Goal: Task Accomplishment & Management: Use online tool/utility

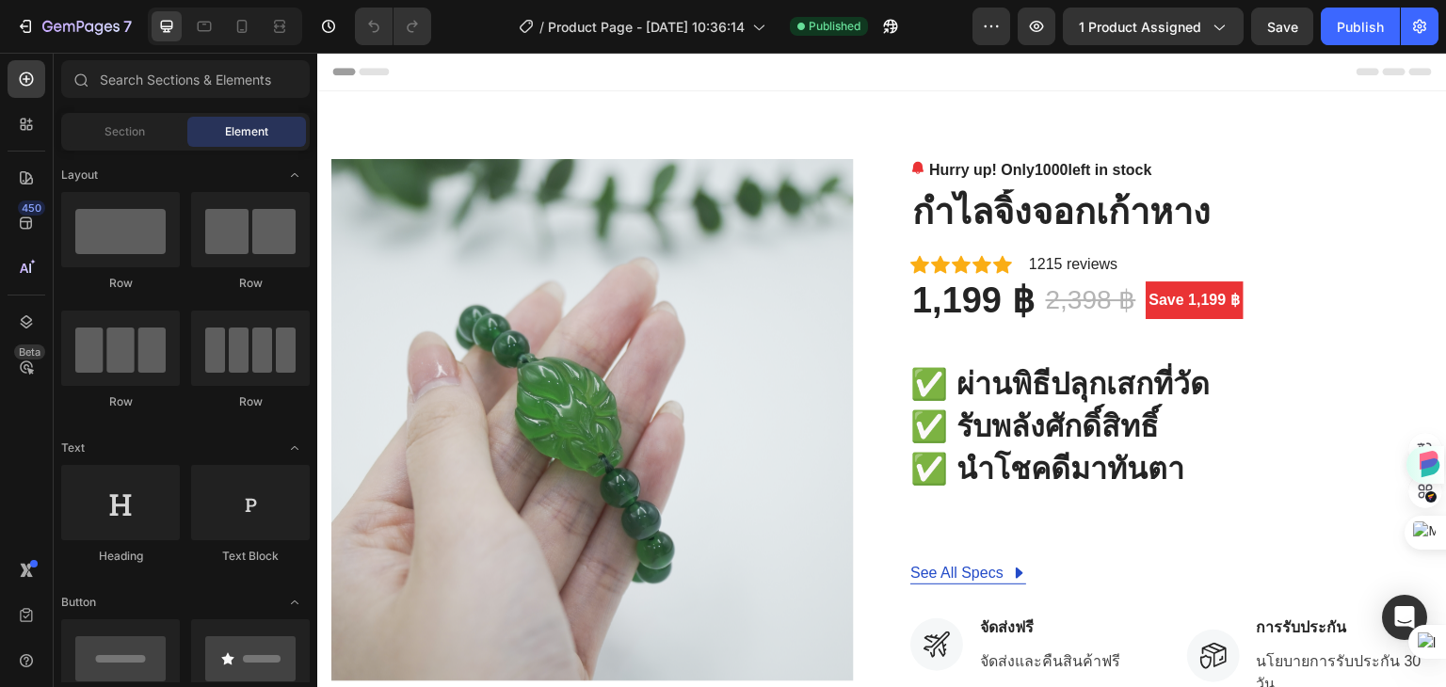
click at [367, 69] on span "Header" at bounding box center [373, 71] width 41 height 19
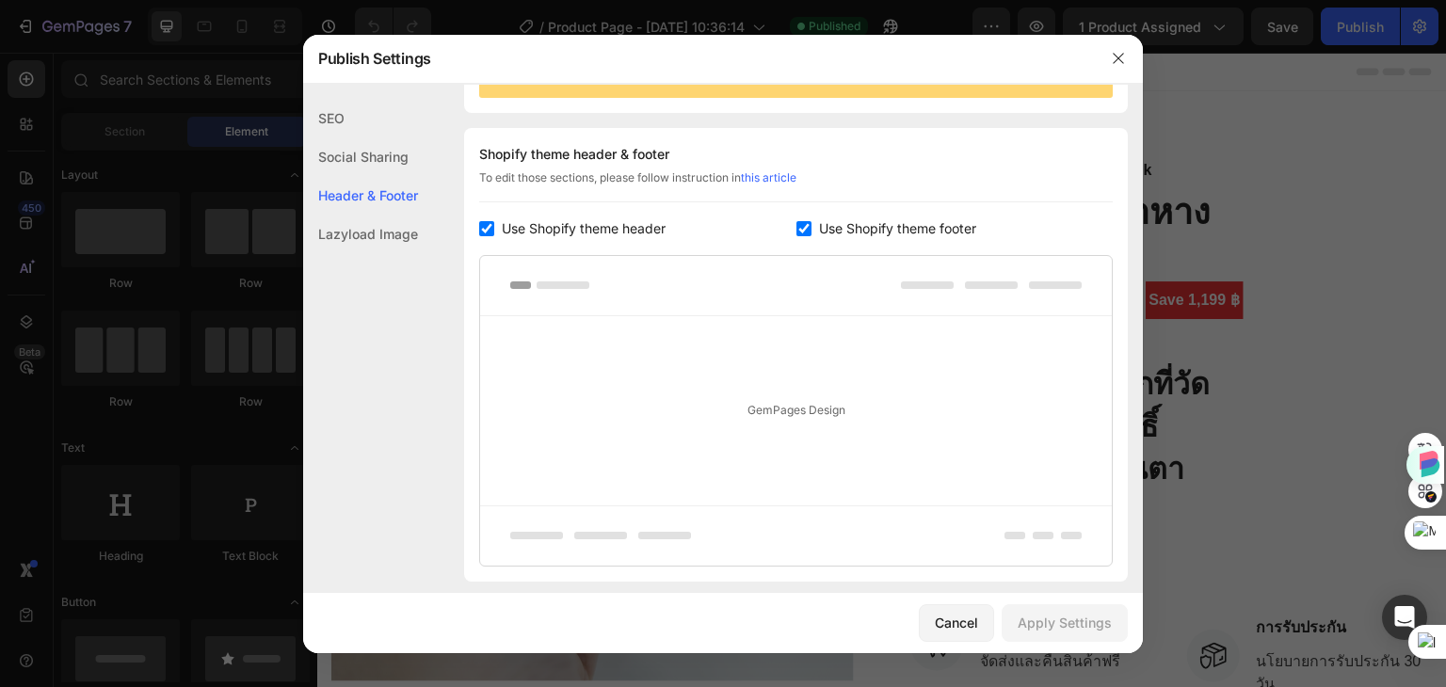
scroll to position [273, 0]
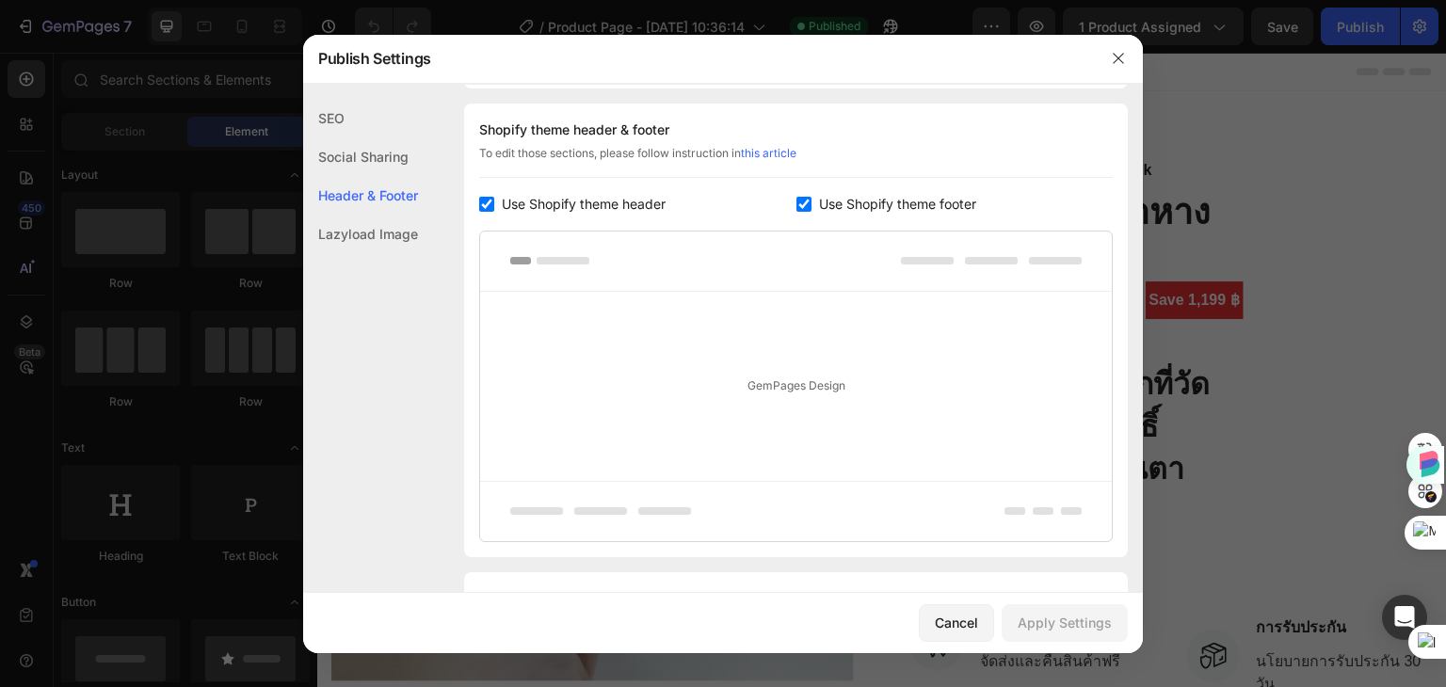
click at [554, 260] on rect at bounding box center [563, 261] width 53 height 8
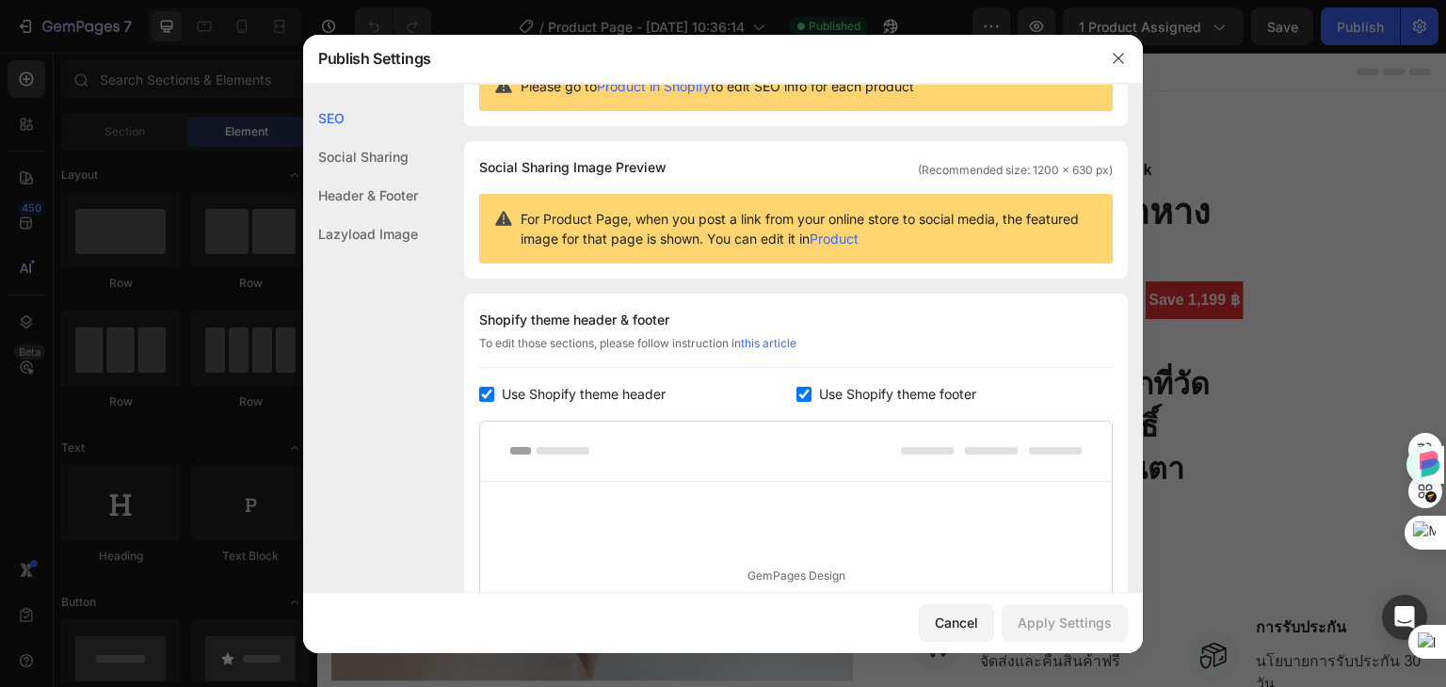
scroll to position [0, 0]
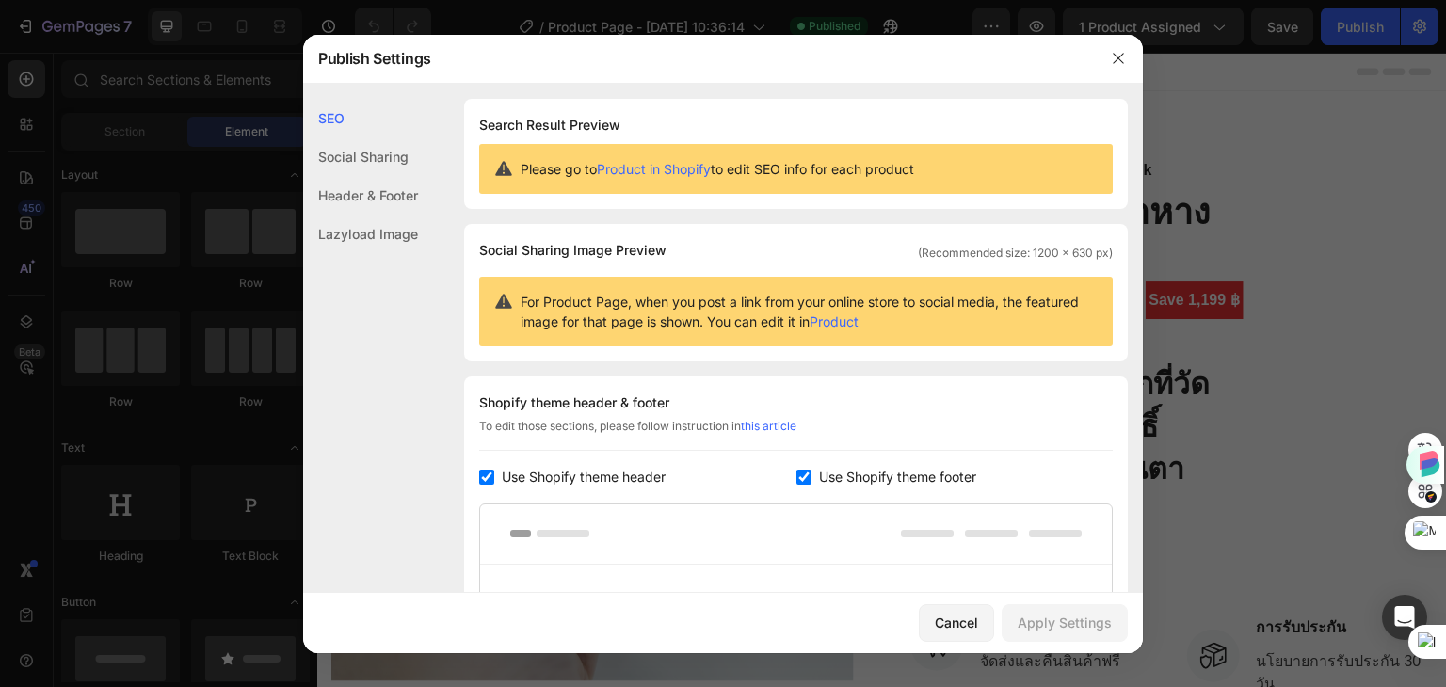
click at [354, 114] on div "SEO" at bounding box center [360, 118] width 115 height 39
click at [361, 153] on div "Social Sharing" at bounding box center [360, 156] width 115 height 39
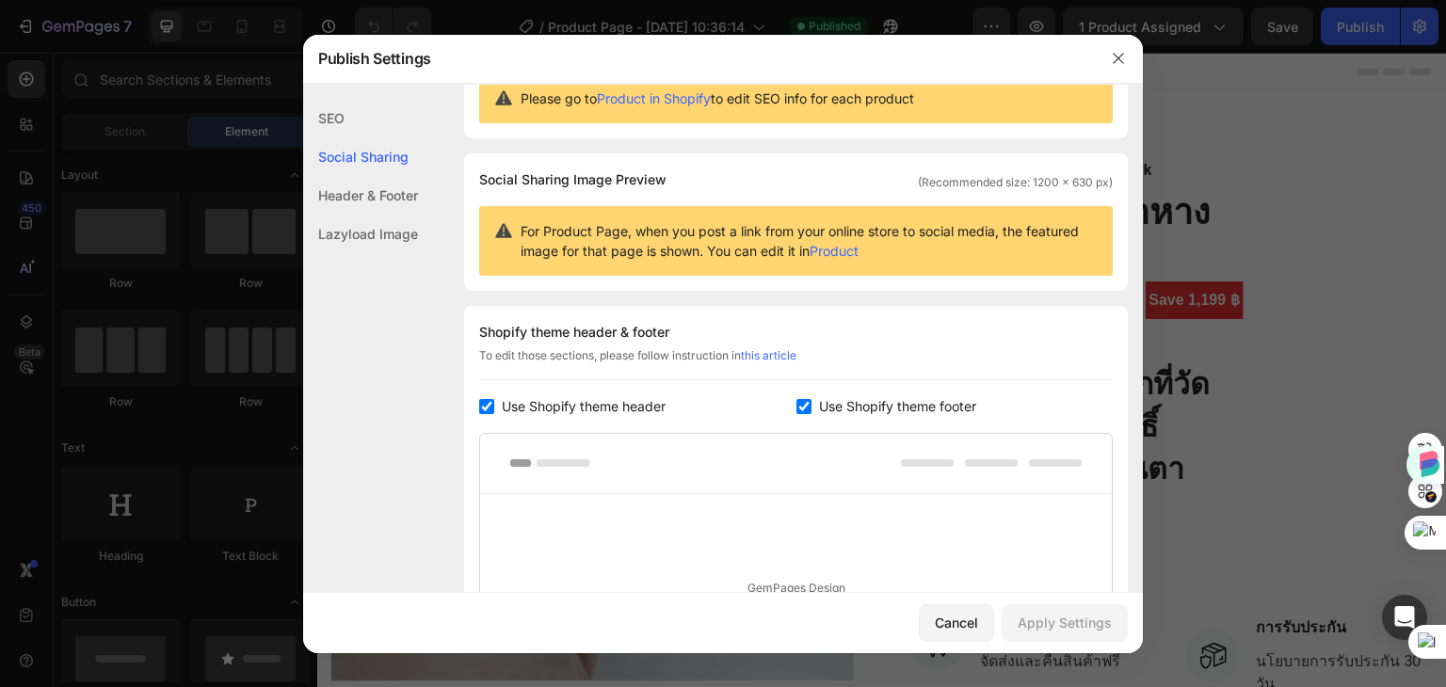
scroll to position [120, 0]
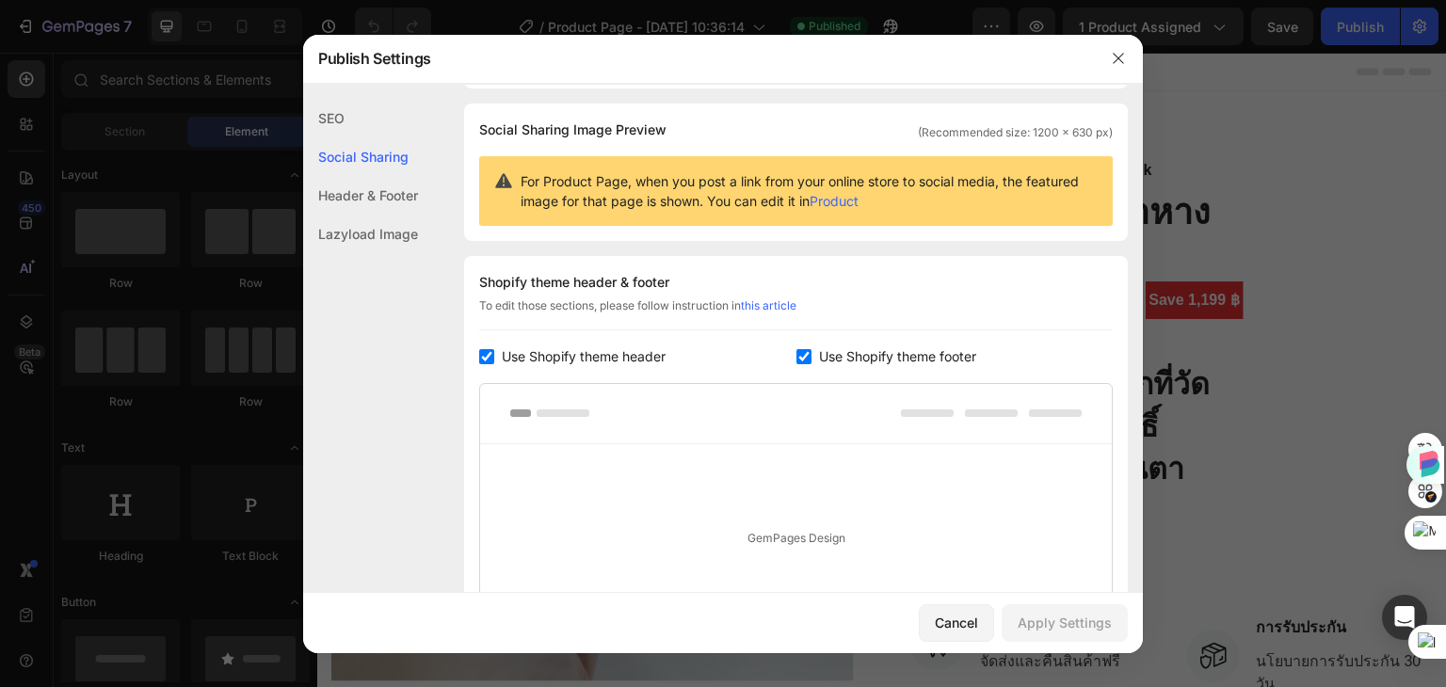
click at [362, 195] on div "Header & Footer" at bounding box center [360, 195] width 115 height 39
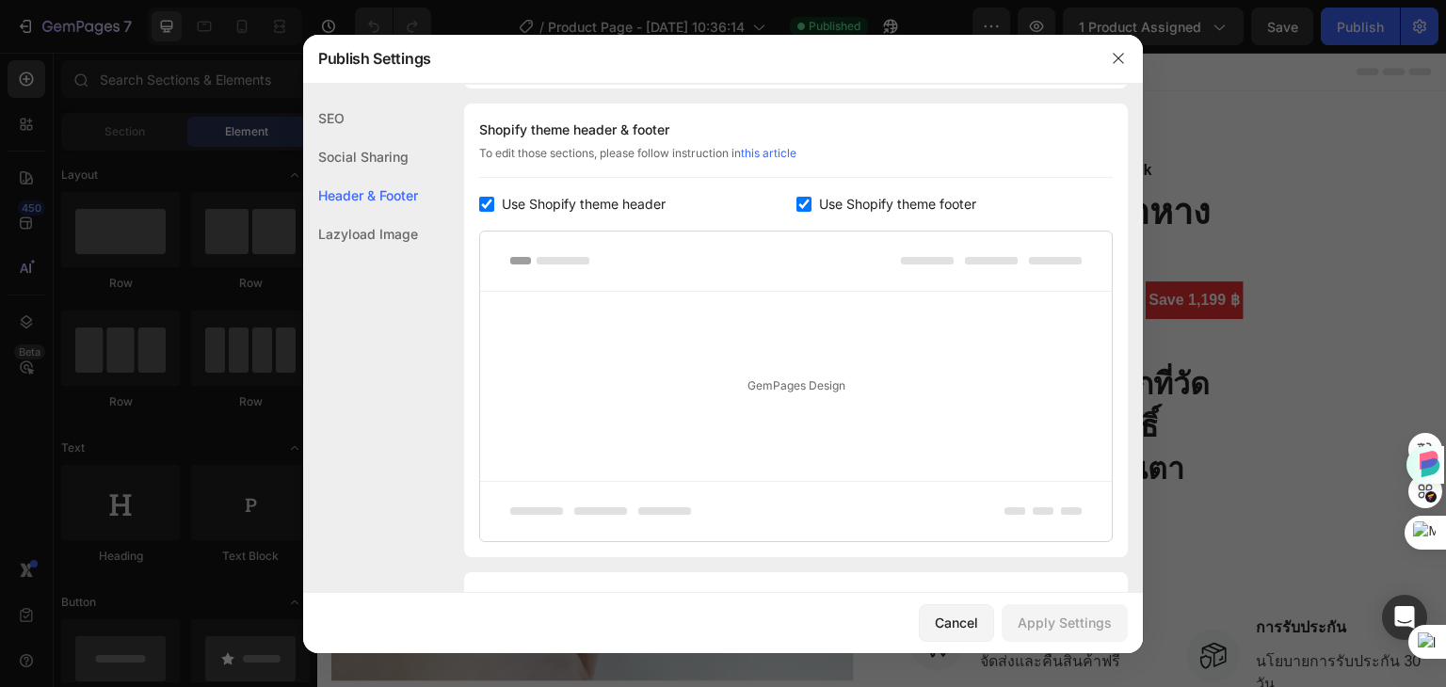
click at [353, 230] on div "Lazyload Image" at bounding box center [360, 234] width 115 height 39
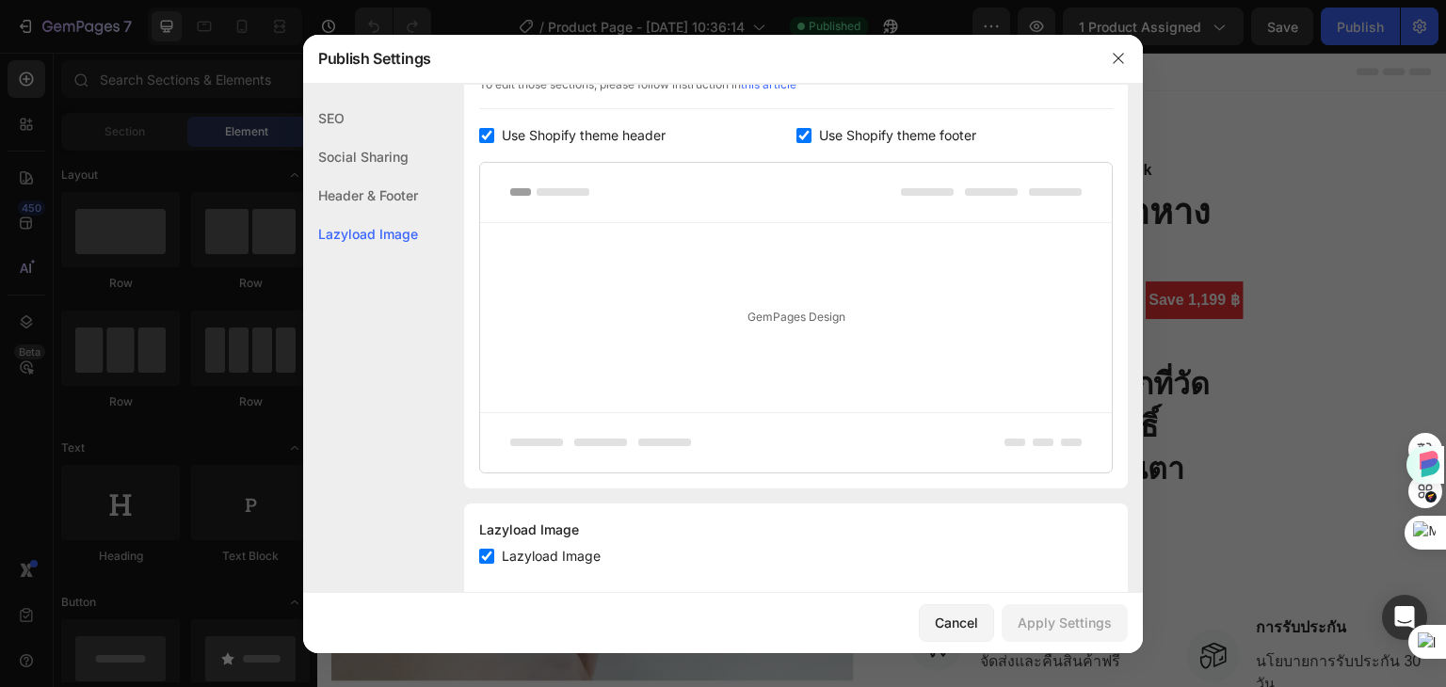
scroll to position [377, 0]
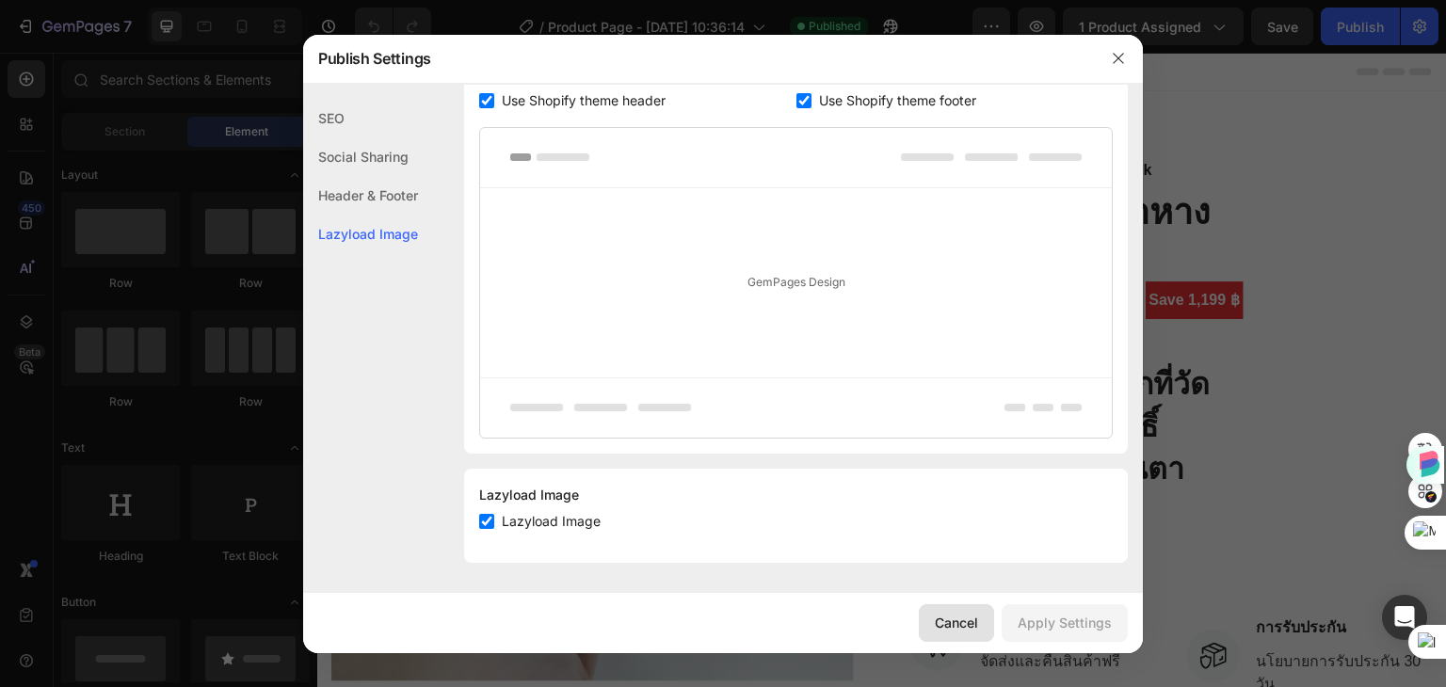
click at [956, 622] on div "Cancel" at bounding box center [956, 623] width 43 height 20
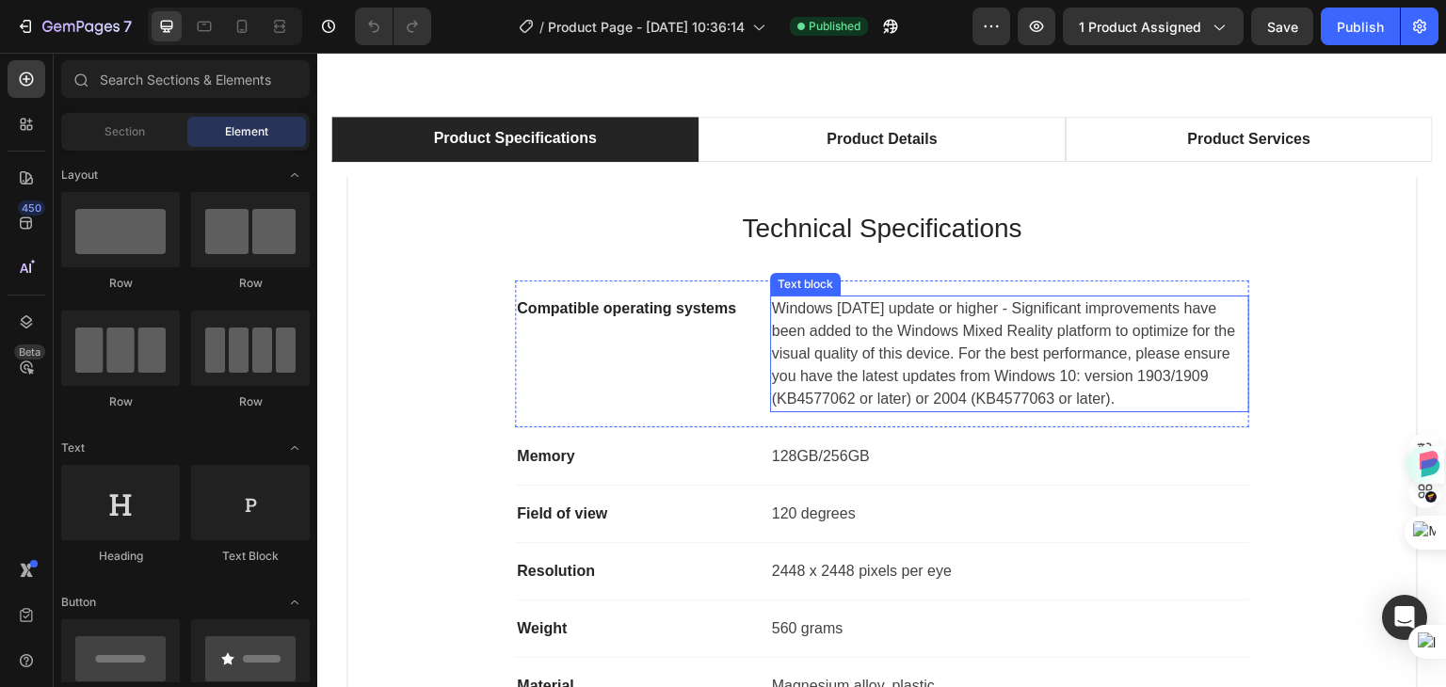
scroll to position [847, 0]
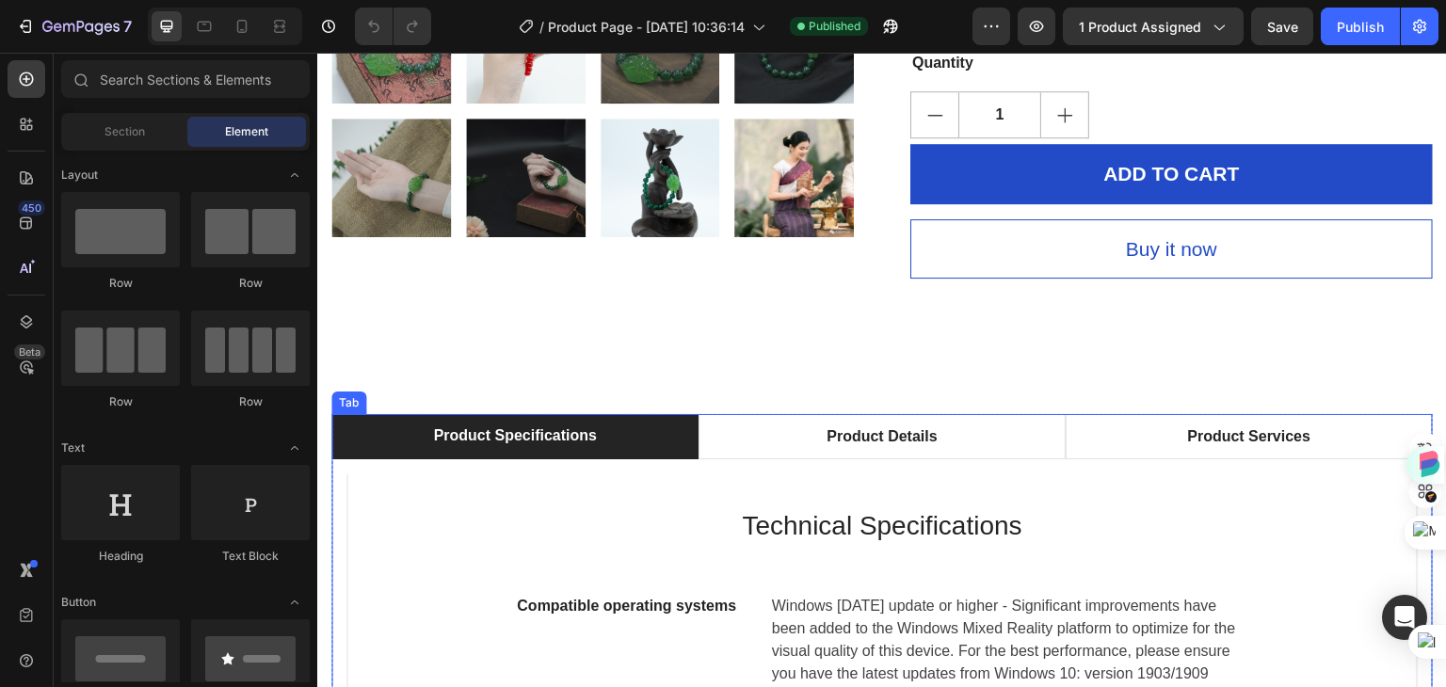
click at [567, 424] on div "Product Specifications" at bounding box center [514, 436] width 169 height 28
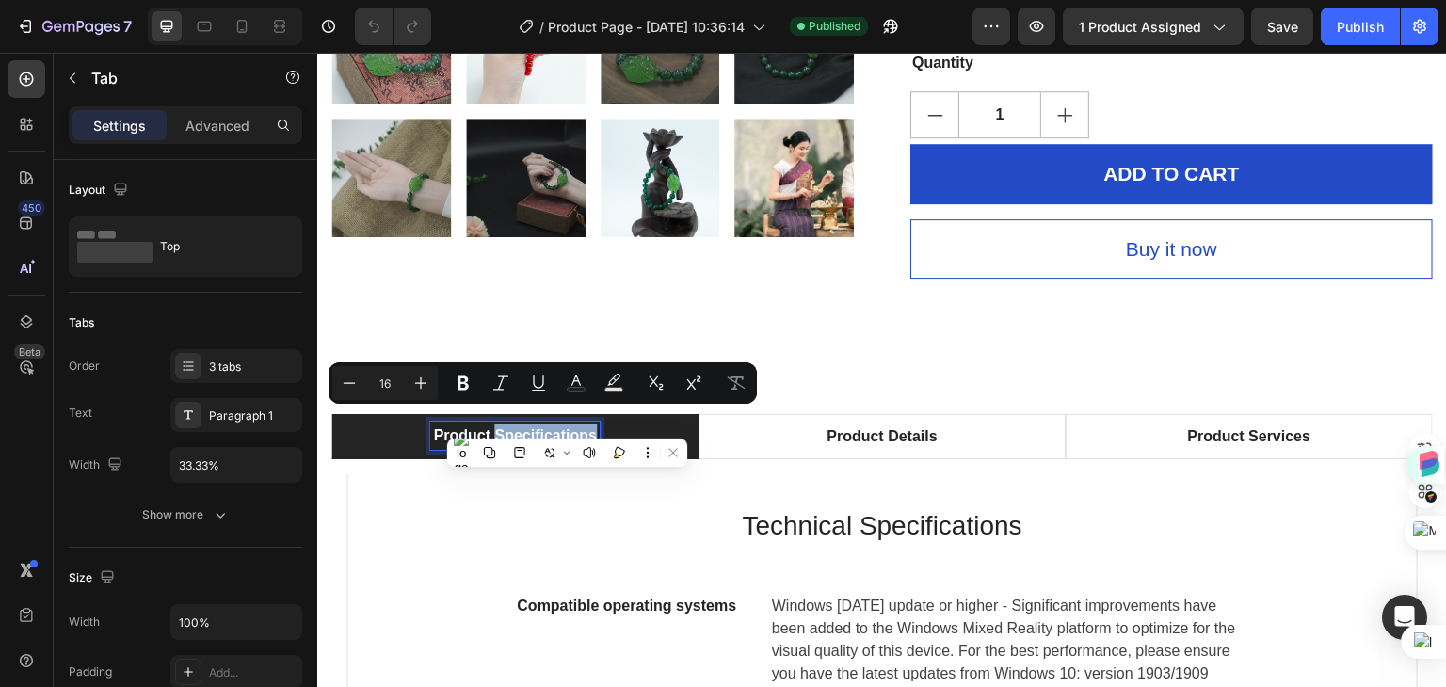
click at [588, 425] on p "Product Specifications" at bounding box center [514, 436] width 163 height 23
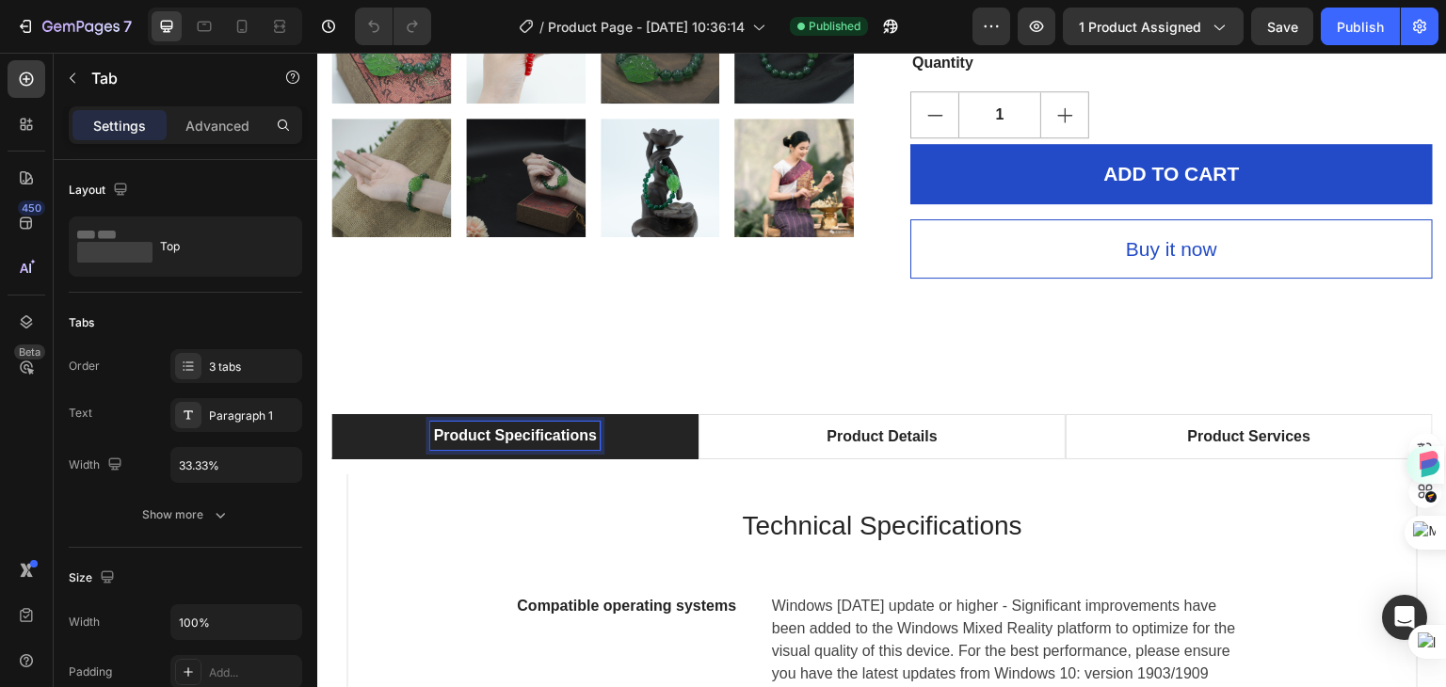
click at [590, 425] on p "Product Specifications" at bounding box center [514, 436] width 163 height 23
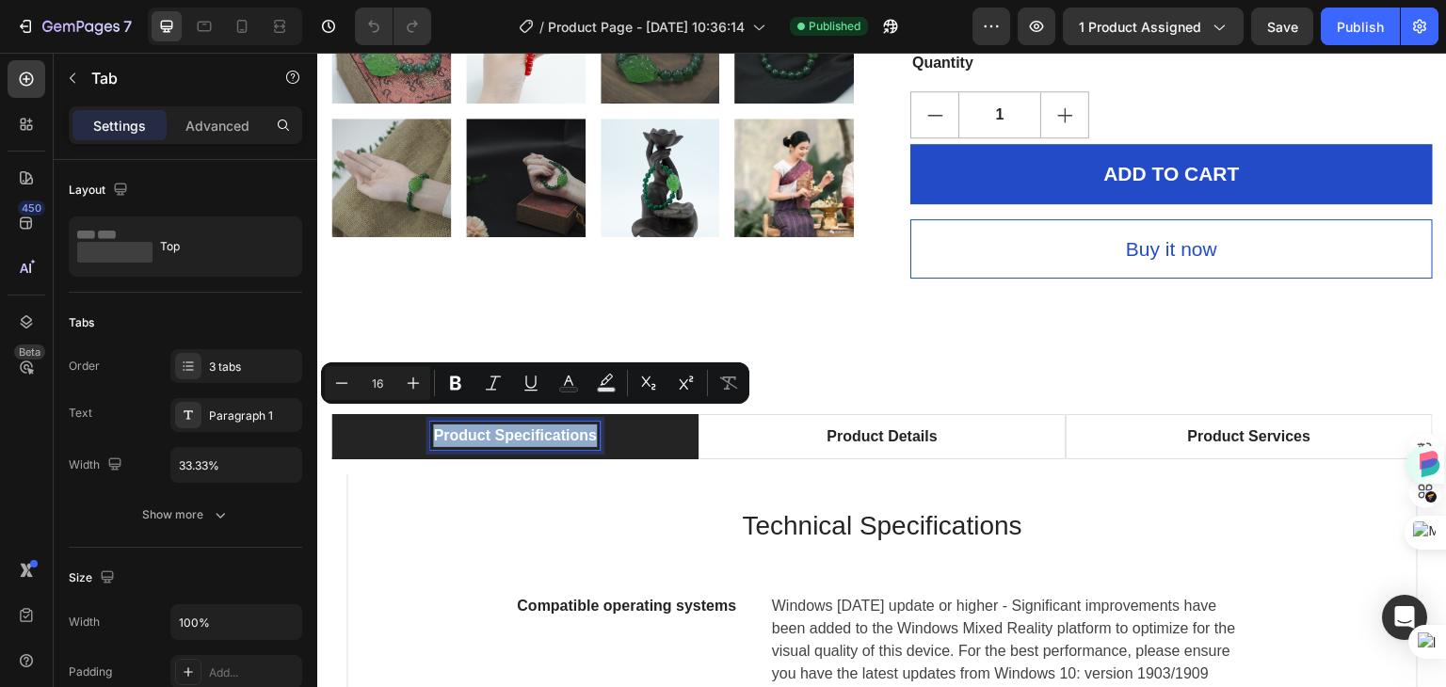
drag, startPoint x: 592, startPoint y: 424, endPoint x: 432, endPoint y: 424, distance: 160.0
click at [433, 425] on p "Product Specifications" at bounding box center [514, 436] width 163 height 23
copy p "Product Specifications"
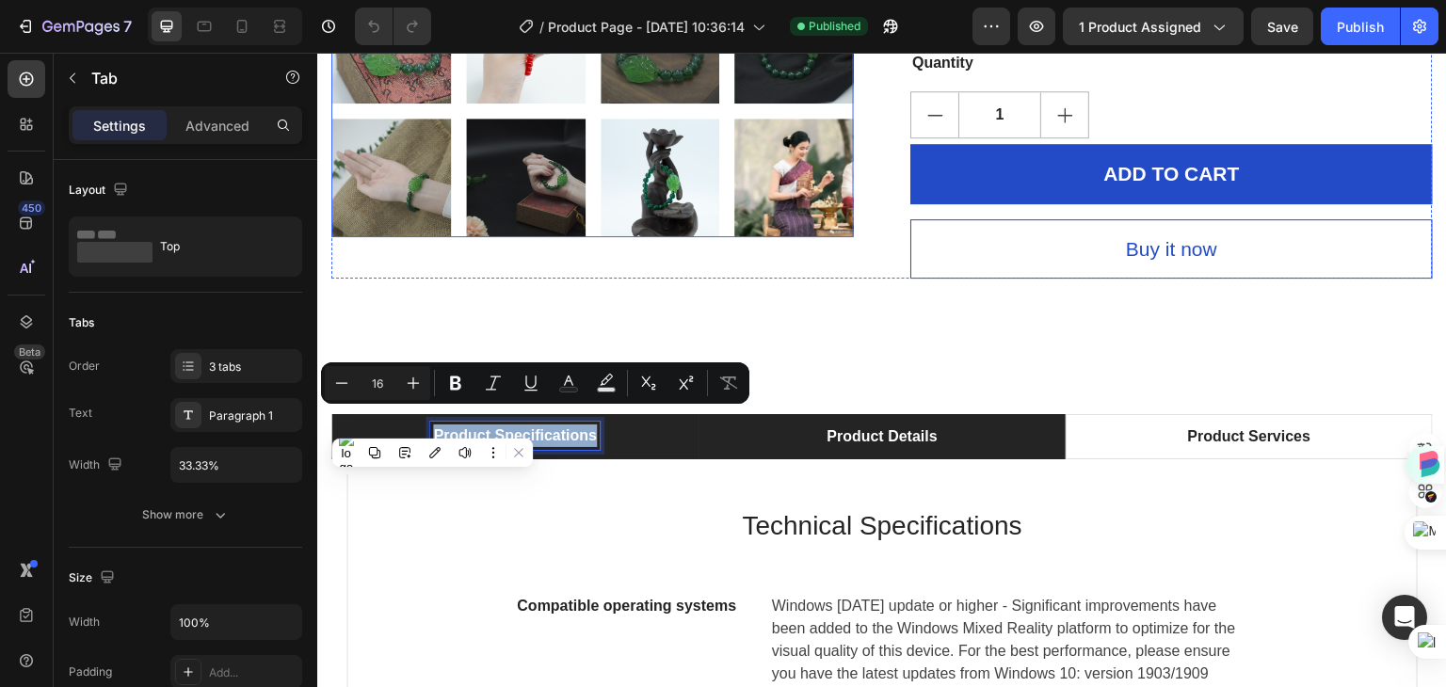
click at [877, 427] on p "Product Details" at bounding box center [882, 436] width 110 height 23
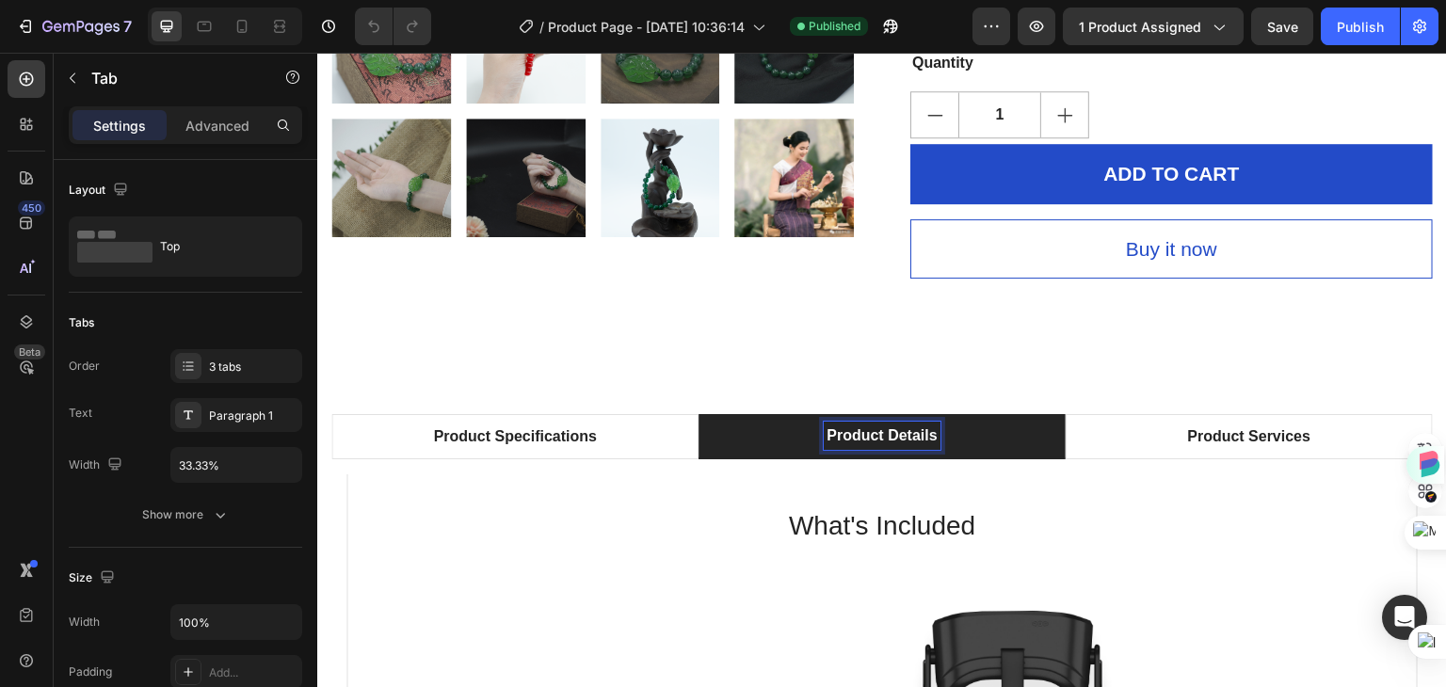
click at [925, 425] on p "Product Details" at bounding box center [882, 436] width 110 height 23
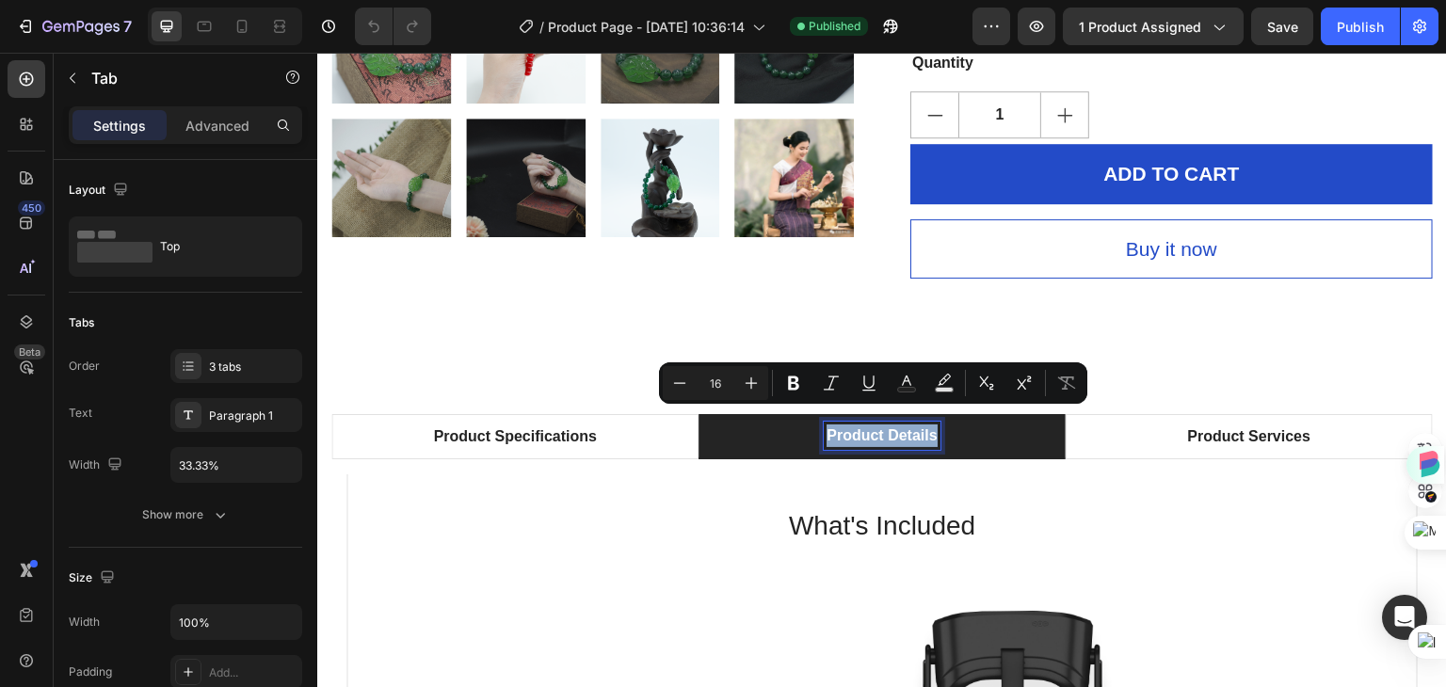
drag, startPoint x: 928, startPoint y: 424, endPoint x: 814, endPoint y: 419, distance: 114.0
click at [814, 419] on li "Product Details" at bounding box center [881, 436] width 367 height 45
copy p "Product Details"
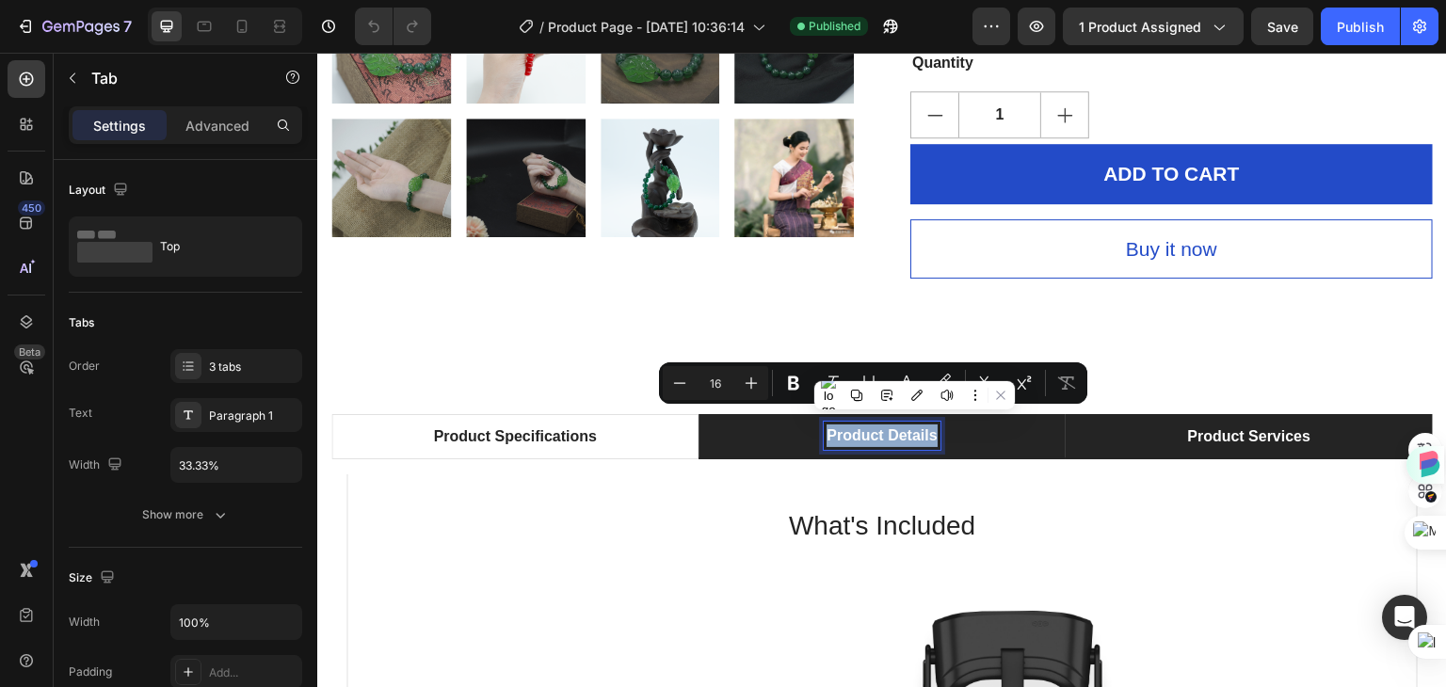
click at [1197, 425] on p "Product Services" at bounding box center [1249, 436] width 123 height 23
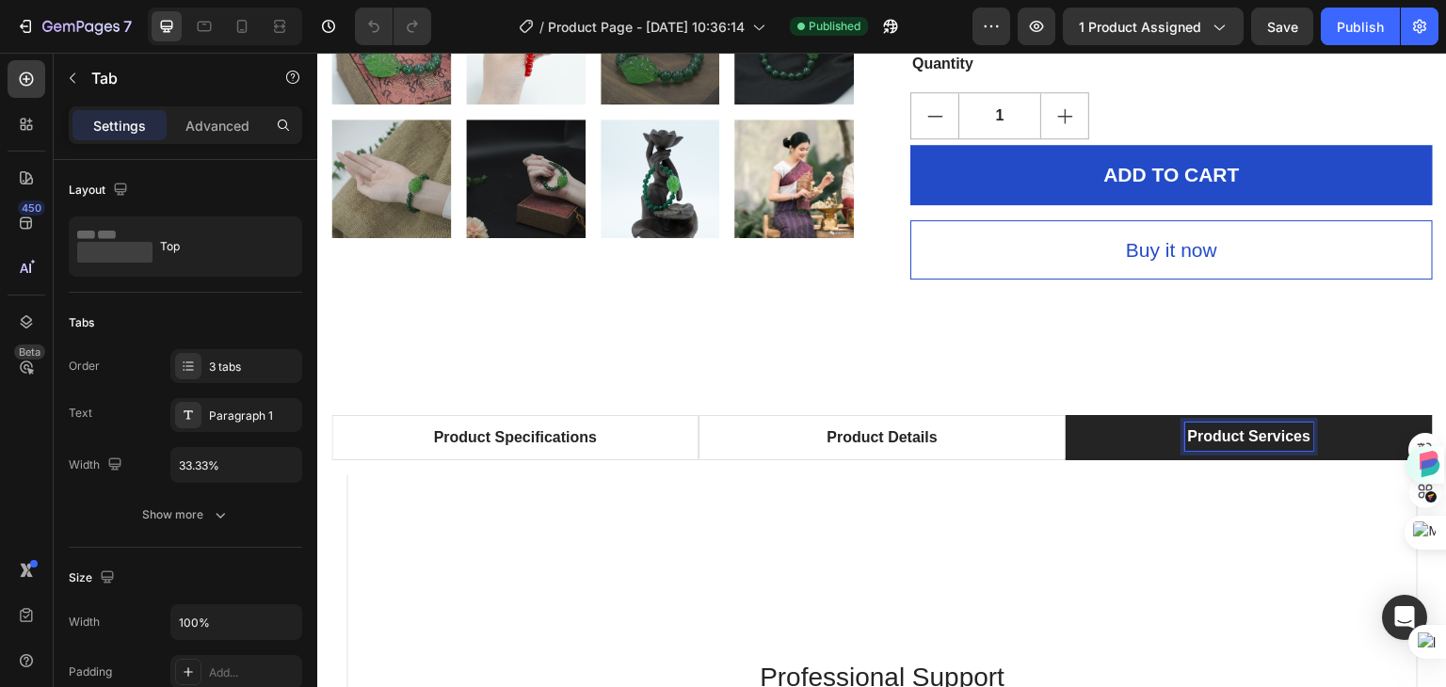
click at [1295, 427] on p "Product Services" at bounding box center [1249, 436] width 123 height 23
drag, startPoint x: 1296, startPoint y: 423, endPoint x: 1176, endPoint y: 422, distance: 120.5
click at [1188, 425] on p "Product Services" at bounding box center [1249, 436] width 123 height 23
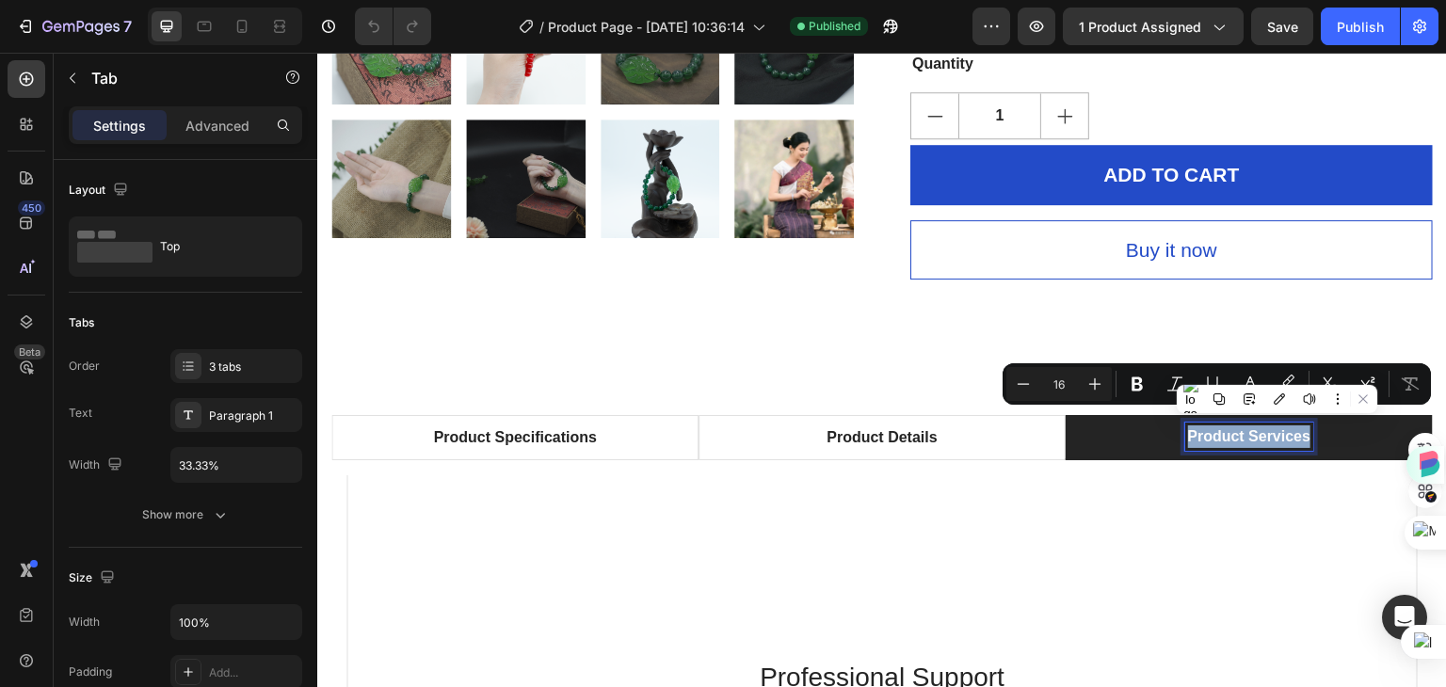
copy p "Product Services"
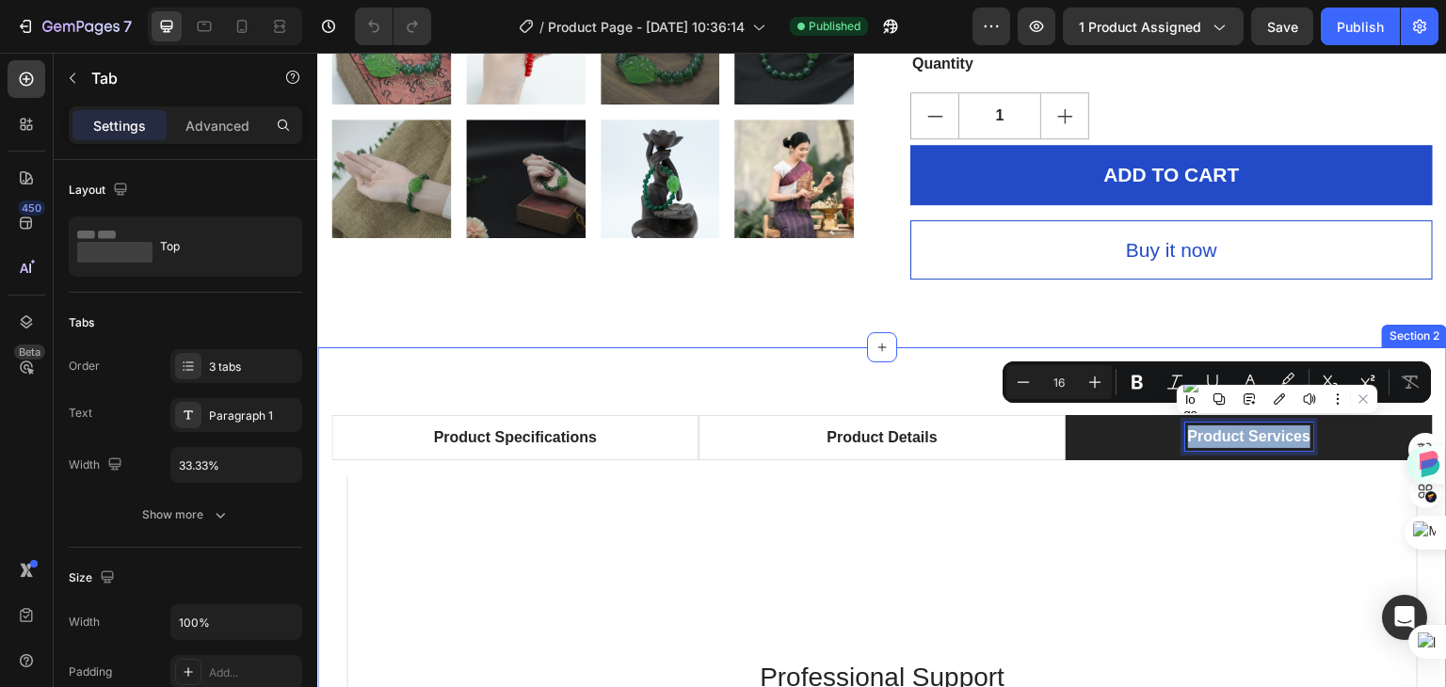
scroll to position [940, 0]
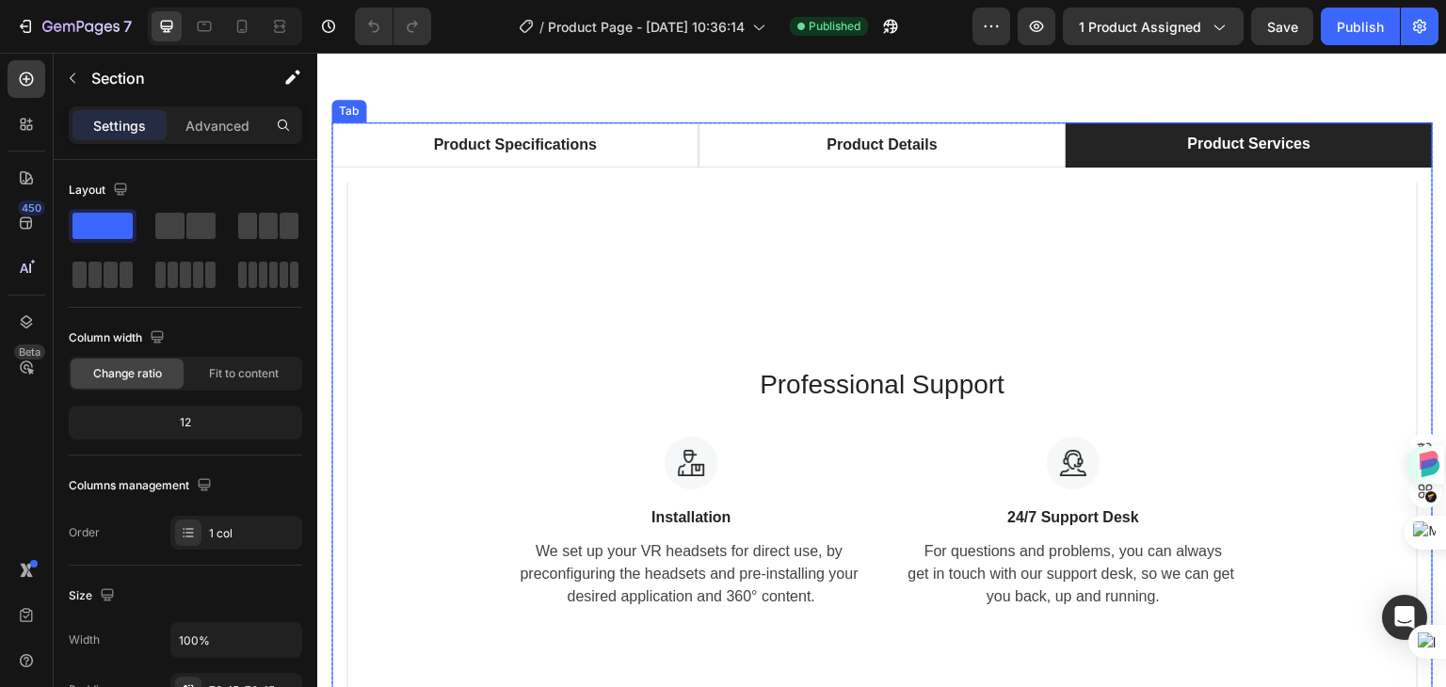
scroll to position [1035, 0]
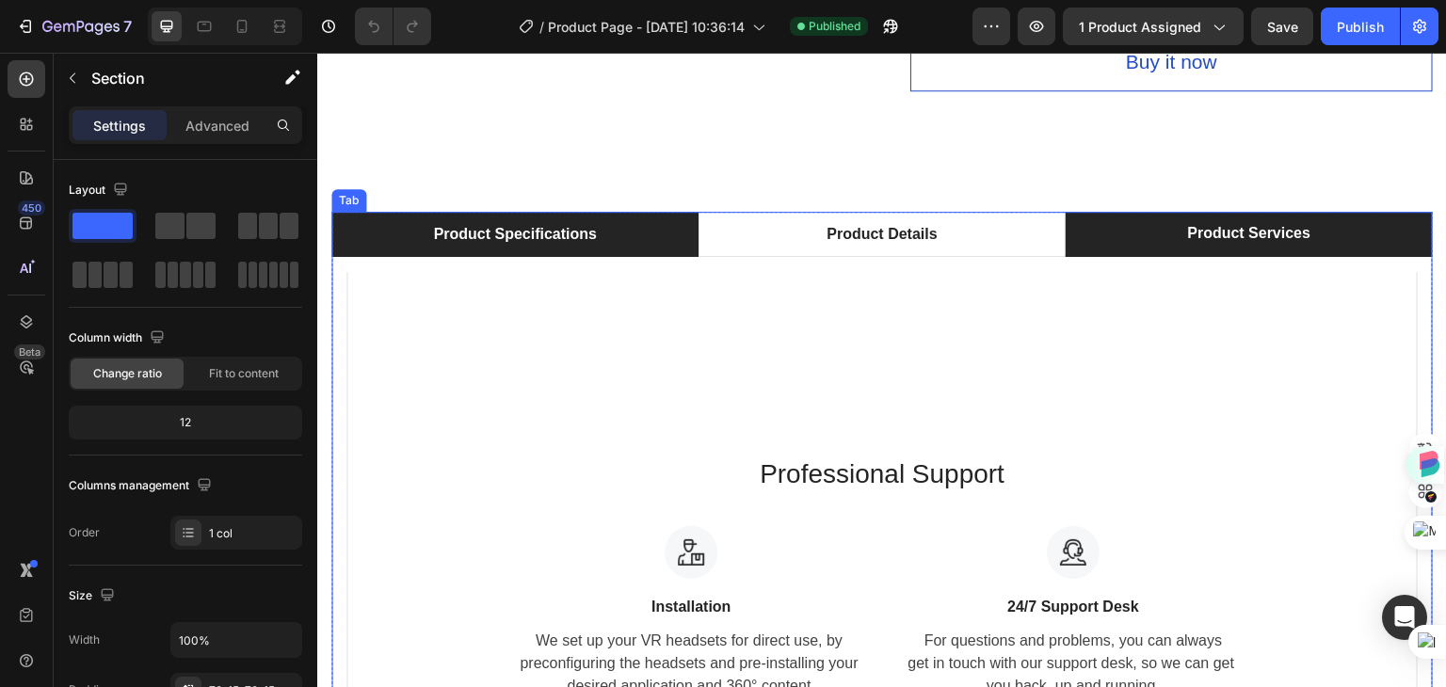
click at [501, 234] on p "Product Specifications" at bounding box center [514, 234] width 163 height 23
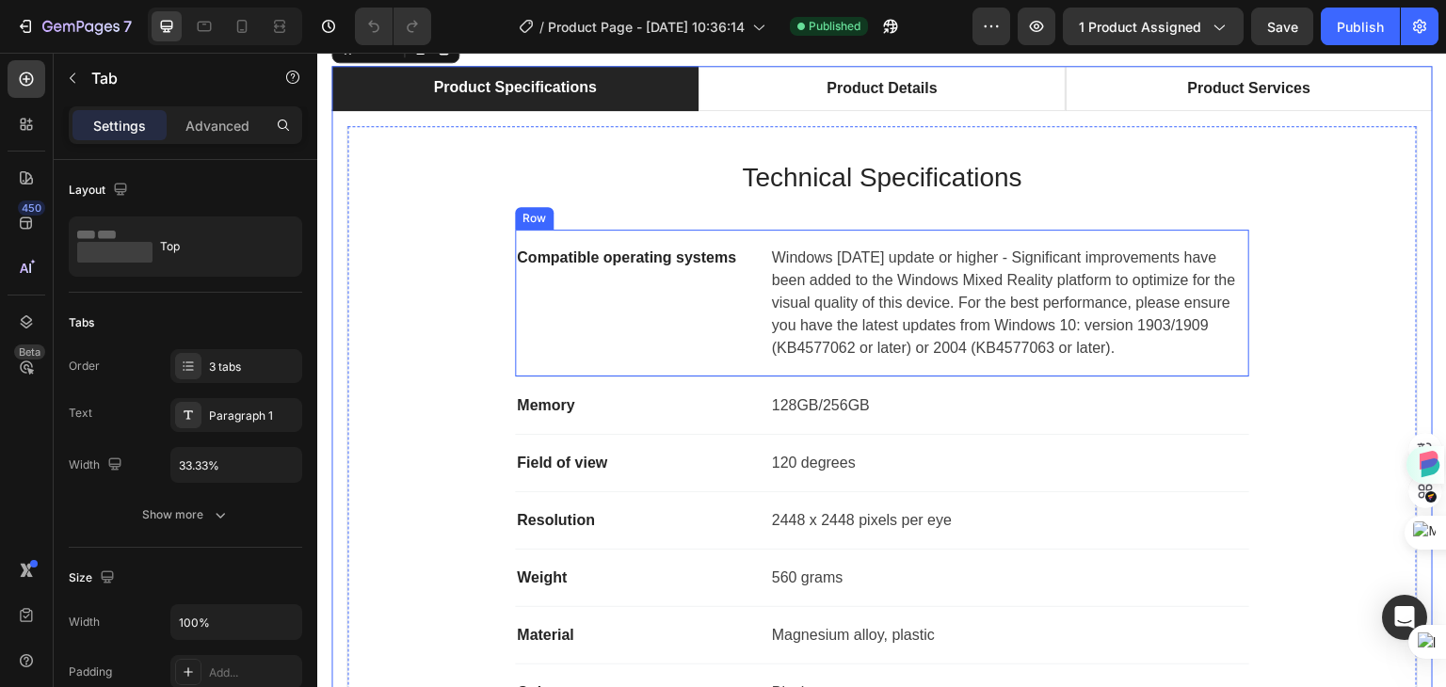
scroll to position [1129, 0]
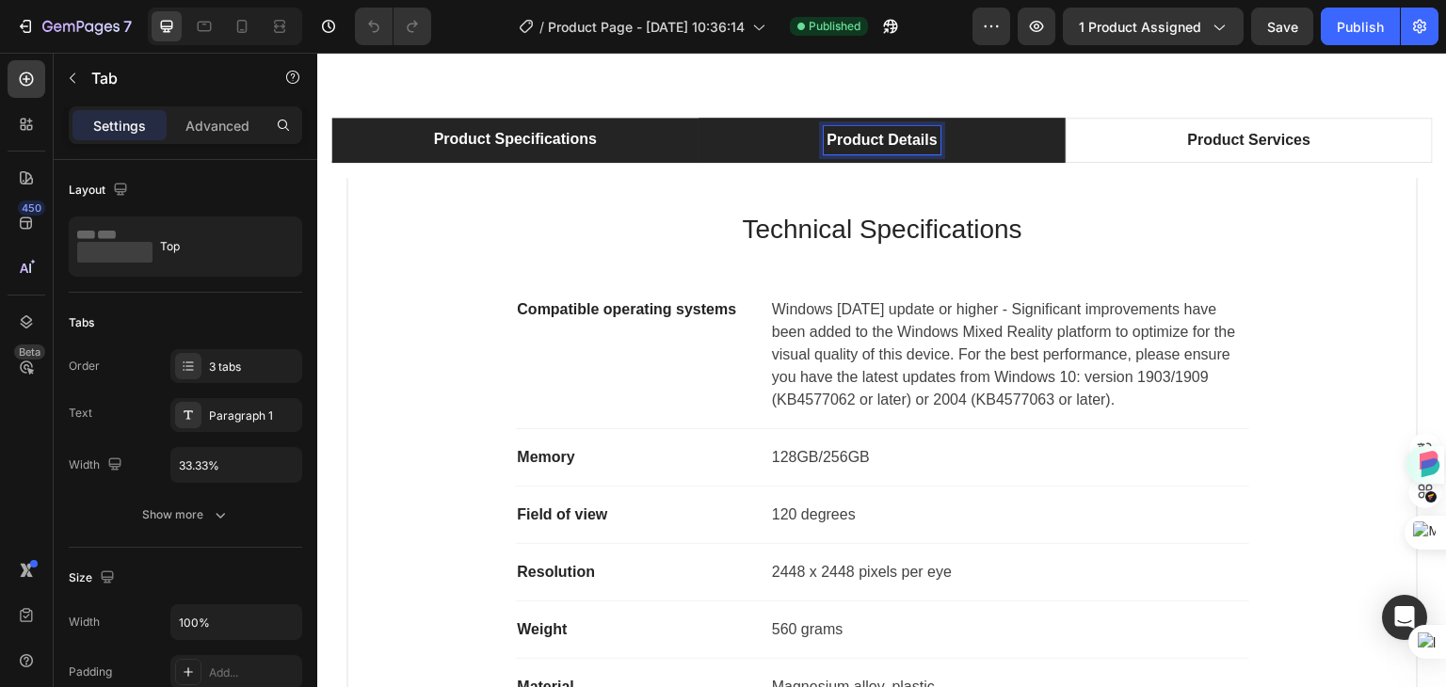
click at [769, 140] on li "Product Details" at bounding box center [881, 140] width 367 height 45
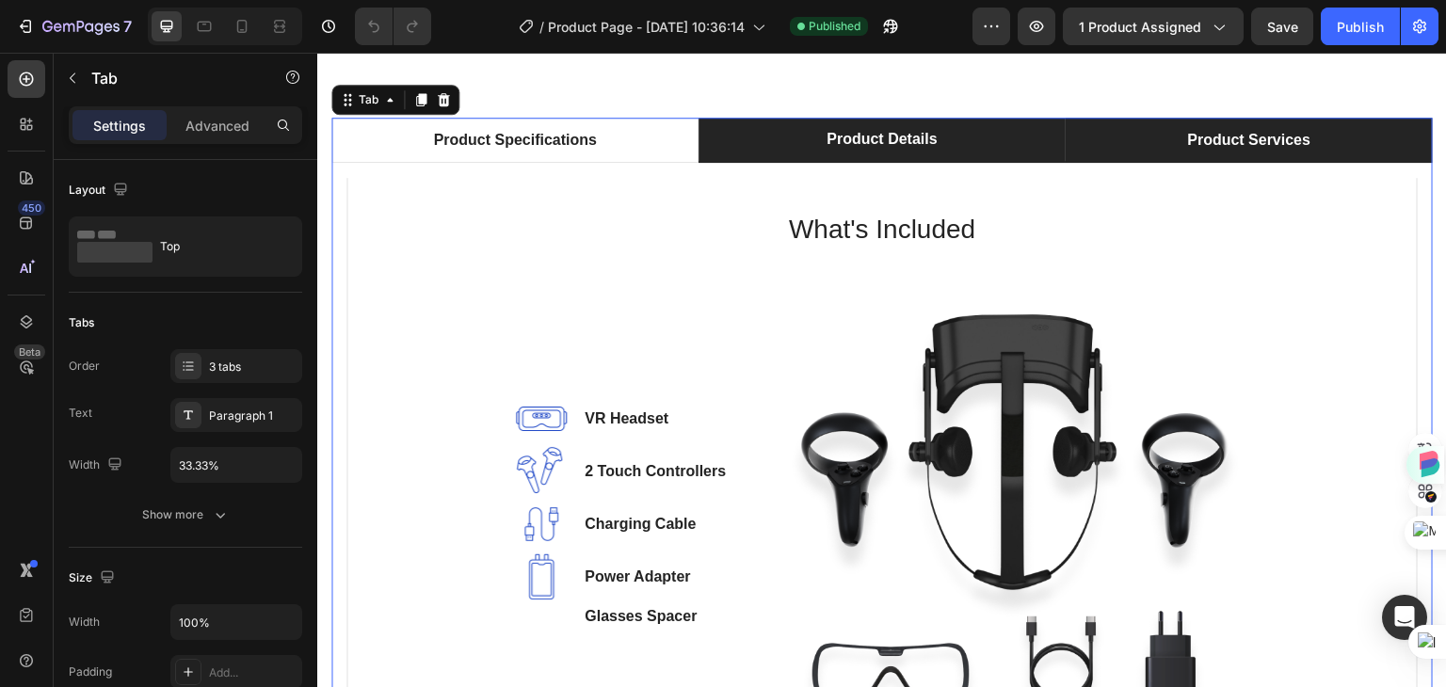
scroll to position [1035, 0]
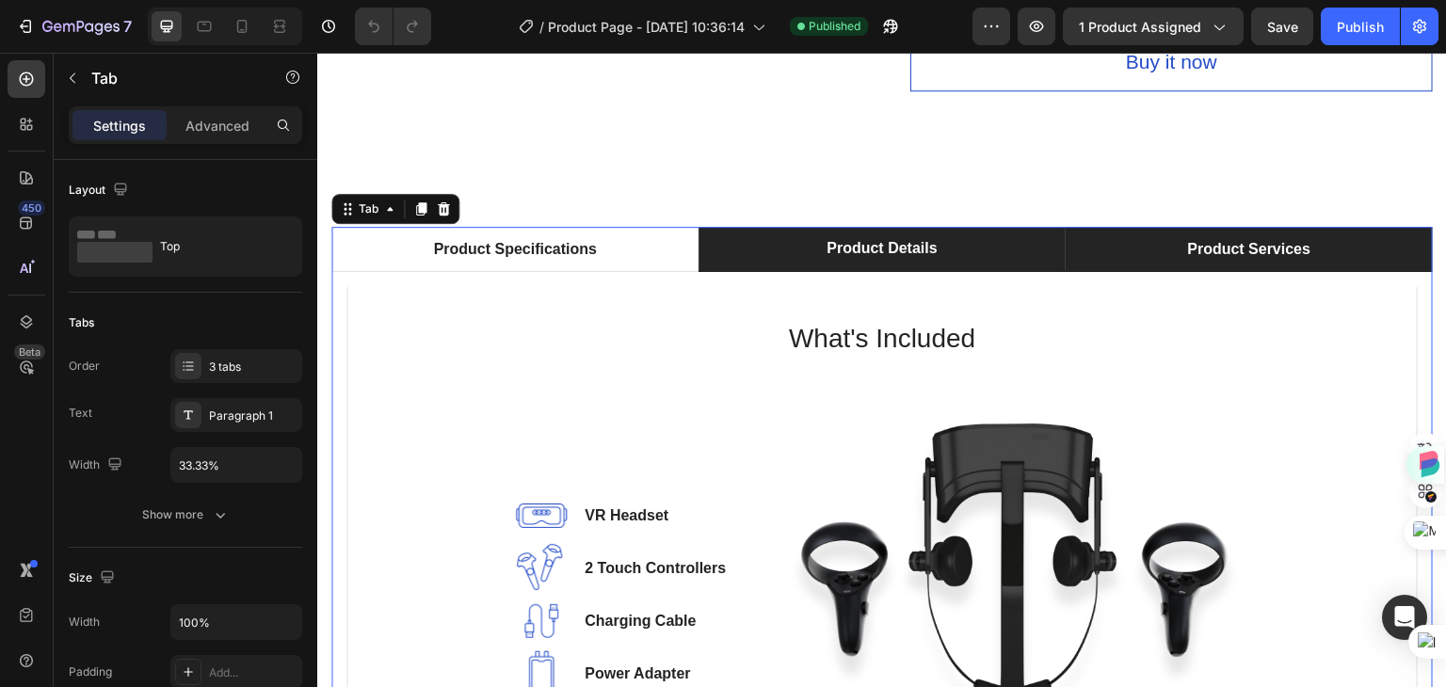
click at [1129, 230] on li "Product Services" at bounding box center [1249, 249] width 367 height 45
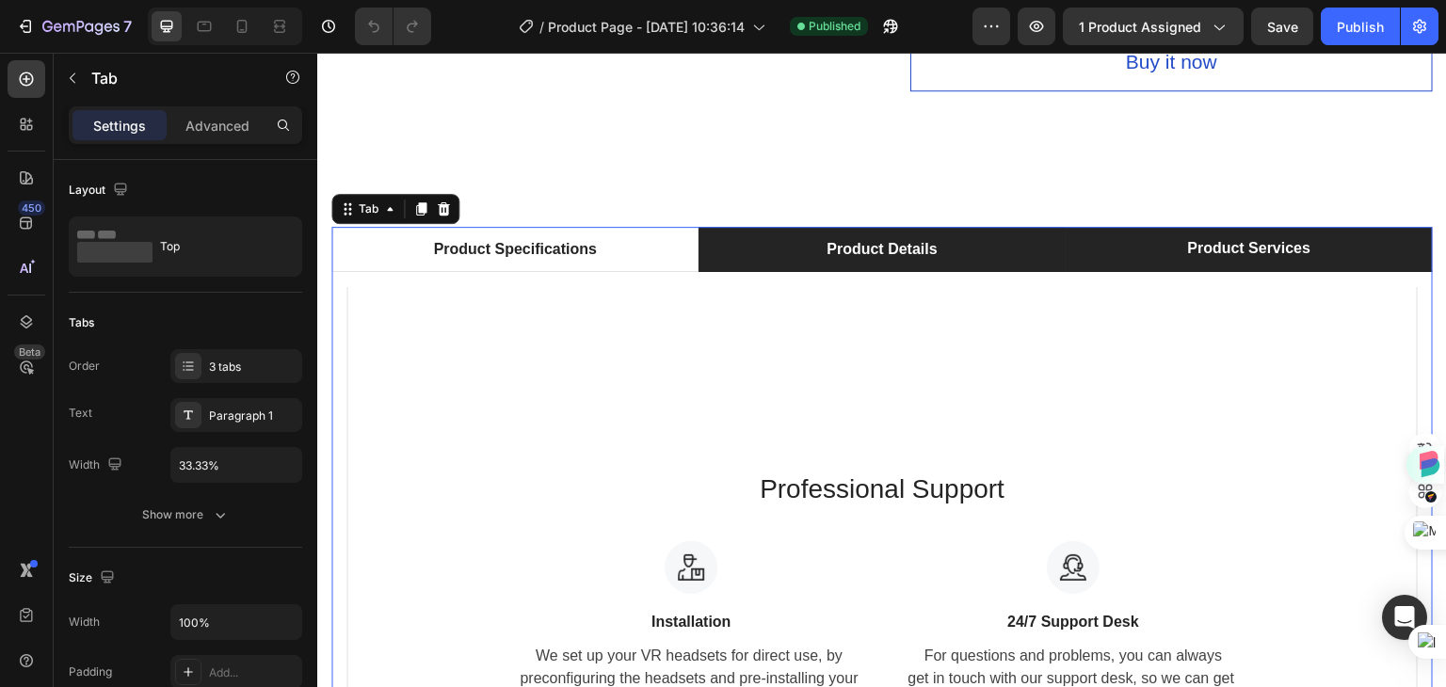
click at [962, 233] on li "Product Details" at bounding box center [881, 249] width 367 height 45
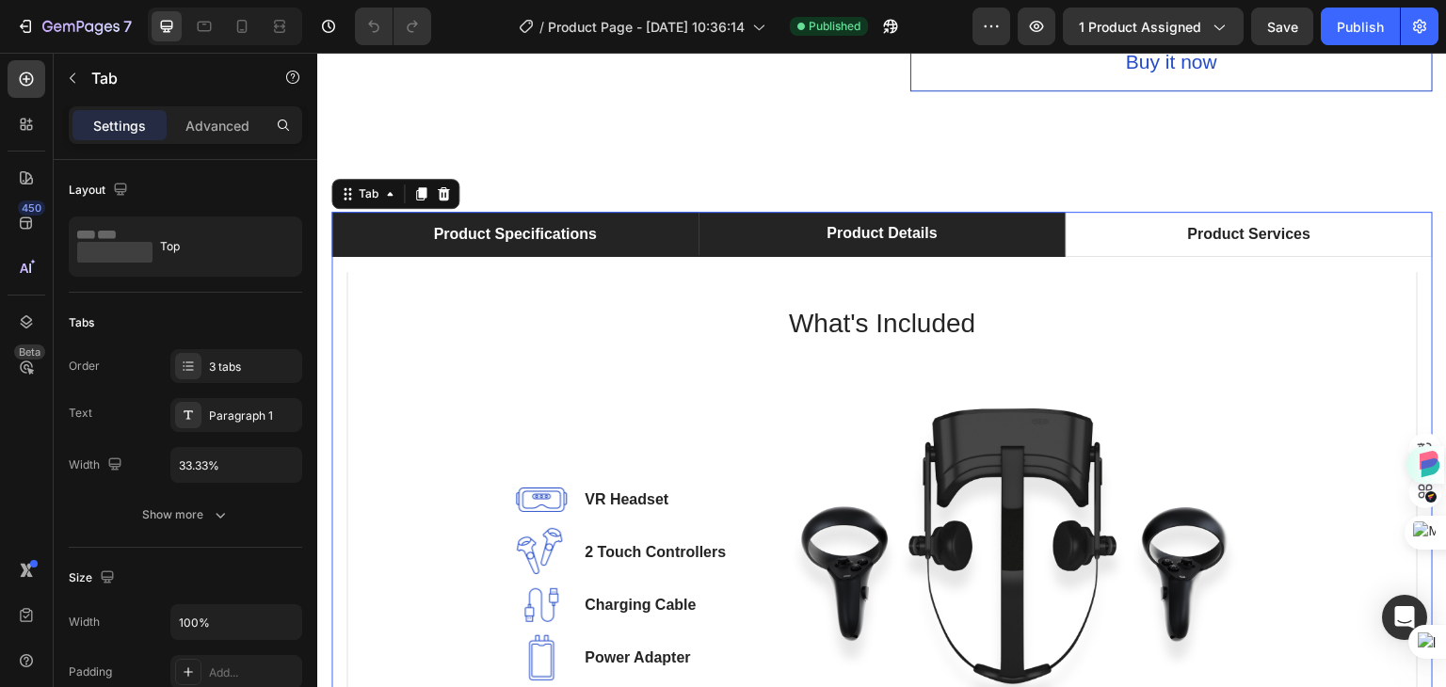
click at [645, 227] on li "Product Specifications" at bounding box center [514, 234] width 367 height 45
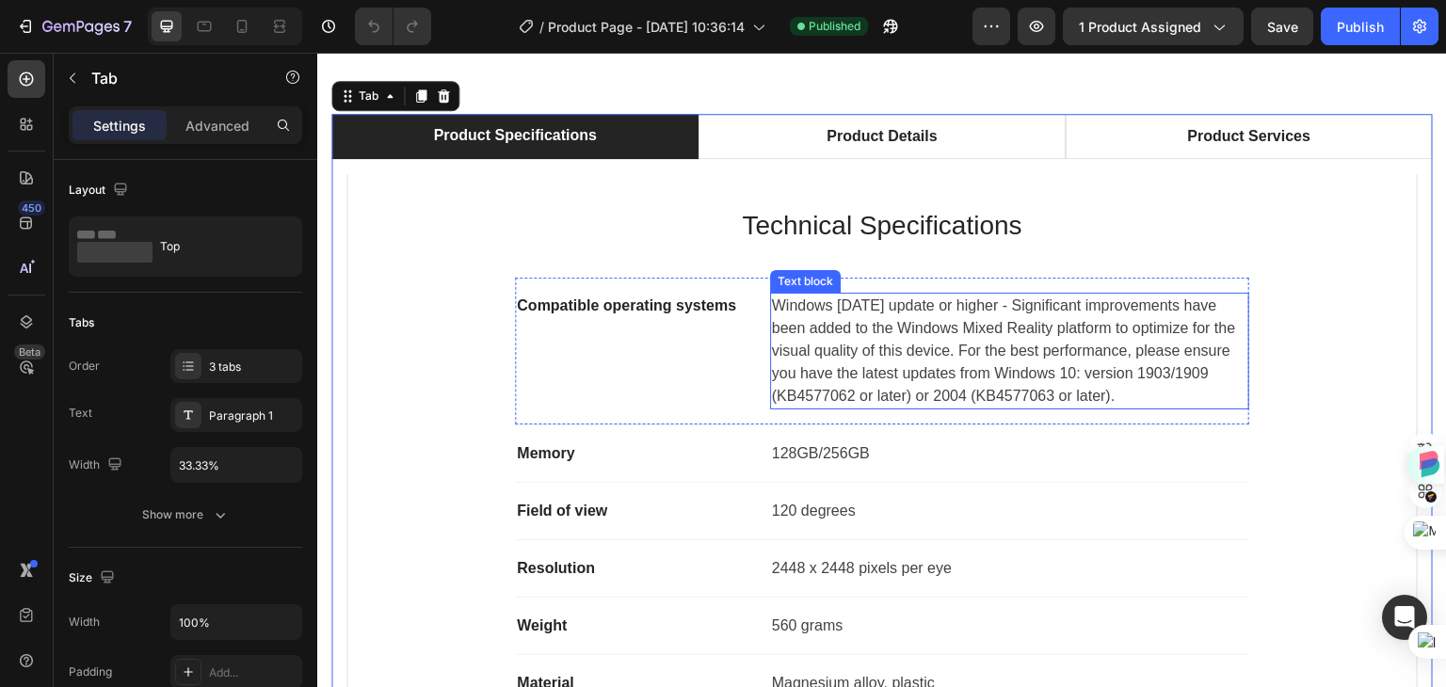
scroll to position [1129, 0]
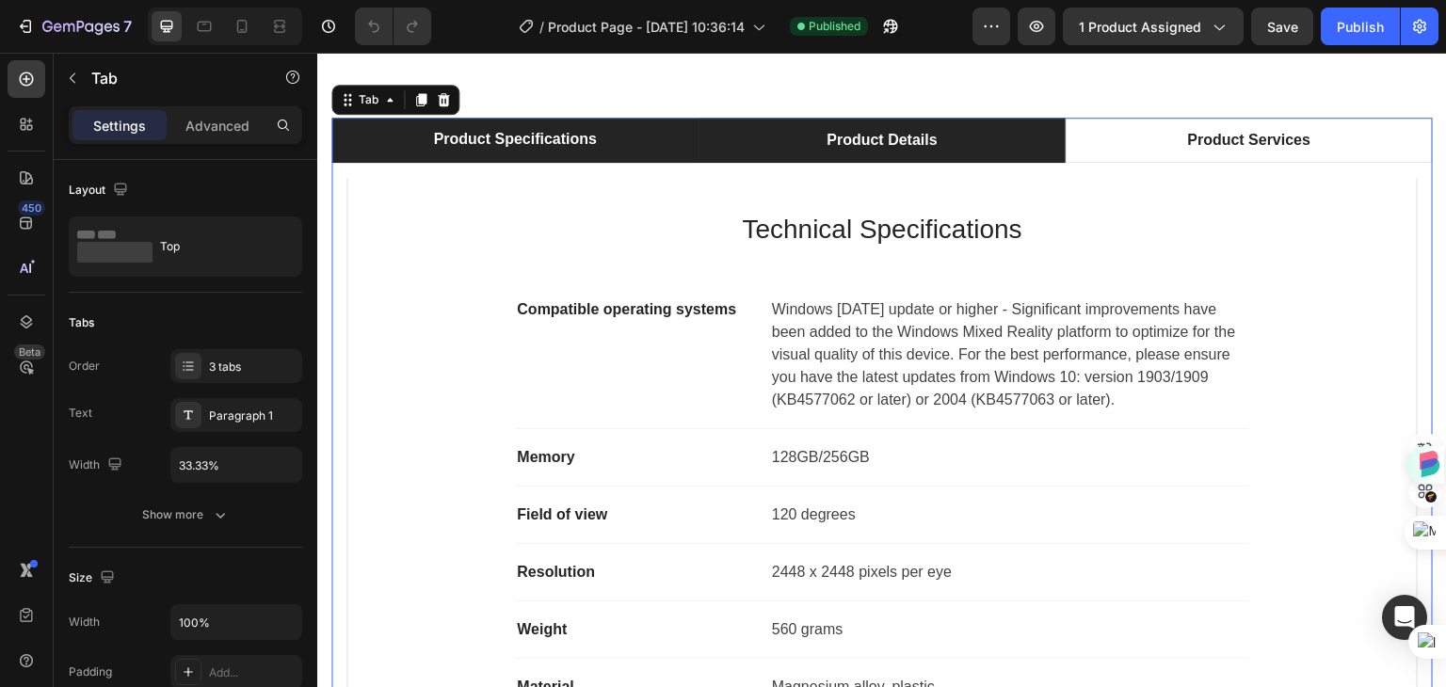
click at [976, 138] on li "Product Details" at bounding box center [881, 140] width 367 height 45
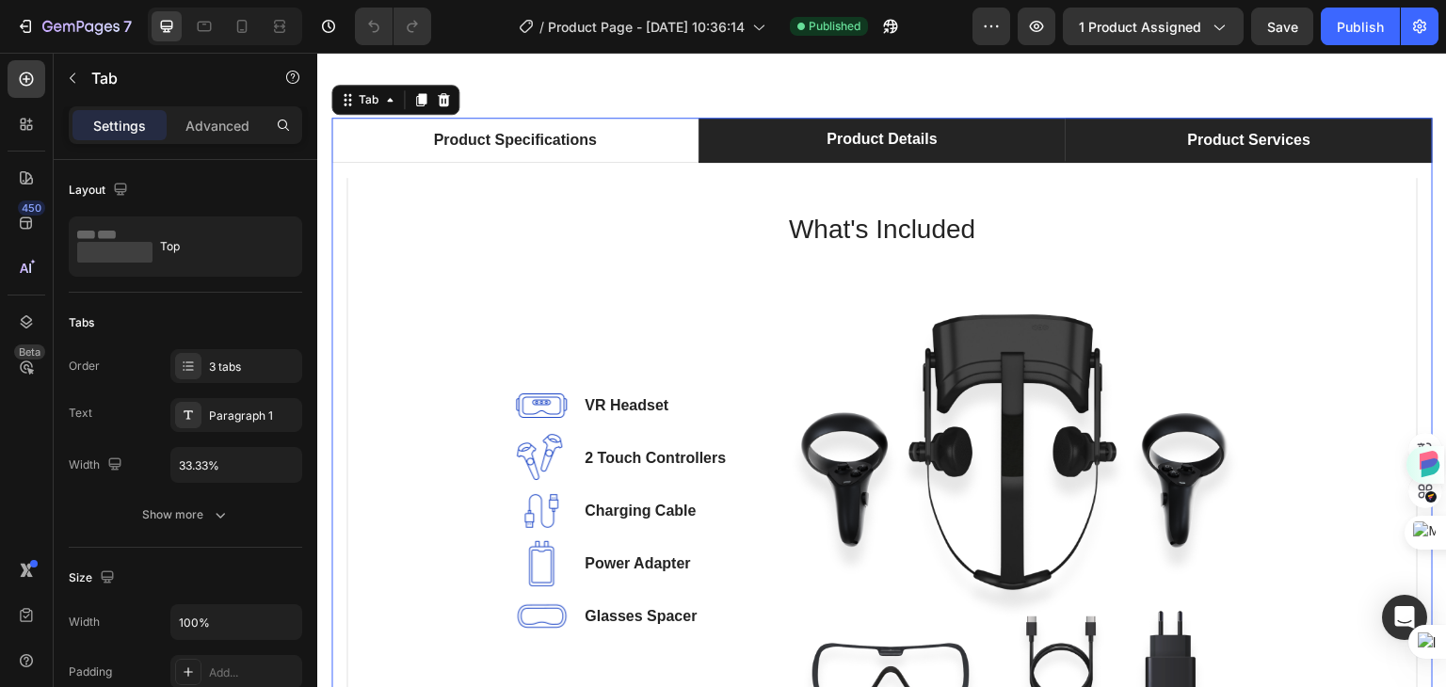
click at [1126, 137] on li "Product Services" at bounding box center [1249, 140] width 367 height 45
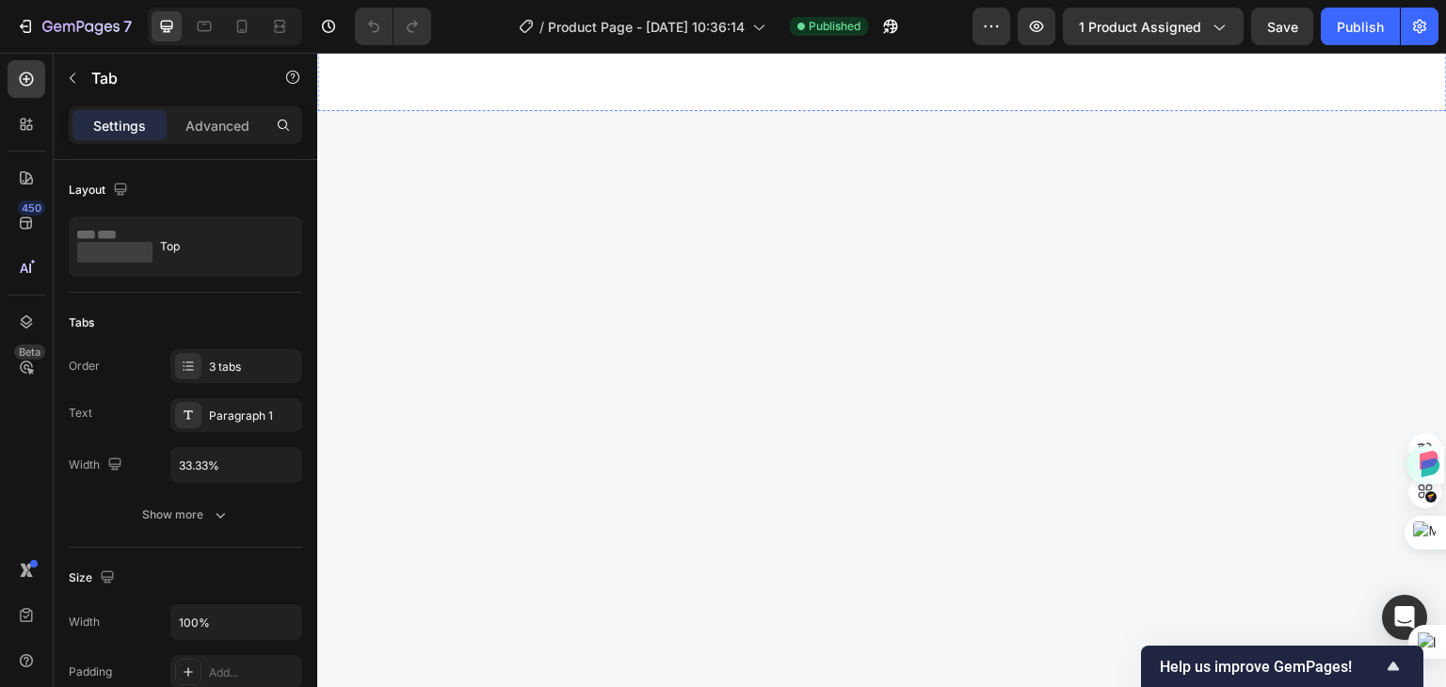
scroll to position [3201, 0]
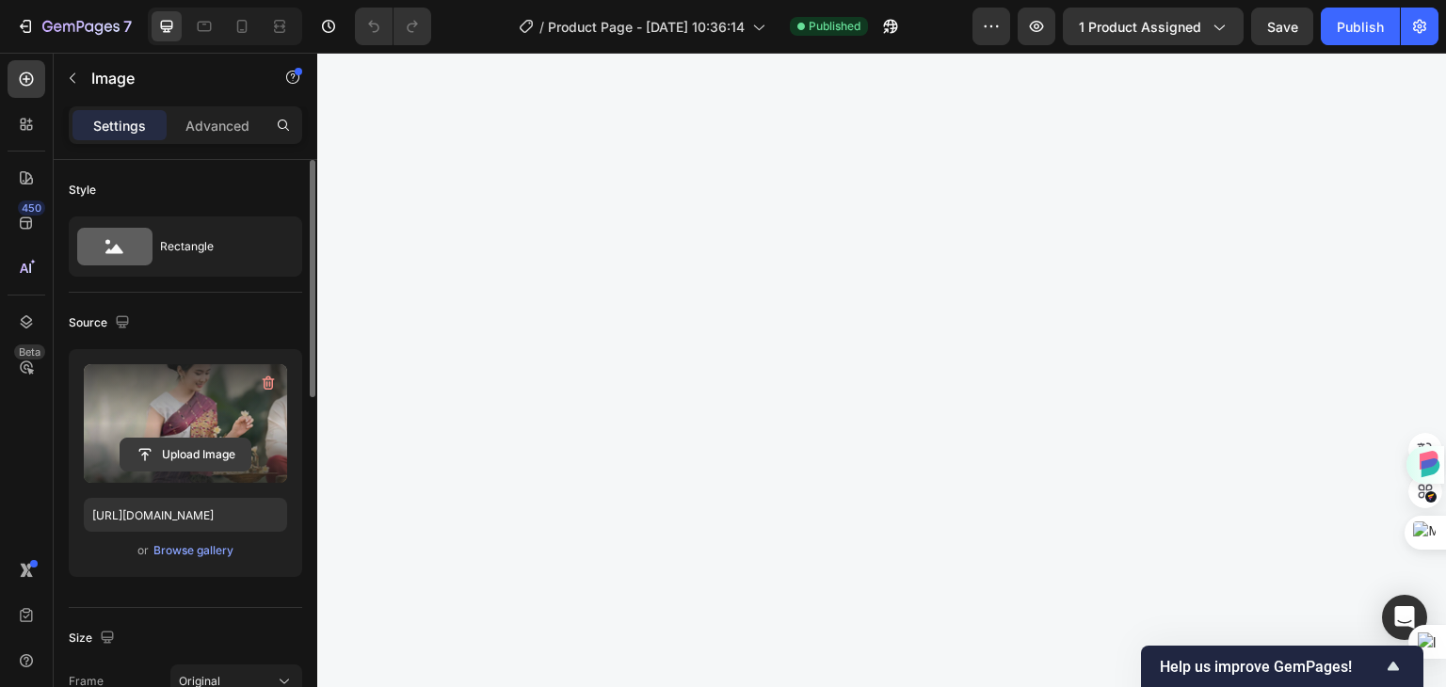
click at [195, 455] on input "file" at bounding box center [185, 455] width 130 height 32
click at [194, 451] on input "file" at bounding box center [185, 455] width 130 height 32
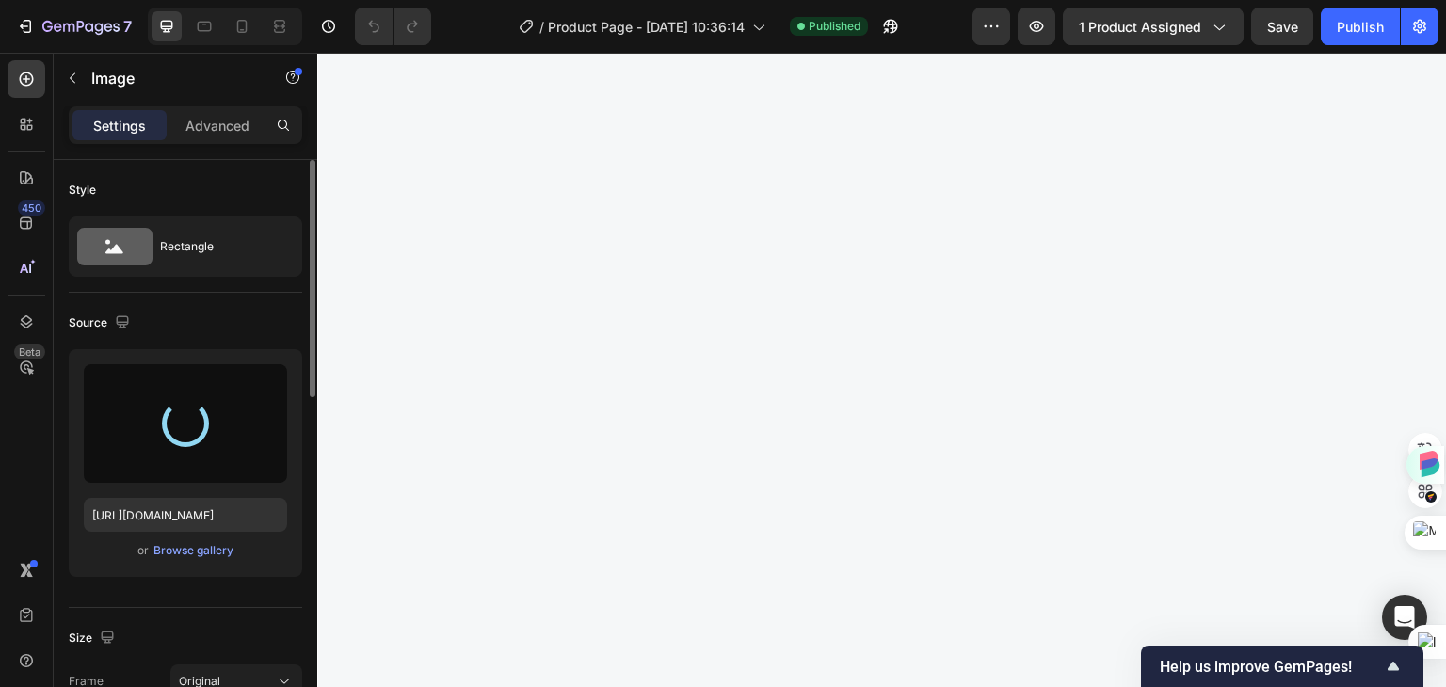
type input "https://cdn.shopify.com/s/files/1/0960/0909/3413/files/gempages_585921837259555…"
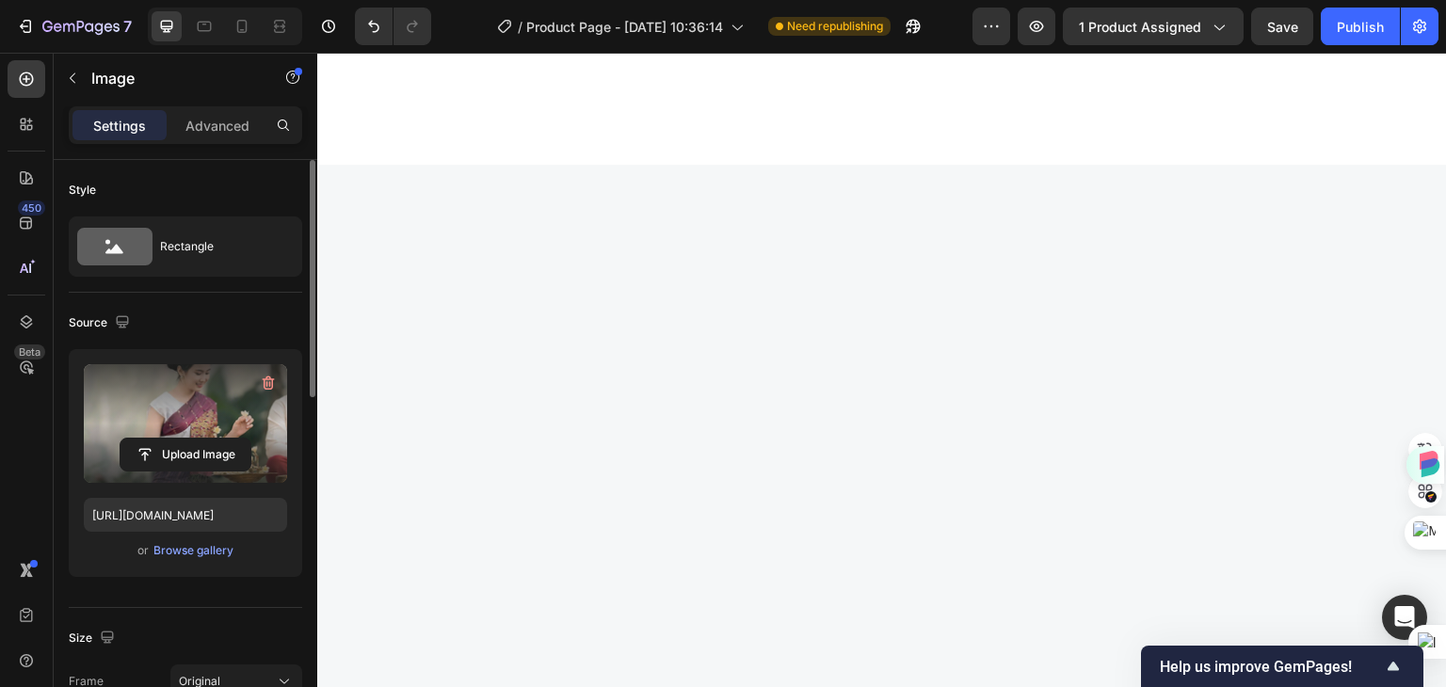
scroll to position [3671, 0]
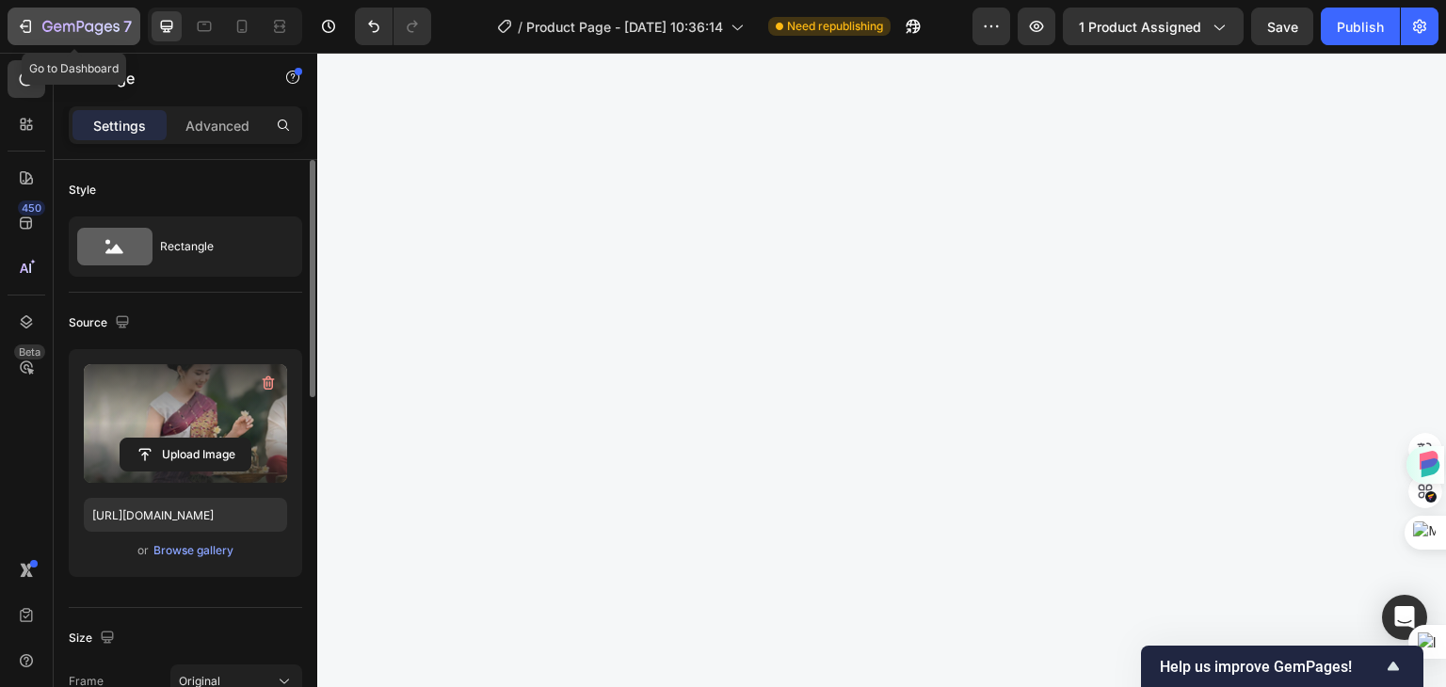
click at [81, 24] on icon "button" at bounding box center [80, 28] width 77 height 16
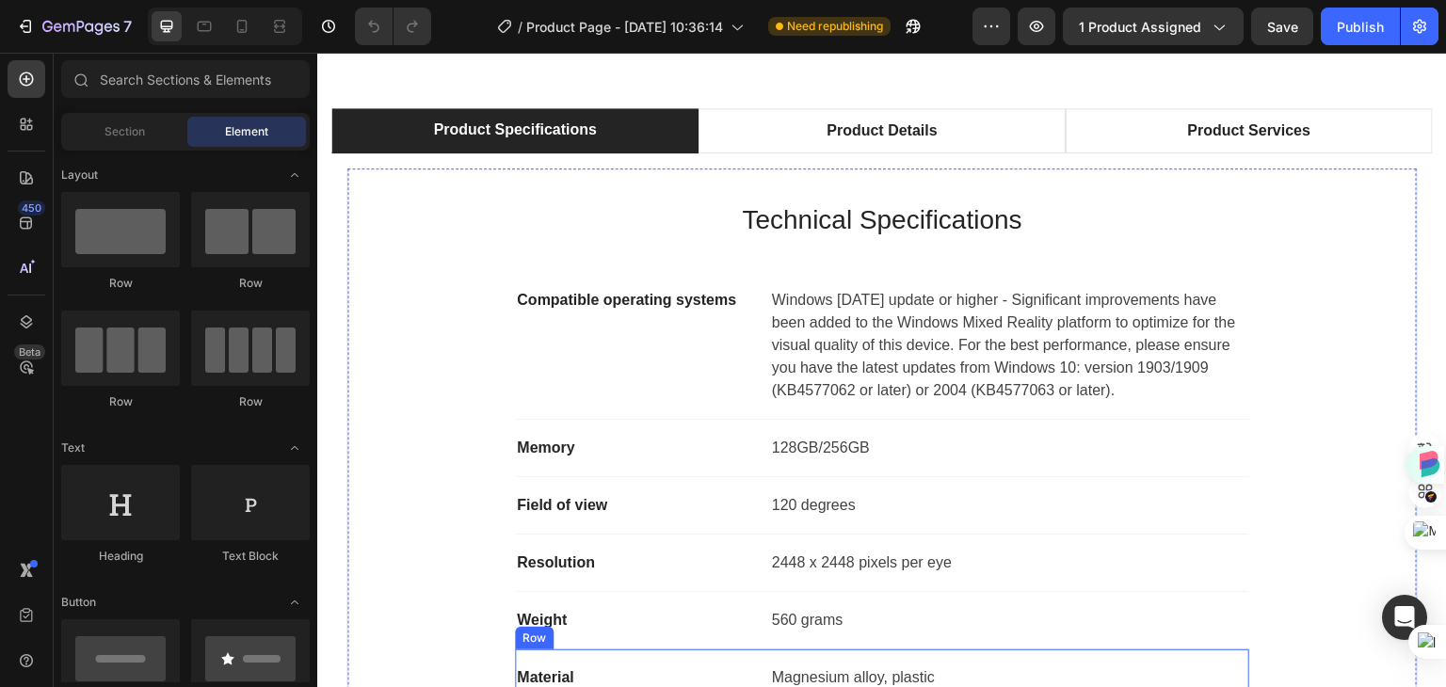
scroll to position [1036, 0]
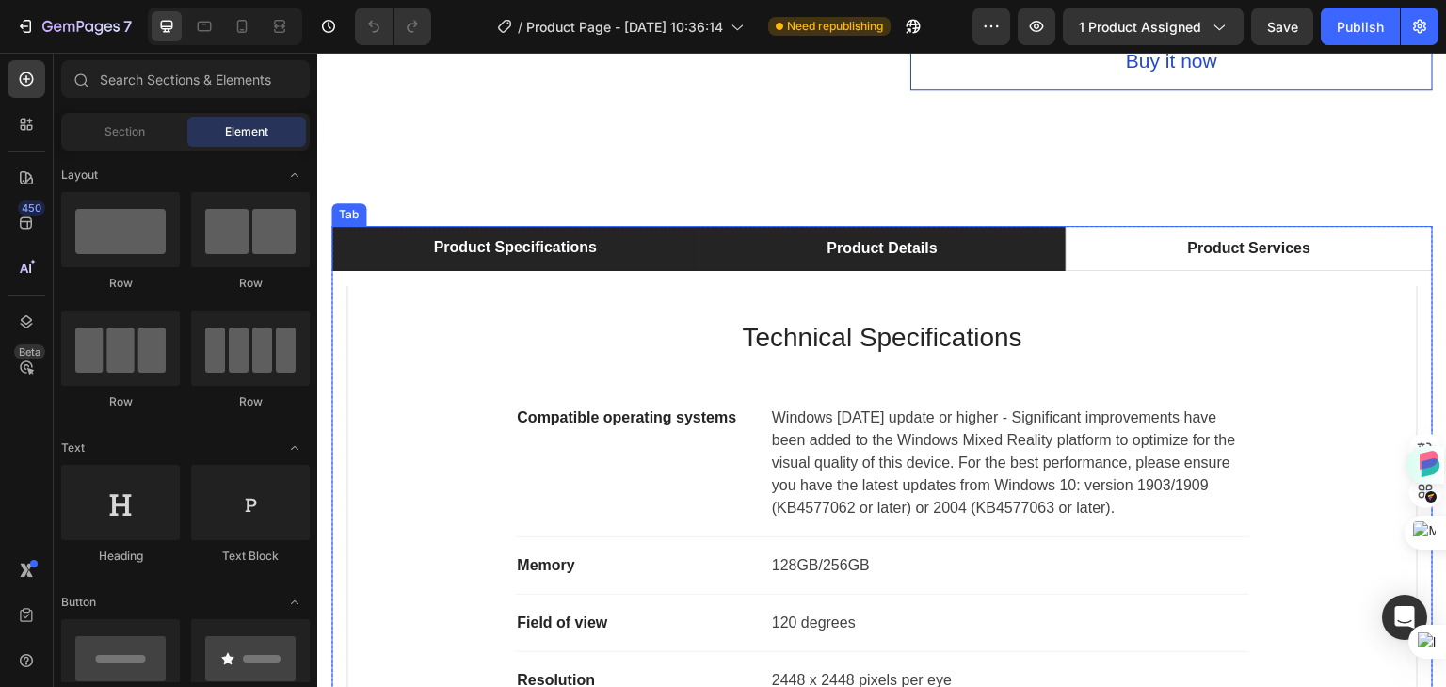
click at [876, 238] on div "Product Details" at bounding box center [882, 248] width 116 height 28
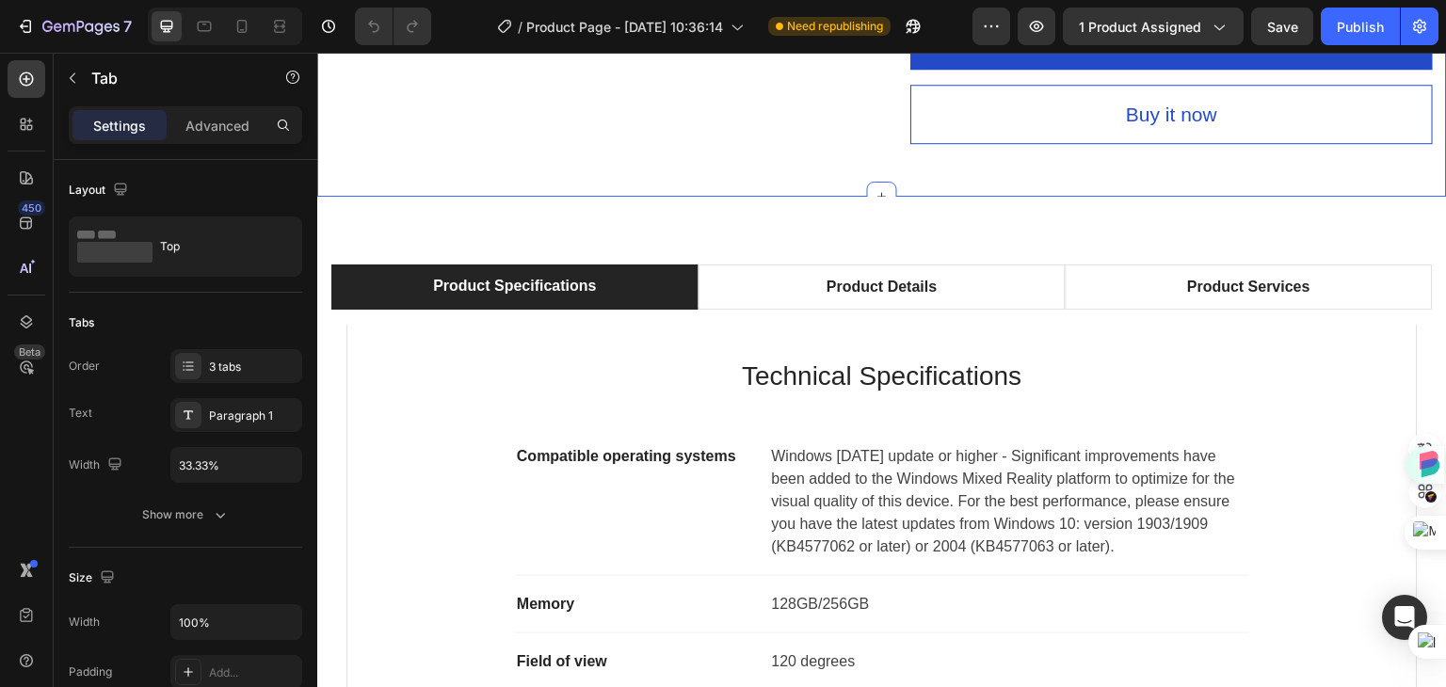
scroll to position [941, 0]
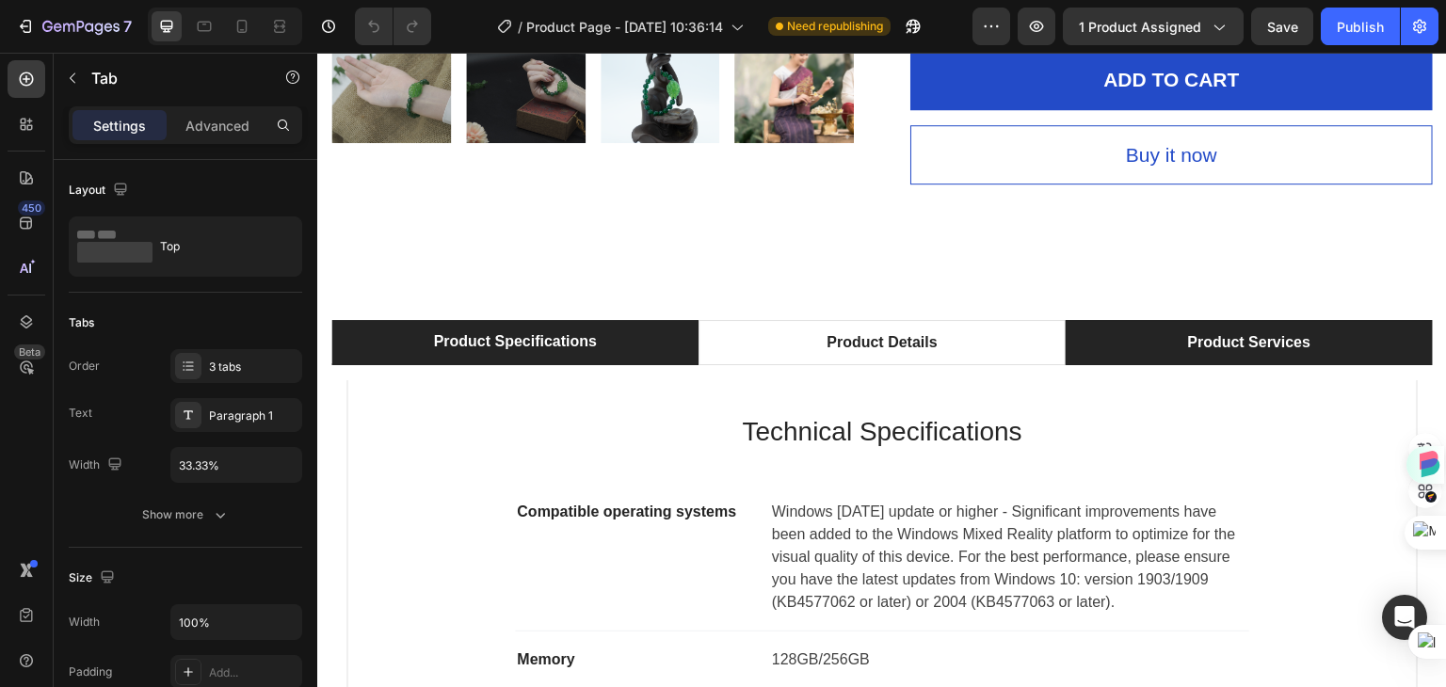
click at [1212, 329] on div "Product Services" at bounding box center [1249, 343] width 129 height 28
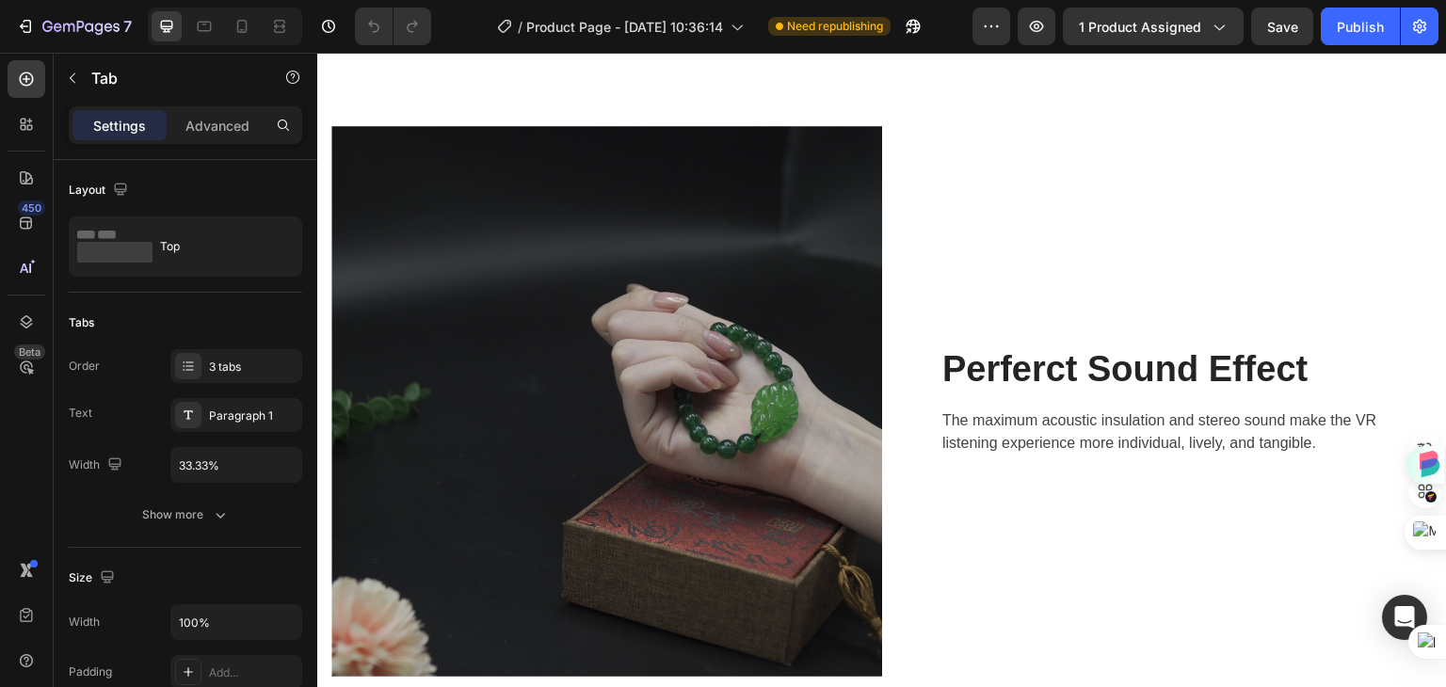
scroll to position [2541, 0]
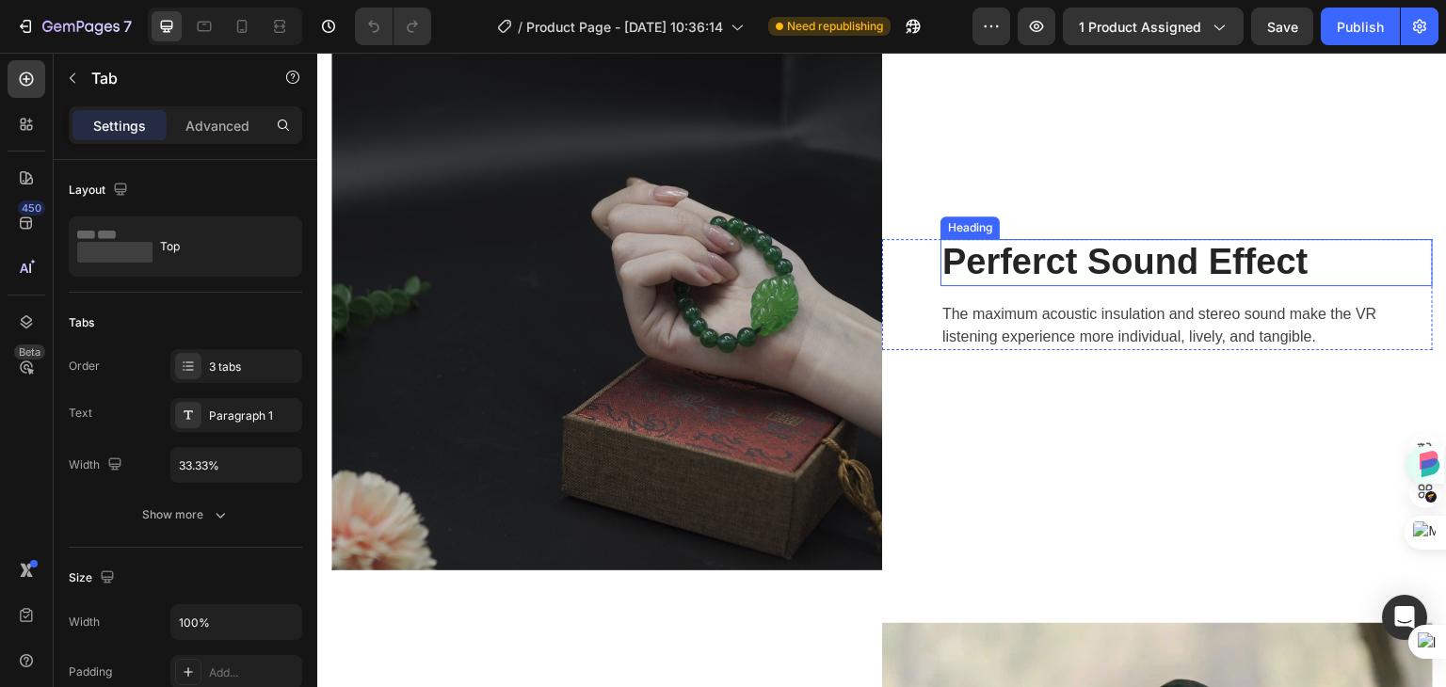
click at [1260, 265] on p "Perferct Sound Effect" at bounding box center [1186, 262] width 489 height 43
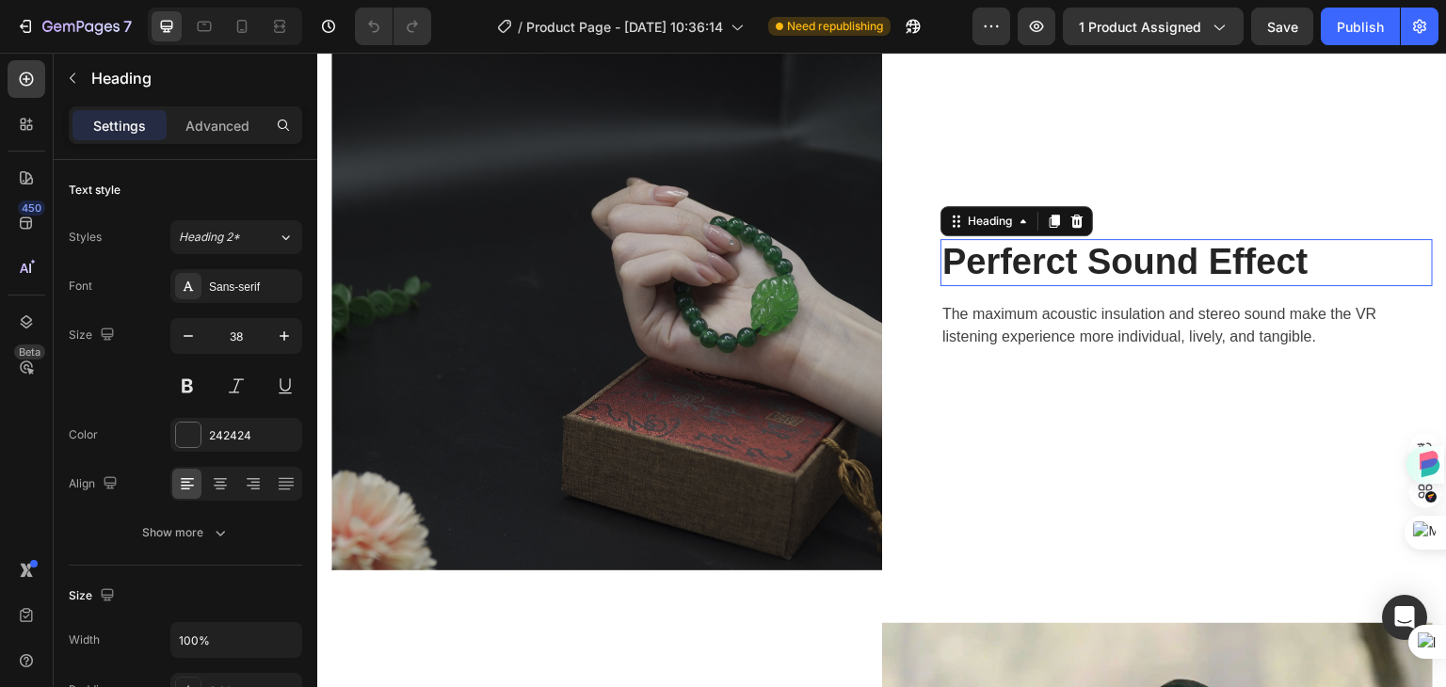
click at [1260, 265] on p "Perferct Sound Effect" at bounding box center [1186, 262] width 489 height 43
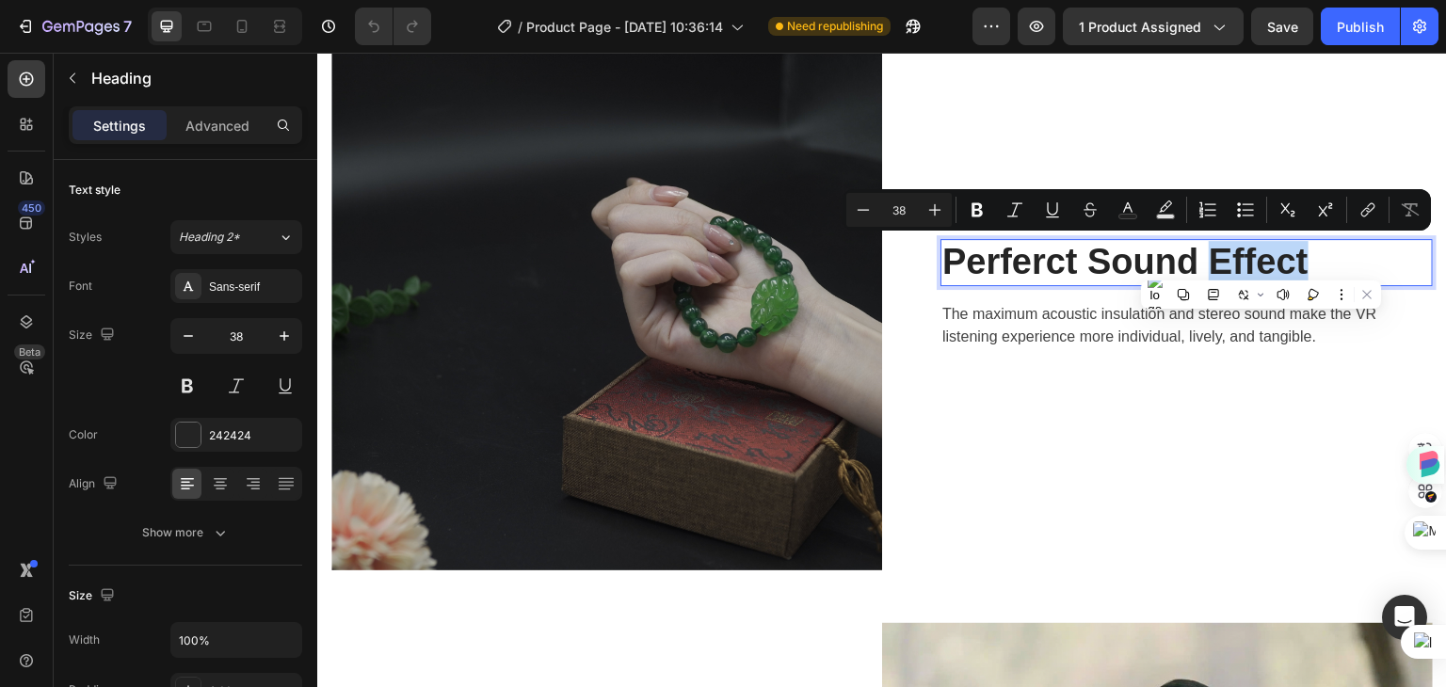
click at [1343, 261] on p "Perferct Sound Effect" at bounding box center [1186, 262] width 489 height 43
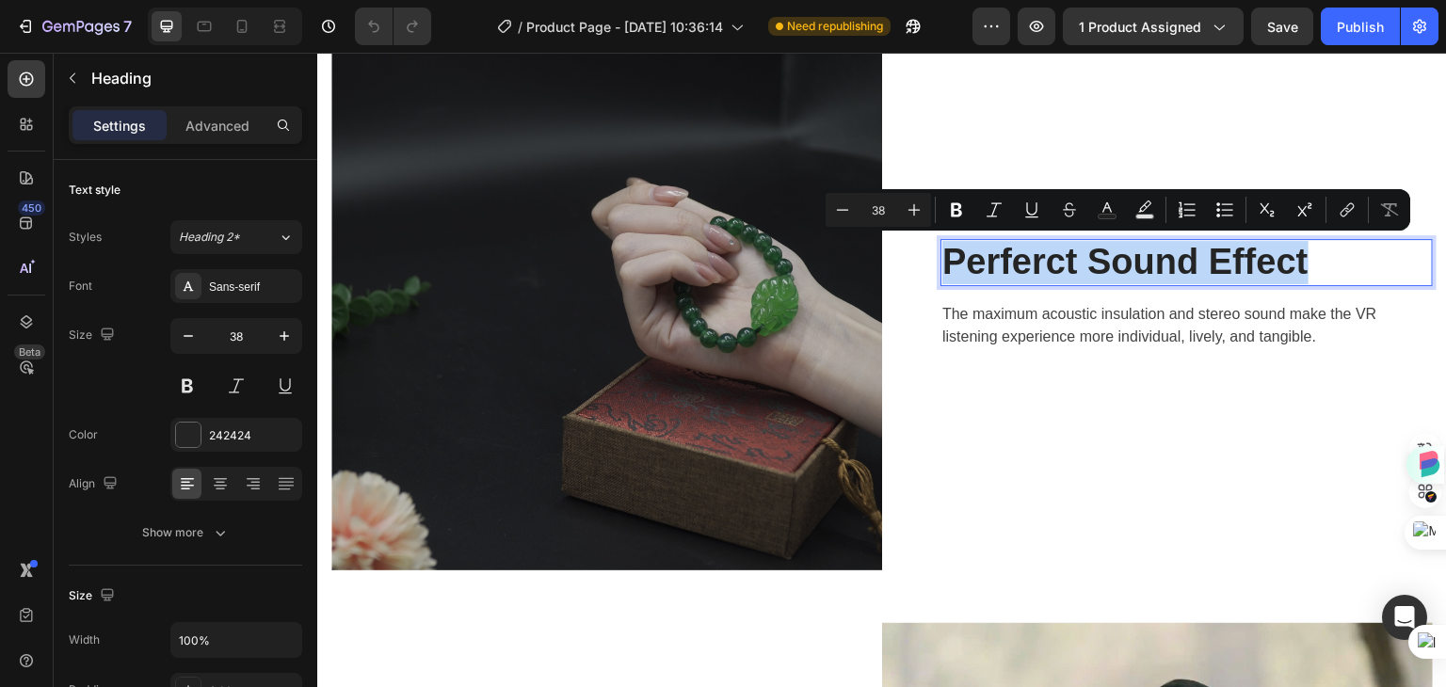
drag, startPoint x: 1338, startPoint y: 257, endPoint x: 943, endPoint y: 277, distance: 394.9
click at [943, 277] on p "Perferct Sound Effect" at bounding box center [1186, 262] width 489 height 43
copy p "Perferct Sound Effect"
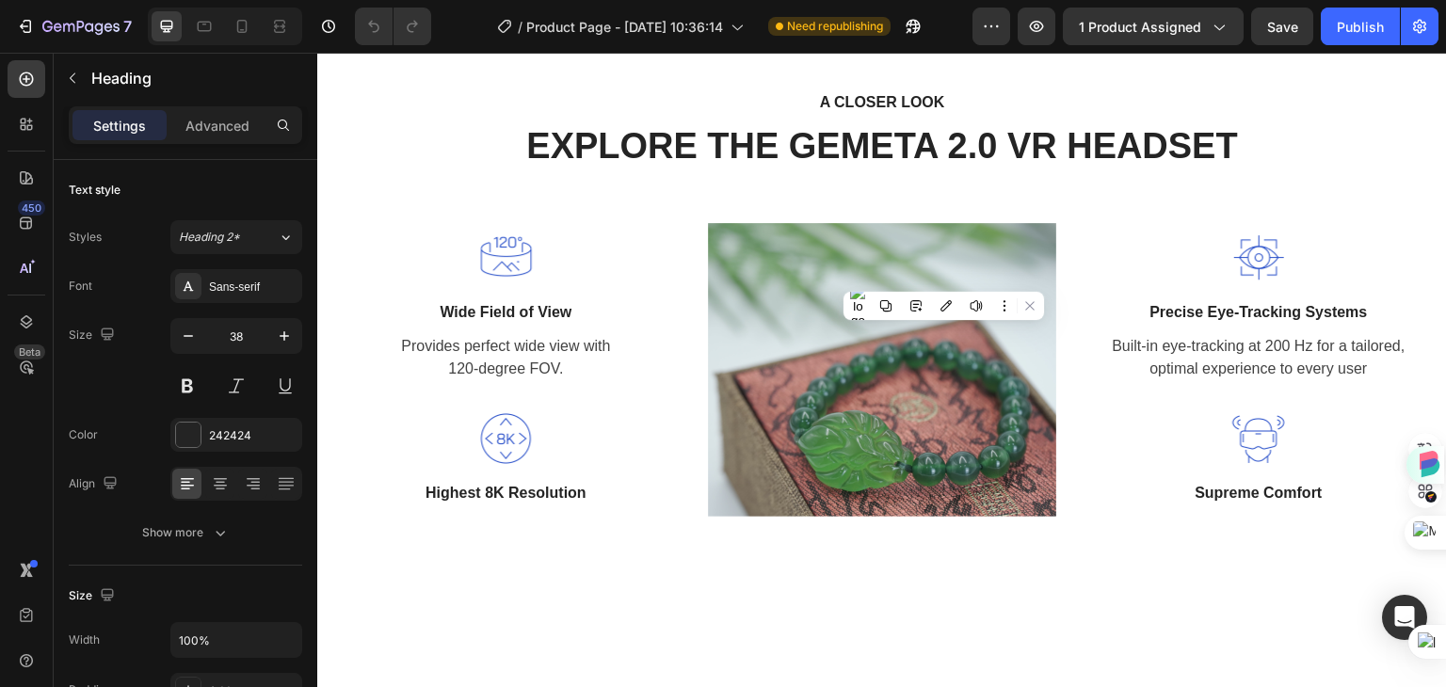
type input "16"
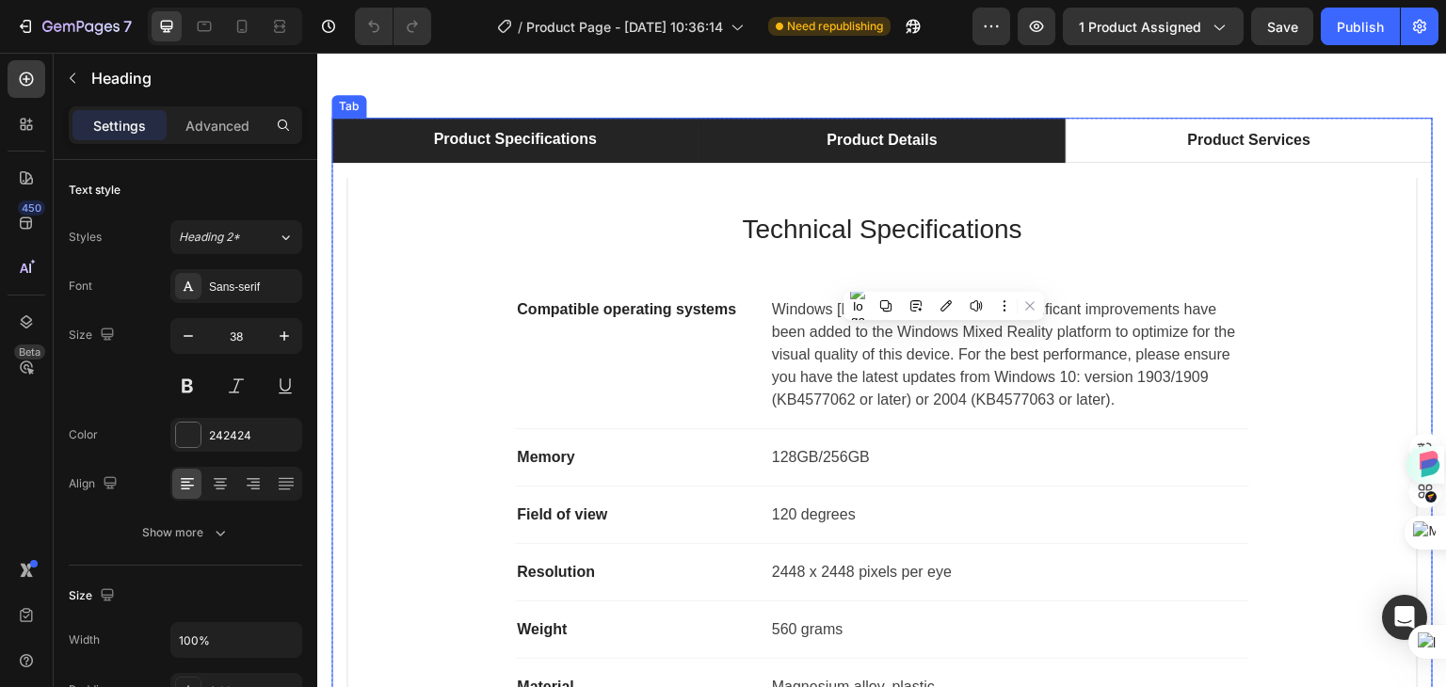
scroll to position [1035, 0]
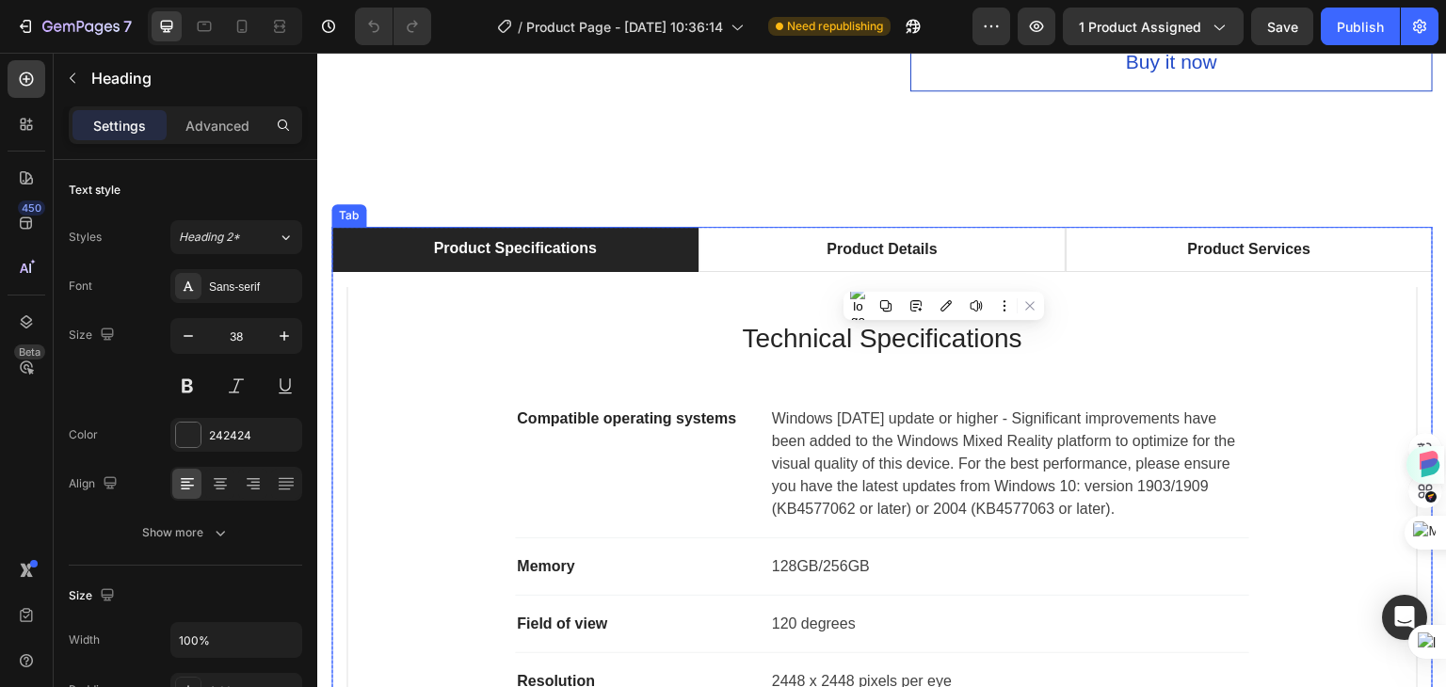
click at [590, 234] on div "Product Specifications" at bounding box center [514, 248] width 169 height 28
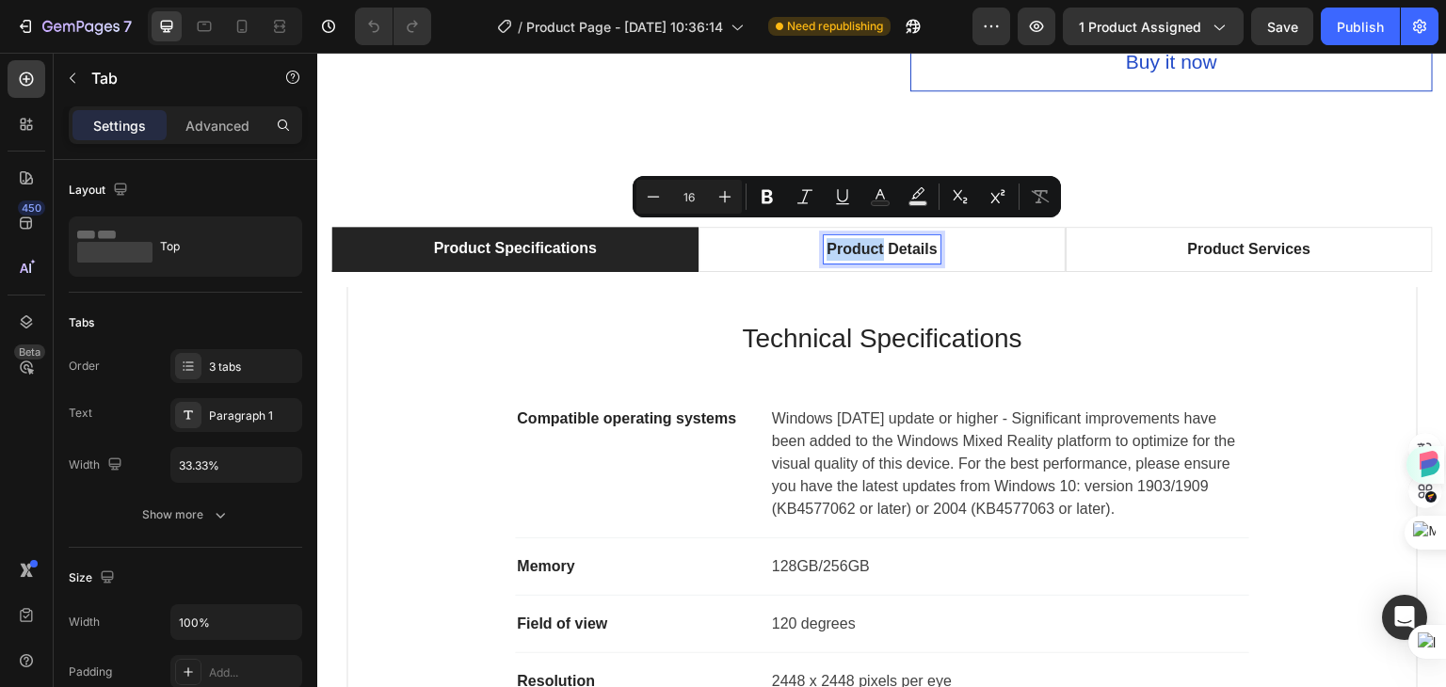
drag, startPoint x: 593, startPoint y: 234, endPoint x: 522, endPoint y: 241, distance: 71.8
click at [522, 241] on div "Product Specifications" at bounding box center [514, 248] width 169 height 28
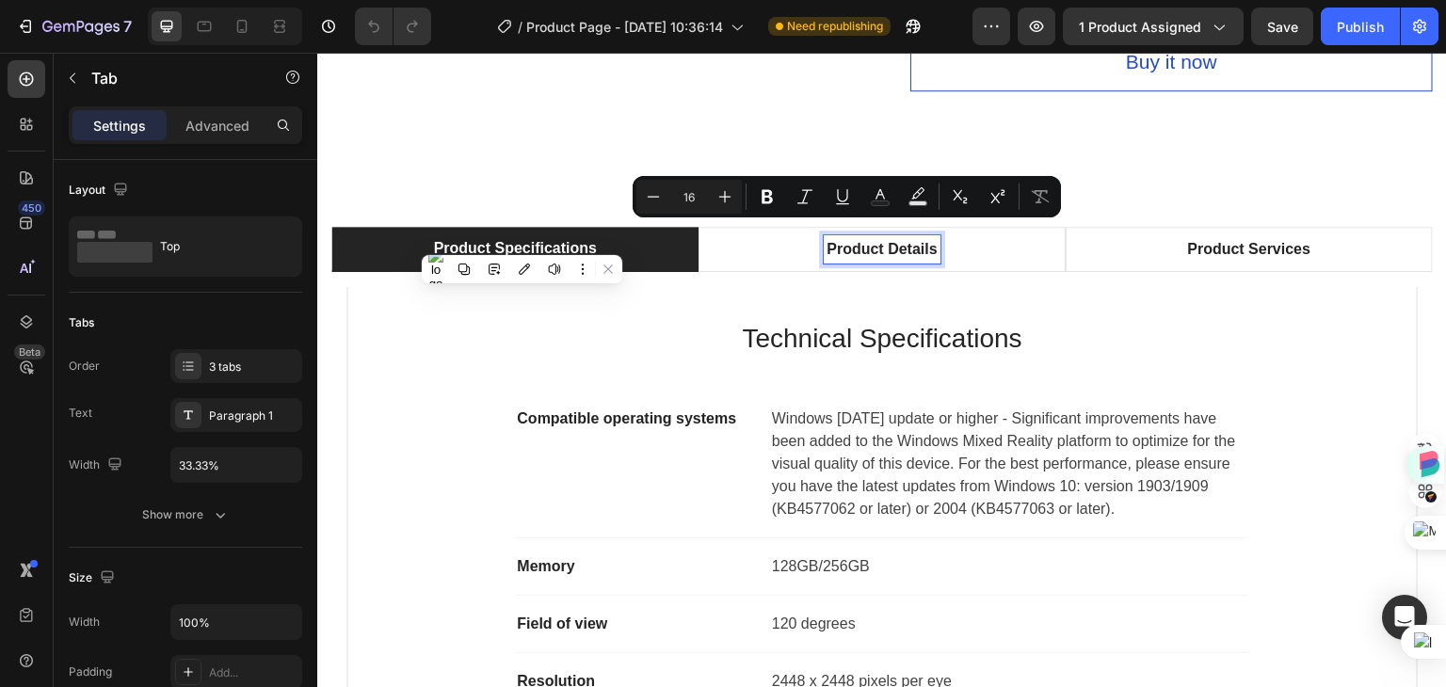
click at [444, 237] on p "Product Specifications" at bounding box center [514, 248] width 163 height 23
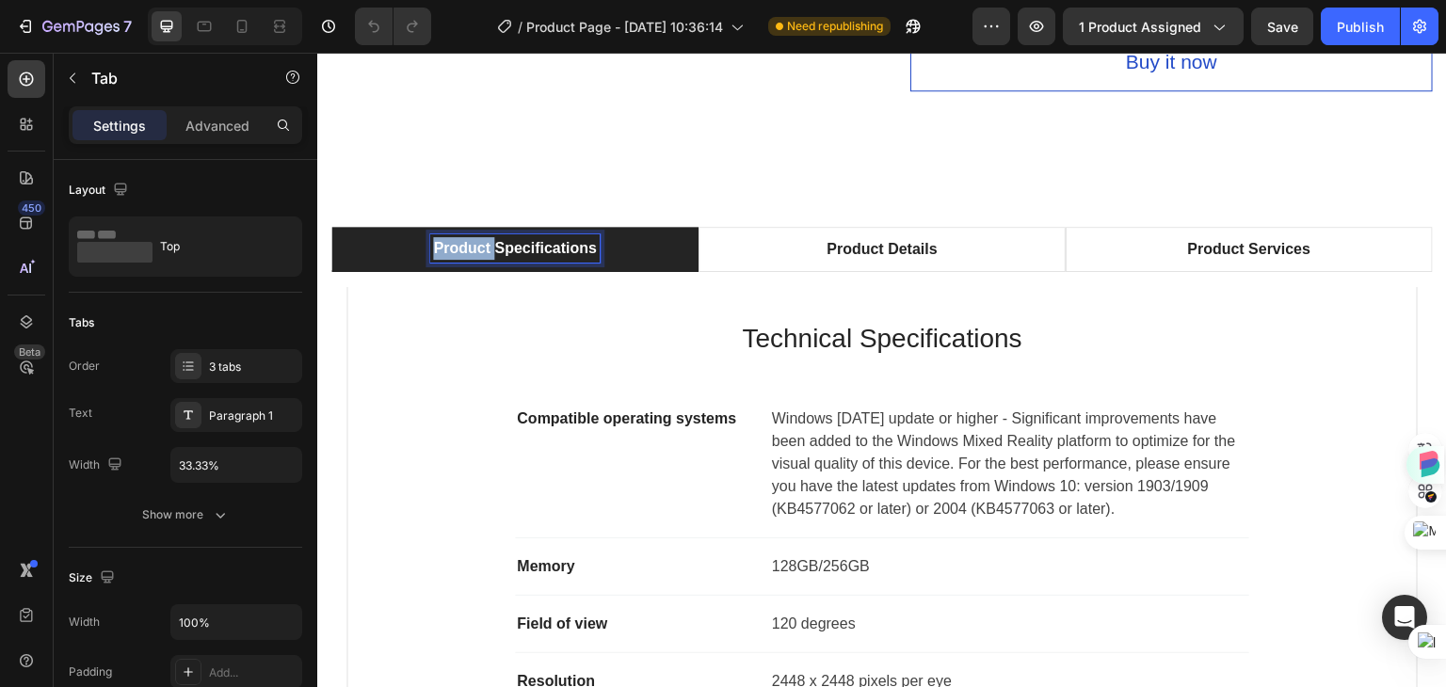
click at [444, 237] on p "Product Specifications" at bounding box center [514, 248] width 163 height 23
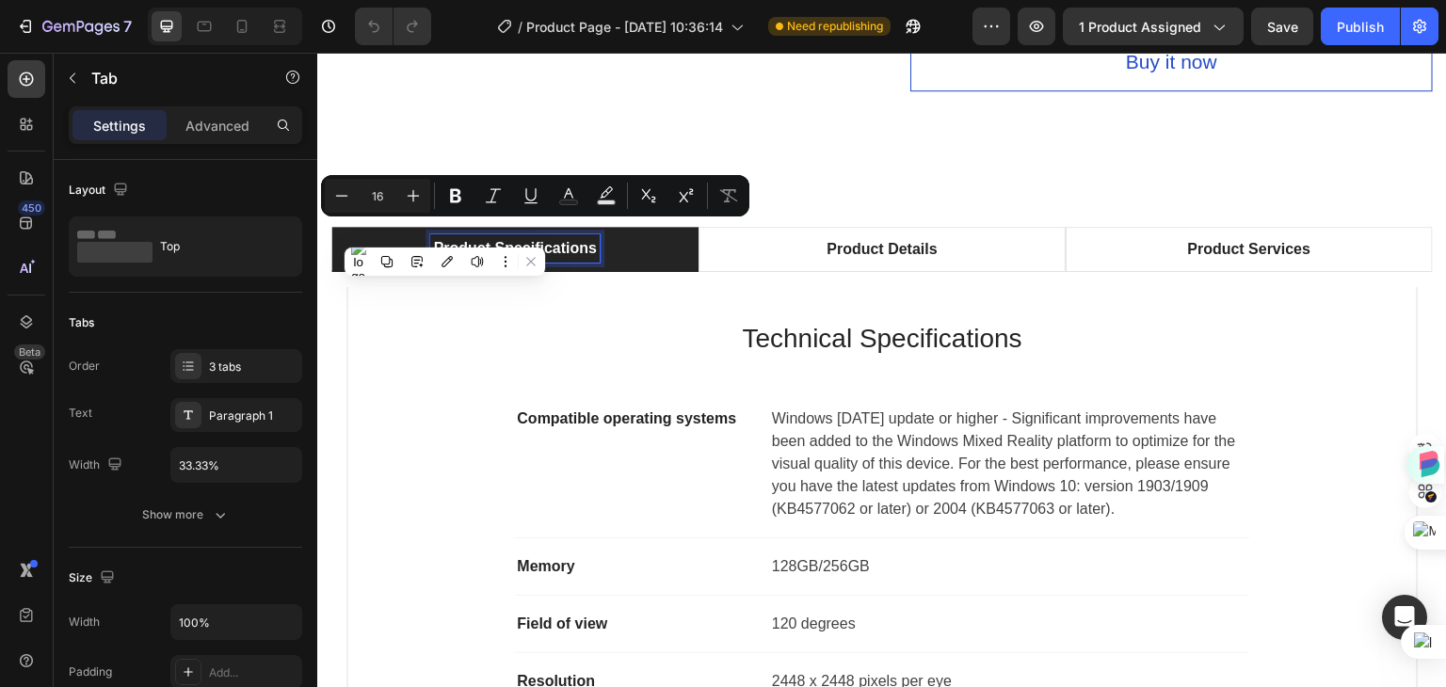
drag, startPoint x: 554, startPoint y: 232, endPoint x: 571, endPoint y: 233, distance: 17.0
click at [555, 237] on p "Product Specifications" at bounding box center [514, 248] width 163 height 23
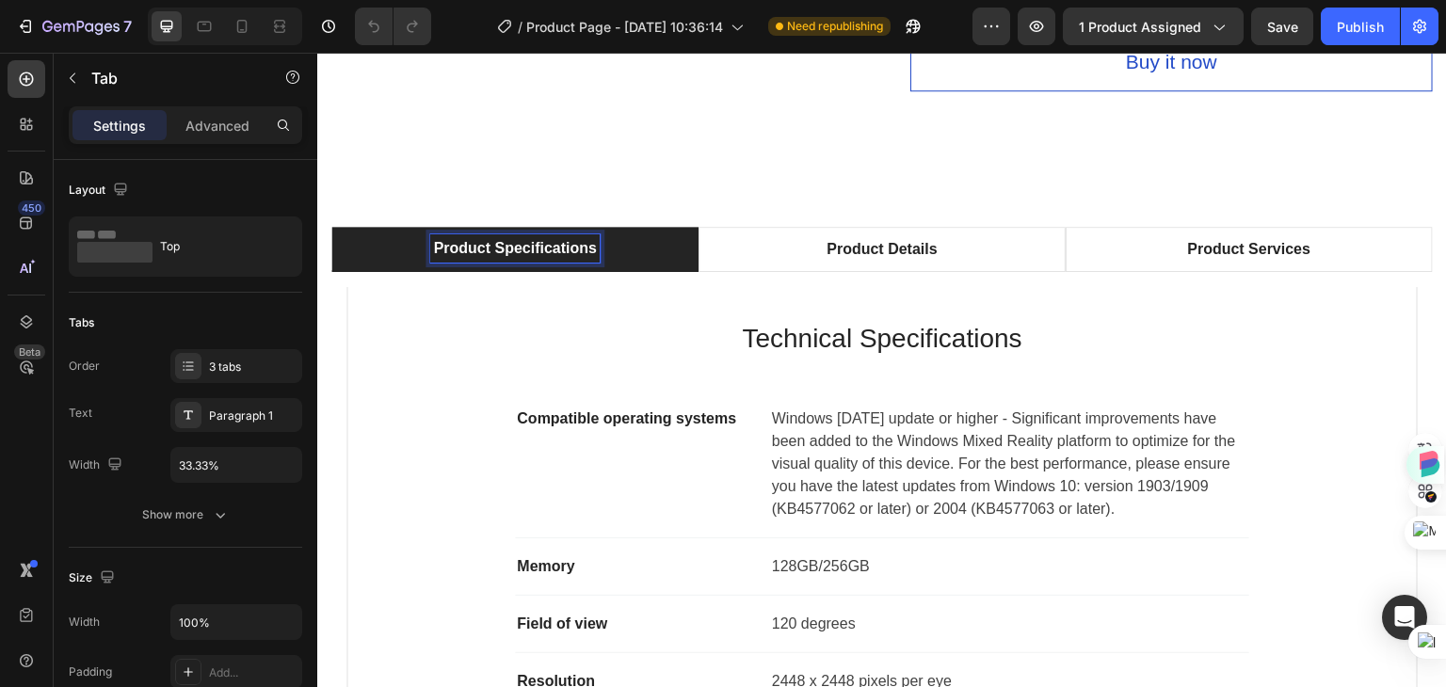
click at [590, 237] on p "Product Specifications" at bounding box center [514, 248] width 163 height 23
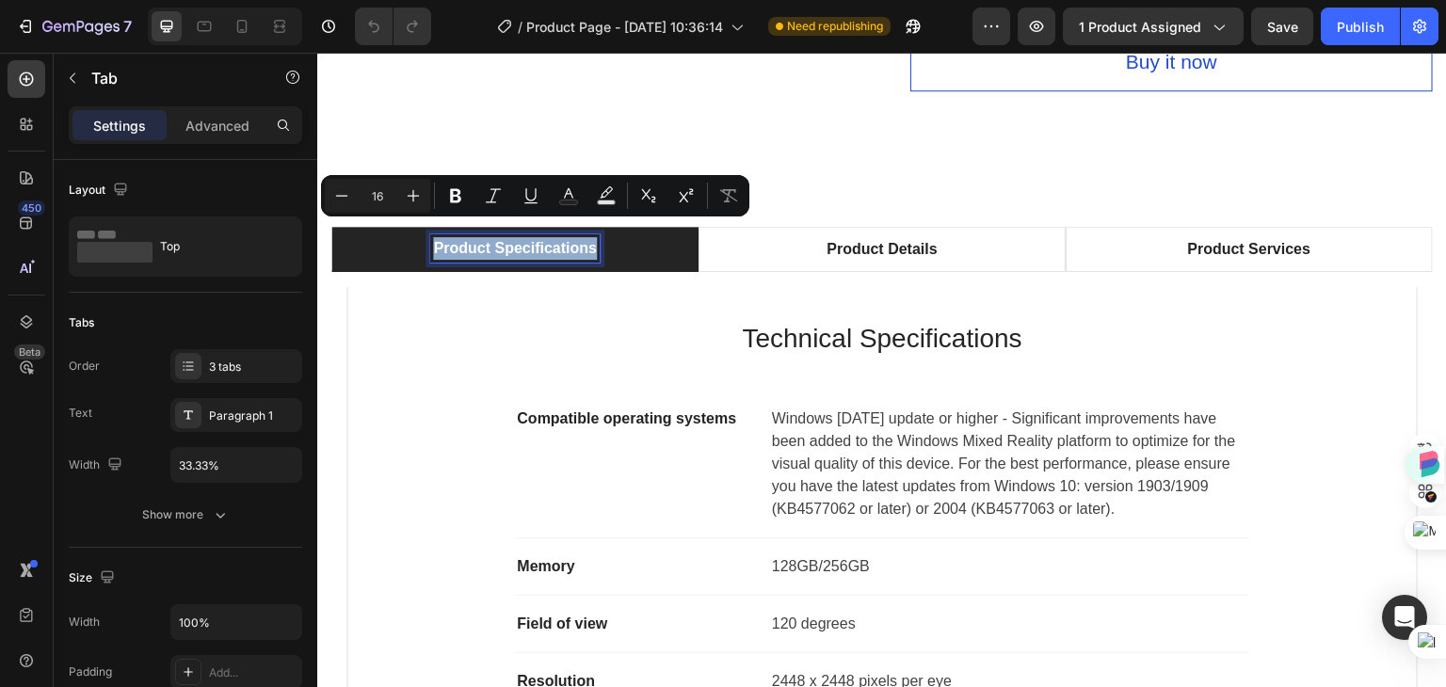
drag, startPoint x: 592, startPoint y: 236, endPoint x: 429, endPoint y: 236, distance: 162.9
click at [433, 237] on p "Product Specifications" at bounding box center [514, 248] width 163 height 23
copy p "Product Specifications"
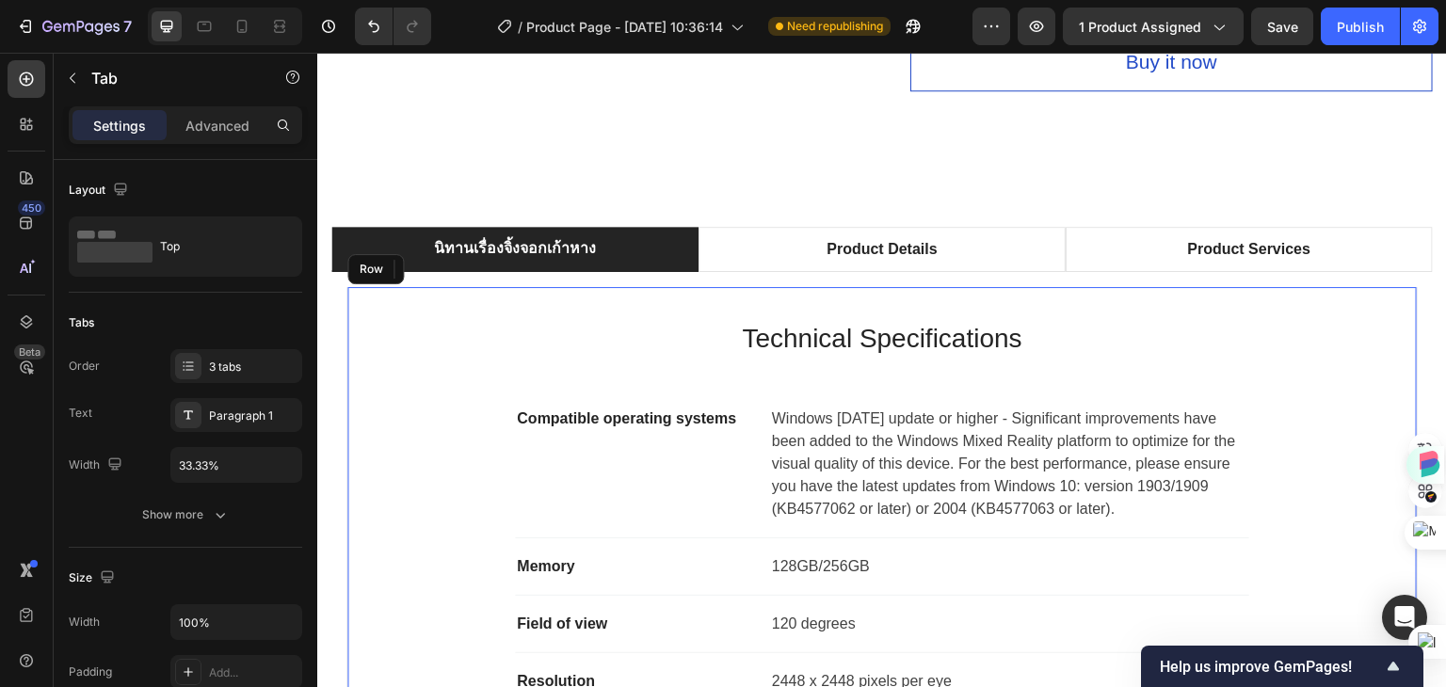
click at [651, 287] on div "Technical Specifications Heading Compatible operating systems Text block Window…" at bounding box center [881, 600] width 1071 height 626
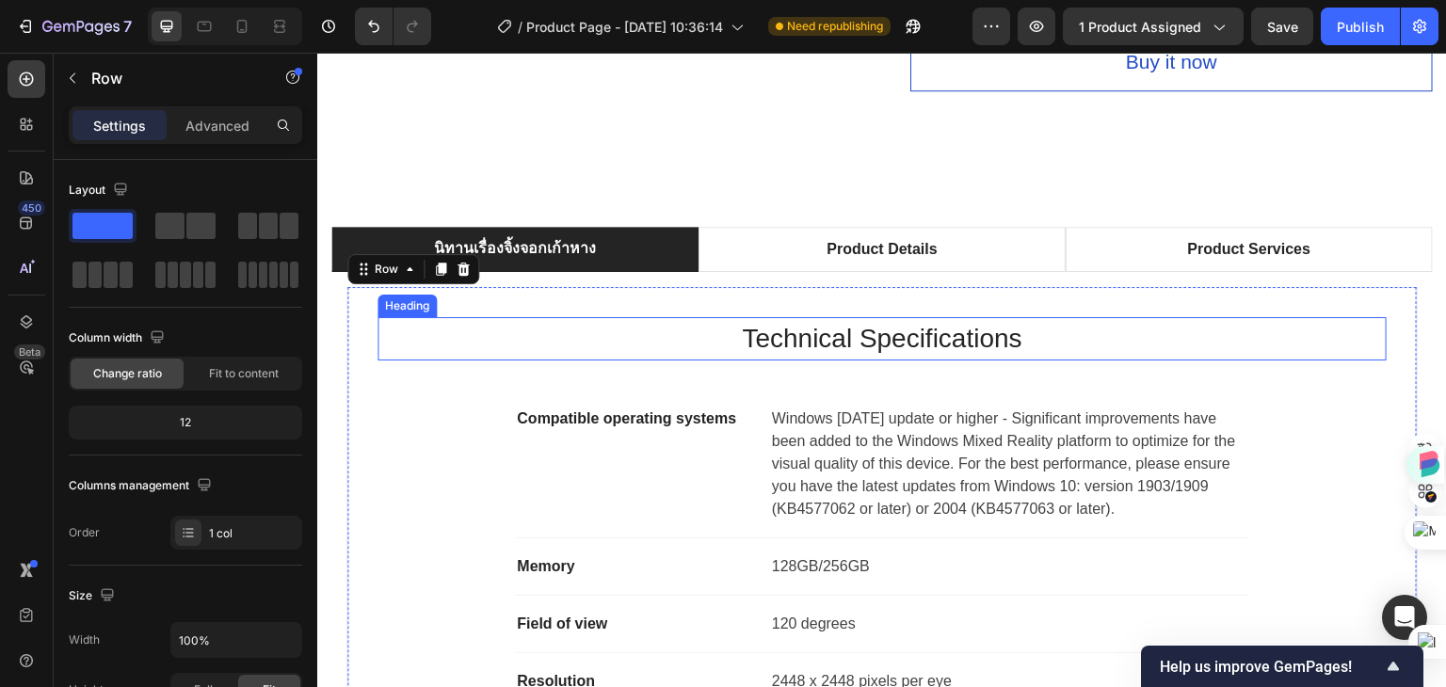
click at [713, 334] on p "Technical Specifications" at bounding box center [881, 339] width 1005 height 40
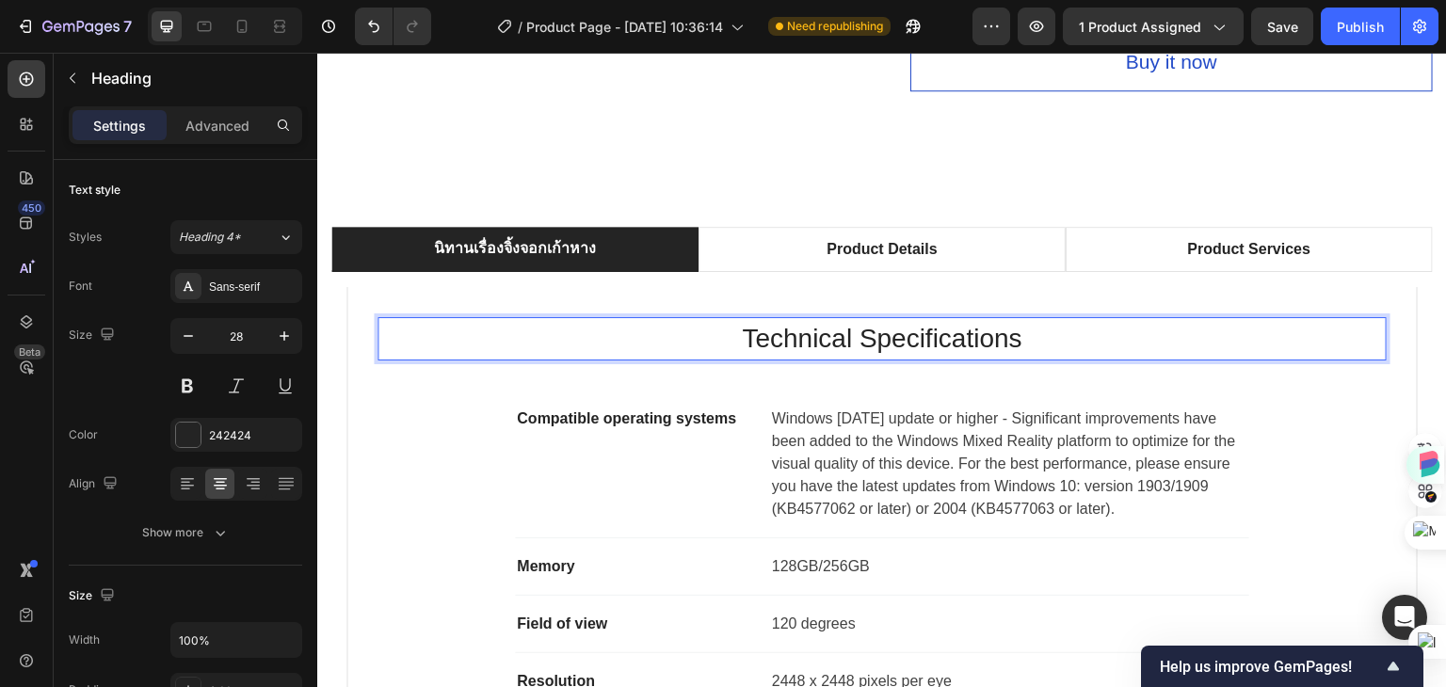
click at [1023, 333] on p "Technical Specifications" at bounding box center [881, 339] width 1005 height 40
click at [1020, 330] on p "Technical Specifications" at bounding box center [881, 339] width 1005 height 40
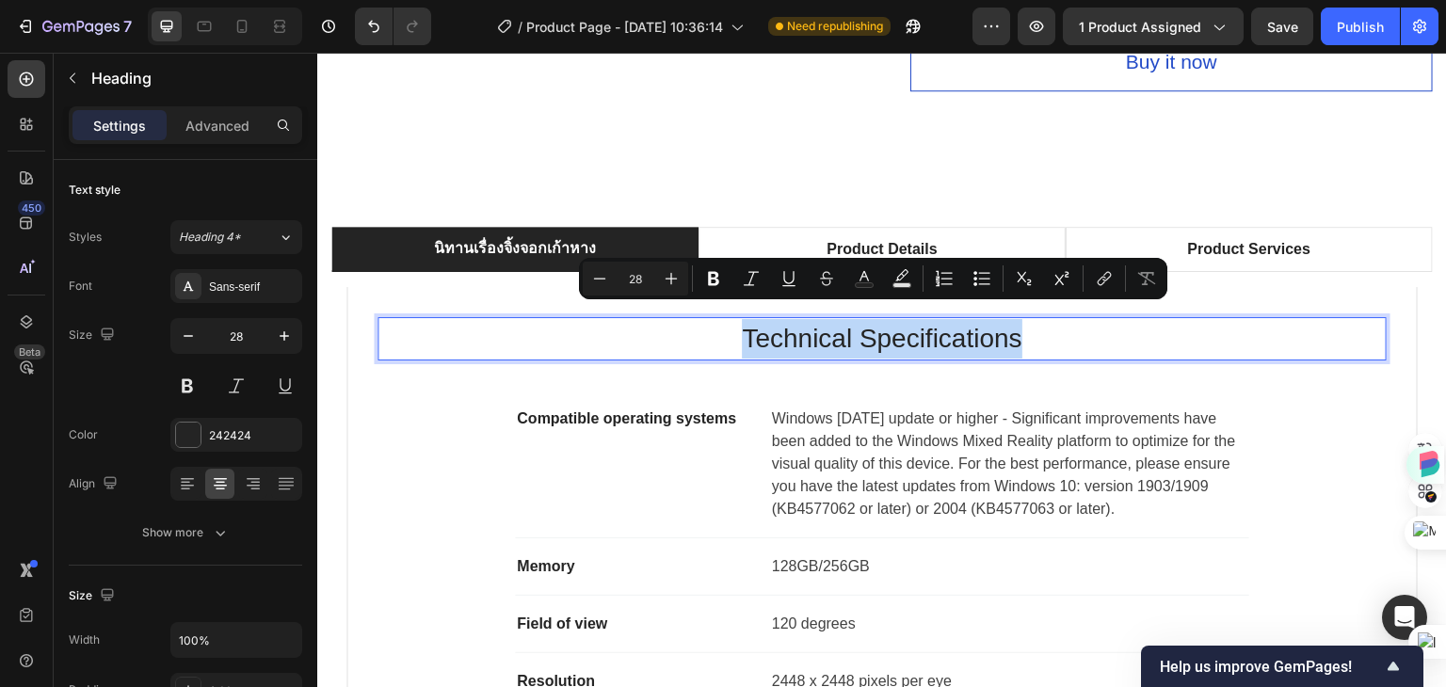
drag, startPoint x: 1034, startPoint y: 326, endPoint x: 738, endPoint y: 323, distance: 295.6
click at [738, 323] on p "Technical Specifications" at bounding box center [881, 339] width 1005 height 40
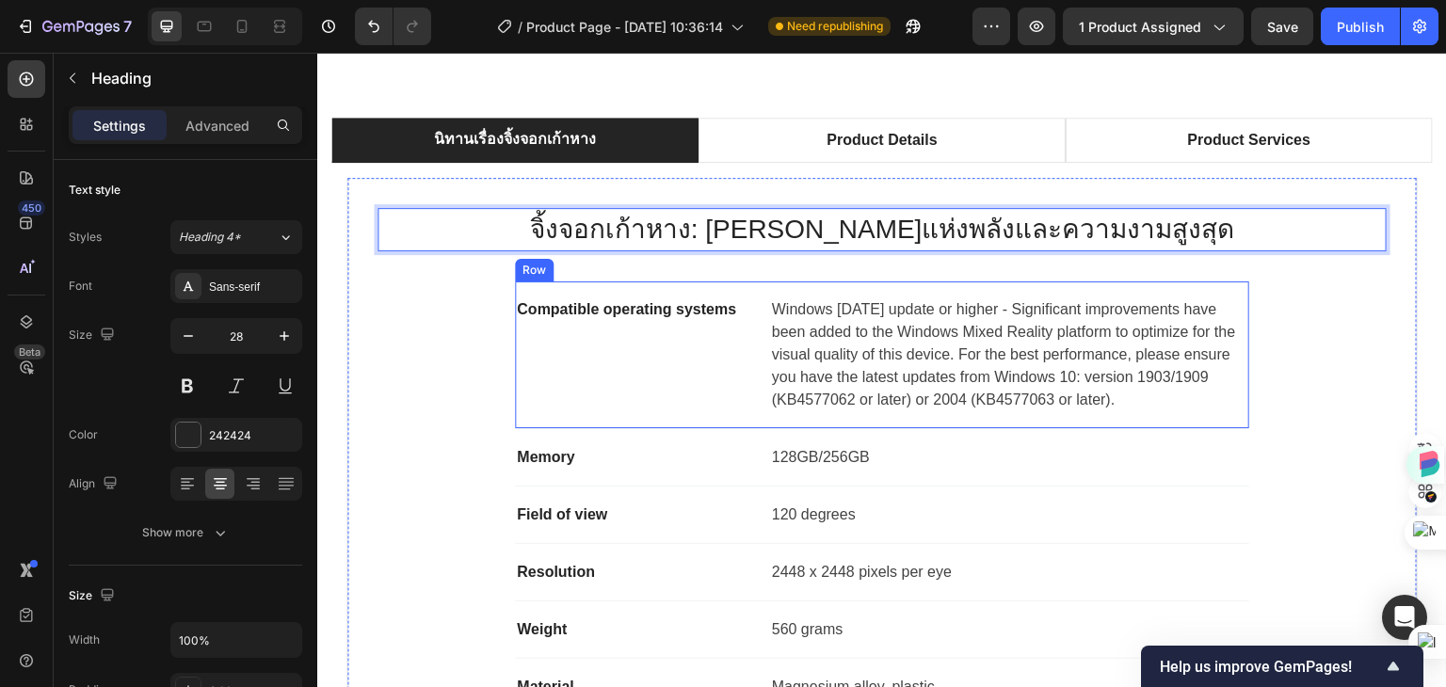
scroll to position [1223, 0]
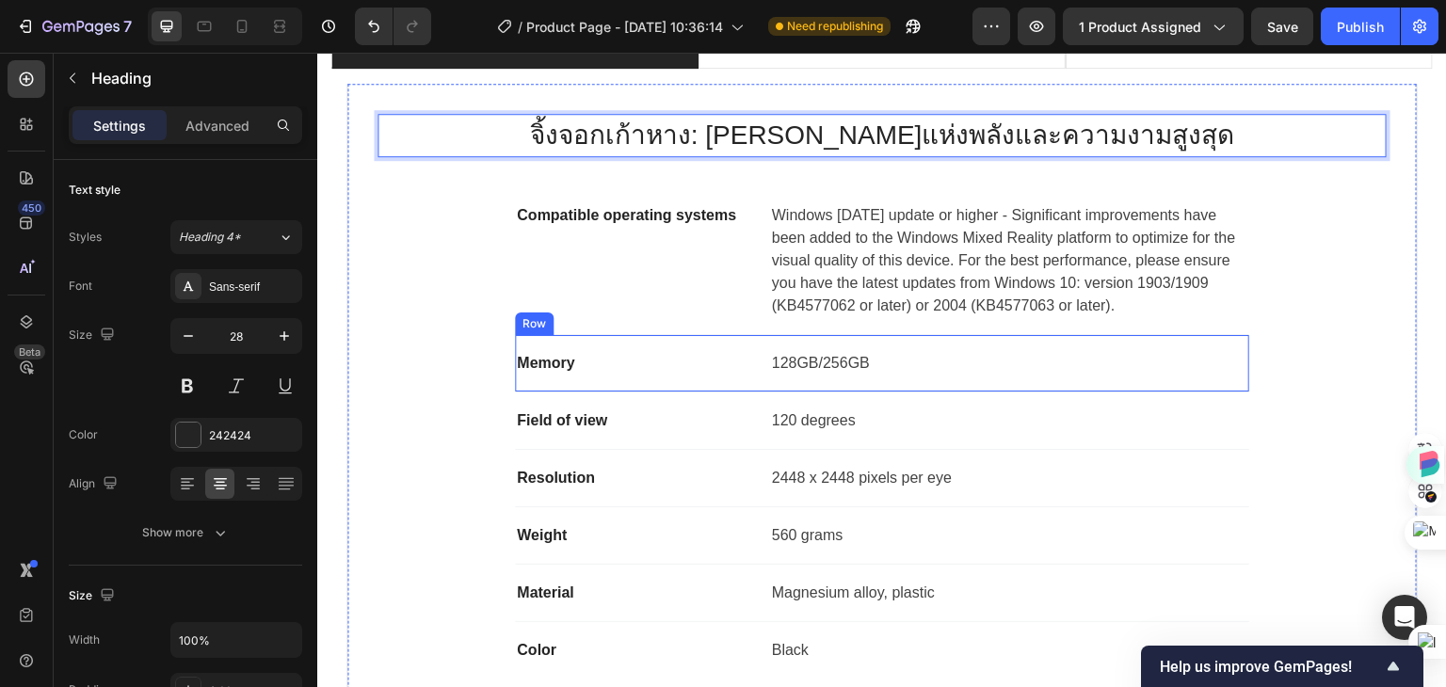
click at [653, 337] on div "Memory Text block 128GB/256GB Text block Row" at bounding box center [882, 363] width 734 height 57
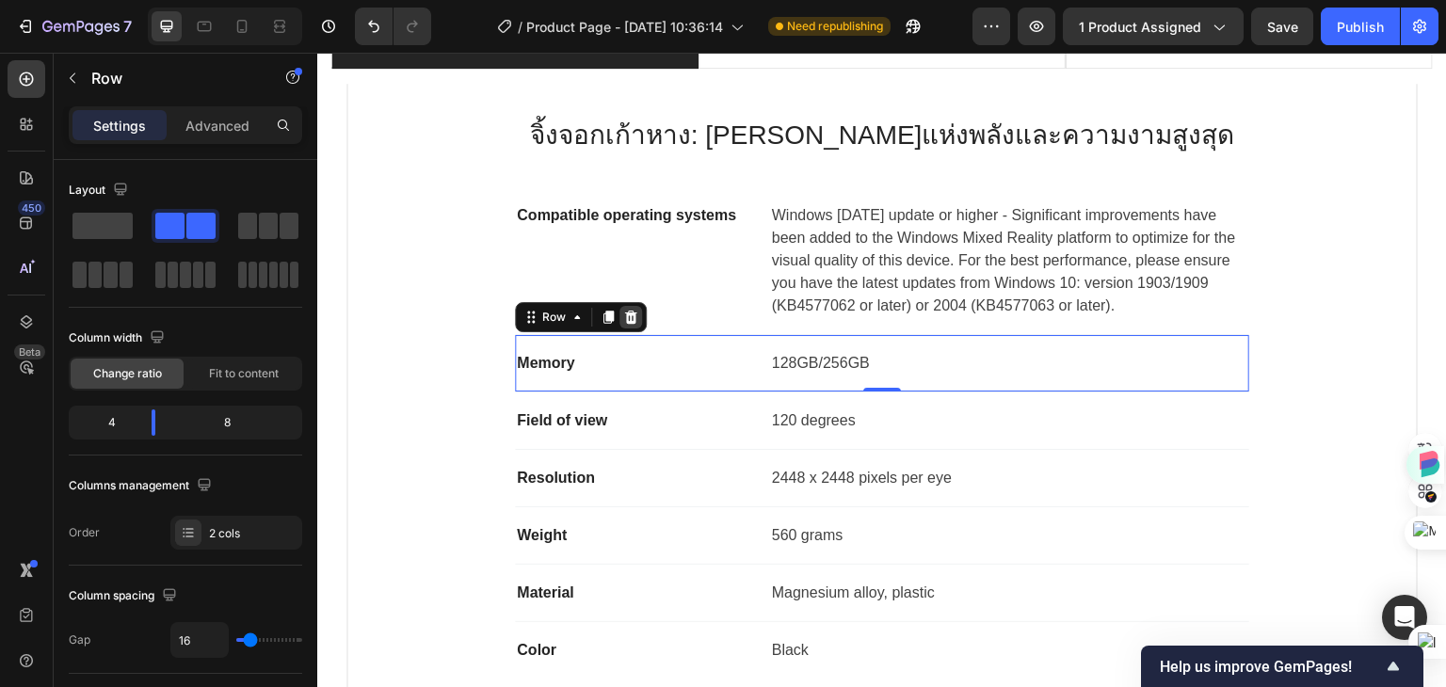
click at [623, 315] on icon at bounding box center [630, 317] width 15 height 15
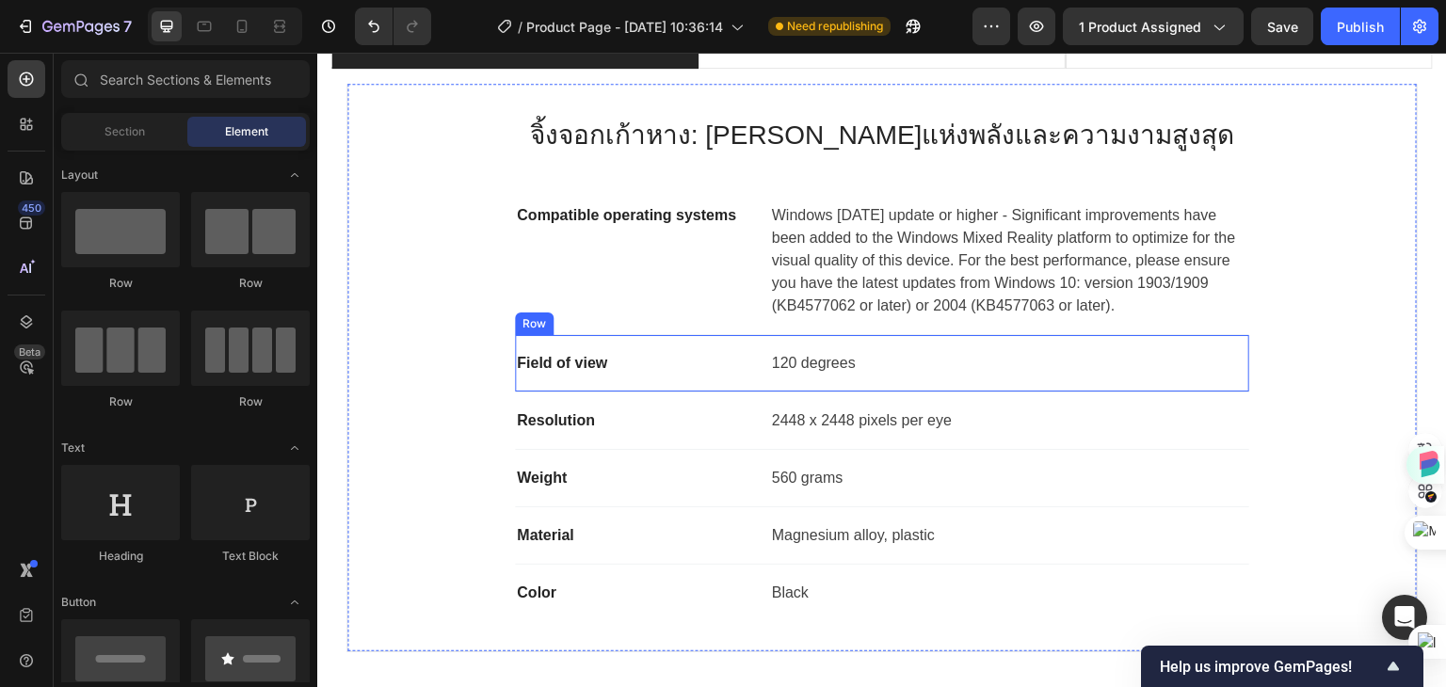
click at [770, 344] on div "Field of view Text block 120 degrees Text block Row" at bounding box center [882, 363] width 734 height 57
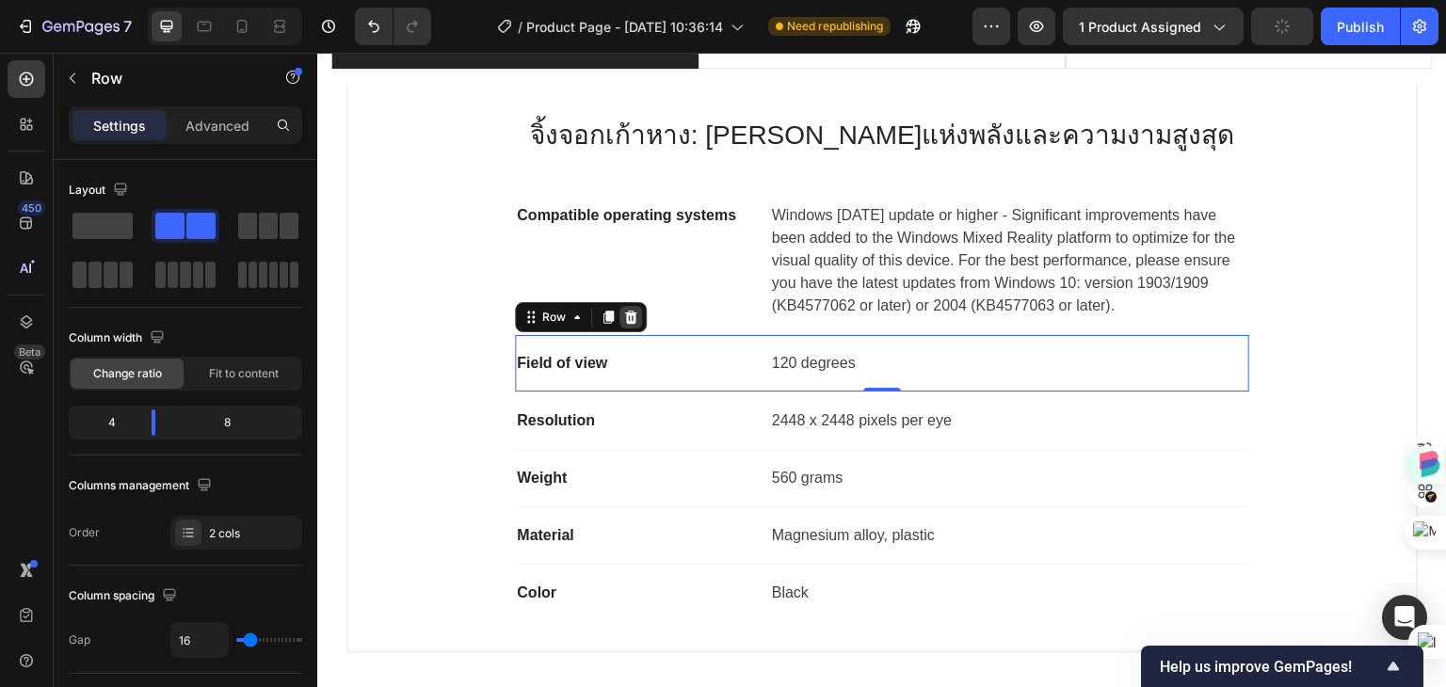
click at [625, 321] on icon at bounding box center [631, 317] width 12 height 13
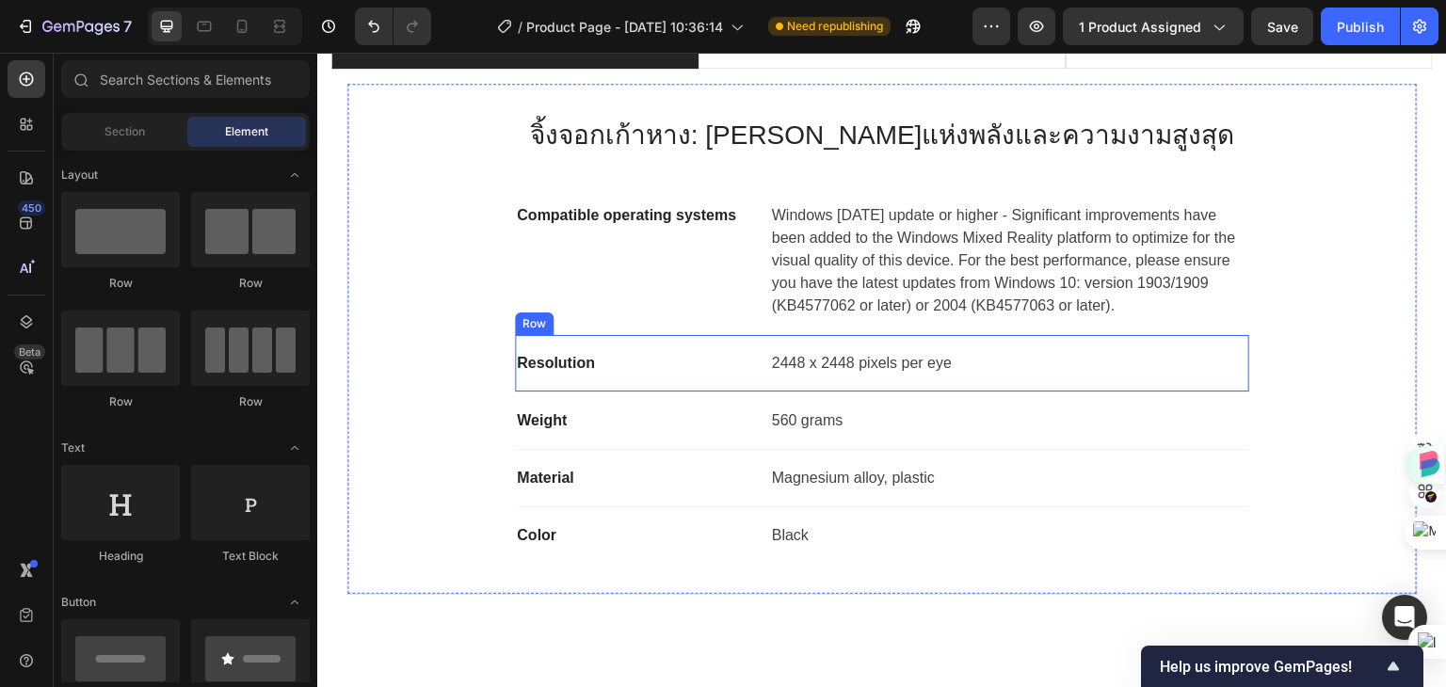
click at [750, 341] on div "Resolution Text block 2448 x 2448 pixels per eye Text block Row" at bounding box center [882, 363] width 734 height 57
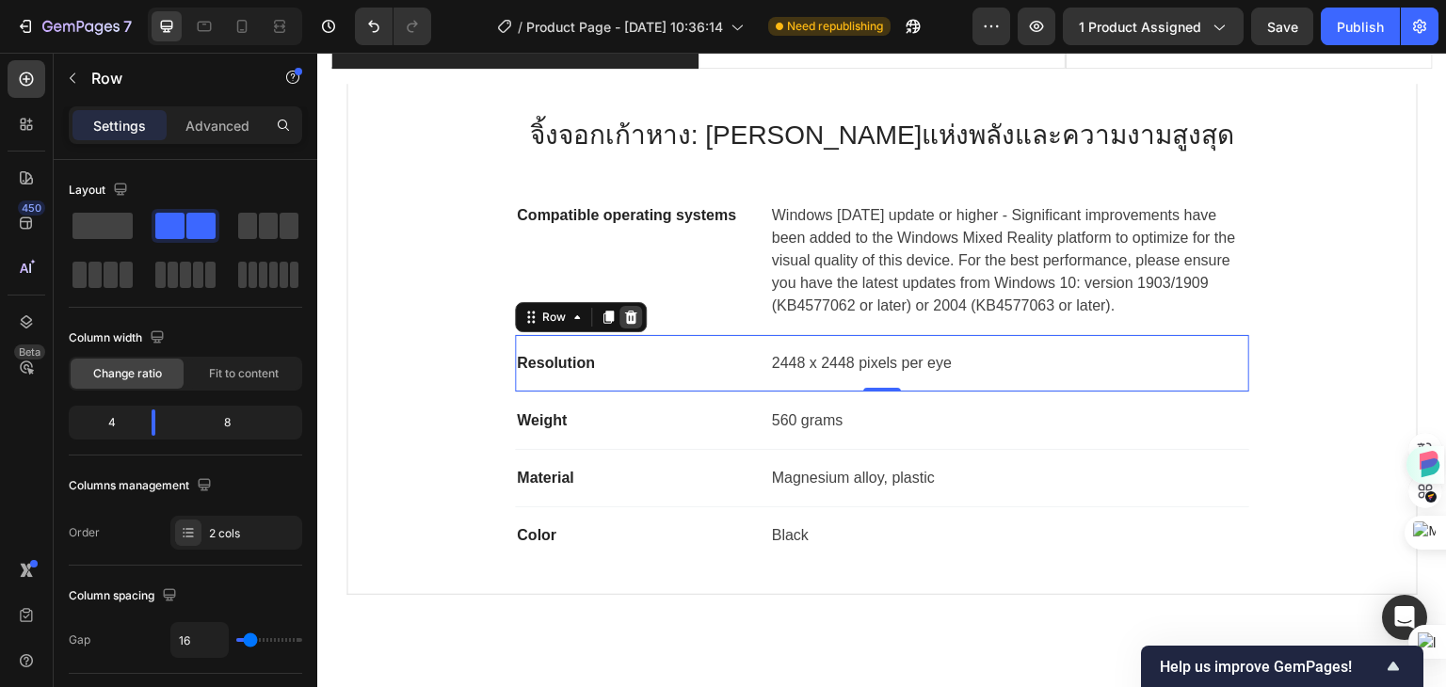
click at [627, 318] on icon at bounding box center [630, 317] width 15 height 15
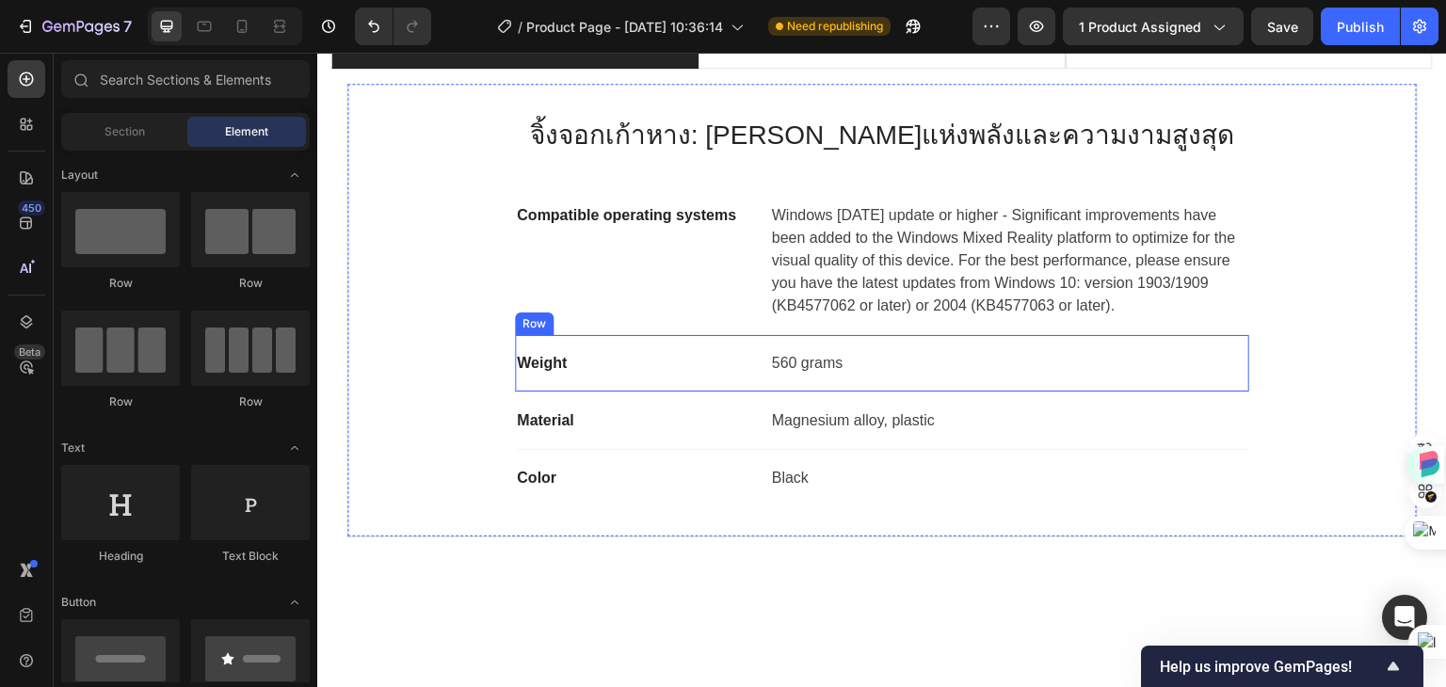
click at [753, 347] on div "Weight Text block 560 grams Text block Row" at bounding box center [882, 363] width 734 height 57
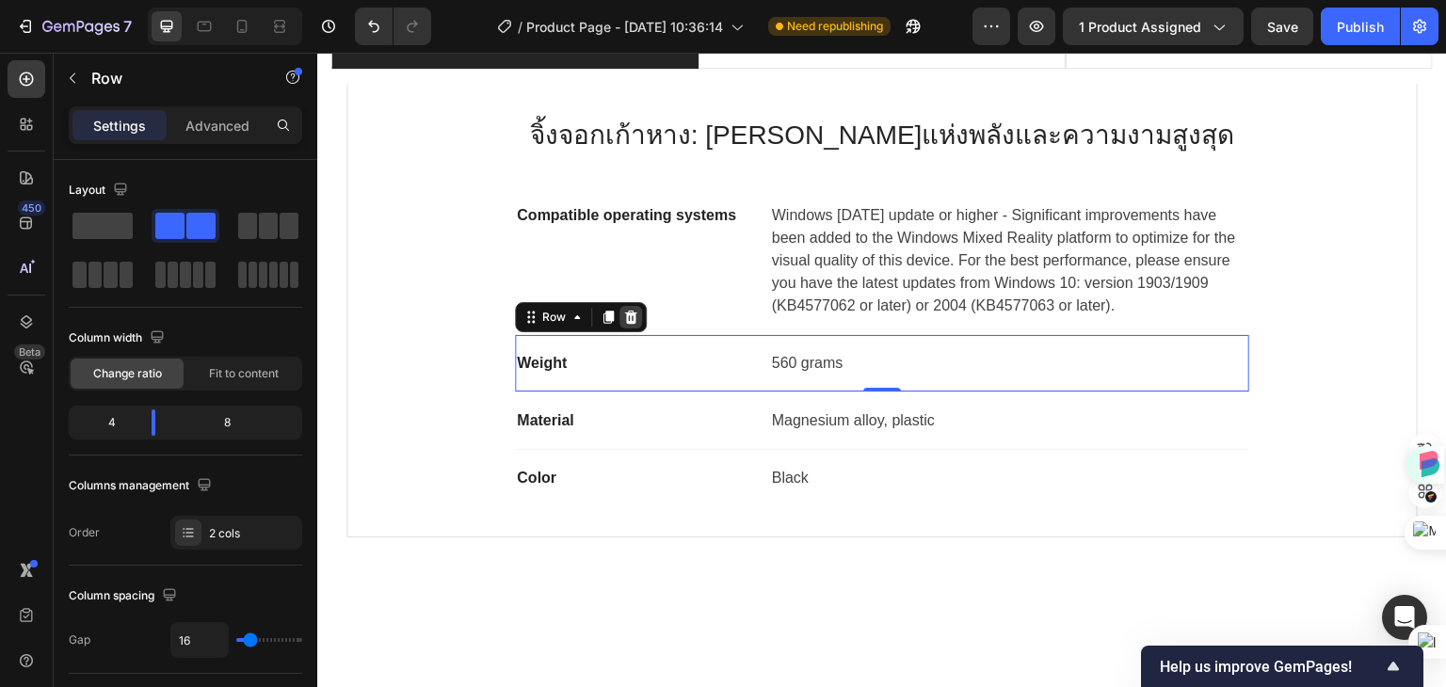
click at [625, 318] on icon at bounding box center [631, 317] width 12 height 13
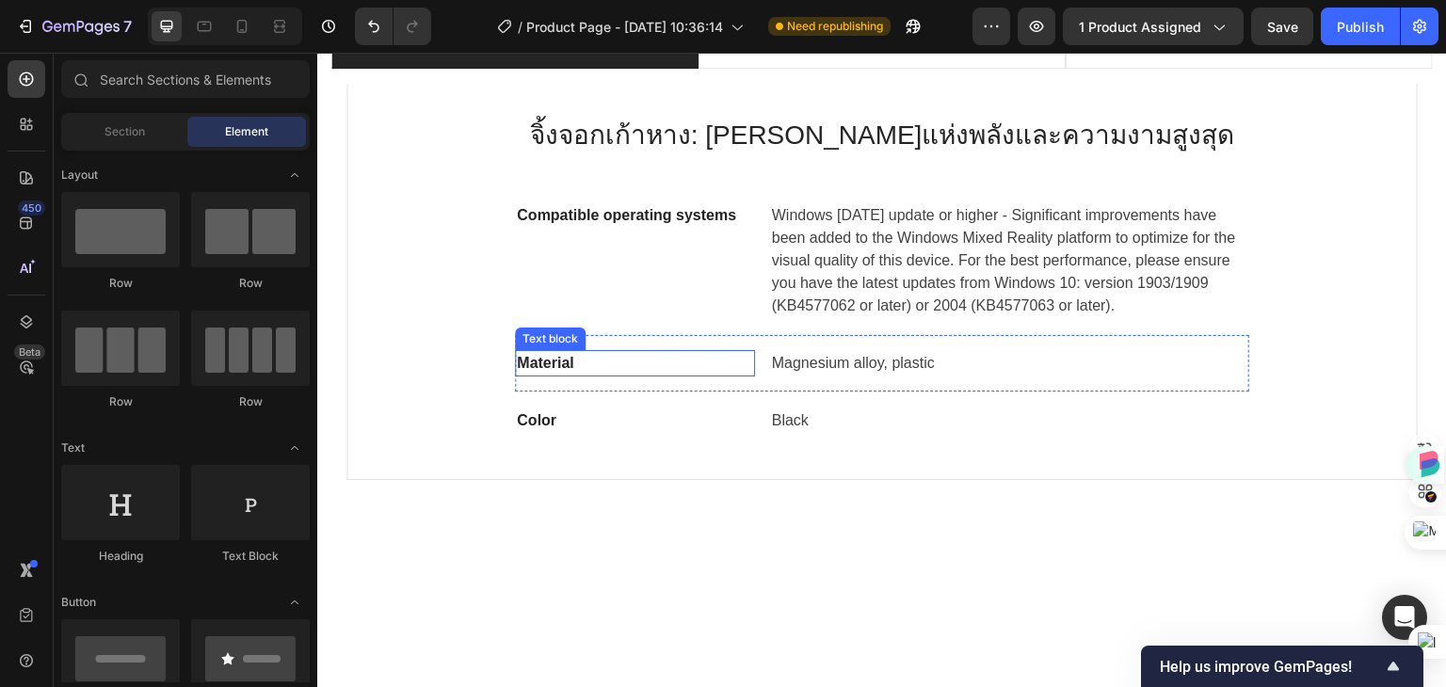
click at [721, 354] on p "Material" at bounding box center [635, 363] width 236 height 23
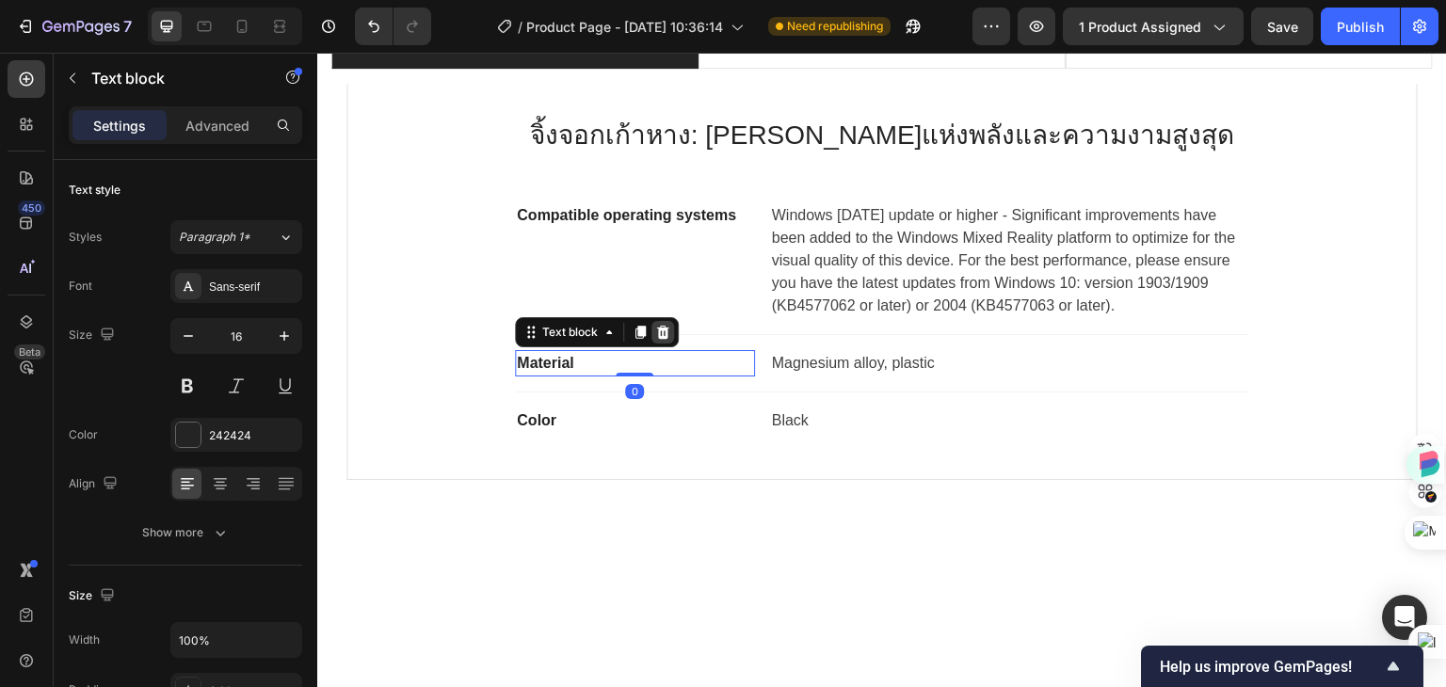
click at [657, 332] on icon at bounding box center [663, 332] width 12 height 13
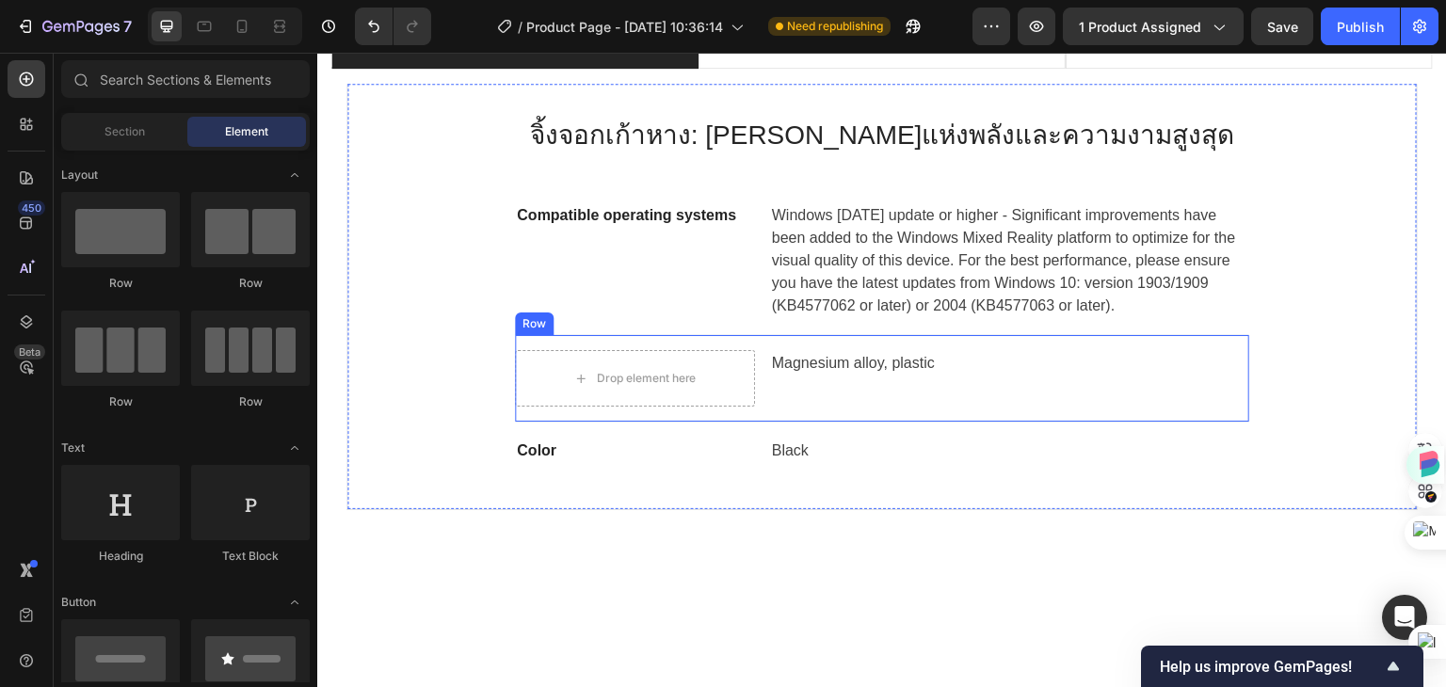
click at [755, 353] on div "Drop element here Magnesium alloy, plastic Text block Row" at bounding box center [882, 379] width 734 height 88
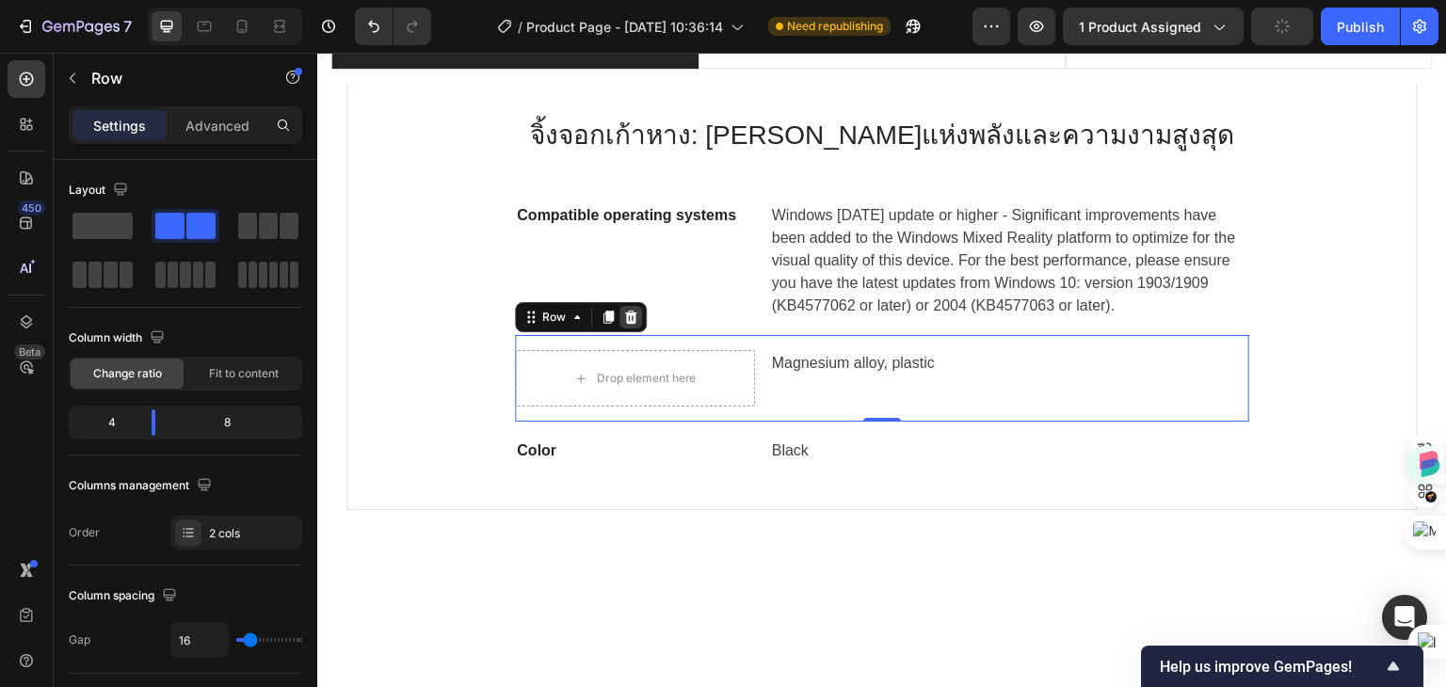
click at [625, 318] on icon at bounding box center [631, 317] width 12 height 13
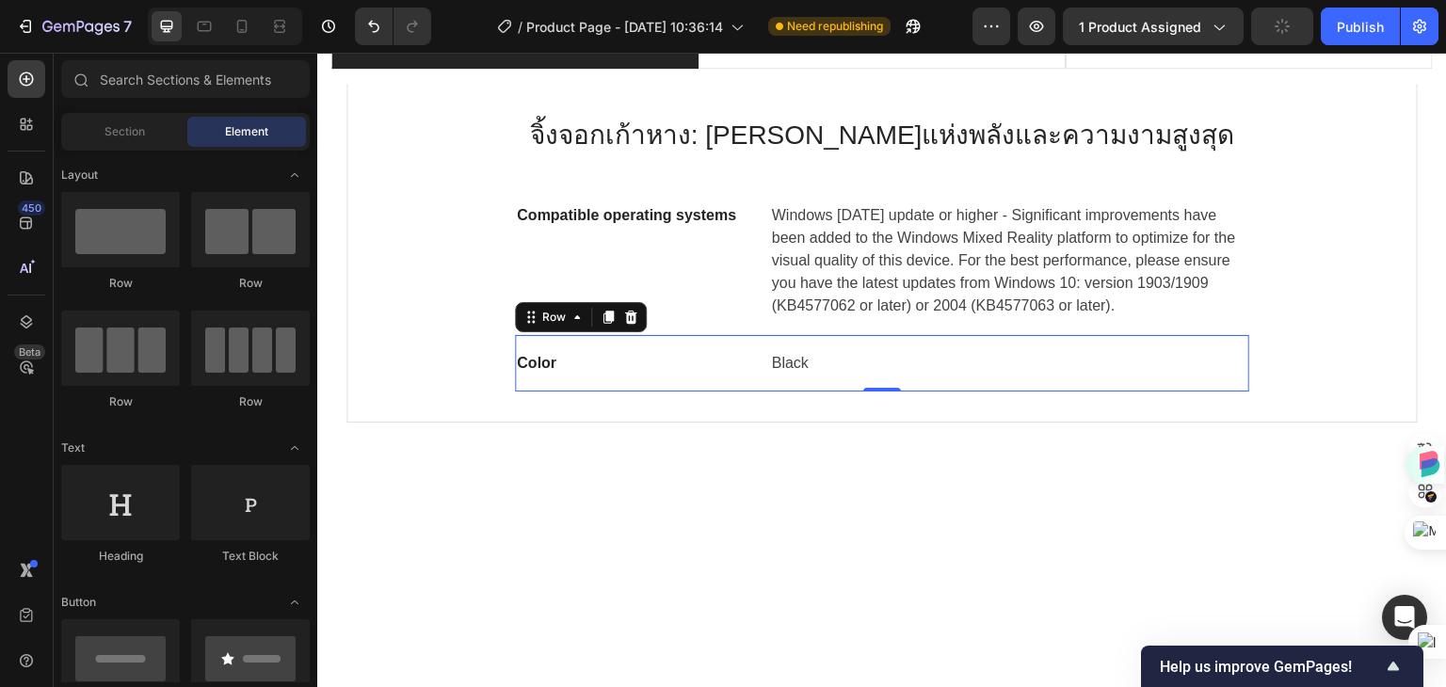
click at [757, 349] on div "Color Text block Black Text block Row 0" at bounding box center [882, 363] width 734 height 56
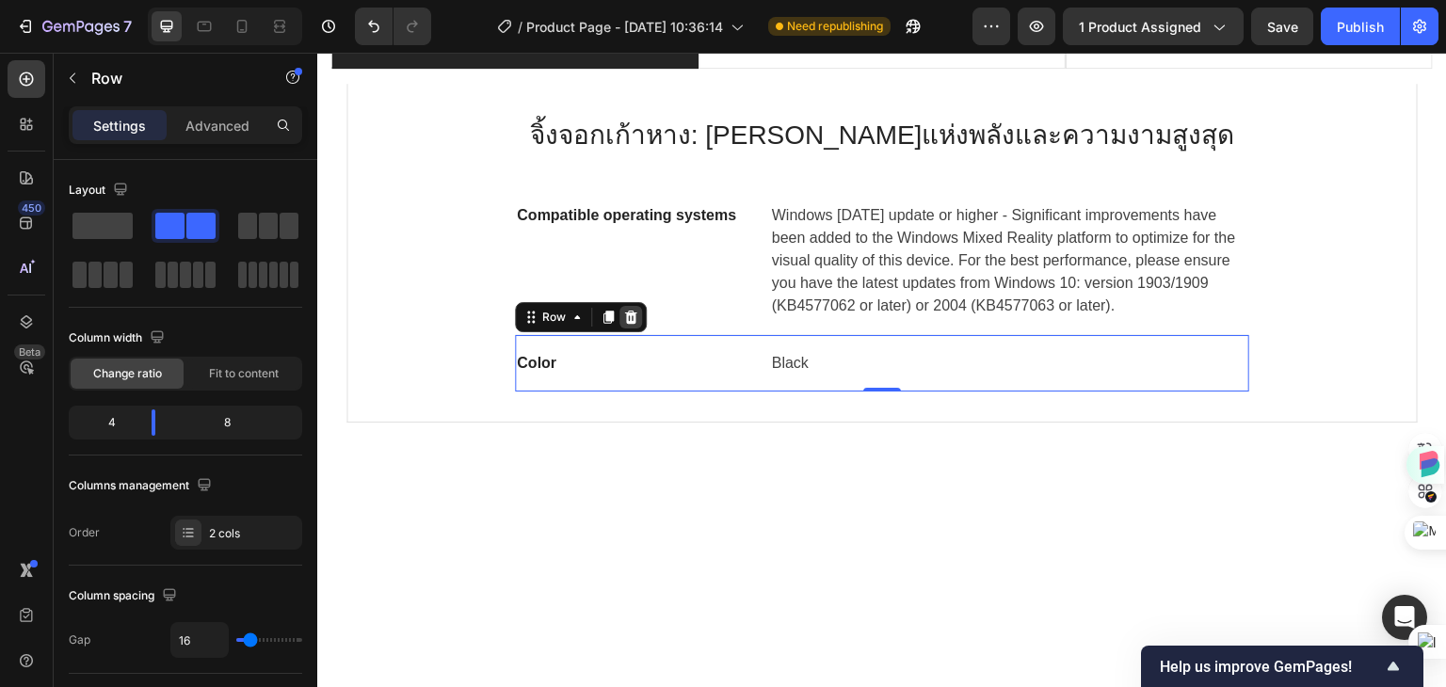
click at [626, 314] on icon at bounding box center [631, 317] width 12 height 13
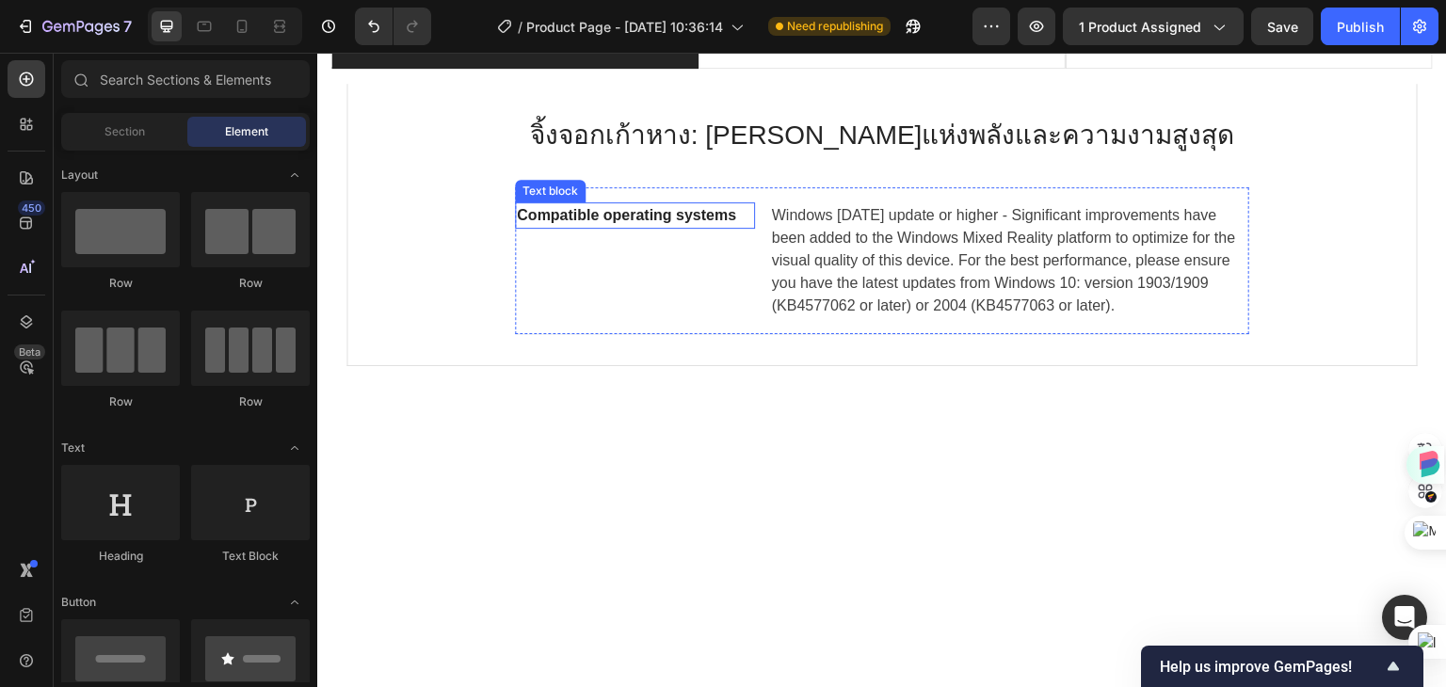
click at [671, 216] on p "Compatible operating systems" at bounding box center [635, 215] width 236 height 23
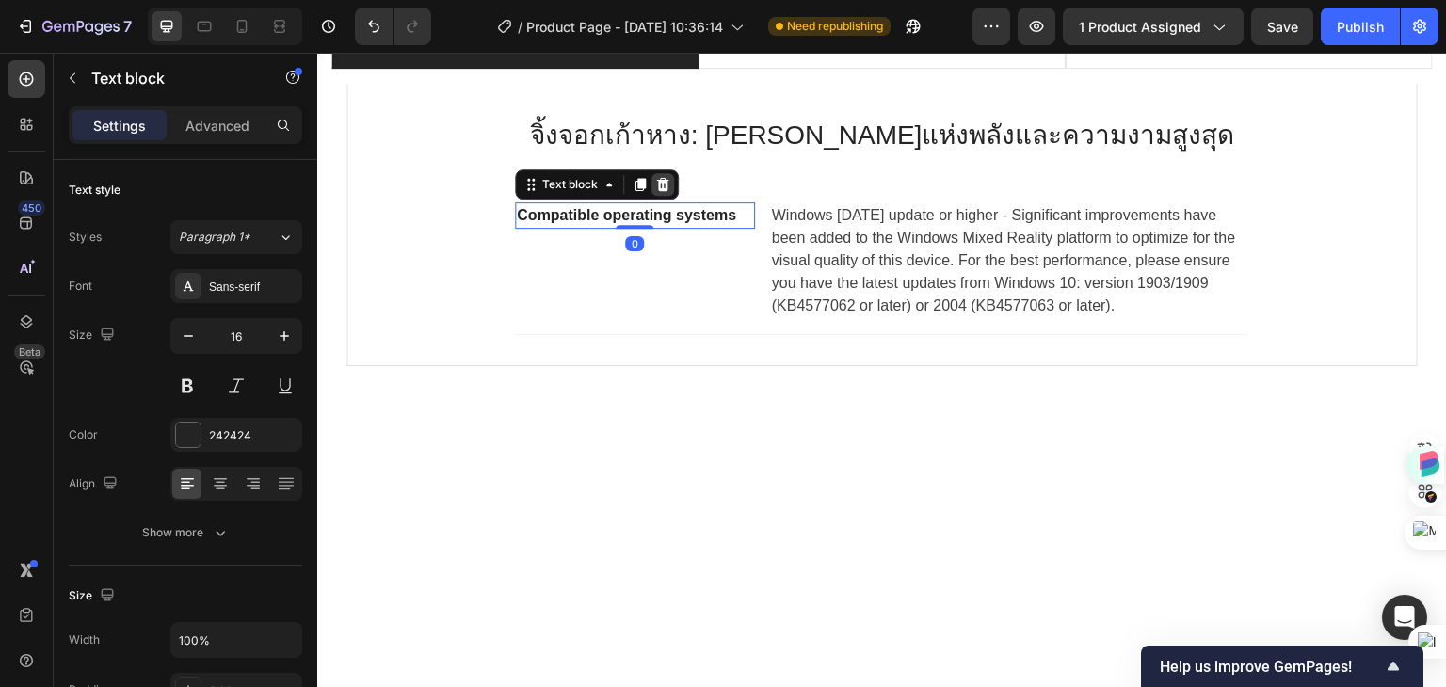
click at [661, 185] on icon at bounding box center [662, 184] width 15 height 15
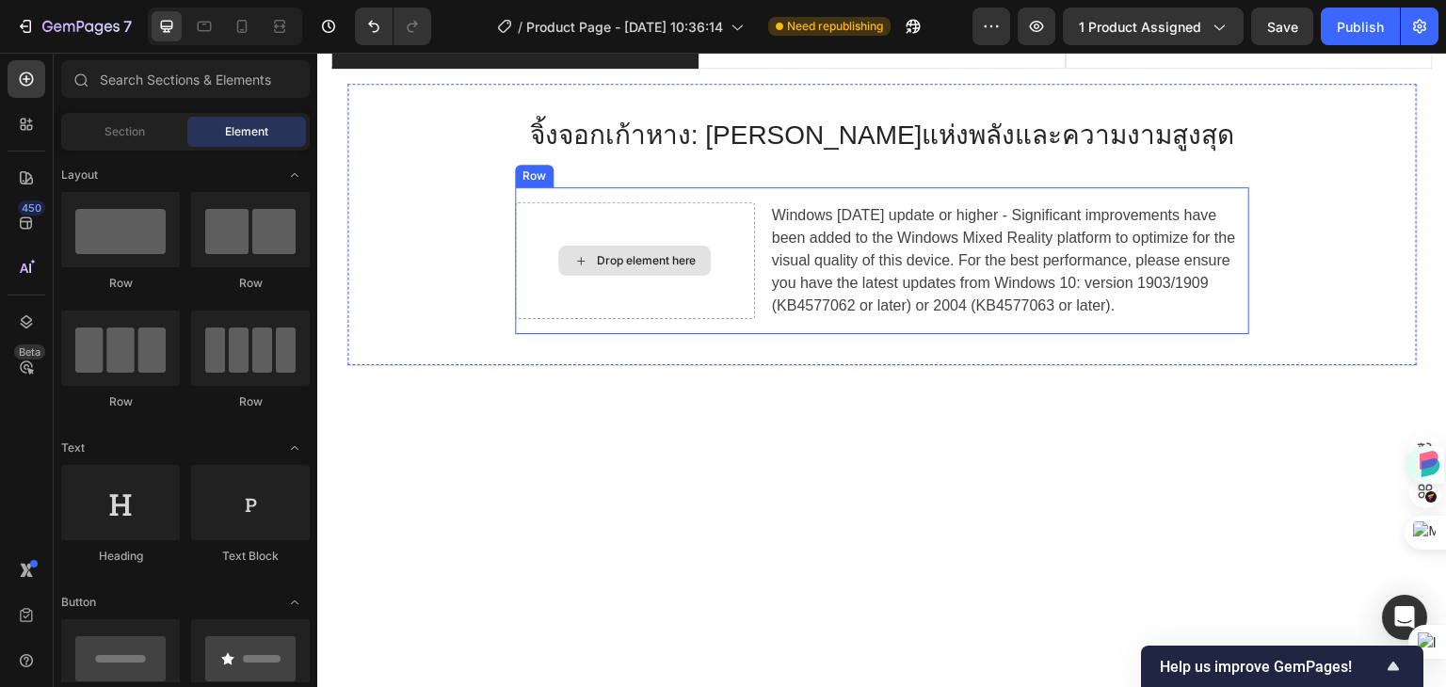
click at [624, 263] on div "Drop element here" at bounding box center [646, 260] width 100 height 15
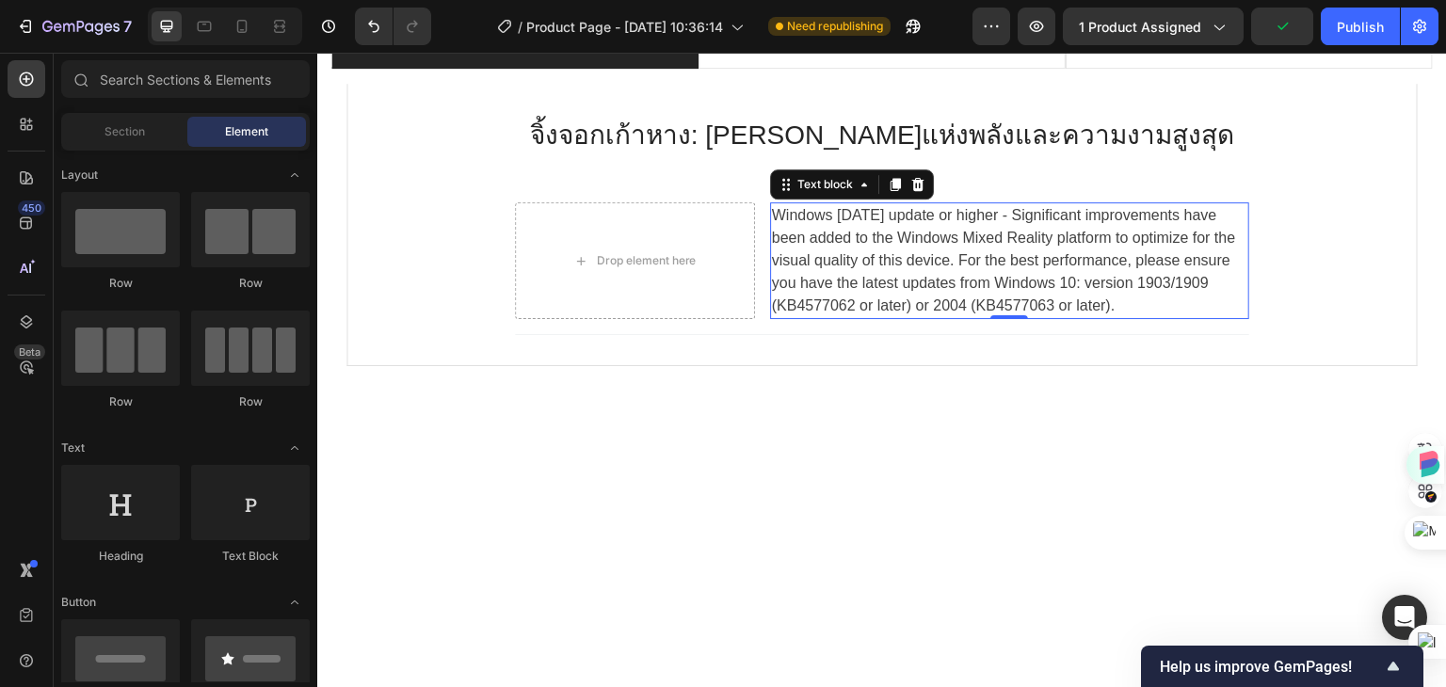
click at [908, 249] on p "Windows 10 May 2019 update or higher - Significant improvements have been added…" at bounding box center [1009, 260] width 475 height 113
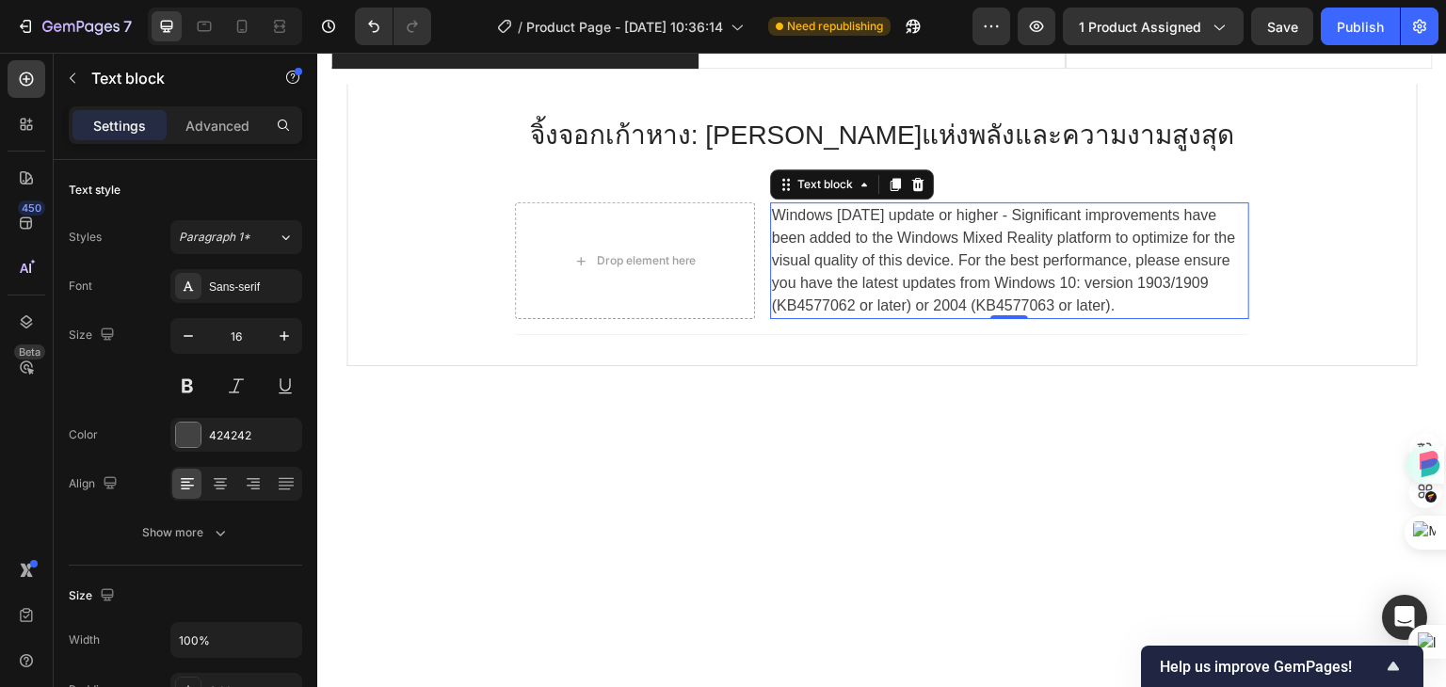
click at [1135, 280] on p "Windows 10 May 2019 update or higher - Significant improvements have been added…" at bounding box center [1009, 260] width 475 height 113
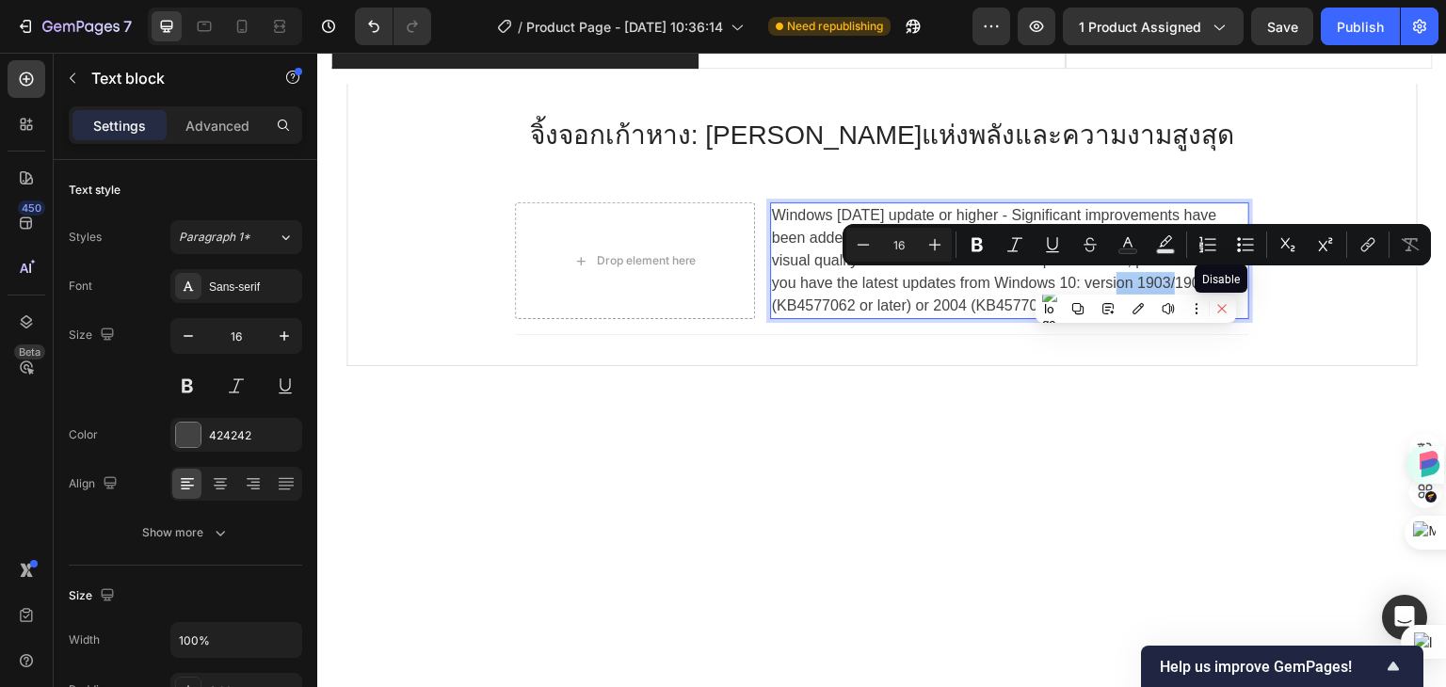
click at [1221, 306] on icon at bounding box center [1221, 308] width 13 height 13
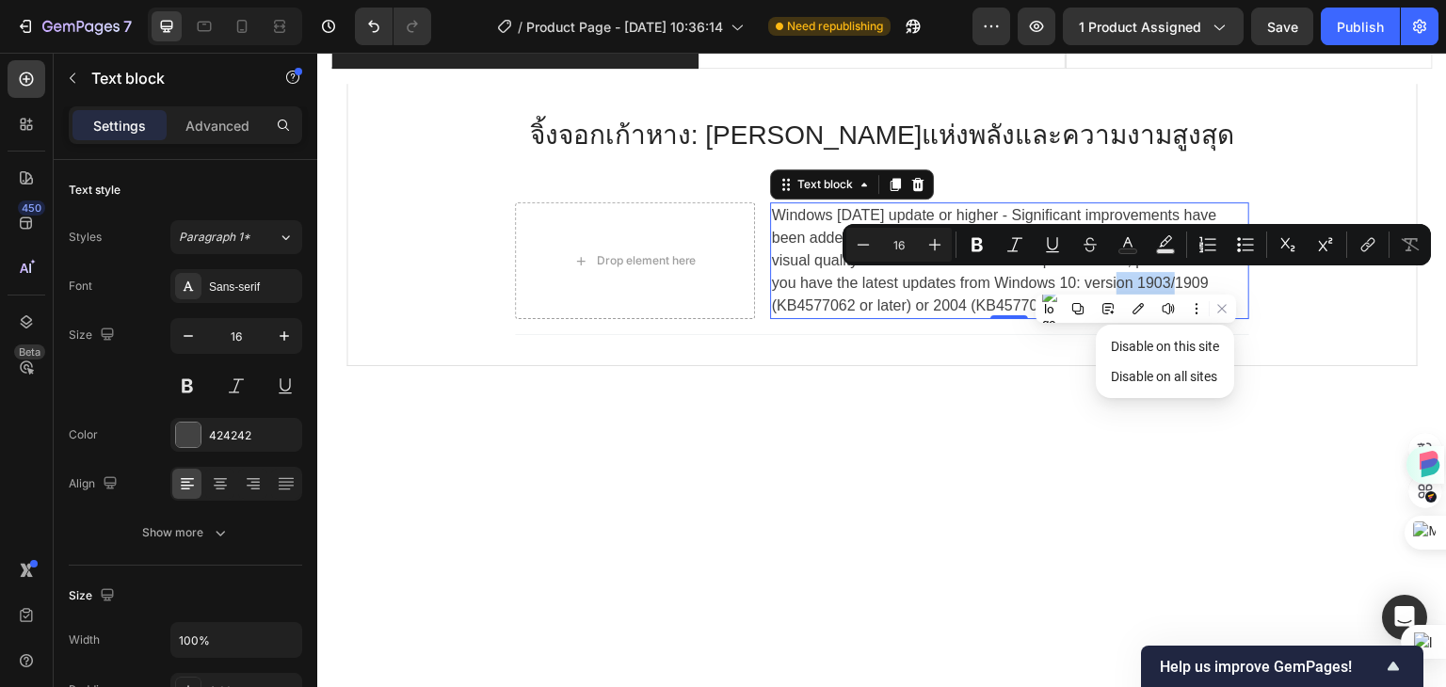
click at [1191, 278] on p "Windows 10 May 2019 update or higher - Significant improvements have been added…" at bounding box center [1009, 260] width 475 height 113
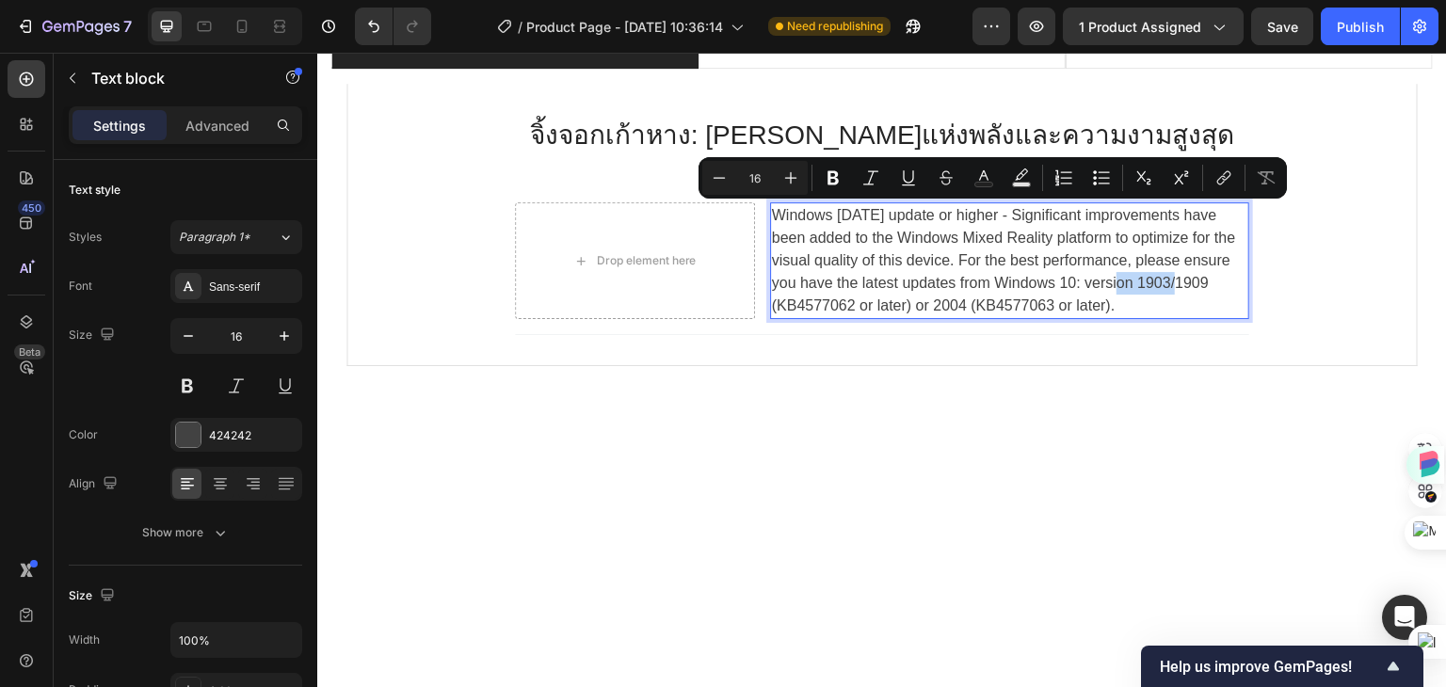
drag, startPoint x: 1185, startPoint y: 306, endPoint x: 768, endPoint y: 256, distance: 420.0
click at [772, 216] on p "Windows 10 May 2019 update or higher - Significant improvements have been added…" at bounding box center [1009, 260] width 475 height 113
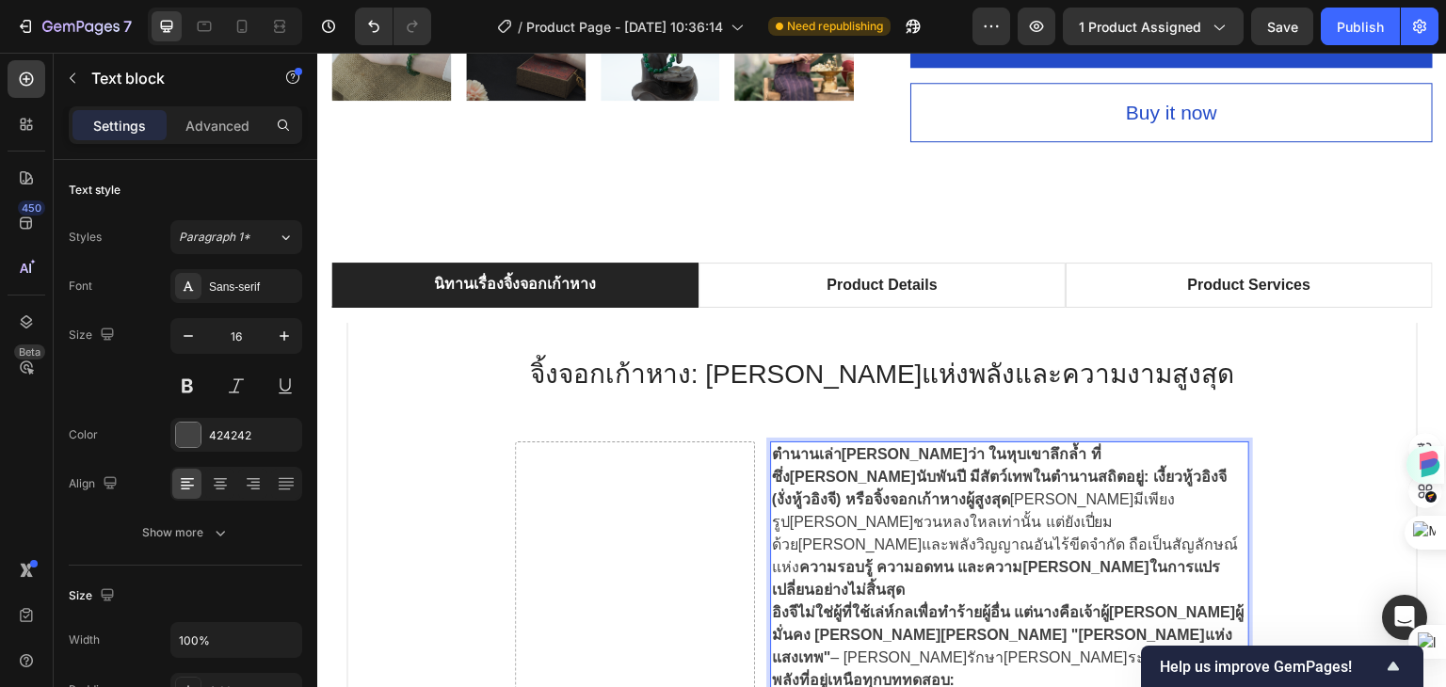
scroll to position [1172, 0]
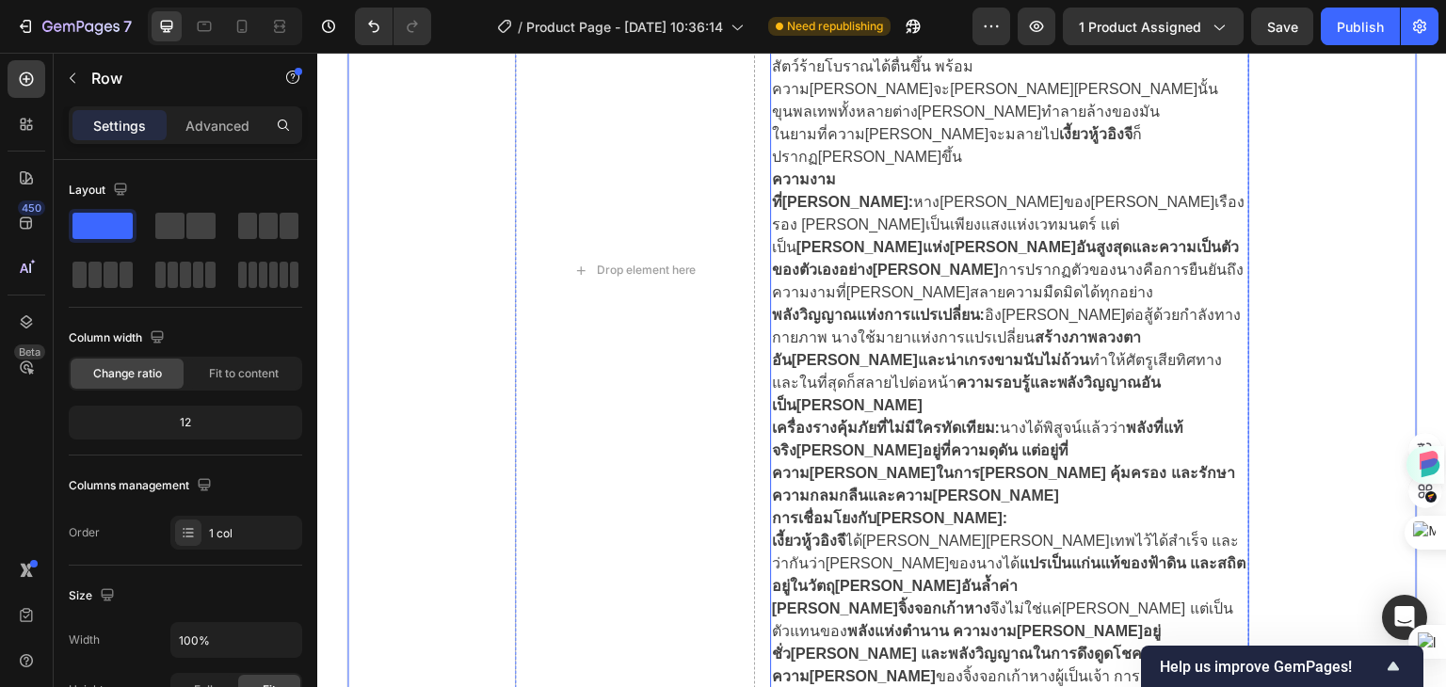
scroll to position [1266, 0]
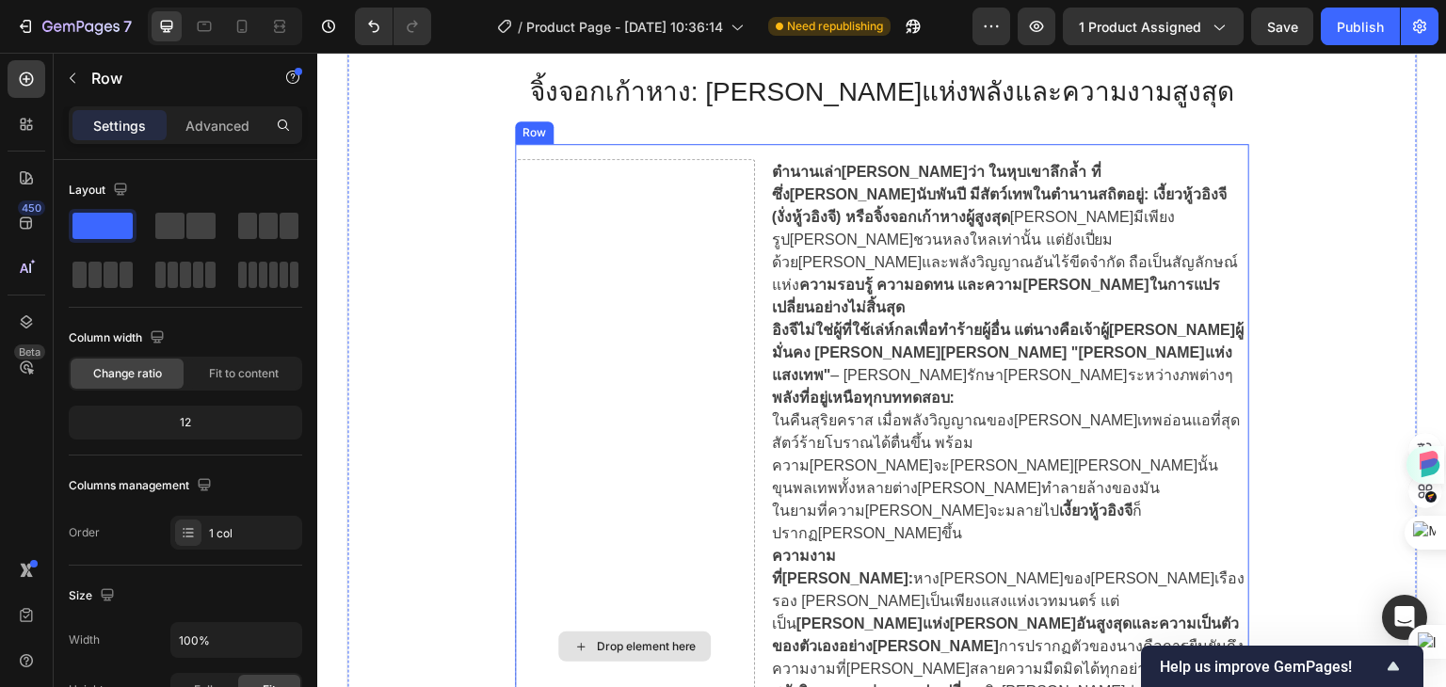
click at [615, 639] on div "Drop element here" at bounding box center [646, 646] width 100 height 15
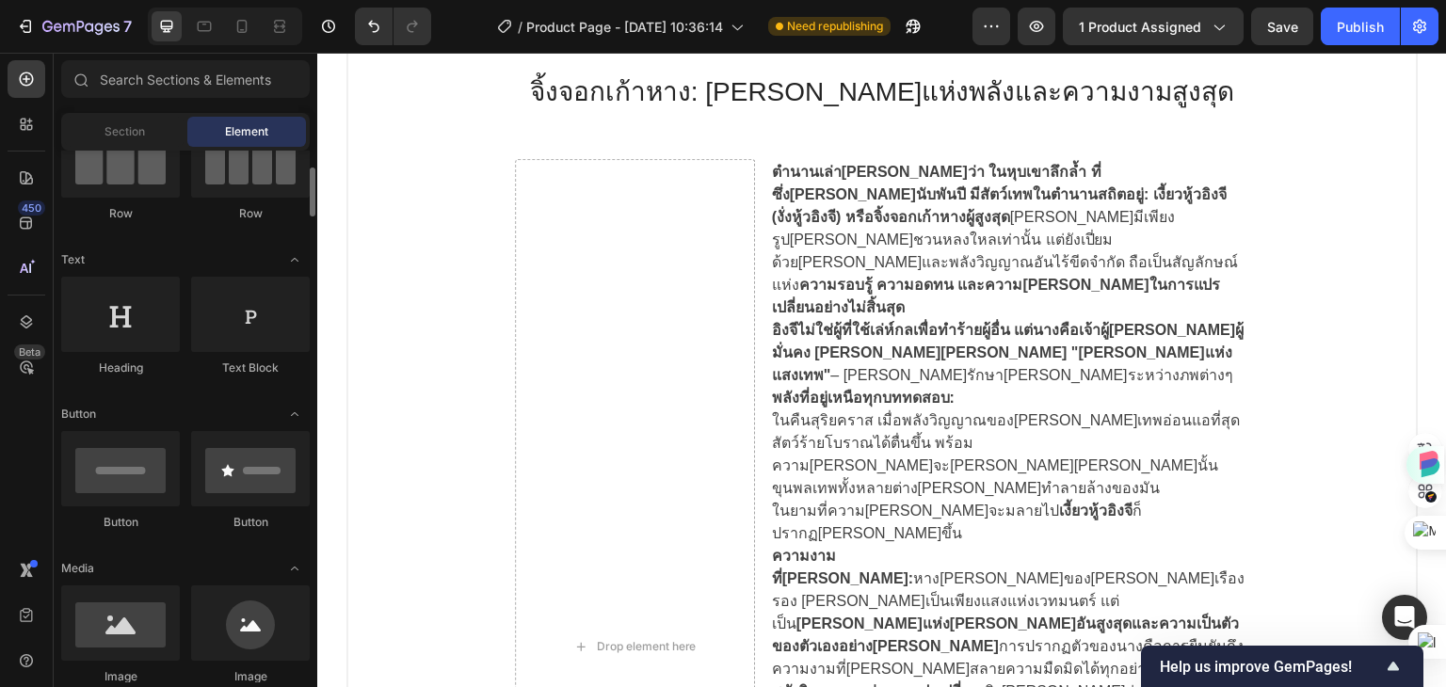
scroll to position [377, 0]
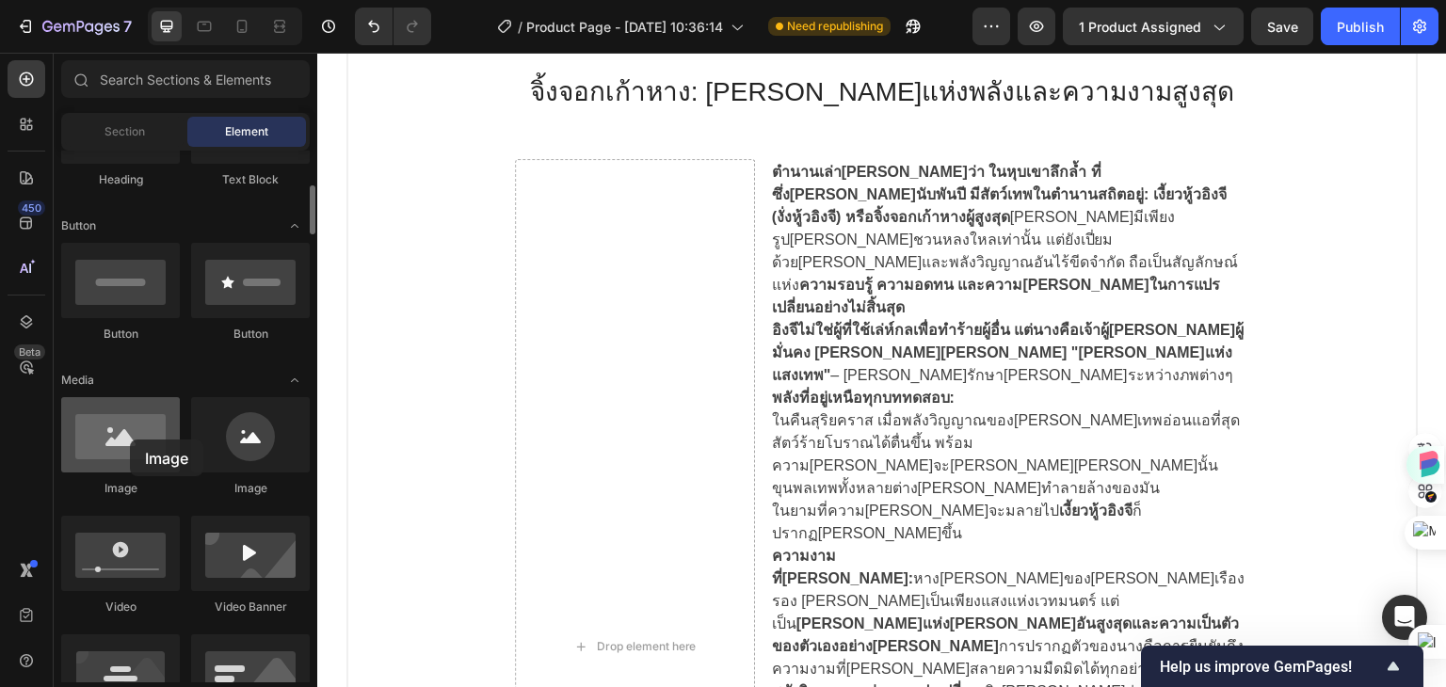
click at [130, 440] on div at bounding box center [120, 434] width 119 height 75
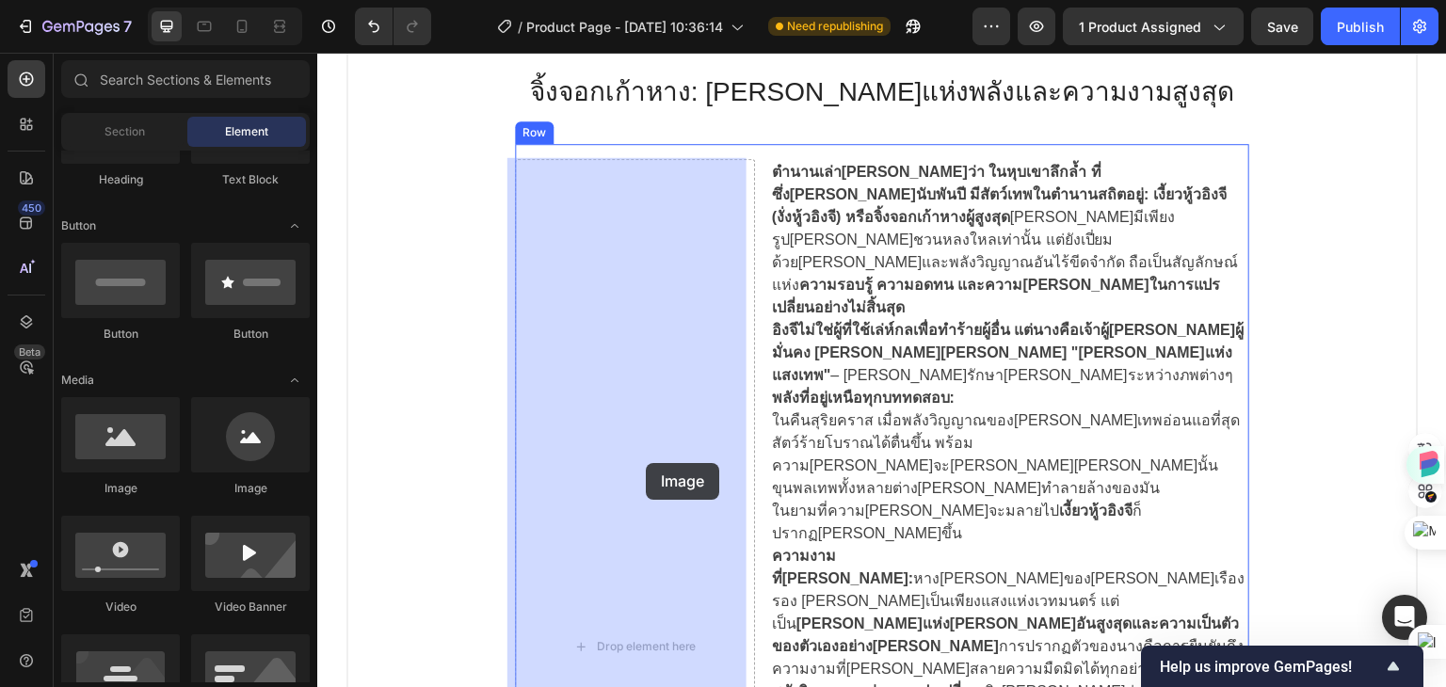
drag, startPoint x: 444, startPoint y: 497, endPoint x: 535, endPoint y: 458, distance: 98.6
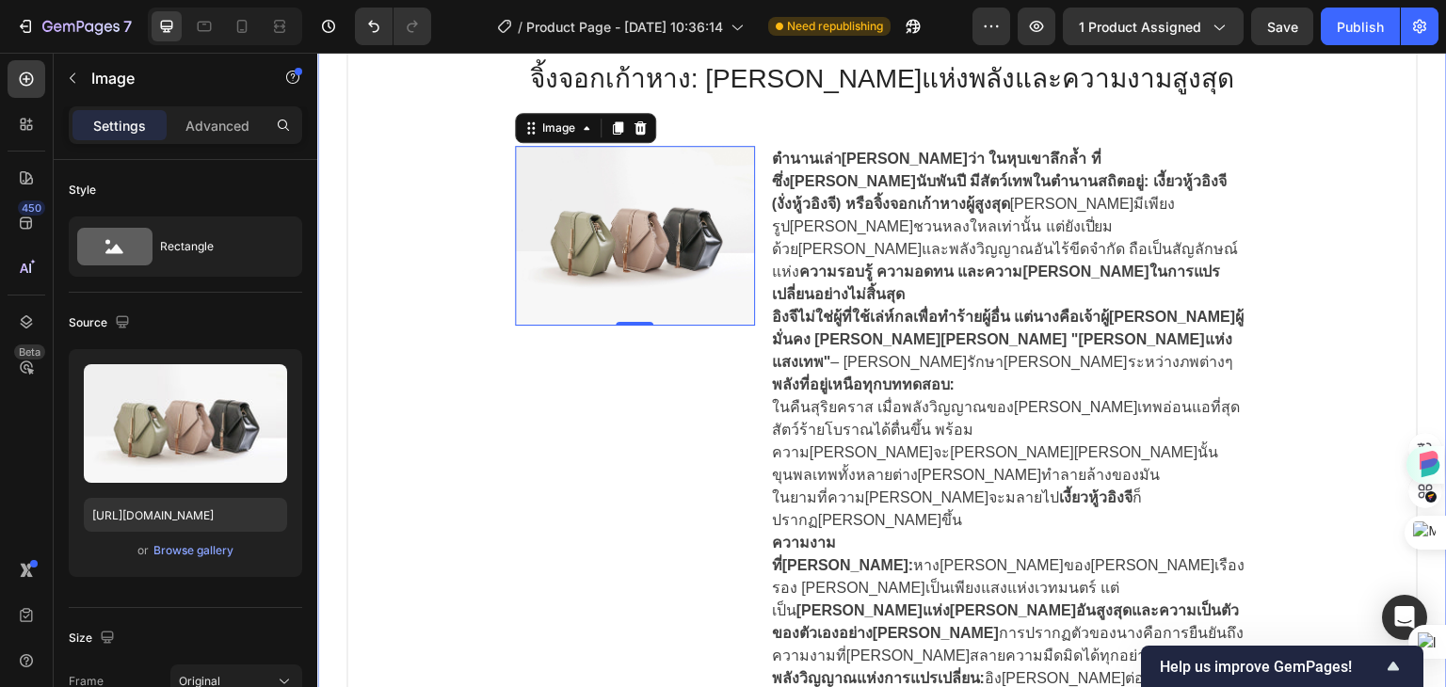
scroll to position [1266, 0]
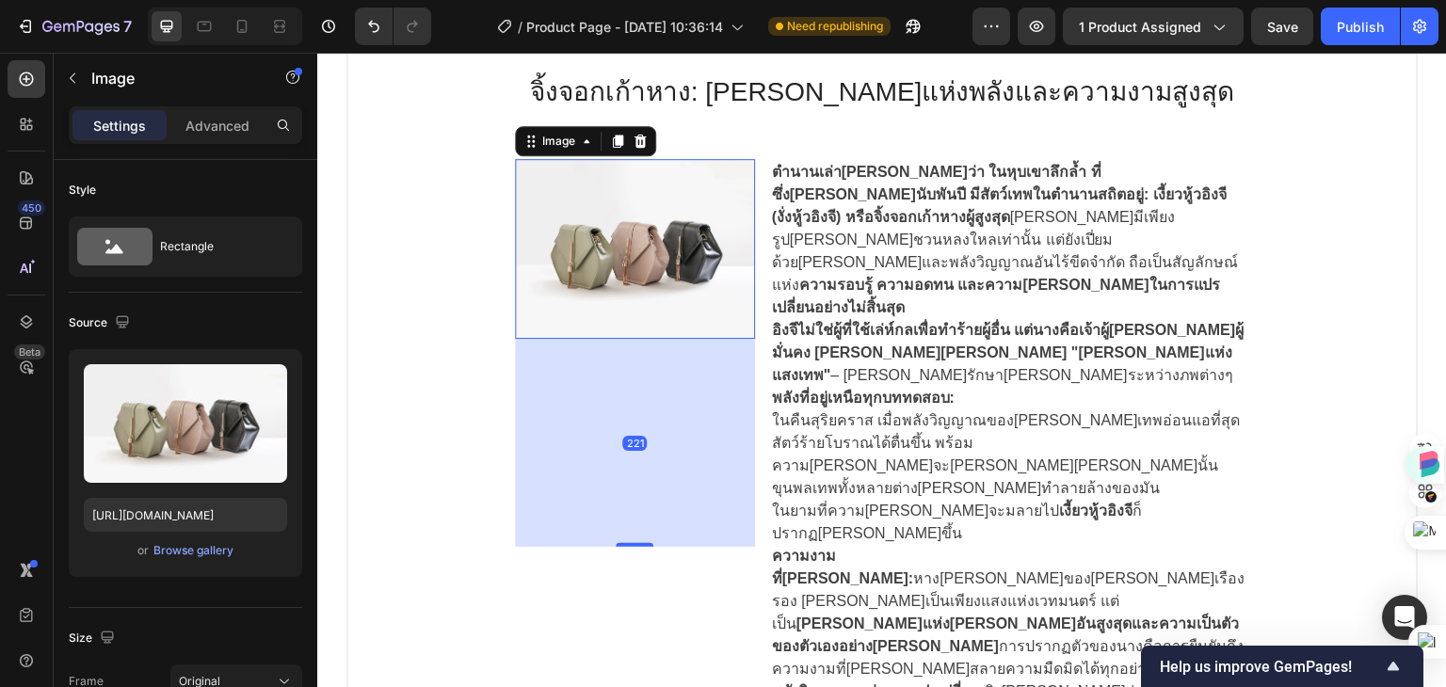
drag, startPoint x: 618, startPoint y: 336, endPoint x: 615, endPoint y: 544, distance: 208.1
click at [616, 544] on div at bounding box center [635, 545] width 38 height 4
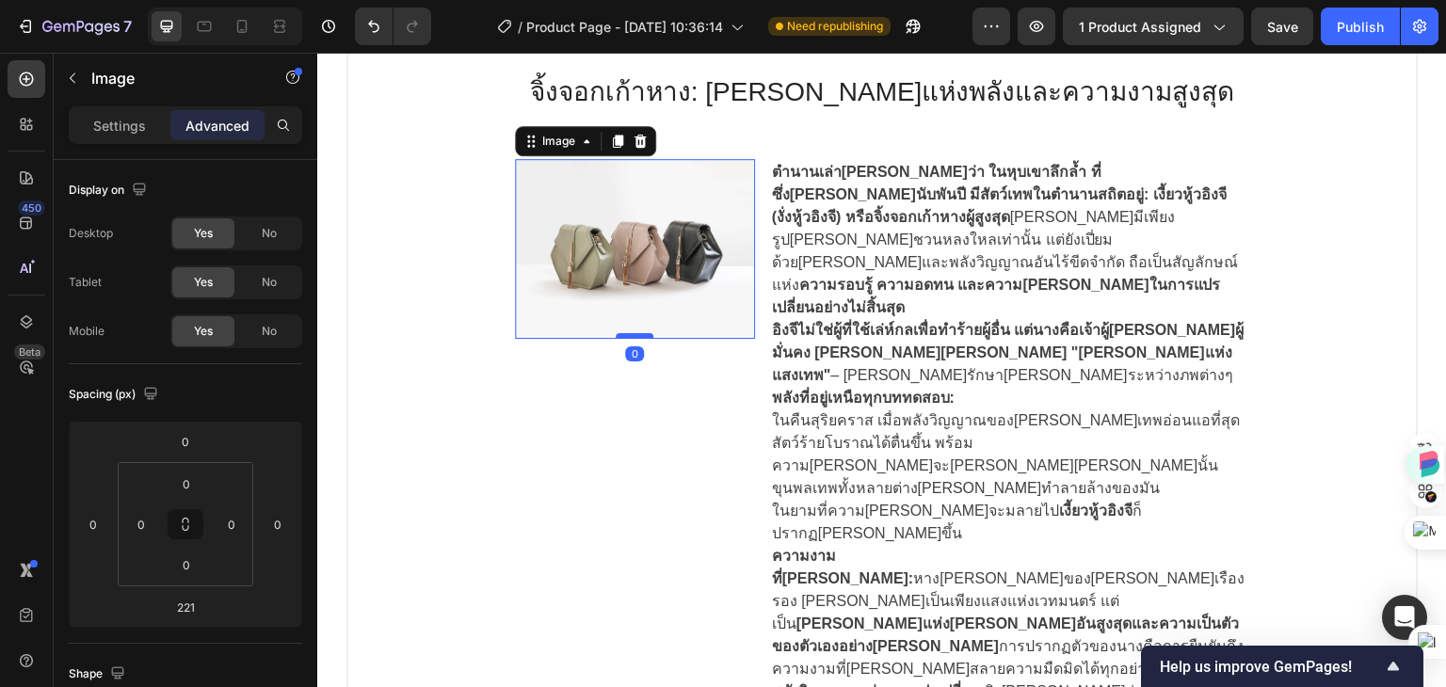
drag, startPoint x: 632, startPoint y: 541, endPoint x: 632, endPoint y: 333, distance: 208.0
click at [632, 333] on div at bounding box center [635, 336] width 38 height 6
type input "0"
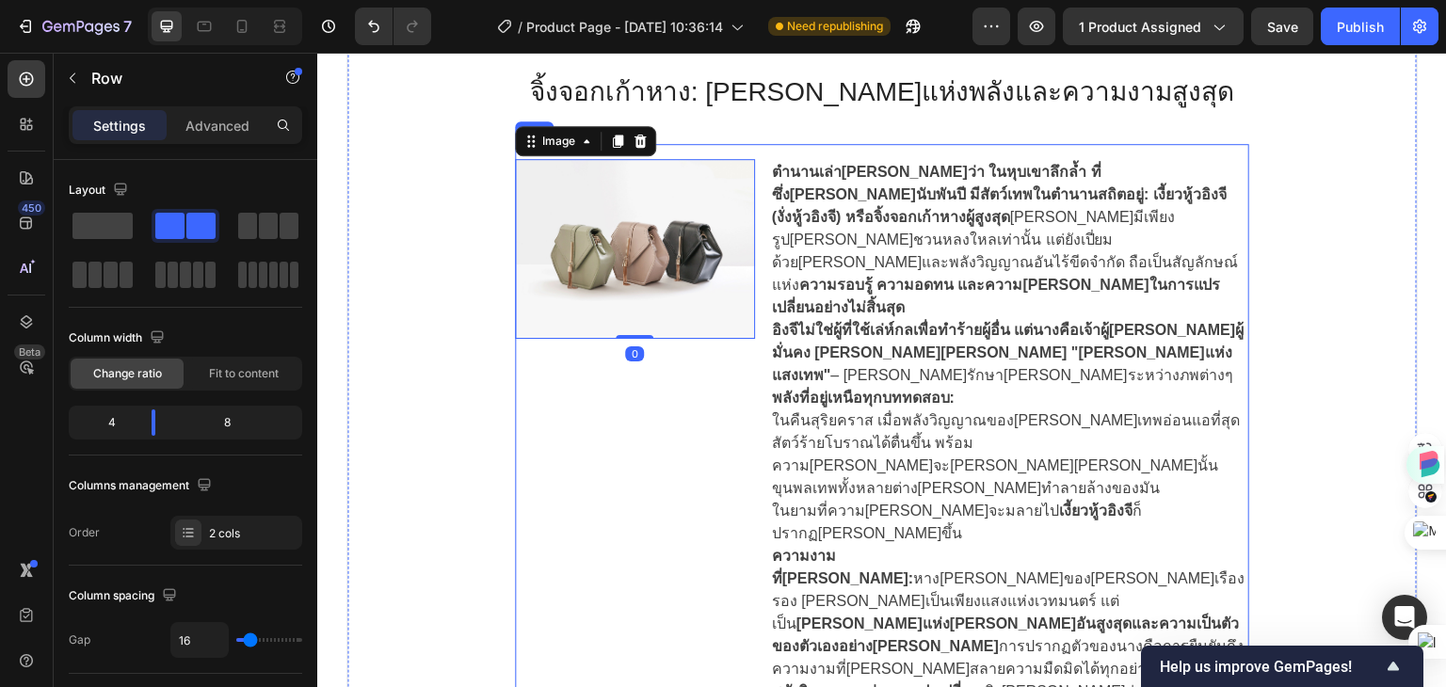
click at [639, 485] on div "Image 0" at bounding box center [635, 646] width 240 height 975
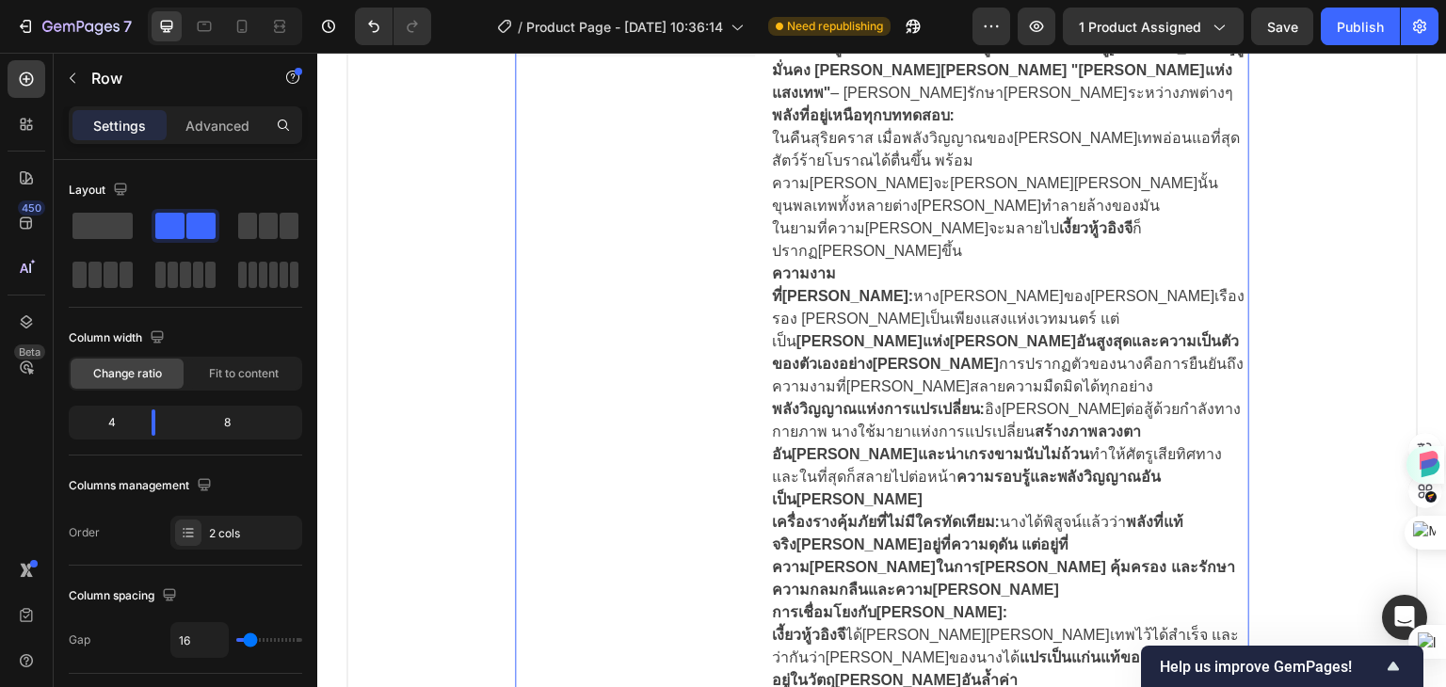
scroll to position [1737, 0]
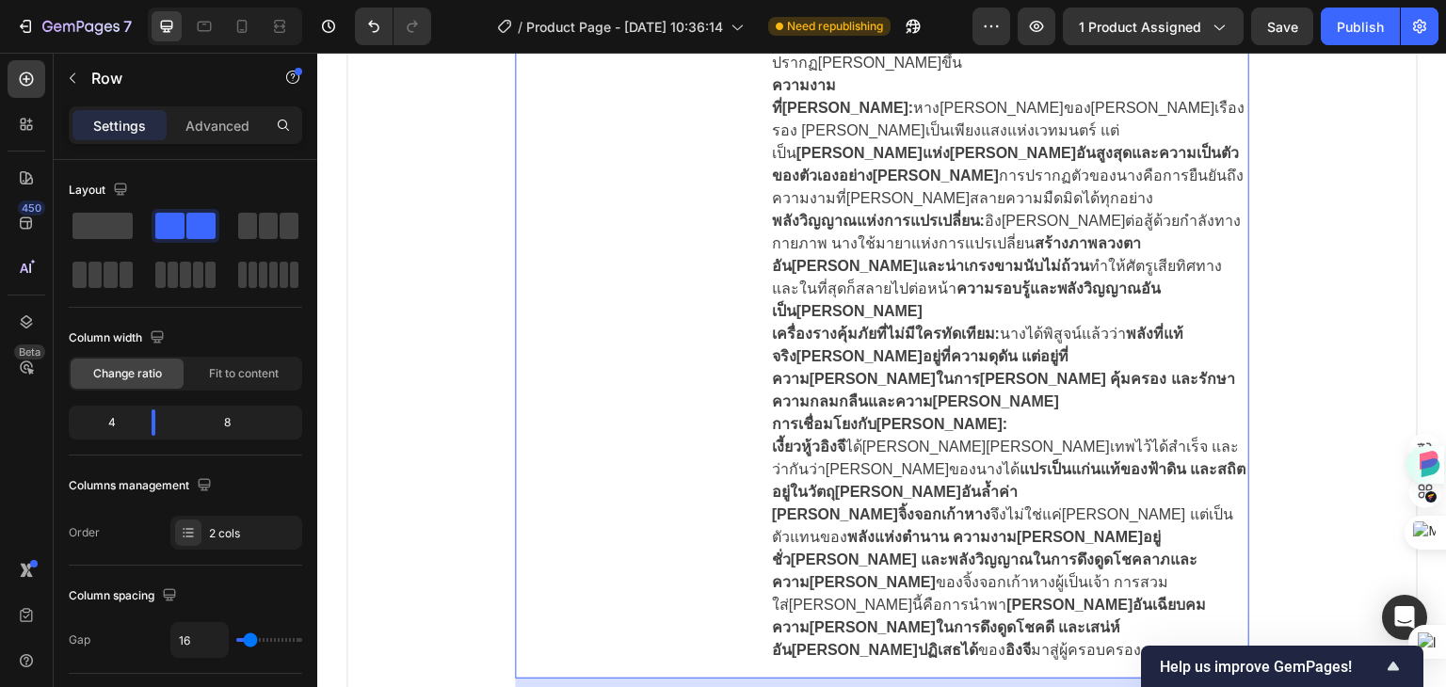
drag, startPoint x: 866, startPoint y: 403, endPoint x: 838, endPoint y: 594, distance: 193.2
click at [838, 679] on div "203" at bounding box center [882, 679] width 734 height 0
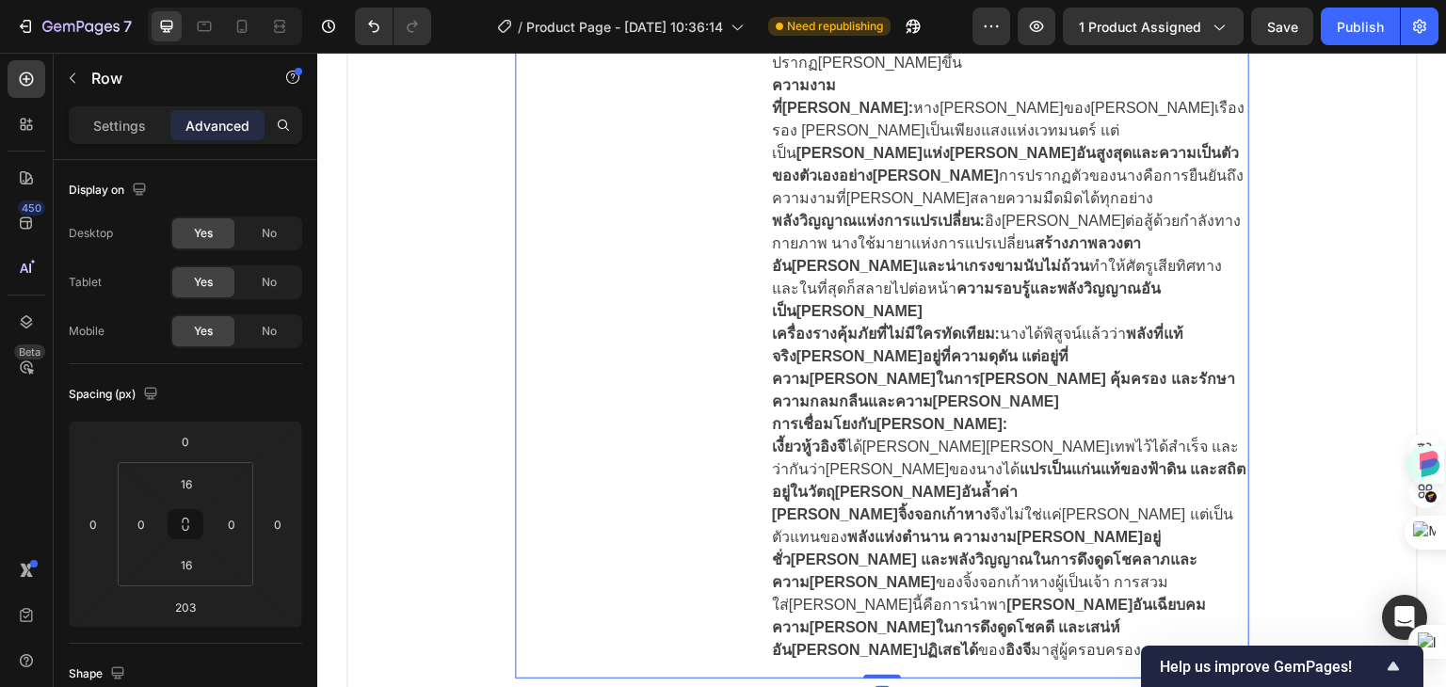
drag, startPoint x: 875, startPoint y: 595, endPoint x: 874, endPoint y: 397, distance: 197.7
click at [874, 397] on div "Image ตำนานเล่าขานว่า ในหุบเขาลึกล้ำ ที่ซึ่งแสงจันทร์ส่องสว่างนับพันปี มีสัตว์เ…" at bounding box center [882, 176] width 734 height 1006
type input "0"
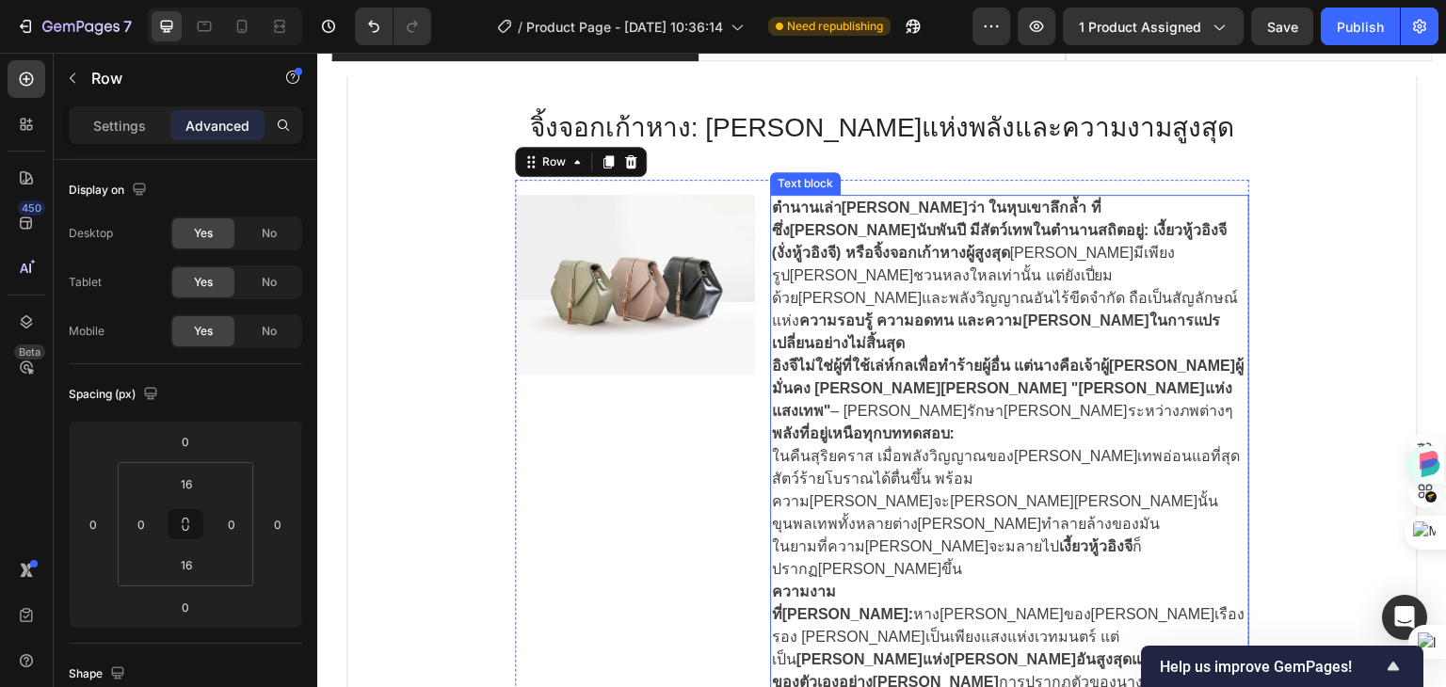
scroll to position [1266, 0]
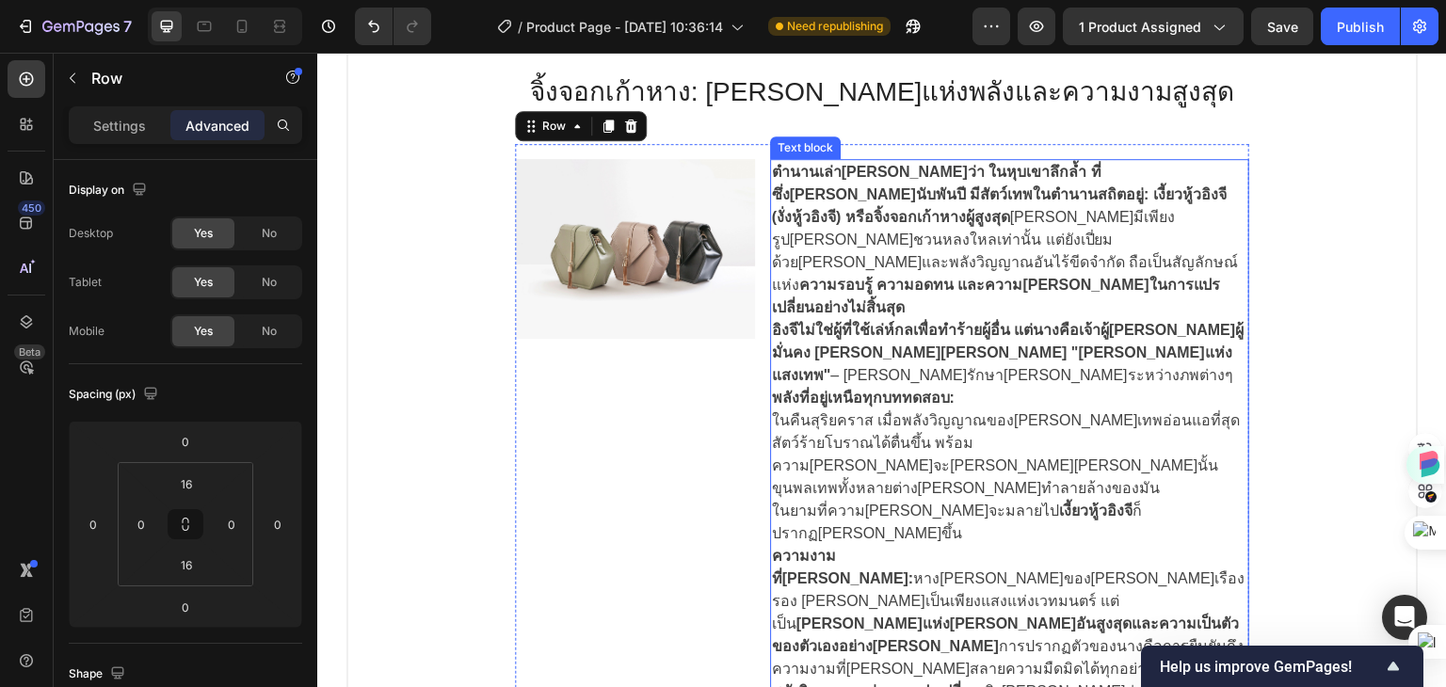
click at [978, 387] on p "พลังที่อยู่เหนือทุกบททดสอบ:" at bounding box center [1009, 398] width 475 height 23
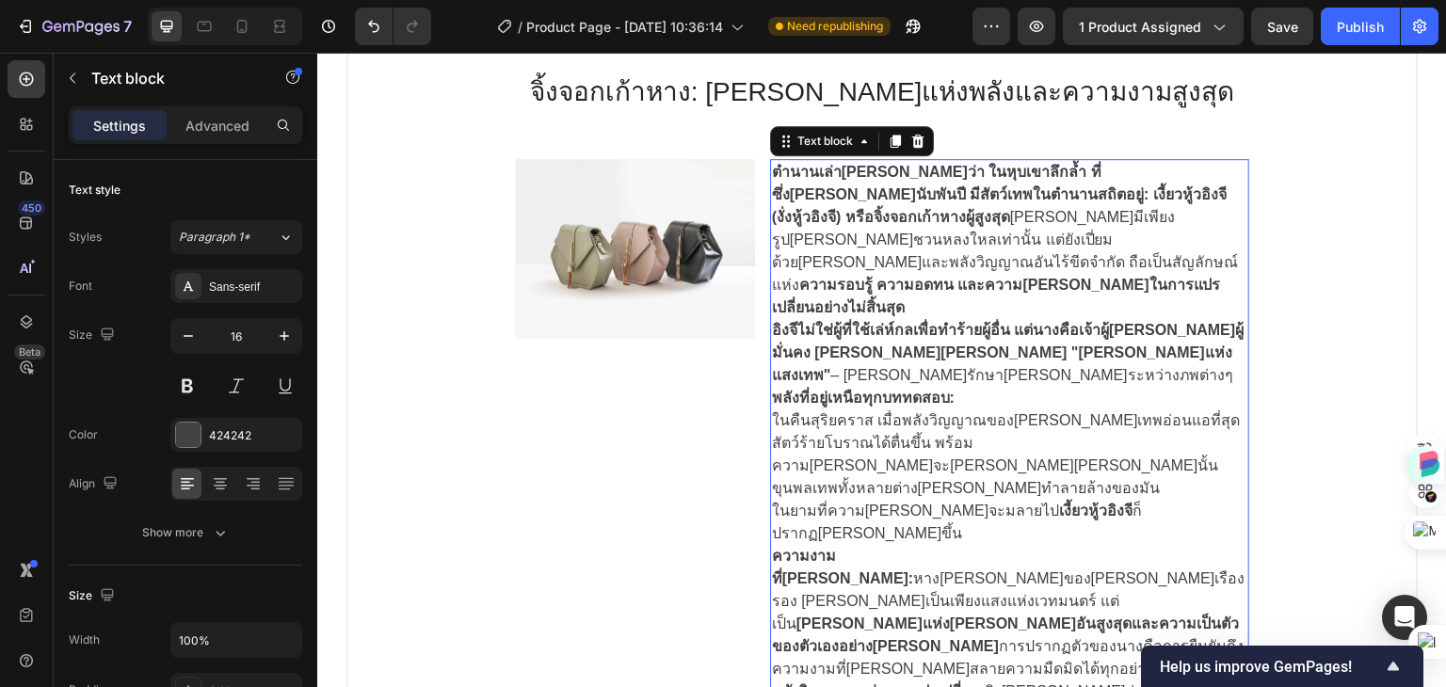
click at [976, 387] on p "พลังที่อยู่เหนือทุกบททดสอบ:" at bounding box center [1009, 398] width 475 height 23
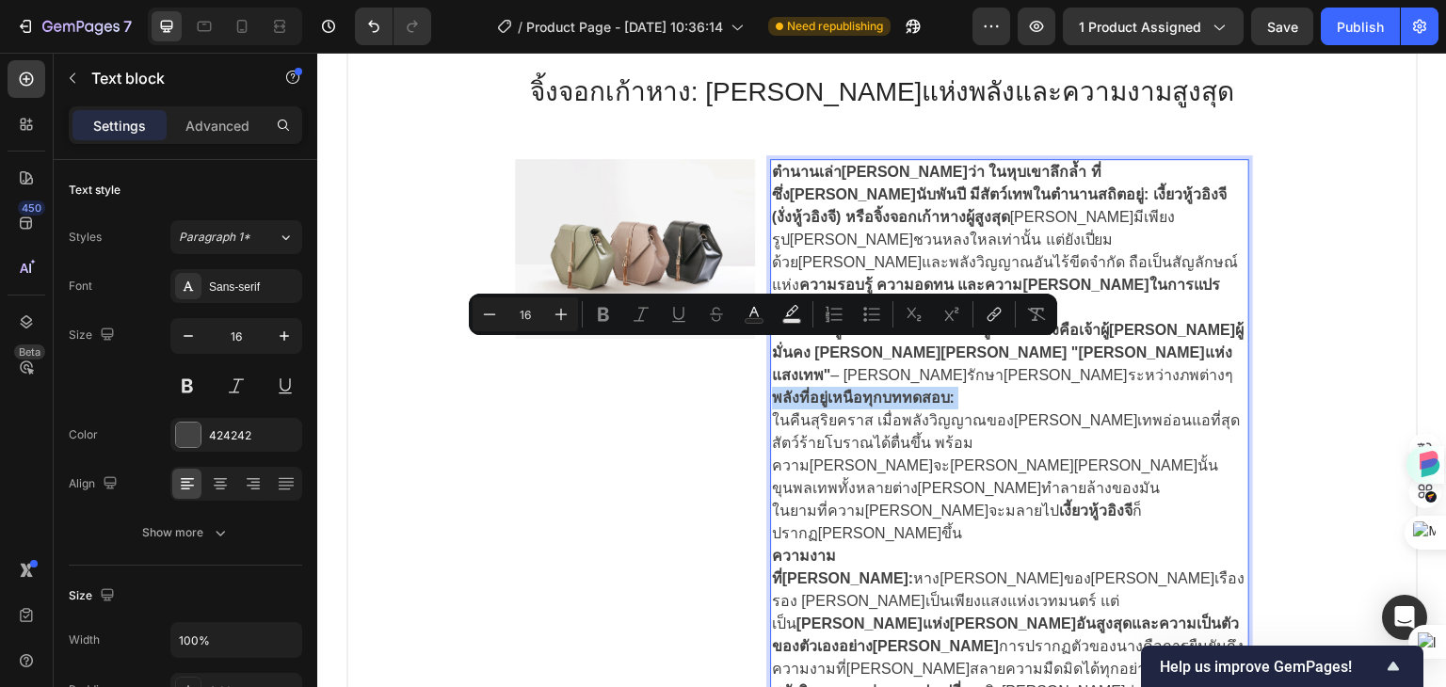
click at [1104, 387] on p "พลังที่อยู่เหนือทุกบททดสอบ:" at bounding box center [1009, 398] width 475 height 23
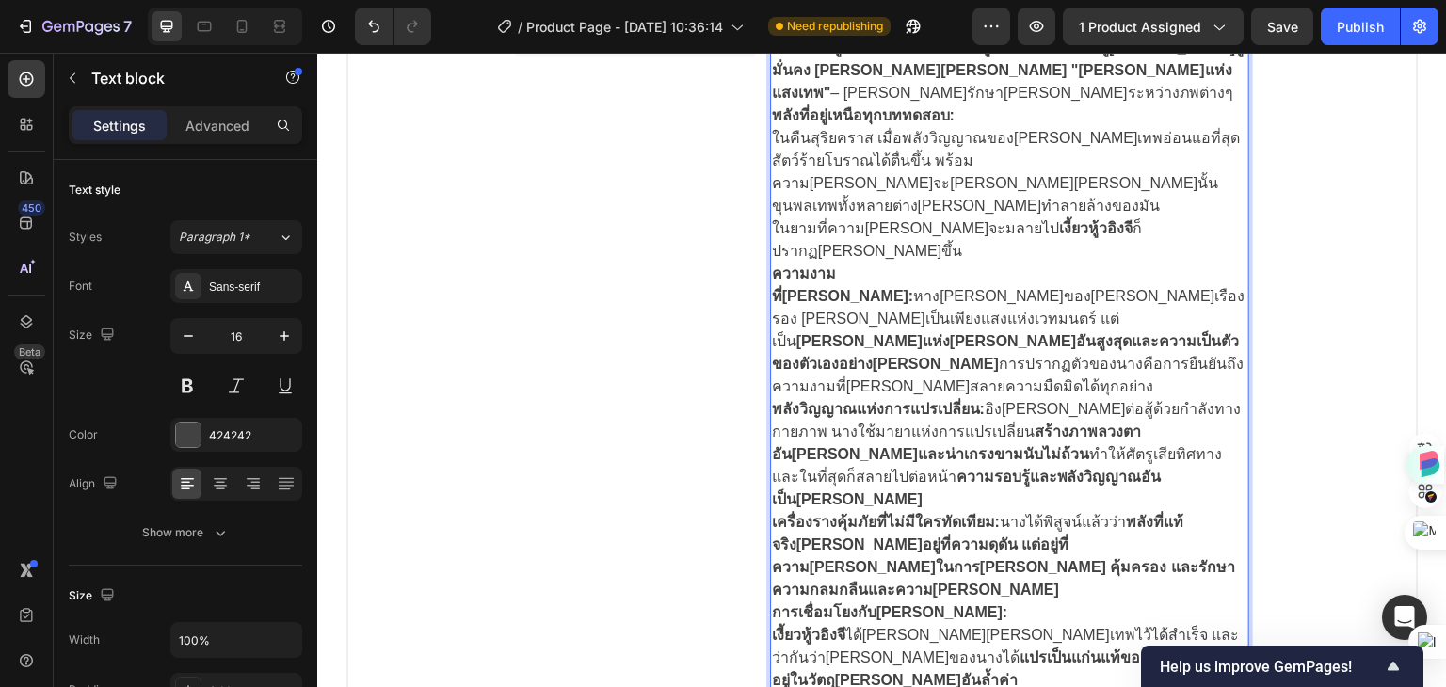
scroll to position [1454, 0]
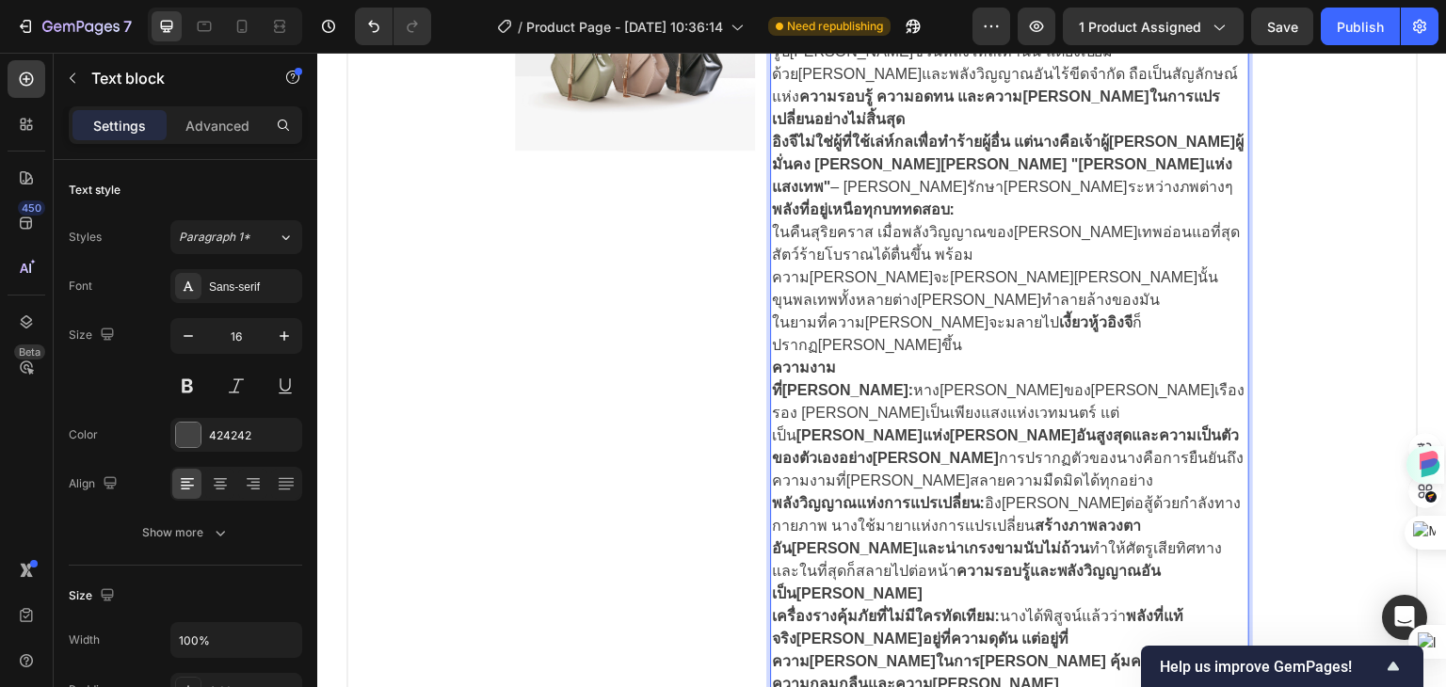
click at [770, 255] on div "ตำนานเล่าขานว่า ในหุบเขาลึกล้ำ ที่ซึ่งแสงจันทร์ส่องสว่างนับพันปี มีสัตว์เทพในตำ…" at bounding box center [1009, 458] width 479 height 975
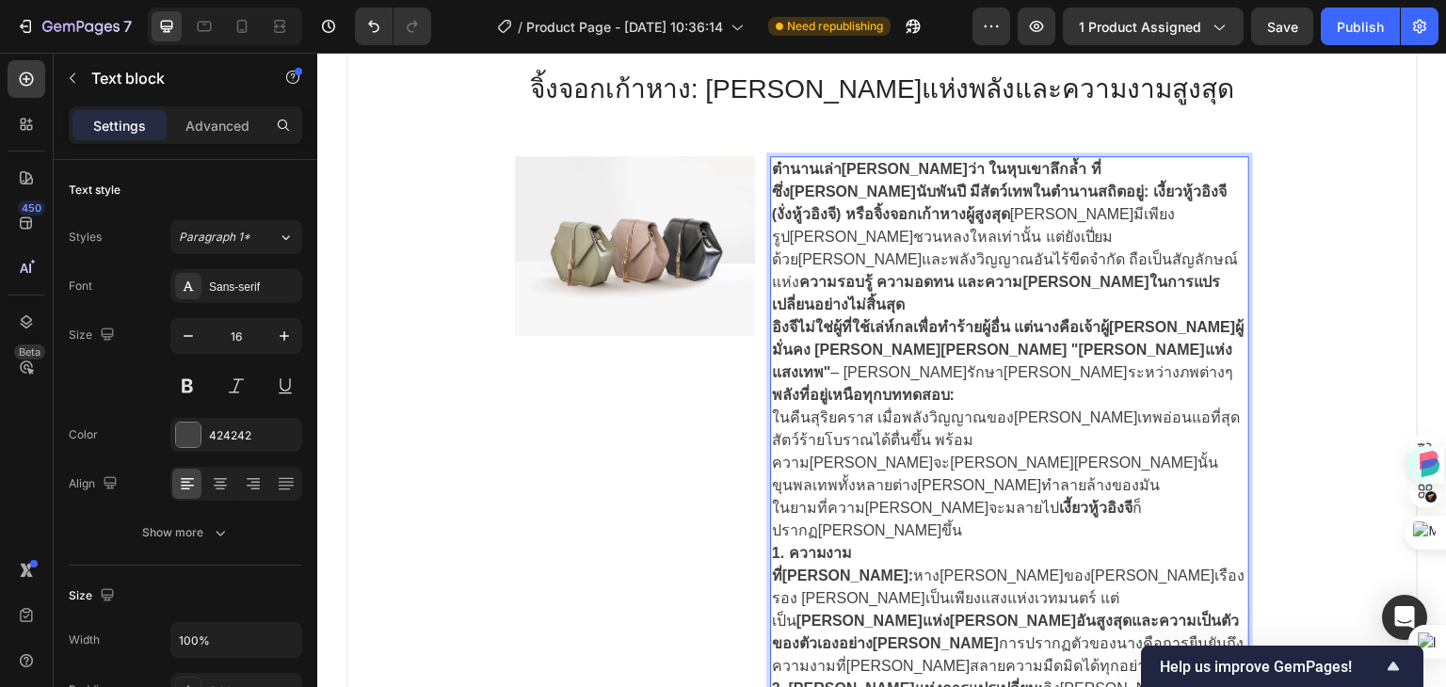
scroll to position [1266, 0]
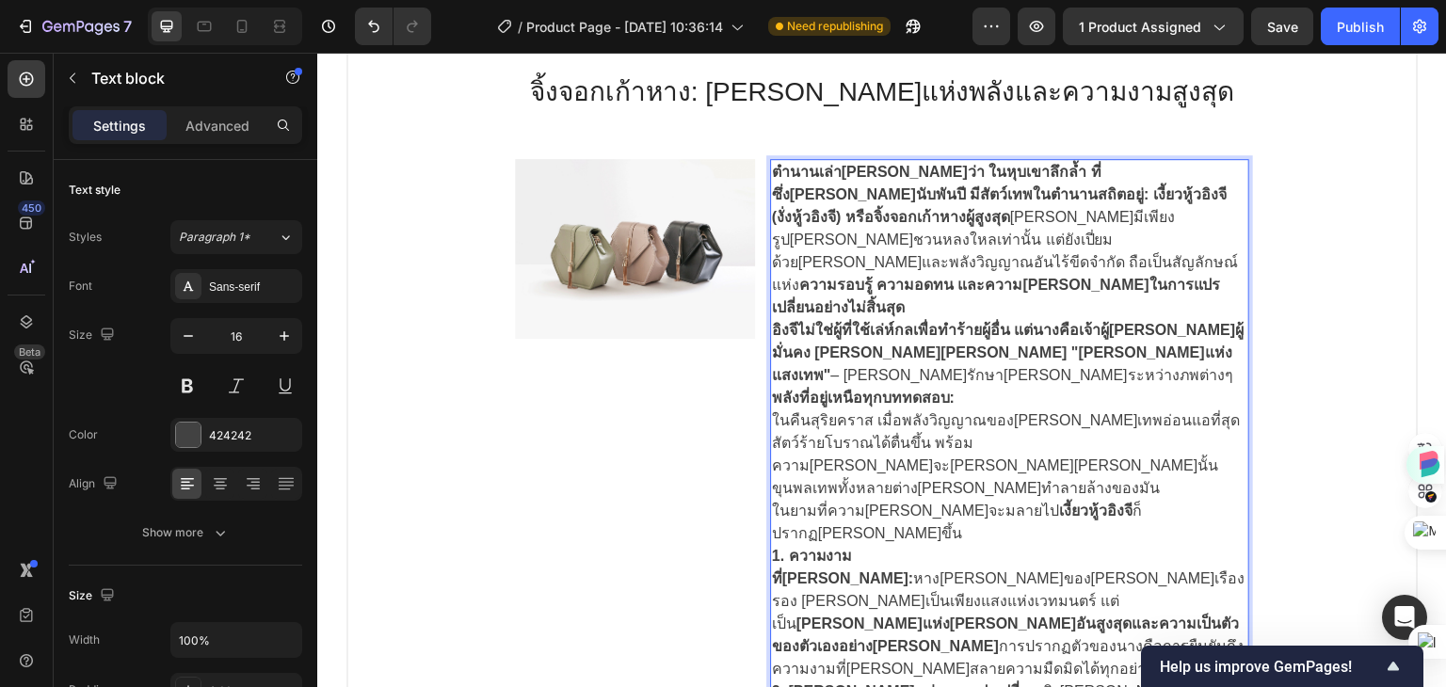
click at [936, 390] on strong "พลังที่อยู่เหนือทุกบททดสอบ:" at bounding box center [863, 398] width 183 height 16
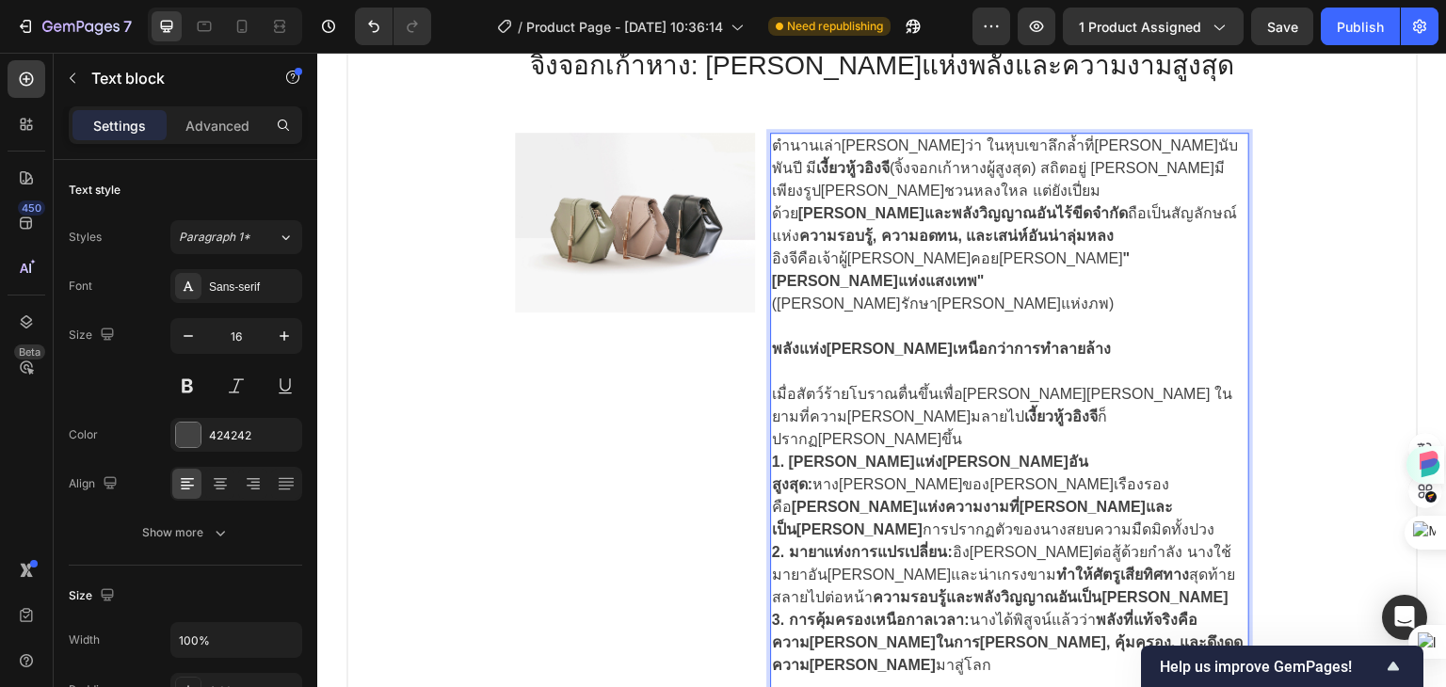
scroll to position [1289, 0]
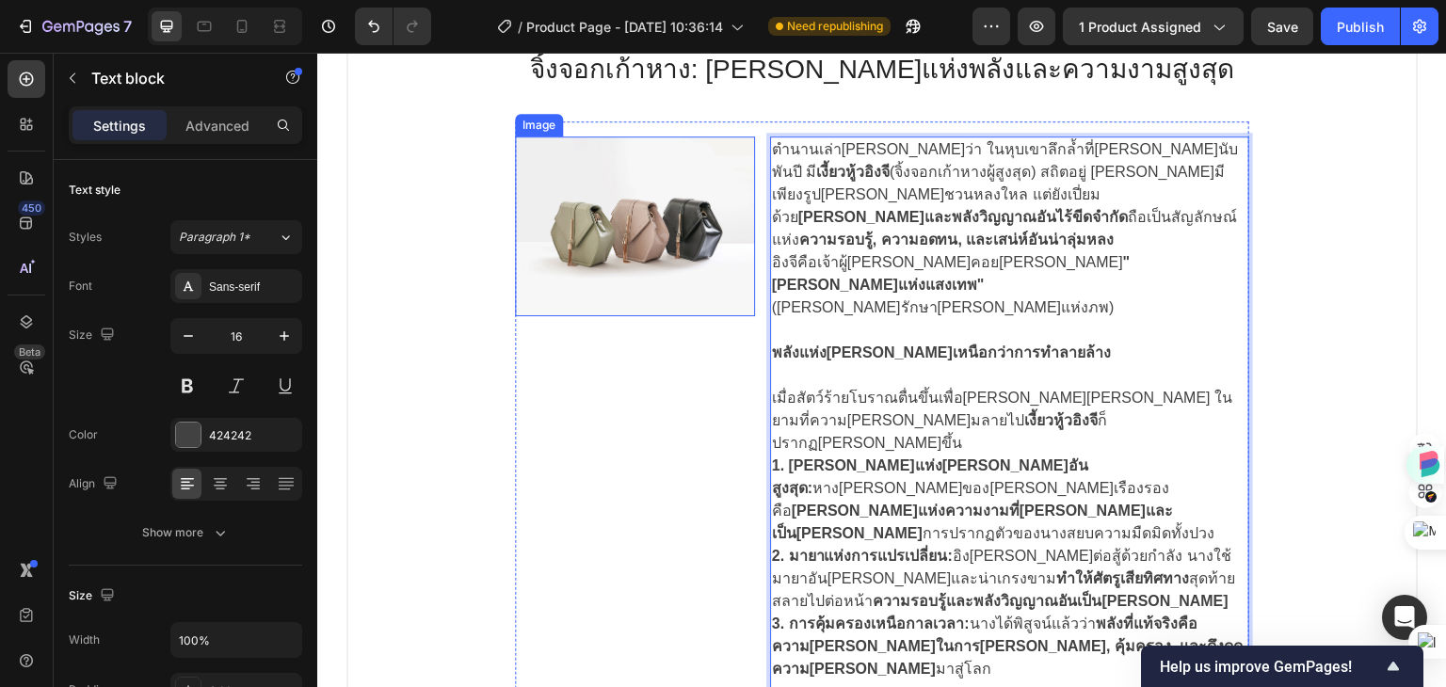
click at [611, 242] on img at bounding box center [635, 226] width 240 height 180
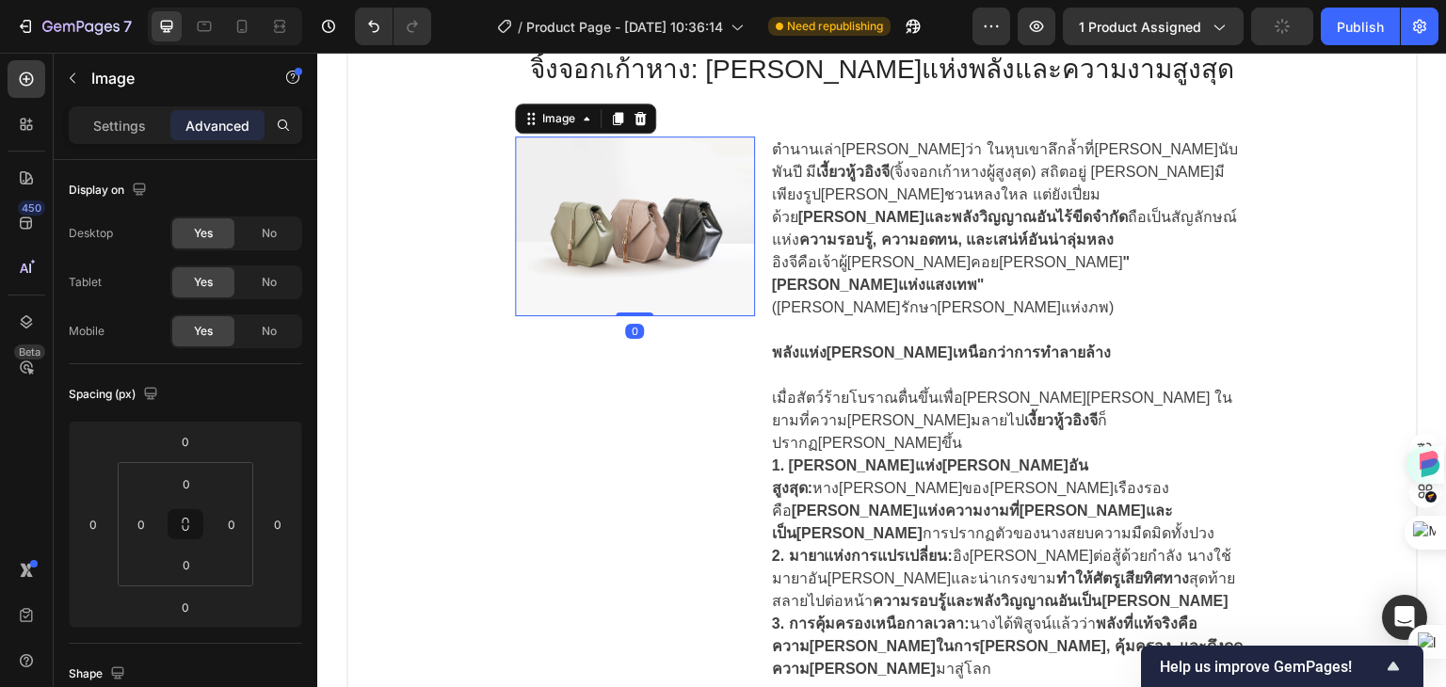
click at [628, 230] on img at bounding box center [635, 226] width 240 height 180
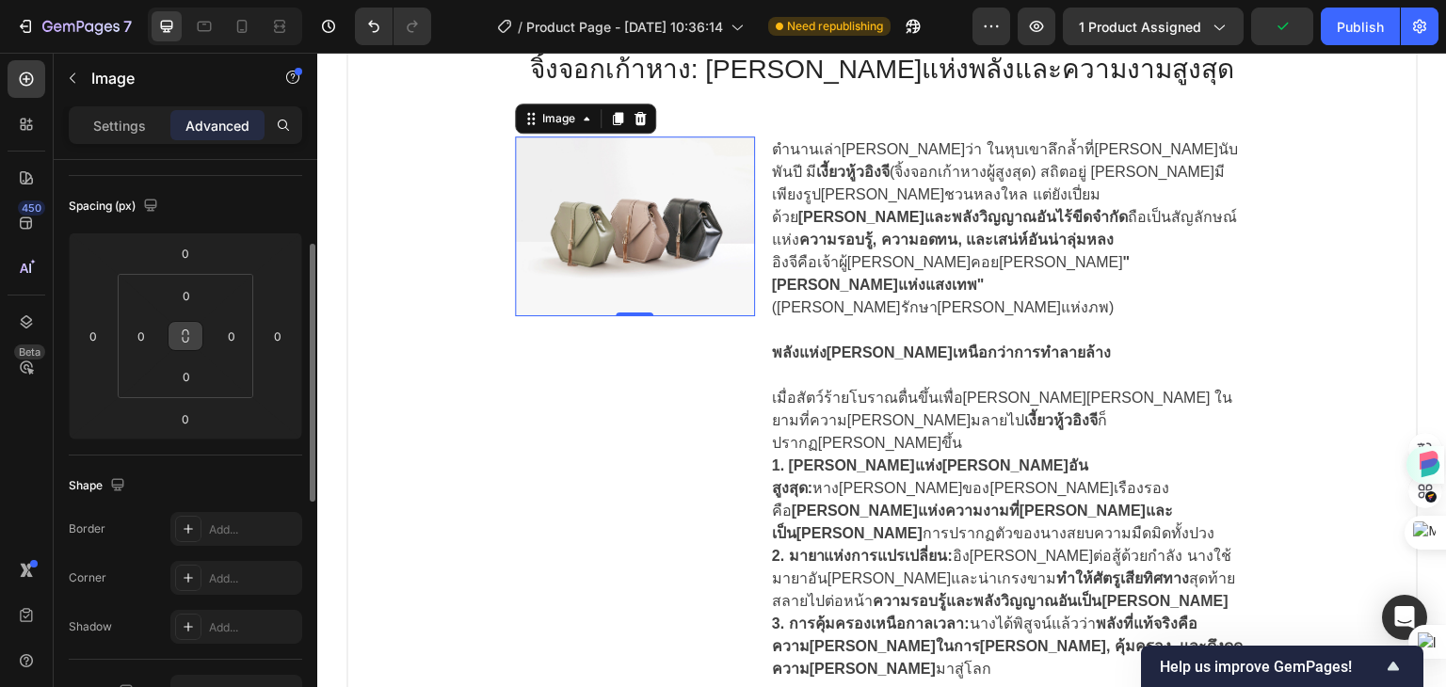
click at [180, 335] on icon at bounding box center [185, 336] width 15 height 15
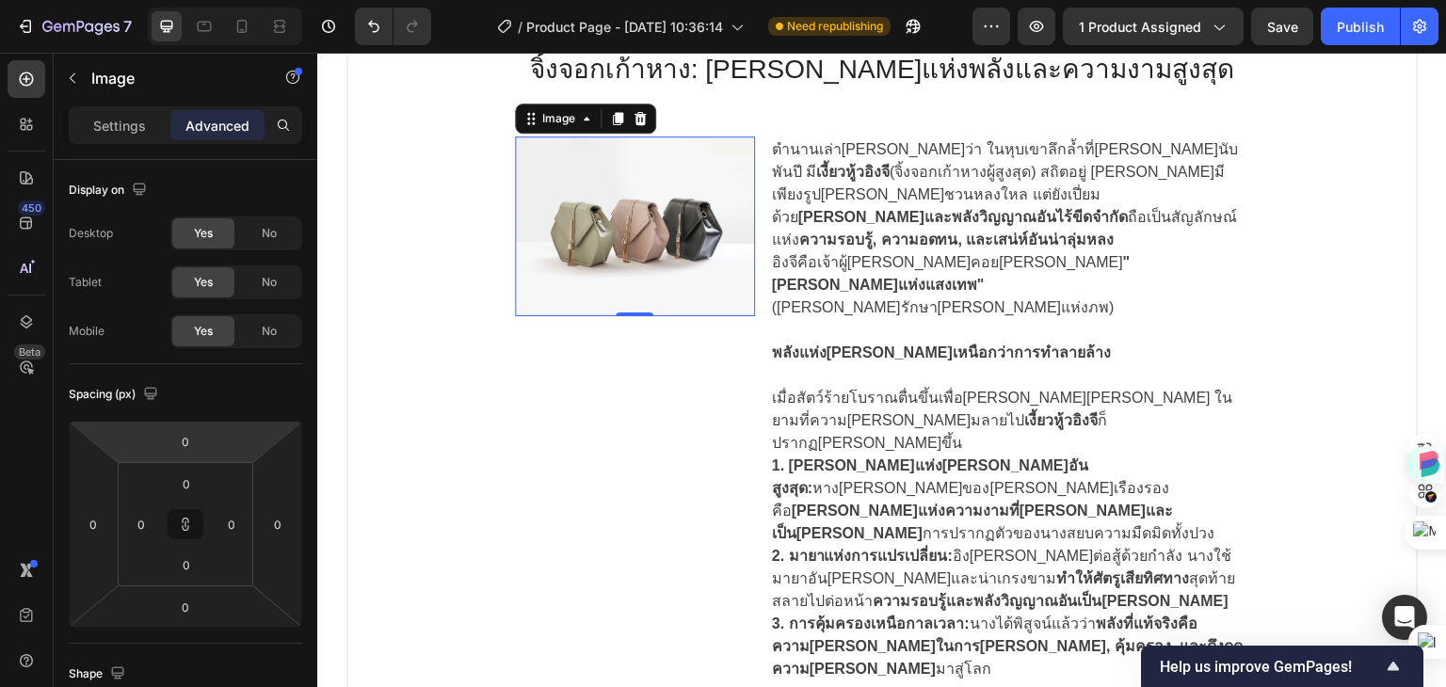
click at [596, 147] on img at bounding box center [635, 226] width 240 height 180
click at [538, 114] on div "Image" at bounding box center [558, 118] width 40 height 17
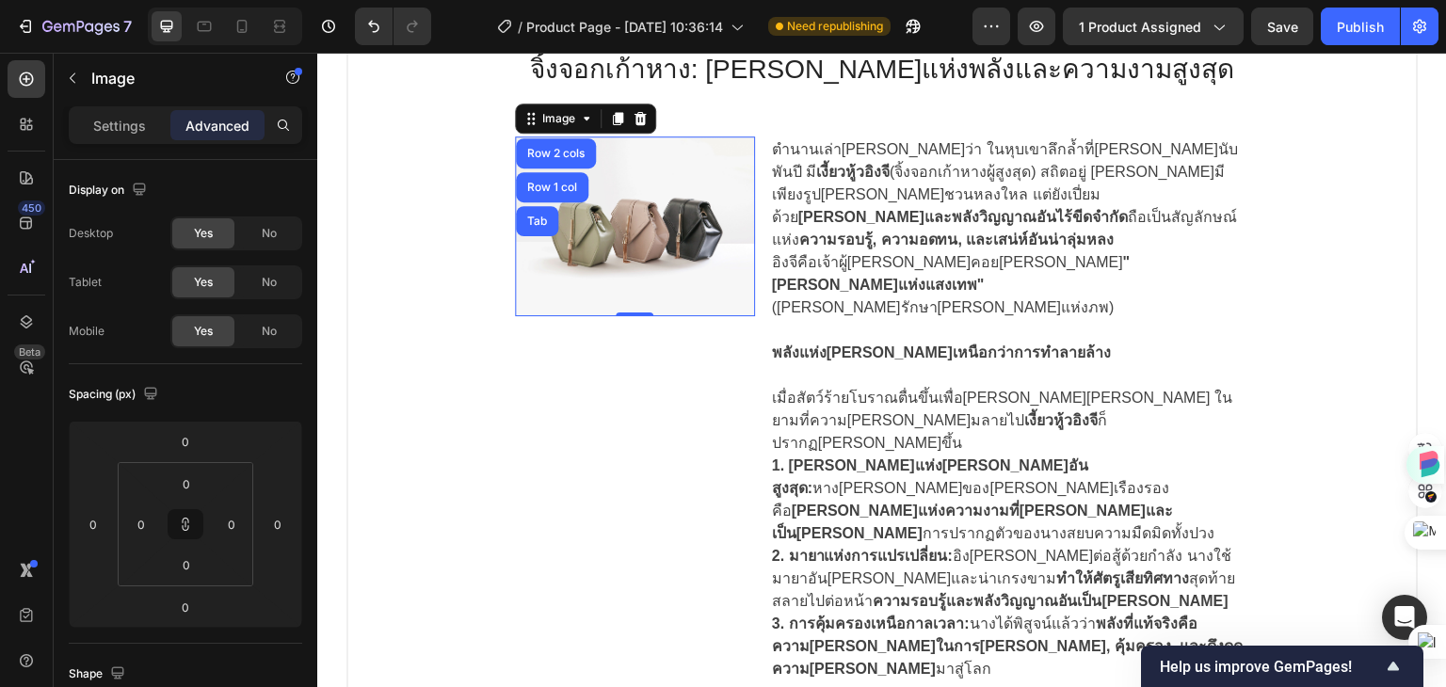
click at [620, 210] on img at bounding box center [635, 226] width 240 height 180
click at [120, 124] on p "Settings" at bounding box center [119, 126] width 53 height 20
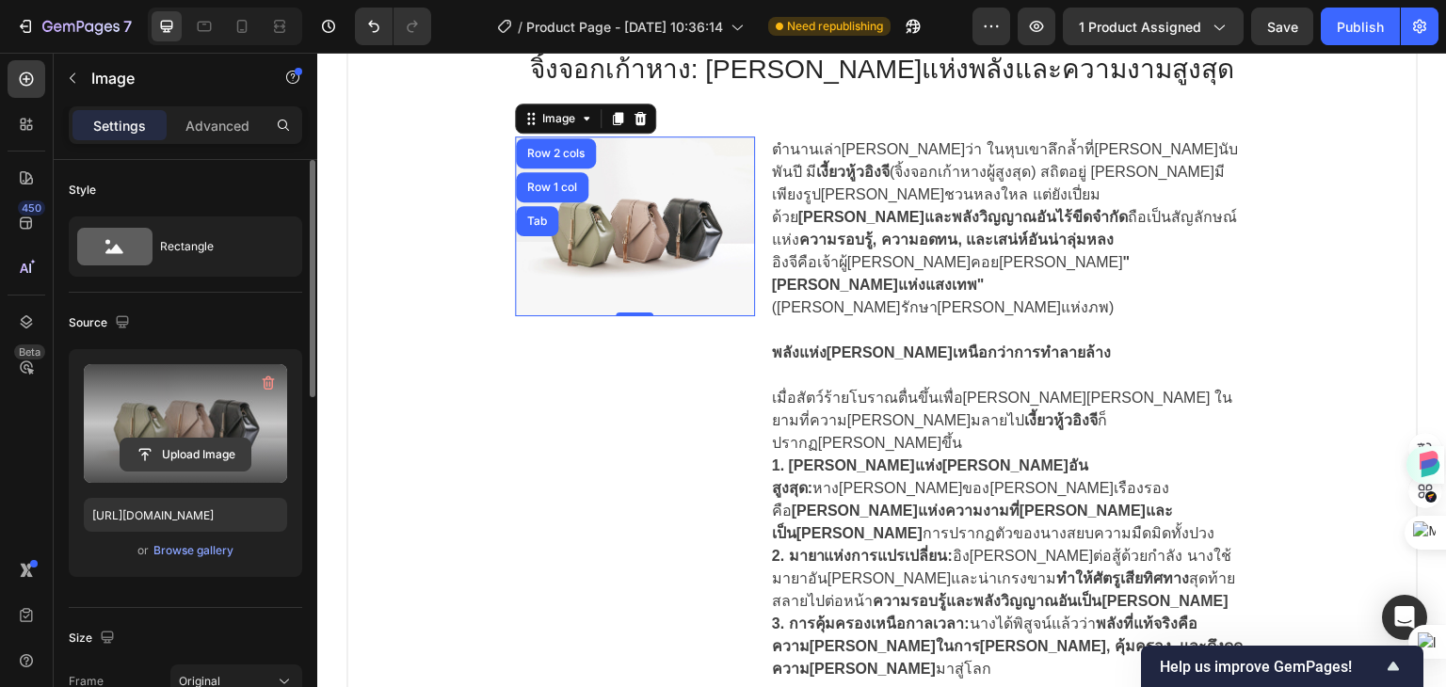
click at [196, 445] on input "file" at bounding box center [185, 455] width 130 height 32
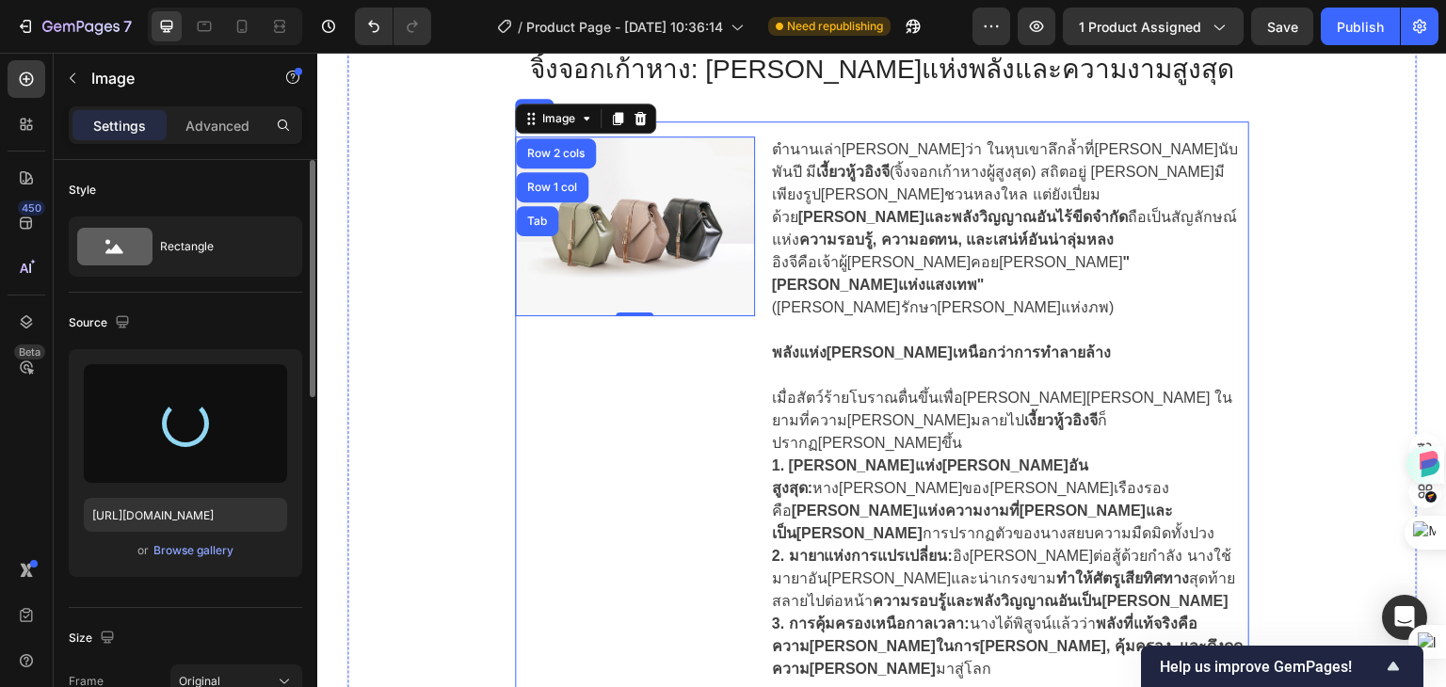
type input "https://cdn.shopify.com/s/files/1/0960/0909/3413/files/gempages_585921837259555…"
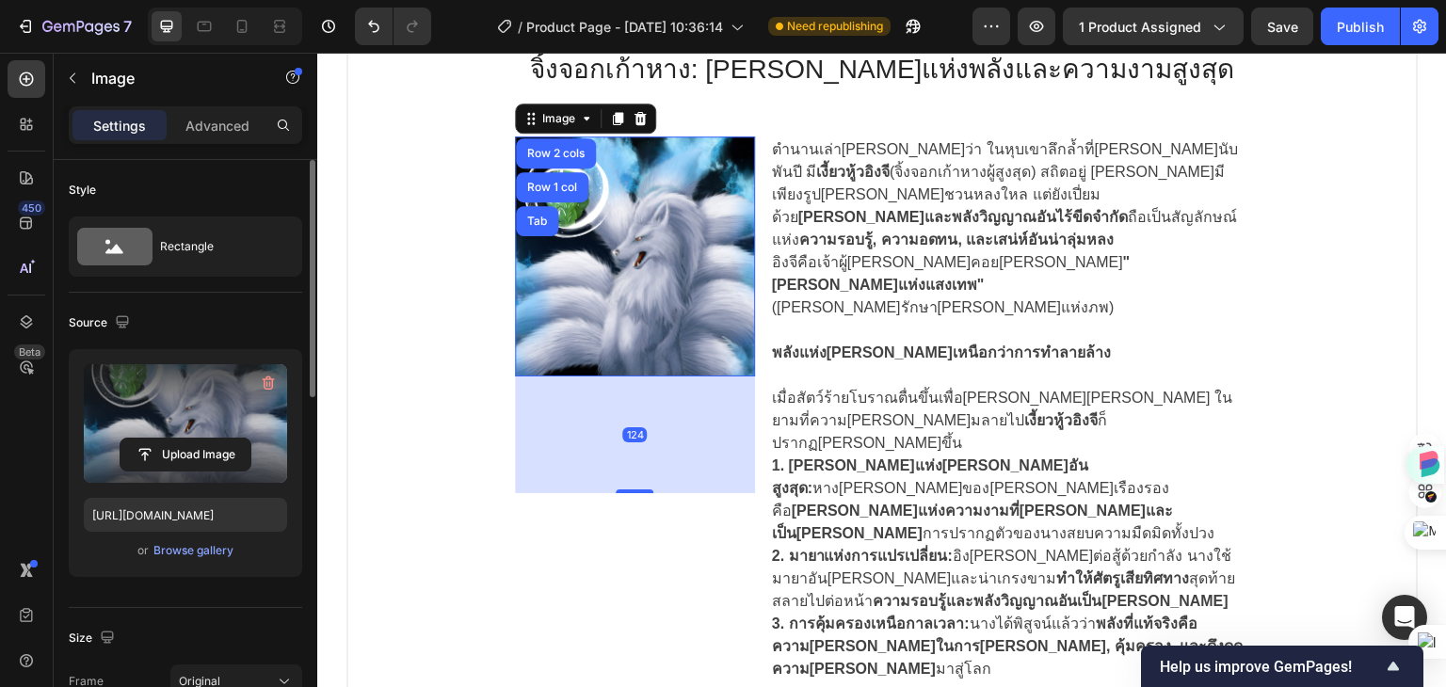
drag, startPoint x: 621, startPoint y: 377, endPoint x: 626, endPoint y: 491, distance: 114.9
click at [626, 491] on div "Image Row 2 cols Row 1 col Tab 124" at bounding box center [635, 567] width 240 height 862
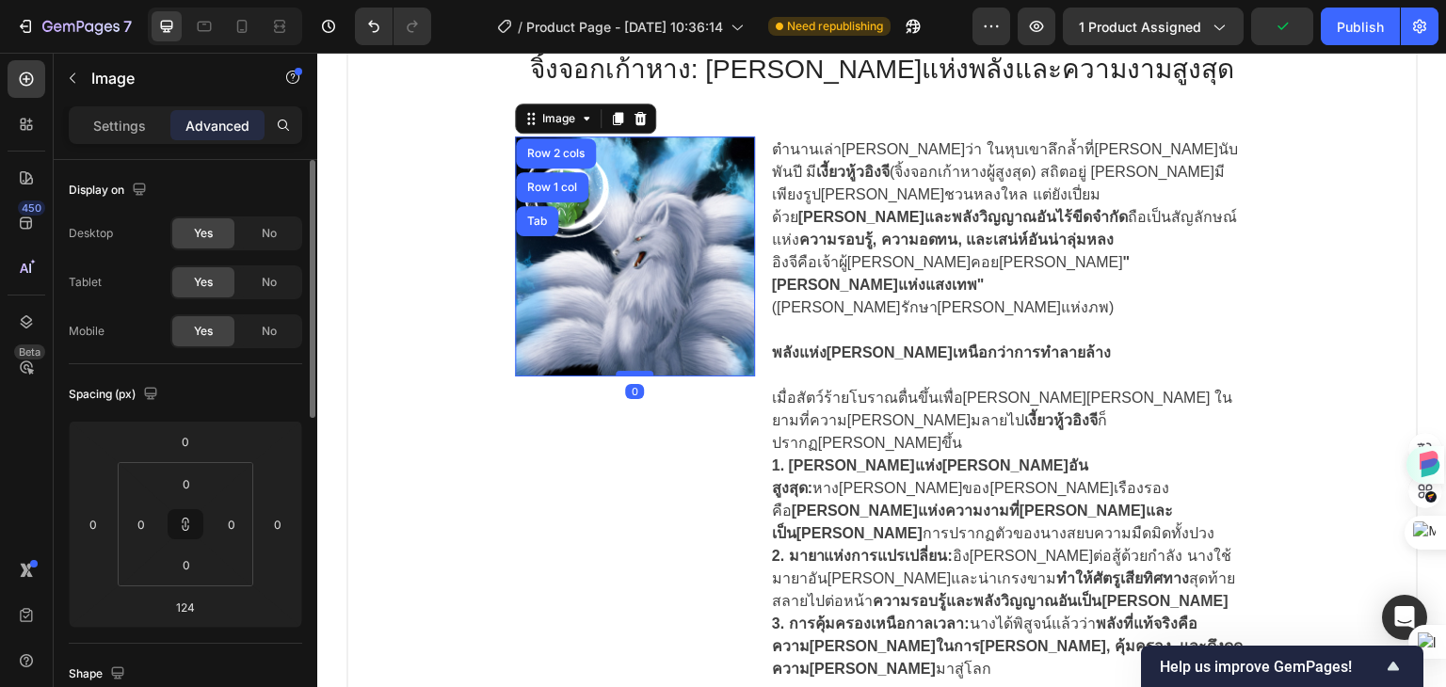
drag, startPoint x: 624, startPoint y: 489, endPoint x: 628, endPoint y: 372, distance: 116.8
click at [628, 372] on div at bounding box center [635, 374] width 38 height 6
type input "0"
click at [619, 265] on img at bounding box center [635, 256] width 240 height 240
click at [634, 121] on icon at bounding box center [640, 118] width 12 height 13
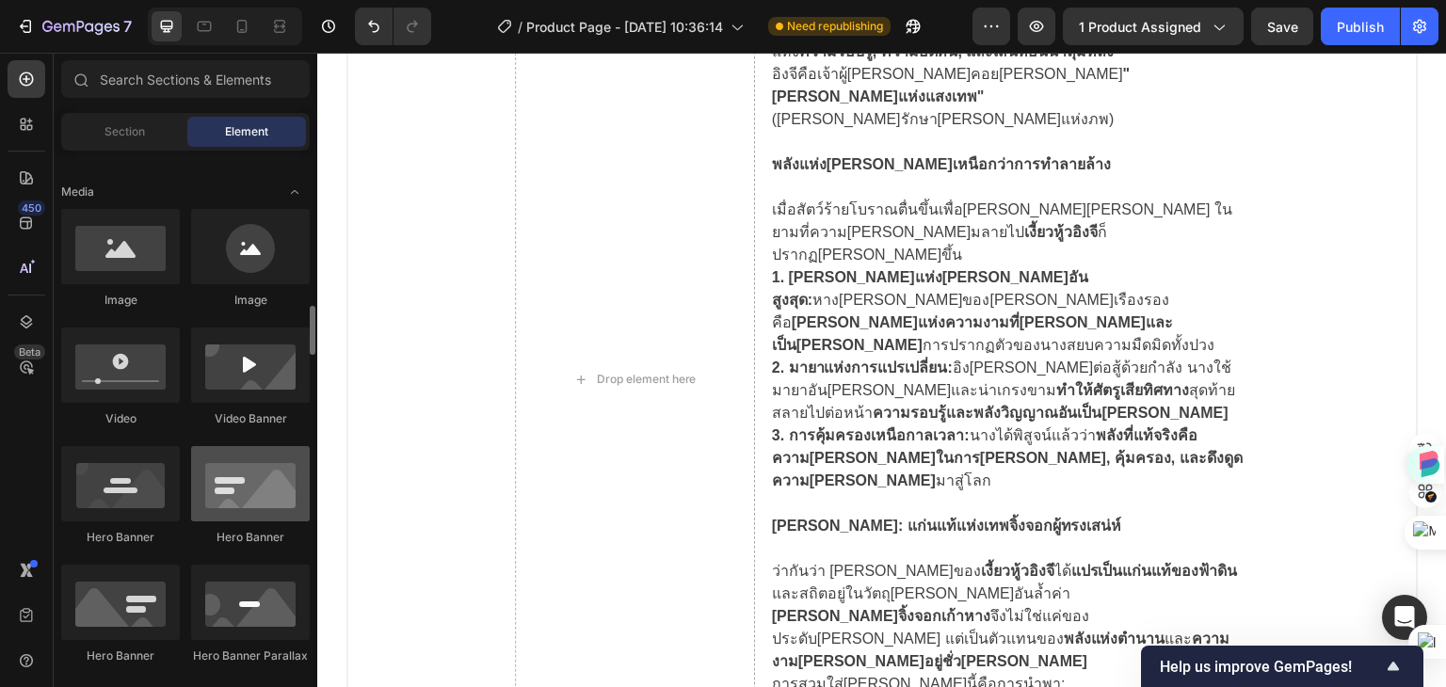
scroll to position [753, 0]
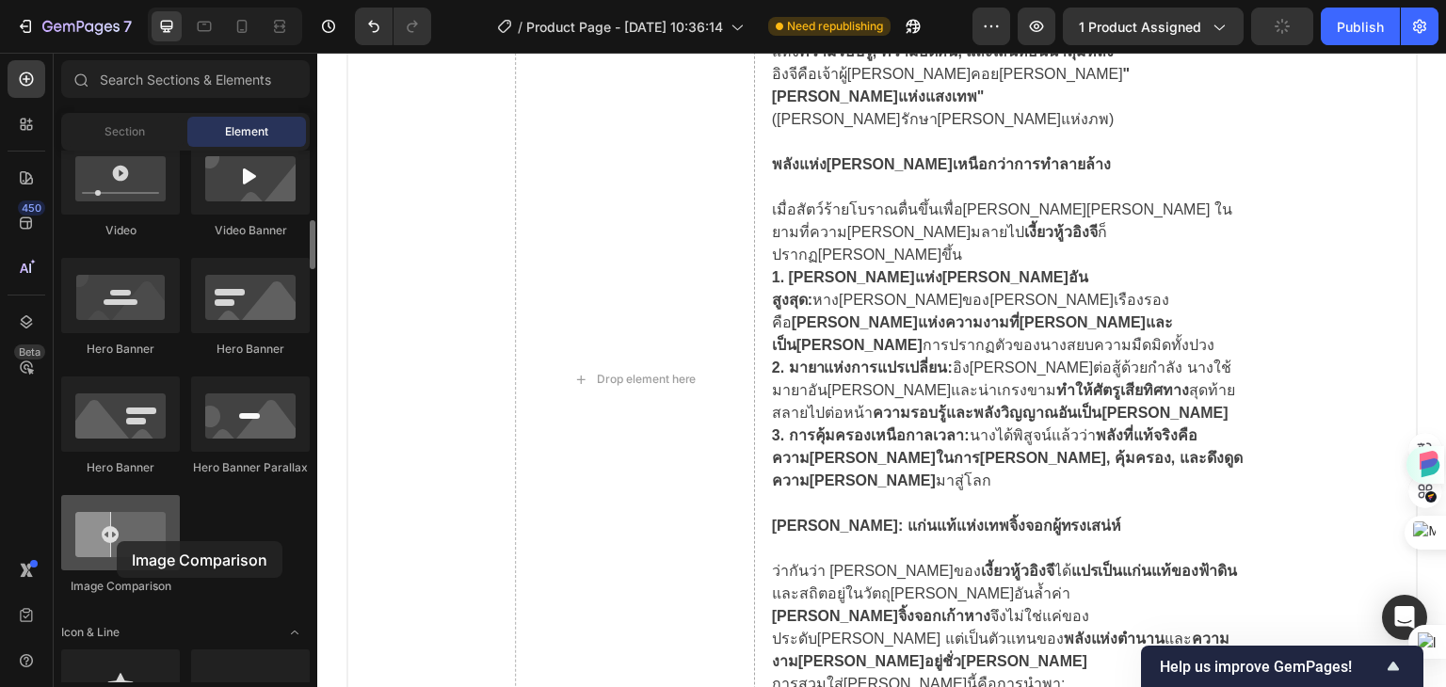
click at [117, 541] on div at bounding box center [120, 532] width 119 height 75
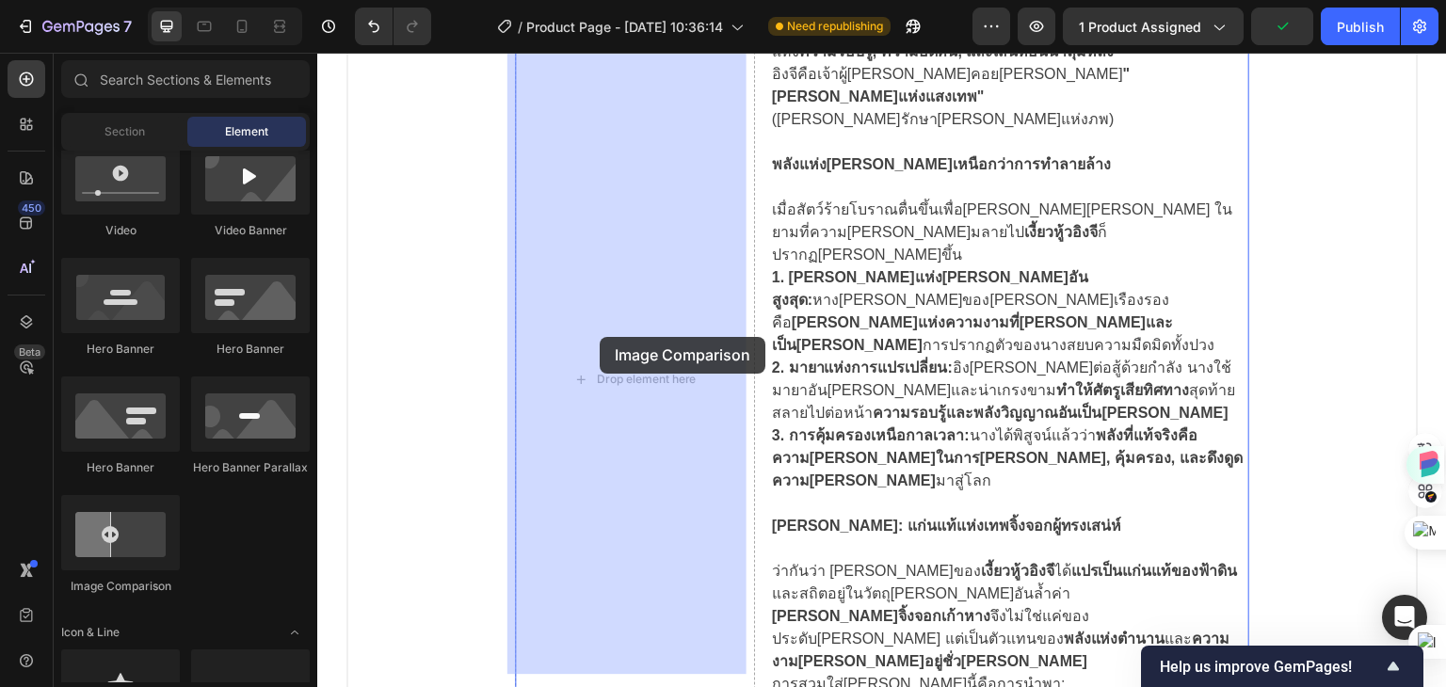
drag, startPoint x: 434, startPoint y: 594, endPoint x: 600, endPoint y: 337, distance: 305.8
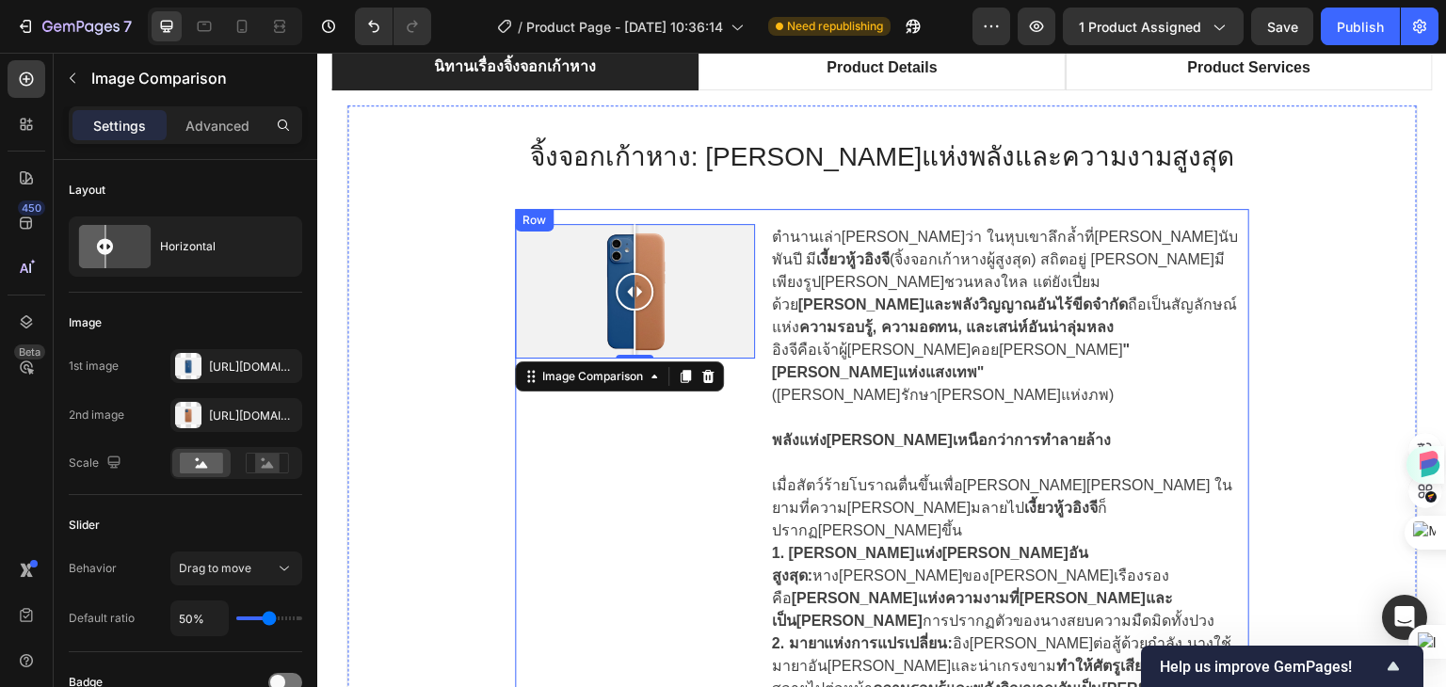
scroll to position [1195, 0]
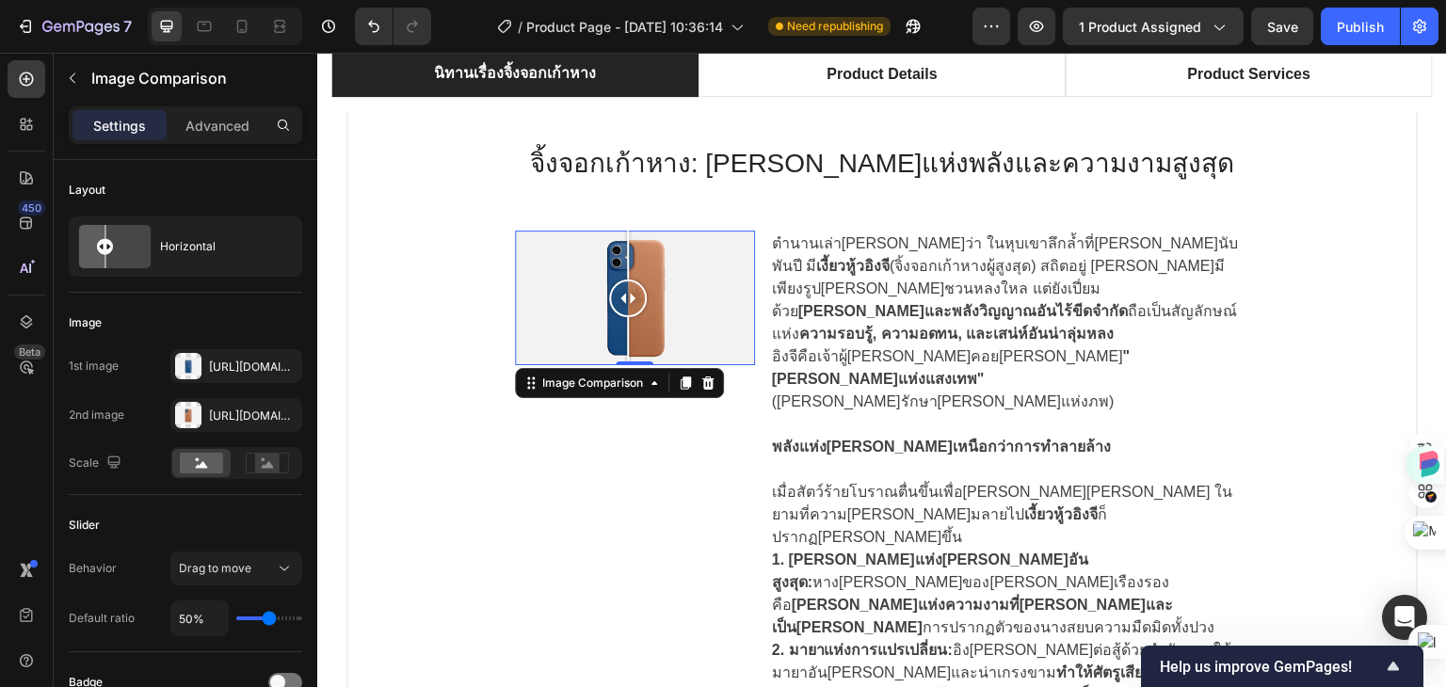
drag, startPoint x: 620, startPoint y: 301, endPoint x: 590, endPoint y: 303, distance: 30.2
click at [609, 303] on div at bounding box center [628, 299] width 38 height 38
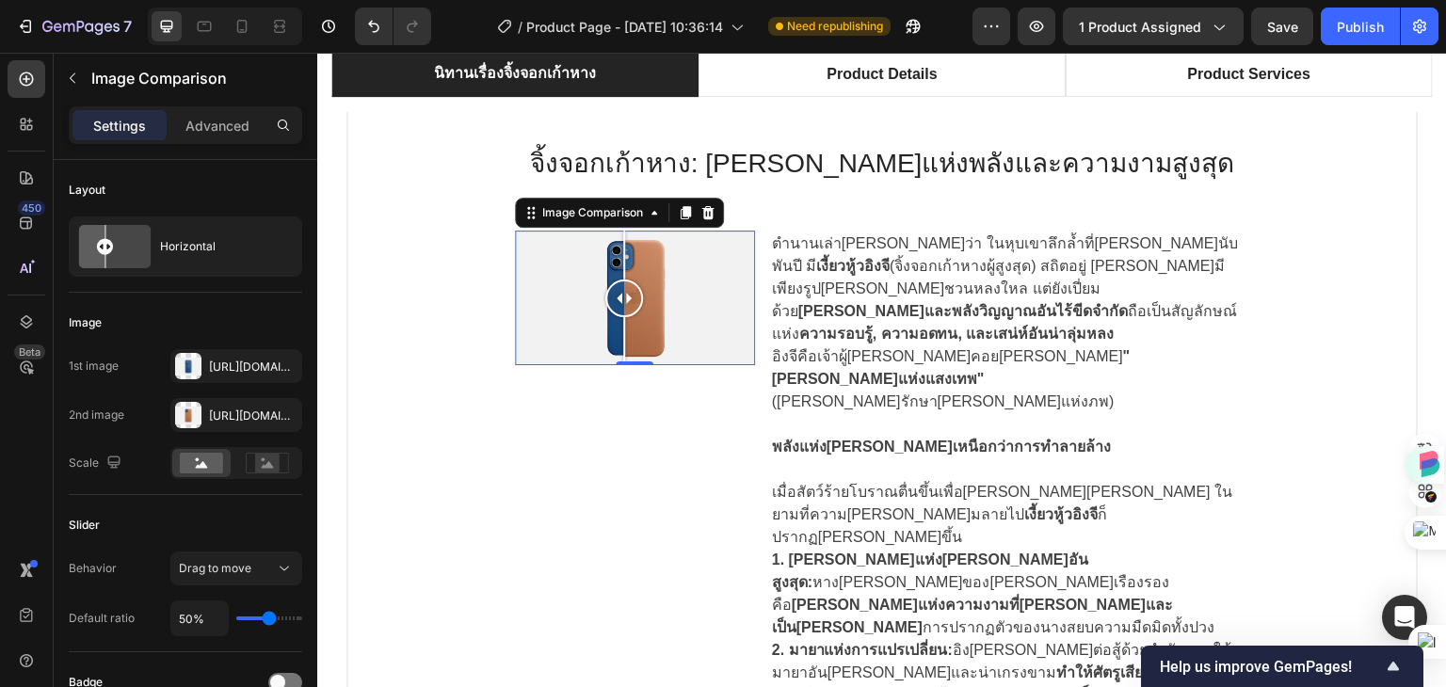
drag, startPoint x: 590, startPoint y: 299, endPoint x: 617, endPoint y: 311, distance: 28.7
click at [617, 311] on div at bounding box center [624, 299] width 38 height 38
click at [700, 212] on icon at bounding box center [707, 212] width 15 height 15
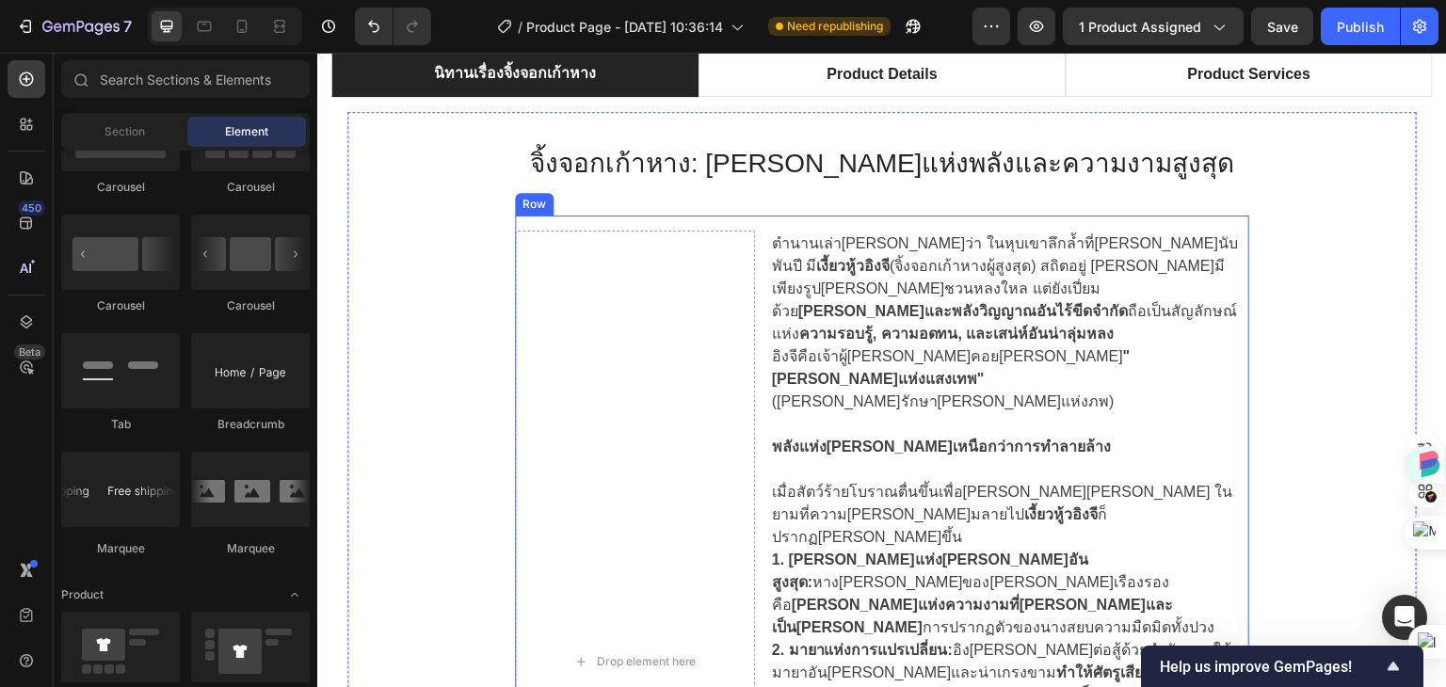
click at [825, 217] on div "Drop element here ตำนานเล่าขานว่า ในหุบเขาลึกล้ำที่แสงจันทร์ส่องสว่างนับพันปี ม…" at bounding box center [882, 662] width 734 height 893
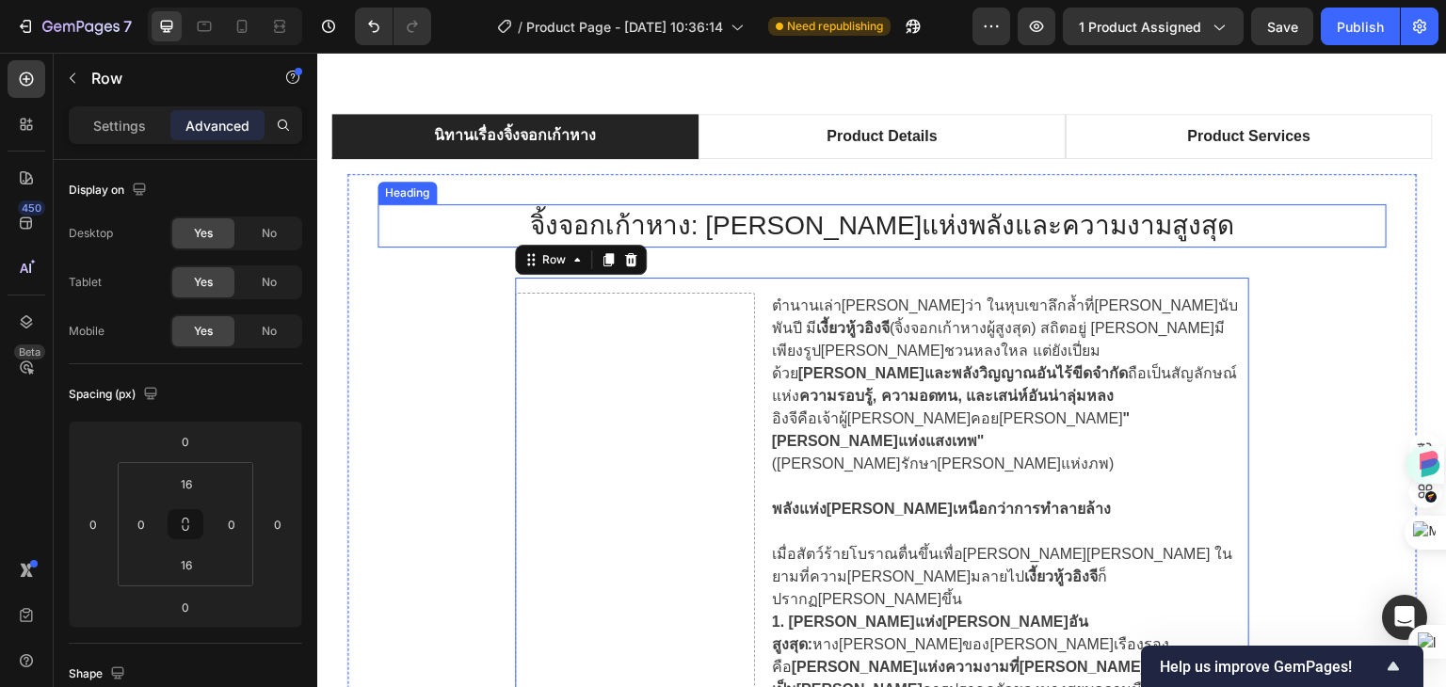
scroll to position [1100, 0]
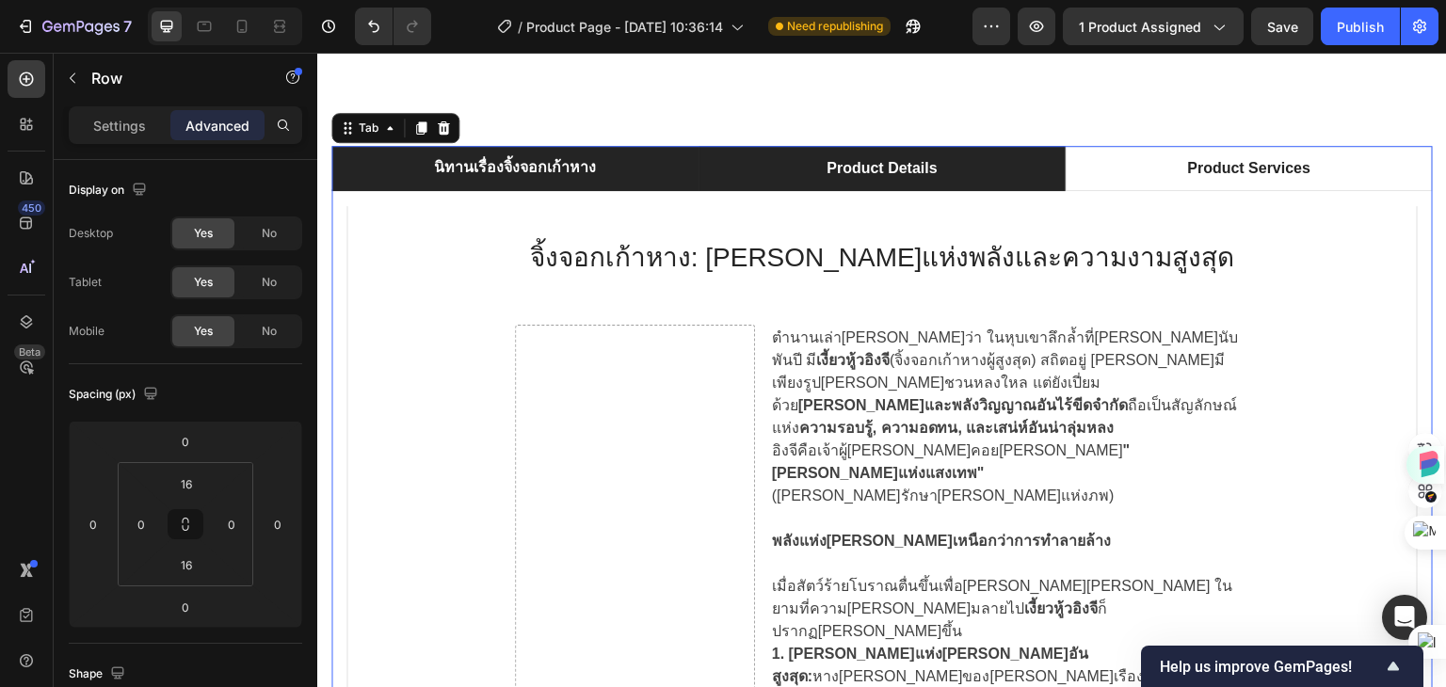
click at [864, 170] on p "Product Details" at bounding box center [882, 168] width 110 height 23
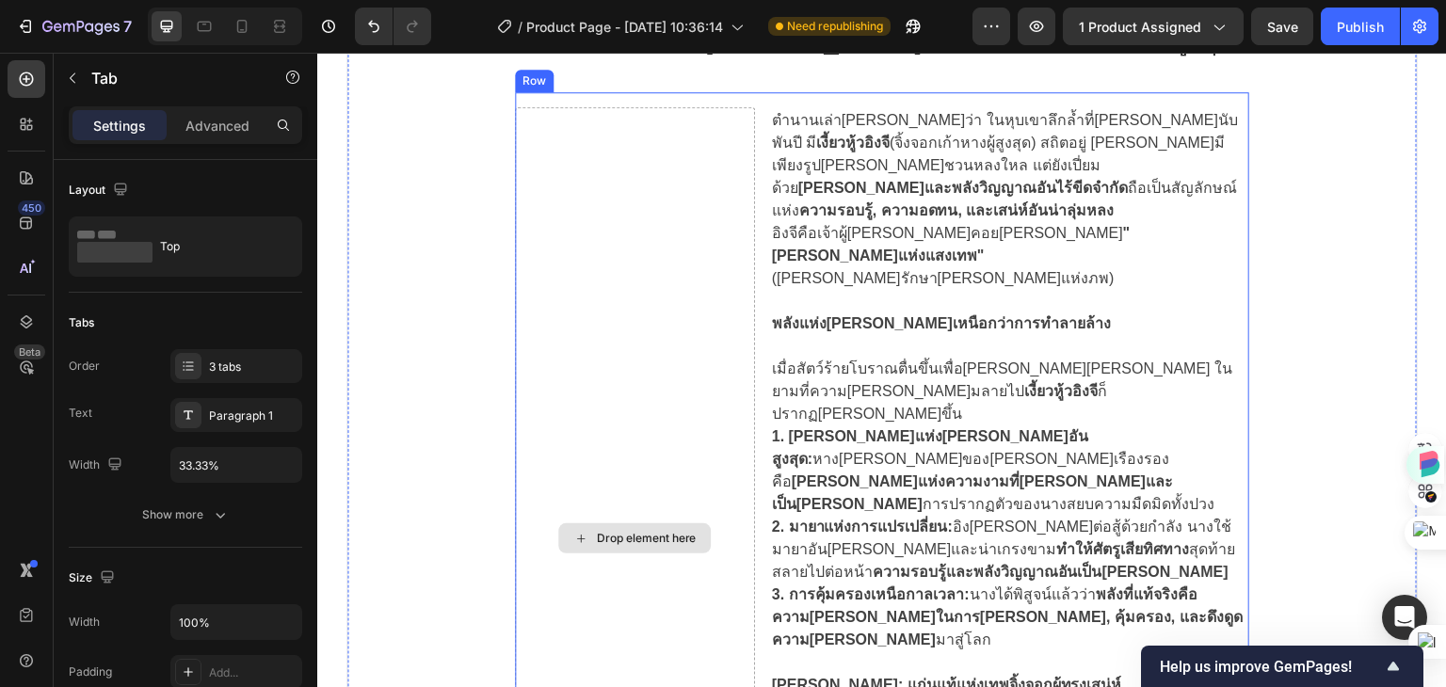
scroll to position [1506, 0]
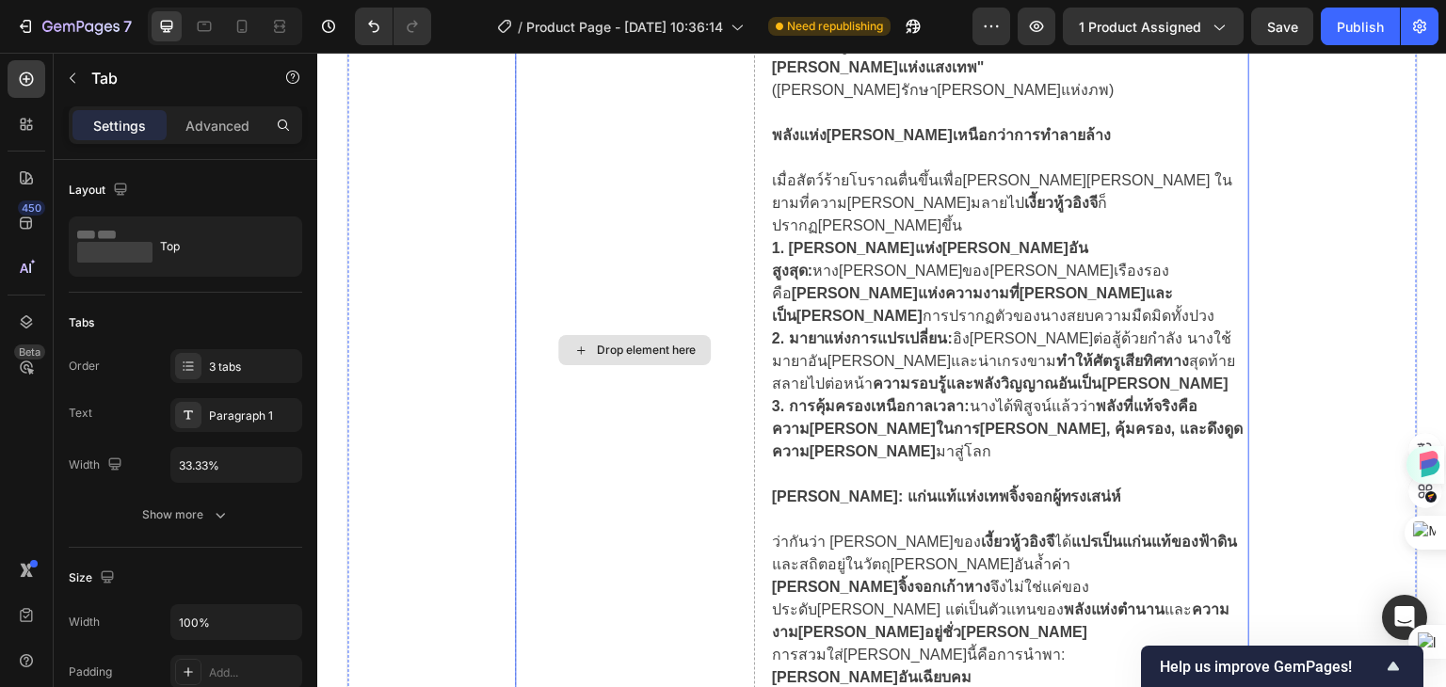
click at [636, 343] on div "Drop element here" at bounding box center [646, 350] width 100 height 15
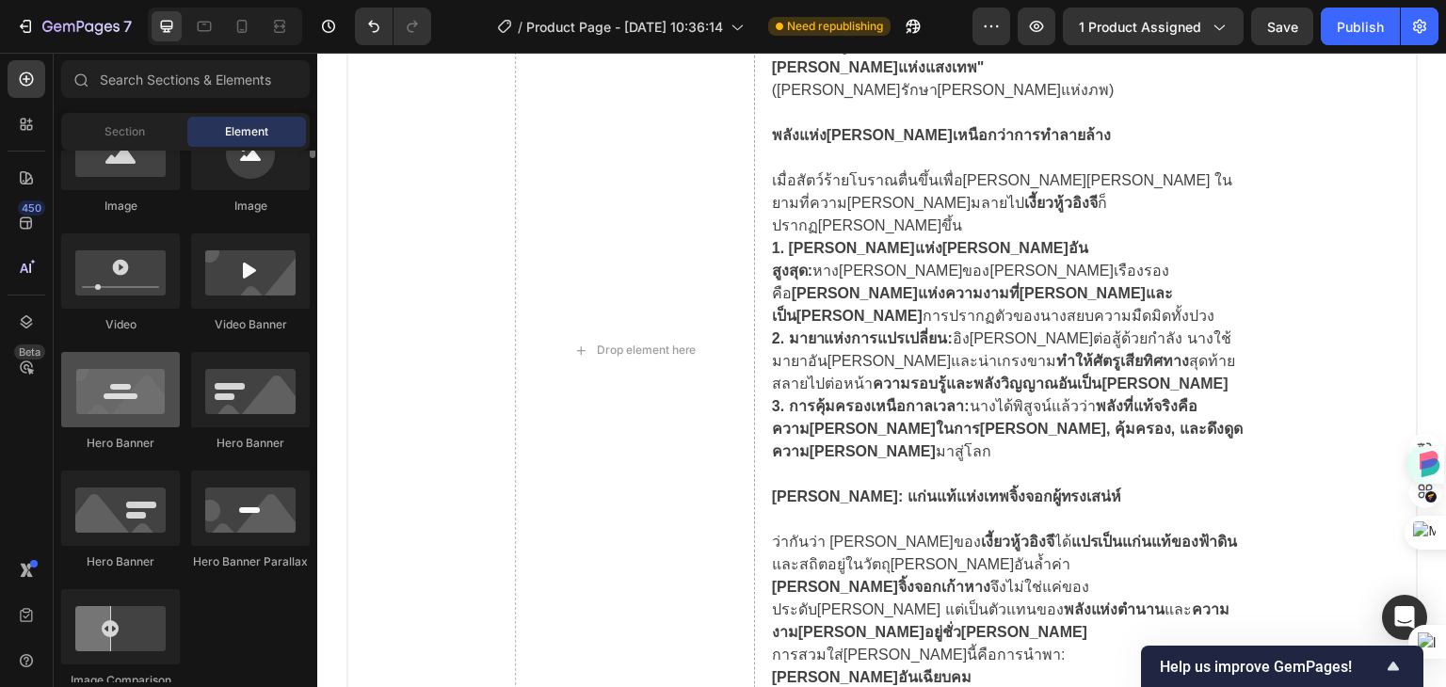
scroll to position [565, 0]
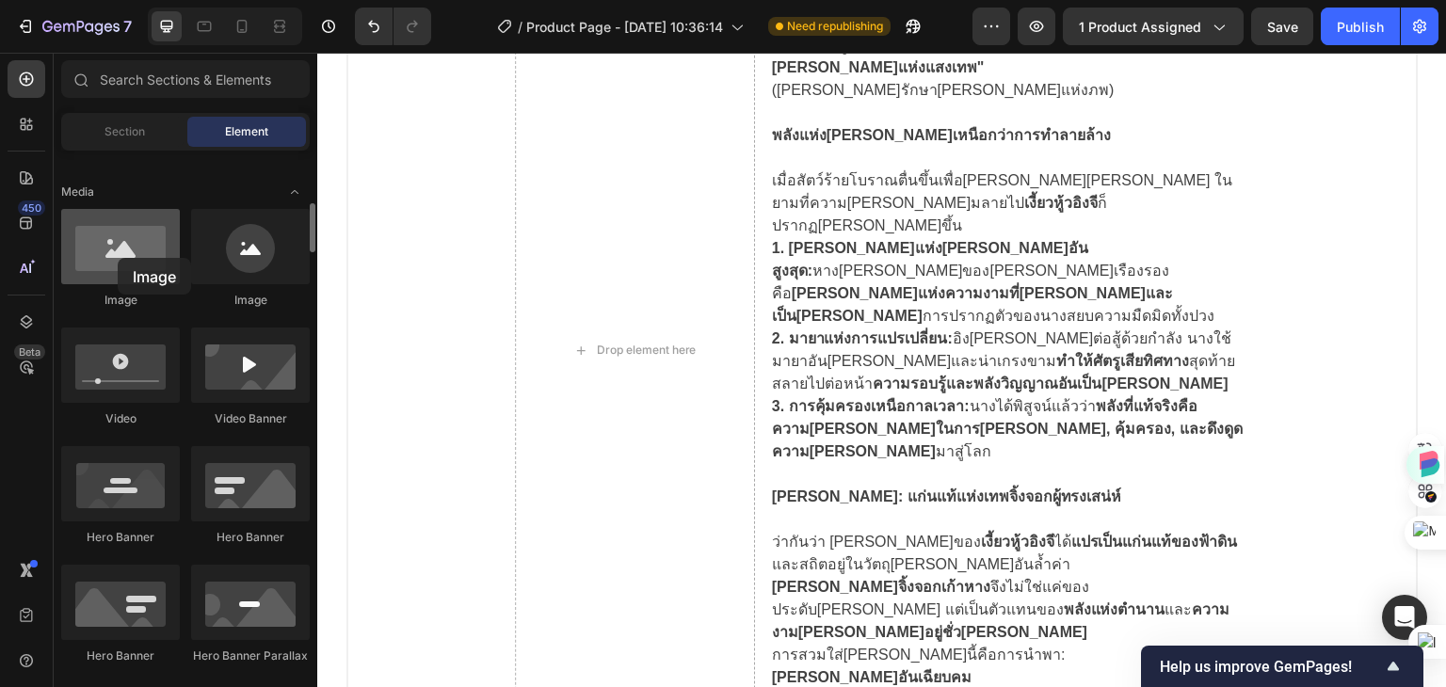
click at [118, 258] on div at bounding box center [120, 246] width 119 height 75
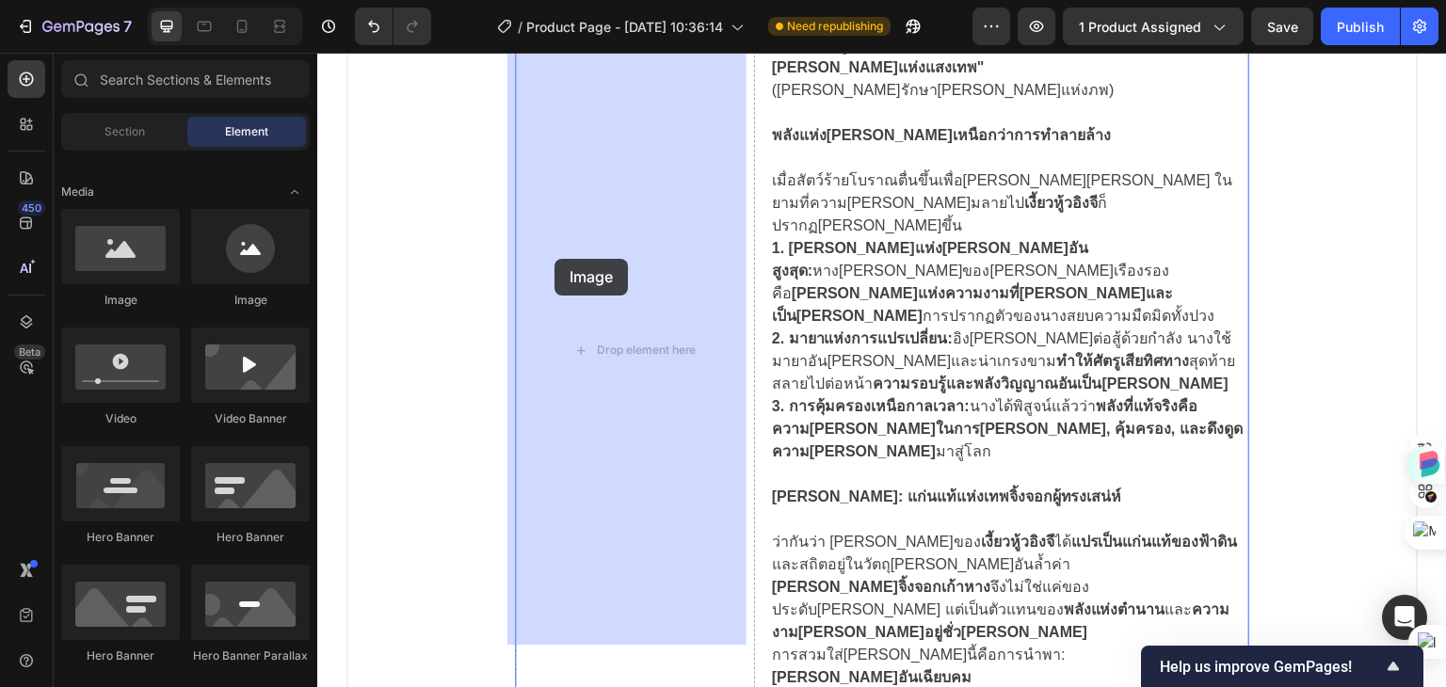
drag, startPoint x: 435, startPoint y: 311, endPoint x: 554, endPoint y: 259, distance: 130.3
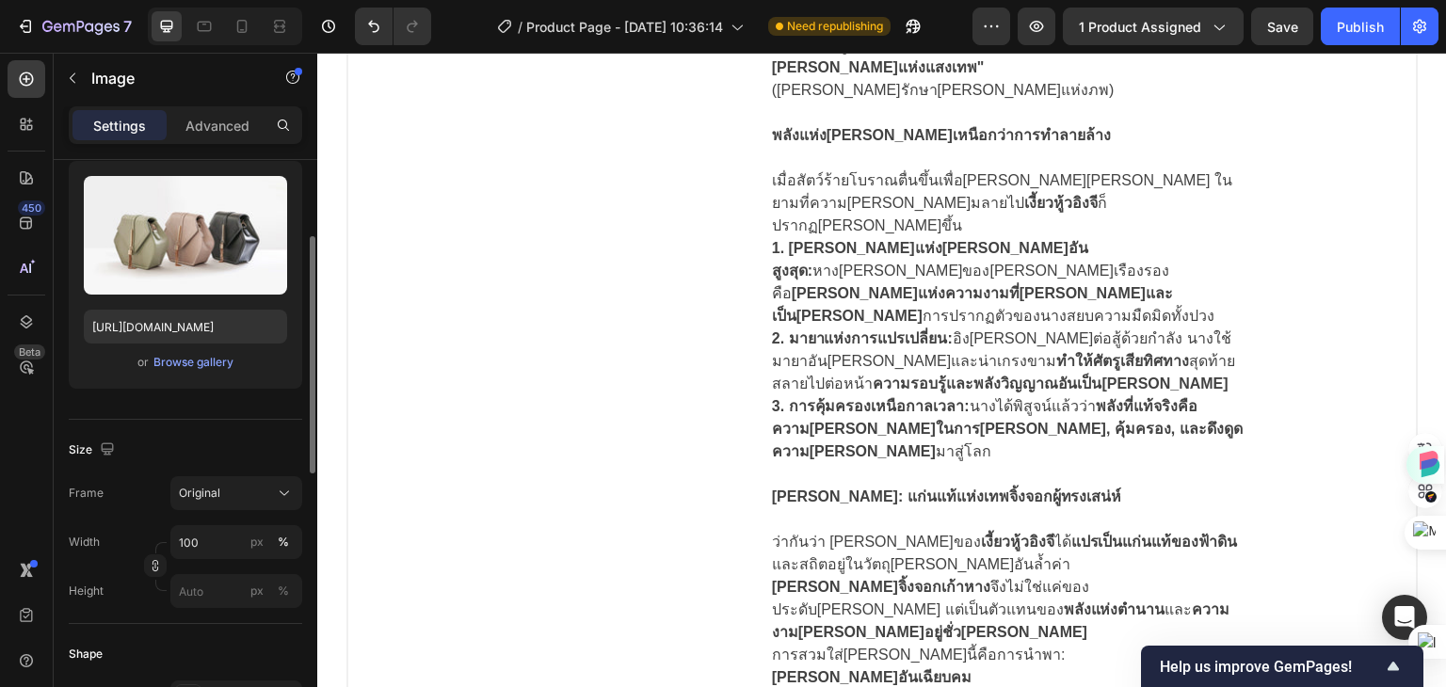
scroll to position [377, 0]
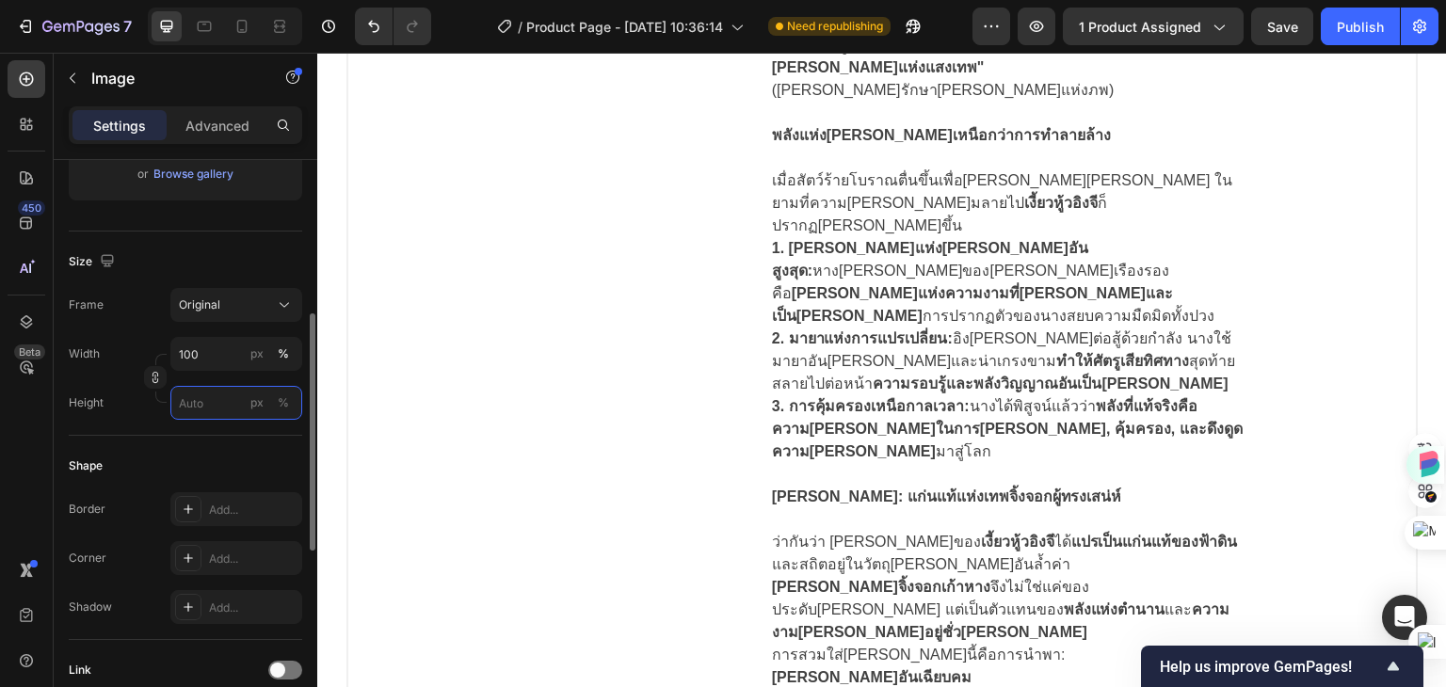
click at [211, 401] on input "px %" at bounding box center [236, 403] width 132 height 34
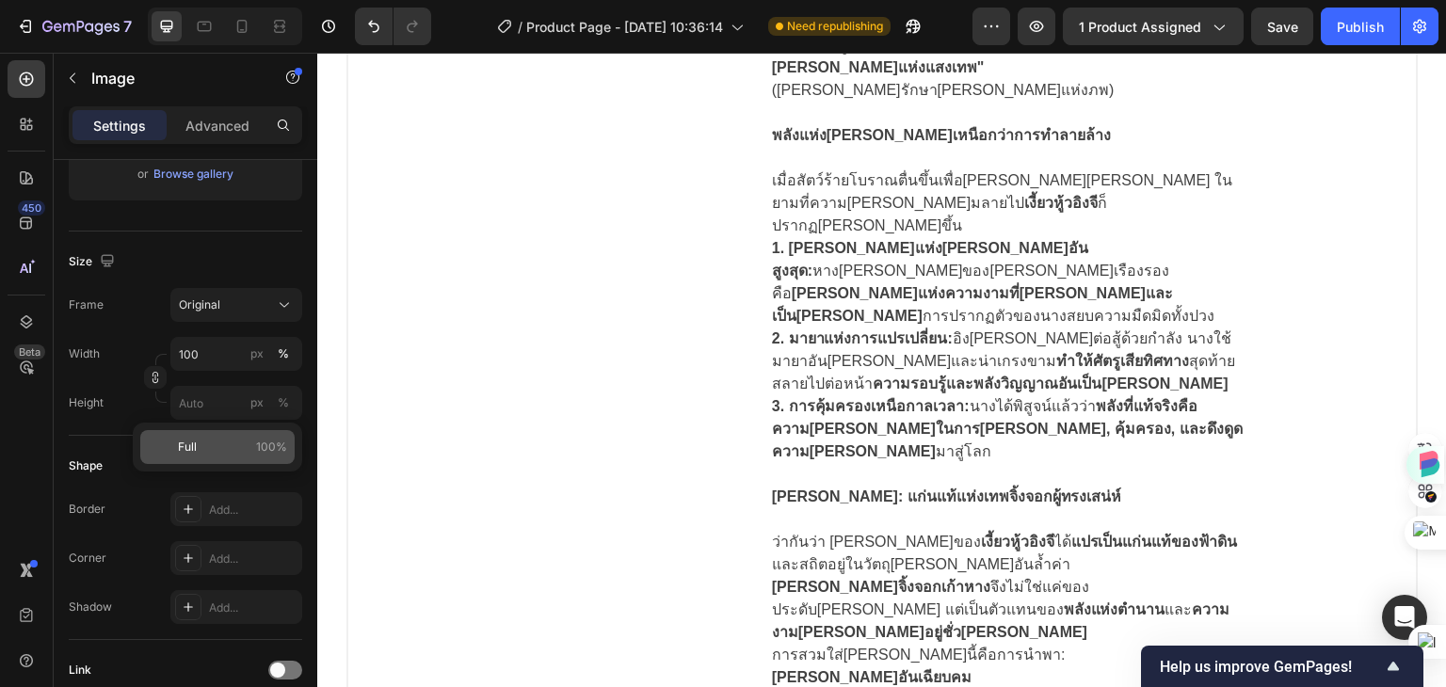
click at [192, 451] on span "Full" at bounding box center [187, 447] width 19 height 17
type input "100"
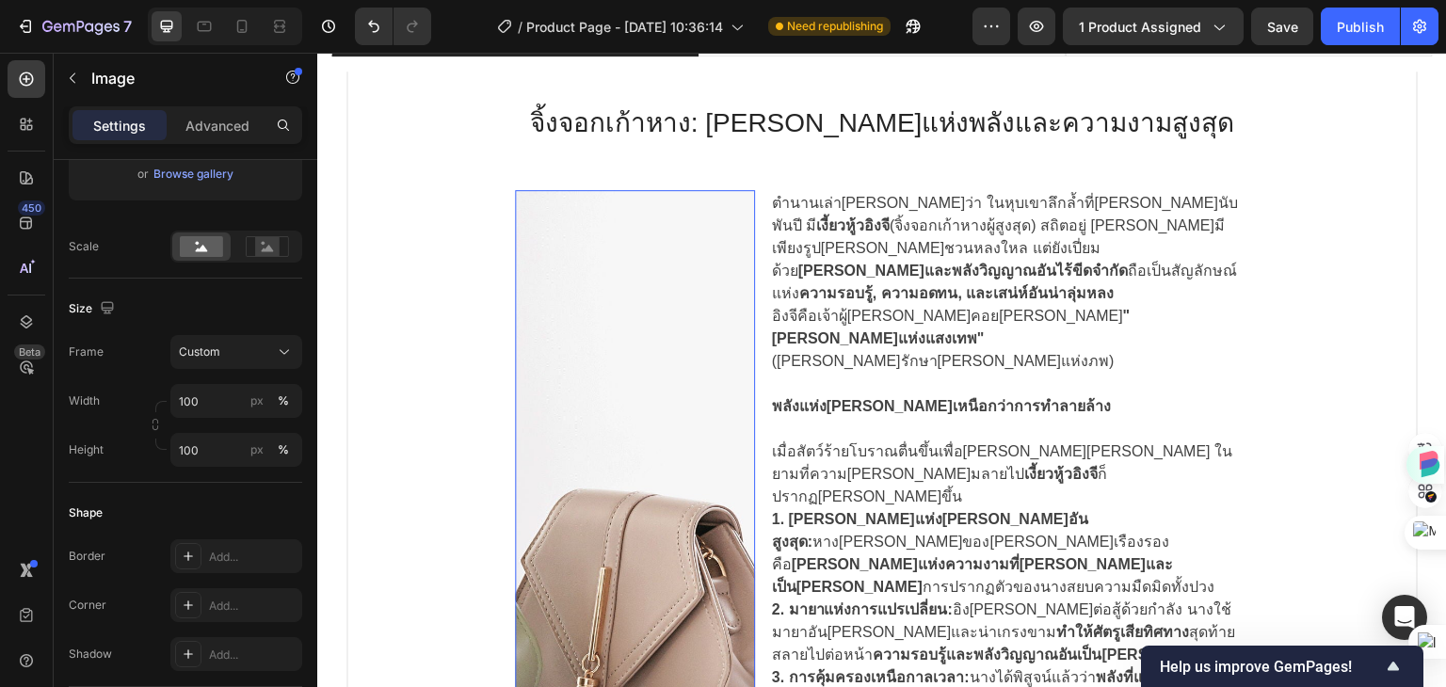
scroll to position [1224, 0]
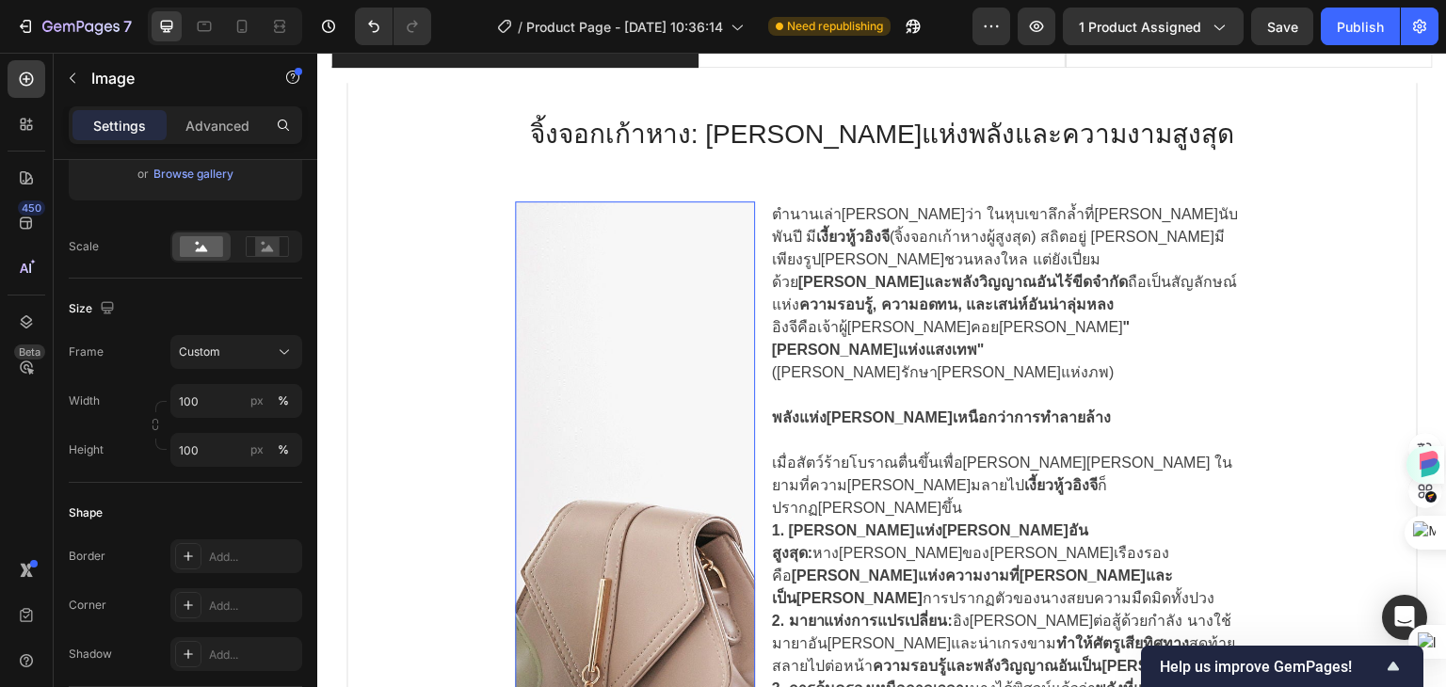
click at [560, 360] on img at bounding box center [635, 632] width 240 height 862
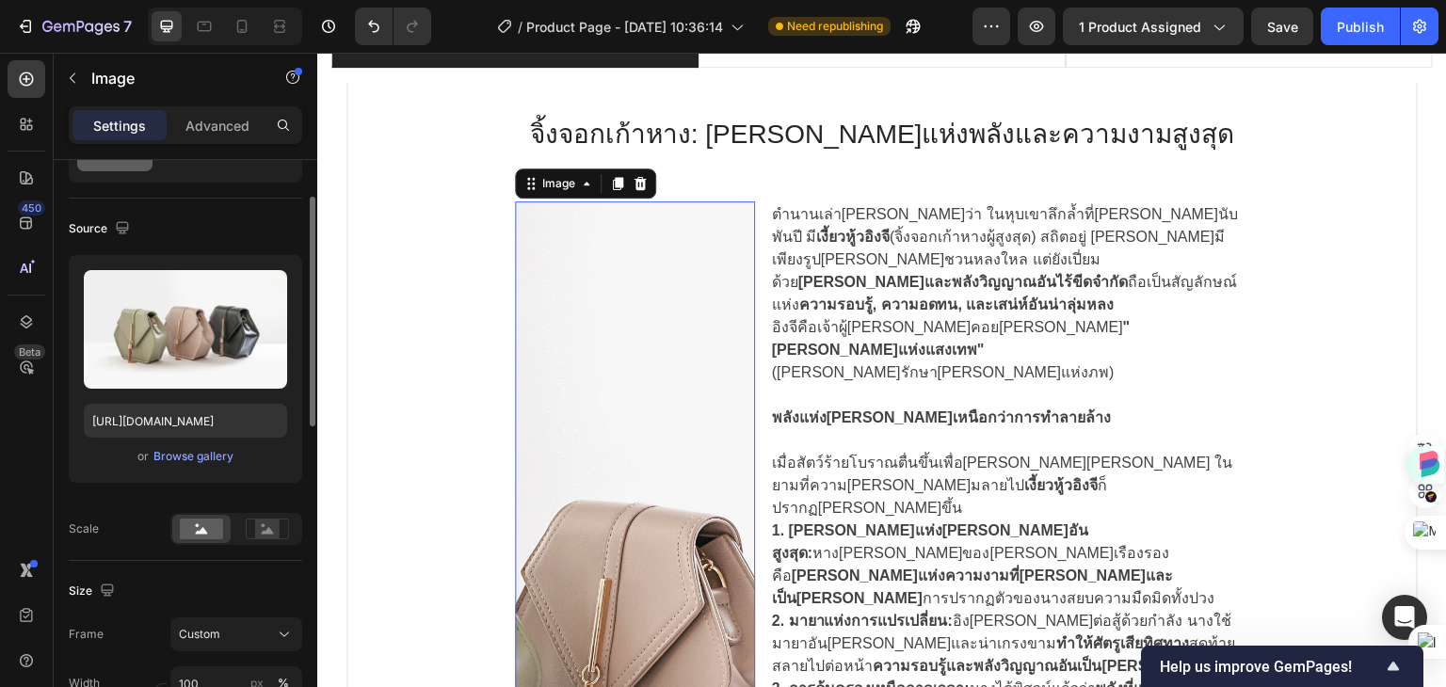
scroll to position [0, 0]
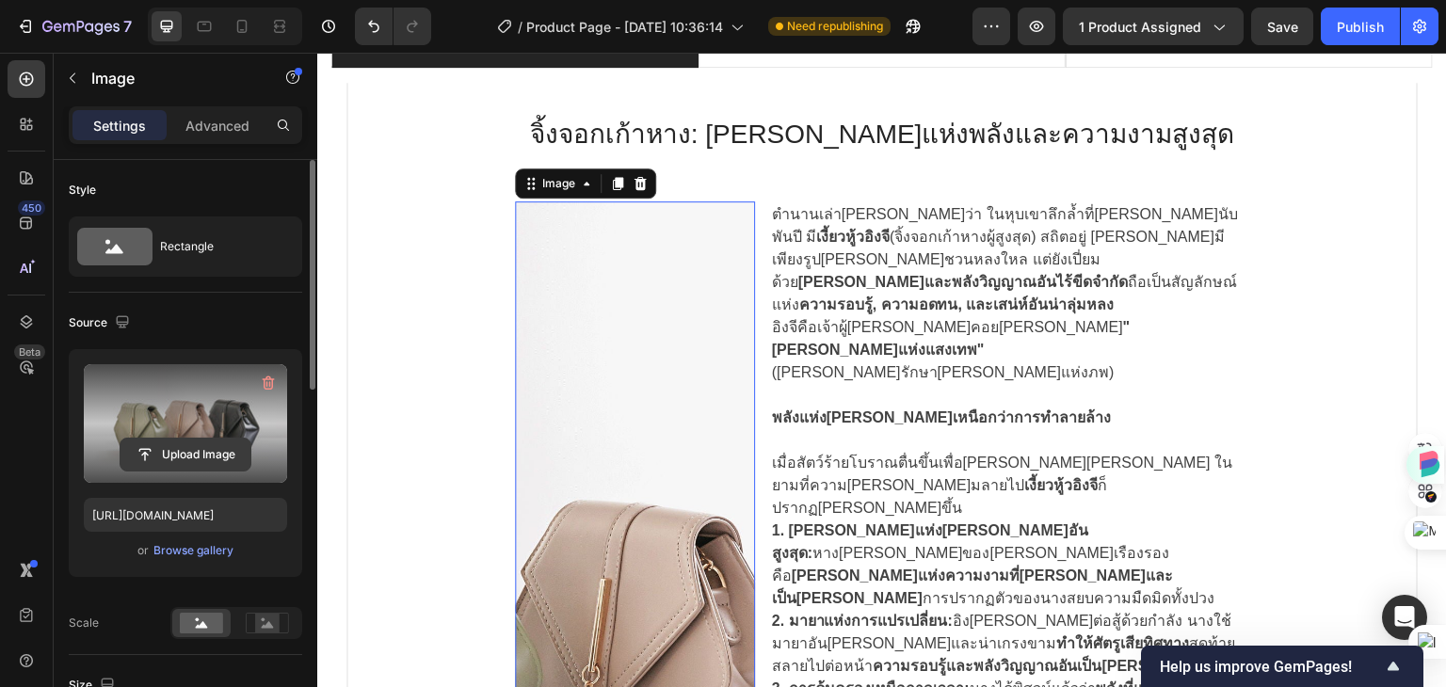
click at [173, 449] on input "file" at bounding box center [185, 455] width 130 height 32
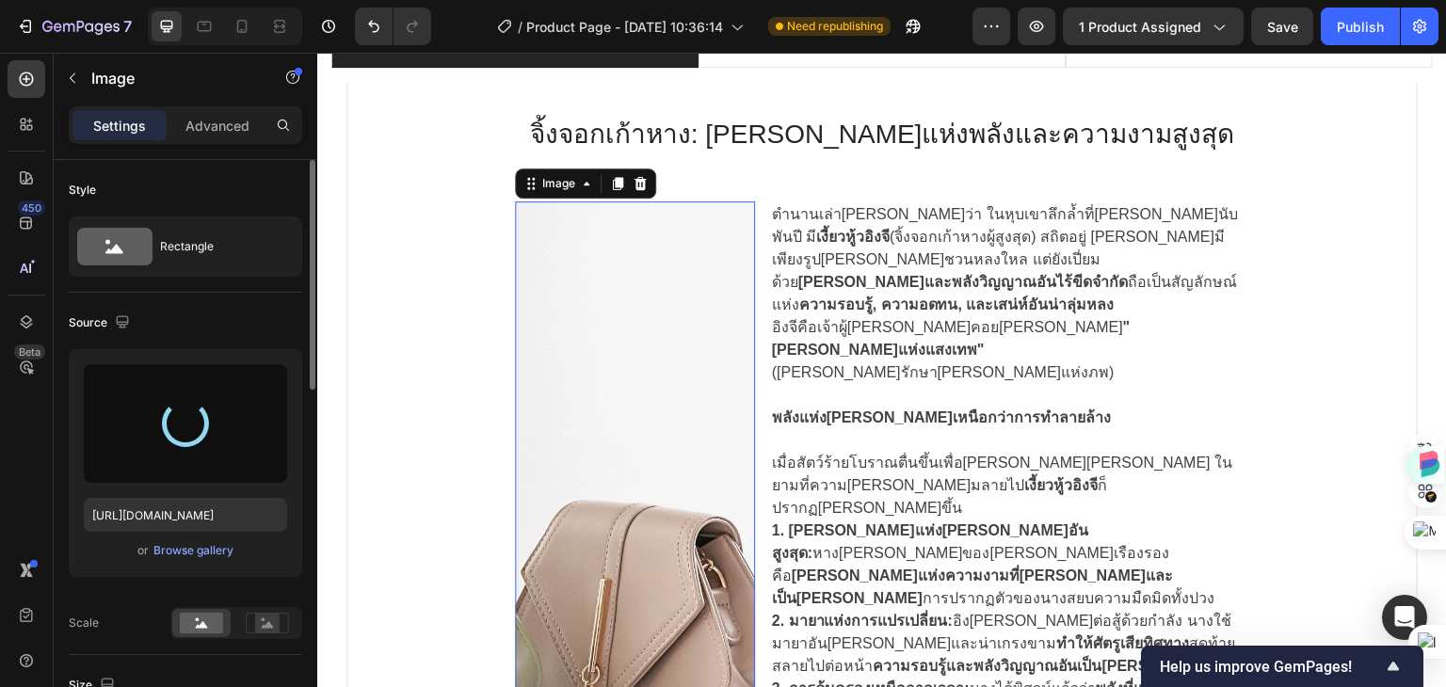
type input "https://cdn.shopify.com/s/files/1/0960/0909/3413/files/gempages_585921837259555…"
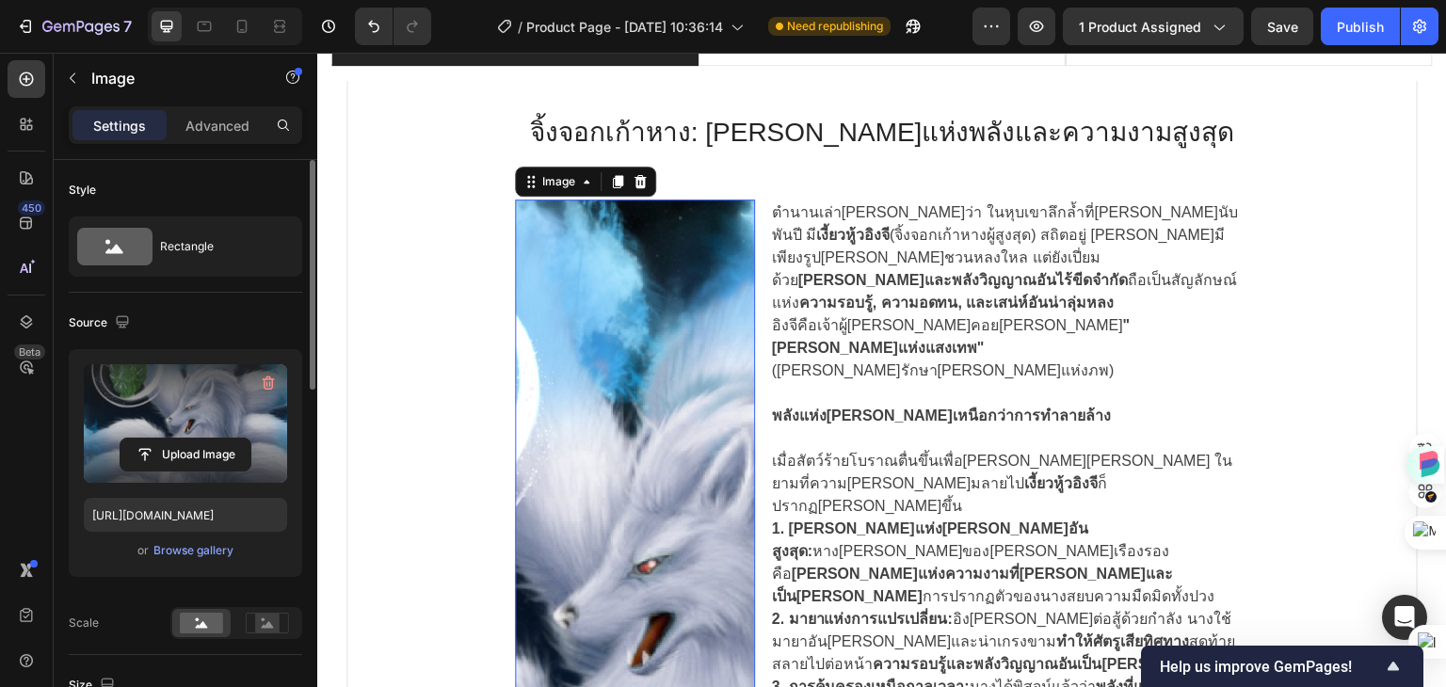
scroll to position [1224, 0]
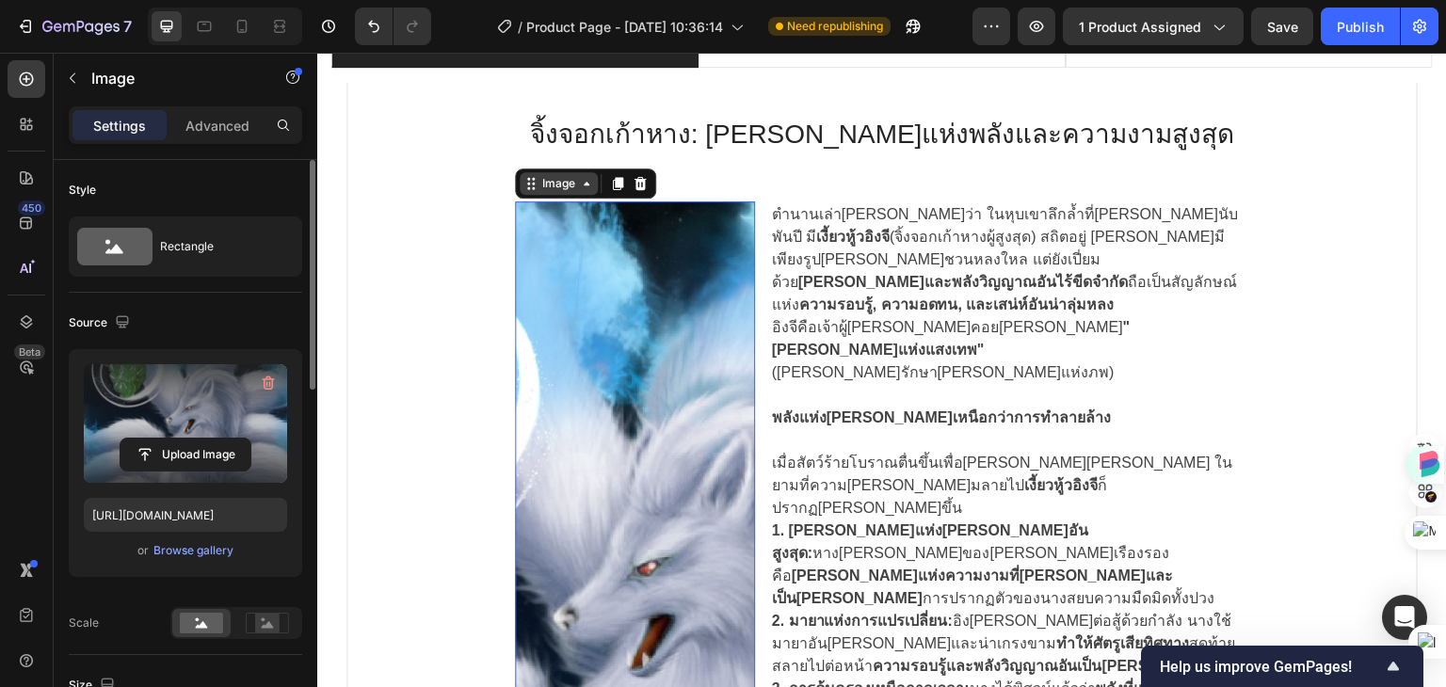
click at [561, 190] on div "Image" at bounding box center [558, 183] width 40 height 17
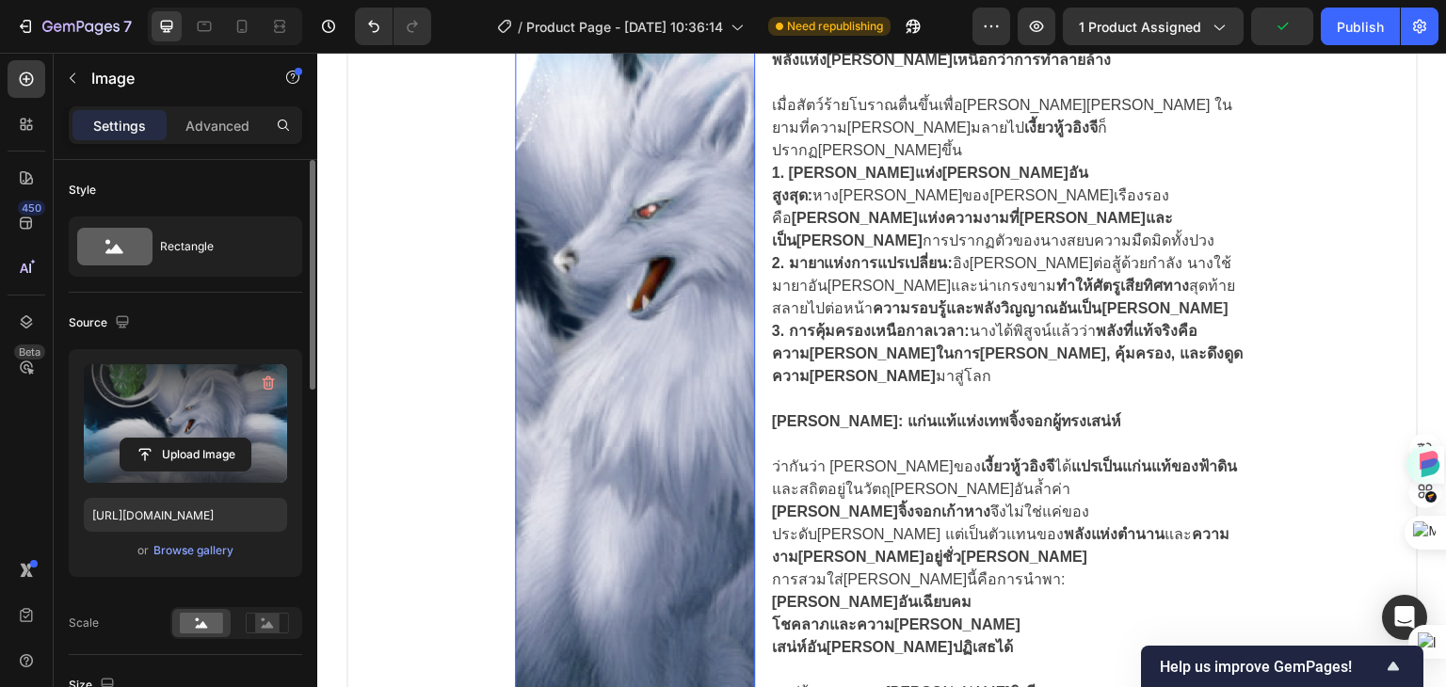
scroll to position [1600, 0]
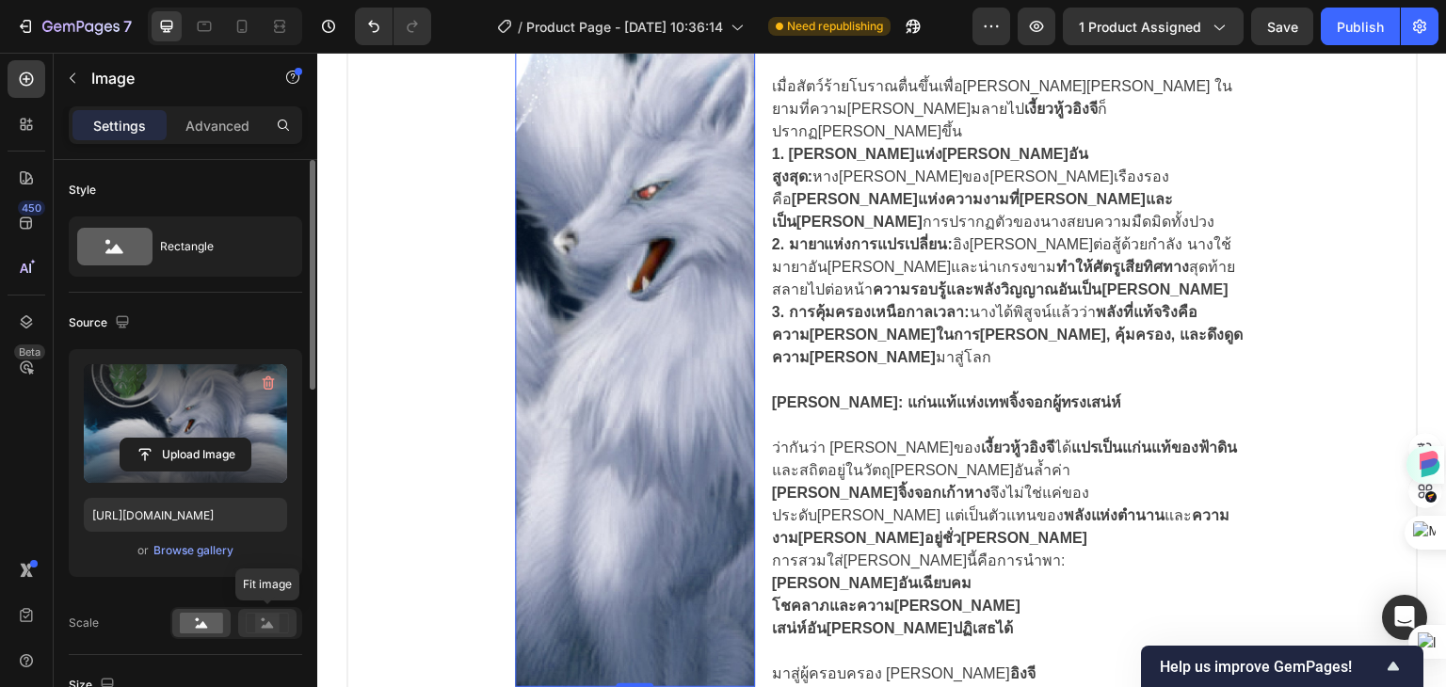
click at [275, 621] on rect at bounding box center [267, 623] width 24 height 19
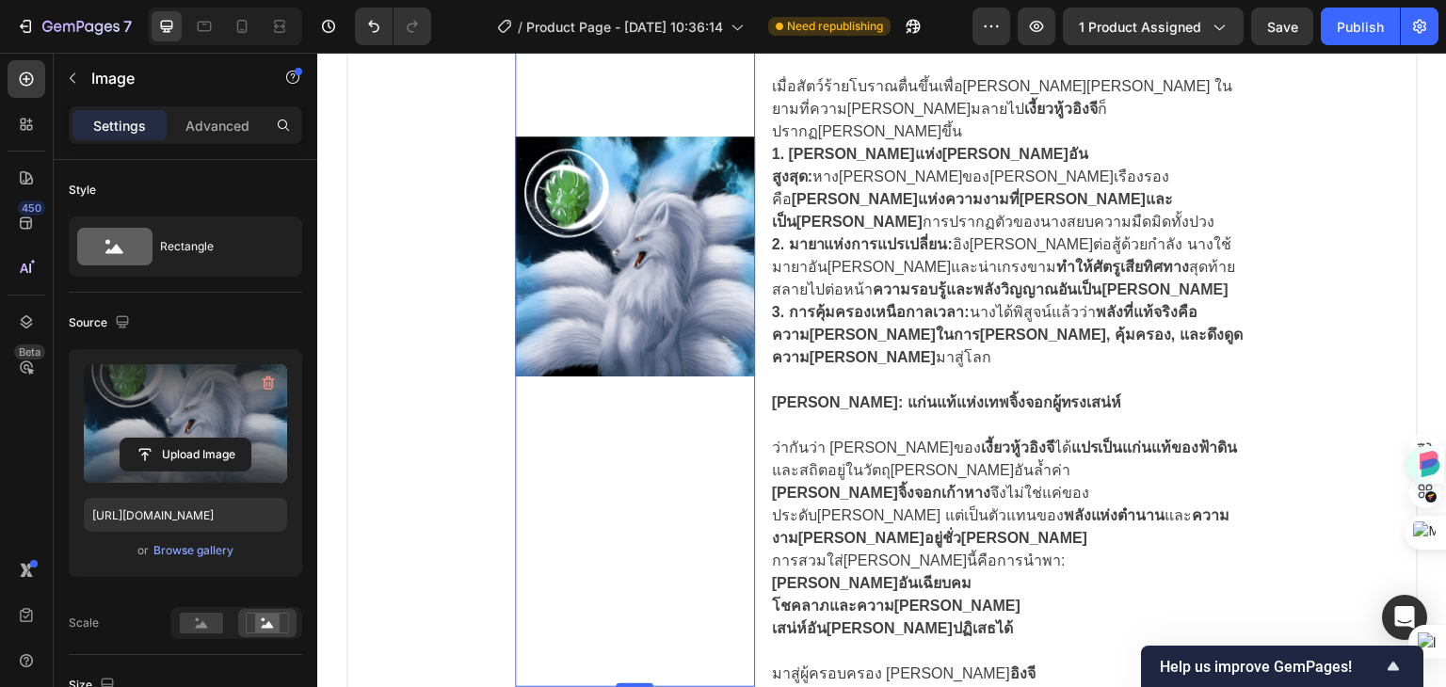
scroll to position [1506, 0]
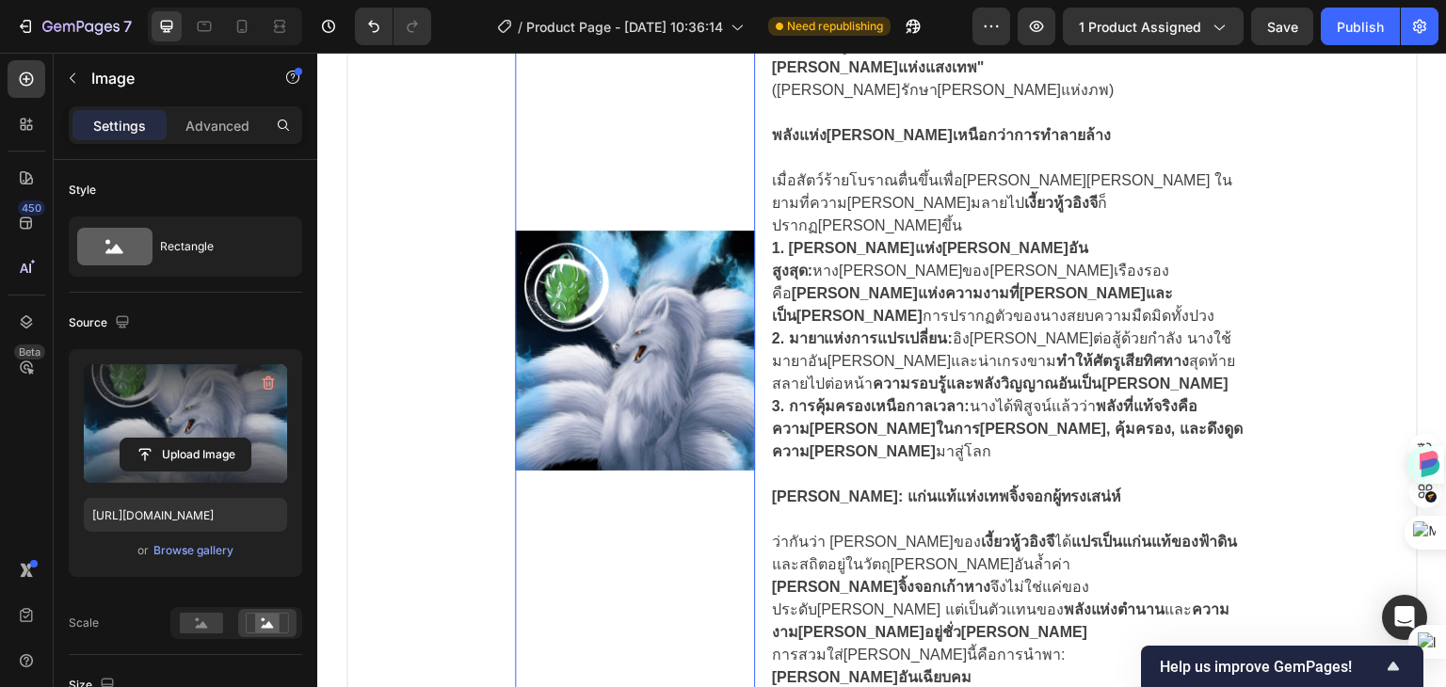
click at [634, 314] on img at bounding box center [635, 350] width 240 height 862
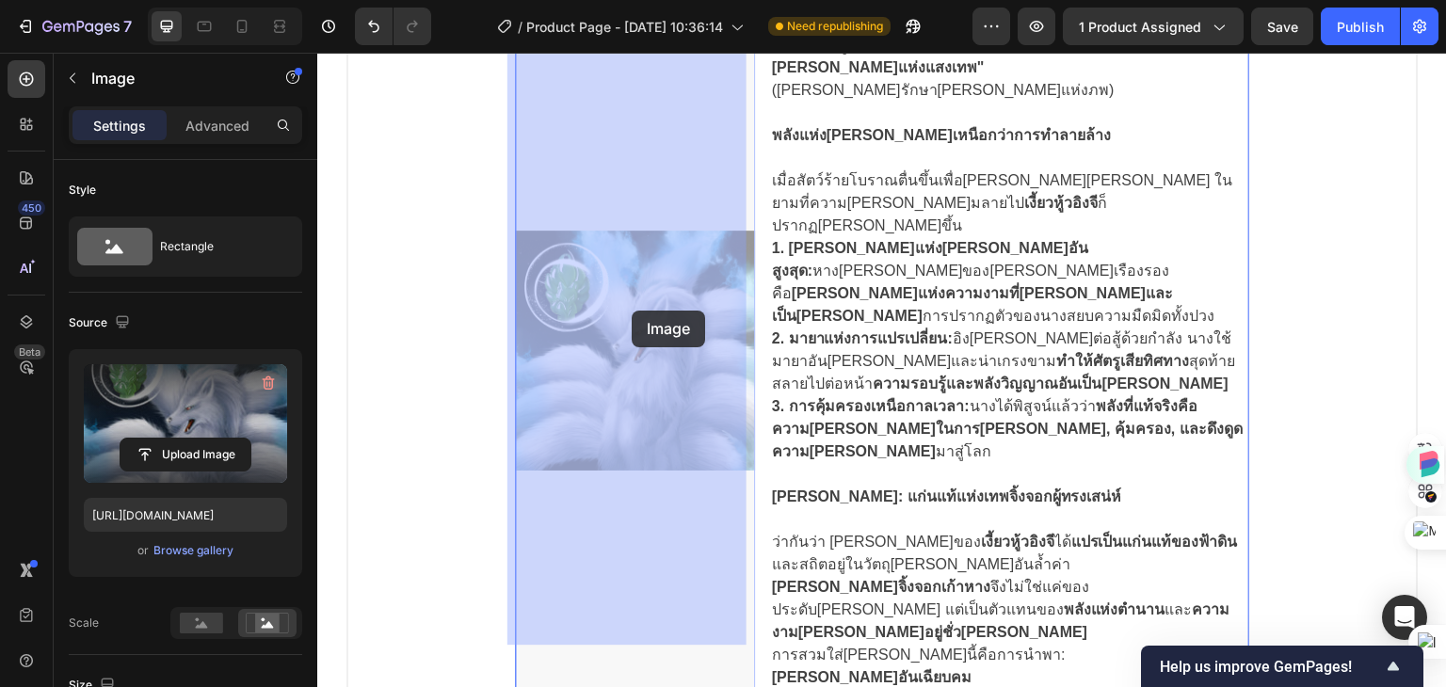
drag, startPoint x: 630, startPoint y: 356, endPoint x: 631, endPoint y: 315, distance: 40.5
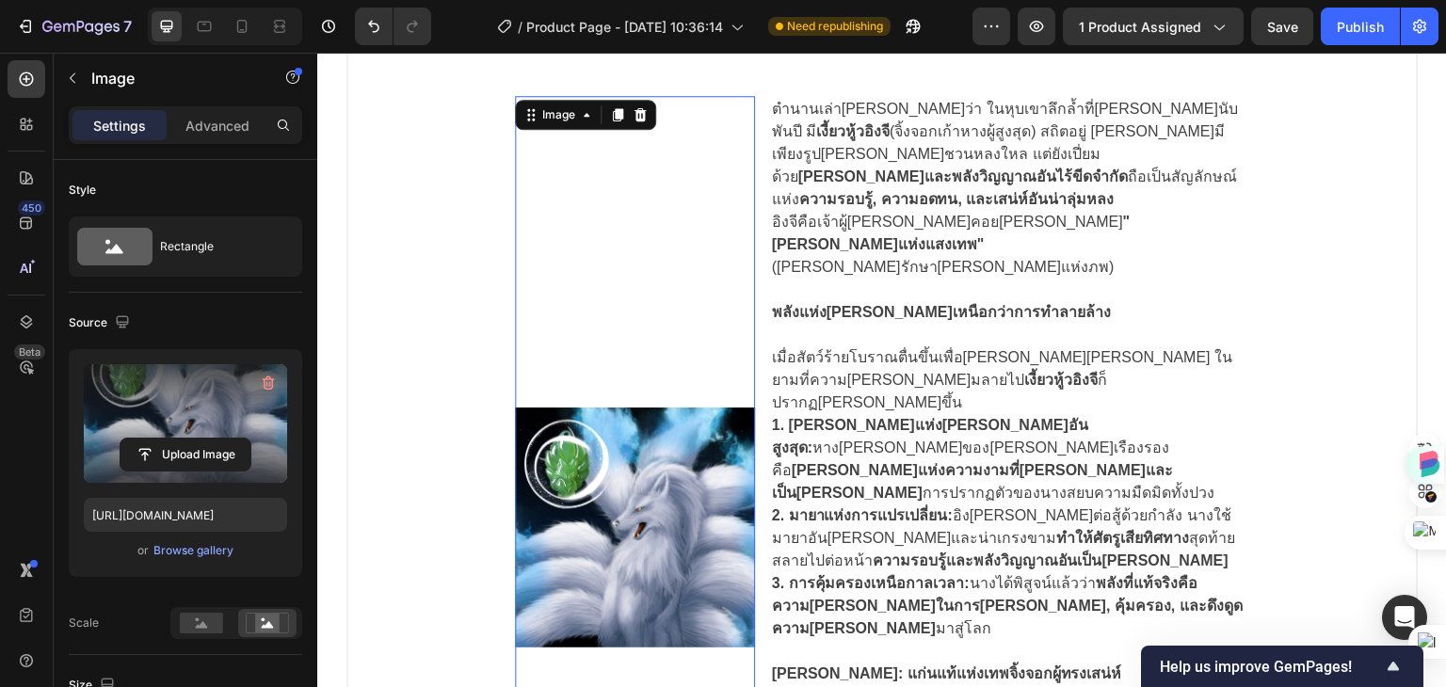
scroll to position [1318, 0]
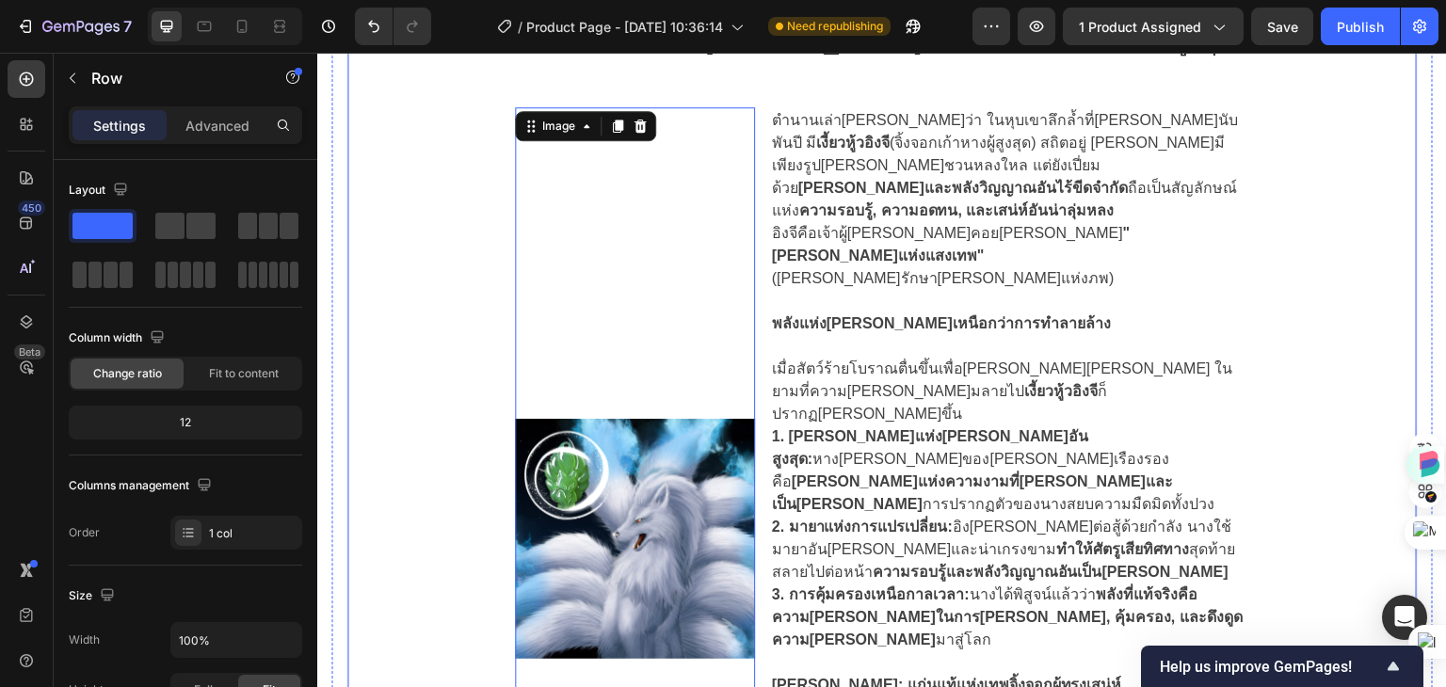
click at [406, 377] on div "จิ้งจอกเก้าหาง: ต้นกำเนิดแห่งพลังและความงามสูงสุด Heading Image 0 ตำนานเล่าขานว…" at bounding box center [881, 502] width 1009 height 967
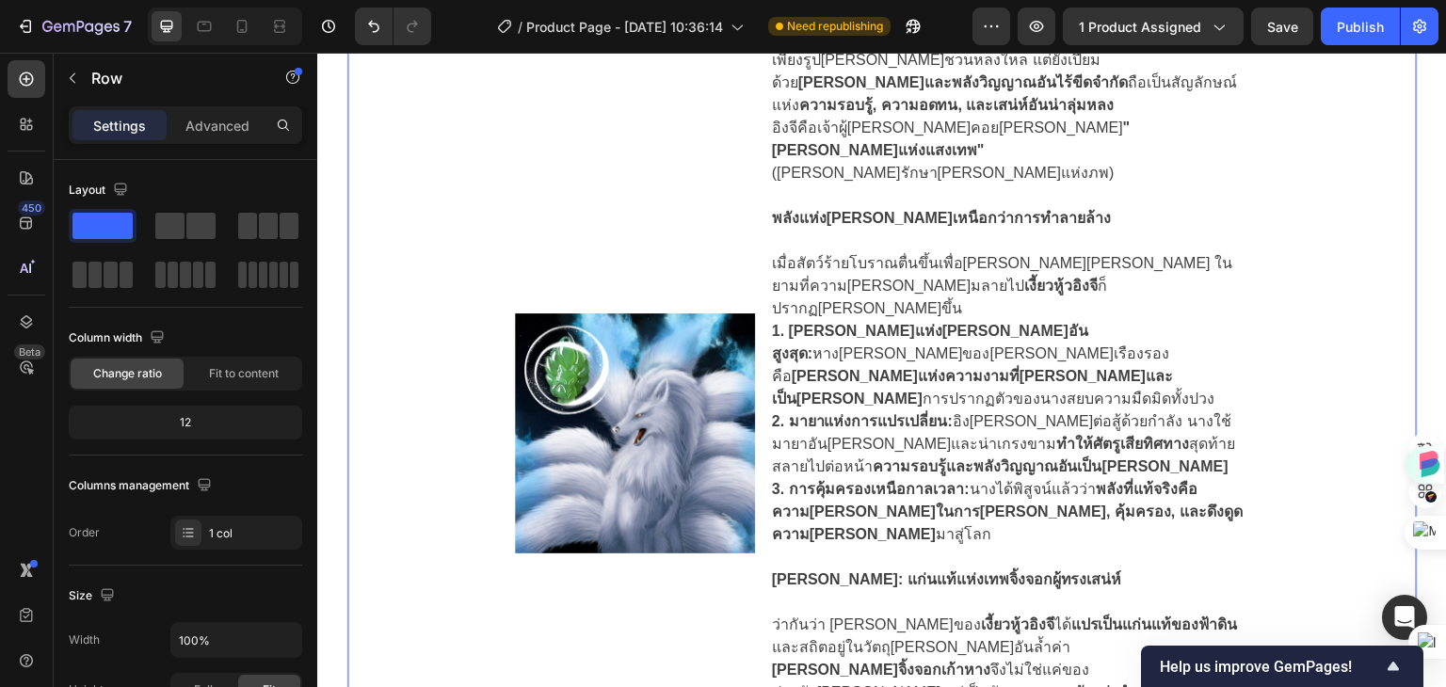
scroll to position [1412, 0]
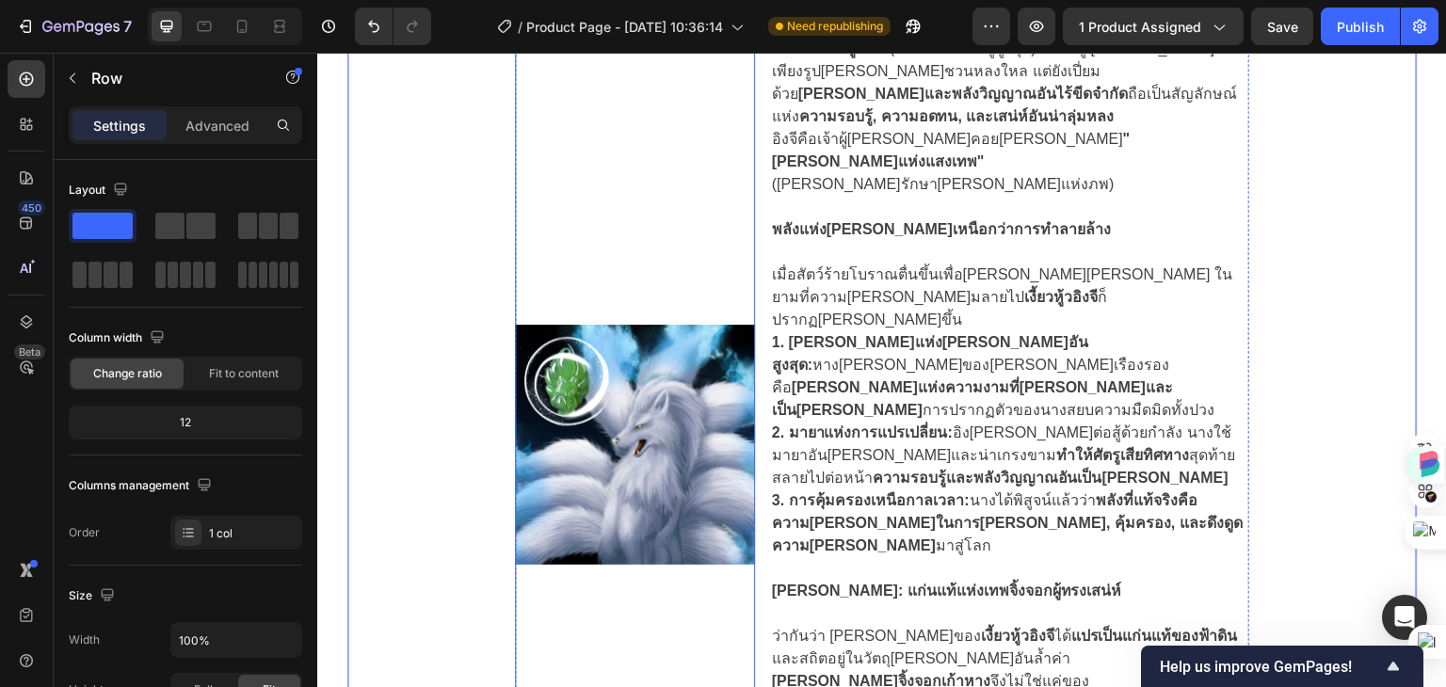
click at [581, 373] on img at bounding box center [635, 444] width 240 height 862
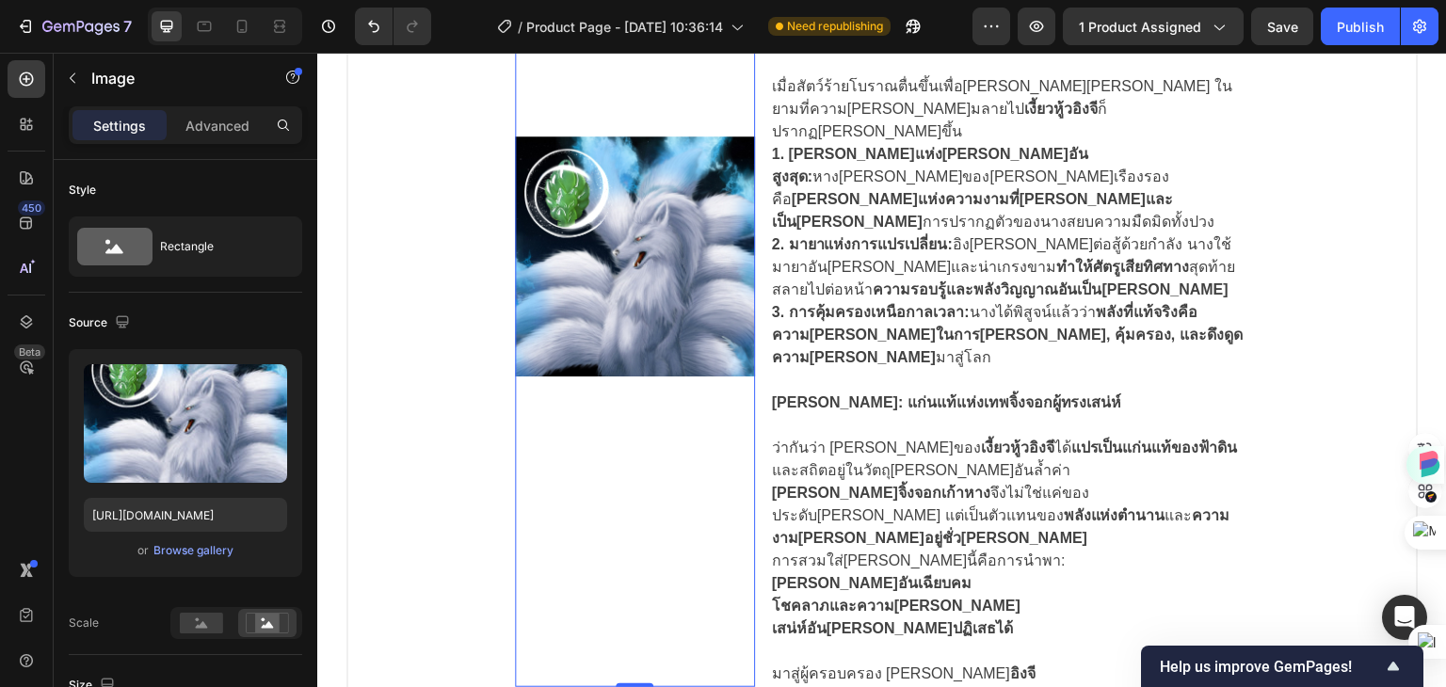
scroll to position [1694, 0]
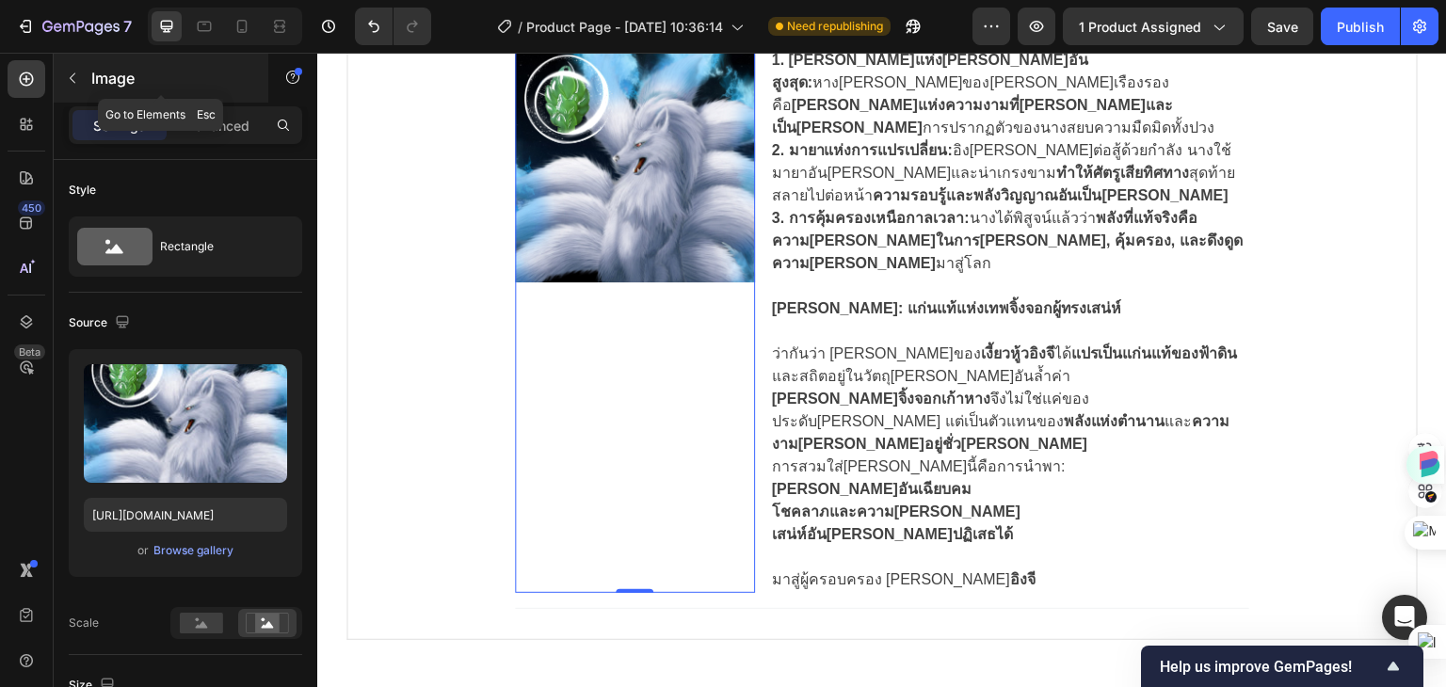
click at [75, 76] on icon "button" at bounding box center [72, 78] width 15 height 15
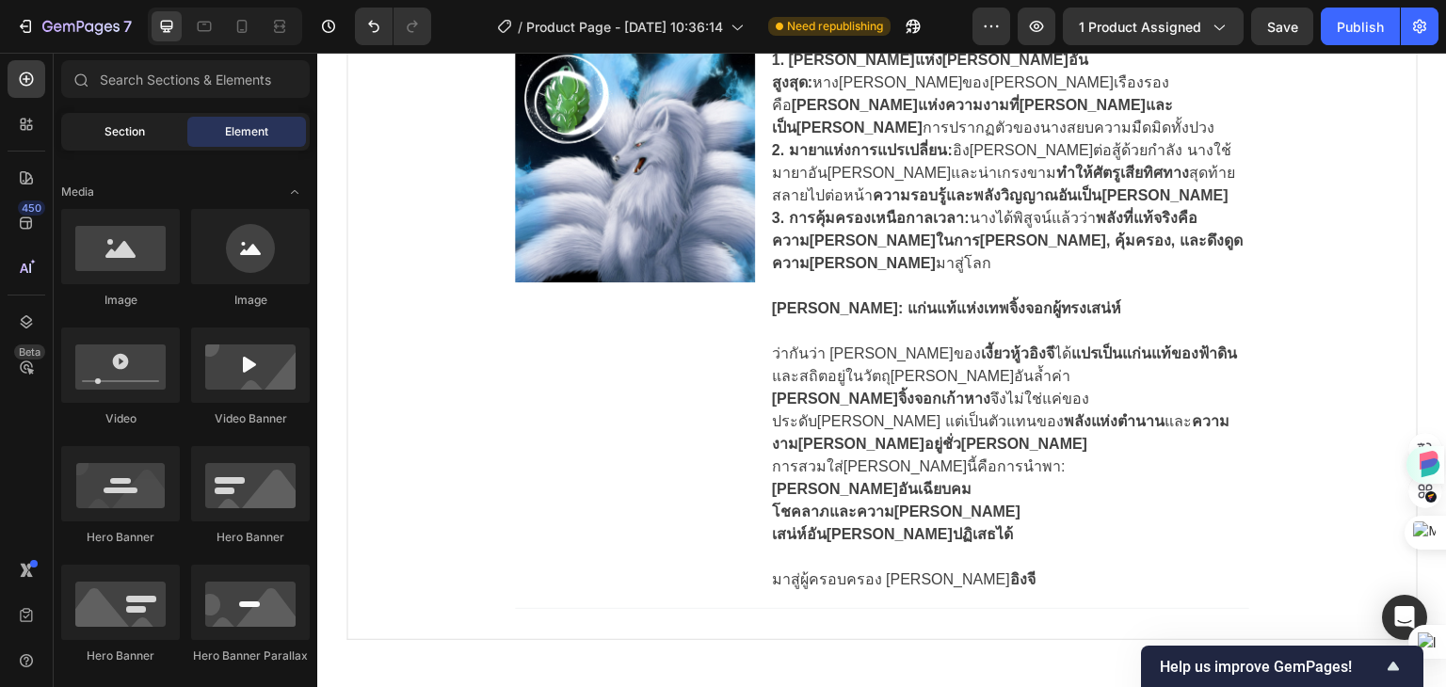
click at [129, 128] on span "Section" at bounding box center [124, 131] width 40 height 17
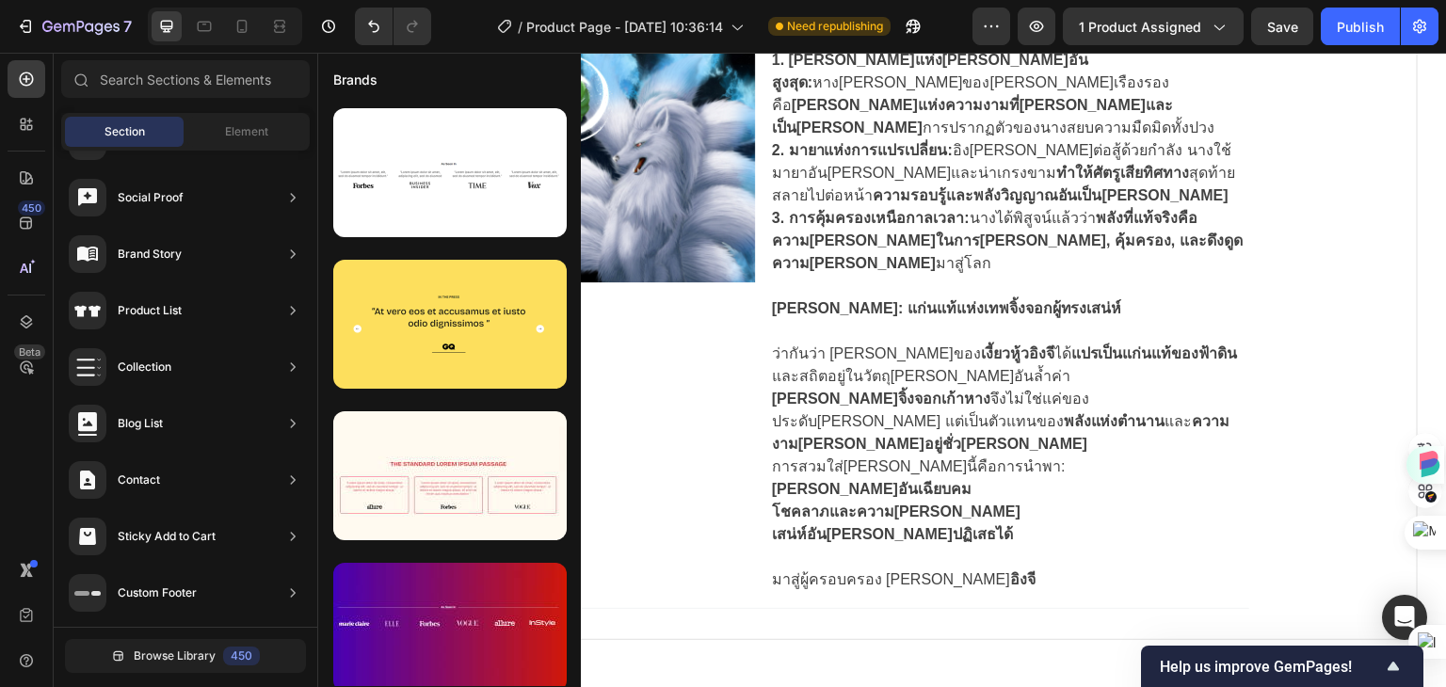
scroll to position [0, 0]
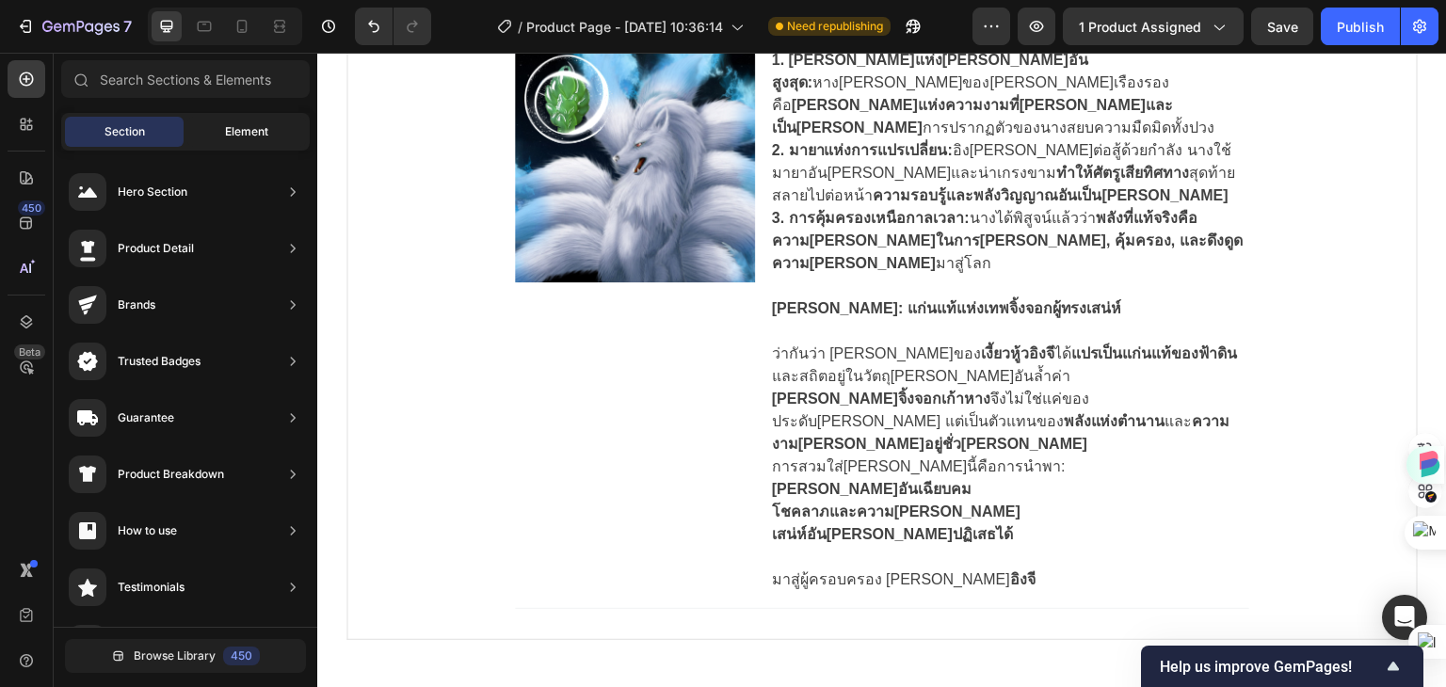
click at [243, 129] on span "Element" at bounding box center [246, 131] width 43 height 17
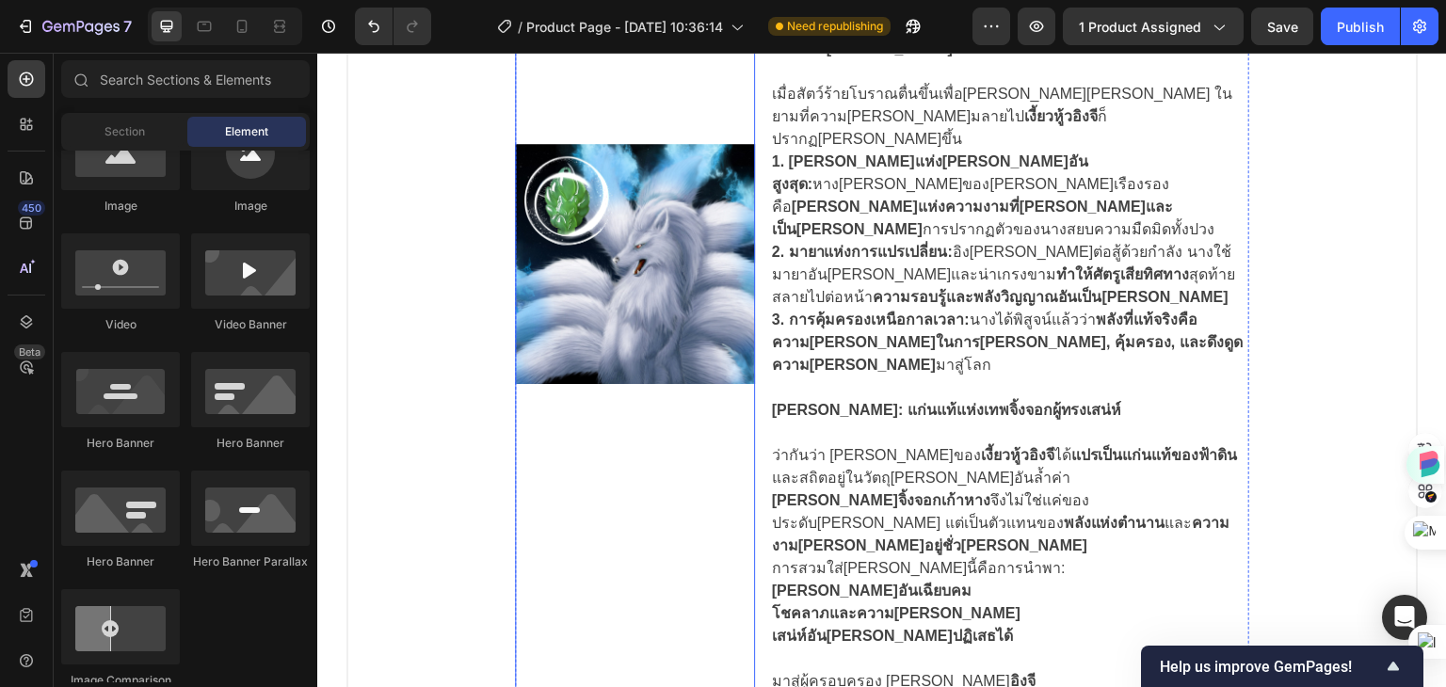
scroll to position [1600, 0]
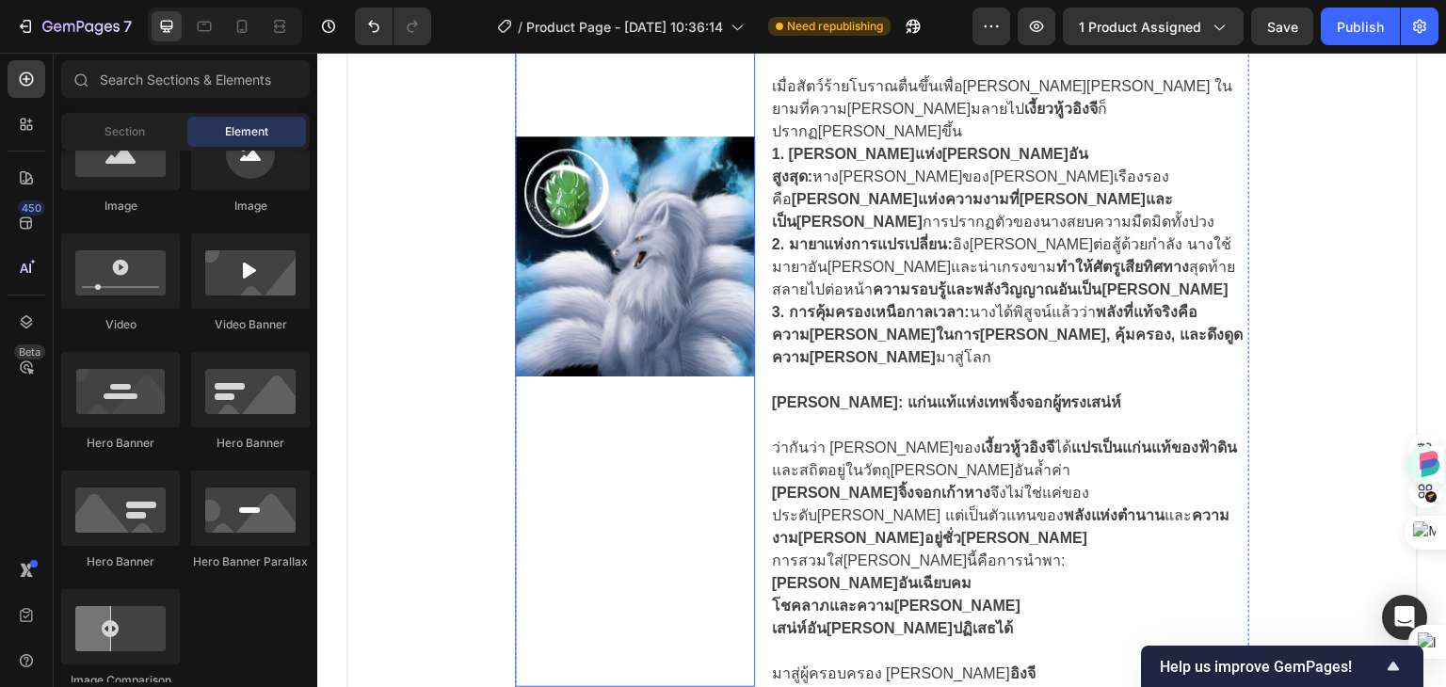
click at [622, 402] on img at bounding box center [635, 256] width 240 height 862
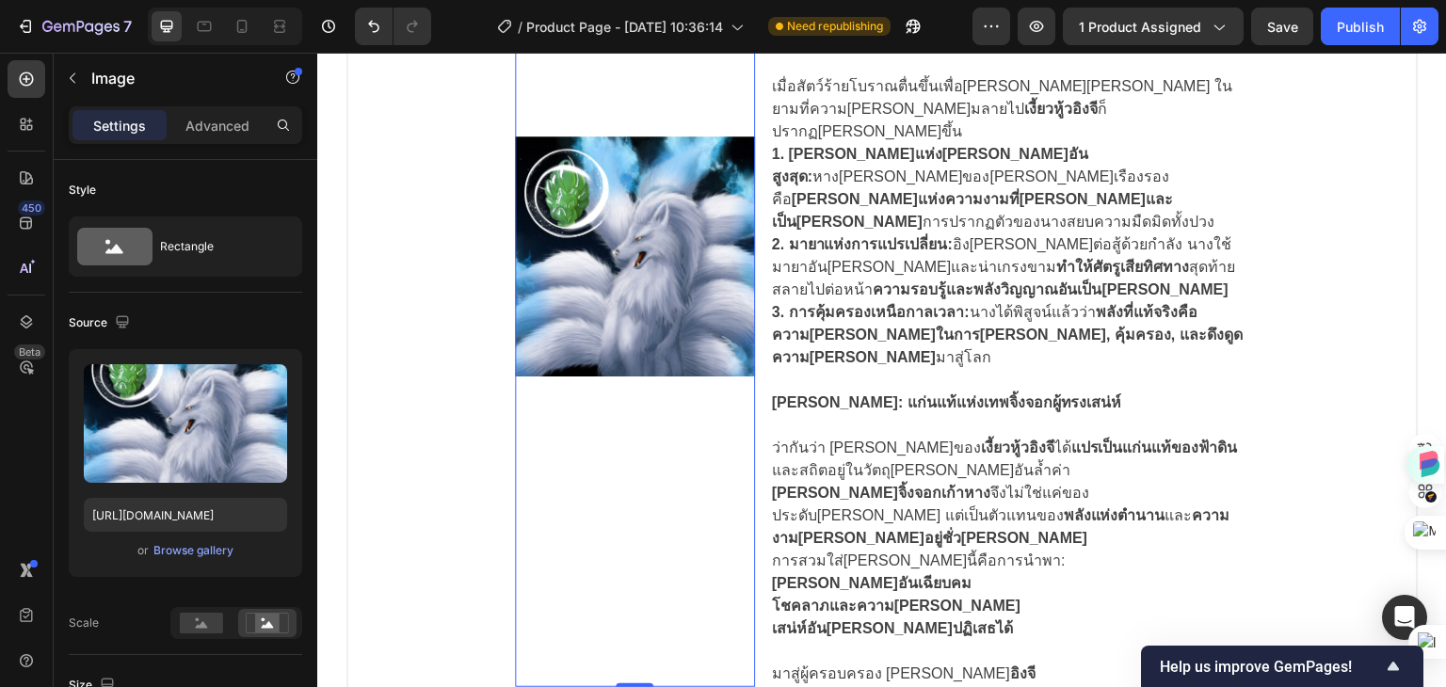
drag, startPoint x: 624, startPoint y: 549, endPoint x: 630, endPoint y: 497, distance: 52.1
click at [630, 497] on div "Image 0" at bounding box center [635, 256] width 240 height 862
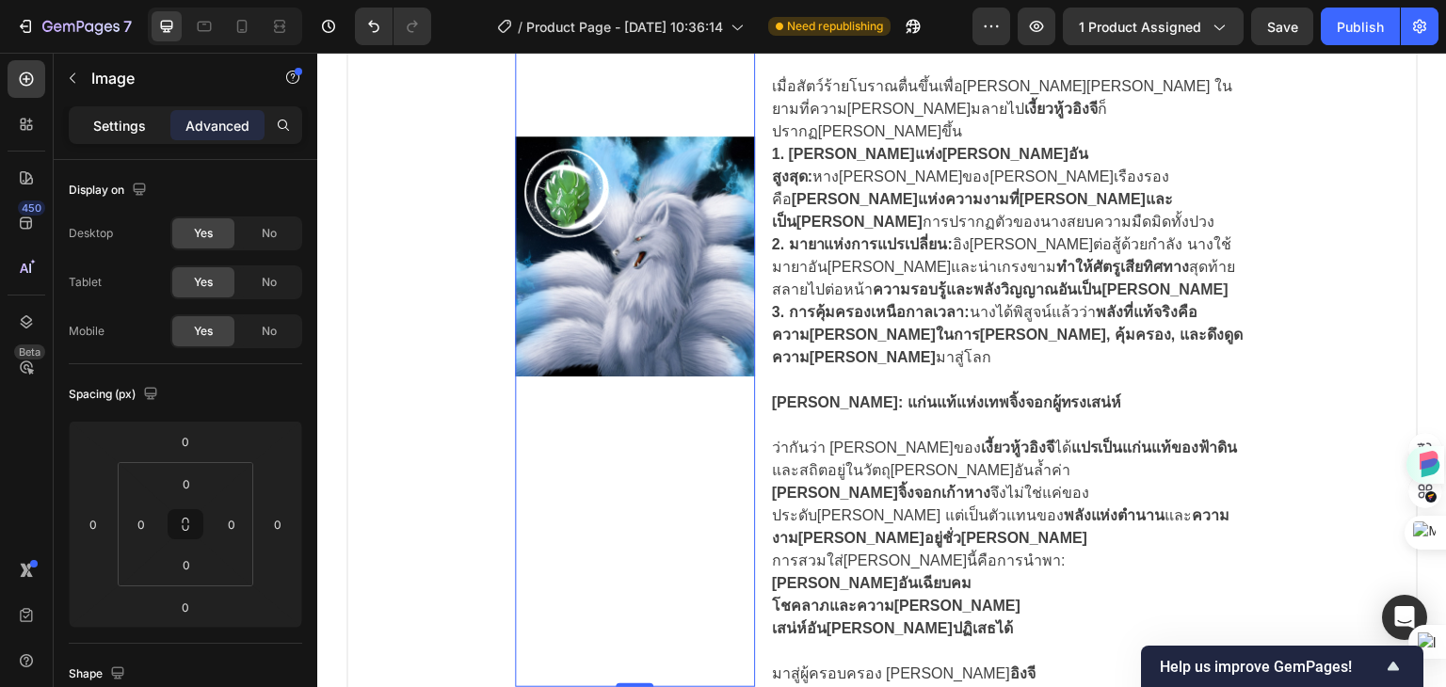
click at [119, 119] on p "Settings" at bounding box center [119, 126] width 53 height 20
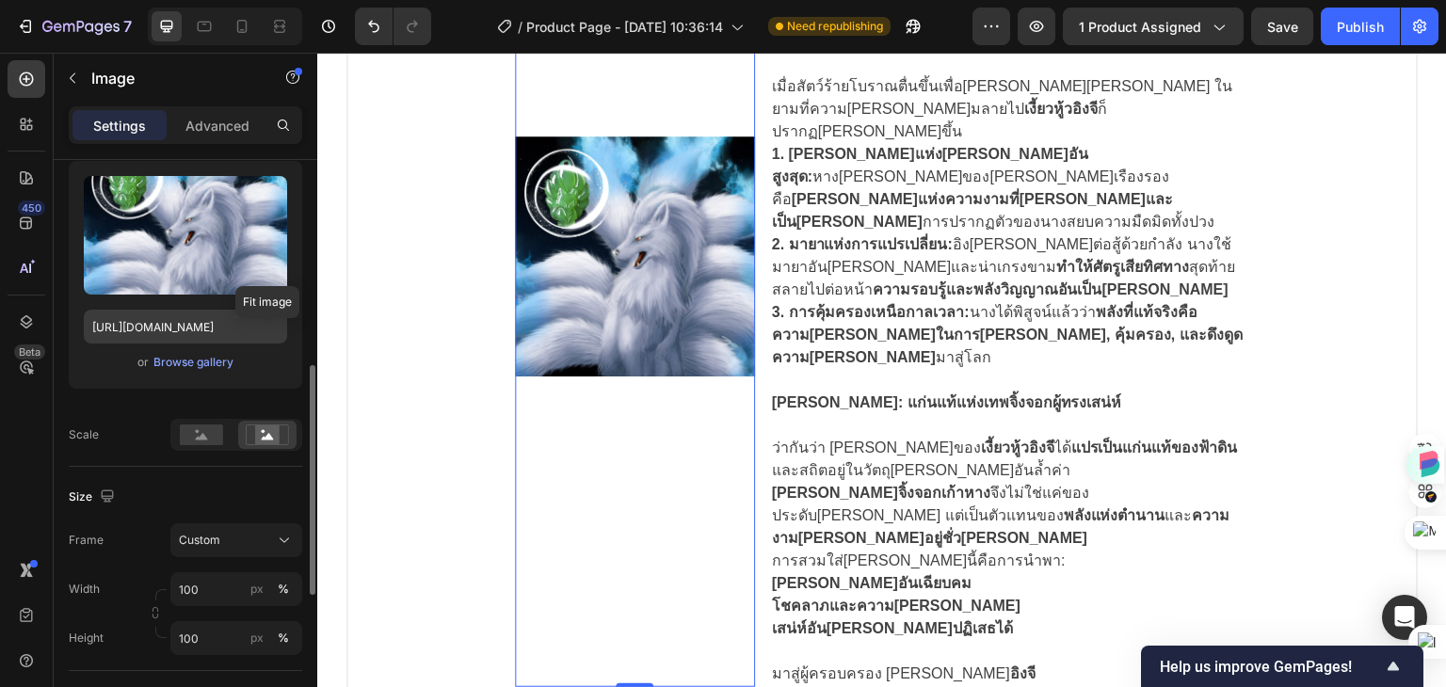
scroll to position [282, 0]
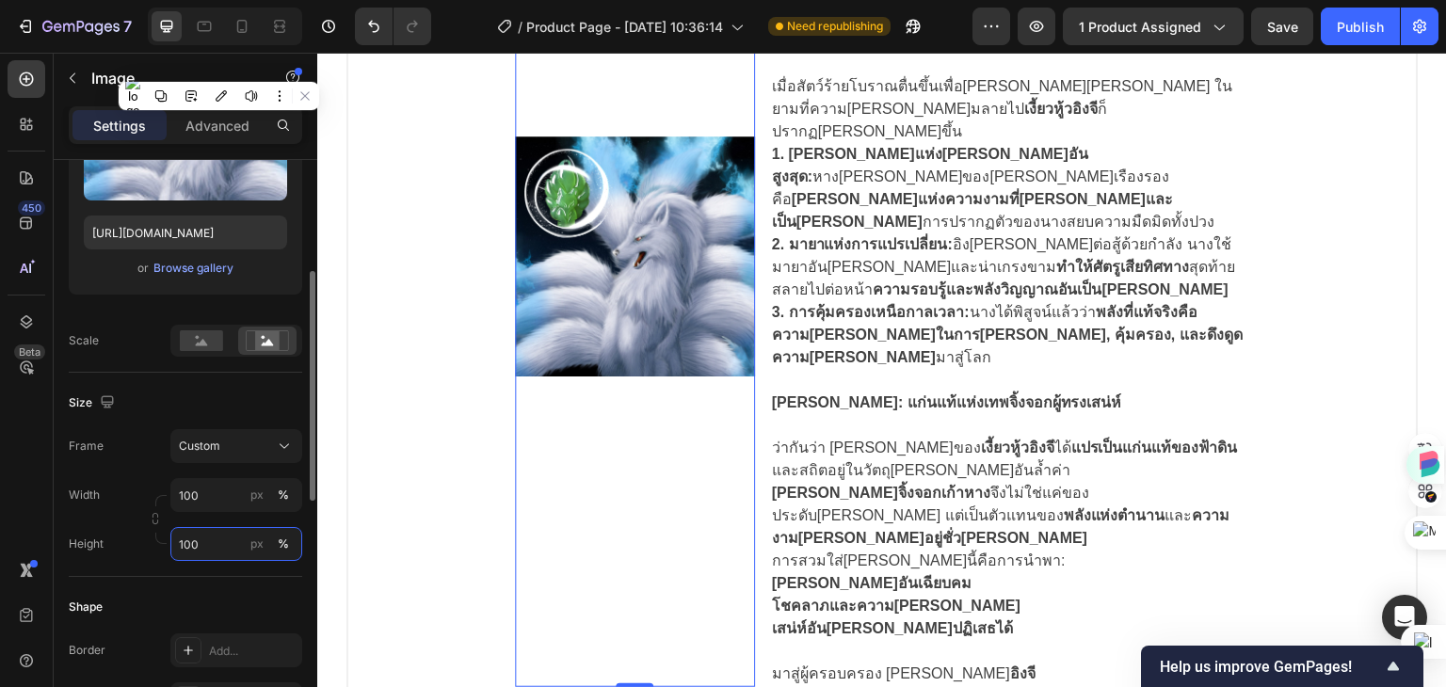
click at [223, 547] on input "100" at bounding box center [236, 544] width 132 height 34
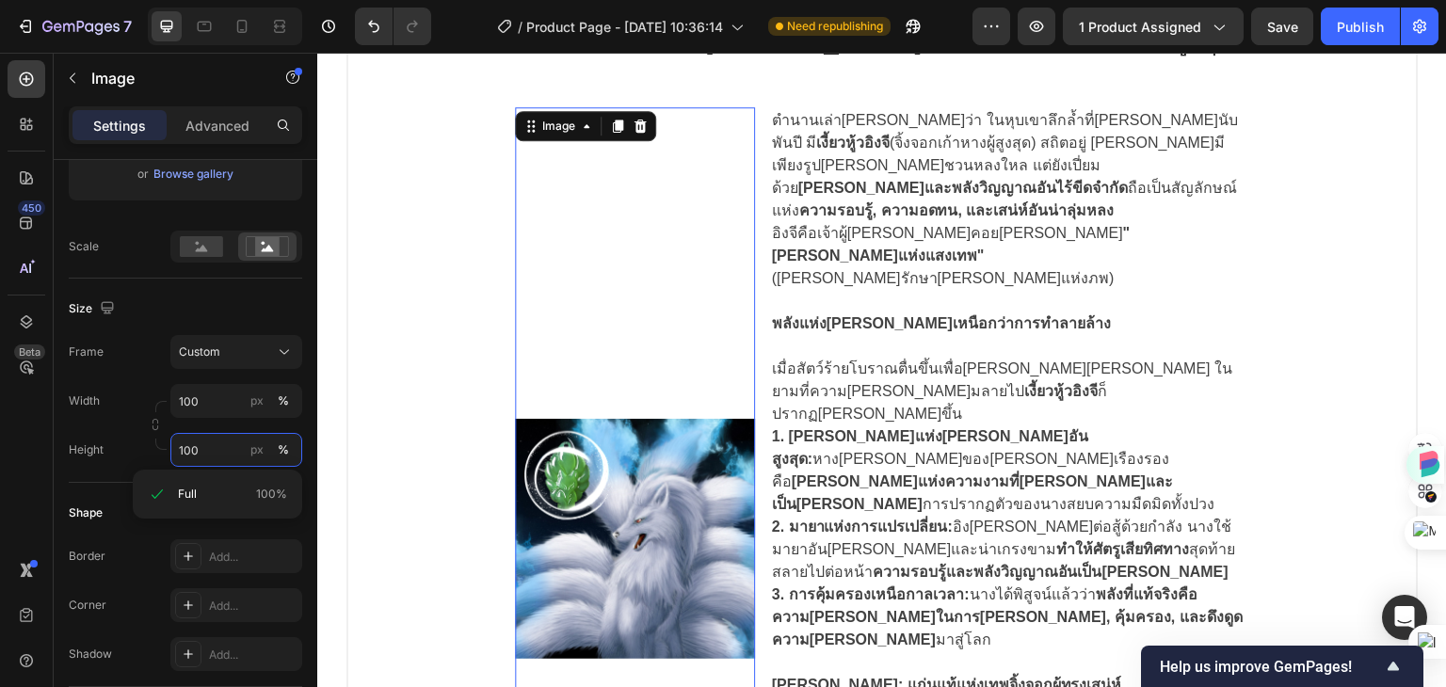
scroll to position [1130, 0]
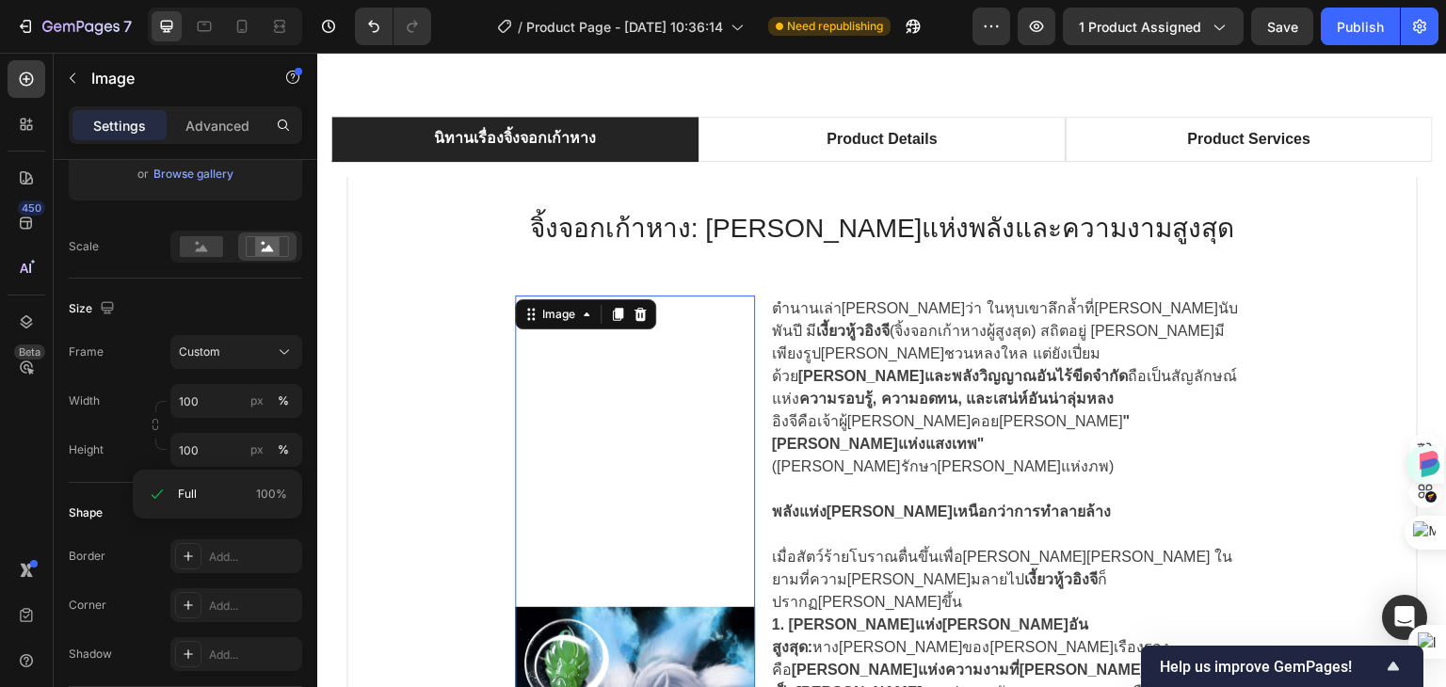
click at [634, 318] on icon at bounding box center [640, 314] width 12 height 13
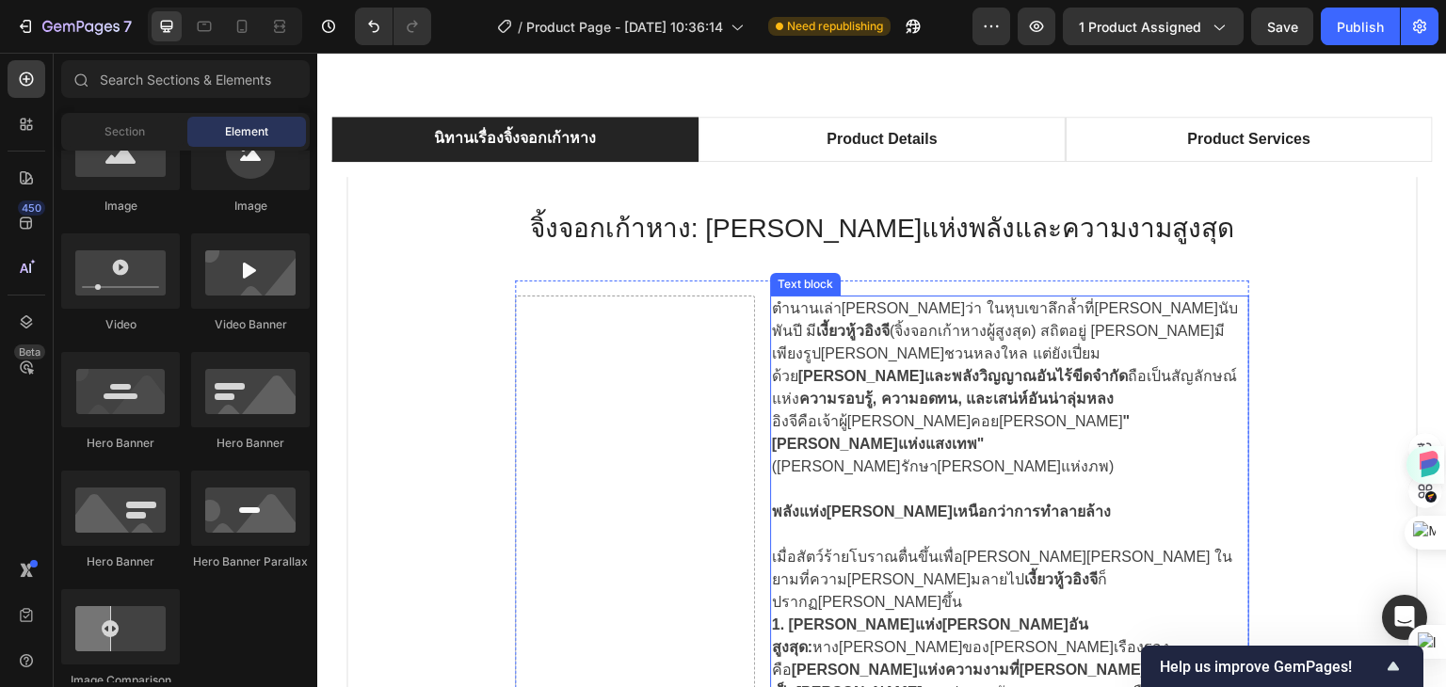
scroll to position [1318, 0]
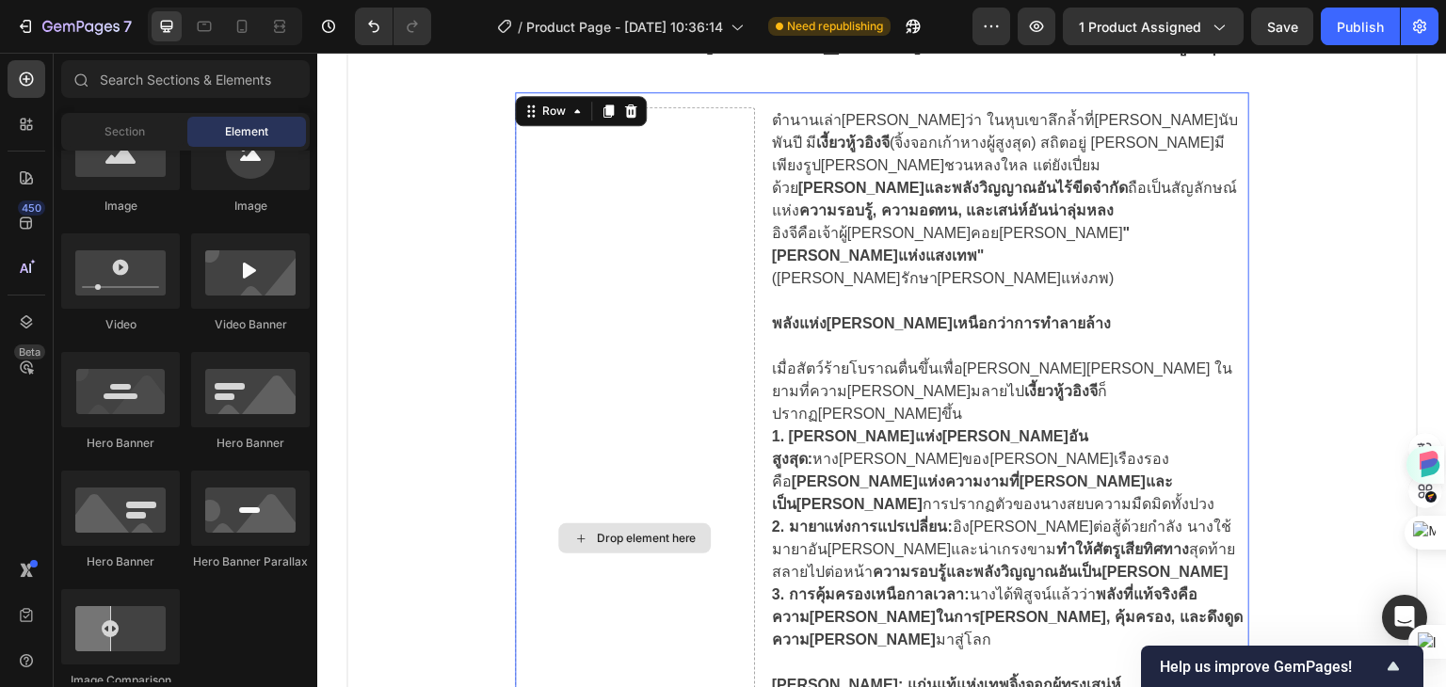
click at [645, 326] on div "Drop element here" at bounding box center [635, 538] width 240 height 862
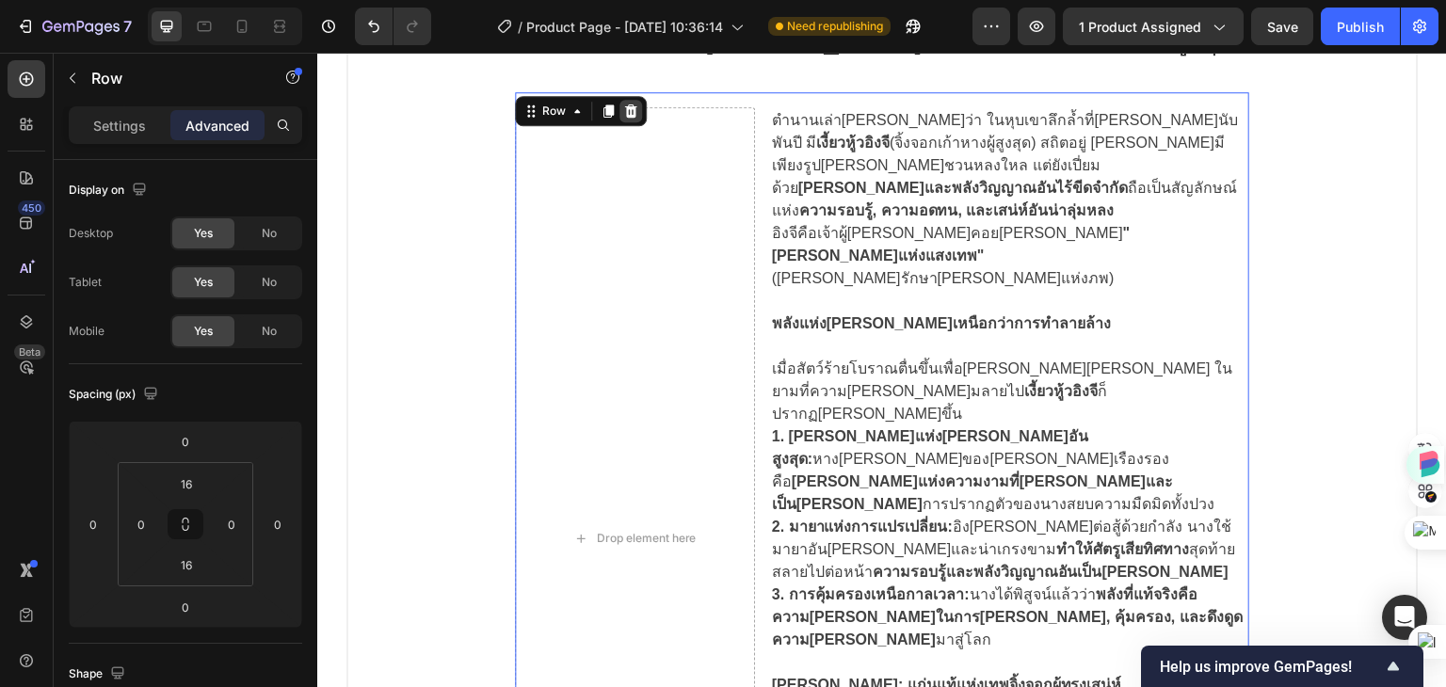
click at [624, 109] on icon at bounding box center [630, 111] width 15 height 15
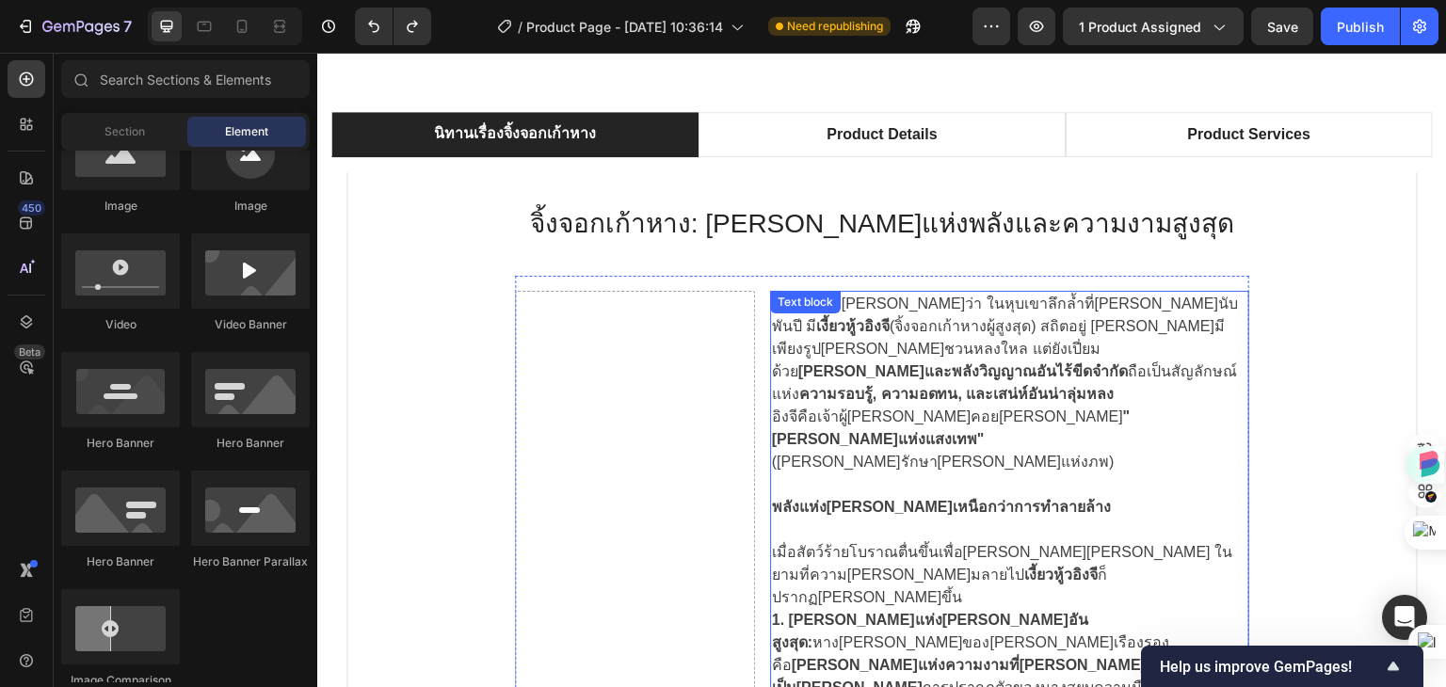
scroll to position [1130, 0]
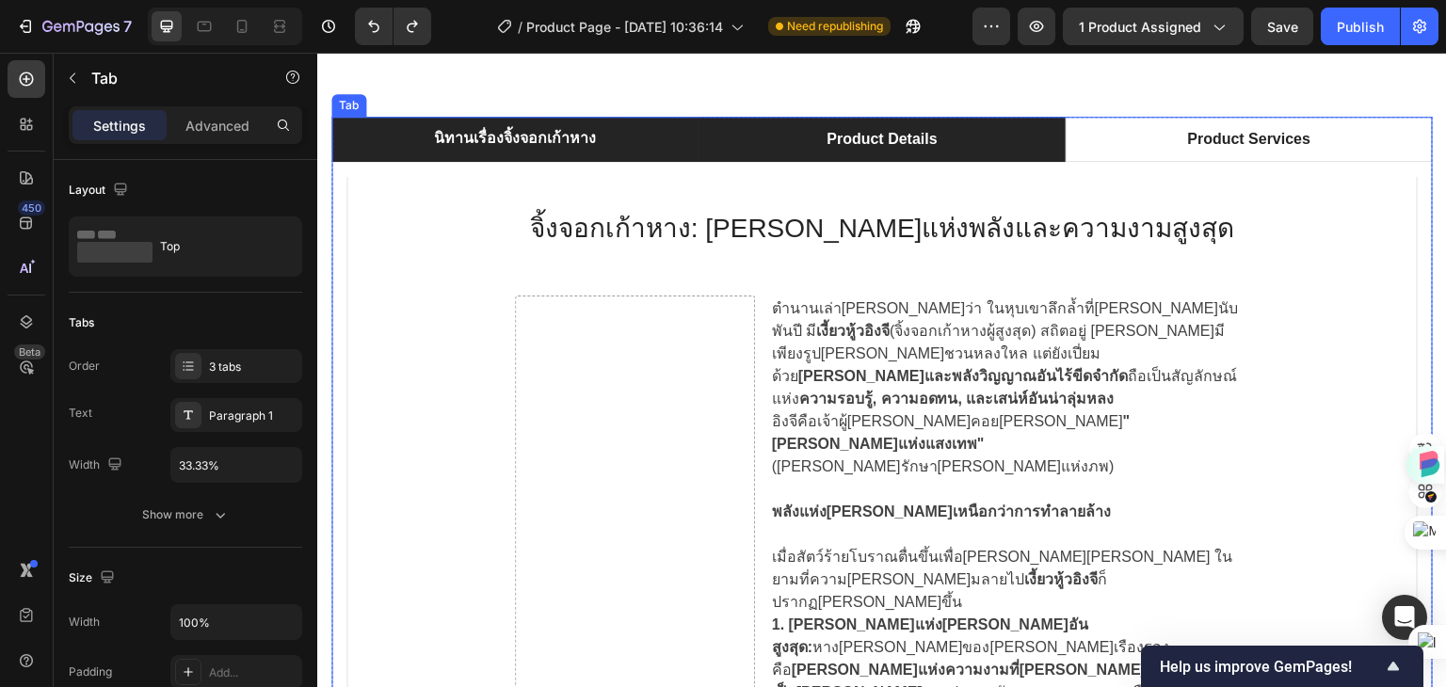
click at [869, 146] on p "Product Details" at bounding box center [882, 139] width 110 height 23
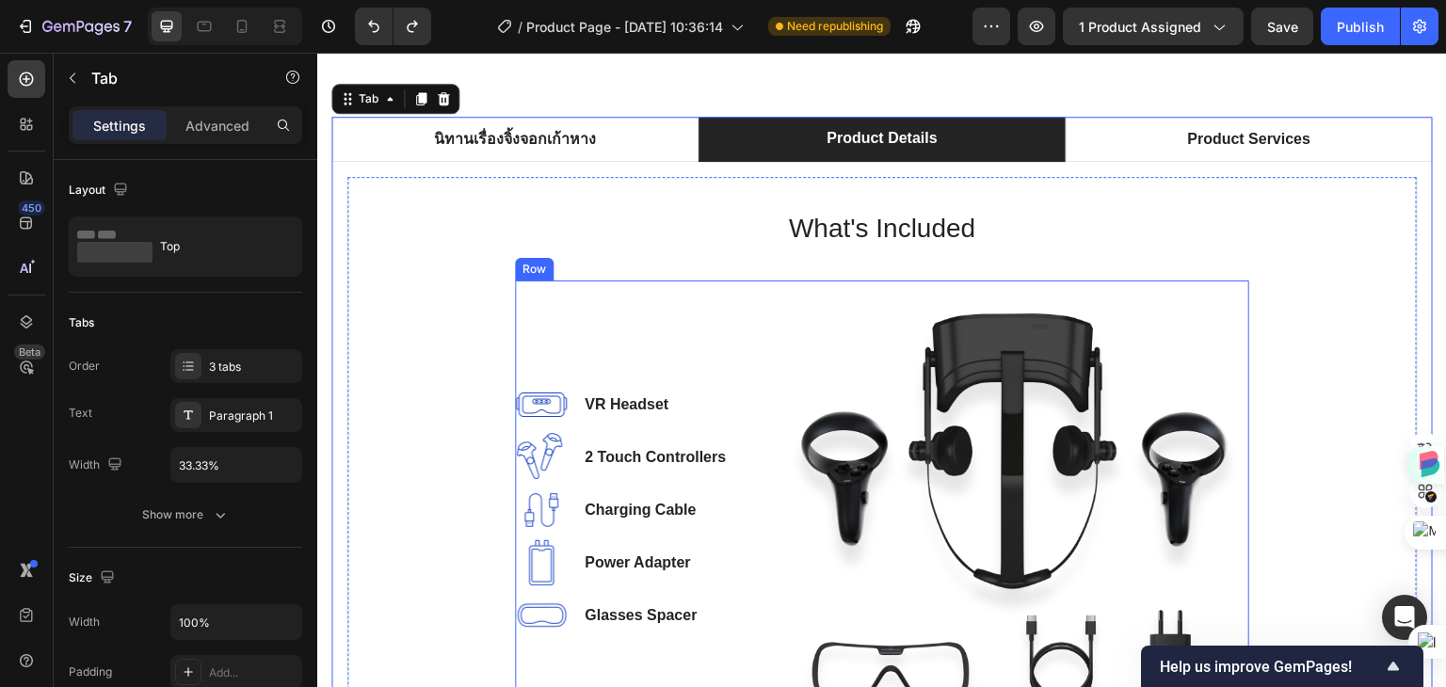
click at [640, 326] on div "Image VR Headset Text block Image 2 Touch Controllers Text block Image Charging…" at bounding box center [632, 510] width 234 height 459
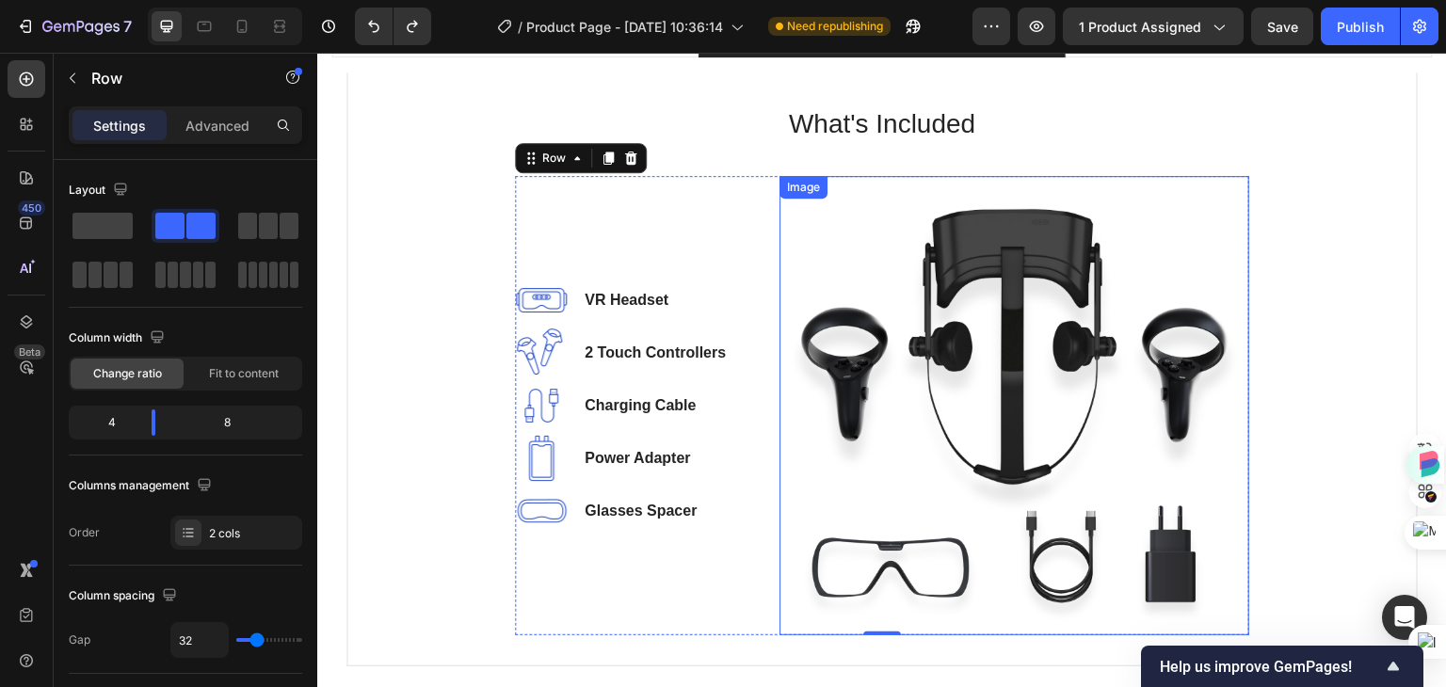
scroll to position [1224, 0]
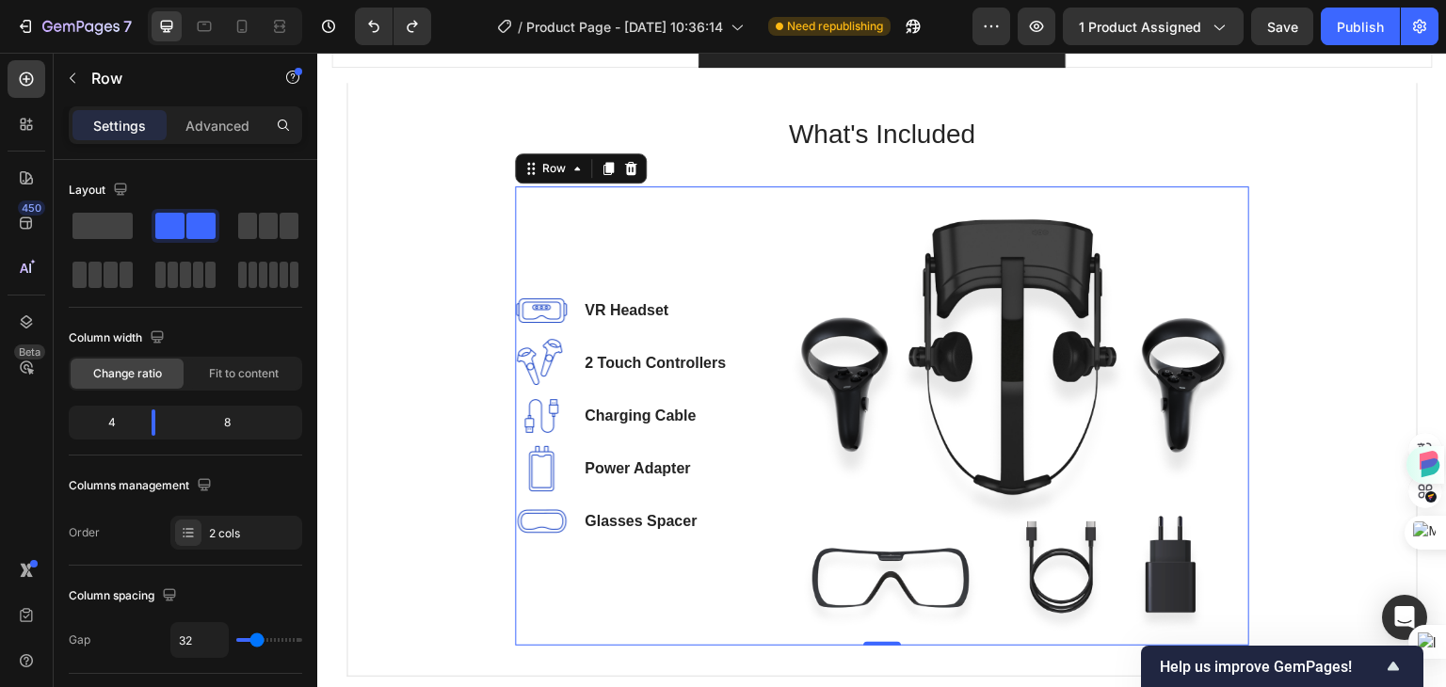
click at [624, 261] on div "Image VR Headset Text block Image 2 Touch Controllers Text block Image Charging…" at bounding box center [632, 415] width 234 height 459
click at [906, 239] on img at bounding box center [1014, 415] width 470 height 459
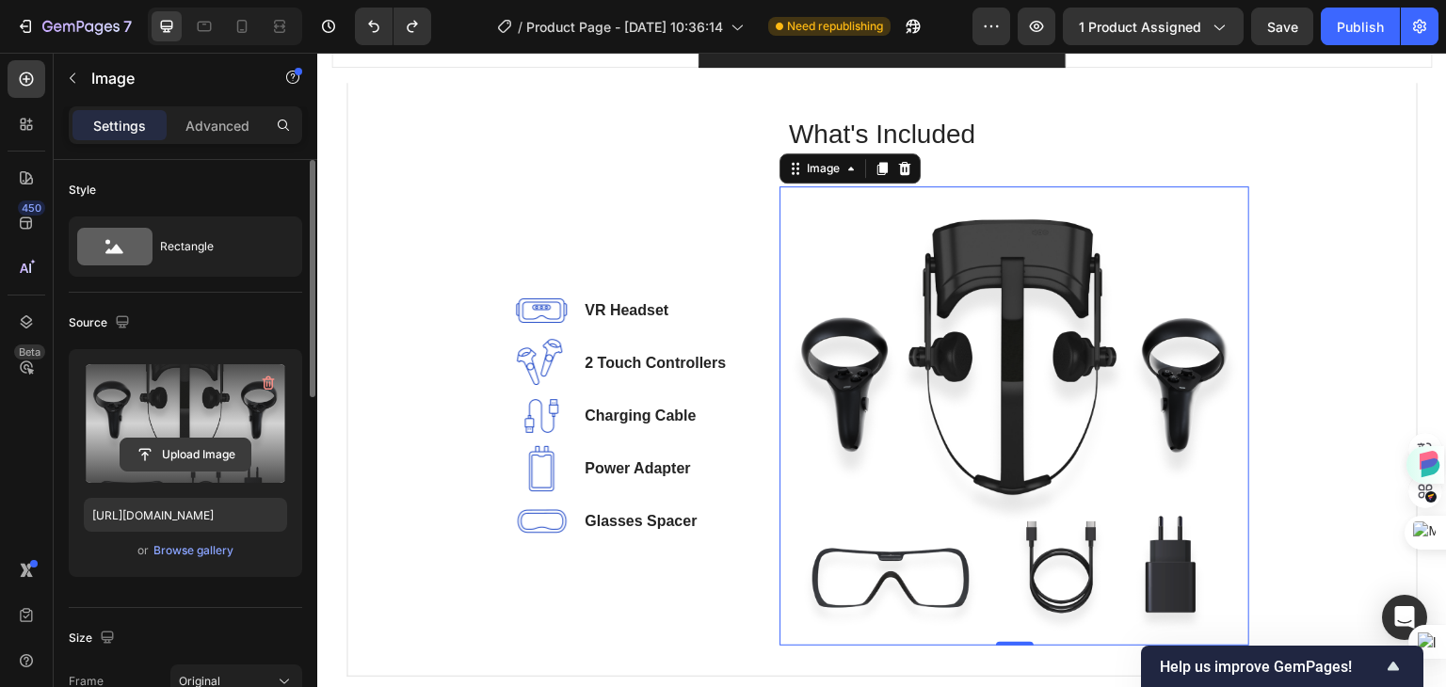
click at [196, 454] on input "file" at bounding box center [185, 455] width 130 height 32
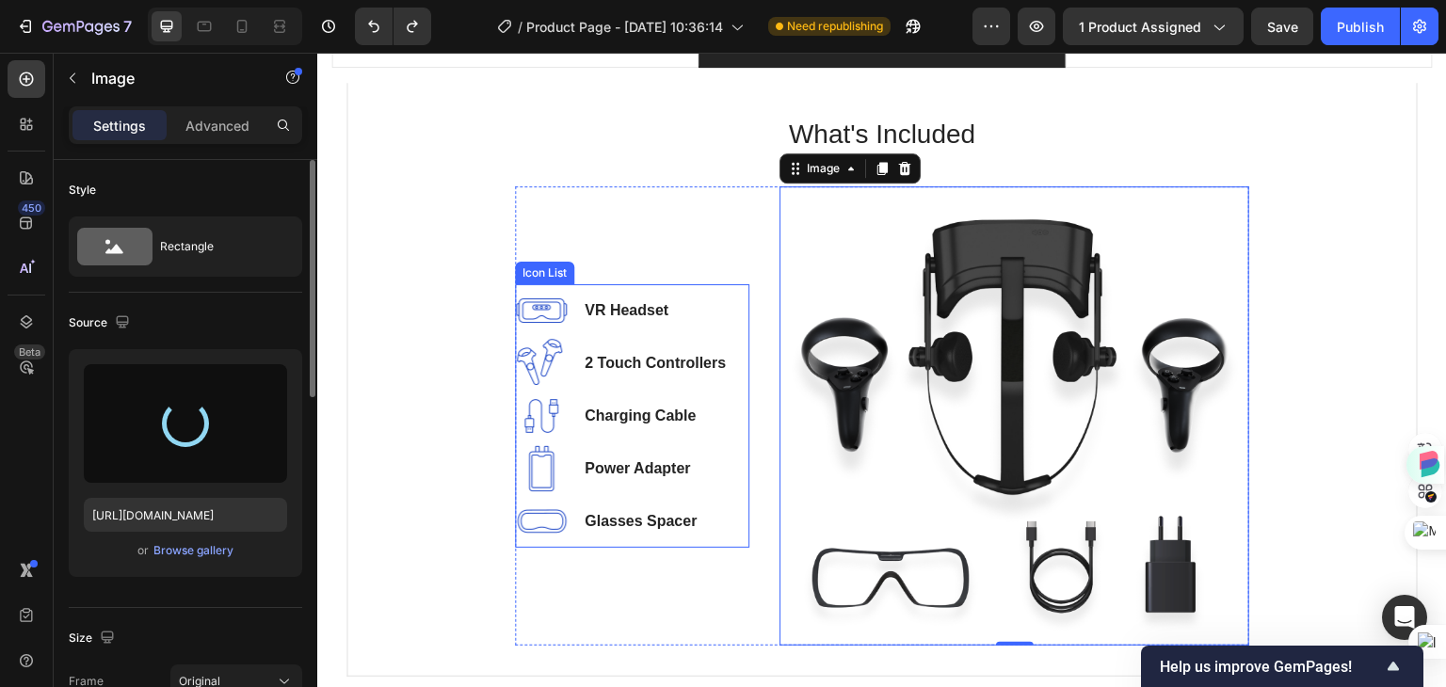
type input "https://cdn.shopify.com/s/files/1/0960/0909/3413/files/gempages_585921837259555…"
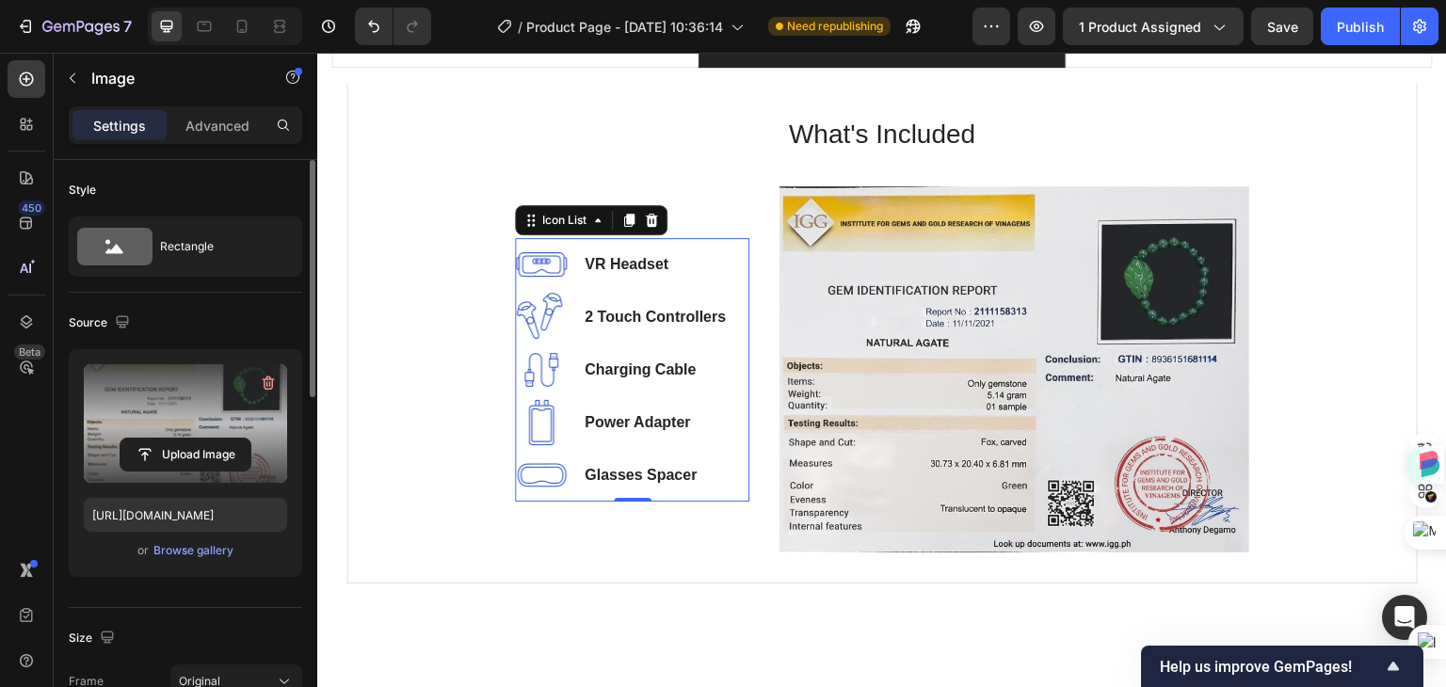
click at [612, 347] on li "Image Charging Cable Text block" at bounding box center [621, 370] width 213 height 53
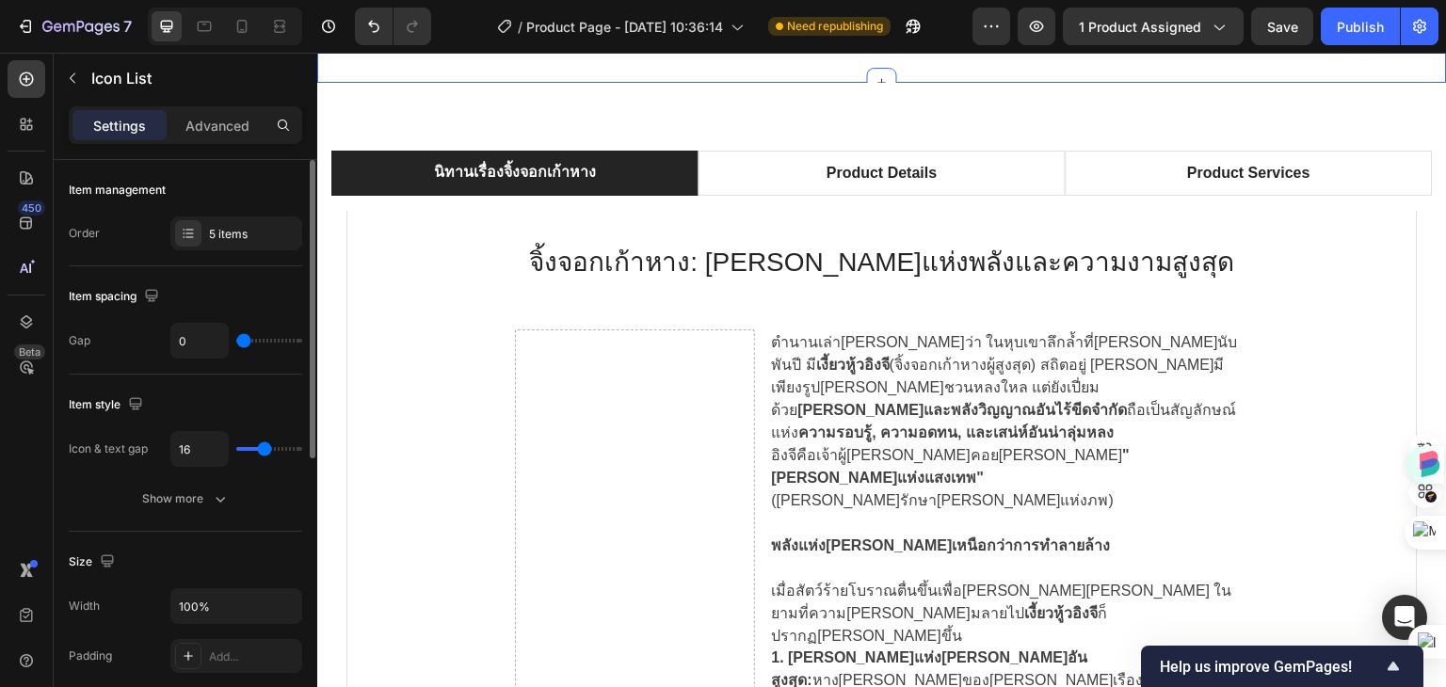
scroll to position [1036, 0]
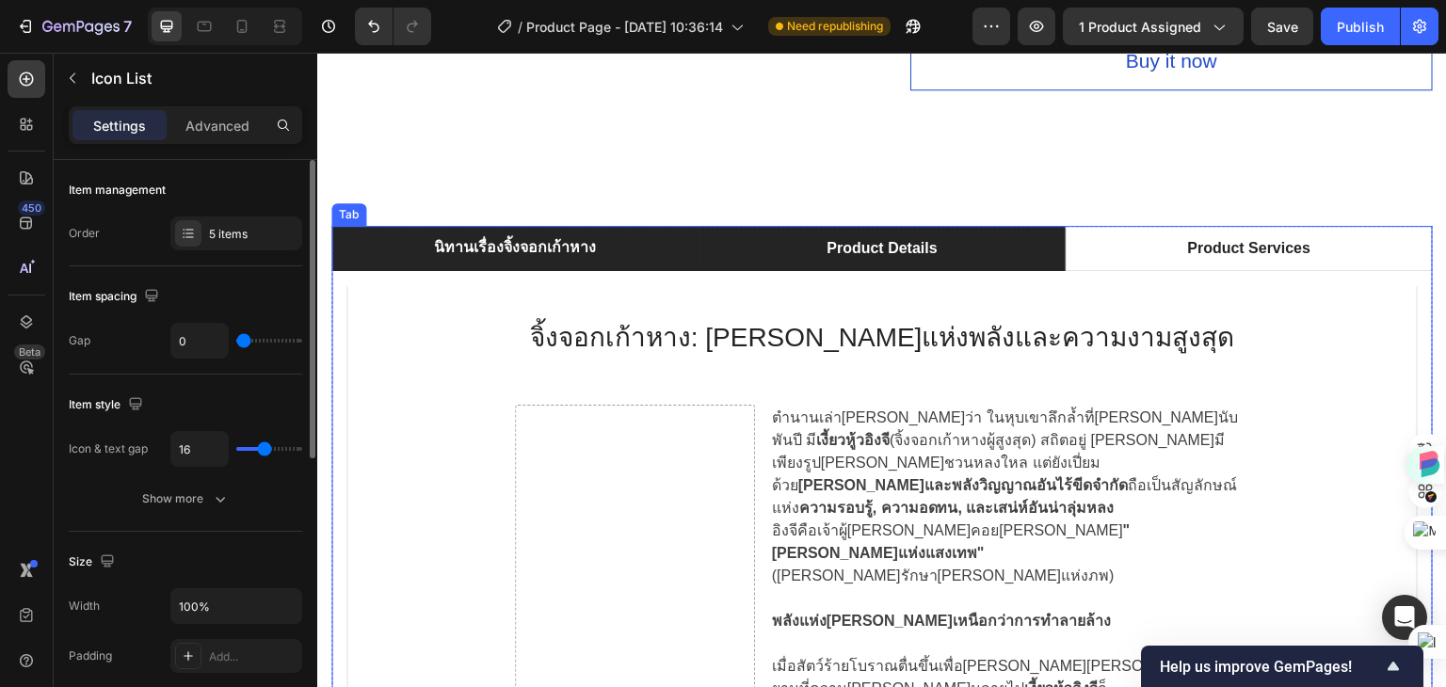
click at [959, 231] on li "Product Details" at bounding box center [881, 248] width 367 height 45
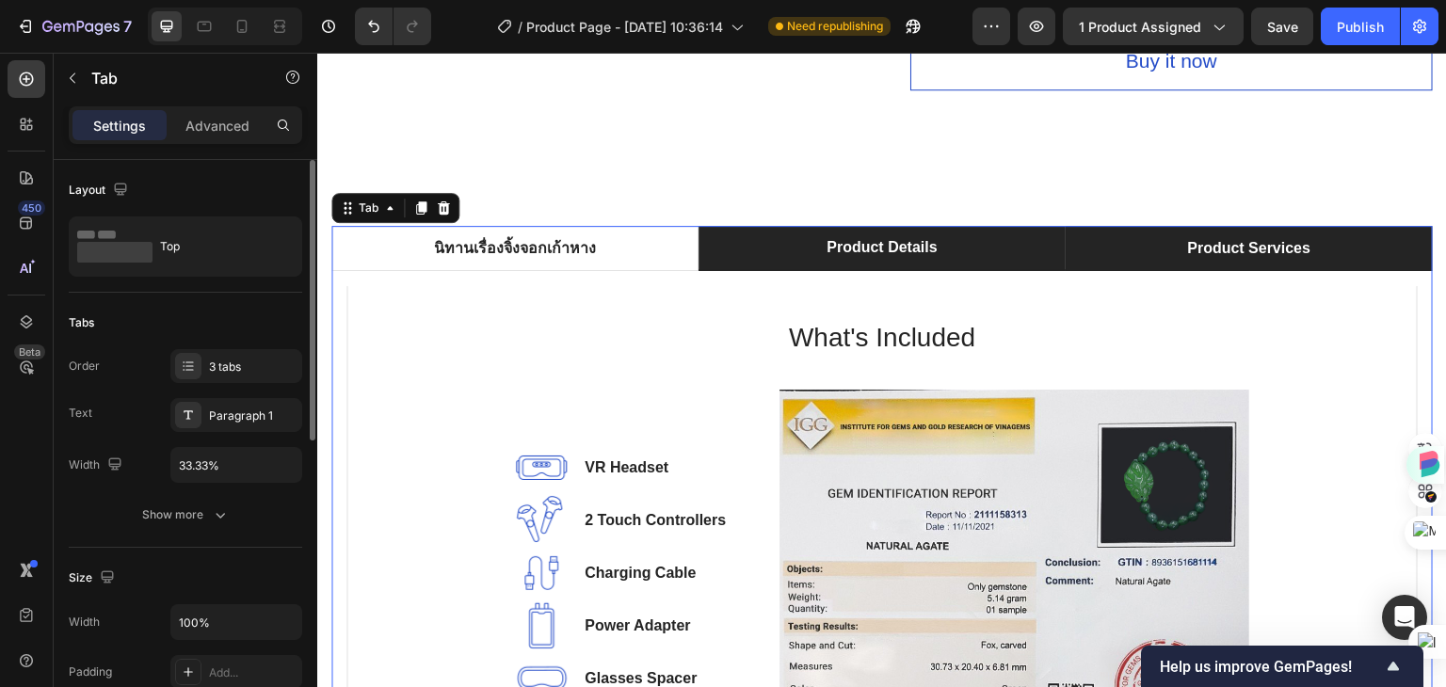
click at [1165, 234] on li "Product Services" at bounding box center [1249, 248] width 367 height 45
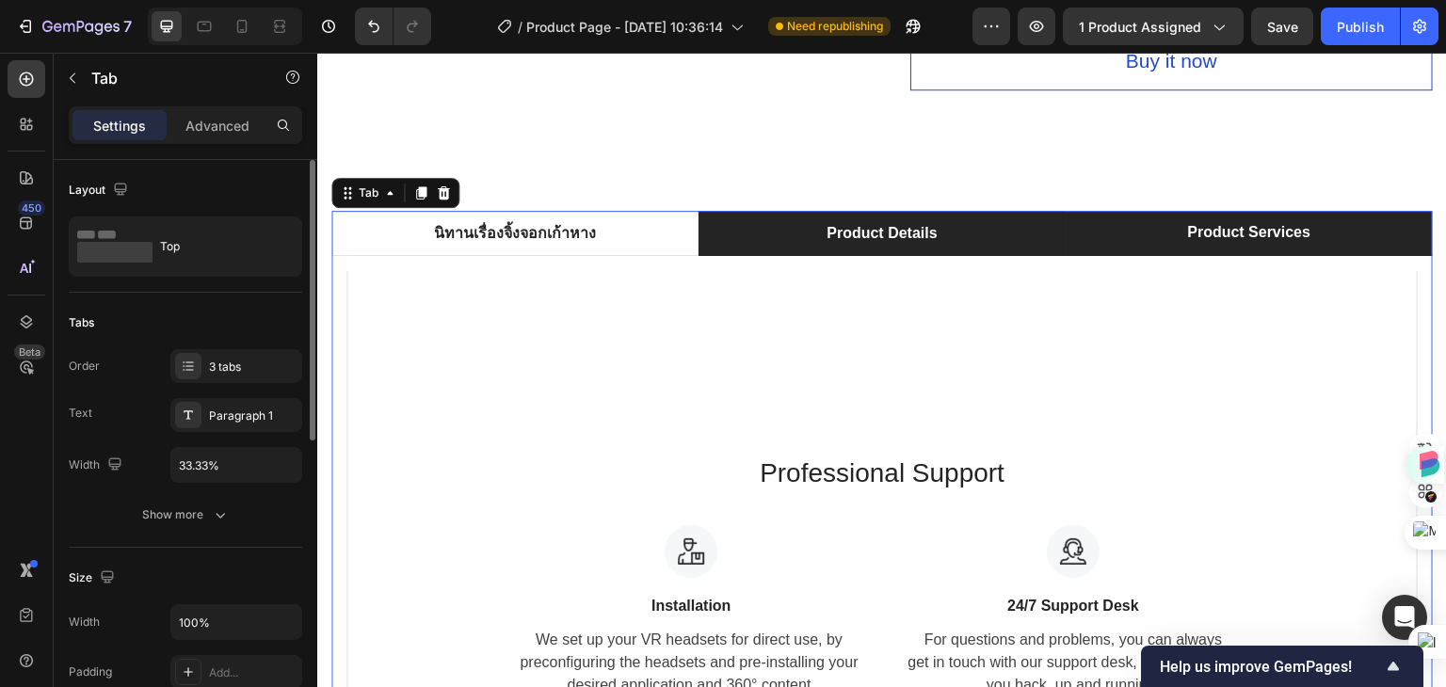
click at [778, 234] on li "Product Details" at bounding box center [881, 233] width 367 height 45
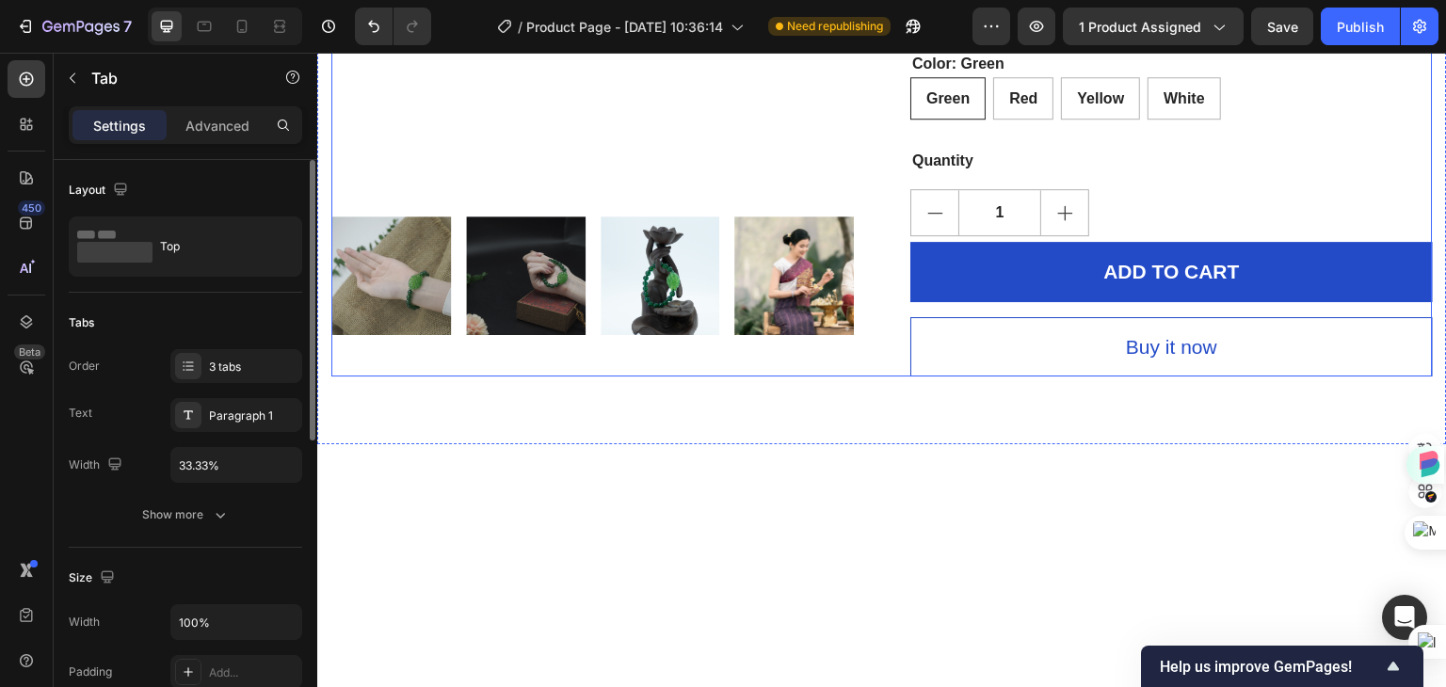
scroll to position [0, 0]
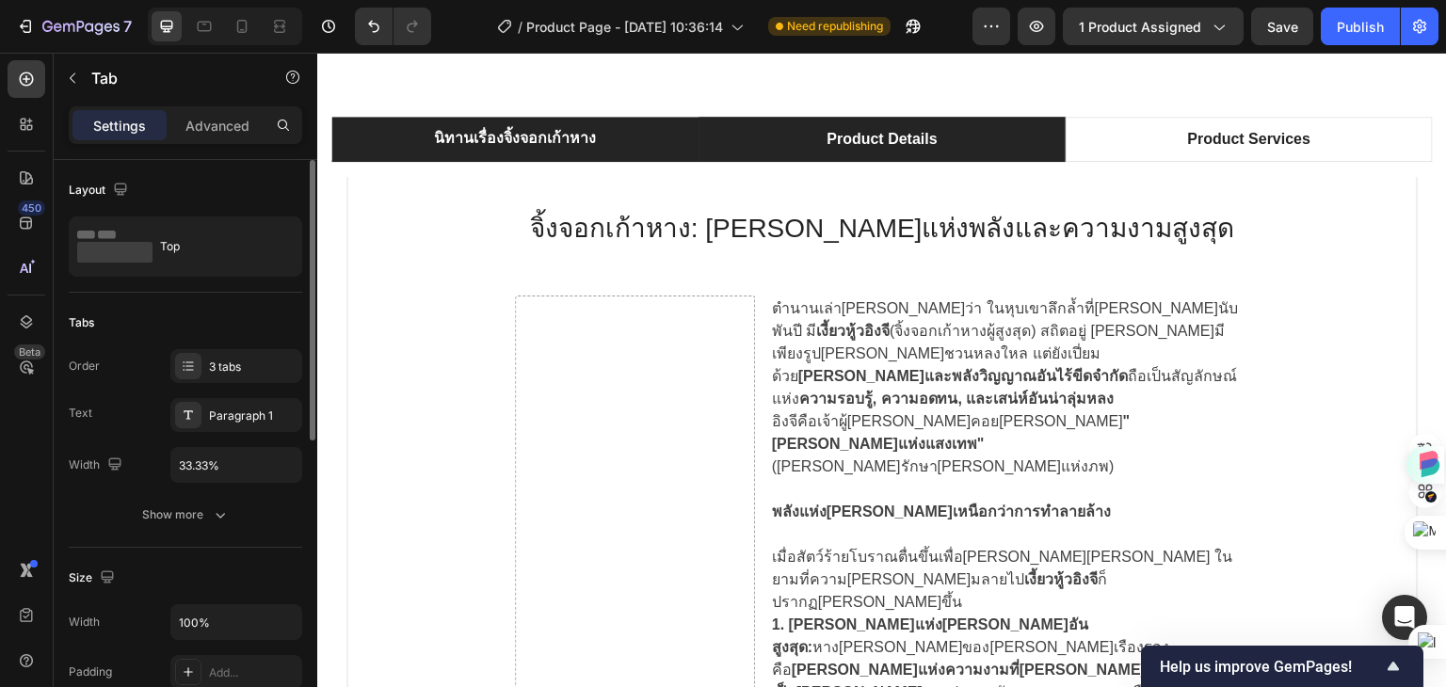
click at [845, 147] on p "Product Details" at bounding box center [882, 139] width 110 height 23
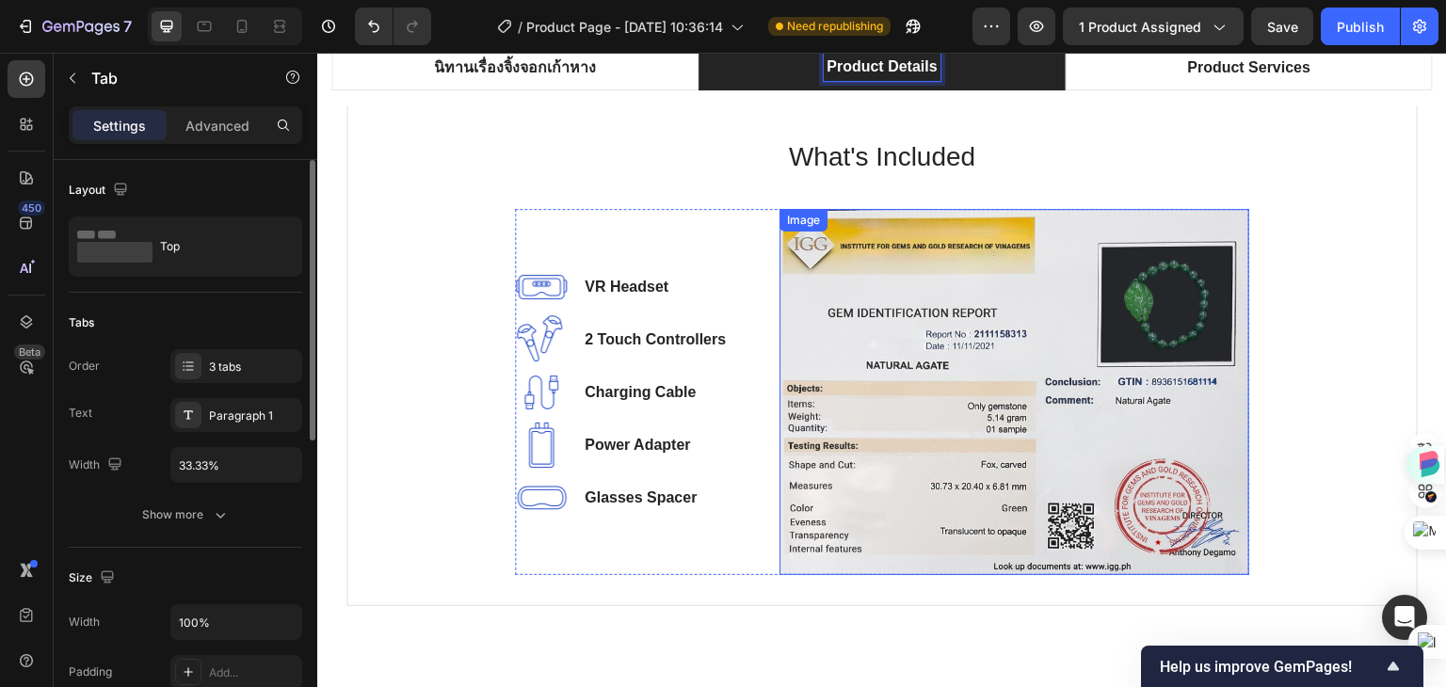
scroll to position [940, 0]
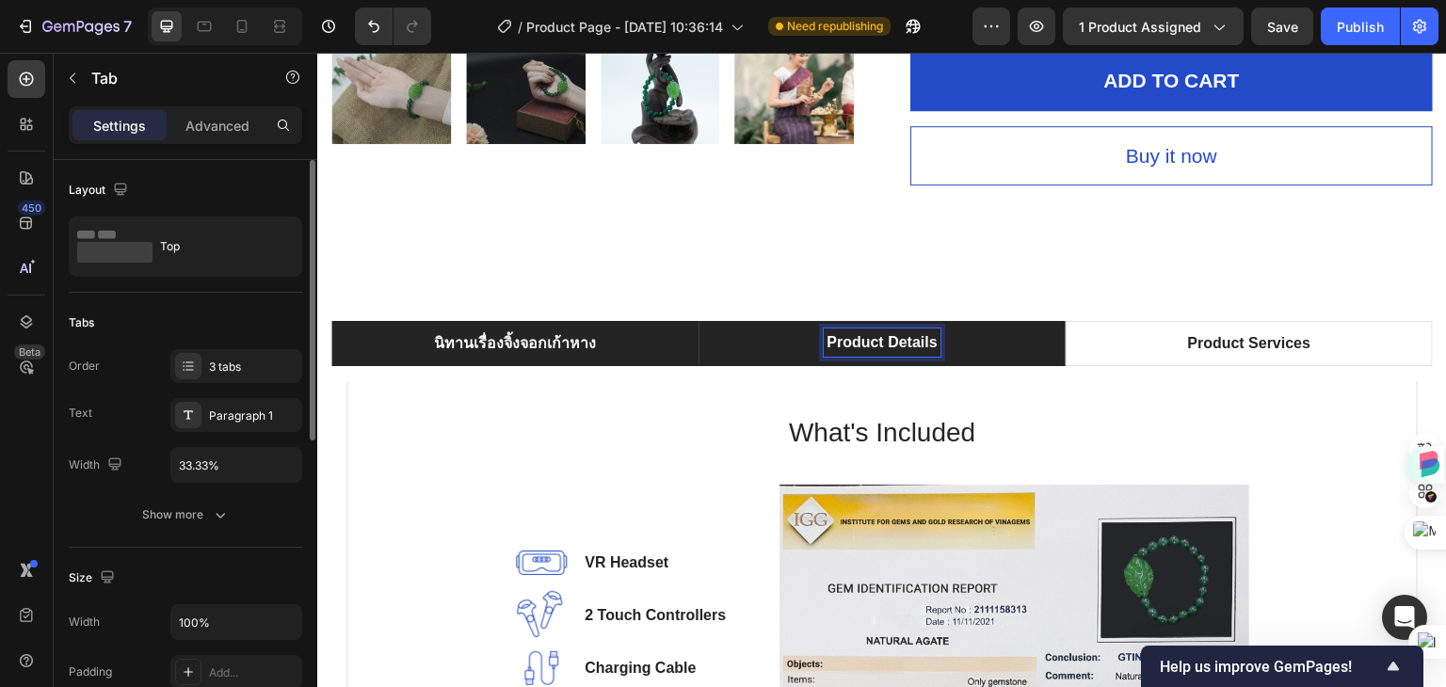
click at [552, 332] on p "นิทานเรื่องจิ้งจอกเก้าหาง" at bounding box center [515, 343] width 162 height 23
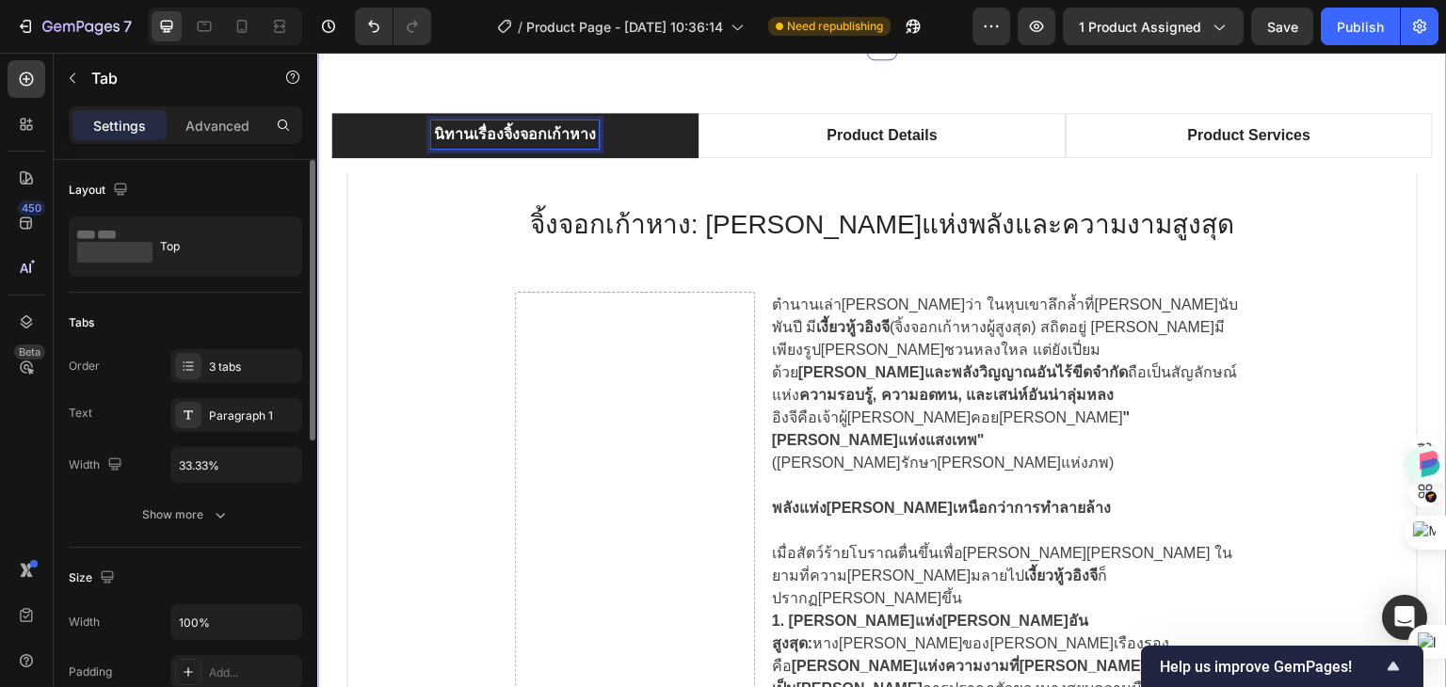
scroll to position [1129, 0]
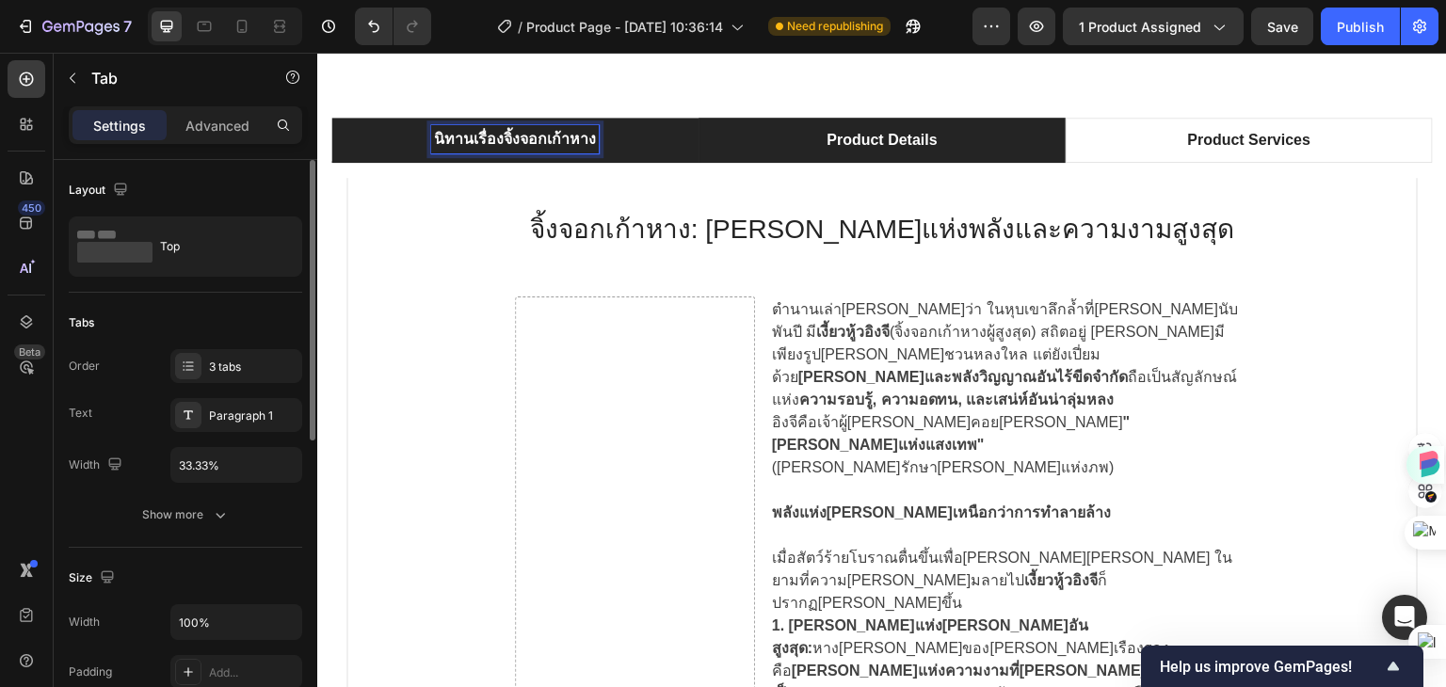
click at [990, 143] on li "Product Details" at bounding box center [881, 140] width 367 height 45
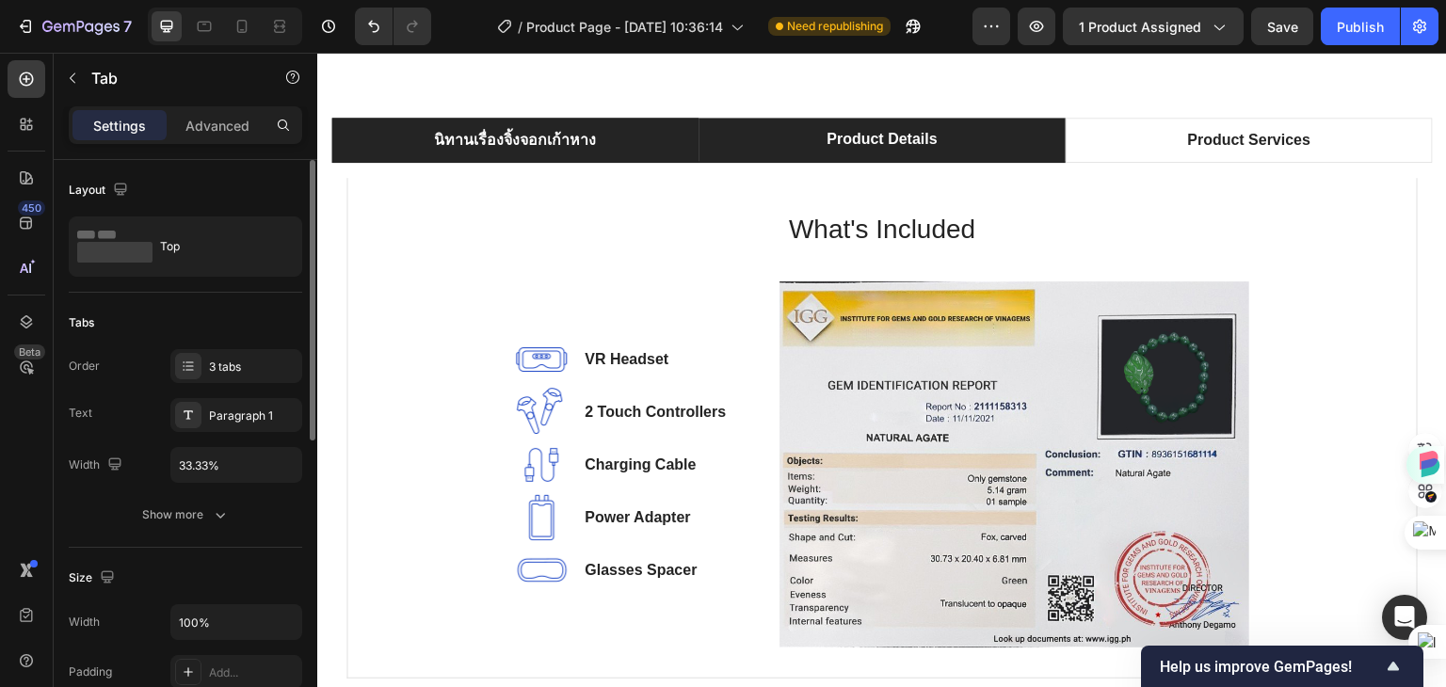
click at [408, 138] on li "นิทานเรื่องจิ้งจอกเก้าหาง" at bounding box center [514, 140] width 367 height 45
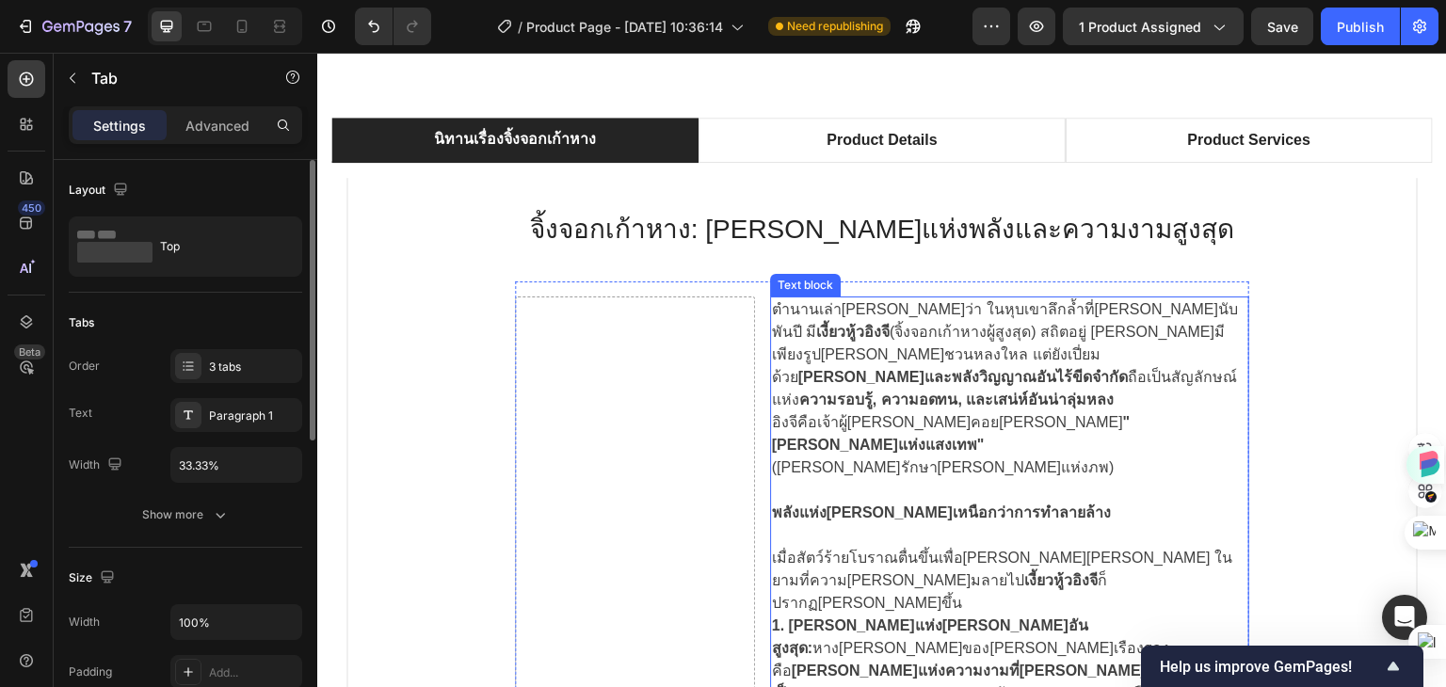
click at [924, 318] on p "ตำนานเล่าขานว่า ในหุบเขาลึกล้ำที่แสงจันทร์ส่องสว่างนับพันปี มี เงี้ยวหู้วอิงจี …" at bounding box center [1009, 354] width 475 height 113
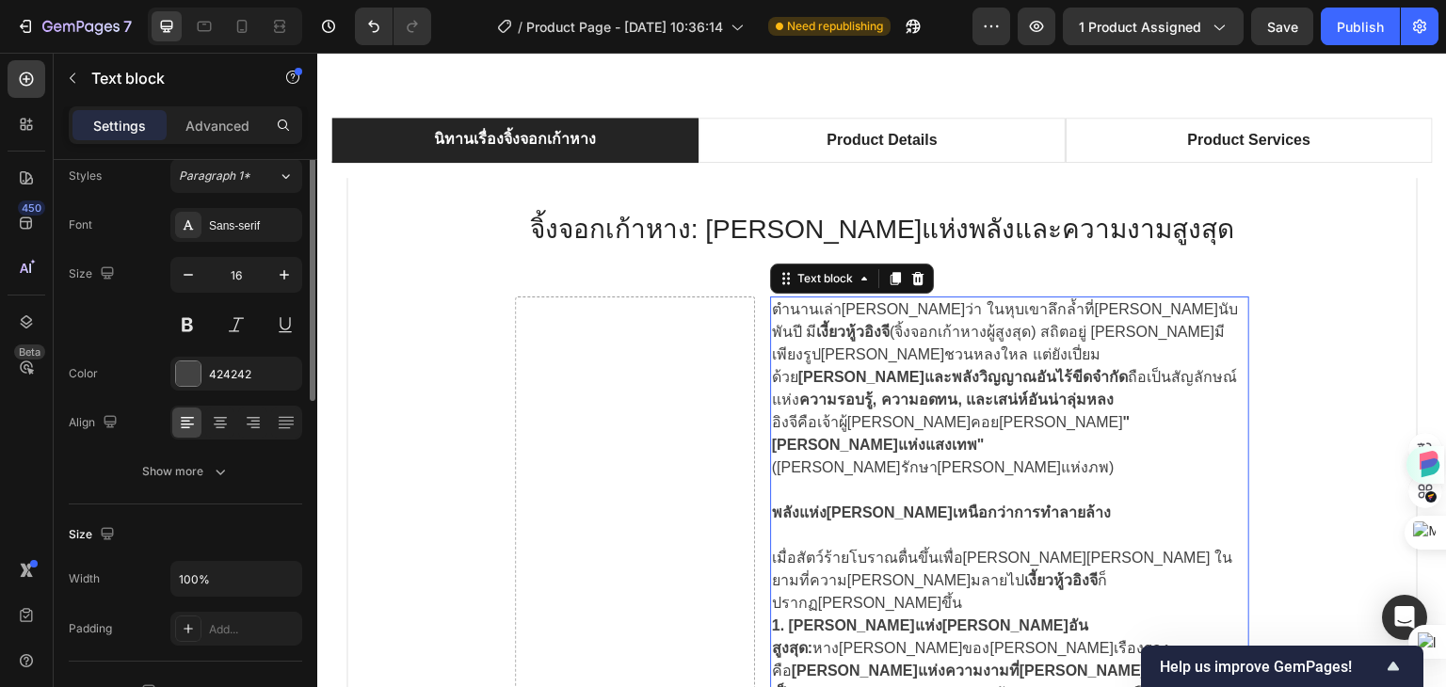
scroll to position [0, 0]
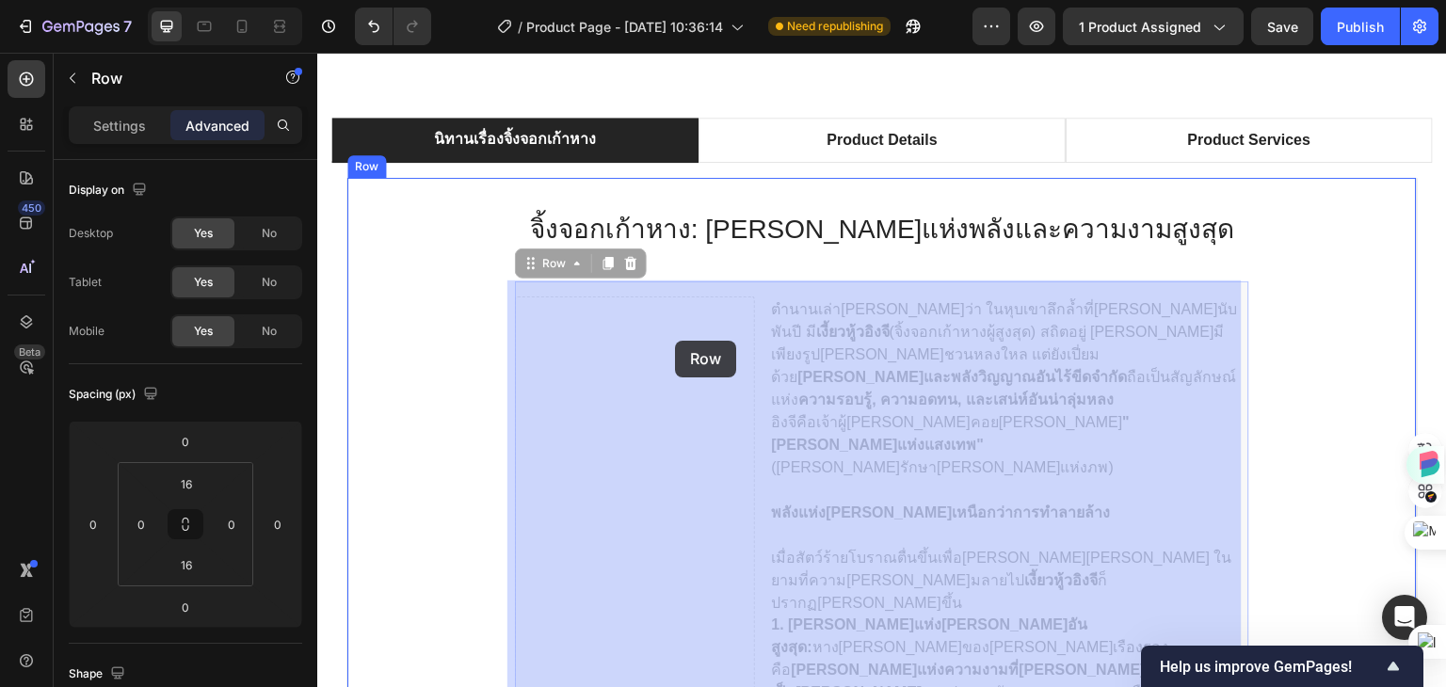
drag, startPoint x: 673, startPoint y: 380, endPoint x: 672, endPoint y: 355, distance: 25.4
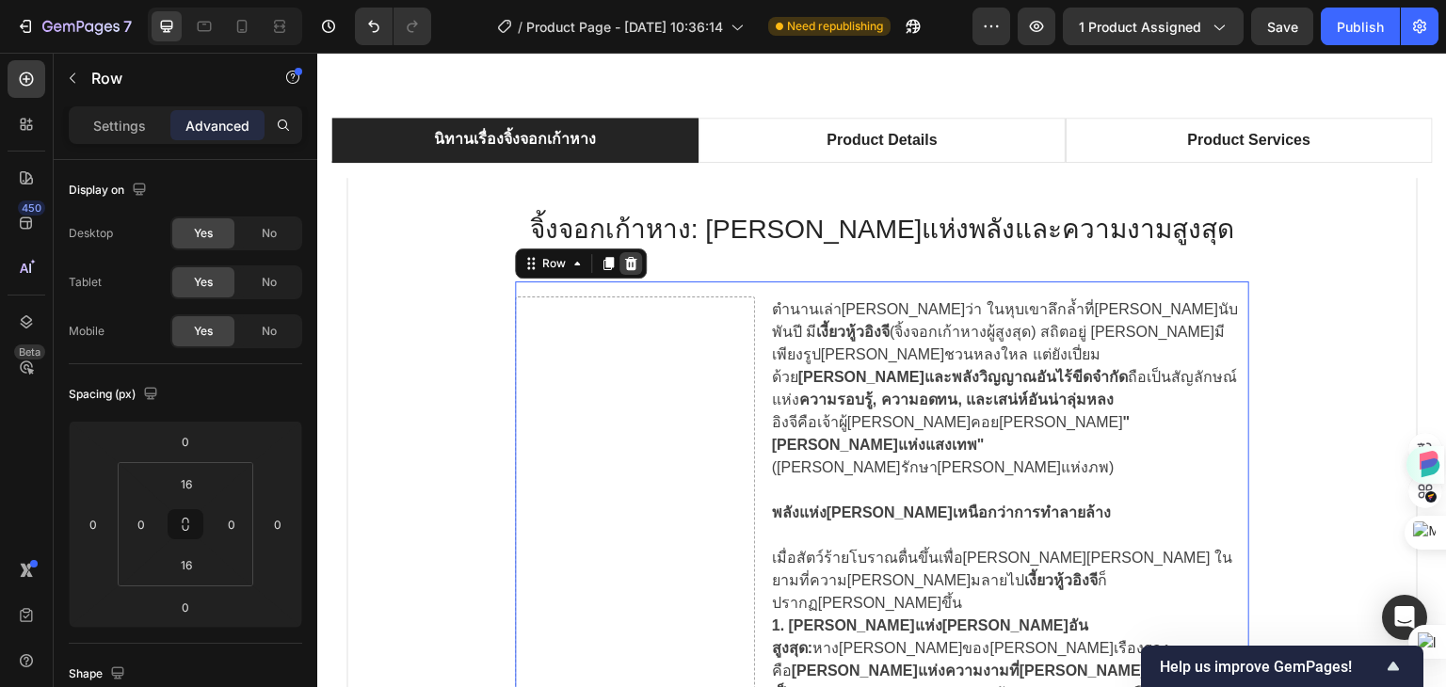
click at [624, 265] on icon at bounding box center [630, 263] width 15 height 15
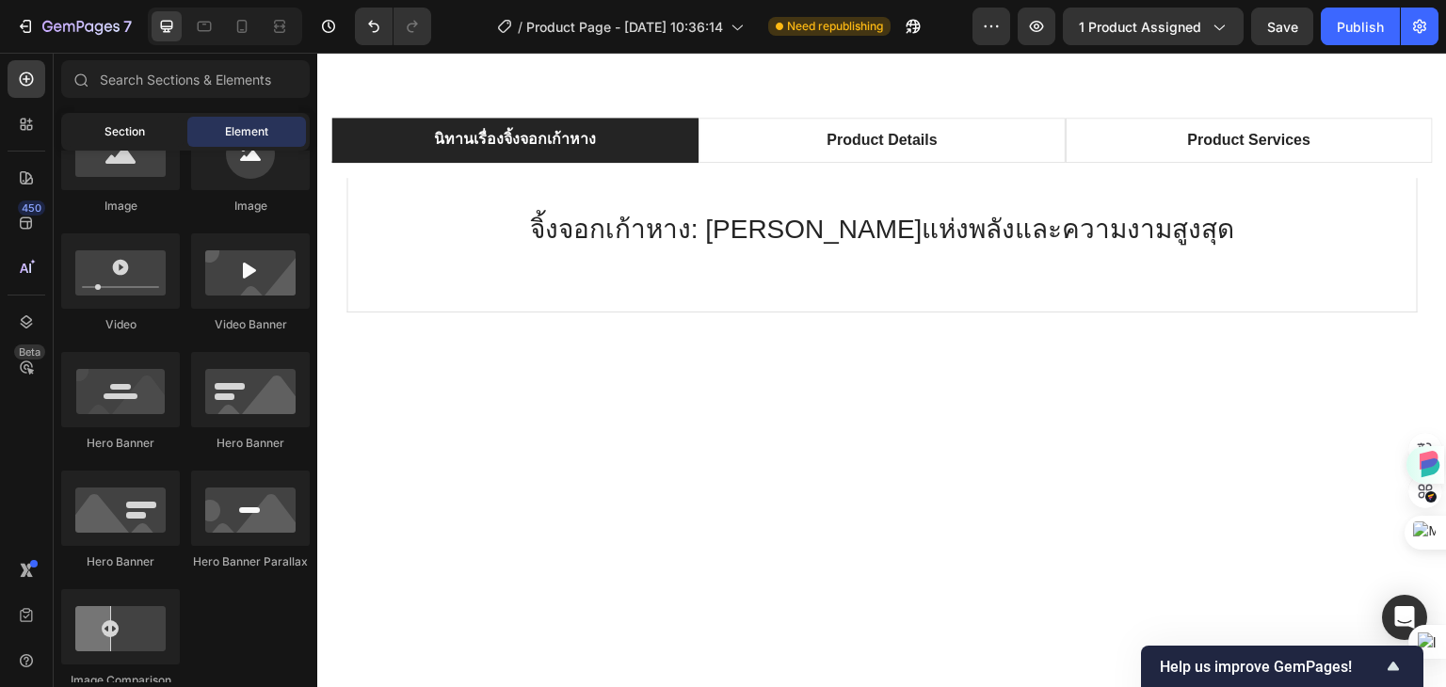
click at [133, 130] on span "Section" at bounding box center [124, 131] width 40 height 17
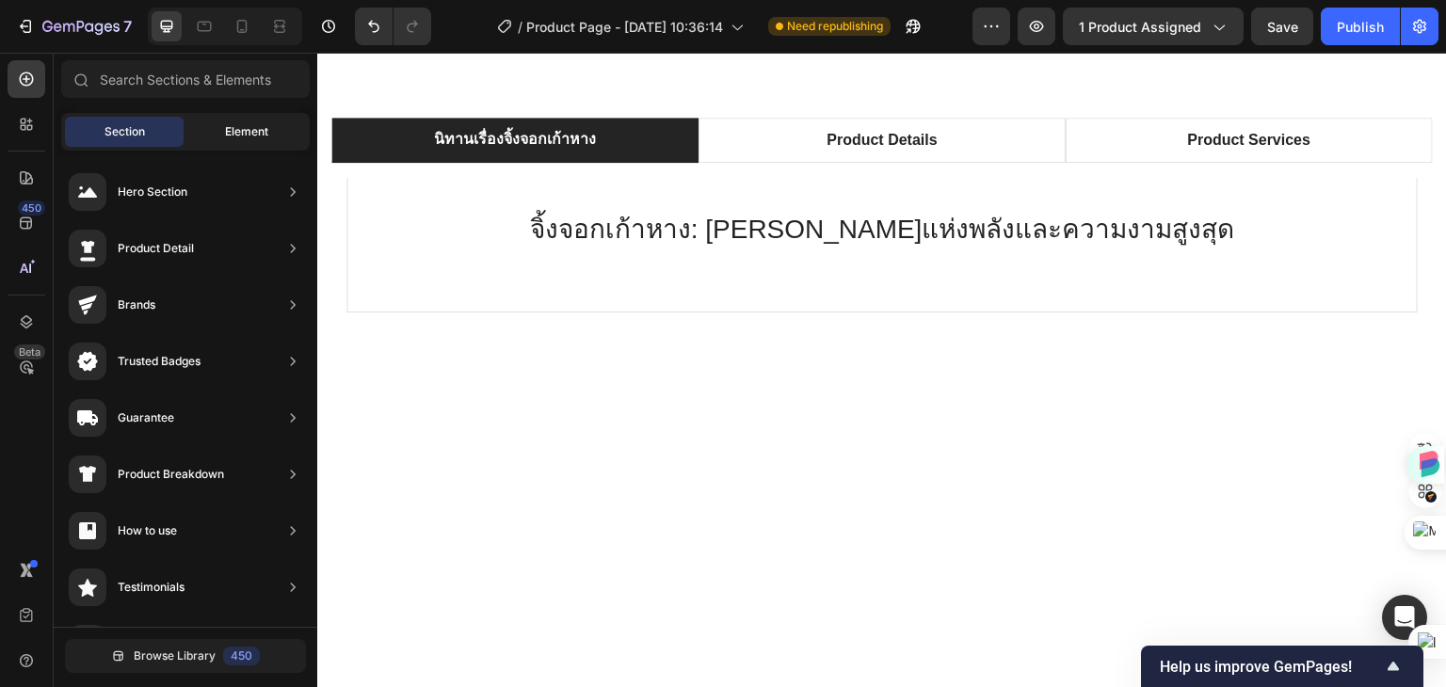
click at [249, 136] on span "Element" at bounding box center [246, 131] width 43 height 17
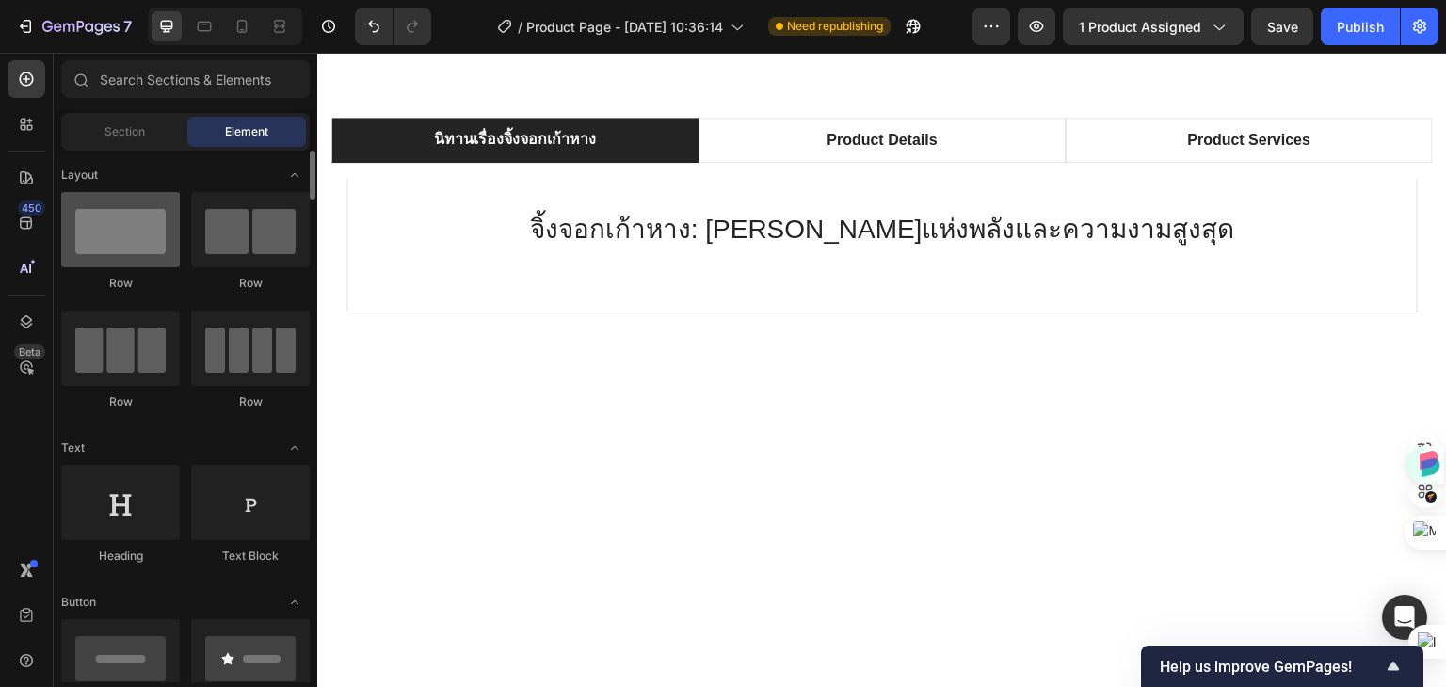
click at [123, 240] on div at bounding box center [120, 229] width 119 height 75
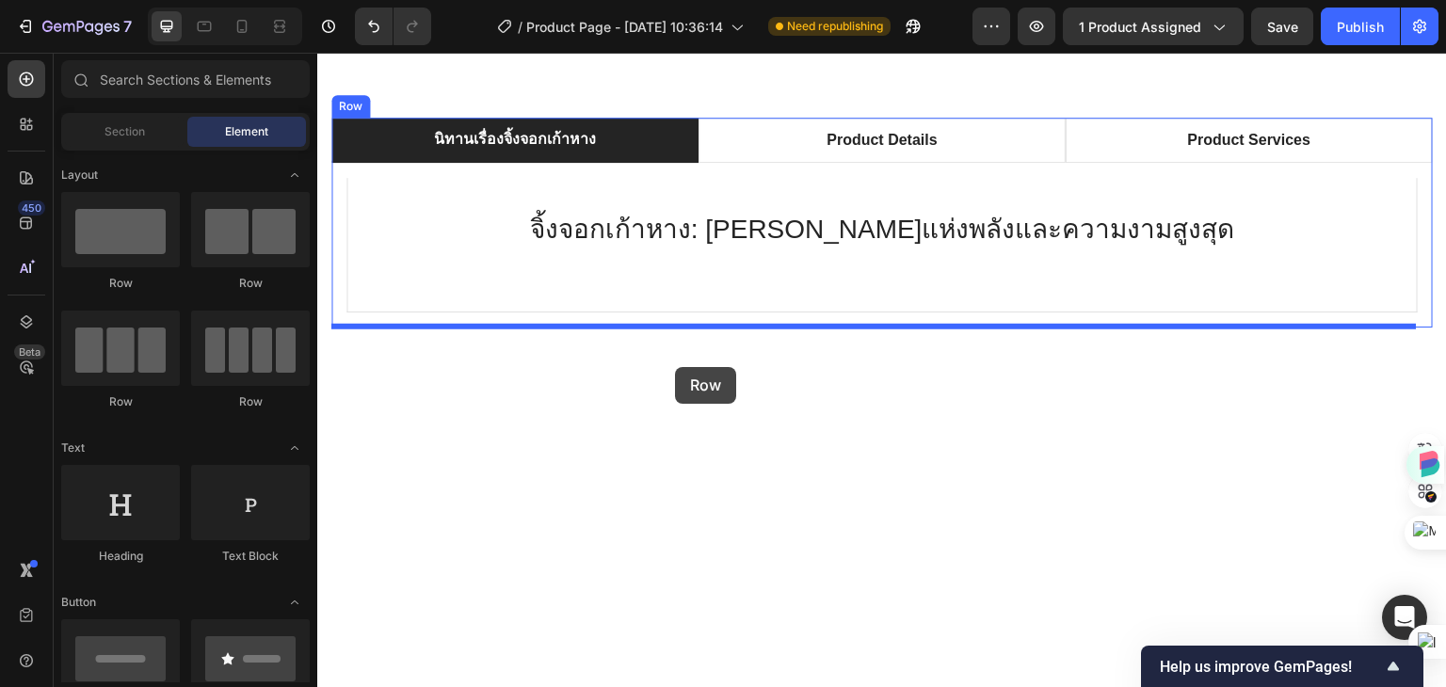
drag, startPoint x: 441, startPoint y: 293, endPoint x: 675, endPoint y: 367, distance: 245.9
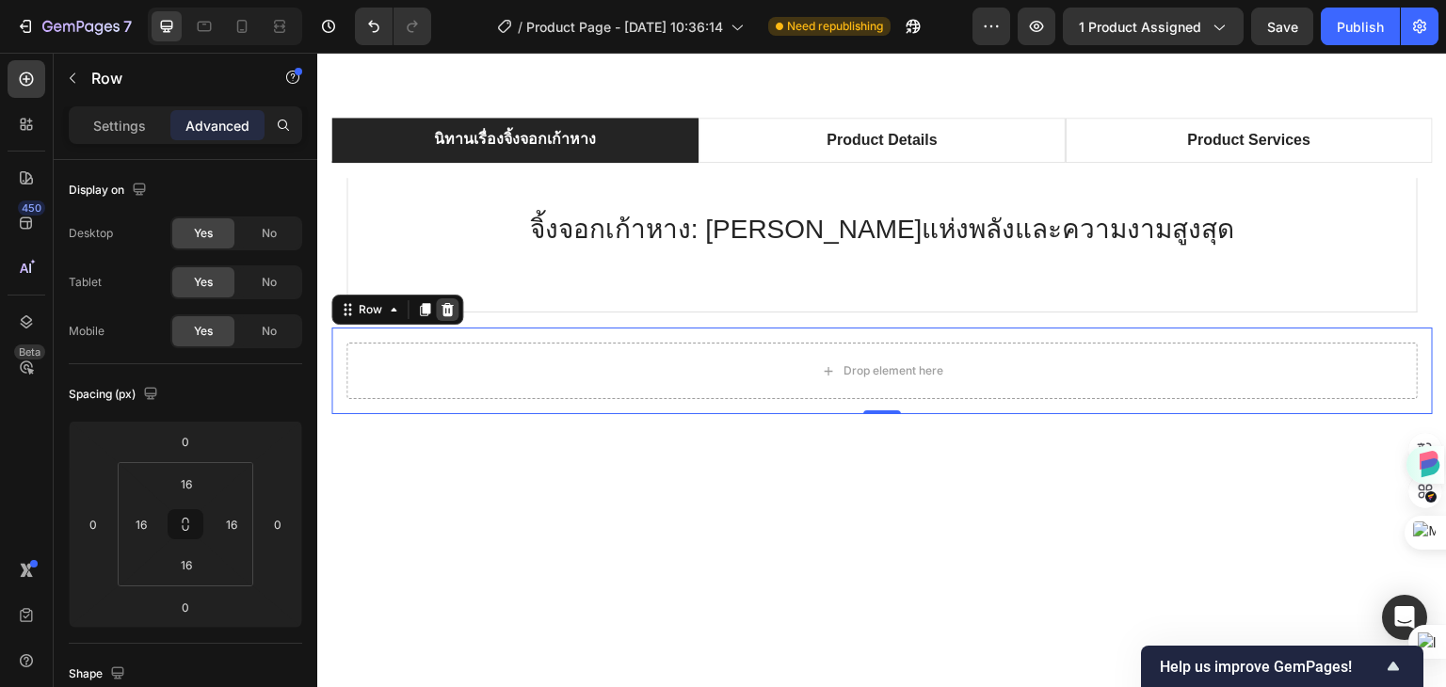
click at [448, 311] on icon at bounding box center [447, 309] width 15 height 15
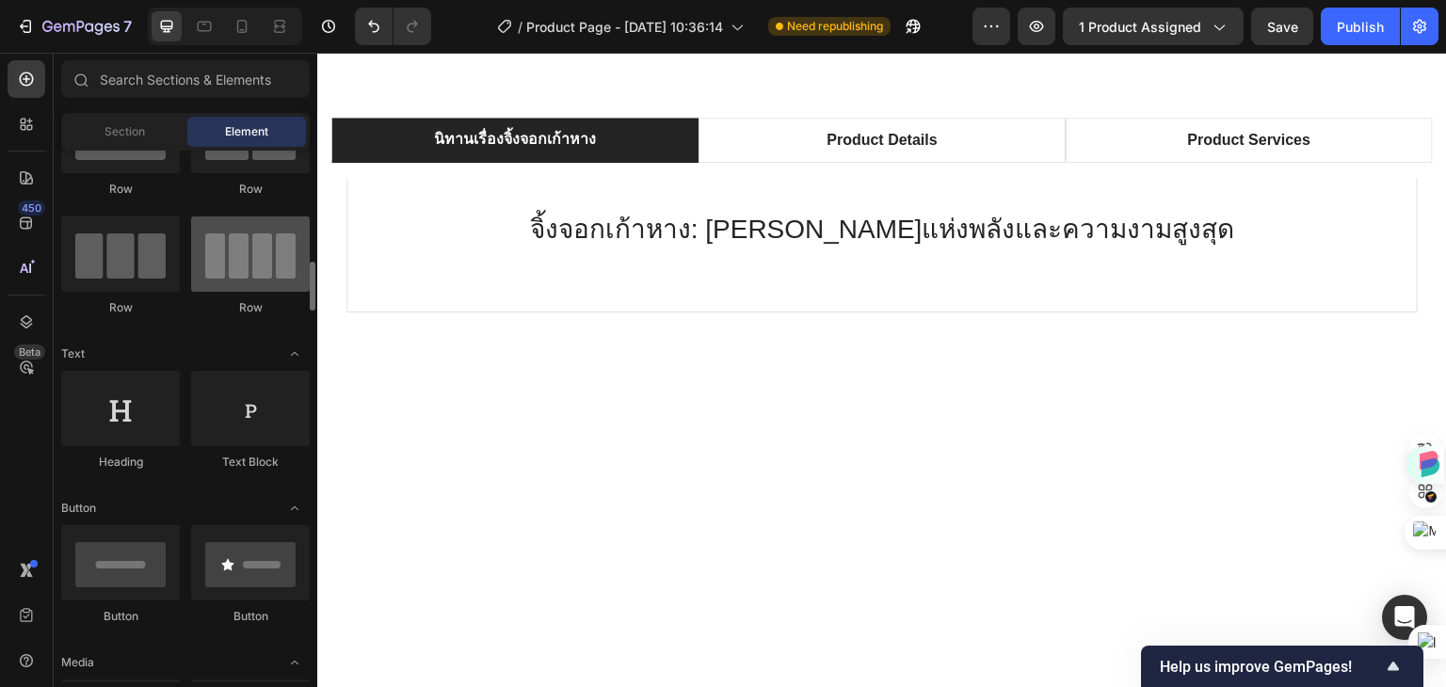
scroll to position [188, 0]
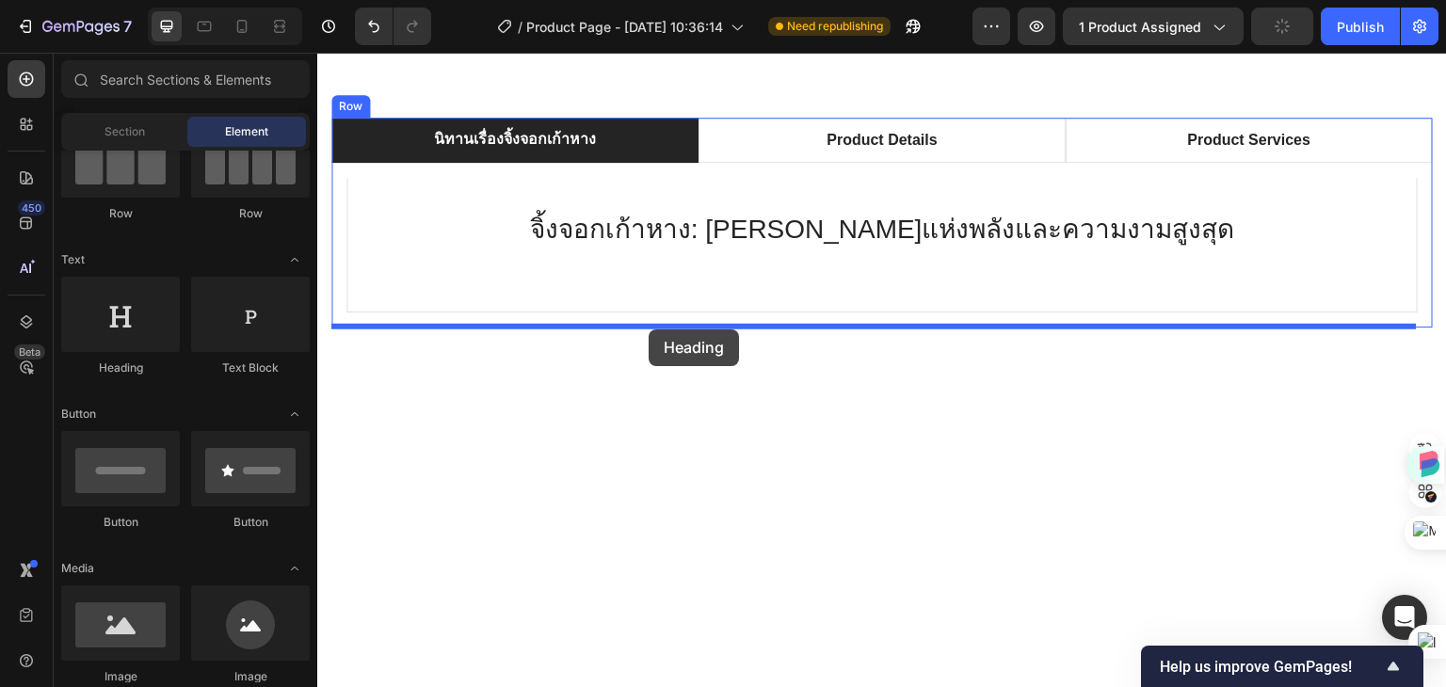
drag, startPoint x: 351, startPoint y: 334, endPoint x: 649, endPoint y: 329, distance: 297.5
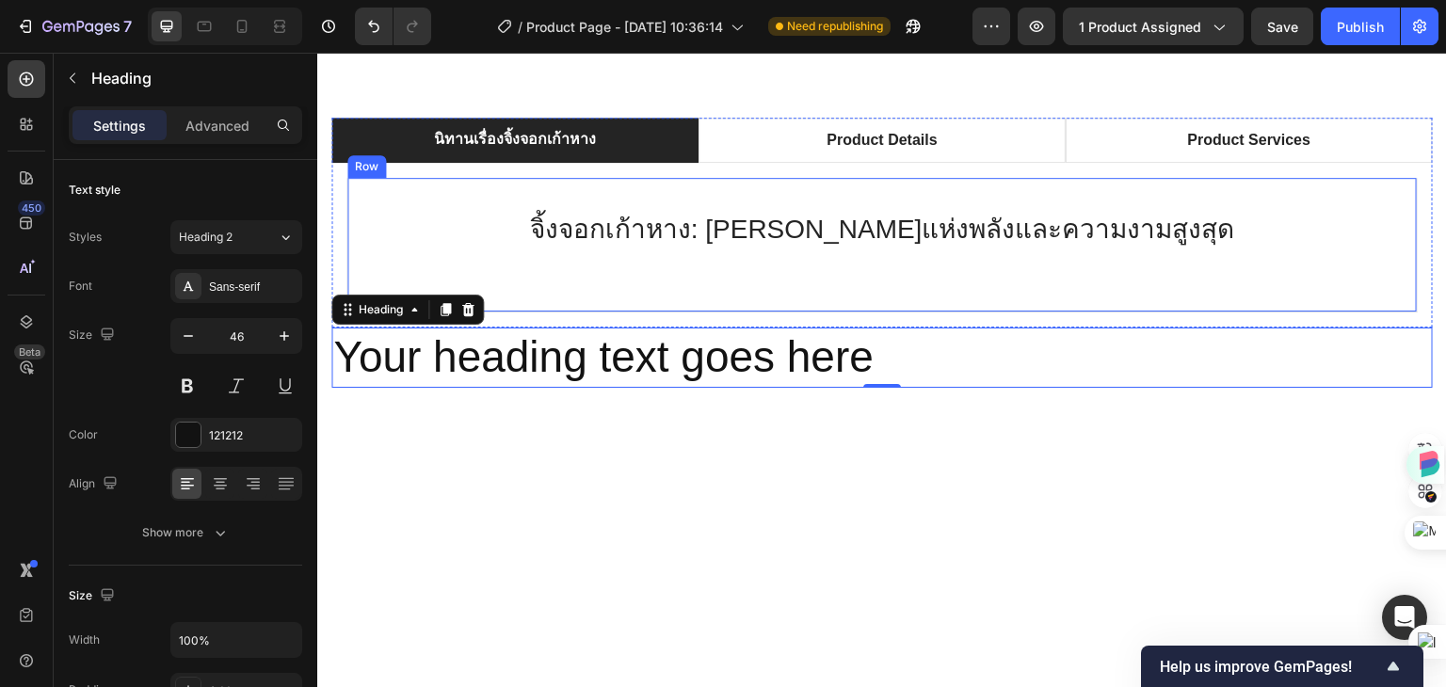
click at [838, 255] on div "จิ้งจอกเก้าหาง: ต้นกำเนิดแห่งพลังและความงามสูงสุด Heading" at bounding box center [881, 244] width 1009 height 73
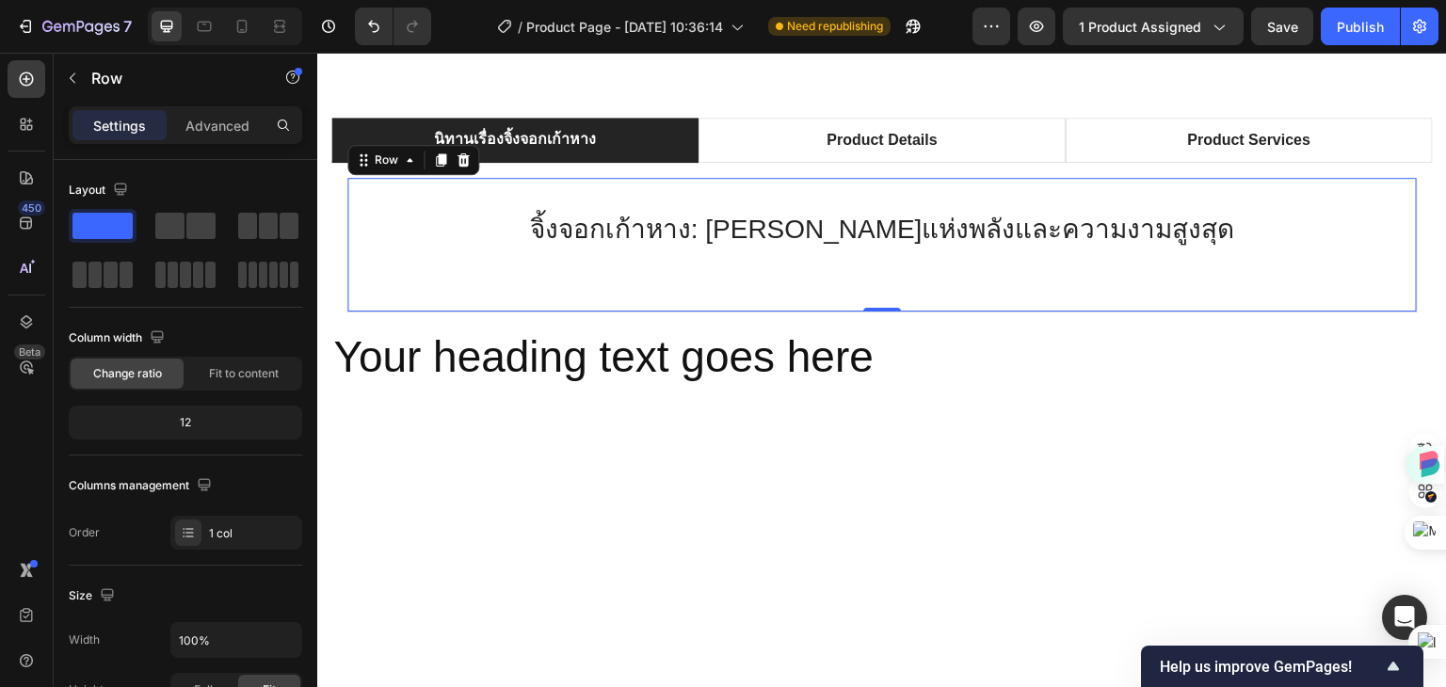
click at [886, 251] on div "จิ้งจอกเก้าหาง: ต้นกำเนิดแห่งพลังและความงามสูงสุด Heading" at bounding box center [881, 244] width 1009 height 73
click at [1180, 223] on h2 "จิ้งจอกเก้าหาง: ต้นกำเนิดแห่งพลังและความงามสูงสุด" at bounding box center [881, 229] width 1009 height 43
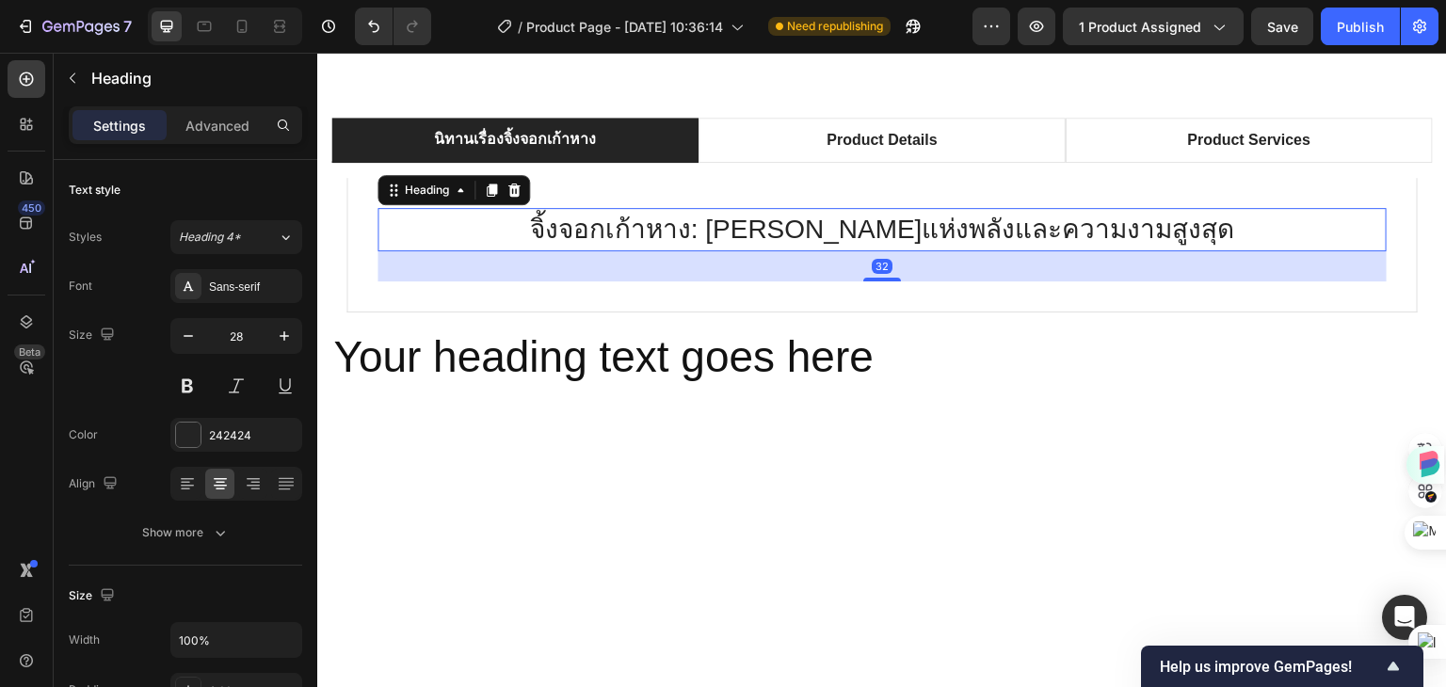
click at [1180, 223] on h2 "จิ้งจอกเก้าหาง: ต้นกำเนิดแห่งพลังและความงามสูงสุด" at bounding box center [881, 229] width 1009 height 43
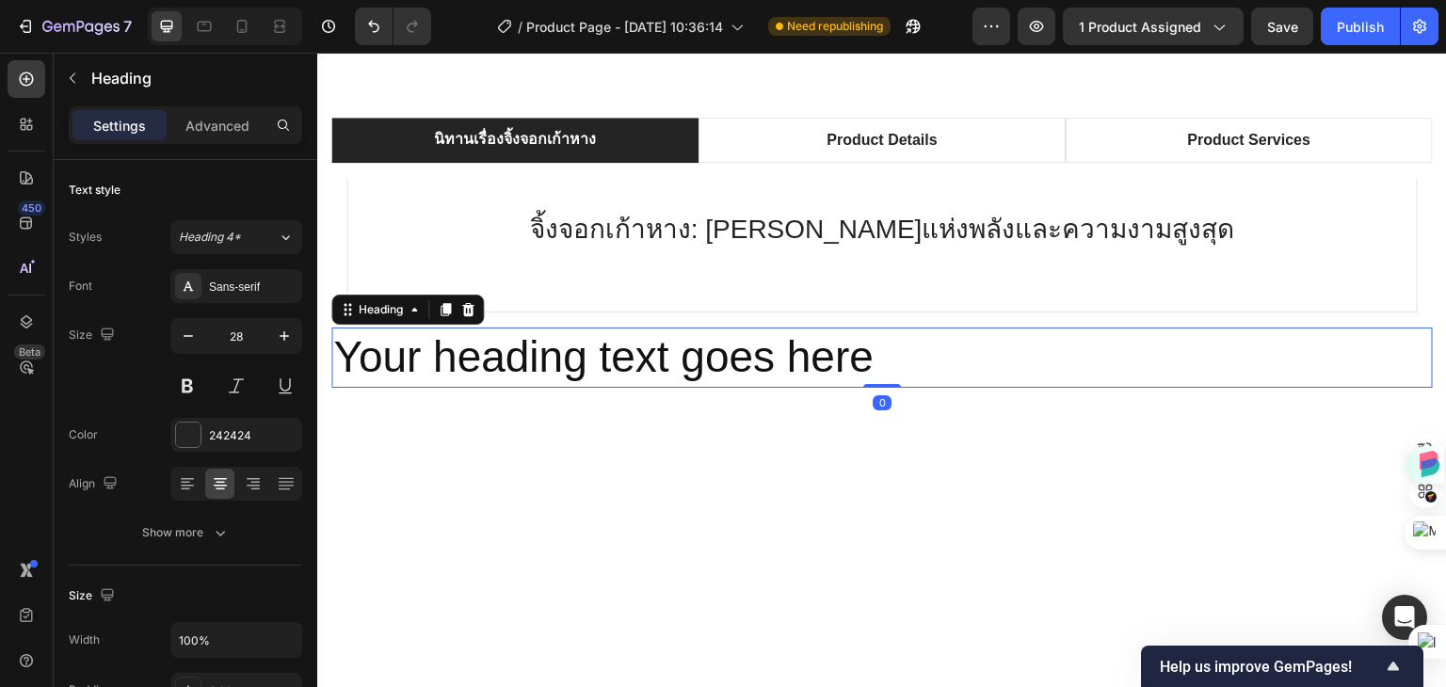
click at [747, 359] on h2 "Your heading text goes here" at bounding box center [881, 358] width 1101 height 60
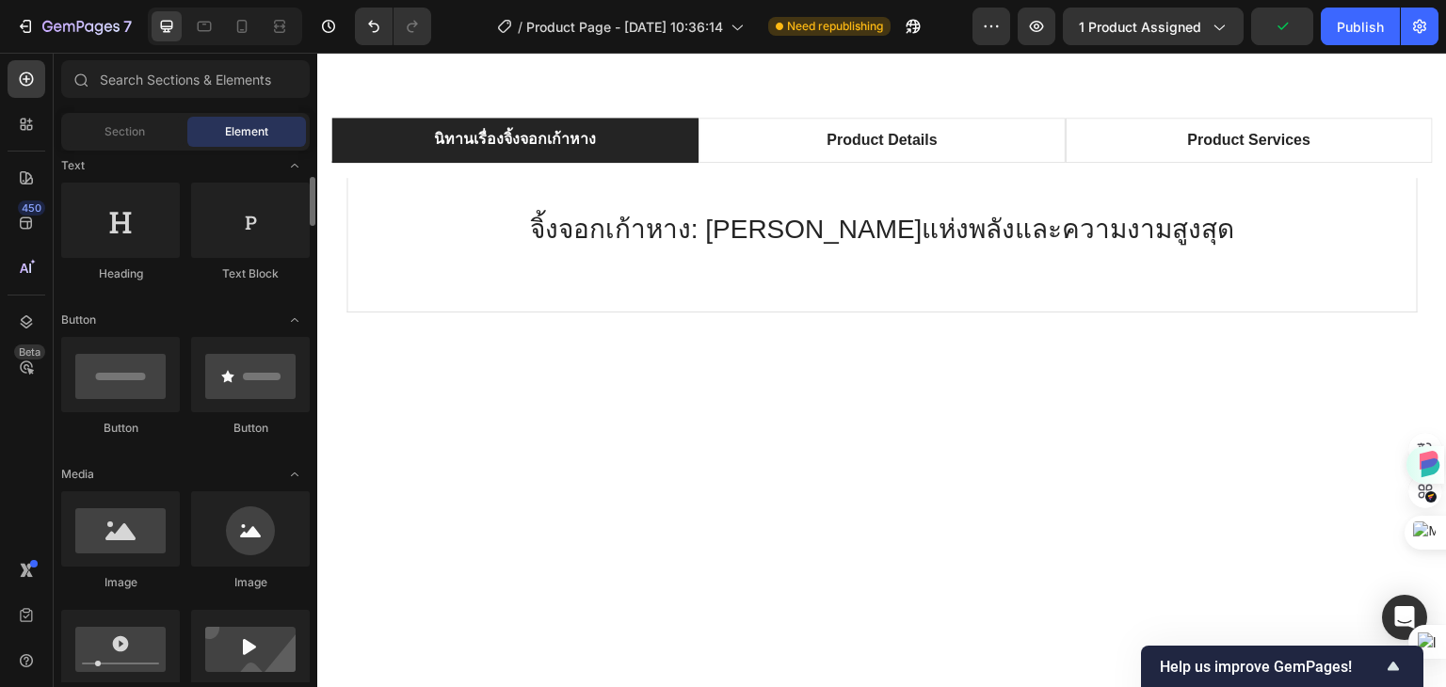
scroll to position [377, 0]
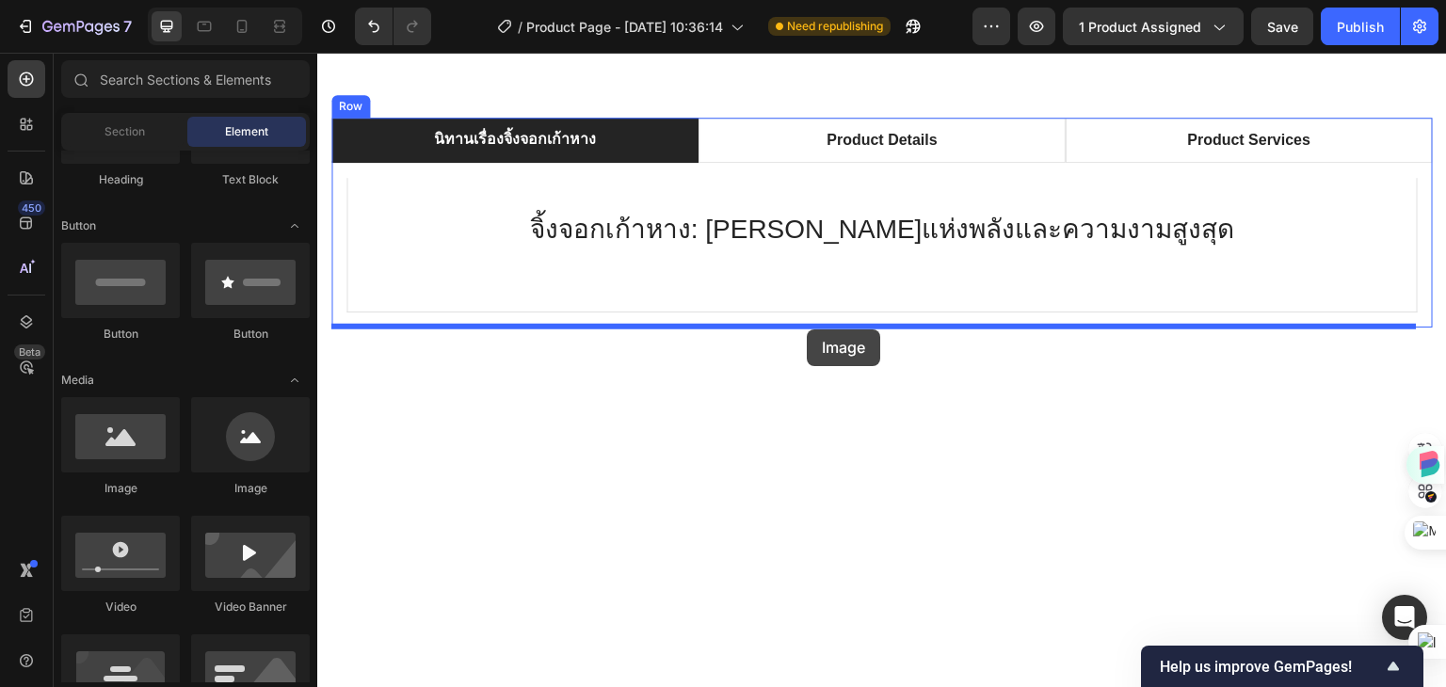
drag, startPoint x: 426, startPoint y: 494, endPoint x: 807, endPoint y: 329, distance: 414.5
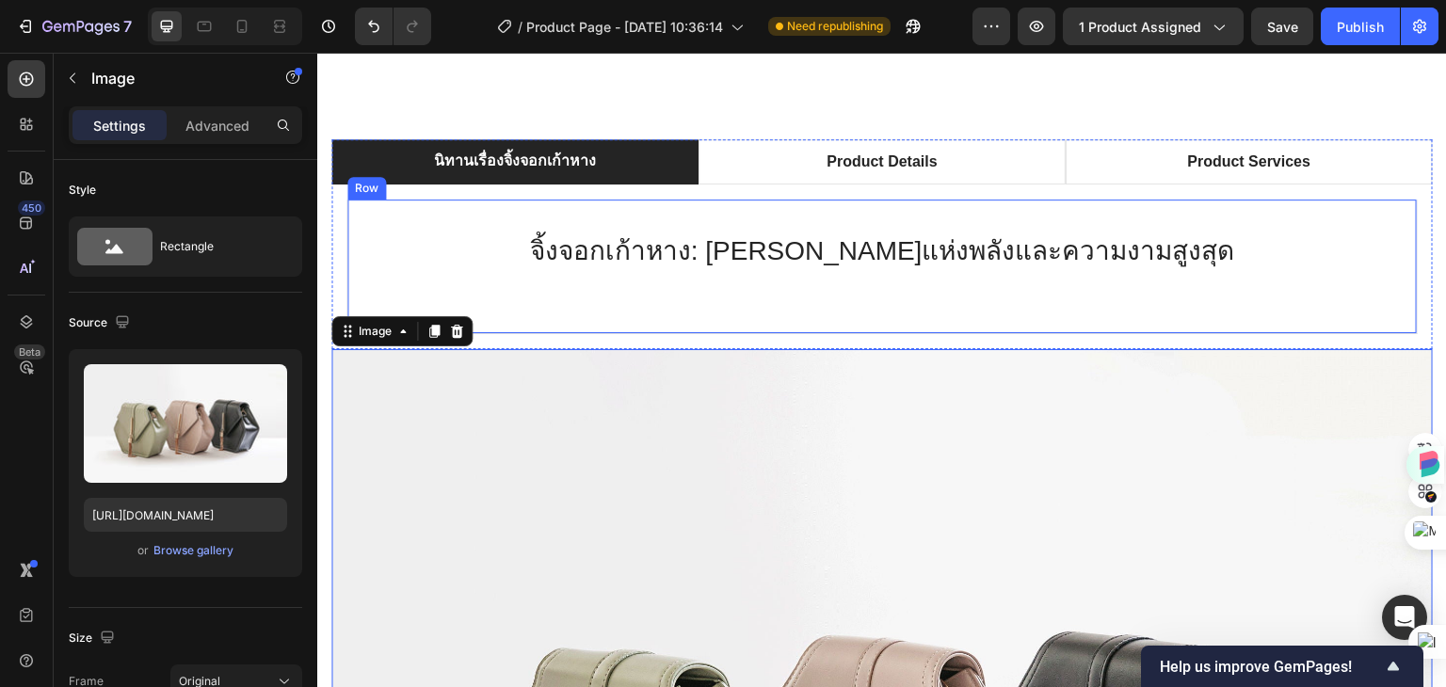
scroll to position [1035, 0]
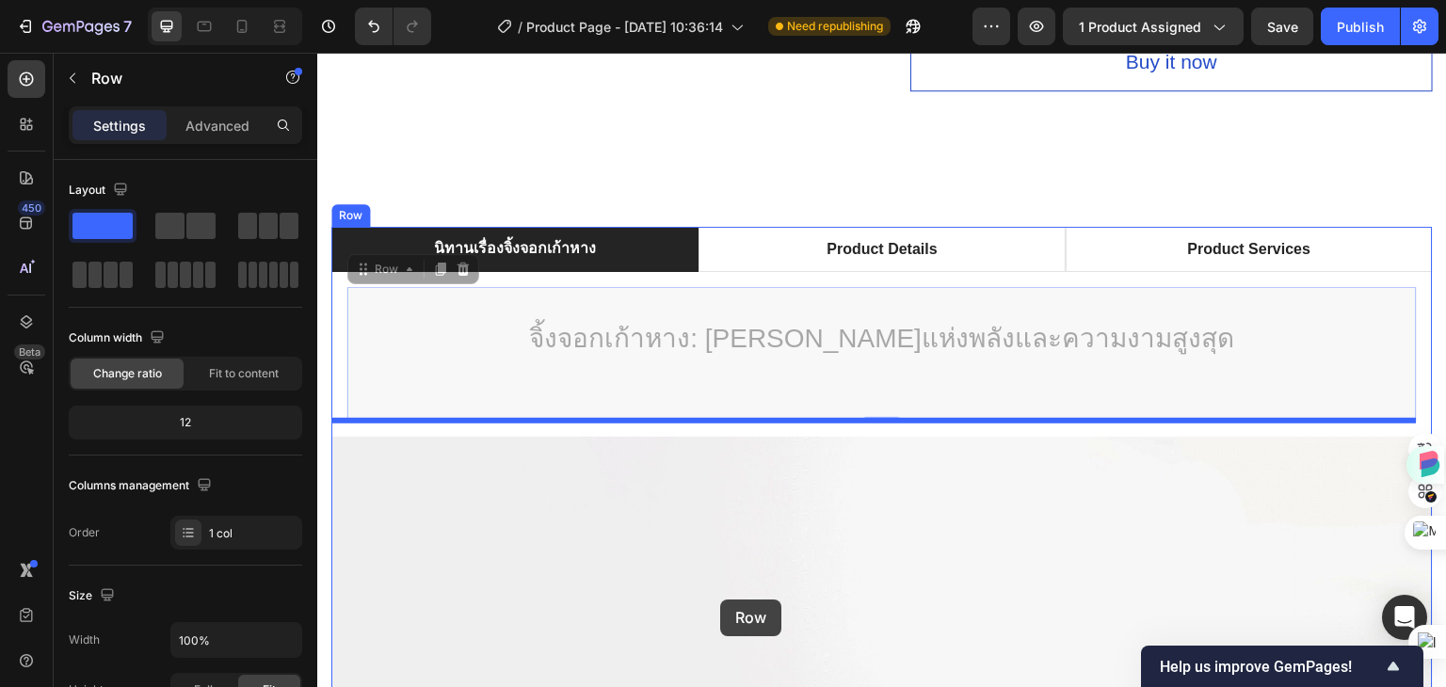
drag, startPoint x: 744, startPoint y: 357, endPoint x: 712, endPoint y: 590, distance: 235.6
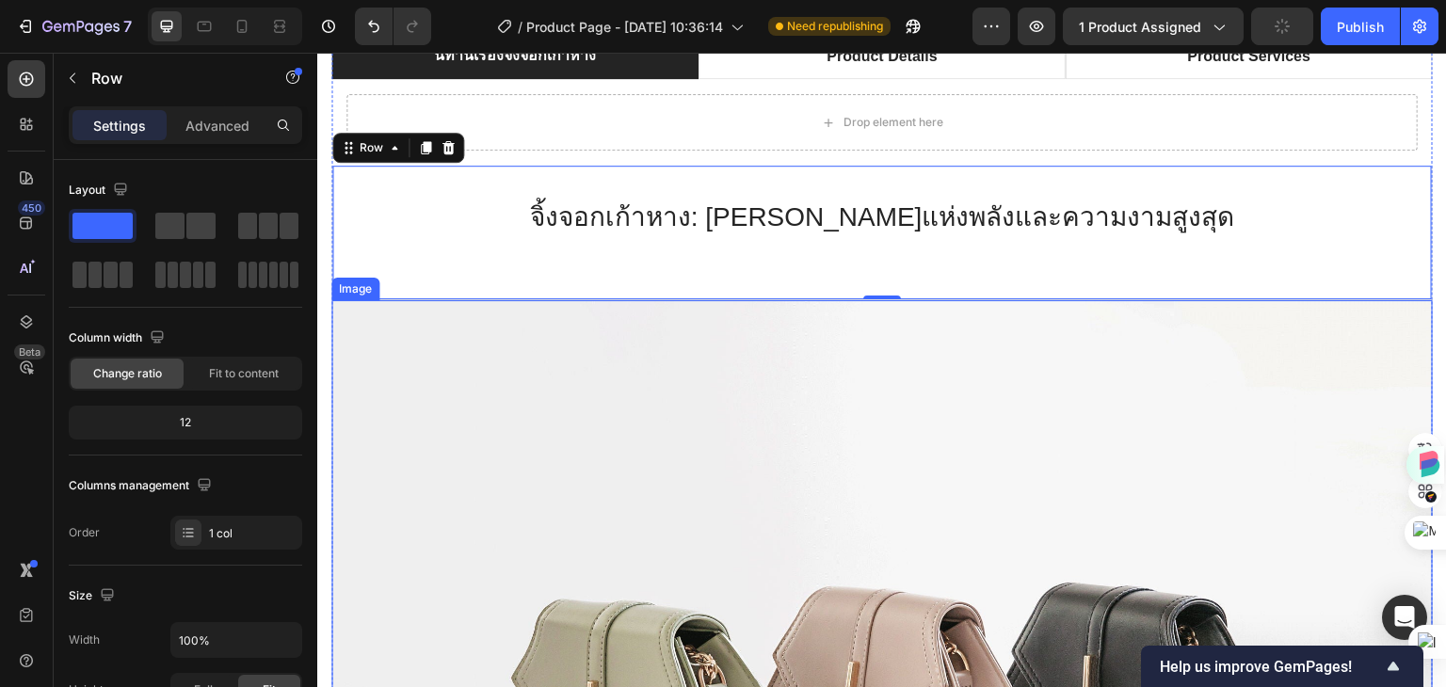
scroll to position [1223, 0]
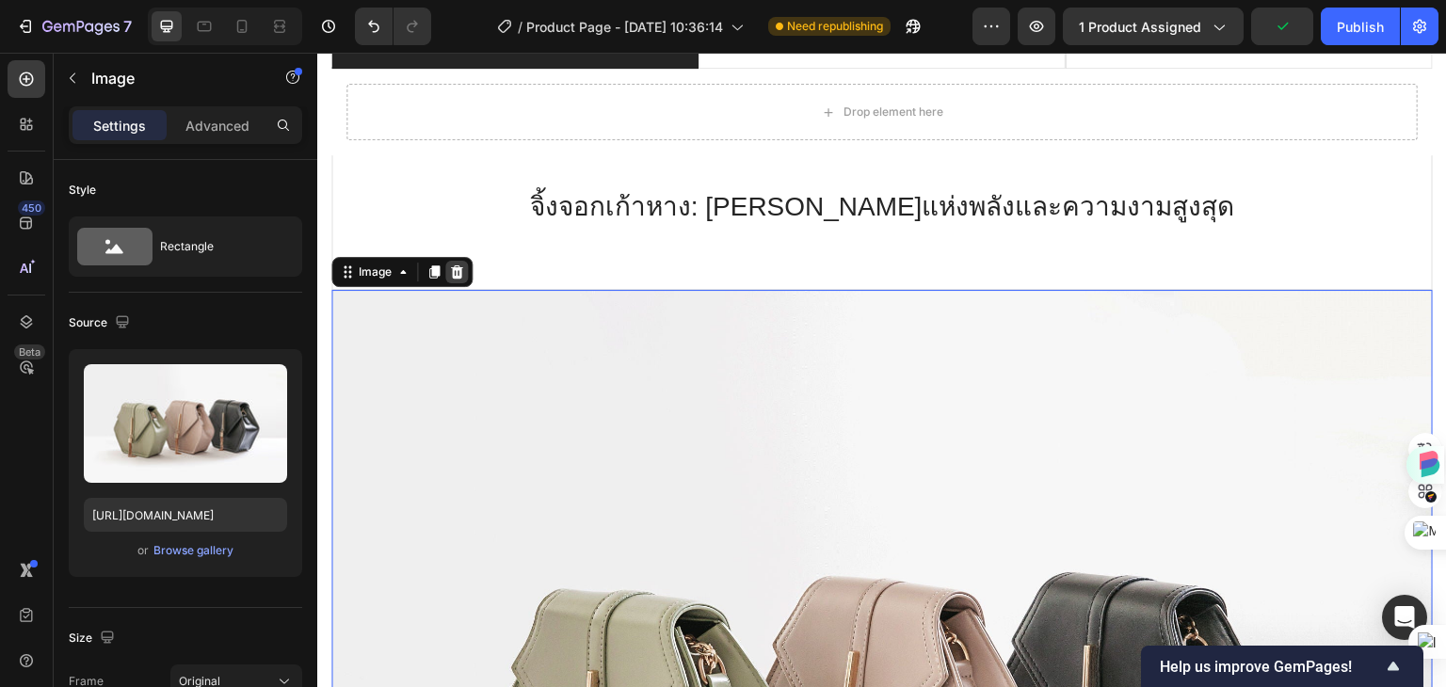
click at [458, 273] on icon at bounding box center [456, 272] width 15 height 15
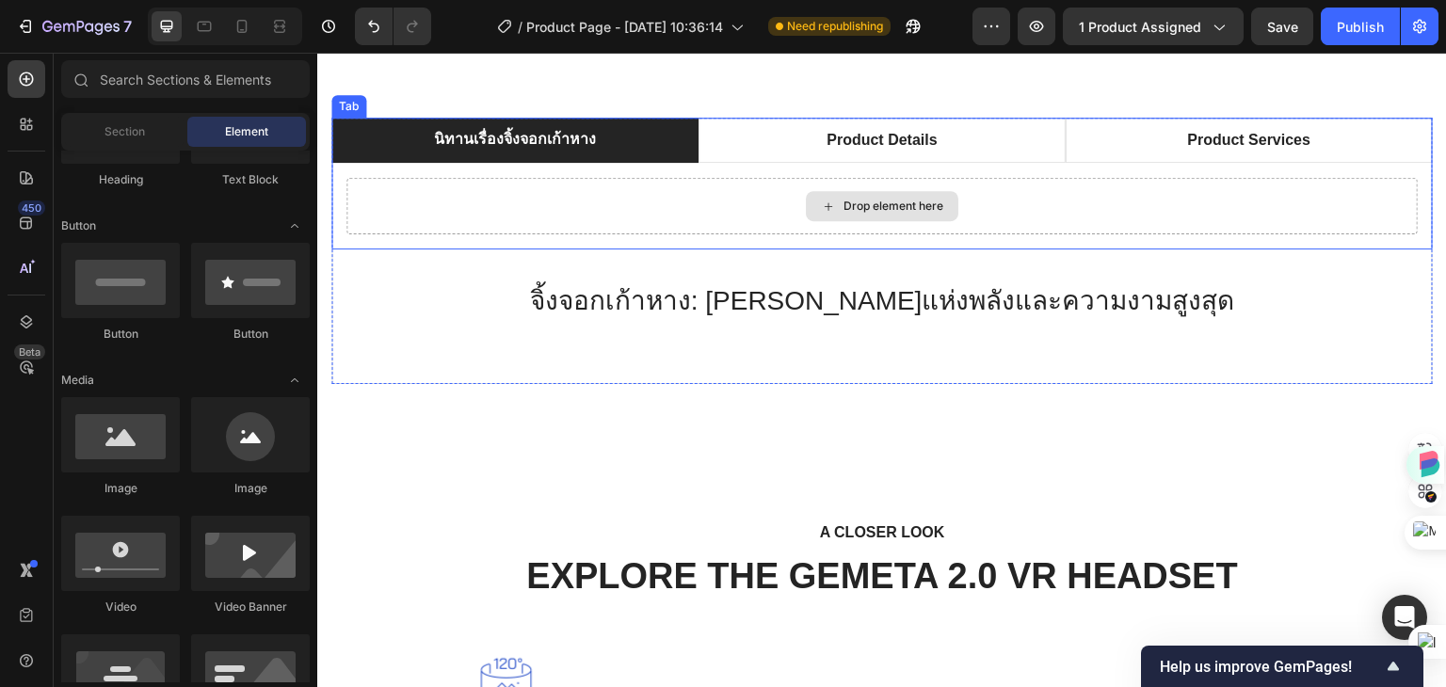
scroll to position [1035, 0]
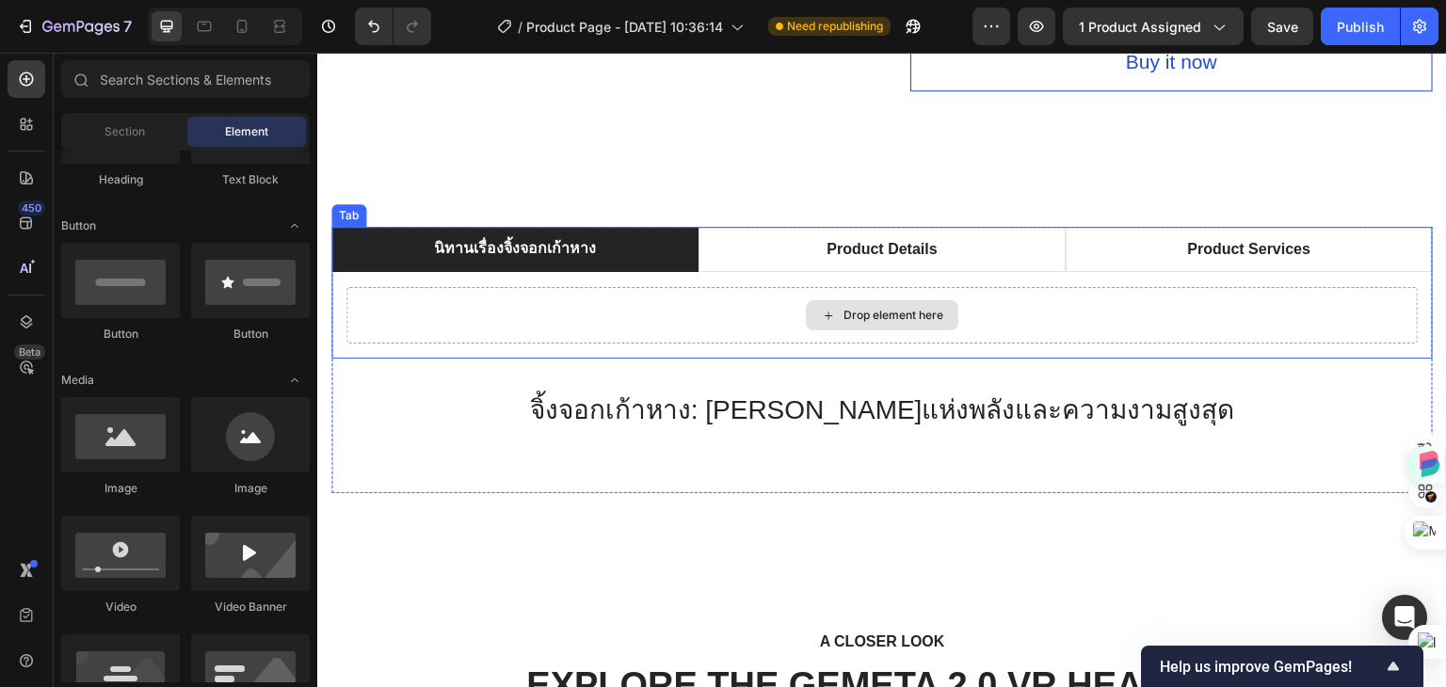
click at [860, 308] on div "Drop element here" at bounding box center [893, 315] width 100 height 15
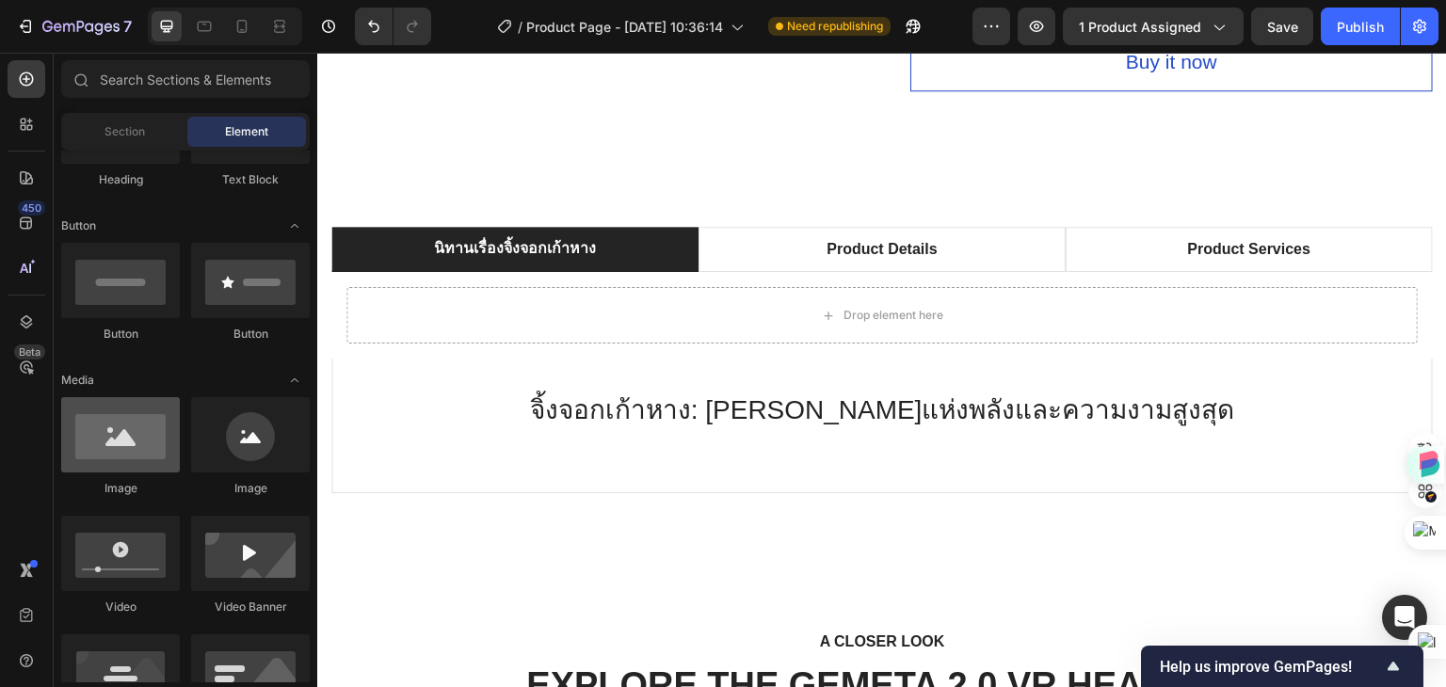
click at [135, 445] on div at bounding box center [120, 434] width 119 height 75
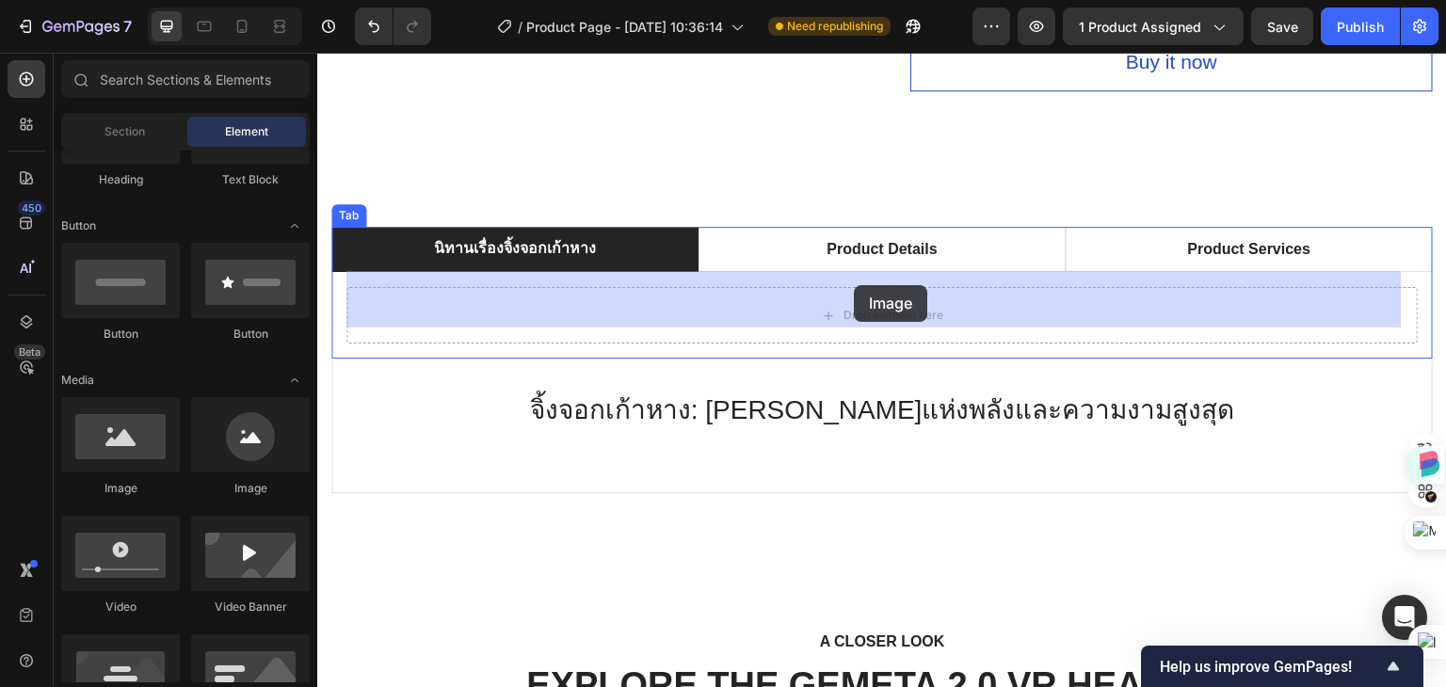
drag, startPoint x: 440, startPoint y: 494, endPoint x: 854, endPoint y: 285, distance: 463.9
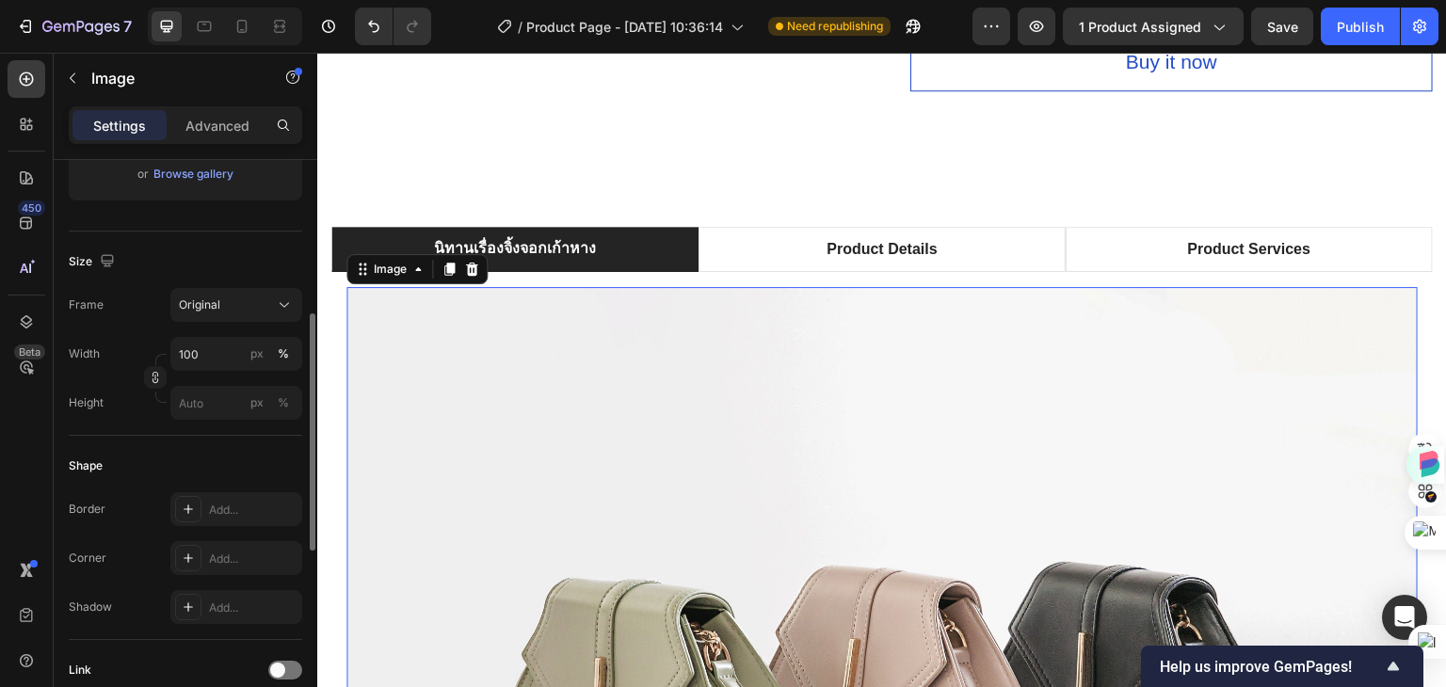
scroll to position [0, 0]
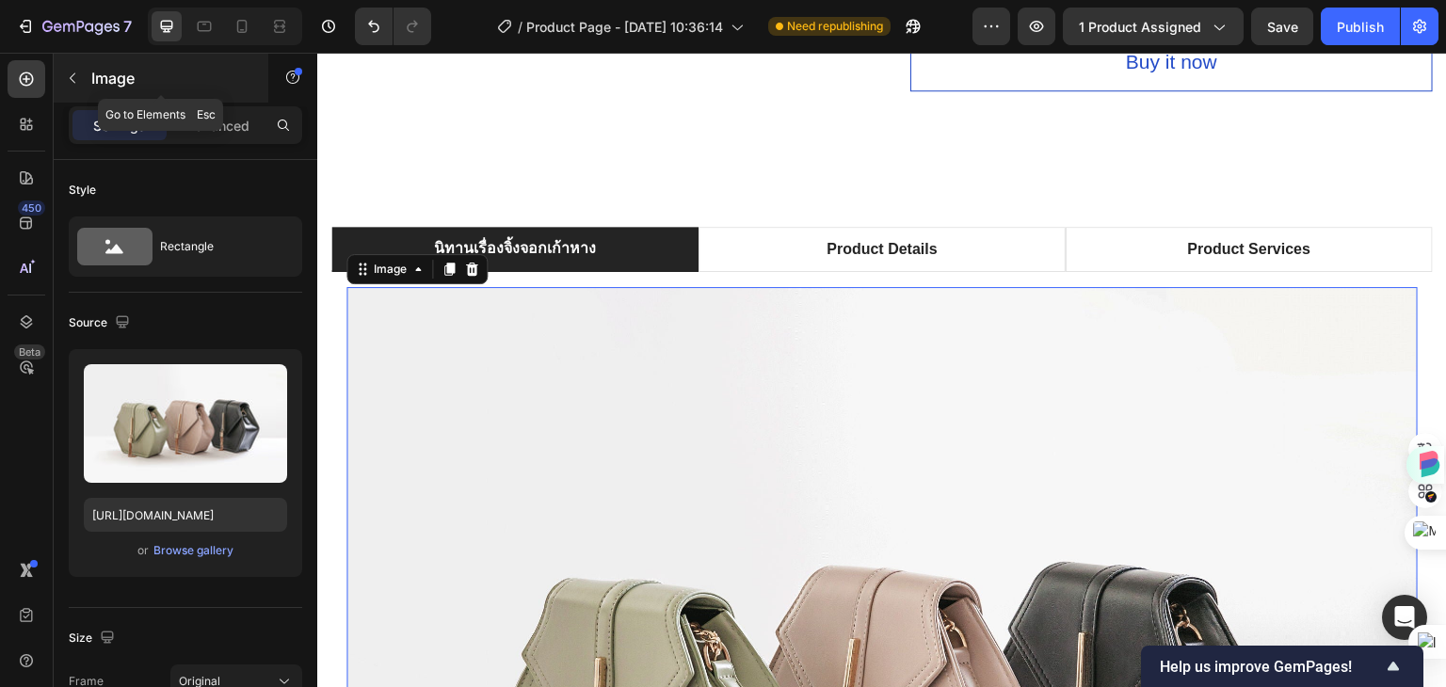
click at [72, 72] on icon "button" at bounding box center [72, 78] width 15 height 15
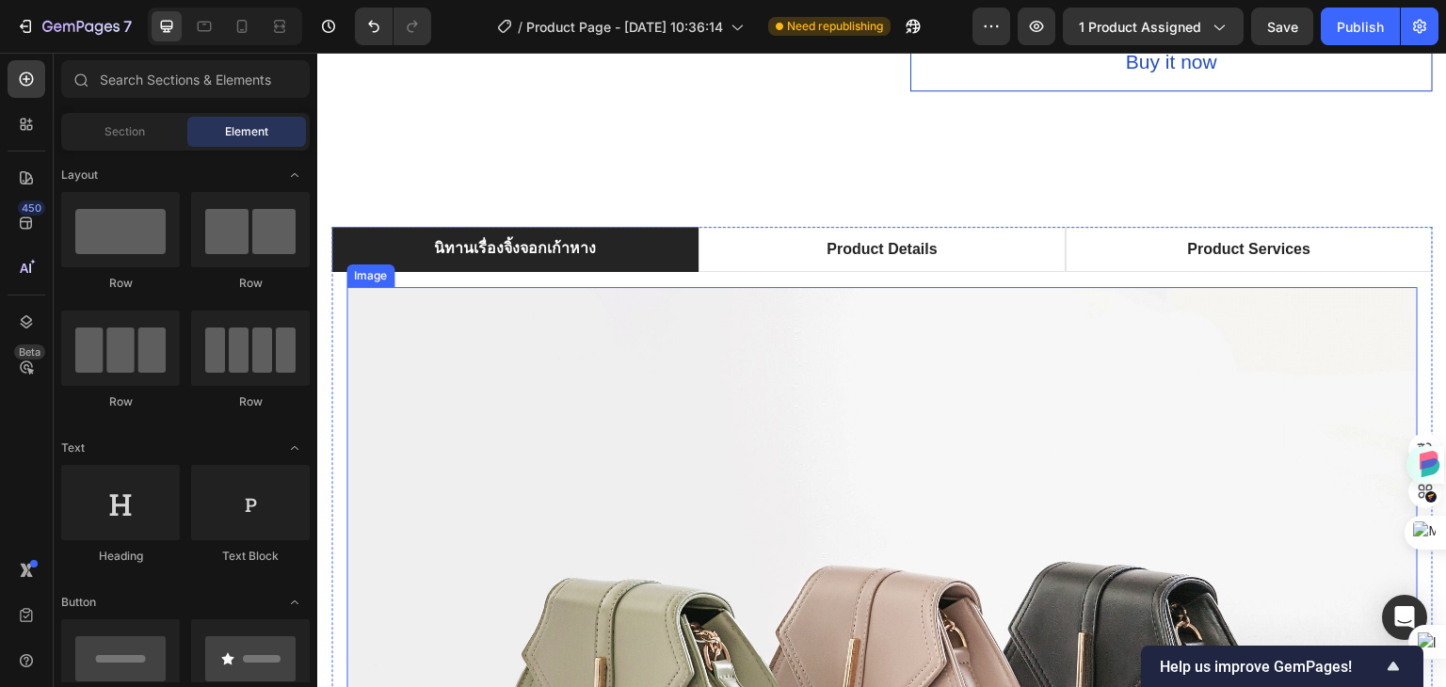
click at [786, 366] on img at bounding box center [881, 689] width 1071 height 804
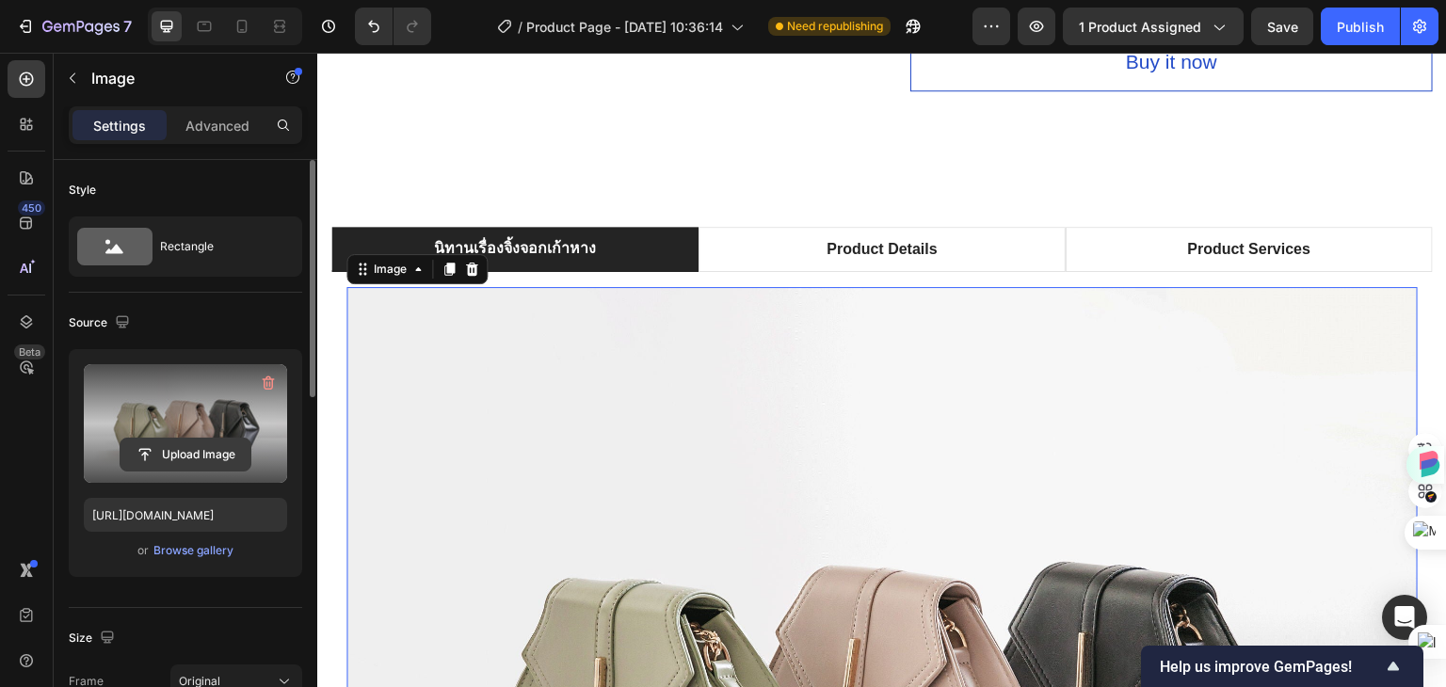
click at [153, 452] on input "file" at bounding box center [185, 455] width 130 height 32
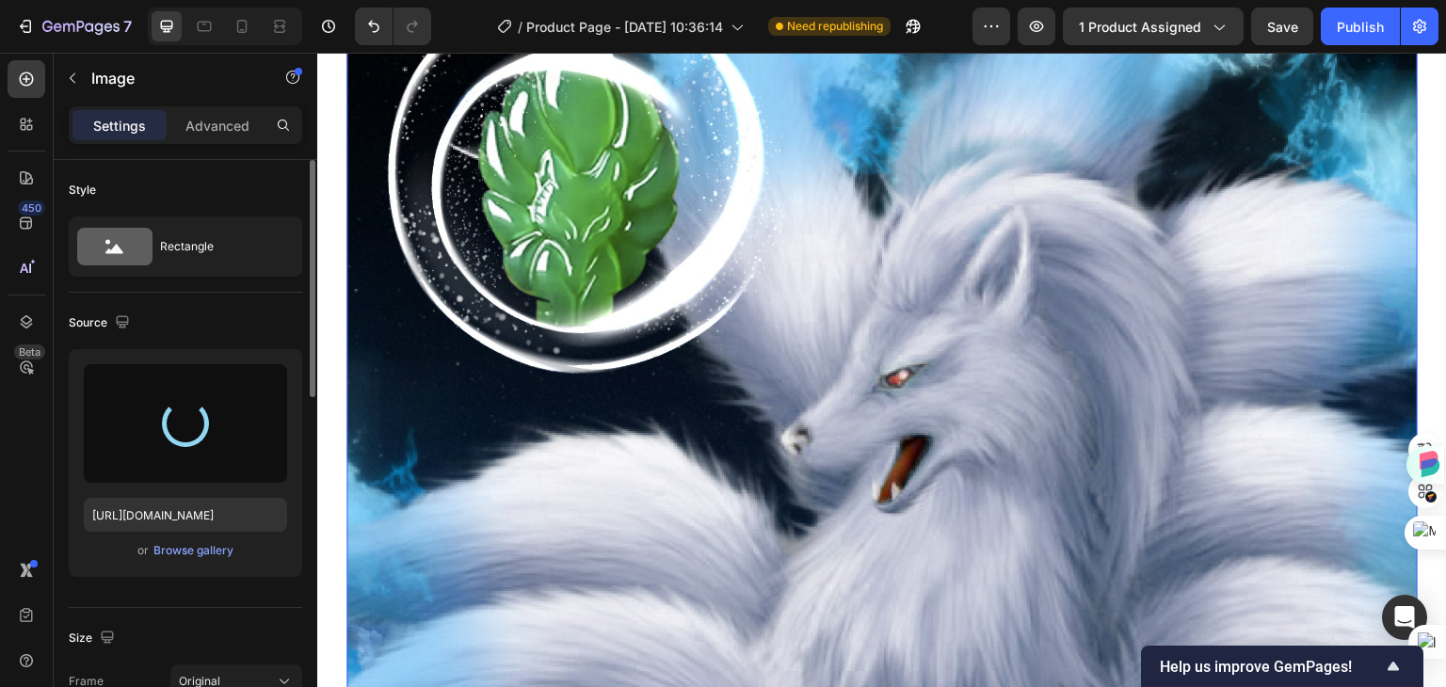
type input "[URL][DOMAIN_NAME]"
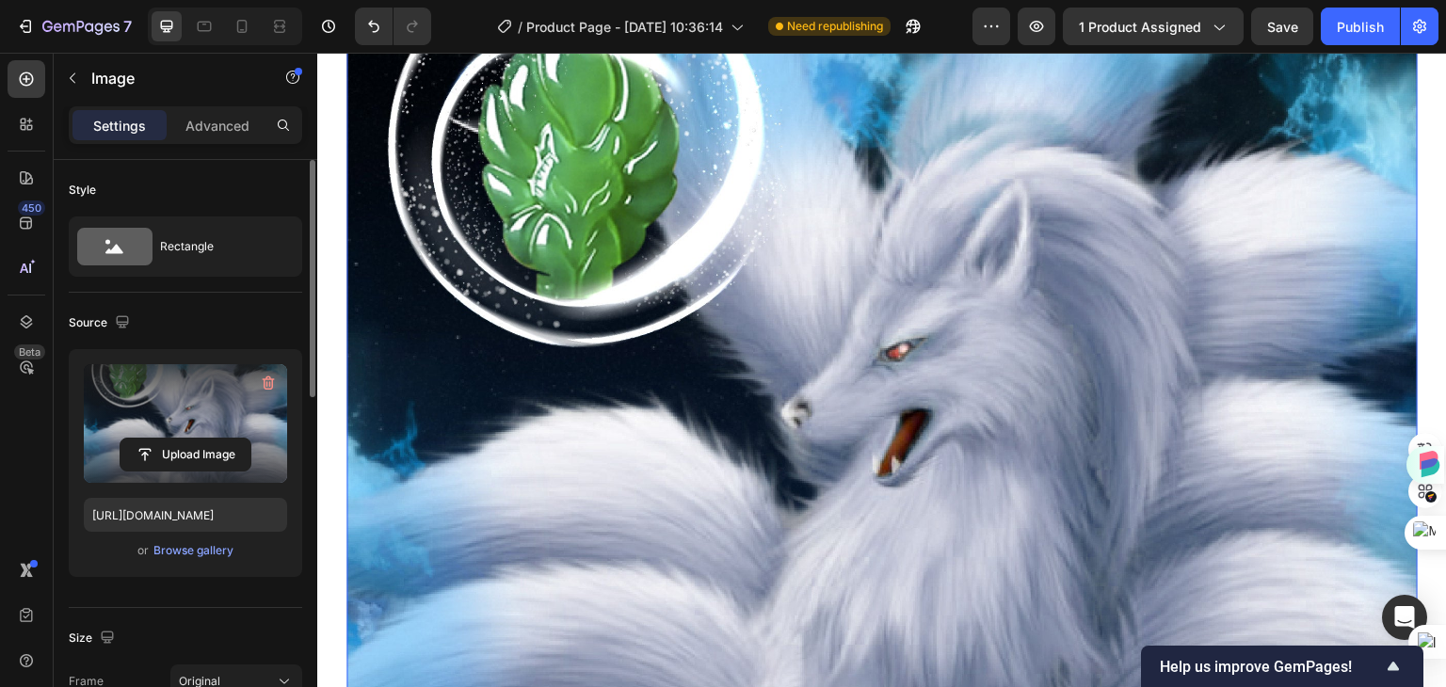
scroll to position [1788, 0]
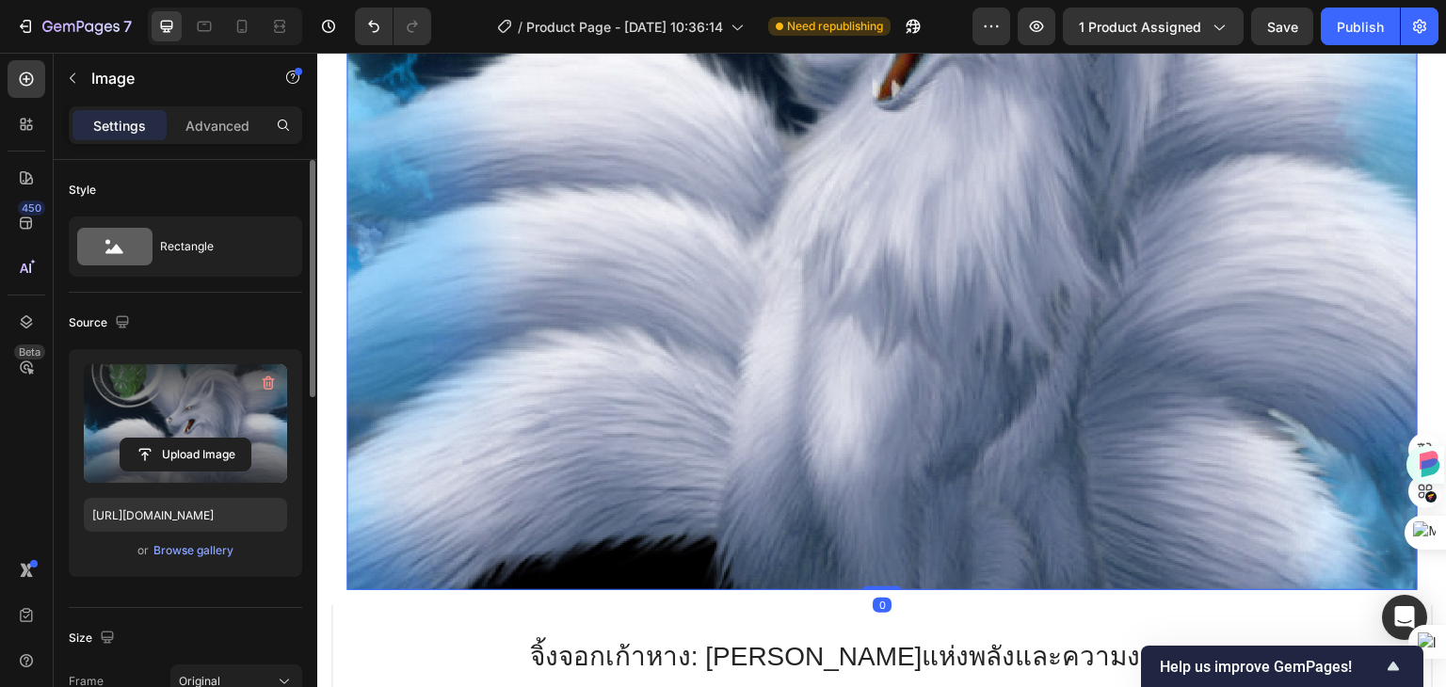
drag, startPoint x: 867, startPoint y: 570, endPoint x: 879, endPoint y: 386, distance: 184.9
click at [878, 324] on div "Image 0" at bounding box center [881, 54] width 1071 height 1071
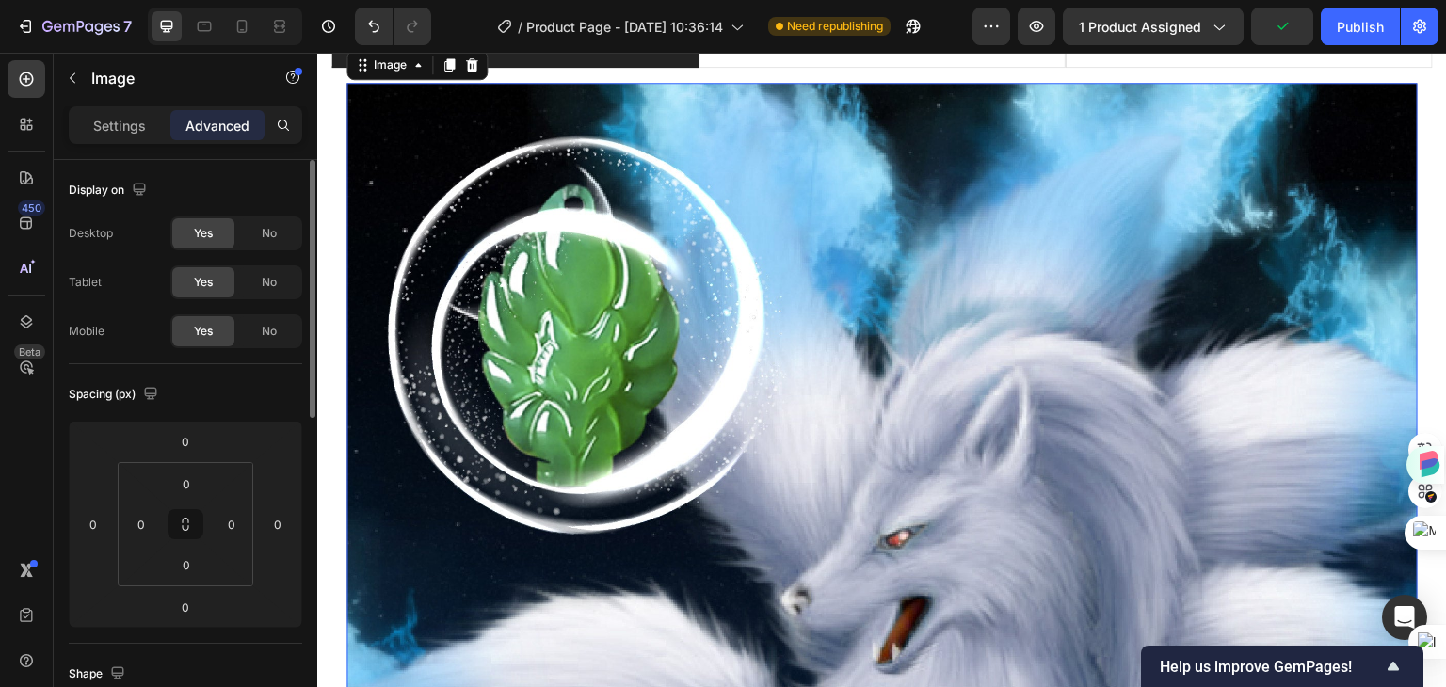
scroll to position [1223, 0]
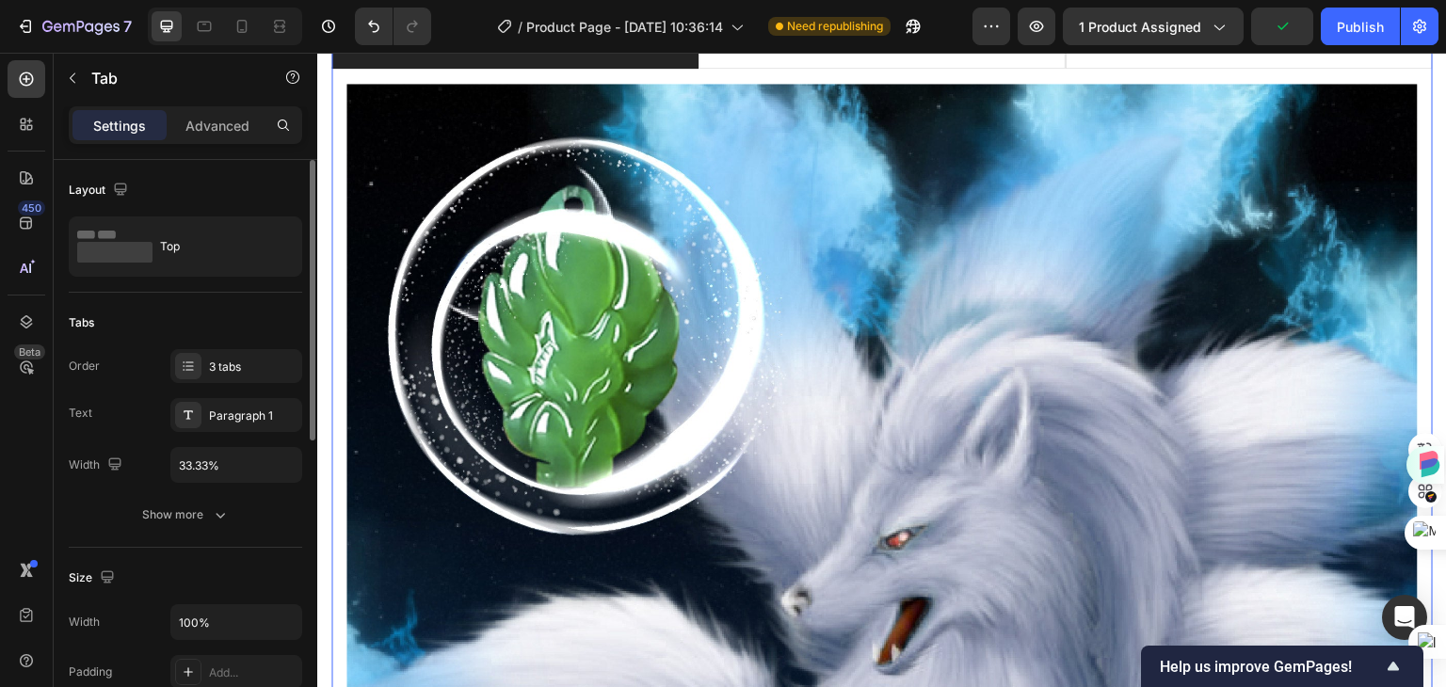
click at [467, 69] on li "นิทานเรื่องจิ้งจอกเก้าหาง" at bounding box center [514, 46] width 367 height 45
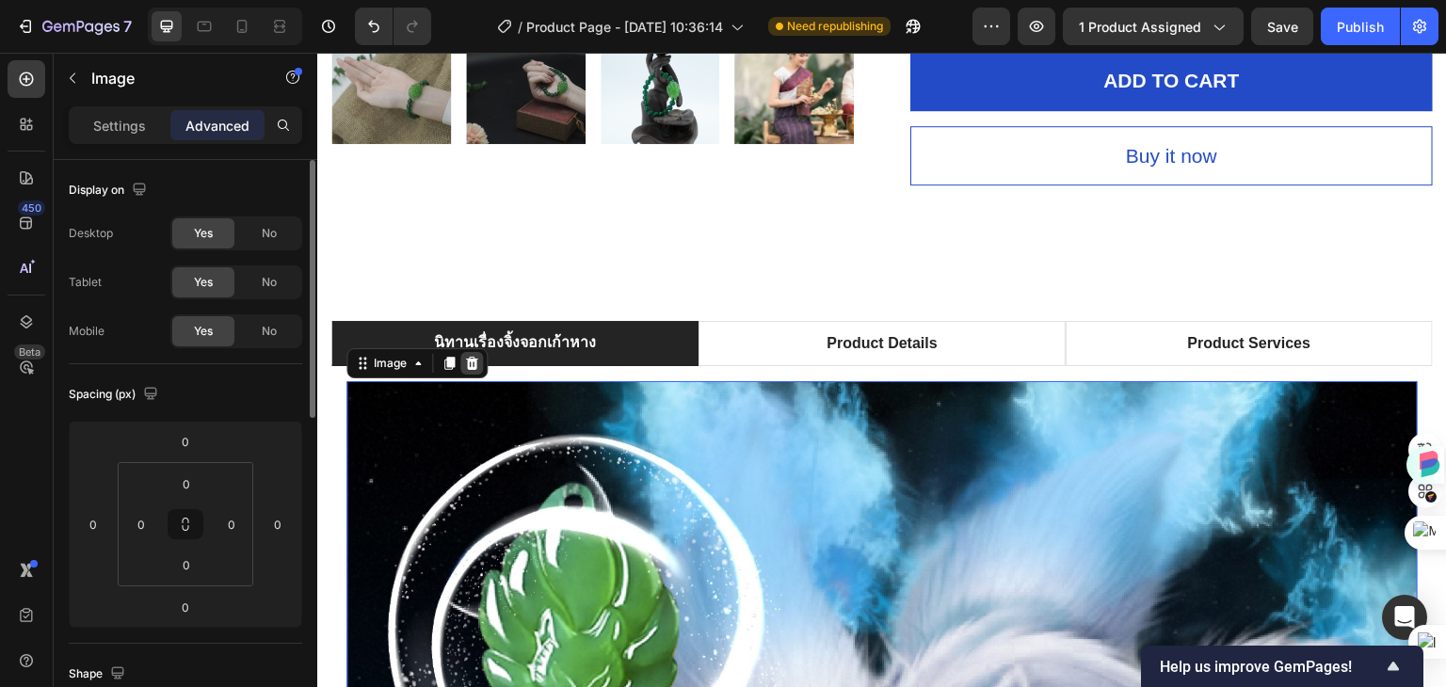
click at [469, 357] on icon at bounding box center [472, 363] width 12 height 13
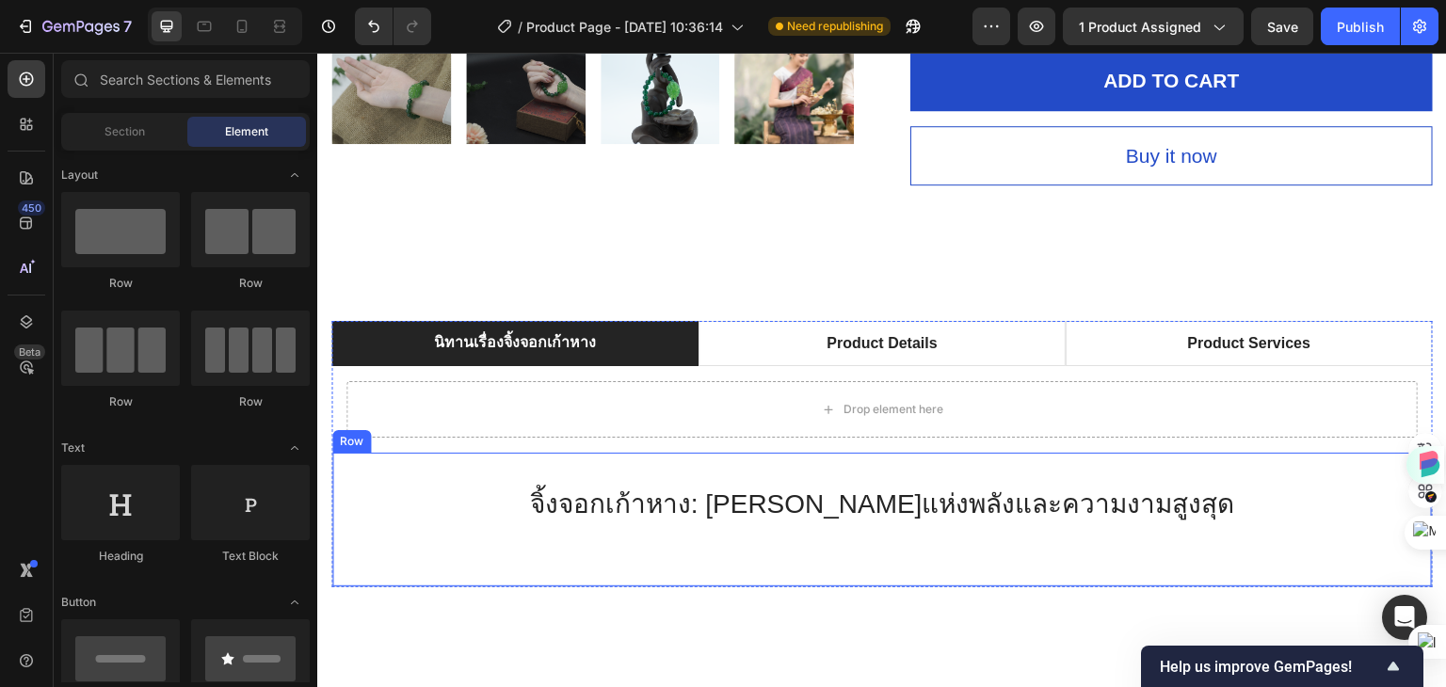
scroll to position [1129, 0]
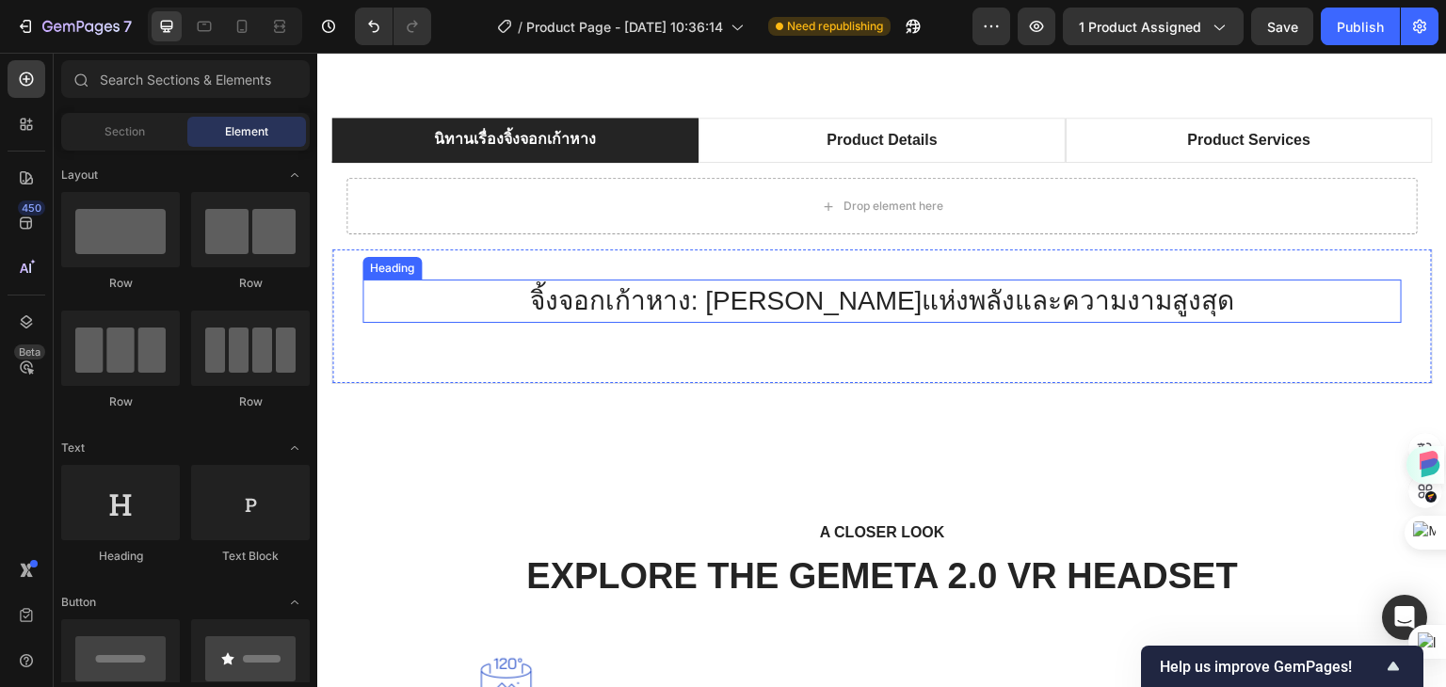
click at [969, 299] on h2 "จิ้งจอกเก้าหาง: ต้นกำเนิดแห่งพลังและความงามสูงสุด" at bounding box center [881, 301] width 1039 height 43
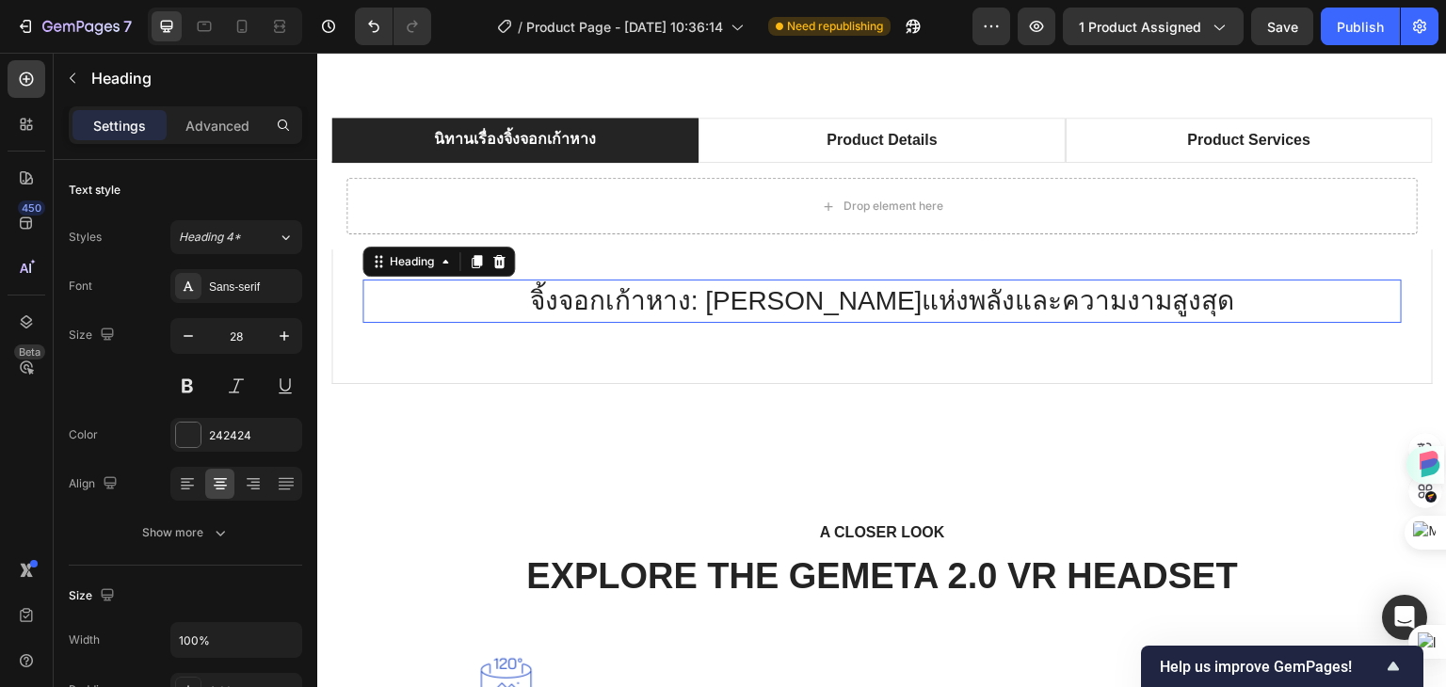
click at [969, 299] on h2 "จิ้งจอกเก้าหาง: ต้นกำเนิดแห่งพลังและความงามสูงสุด" at bounding box center [881, 301] width 1039 height 43
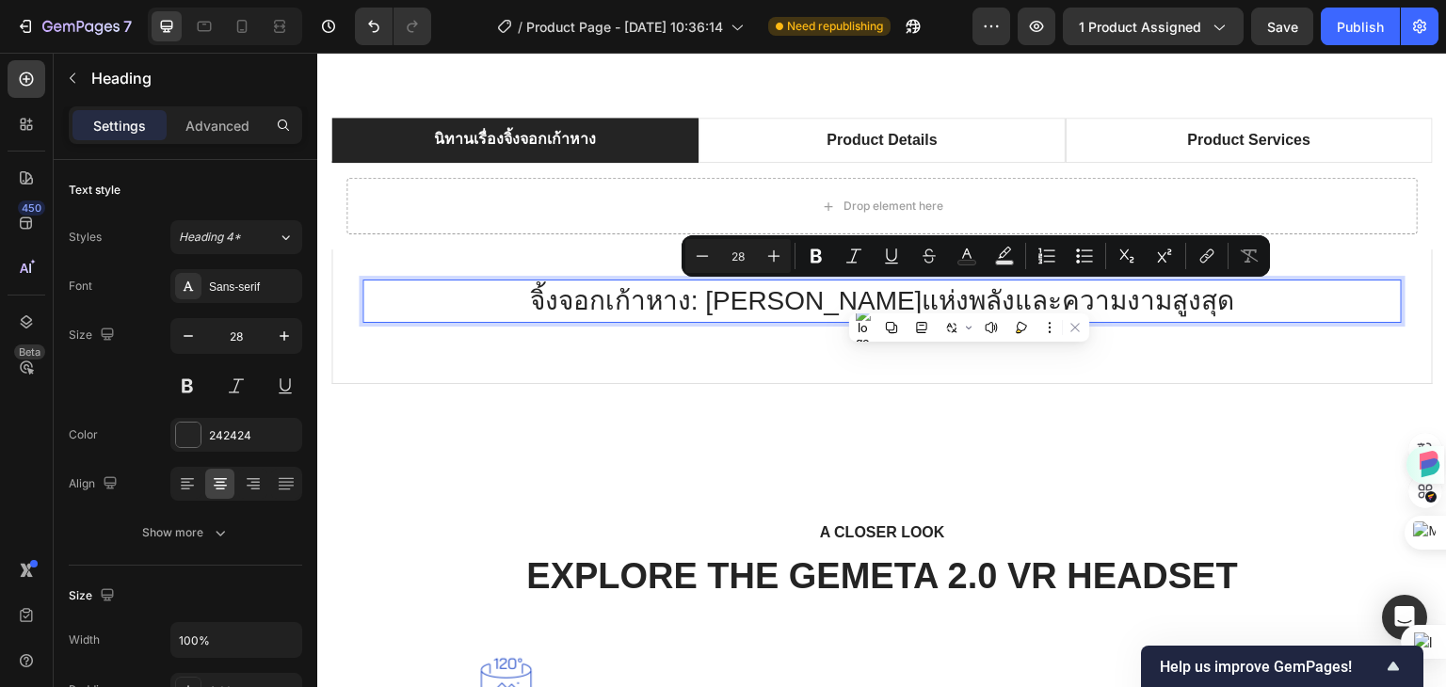
click at [1156, 299] on p "จิ้งจอกเก้าหาง: ต้นกำเนิดแห่งพลังและความงามสูงสุด" at bounding box center [882, 301] width 1036 height 40
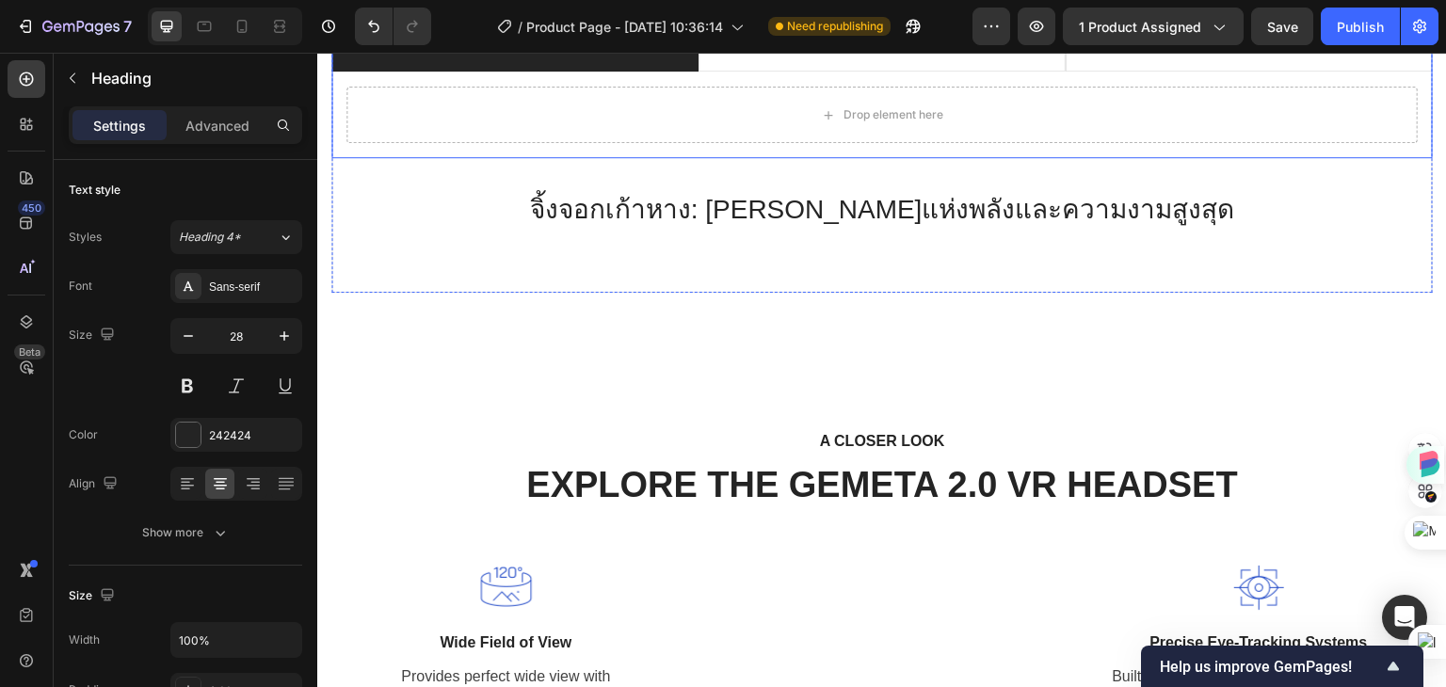
scroll to position [1130, 0]
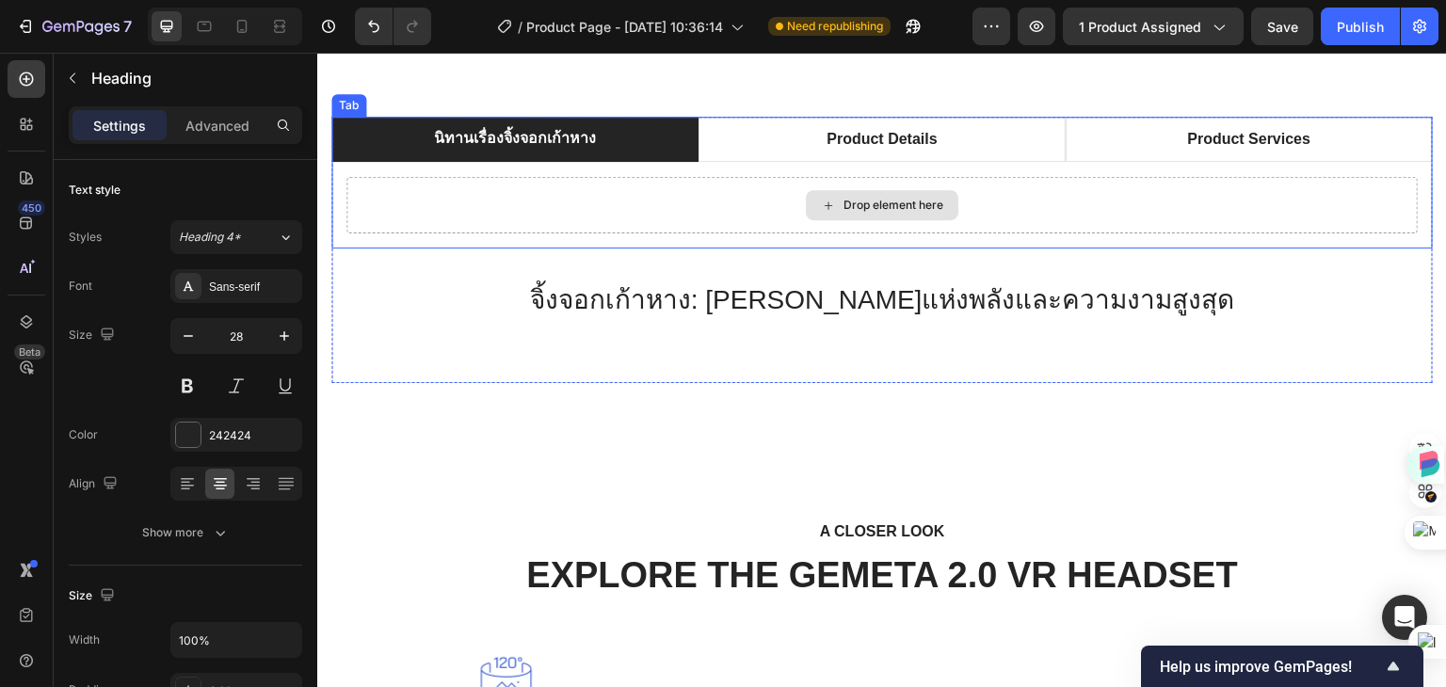
click at [875, 205] on div "Drop element here" at bounding box center [893, 205] width 100 height 15
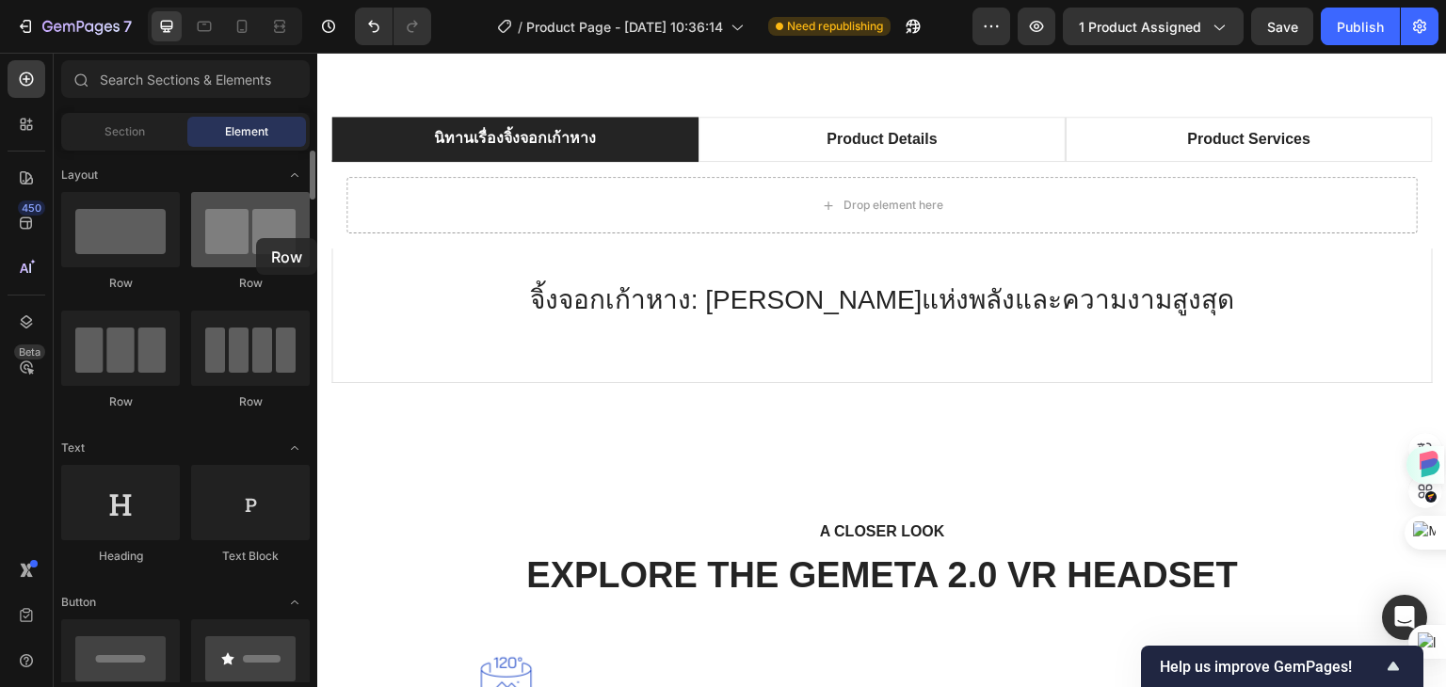
click at [256, 238] on div at bounding box center [250, 229] width 119 height 75
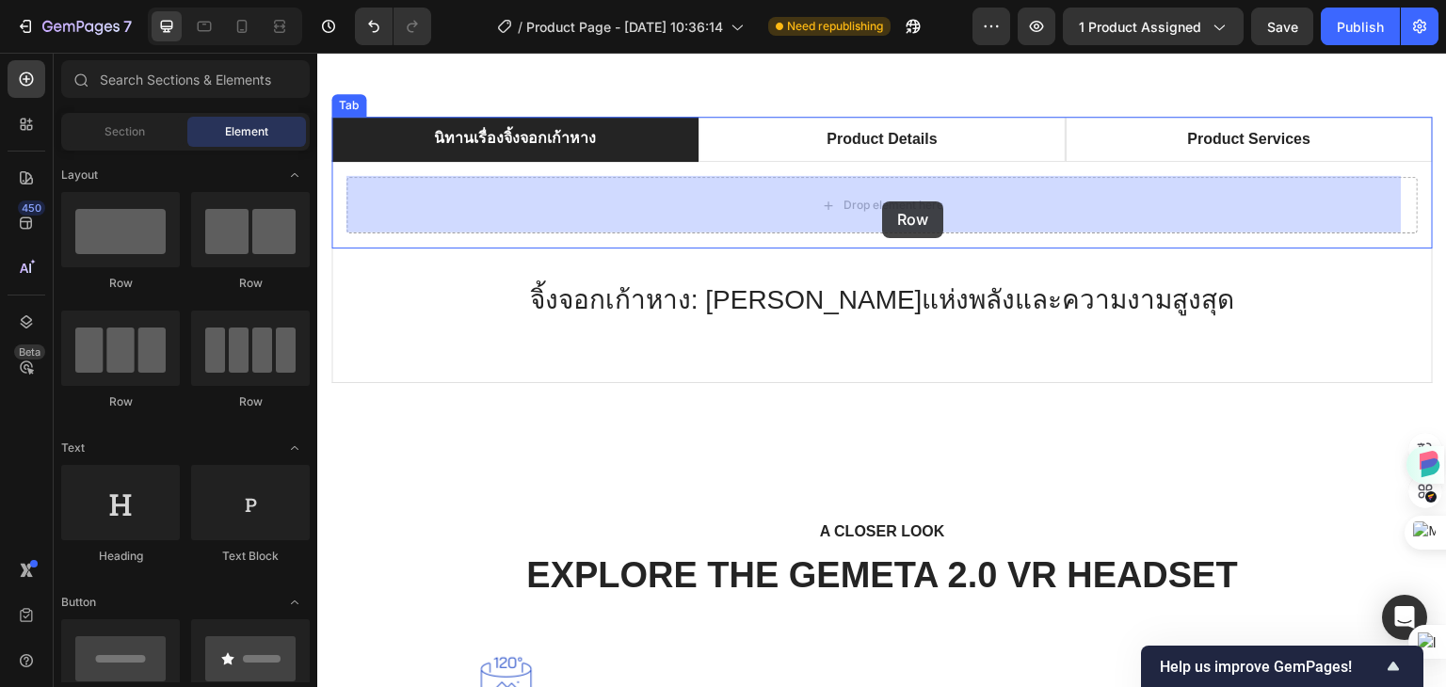
drag, startPoint x: 572, startPoint y: 291, endPoint x: 883, endPoint y: 201, distance: 323.3
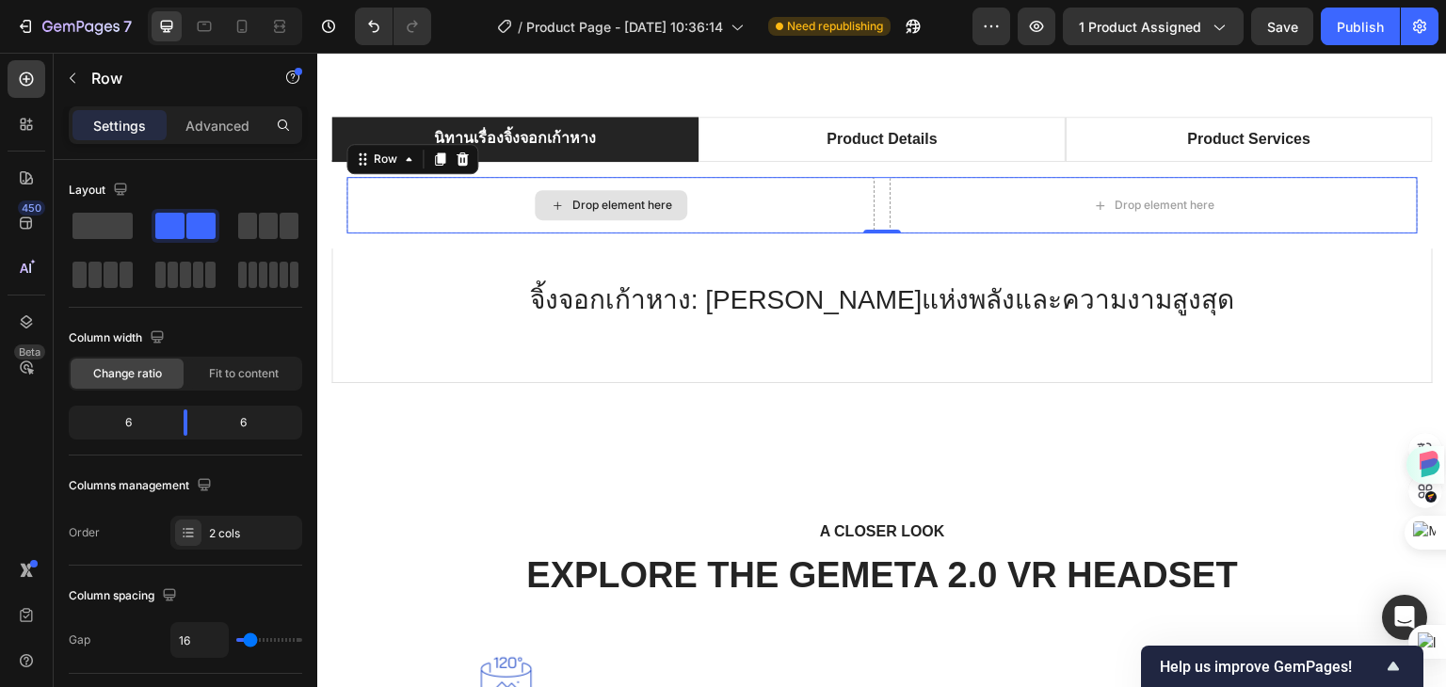
click at [572, 210] on div "Drop element here" at bounding box center [622, 205] width 100 height 15
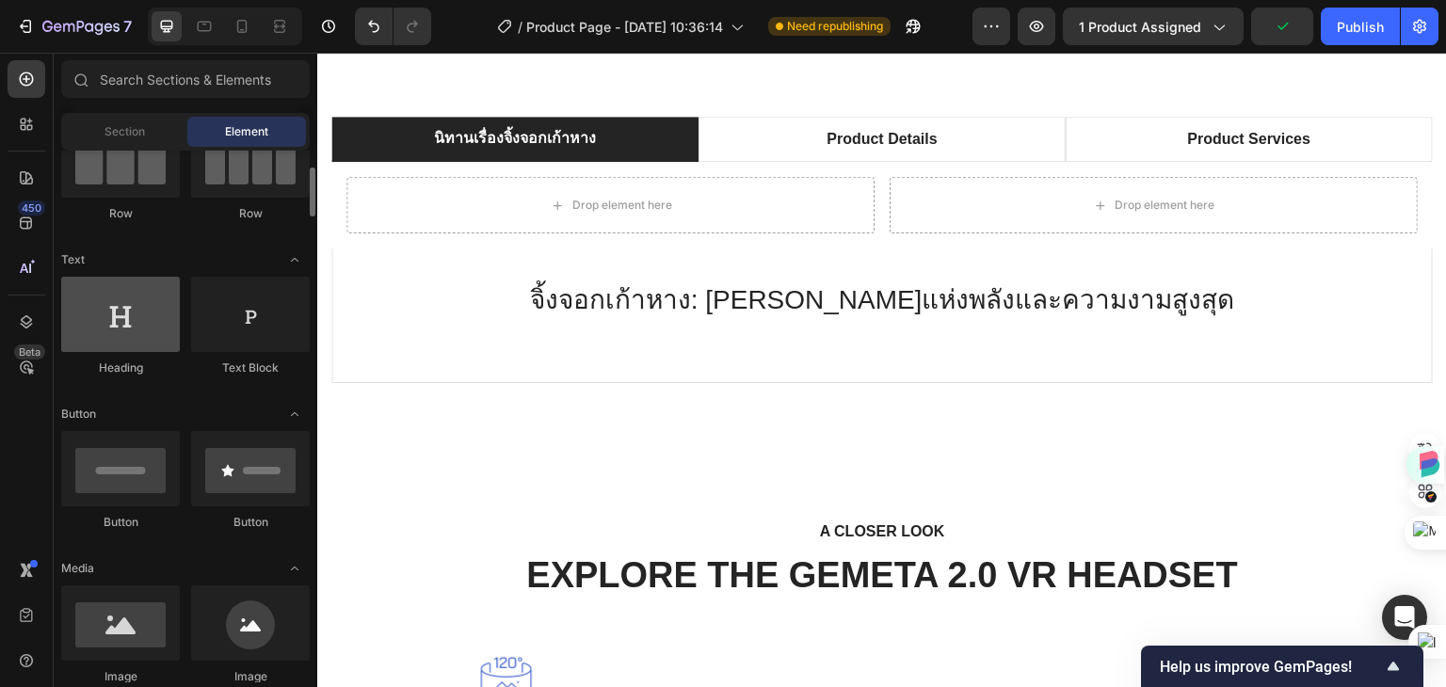
scroll to position [282, 0]
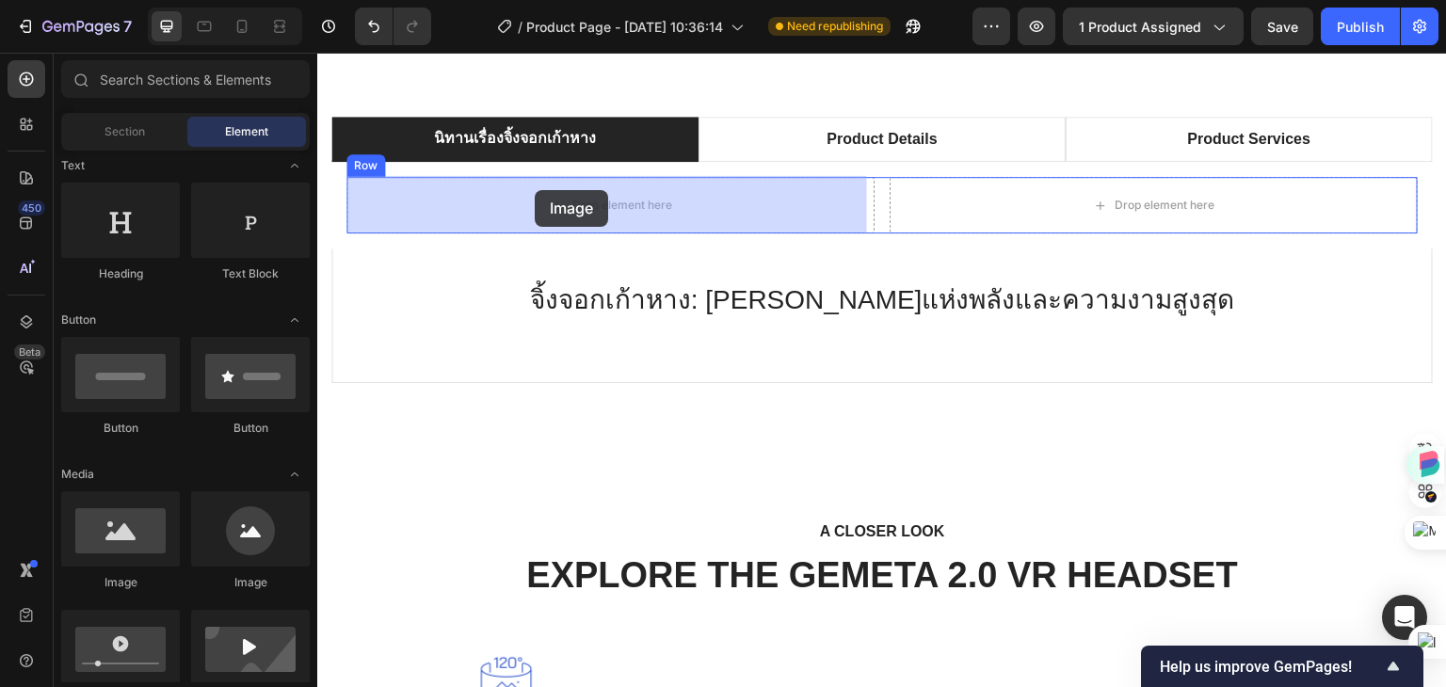
drag, startPoint x: 586, startPoint y: 586, endPoint x: 535, endPoint y: 190, distance: 398.6
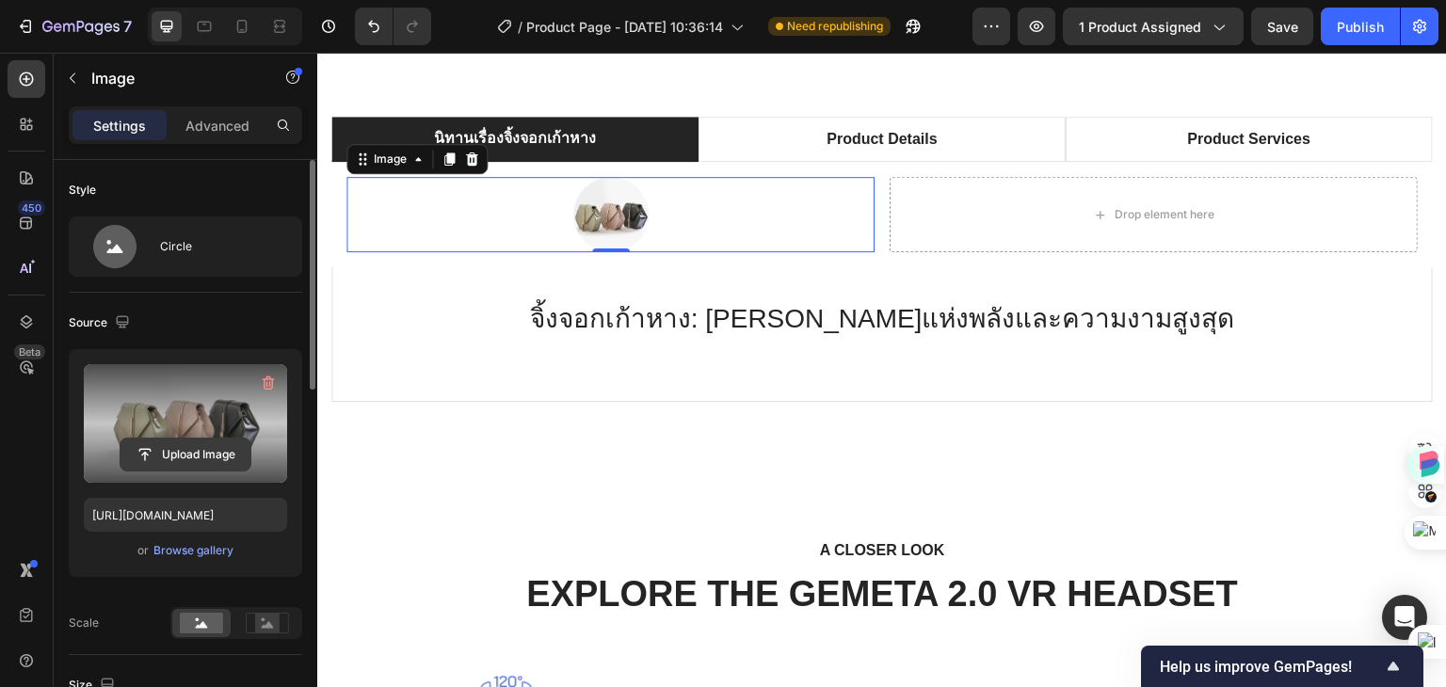
click at [182, 454] on input "file" at bounding box center [185, 455] width 130 height 32
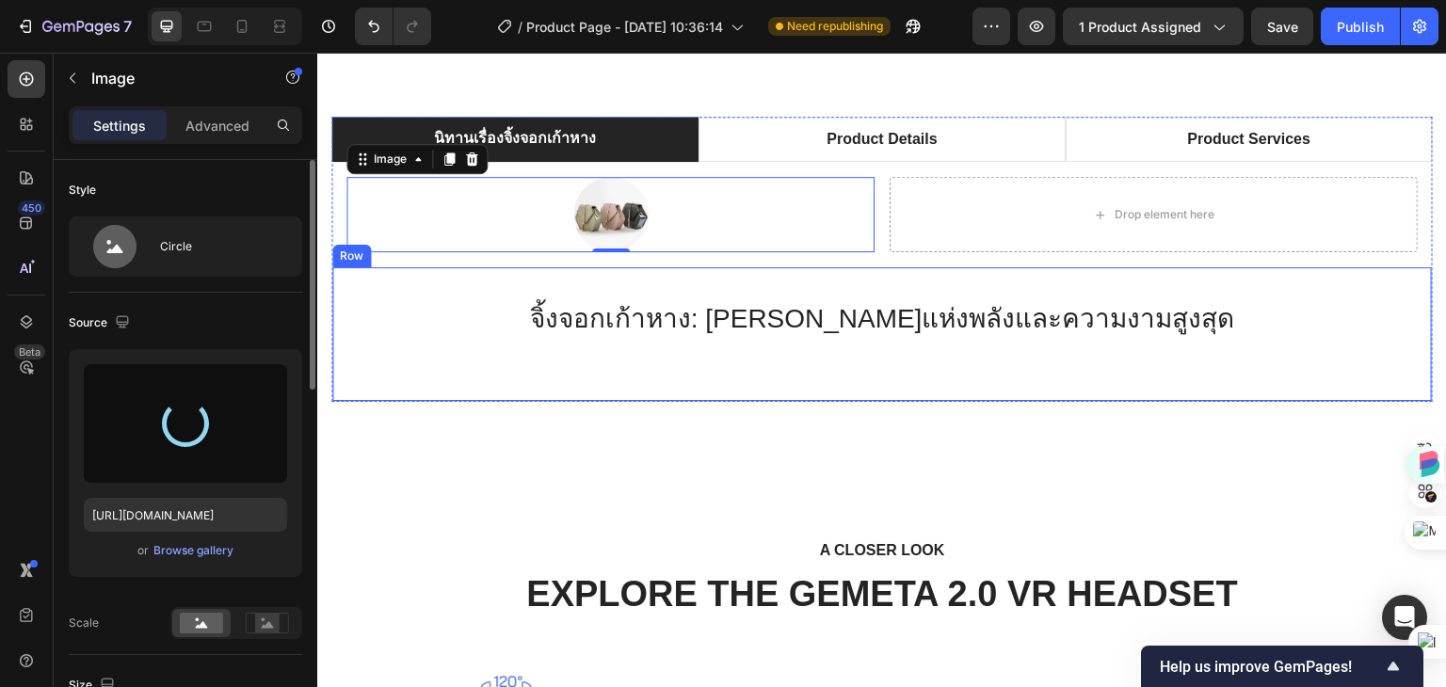
type input "[URL][DOMAIN_NAME]"
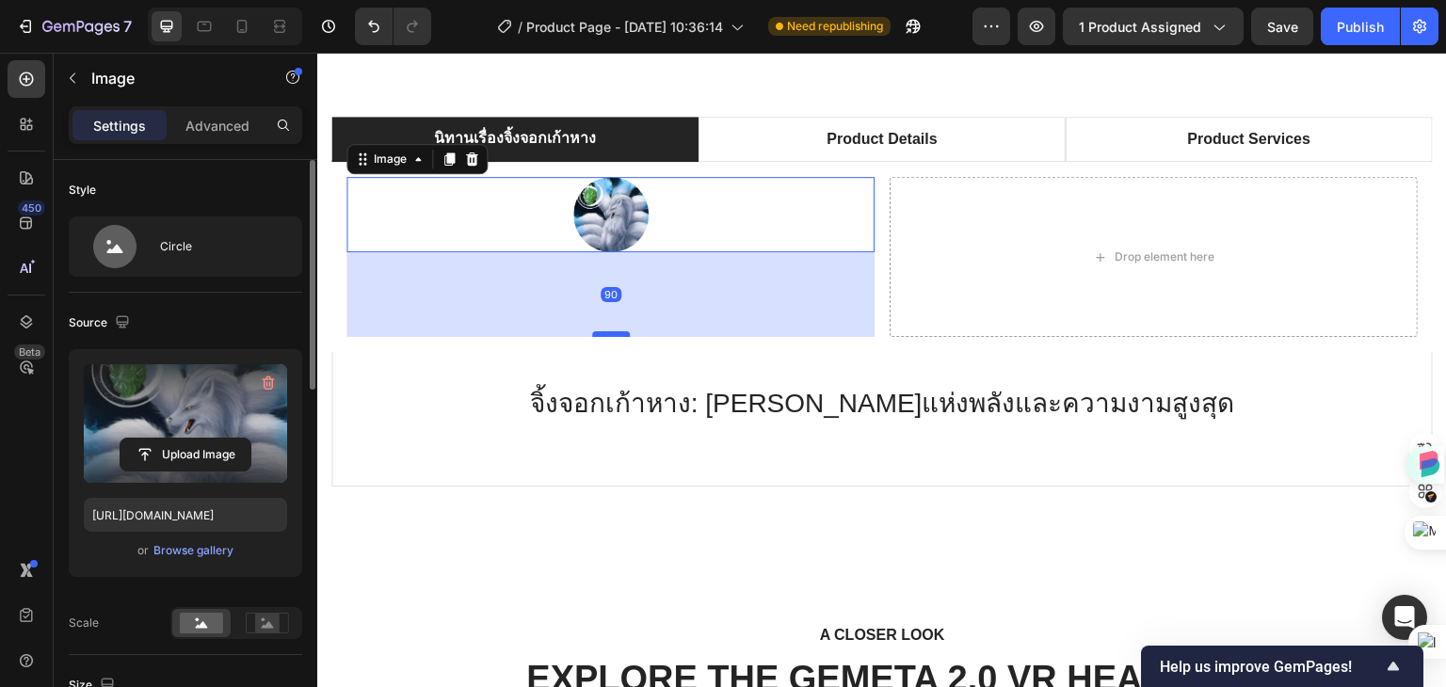
drag, startPoint x: 611, startPoint y: 249, endPoint x: 614, endPoint y: 336, distance: 87.6
click at [614, 336] on div at bounding box center [611, 334] width 38 height 6
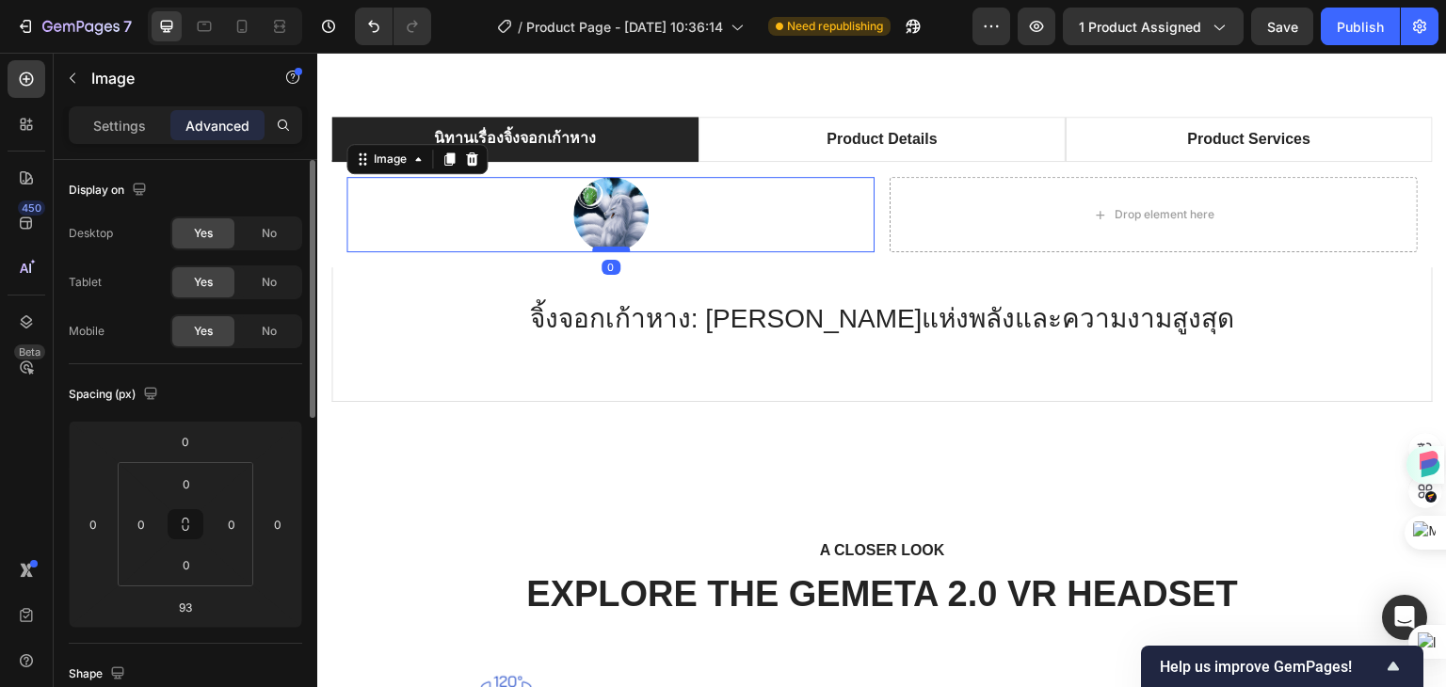
drag, startPoint x: 604, startPoint y: 335, endPoint x: 607, endPoint y: 246, distance: 89.5
click at [607, 247] on div at bounding box center [611, 250] width 38 height 6
type input "0"
click at [474, 158] on icon at bounding box center [472, 159] width 12 height 13
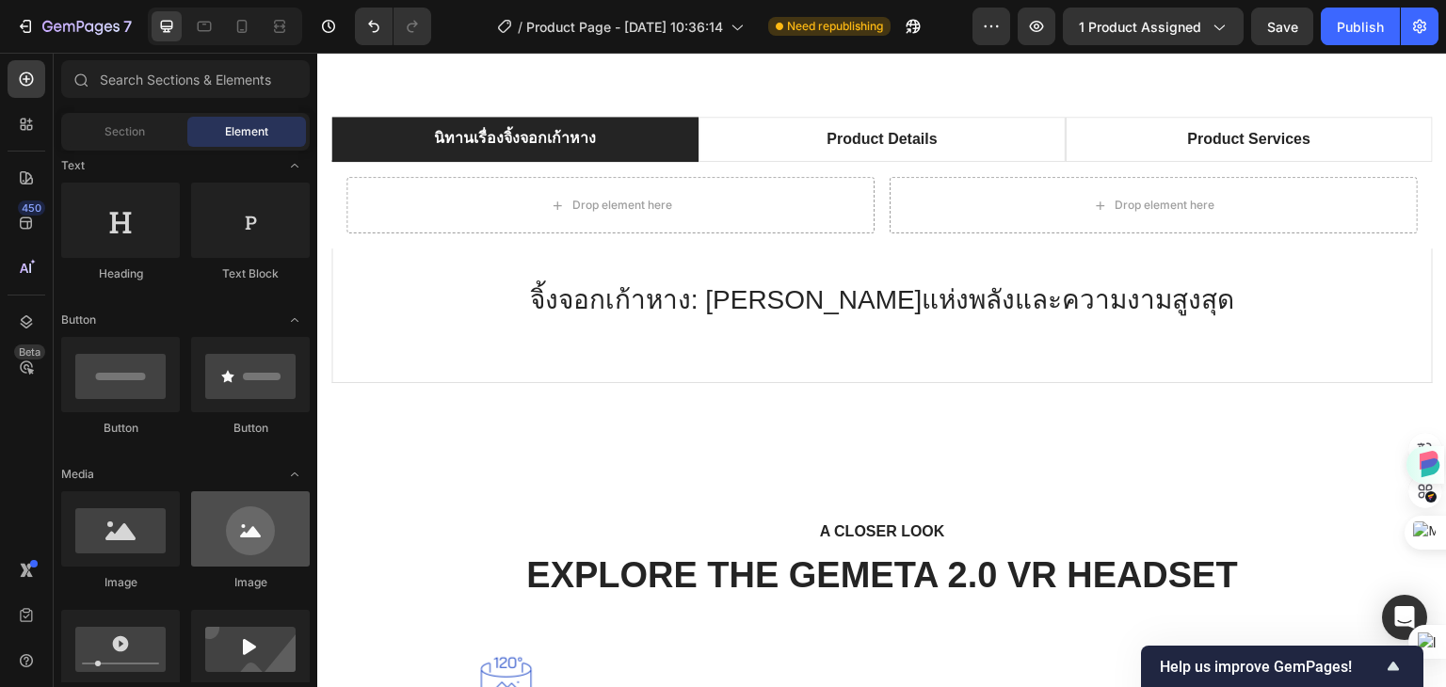
scroll to position [377, 0]
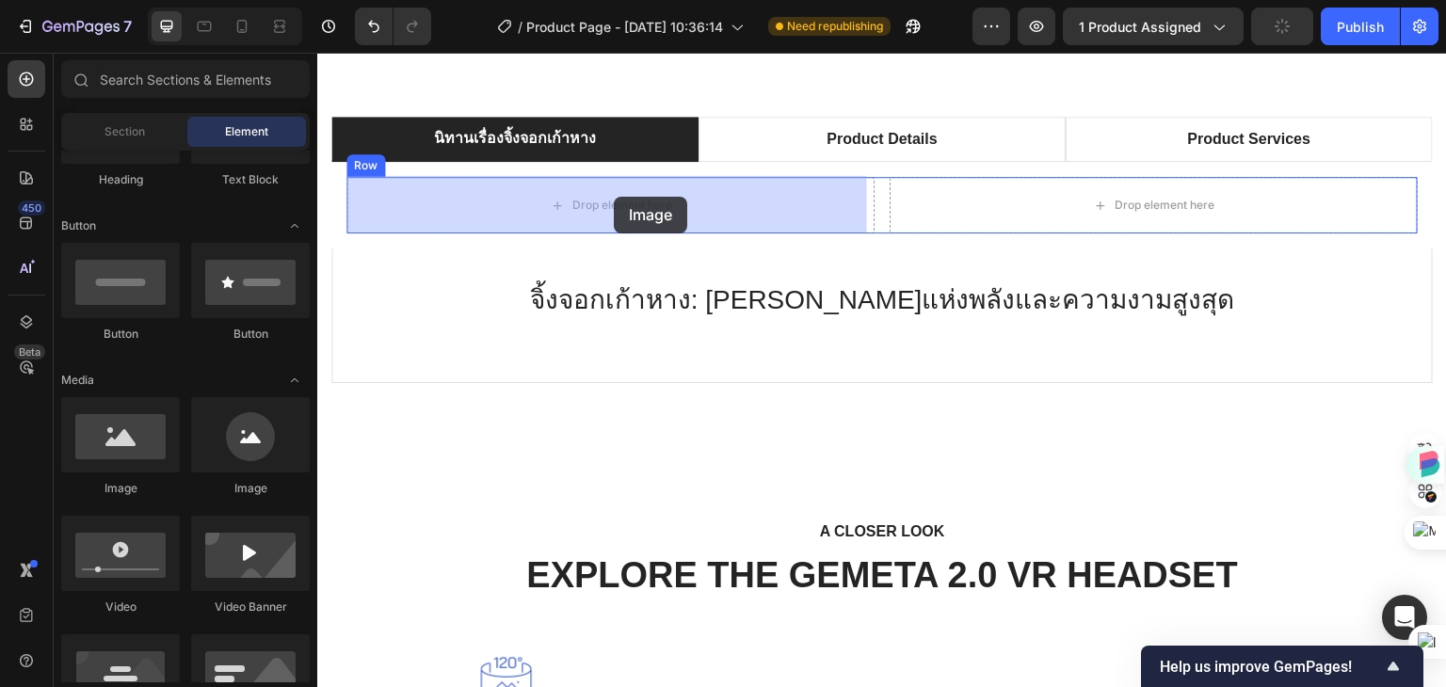
drag, startPoint x: 448, startPoint y: 506, endPoint x: 614, endPoint y: 197, distance: 350.4
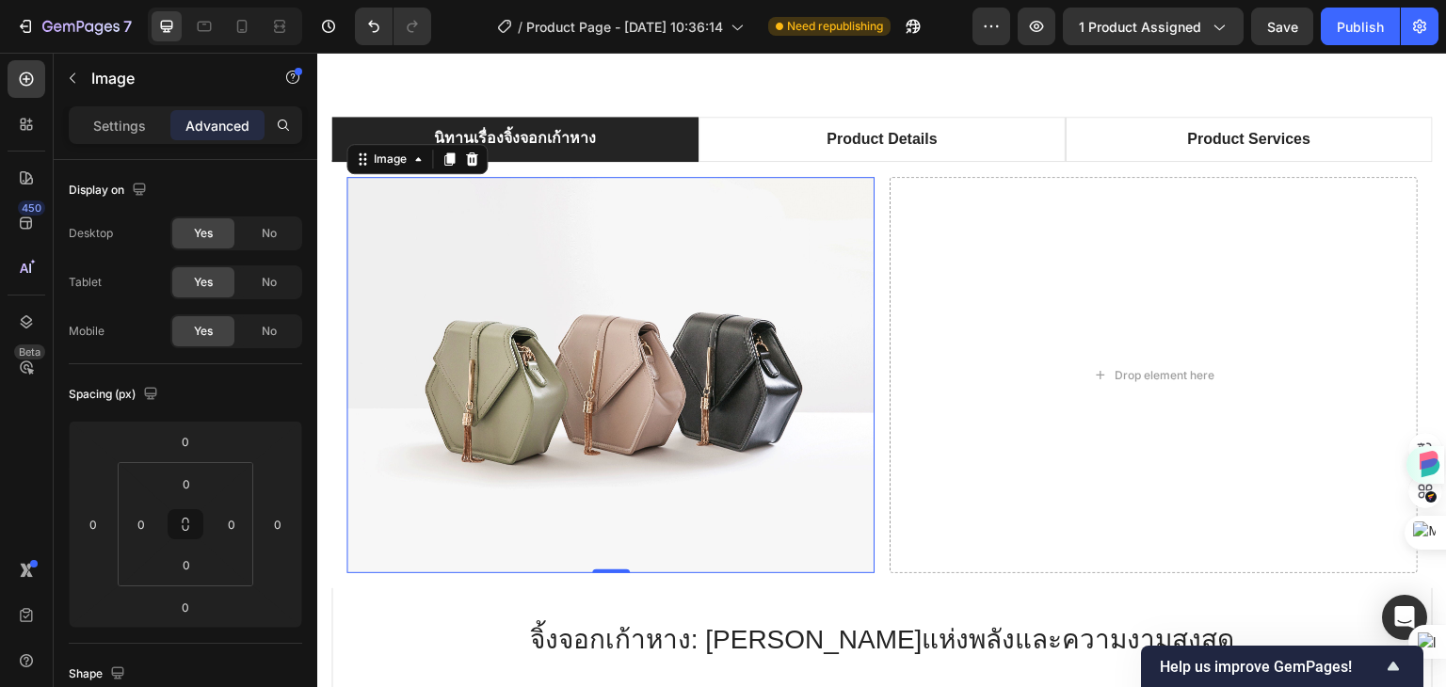
click at [566, 340] on img at bounding box center [610, 375] width 528 height 396
click at [600, 361] on img at bounding box center [610, 375] width 528 height 396
click at [125, 128] on p "Settings" at bounding box center [119, 126] width 53 height 20
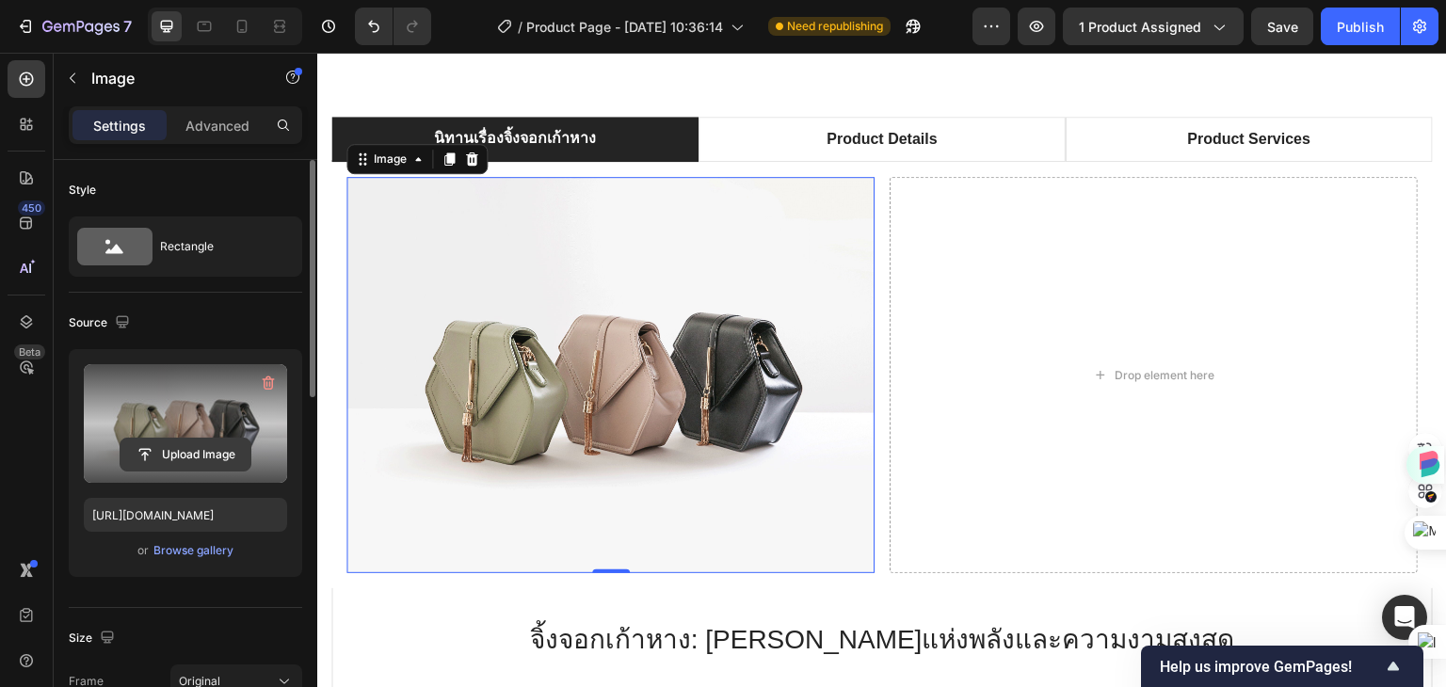
click at [200, 449] on input "file" at bounding box center [185, 455] width 130 height 32
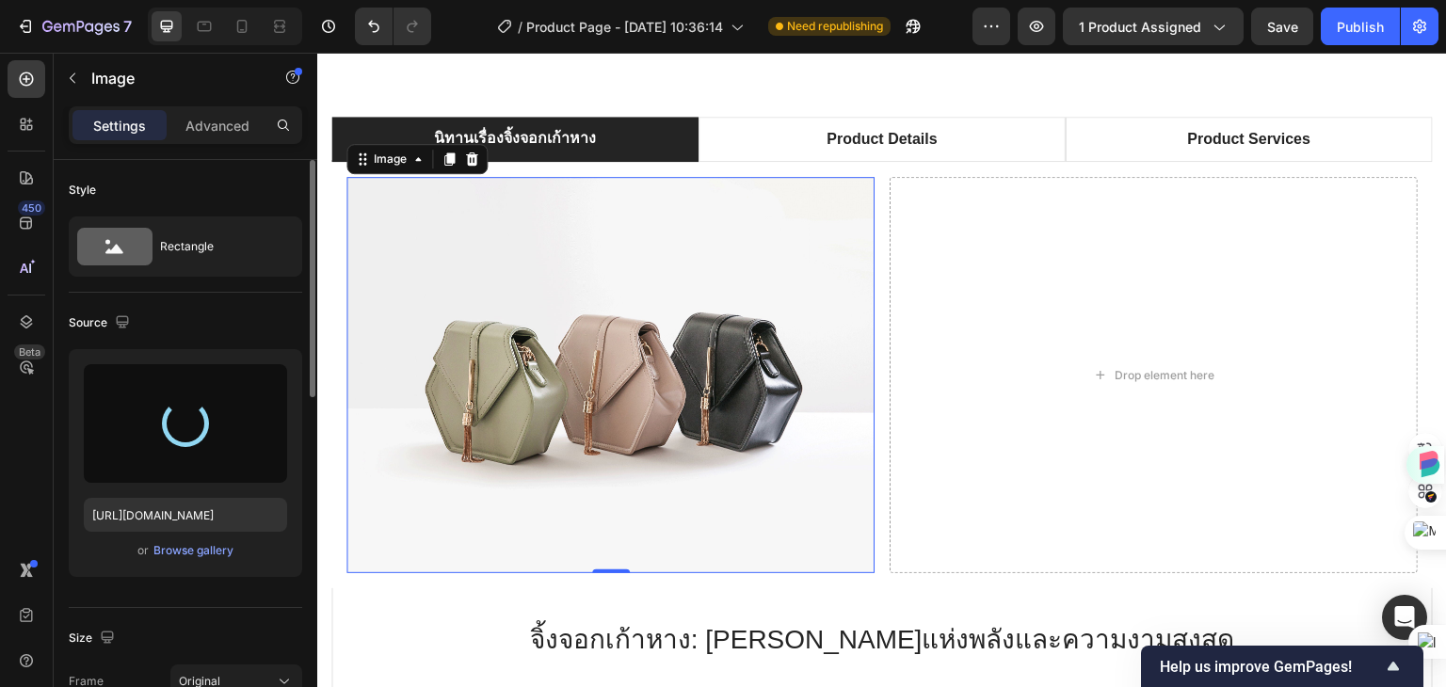
type input "[URL][DOMAIN_NAME]"
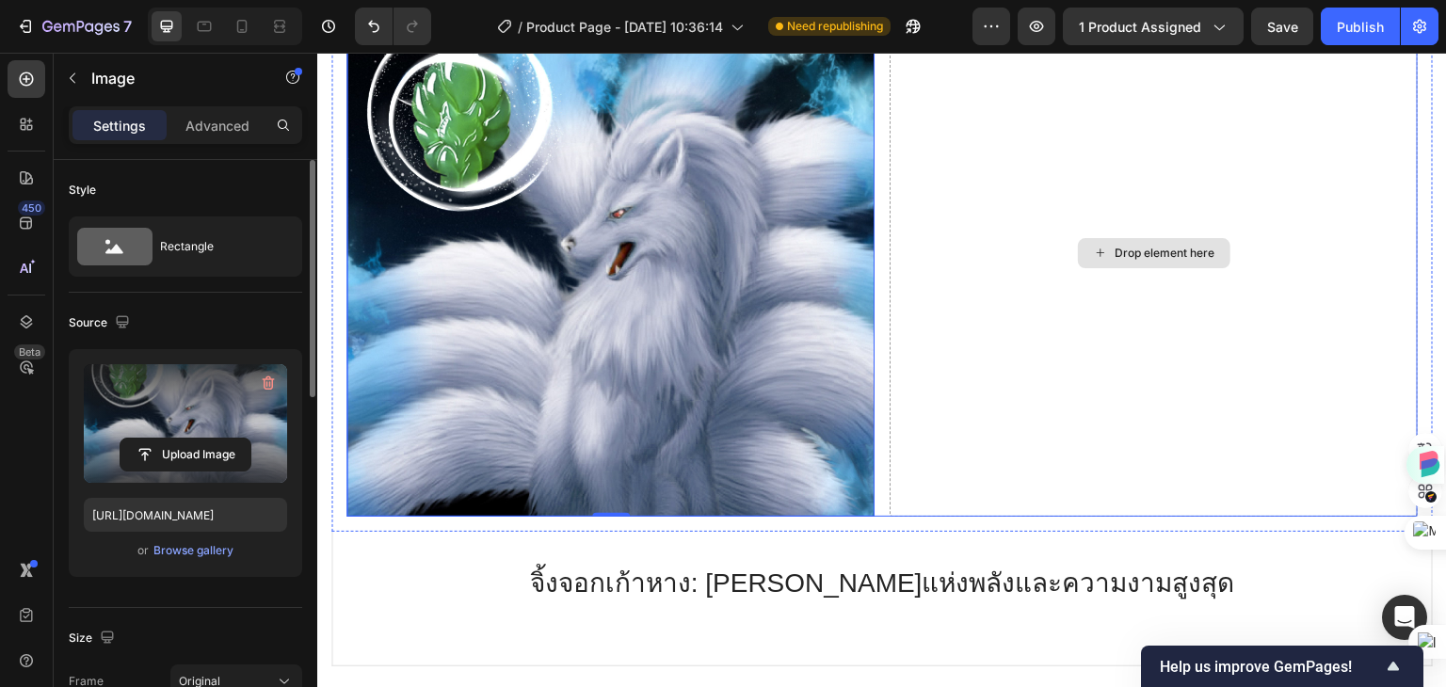
scroll to position [1412, 0]
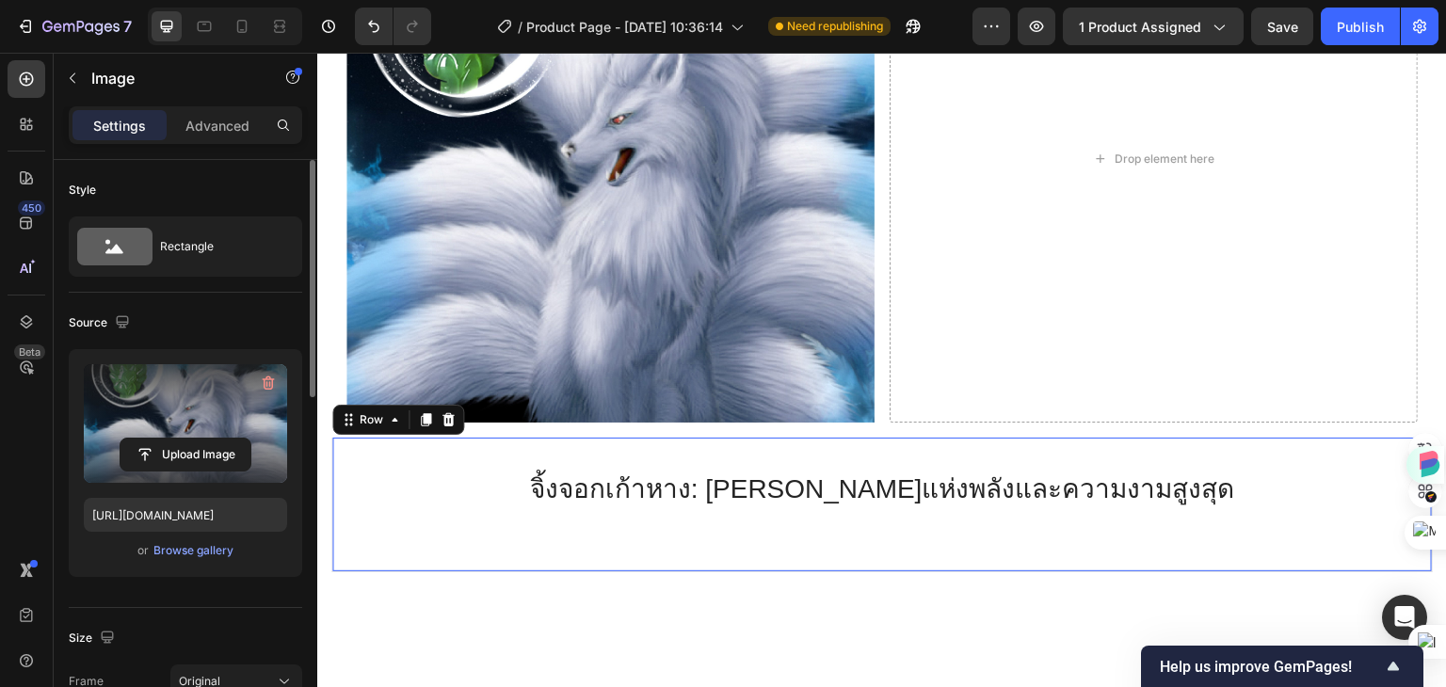
click at [603, 447] on div "จิ้งจอกเก้าหาง: ต้นกำเนิดแห่งพลังและความงามสูงสุด Heading Row 0" at bounding box center [881, 505] width 1101 height 135
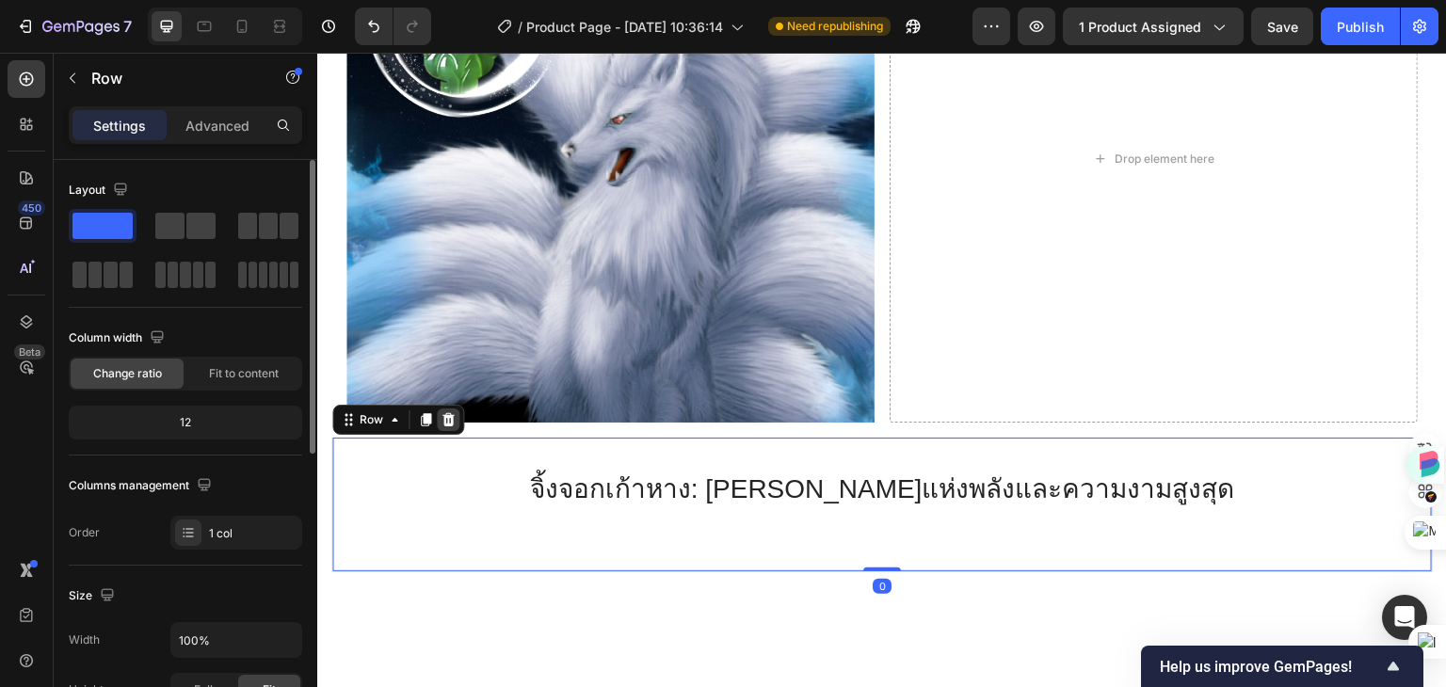
click at [444, 413] on icon at bounding box center [448, 419] width 12 height 13
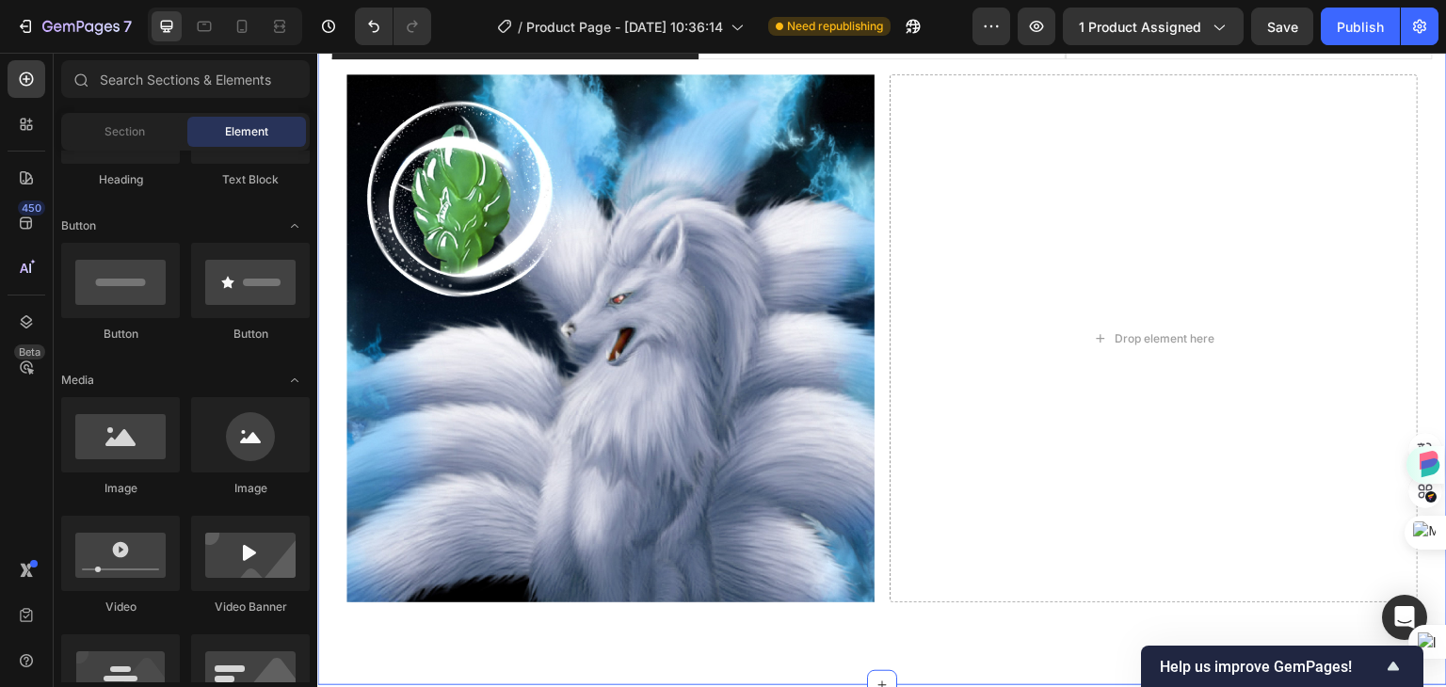
scroll to position [1224, 0]
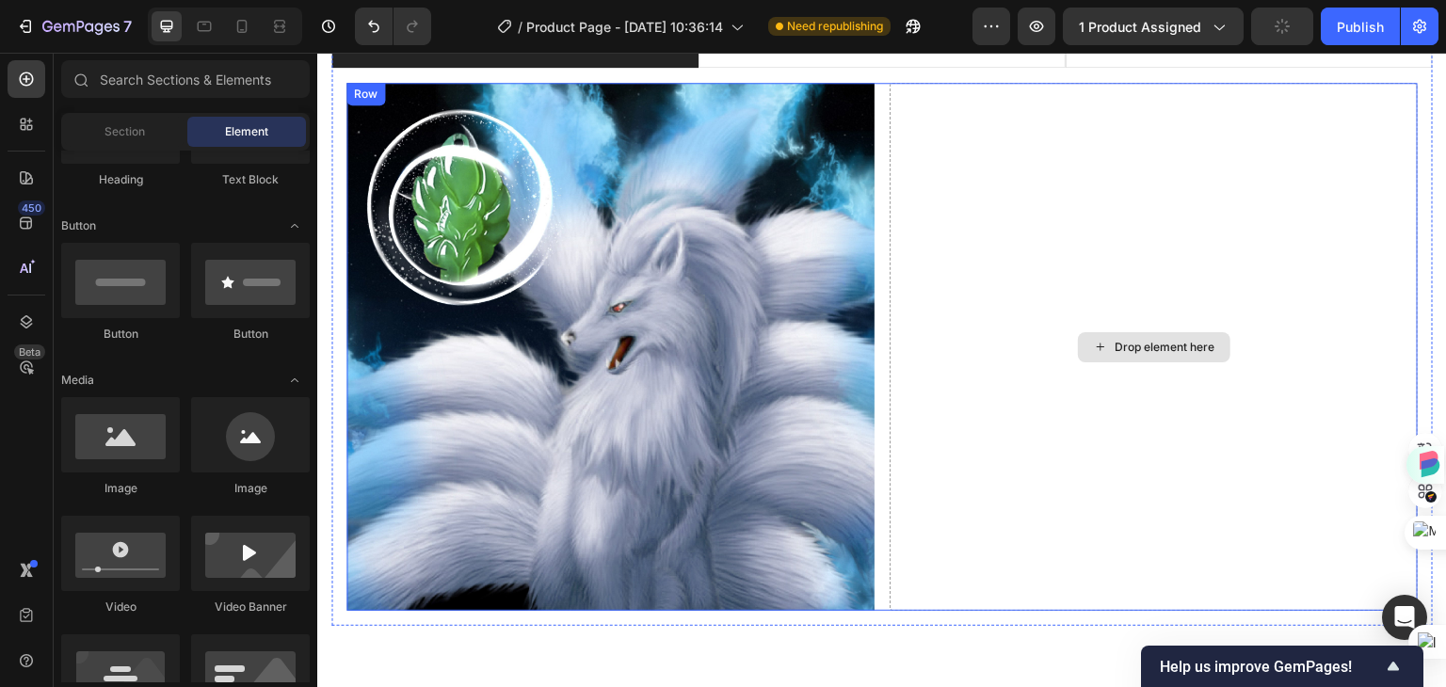
click at [1106, 351] on div "Drop element here" at bounding box center [1154, 347] width 153 height 30
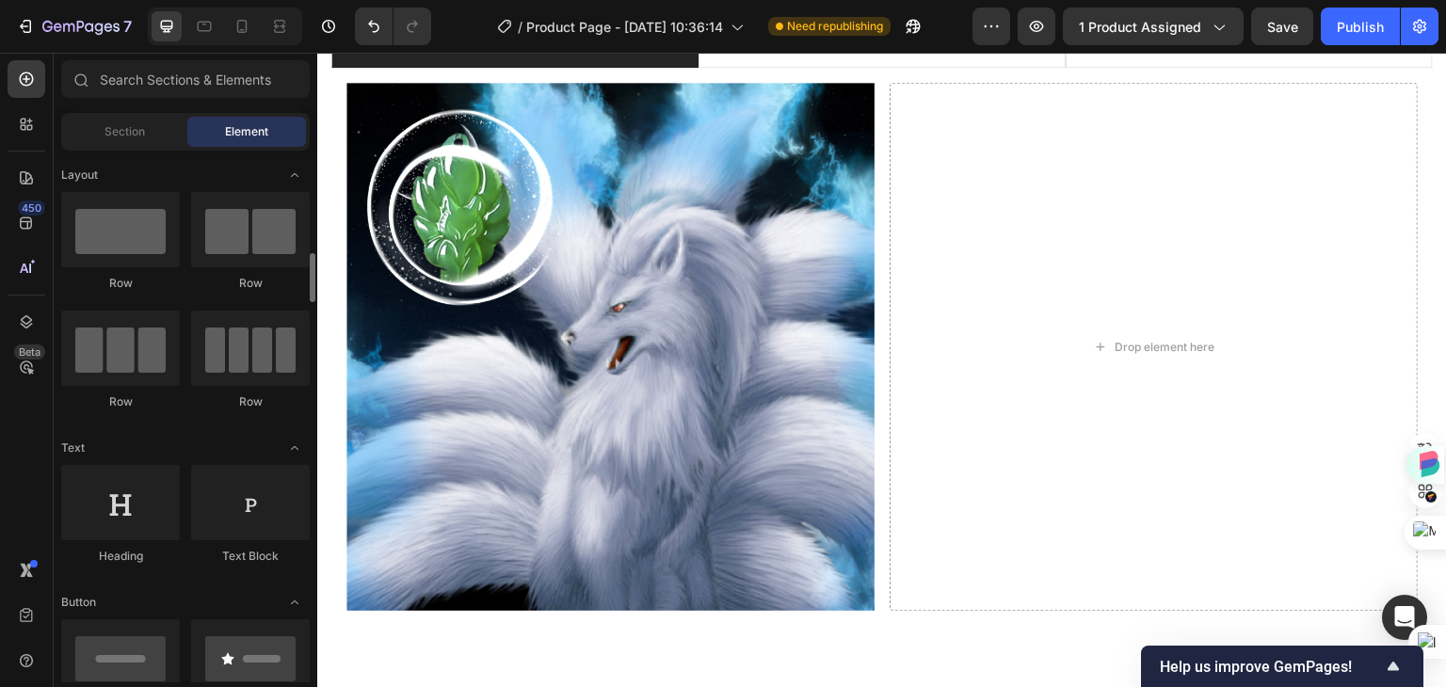
scroll to position [94, 0]
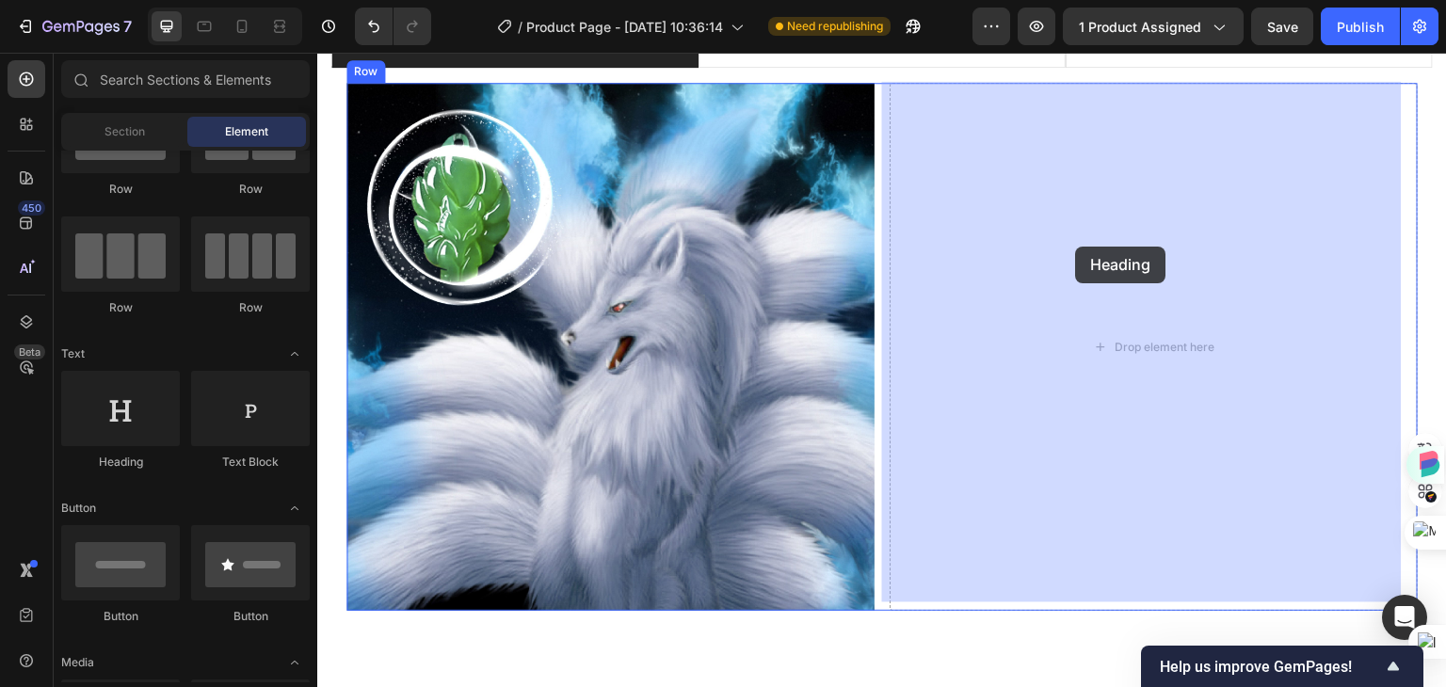
drag, startPoint x: 454, startPoint y: 478, endPoint x: 1076, endPoint y: 247, distance: 663.9
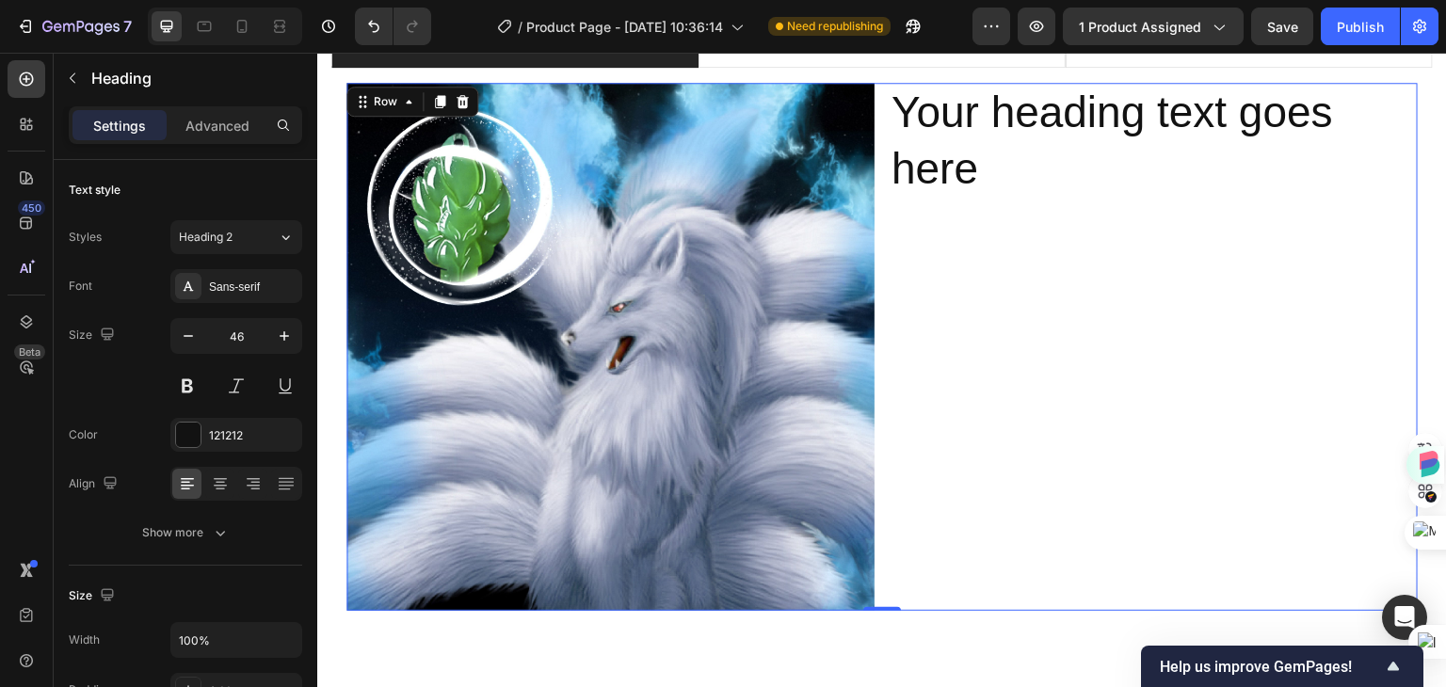
click at [1151, 298] on div "Your heading text goes here Heading" at bounding box center [1154, 347] width 528 height 528
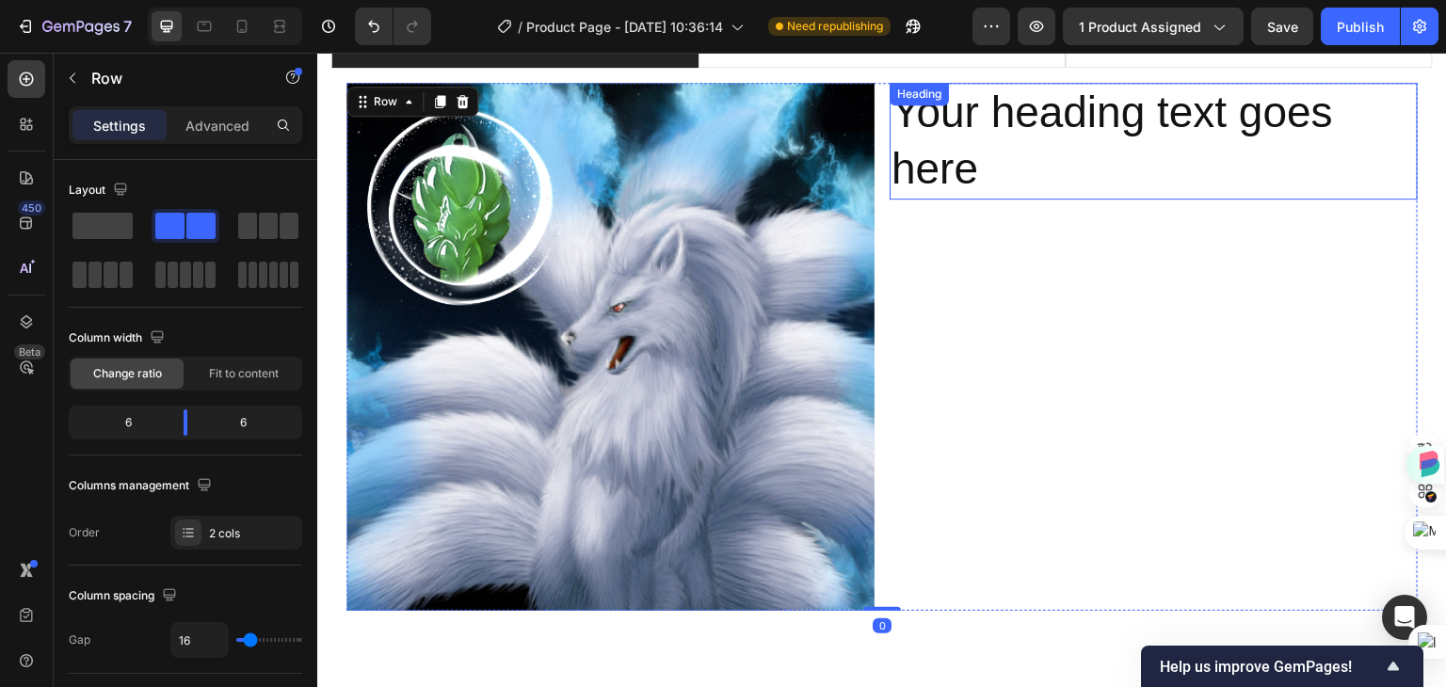
click at [1033, 143] on h2 "Your heading text goes here" at bounding box center [1154, 141] width 528 height 117
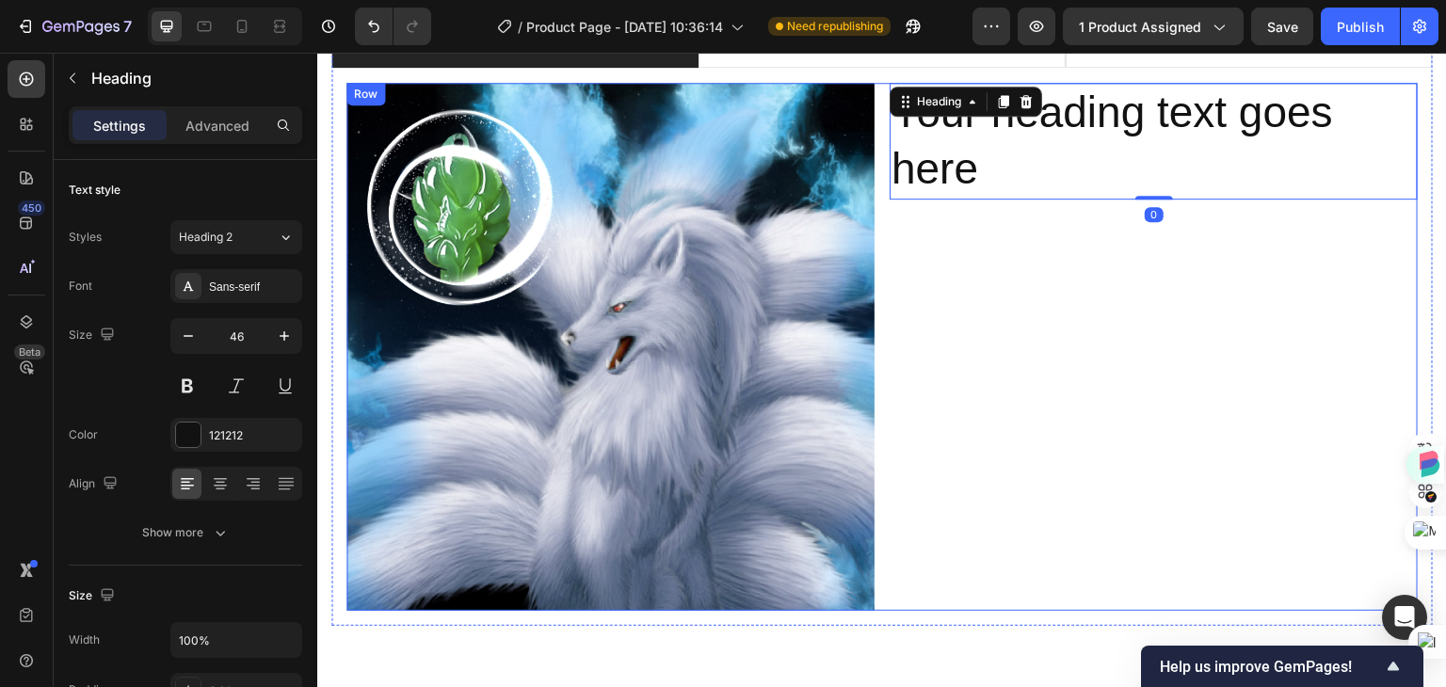
click at [1029, 321] on div "Your heading text goes here Heading 0" at bounding box center [1154, 347] width 528 height 528
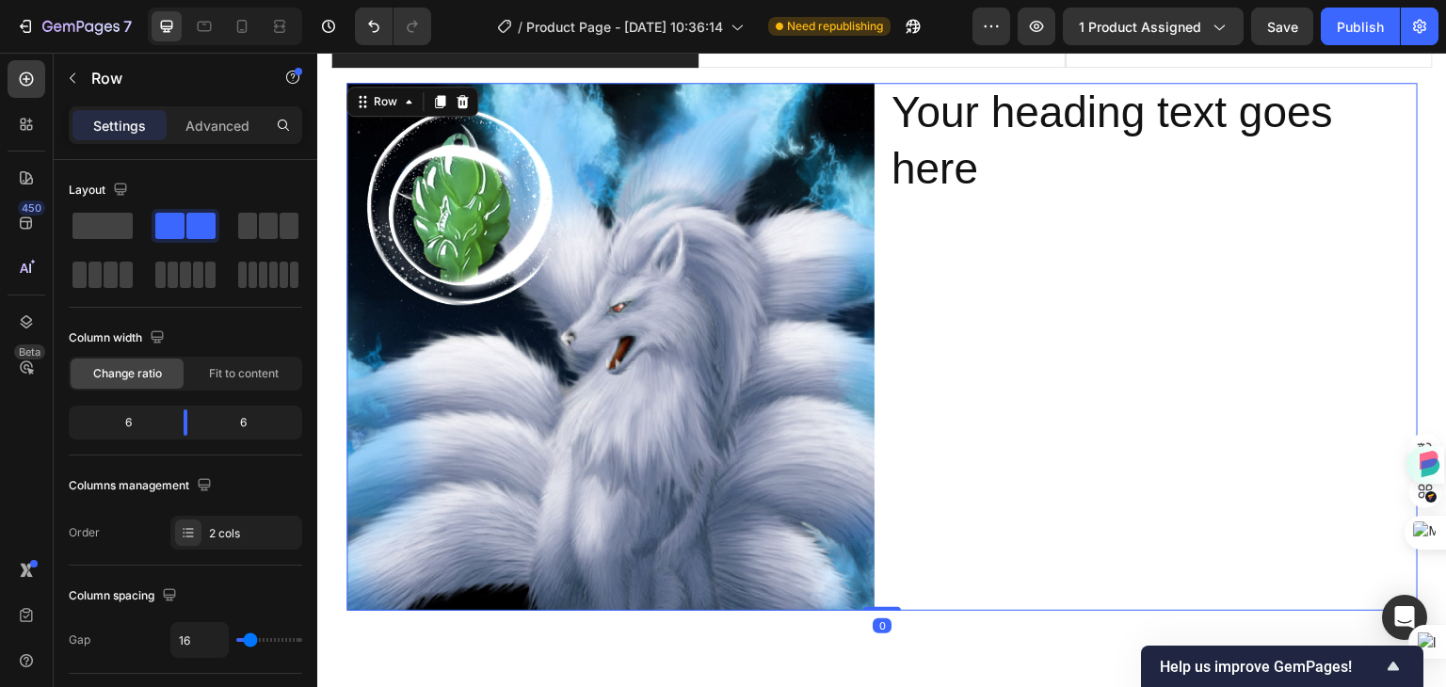
click at [1015, 379] on div "Your heading text goes here Heading" at bounding box center [1154, 347] width 528 height 528
click at [71, 79] on icon "button" at bounding box center [73, 78] width 6 height 10
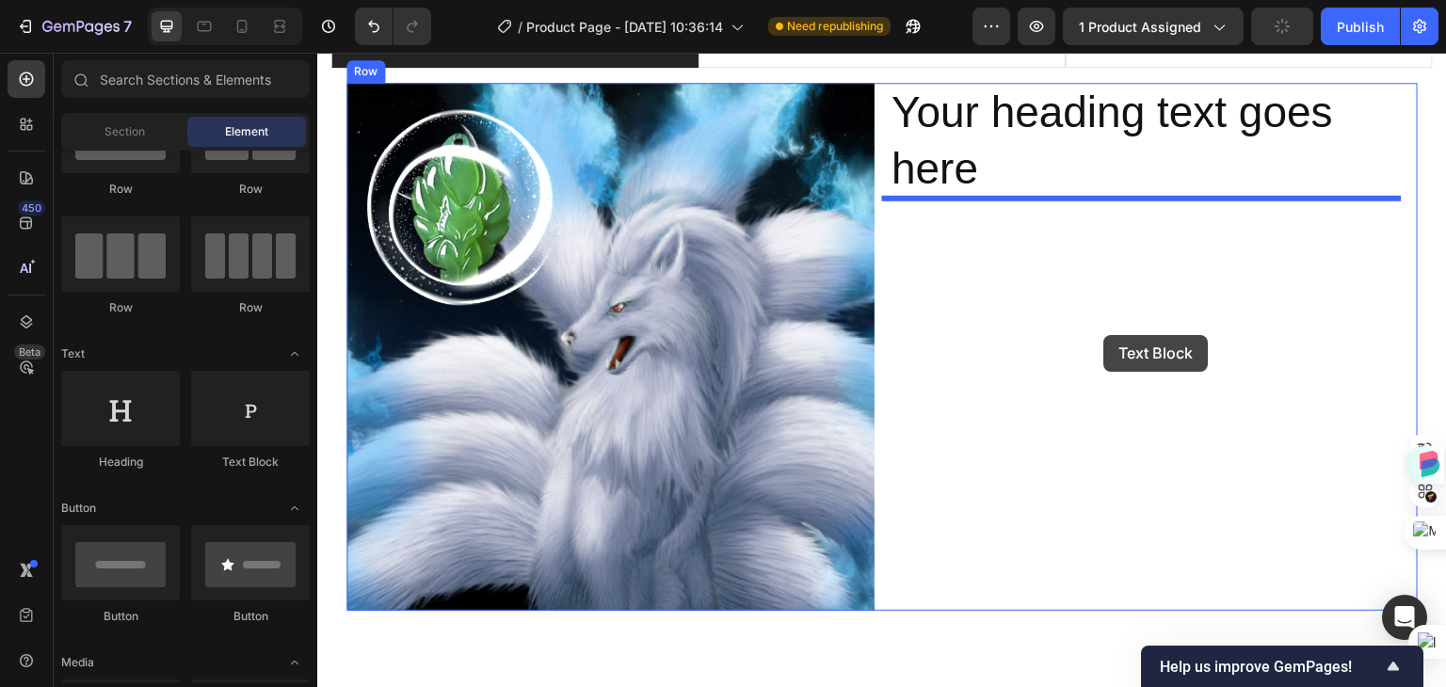
drag, startPoint x: 571, startPoint y: 483, endPoint x: 1102, endPoint y: 333, distance: 551.6
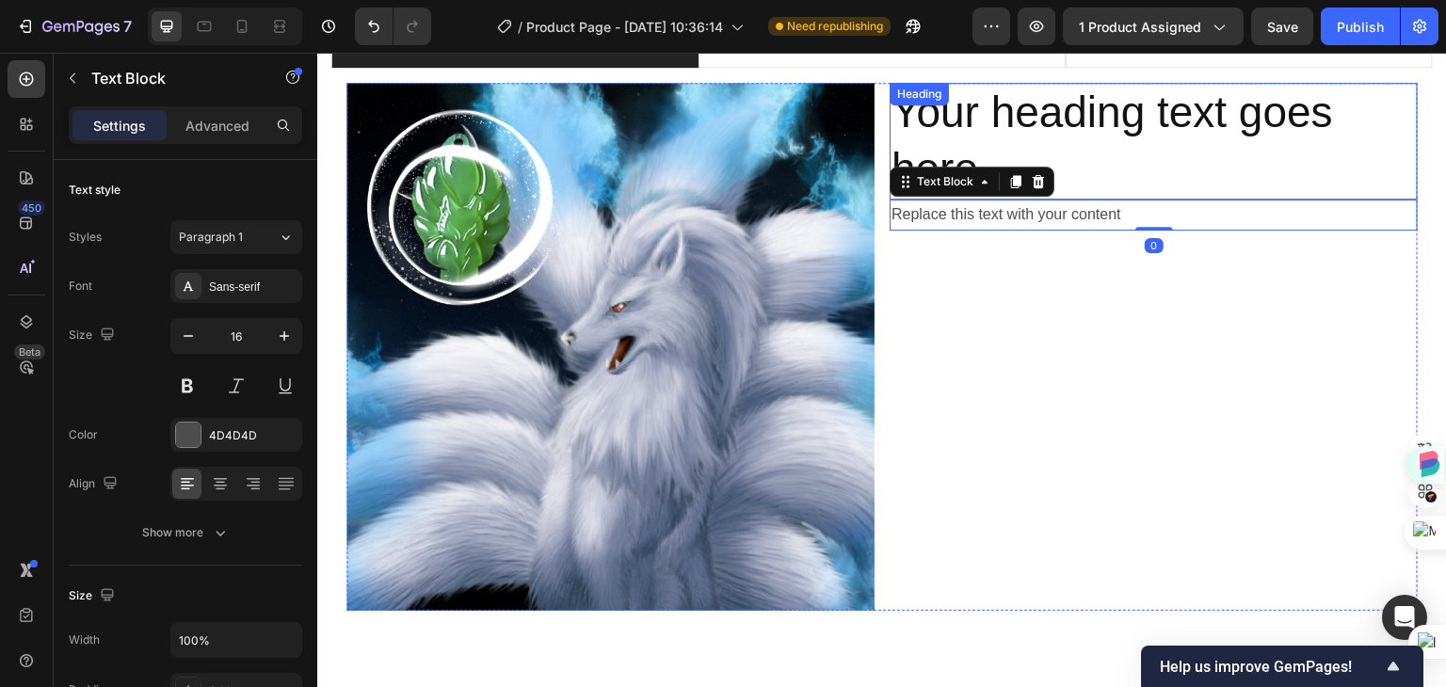
click at [1109, 148] on h2 "Your heading text goes here" at bounding box center [1154, 141] width 528 height 117
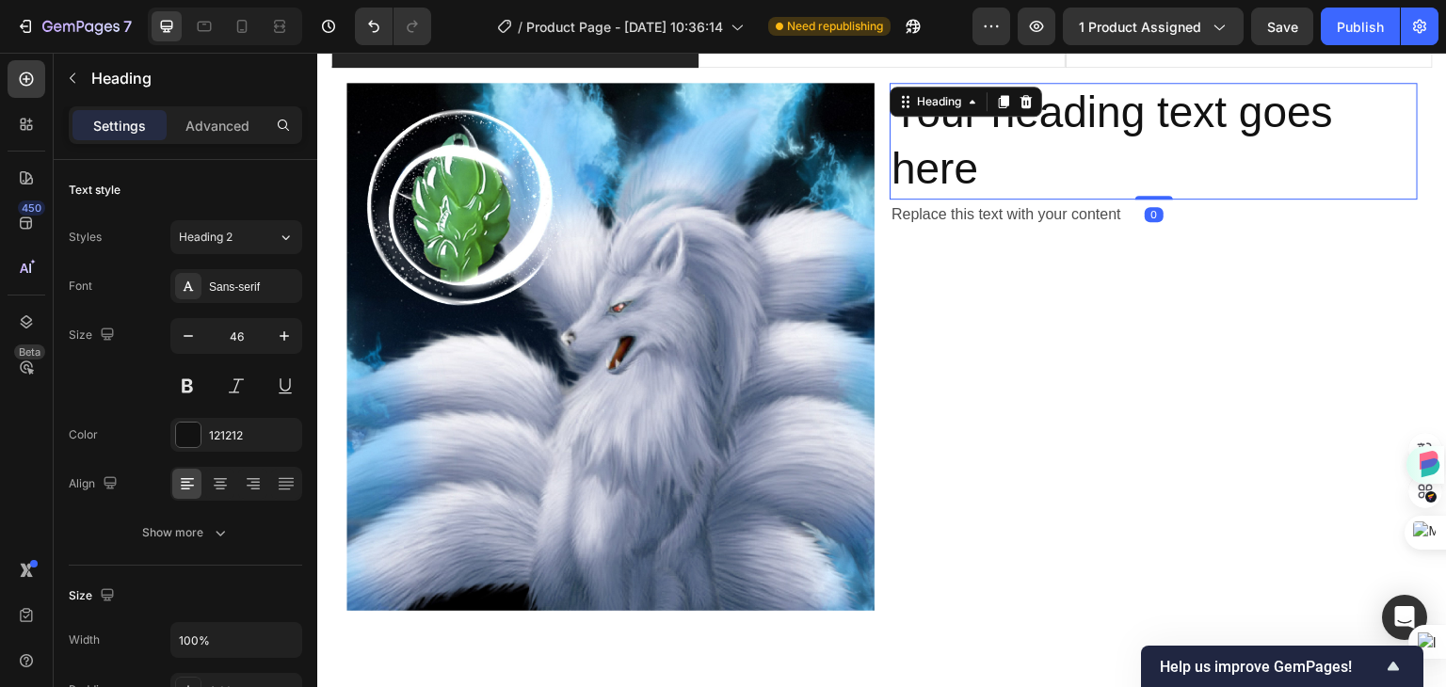
click at [1109, 148] on h2 "Your heading text goes here" at bounding box center [1154, 141] width 528 height 117
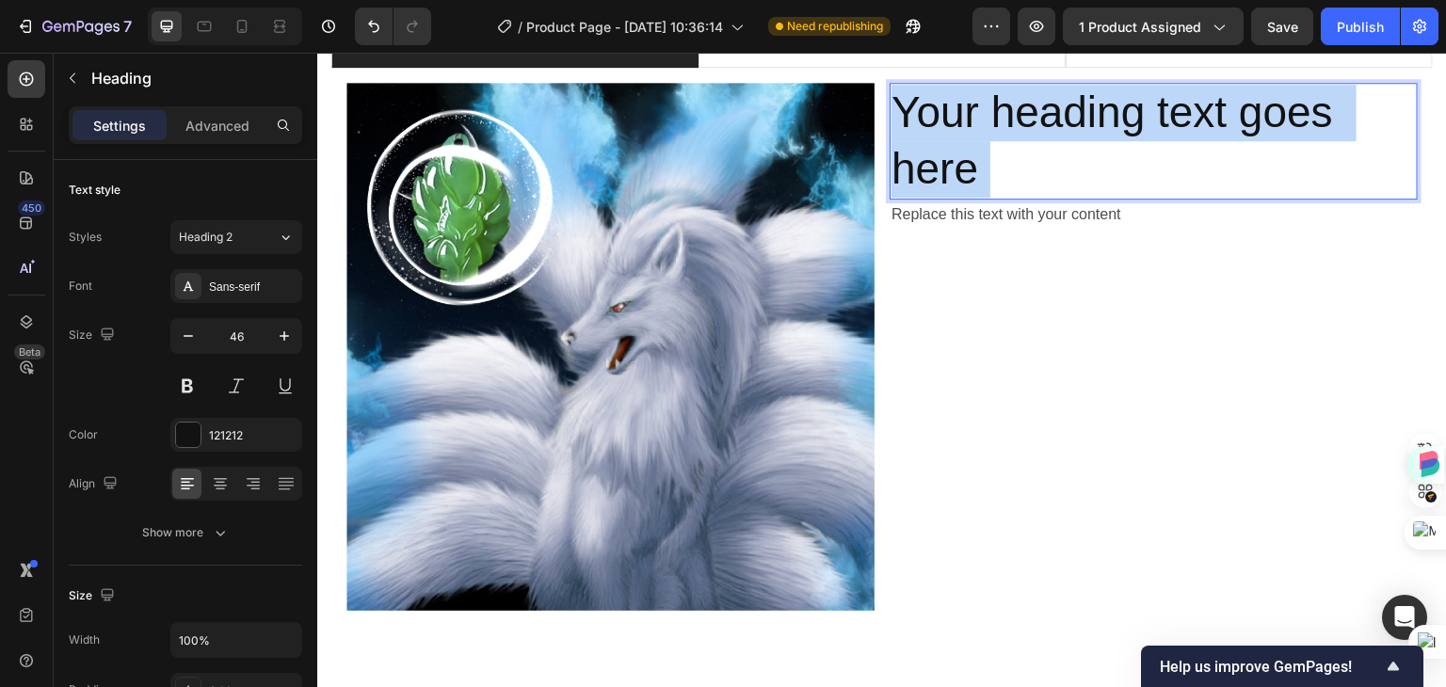
drag, startPoint x: 1070, startPoint y: 167, endPoint x: 909, endPoint y: 148, distance: 162.1
click at [909, 148] on p "Your heading text goes here" at bounding box center [1153, 141] width 524 height 113
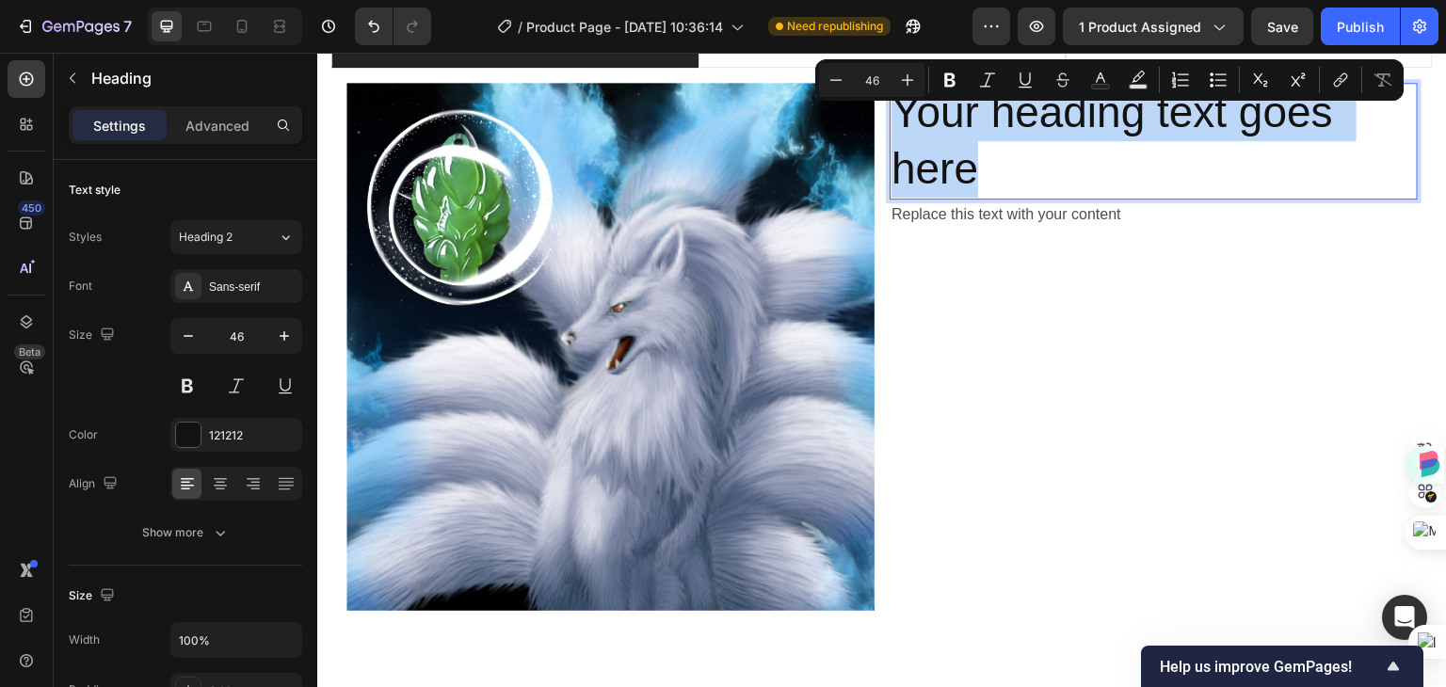
drag, startPoint x: 977, startPoint y: 170, endPoint x: 889, endPoint y: 117, distance: 103.5
click at [891, 117] on p "Your heading text goes here" at bounding box center [1153, 141] width 524 height 113
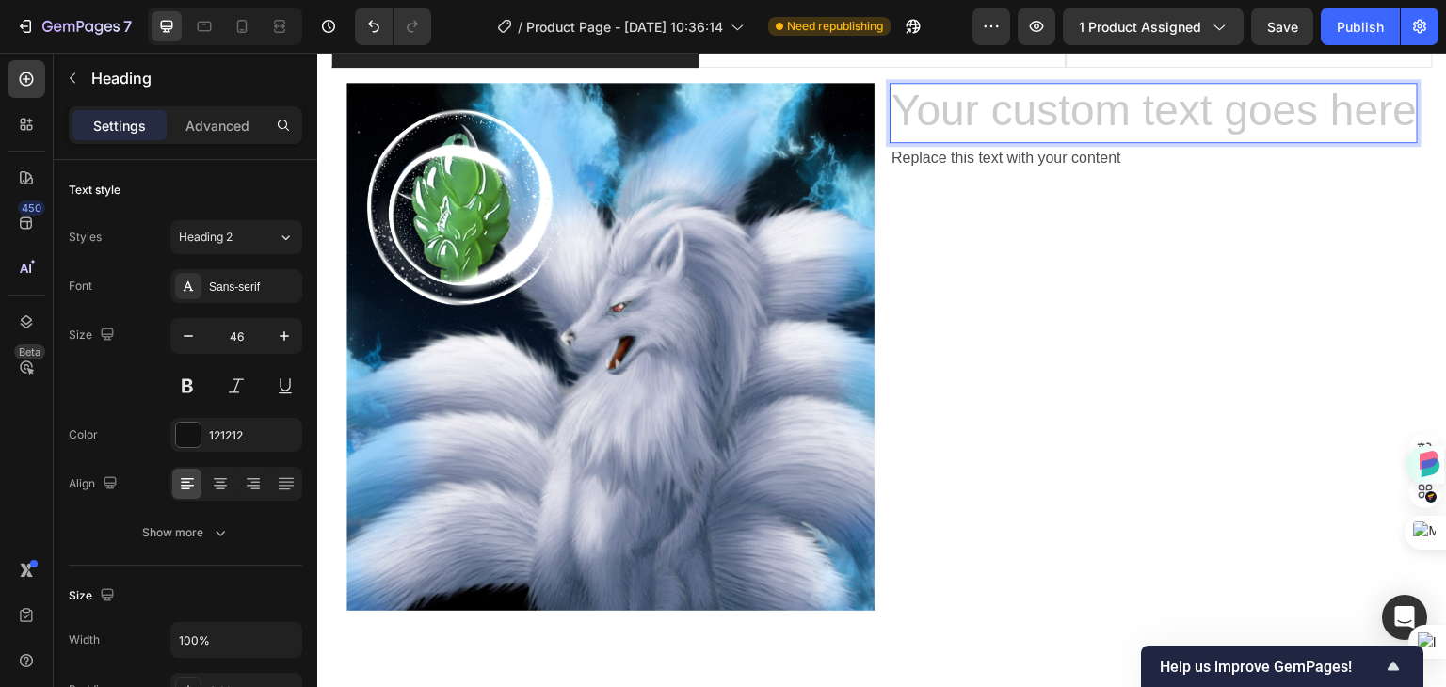
click at [1107, 121] on h2 "Rich Text Editor. Editing area: main" at bounding box center [1154, 113] width 528 height 60
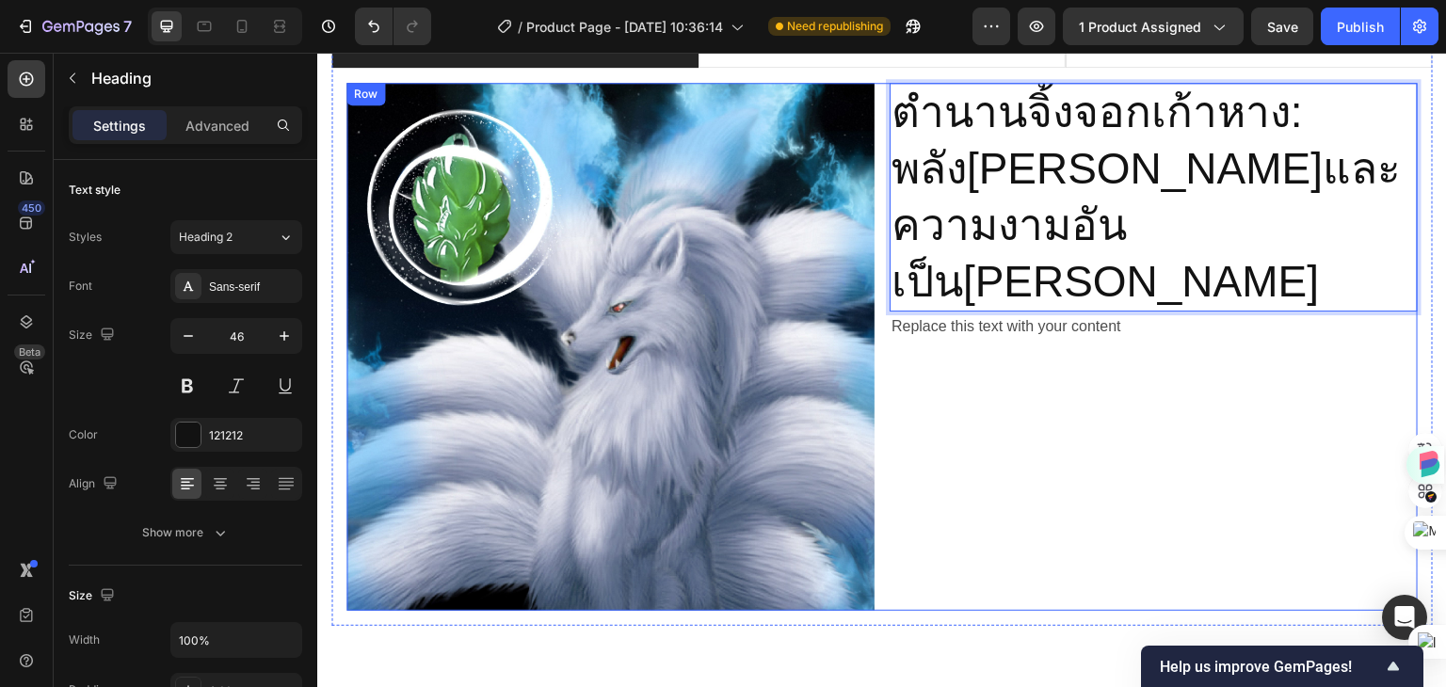
click at [1085, 321] on div "ตำนานจิ้งจอกเก้าหาง: พลังอำนาจและความงามอันเป็นนิรันดร์ Heading 0 Replace this …" at bounding box center [1154, 347] width 528 height 528
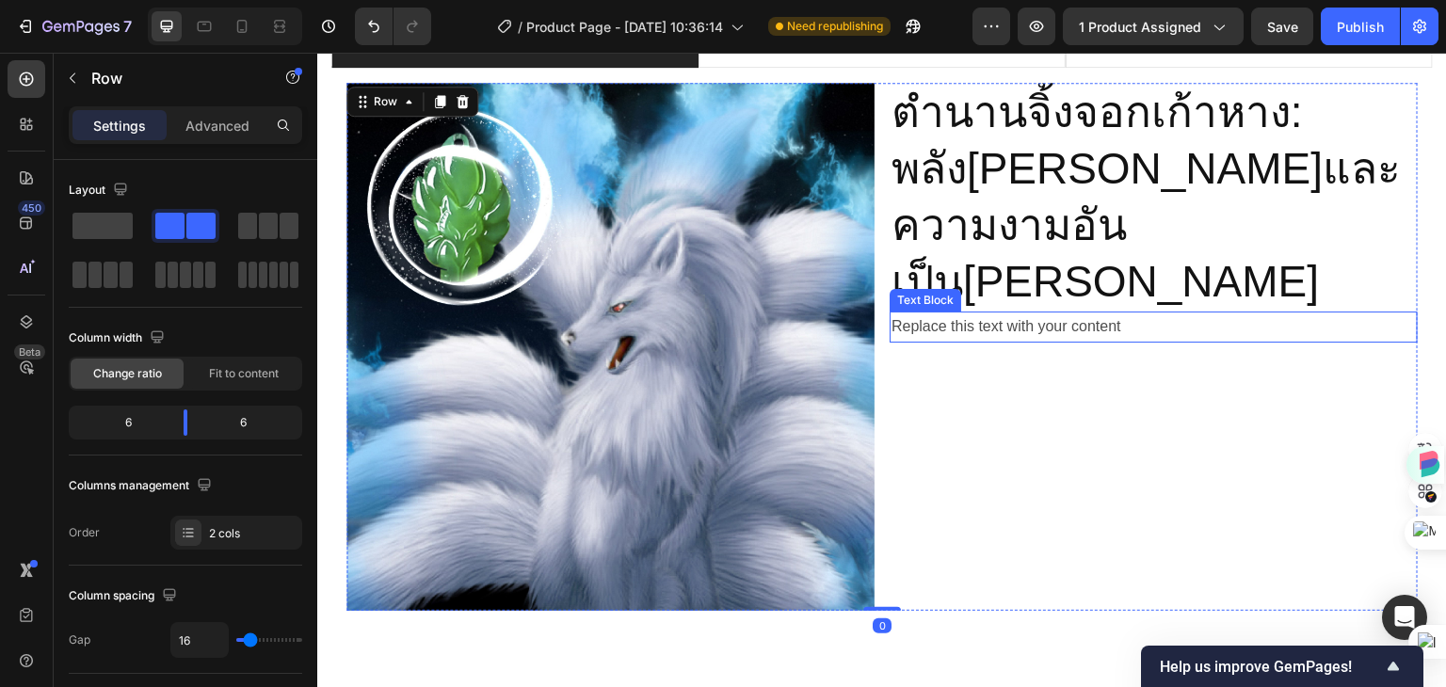
click at [982, 312] on div "Replace this text with your content" at bounding box center [1154, 327] width 528 height 31
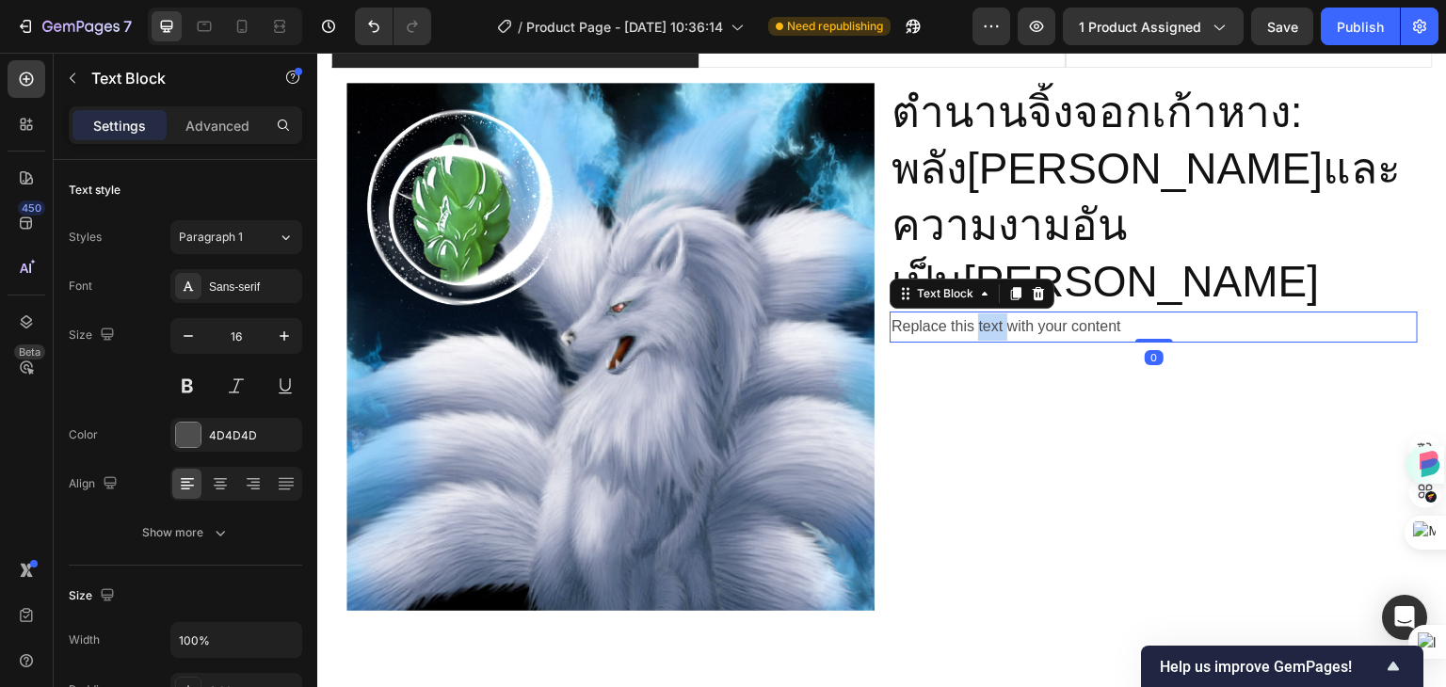
click at [982, 312] on div "Replace this text with your content" at bounding box center [1154, 327] width 528 height 31
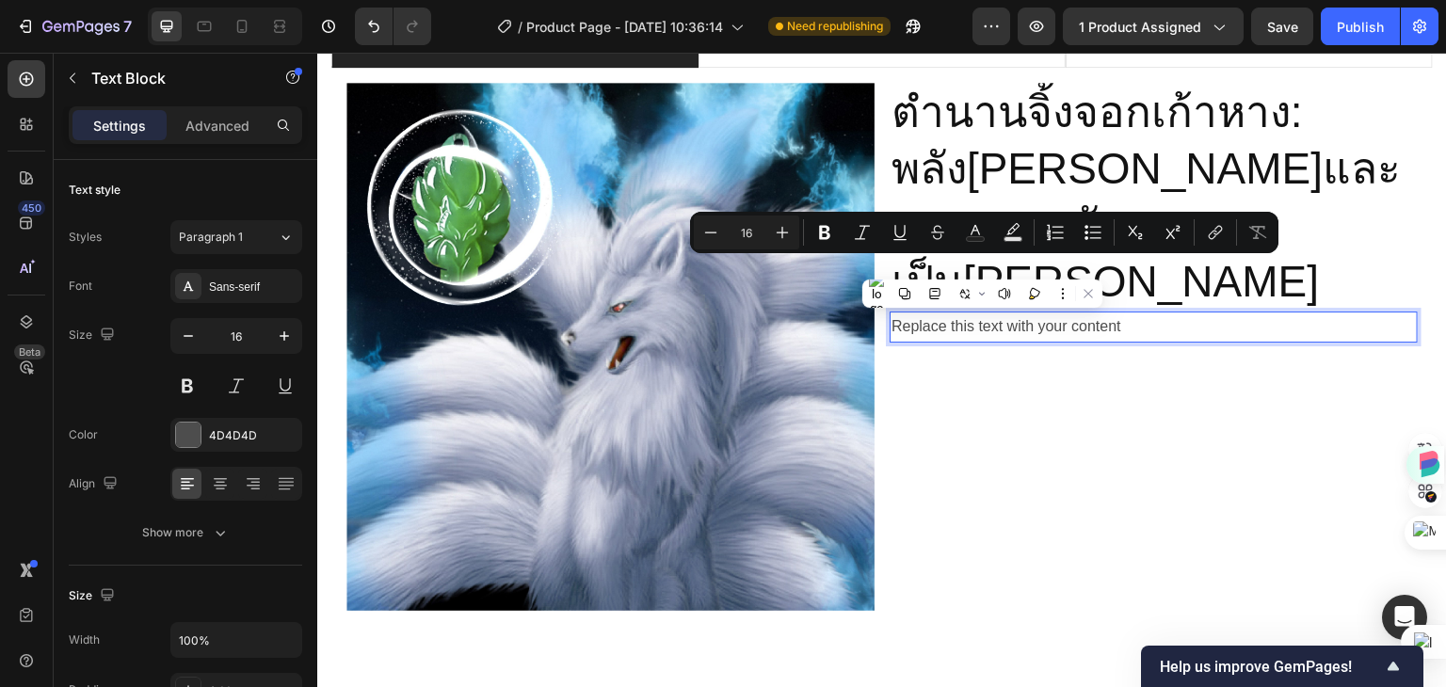
click at [1131, 313] on p "Replace this text with your content" at bounding box center [1153, 326] width 524 height 27
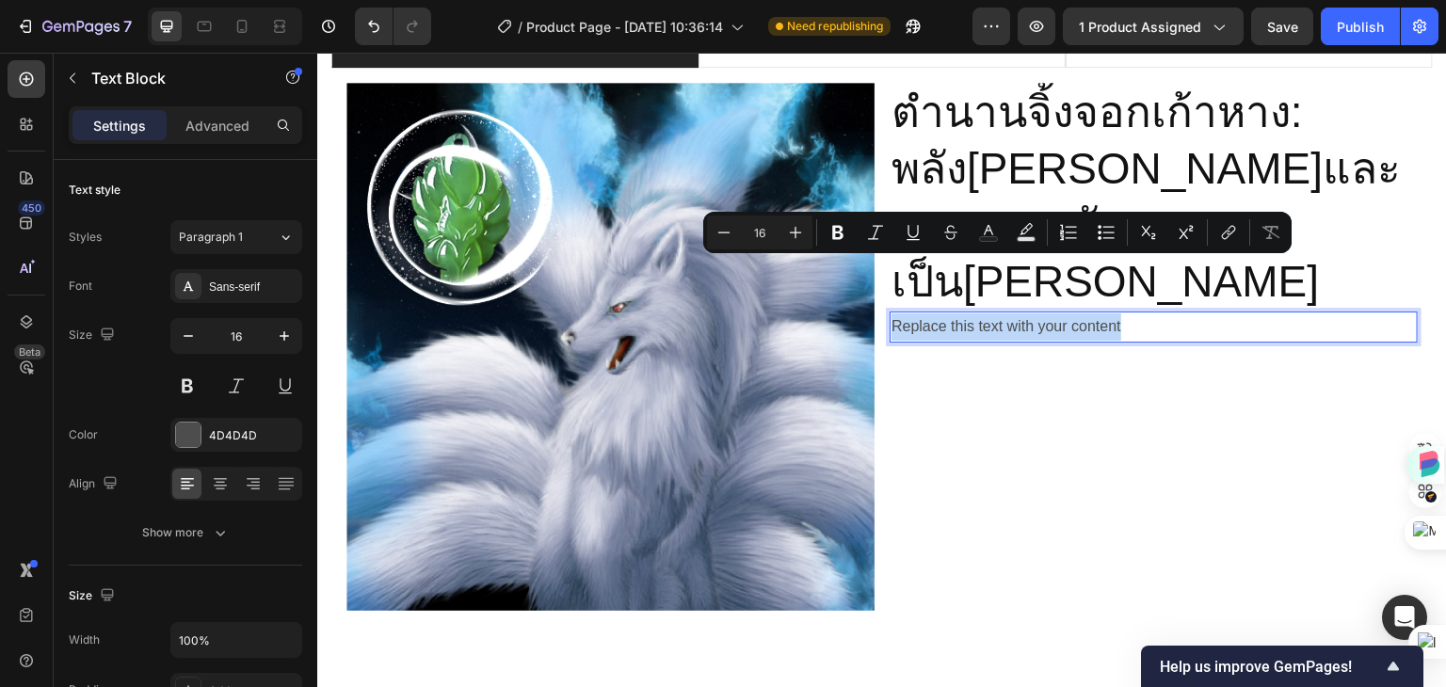
drag, startPoint x: 1143, startPoint y: 268, endPoint x: 883, endPoint y: 272, distance: 259.8
click at [891, 313] on p "Replace this text with your content" at bounding box center [1153, 326] width 524 height 27
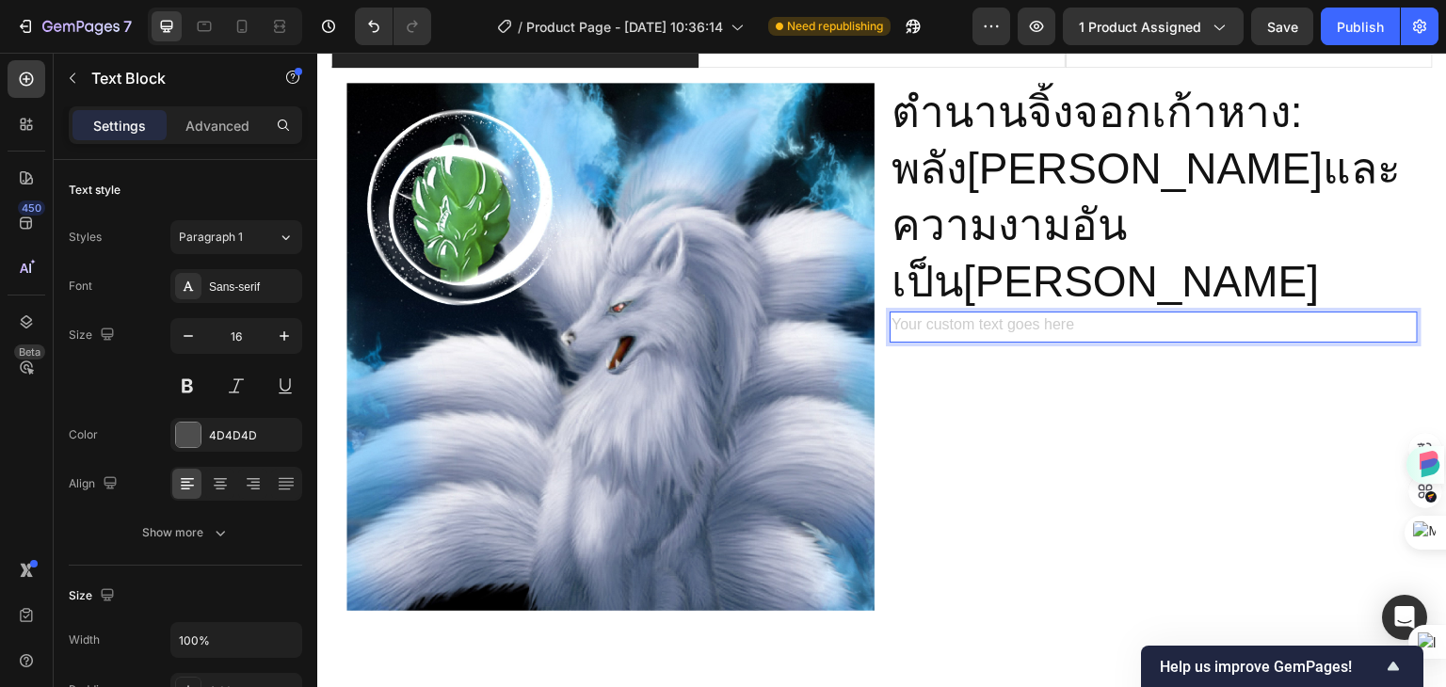
click at [964, 312] on div "Rich Text Editor. Editing area: main" at bounding box center [1154, 327] width 528 height 31
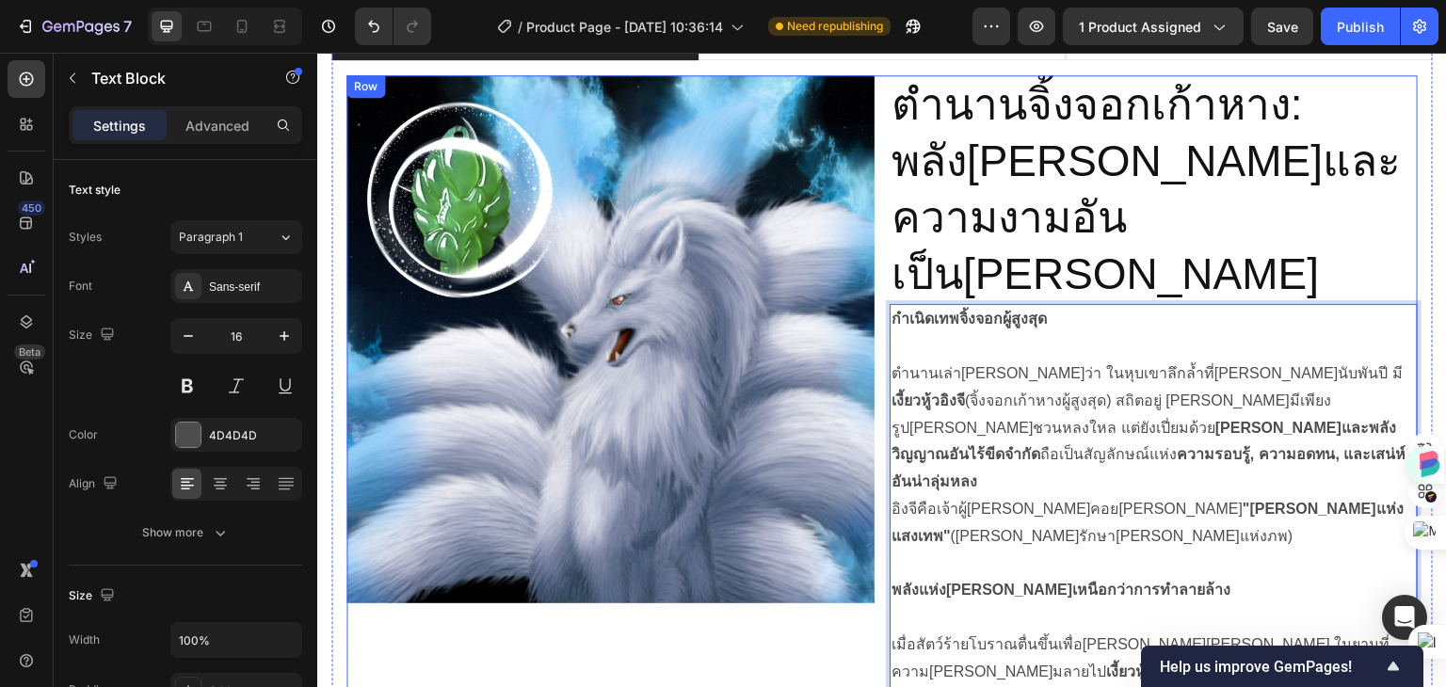
scroll to position [1230, 0]
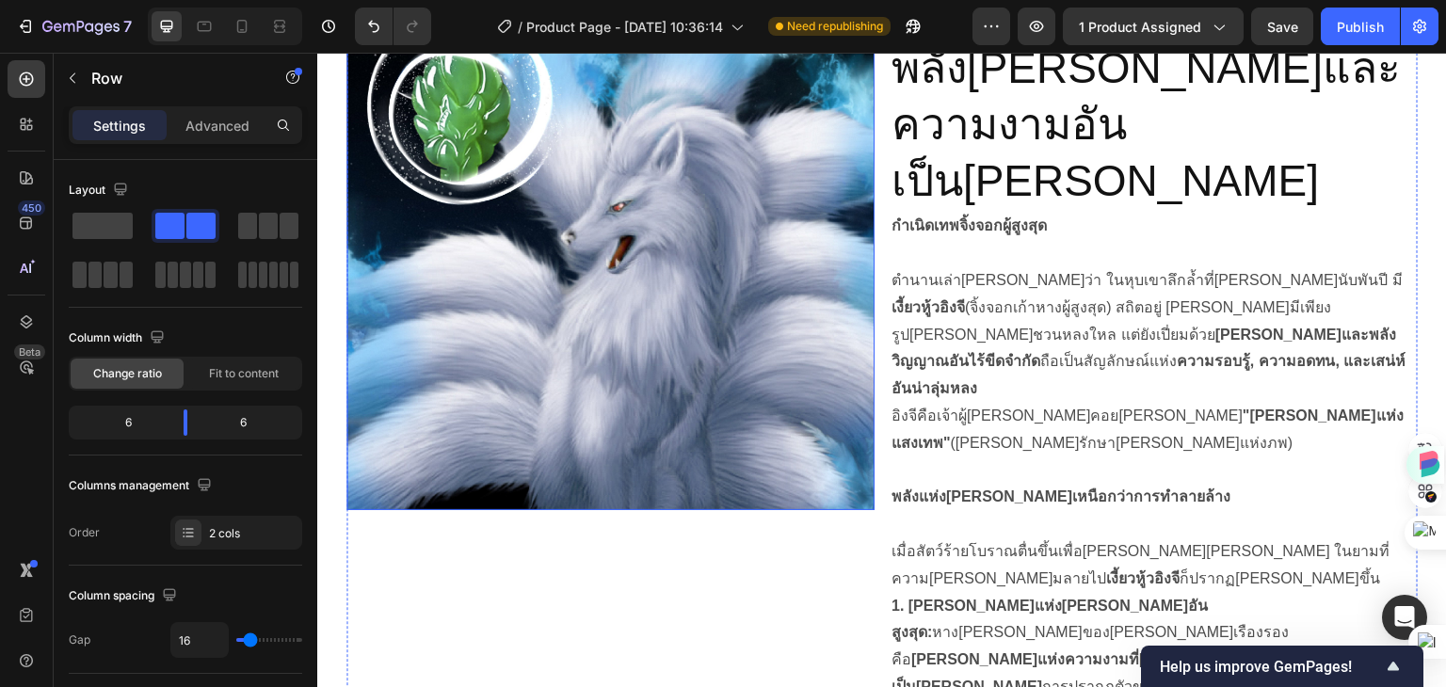
scroll to position [1136, 0]
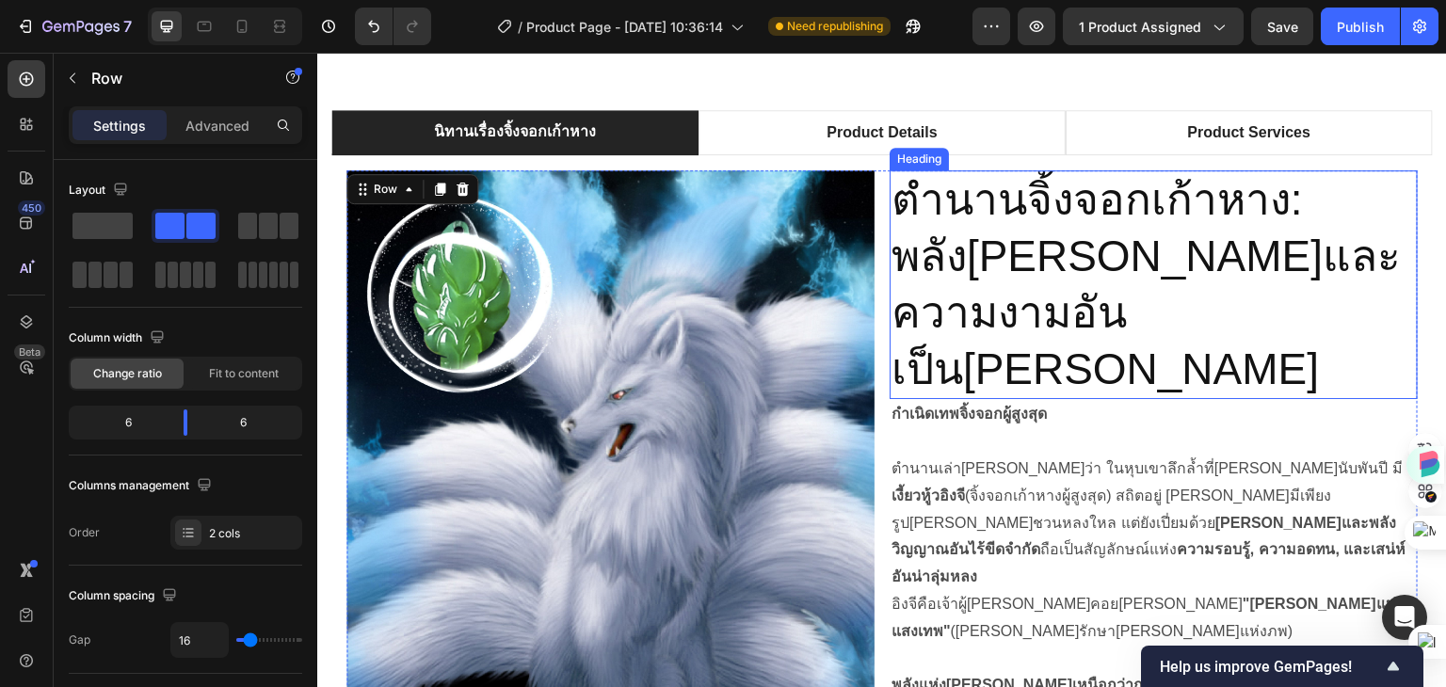
click at [997, 325] on p "ตำนานจิ้งจอกเก้าหาง: พลัง[PERSON_NAME]และความงามอันเป็น[PERSON_NAME]" at bounding box center [1153, 284] width 524 height 225
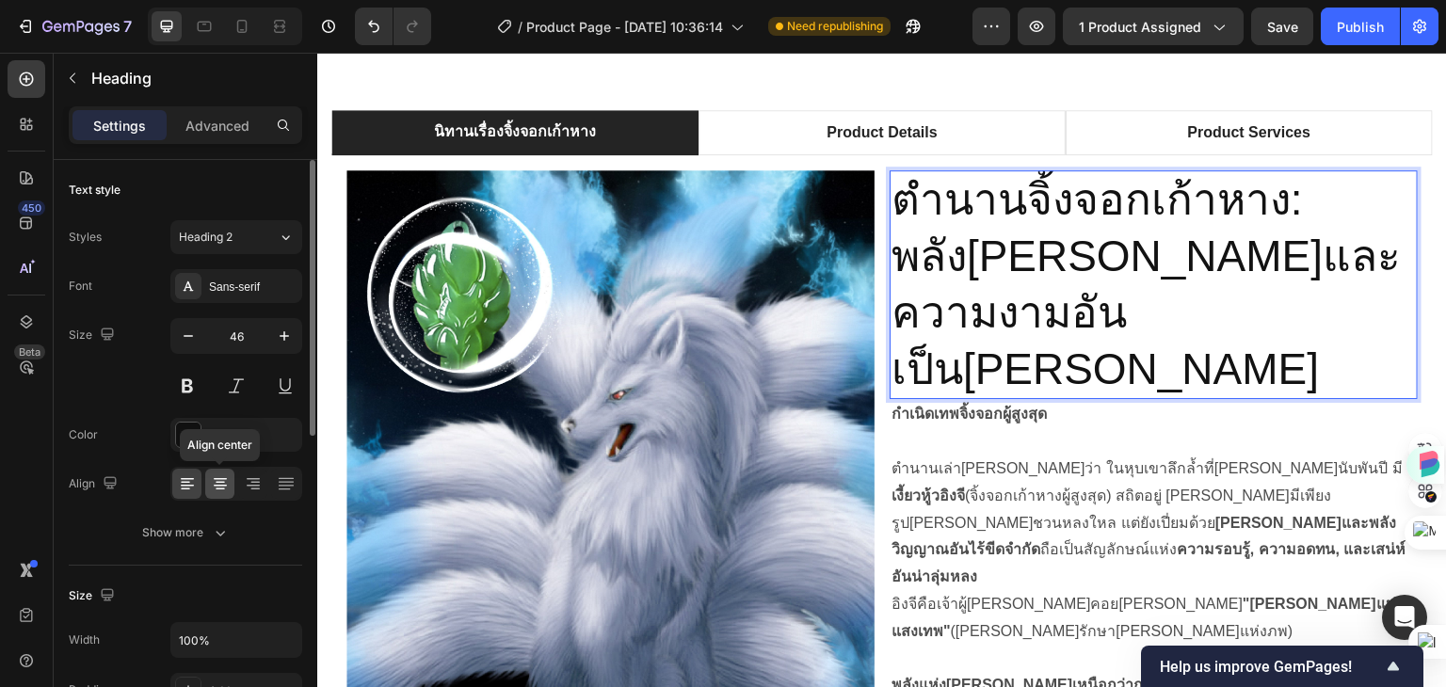
click at [218, 487] on icon at bounding box center [220, 483] width 19 height 19
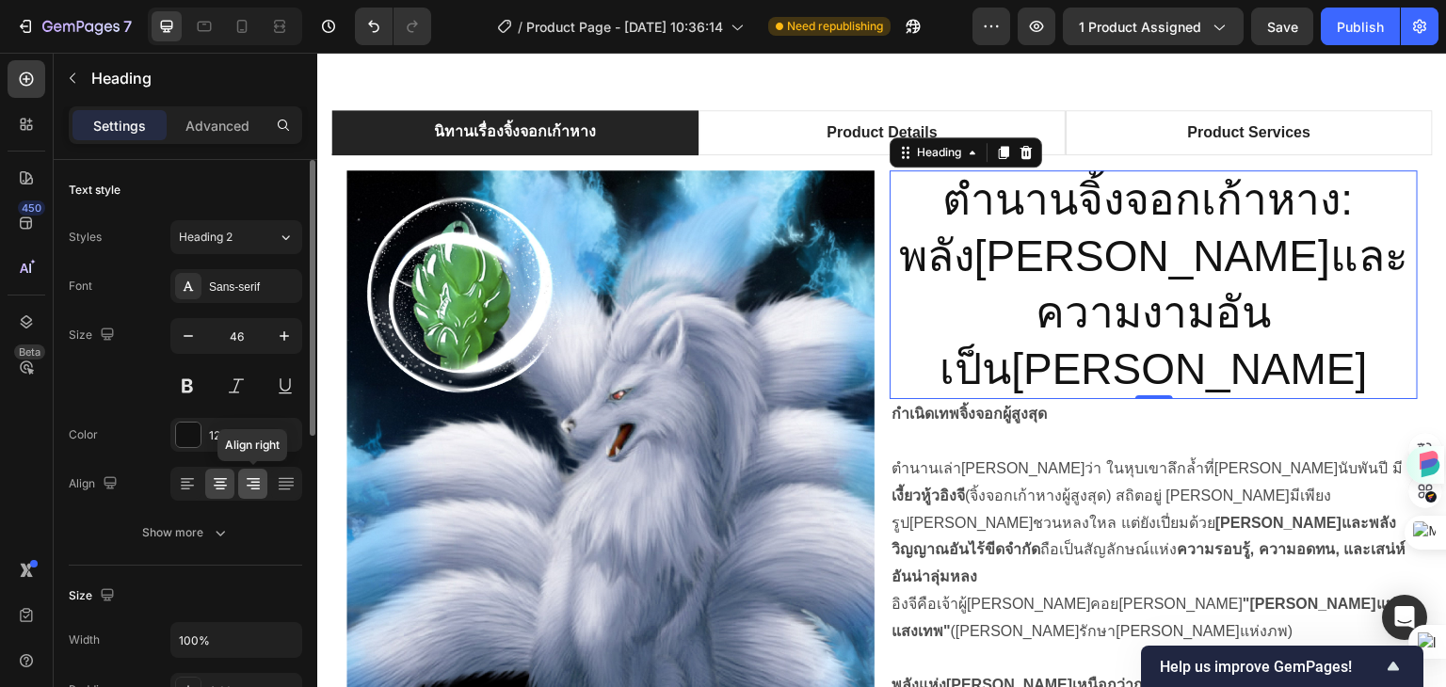
click at [248, 489] on icon at bounding box center [253, 483] width 19 height 19
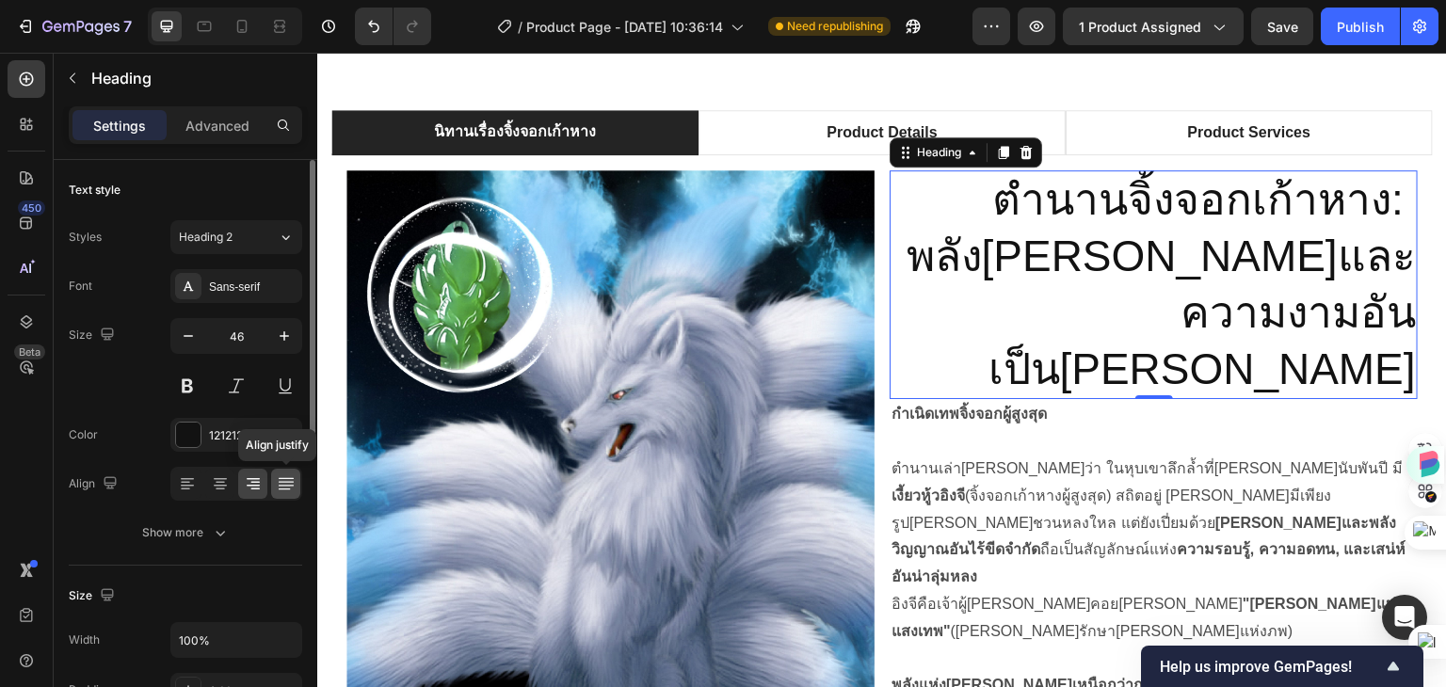
click at [281, 485] on icon at bounding box center [285, 485] width 15 height 1
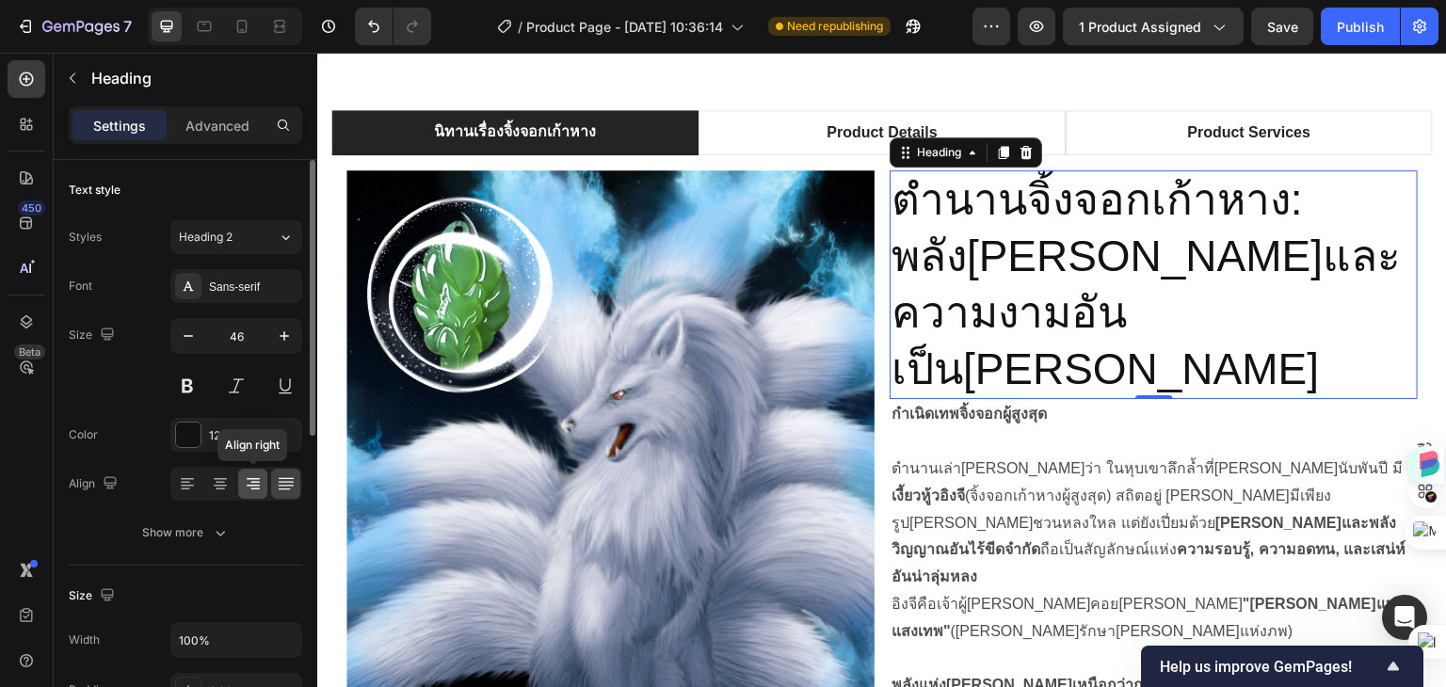
click at [245, 487] on icon at bounding box center [253, 483] width 19 height 19
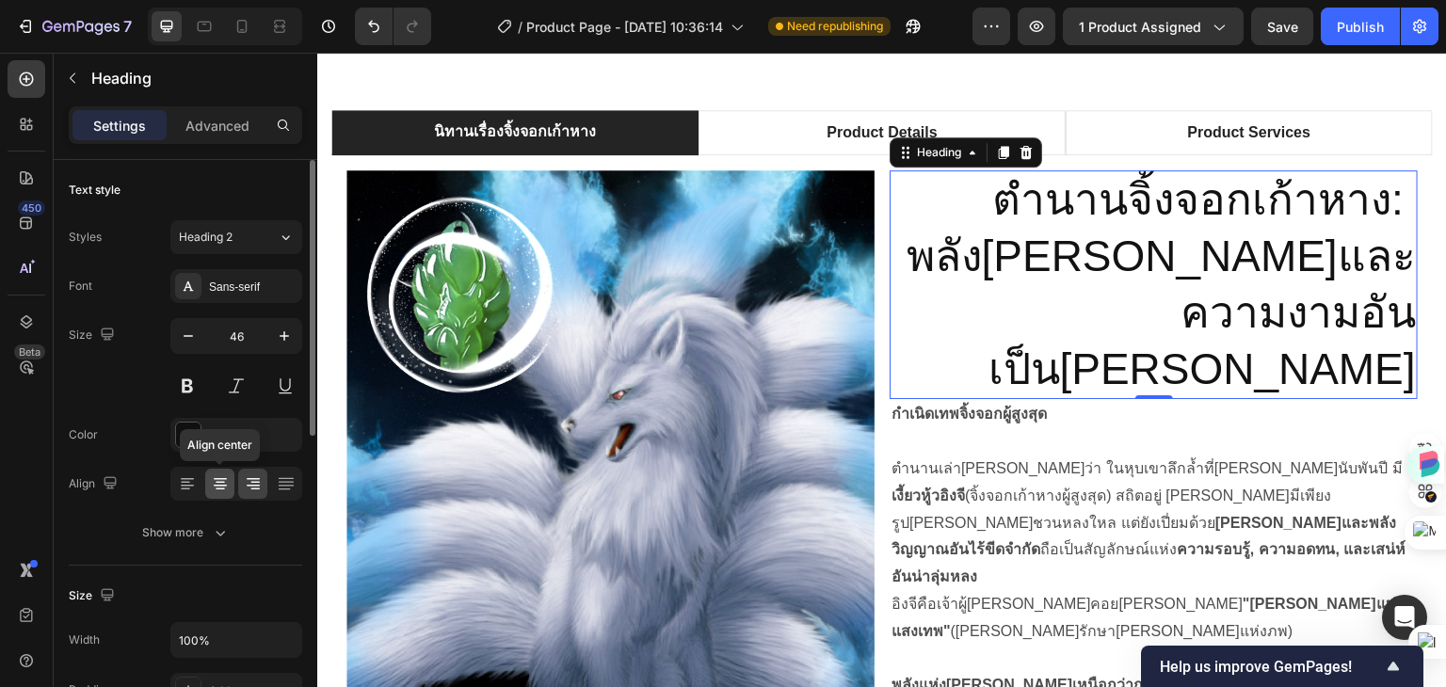
click at [213, 489] on icon at bounding box center [220, 483] width 19 height 19
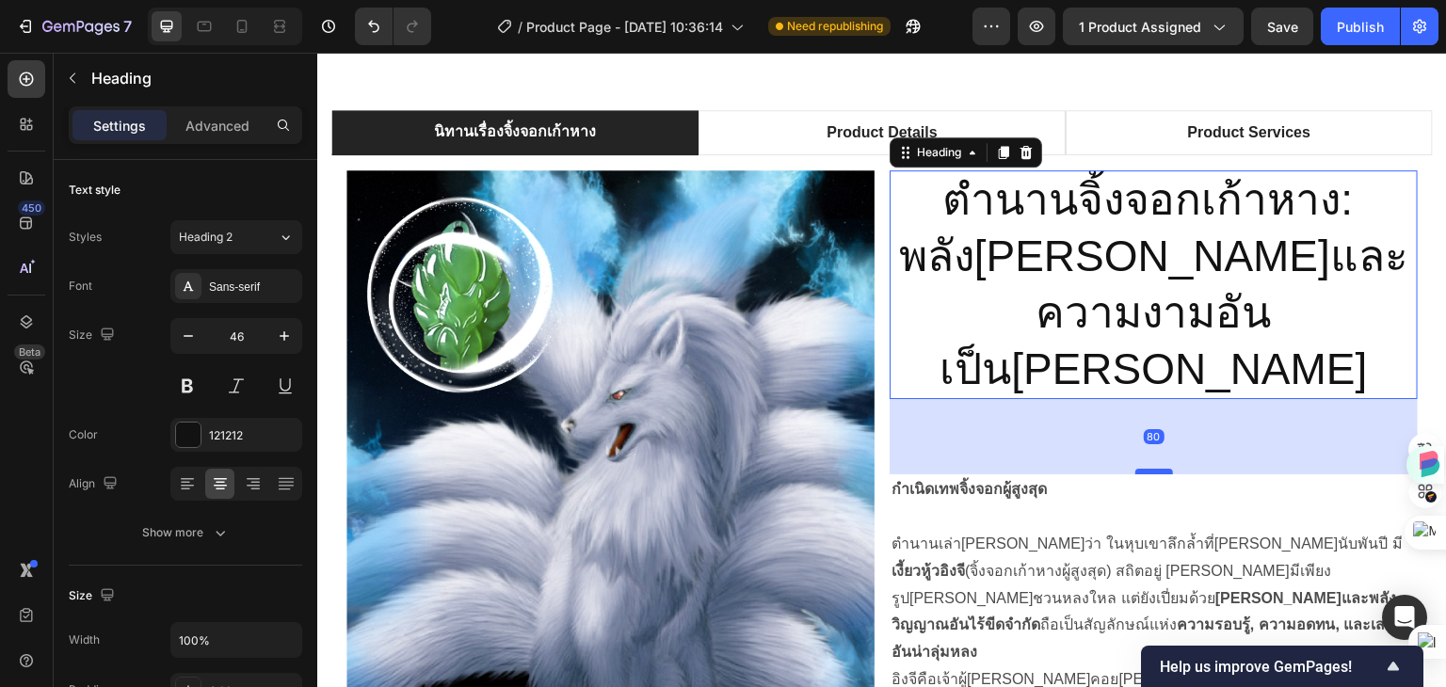
drag, startPoint x: 1142, startPoint y: 341, endPoint x: 1133, endPoint y: 416, distance: 75.8
click at [1135, 469] on div at bounding box center [1154, 472] width 38 height 6
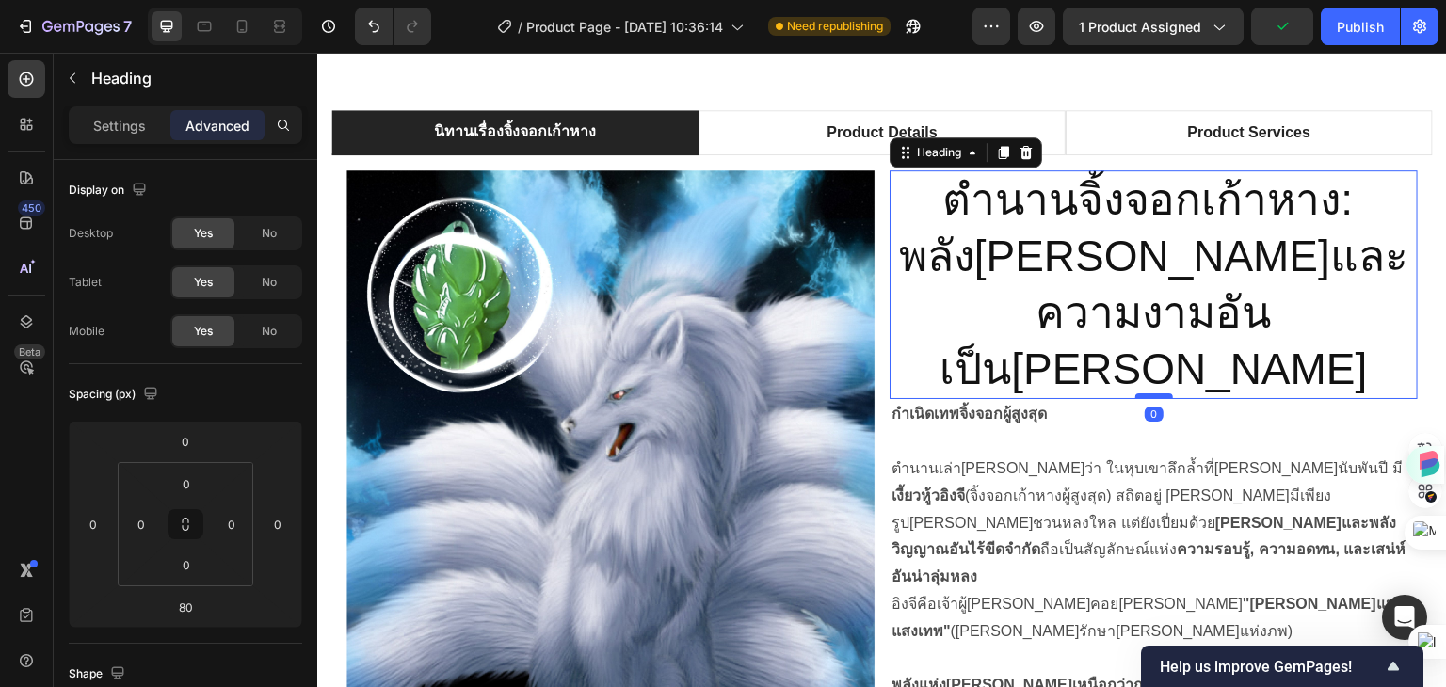
drag, startPoint x: 1133, startPoint y: 416, endPoint x: 1136, endPoint y: 341, distance: 75.4
click at [1136, 393] on div at bounding box center [1154, 396] width 38 height 6
type input "0"
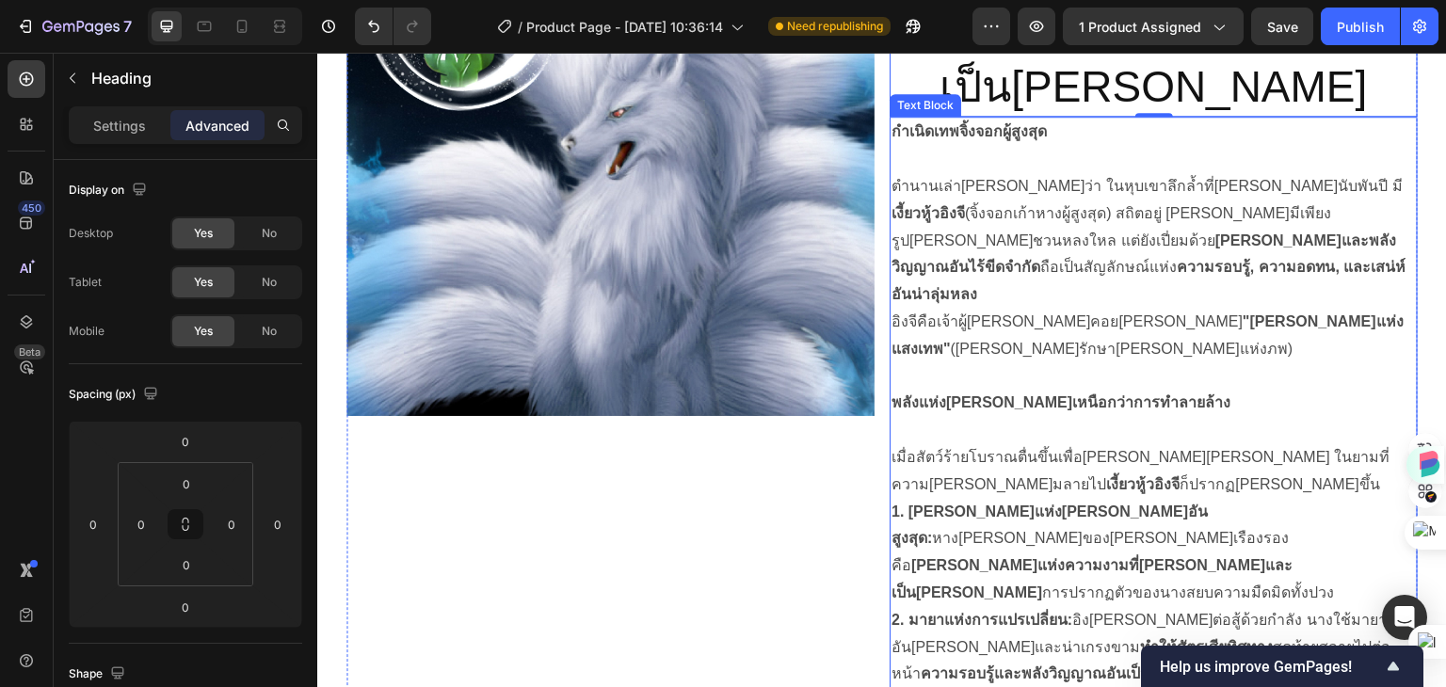
scroll to position [1230, 0]
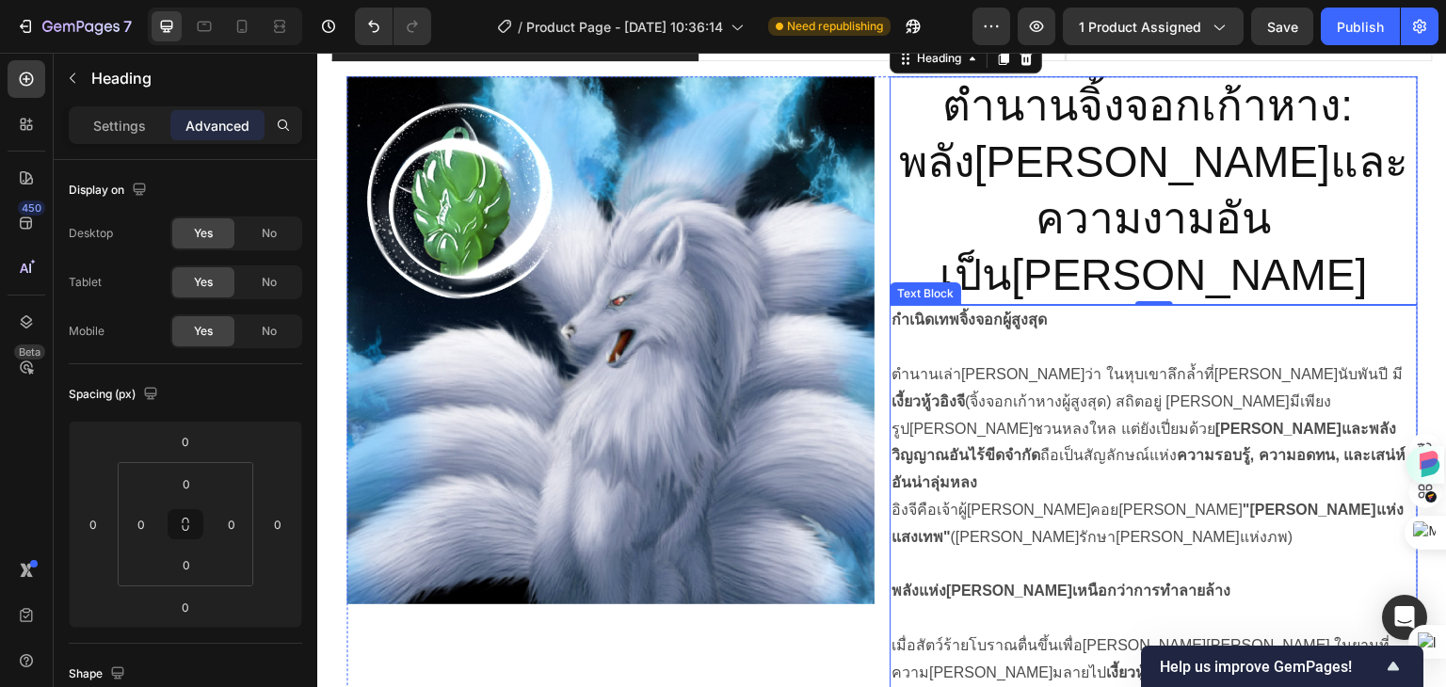
click at [891, 361] on p "ตำนานเล่าขานว่า ในหุบเขาลึกล้ำที่แสงจันทร์ส่องสว่างนับพันปี มี เงี้ยวหู้วอิงจี …" at bounding box center [1153, 429] width 524 height 136
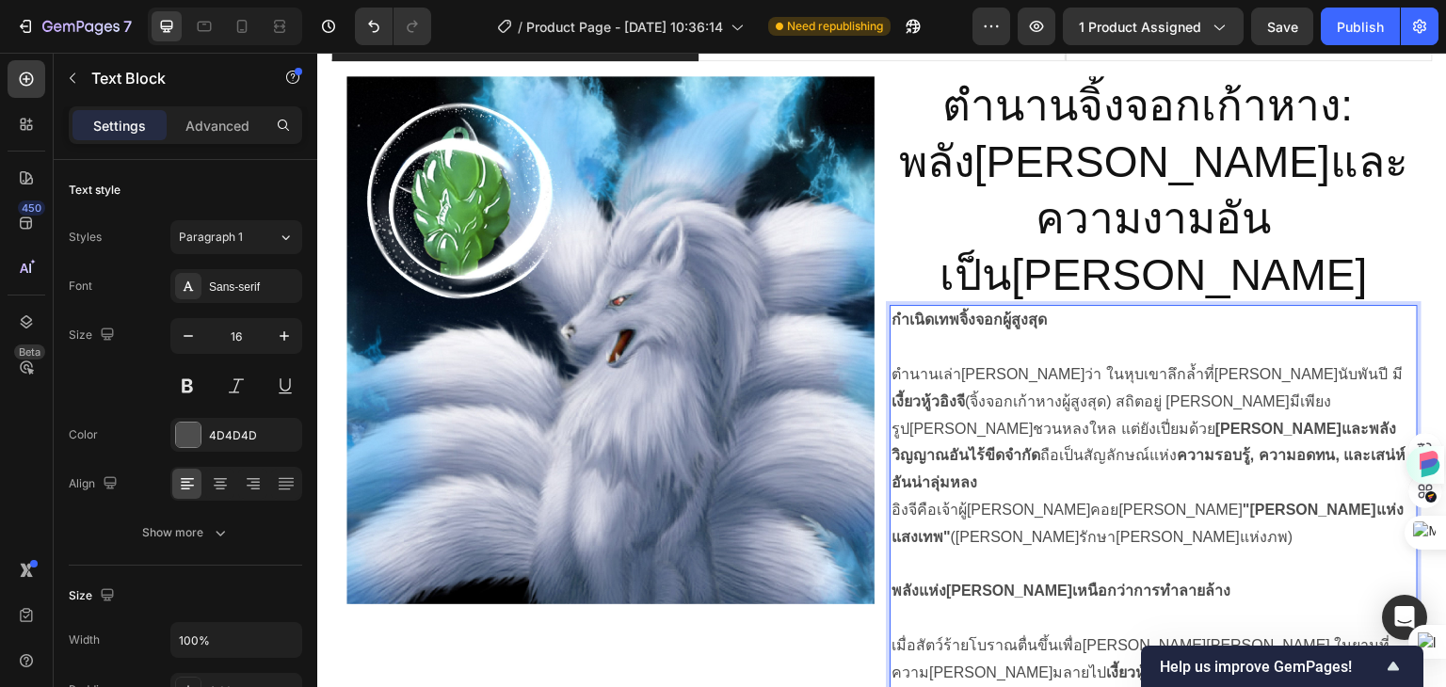
click at [891, 361] on p "ตำนานเล่าขานว่า ในหุบเขาลึกล้ำที่แสงจันทร์ส่องสว่างนับพันปี มี เงี้ยวหู้วอิงจี …" at bounding box center [1153, 429] width 524 height 136
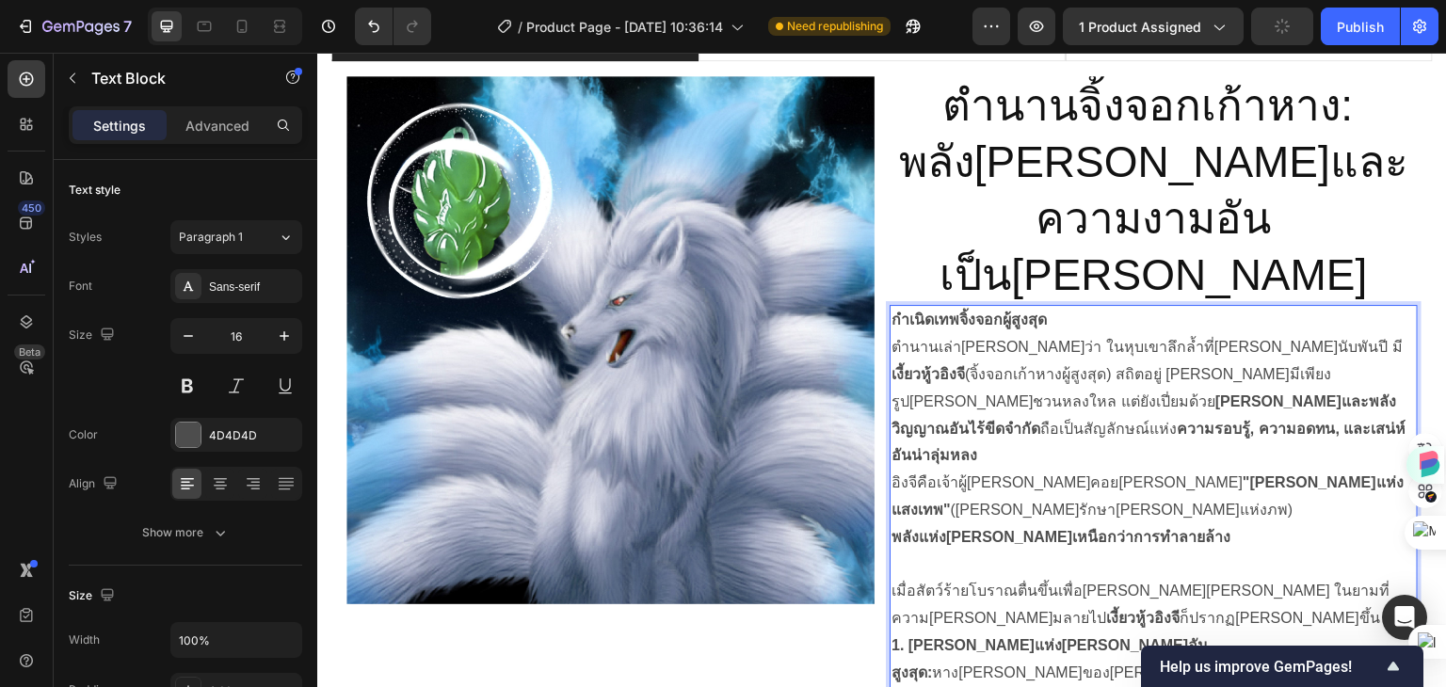
click at [891, 578] on p "เมื่อสัตว์ร้ายโบราณตื่นขึ้นเพื่อช่วงชิงไข่มุก ในยามที่ความหวังมลายไป เงี้ยวหู้ว…" at bounding box center [1153, 605] width 524 height 55
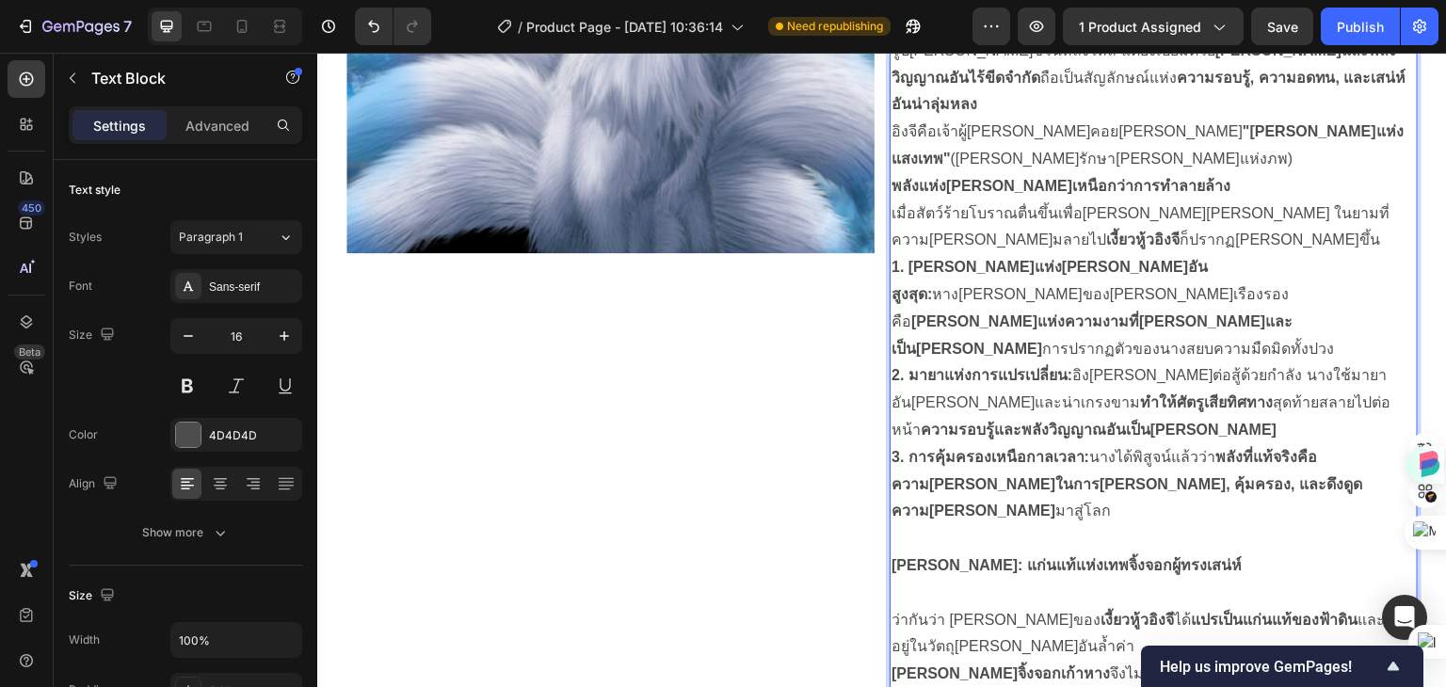
scroll to position [1607, 0]
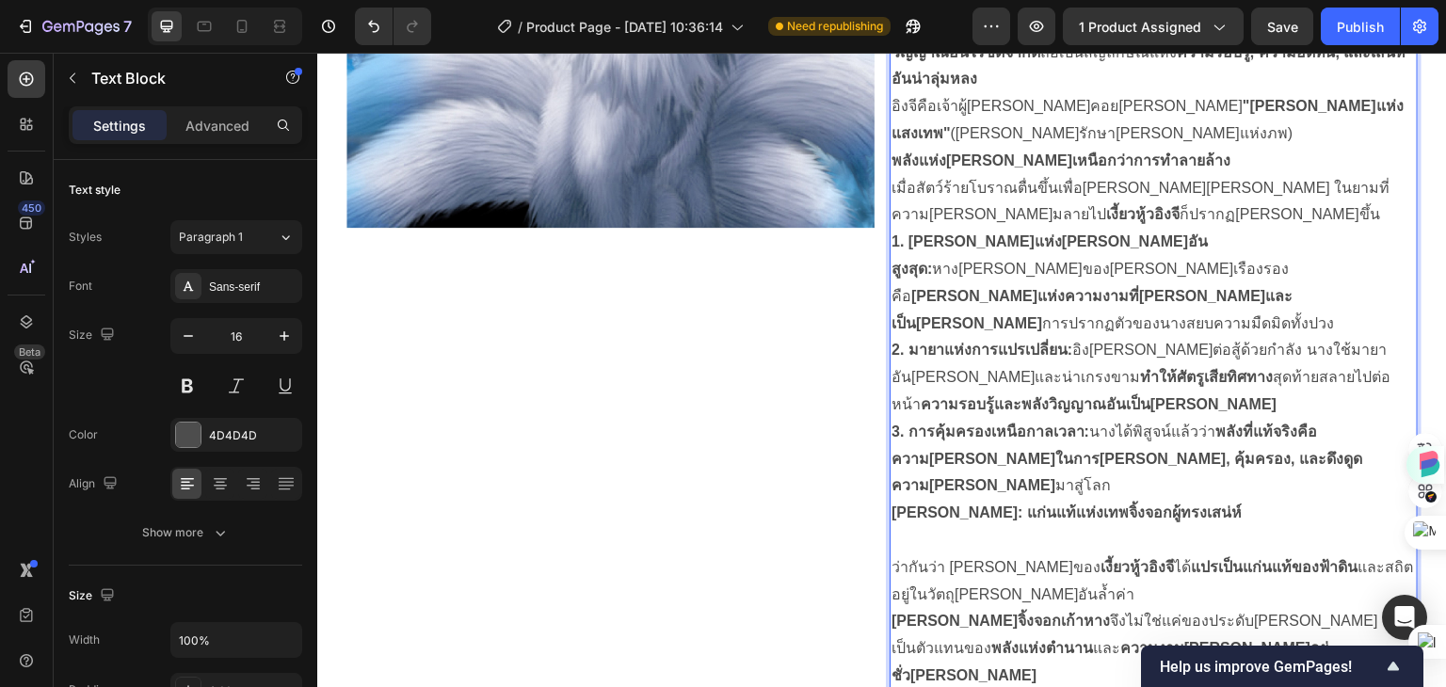
click at [891, 554] on p "ว่ากันว่า ดวงวิญญาณของ เงี้ยวหู้วอิงจี ได้ แปรเป็นแก่นแท้ของฟ้าดิน และสถิตอยู่ใ…" at bounding box center [1153, 581] width 524 height 55
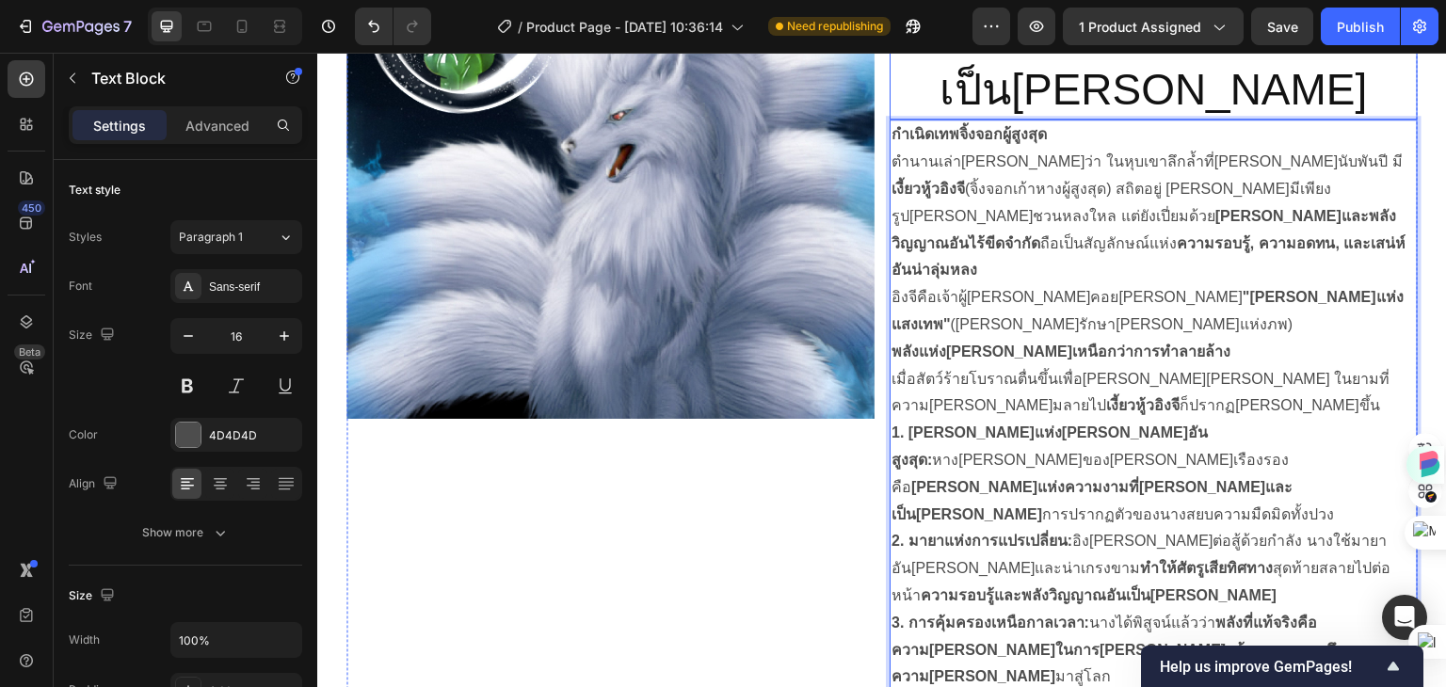
scroll to position [1419, 0]
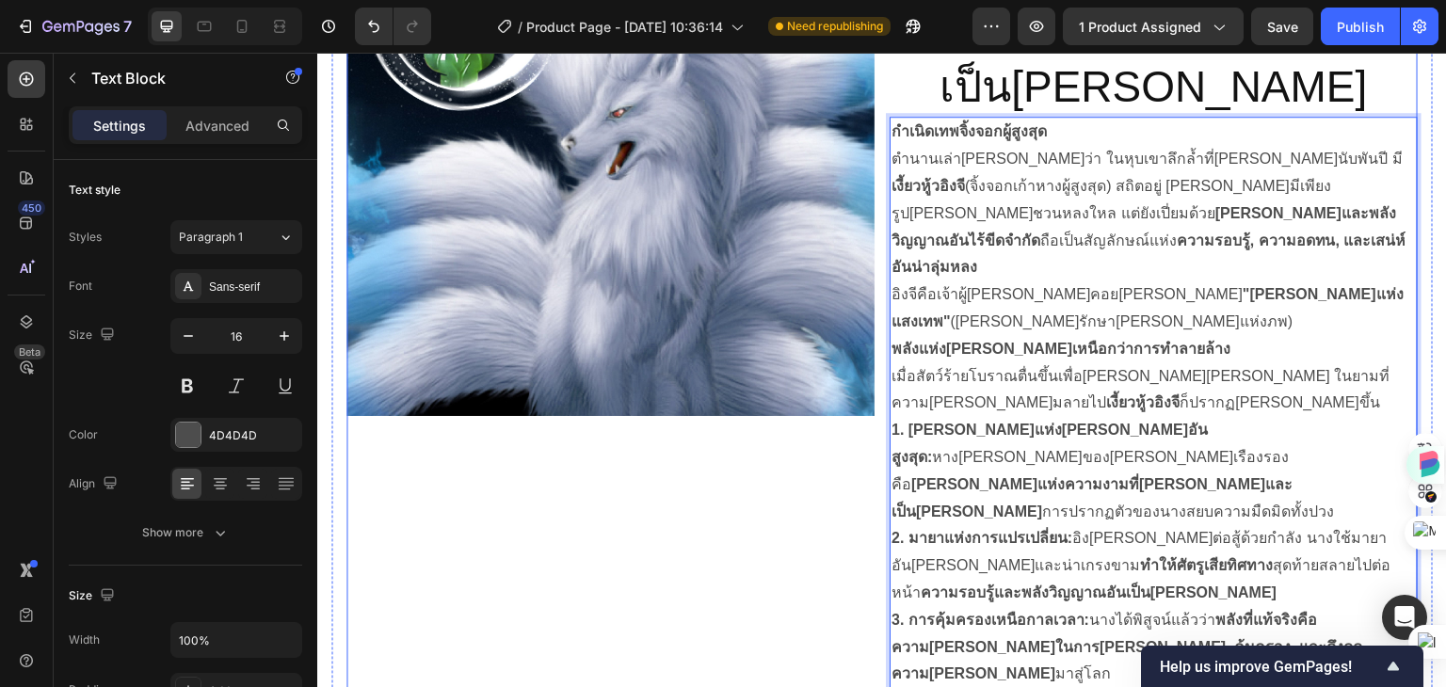
click at [570, 526] on div "Image" at bounding box center [610, 438] width 528 height 1100
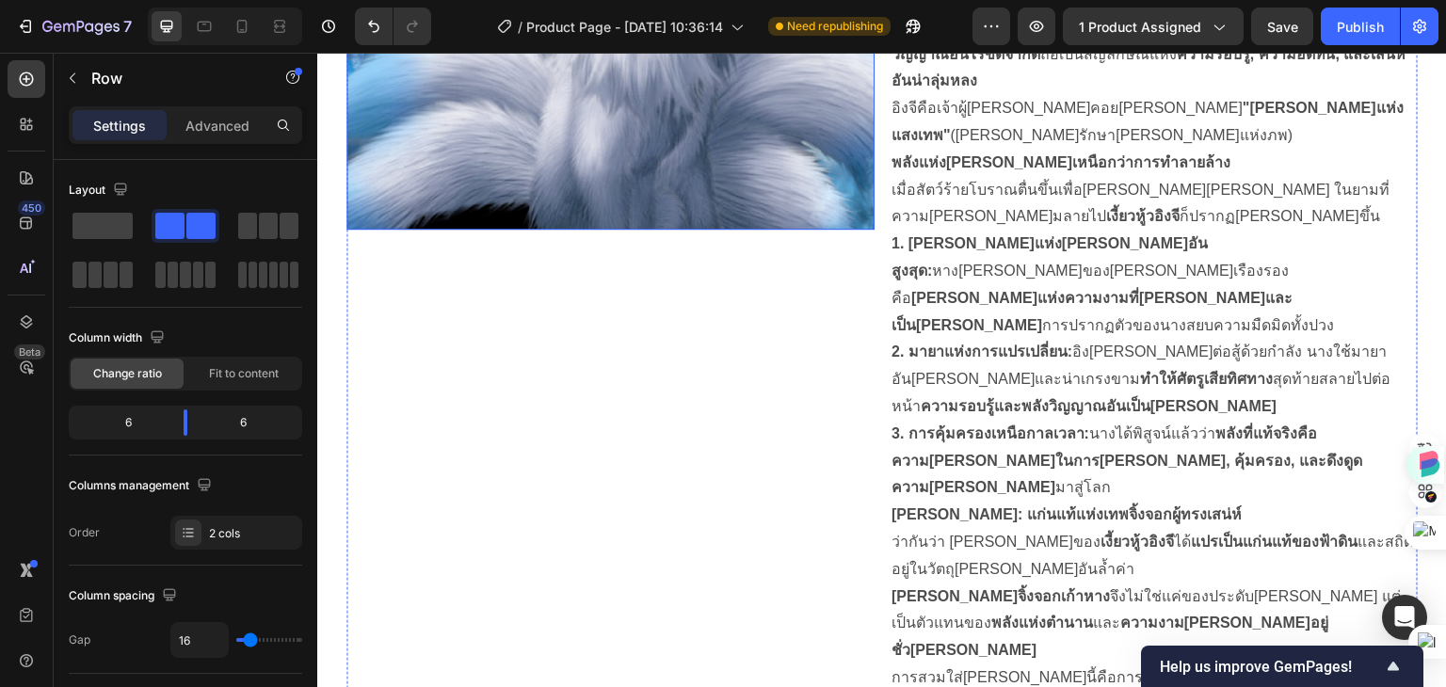
scroll to position [1607, 0]
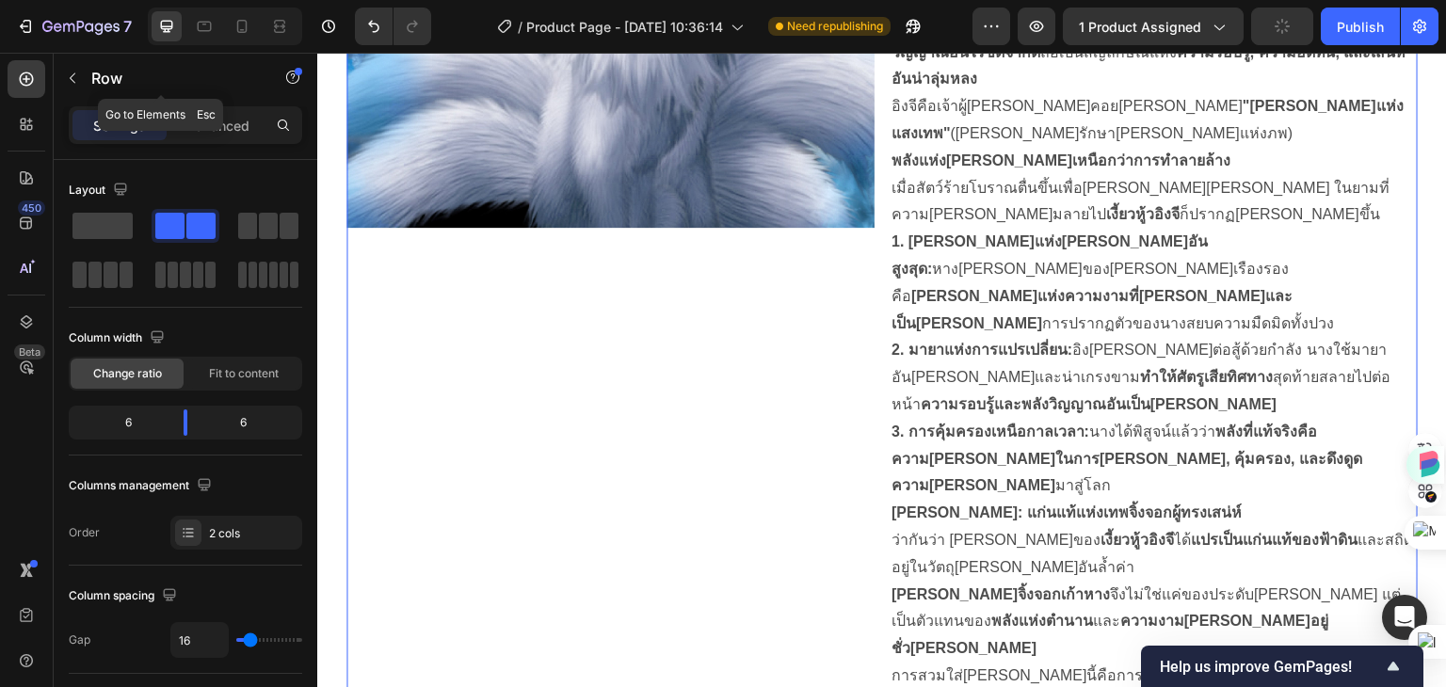
click at [73, 83] on icon "button" at bounding box center [72, 78] width 15 height 15
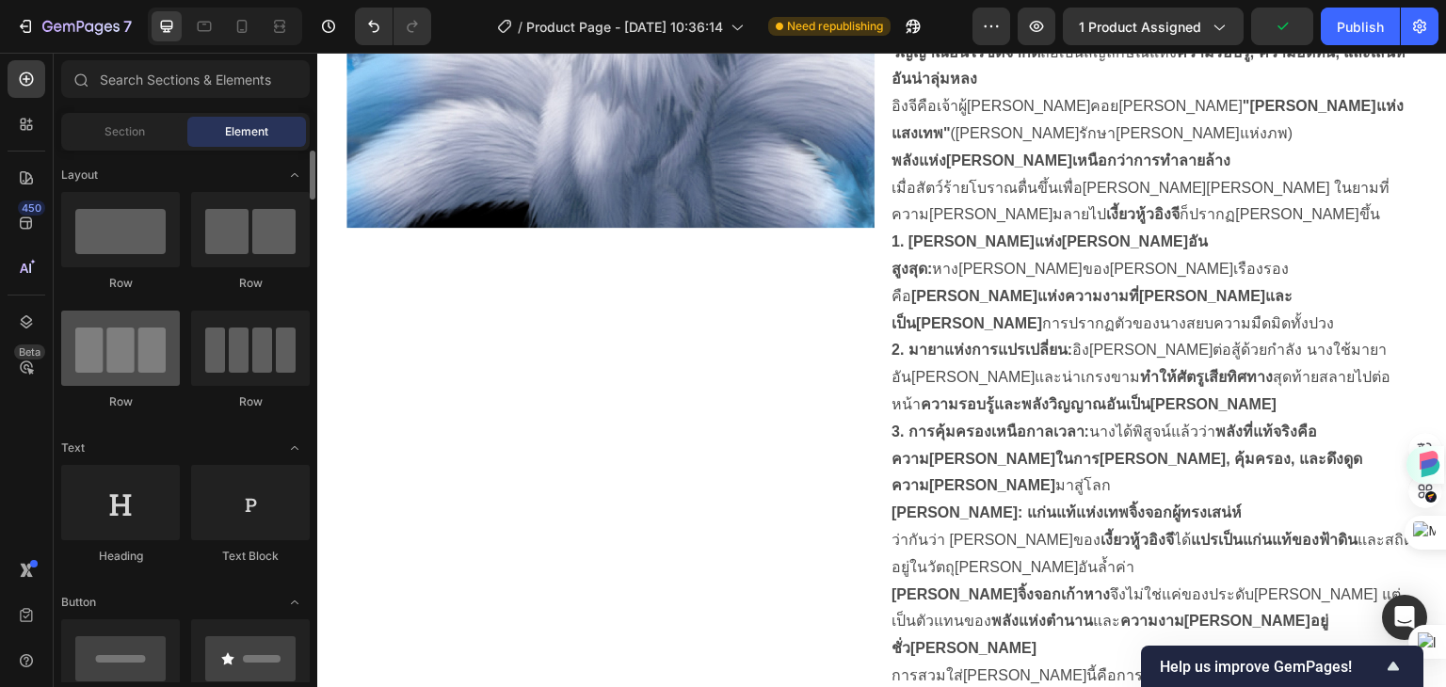
scroll to position [188, 0]
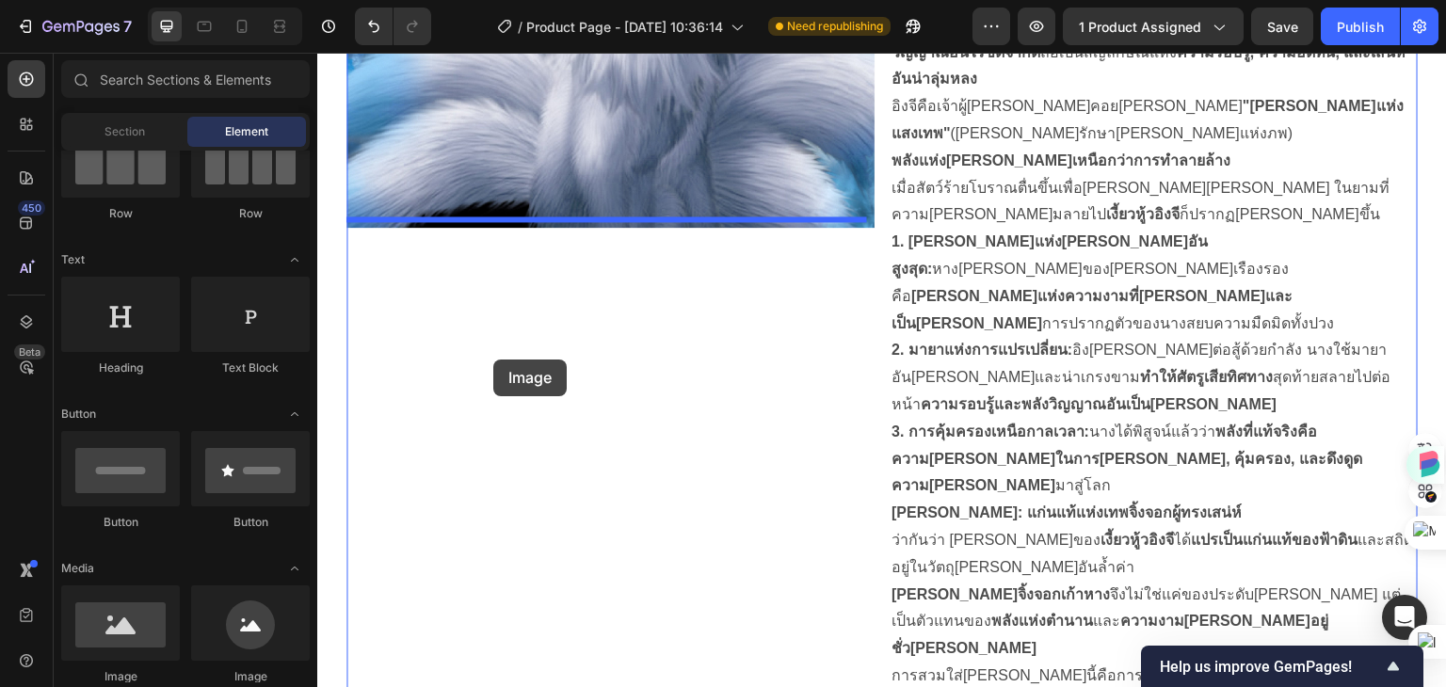
drag, startPoint x: 424, startPoint y: 689, endPoint x: 493, endPoint y: 360, distance: 336.8
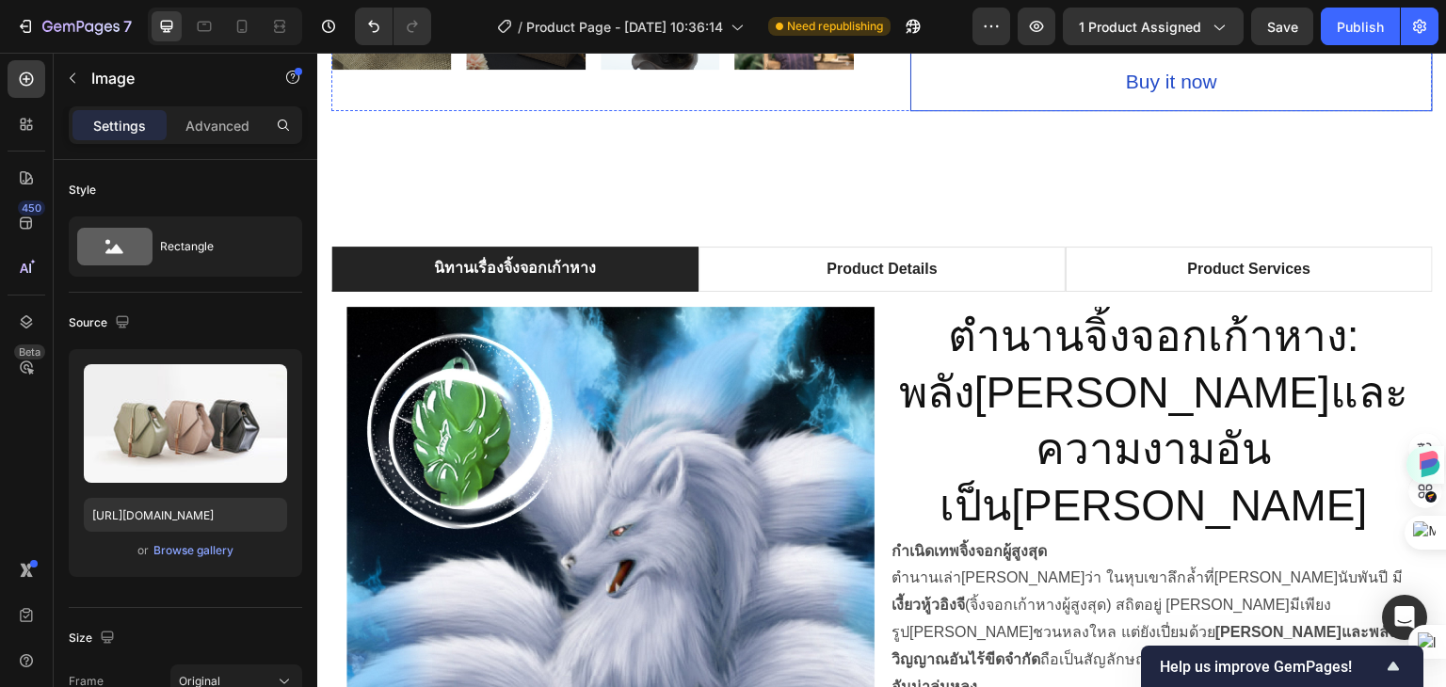
scroll to position [1036, 0]
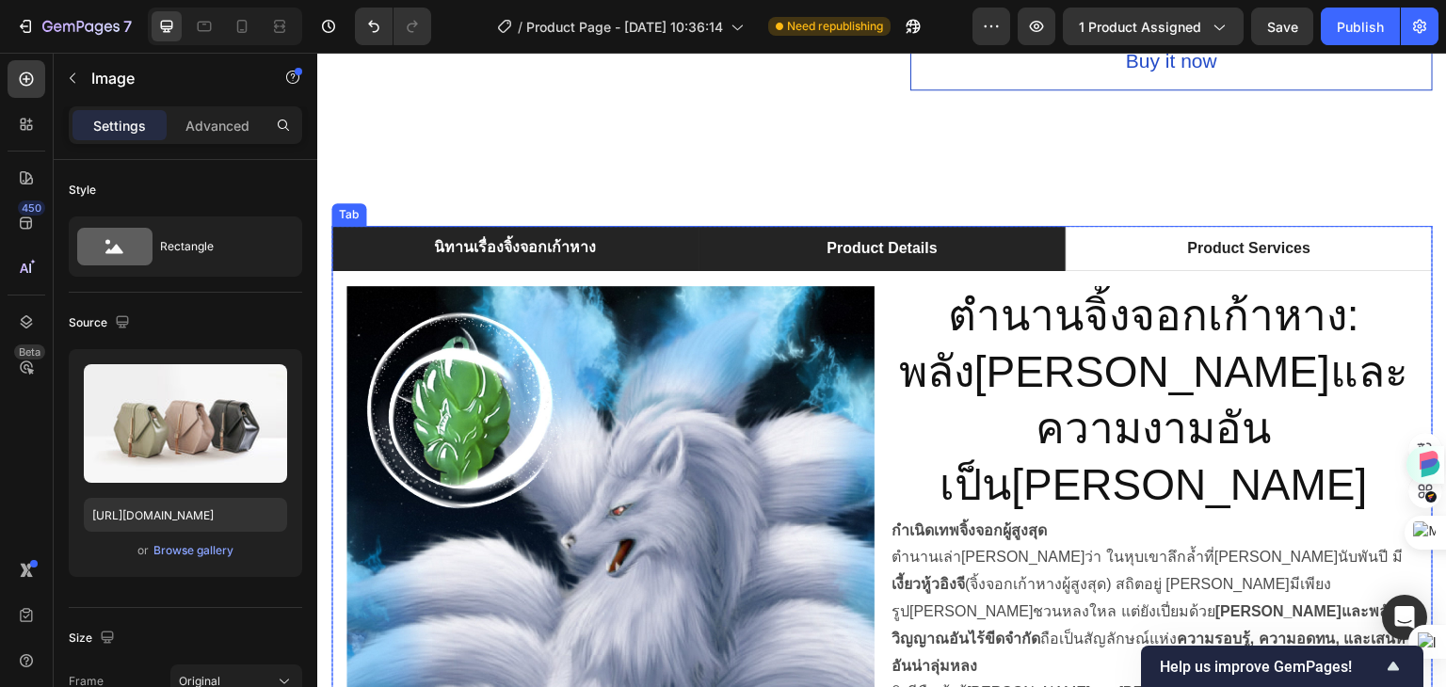
click at [850, 237] on p "Product Details" at bounding box center [882, 248] width 110 height 23
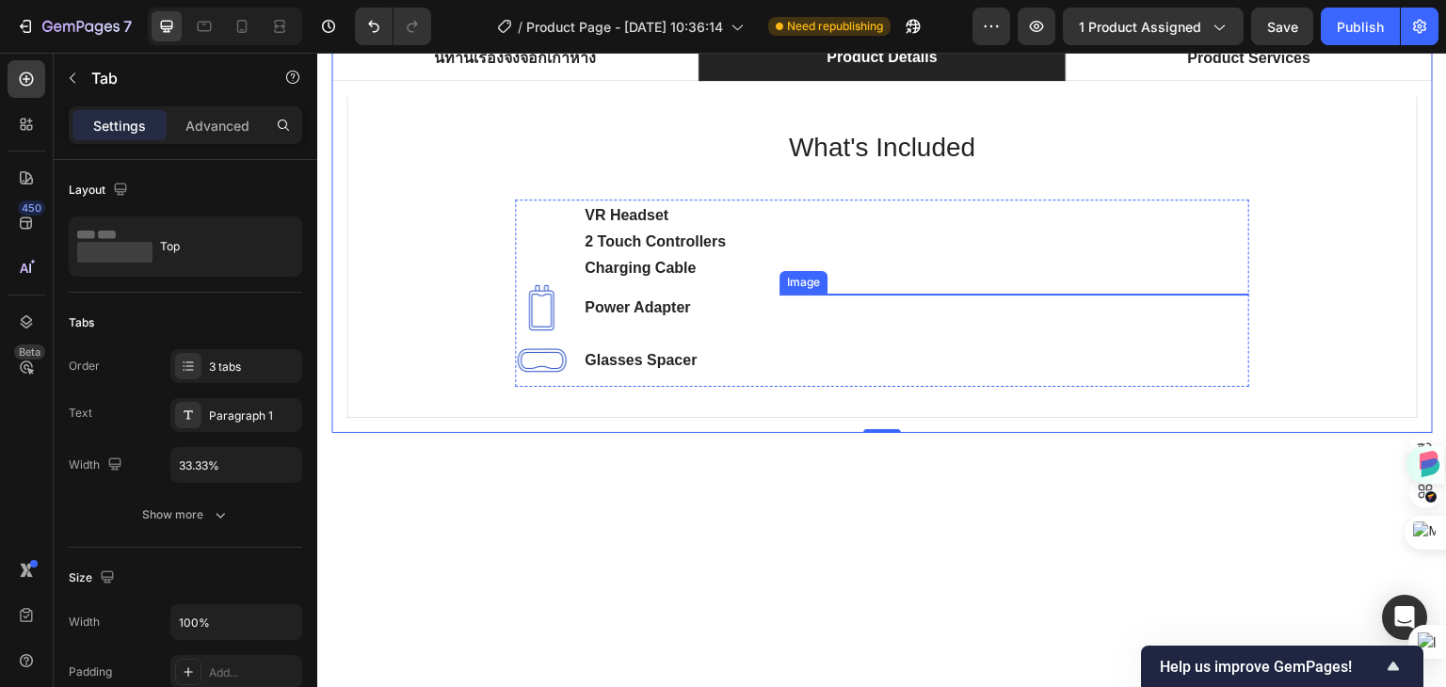
scroll to position [1130, 0]
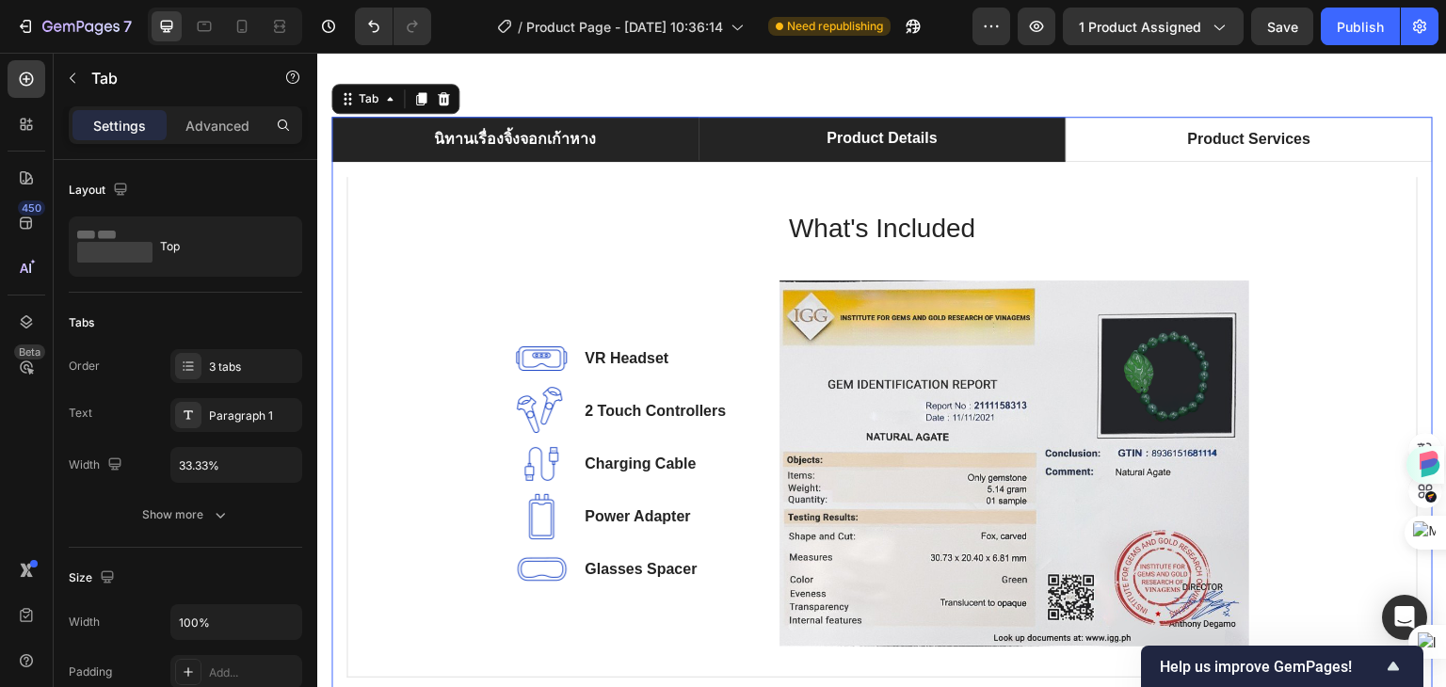
click at [551, 140] on p "นิทานเรื่องจิ้งจอกเก้าหาง" at bounding box center [515, 139] width 162 height 23
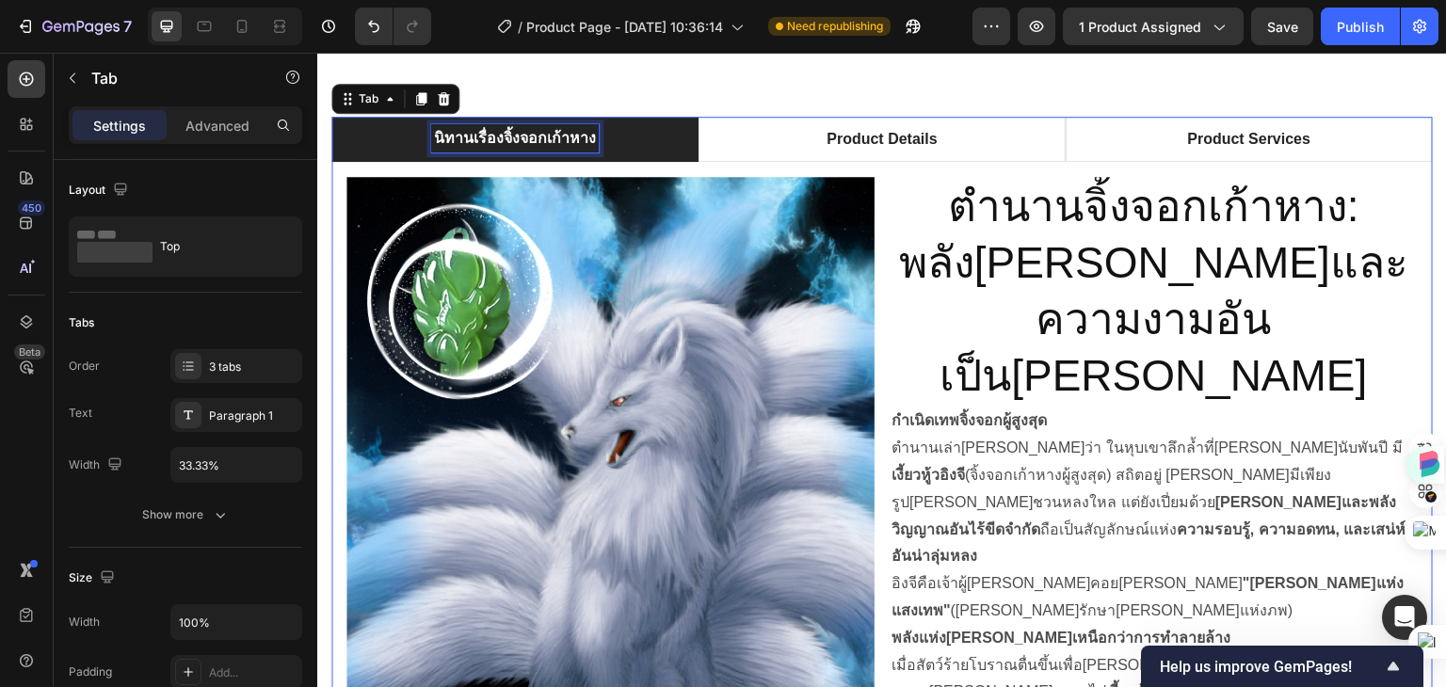
scroll to position [1129, 0]
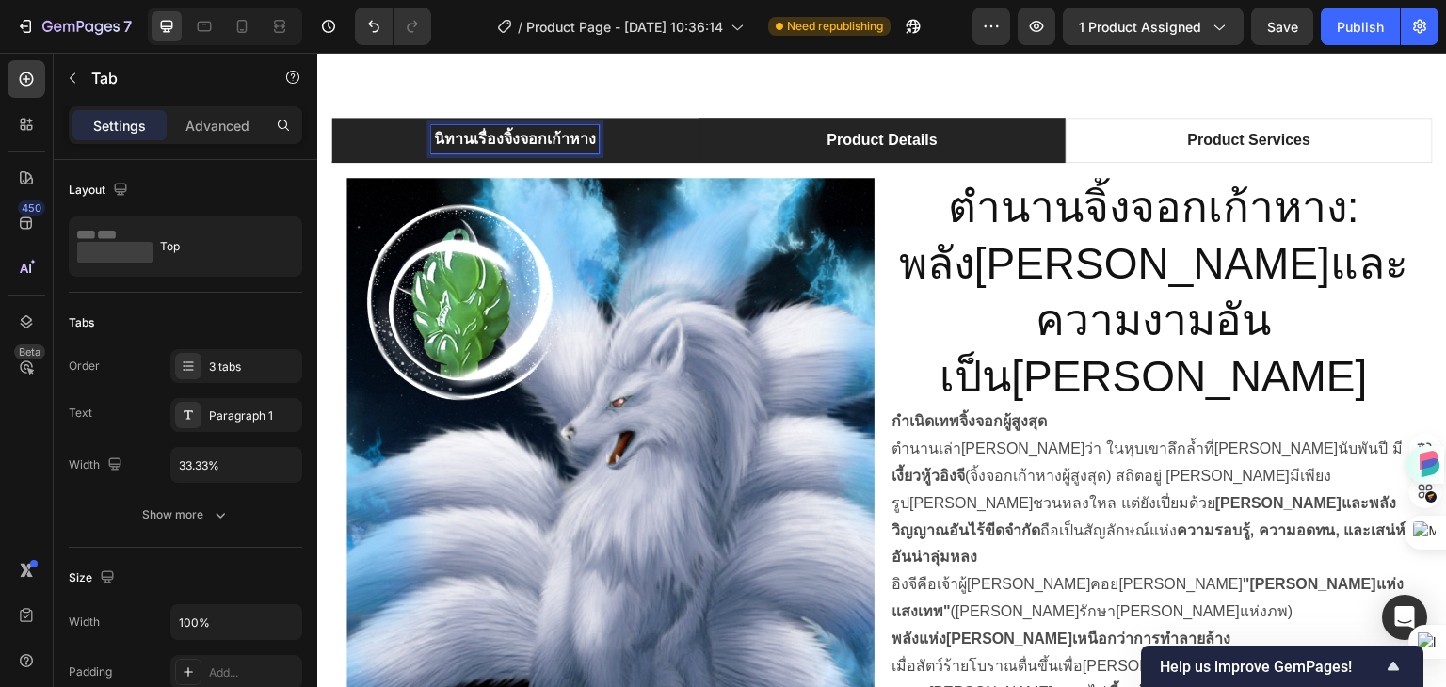
click at [763, 140] on li "Product Details" at bounding box center [881, 140] width 367 height 45
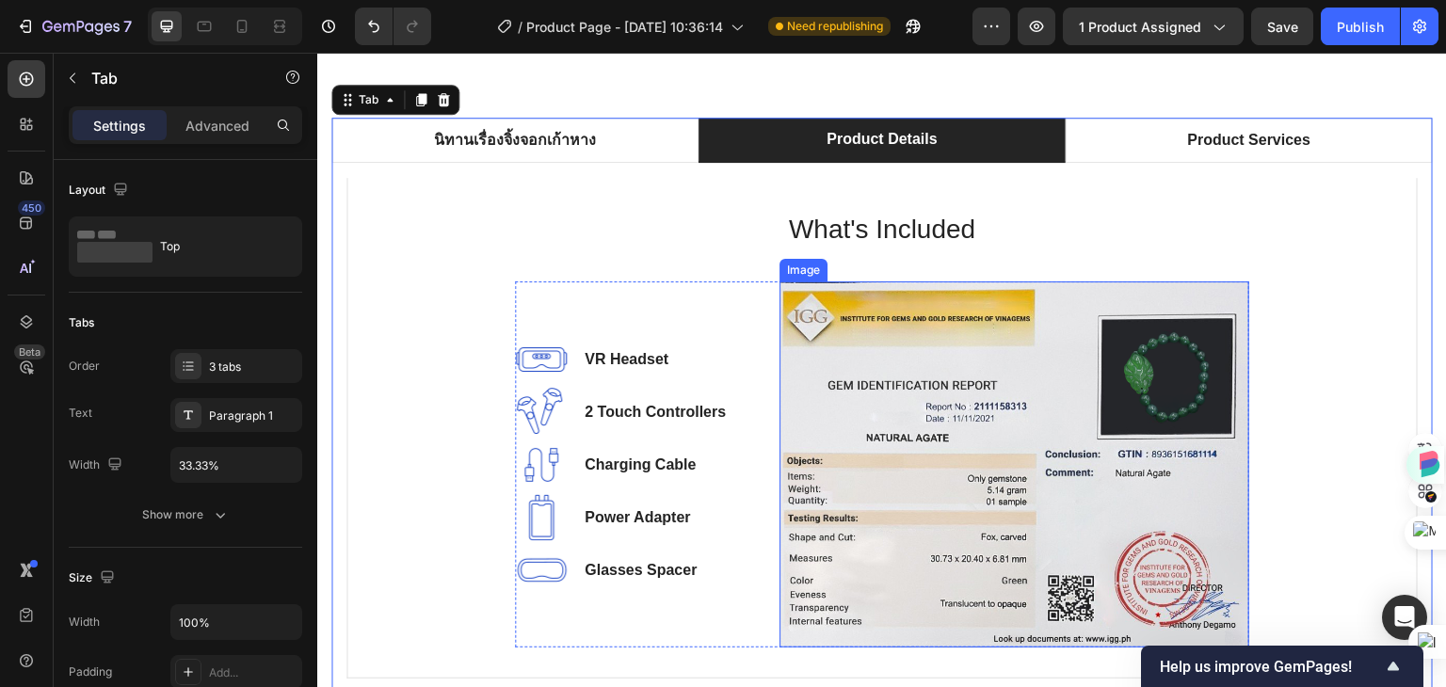
click at [875, 392] on img at bounding box center [1014, 464] width 470 height 366
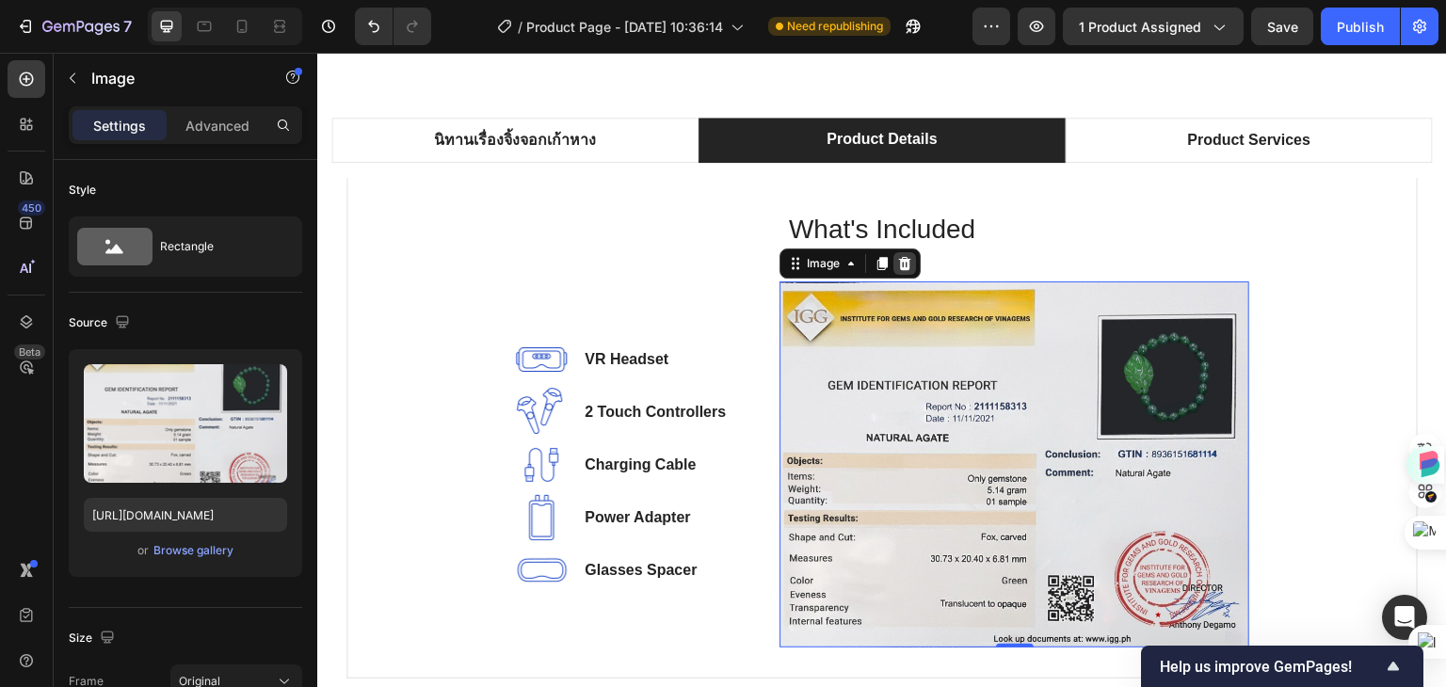
click at [897, 265] on icon at bounding box center [904, 263] width 15 height 15
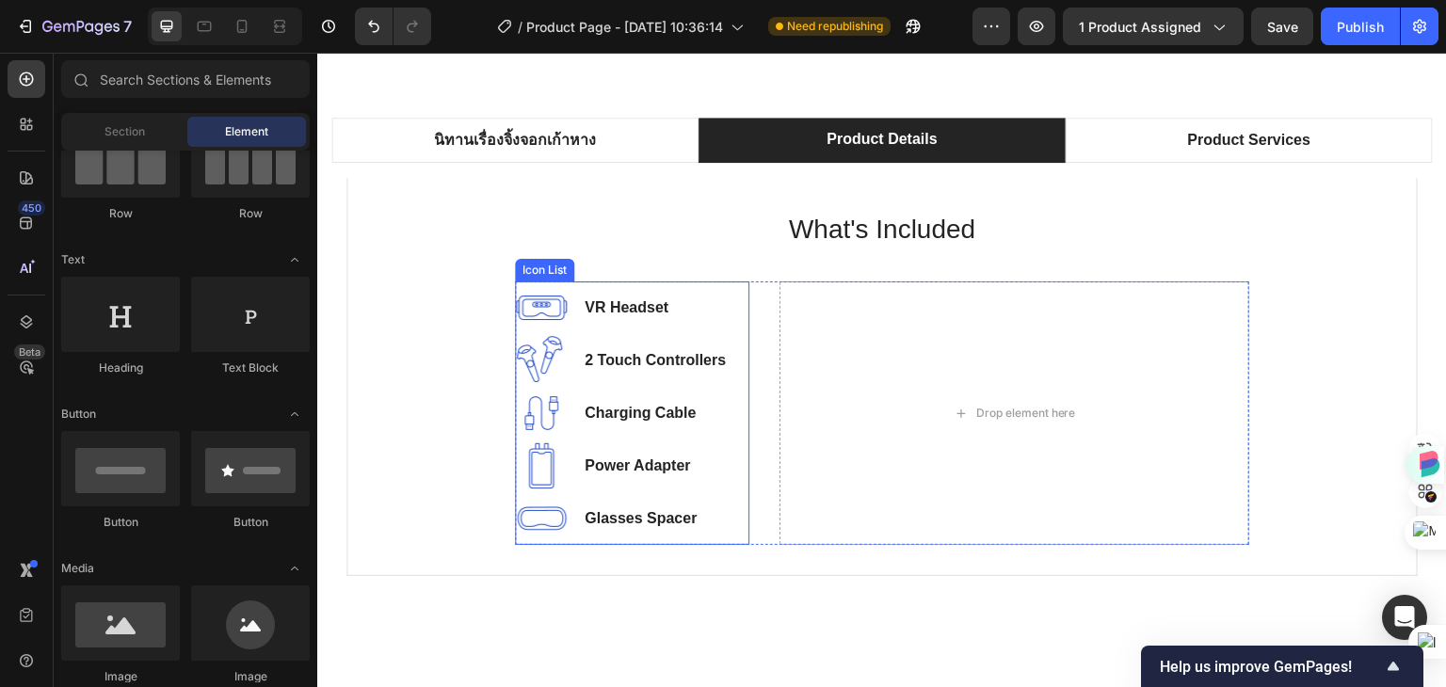
click at [665, 392] on li "Image Charging Cable Text block" at bounding box center [621, 413] width 213 height 53
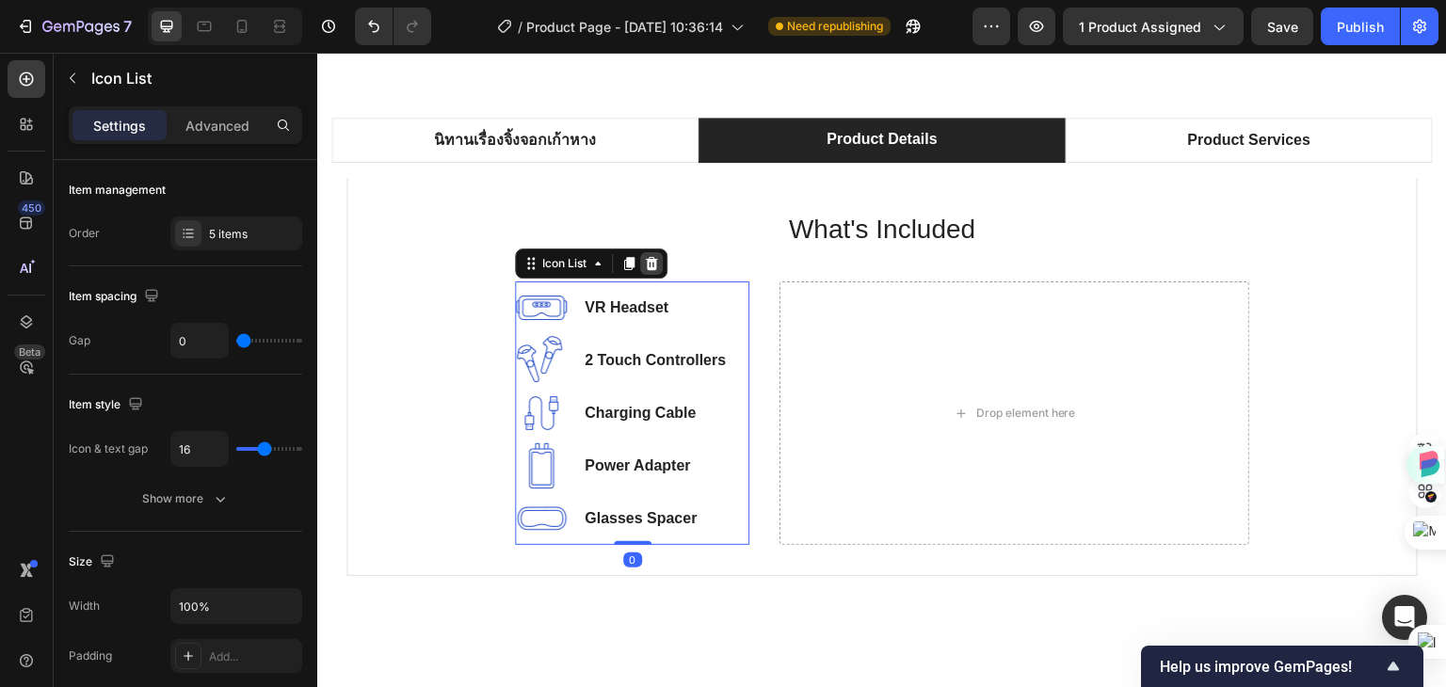
click at [644, 265] on icon at bounding box center [651, 263] width 15 height 15
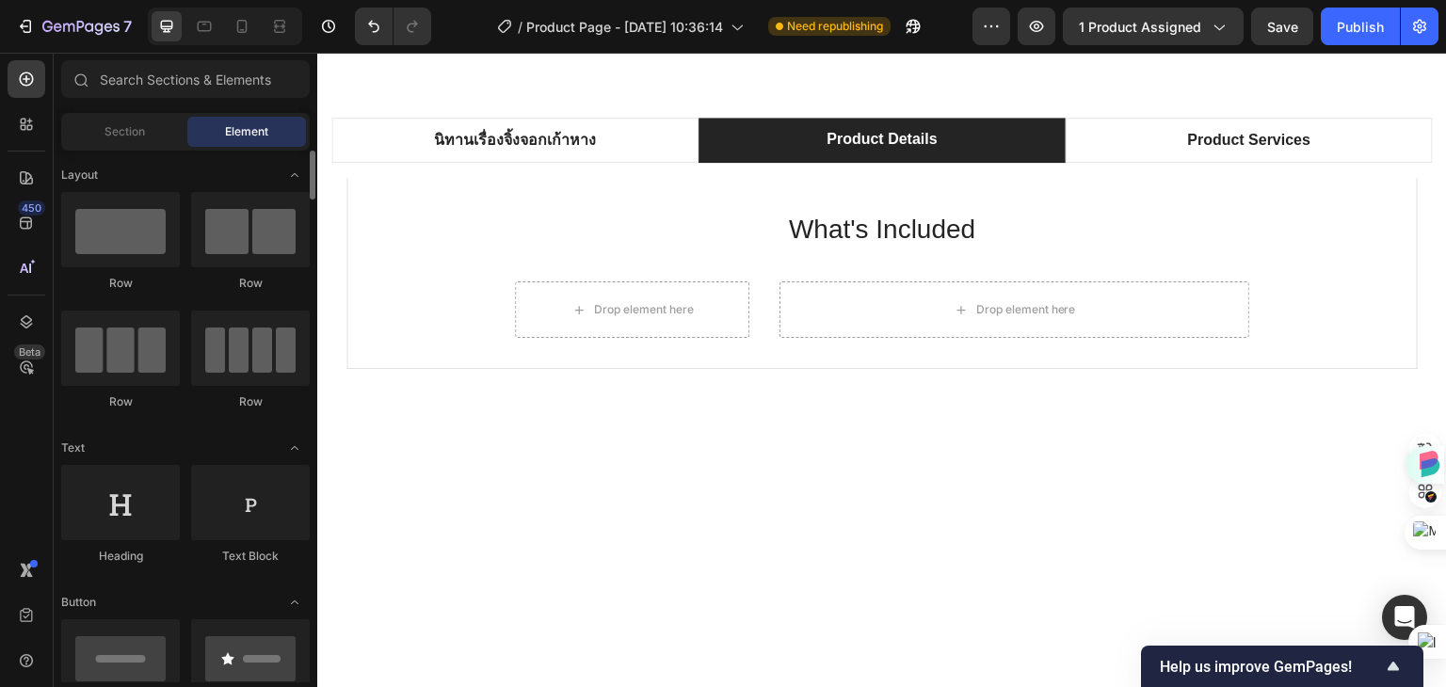
scroll to position [188, 0]
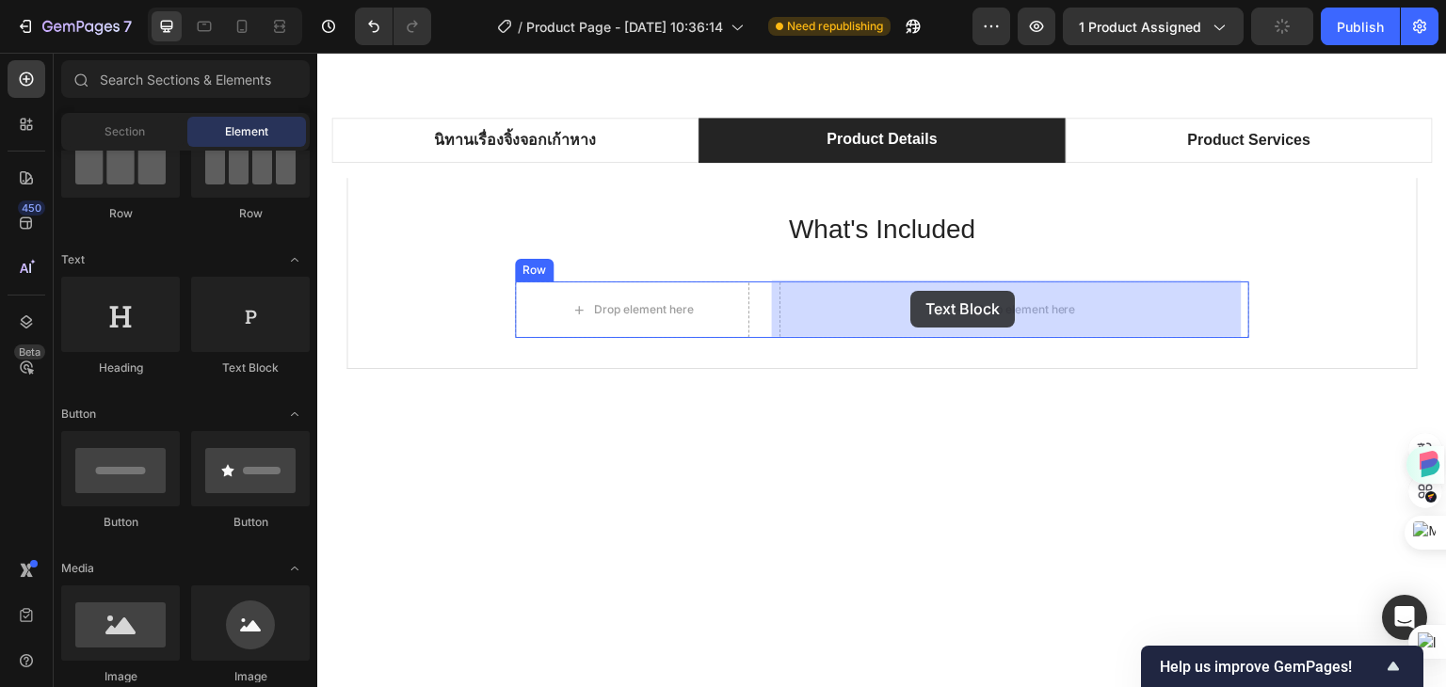
drag, startPoint x: 549, startPoint y: 370, endPoint x: 911, endPoint y: 291, distance: 371.0
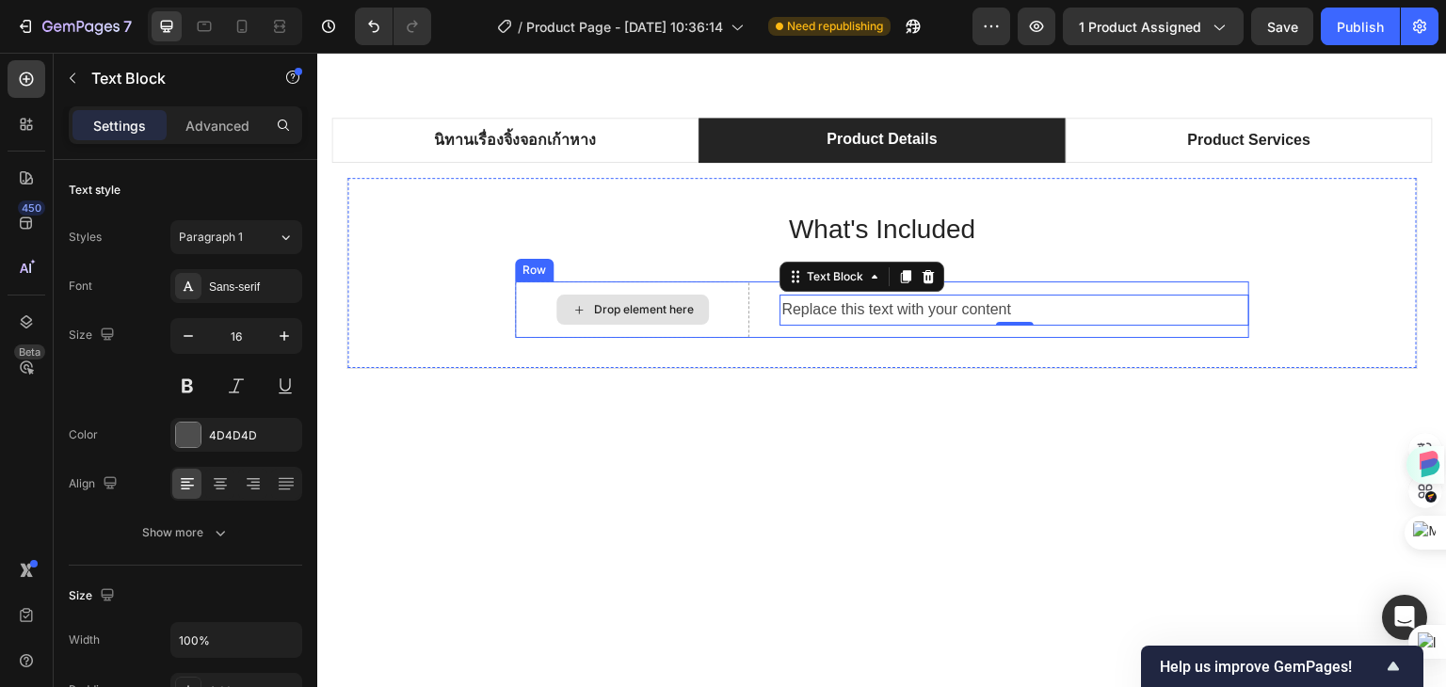
click at [527, 307] on div "Drop element here" at bounding box center [632, 309] width 234 height 56
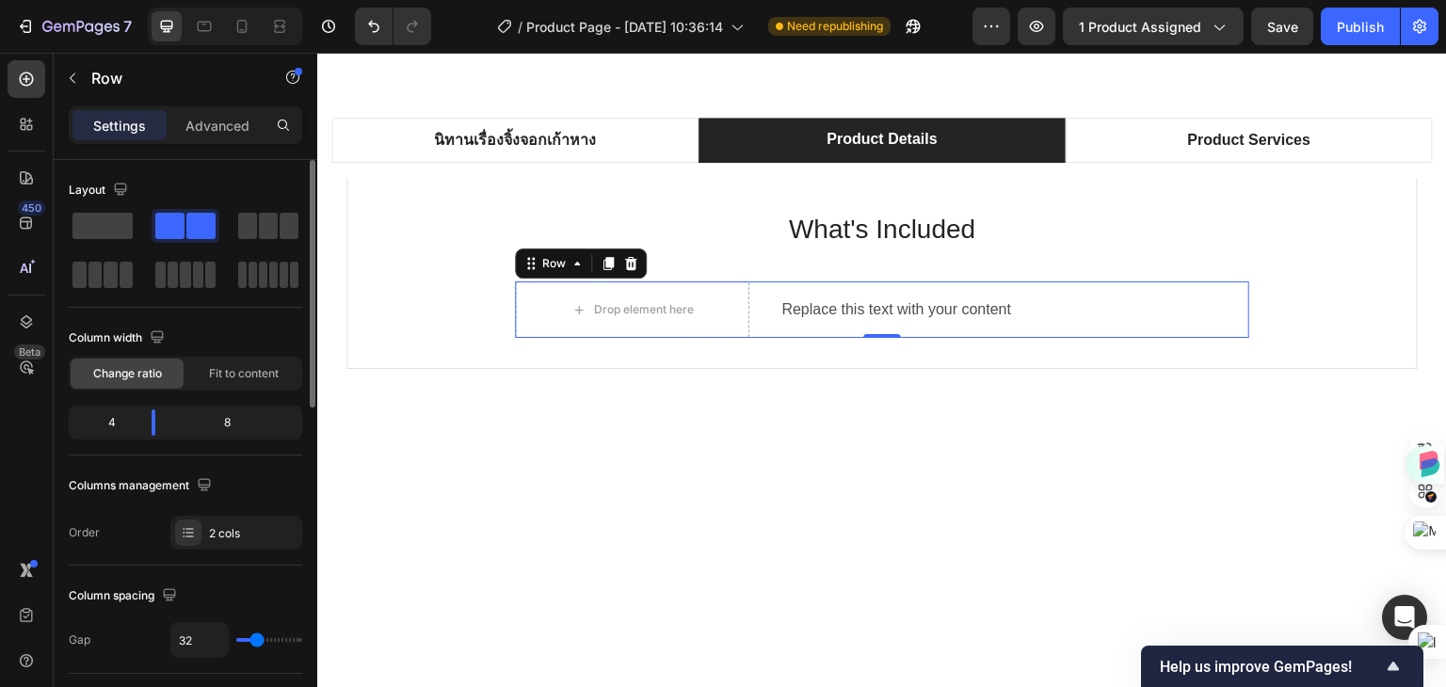
scroll to position [282, 0]
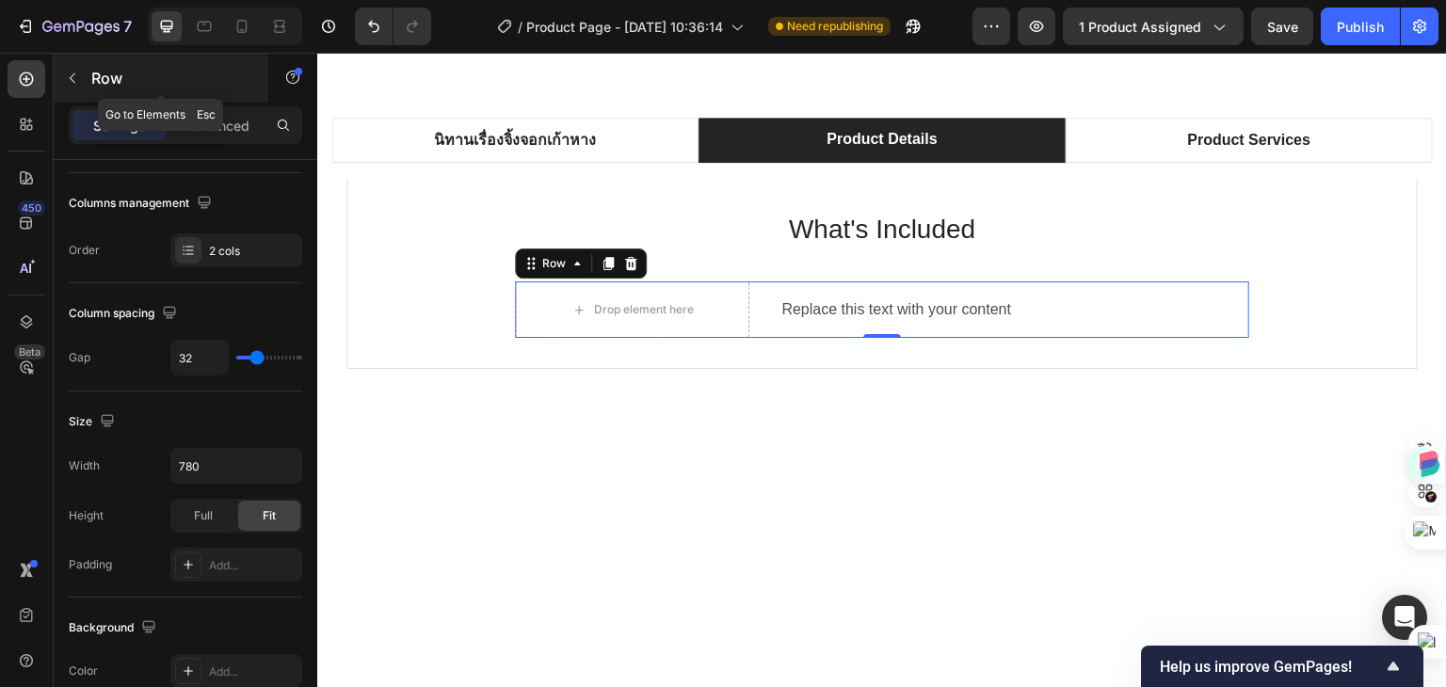
click at [75, 78] on icon "button" at bounding box center [72, 78] width 15 height 15
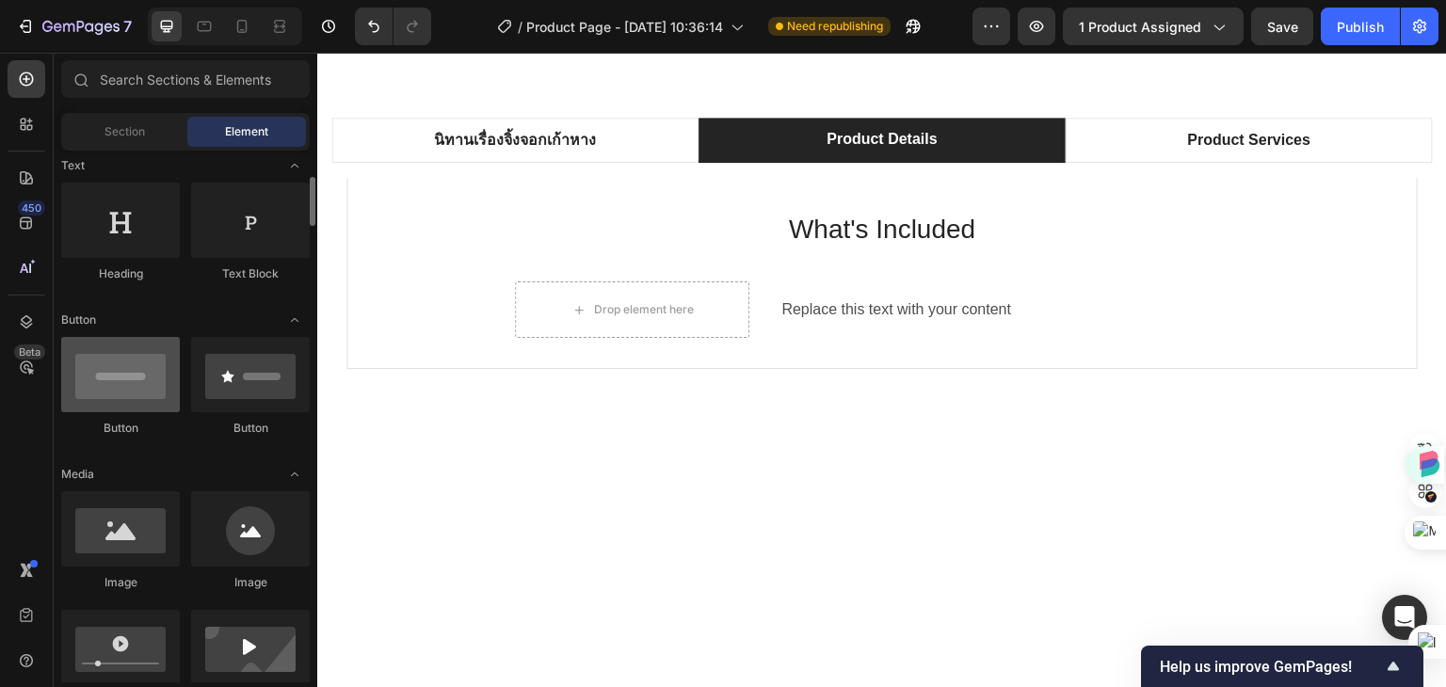
scroll to position [377, 0]
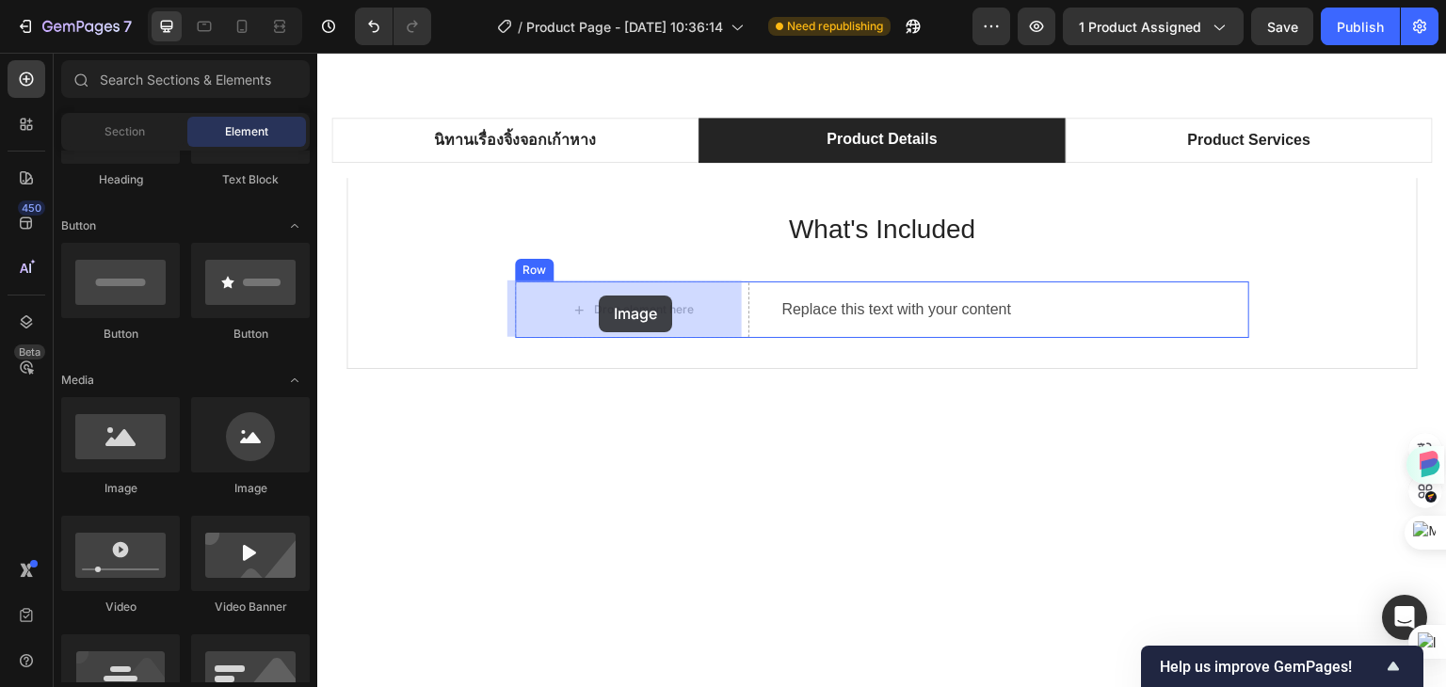
drag, startPoint x: 448, startPoint y: 501, endPoint x: 599, endPoint y: 296, distance: 254.6
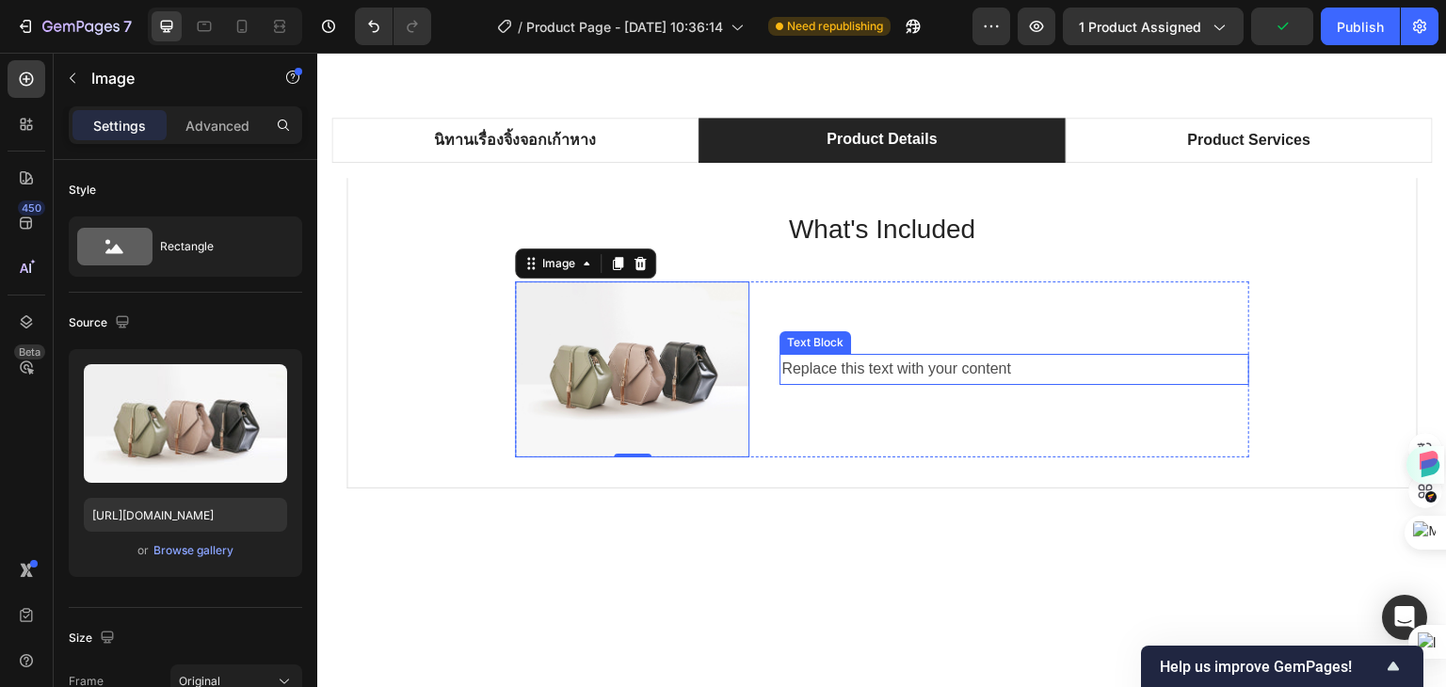
click at [990, 374] on div "Replace this text with your content" at bounding box center [1014, 369] width 470 height 31
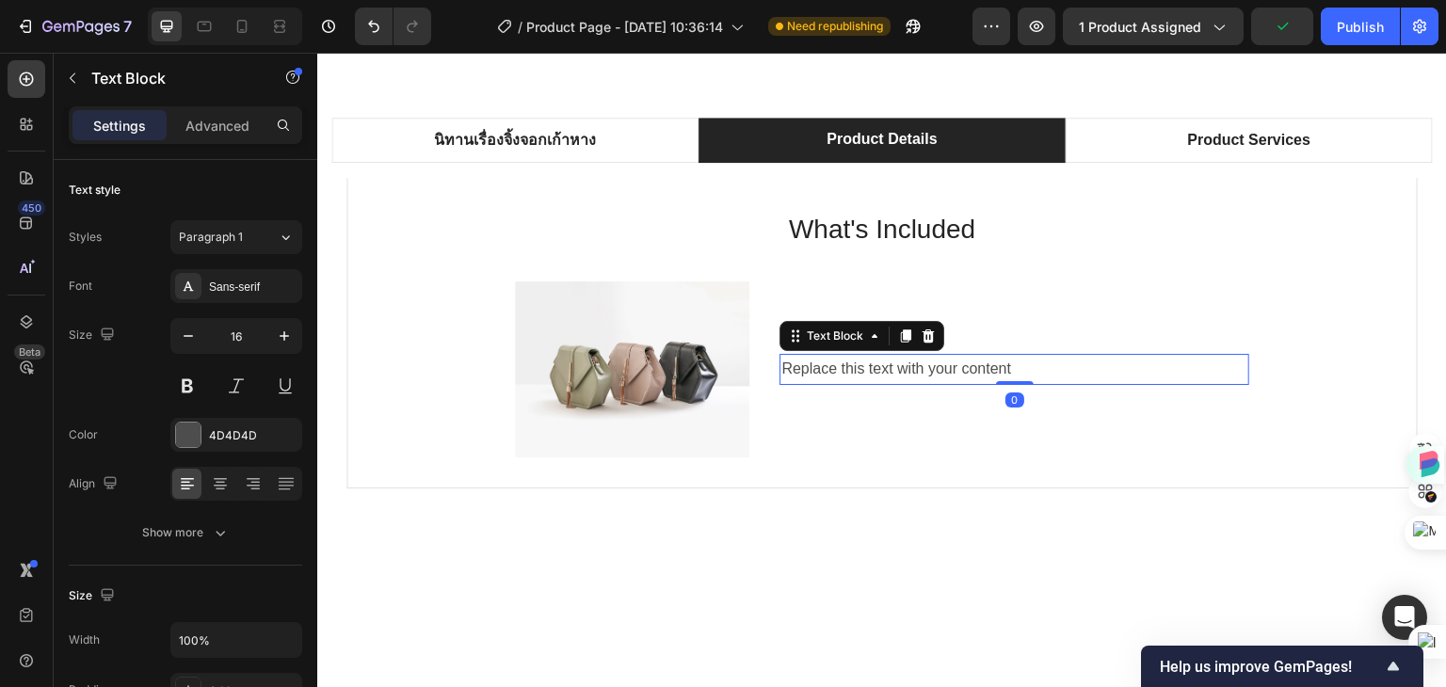
click at [990, 374] on div "Replace this text with your content" at bounding box center [1014, 369] width 470 height 31
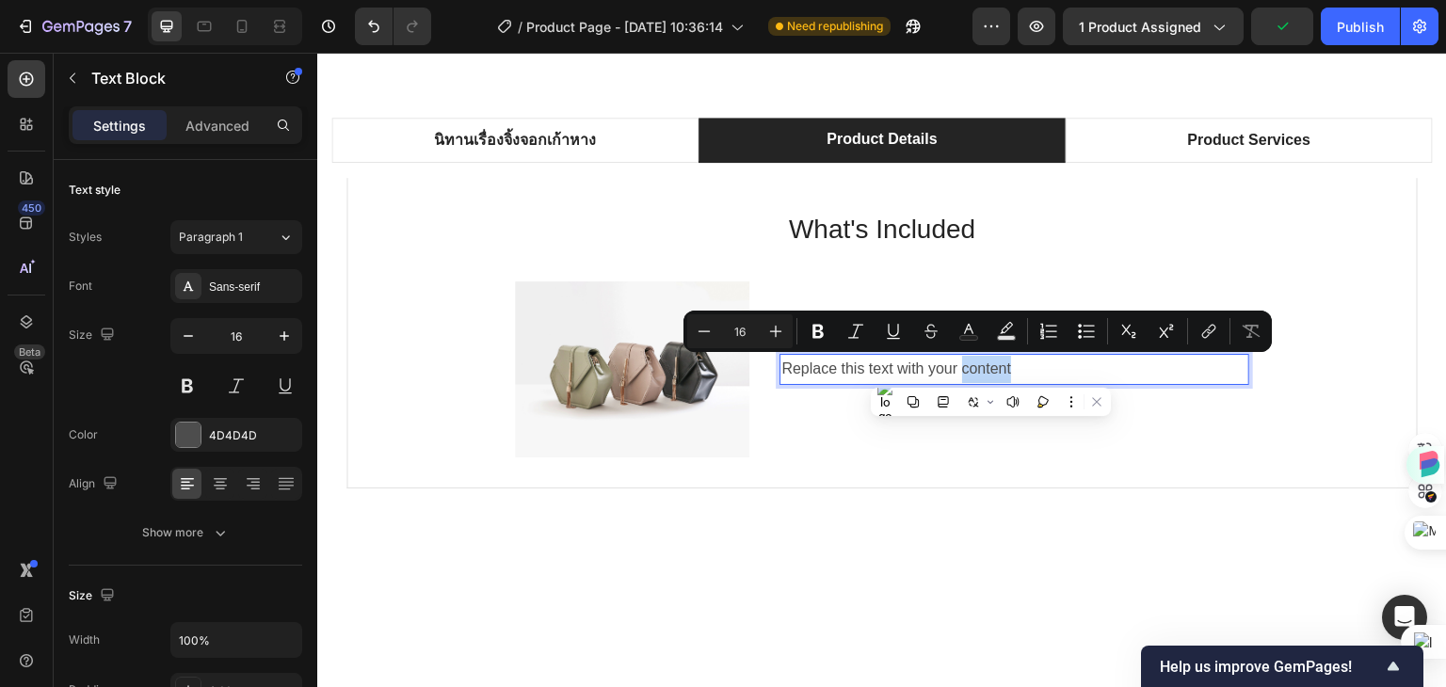
click at [1011, 369] on p "Replace this text with your content" at bounding box center [1014, 369] width 466 height 27
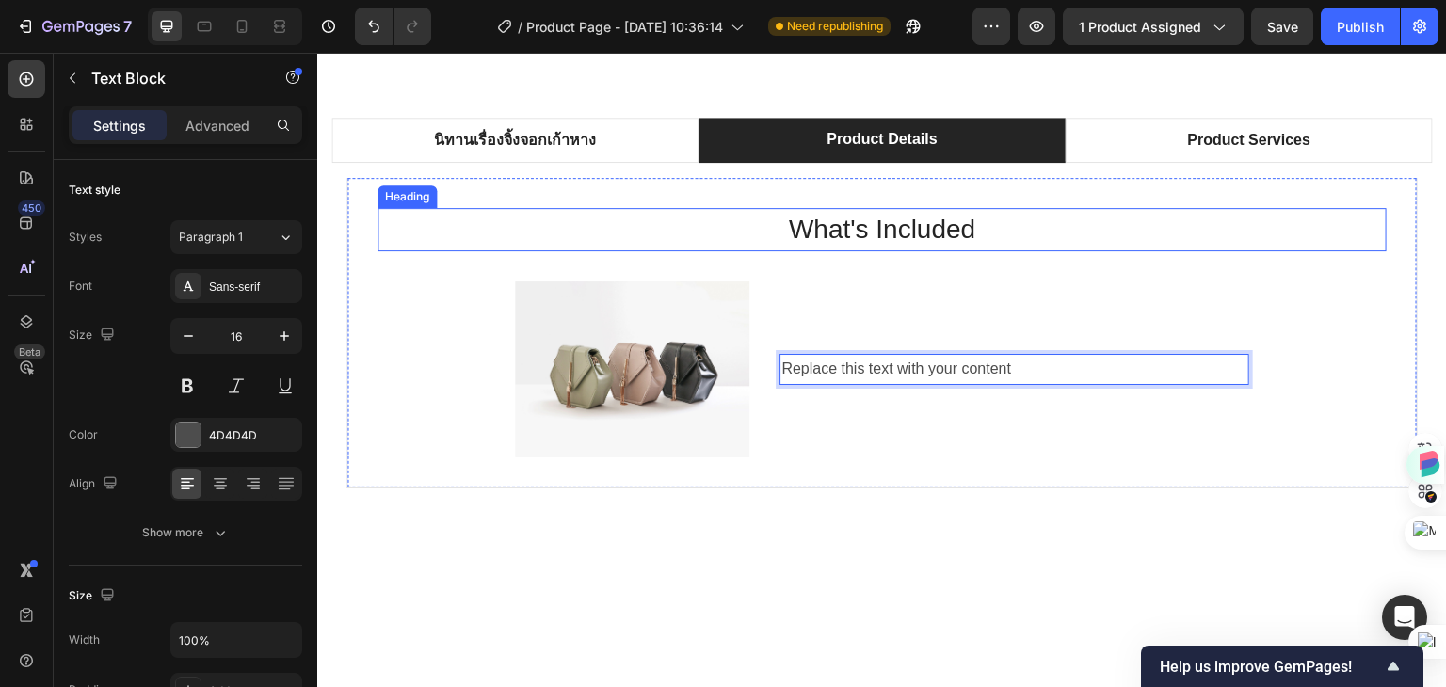
click at [849, 231] on p "What's Included" at bounding box center [881, 230] width 1005 height 40
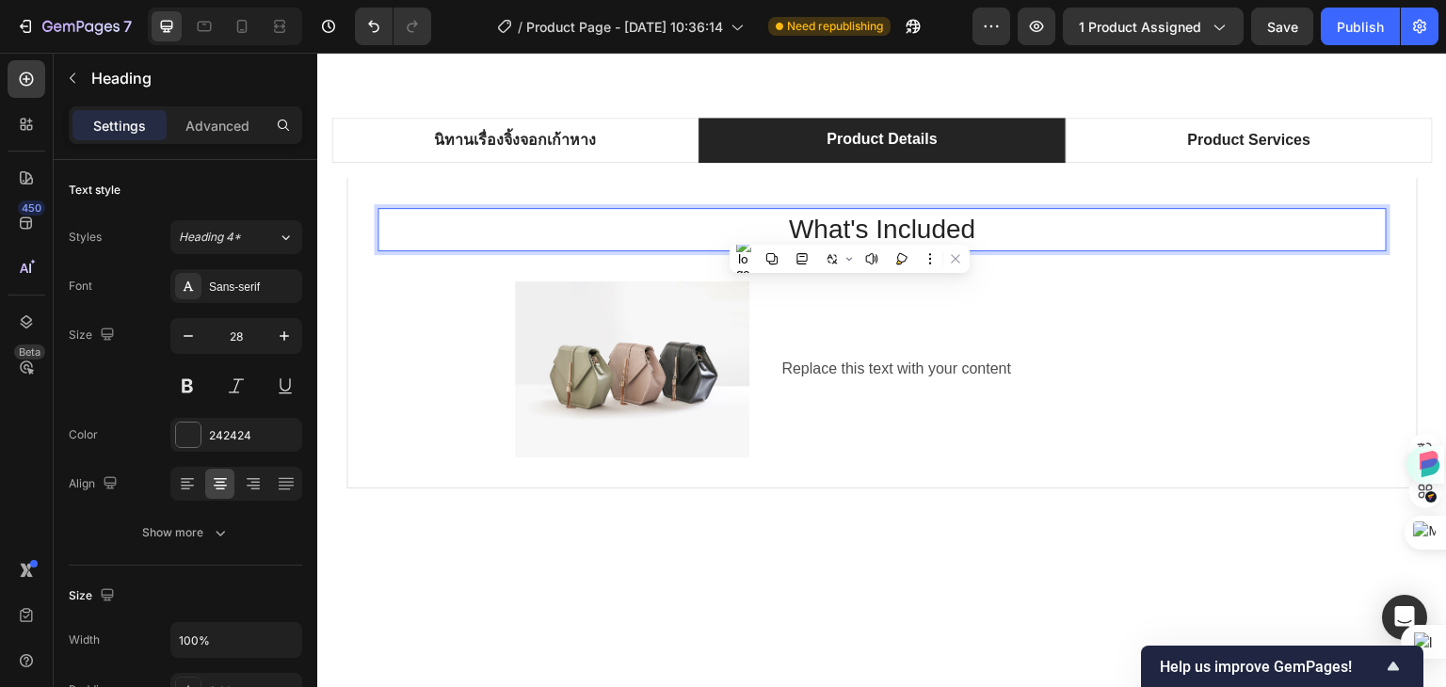
click at [973, 227] on p "What's Included" at bounding box center [881, 230] width 1005 height 40
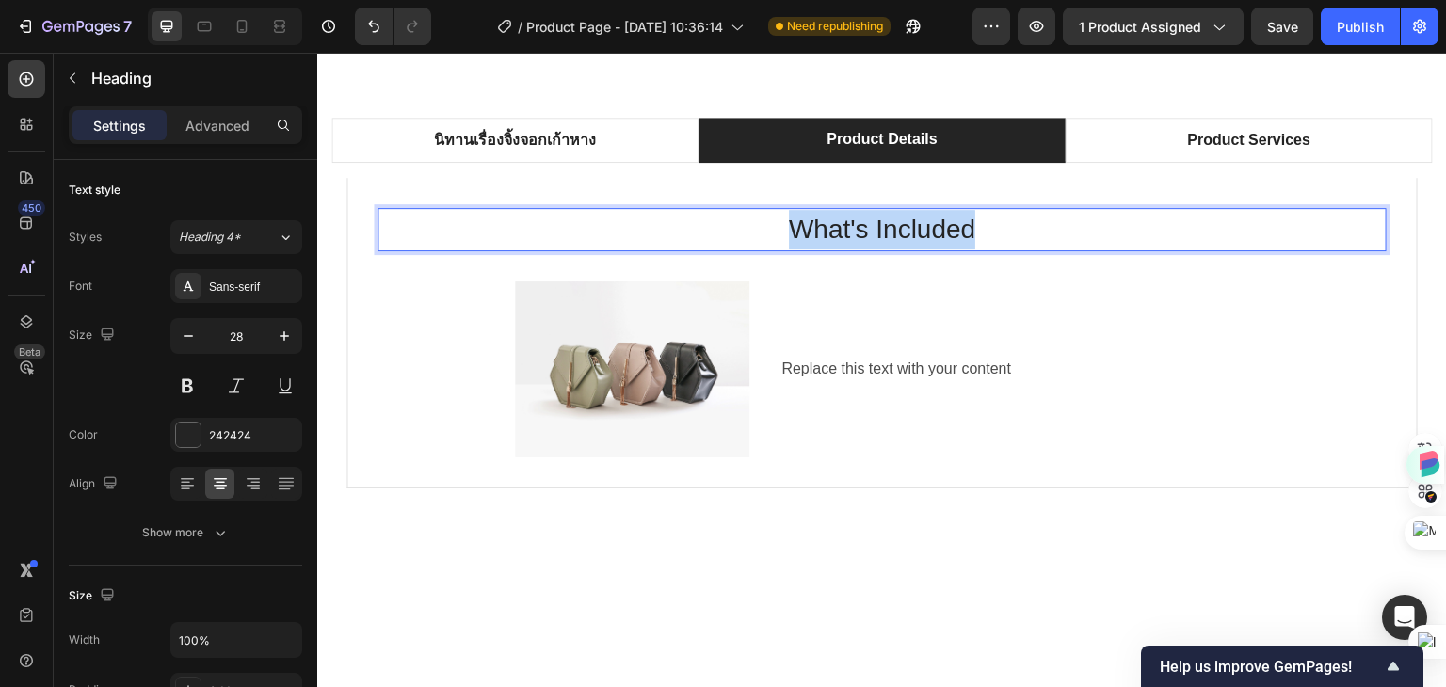
drag, startPoint x: 981, startPoint y: 227, endPoint x: 770, endPoint y: 231, distance: 210.9
click at [770, 231] on p "What's Included" at bounding box center [881, 230] width 1005 height 40
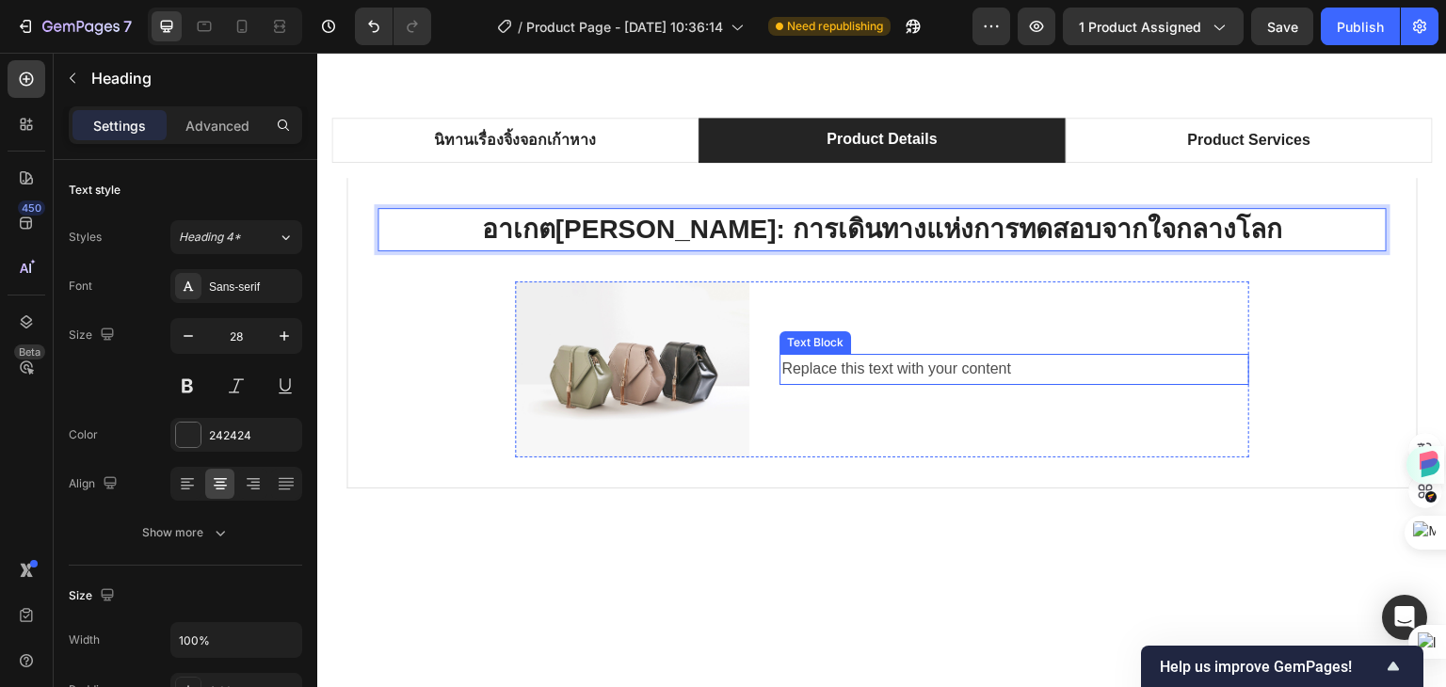
click at [874, 375] on p "Replace this text with your content" at bounding box center [1014, 369] width 466 height 27
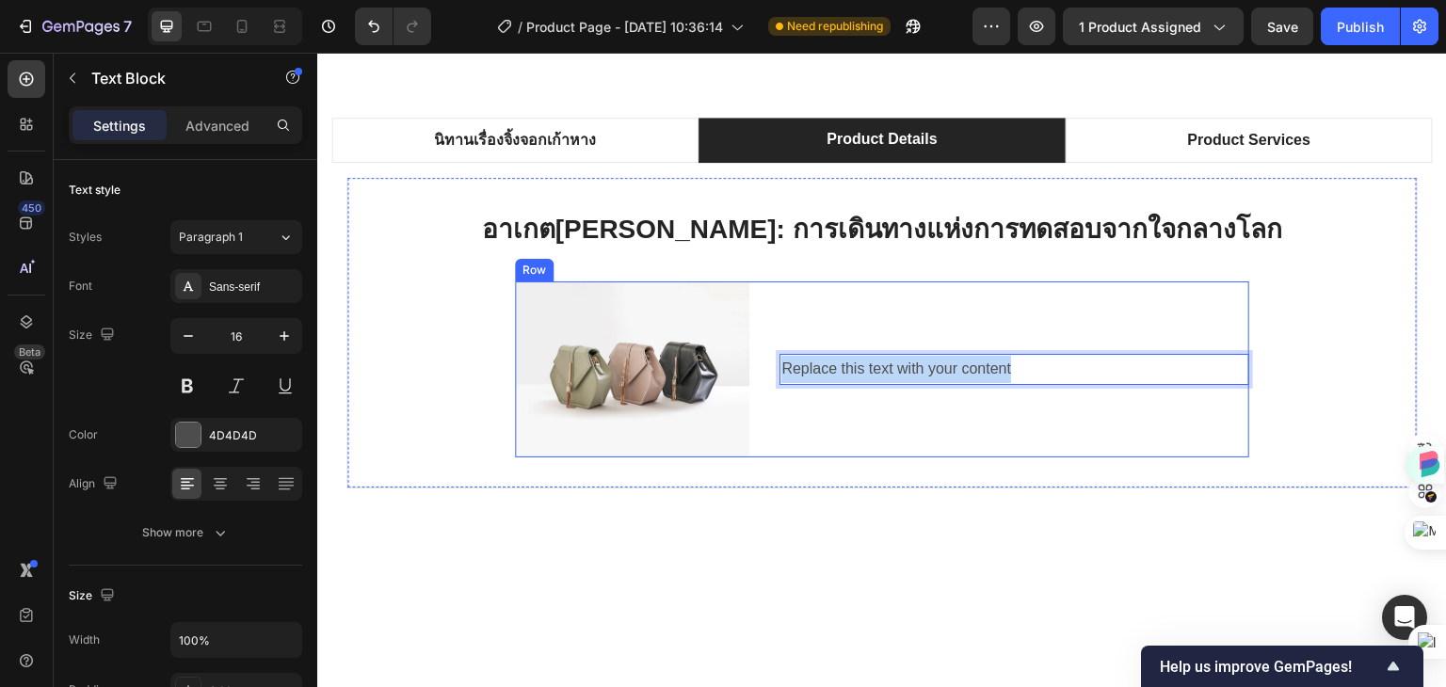
drag, startPoint x: 1034, startPoint y: 370, endPoint x: 766, endPoint y: 371, distance: 267.4
click at [766, 371] on div "Image Replace this text with your content Text Block 0 Row" at bounding box center [882, 369] width 734 height 176
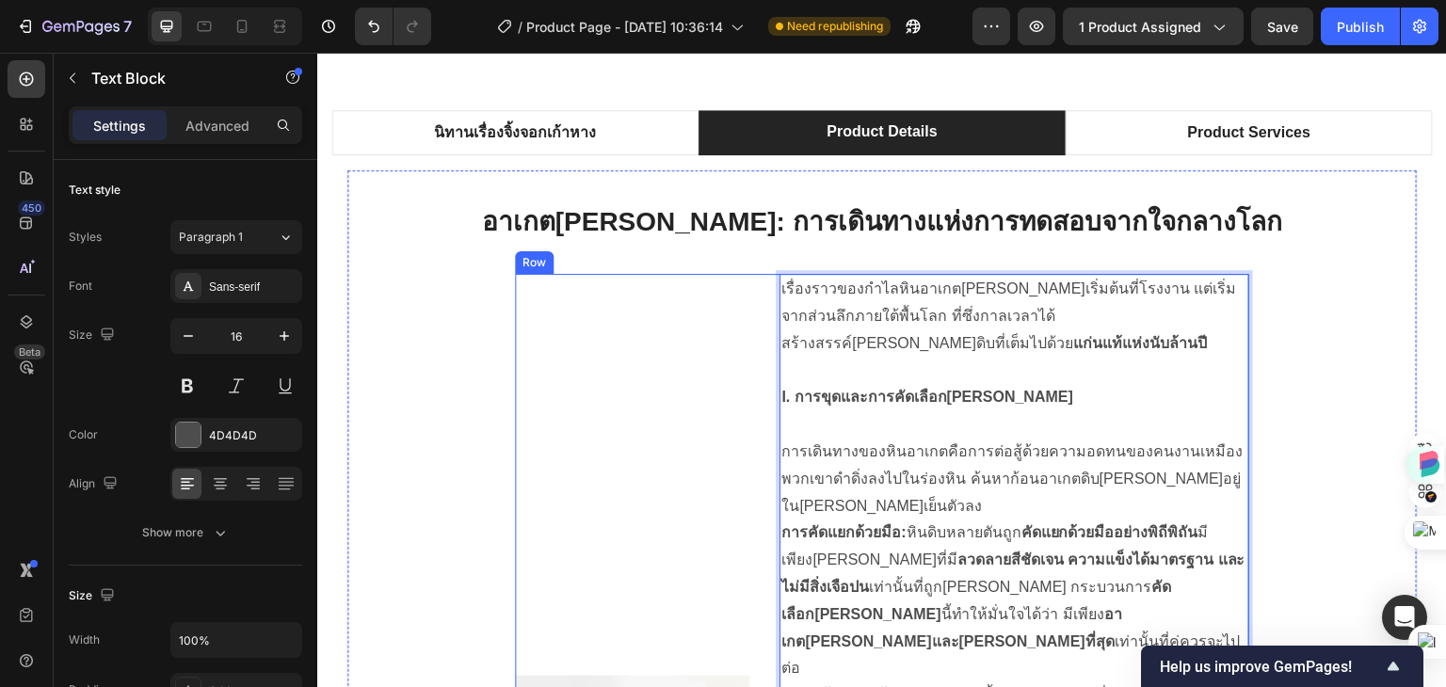
scroll to position [1244, 0]
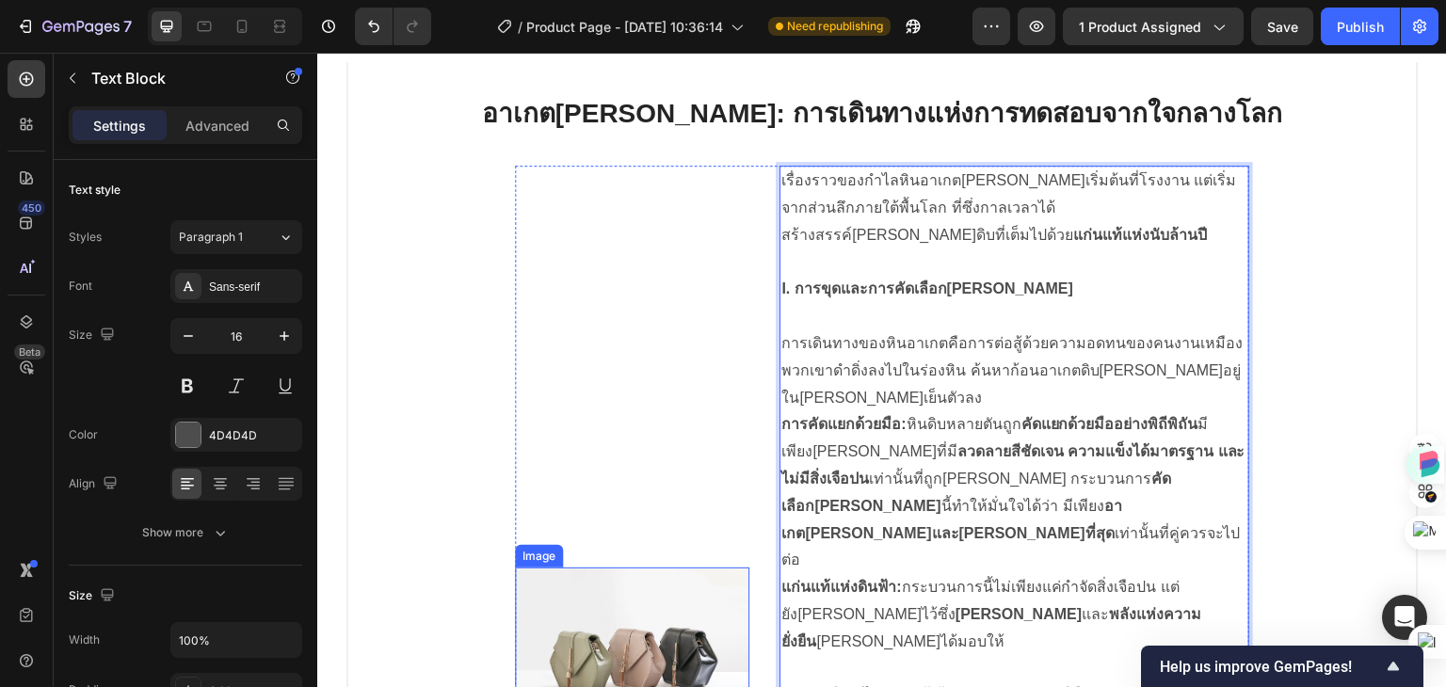
click at [631, 568] on img at bounding box center [632, 656] width 234 height 176
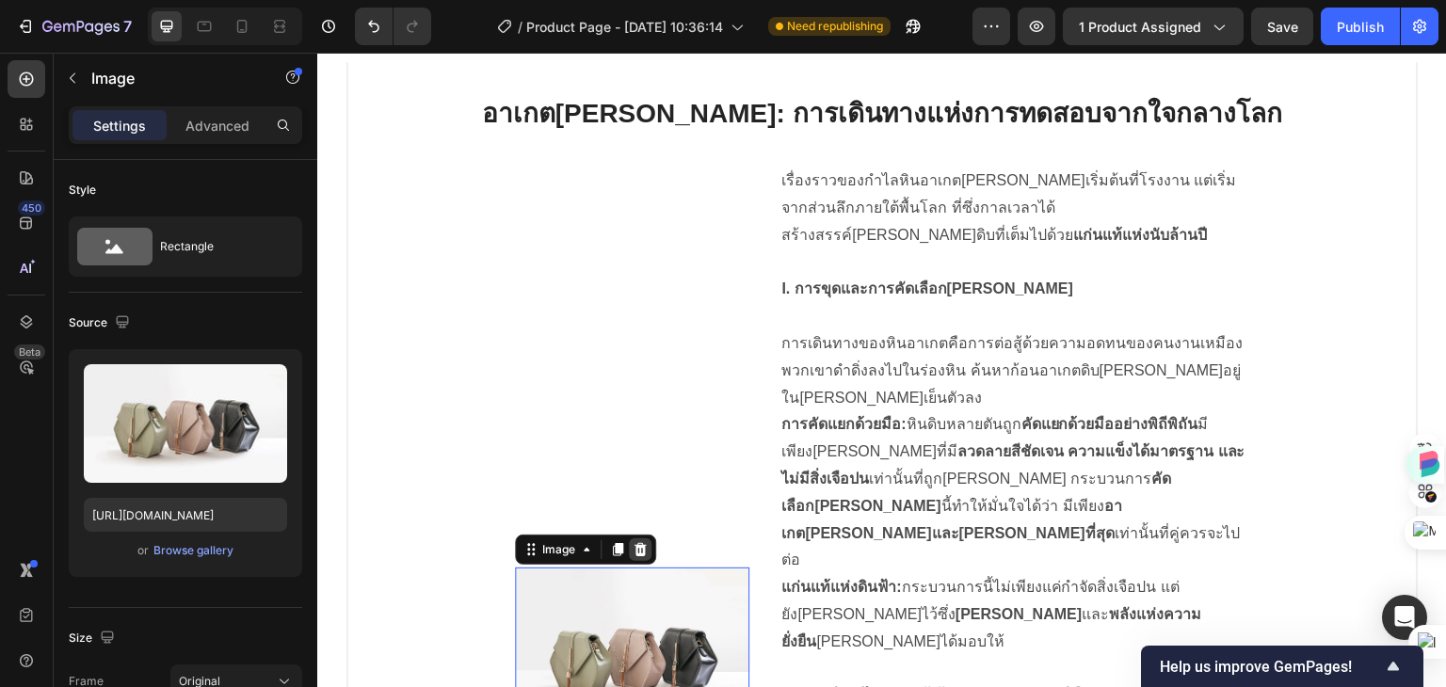
click at [633, 542] on icon at bounding box center [640, 549] width 15 height 15
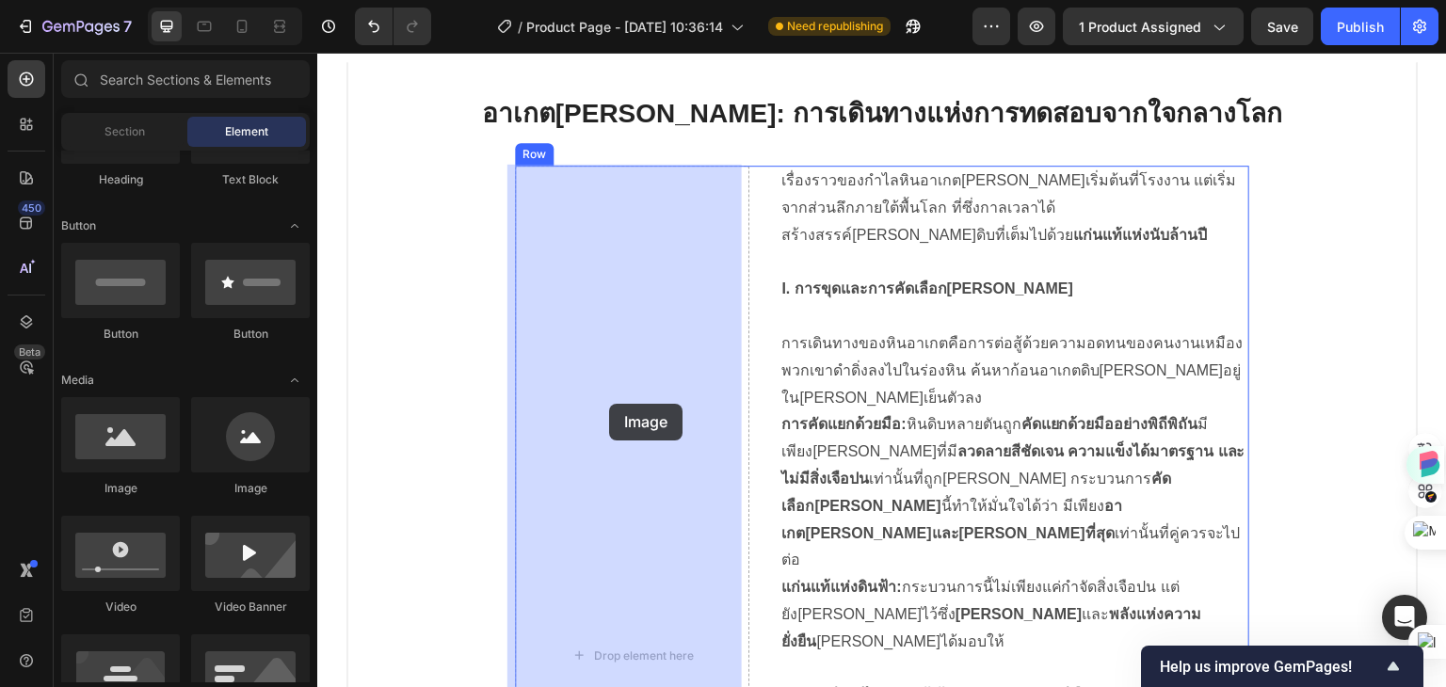
drag, startPoint x: 420, startPoint y: 511, endPoint x: 609, endPoint y: 404, distance: 217.5
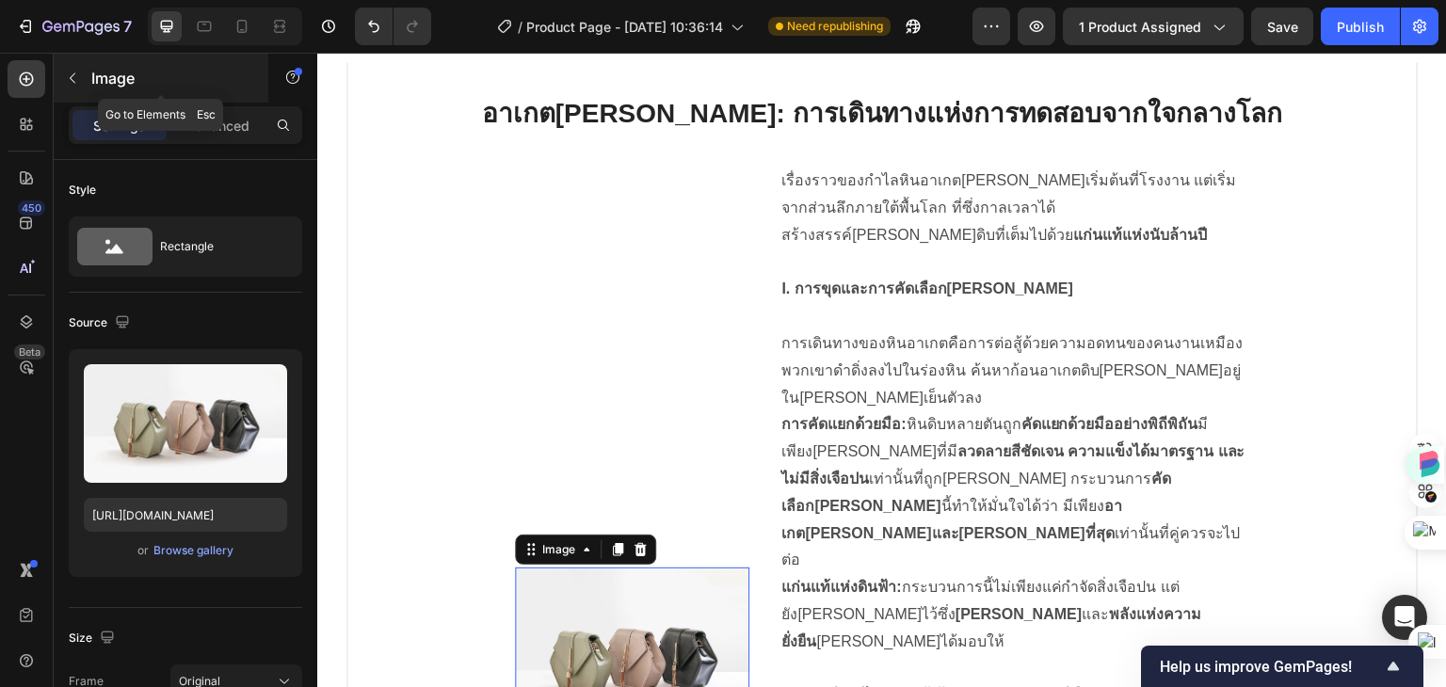
click at [81, 79] on button "button" at bounding box center [72, 78] width 30 height 30
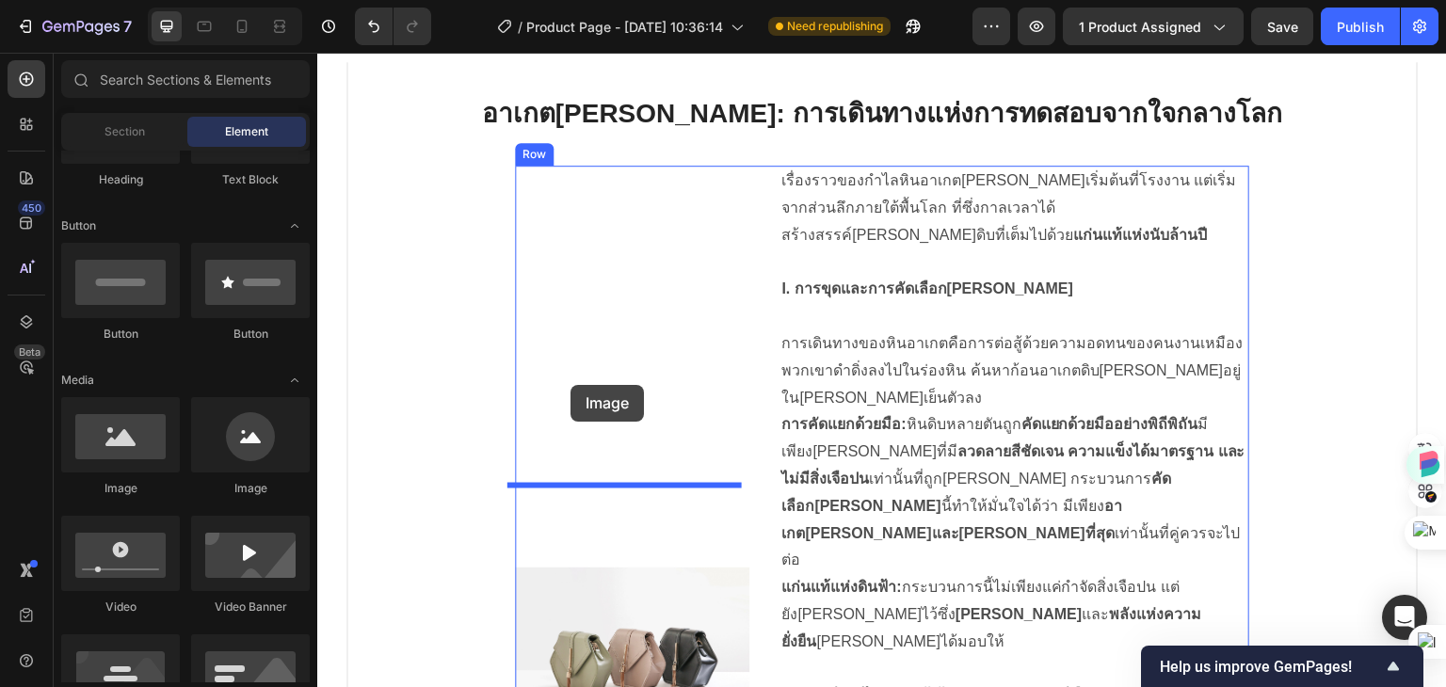
drag, startPoint x: 432, startPoint y: 498, endPoint x: 570, endPoint y: 385, distance: 178.6
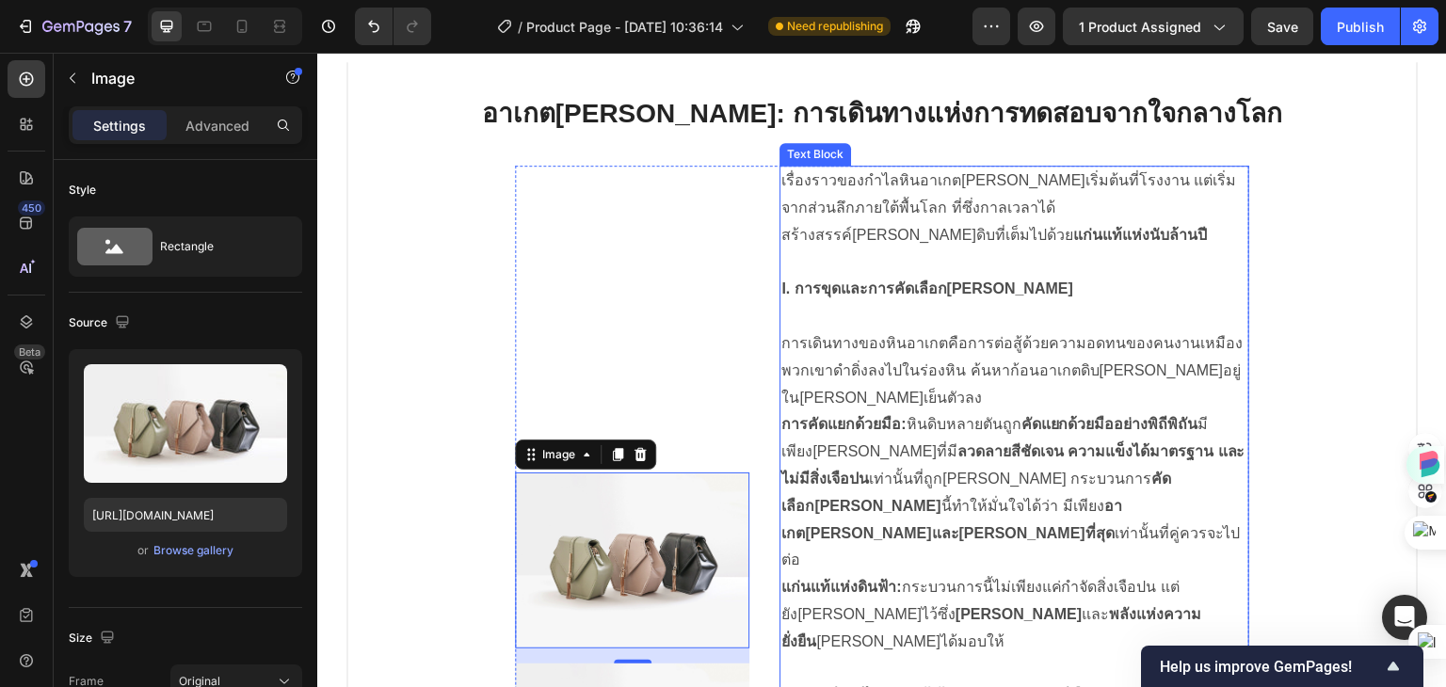
scroll to position [1339, 0]
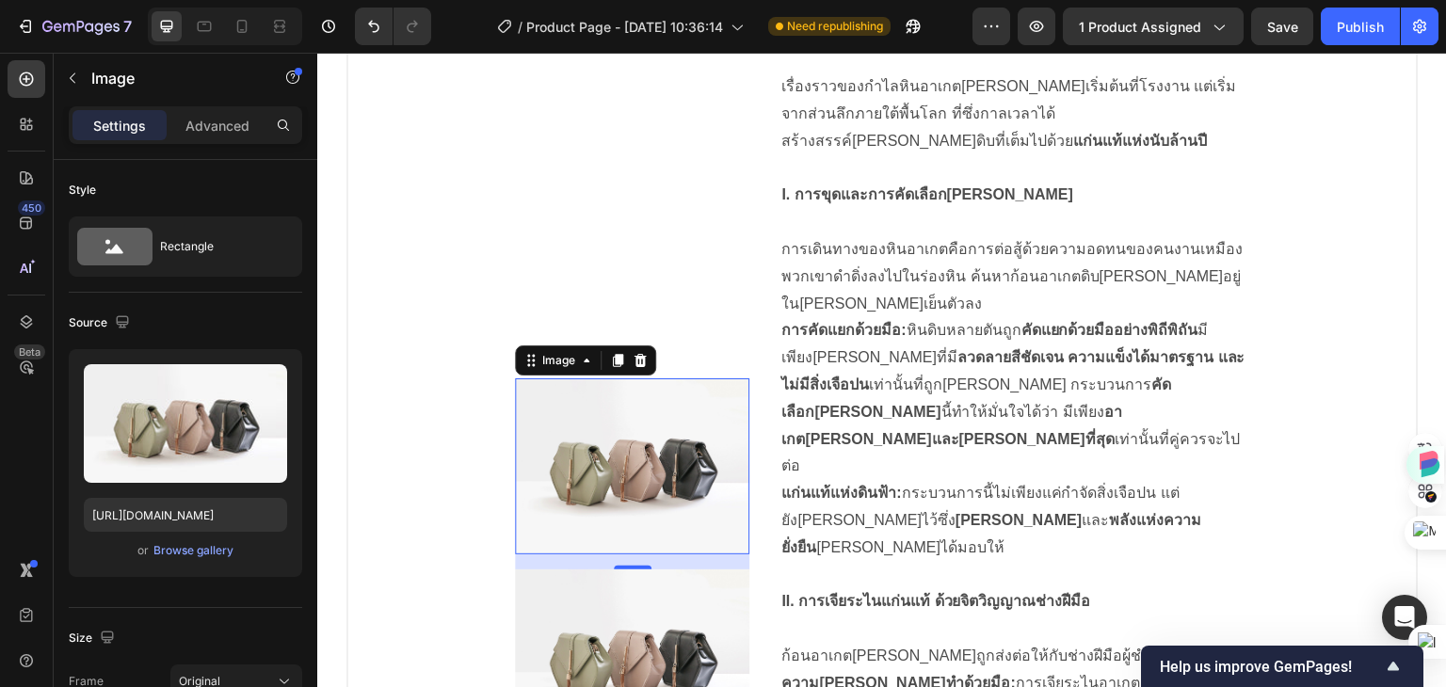
click at [645, 382] on img at bounding box center [632, 466] width 234 height 176
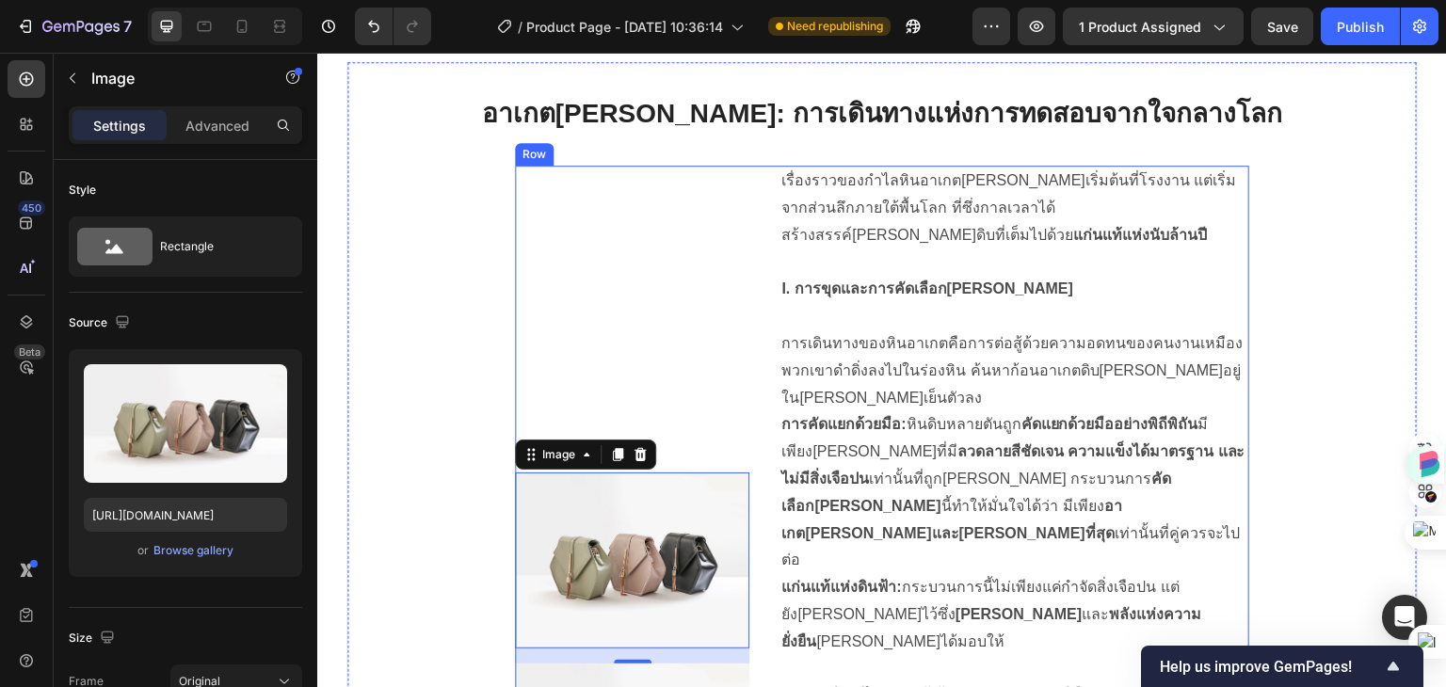
scroll to position [1011, 0]
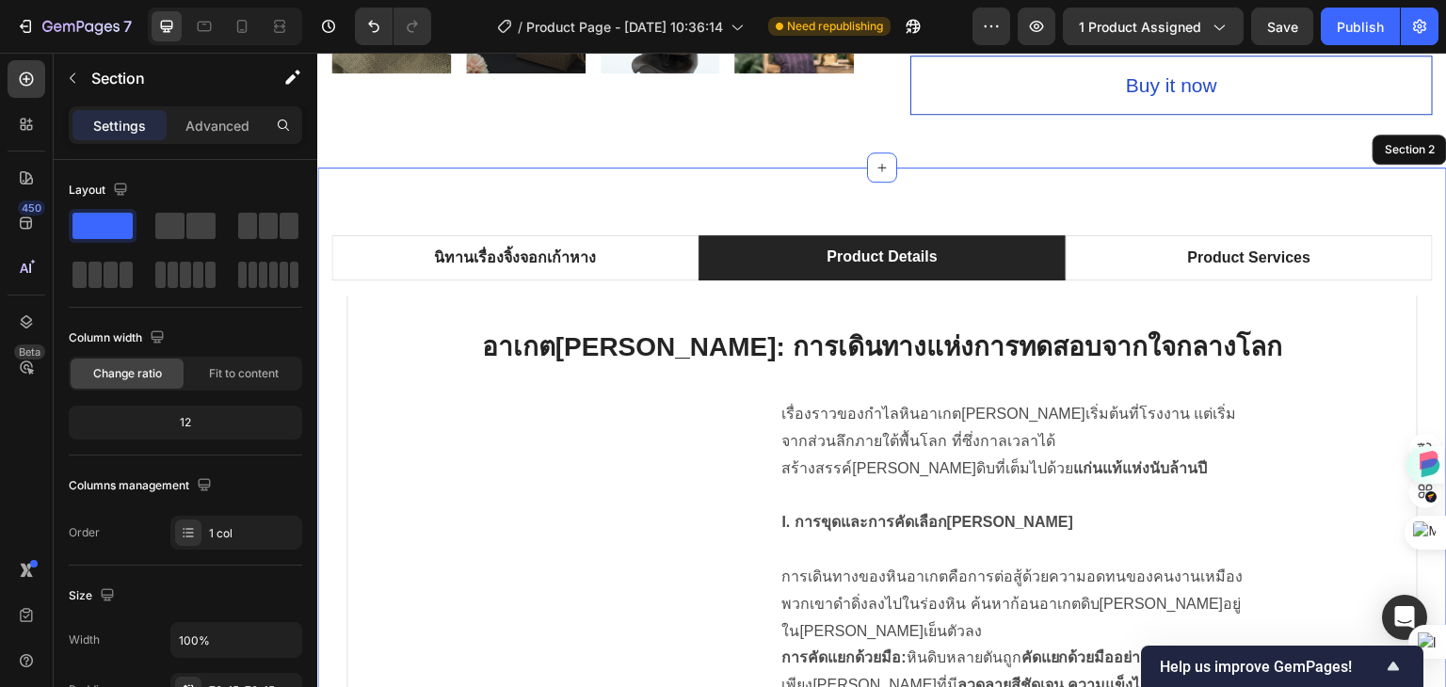
scroll to position [962, 0]
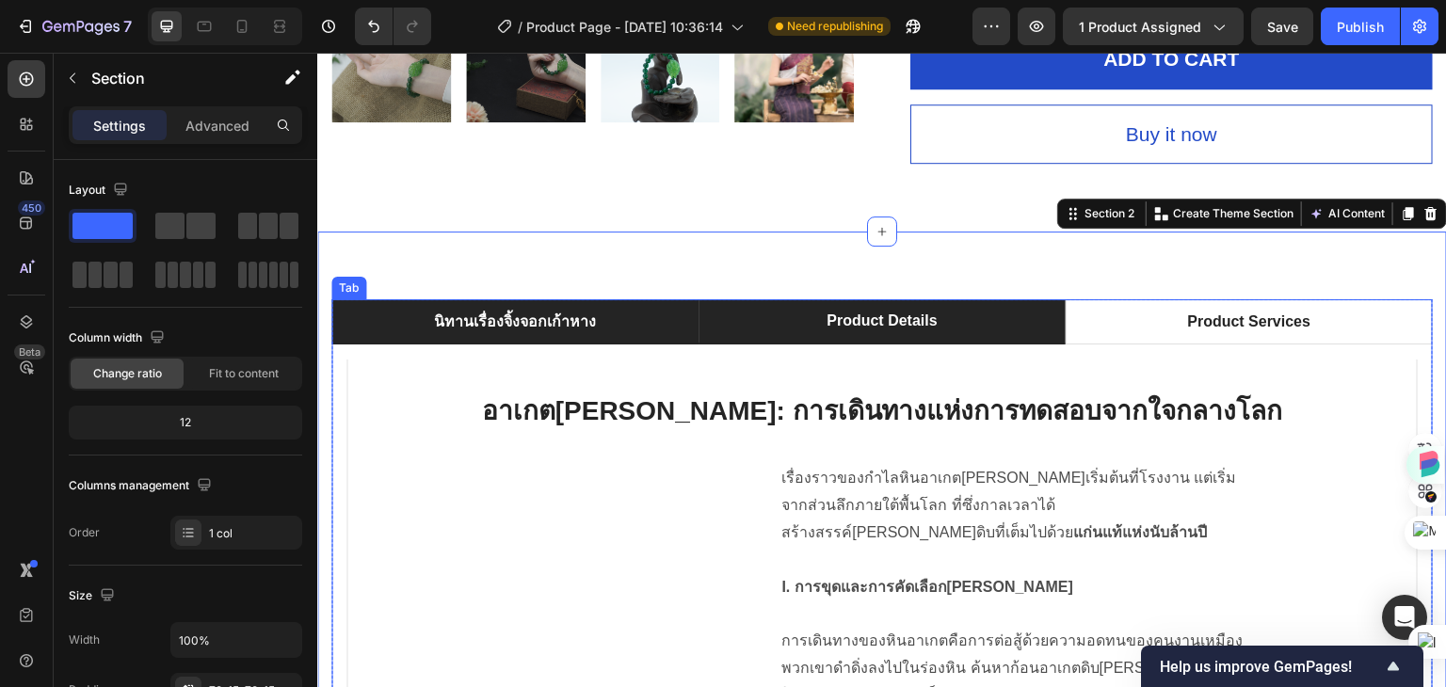
click at [533, 311] on p "นิทานเรื่องจิ้งจอกเก้าหาง" at bounding box center [515, 322] width 162 height 23
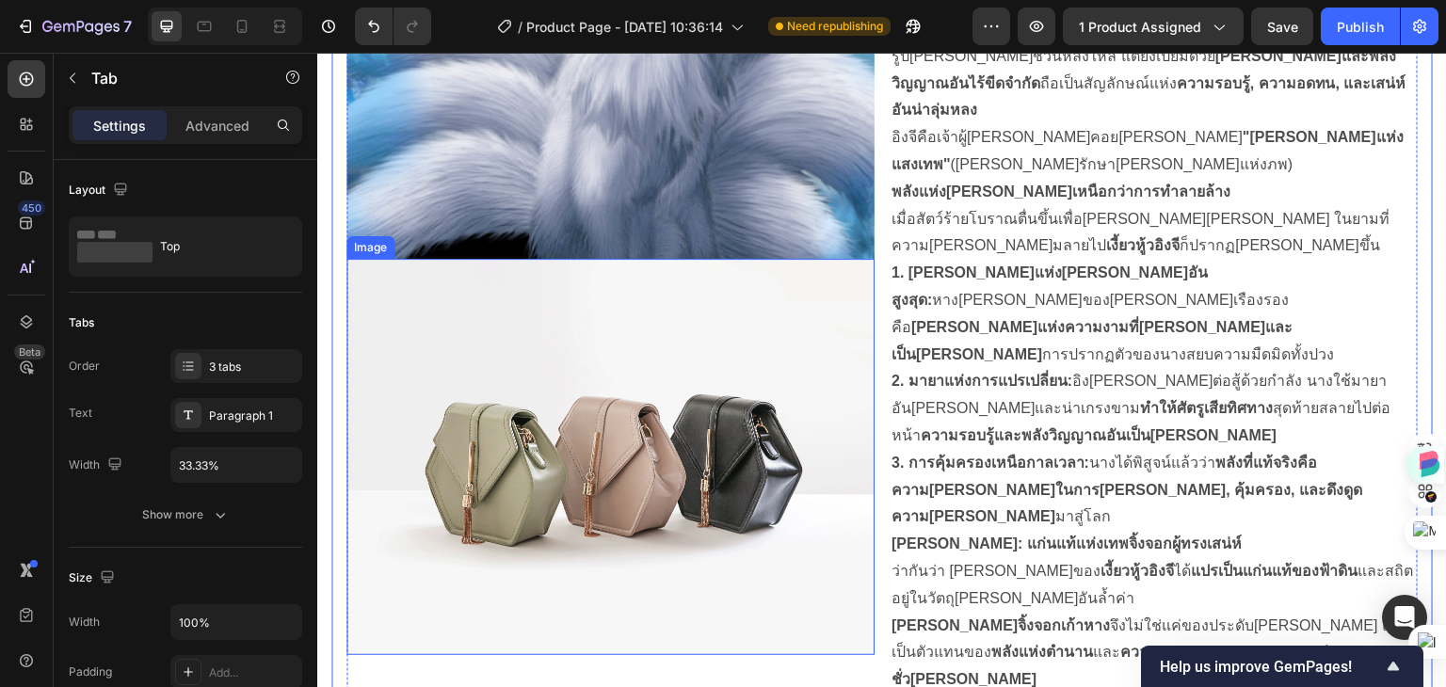
scroll to position [1621, 0]
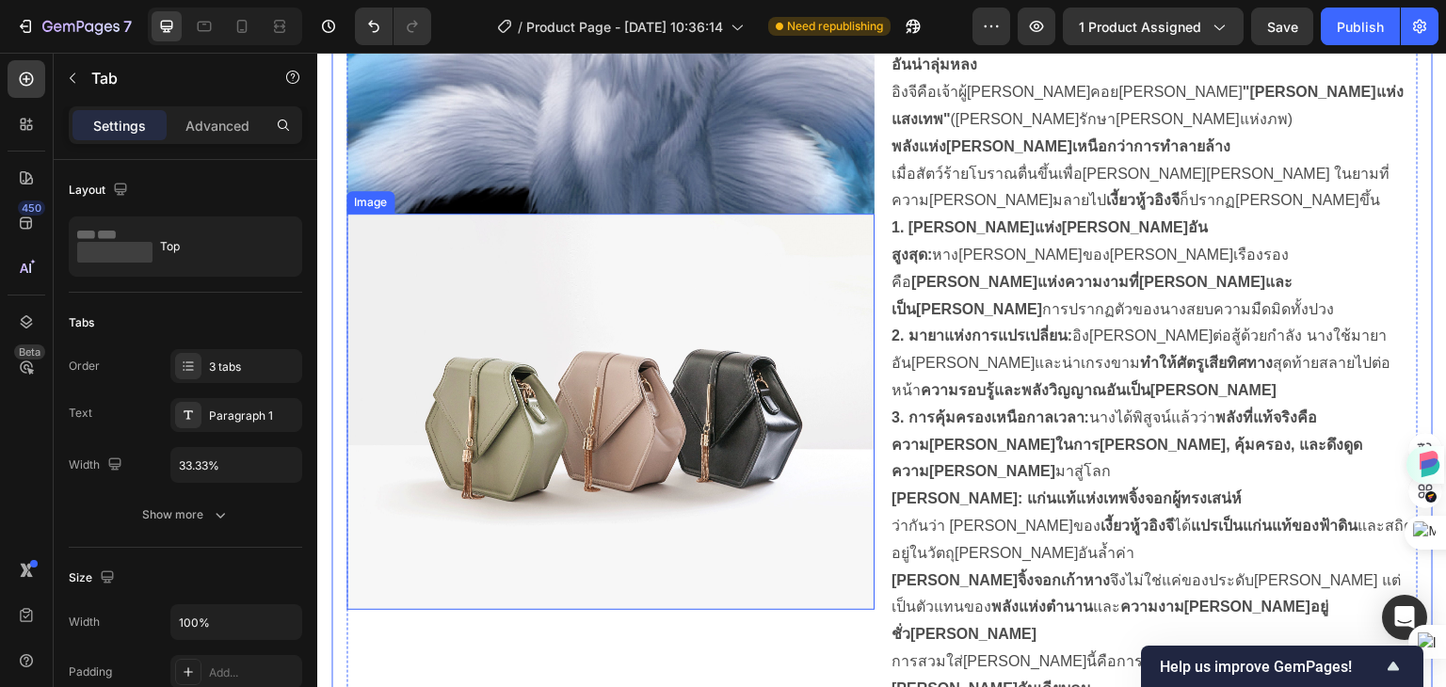
click at [656, 404] on img at bounding box center [610, 412] width 528 height 396
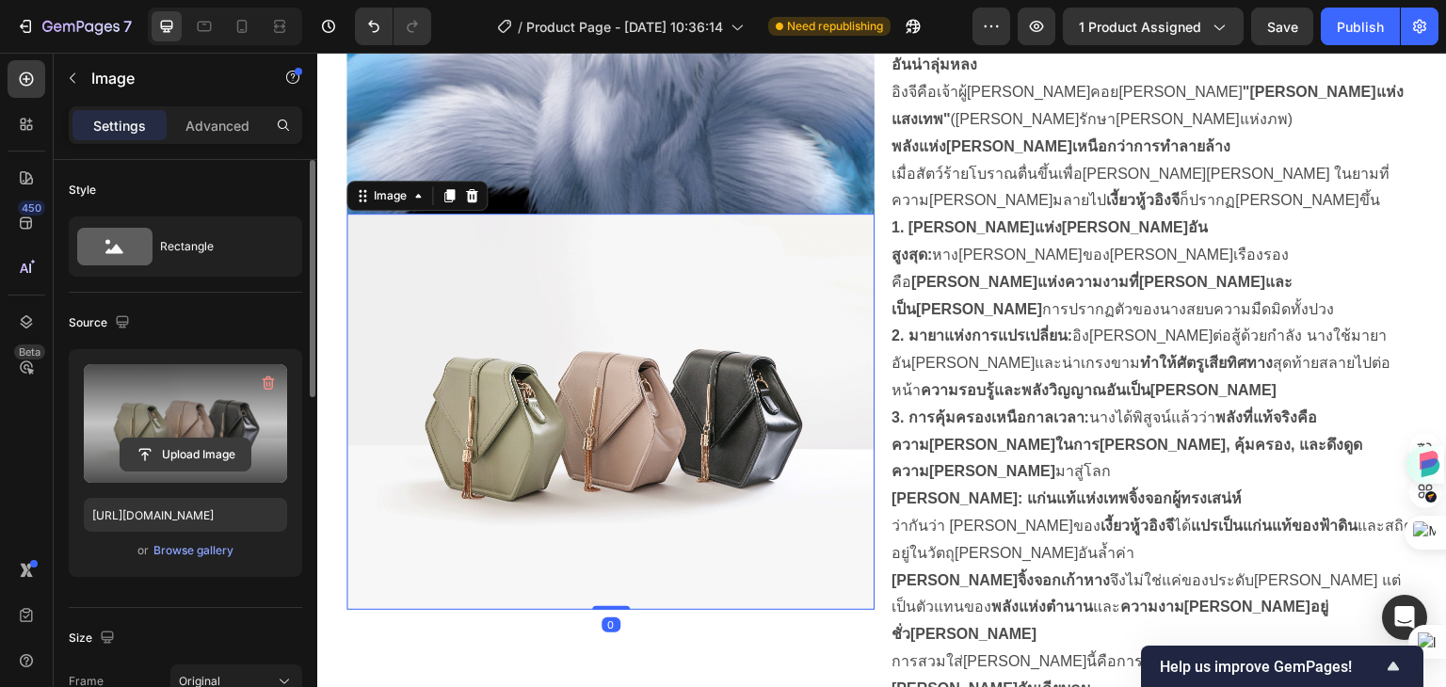
click at [182, 458] on input "file" at bounding box center [185, 455] width 130 height 32
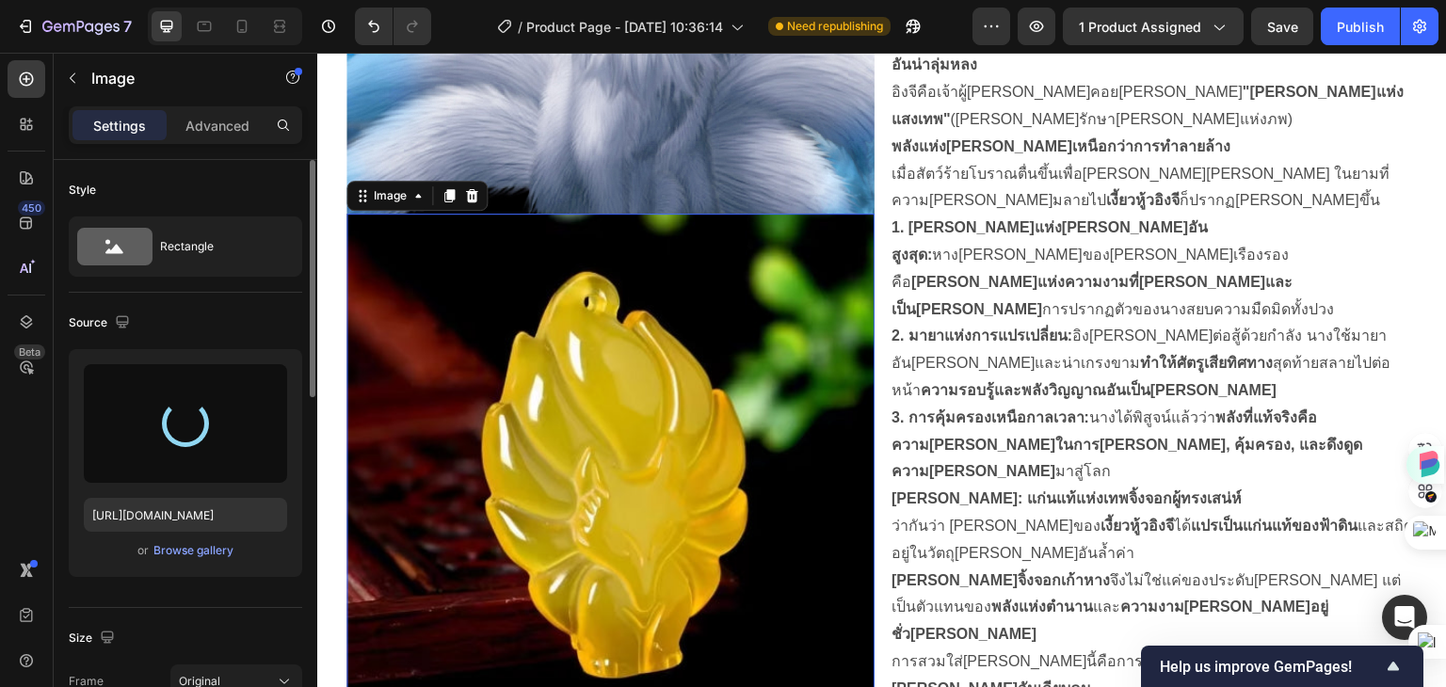
type input "https://cdn.shopify.com/s/files/1/0960/0909/3413/files/gempages_585921837259555…"
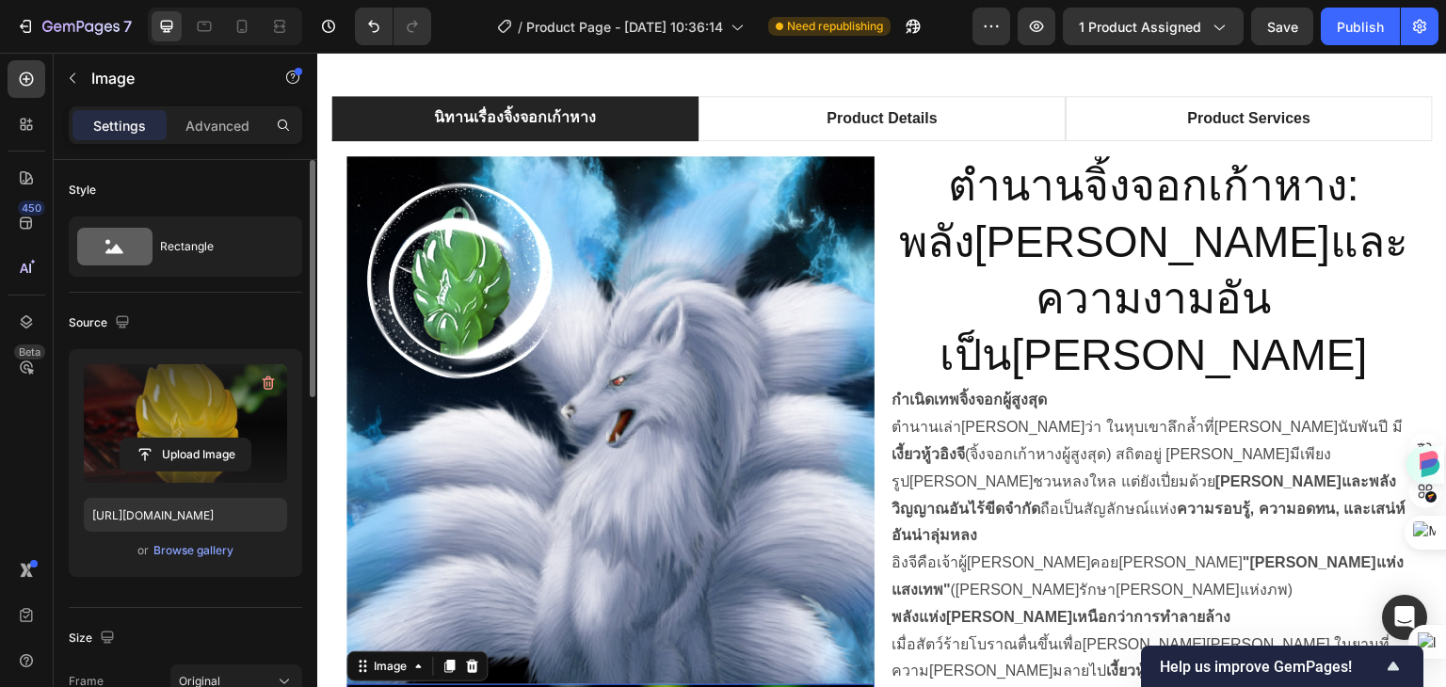
scroll to position [1527, 0]
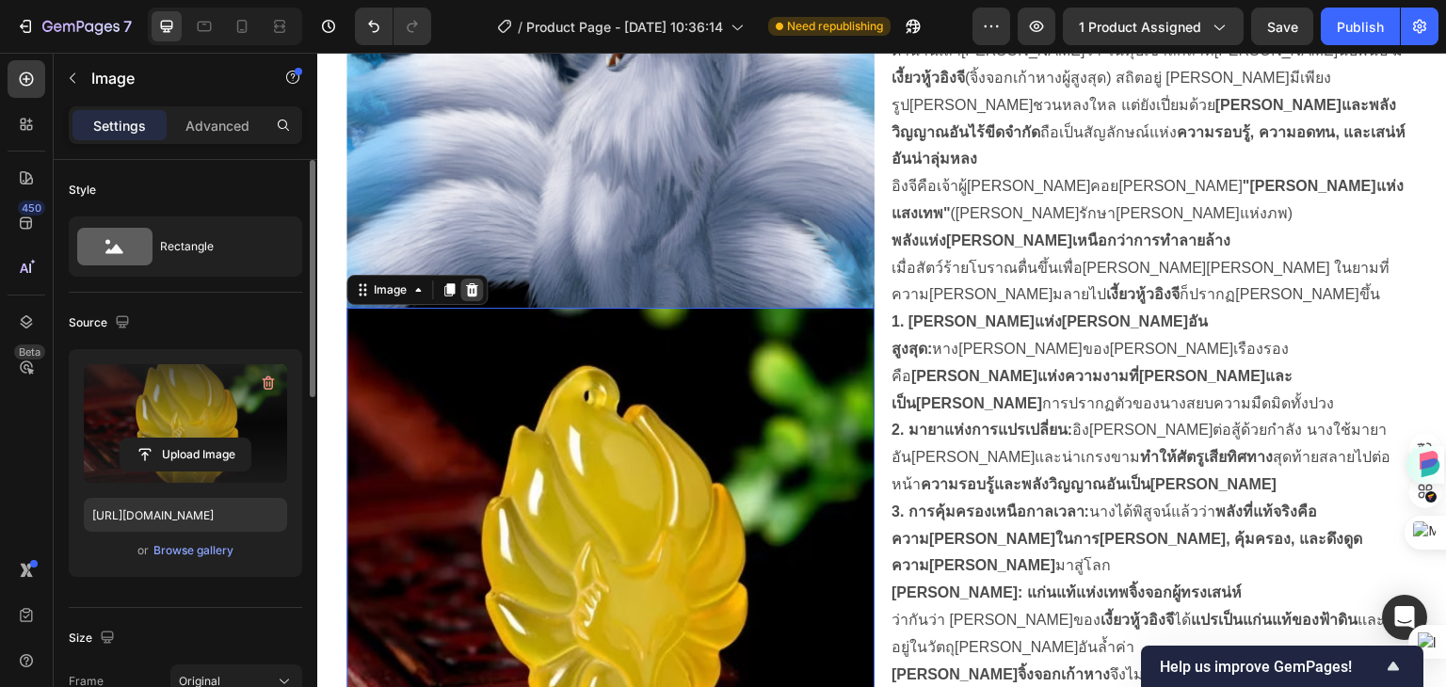
click at [471, 283] on icon at bounding box center [472, 289] width 12 height 13
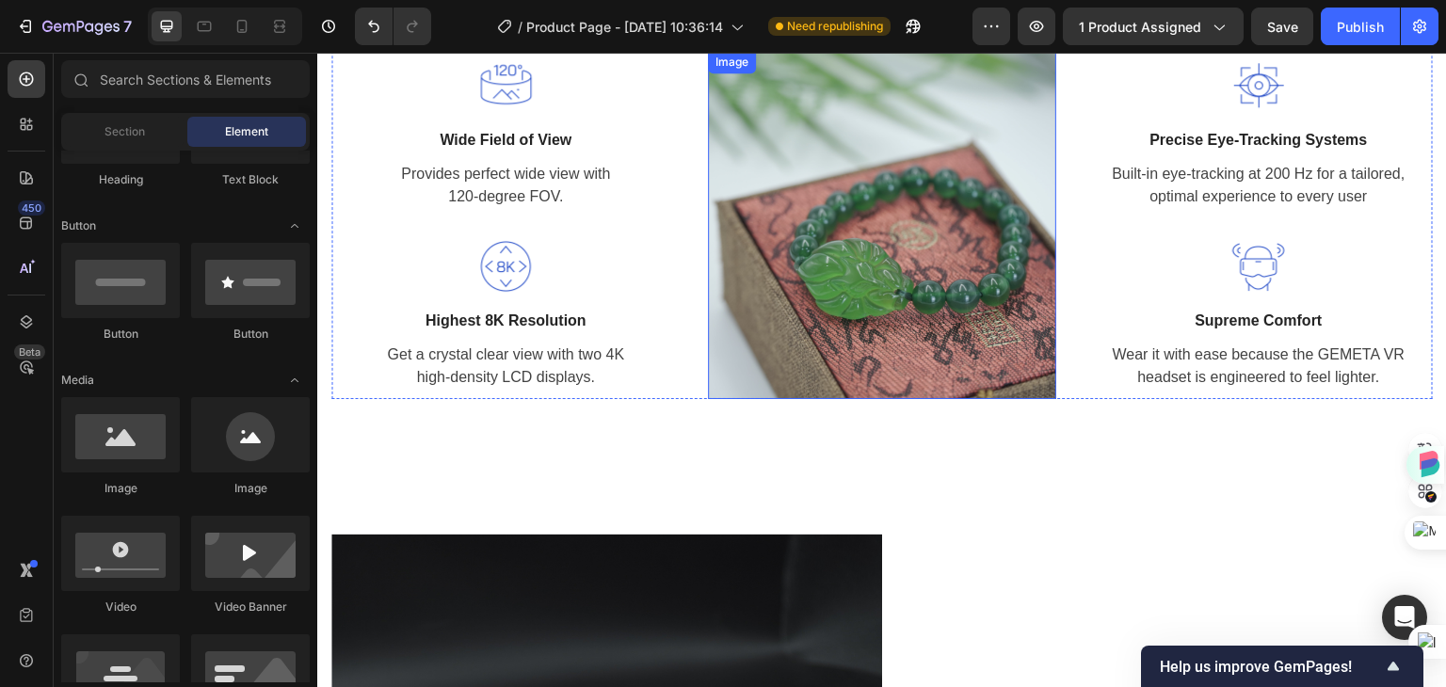
scroll to position [2259, 0]
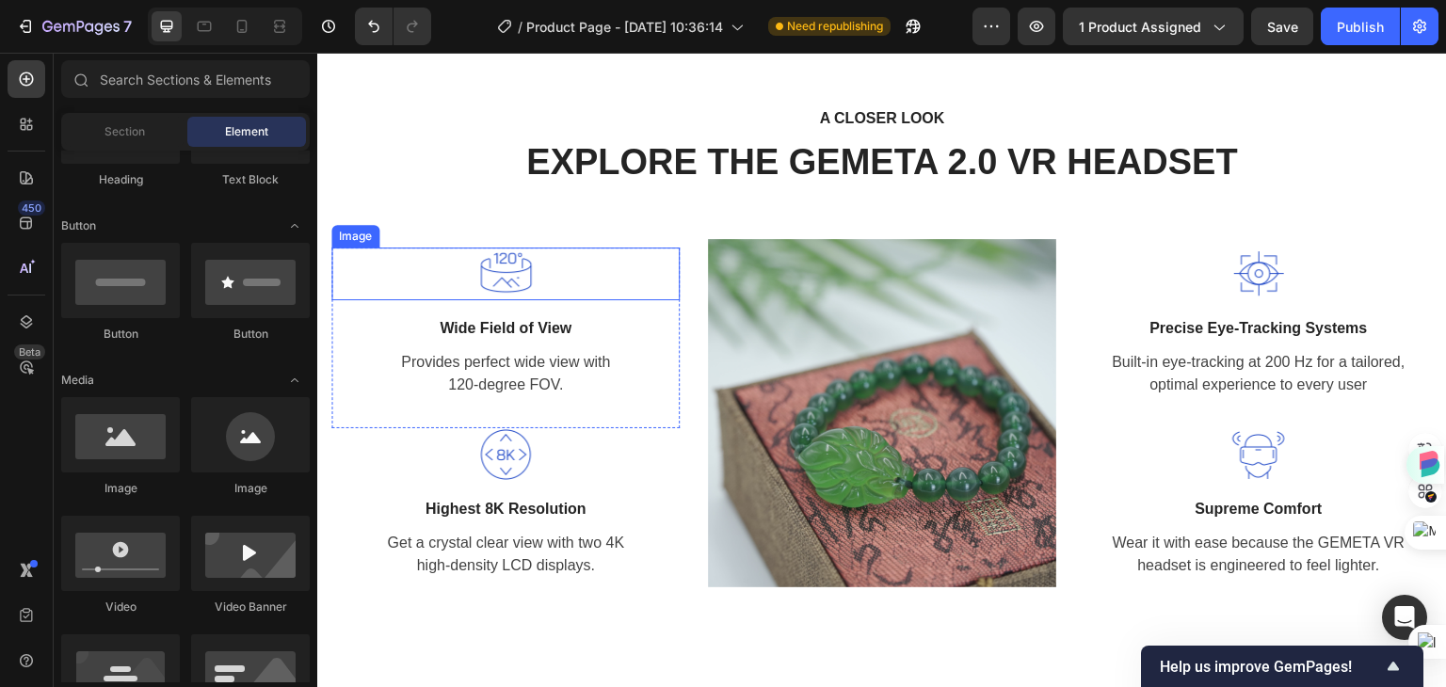
click at [581, 266] on div at bounding box center [505, 274] width 348 height 53
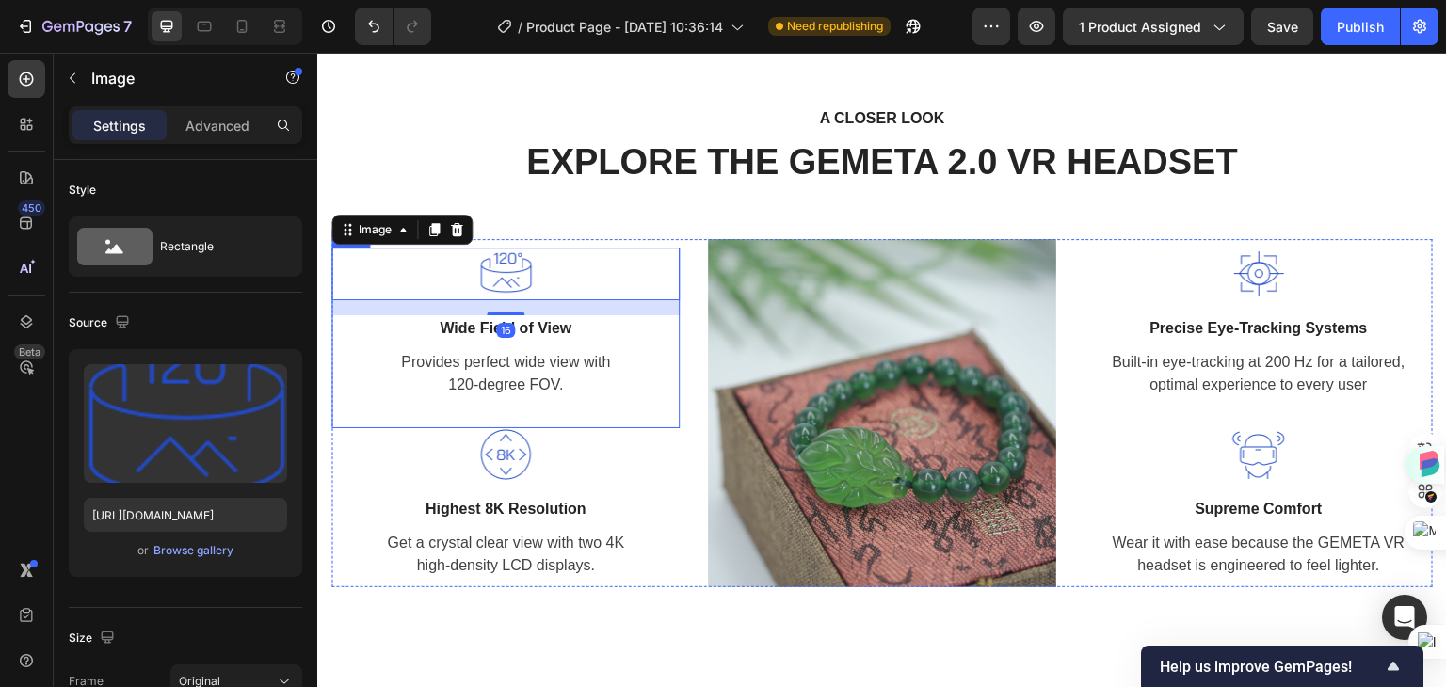
click at [612, 407] on div "Image 16 Wide Field of View Text block Provides perfect wide view with 120-degr…" at bounding box center [505, 338] width 348 height 181
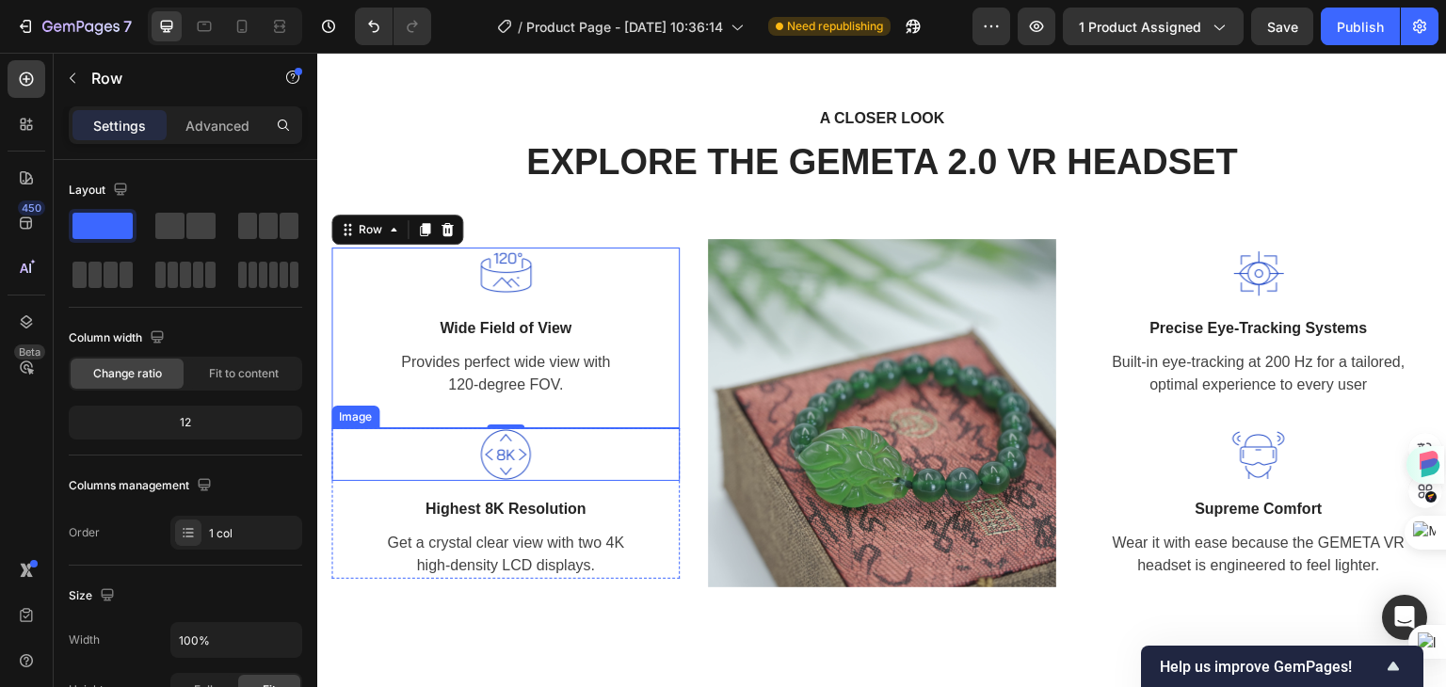
click at [611, 453] on div at bounding box center [505, 454] width 348 height 53
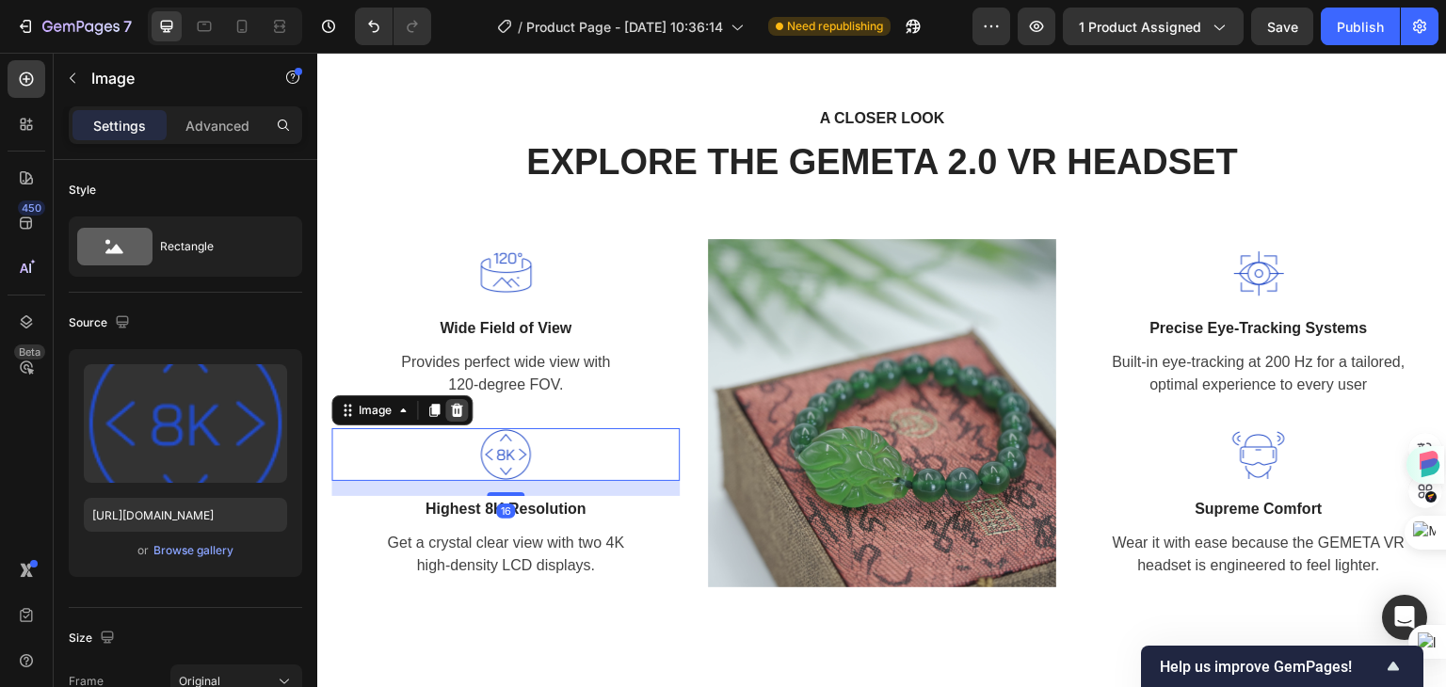
click at [456, 405] on icon at bounding box center [457, 410] width 12 height 13
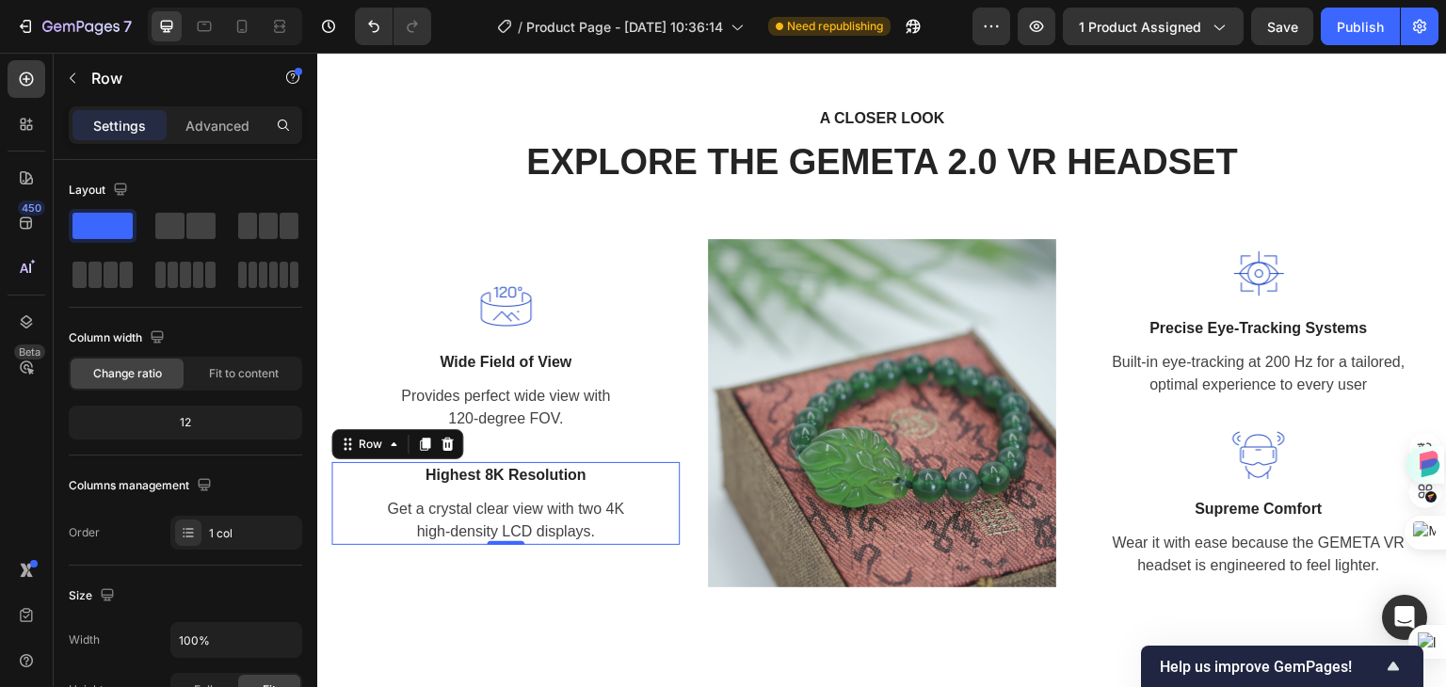
click at [520, 490] on div "Highest 8K Resolution Text block Get a crystal clear view with two 4K high-dens…" at bounding box center [505, 503] width 348 height 83
click at [444, 439] on icon at bounding box center [448, 444] width 12 height 13
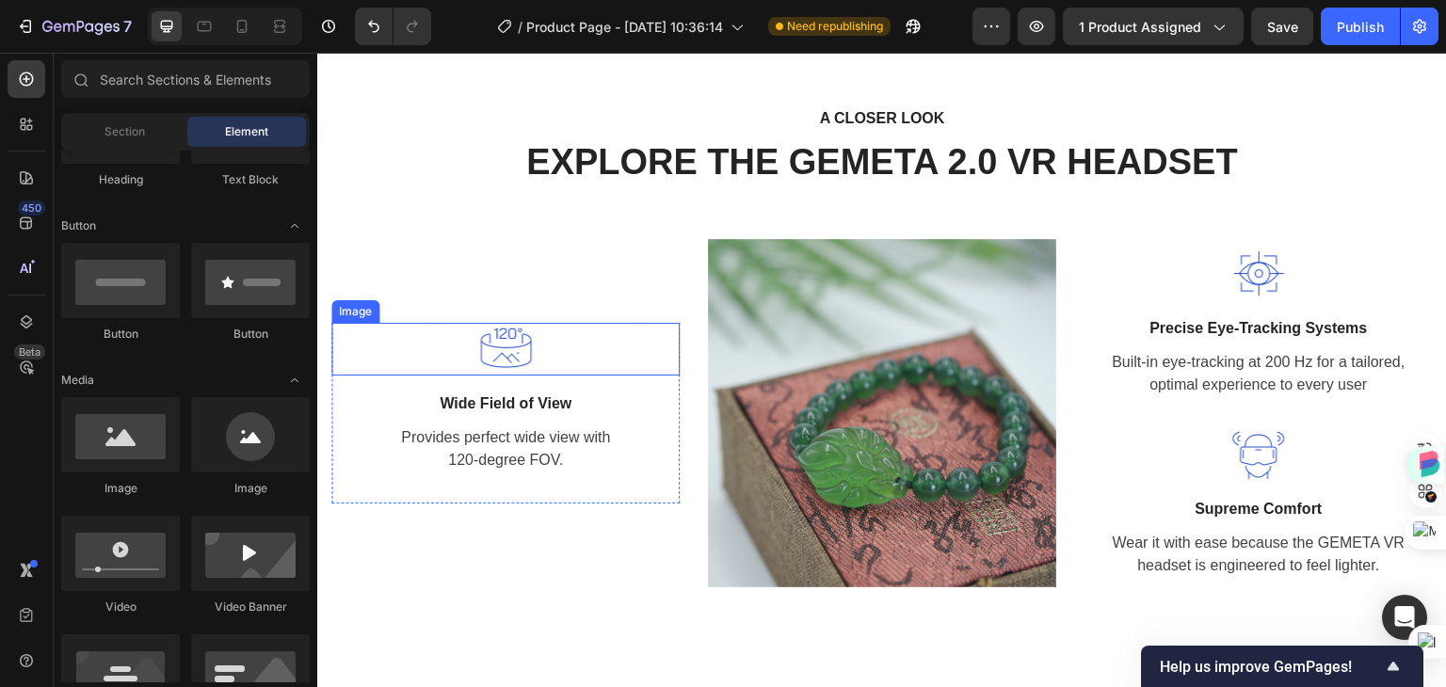
click at [506, 364] on img at bounding box center [505, 349] width 53 height 53
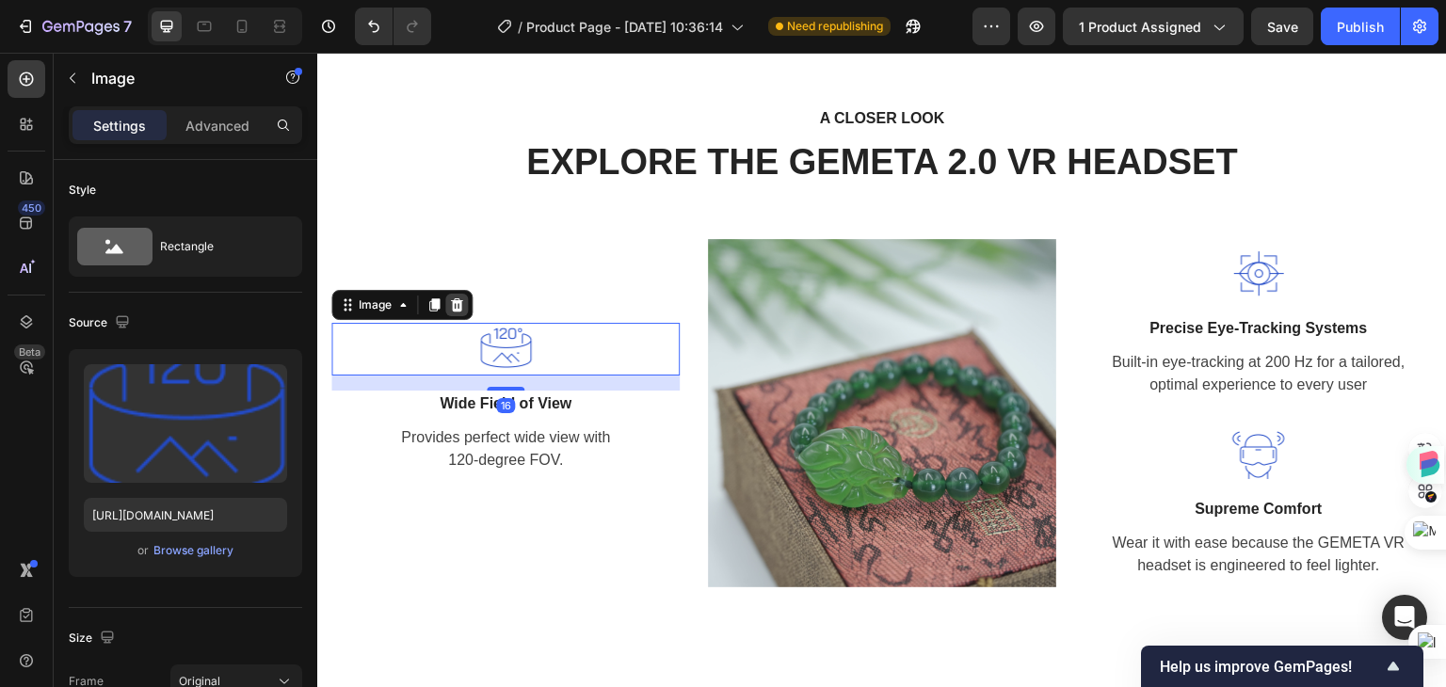
click at [459, 299] on icon at bounding box center [457, 304] width 12 height 13
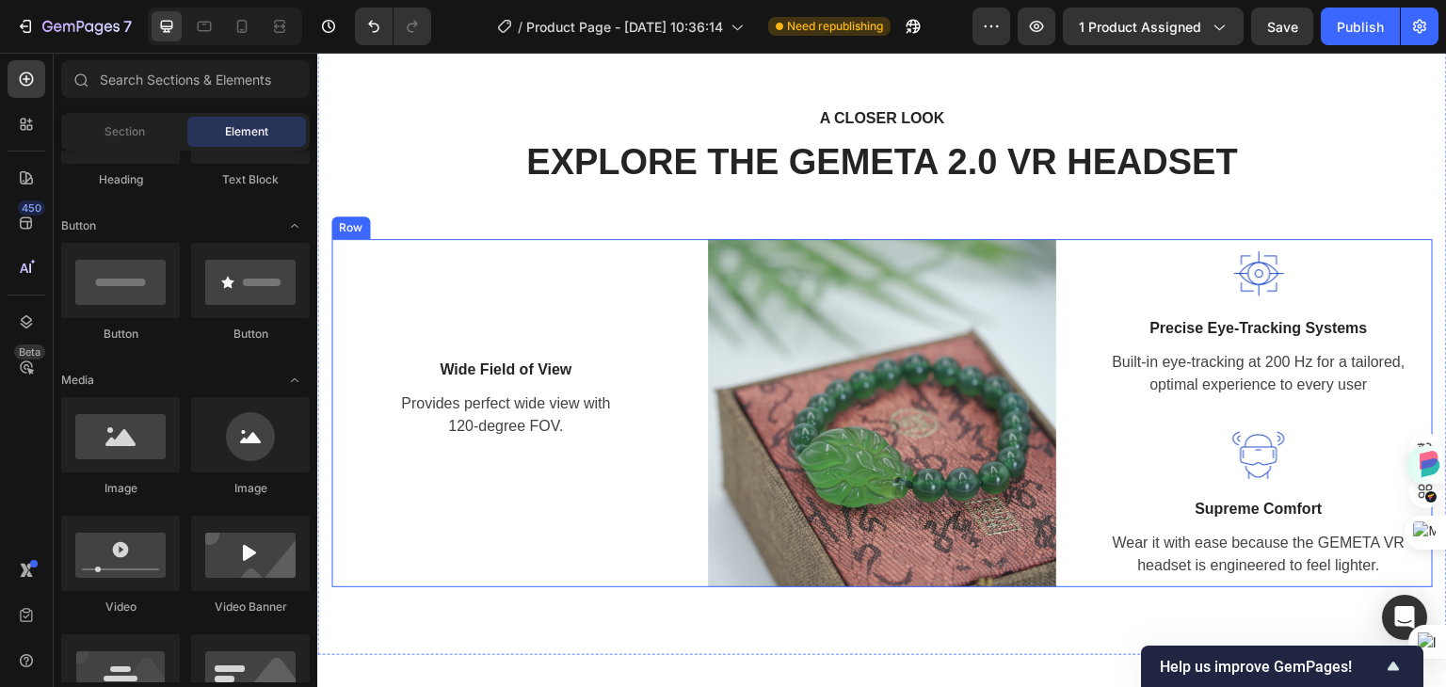
click at [523, 314] on div "Wide Field of View Text block Provides perfect wide view with 120-degree FOV. T…" at bounding box center [505, 413] width 348 height 348
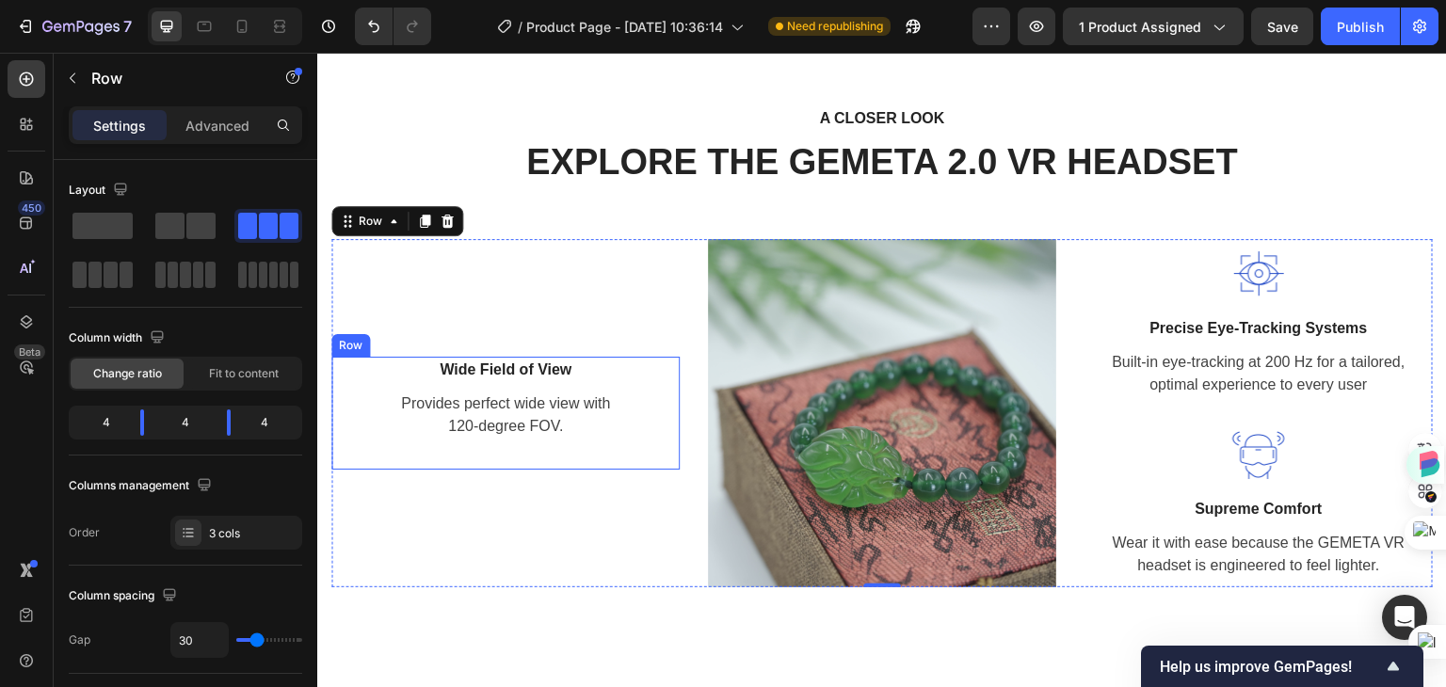
click at [543, 386] on div "Wide Field of View Text block Provides perfect wide view with 120-degree FOV. T…" at bounding box center [505, 398] width 348 height 83
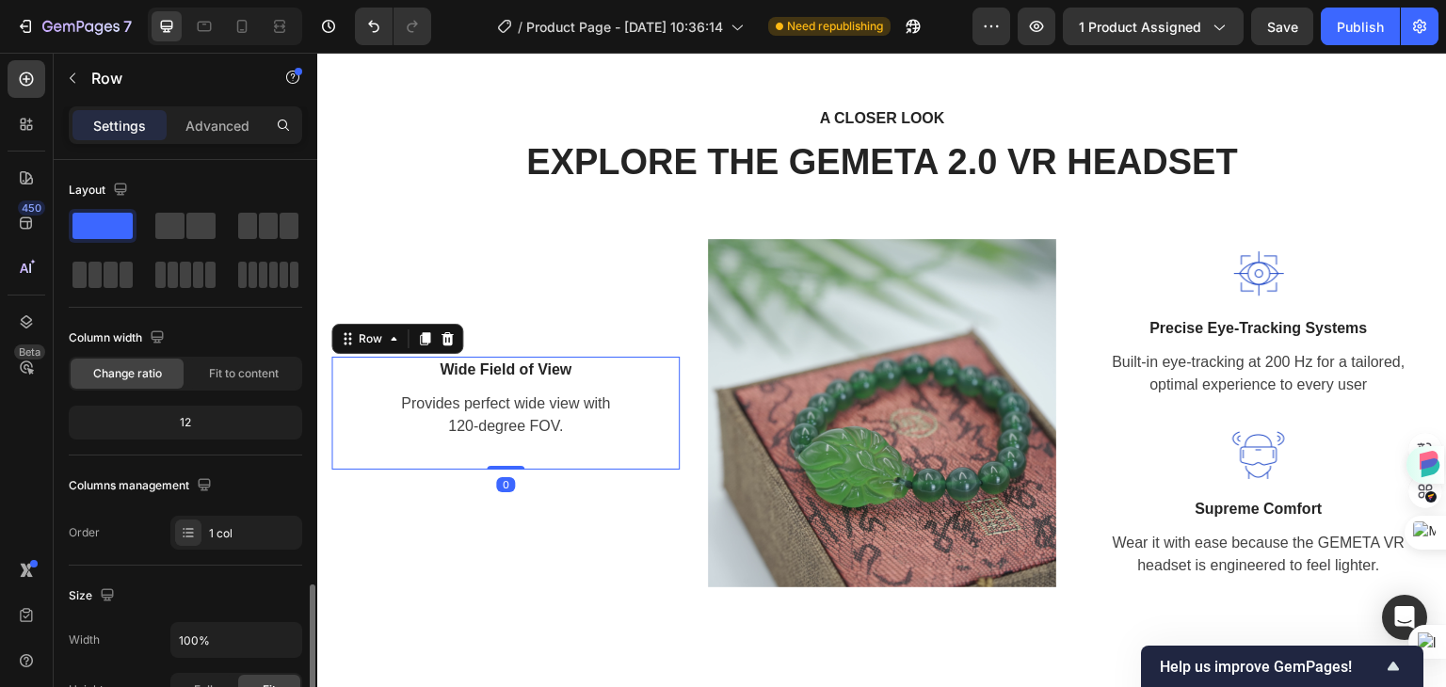
scroll to position [282, 0]
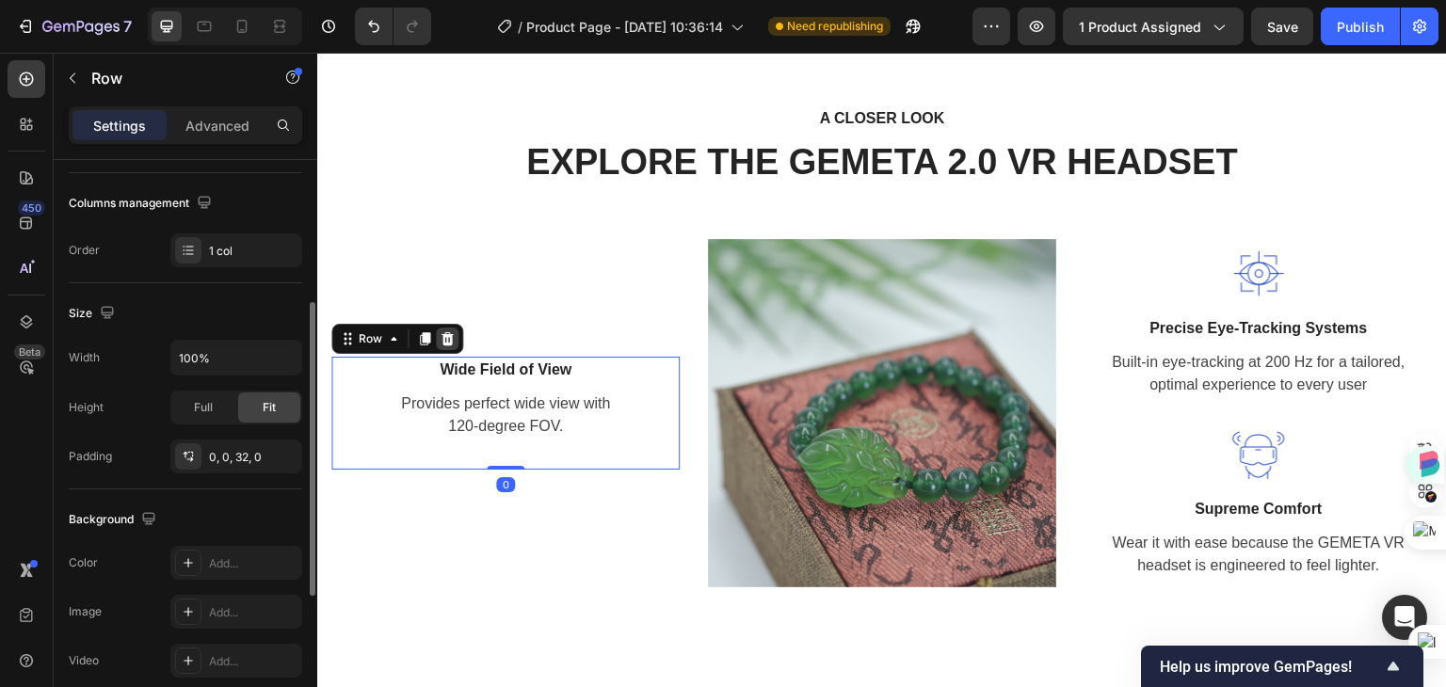
click at [451, 334] on icon at bounding box center [448, 338] width 12 height 13
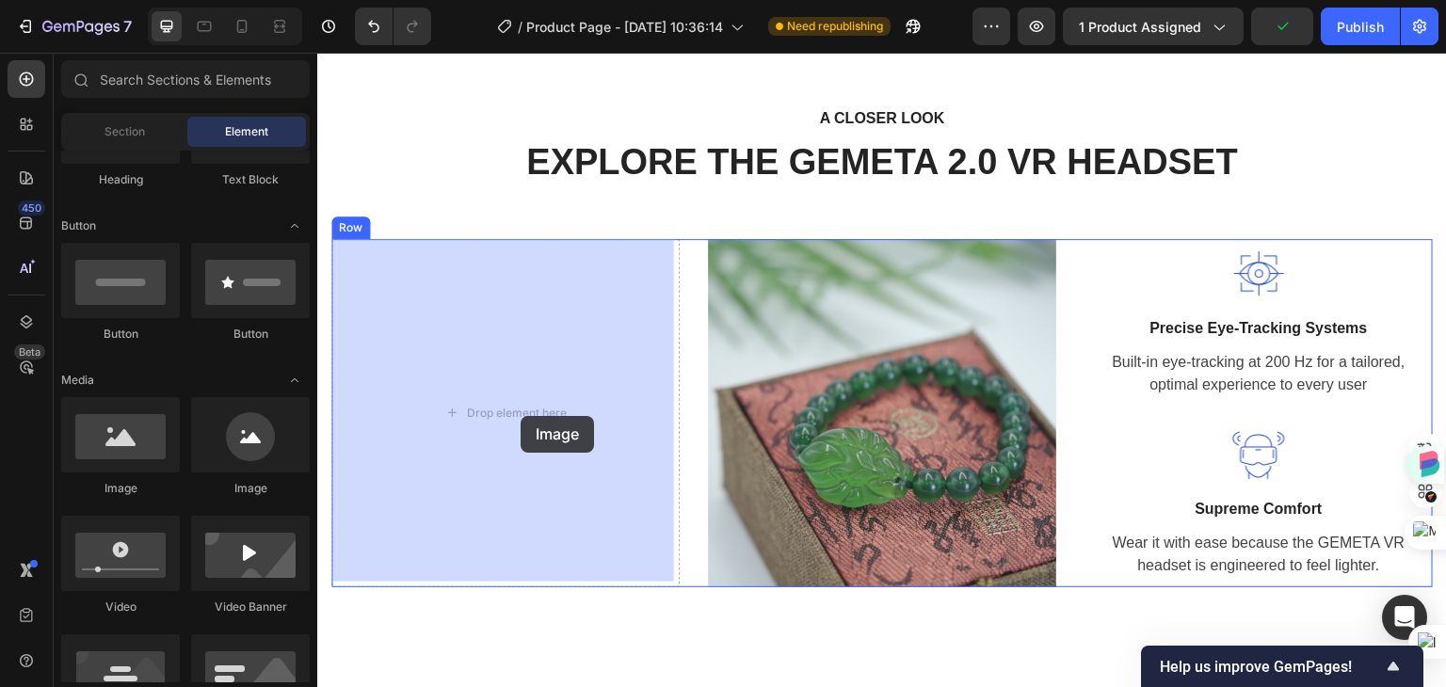
drag, startPoint x: 445, startPoint y: 506, endPoint x: 519, endPoint y: 412, distance: 118.6
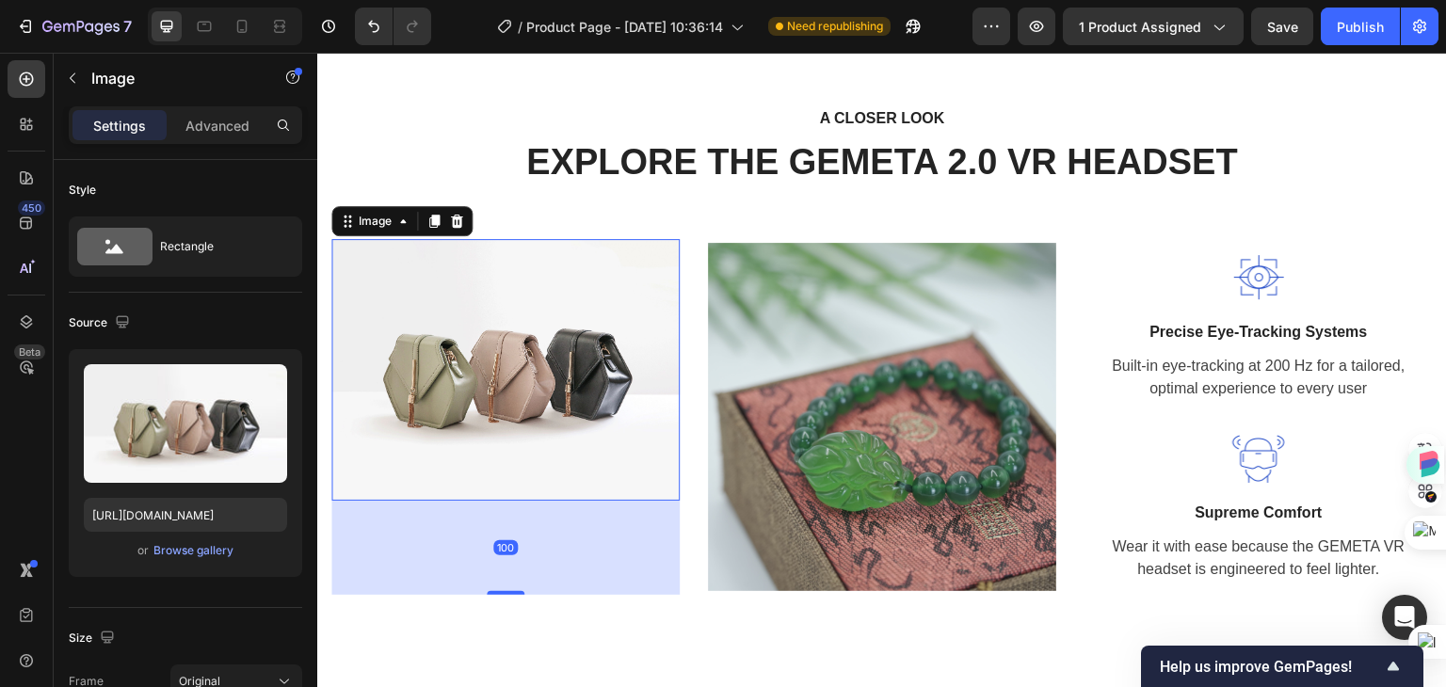
drag, startPoint x: 501, startPoint y: 534, endPoint x: 505, endPoint y: 628, distance: 94.2
click at [505, 628] on div "A CLOSER LOOK Text block EXPLORE THE GEMETA 2.0 VR HEADSET Heading Row Image 10…" at bounding box center [882, 350] width 1130 height 624
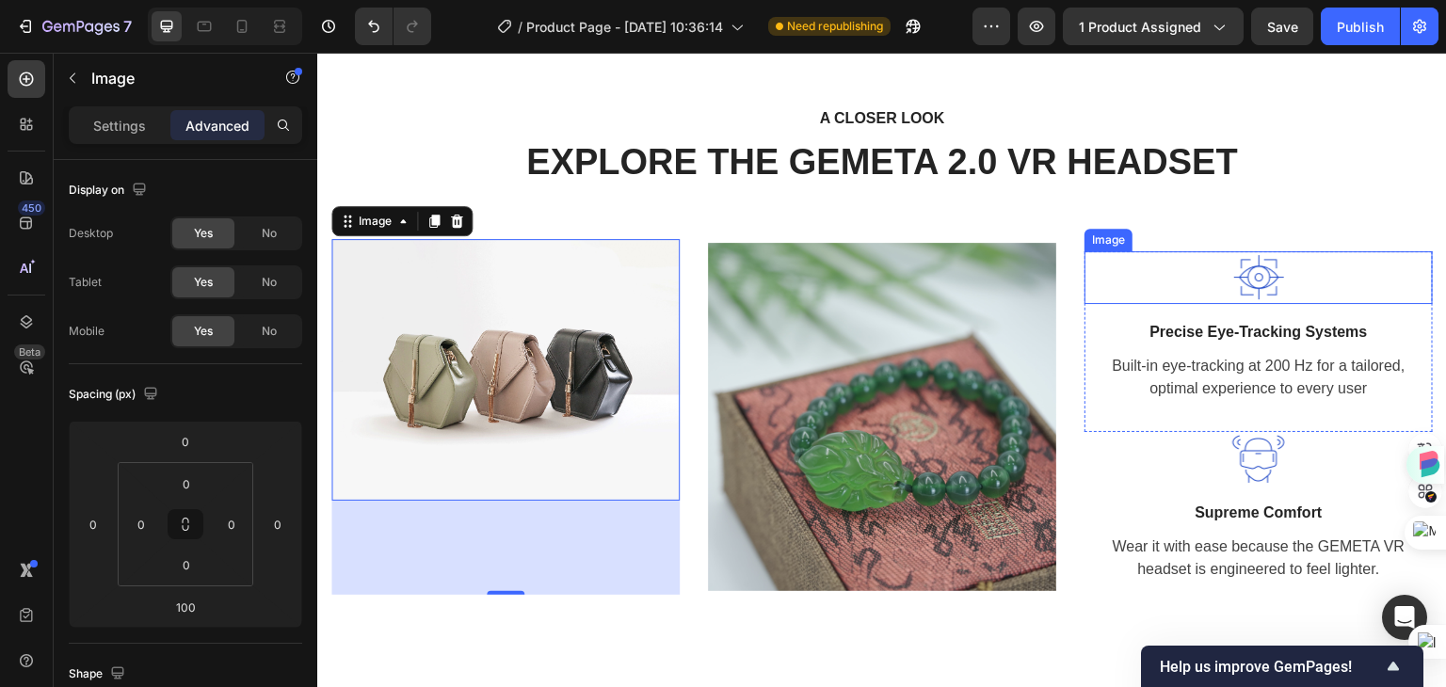
click at [1248, 285] on img at bounding box center [1258, 277] width 53 height 53
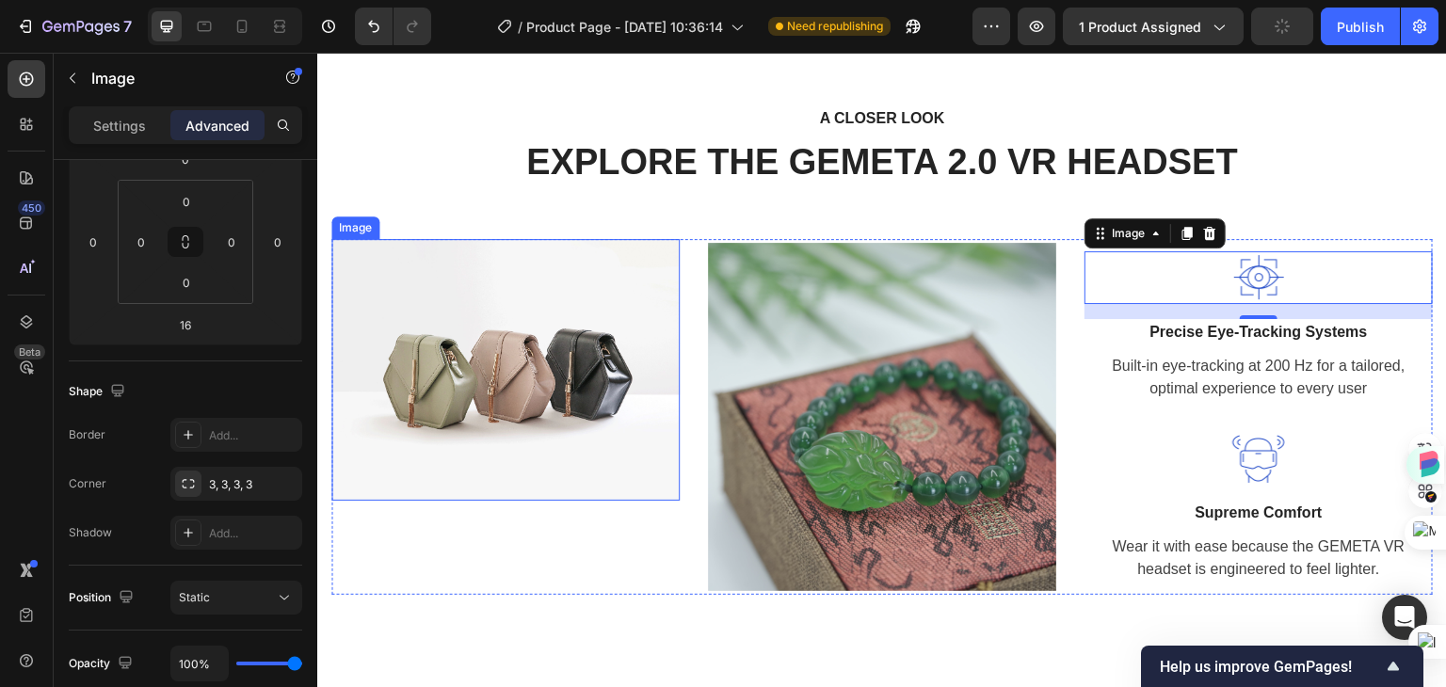
click at [510, 458] on img at bounding box center [505, 370] width 348 height 262
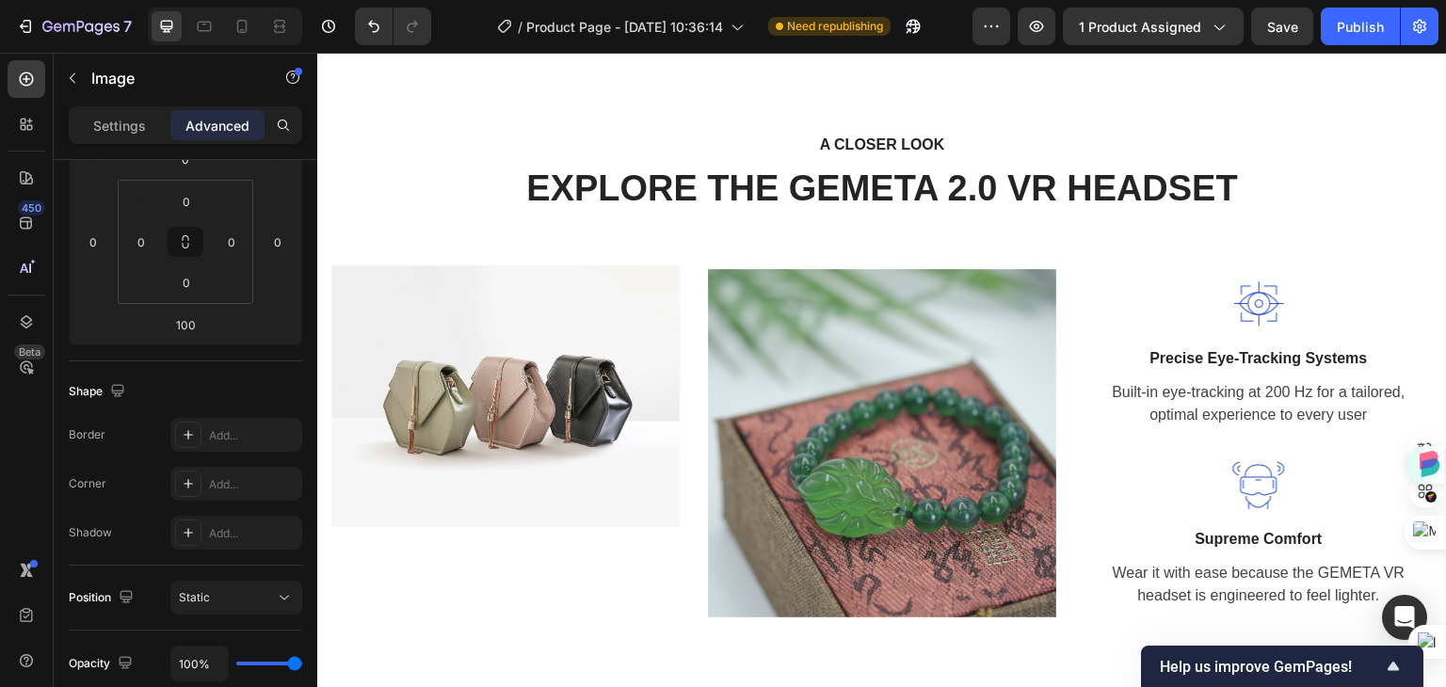
scroll to position [2259, 0]
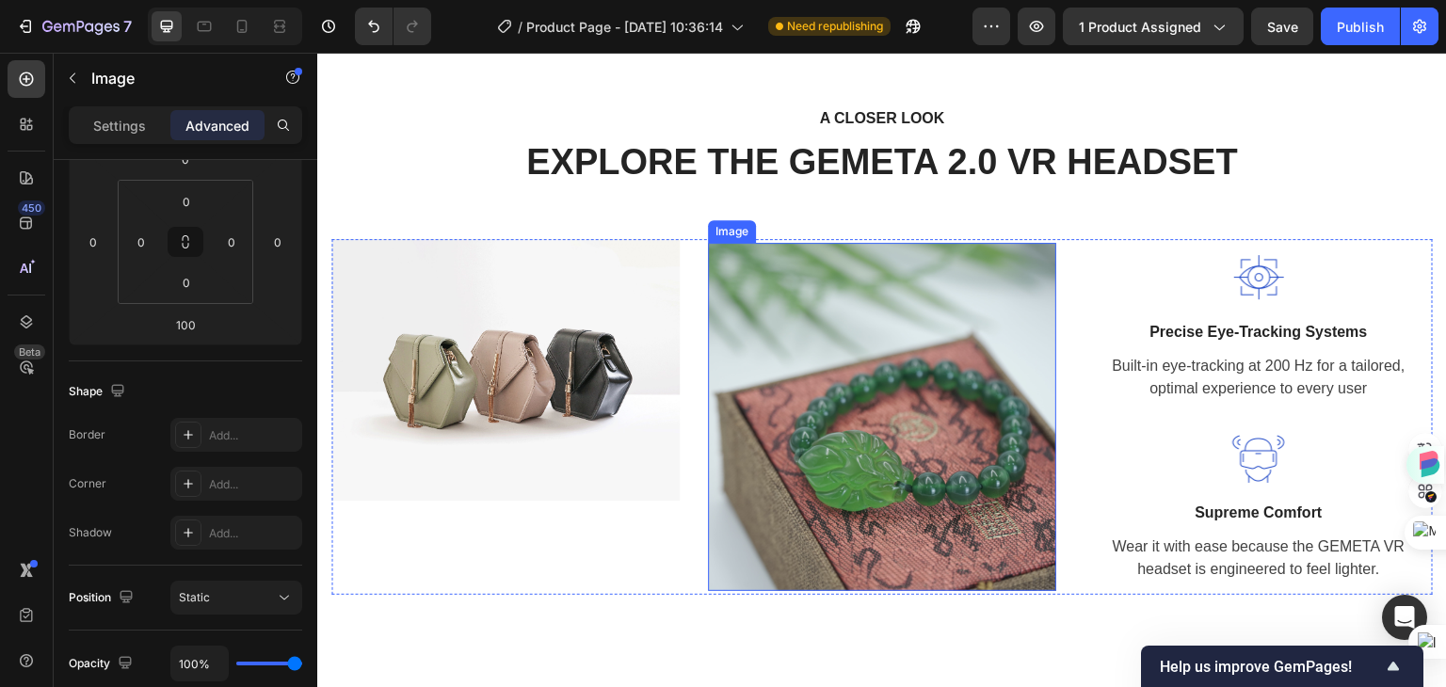
click at [775, 329] on img at bounding box center [882, 417] width 348 height 348
click at [772, 226] on icon at bounding box center [779, 224] width 15 height 15
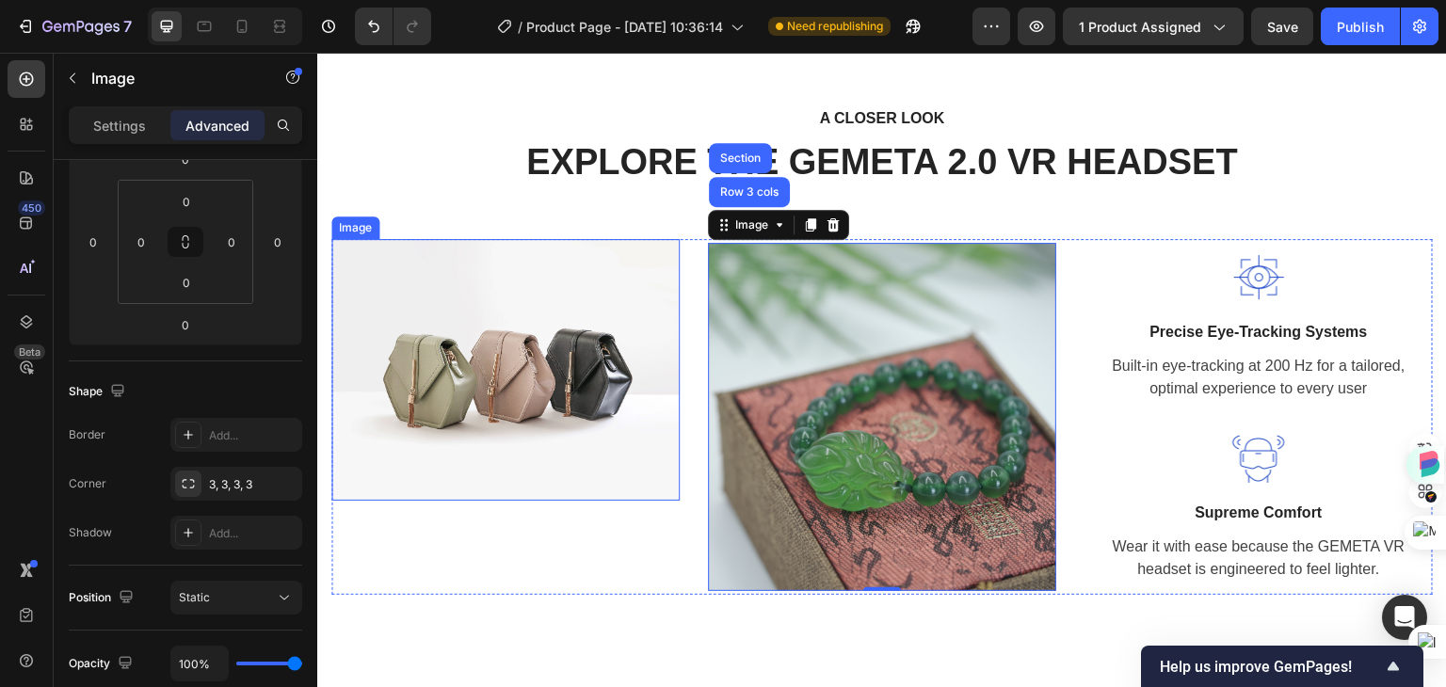
click at [588, 367] on img at bounding box center [505, 370] width 348 height 262
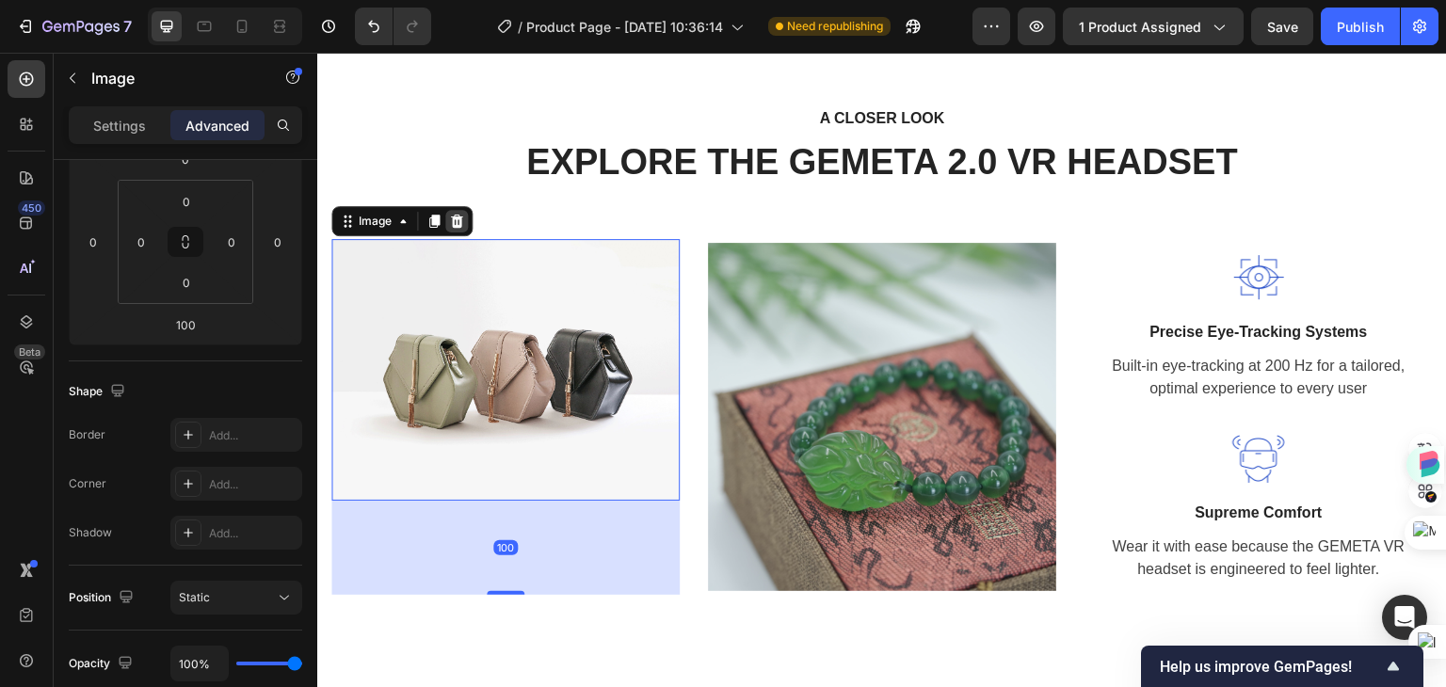
click at [450, 222] on icon at bounding box center [456, 221] width 15 height 15
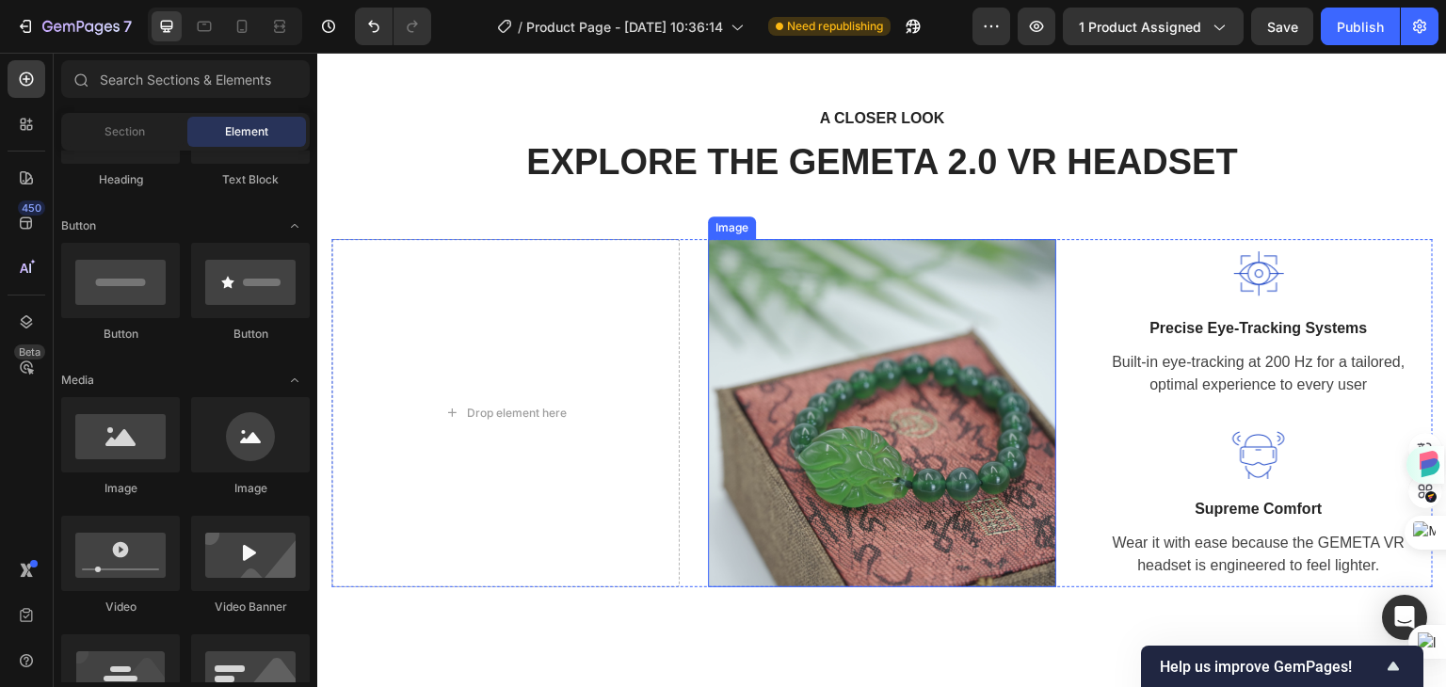
click at [856, 323] on img at bounding box center [882, 413] width 348 height 348
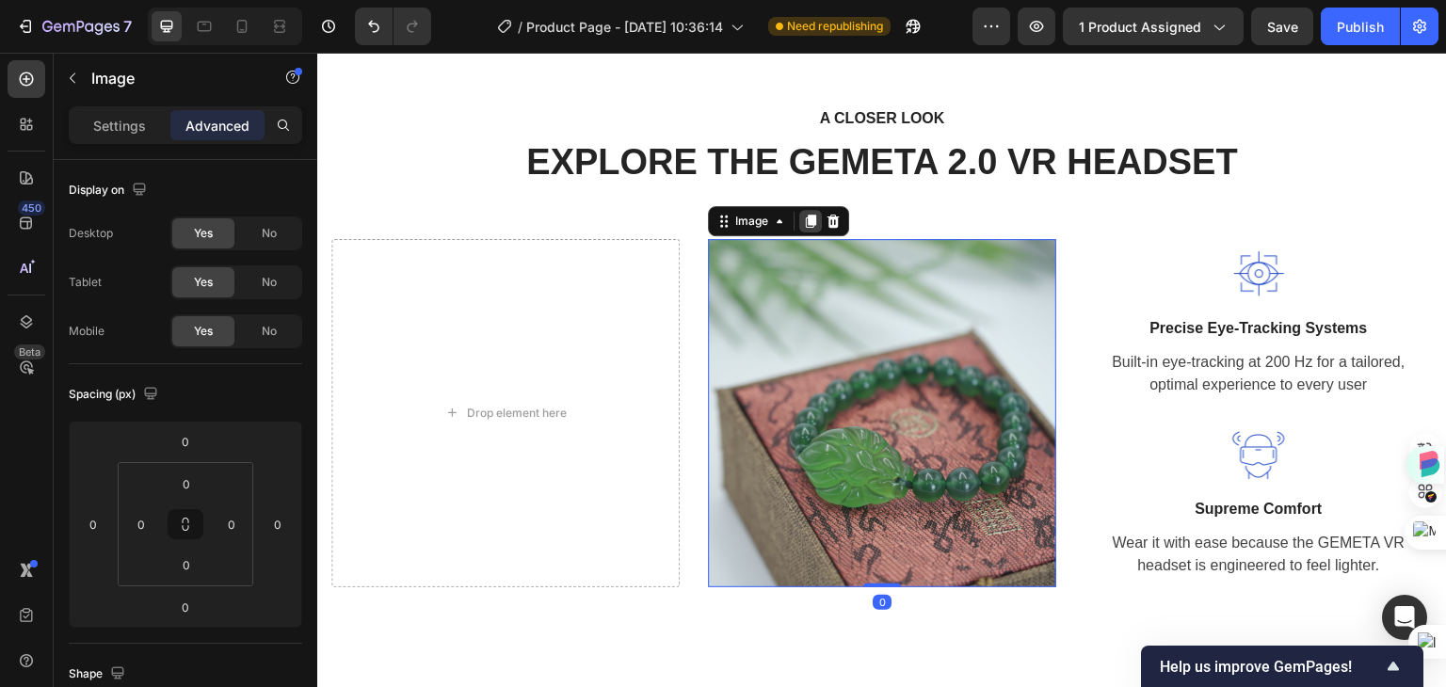
click at [805, 225] on icon at bounding box center [810, 221] width 15 height 15
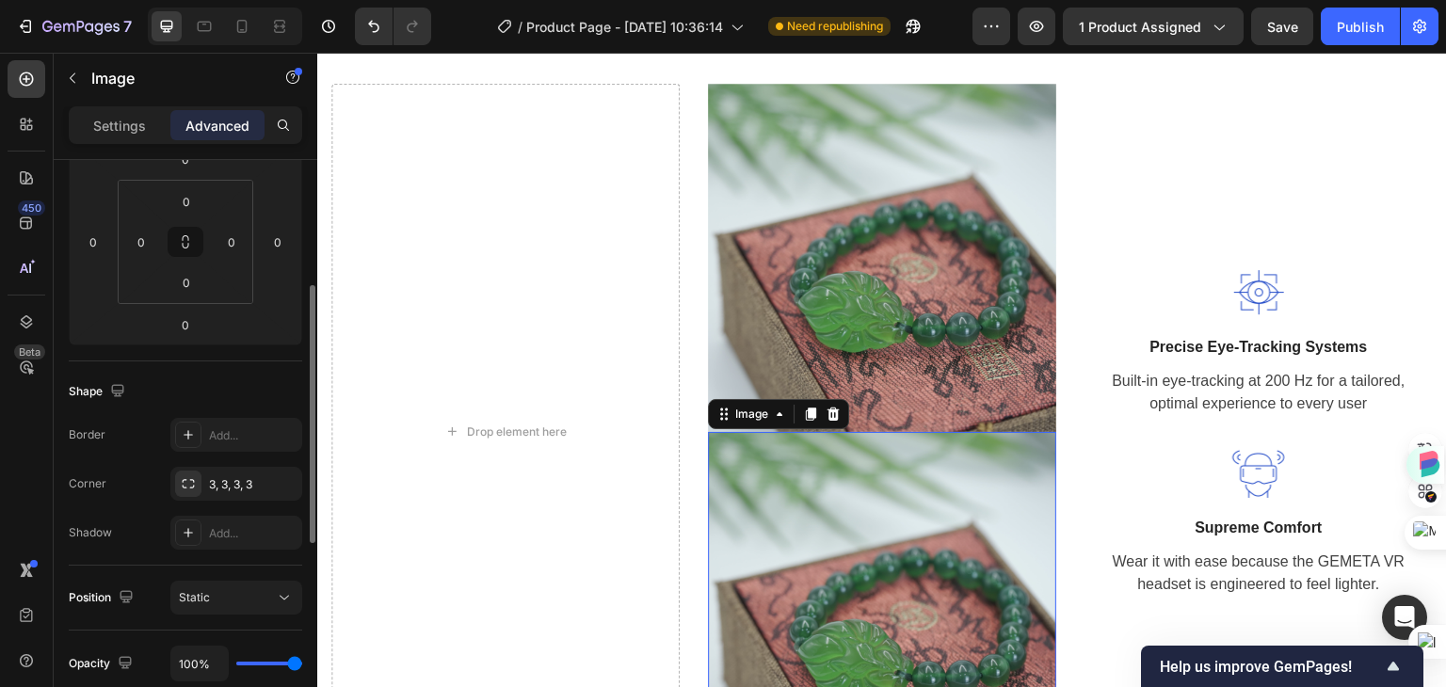
scroll to position [2722, 0]
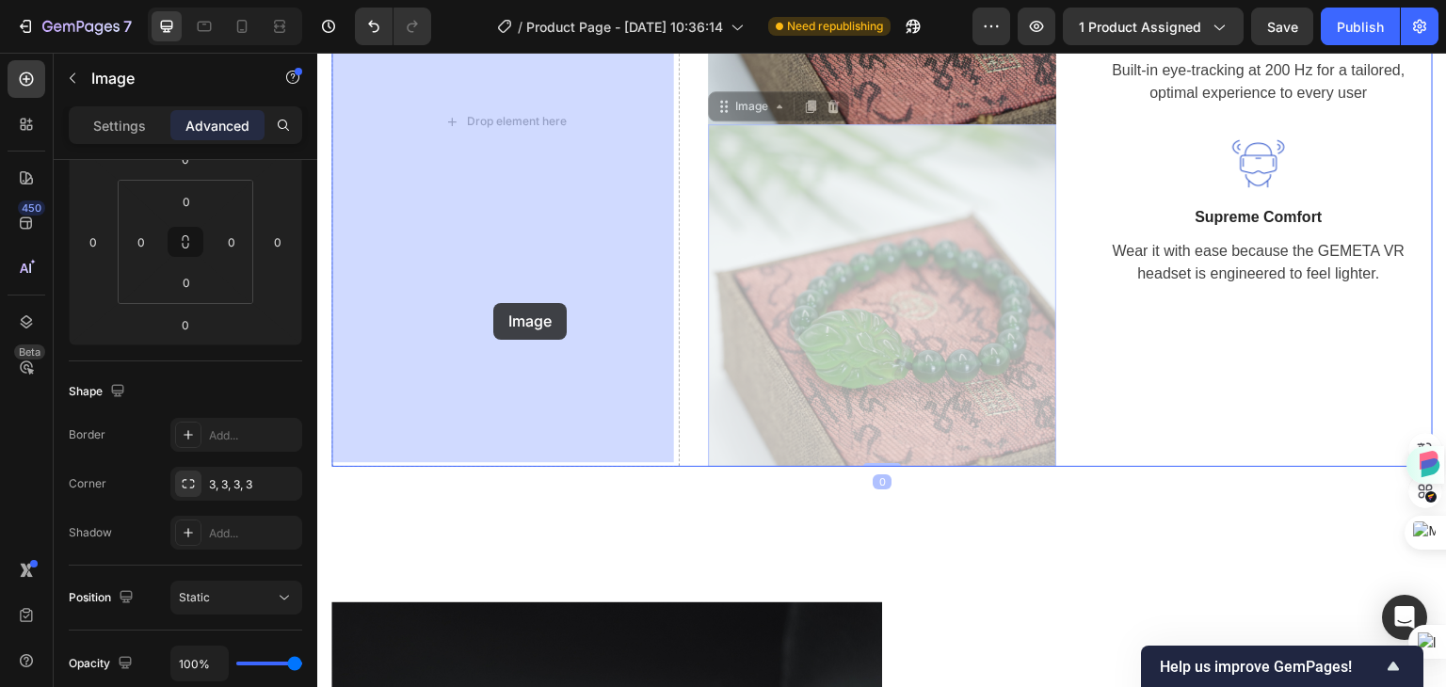
drag, startPoint x: 835, startPoint y: 342, endPoint x: 493, endPoint y: 303, distance: 343.9
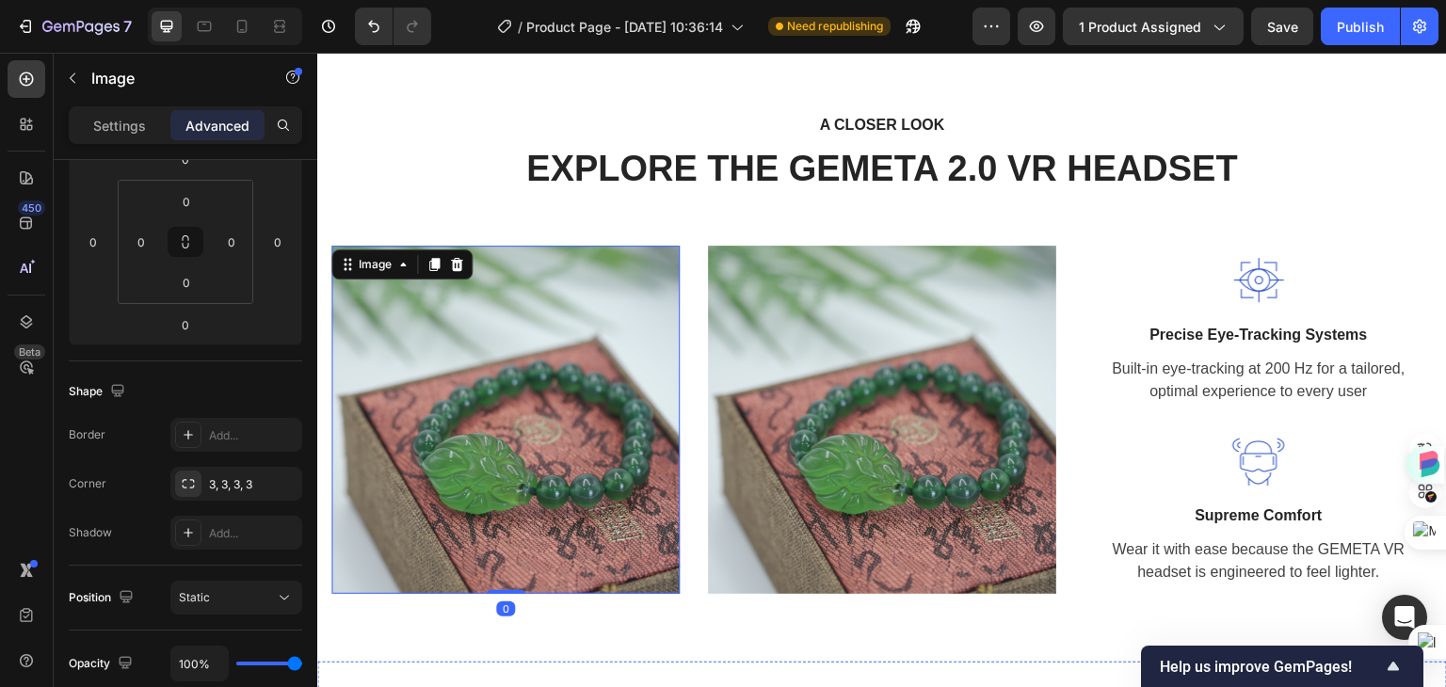
scroll to position [2252, 0]
click at [1188, 270] on div at bounding box center [1258, 281] width 348 height 53
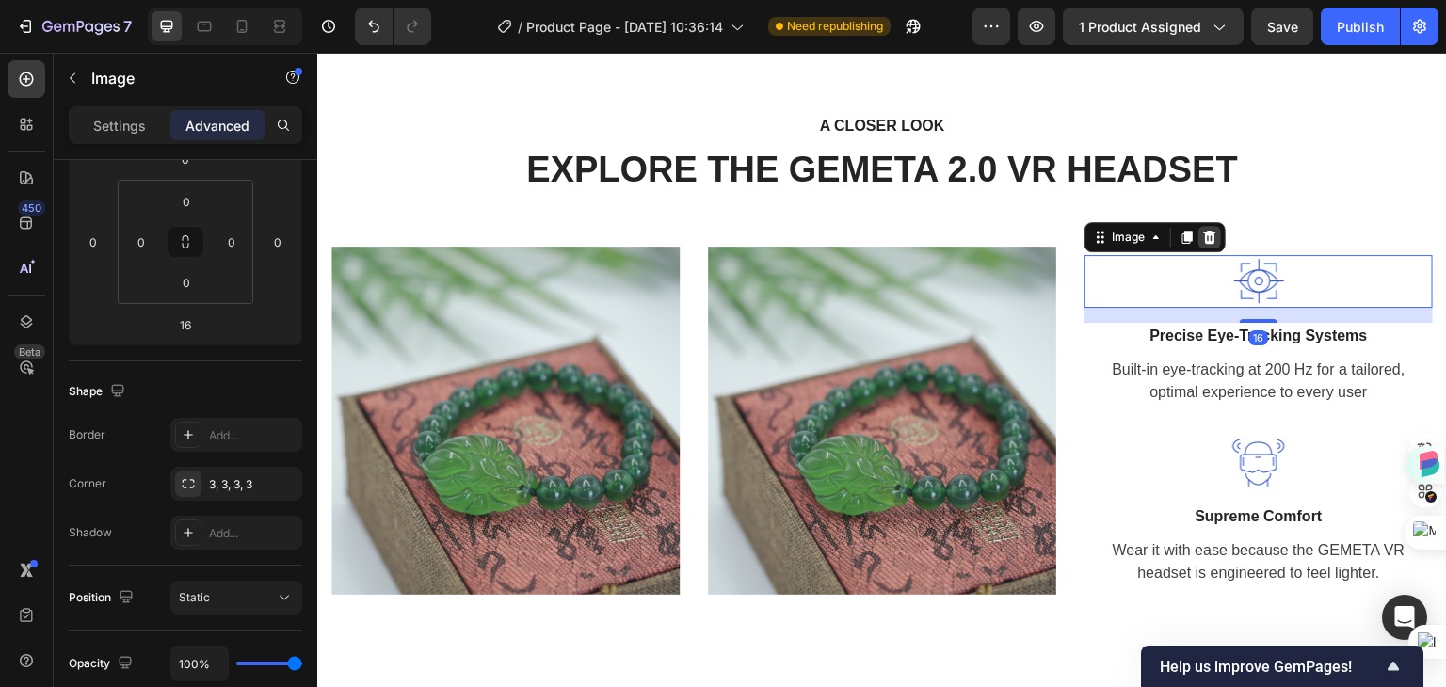
click at [1202, 233] on icon at bounding box center [1209, 237] width 15 height 15
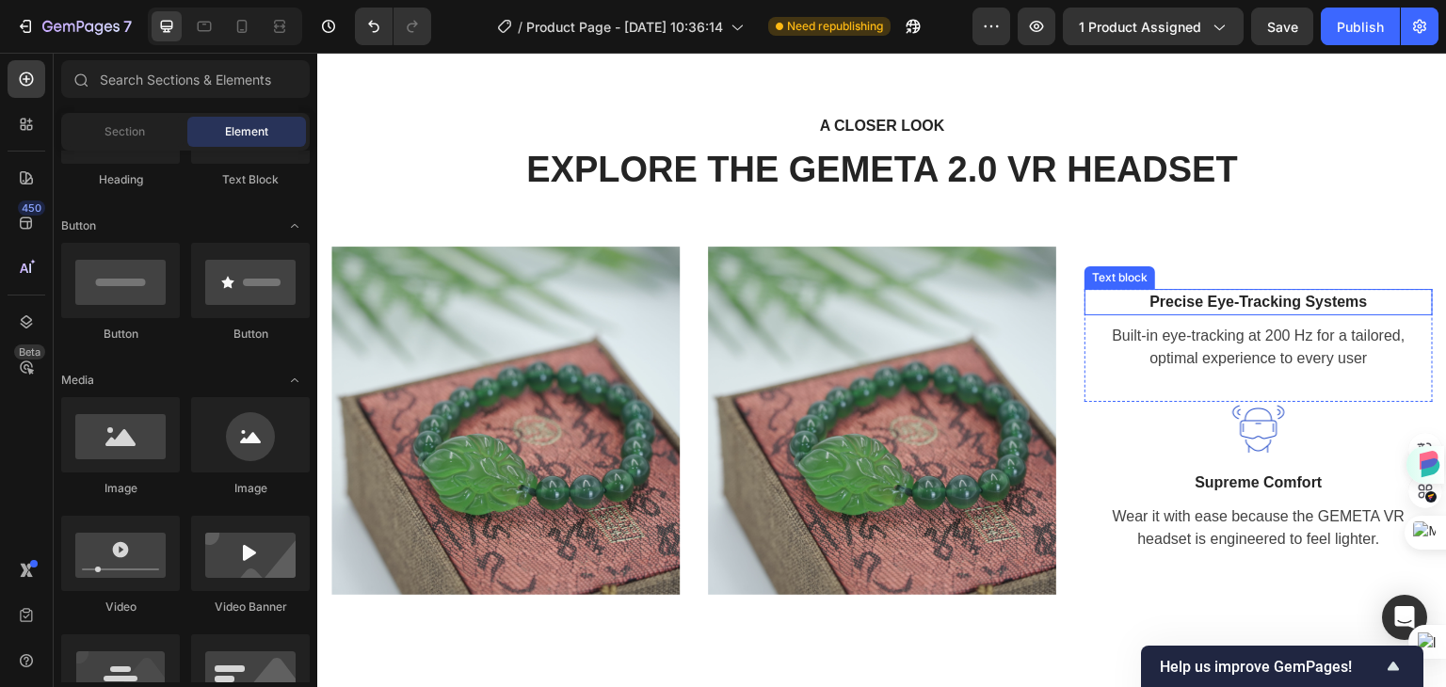
click at [1196, 307] on p "Precise Eye-Tracking Systems" at bounding box center [1258, 302] width 345 height 23
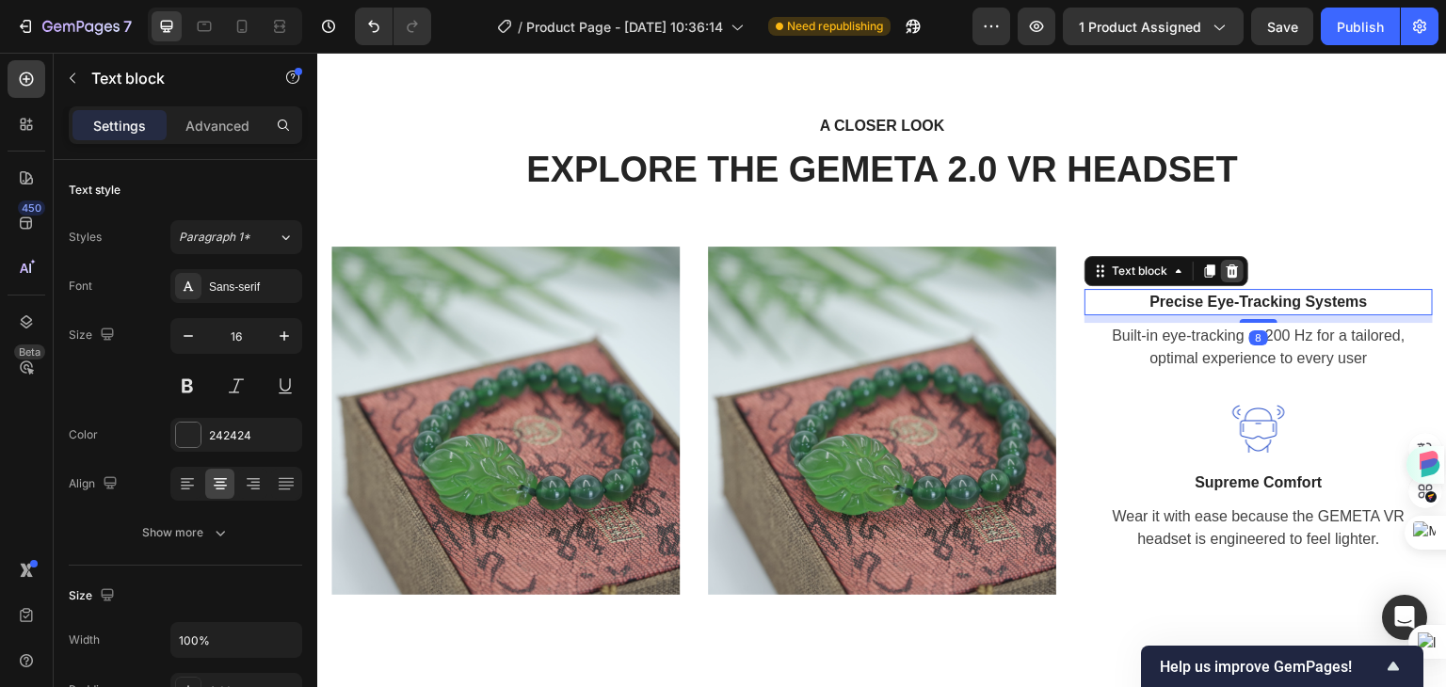
click at [1227, 267] on icon at bounding box center [1233, 271] width 12 height 13
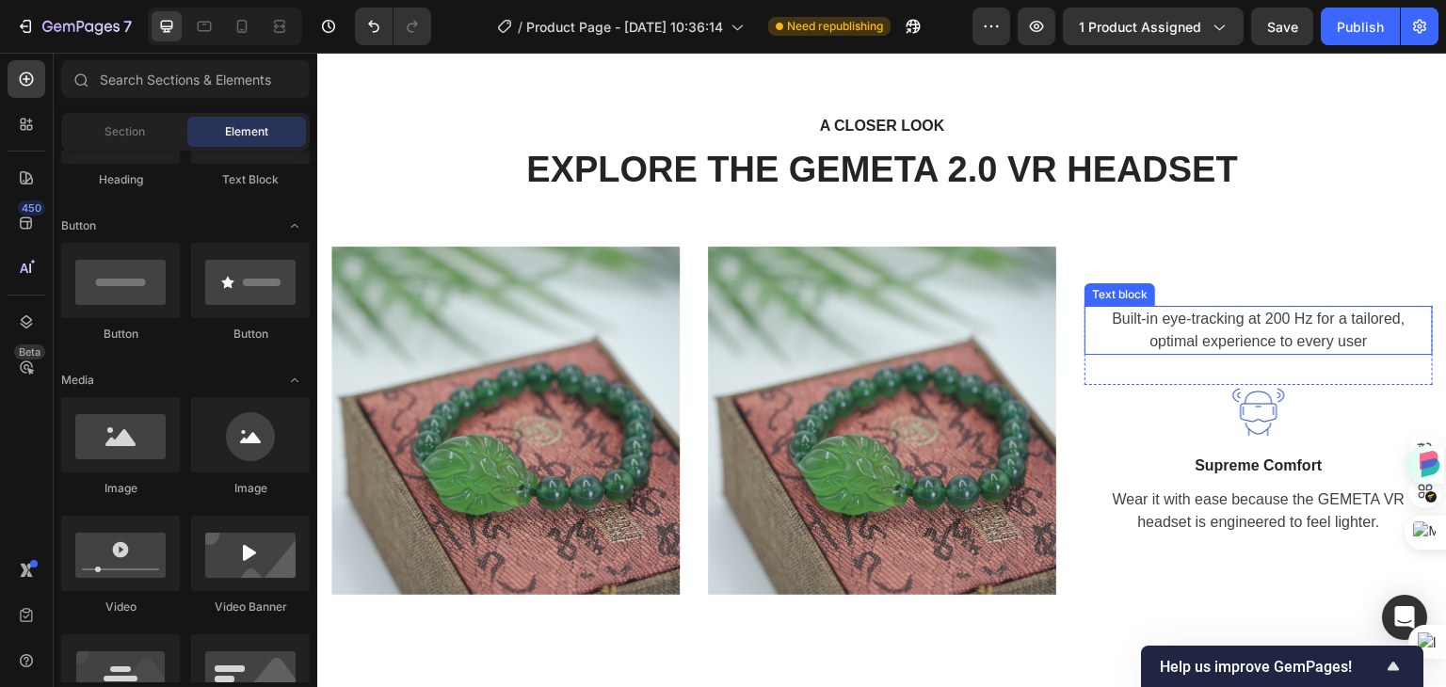
click at [1187, 329] on p "Built-in eye-tracking at 200 Hz for a tailored, optimal experience to every user" at bounding box center [1258, 330] width 345 height 45
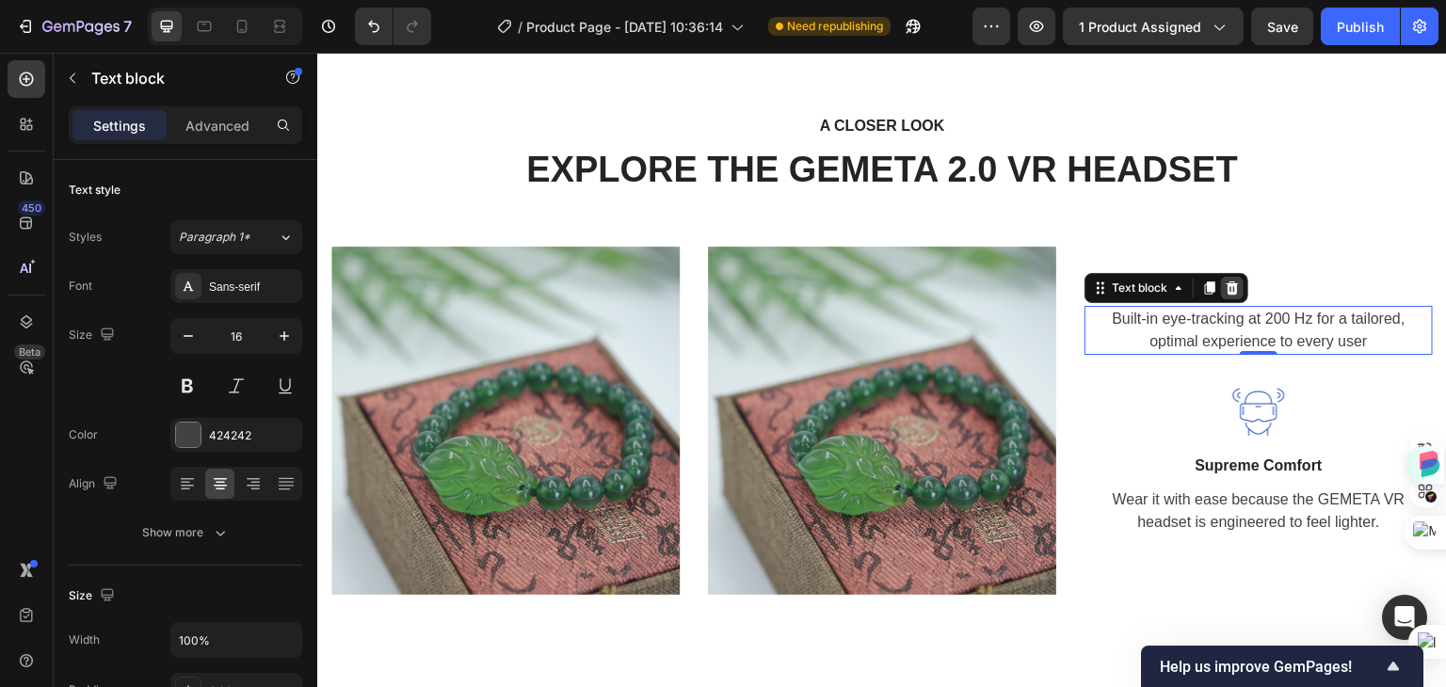
click at [1227, 288] on icon at bounding box center [1232, 288] width 15 height 15
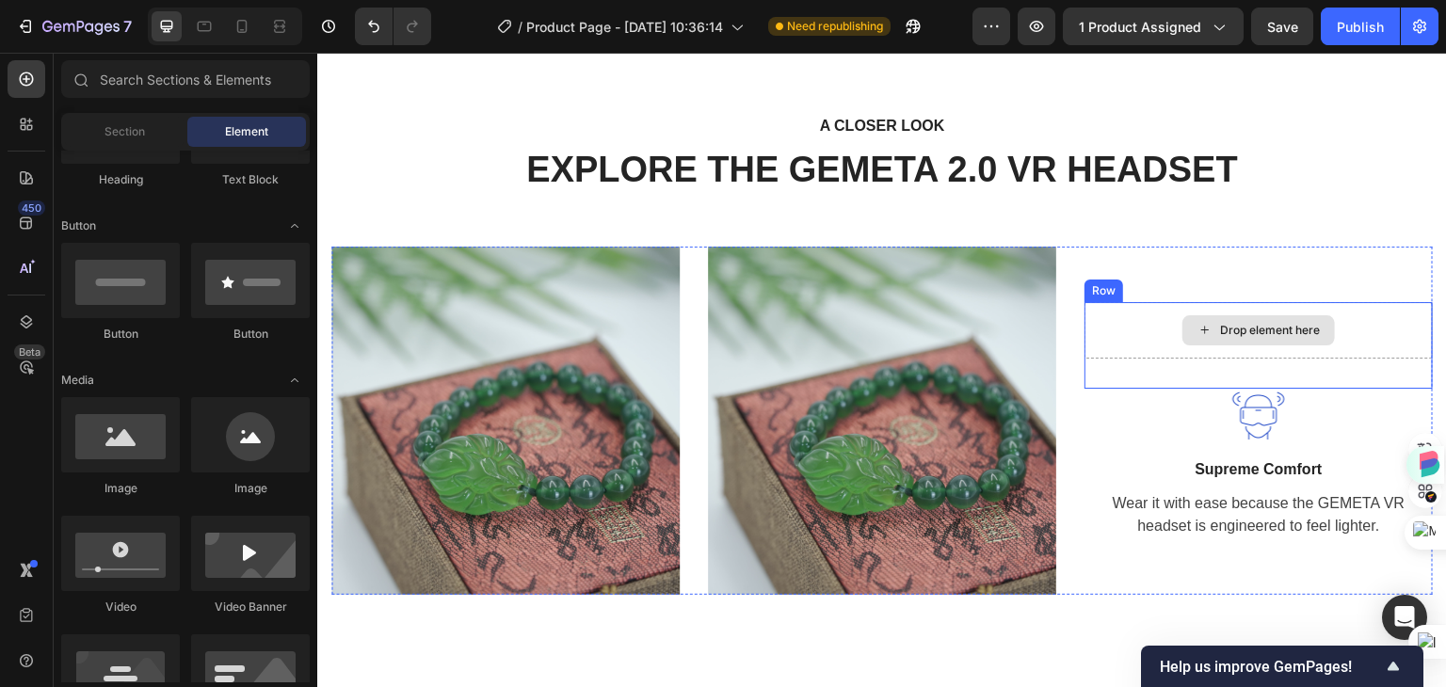
click at [1120, 330] on div "Drop element here" at bounding box center [1258, 330] width 348 height 56
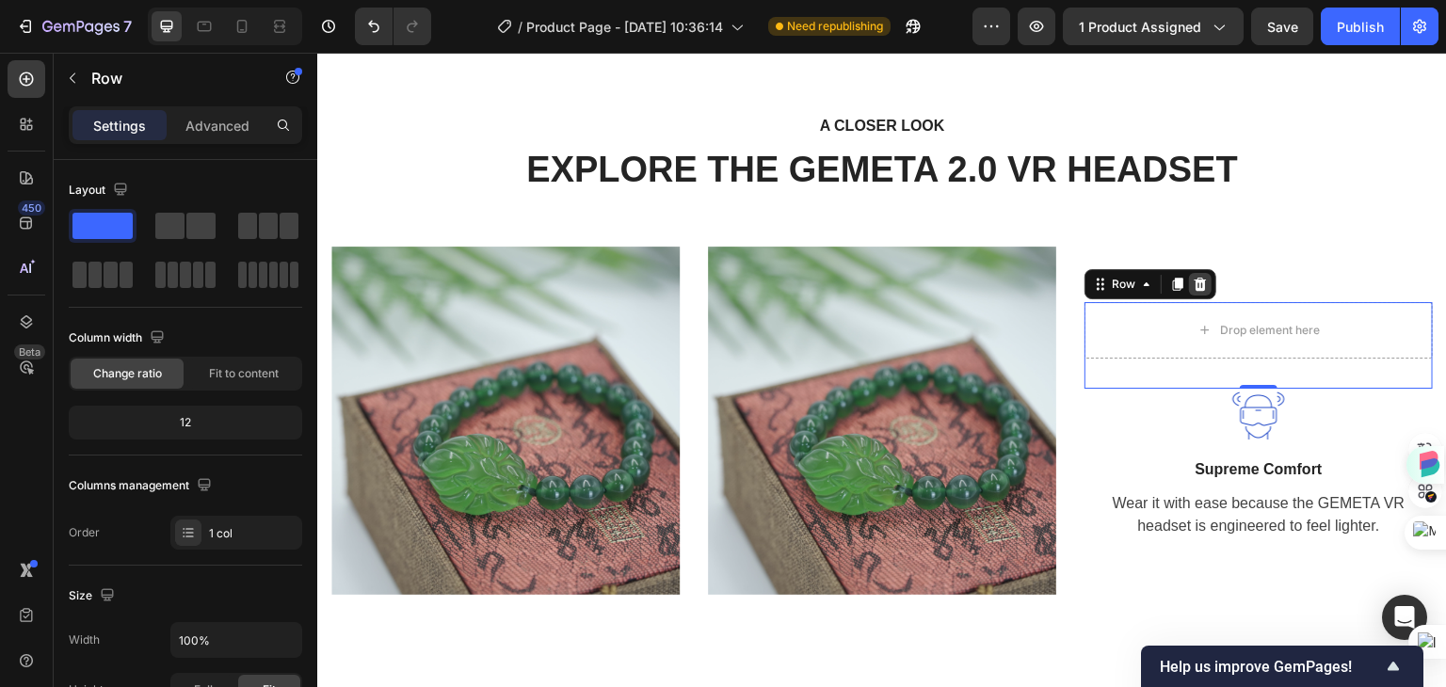
click at [1195, 281] on icon at bounding box center [1201, 284] width 12 height 13
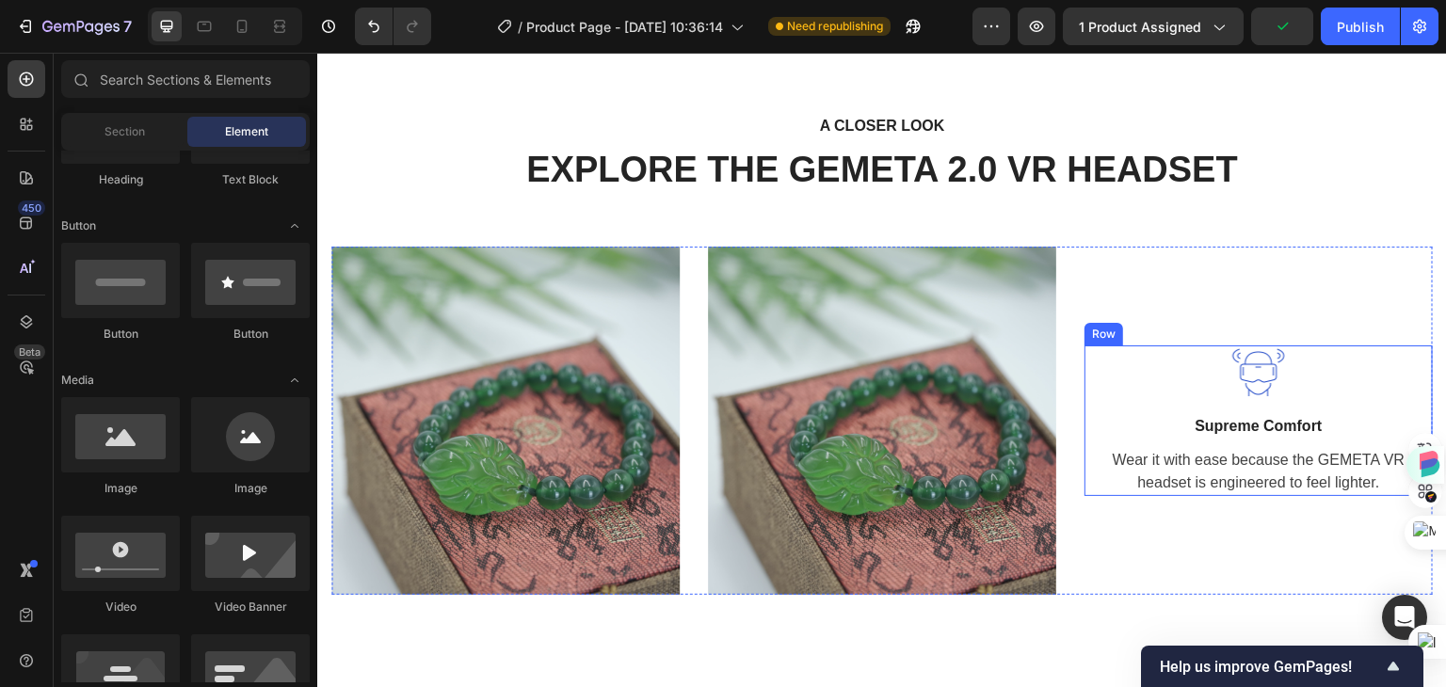
click at [1165, 400] on div "Image Supreme Comfort Text block Wear it with ease because the GEMETA VR headse…" at bounding box center [1258, 420] width 348 height 151
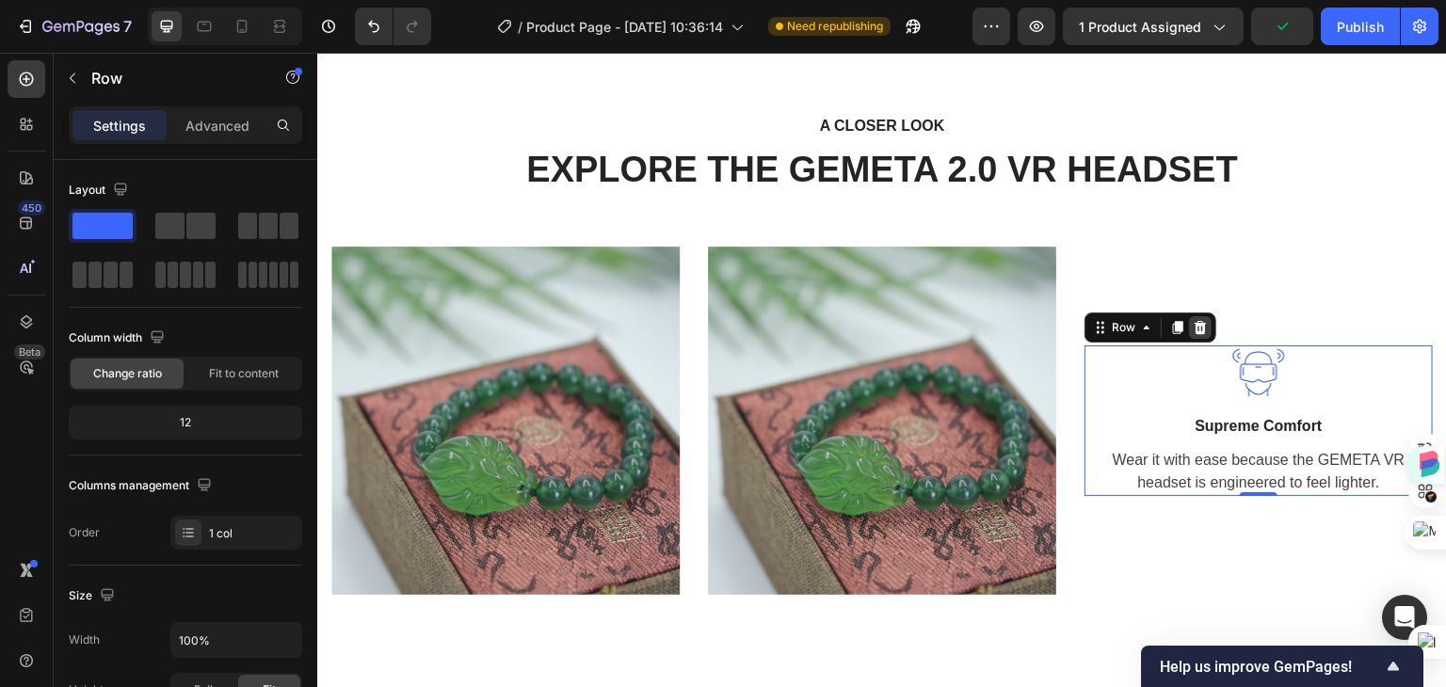
click at [1195, 326] on icon at bounding box center [1201, 327] width 12 height 13
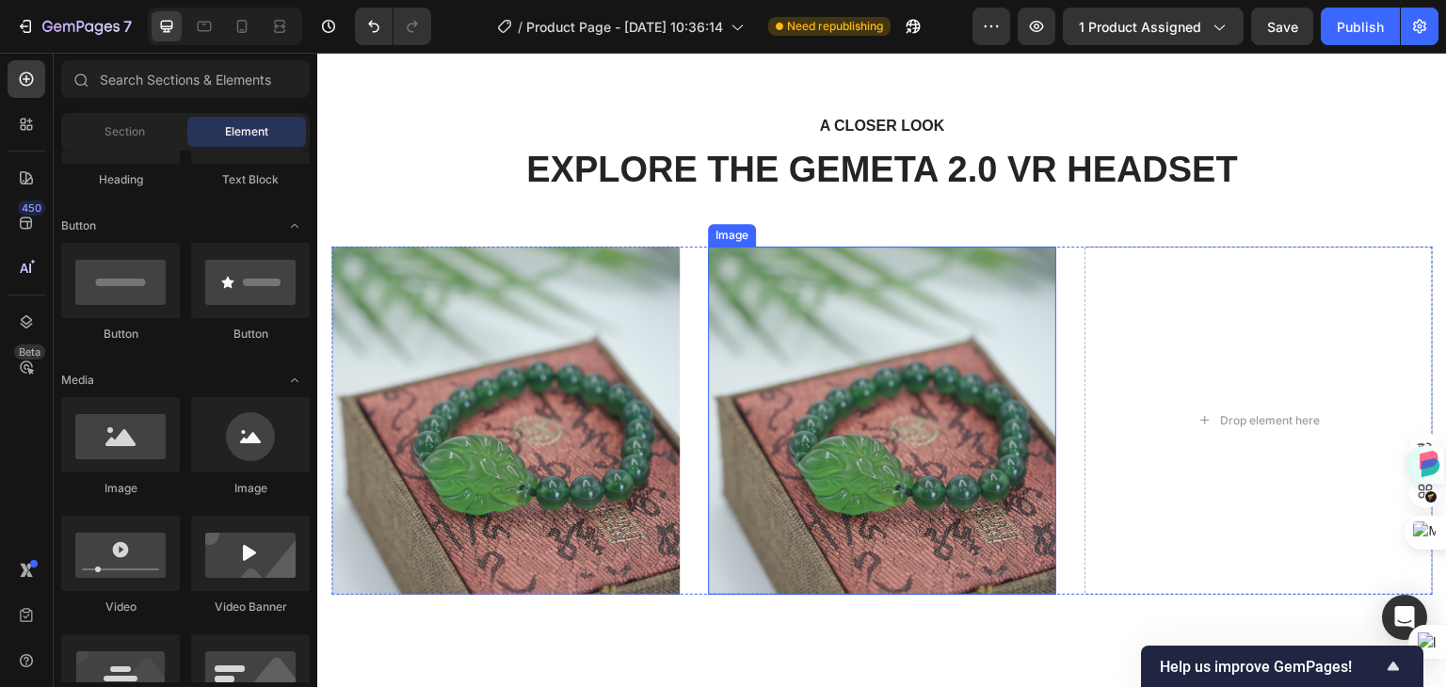
click at [818, 386] on img at bounding box center [882, 421] width 348 height 348
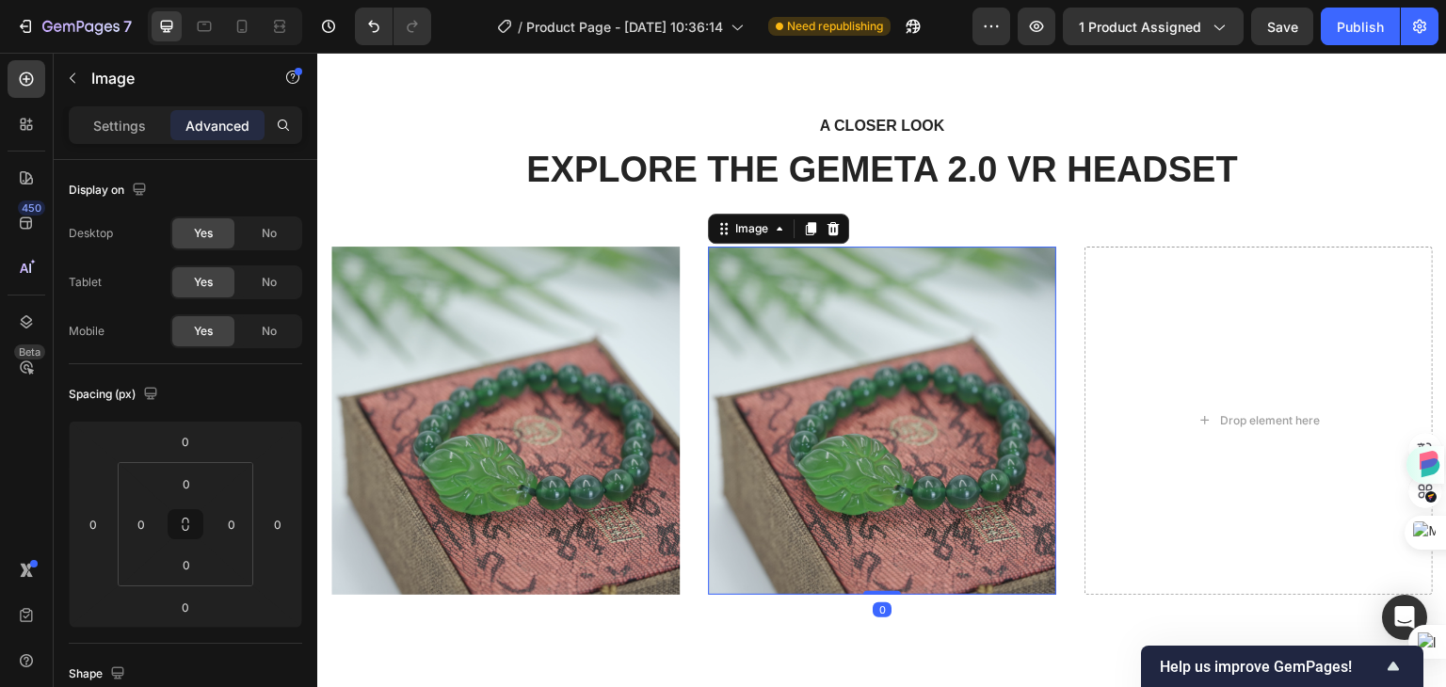
drag, startPoint x: 798, startPoint y: 225, endPoint x: 898, endPoint y: 336, distance: 149.3
click at [803, 224] on icon at bounding box center [810, 228] width 15 height 15
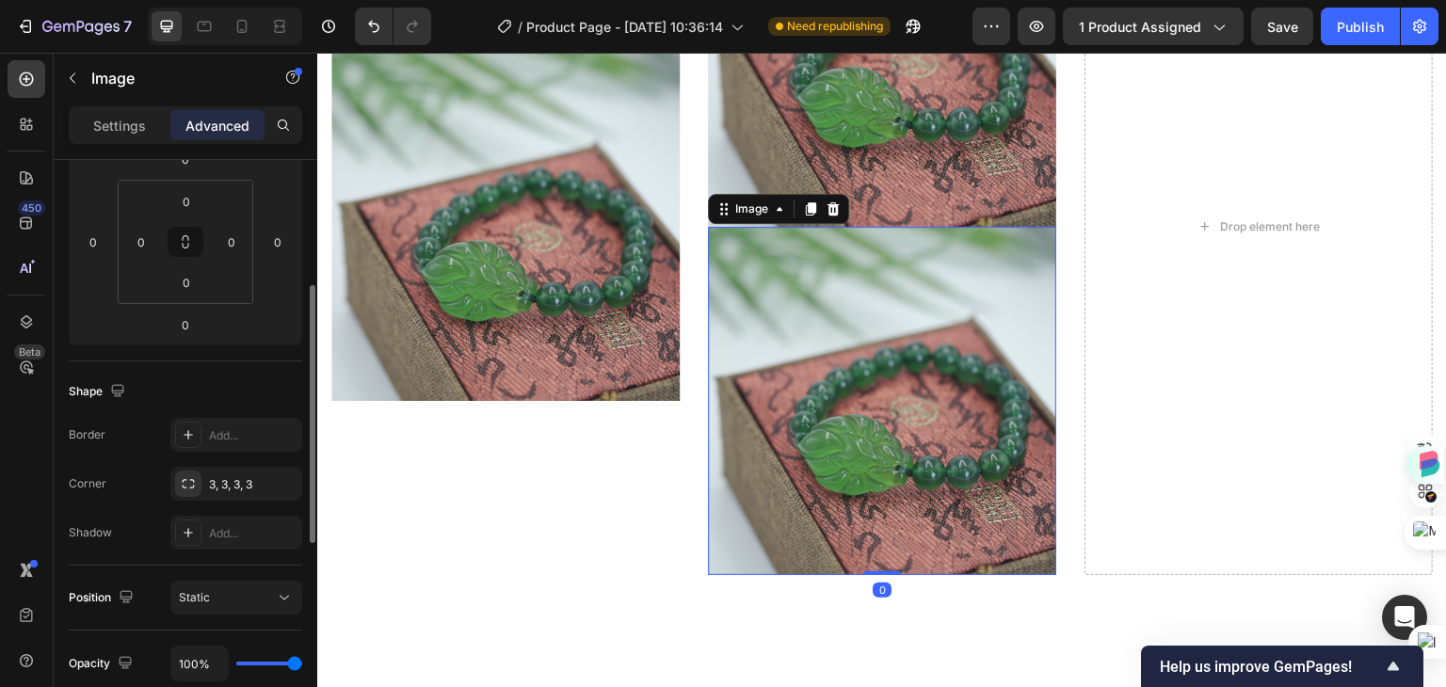
scroll to position [2722, 0]
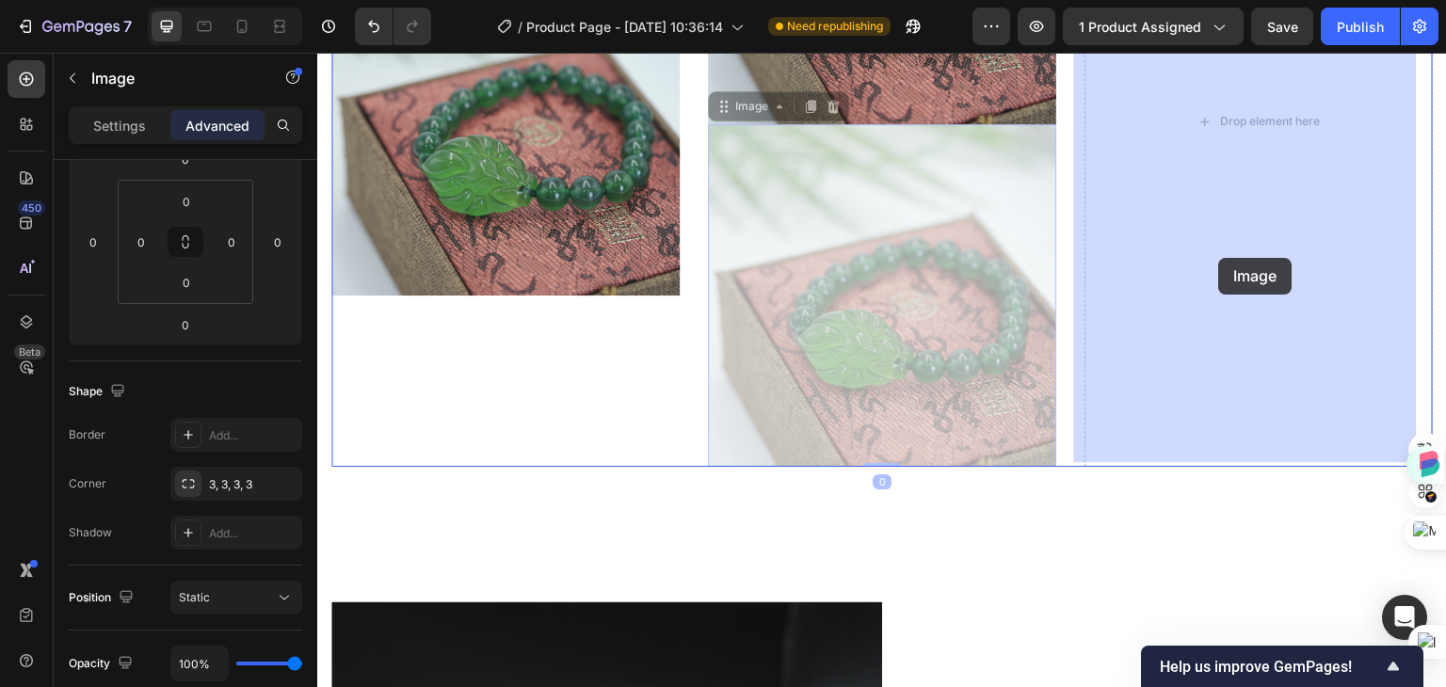
drag, startPoint x: 789, startPoint y: 338, endPoint x: 1219, endPoint y: 258, distance: 437.6
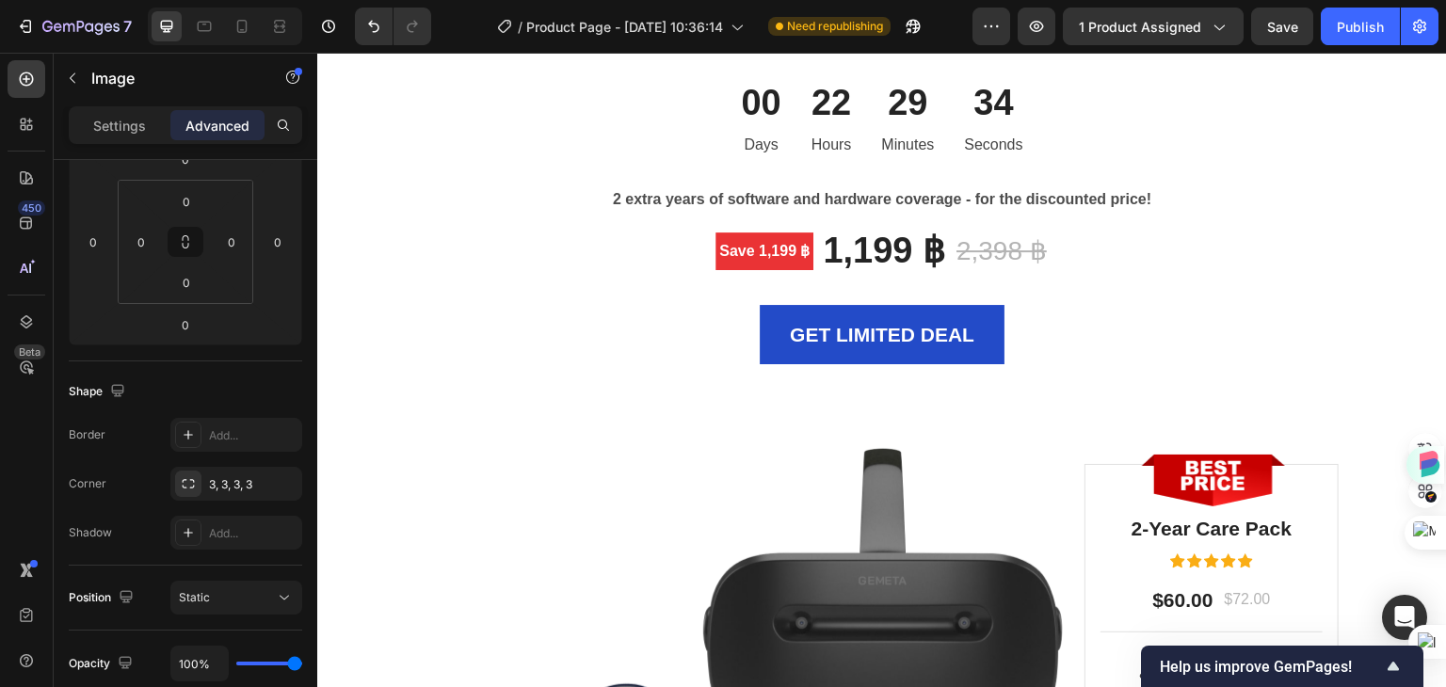
scroll to position [5870, 0]
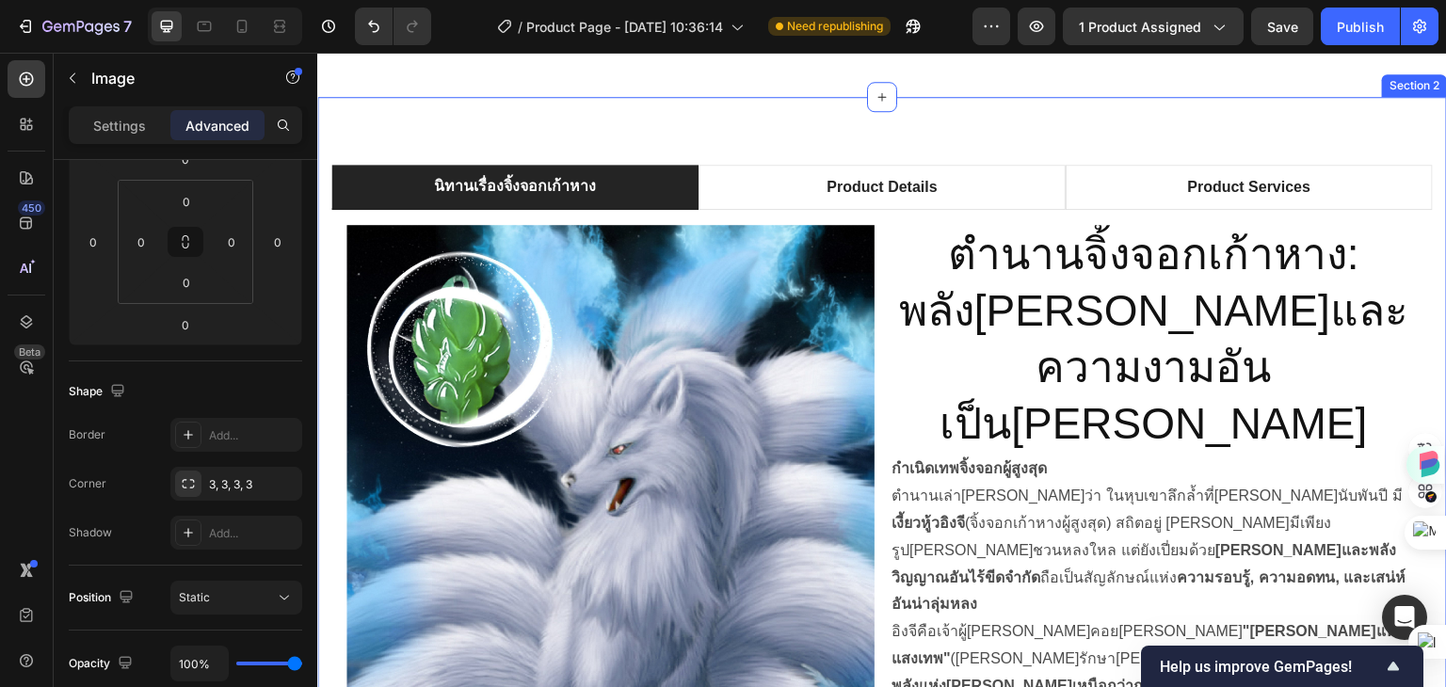
scroll to position [975, 0]
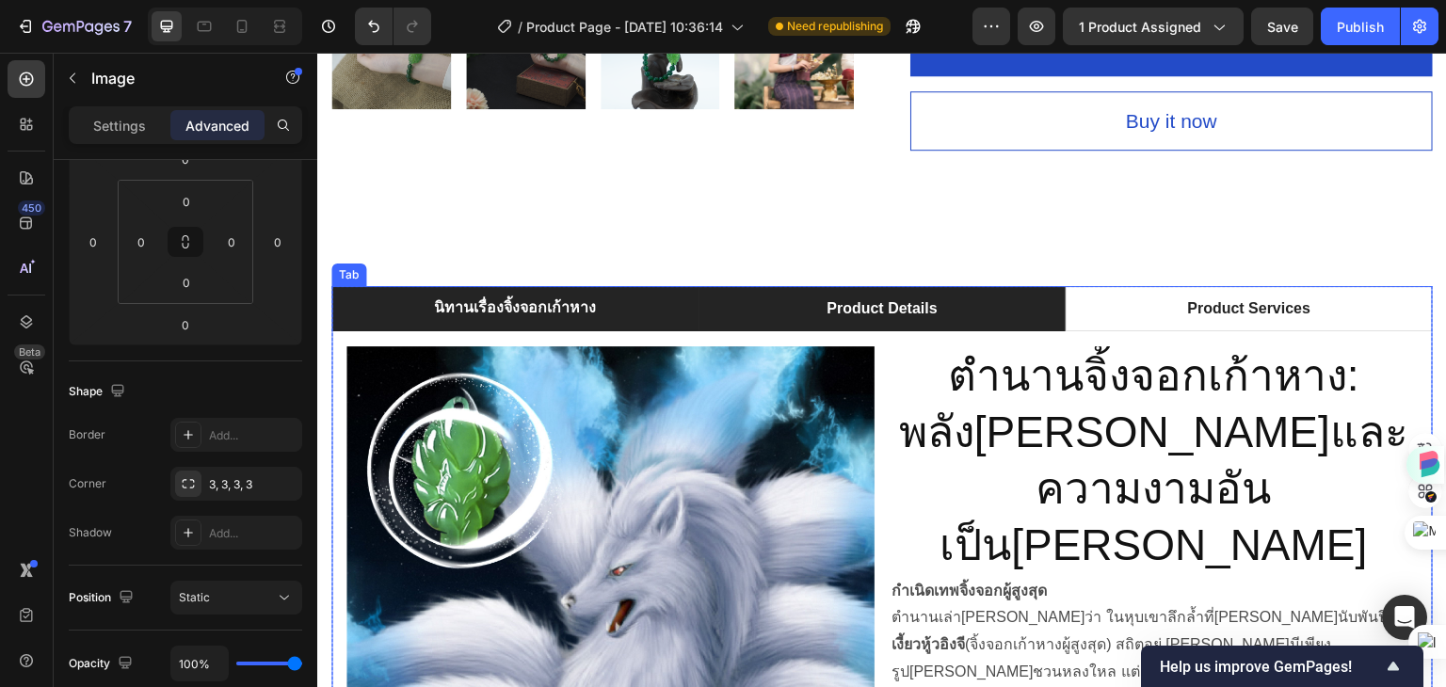
click at [850, 297] on p "Product Details" at bounding box center [882, 308] width 110 height 23
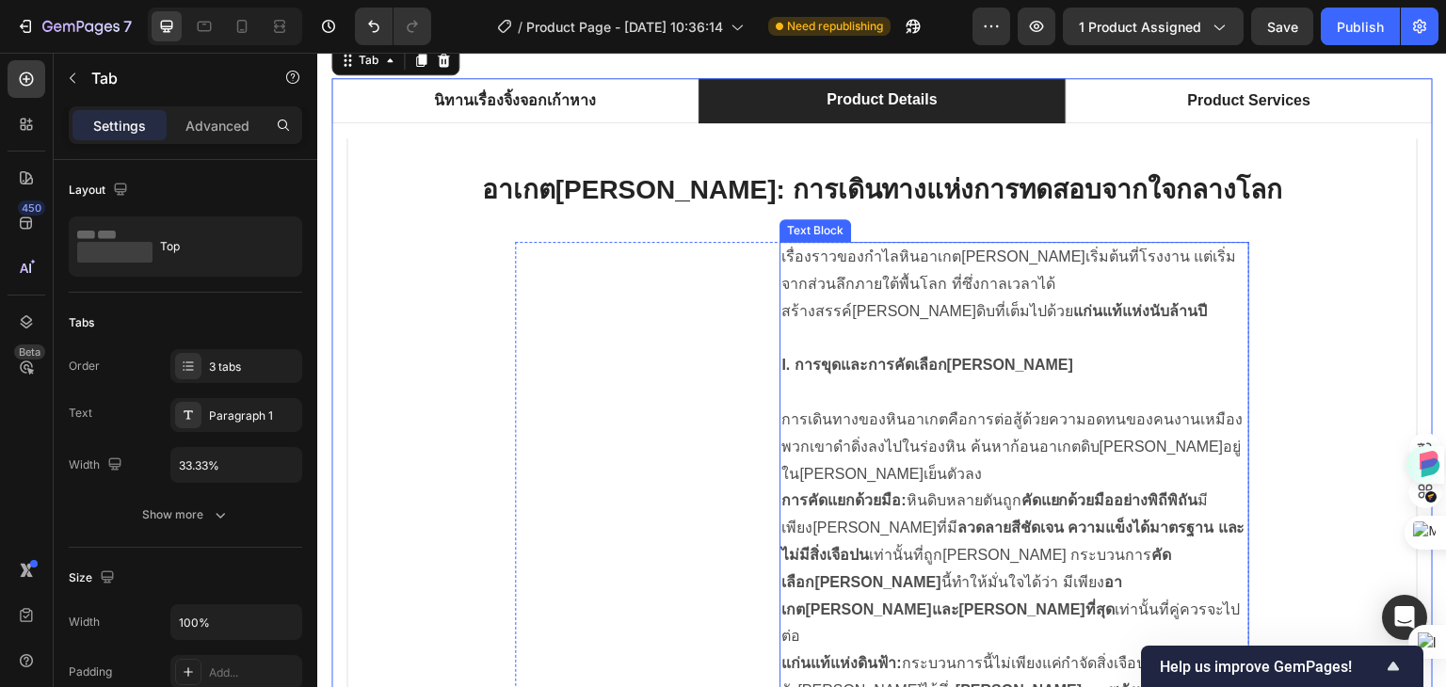
scroll to position [1164, 0]
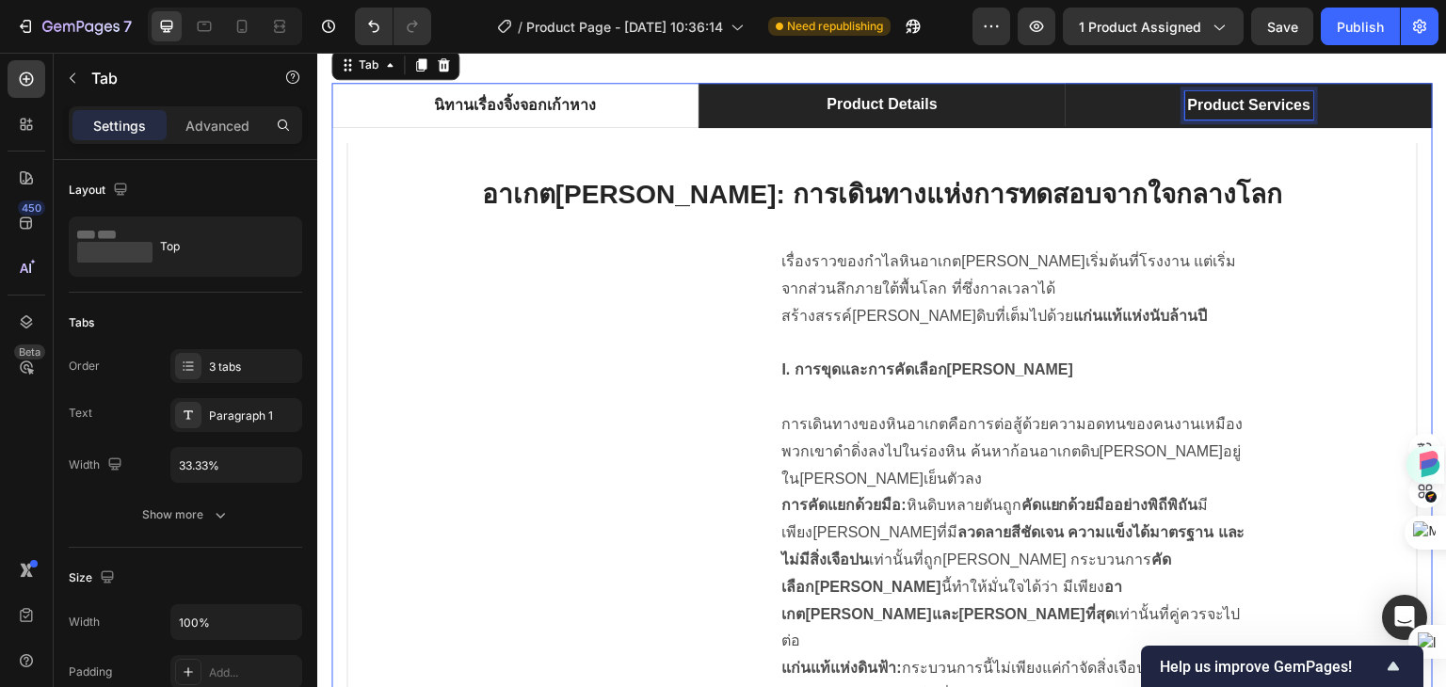
click at [1298, 105] on div "Product Services" at bounding box center [1249, 105] width 129 height 28
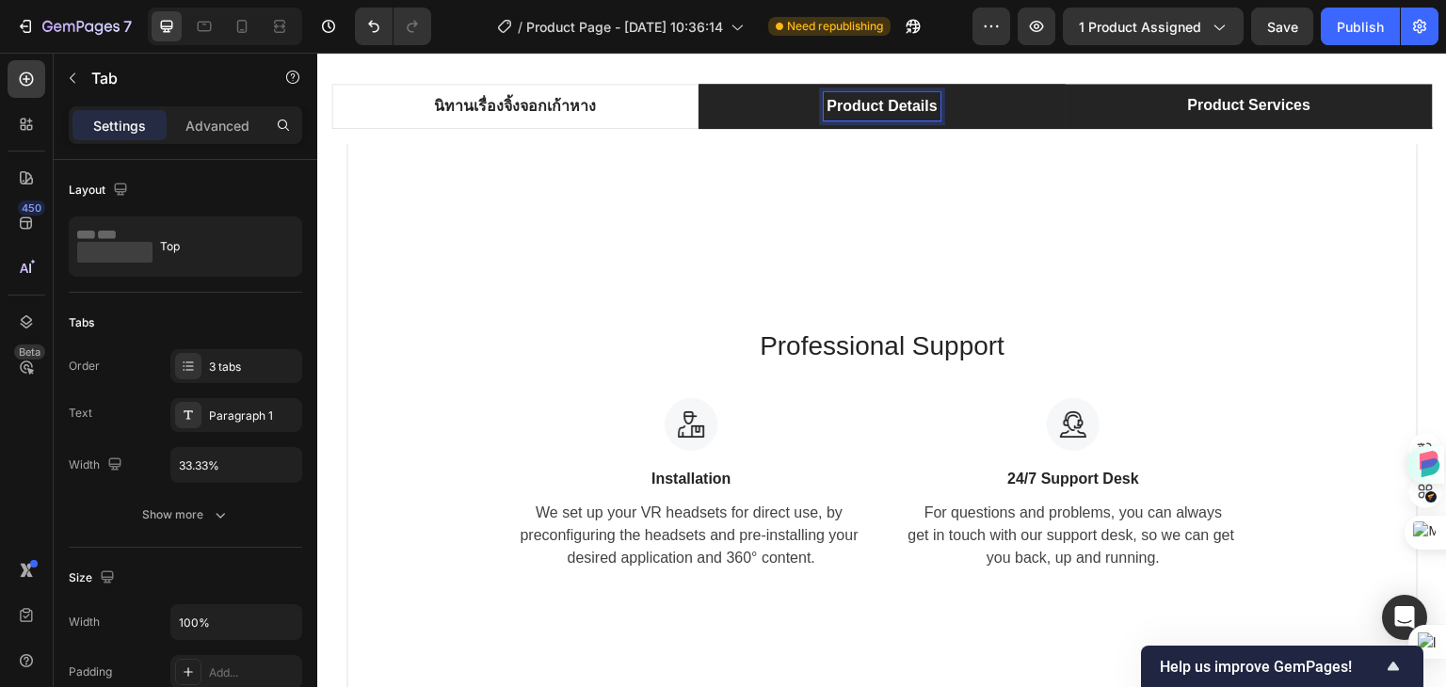
click at [865, 111] on p "Product Details" at bounding box center [882, 106] width 110 height 23
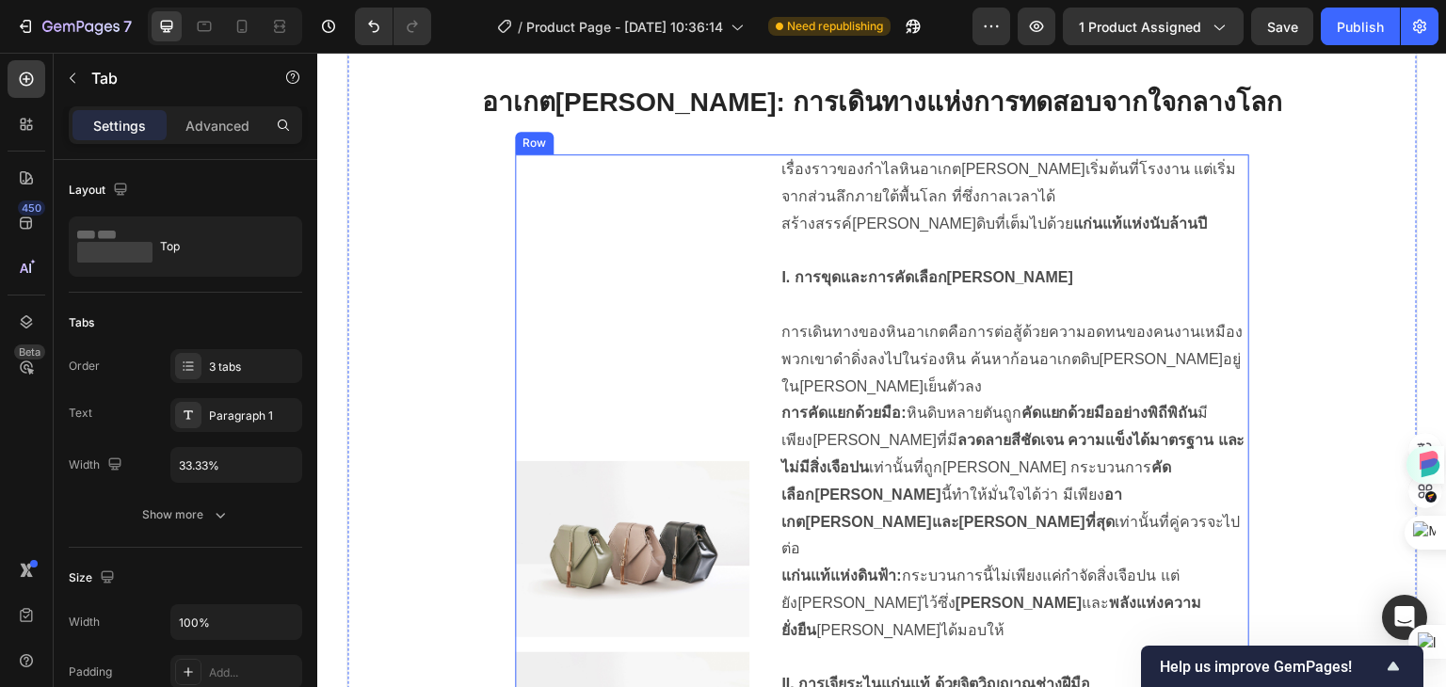
scroll to position [1068, 0]
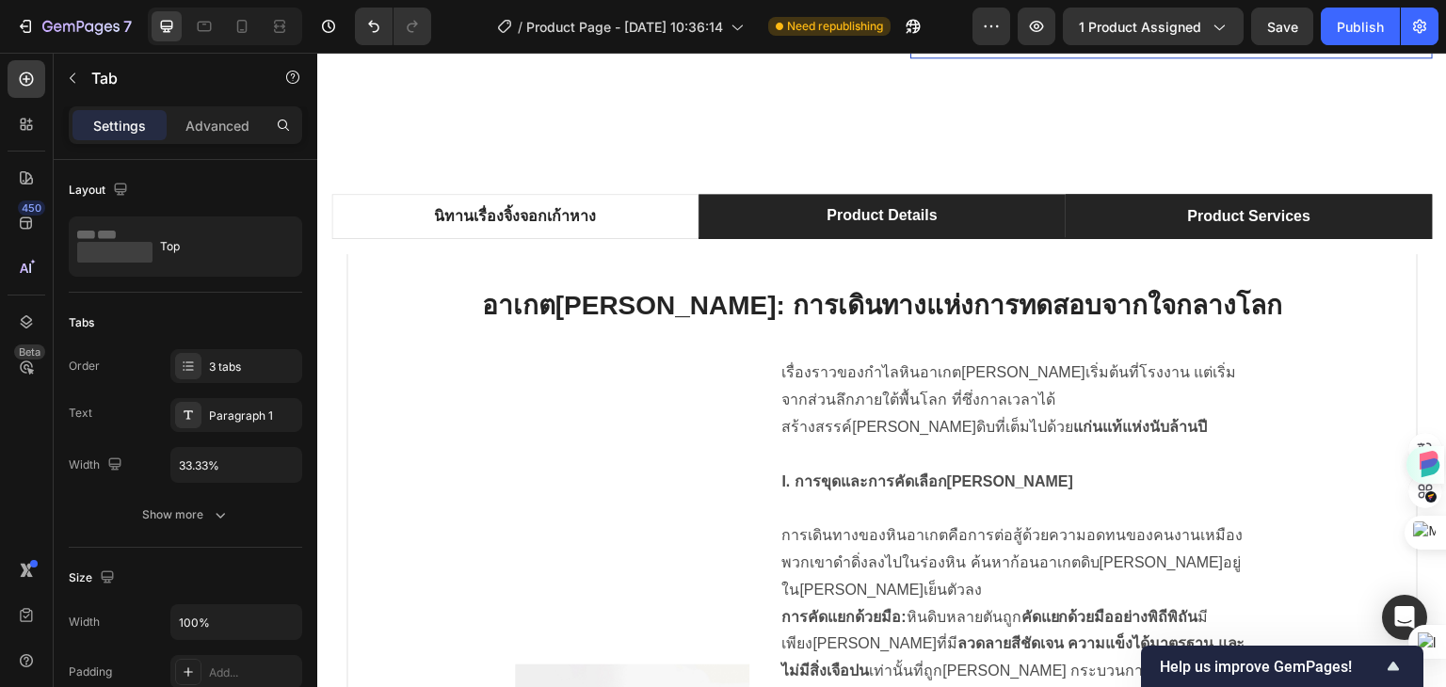
click at [1348, 202] on li "Product Services" at bounding box center [1249, 216] width 367 height 45
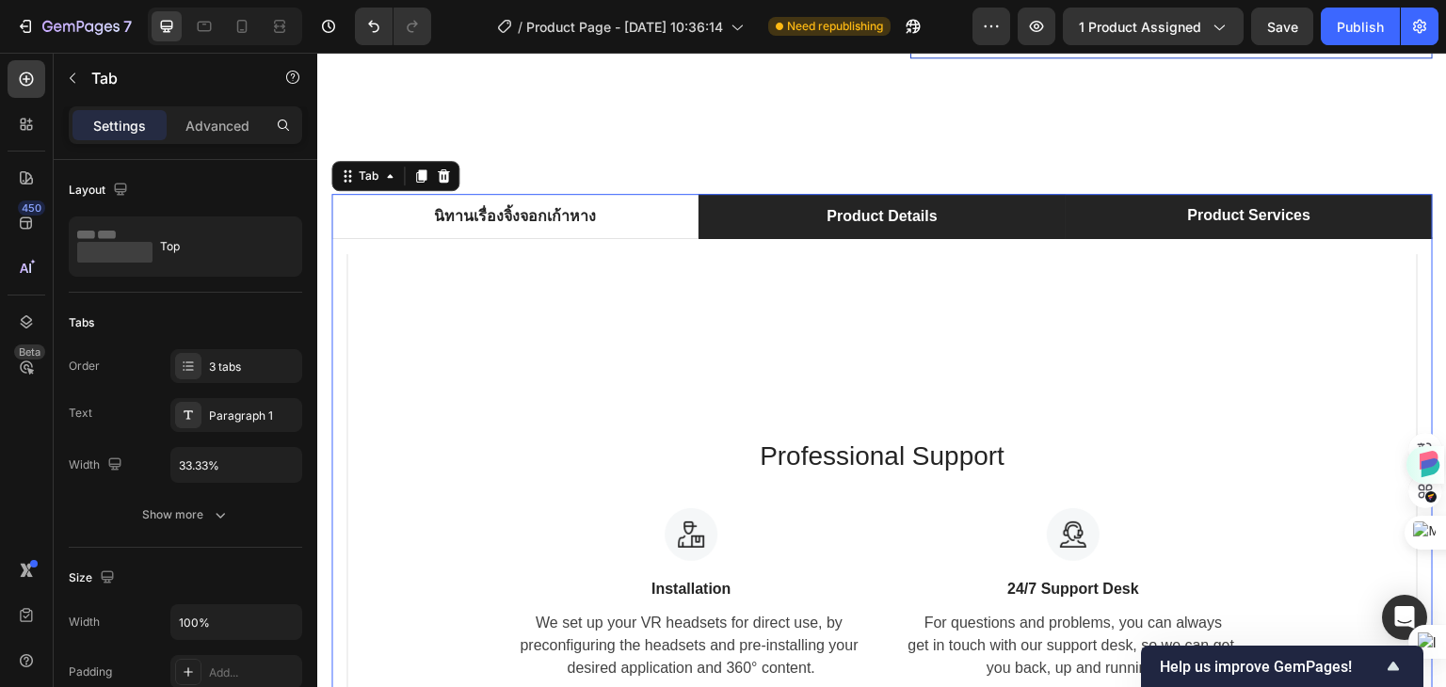
click at [982, 197] on li "Product Details" at bounding box center [881, 216] width 367 height 45
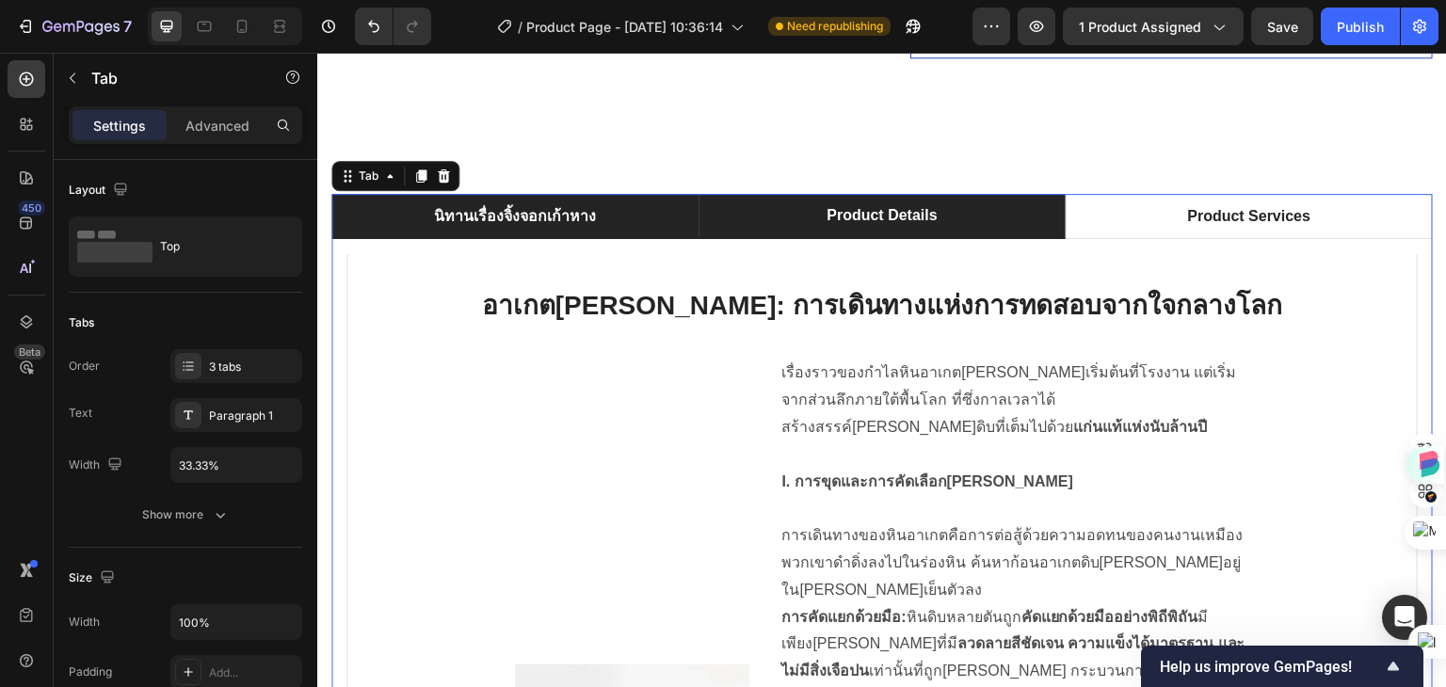
click at [630, 205] on li "นิทานเรื่องจิ้งจอกเก้าหาง" at bounding box center [514, 216] width 367 height 45
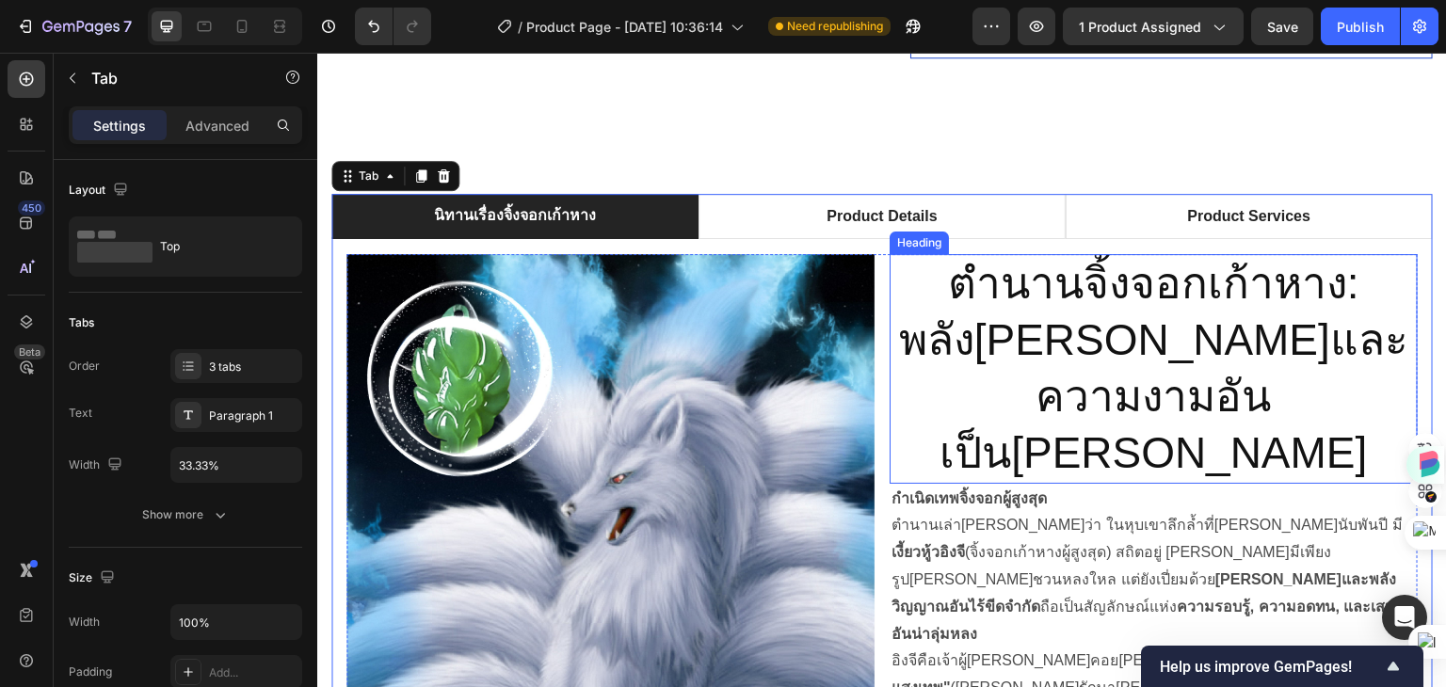
click at [1102, 286] on h2 "ตำนานจิ้งจอกเก้าหาง: พลัง[PERSON_NAME]และความงามอันเป็น[PERSON_NAME]" at bounding box center [1154, 368] width 528 height 229
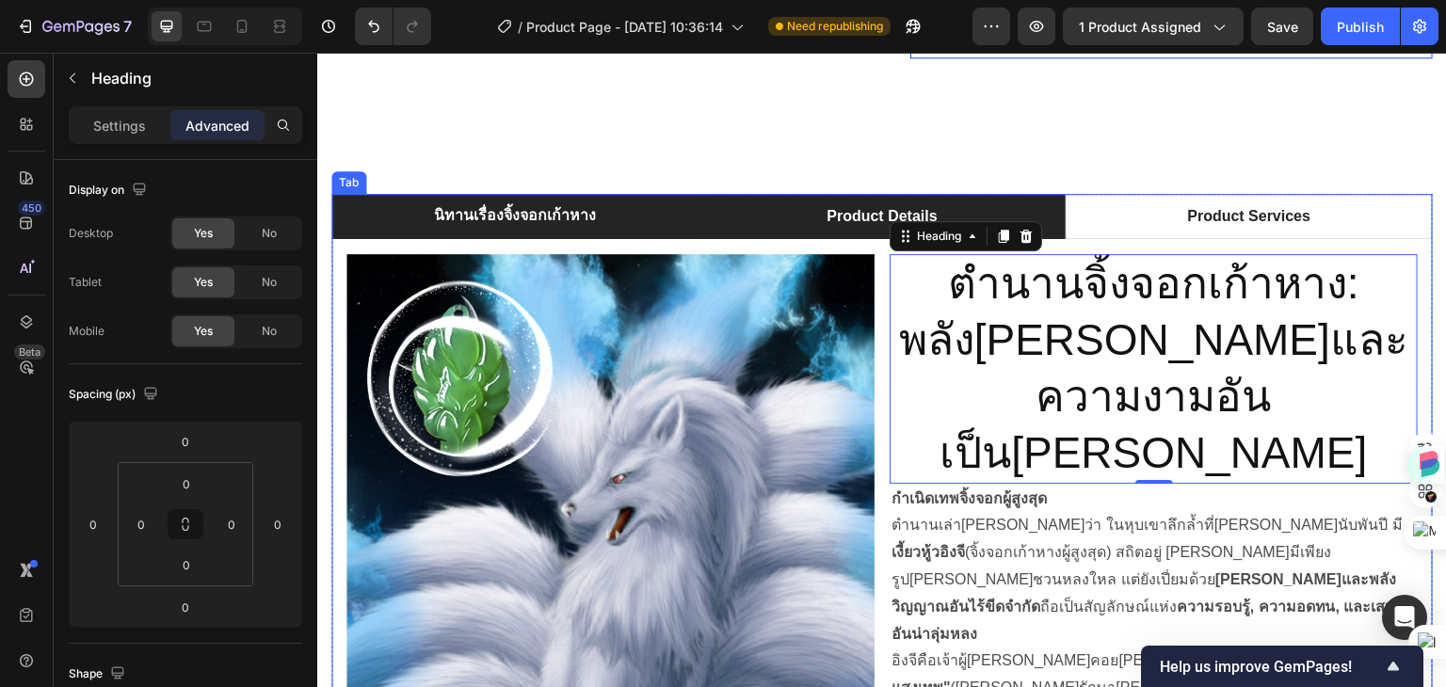
click at [853, 205] on p "Product Details" at bounding box center [882, 216] width 110 height 23
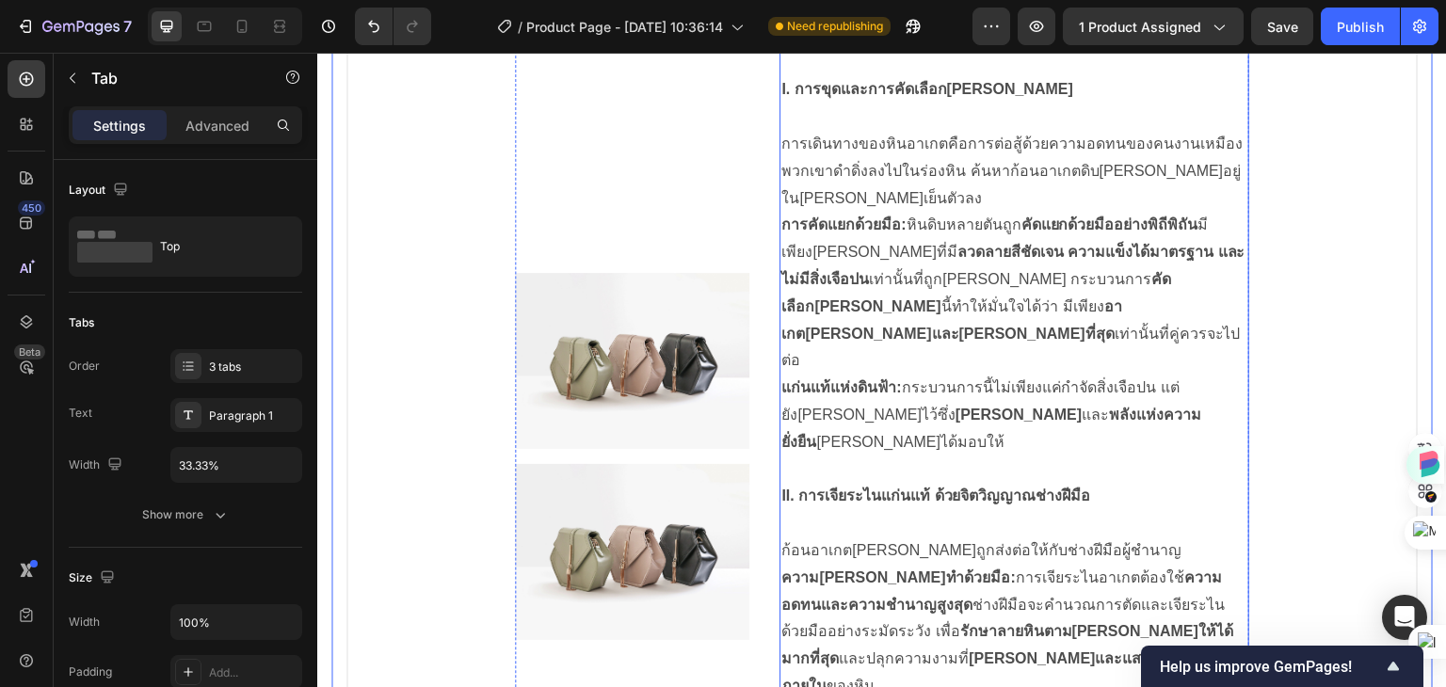
scroll to position [1162, 0]
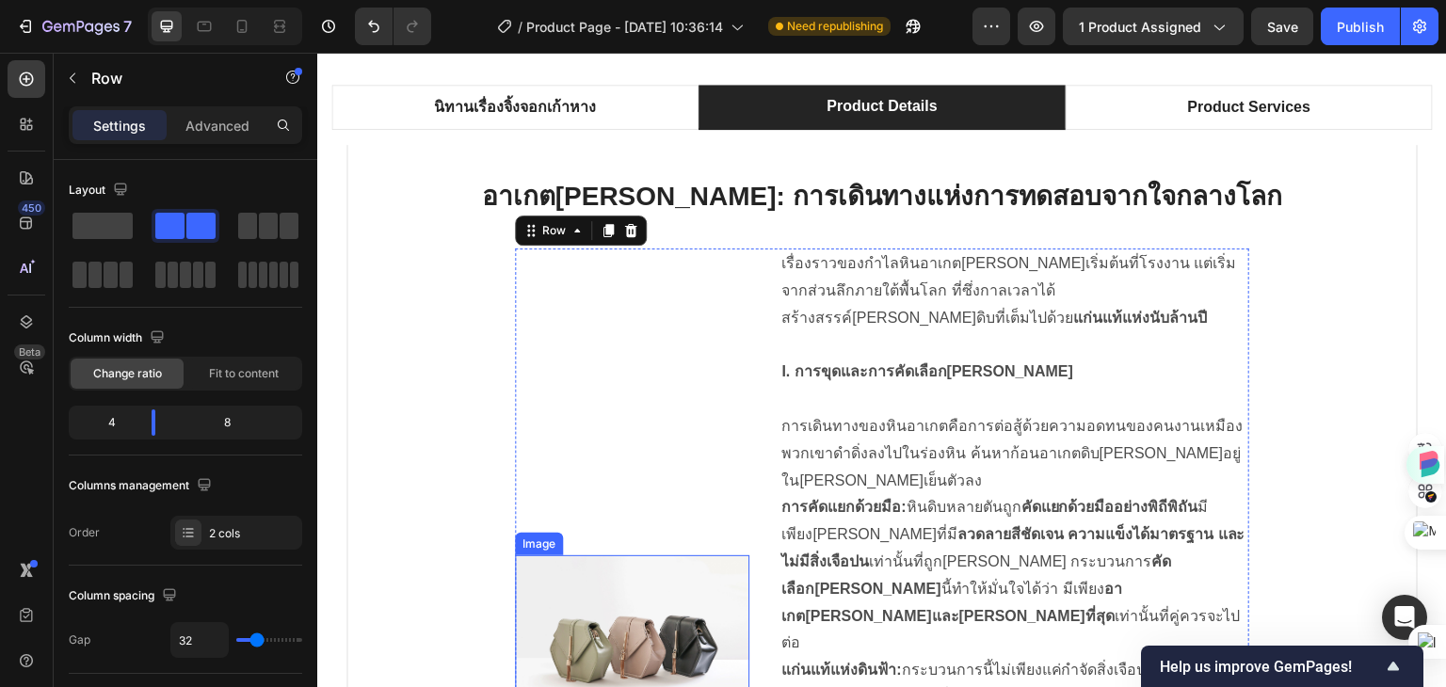
click at [611, 555] on img at bounding box center [632, 643] width 234 height 176
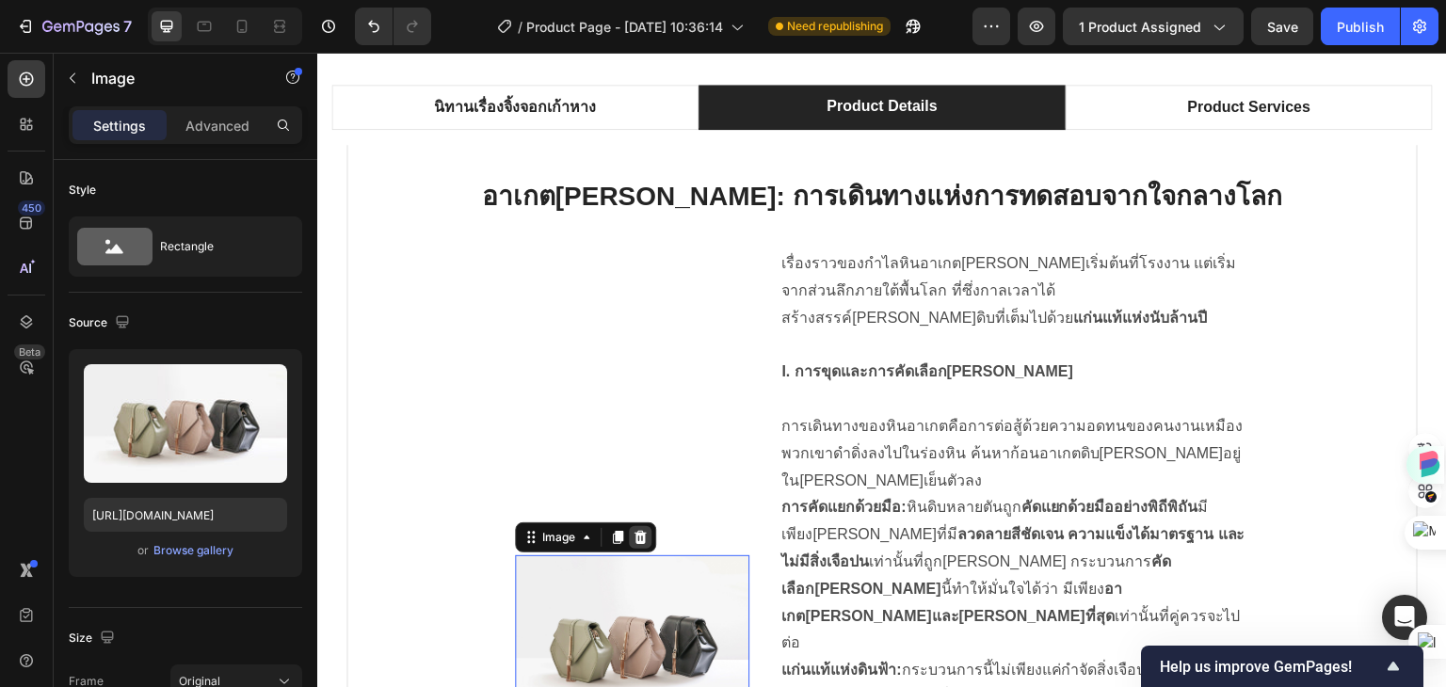
click at [634, 530] on icon at bounding box center [640, 536] width 12 height 13
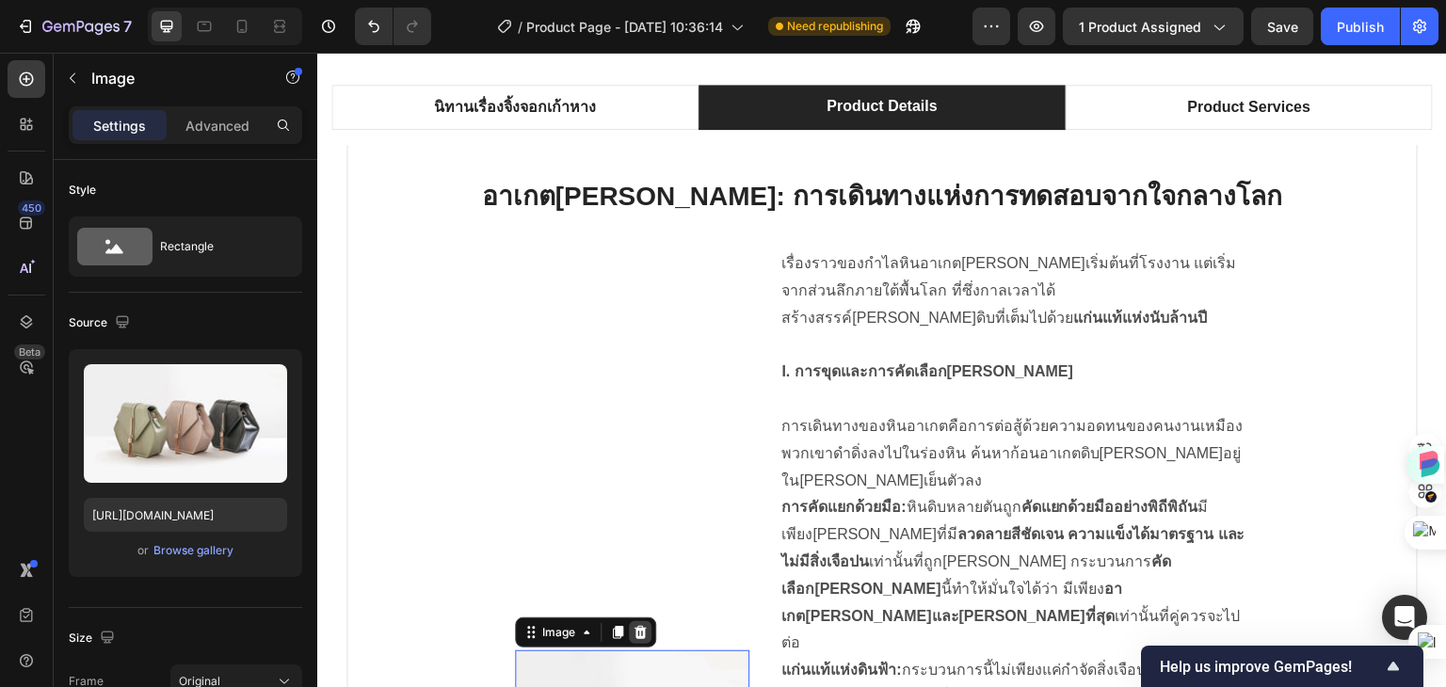
click at [634, 626] on icon at bounding box center [640, 632] width 12 height 13
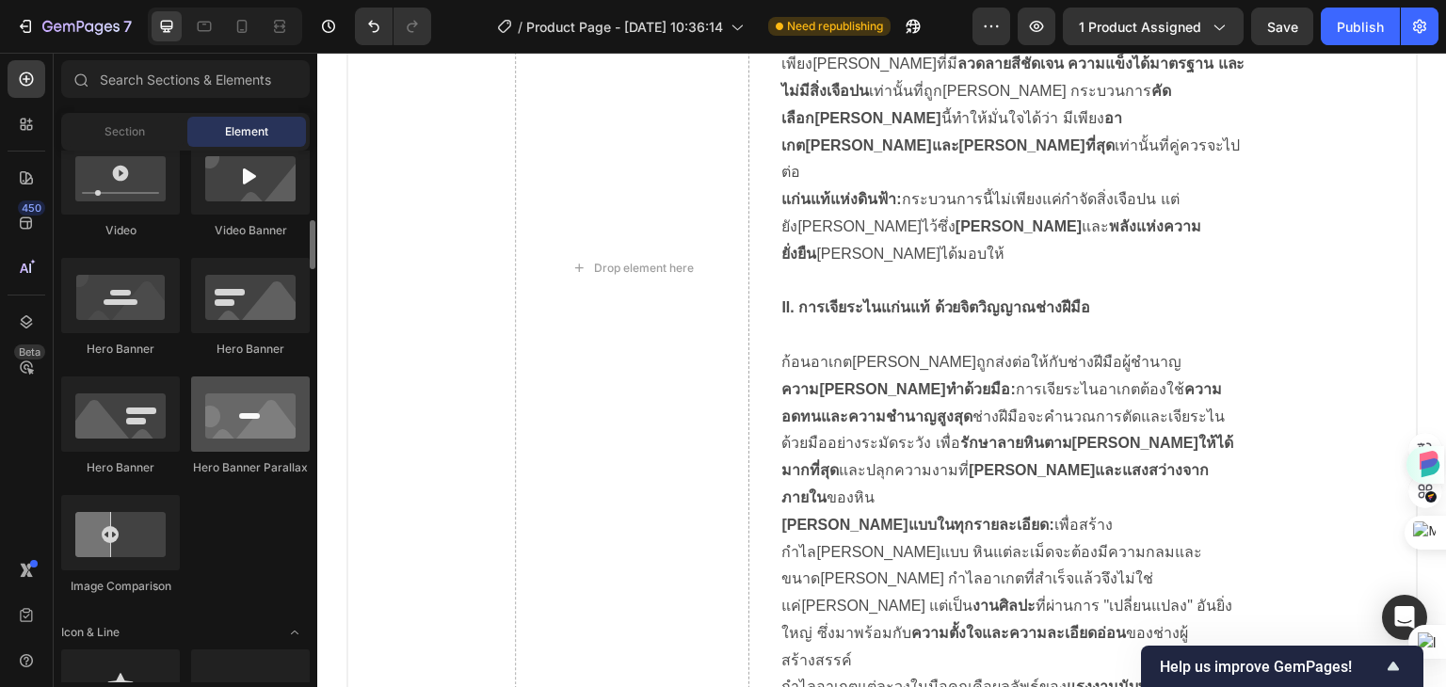
scroll to position [659, 0]
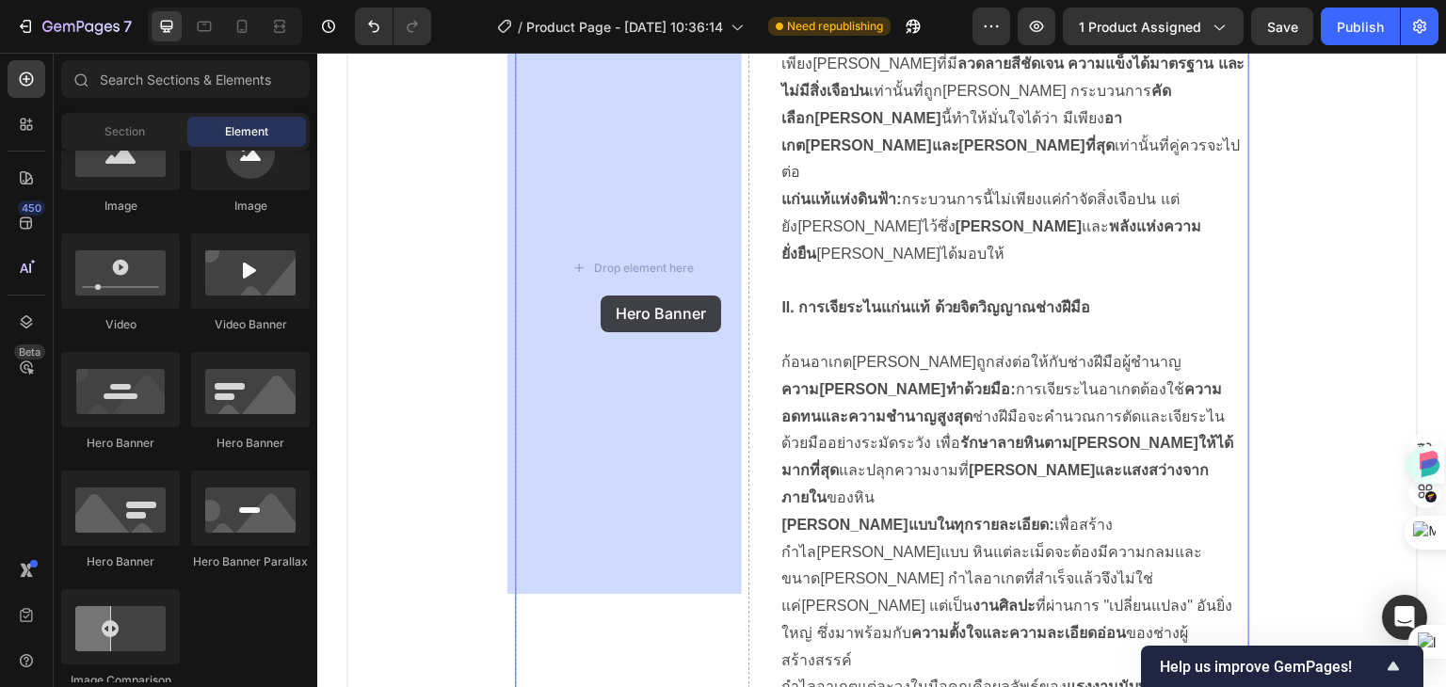
drag, startPoint x: 564, startPoint y: 457, endPoint x: 601, endPoint y: 296, distance: 165.1
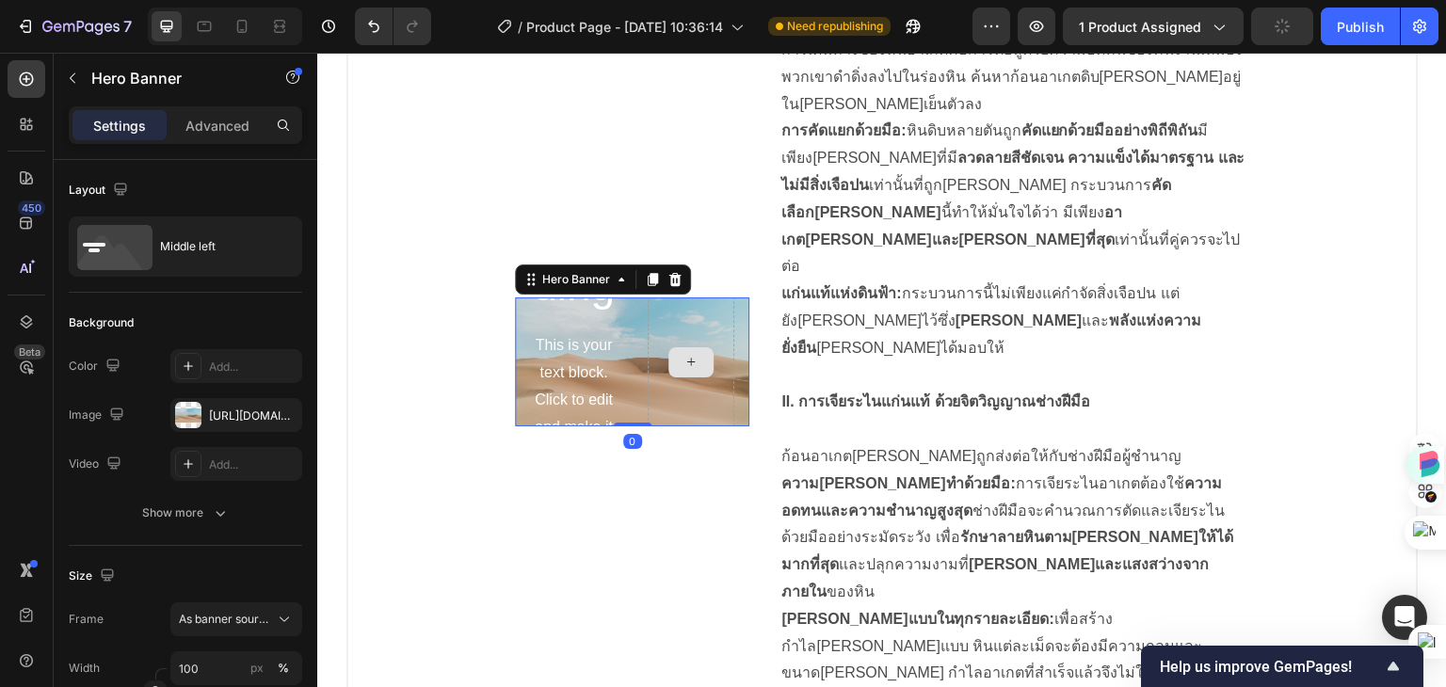
scroll to position [1444, 0]
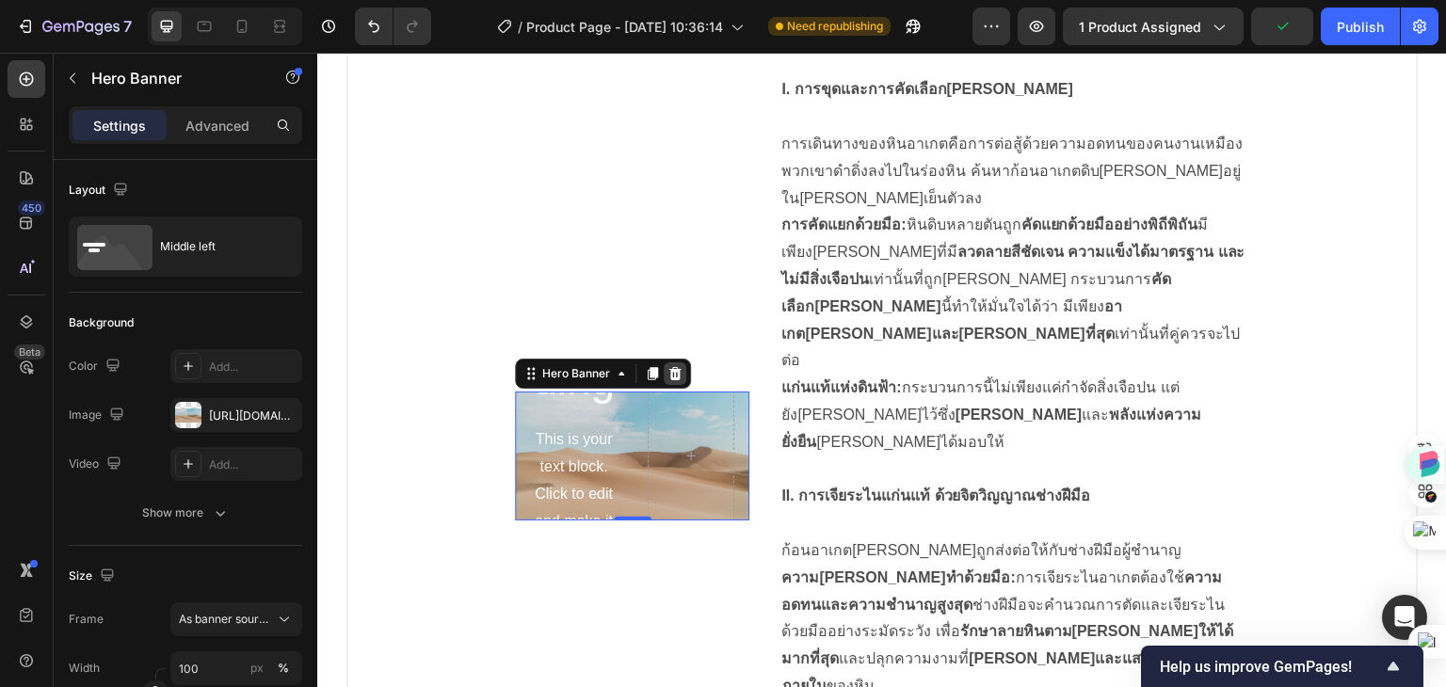
click at [669, 367] on icon at bounding box center [675, 373] width 12 height 13
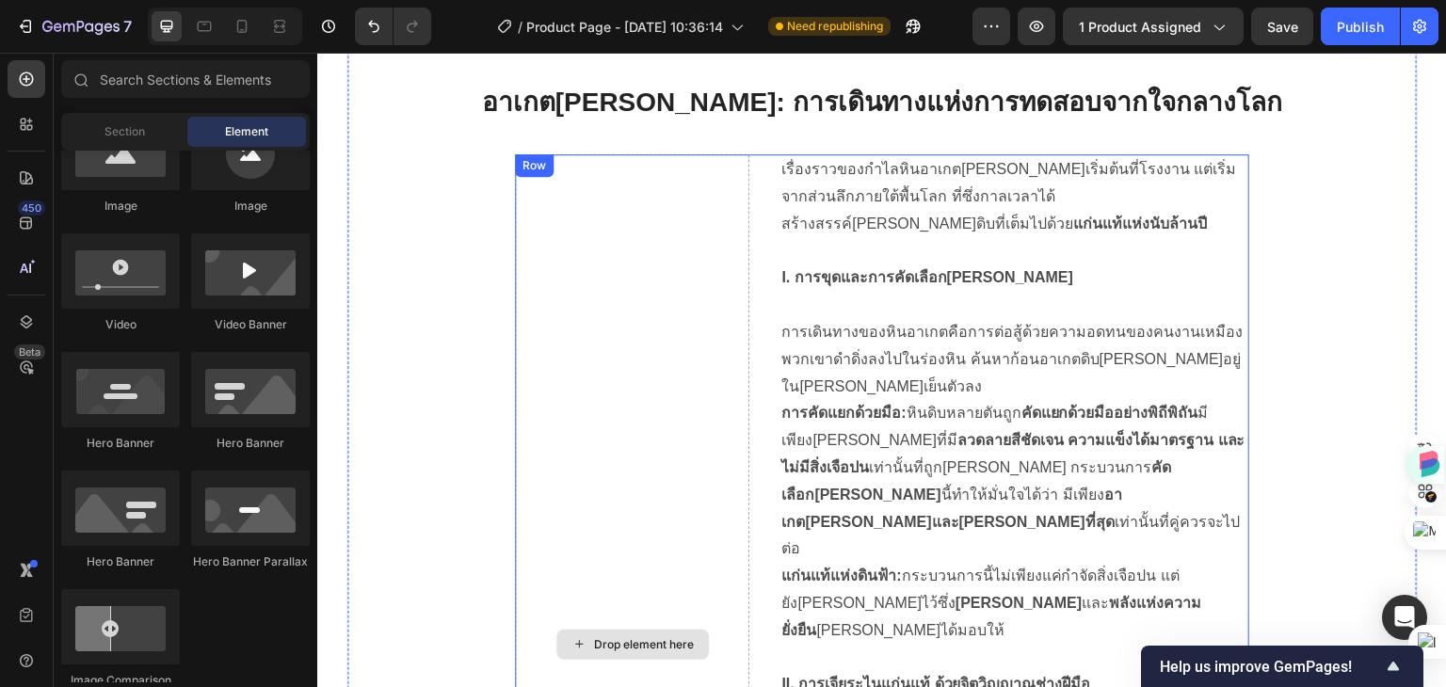
scroll to position [1162, 0]
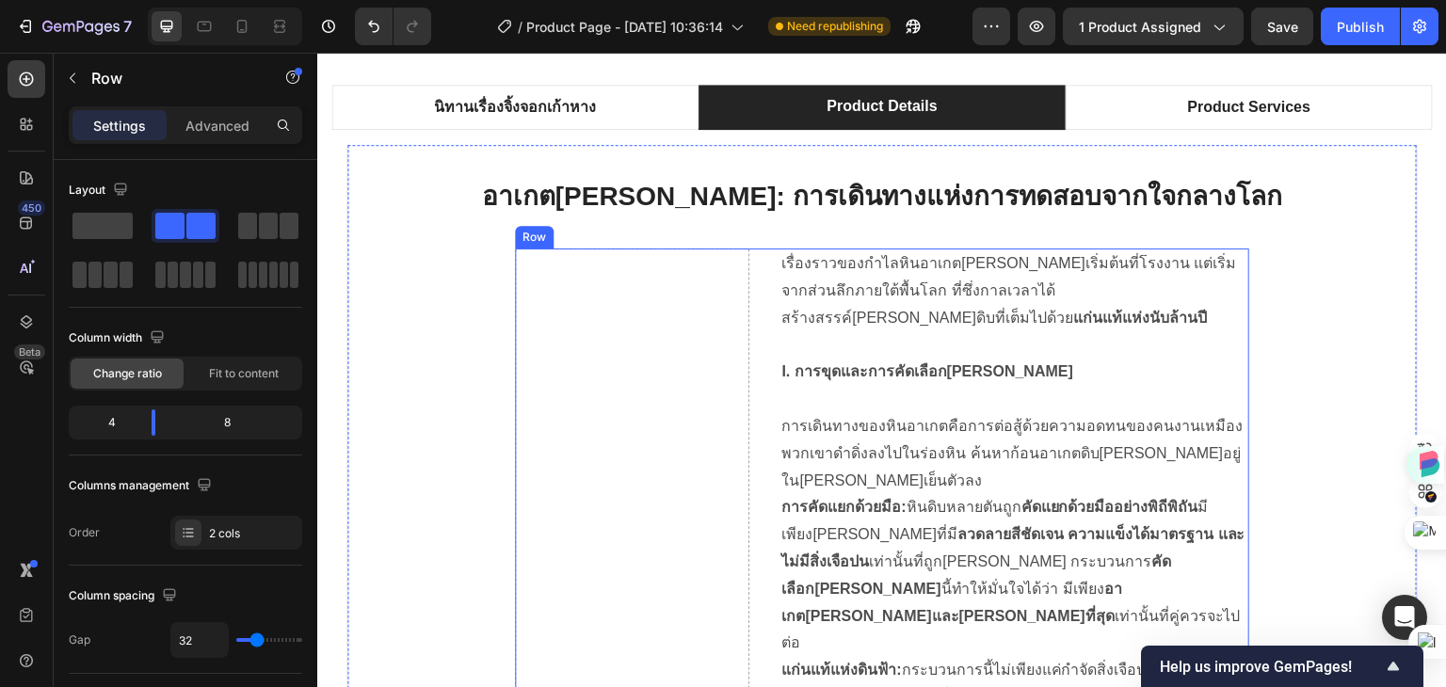
click at [625, 230] on icon at bounding box center [631, 230] width 12 height 13
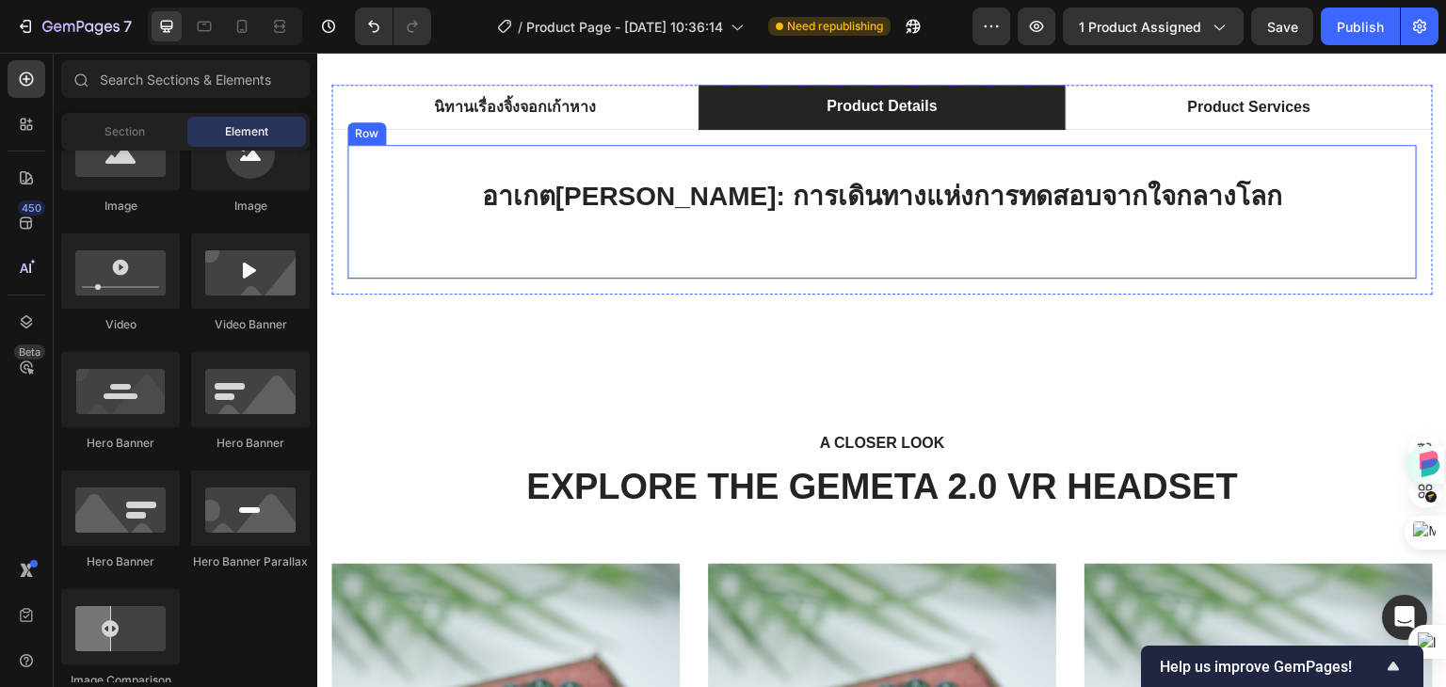
scroll to position [1004, 0]
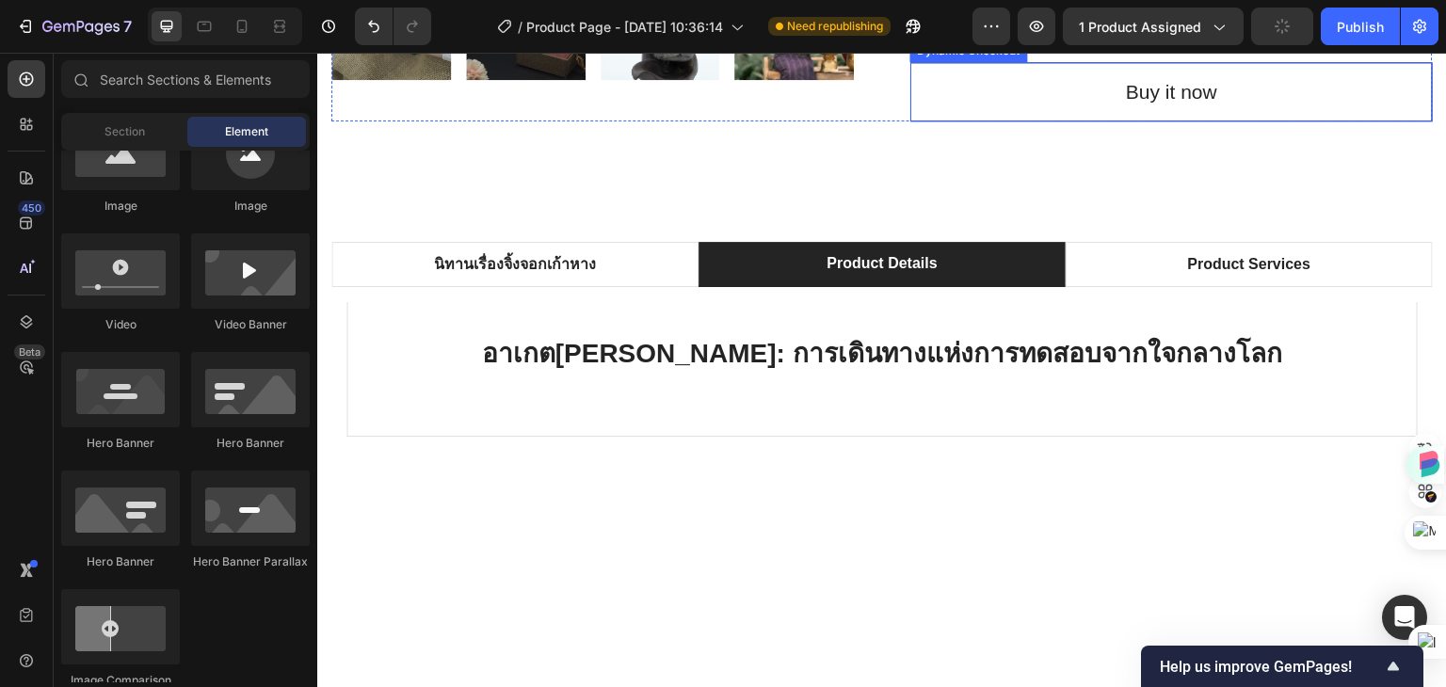
click at [910, 122] on button "Buy it now" at bounding box center [1171, 92] width 522 height 60
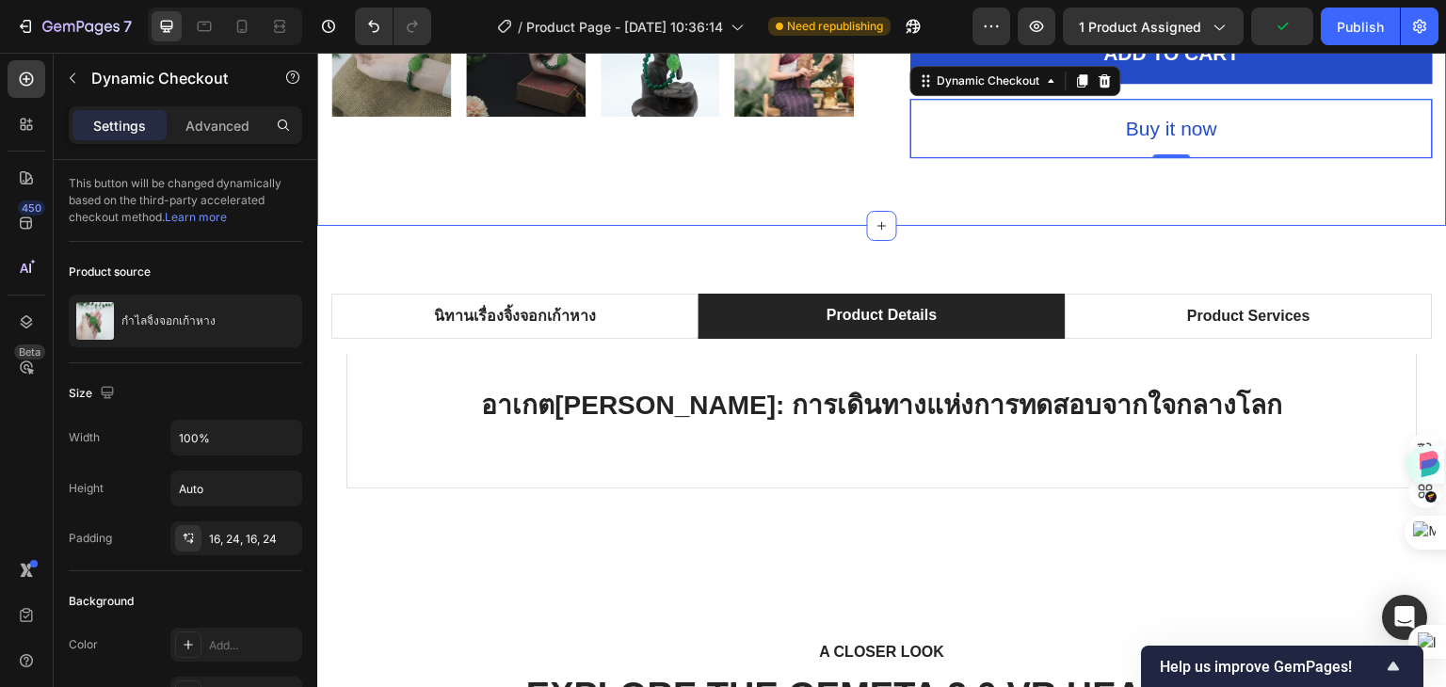
scroll to position [973, 0]
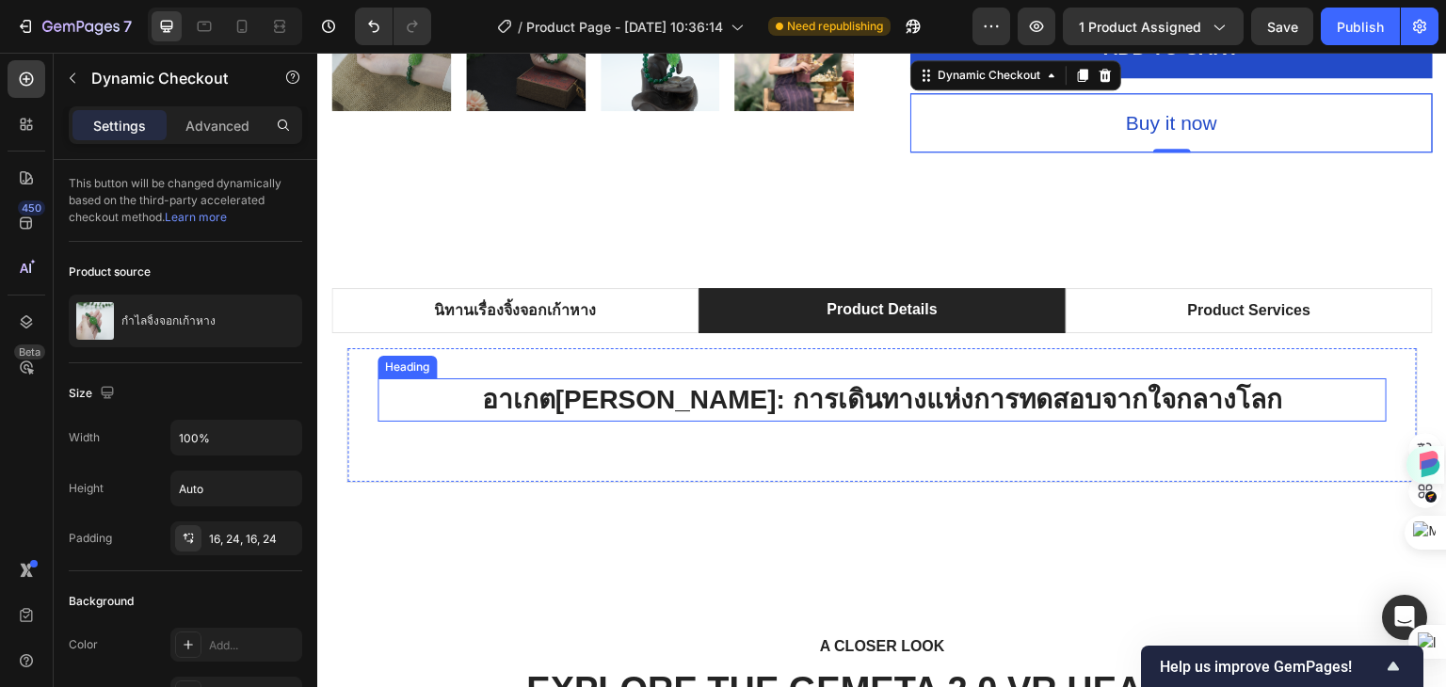
click at [857, 390] on strong "อาเกต[PERSON_NAME]: การเดินทางแห่งการทดสอบจากใจกลางโลก" at bounding box center [881, 399] width 801 height 29
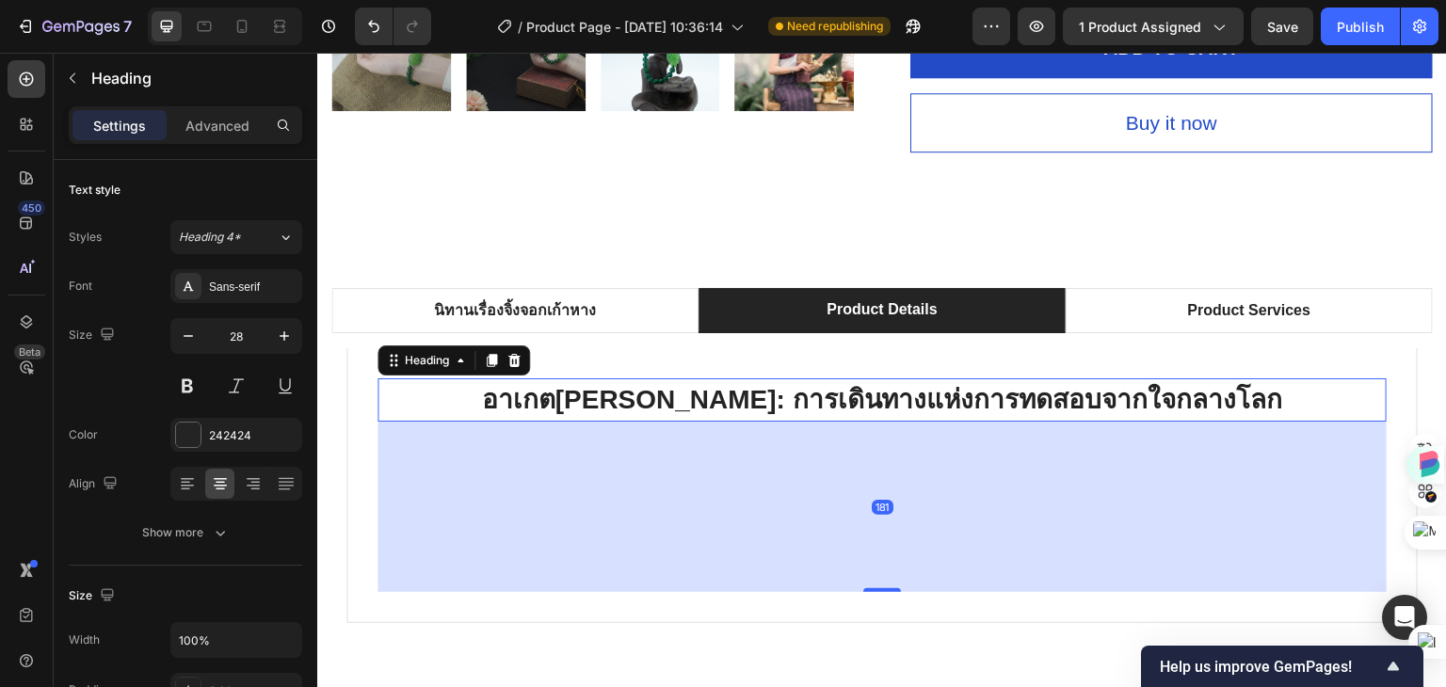
drag, startPoint x: 875, startPoint y: 435, endPoint x: 974, endPoint y: 287, distance: 177.8
click at [873, 568] on div "อาเกตธรรมชาติ: การเดินทางแห่งการทดสอบจากใจกลางโลก Heading 181 Row" at bounding box center [881, 485] width 1071 height 275
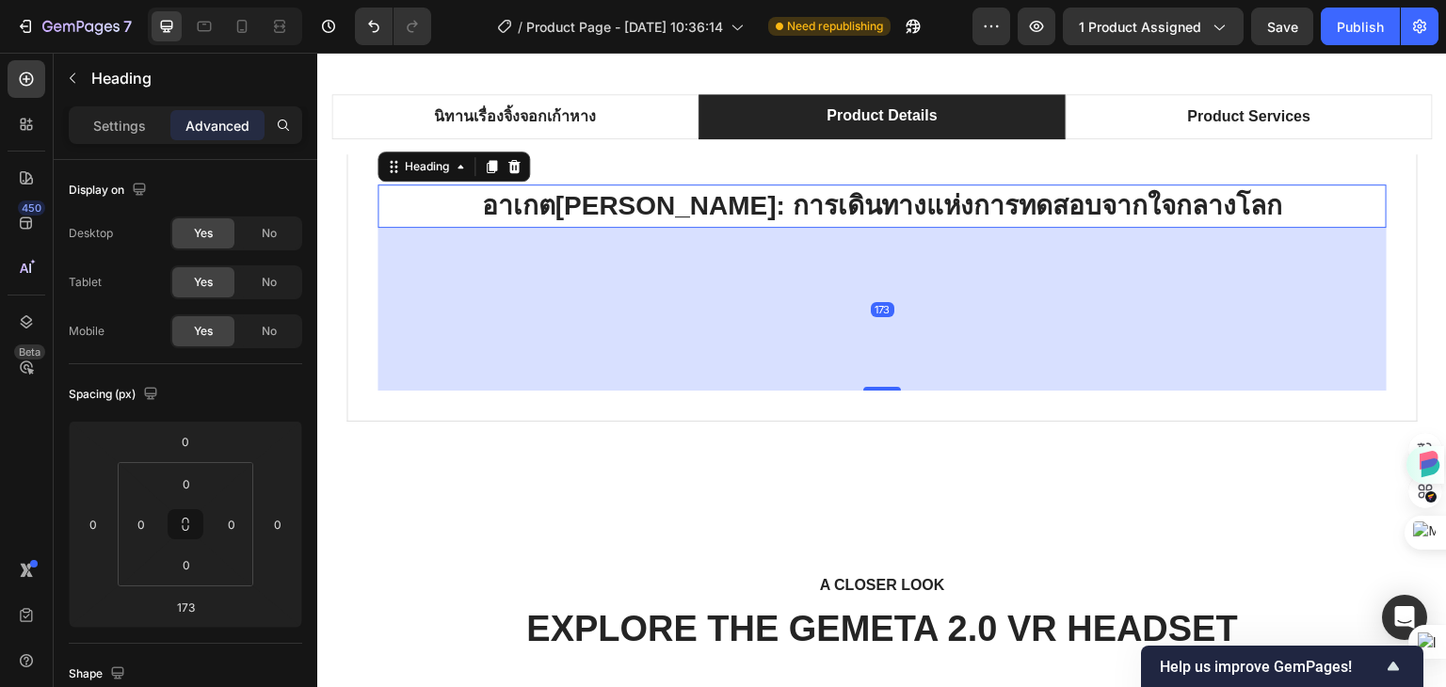
scroll to position [1162, 0]
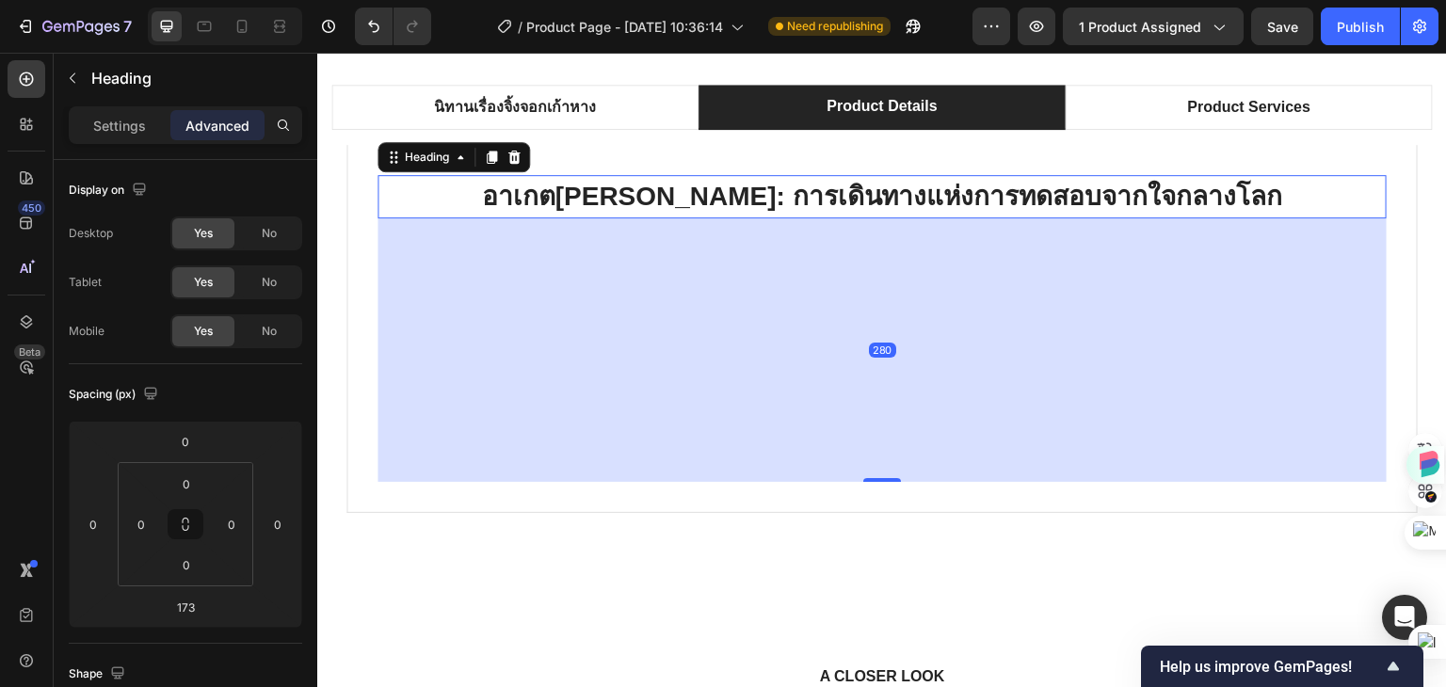
drag, startPoint x: 880, startPoint y: 376, endPoint x: 875, endPoint y: 465, distance: 89.6
click at [881, 478] on div at bounding box center [882, 480] width 38 height 4
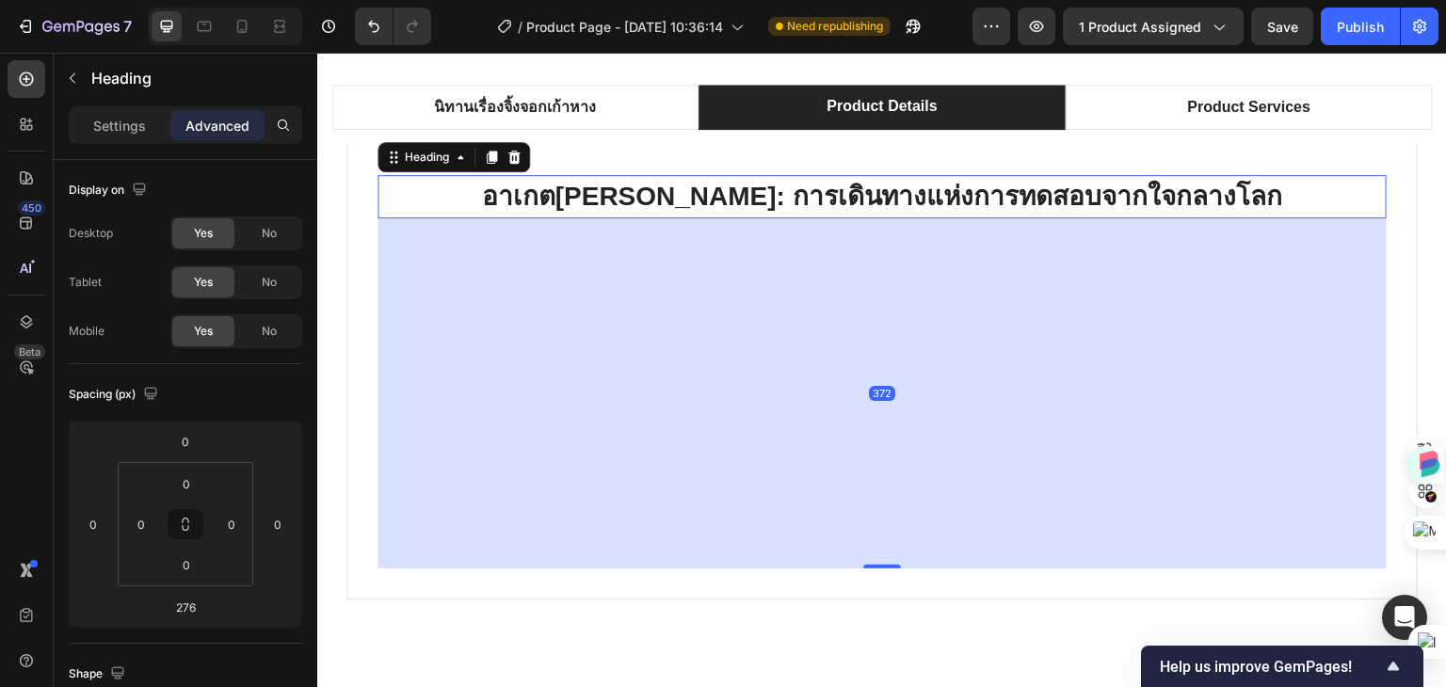
drag, startPoint x: 875, startPoint y: 474, endPoint x: 869, endPoint y: 483, distance: 10.2
click at [863, 565] on div at bounding box center [882, 567] width 38 height 4
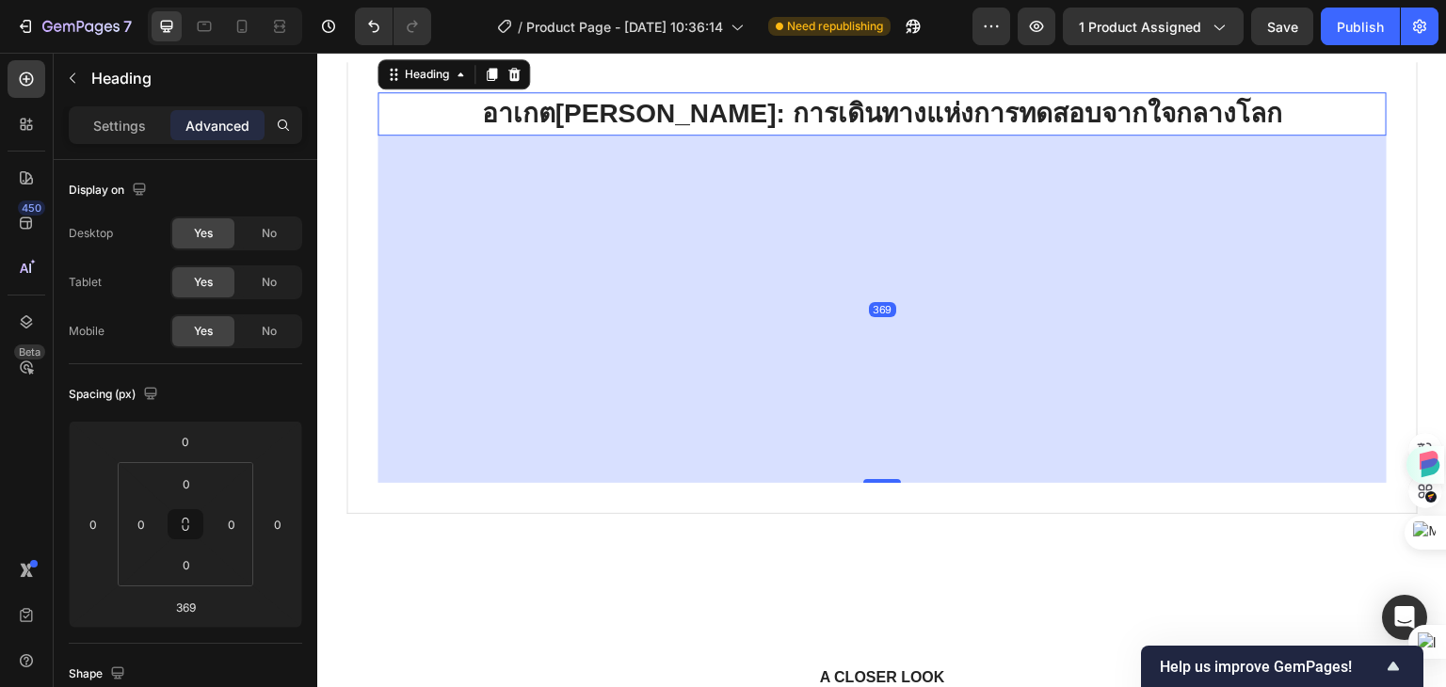
scroll to position [1256, 0]
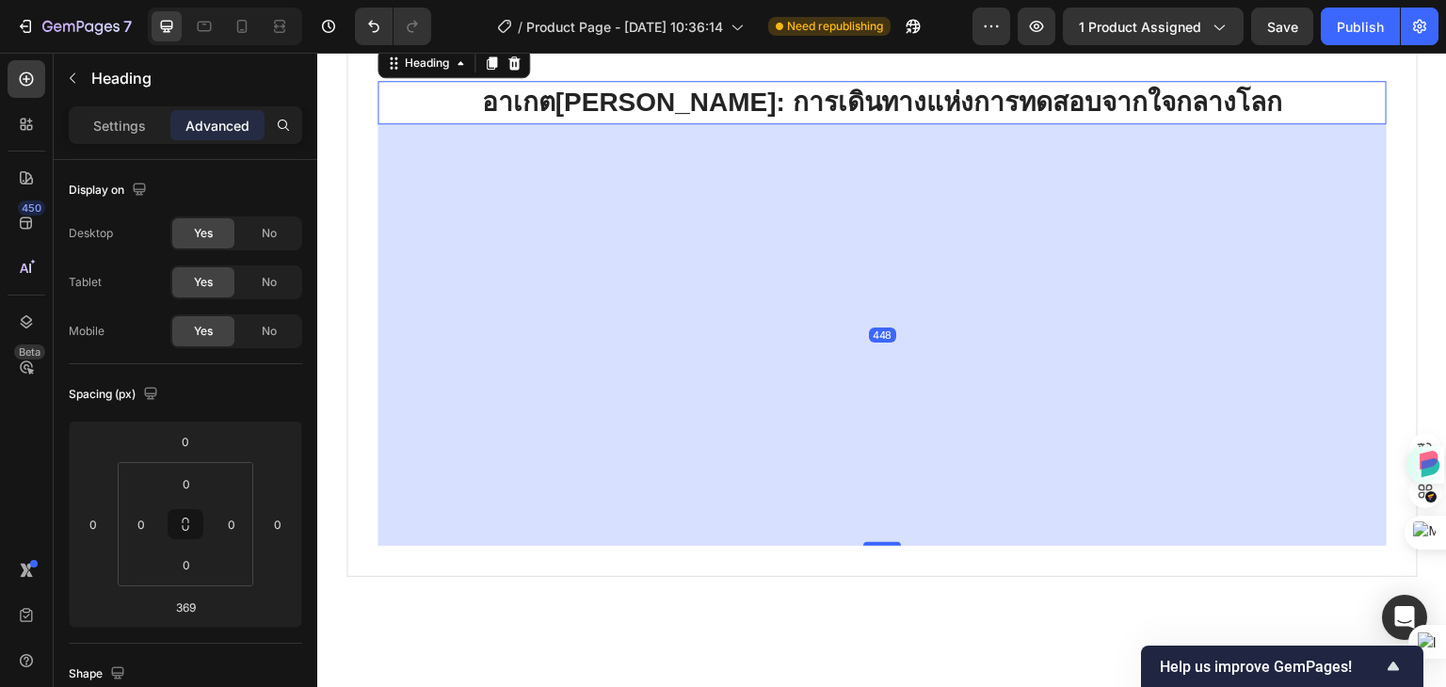
drag, startPoint x: 875, startPoint y: 468, endPoint x: 868, endPoint y: 515, distance: 47.5
click at [869, 542] on div at bounding box center [882, 544] width 38 height 4
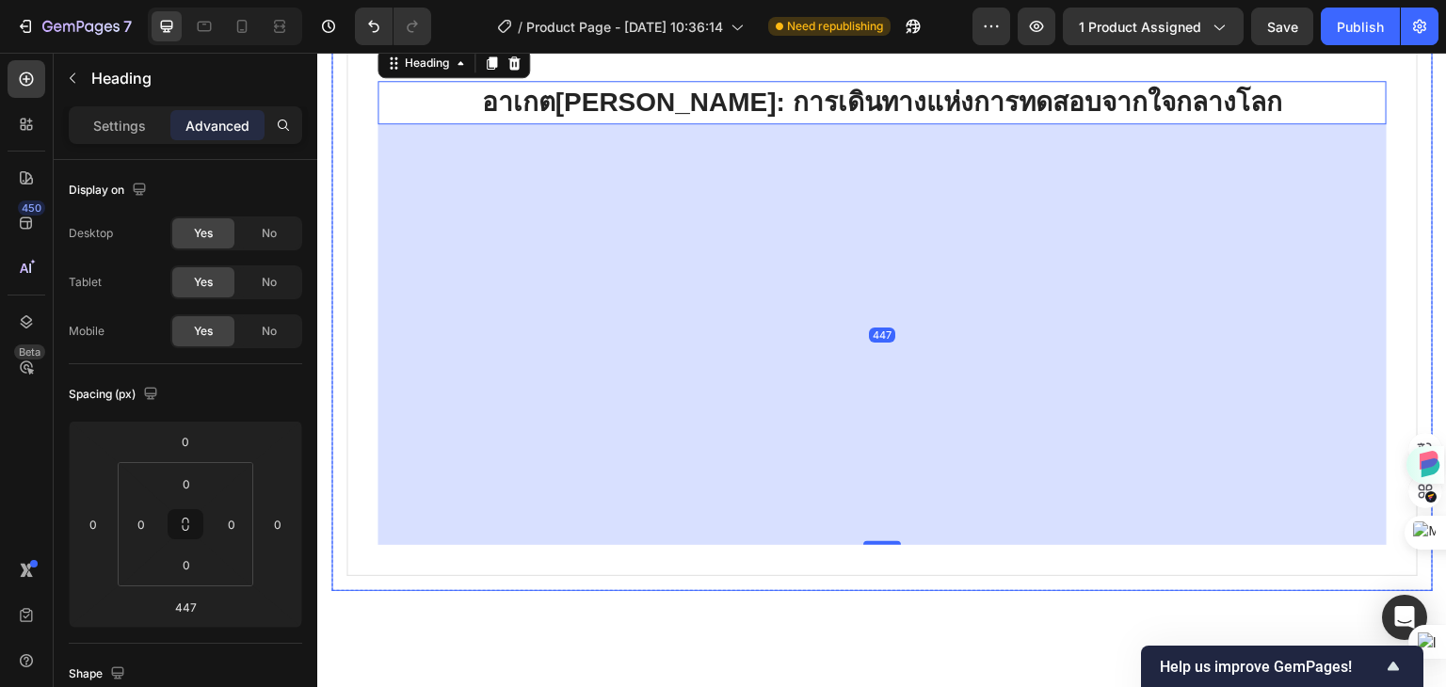
scroll to position [1538, 0]
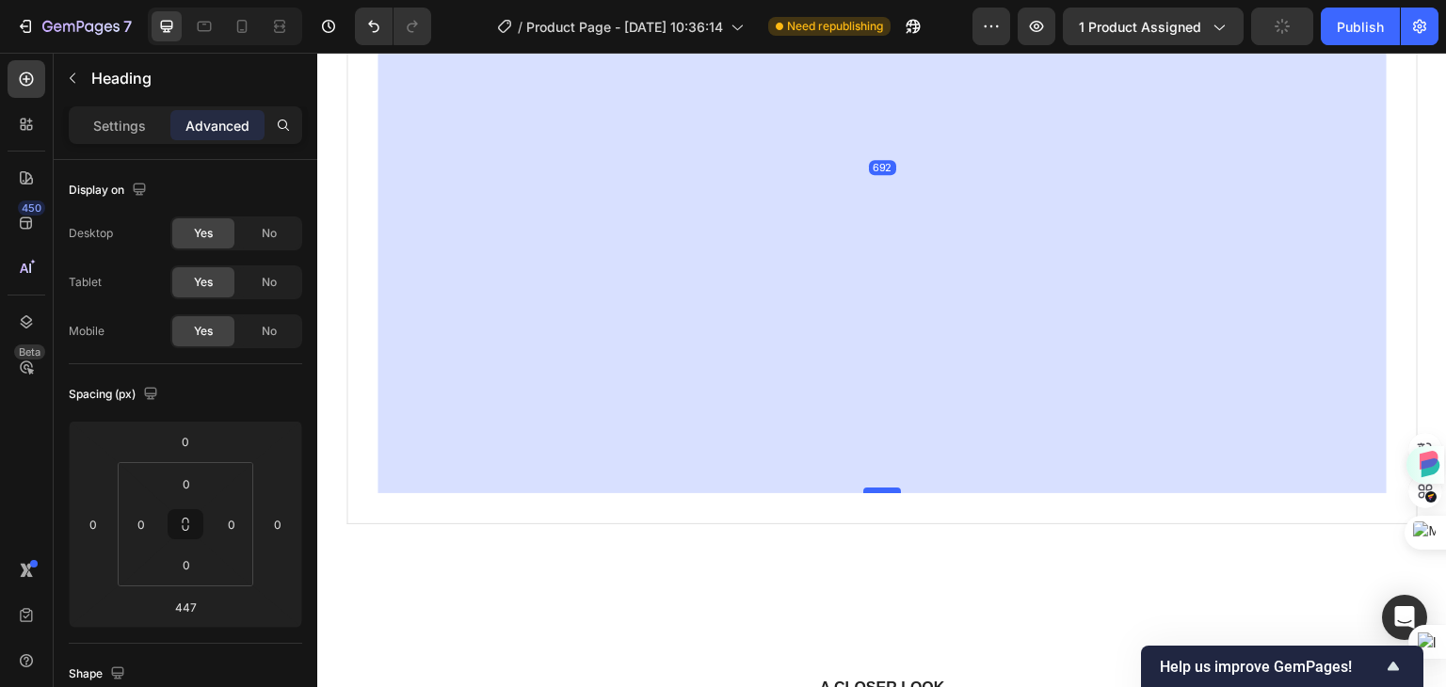
drag, startPoint x: 875, startPoint y: 257, endPoint x: 859, endPoint y: 488, distance: 231.3
click at [863, 488] on div at bounding box center [882, 491] width 38 height 6
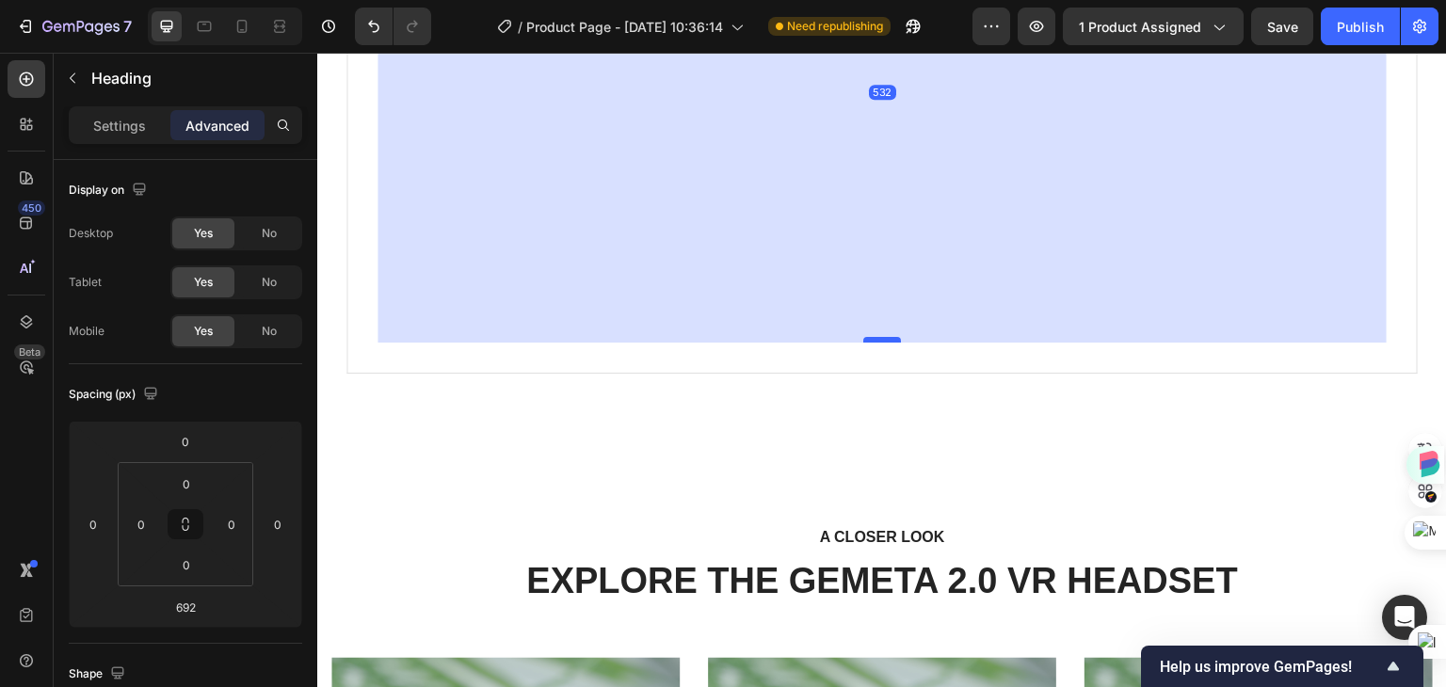
drag, startPoint x: 864, startPoint y: 490, endPoint x: 877, endPoint y: 339, distance: 151.2
click at [877, 339] on div at bounding box center [882, 340] width 38 height 6
type input "532"
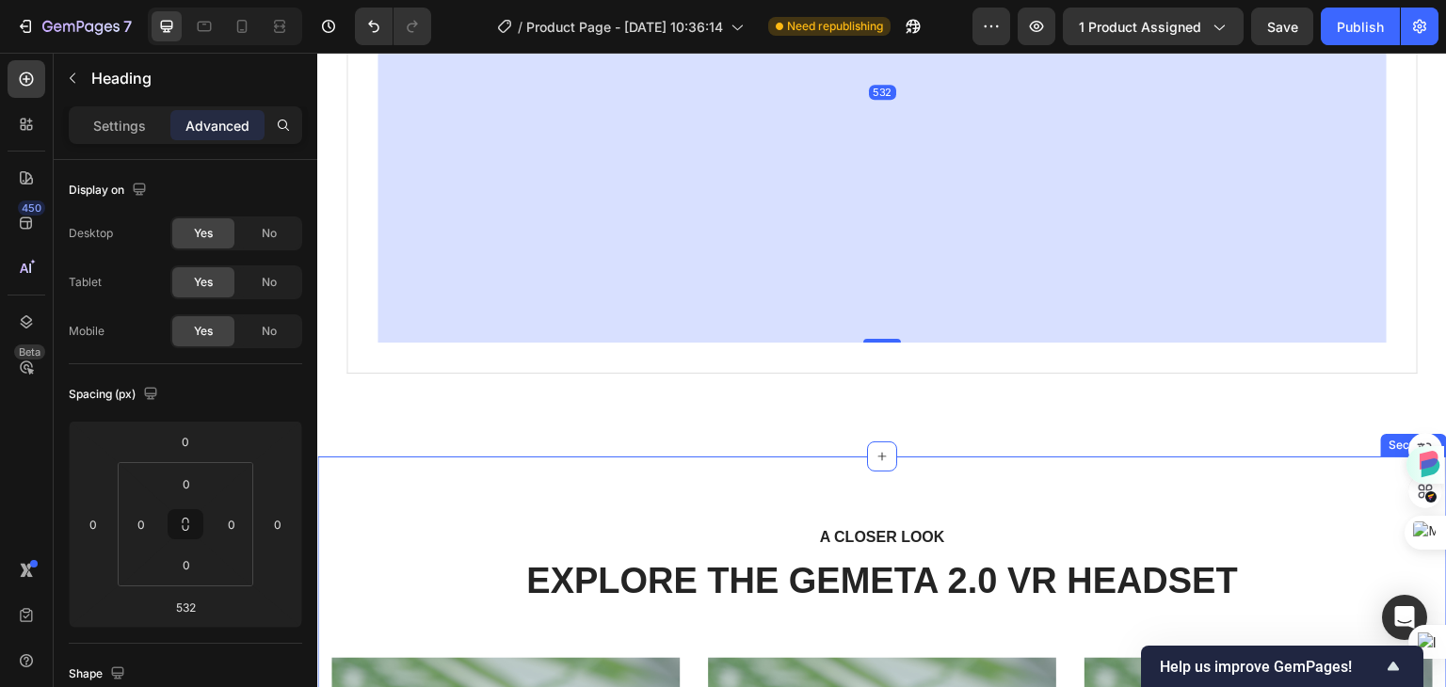
scroll to position [1350, 0]
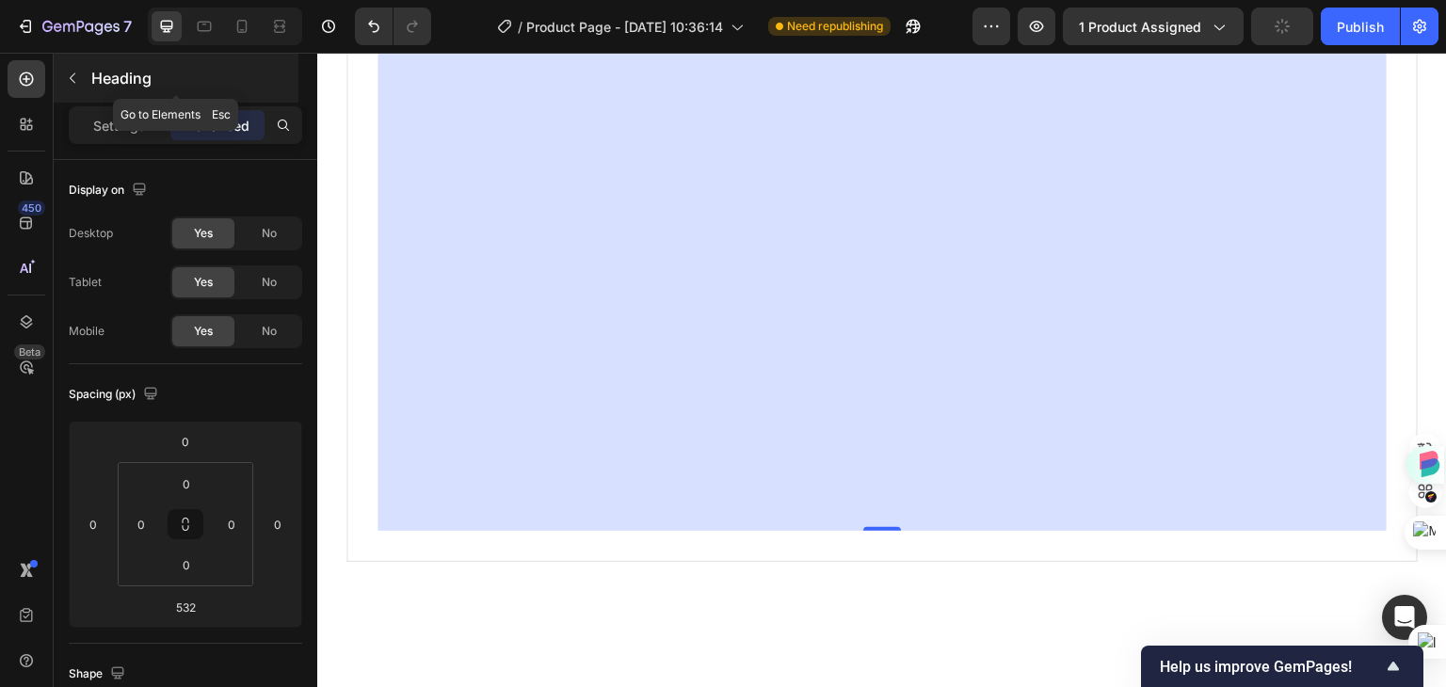
click at [79, 79] on icon "button" at bounding box center [72, 78] width 15 height 15
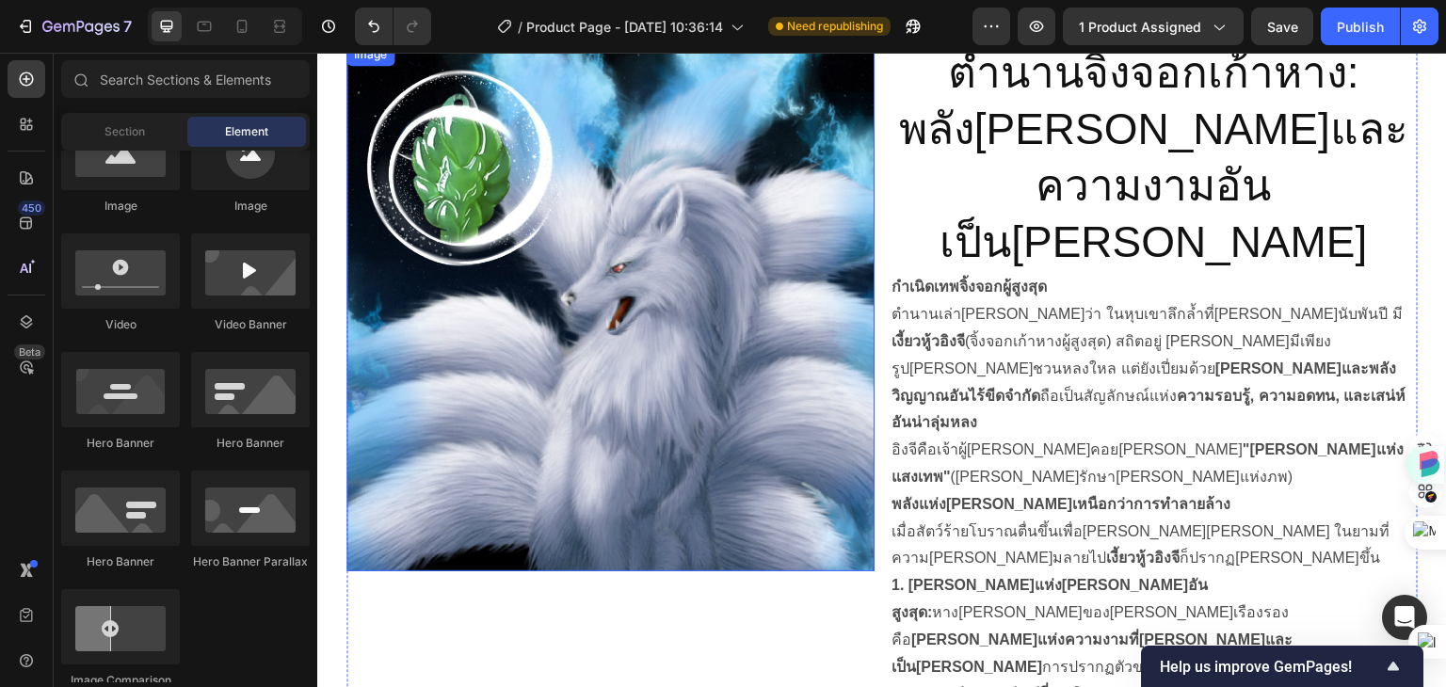
scroll to position [1224, 0]
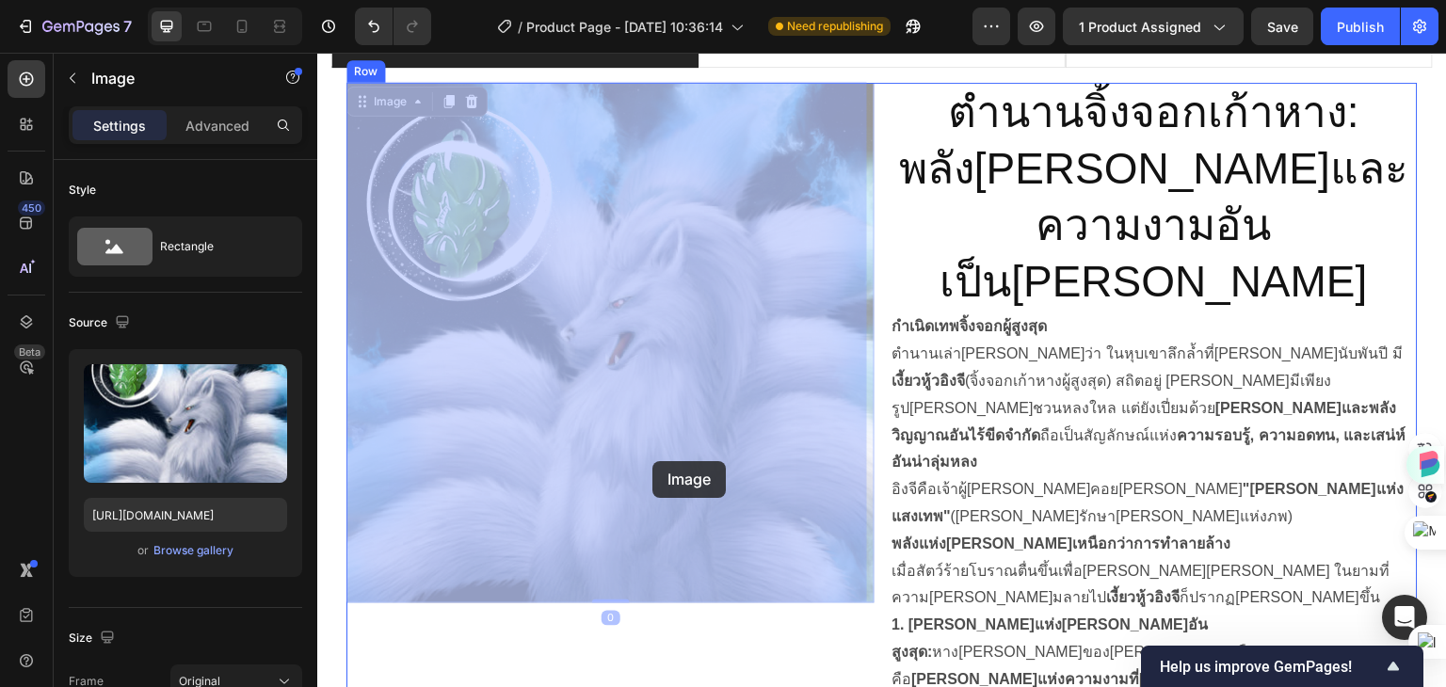
drag, startPoint x: 664, startPoint y: 262, endPoint x: 652, endPoint y: 461, distance: 199.9
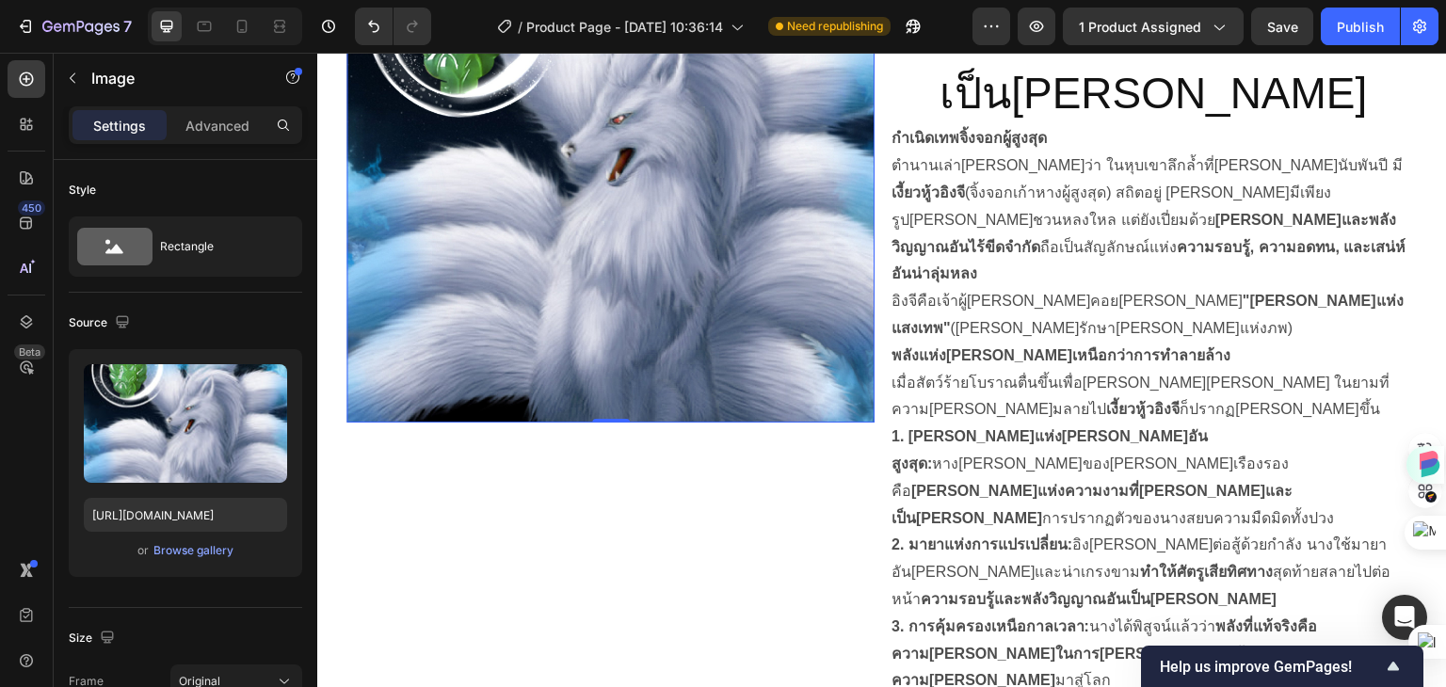
scroll to position [1506, 0]
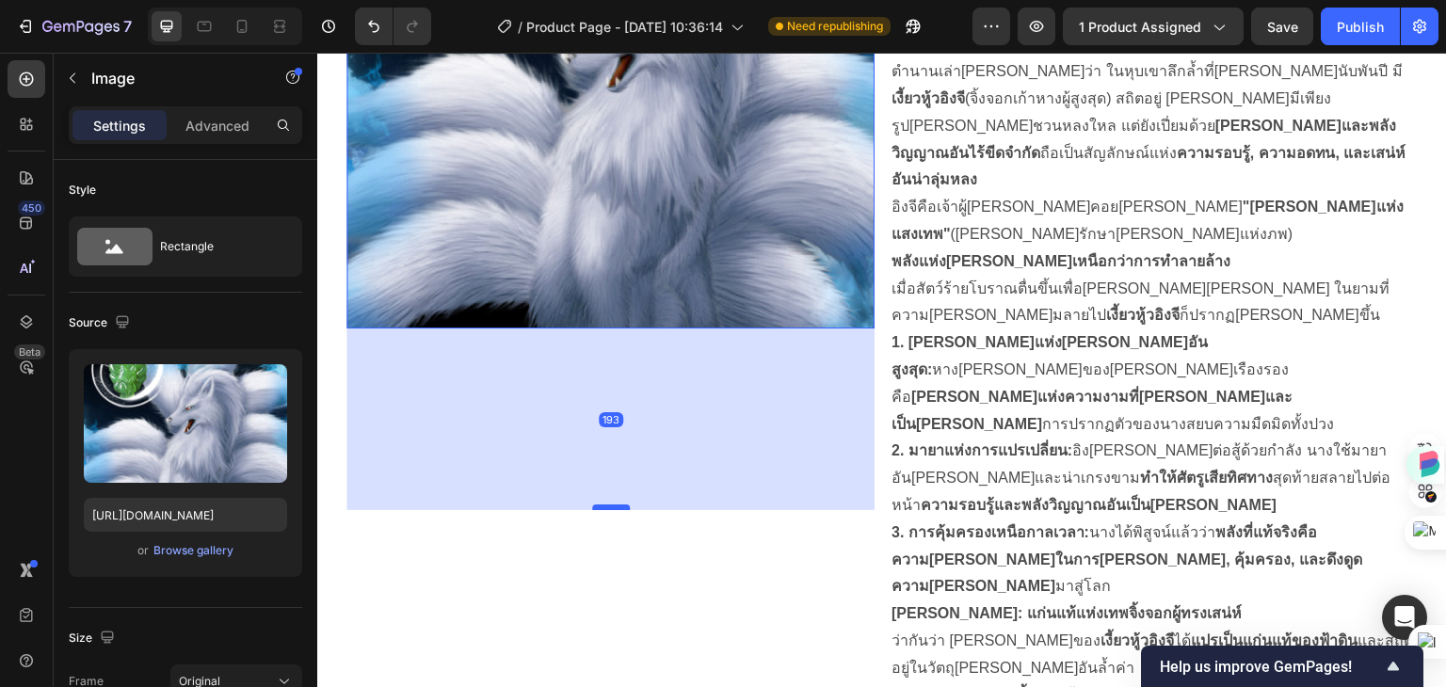
drag, startPoint x: 599, startPoint y: 316, endPoint x: 594, endPoint y: 498, distance: 181.7
click at [594, 505] on div at bounding box center [611, 508] width 38 height 6
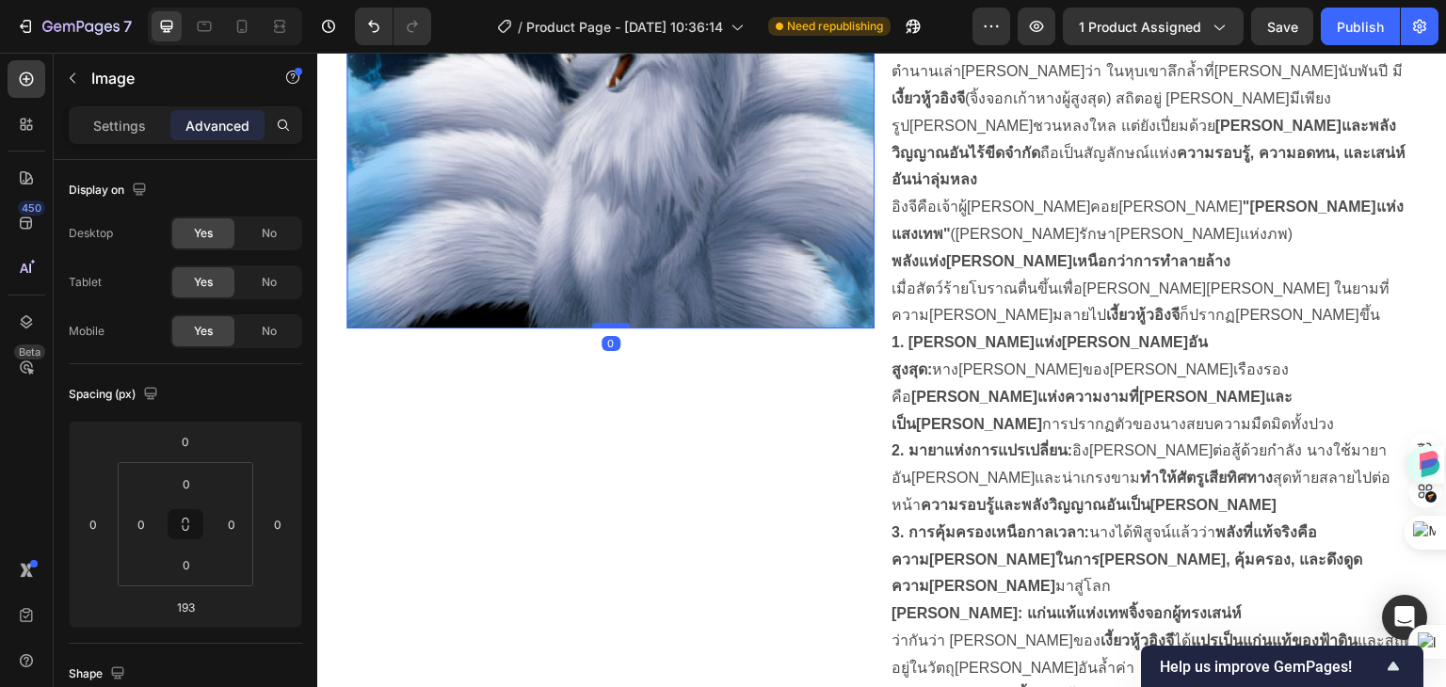
drag, startPoint x: 603, startPoint y: 501, endPoint x: 618, endPoint y: 317, distance: 184.2
click at [618, 323] on div at bounding box center [611, 326] width 38 height 6
type input "0"
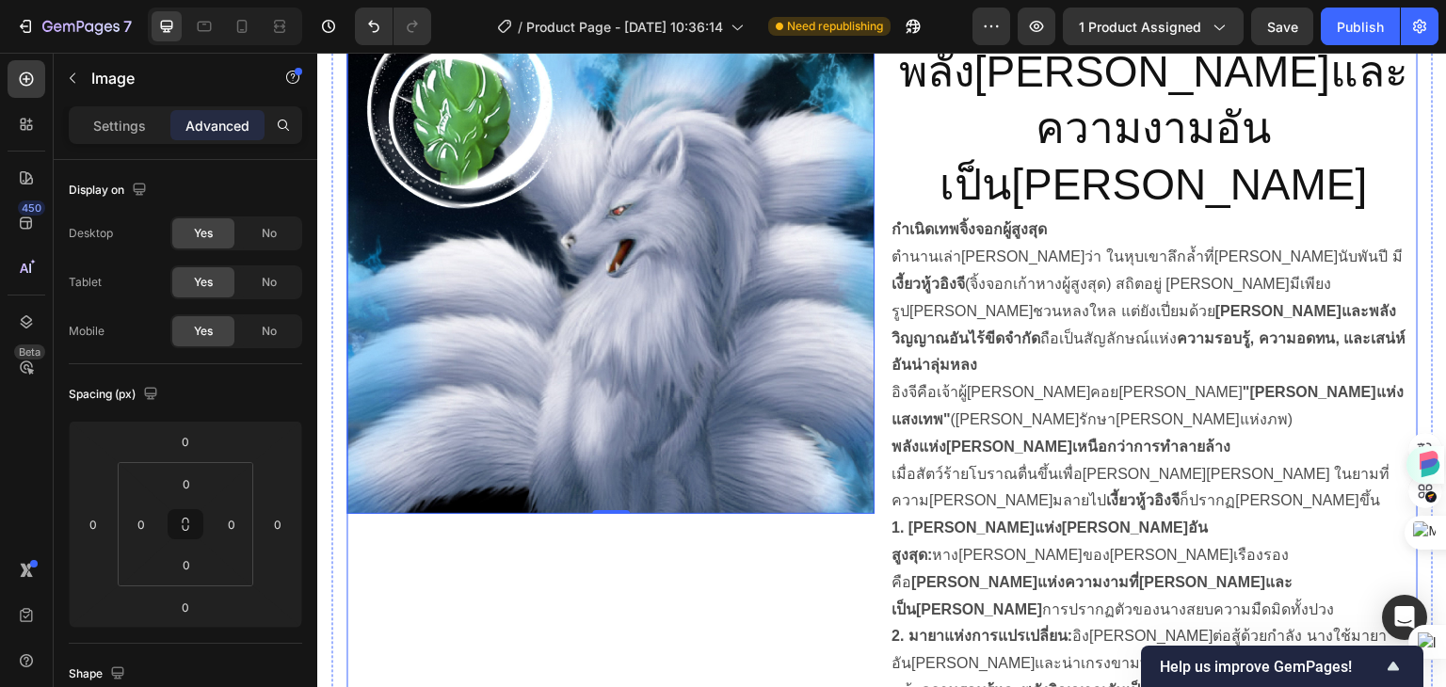
scroll to position [1318, 0]
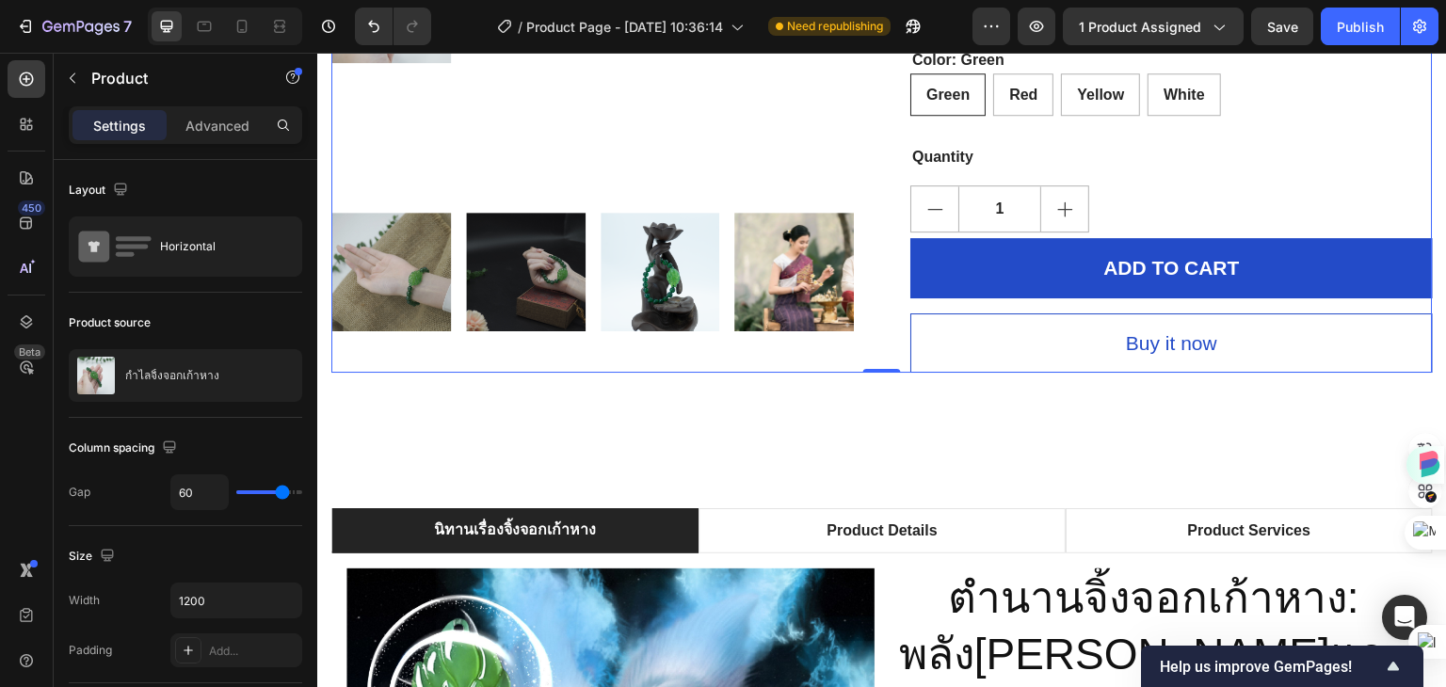
scroll to position [941, 0]
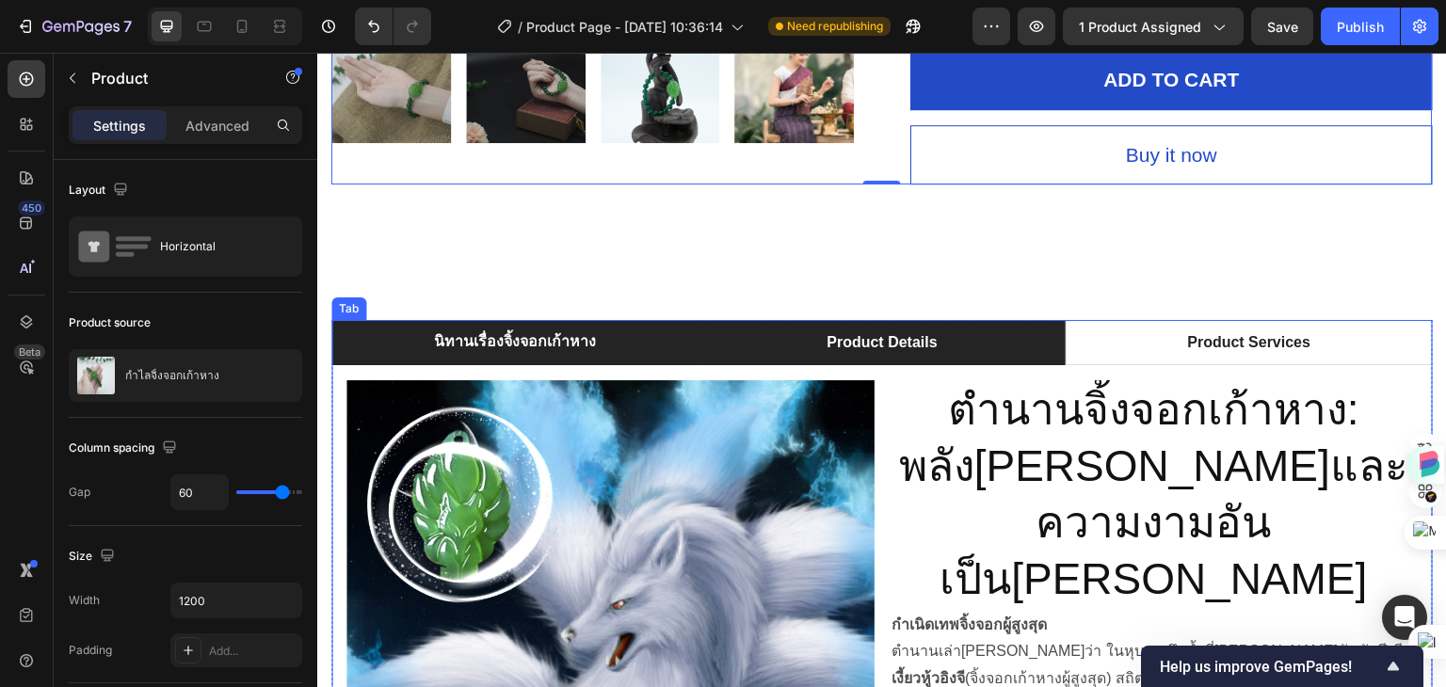
click at [947, 330] on li "Product Details" at bounding box center [881, 342] width 367 height 45
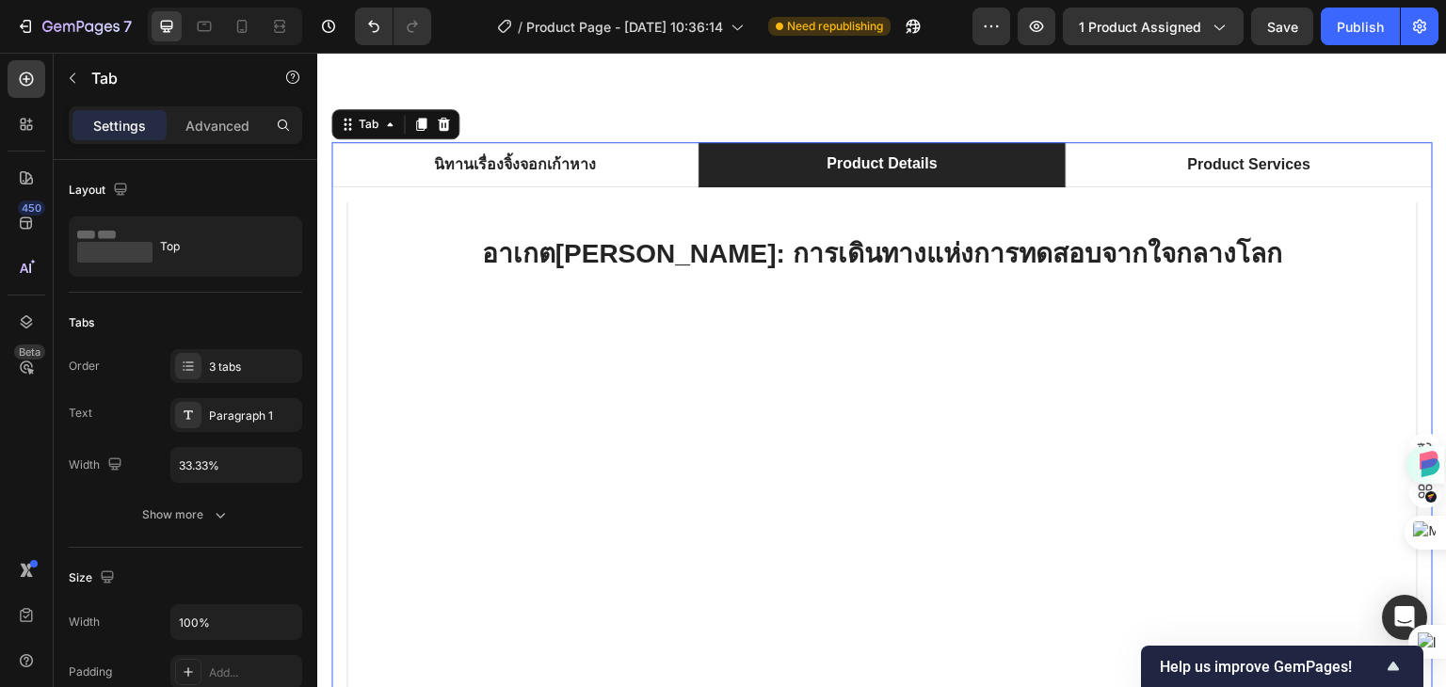
scroll to position [1130, 0]
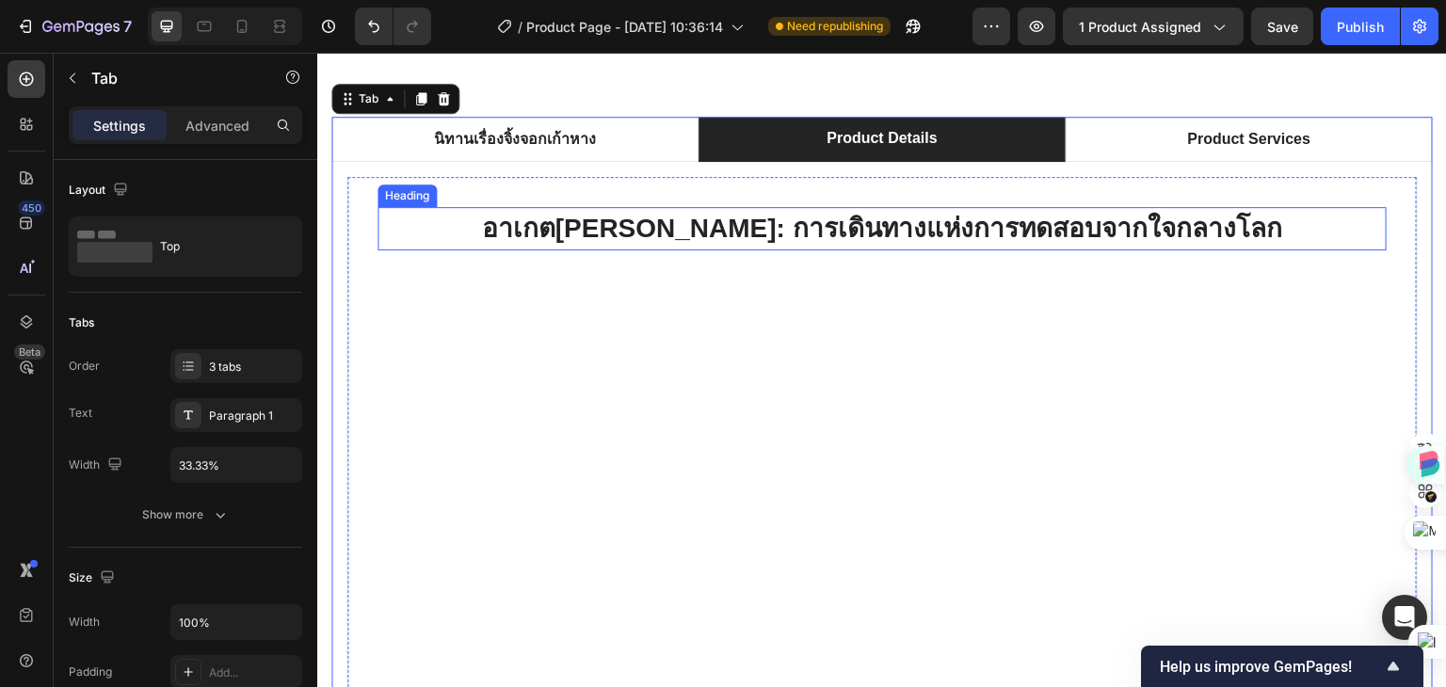
click at [855, 240] on strong "อาเกต[PERSON_NAME]: การเดินทางแห่งการทดสอบจากใจกลางโลก" at bounding box center [881, 228] width 801 height 29
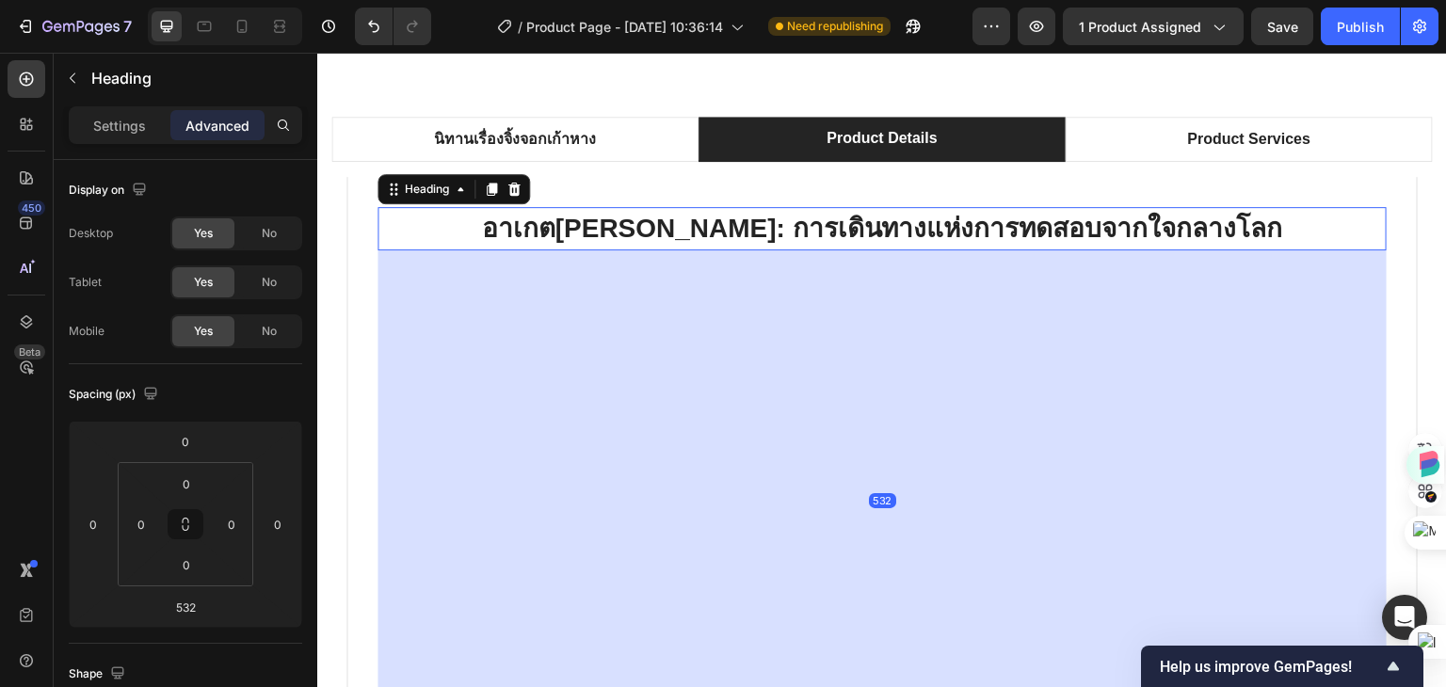
click at [859, 462] on div "532" at bounding box center [881, 500] width 1009 height 501
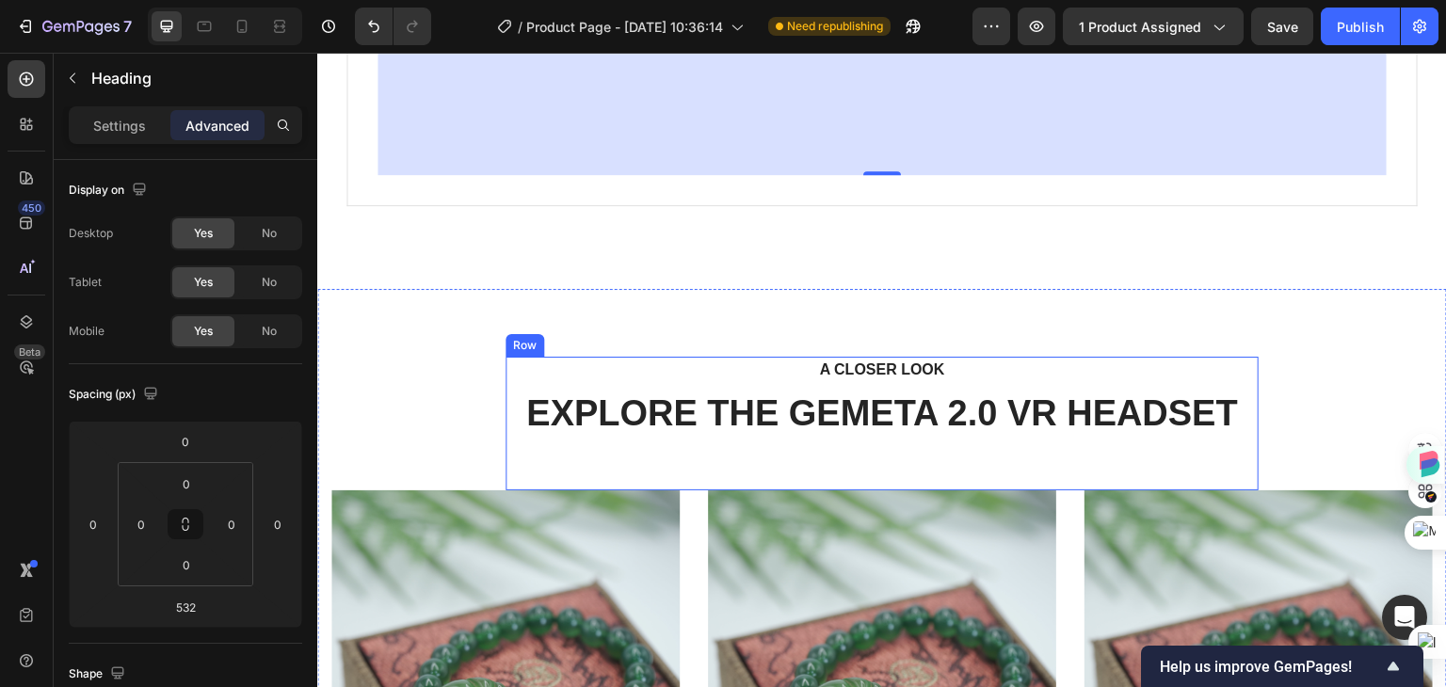
scroll to position [1694, 0]
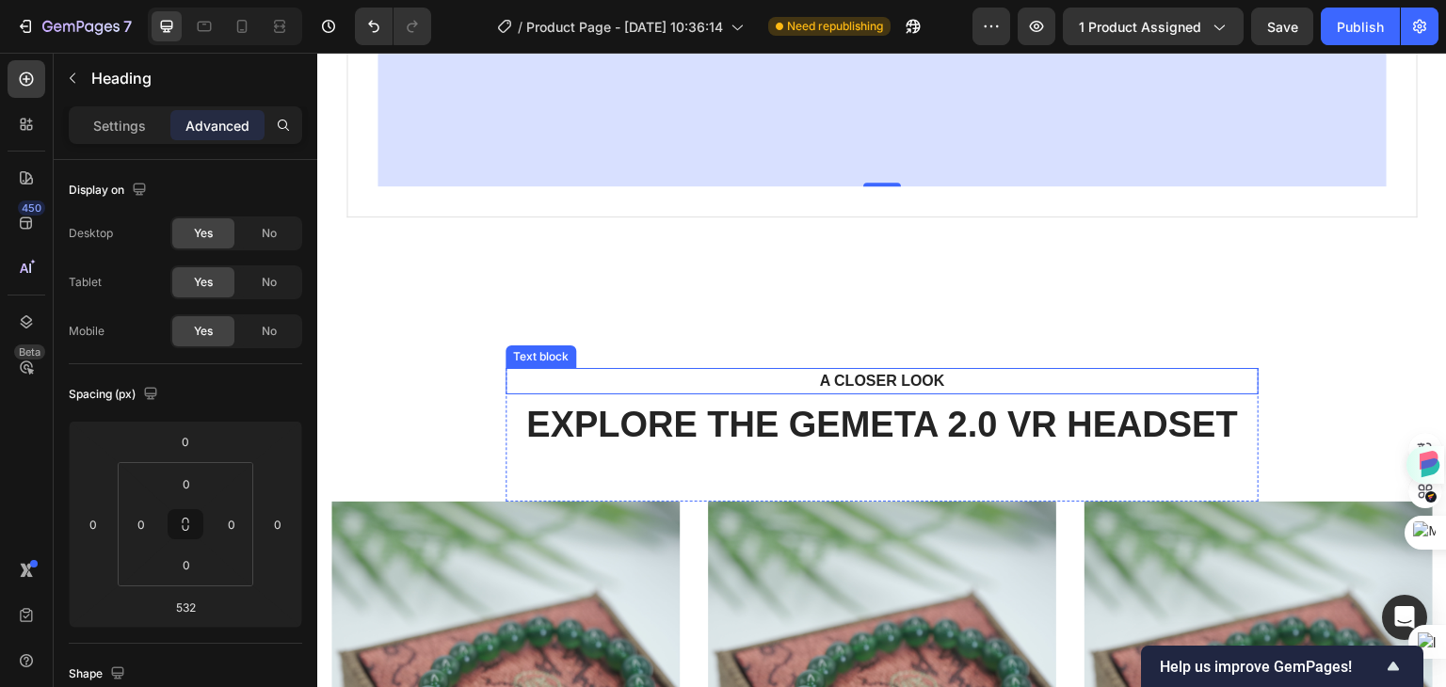
click at [873, 384] on p "A CLOSER LOOK" at bounding box center [881, 381] width 719 height 23
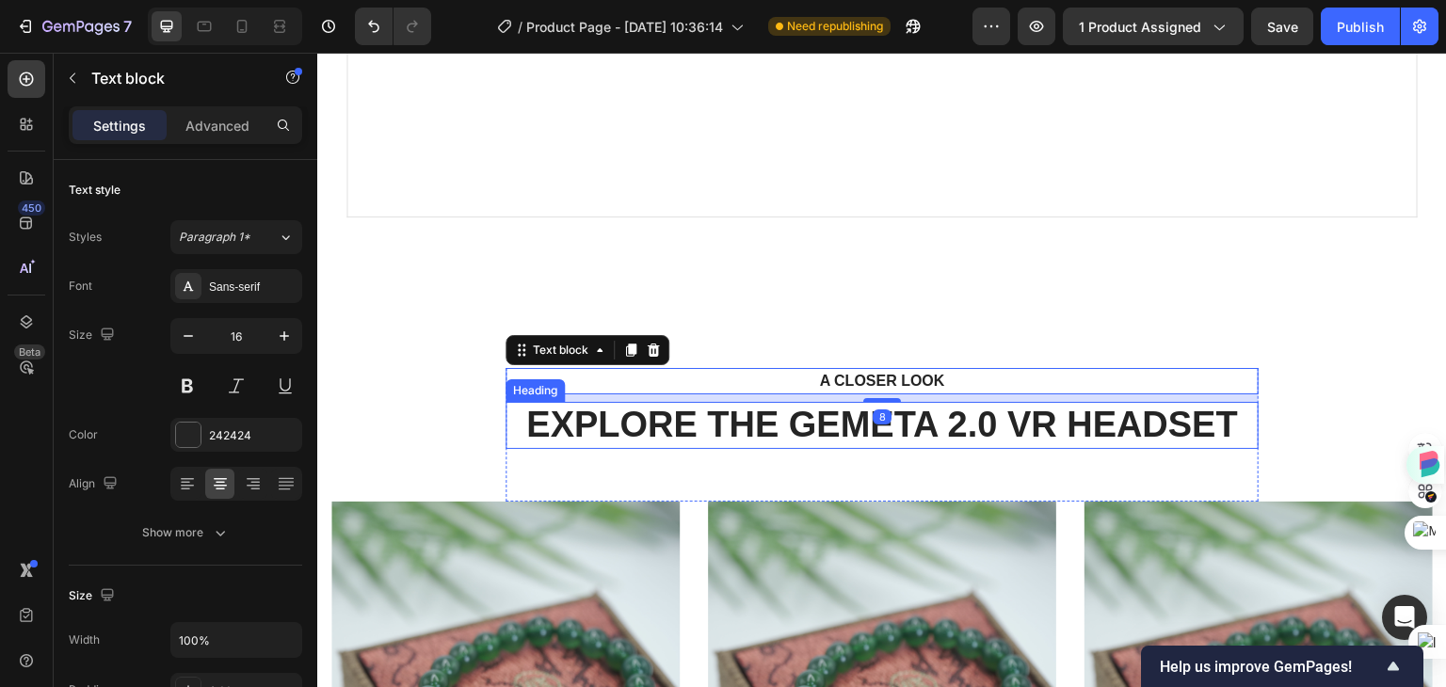
click at [808, 434] on p "EXPLORE THE GEMETA 2.0 VR HEADSET" at bounding box center [881, 425] width 749 height 43
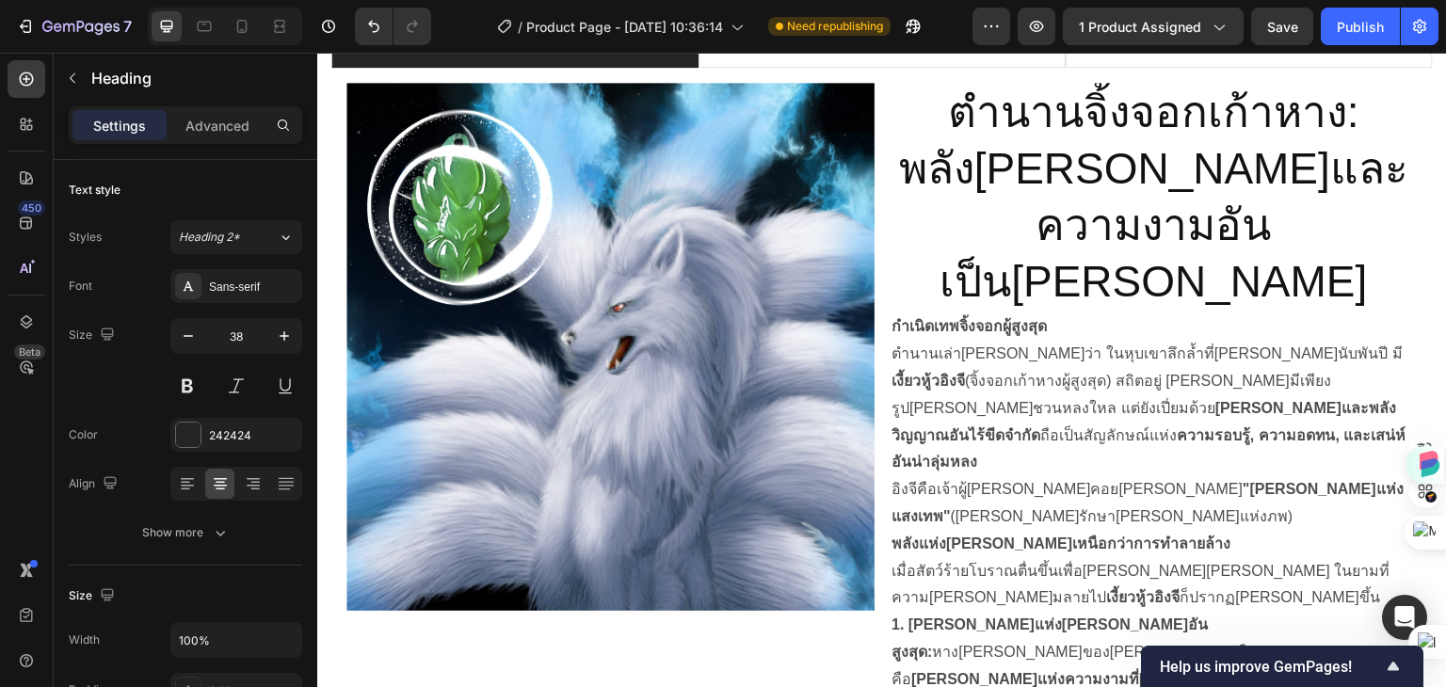
scroll to position [1109, 0]
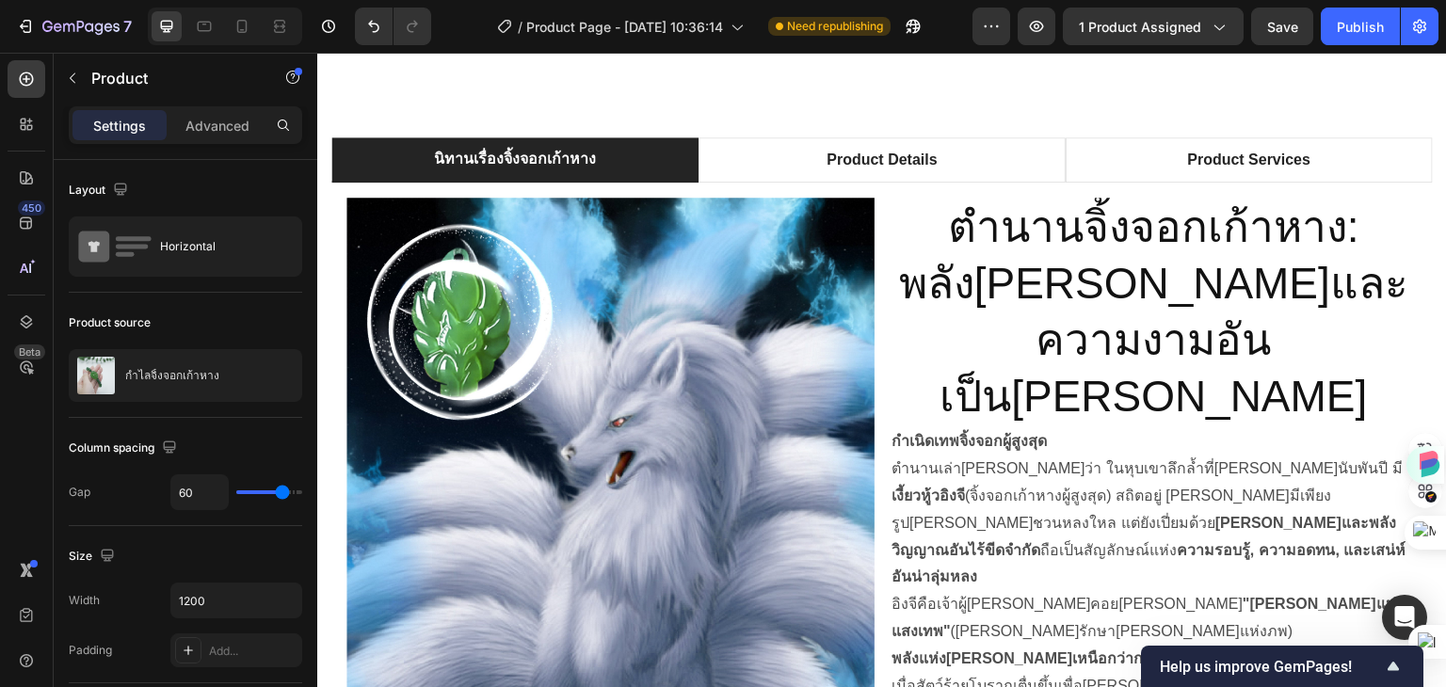
scroll to position [847, 0]
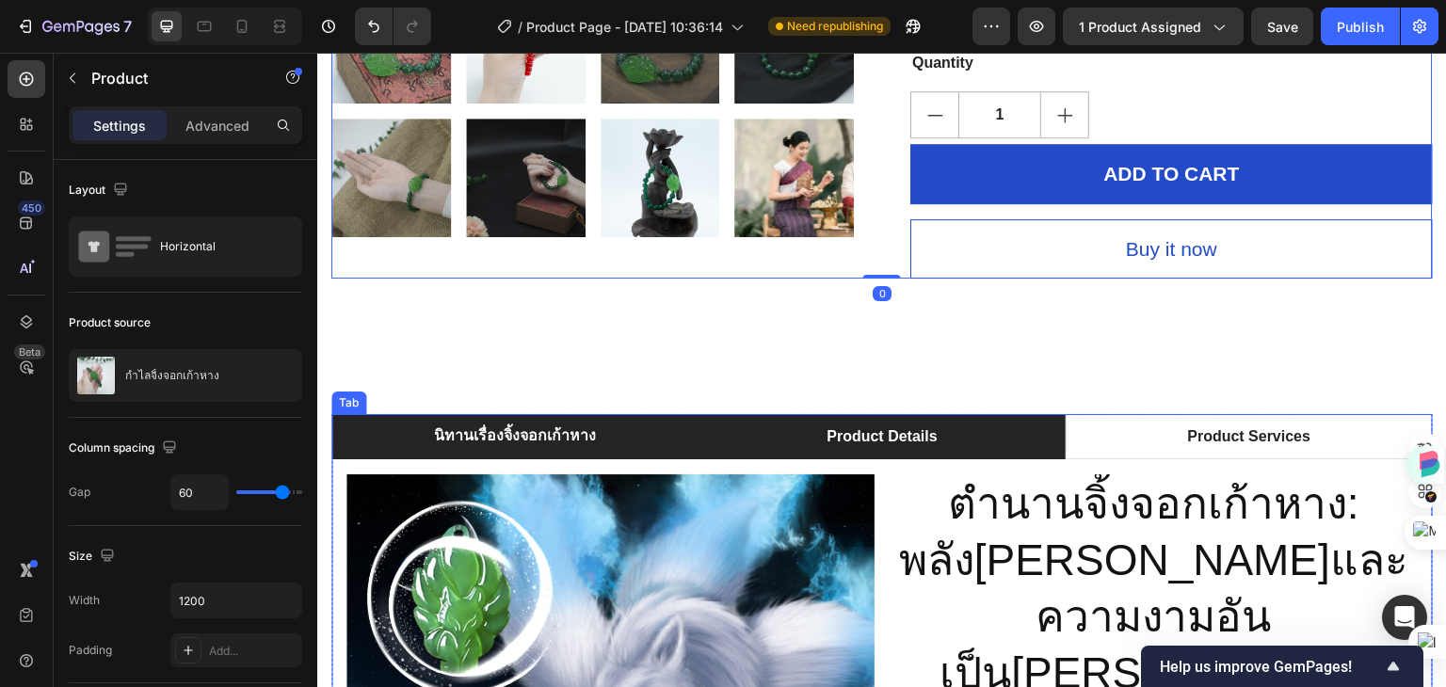
click at [856, 427] on p "Product Details" at bounding box center [882, 436] width 110 height 23
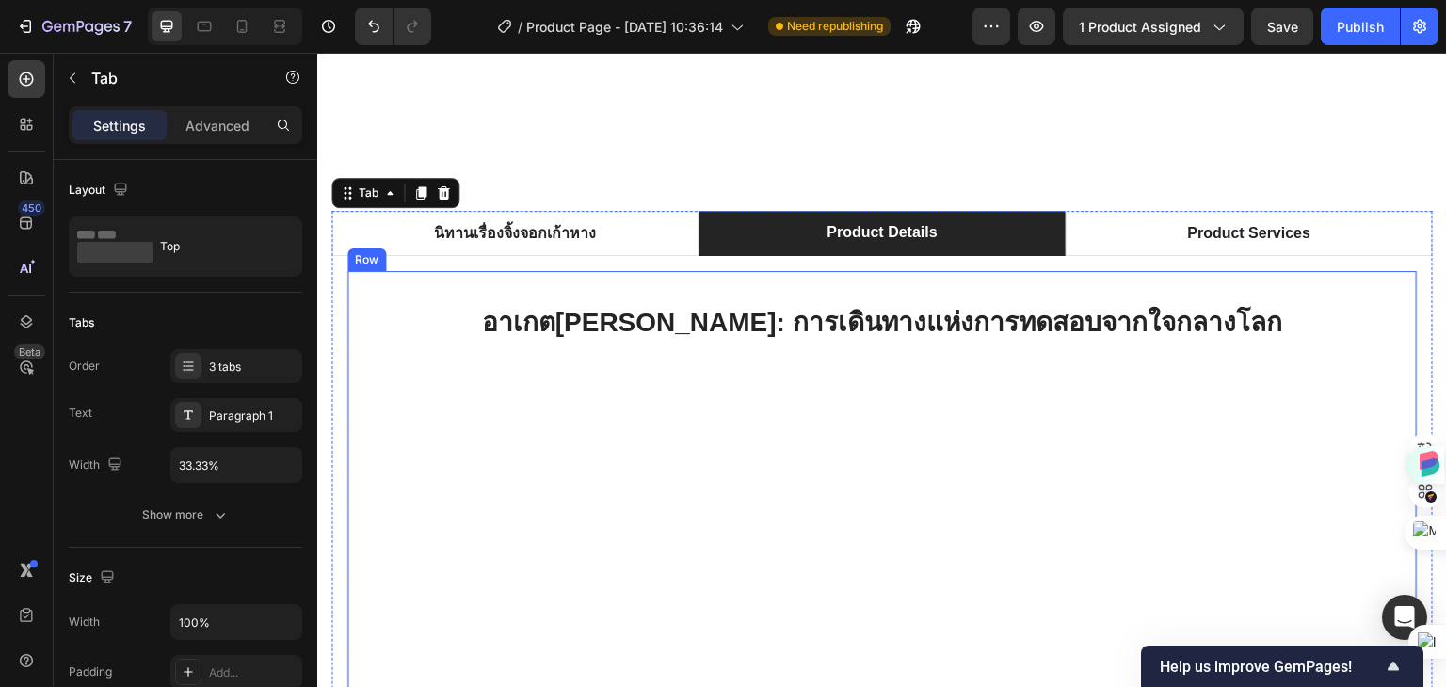
scroll to position [1224, 0]
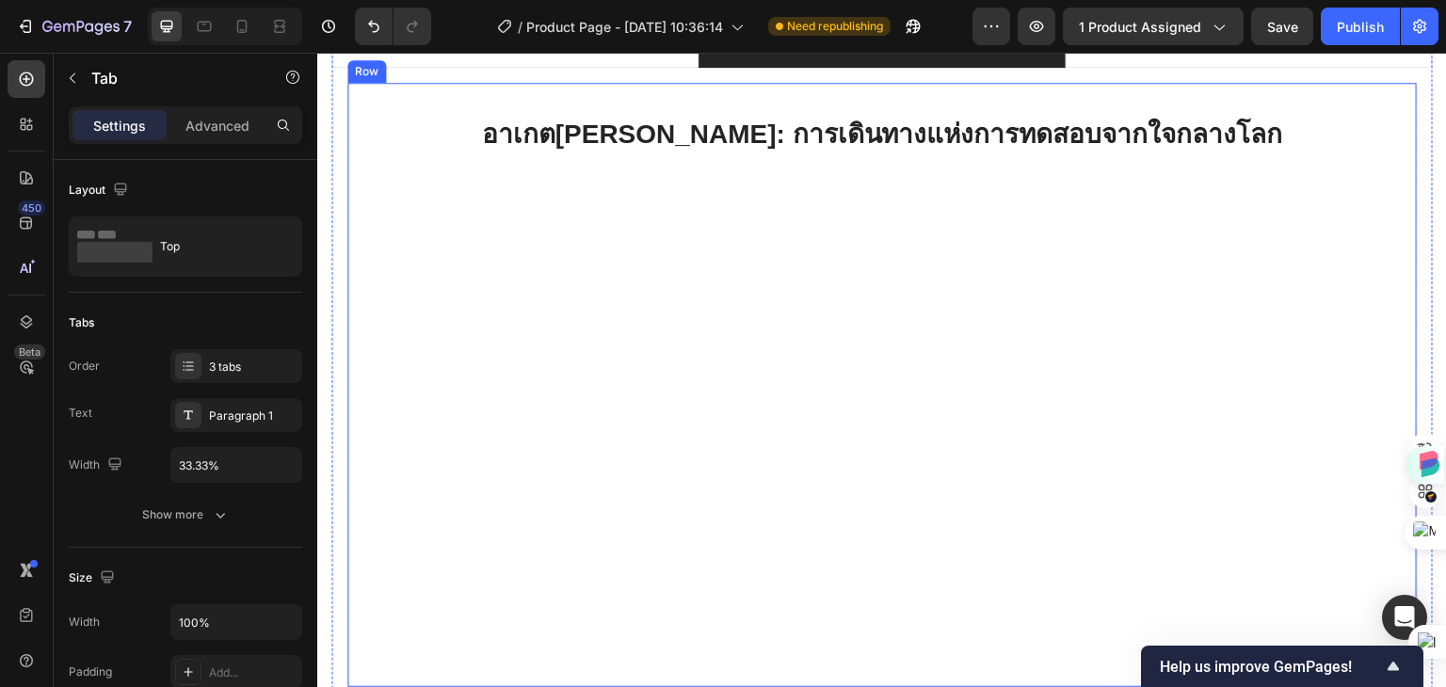
click at [778, 357] on div "อาเกตธรรมชาติ: การเดินทางแห่งการทดสอบจากใจกลางโลก Heading" at bounding box center [881, 385] width 1009 height 544
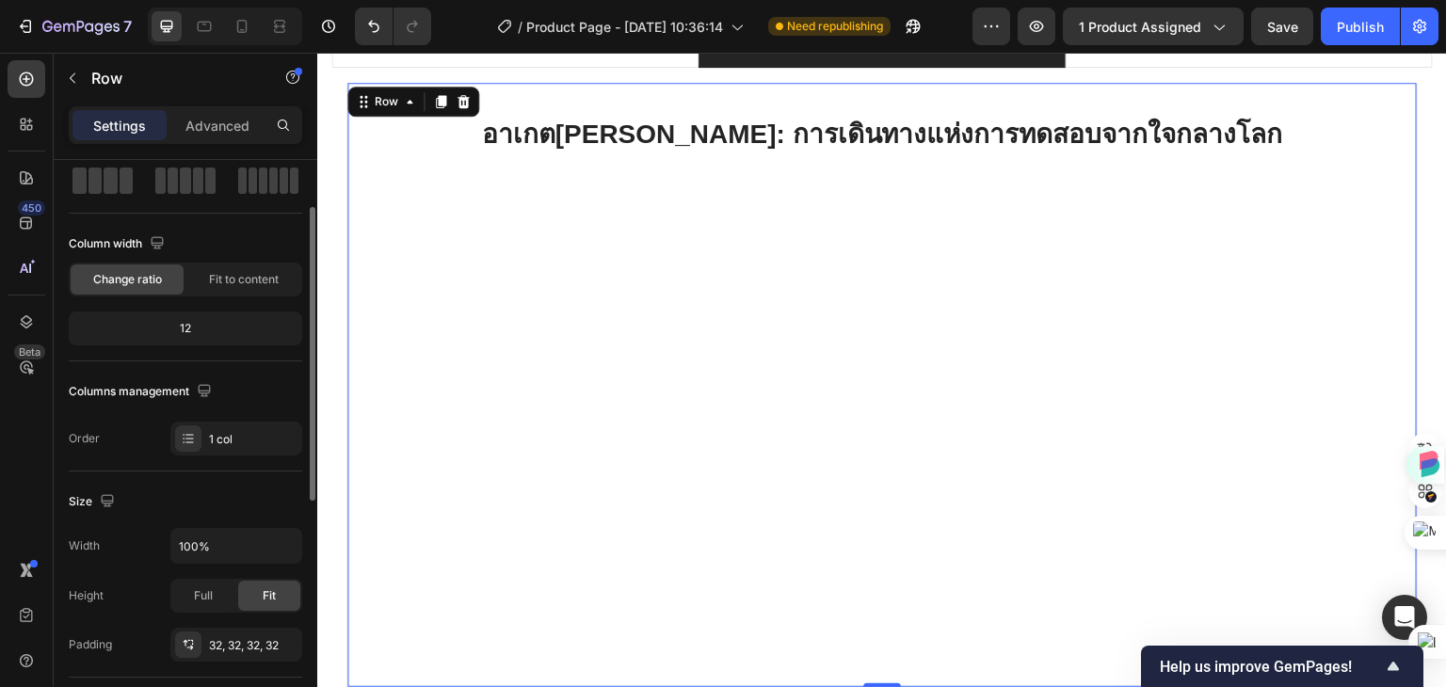
scroll to position [0, 0]
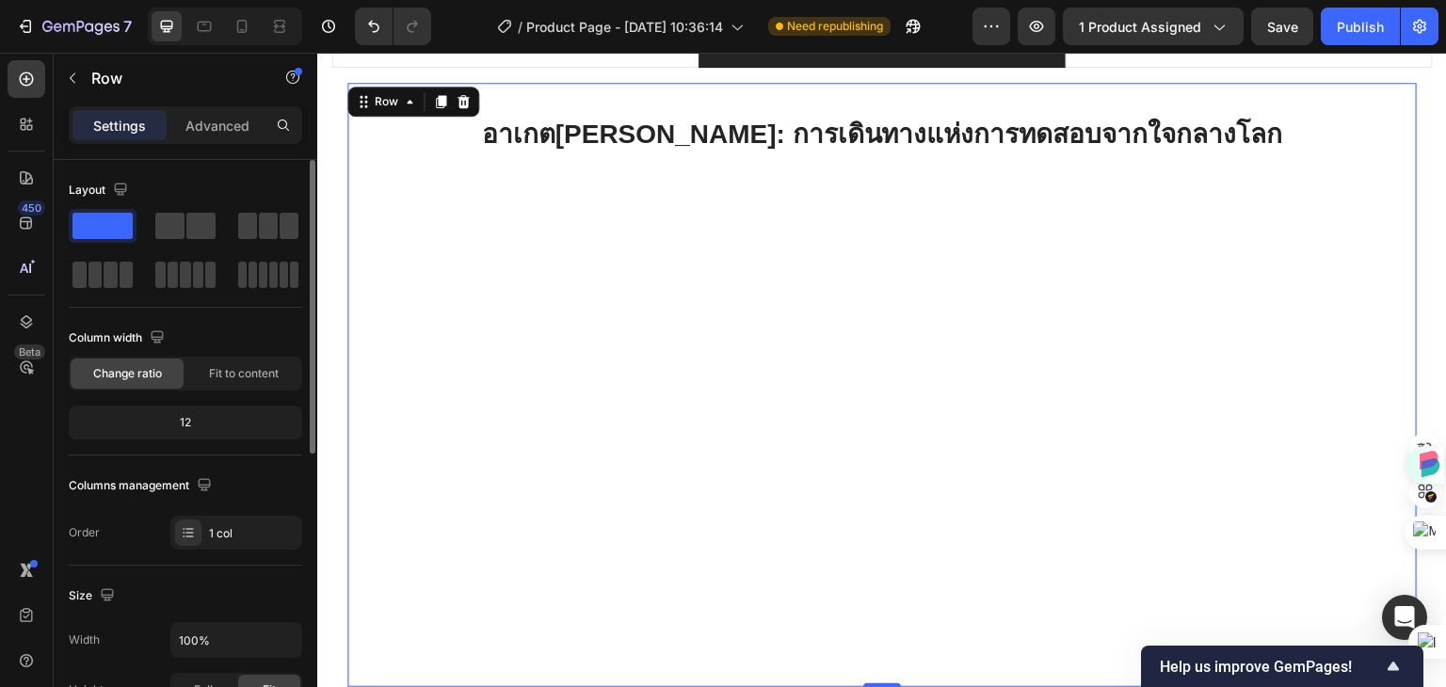
click at [102, 223] on span at bounding box center [102, 226] width 60 height 26
drag, startPoint x: 419, startPoint y: 276, endPoint x: 538, endPoint y: 258, distance: 120.0
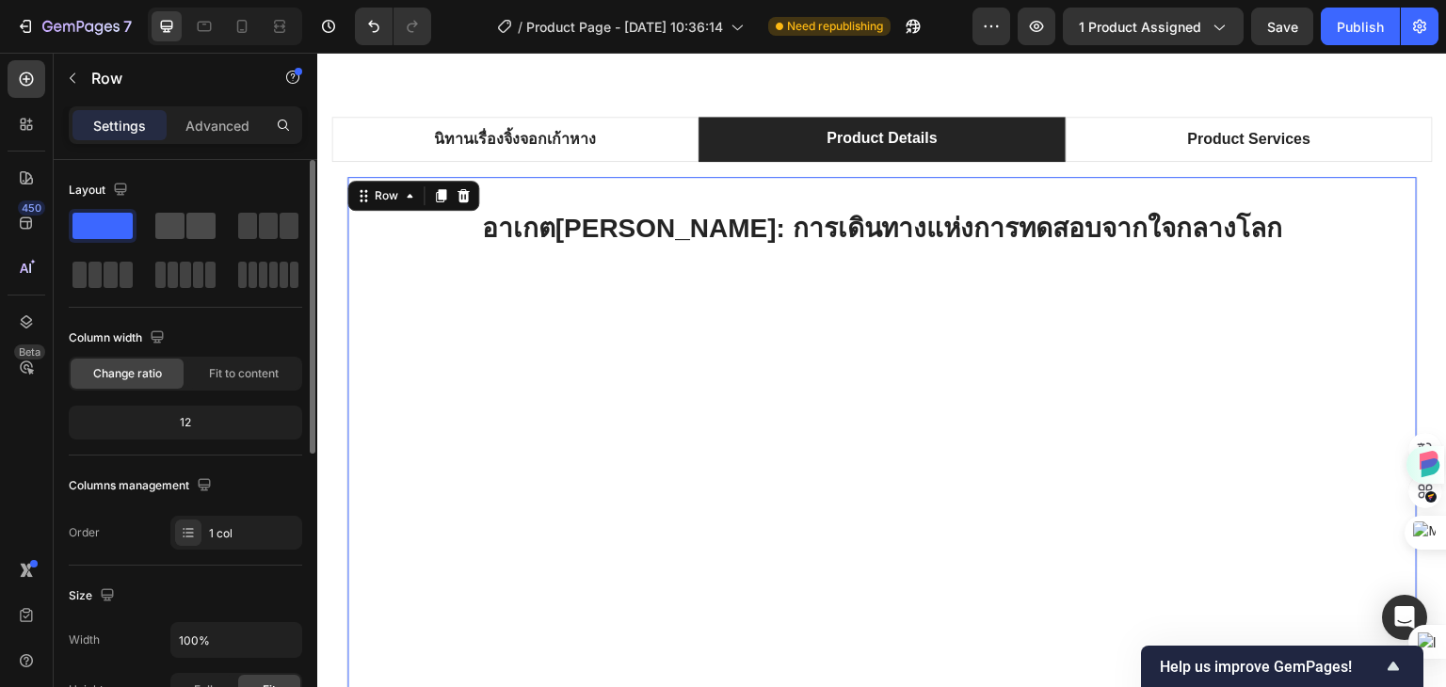
click at [186, 224] on span at bounding box center [200, 226] width 29 height 26
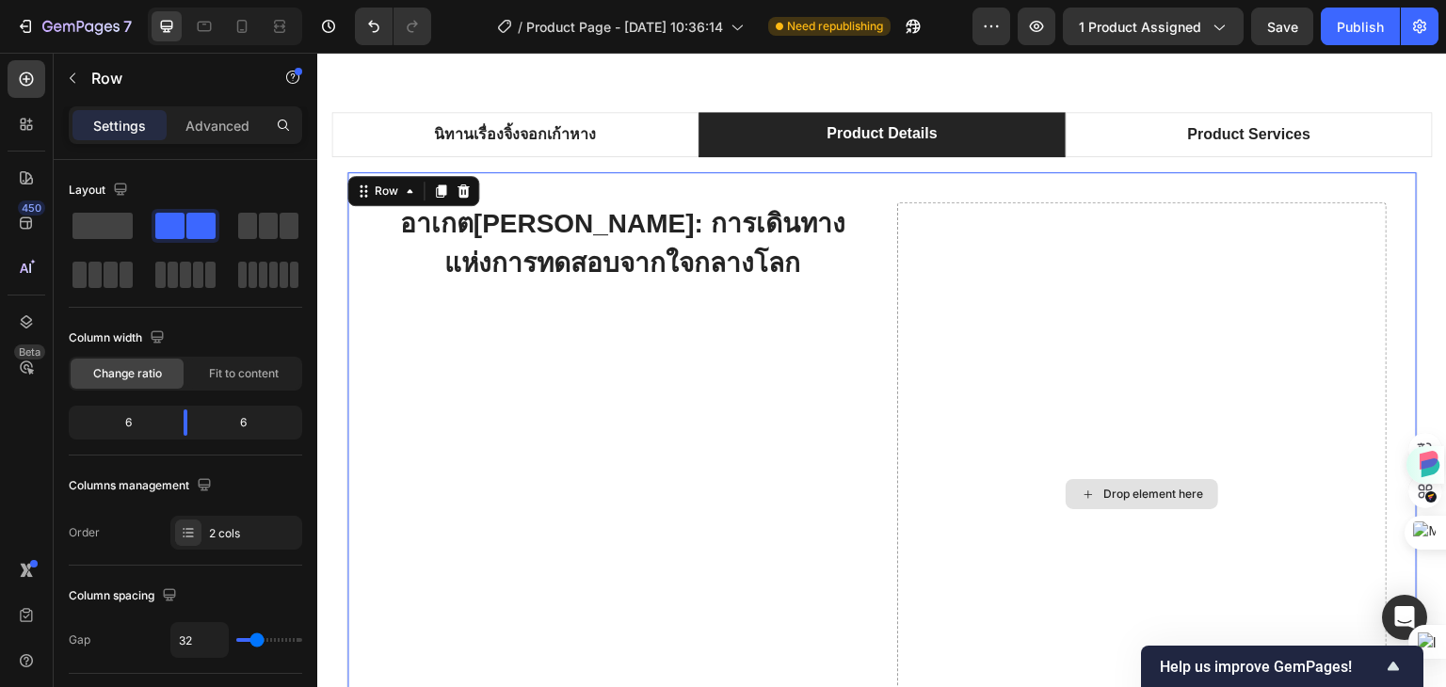
scroll to position [1224, 0]
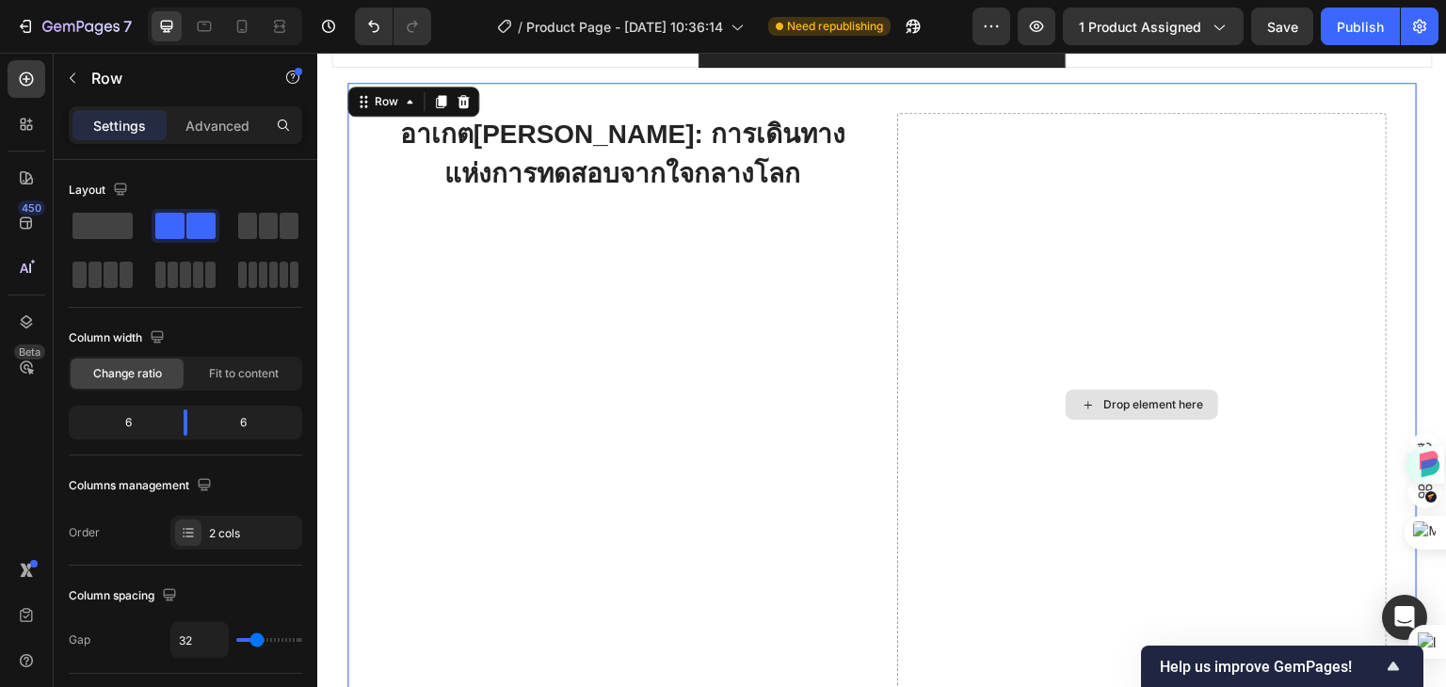
click at [1135, 403] on div "Drop element here" at bounding box center [1153, 404] width 100 height 15
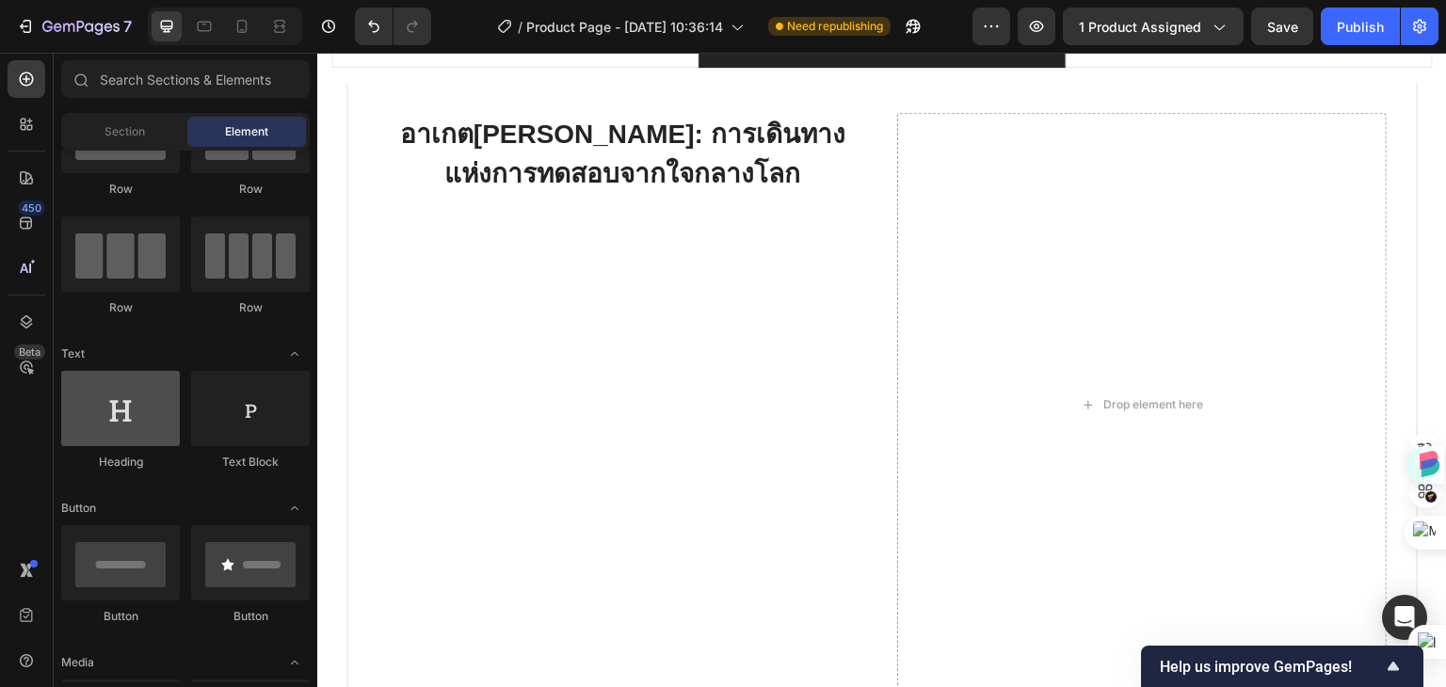
scroll to position [0, 0]
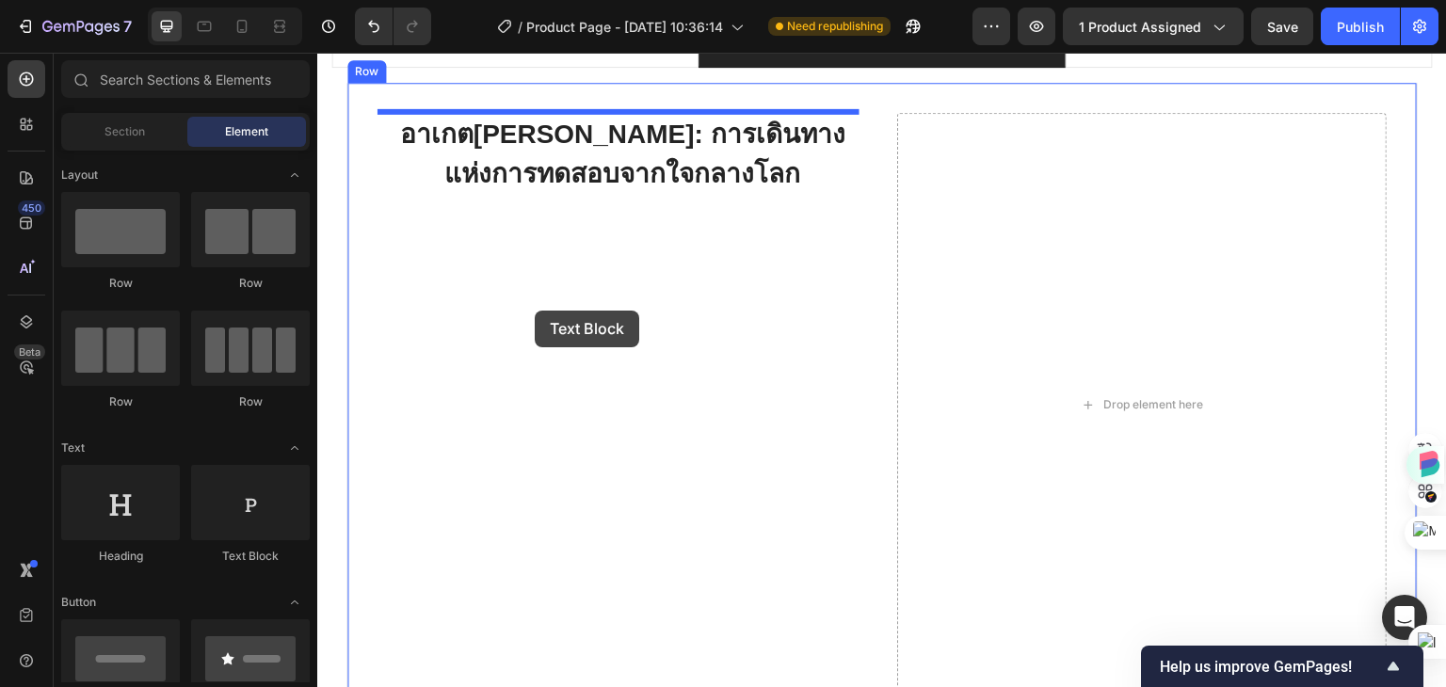
drag, startPoint x: 555, startPoint y: 576, endPoint x: 535, endPoint y: 311, distance: 266.3
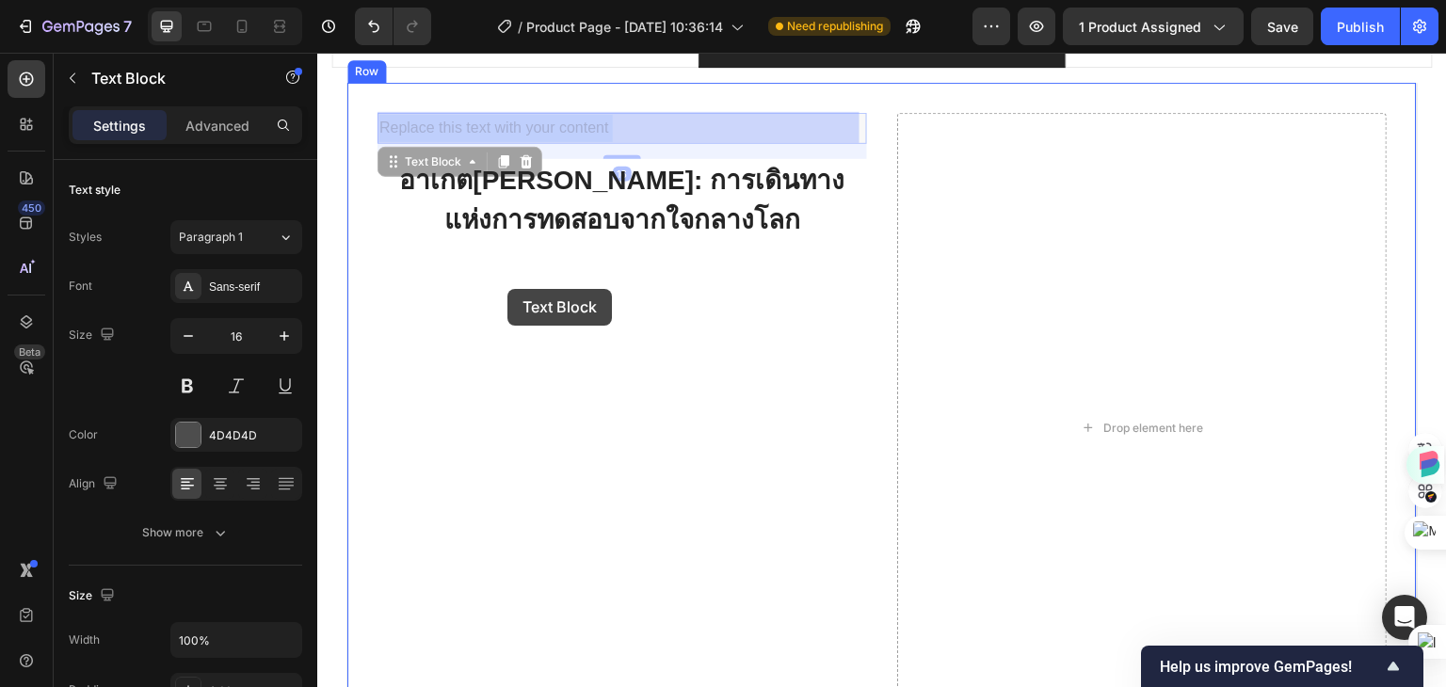
drag, startPoint x: 509, startPoint y: 125, endPoint x: 507, endPoint y: 289, distance: 163.8
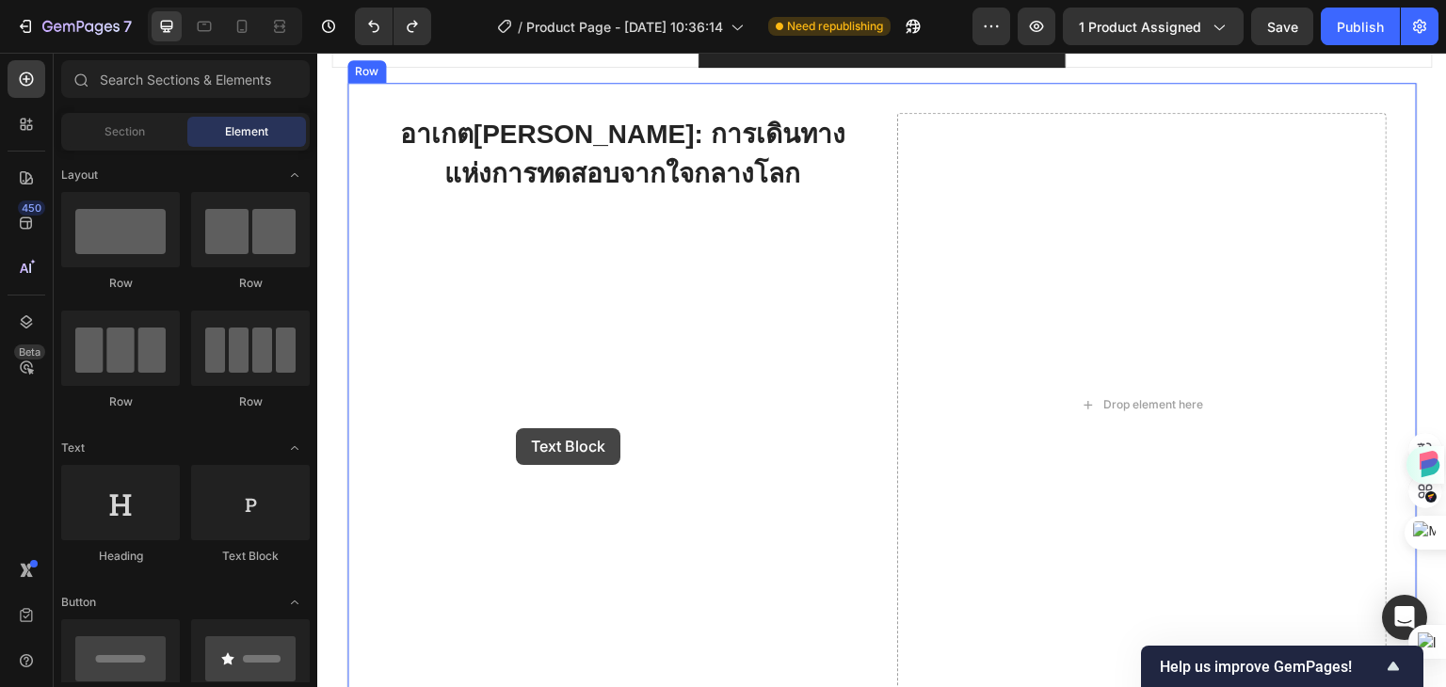
drag, startPoint x: 560, startPoint y: 566, endPoint x: 516, endPoint y: 428, distance: 144.4
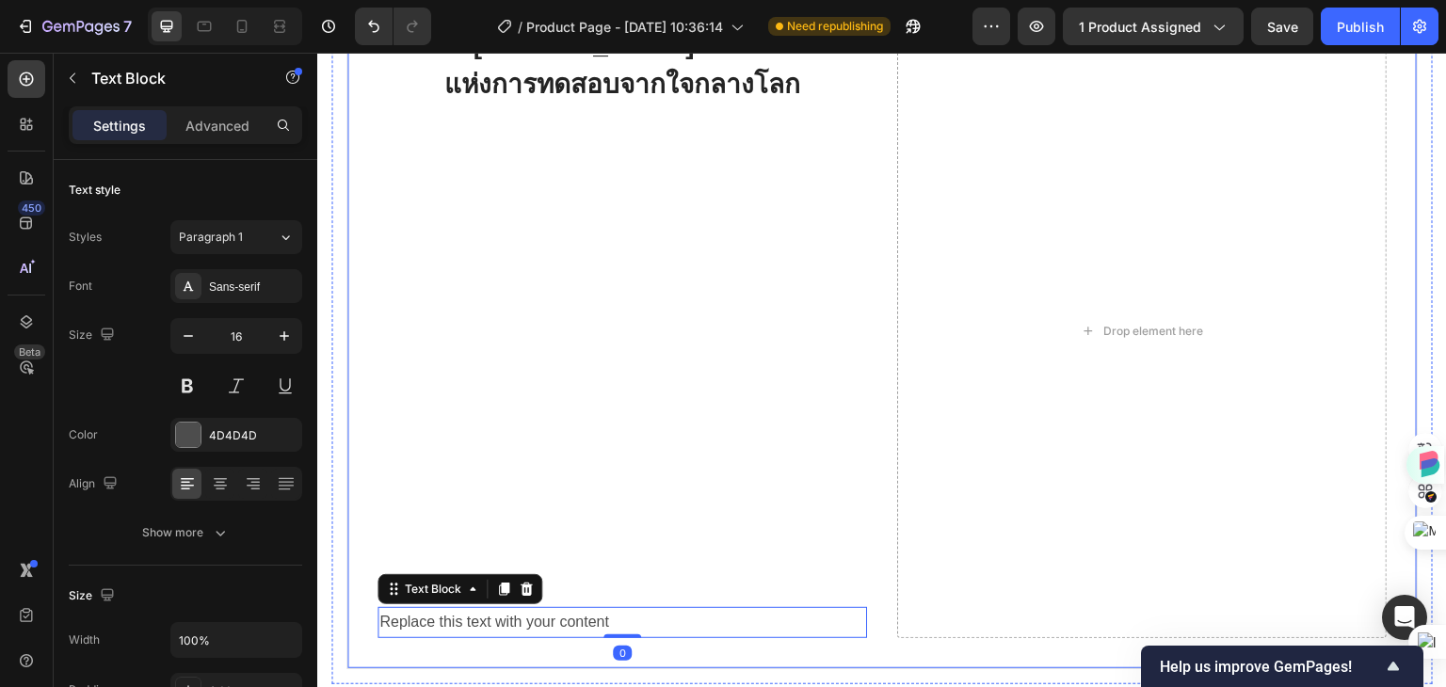
scroll to position [1318, 0]
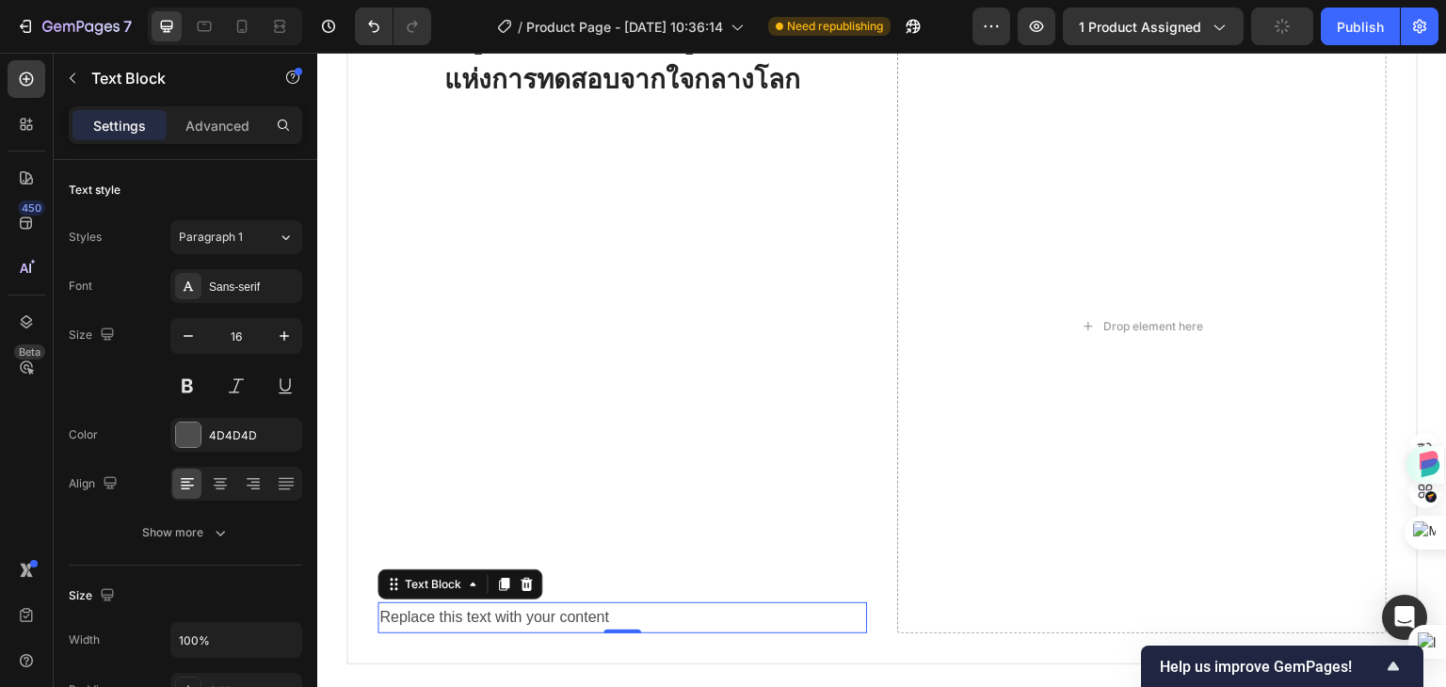
click at [482, 620] on div "Replace this text with your content" at bounding box center [622, 617] width 490 height 31
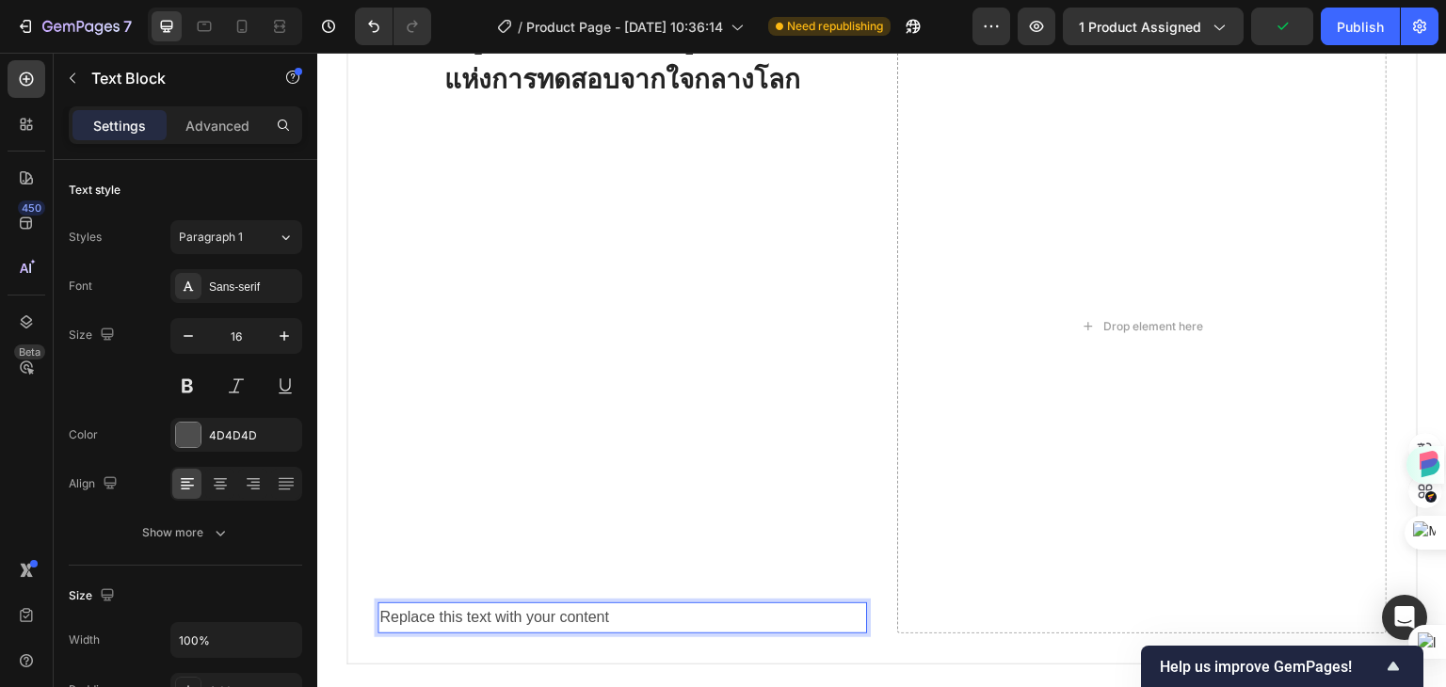
click at [597, 615] on p "Replace this text with your content" at bounding box center [622, 617] width 486 height 27
click at [633, 615] on p "Replace this text with your content" at bounding box center [622, 617] width 486 height 27
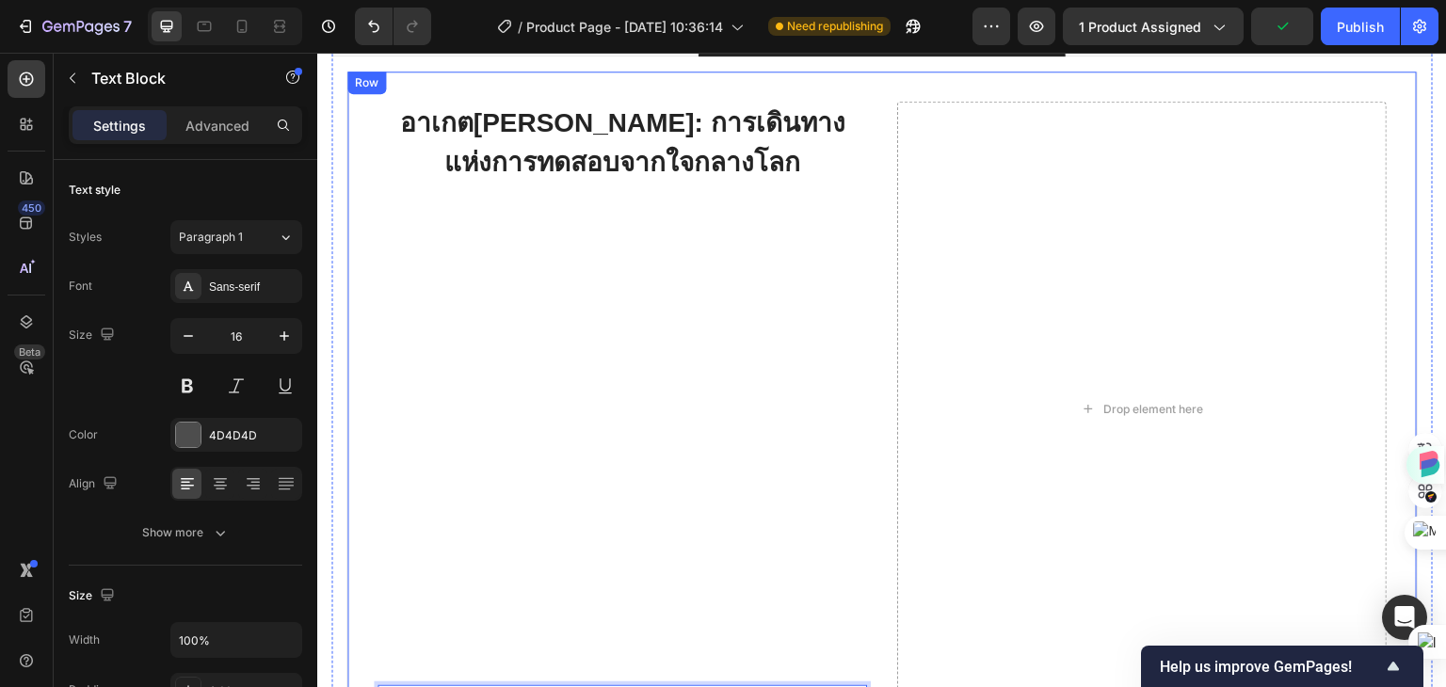
scroll to position [1224, 0]
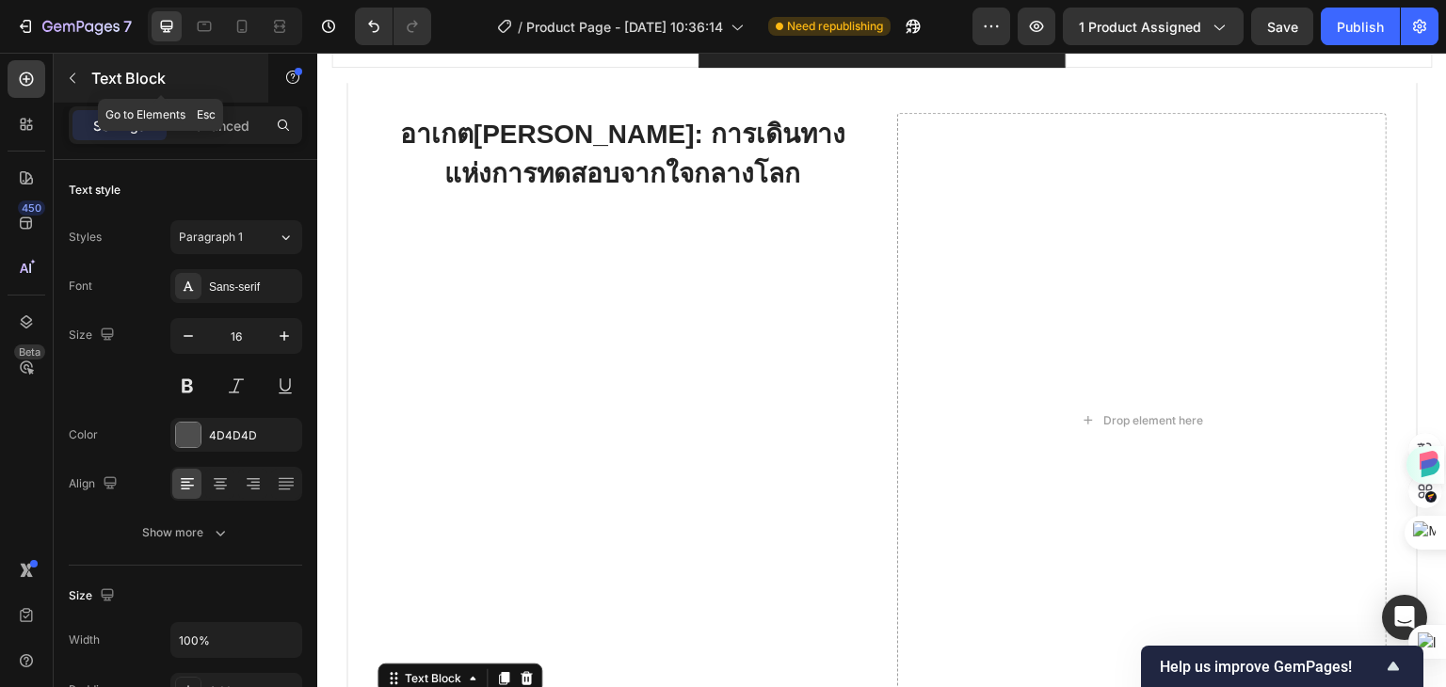
click at [65, 76] on icon "button" at bounding box center [72, 78] width 15 height 15
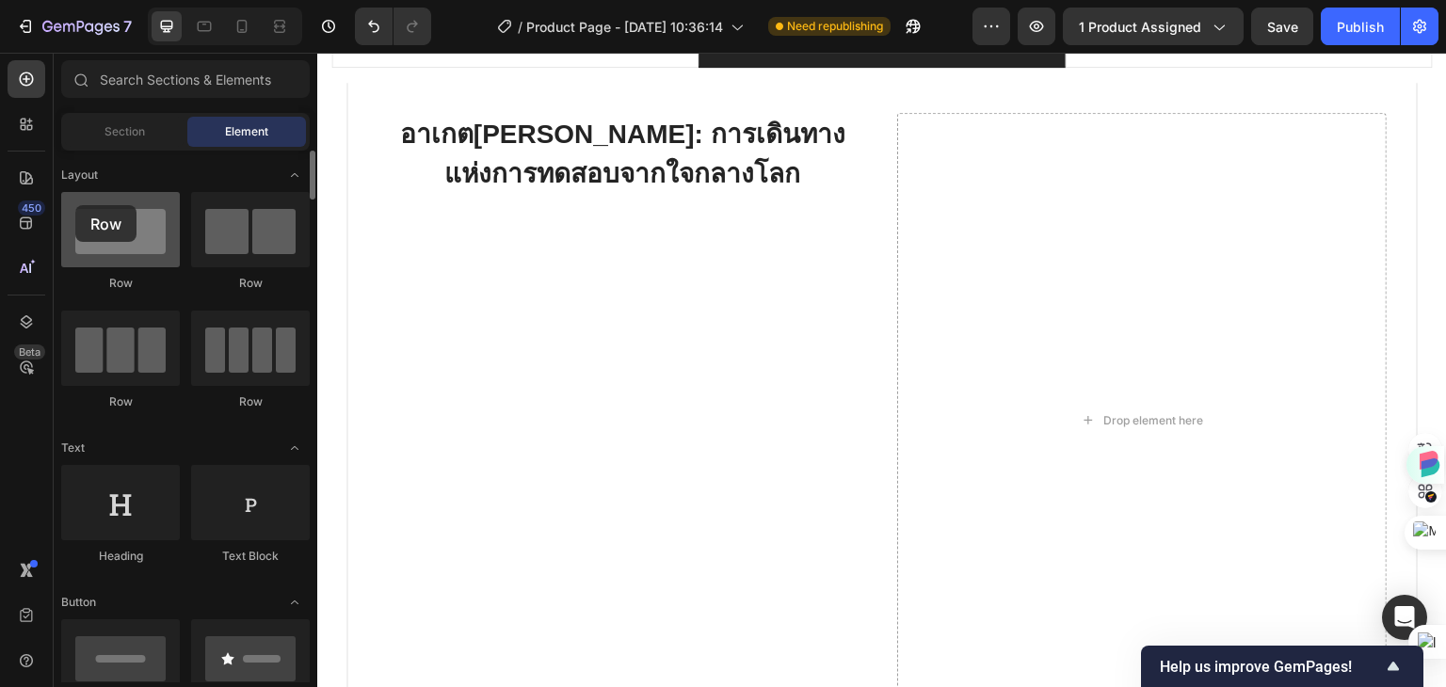
drag, startPoint x: 105, startPoint y: 259, endPoint x: 78, endPoint y: 221, distance: 46.5
click at [78, 221] on div at bounding box center [120, 229] width 119 height 75
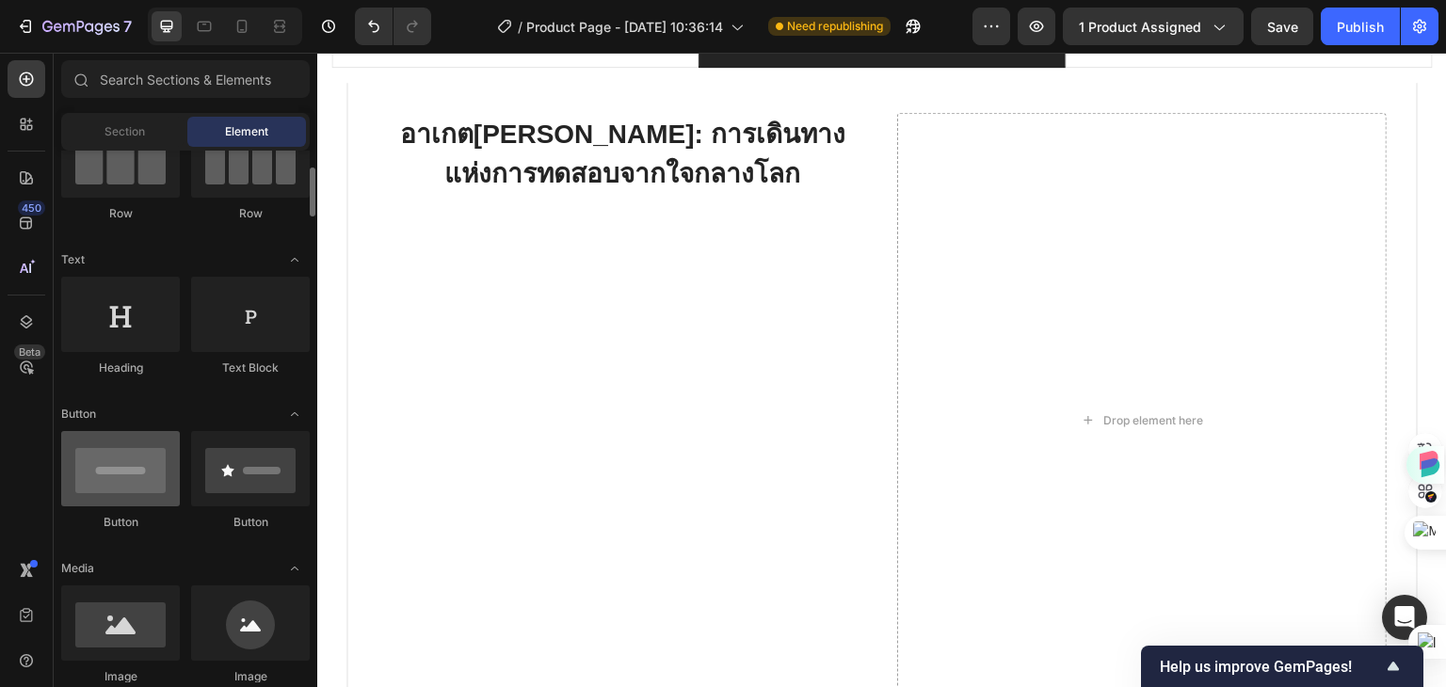
scroll to position [282, 0]
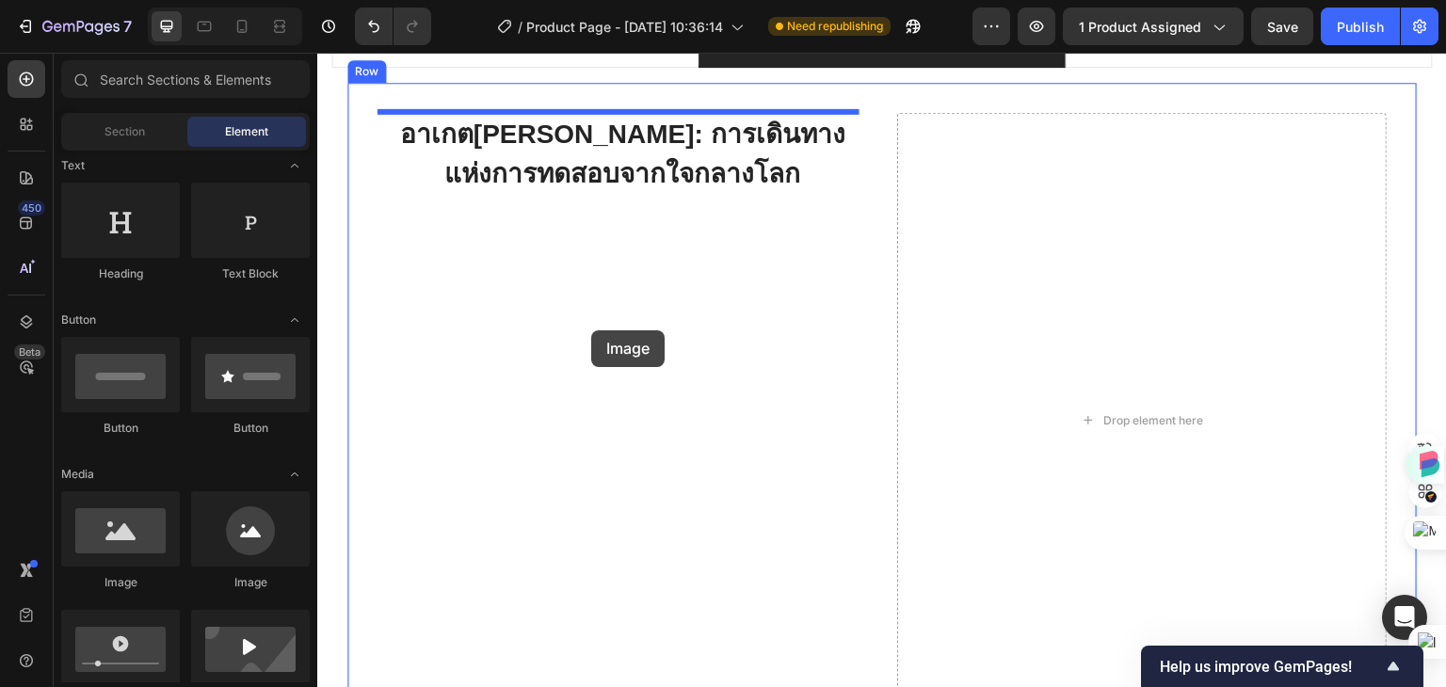
drag, startPoint x: 445, startPoint y: 588, endPoint x: 591, endPoint y: 330, distance: 296.3
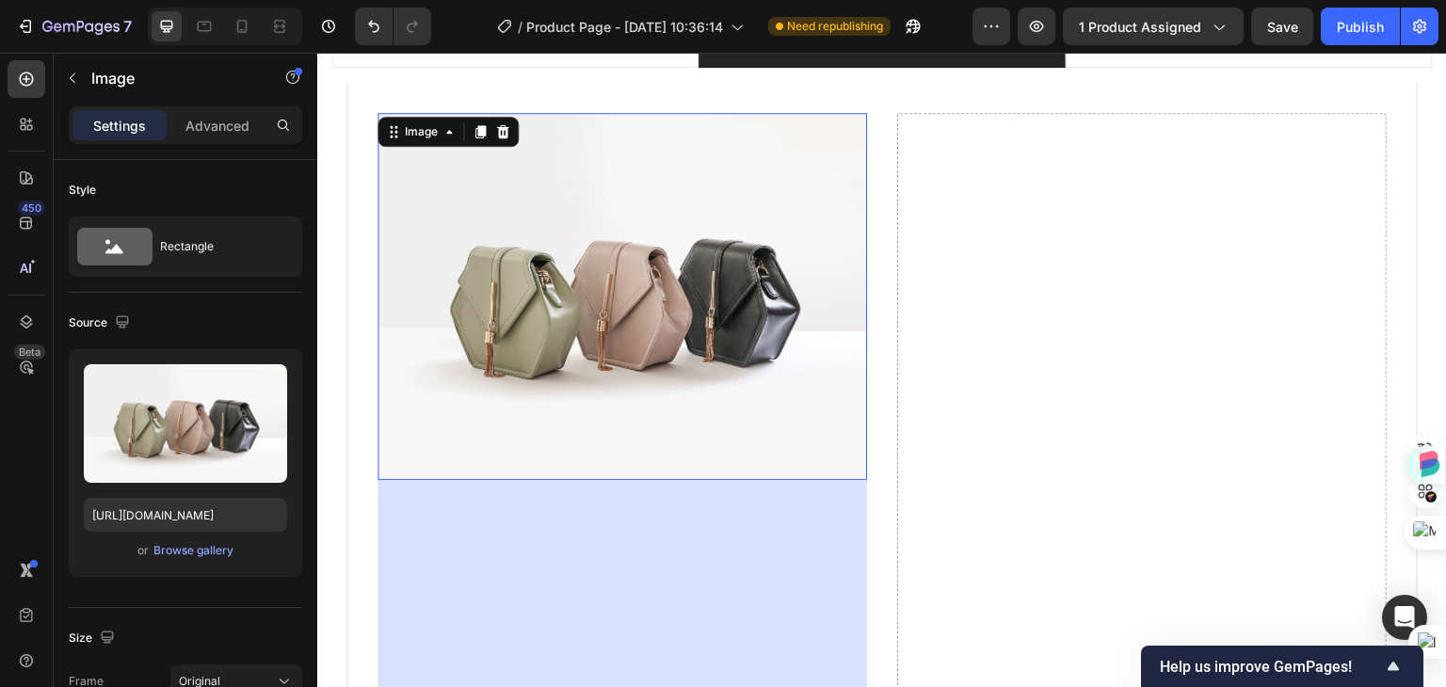
scroll to position [1694, 0]
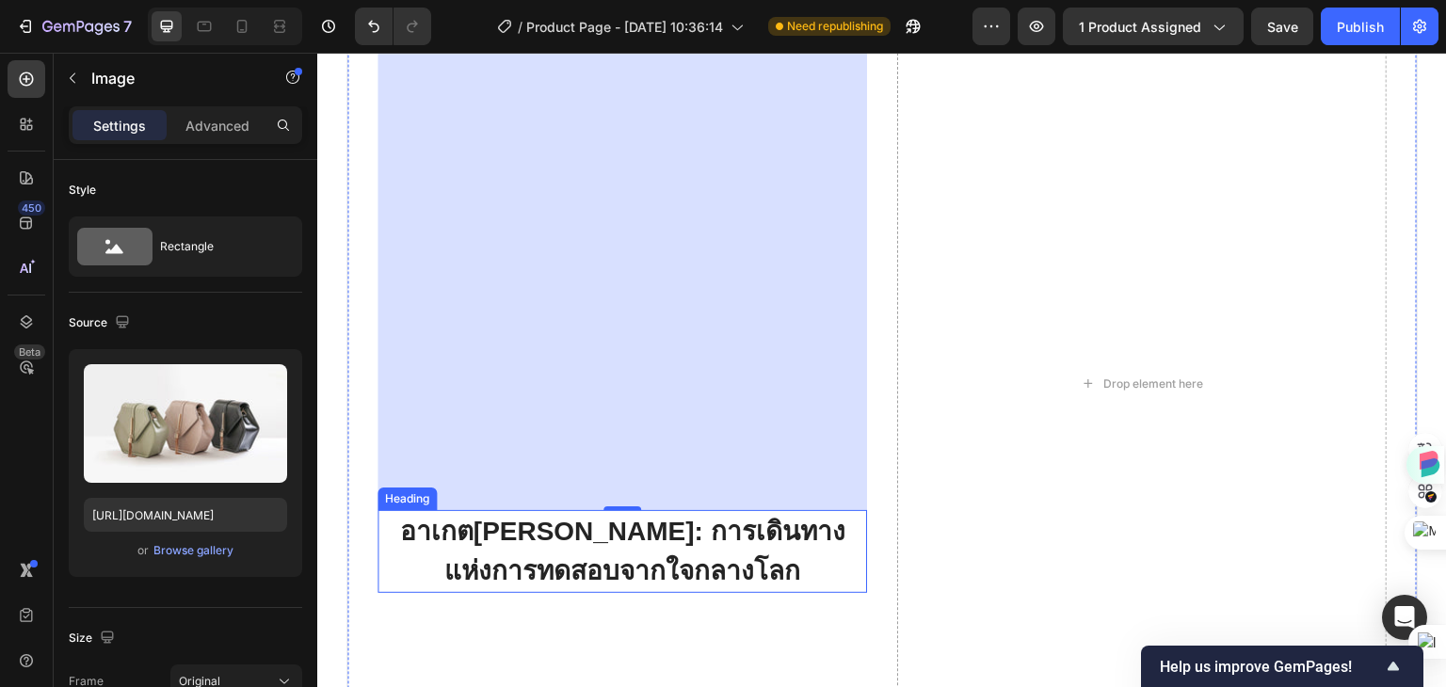
click at [639, 530] on strong "อาเกต[PERSON_NAME]: การเดินทางแห่งการทดสอบจากใจกลางโลก" at bounding box center [621, 551] width 445 height 69
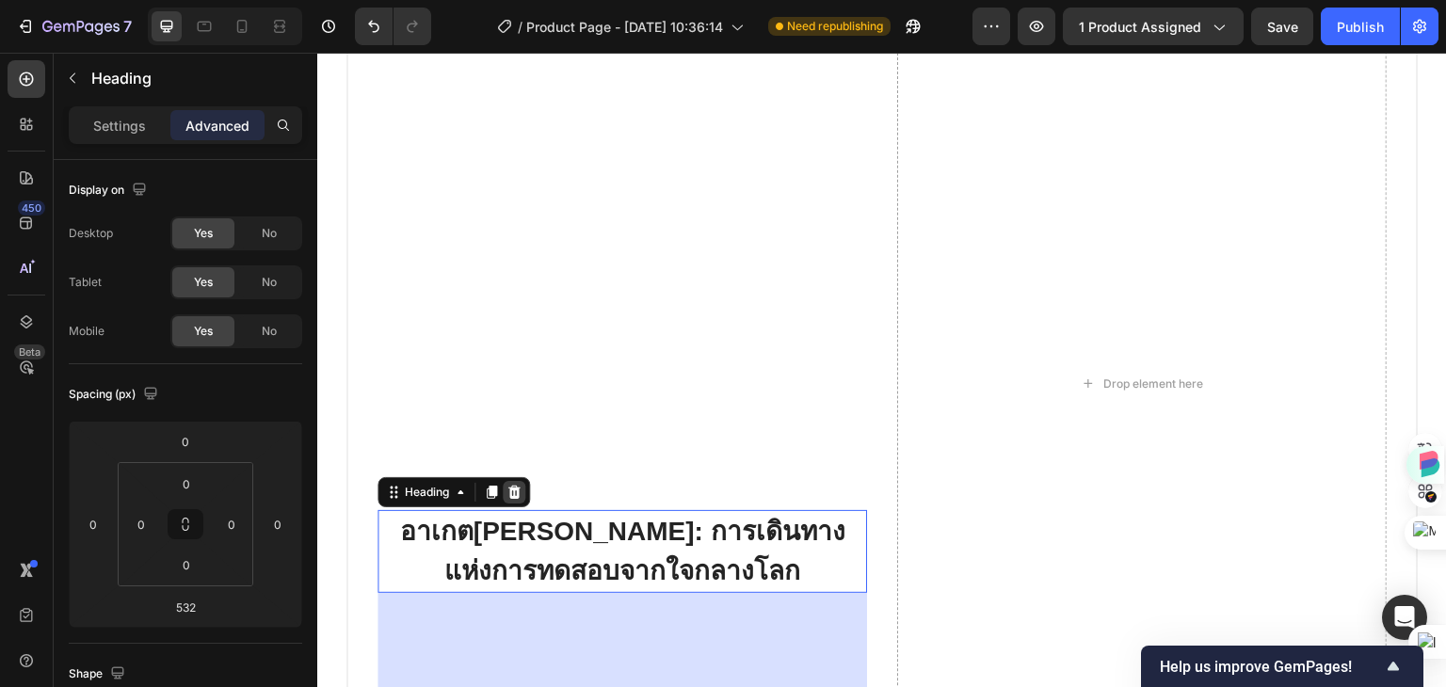
click at [511, 486] on icon at bounding box center [514, 492] width 12 height 13
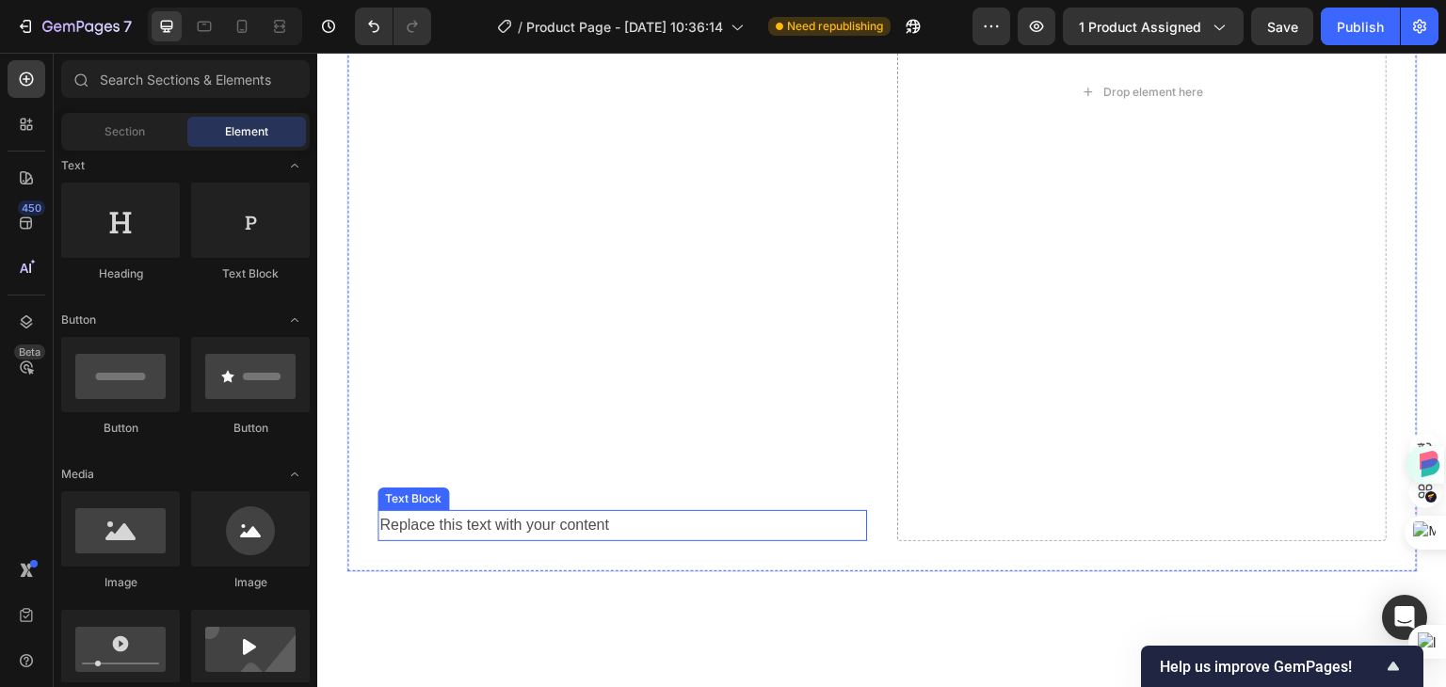
click at [583, 515] on p "Replace this text with your content" at bounding box center [622, 525] width 486 height 27
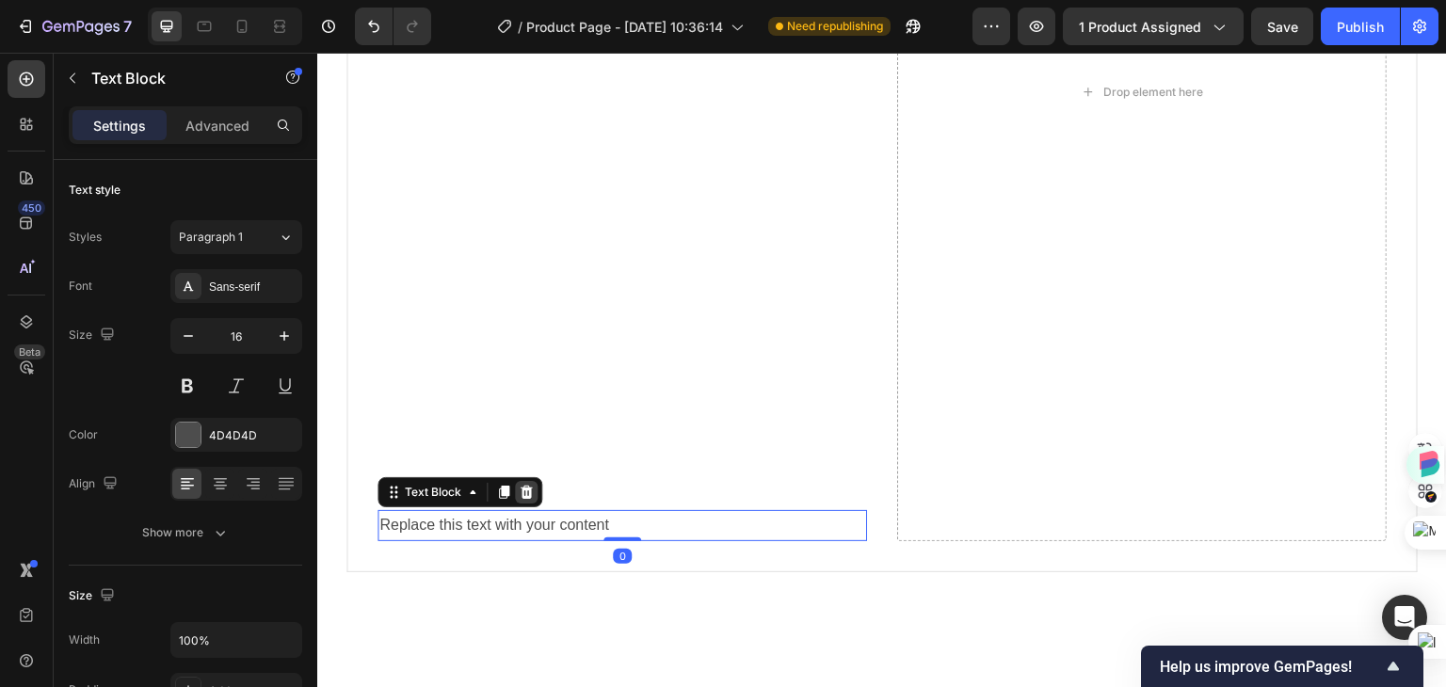
click at [525, 488] on icon at bounding box center [527, 492] width 12 height 13
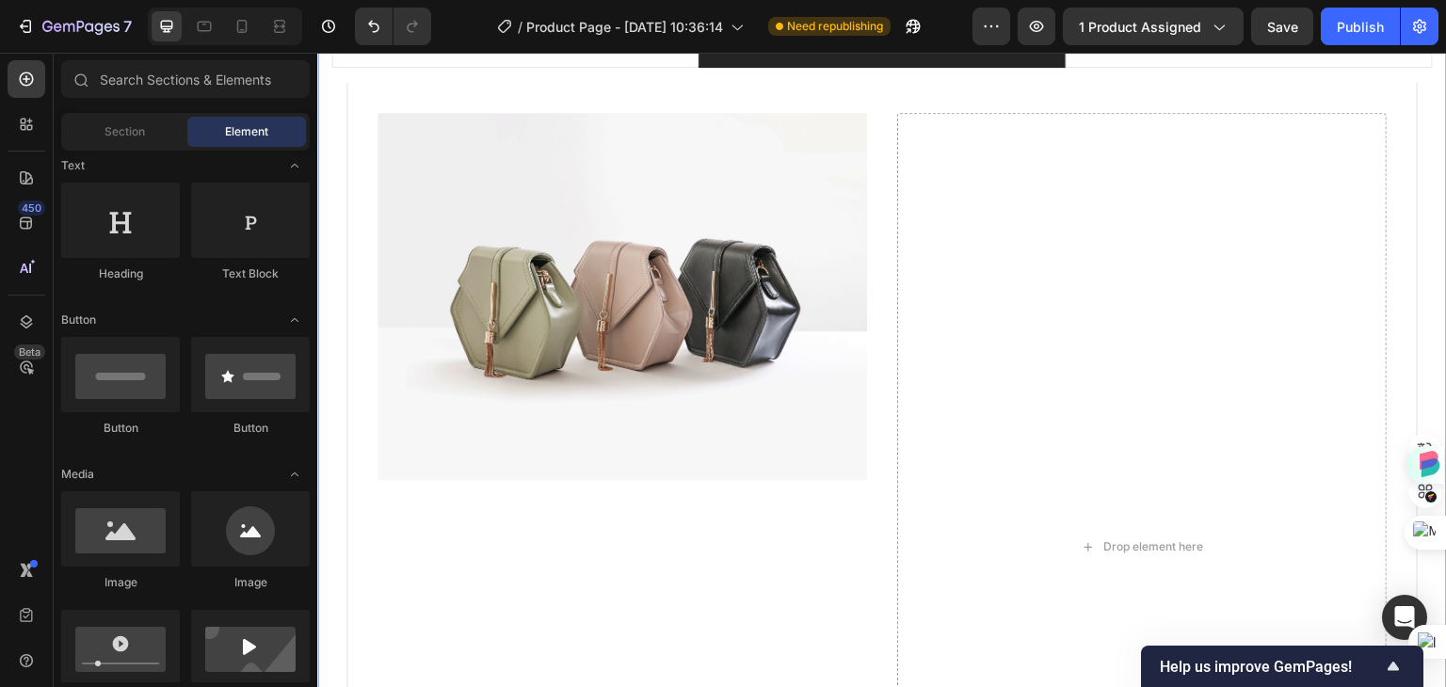
scroll to position [941, 0]
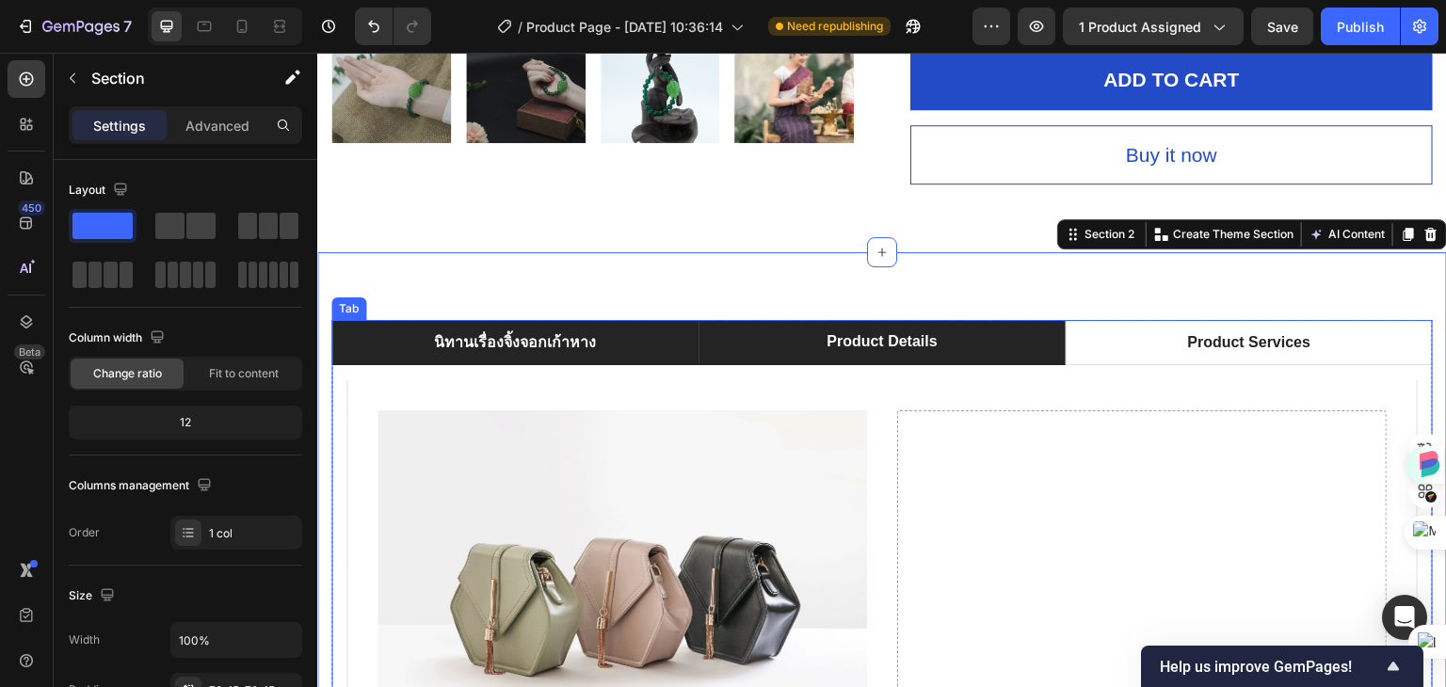
click at [521, 331] on p "นิทานเรื่องจิ้งจอกเก้าหาง" at bounding box center [515, 342] width 162 height 23
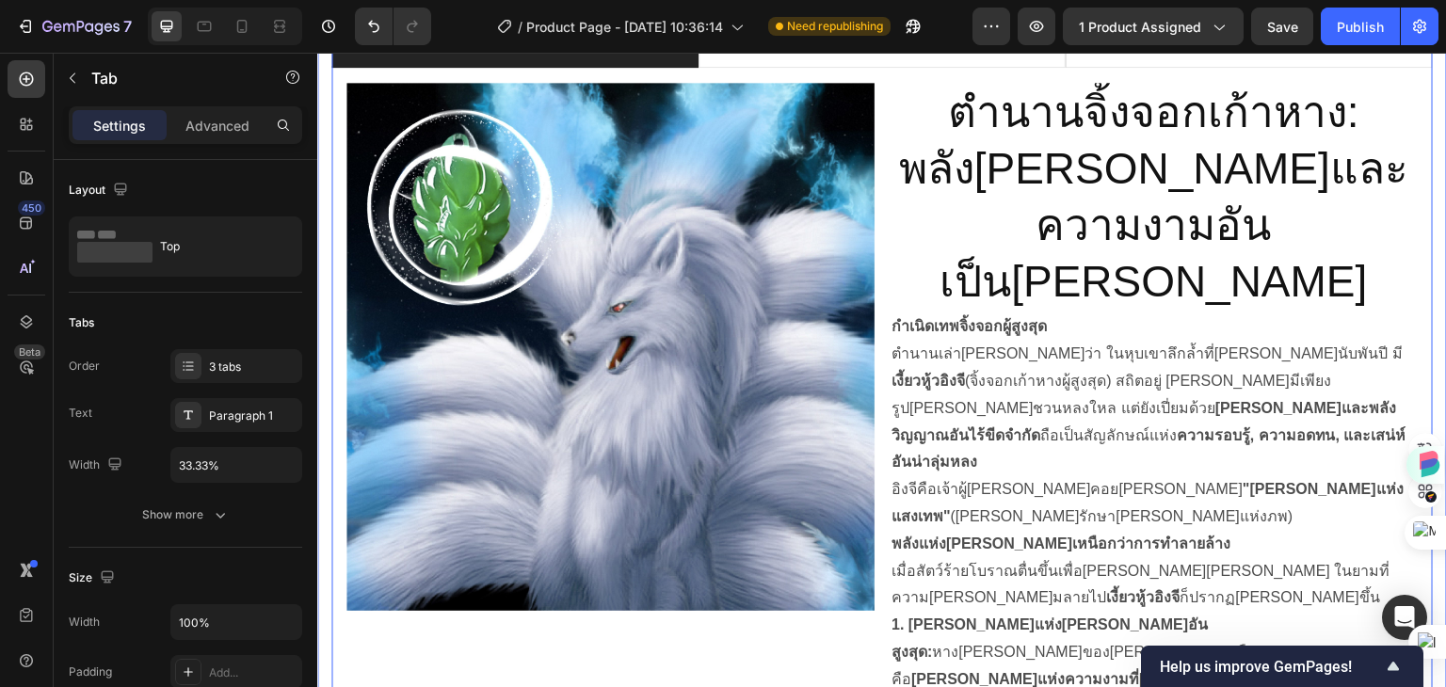
scroll to position [971, 0]
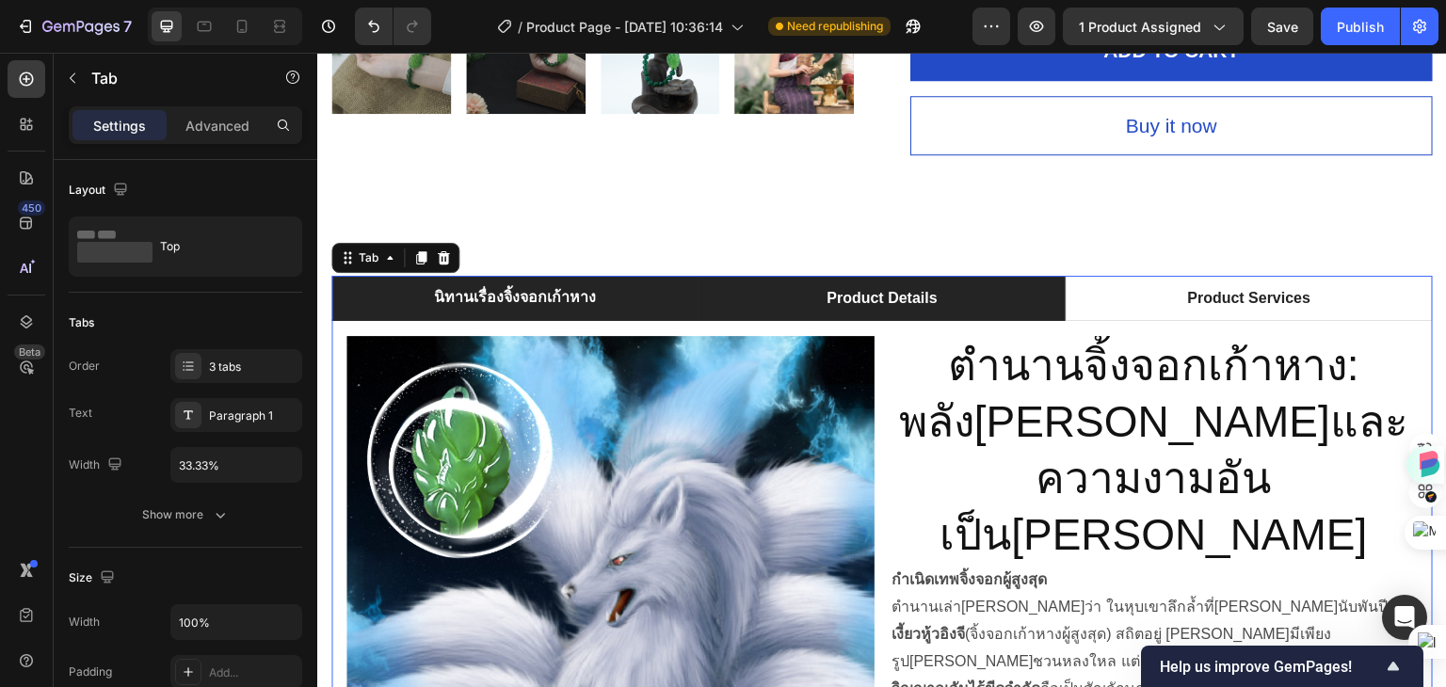
click at [871, 310] on p "Product Details" at bounding box center [882, 298] width 110 height 23
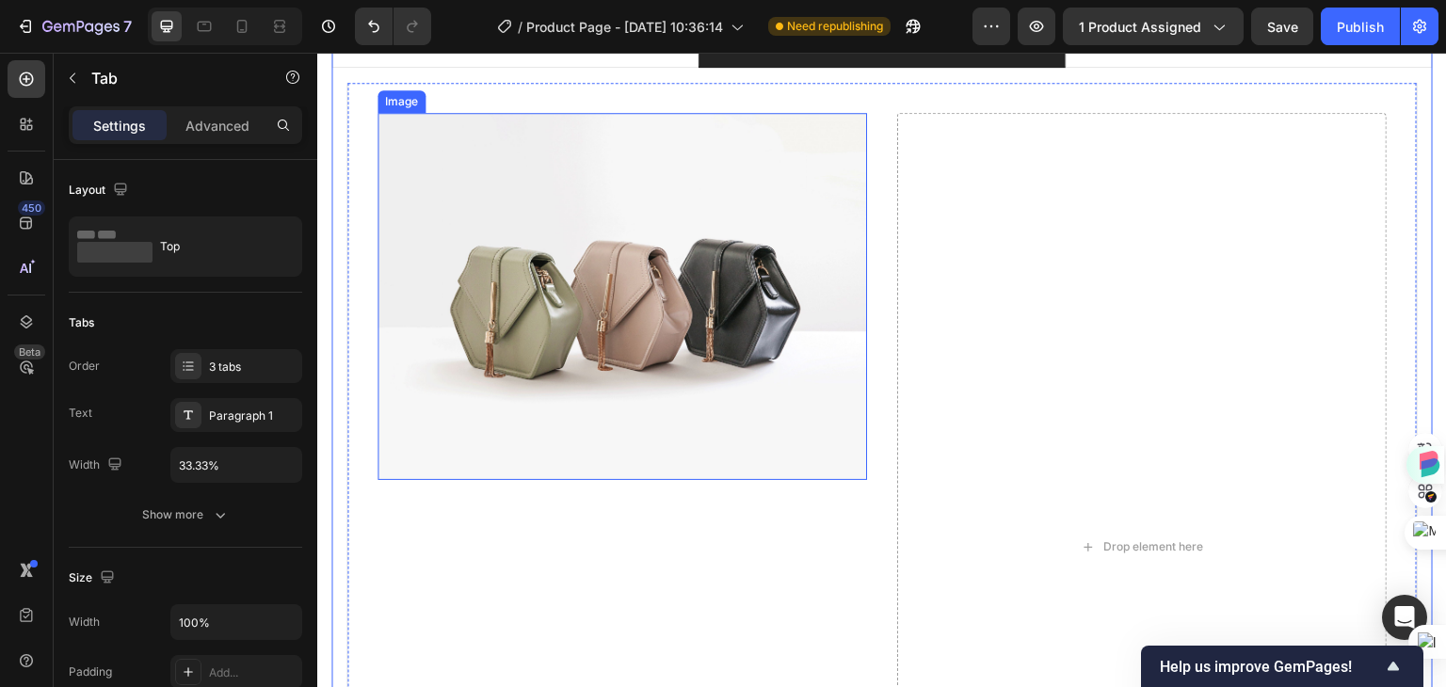
scroll to position [1412, 0]
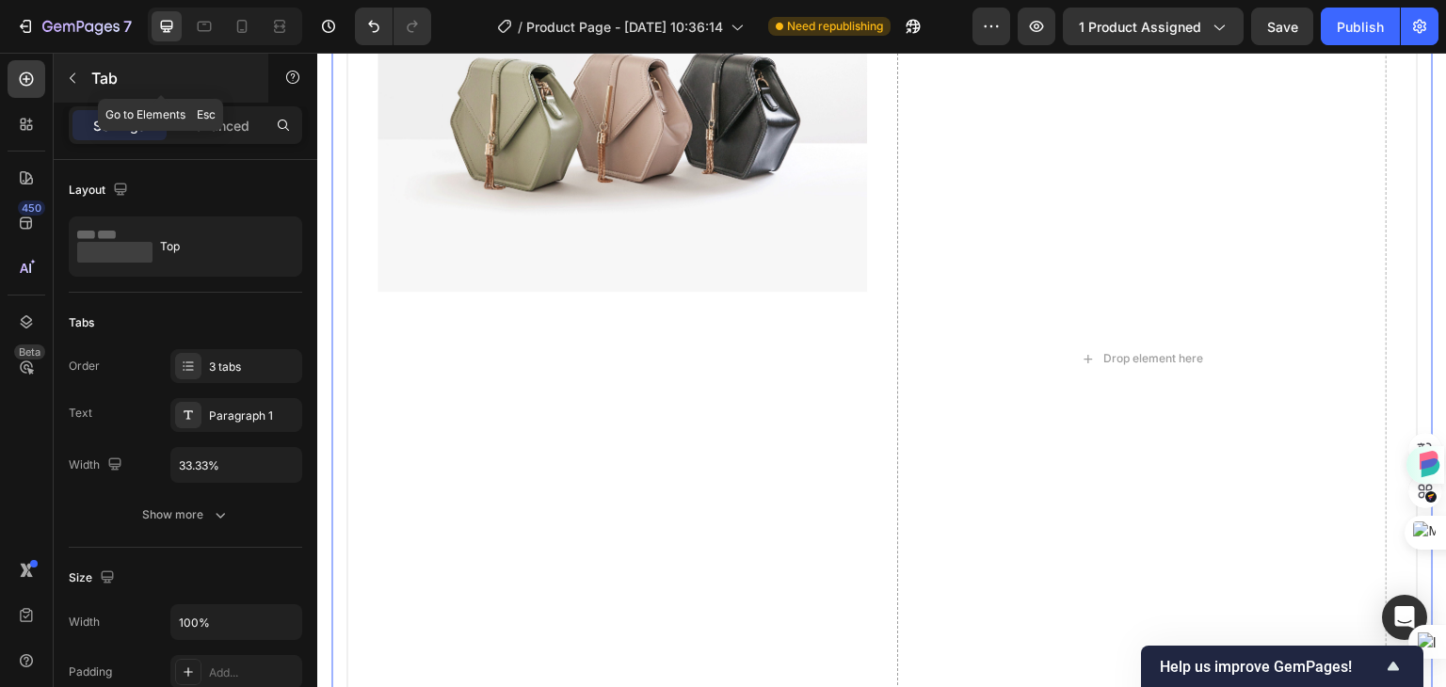
click at [71, 76] on icon "button" at bounding box center [73, 78] width 6 height 10
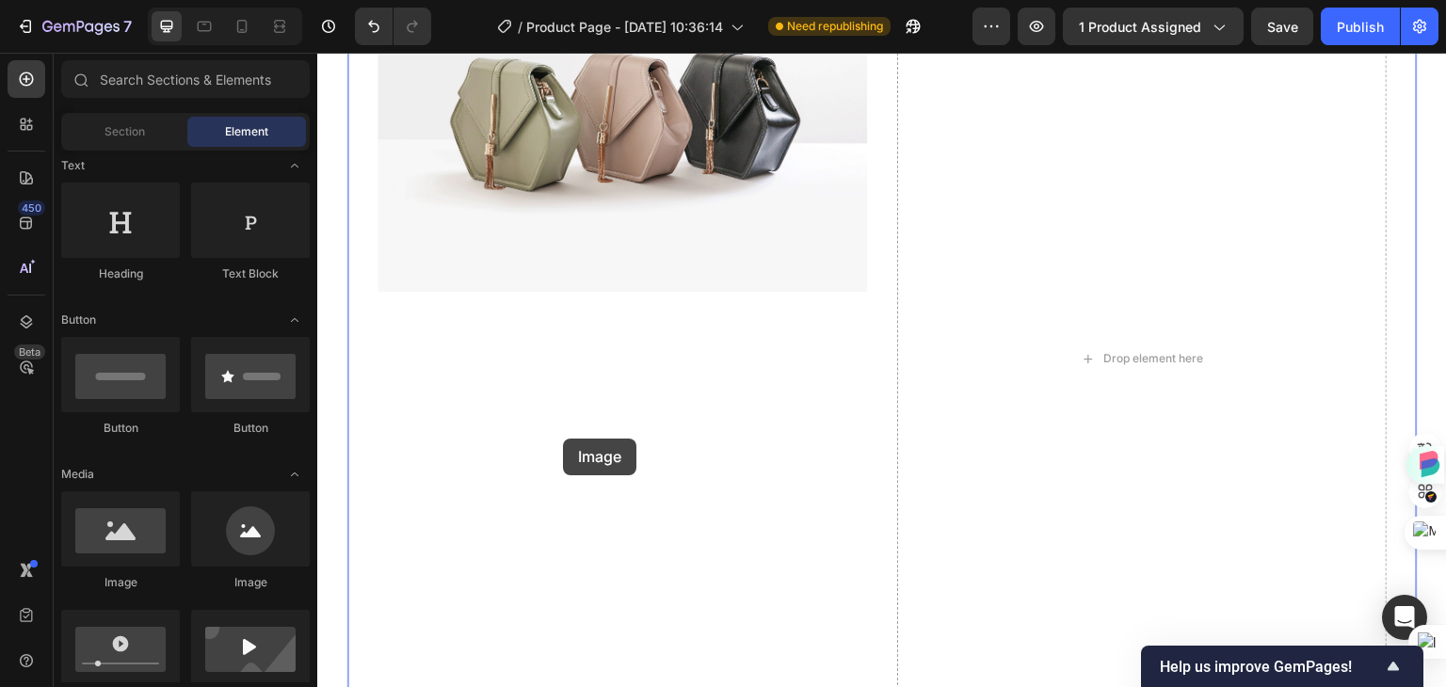
drag, startPoint x: 443, startPoint y: 594, endPoint x: 563, endPoint y: 439, distance: 196.0
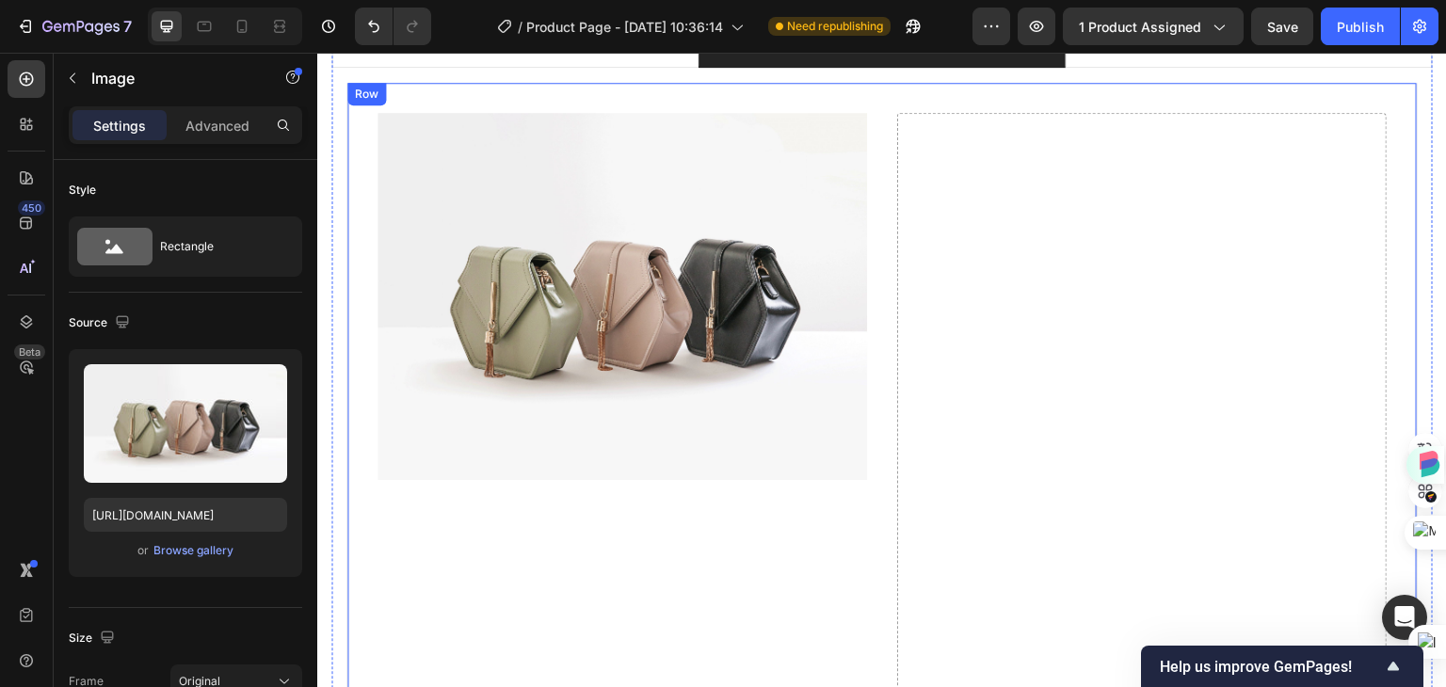
scroll to position [1111, 0]
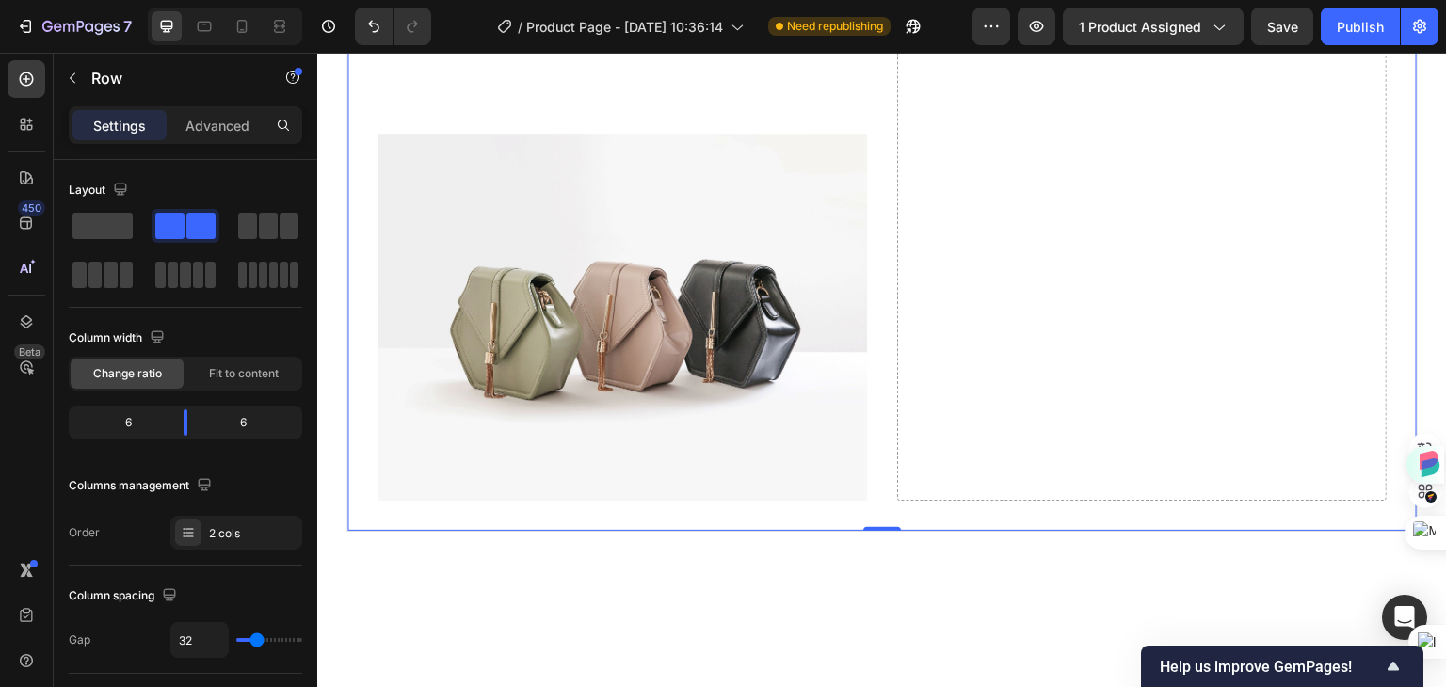
scroll to position [2165, 0]
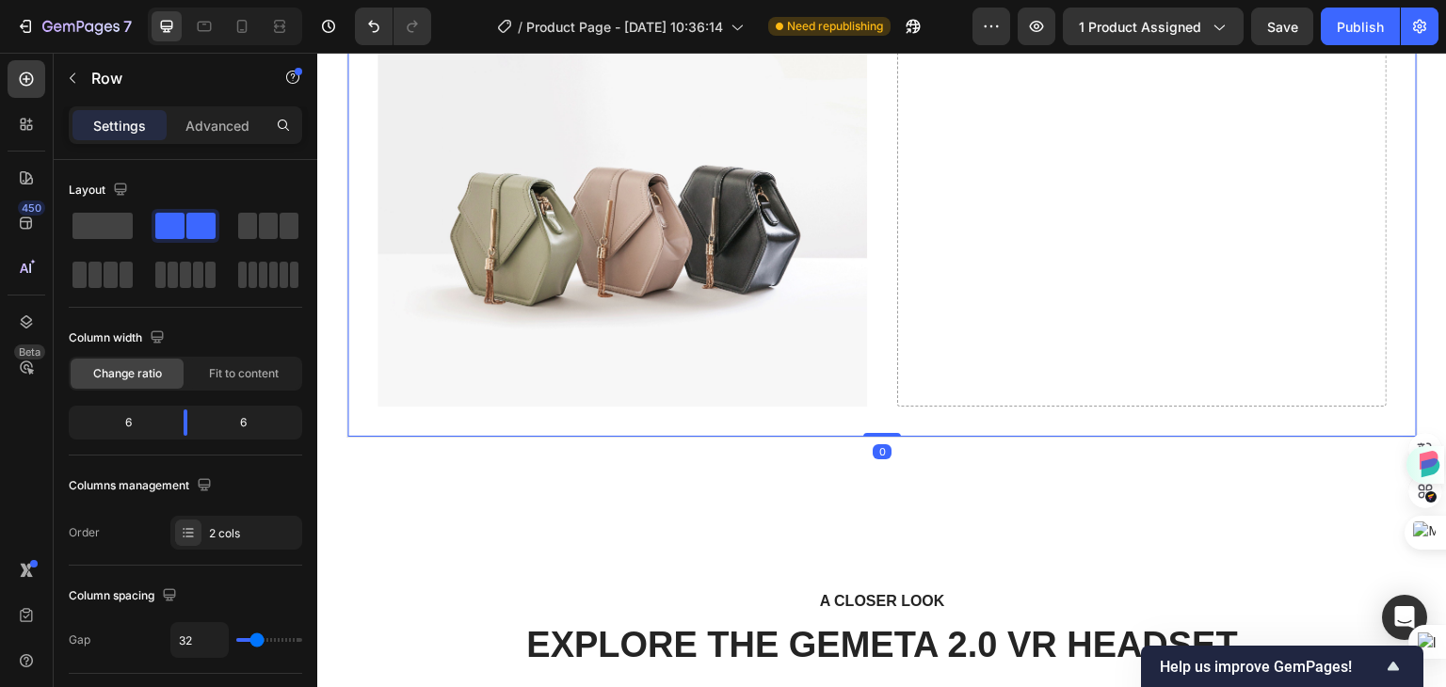
drag, startPoint x: 872, startPoint y: 422, endPoint x: 879, endPoint y: 318, distance: 103.8
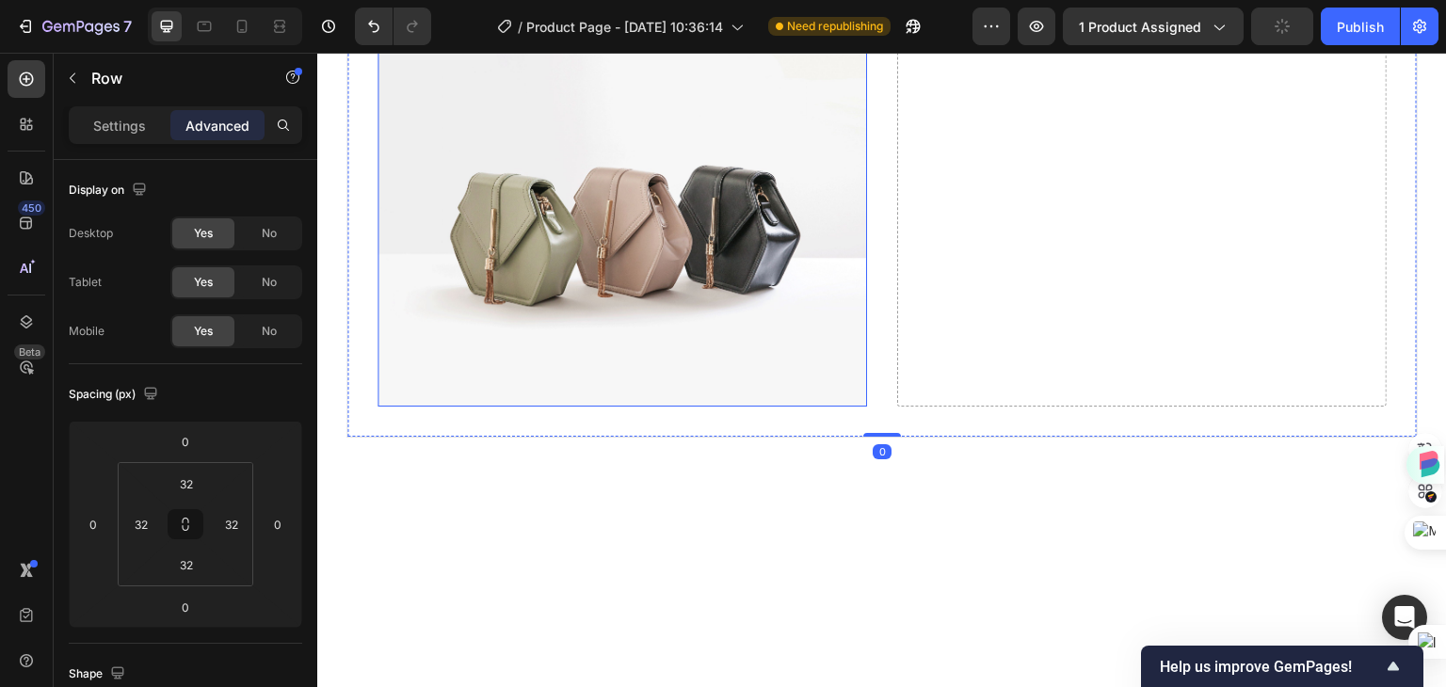
scroll to position [1977, 0]
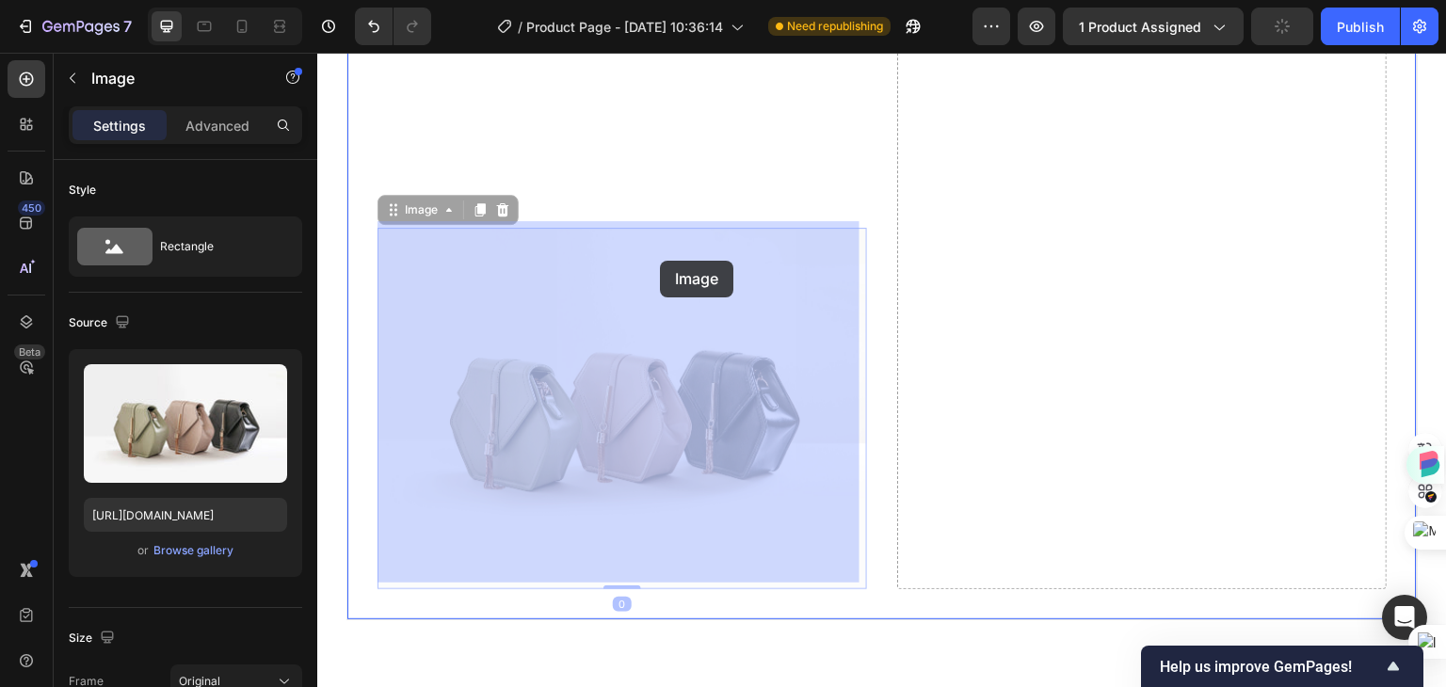
drag, startPoint x: 634, startPoint y: 442, endPoint x: 650, endPoint y: 280, distance: 163.7
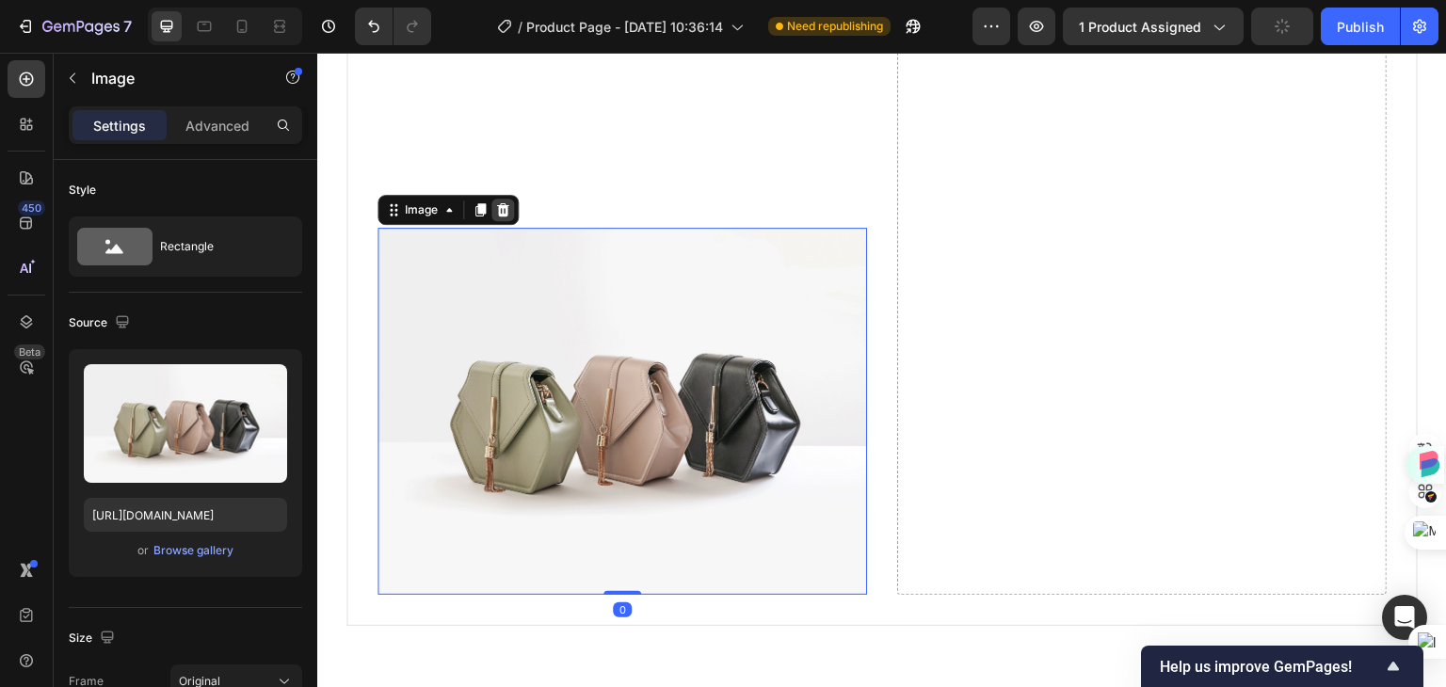
click at [501, 203] on icon at bounding box center [502, 209] width 15 height 15
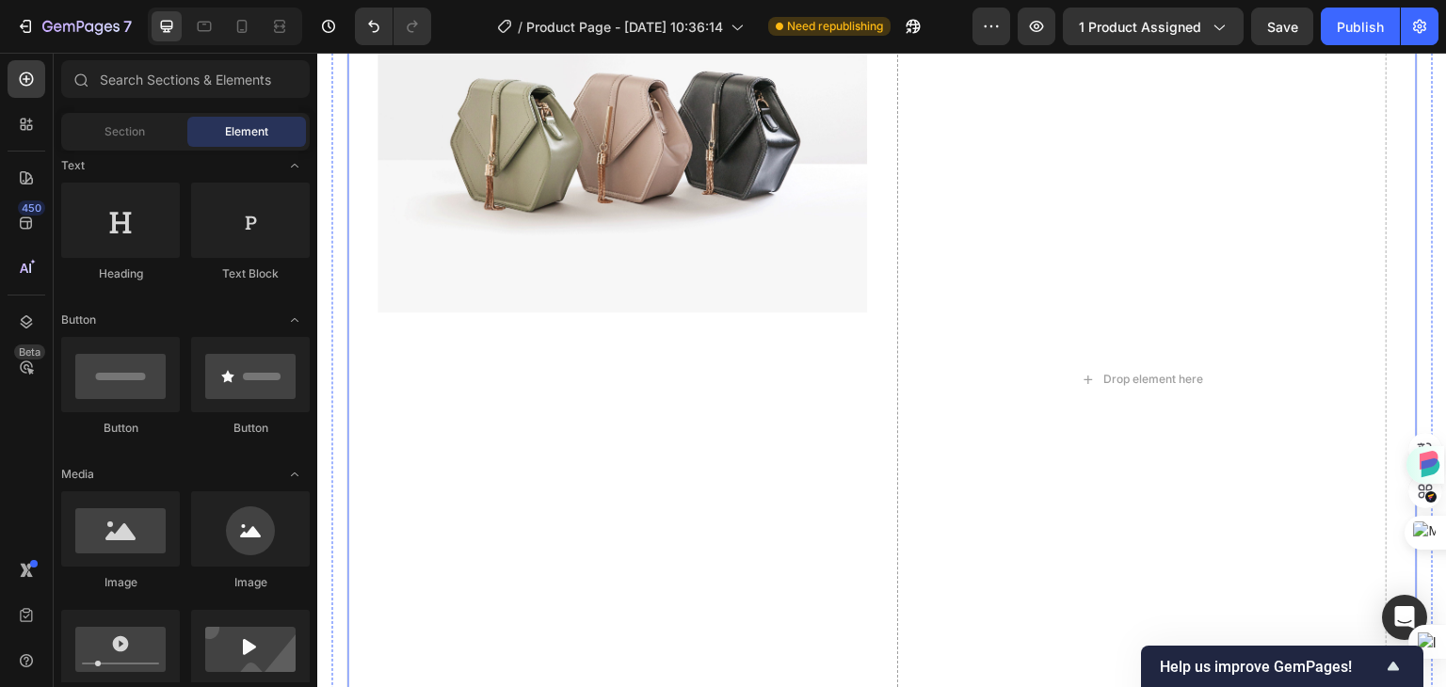
scroll to position [1412, 0]
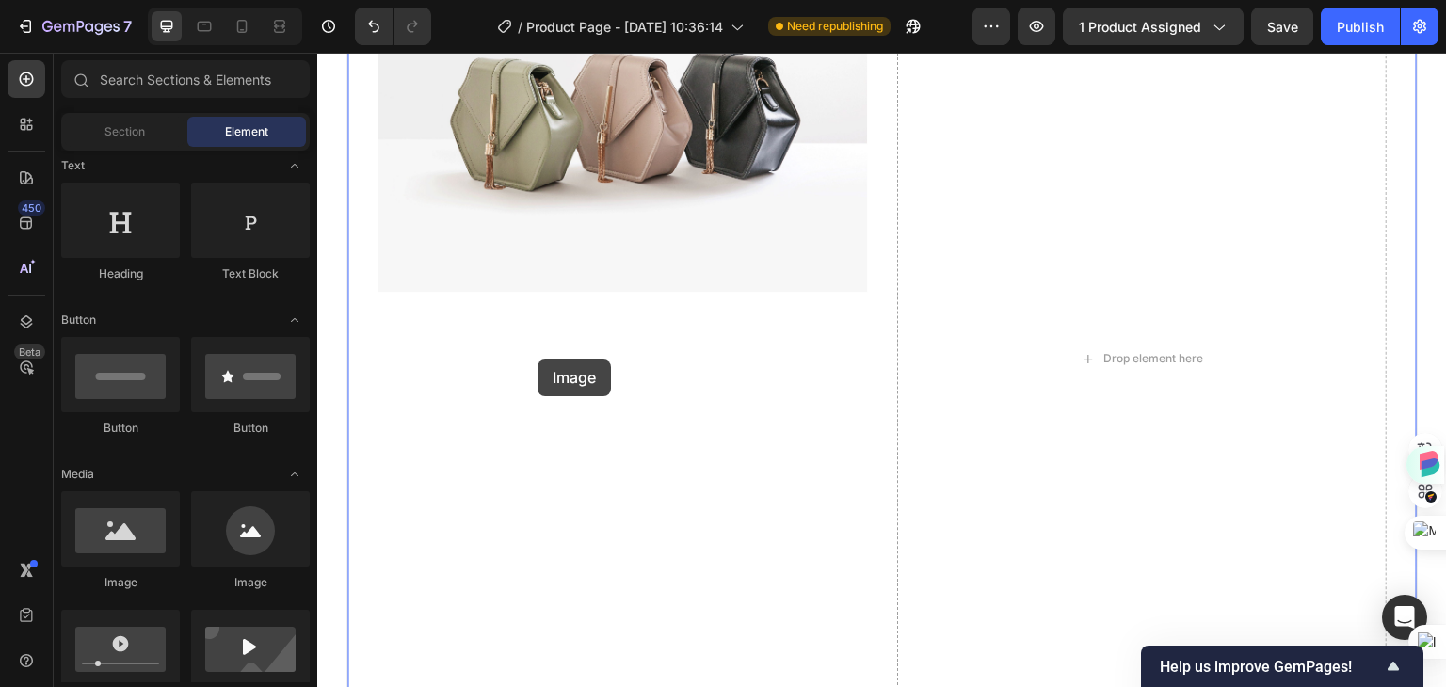
drag, startPoint x: 438, startPoint y: 600, endPoint x: 537, endPoint y: 360, distance: 259.6
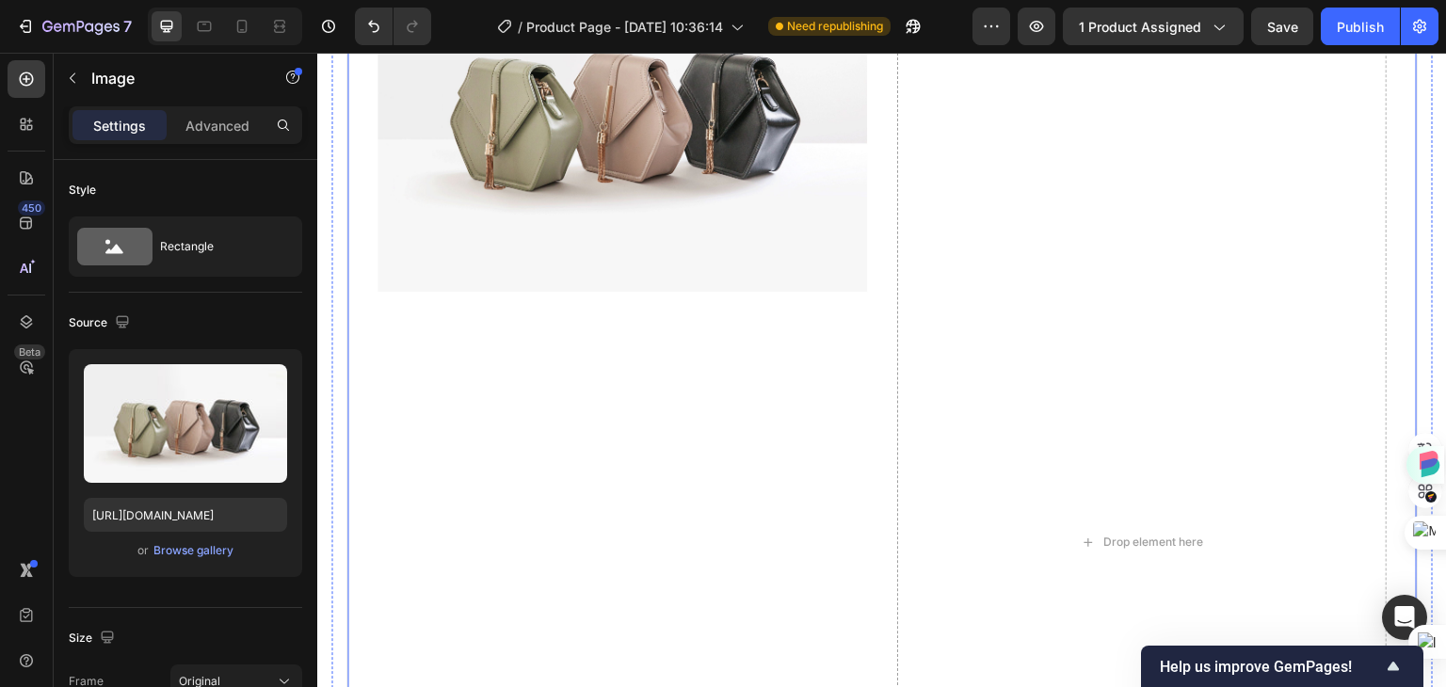
scroll to position [1694, 0]
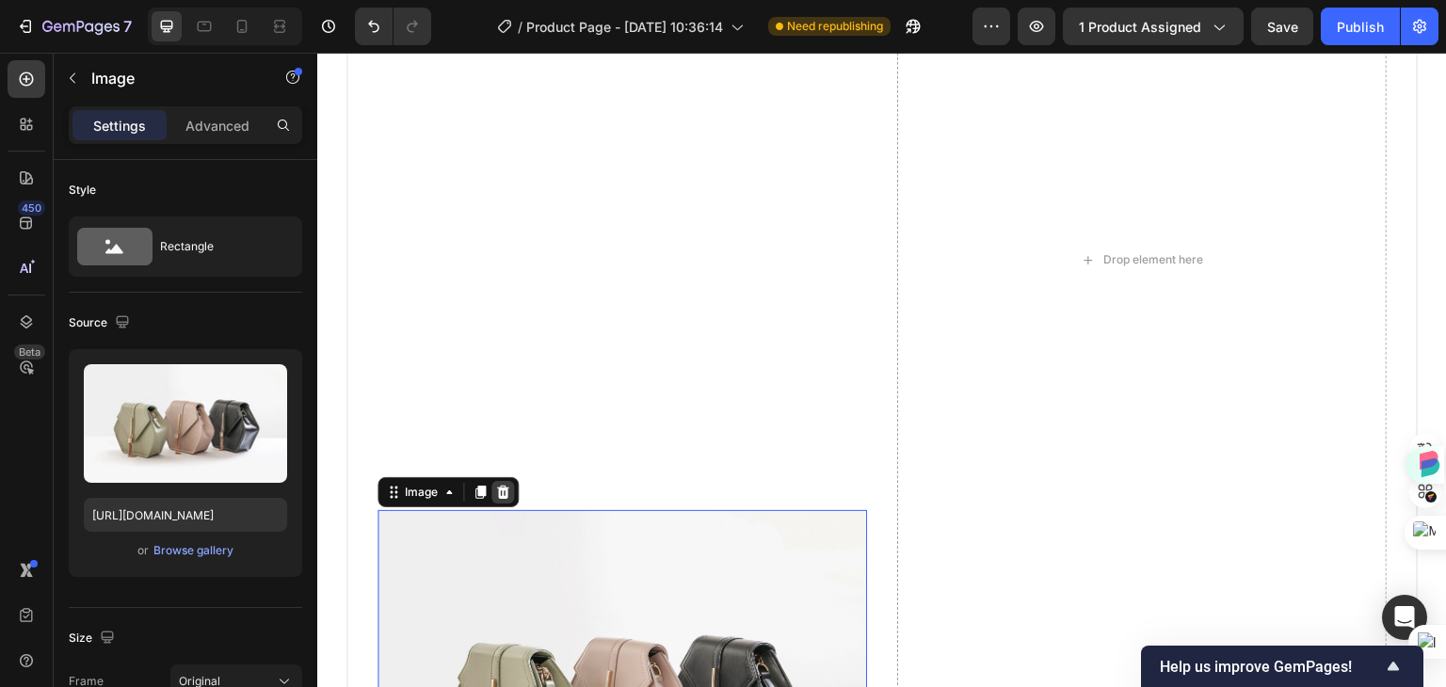
click at [506, 486] on icon at bounding box center [503, 492] width 12 height 13
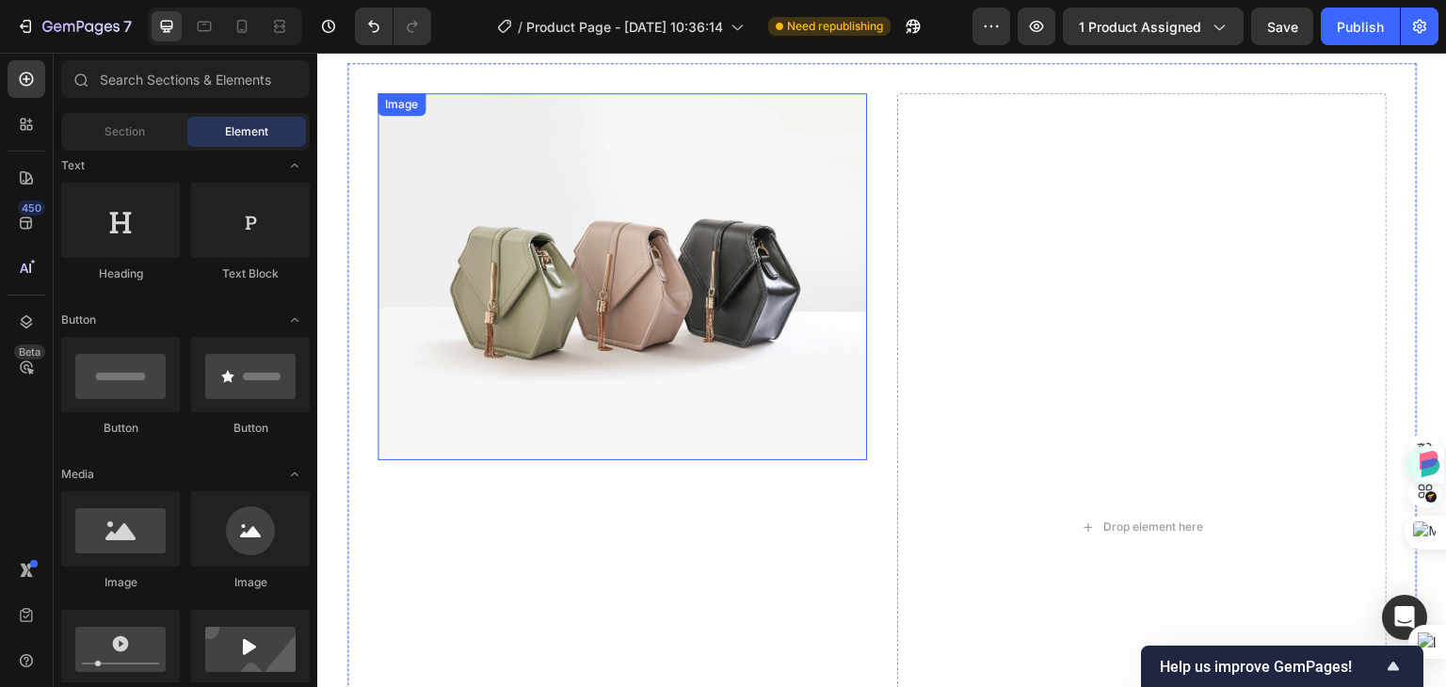
scroll to position [1224, 0]
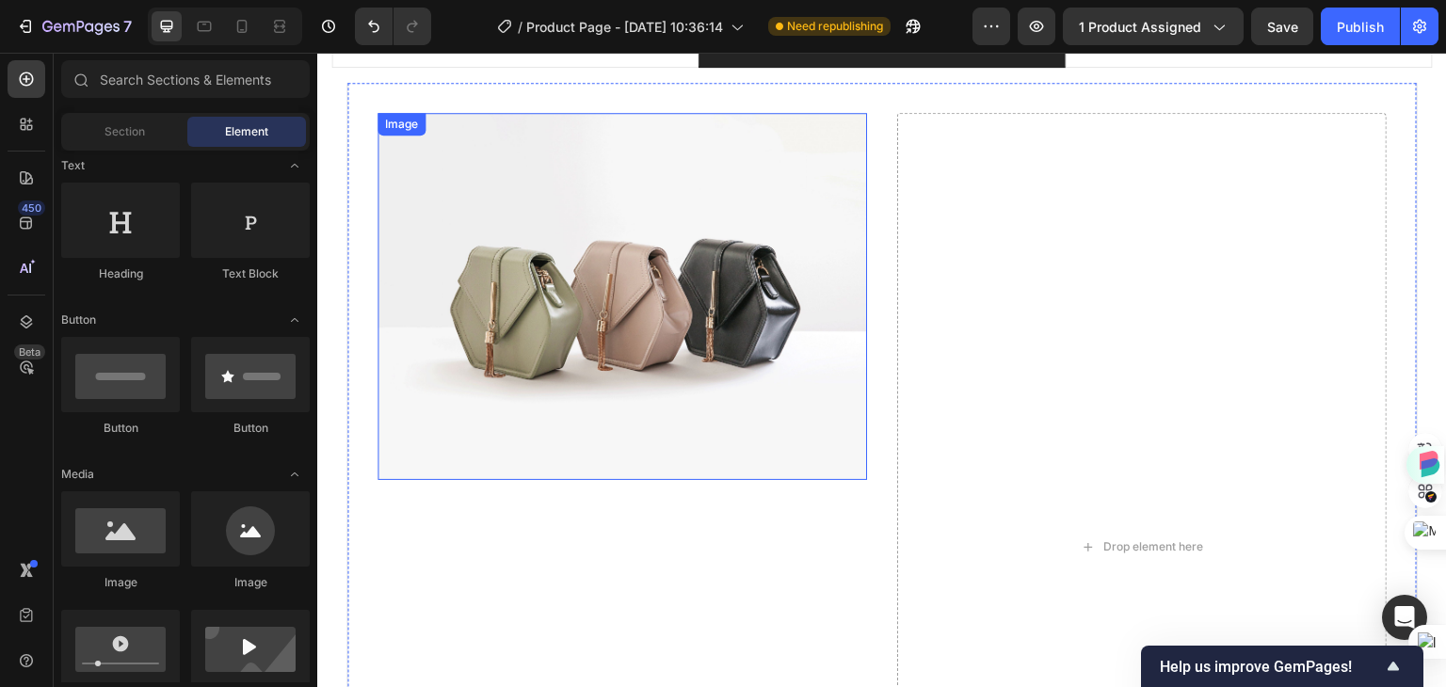
click at [576, 201] on img at bounding box center [622, 296] width 490 height 367
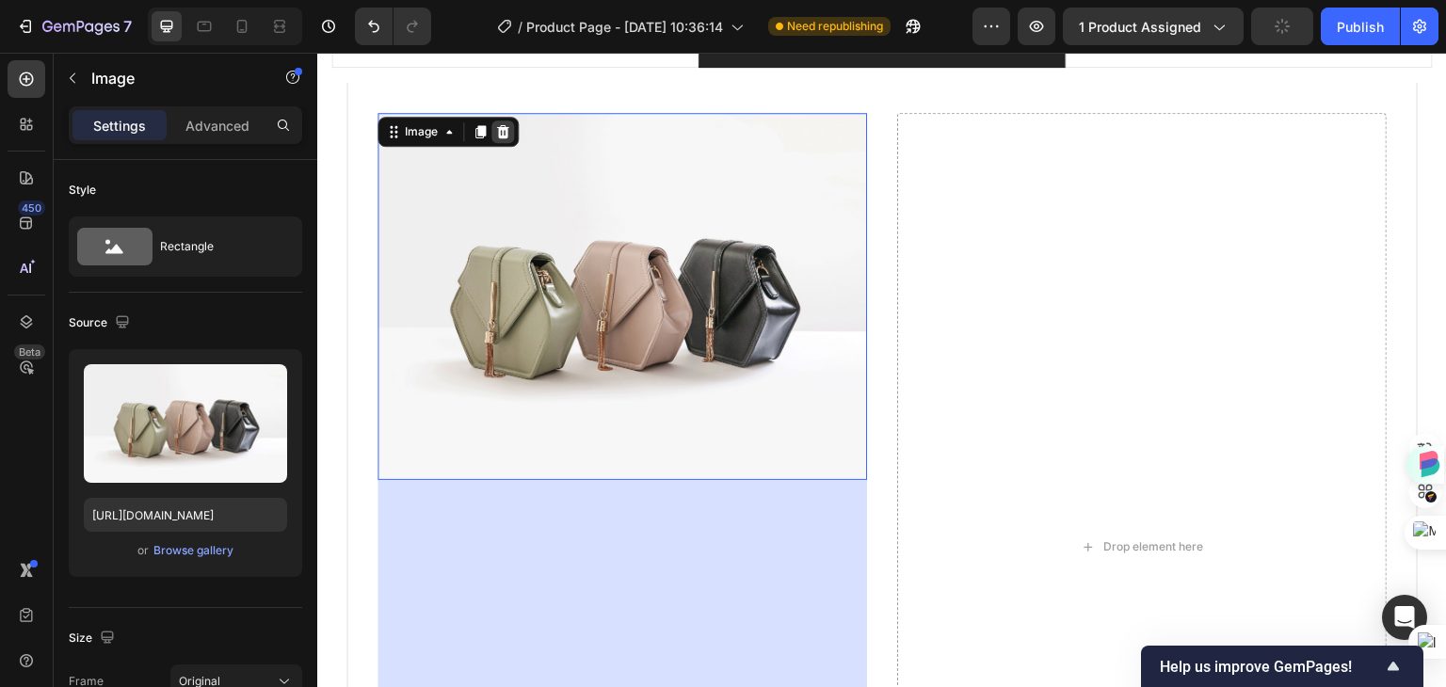
click at [502, 132] on icon at bounding box center [503, 131] width 12 height 13
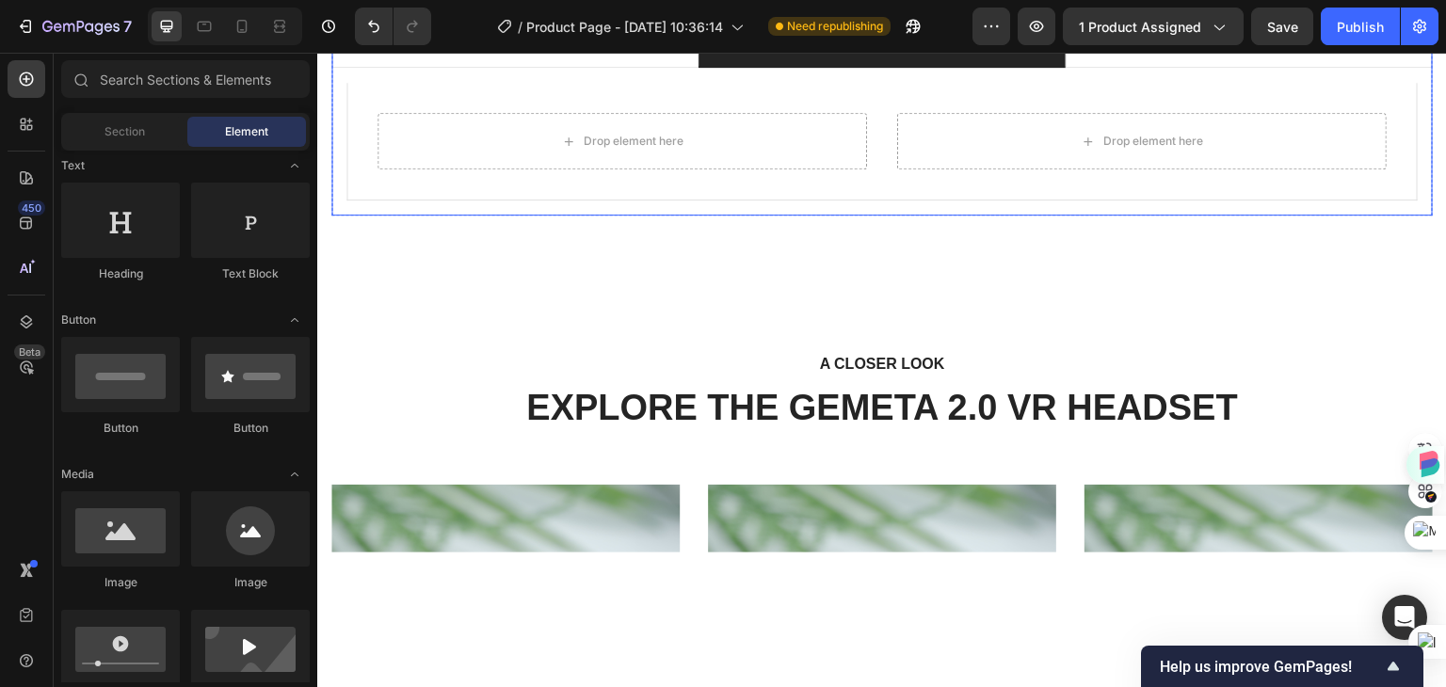
scroll to position [1036, 0]
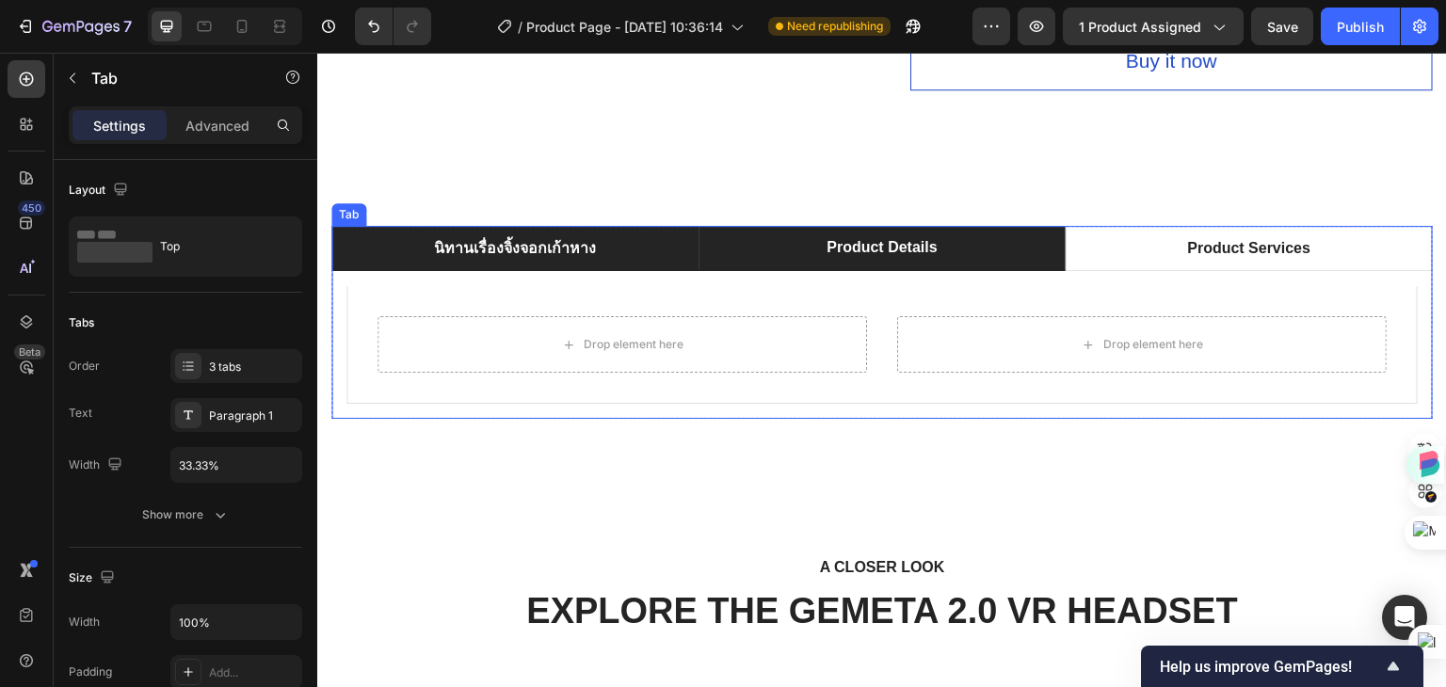
click at [562, 237] on p "นิทานเรื่องจิ้งจอกเก้าหาง" at bounding box center [515, 248] width 162 height 23
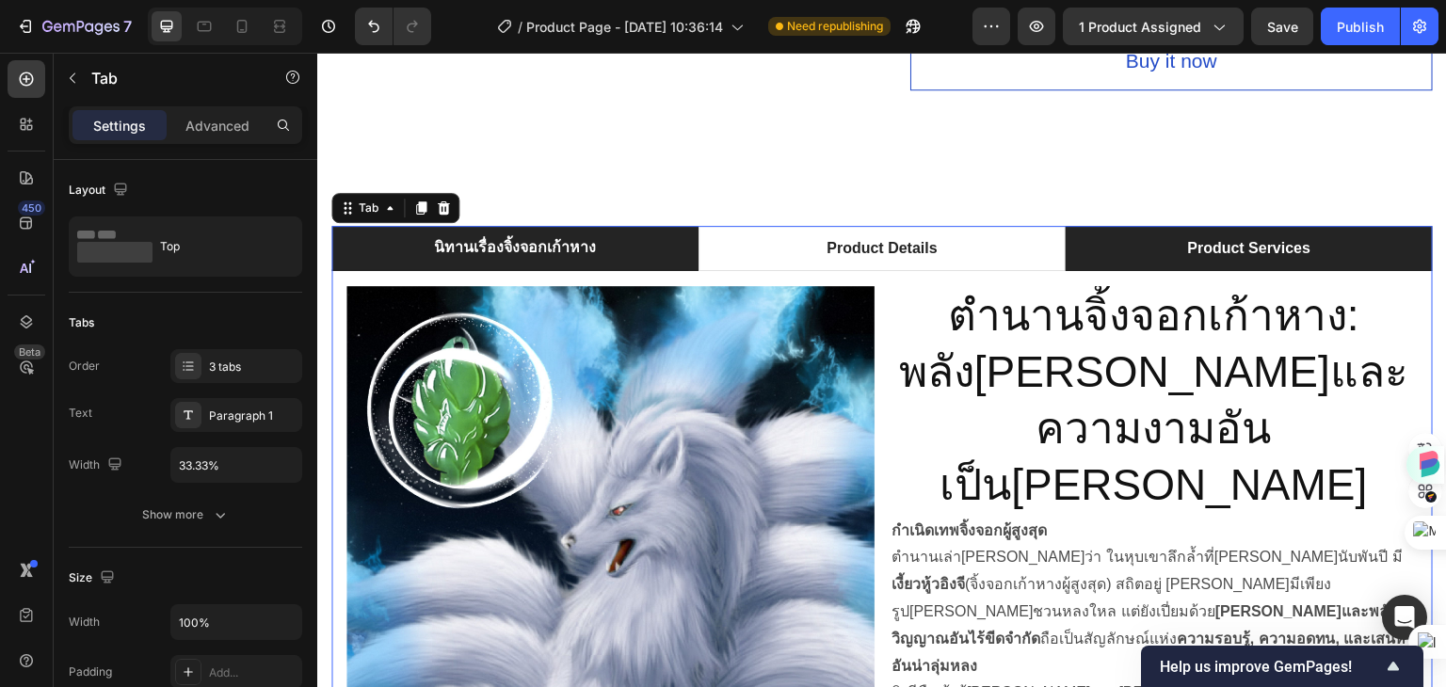
click at [1188, 242] on p "Product Services" at bounding box center [1249, 248] width 123 height 23
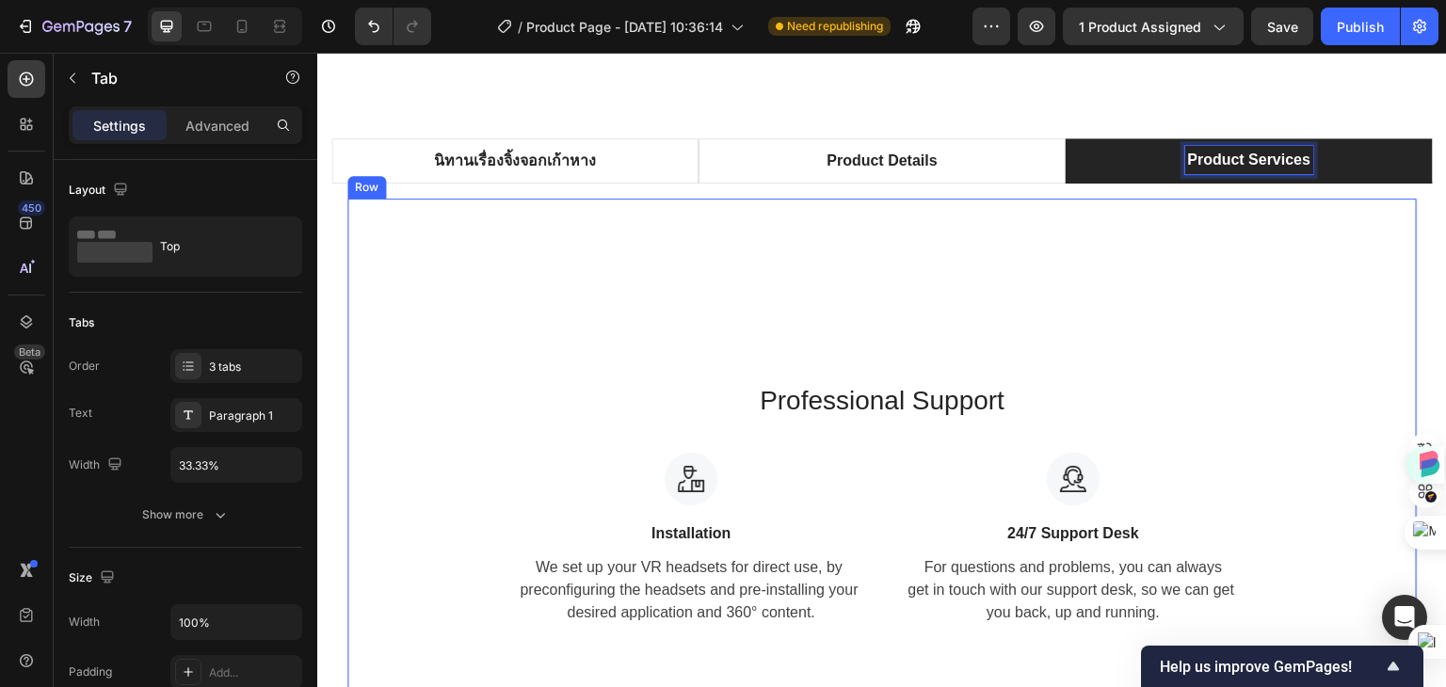
scroll to position [1129, 0]
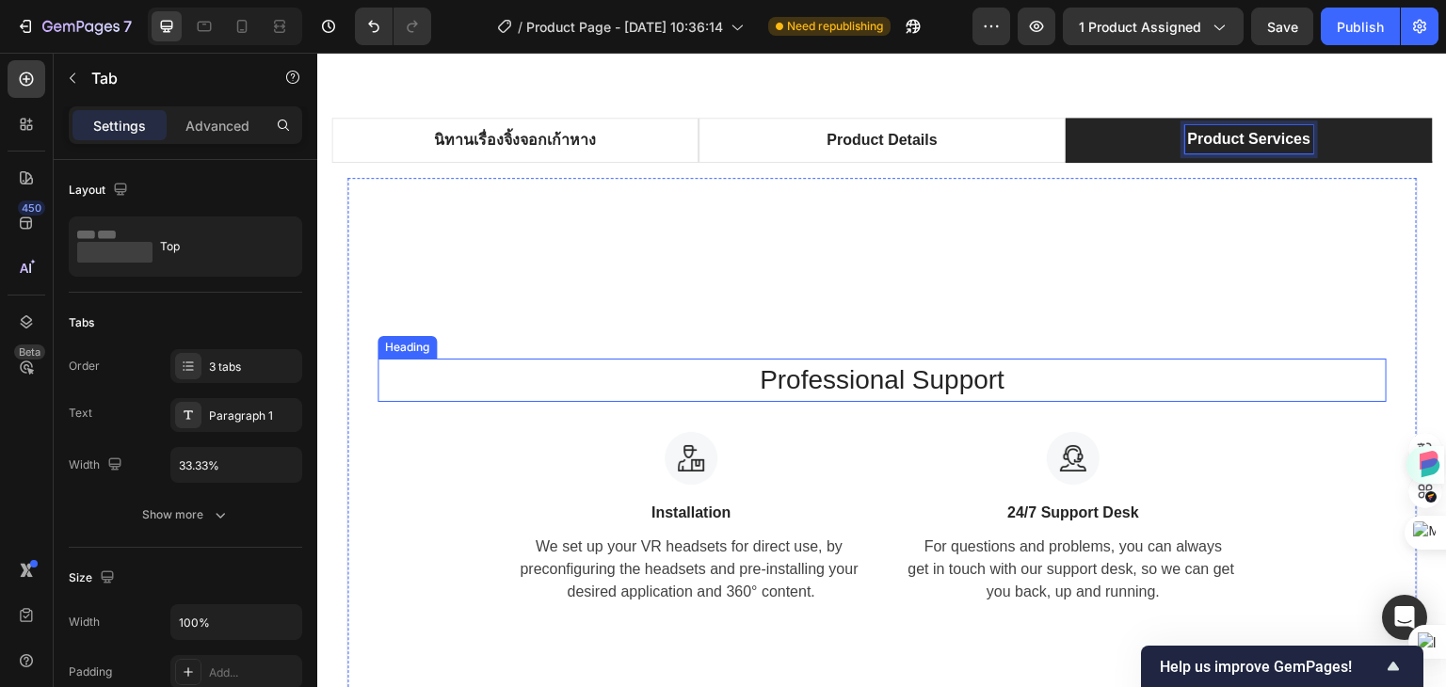
click at [832, 374] on p "Professional Support" at bounding box center [881, 381] width 1005 height 40
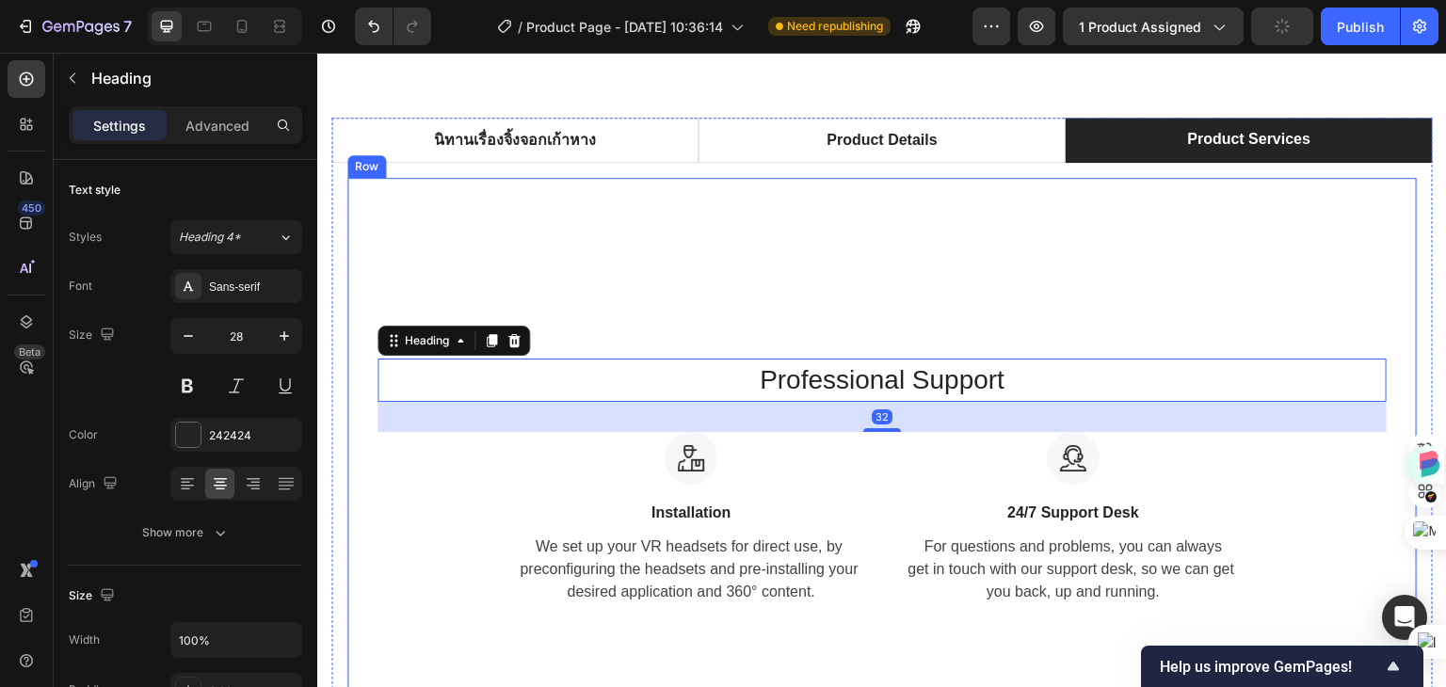
scroll to position [1223, 0]
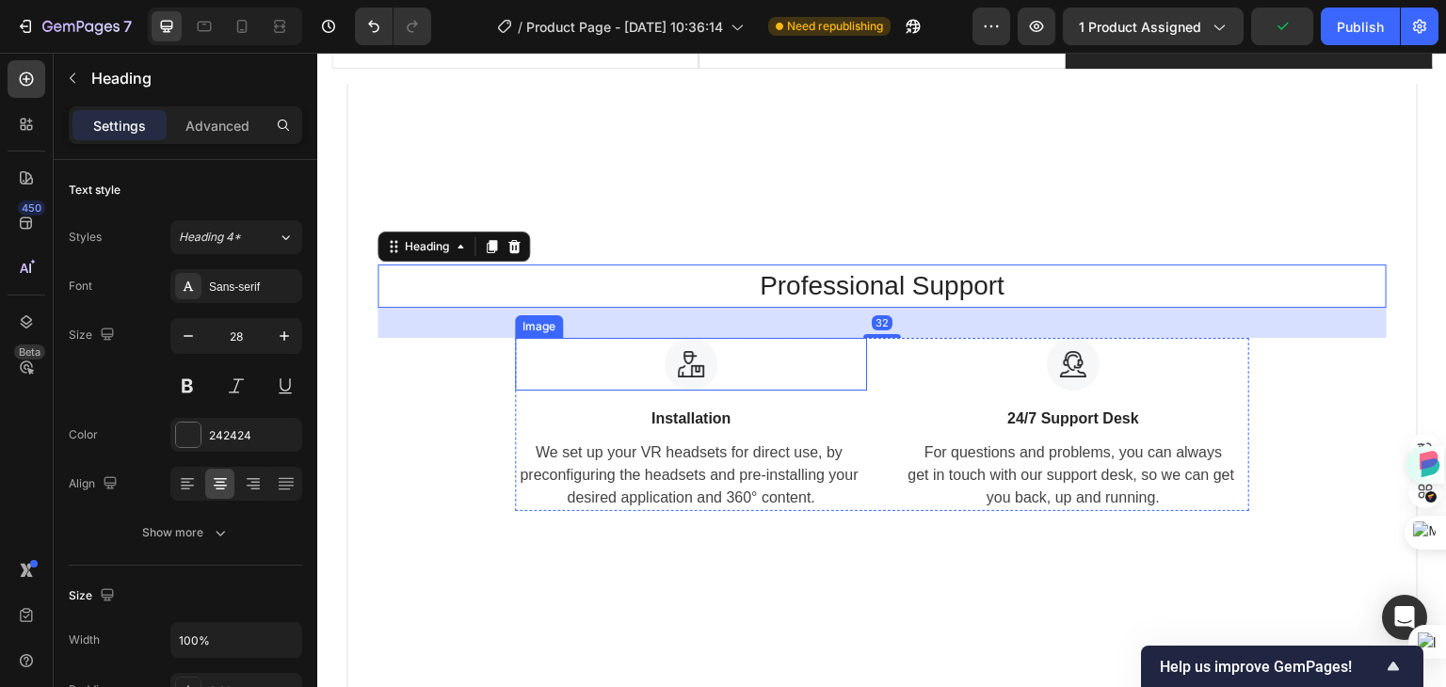
click at [666, 387] on img at bounding box center [691, 364] width 53 height 53
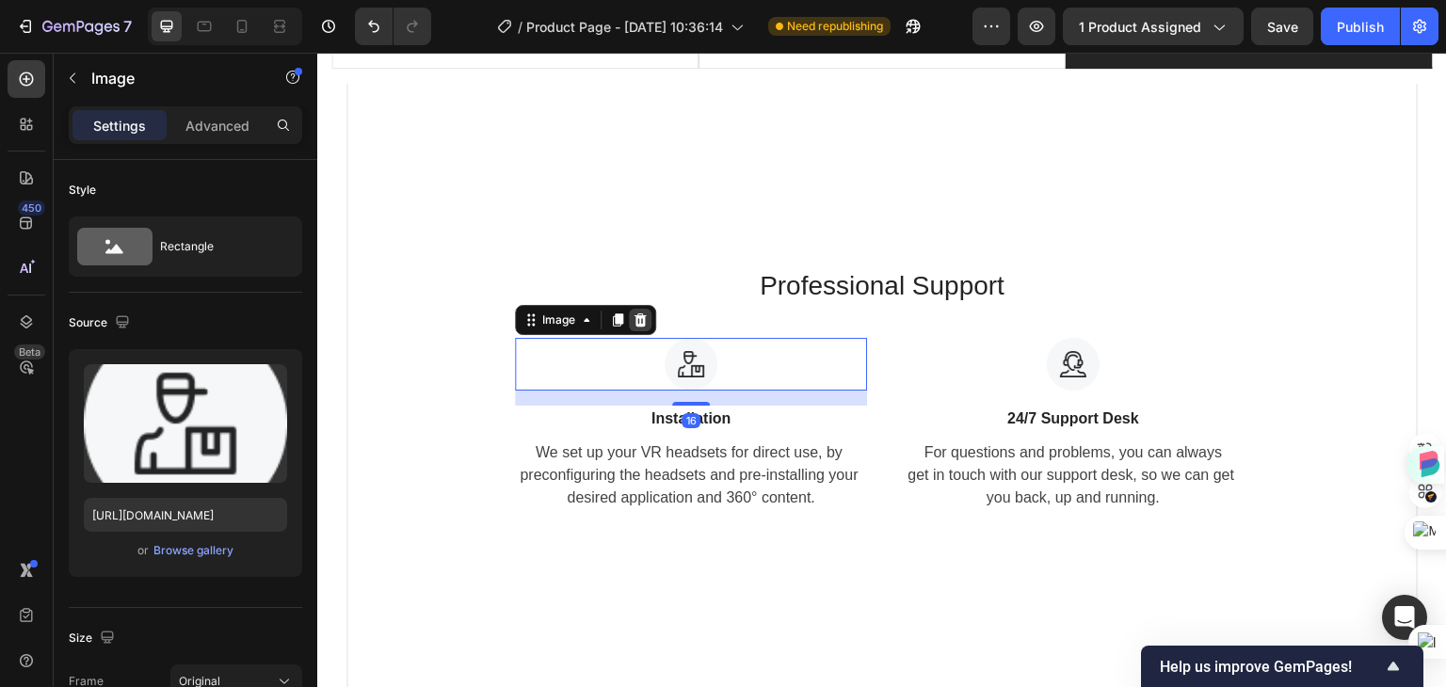
click at [635, 325] on icon at bounding box center [640, 319] width 12 height 13
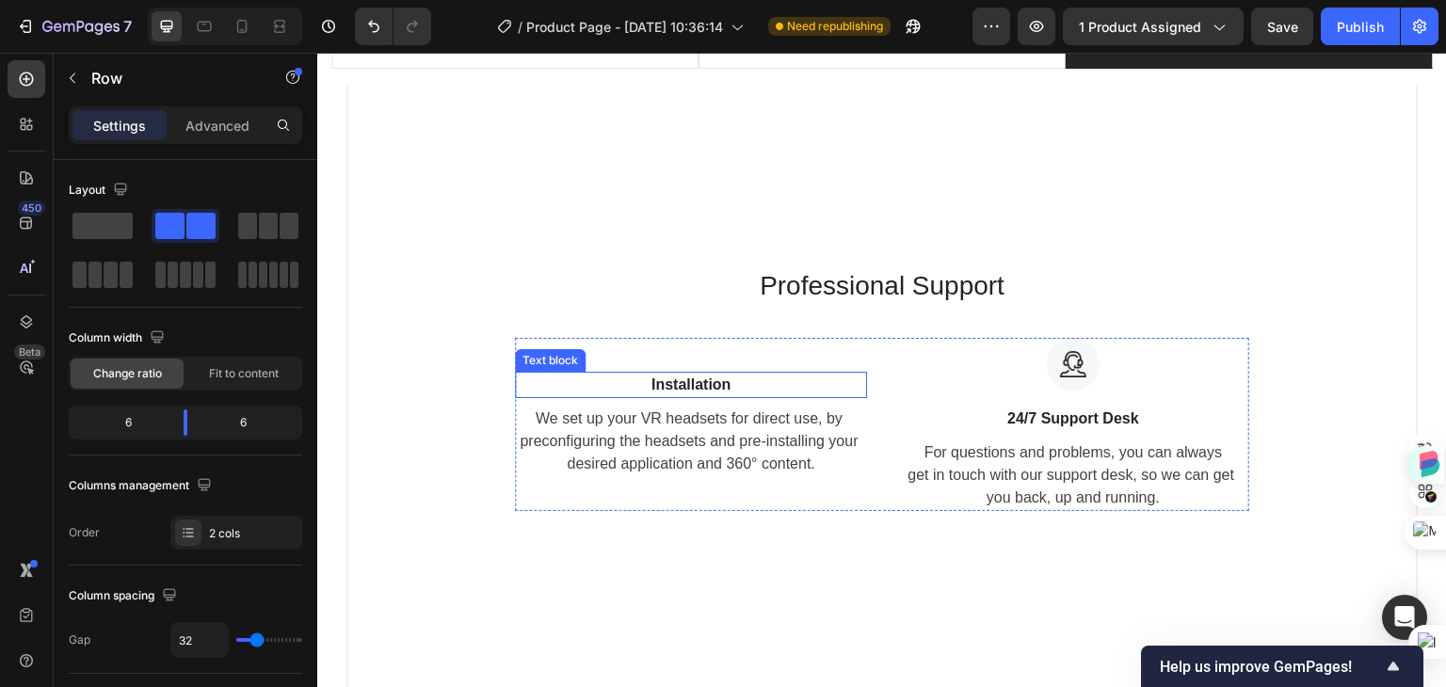
click at [671, 397] on div "Installation Text block We set up your VR headsets for direct use, by preconfig…" at bounding box center [691, 424] width 352 height 173
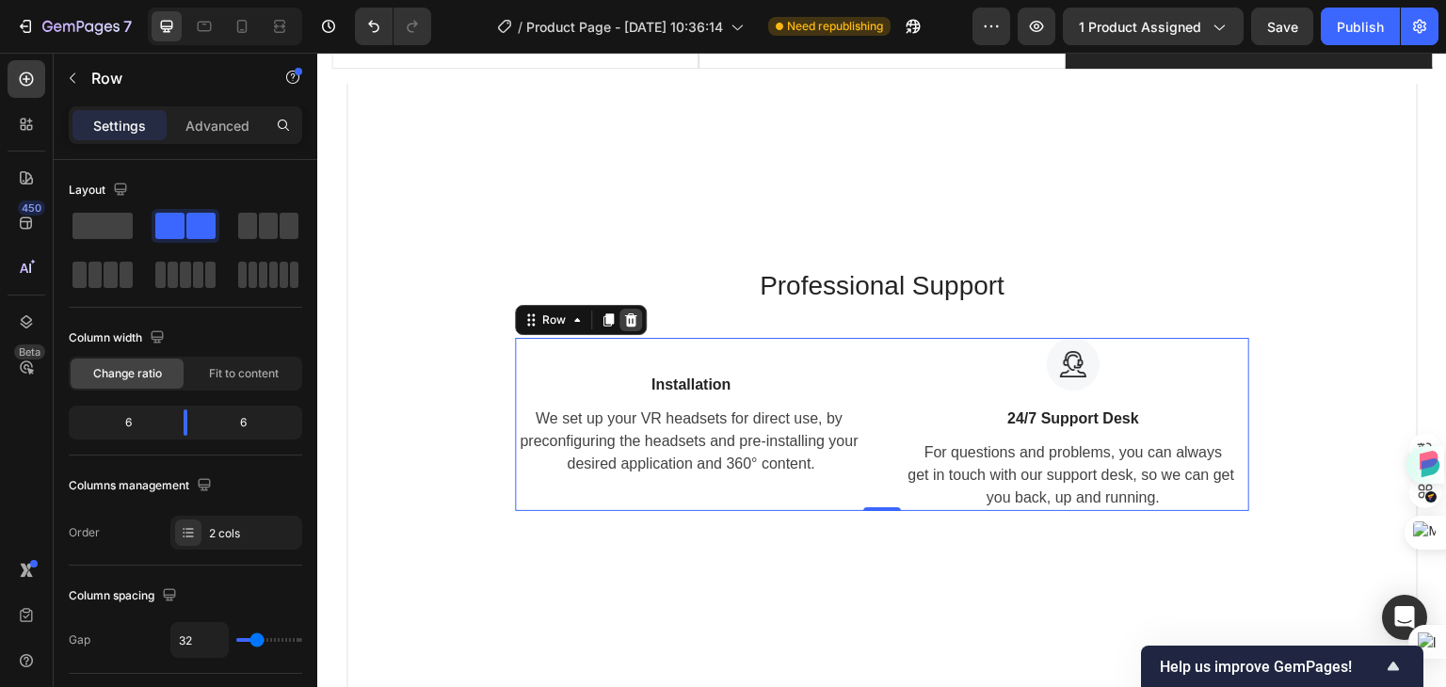
click at [623, 326] on icon at bounding box center [630, 320] width 15 height 15
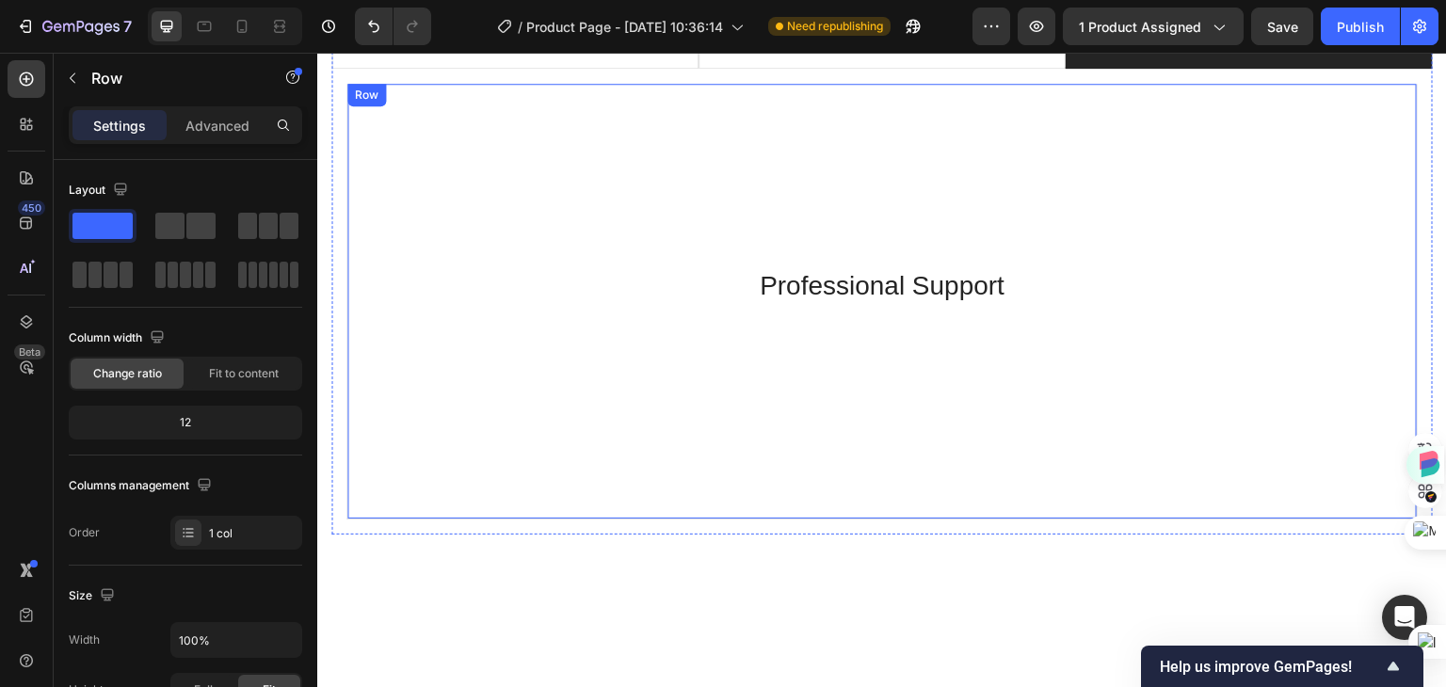
click at [903, 378] on div "Professional Support Heading Row" at bounding box center [881, 302] width 1071 height 436
click at [891, 288] on p "Professional Support" at bounding box center [881, 286] width 1005 height 40
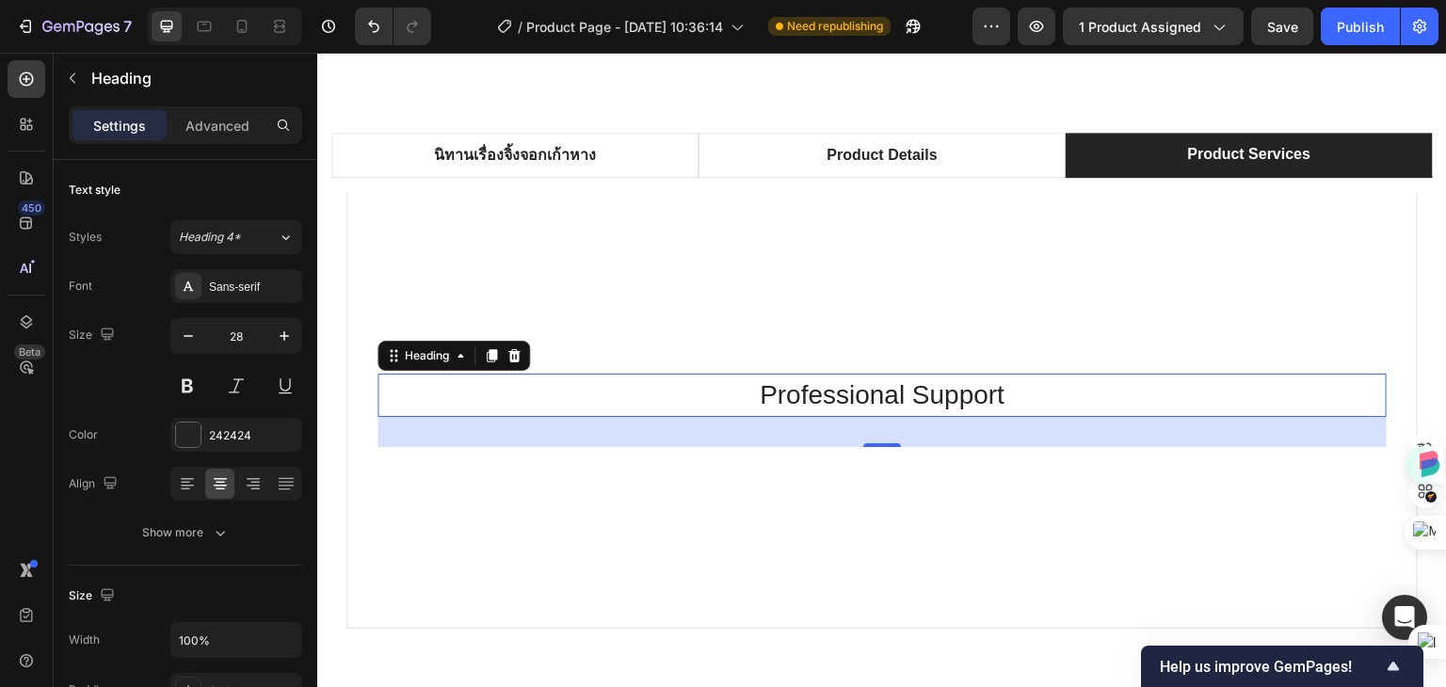
scroll to position [1035, 0]
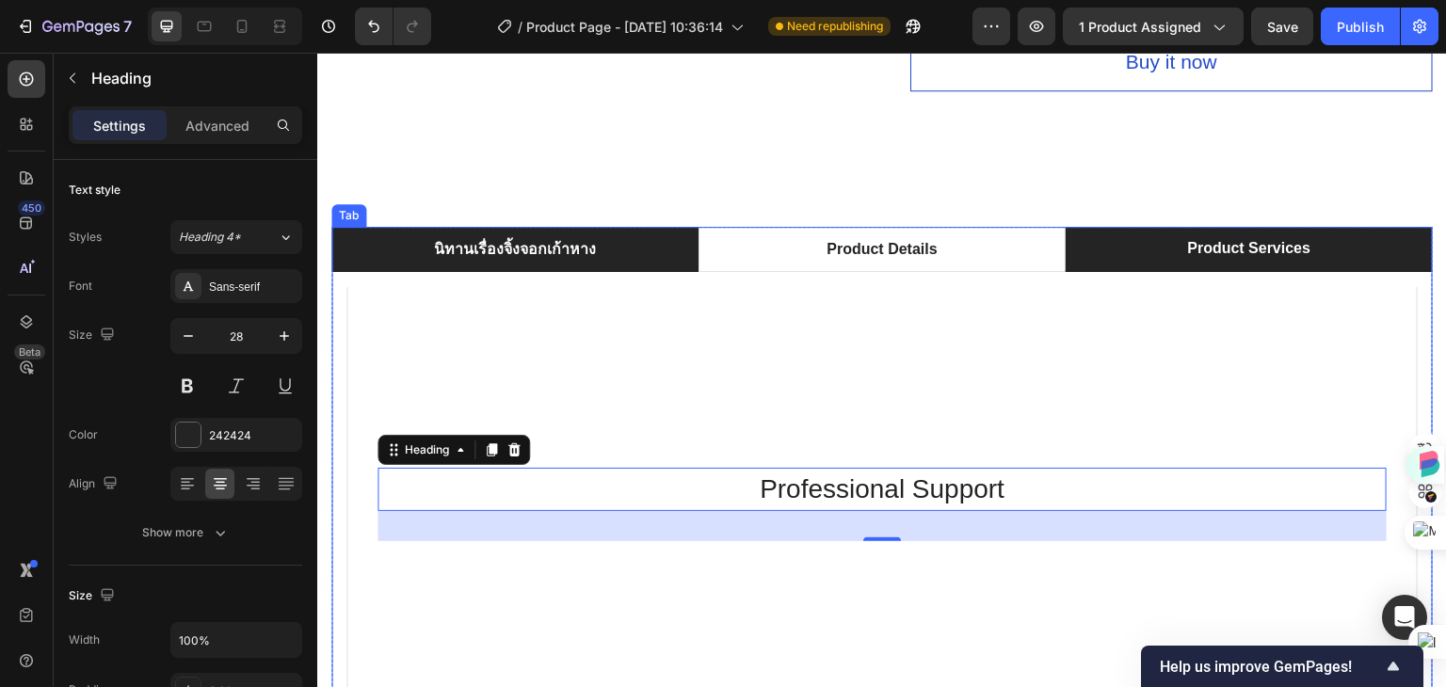
click at [497, 247] on div "นิทานเรื่องจิ้งจอกเก้าหาง" at bounding box center [515, 249] width 168 height 28
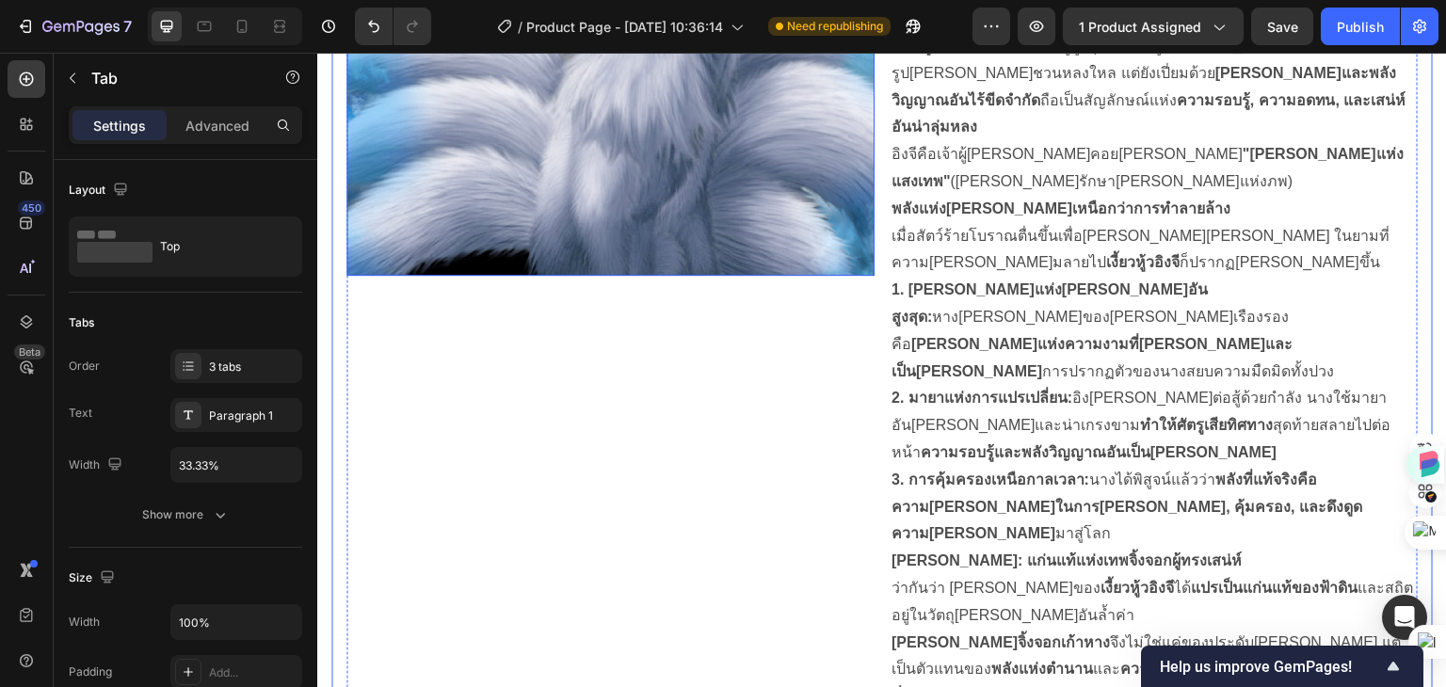
scroll to position [1599, 0]
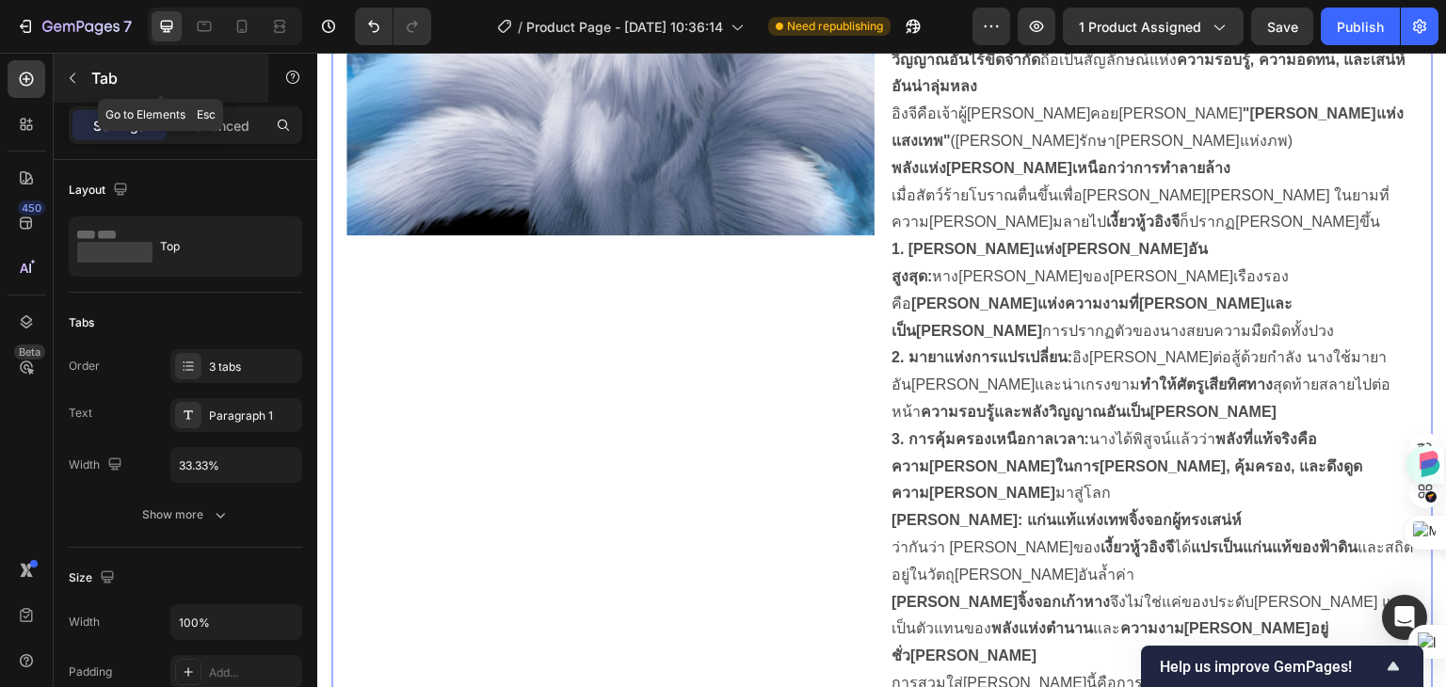
click at [72, 72] on icon "button" at bounding box center [72, 78] width 15 height 15
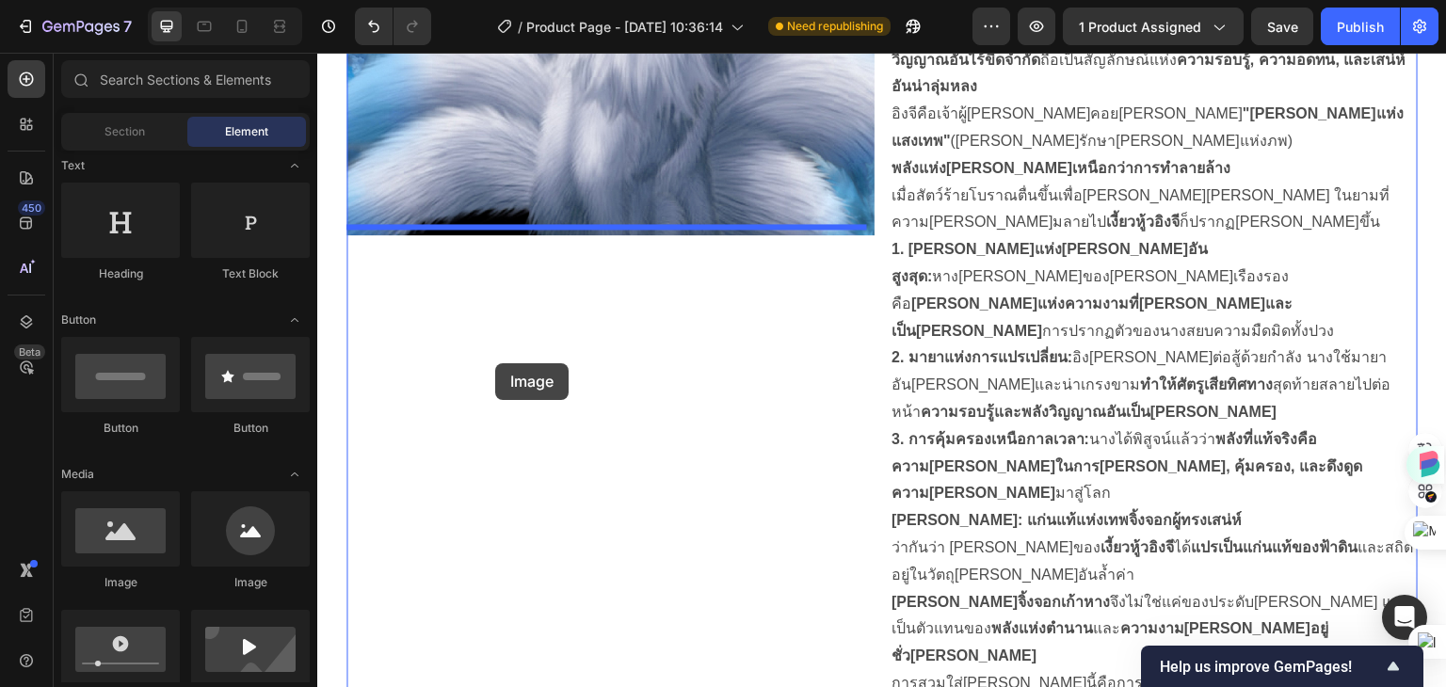
drag, startPoint x: 431, startPoint y: 594, endPoint x: 495, endPoint y: 363, distance: 239.4
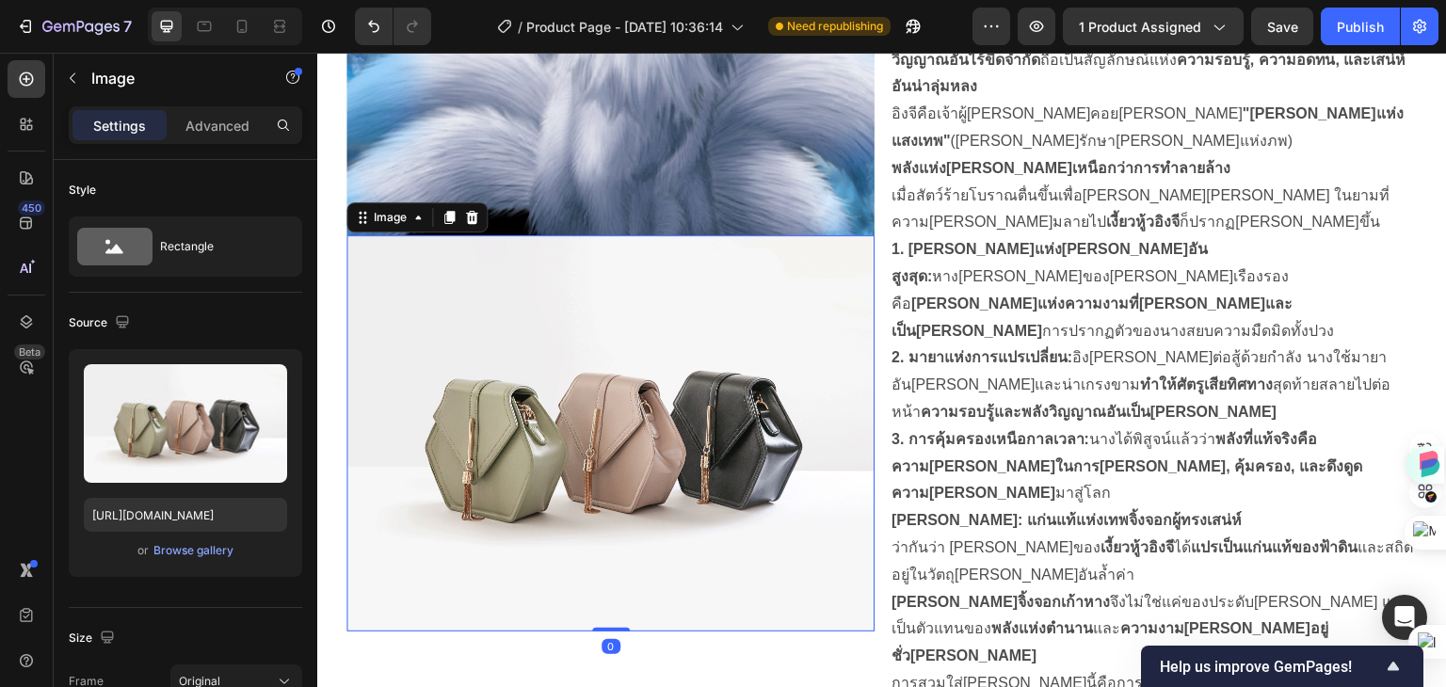
click at [603, 387] on img at bounding box center [610, 433] width 528 height 396
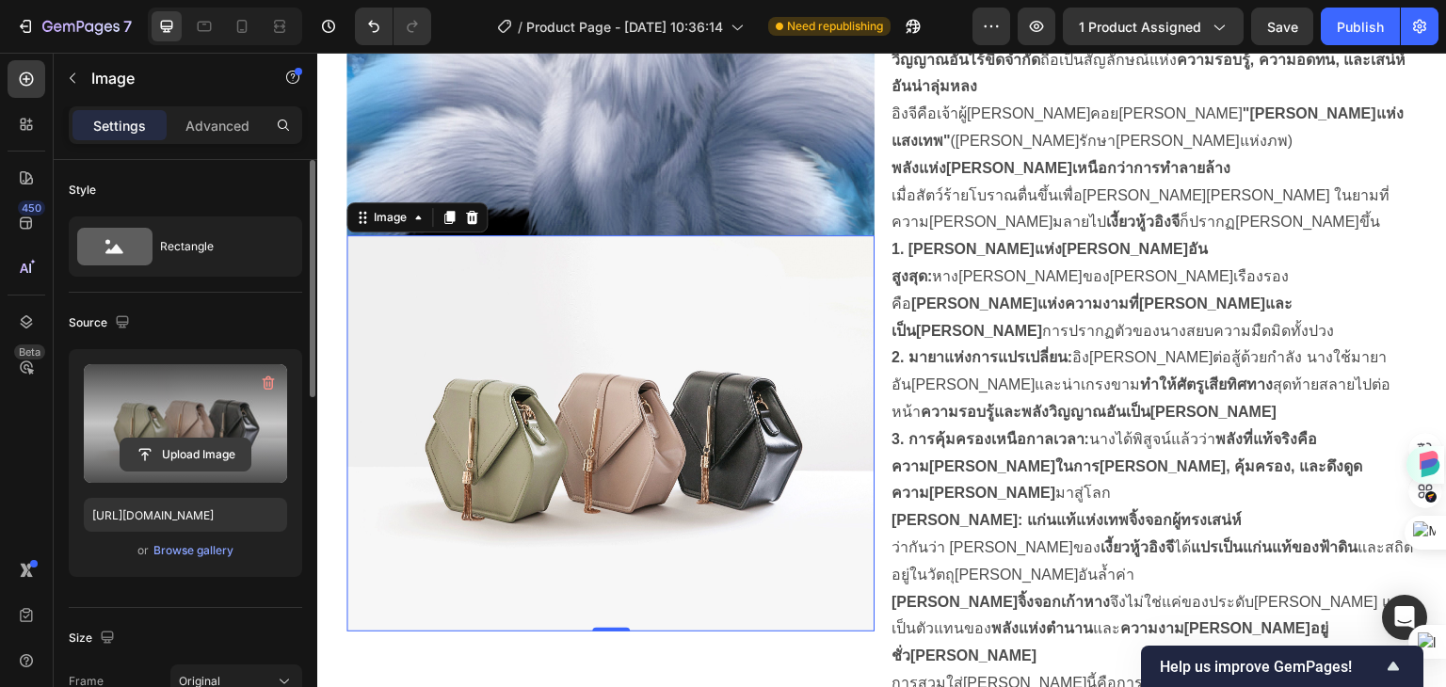
click at [181, 456] on input "file" at bounding box center [185, 455] width 130 height 32
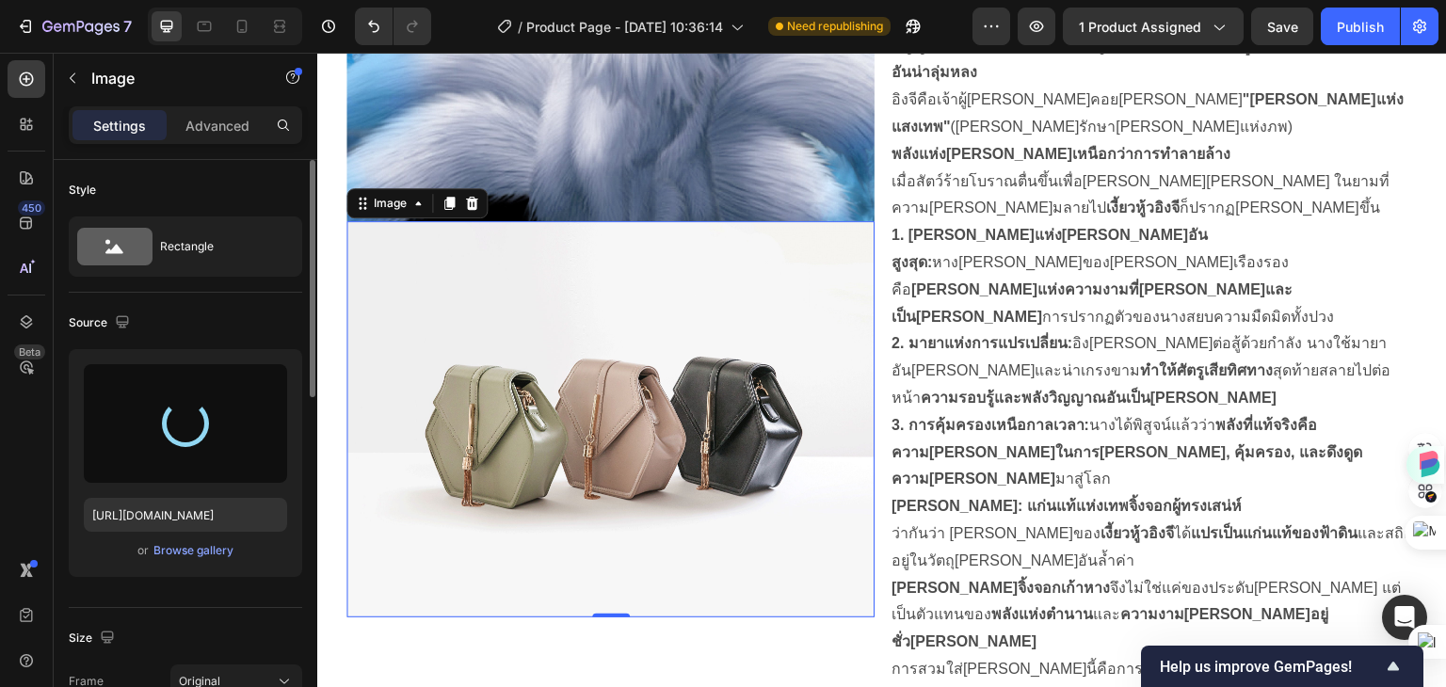
scroll to position [1694, 0]
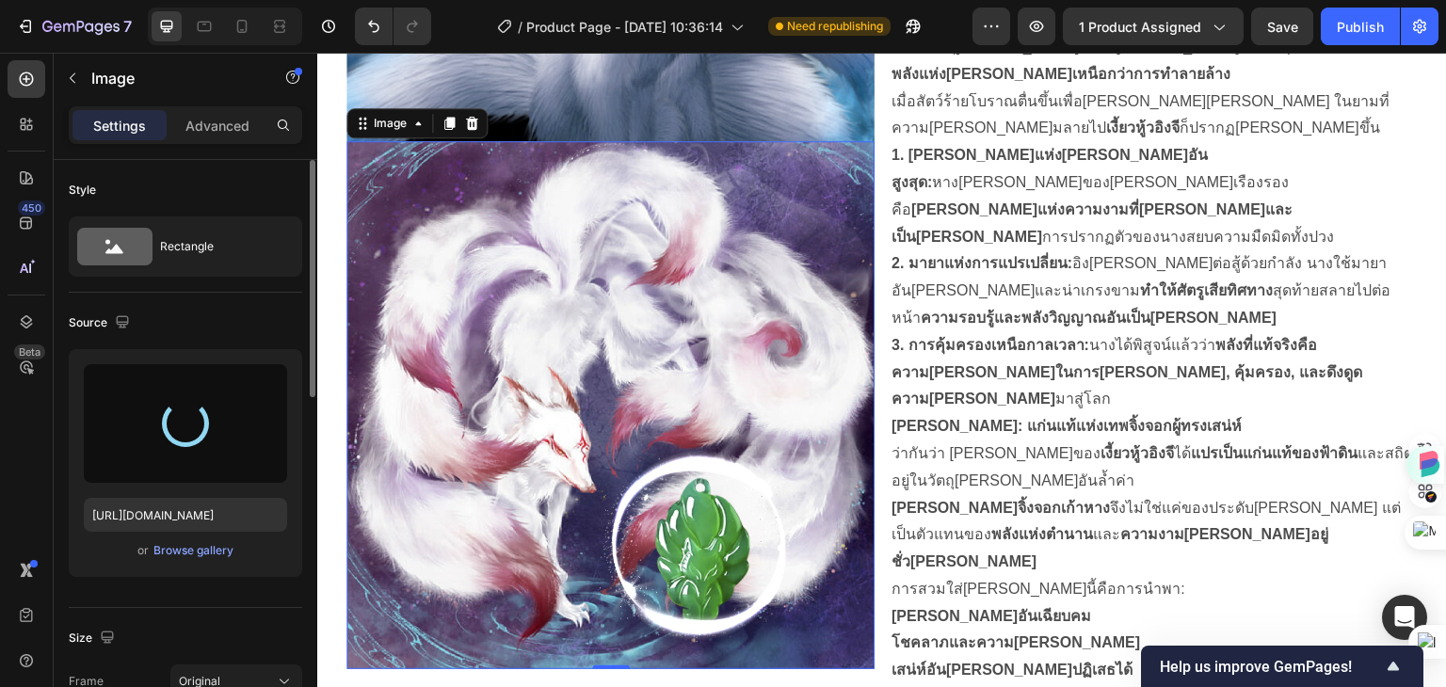
type input "https://cdn.shopify.com/s/files/1/0960/0909/3413/files/gempages_585921837259555…"
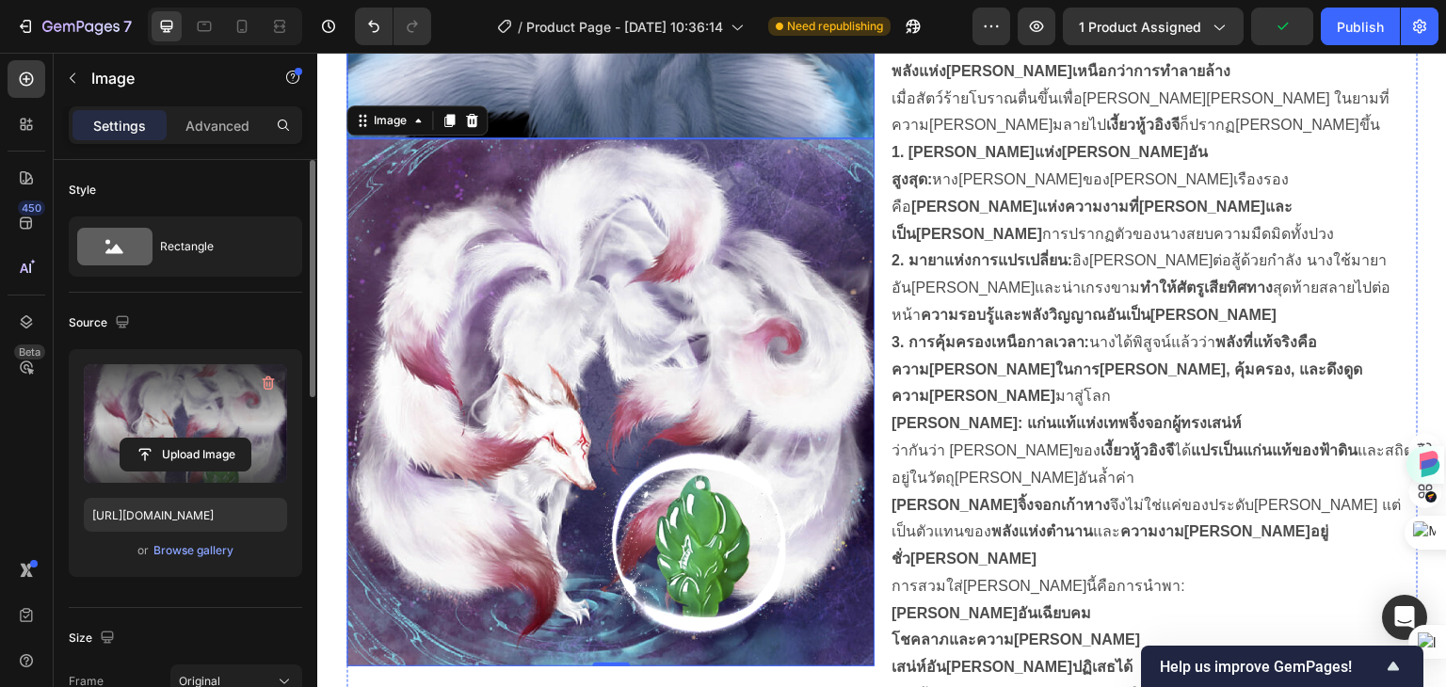
scroll to position [1882, 0]
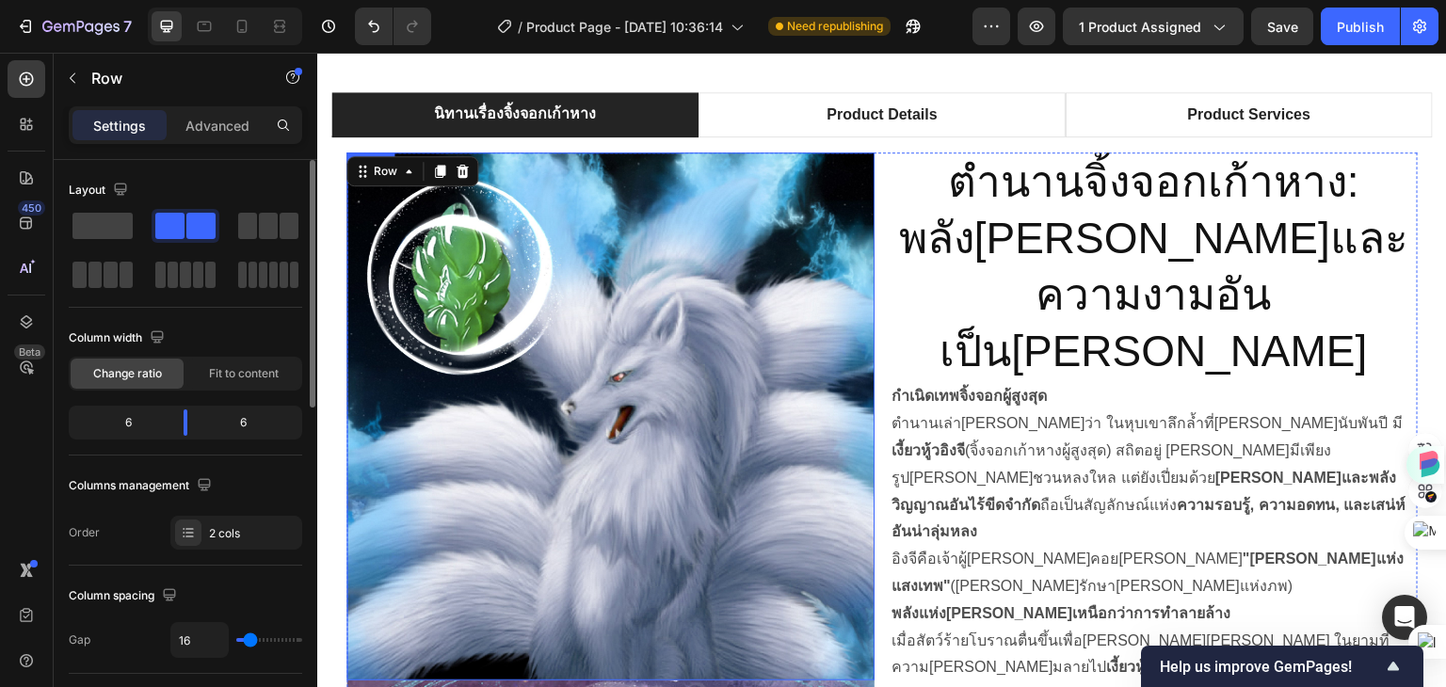
scroll to position [1129, 0]
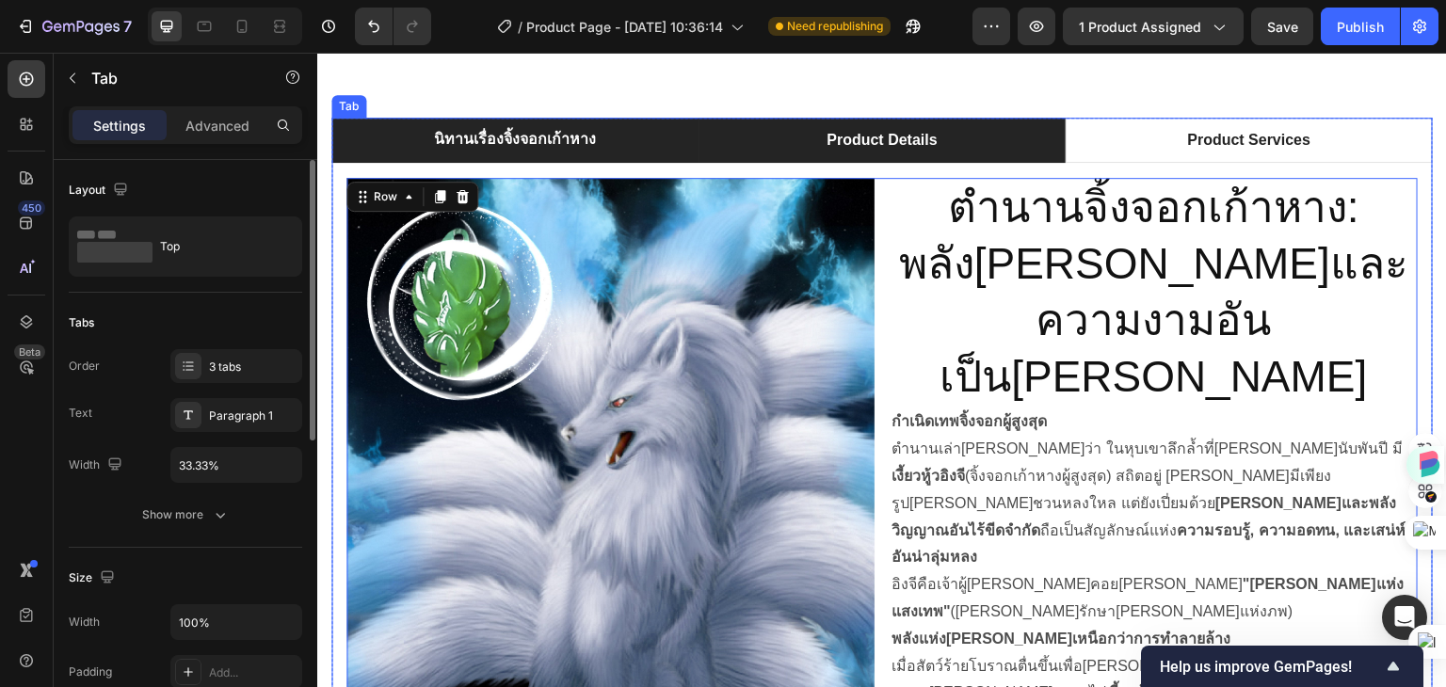
click at [843, 138] on p "Product Details" at bounding box center [882, 140] width 110 height 23
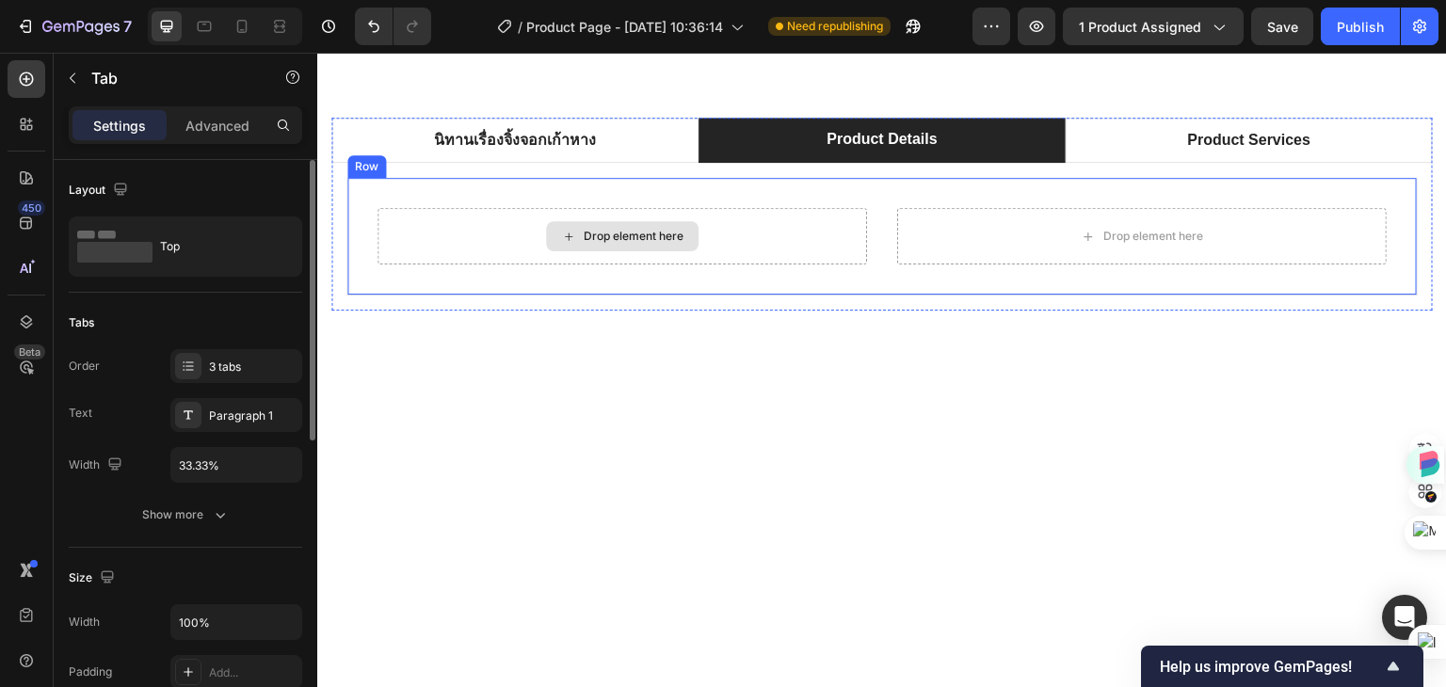
click at [598, 235] on div "Drop element here" at bounding box center [634, 236] width 100 height 15
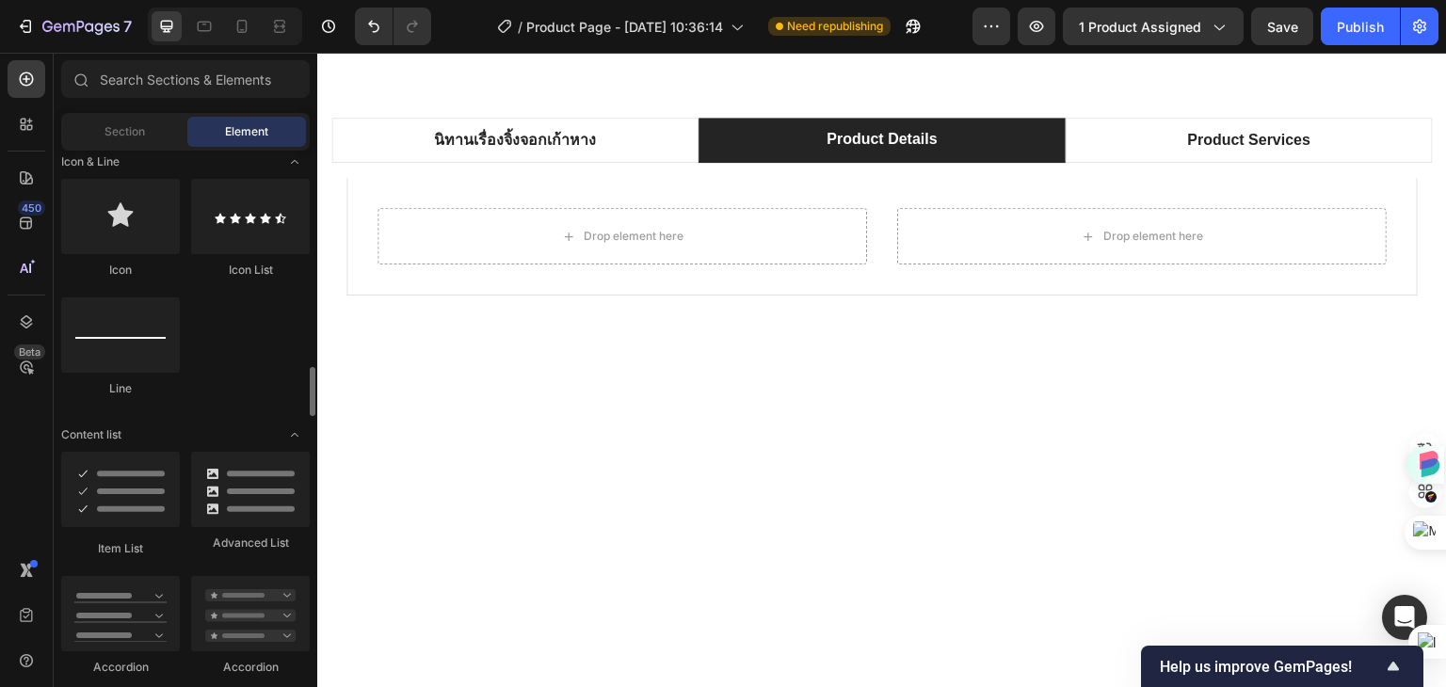
scroll to position [1412, 0]
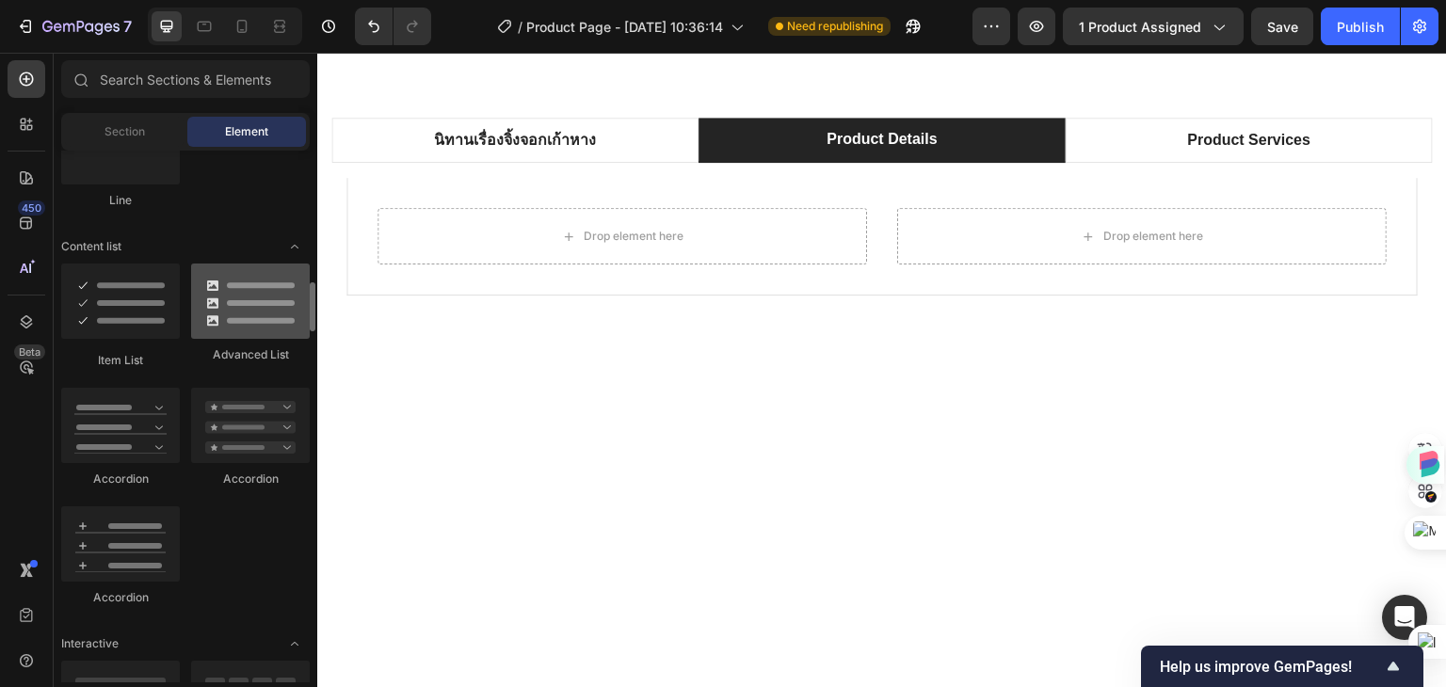
click at [241, 325] on div at bounding box center [250, 301] width 119 height 75
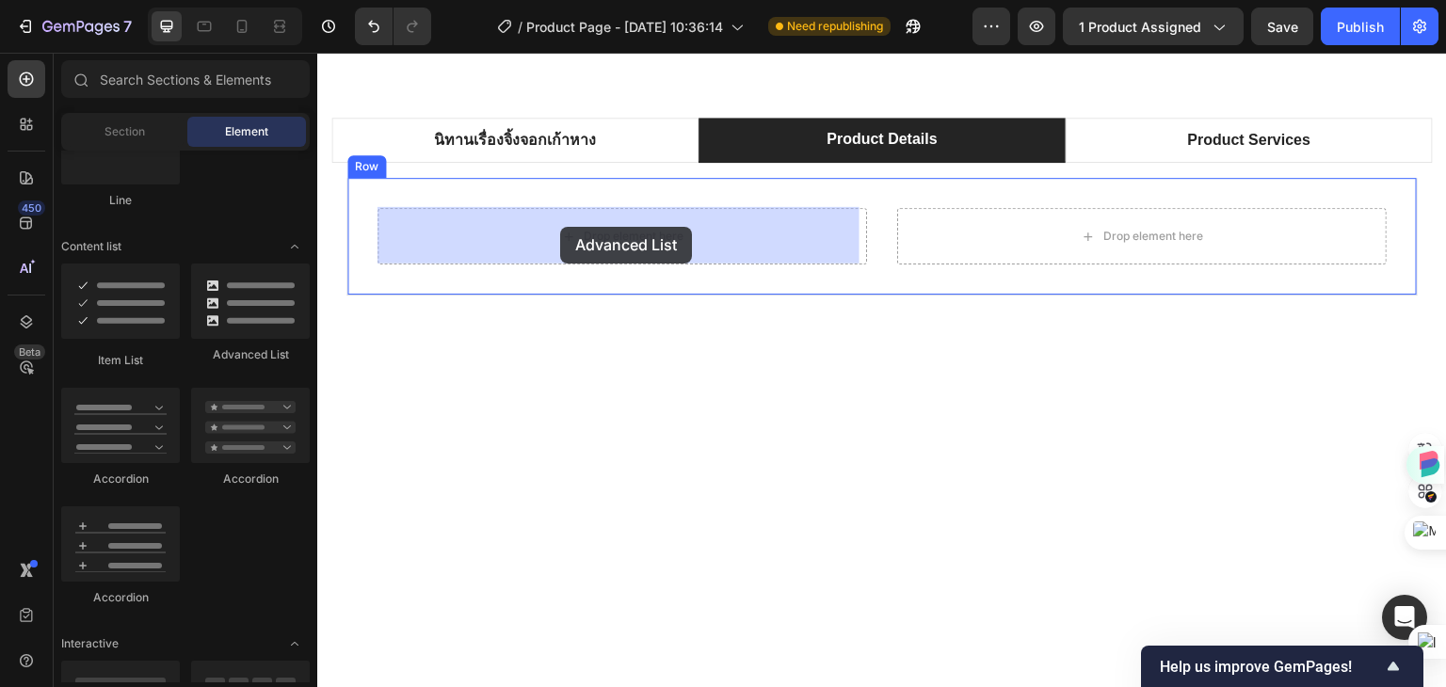
drag, startPoint x: 558, startPoint y: 377, endPoint x: 560, endPoint y: 227, distance: 150.6
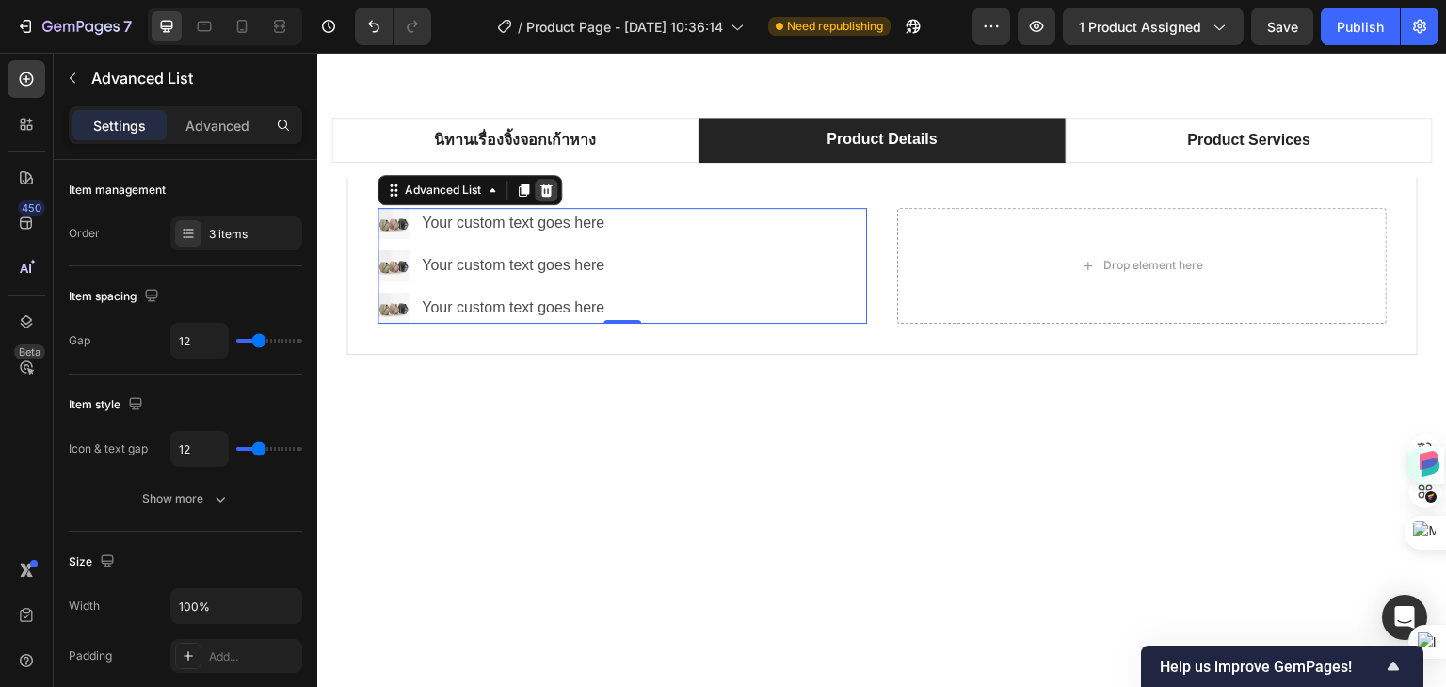
click at [548, 189] on icon at bounding box center [545, 190] width 15 height 15
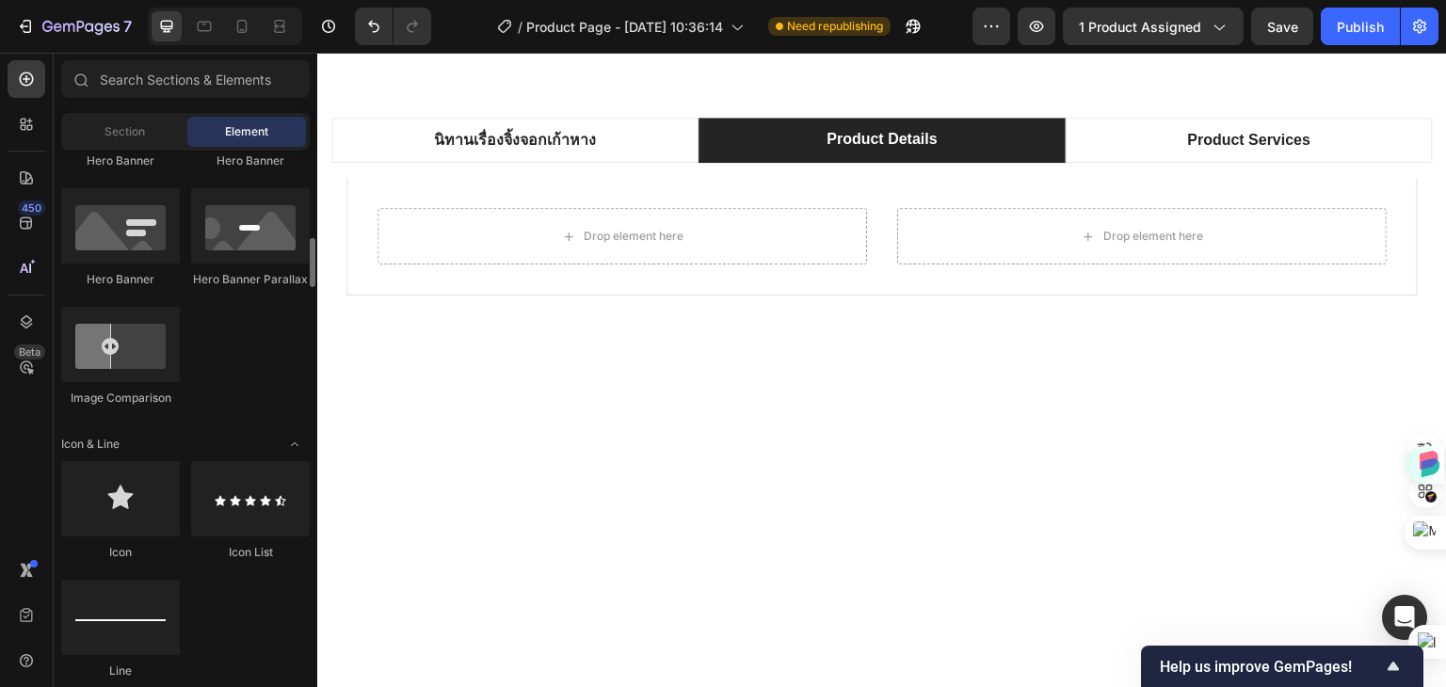
scroll to position [847, 0]
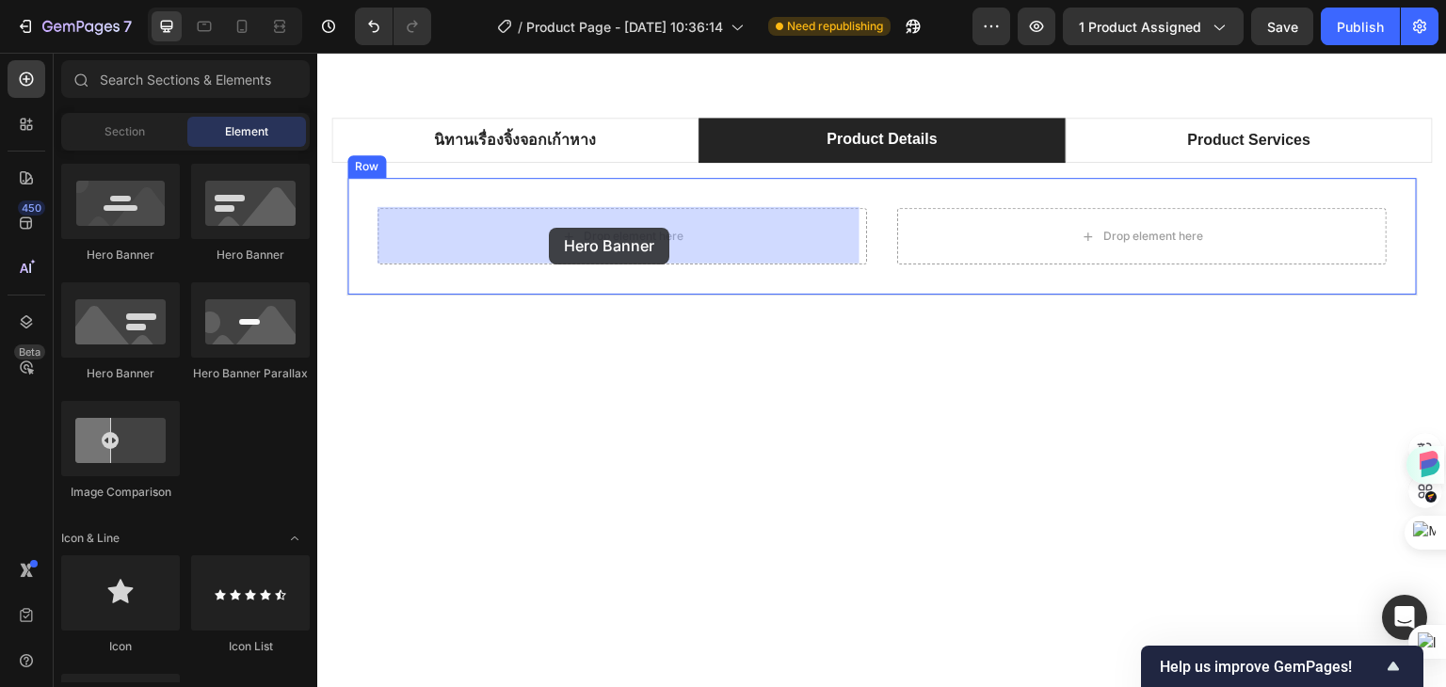
drag, startPoint x: 443, startPoint y: 390, endPoint x: 549, endPoint y: 228, distance: 193.2
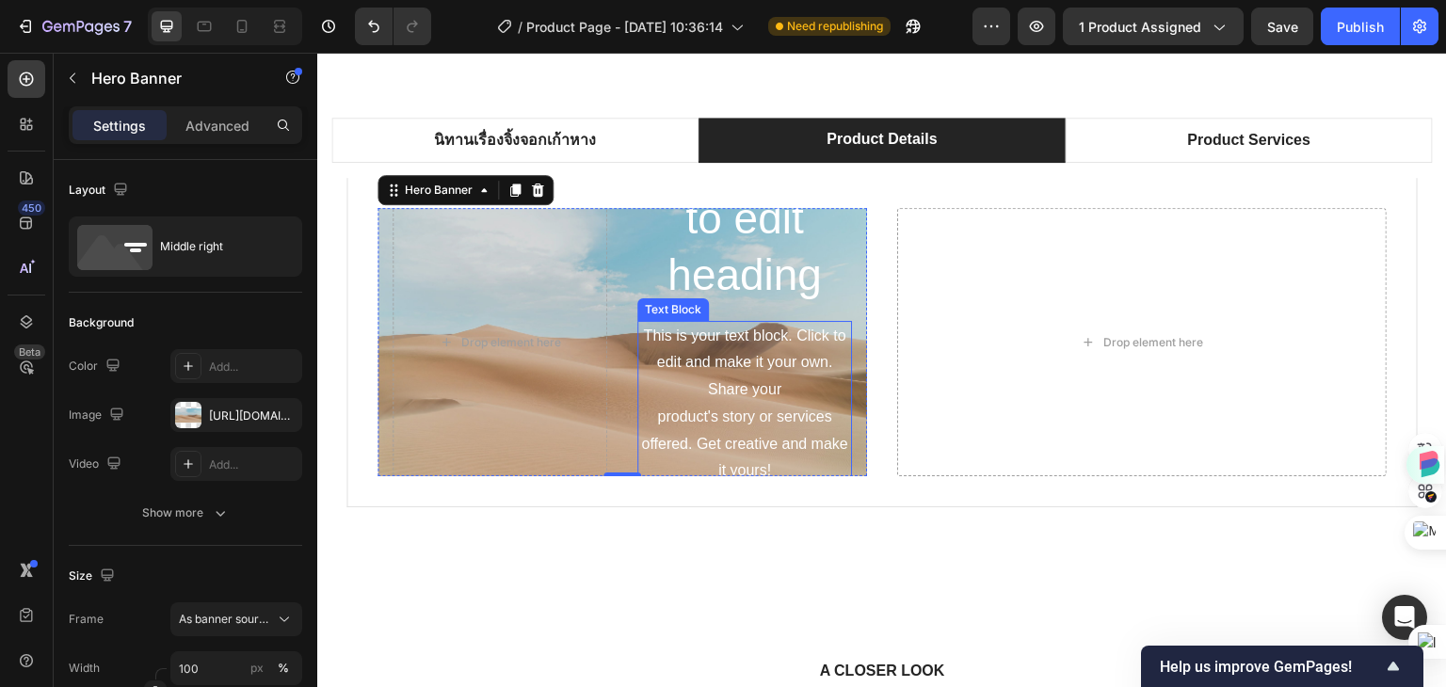
scroll to position [1035, 0]
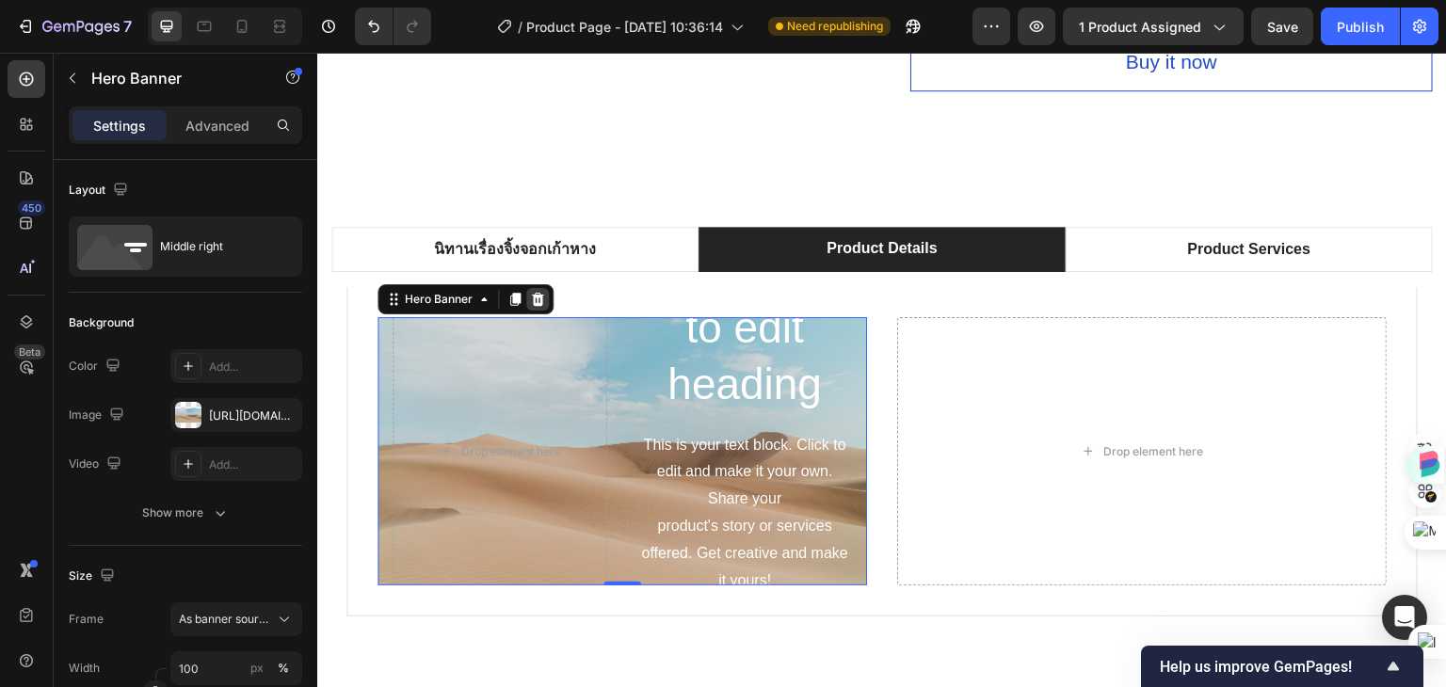
click at [538, 293] on icon at bounding box center [538, 299] width 12 height 13
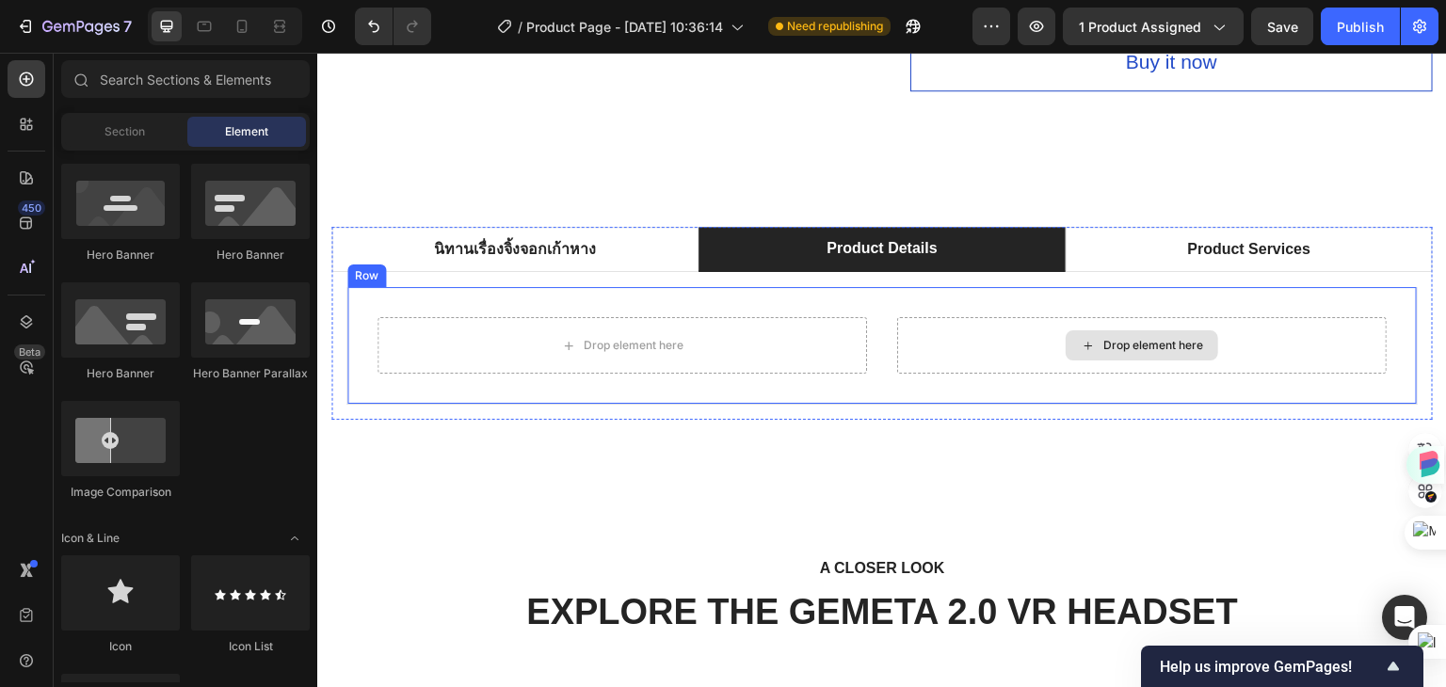
click at [974, 334] on div "Drop element here" at bounding box center [1142, 345] width 490 height 56
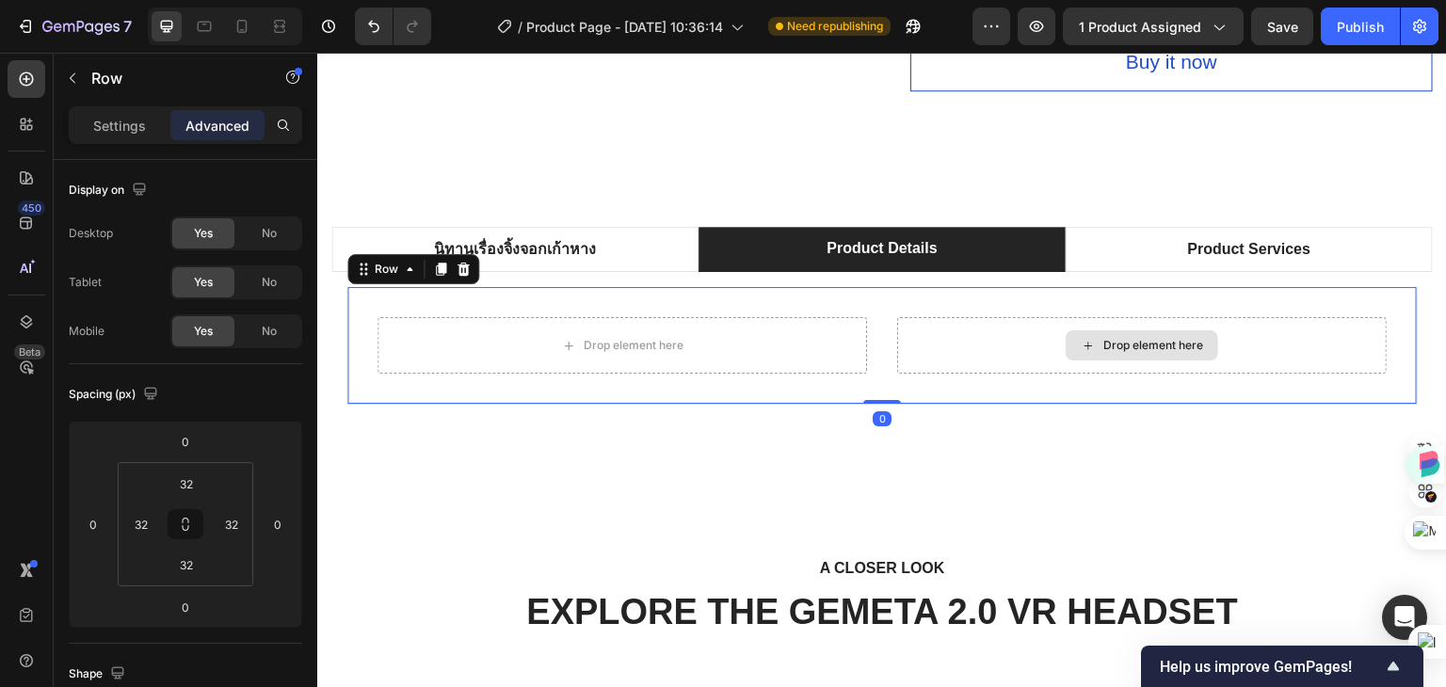
click at [949, 322] on div "Drop element here" at bounding box center [1142, 345] width 490 height 56
click at [458, 263] on icon at bounding box center [464, 269] width 12 height 13
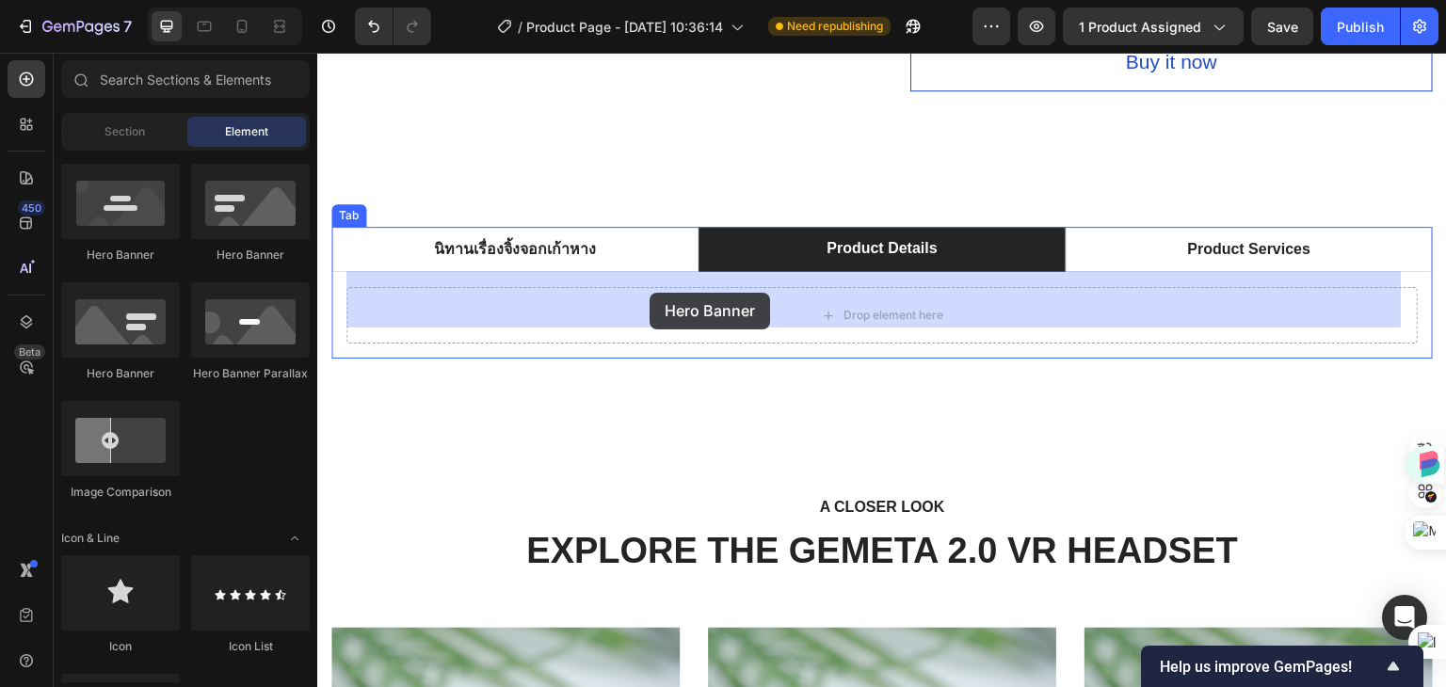
drag, startPoint x: 444, startPoint y: 378, endPoint x: 650, endPoint y: 293, distance: 222.4
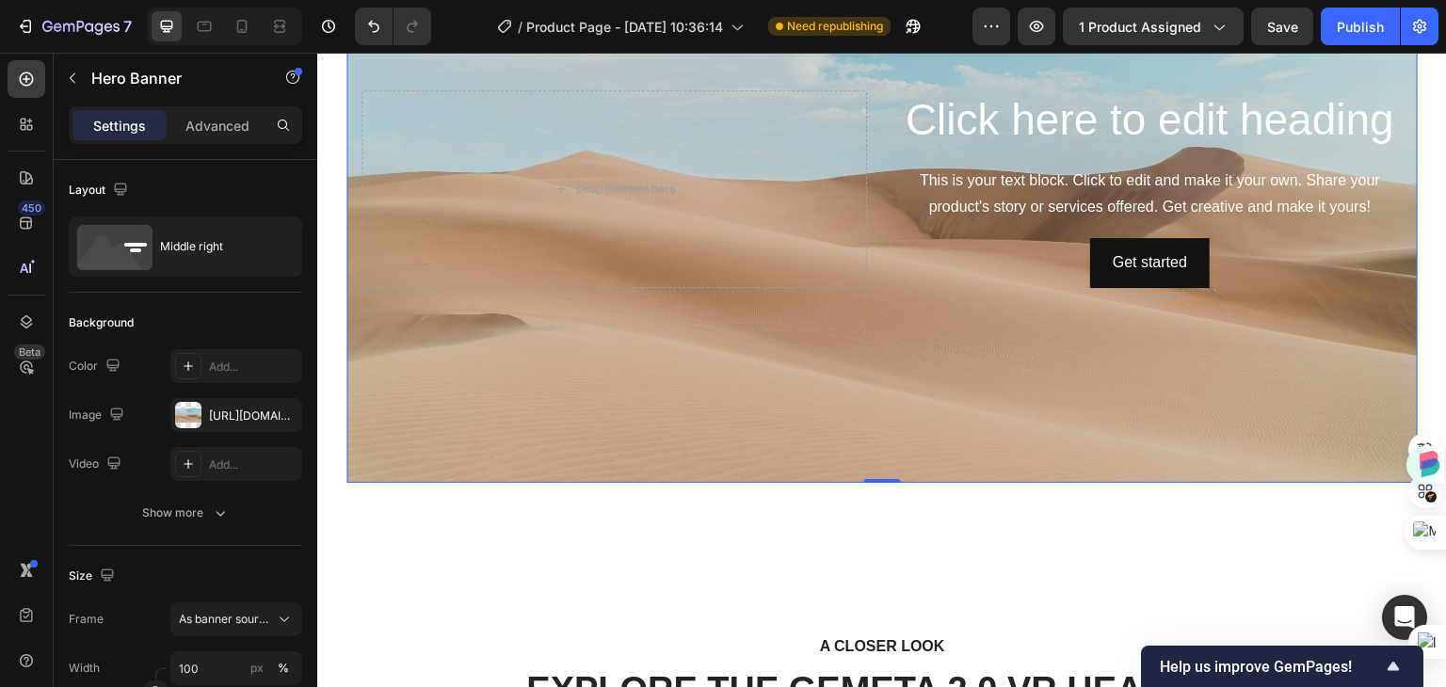
scroll to position [1317, 0]
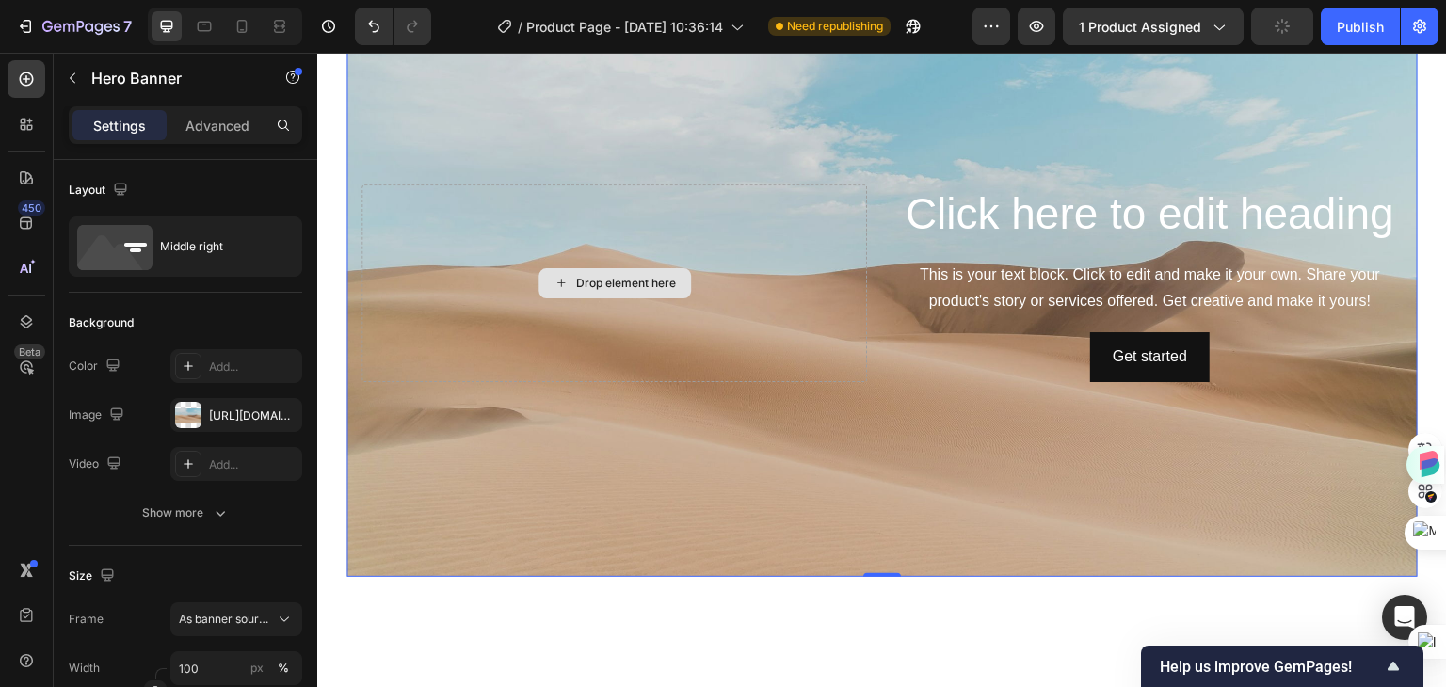
click at [587, 278] on div "Drop element here" at bounding box center [626, 283] width 100 height 15
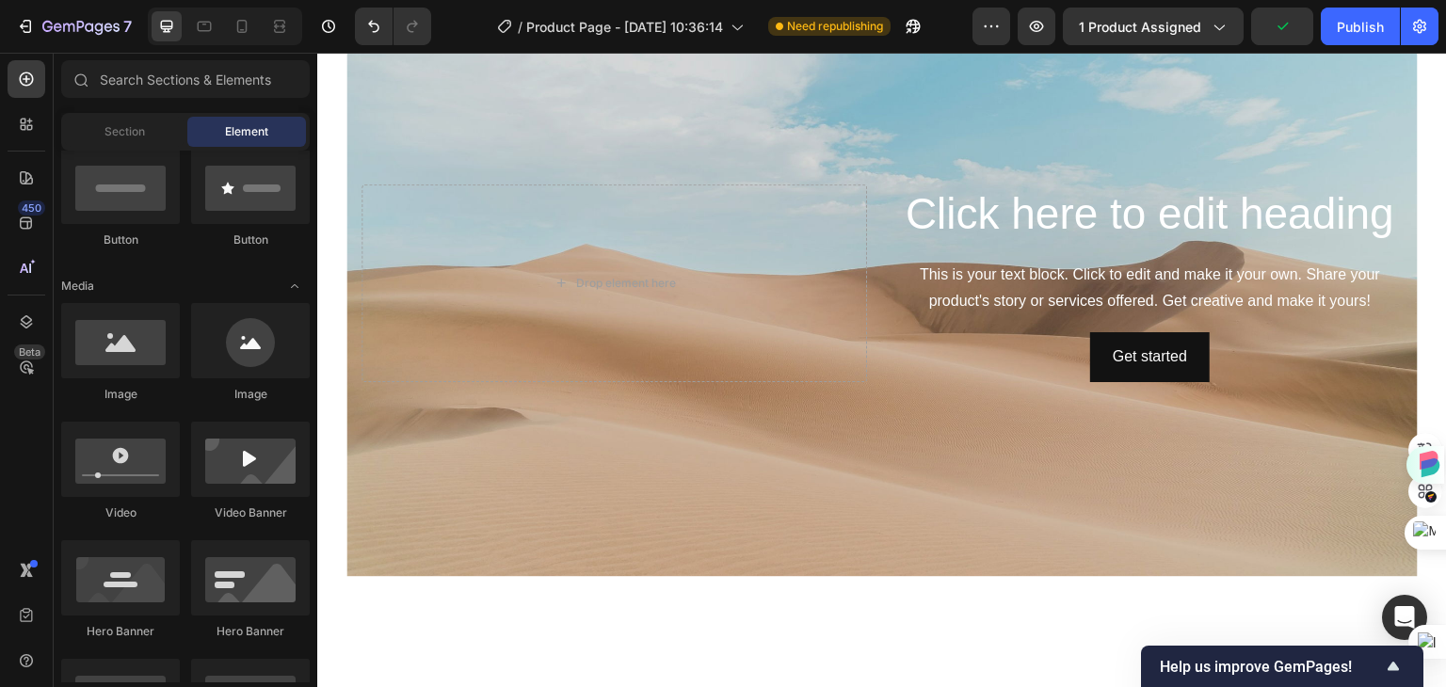
scroll to position [377, 0]
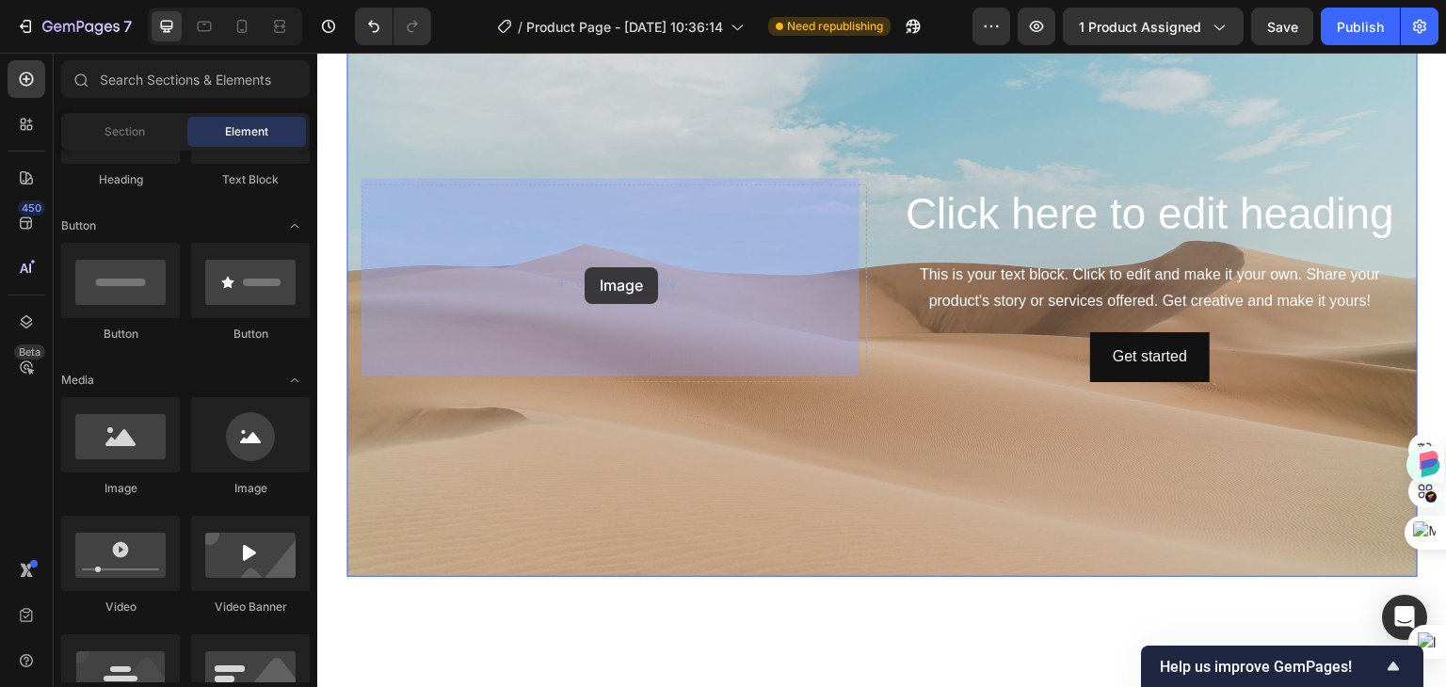
drag, startPoint x: 460, startPoint y: 490, endPoint x: 585, endPoint y: 267, distance: 254.6
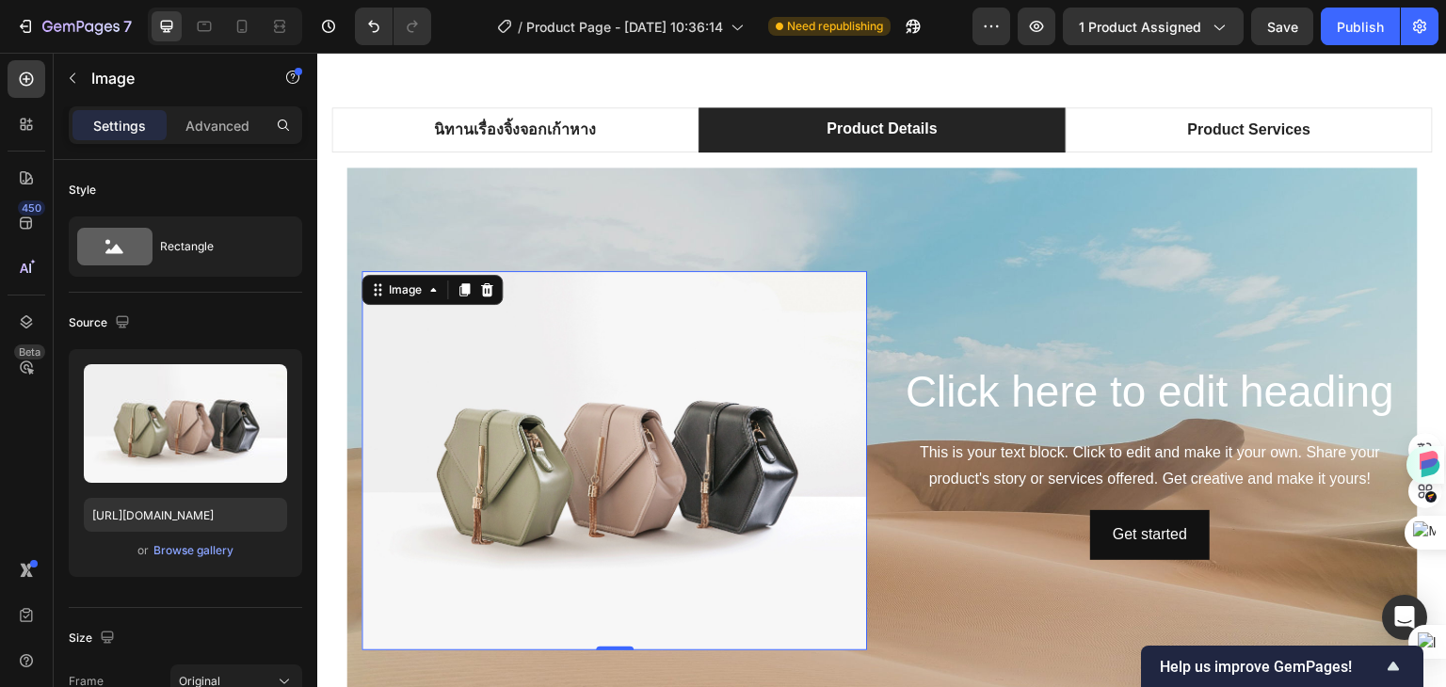
scroll to position [1129, 0]
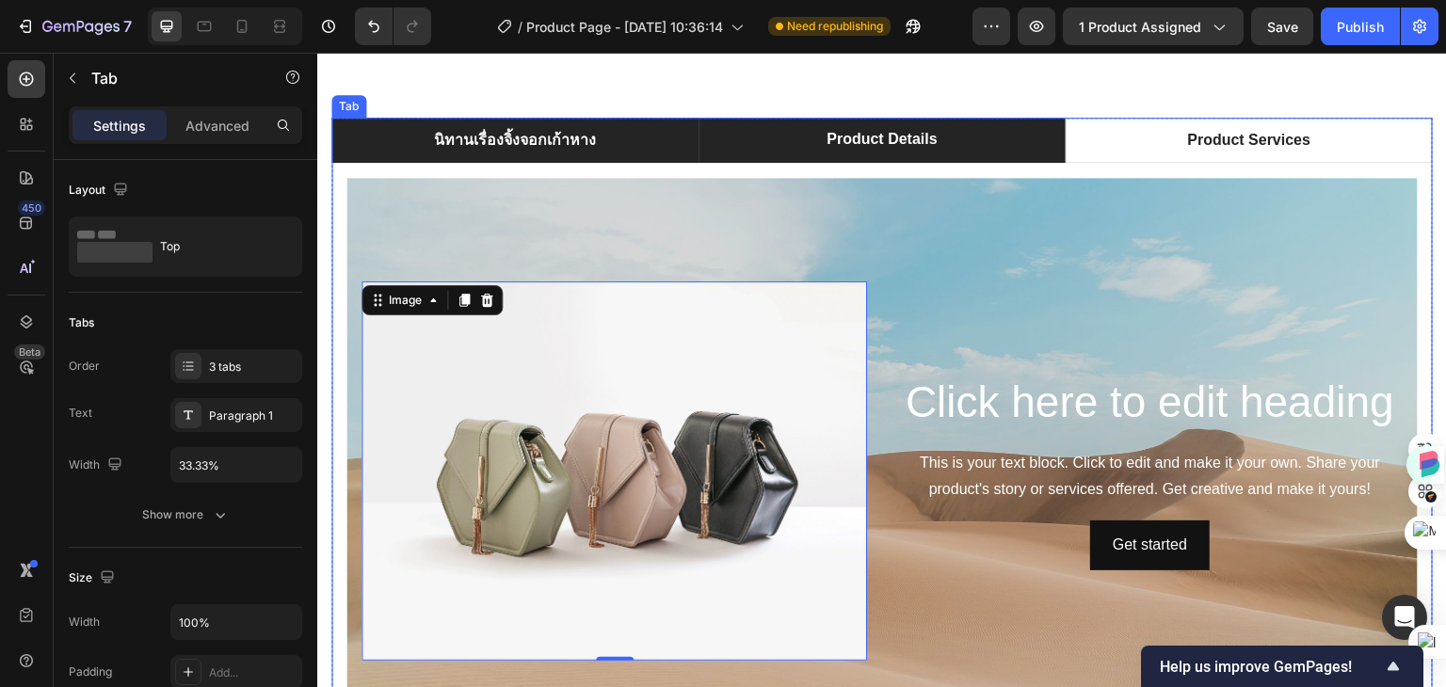
click at [507, 136] on p "นิทานเรื่องจิ้งจอกเก้าหาง" at bounding box center [515, 140] width 162 height 23
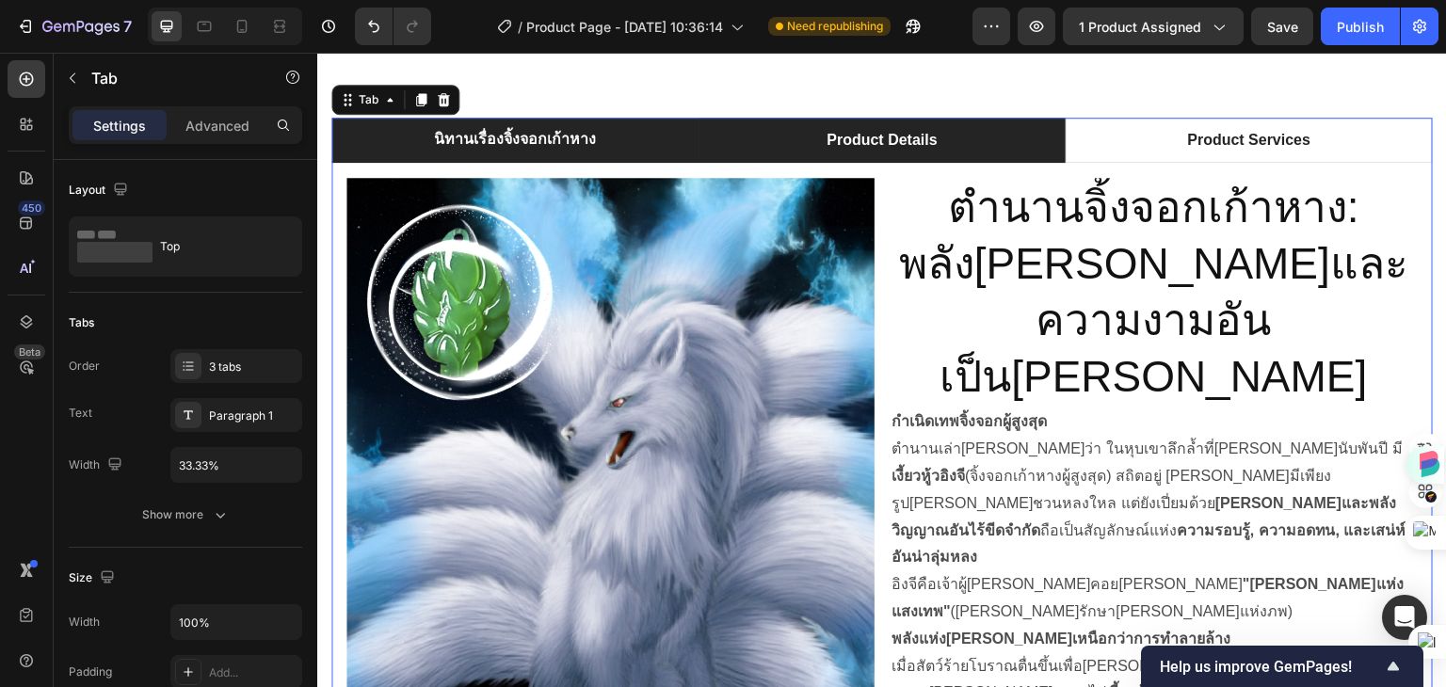
click at [824, 142] on div "Product Details" at bounding box center [882, 140] width 116 height 28
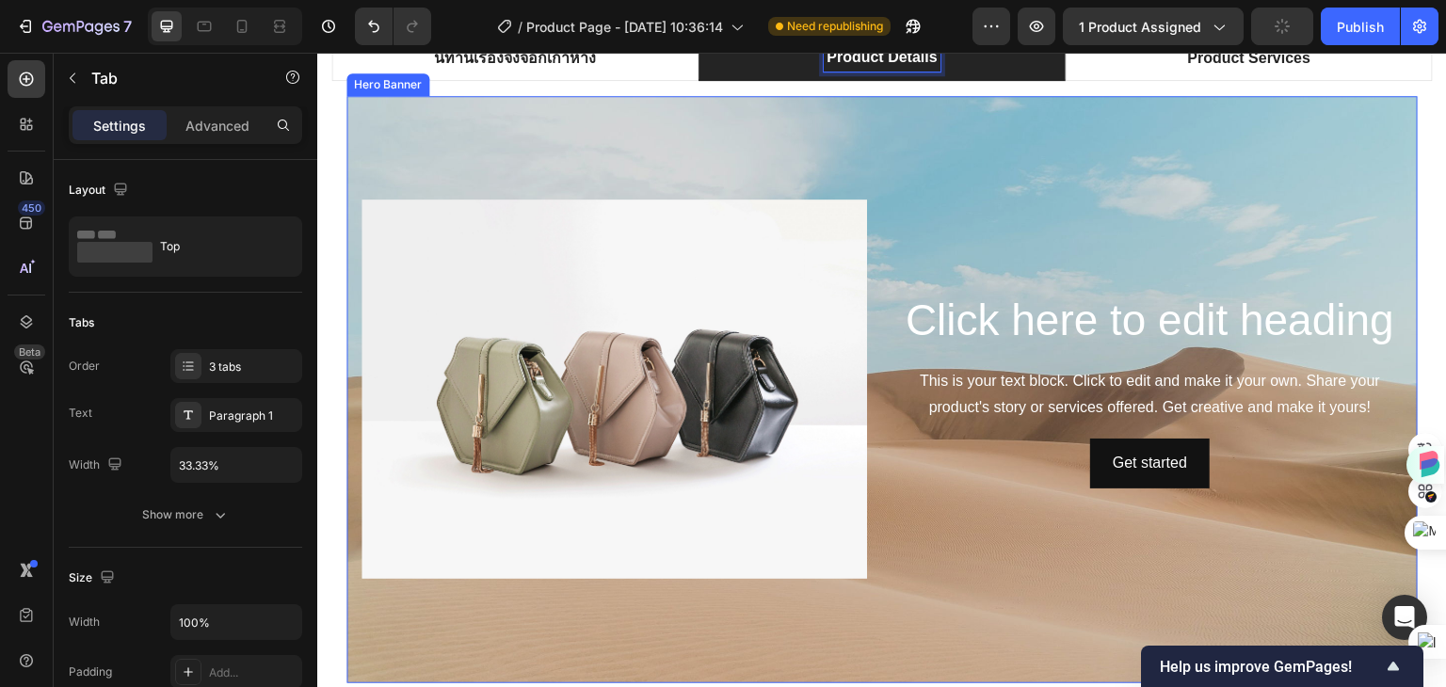
scroll to position [1222, 0]
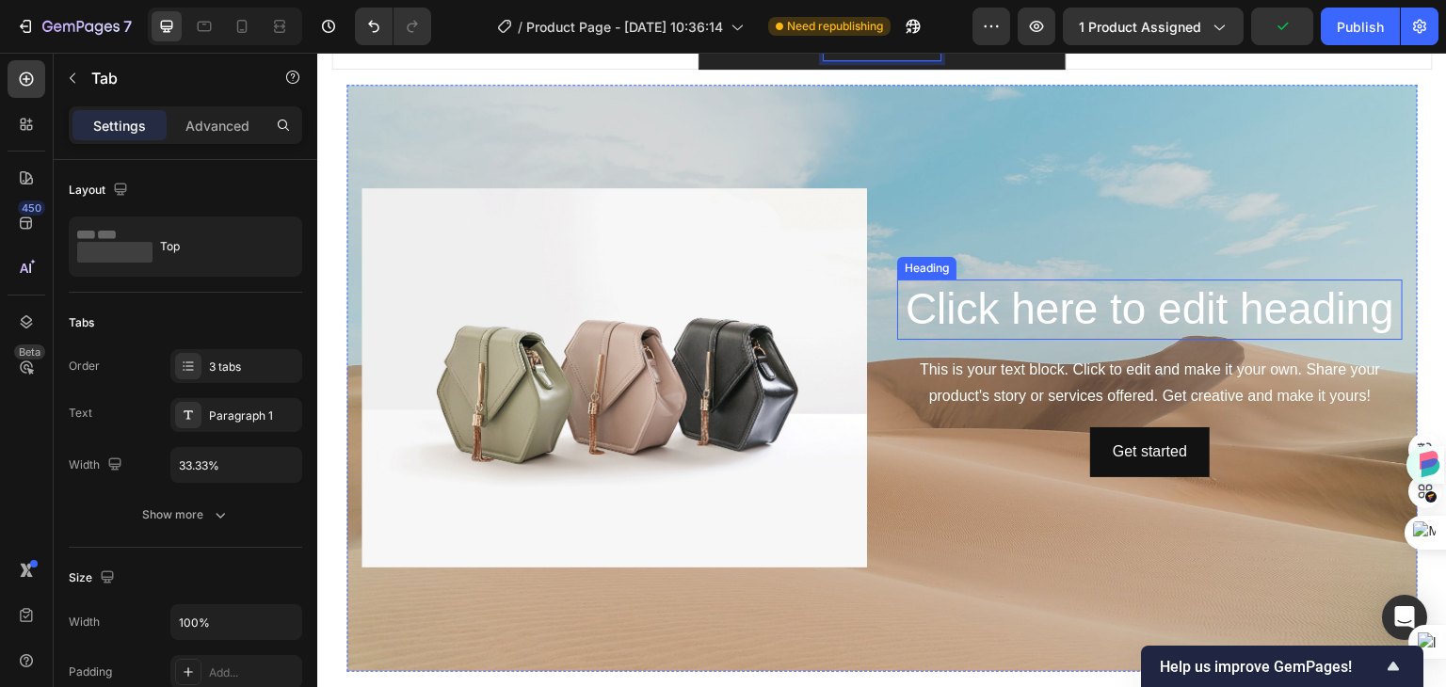
click at [1339, 303] on h2 "Click here to edit heading" at bounding box center [1150, 310] width 506 height 60
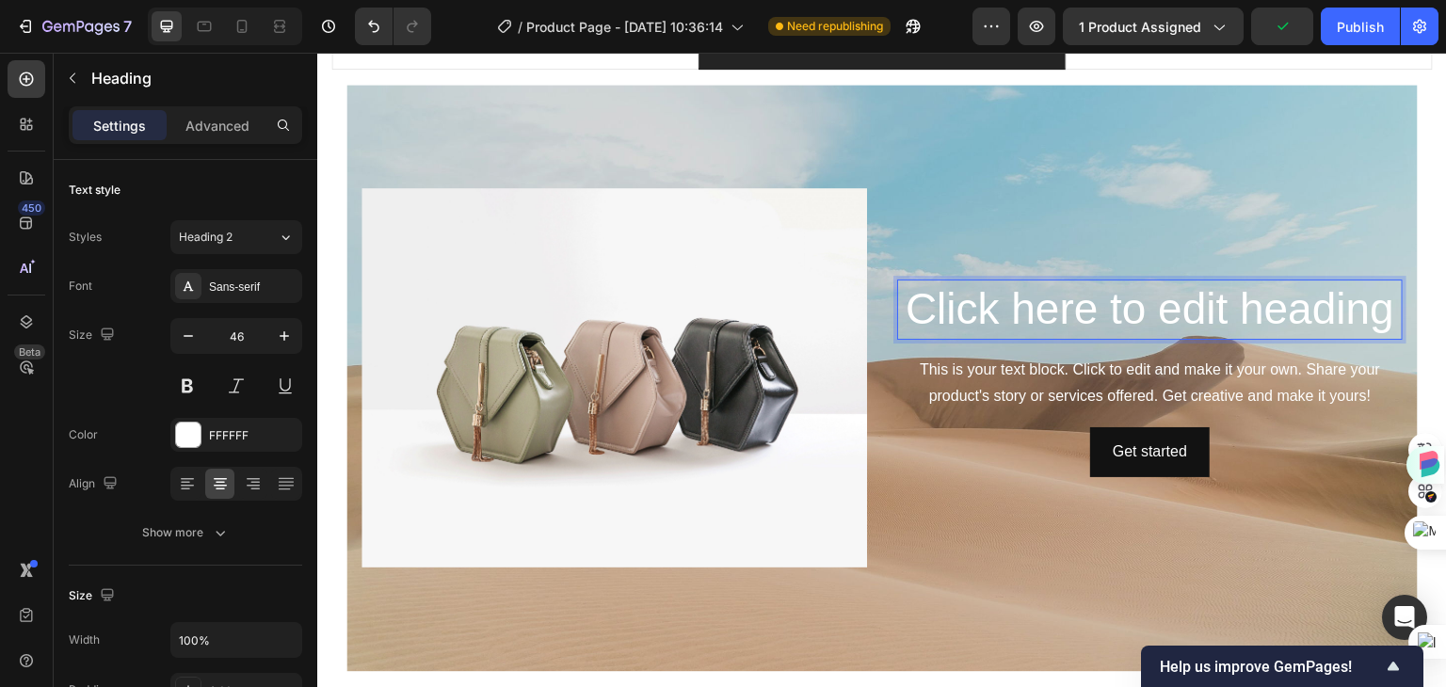
click at [897, 280] on span at bounding box center [897, 280] width 0 height 0
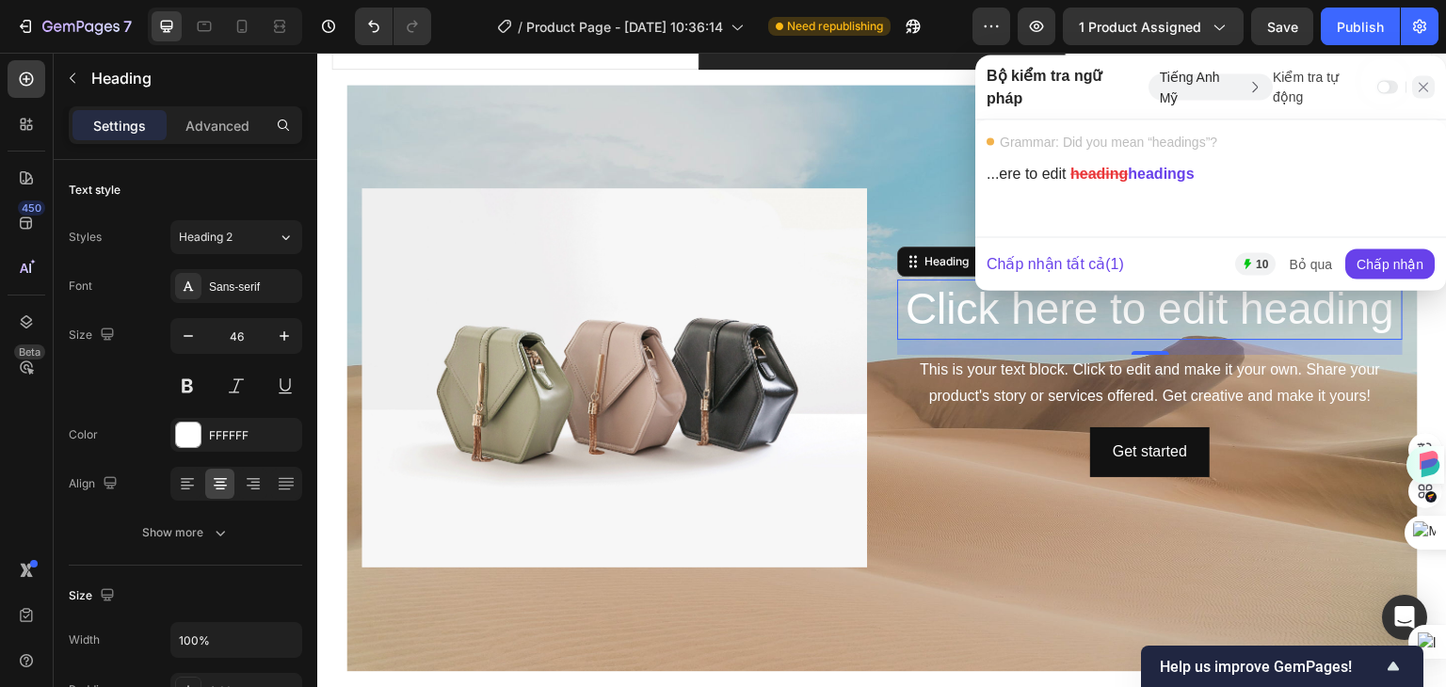
click at [1422, 80] on icon at bounding box center [1423, 87] width 15 height 15
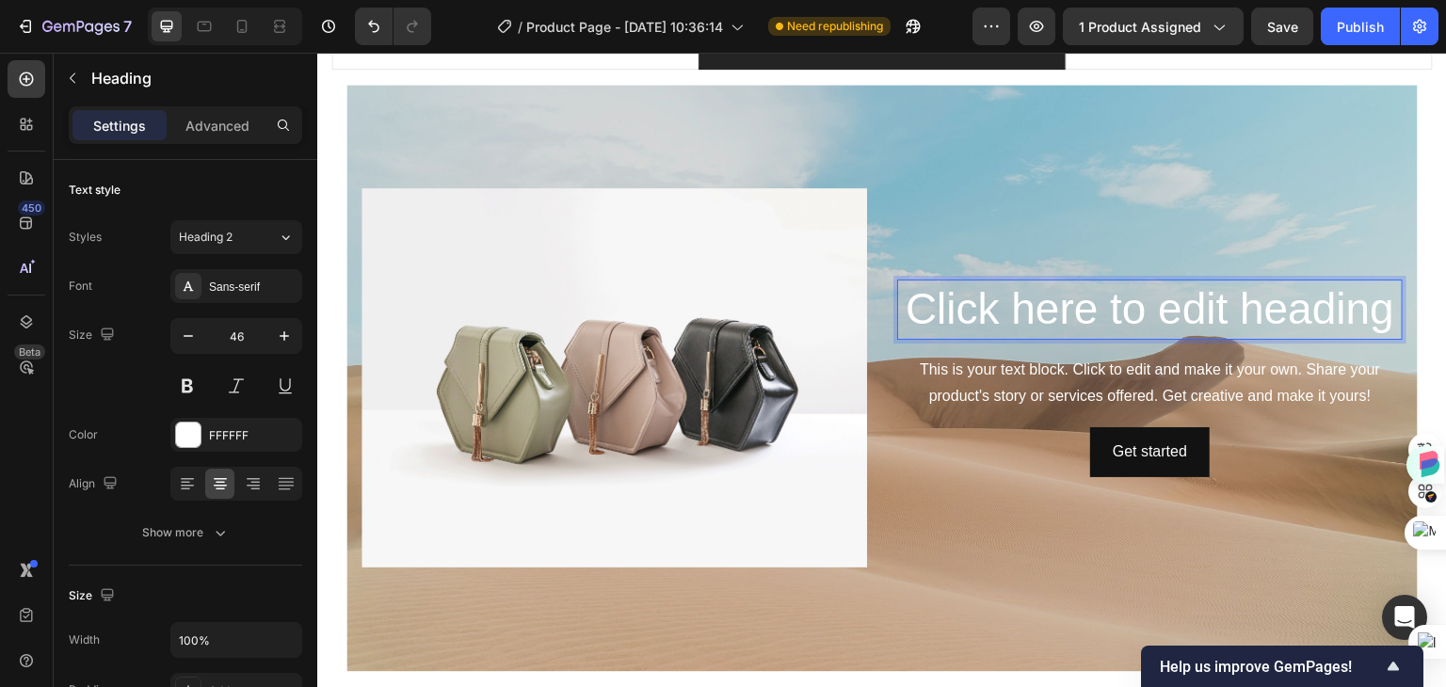
click at [1113, 307] on p "Click here to edit heading" at bounding box center [1150, 309] width 502 height 56
click at [1288, 314] on p "Click here to edit heading" at bounding box center [1150, 309] width 502 height 56
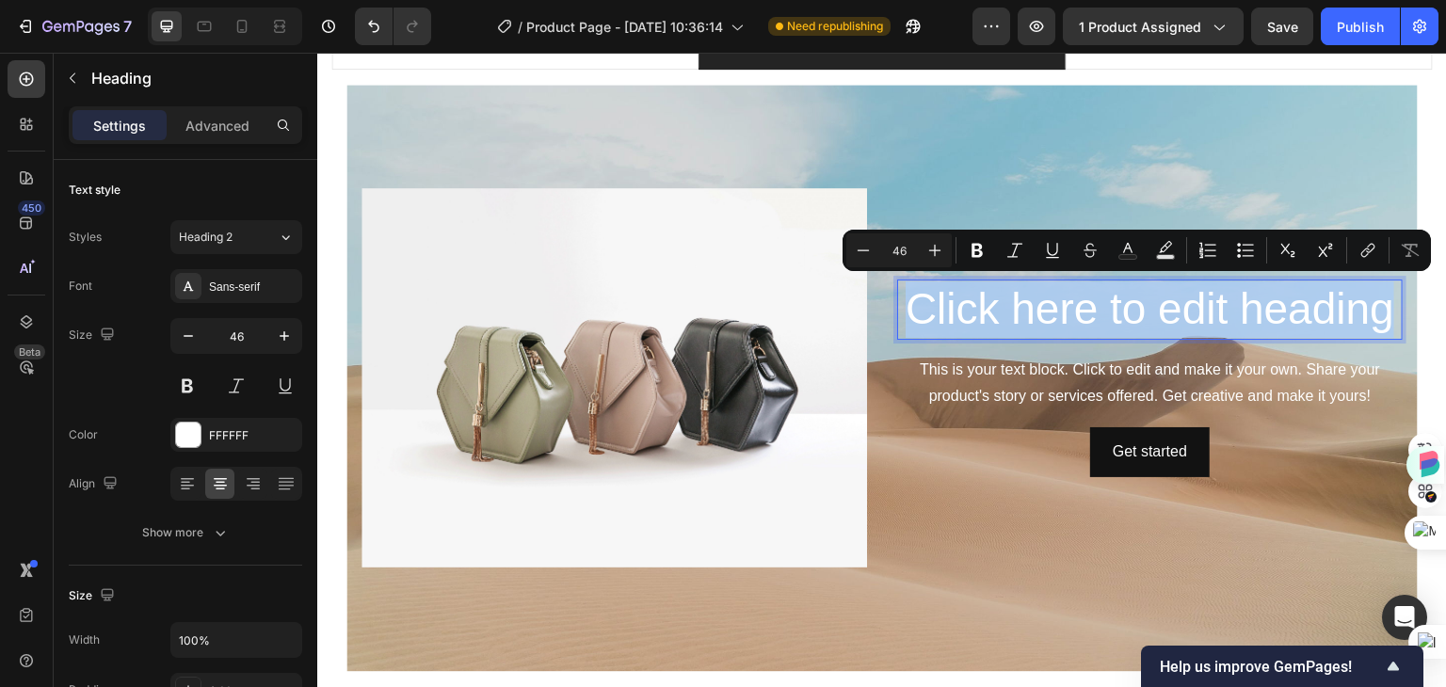
drag, startPoint x: 1380, startPoint y: 294, endPoint x: 897, endPoint y: 307, distance: 483.1
click at [899, 307] on p "Click here to edit heading" at bounding box center [1150, 309] width 502 height 56
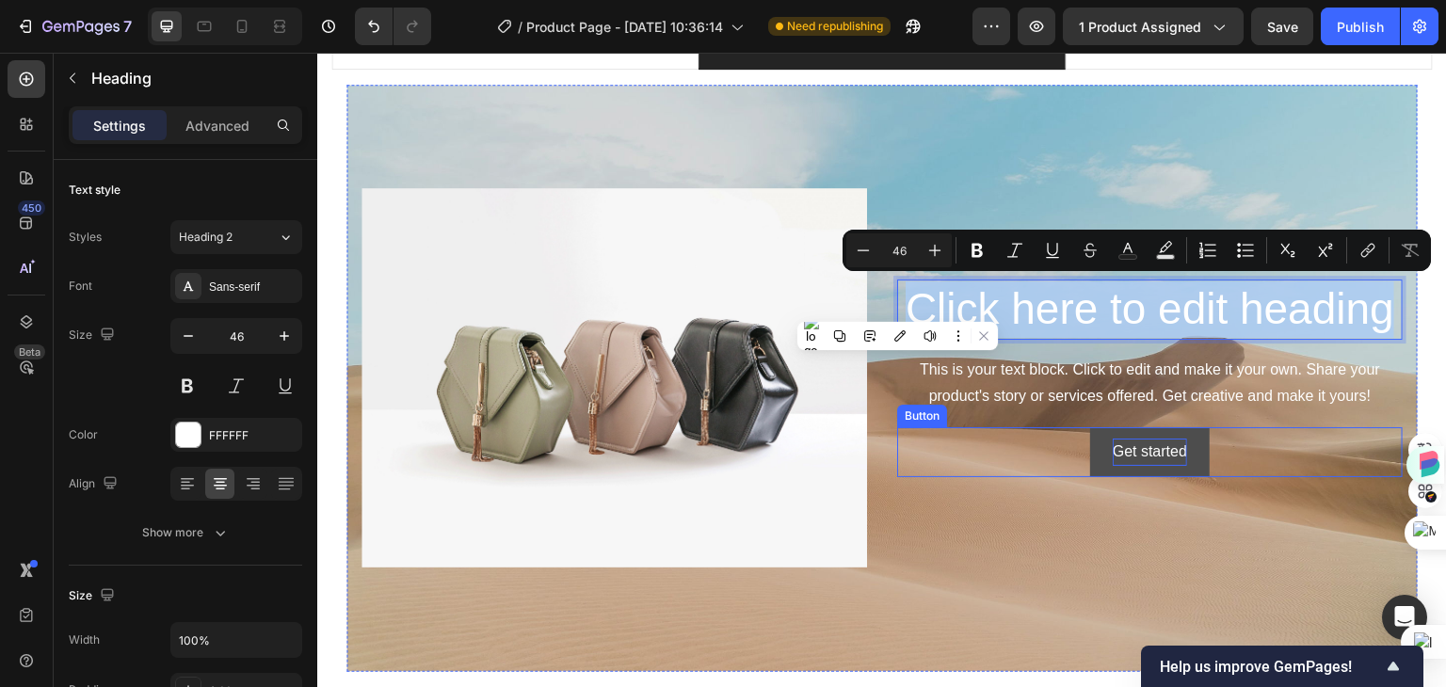
click at [1121, 439] on div "Get started" at bounding box center [1150, 452] width 74 height 27
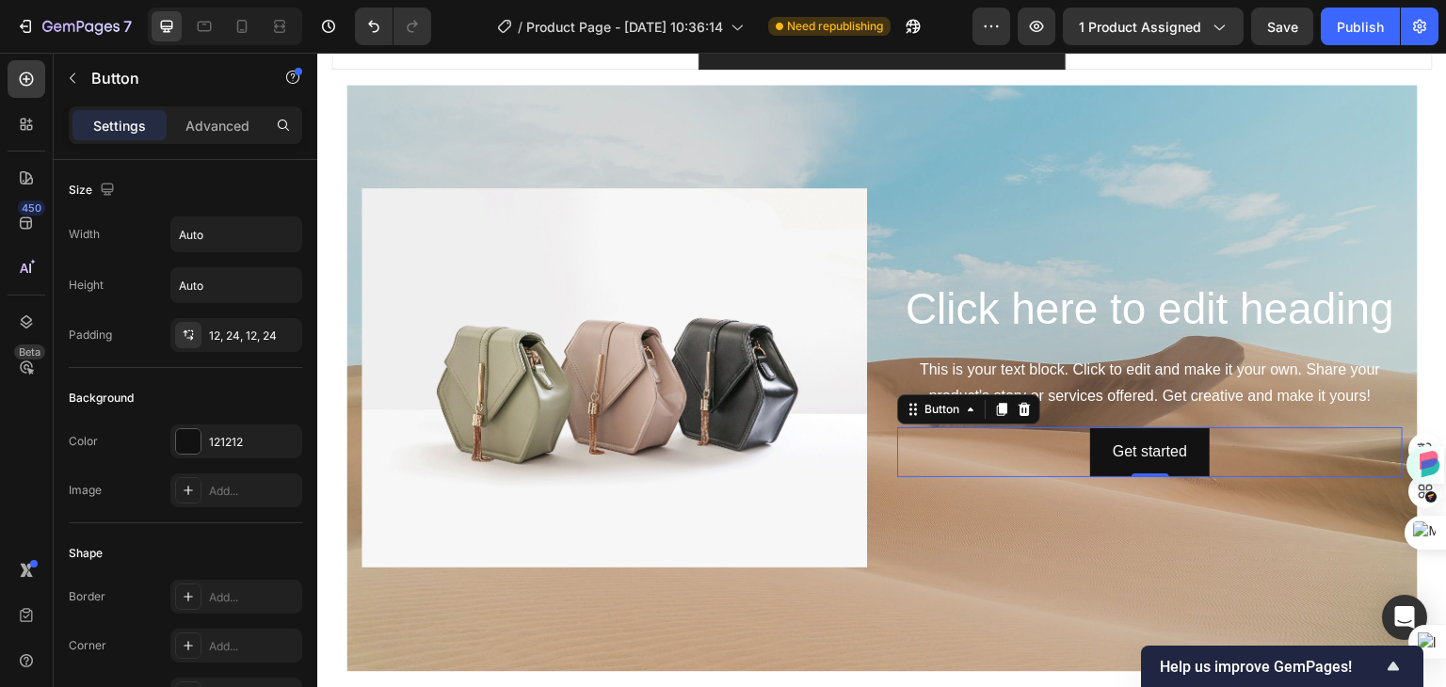
click at [1020, 403] on icon at bounding box center [1025, 409] width 12 height 13
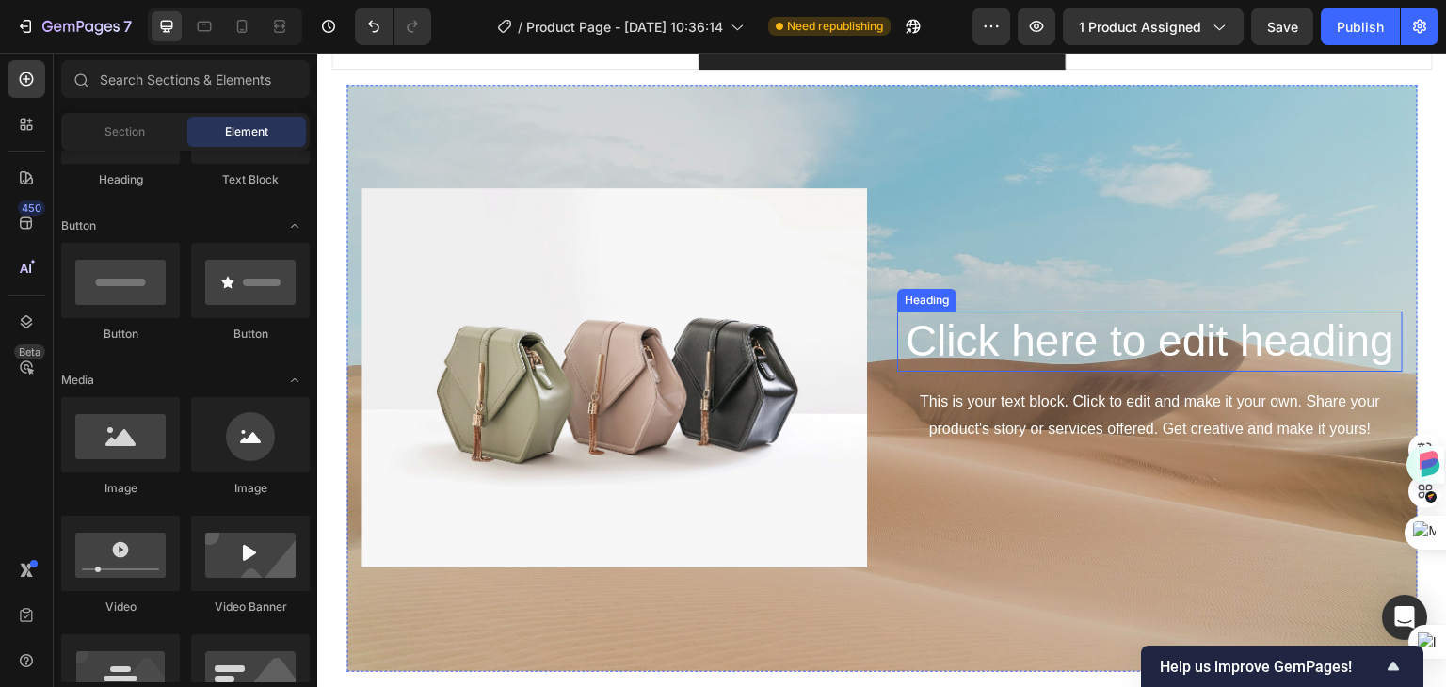
click at [1117, 337] on p "Click here to edit heading" at bounding box center [1150, 341] width 502 height 56
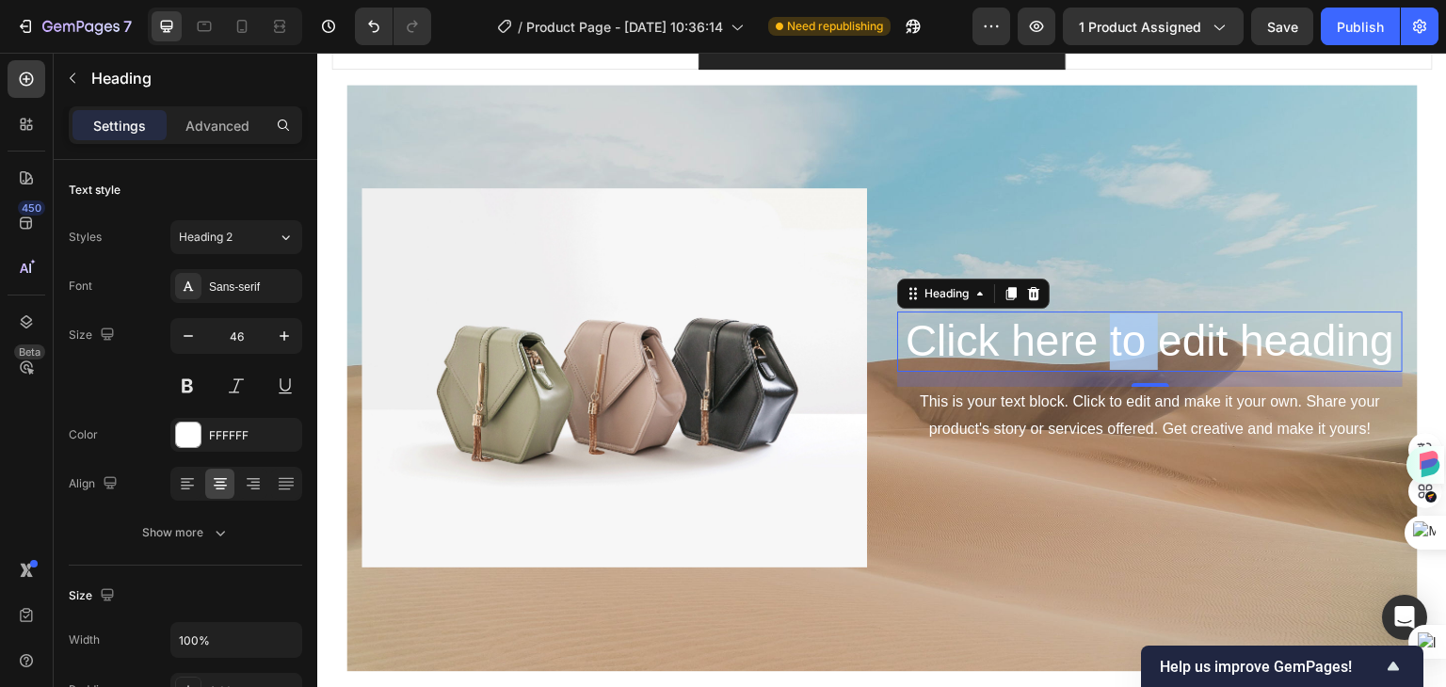
click at [1104, 335] on p "Click here to edit heading" at bounding box center [1150, 341] width 502 height 56
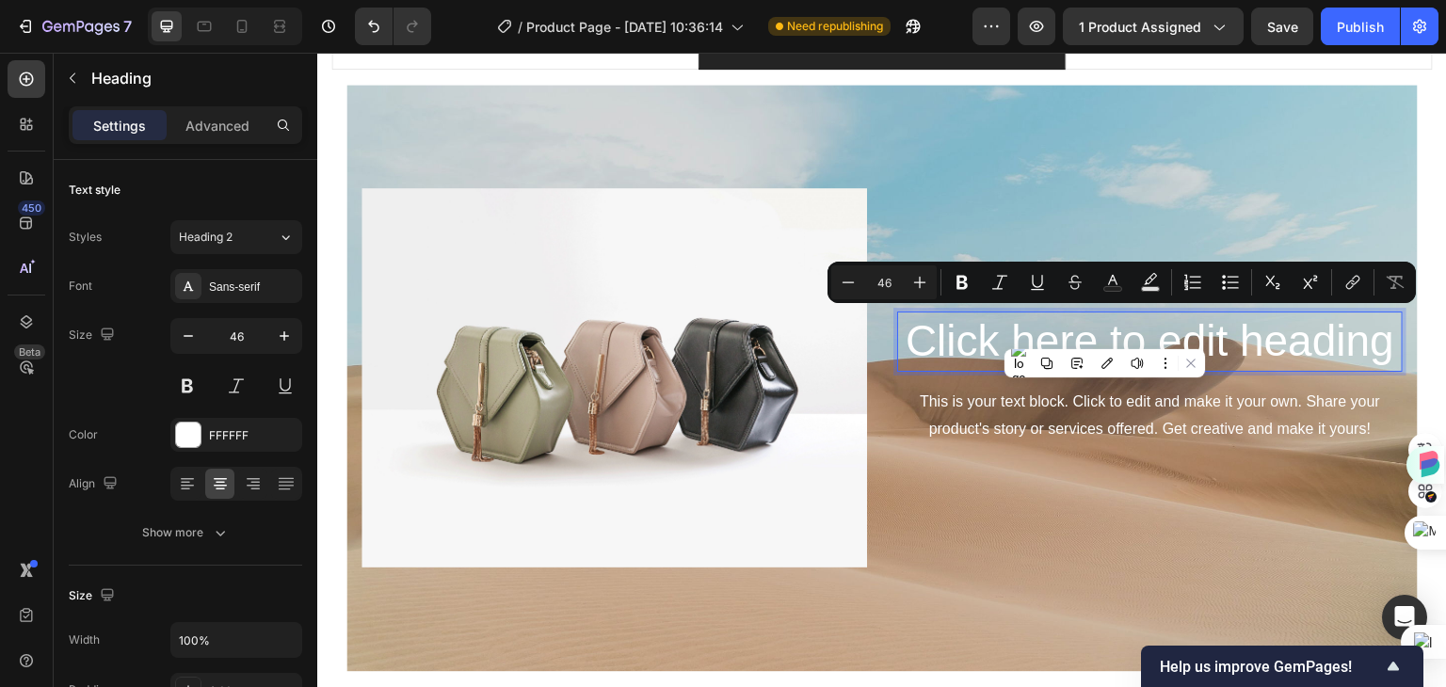
click at [1380, 344] on p "Click here to edit heading" at bounding box center [1150, 341] width 502 height 56
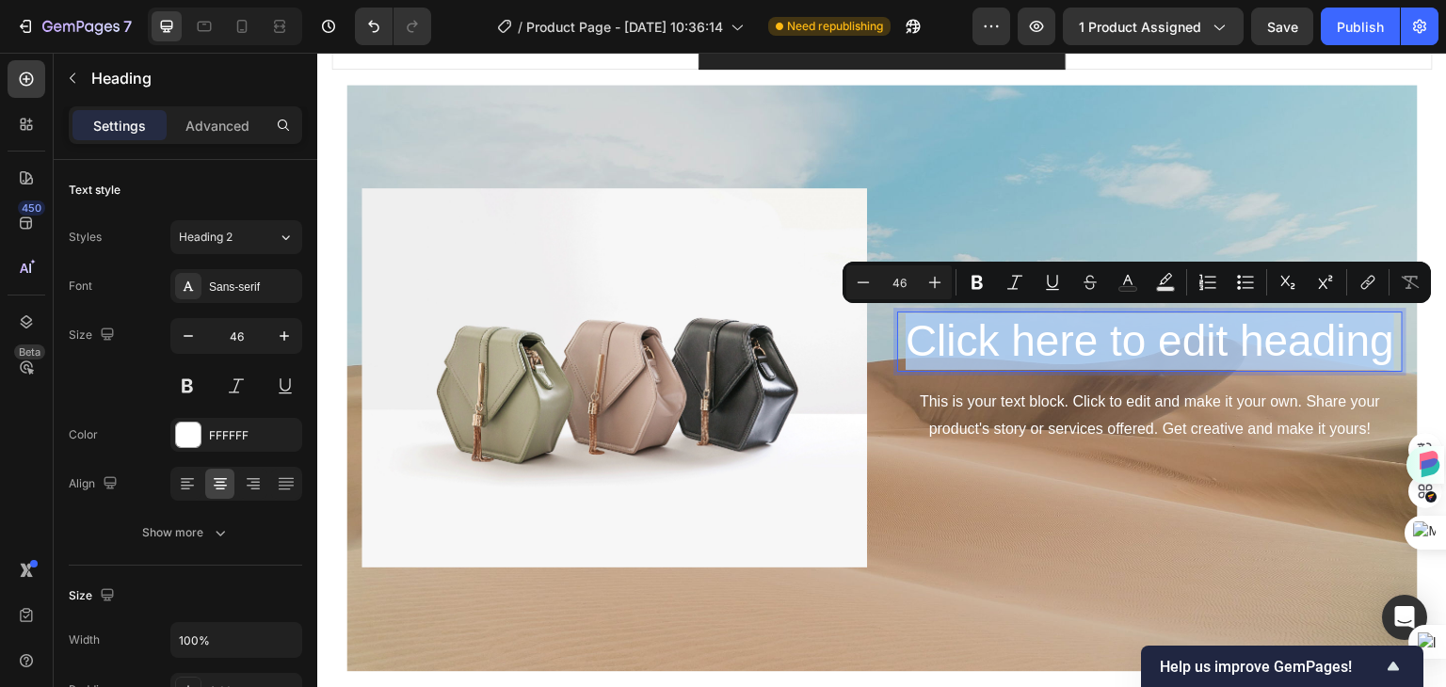
drag, startPoint x: 1380, startPoint y: 341, endPoint x: 902, endPoint y: 345, distance: 478.2
click at [902, 345] on p "Click here to edit heading" at bounding box center [1150, 341] width 502 height 56
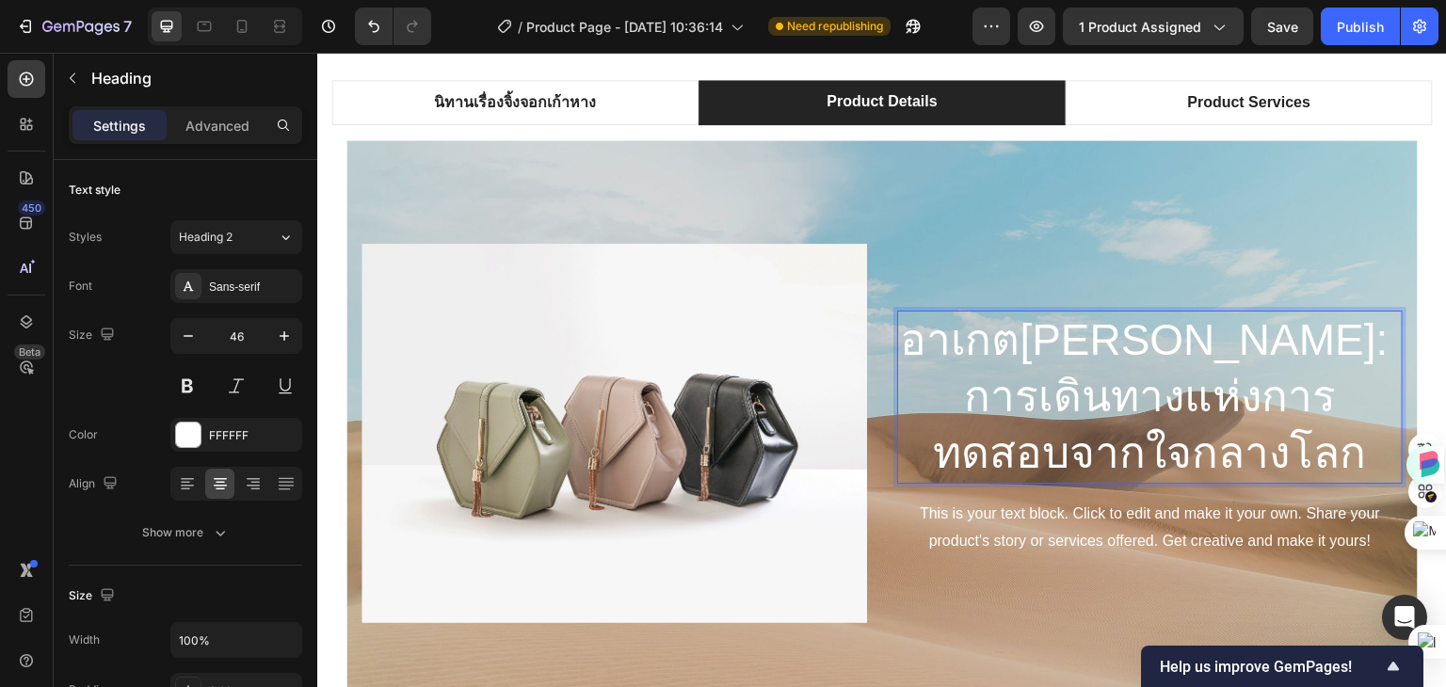
scroll to position [1260, 0]
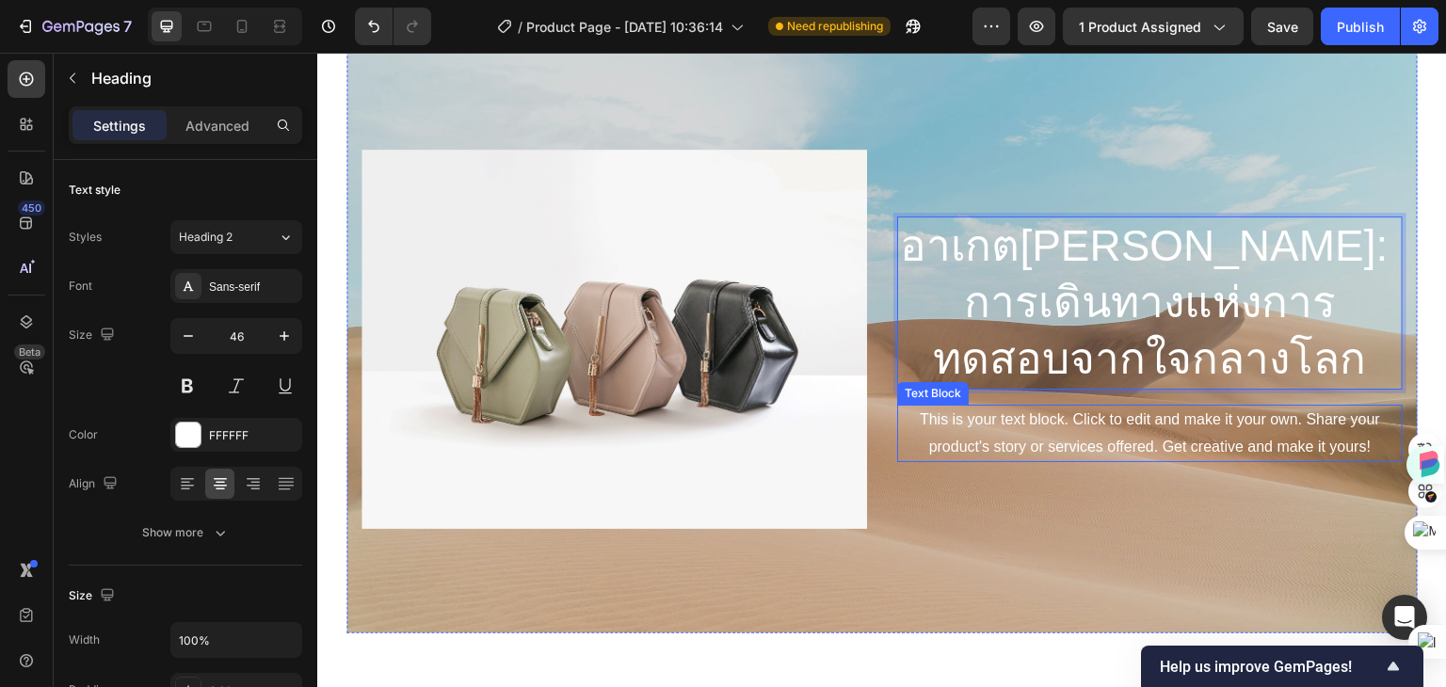
click at [1087, 431] on div "This is your text block. Click to edit and make it your own. Share your product…" at bounding box center [1150, 434] width 506 height 58
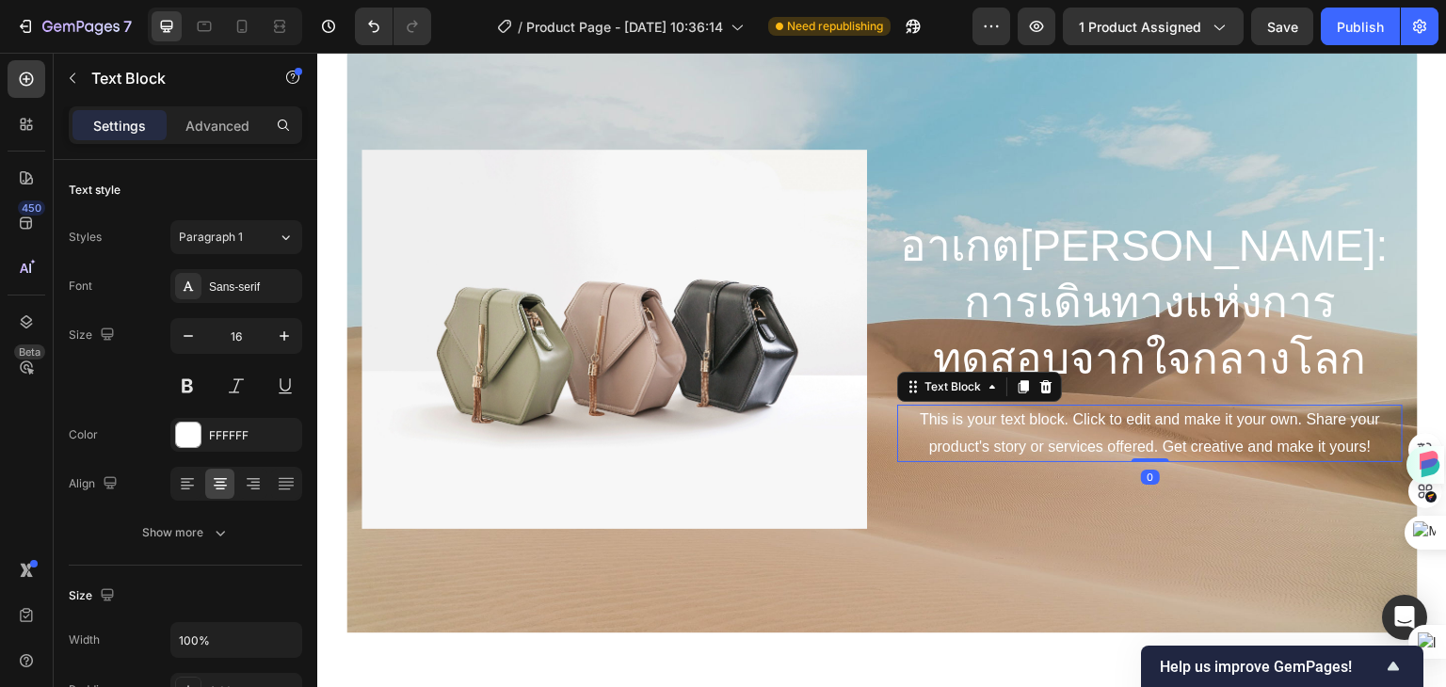
click at [1164, 441] on div "This is your text block. Click to edit and make it your own. Share your product…" at bounding box center [1150, 434] width 506 height 58
click at [1164, 441] on p "This is your text block. Click to edit and make it your own. Share your product…" at bounding box center [1150, 434] width 502 height 55
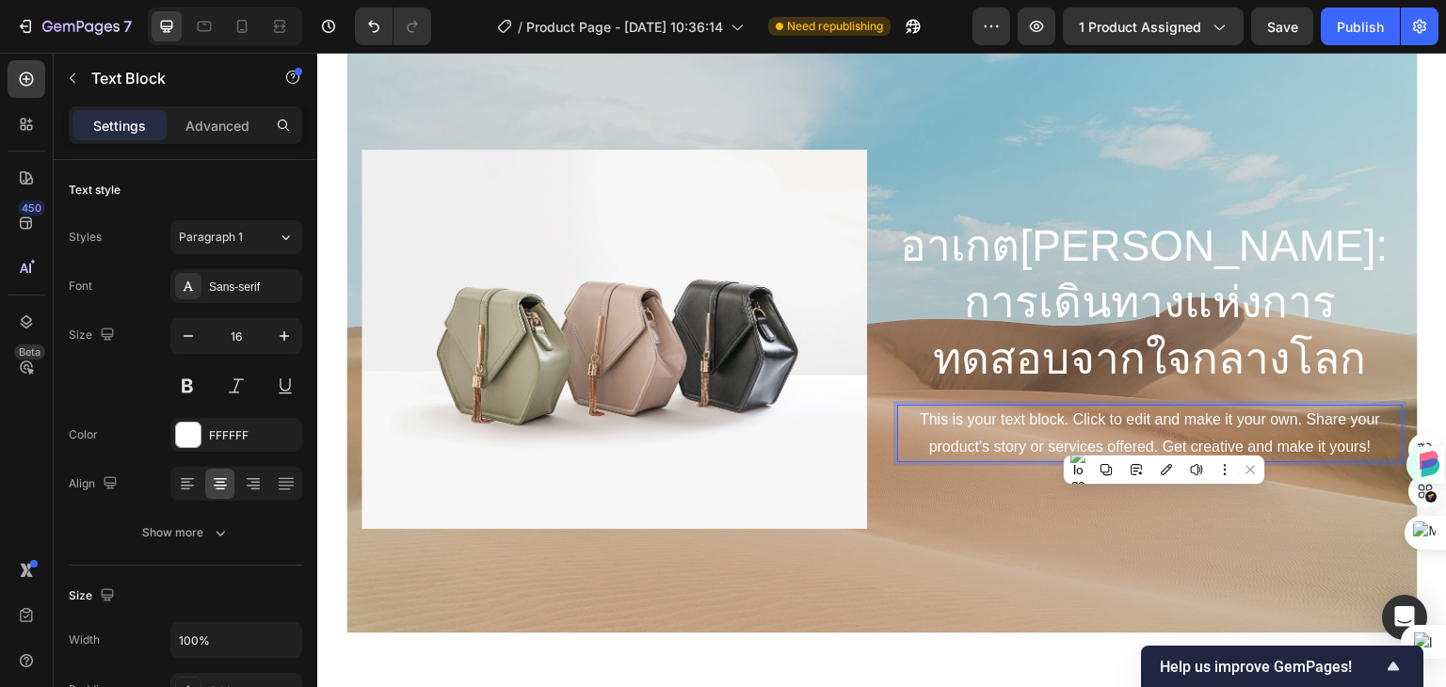
click at [927, 442] on p "This is your text block. Click to edit and make it your own. Share your product…" at bounding box center [1150, 434] width 502 height 55
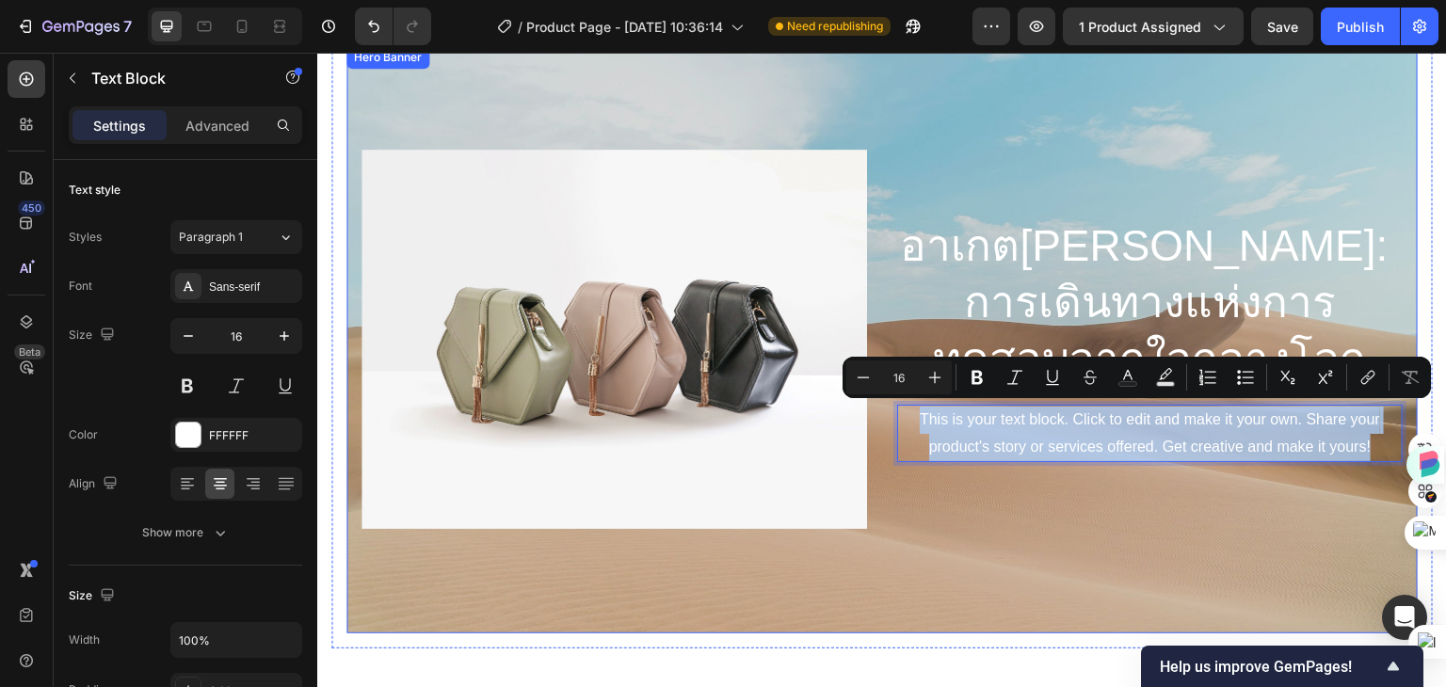
drag, startPoint x: 1358, startPoint y: 442, endPoint x: 879, endPoint y: 482, distance: 480.8
click at [897, 405] on div "This is your text block. Click to edit and make it your own. Share your product…" at bounding box center [1150, 434] width 506 height 58
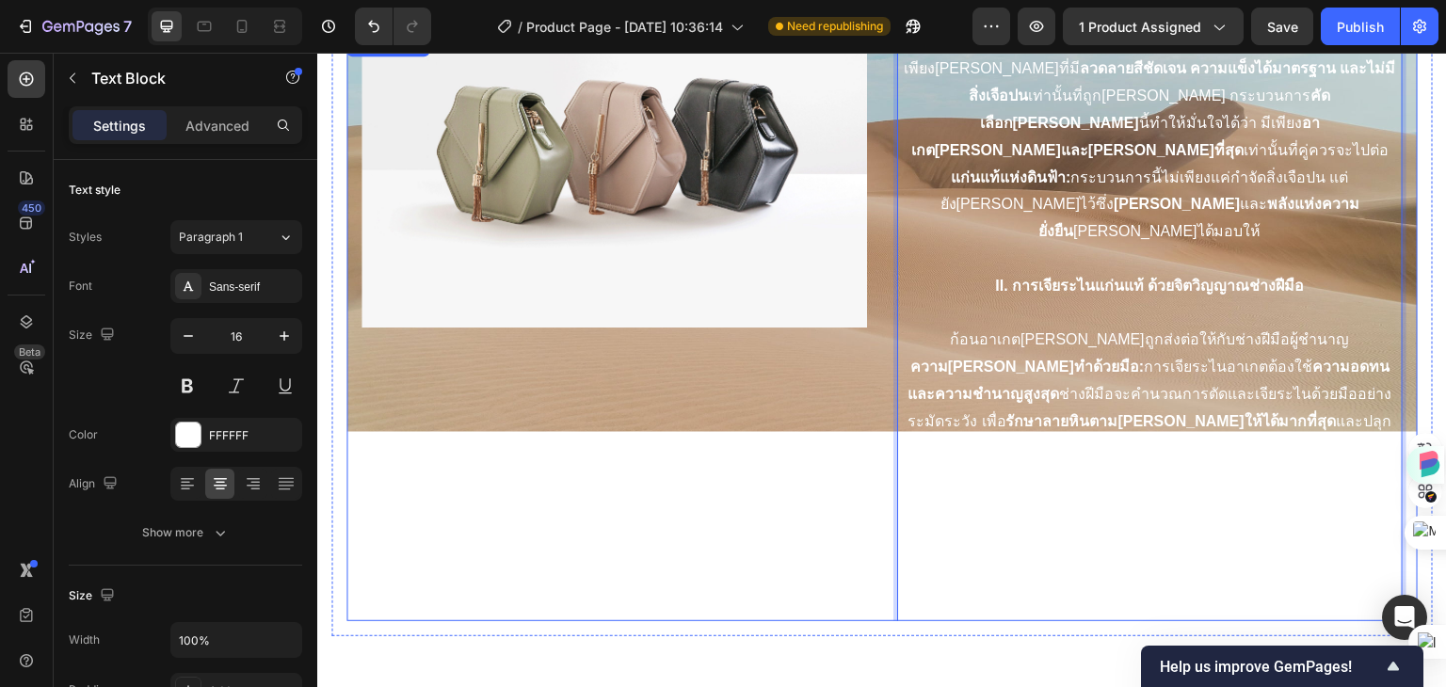
scroll to position [1284, 0]
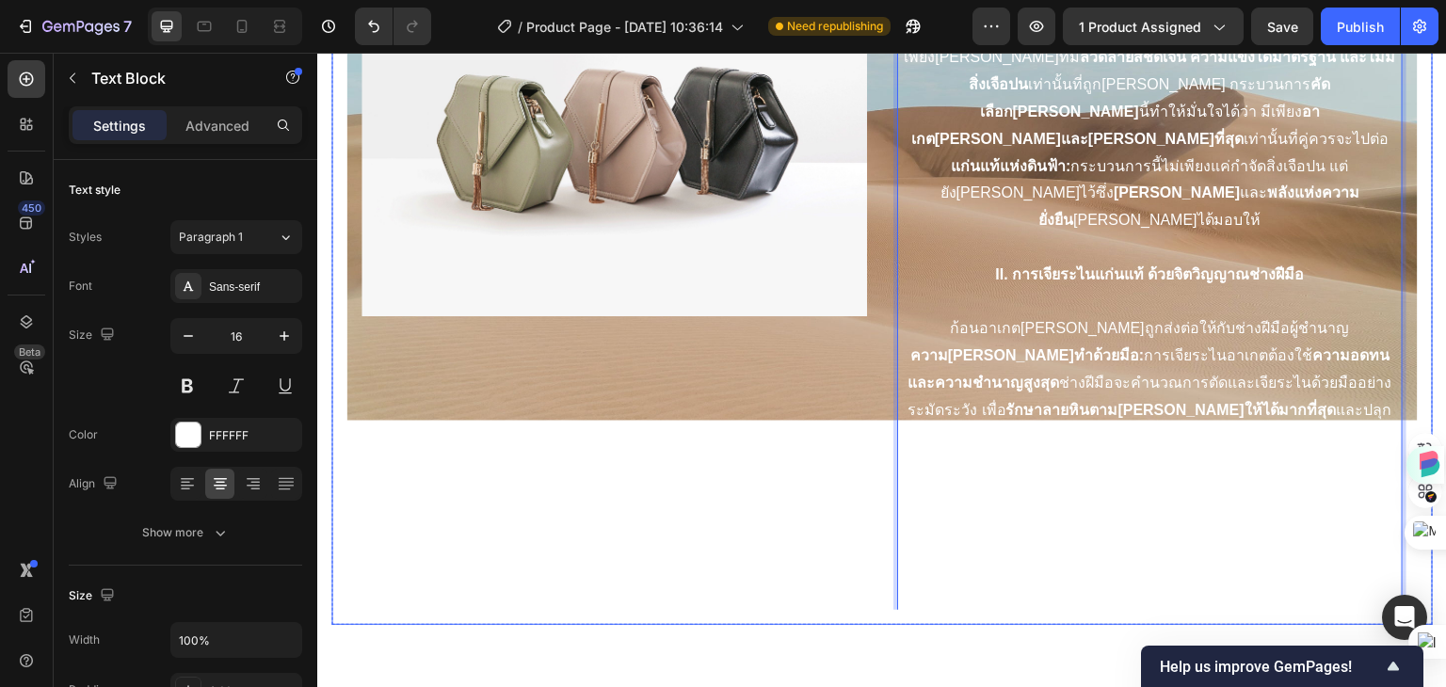
click at [880, 611] on div "Image Image ตำนานจิ้งจอกเก้าหาง: พลังอำนาจและความงามอันเป็นนิรันดร์ Heading กำเ…" at bounding box center [881, 316] width 1101 height 617
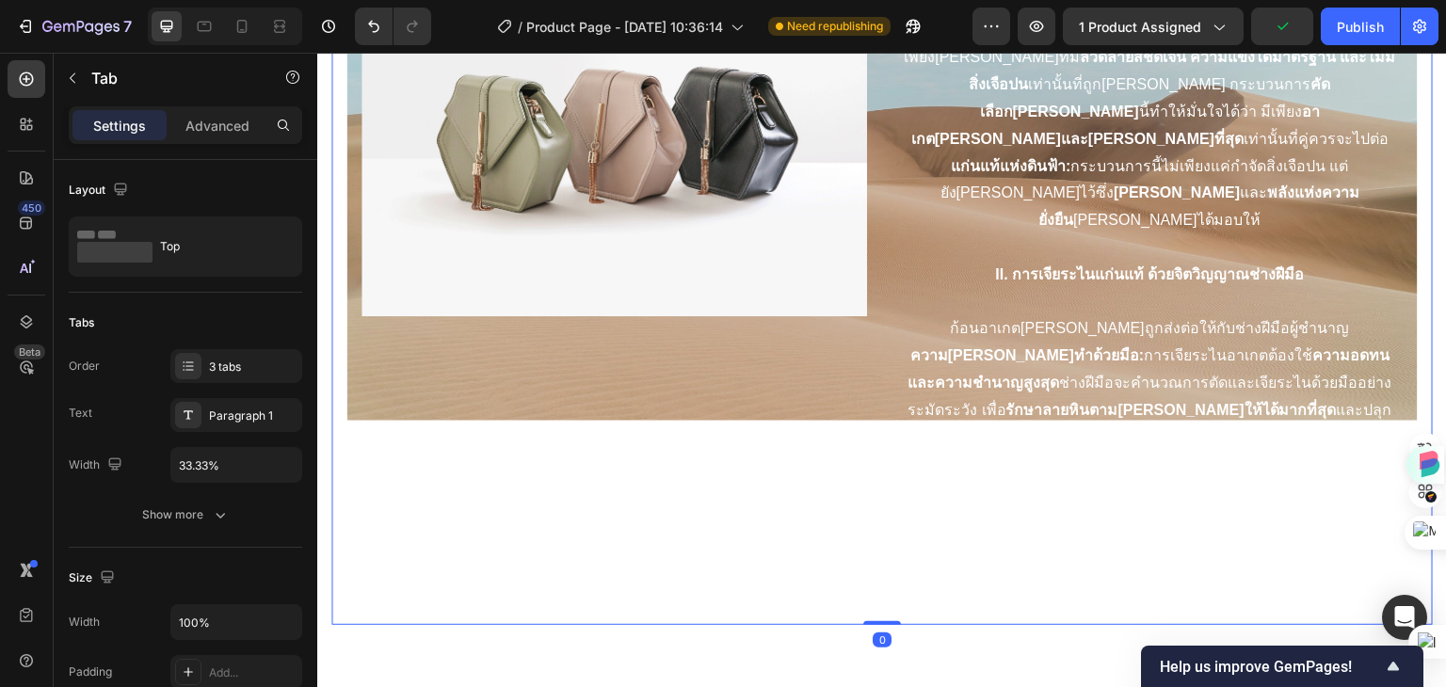
drag, startPoint x: 878, startPoint y: 612, endPoint x: 864, endPoint y: 606, distance: 15.2
click at [864, 606] on div "นิทานเรื่องจิ้งจอกเก้าหาง Product Details Product Services Image Image ตำนานจิ้…" at bounding box center [881, 293] width 1101 height 662
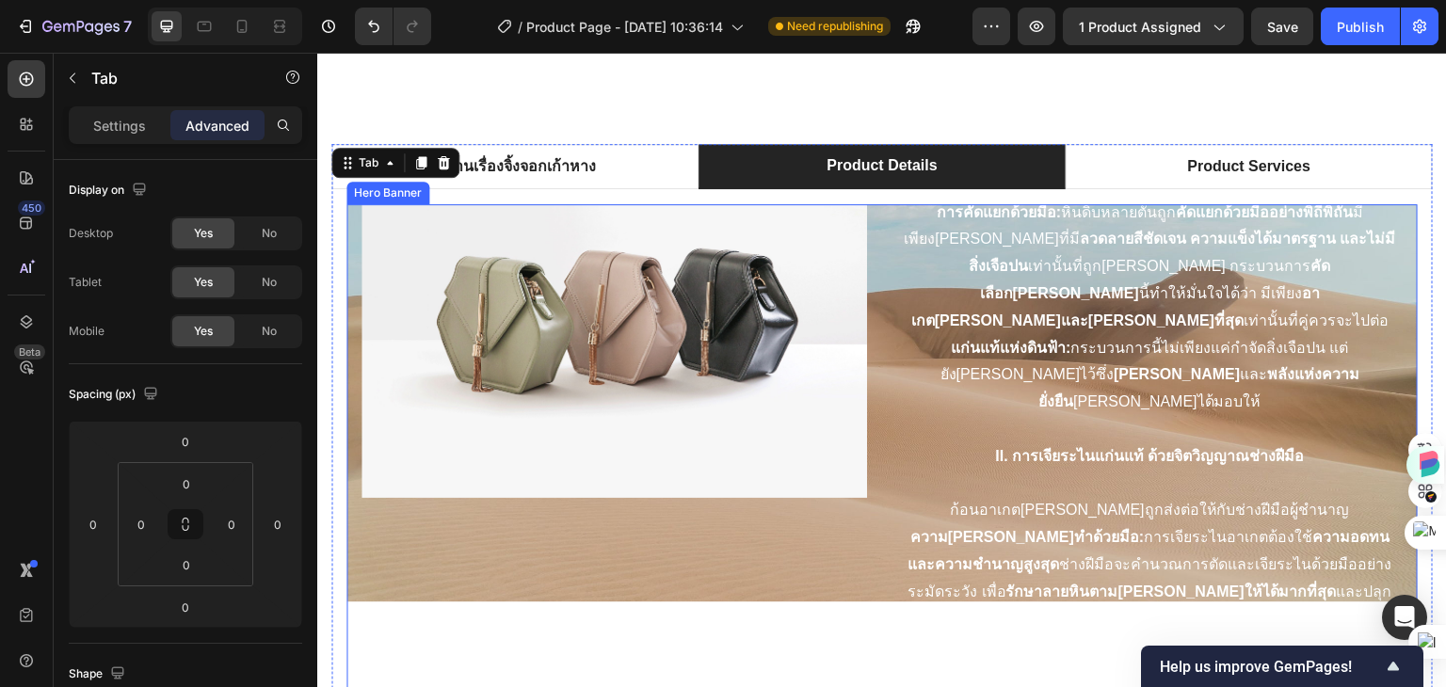
click at [833, 512] on div "Image" at bounding box center [614, 309] width 506 height 1086
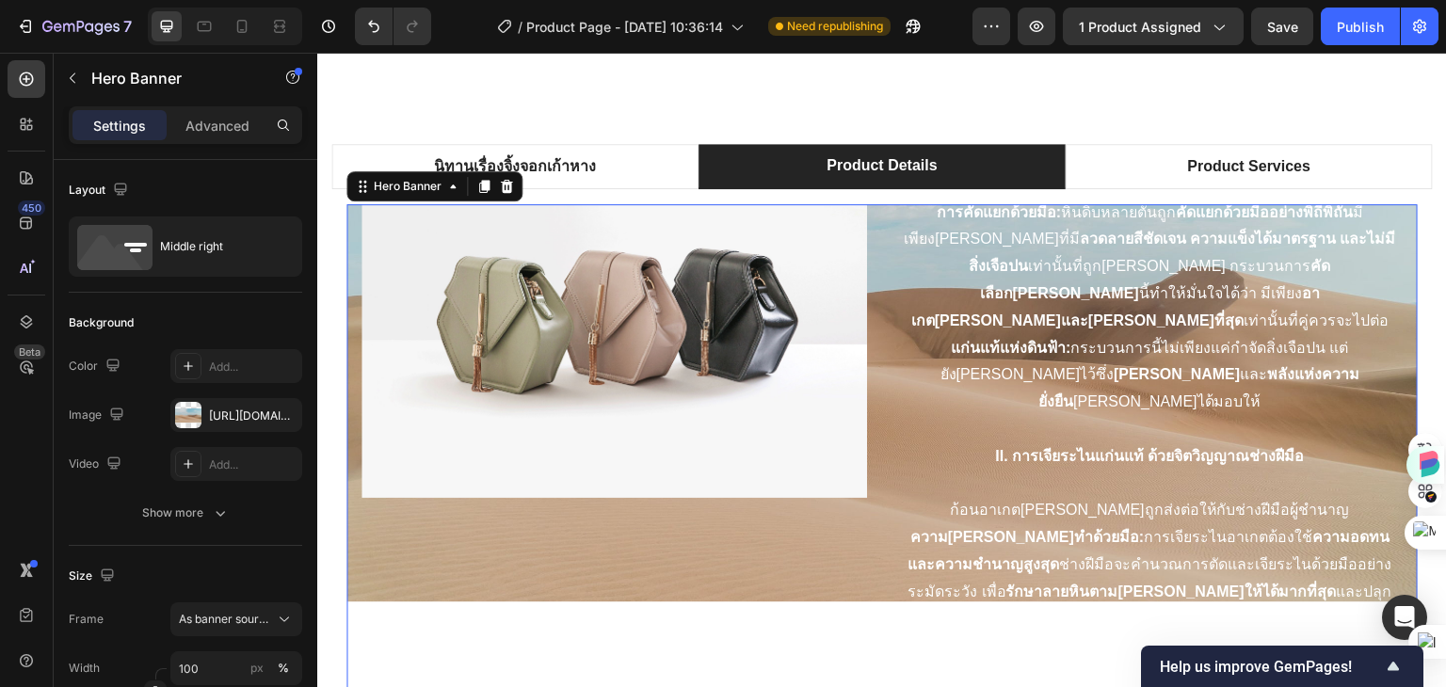
scroll to position [1096, 0]
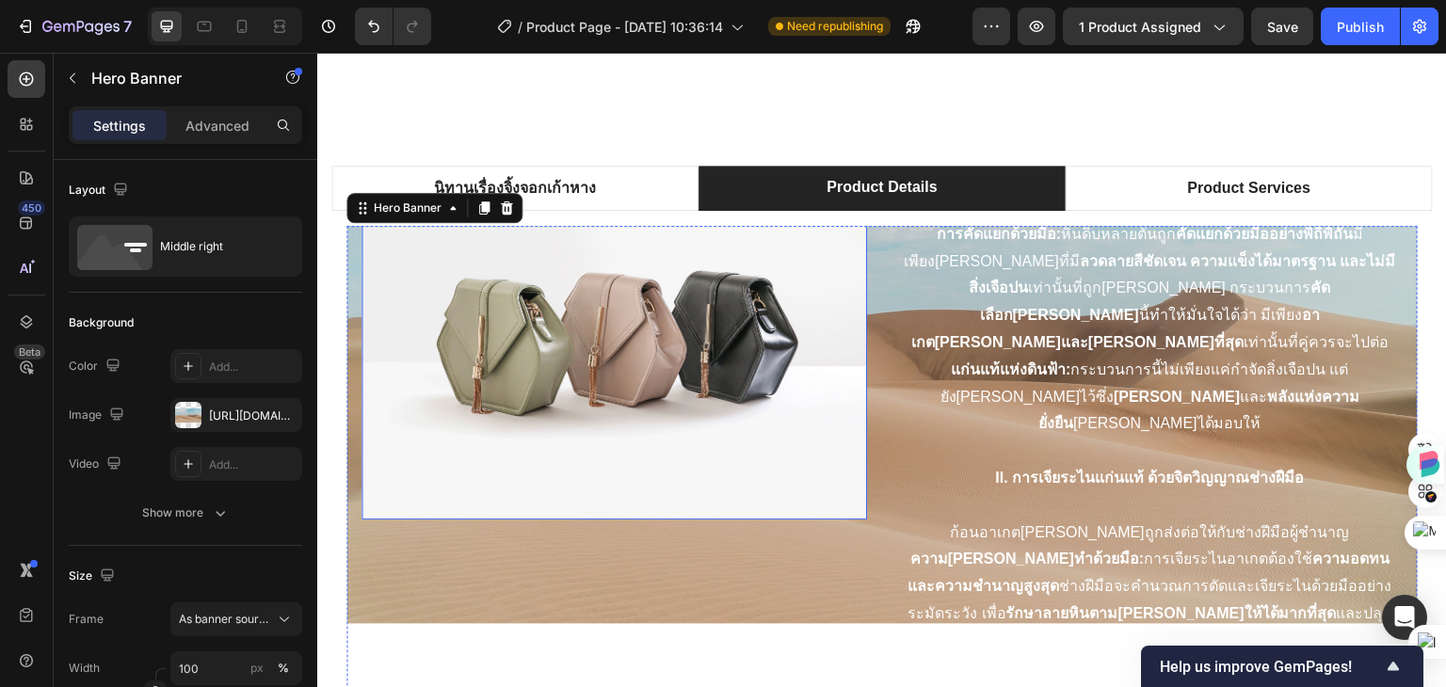
click at [651, 351] on img at bounding box center [614, 330] width 506 height 379
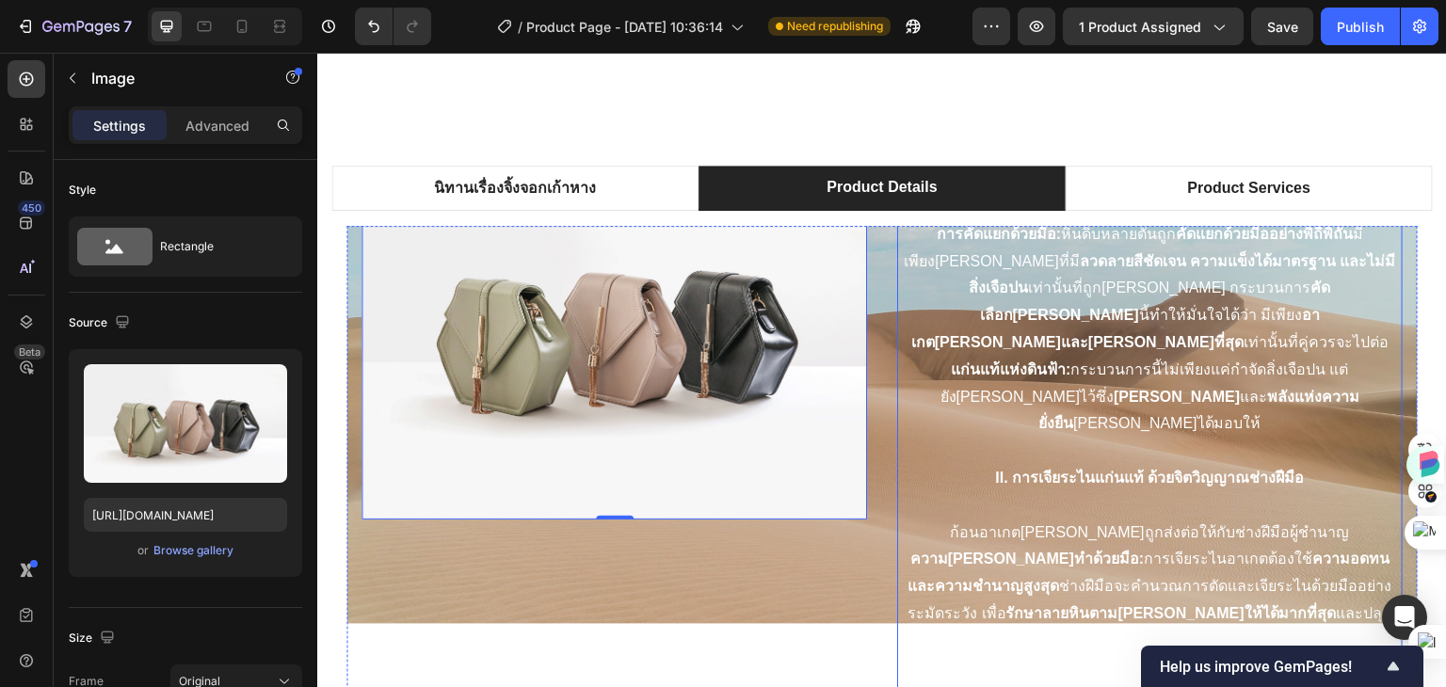
click at [1168, 389] on strong "พลังแห่งความยั่งยืน" at bounding box center [1198, 410] width 321 height 43
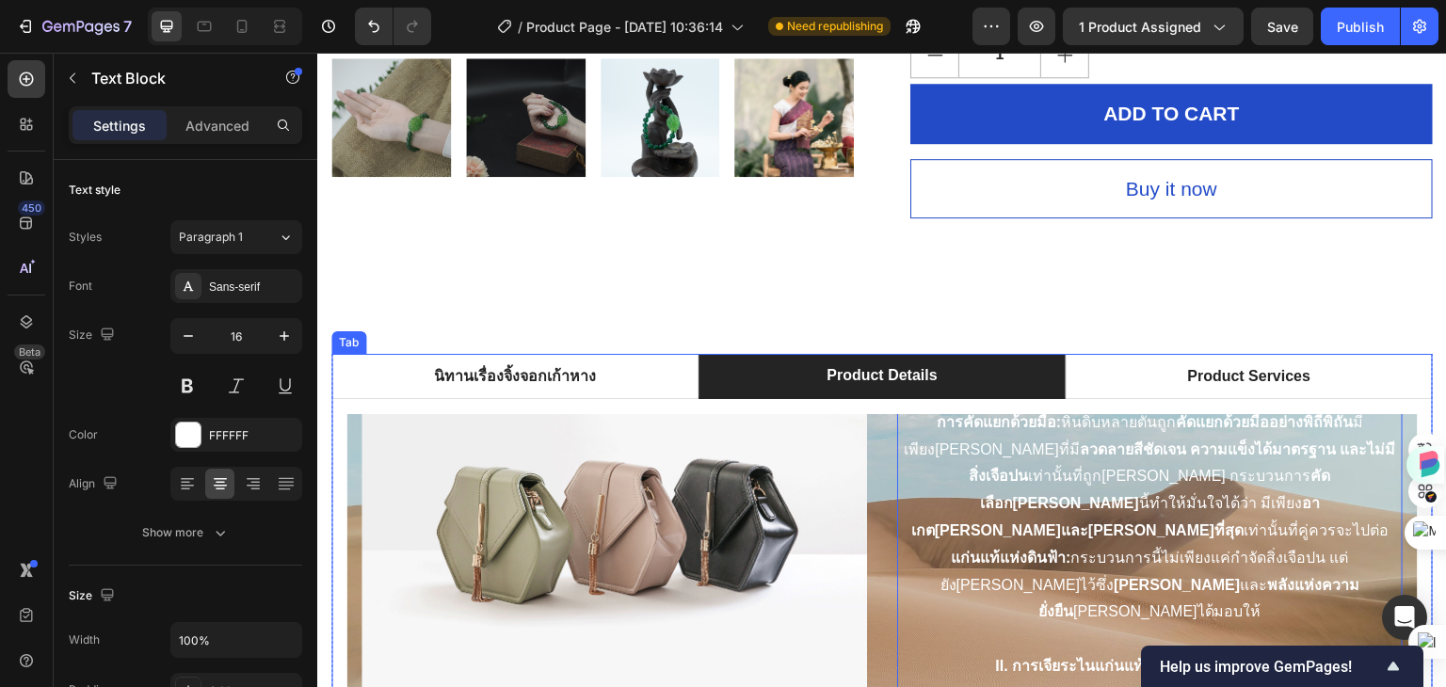
scroll to position [1002, 0]
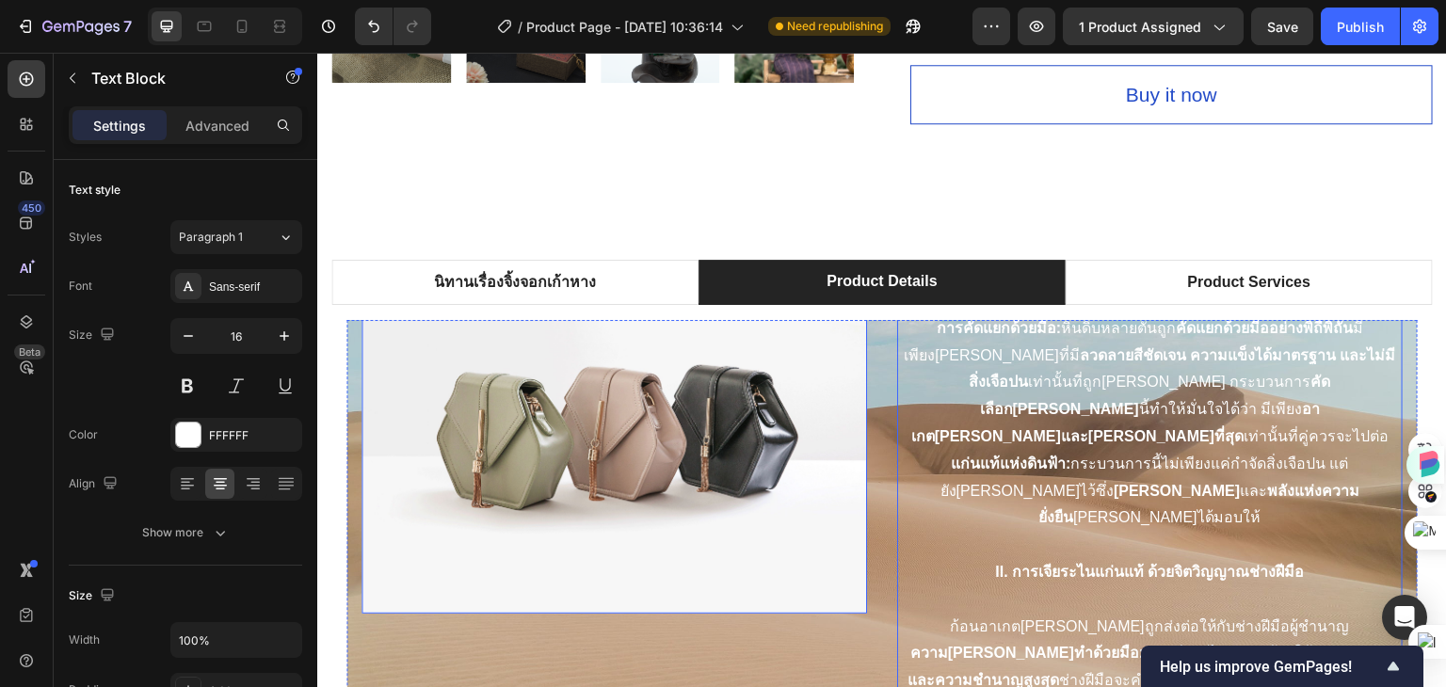
click at [698, 431] on img at bounding box center [614, 424] width 506 height 379
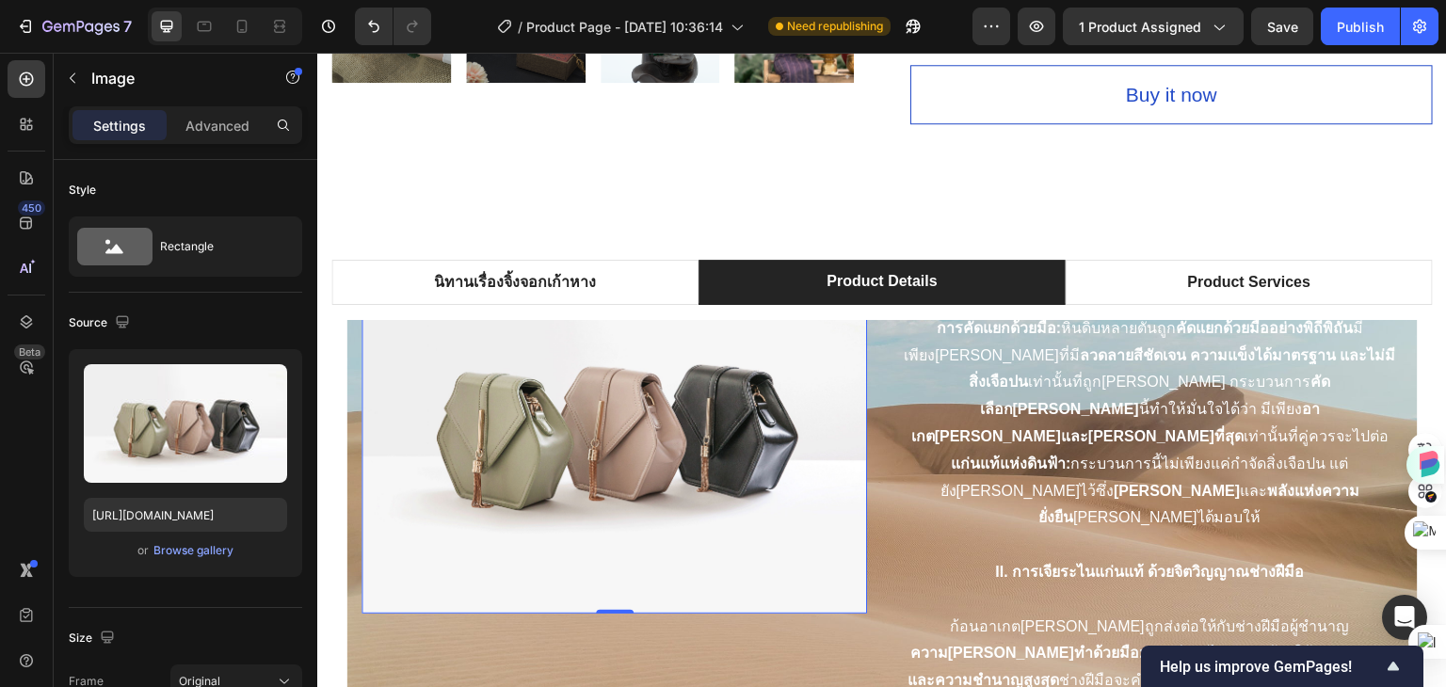
click at [416, 329] on img at bounding box center [614, 424] width 506 height 379
click at [350, 347] on div "อาเกตธรรมชาติ: การเดินทางแห่งการทดสอบจากใจกลางโลก Heading เรื่องราวของกำไลหินอา…" at bounding box center [881, 425] width 1071 height 1094
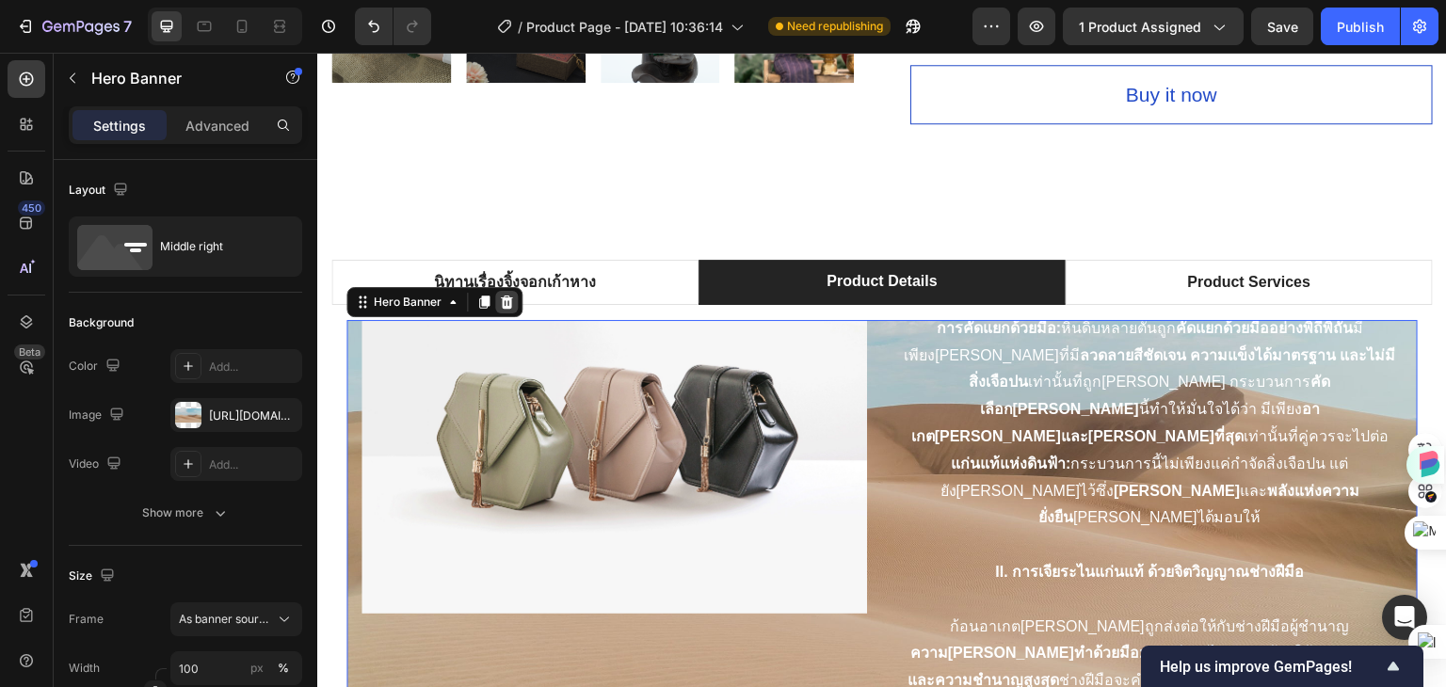
click at [507, 295] on icon at bounding box center [506, 302] width 15 height 15
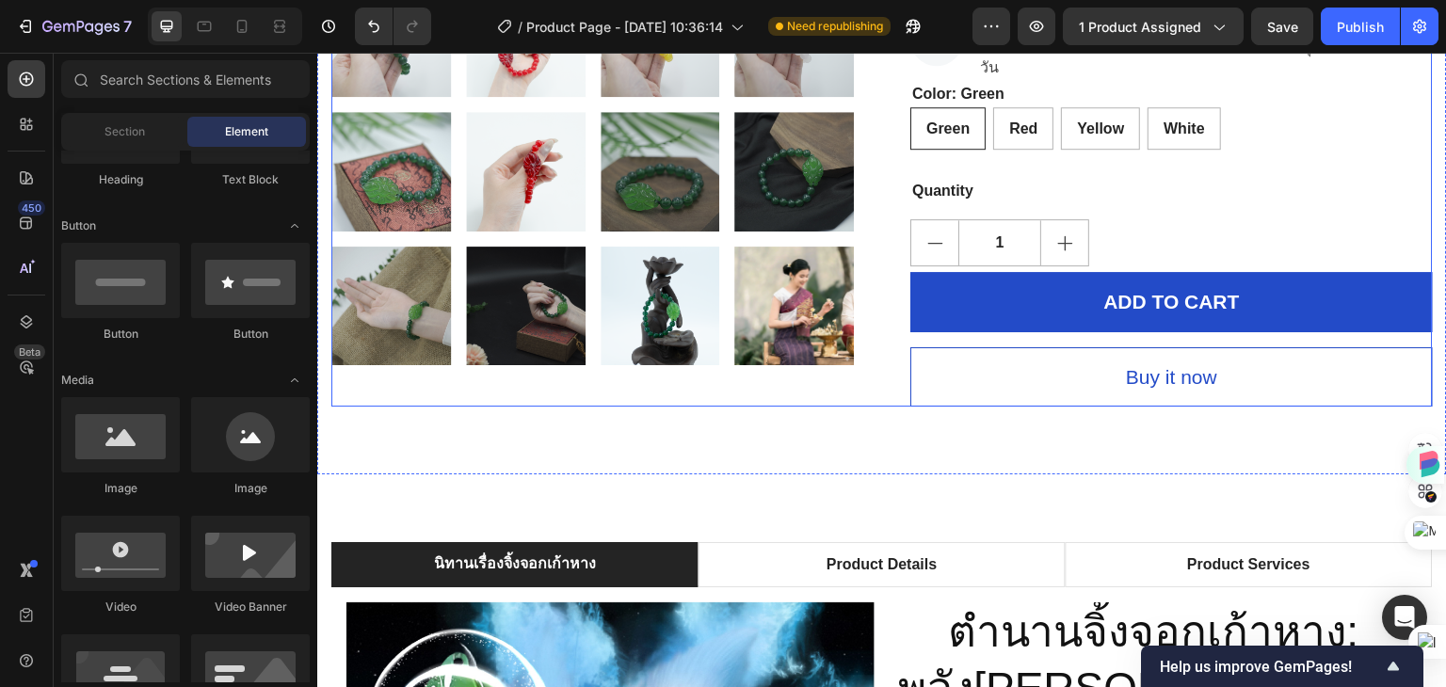
scroll to position [531, 0]
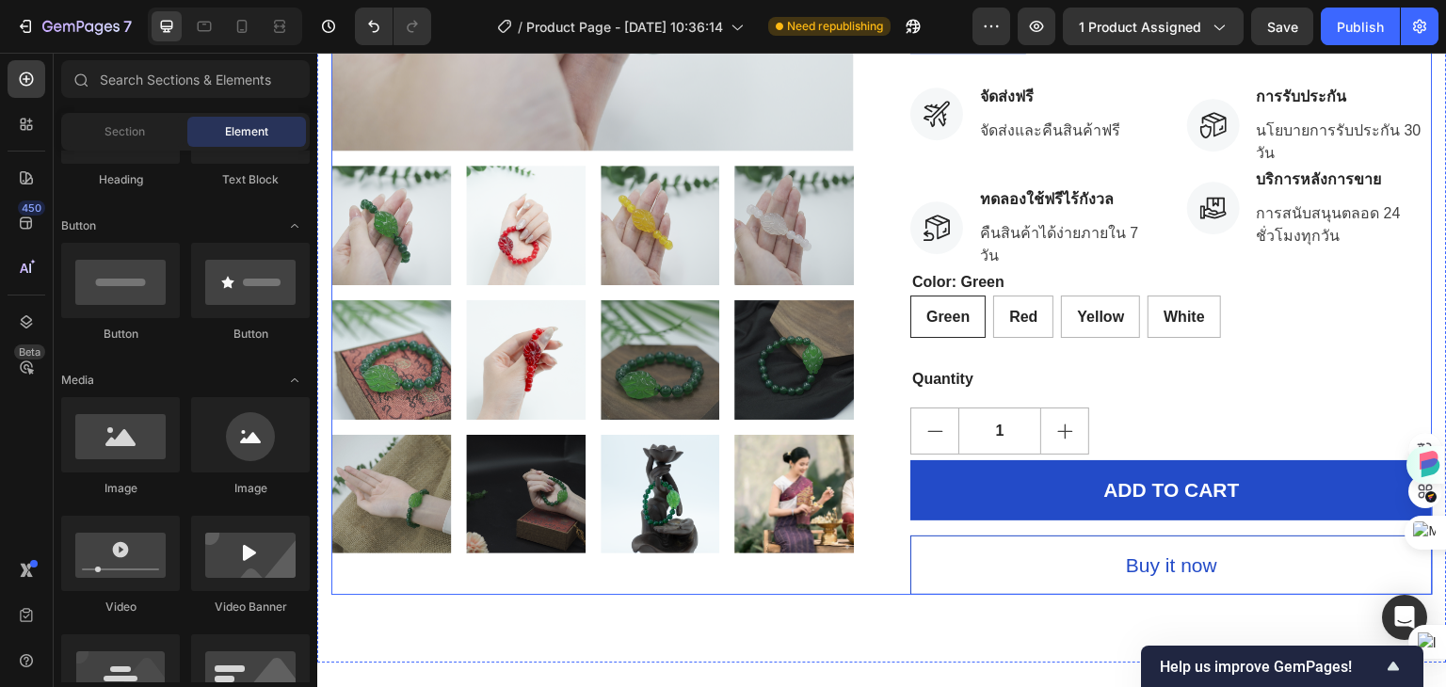
click at [879, 239] on div "Product Images Hurry up! Only 1000 left in stock Stock Counter กำไลจิ้งจอกเก้าห…" at bounding box center [881, 111] width 1101 height 967
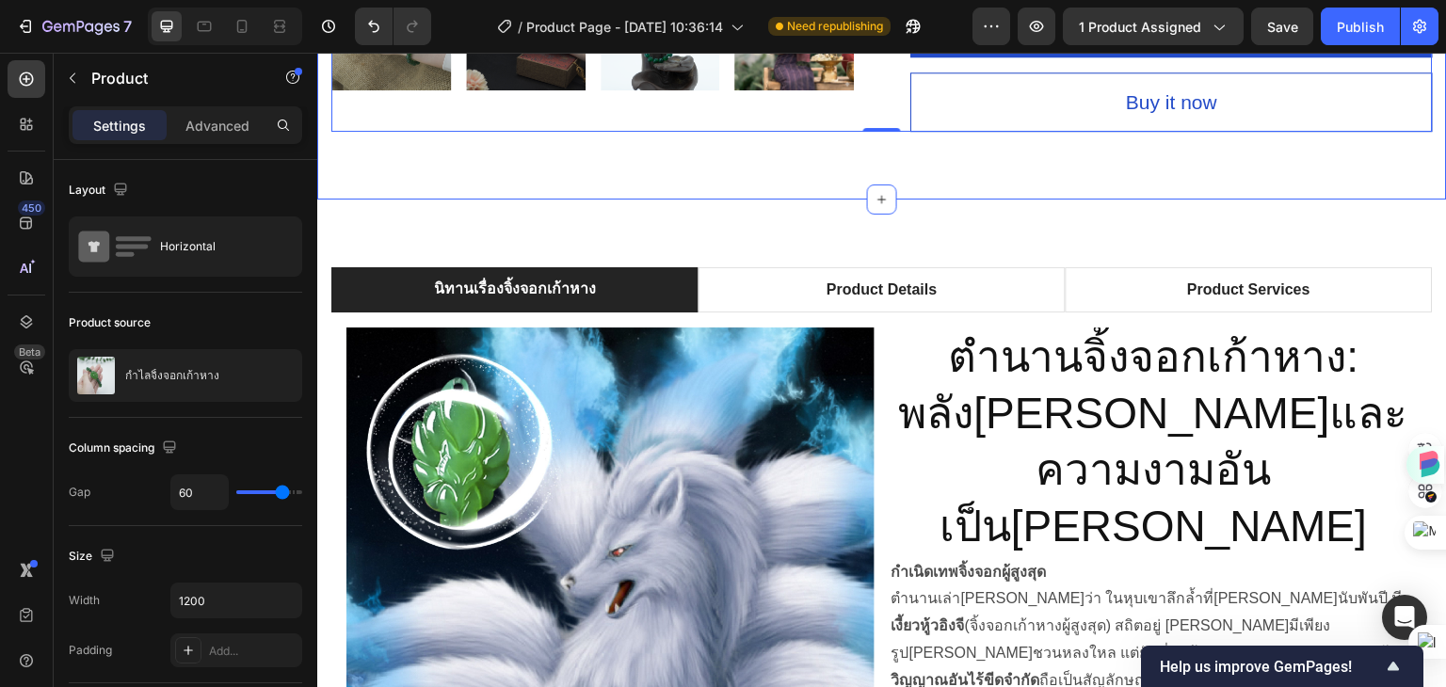
scroll to position [1002, 0]
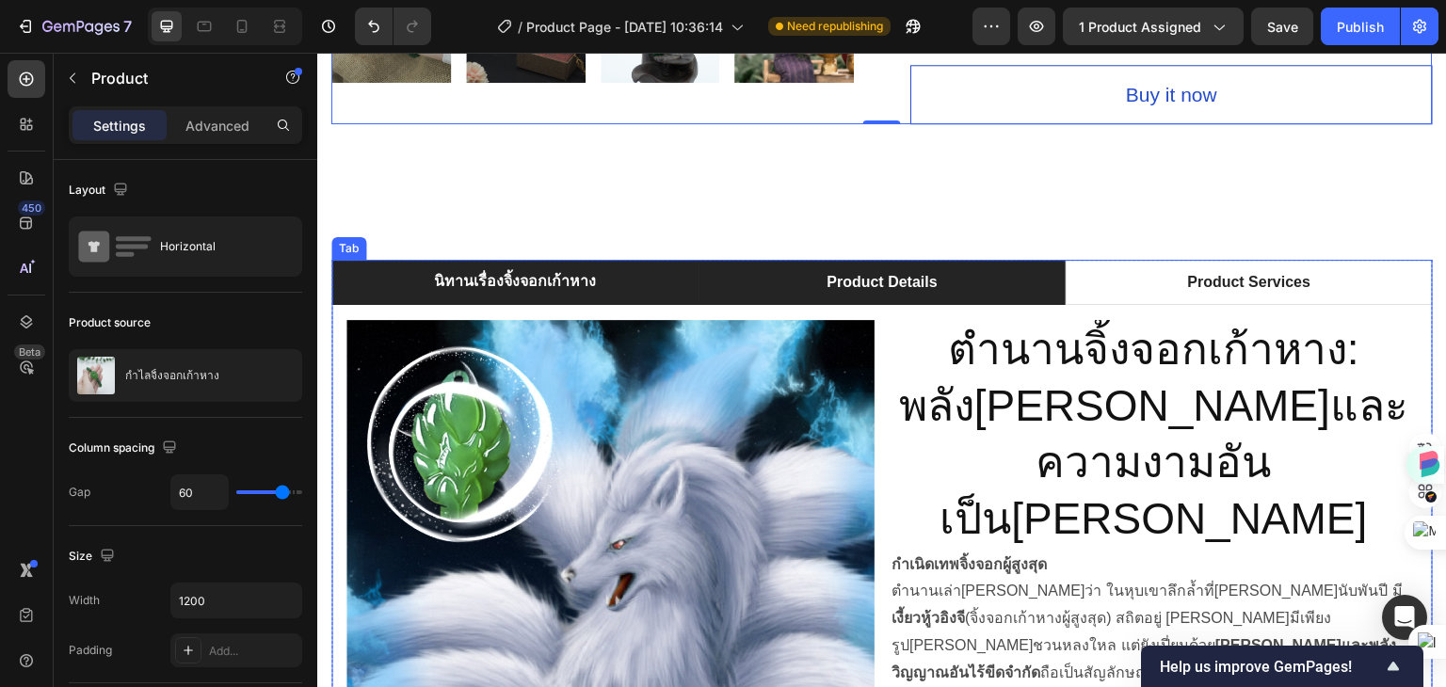
click at [860, 271] on p "Product Details" at bounding box center [882, 282] width 110 height 23
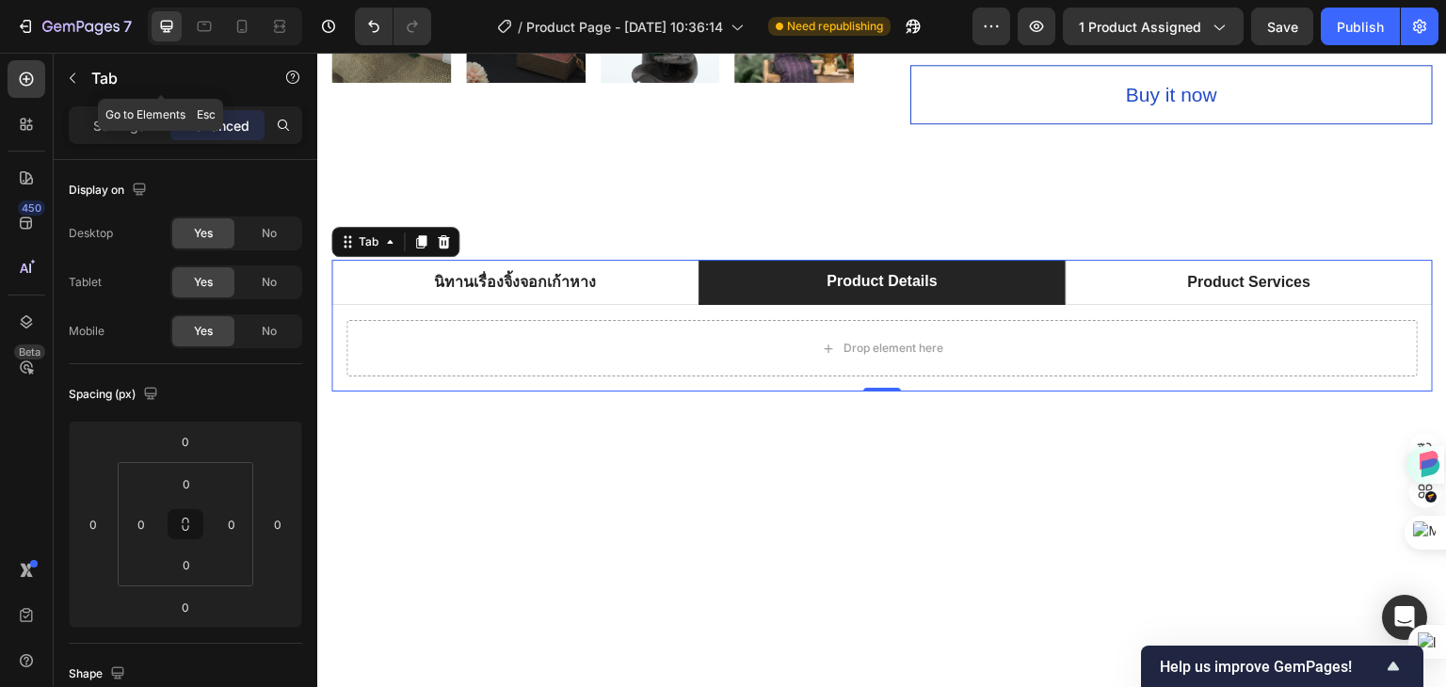
click at [69, 77] on icon "button" at bounding box center [72, 78] width 15 height 15
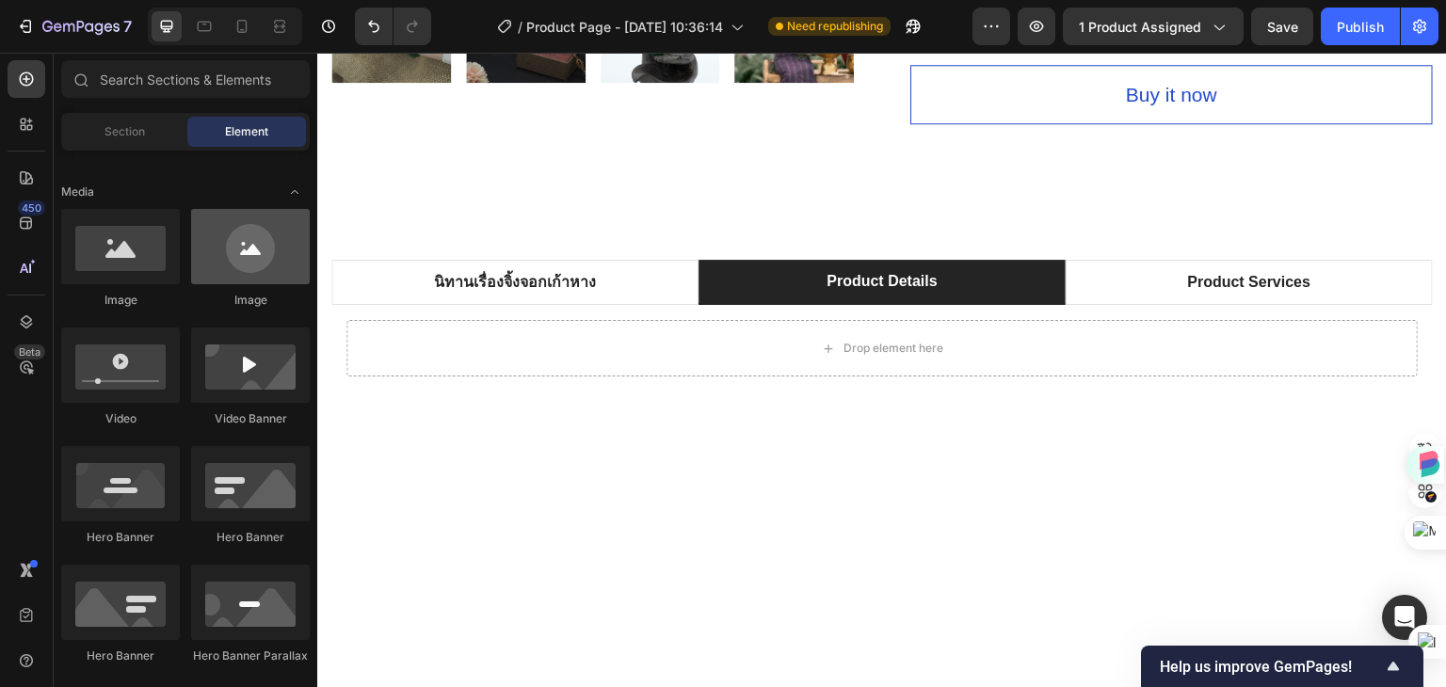
scroll to position [0, 0]
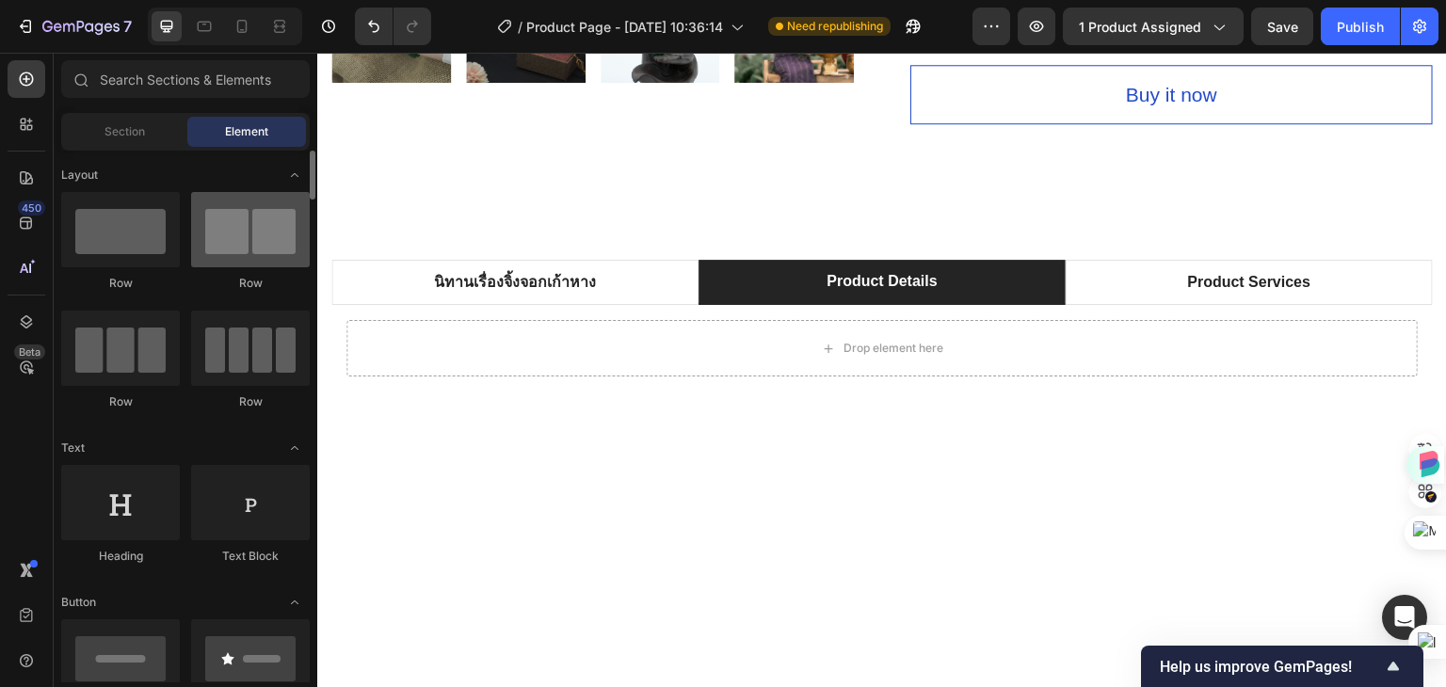
click at [258, 231] on div at bounding box center [250, 229] width 119 height 75
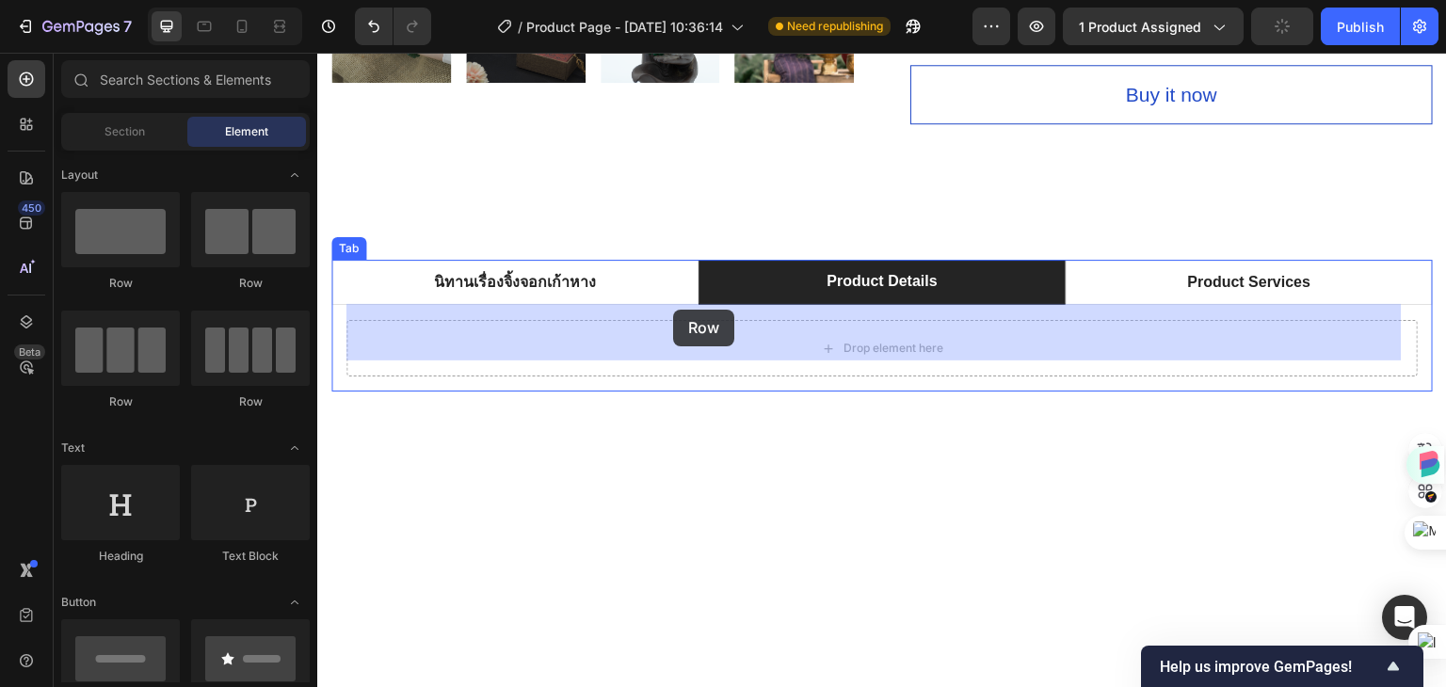
drag, startPoint x: 575, startPoint y: 283, endPoint x: 673, endPoint y: 310, distance: 101.4
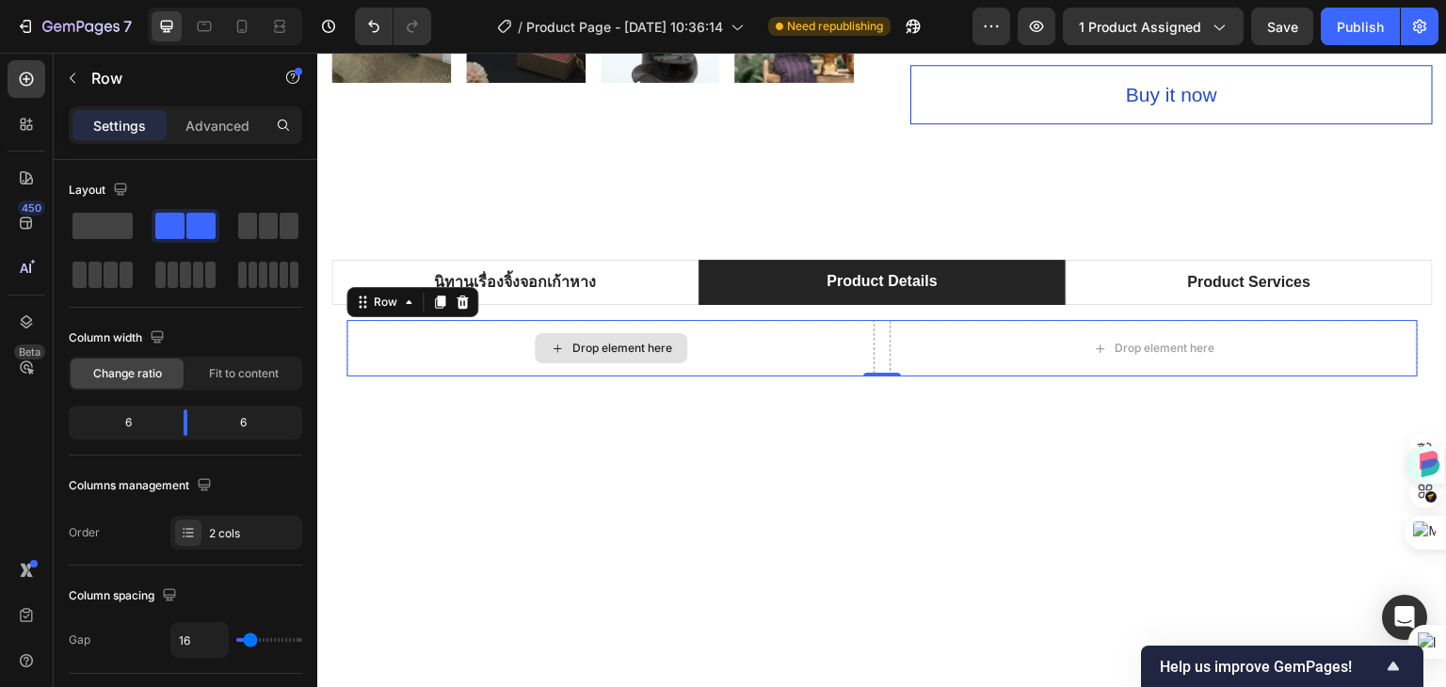
click at [598, 341] on div "Drop element here" at bounding box center [622, 348] width 100 height 15
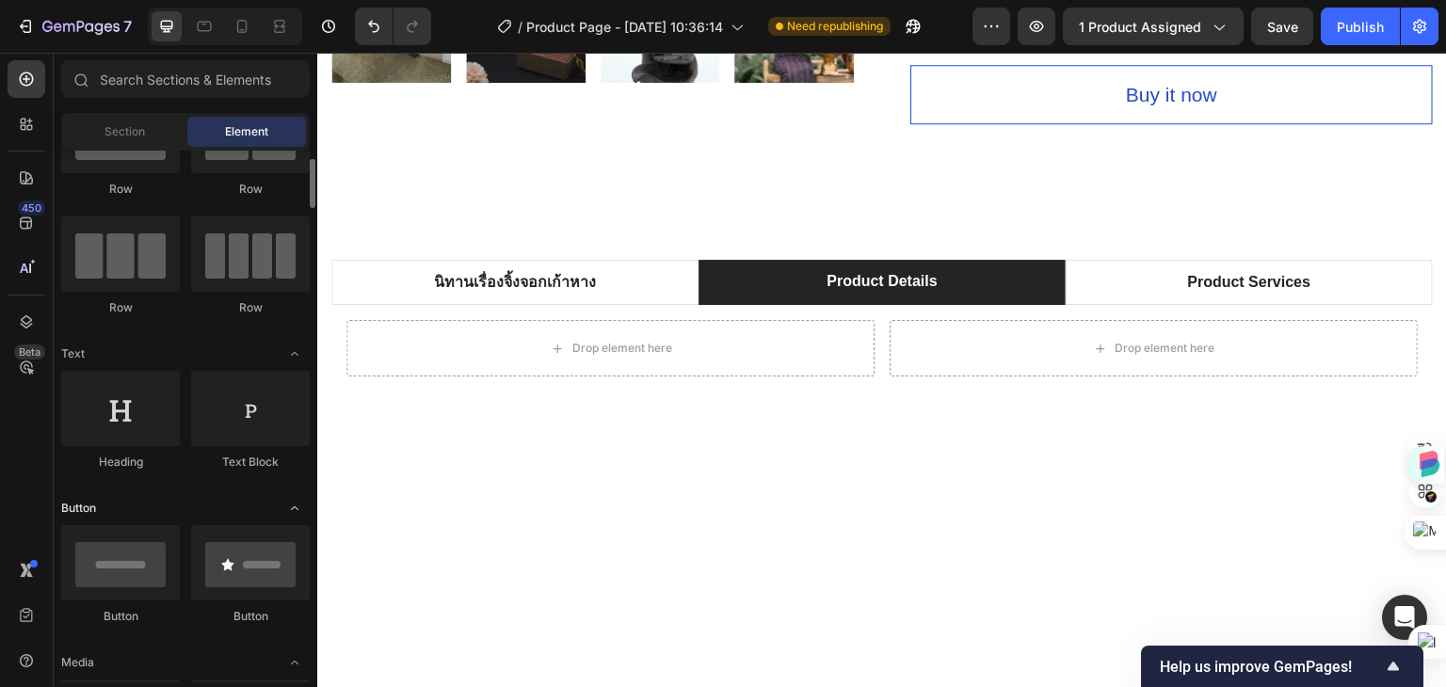
scroll to position [282, 0]
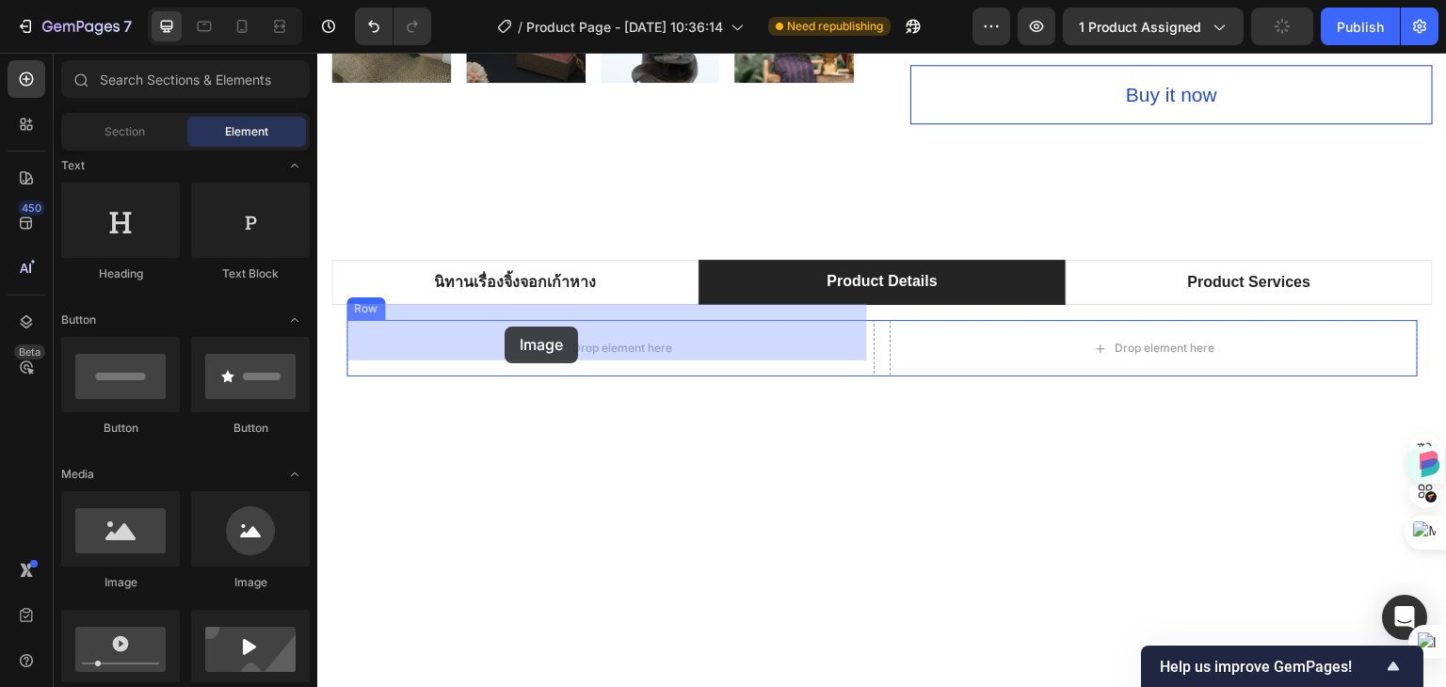
drag, startPoint x: 450, startPoint y: 602, endPoint x: 505, endPoint y: 328, distance: 279.3
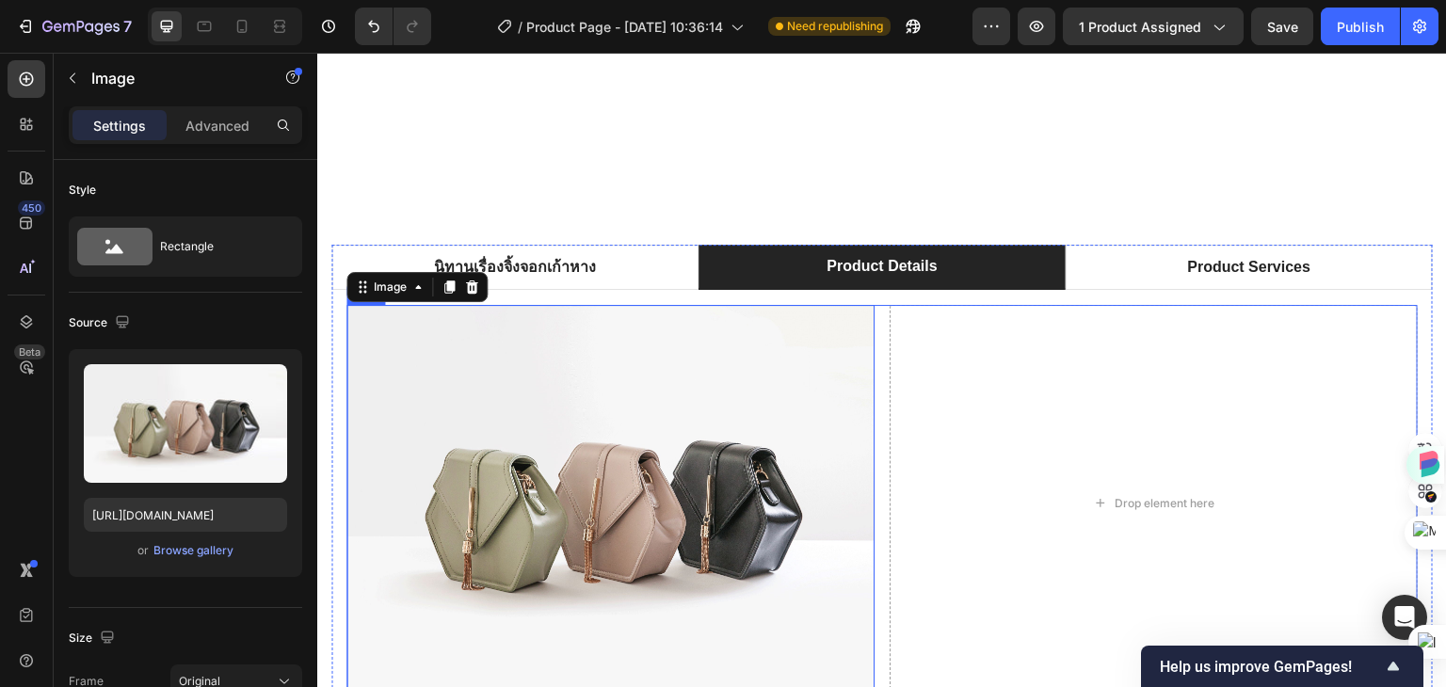
scroll to position [1190, 0]
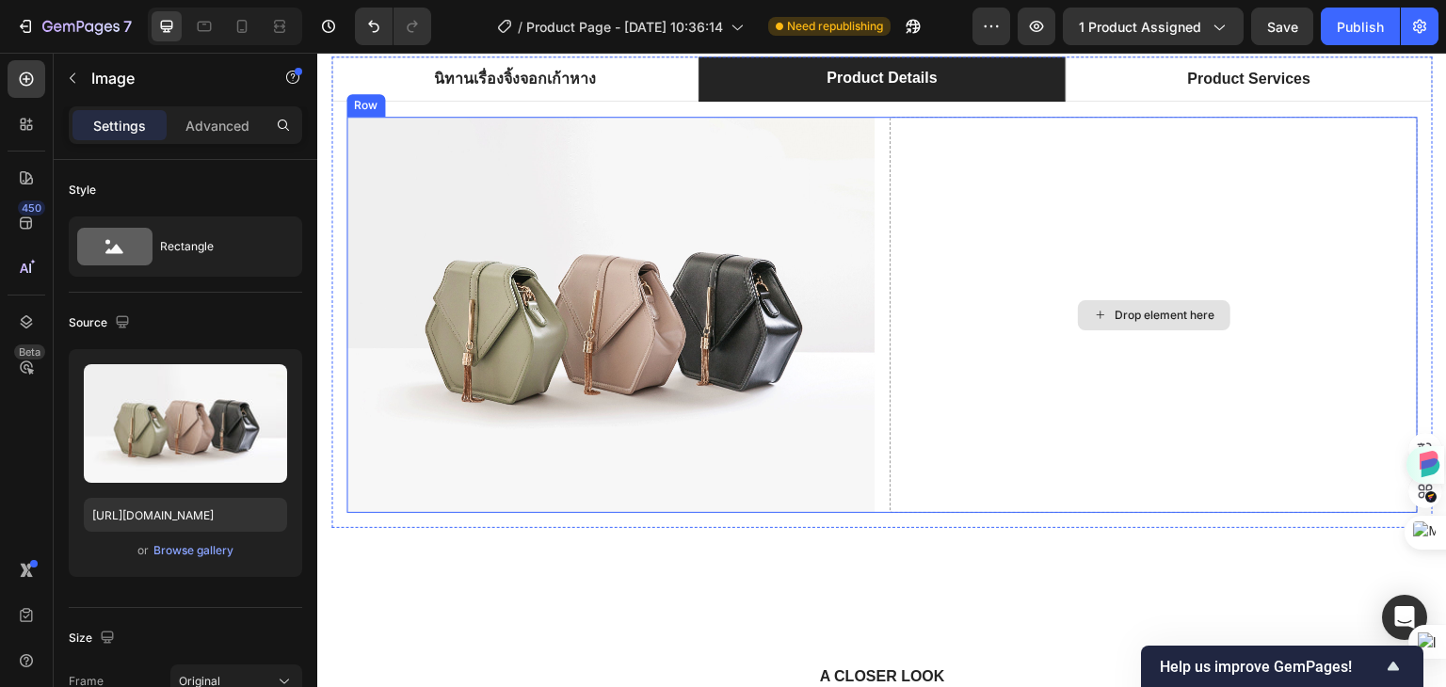
click at [1142, 313] on div "Drop element here" at bounding box center [1166, 315] width 100 height 15
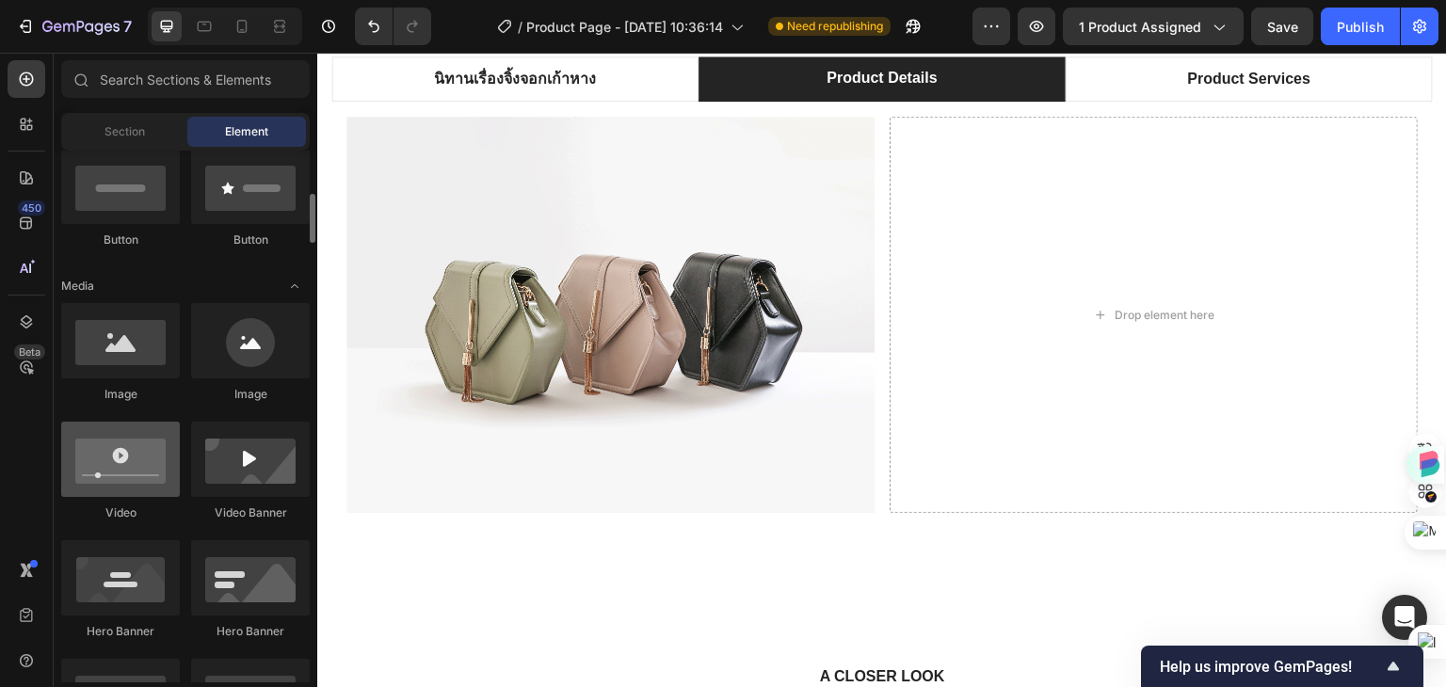
scroll to position [188, 0]
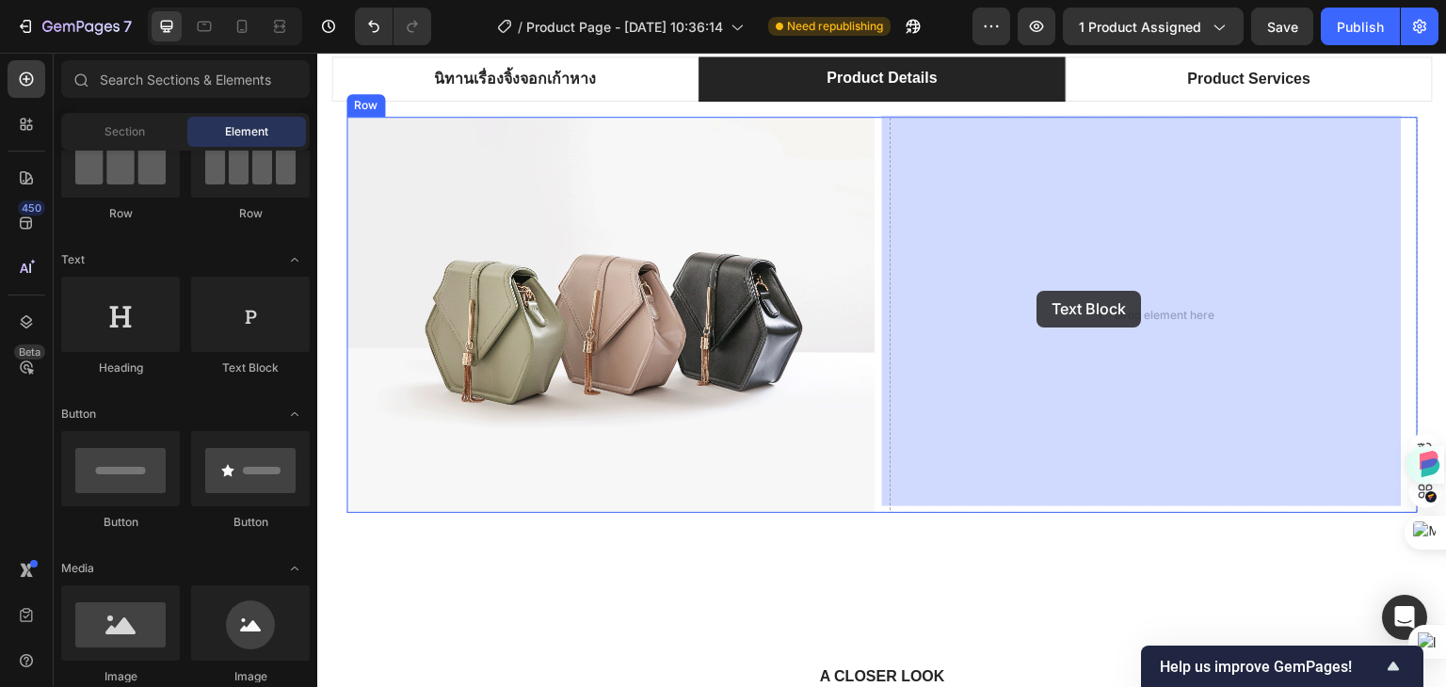
drag, startPoint x: 560, startPoint y: 378, endPoint x: 1037, endPoint y: 291, distance: 485.2
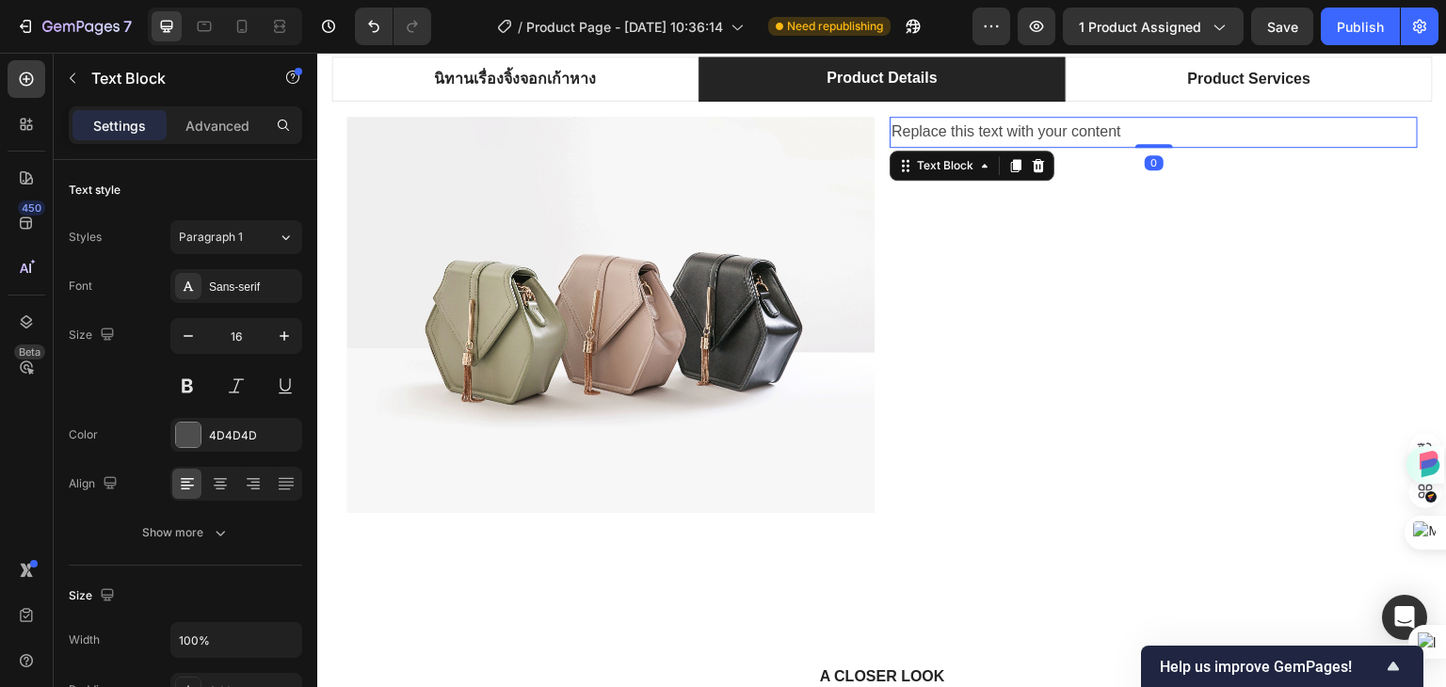
click at [1134, 129] on div "Replace this text with your content" at bounding box center [1154, 132] width 528 height 31
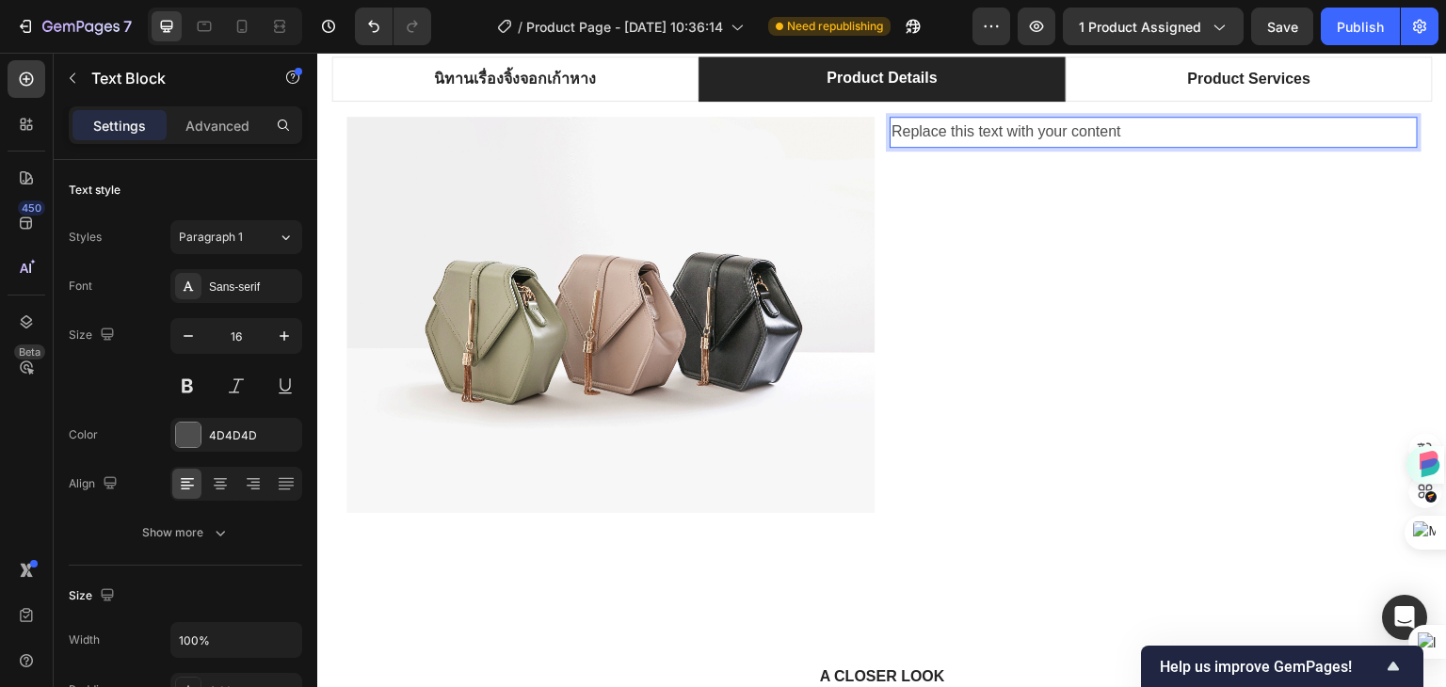
click at [1134, 129] on p "Replace this text with your content" at bounding box center [1153, 132] width 524 height 27
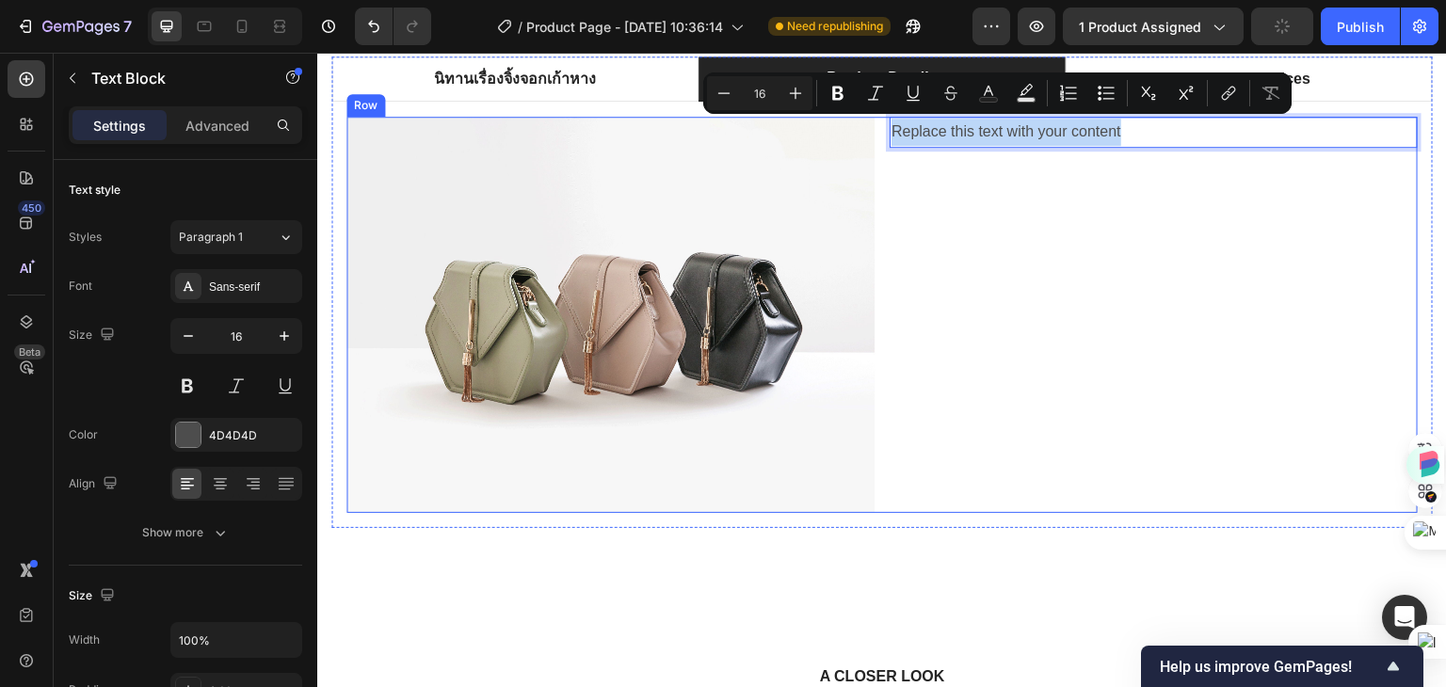
drag, startPoint x: 1163, startPoint y: 130, endPoint x: 879, endPoint y: 136, distance: 283.4
click at [879, 136] on div "Image Replace this text with your content Text Block 0 Row" at bounding box center [881, 315] width 1071 height 396
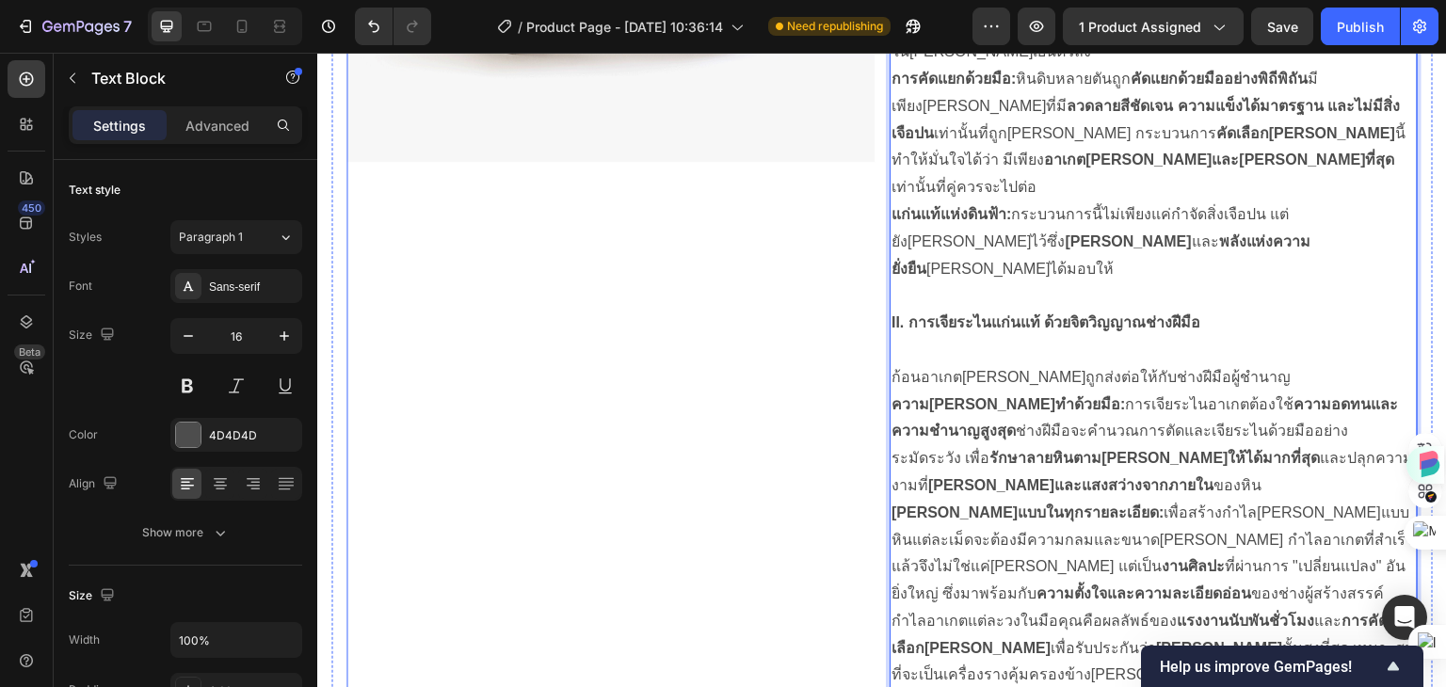
scroll to position [1447, 0]
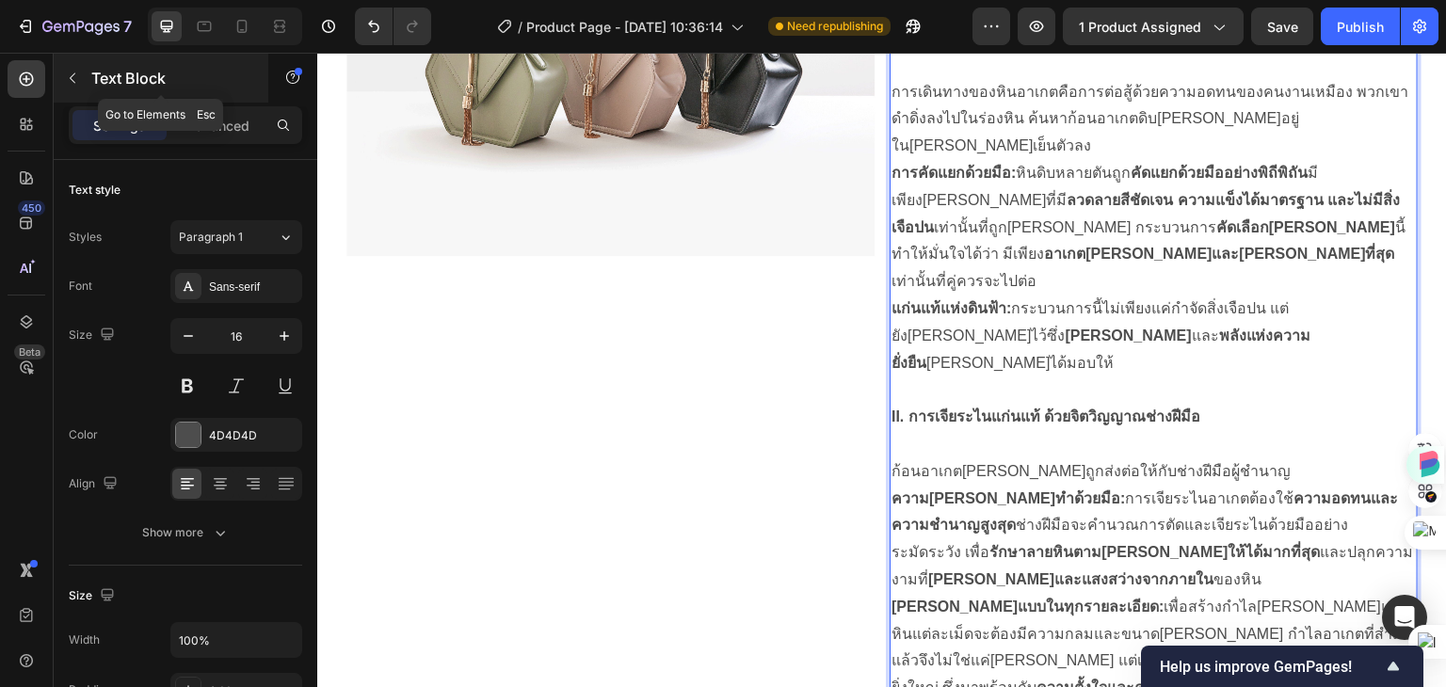
click at [70, 76] on icon "button" at bounding box center [72, 78] width 15 height 15
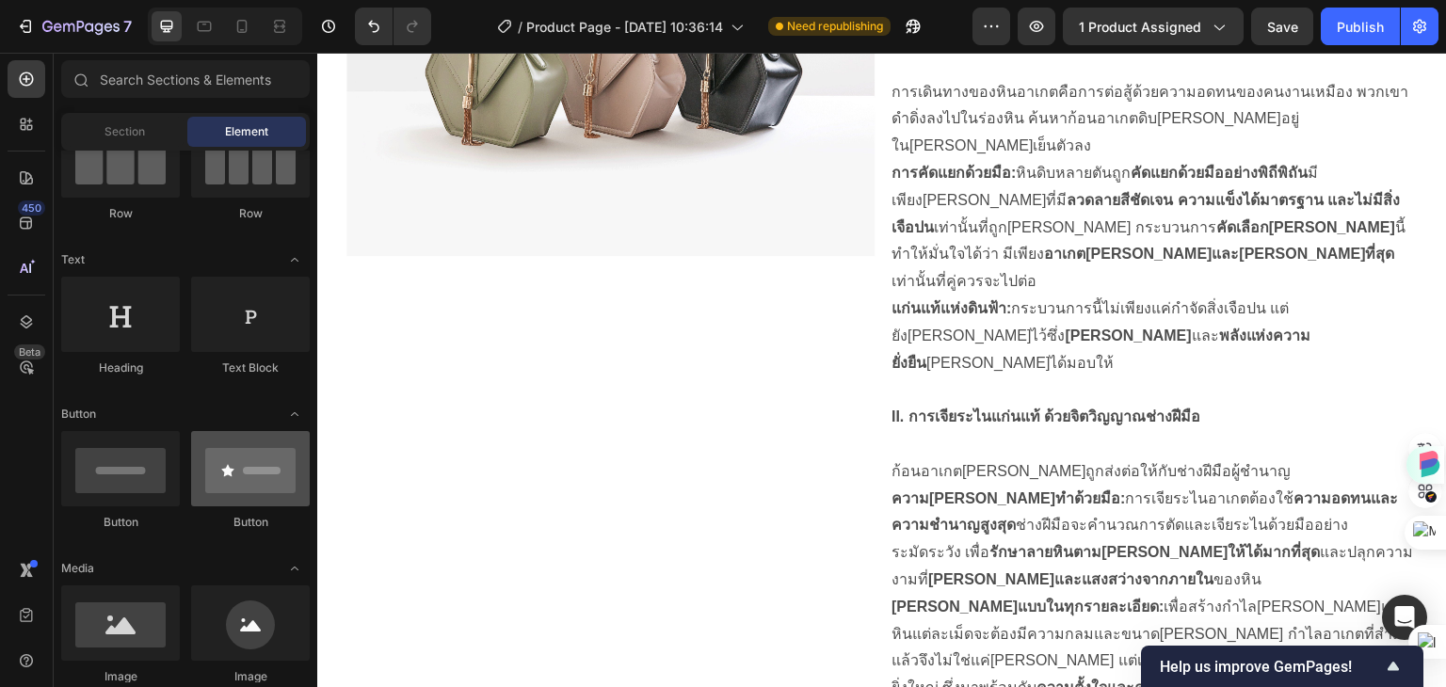
scroll to position [282, 0]
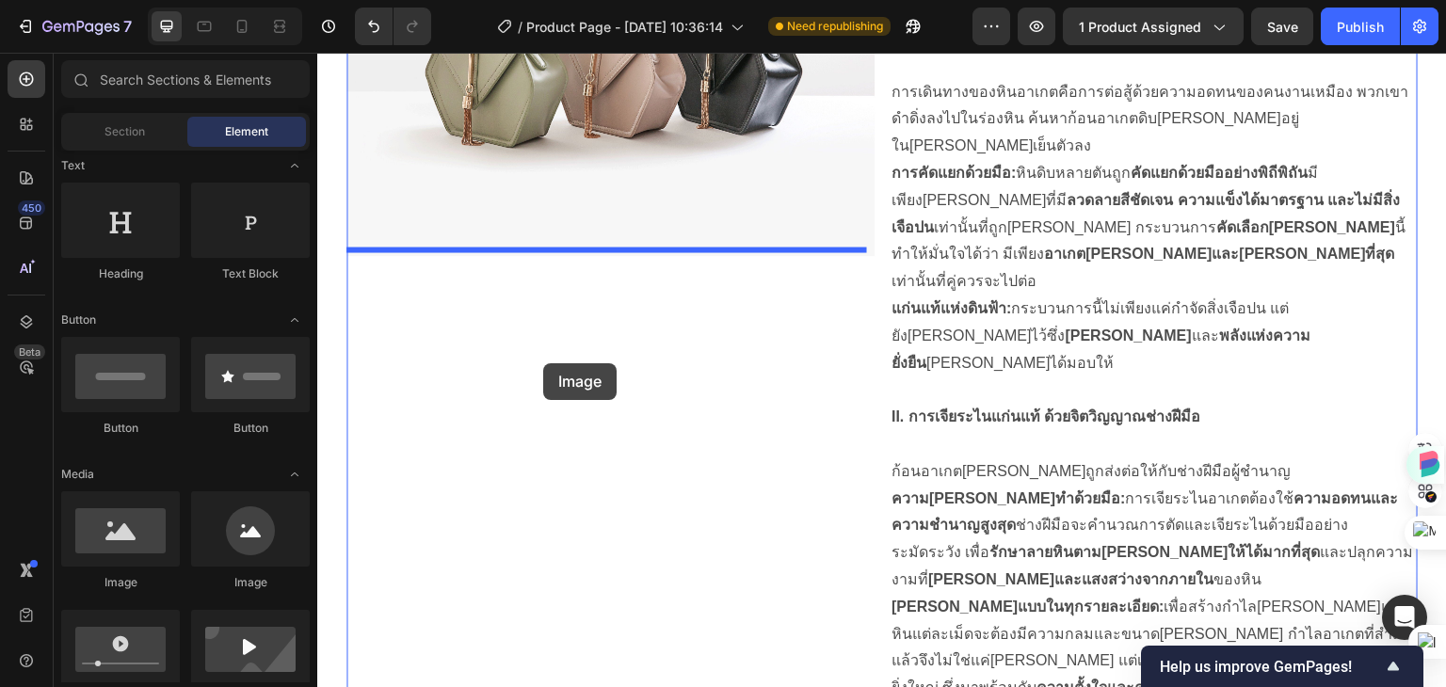
drag, startPoint x: 448, startPoint y: 596, endPoint x: 543, endPoint y: 363, distance: 251.2
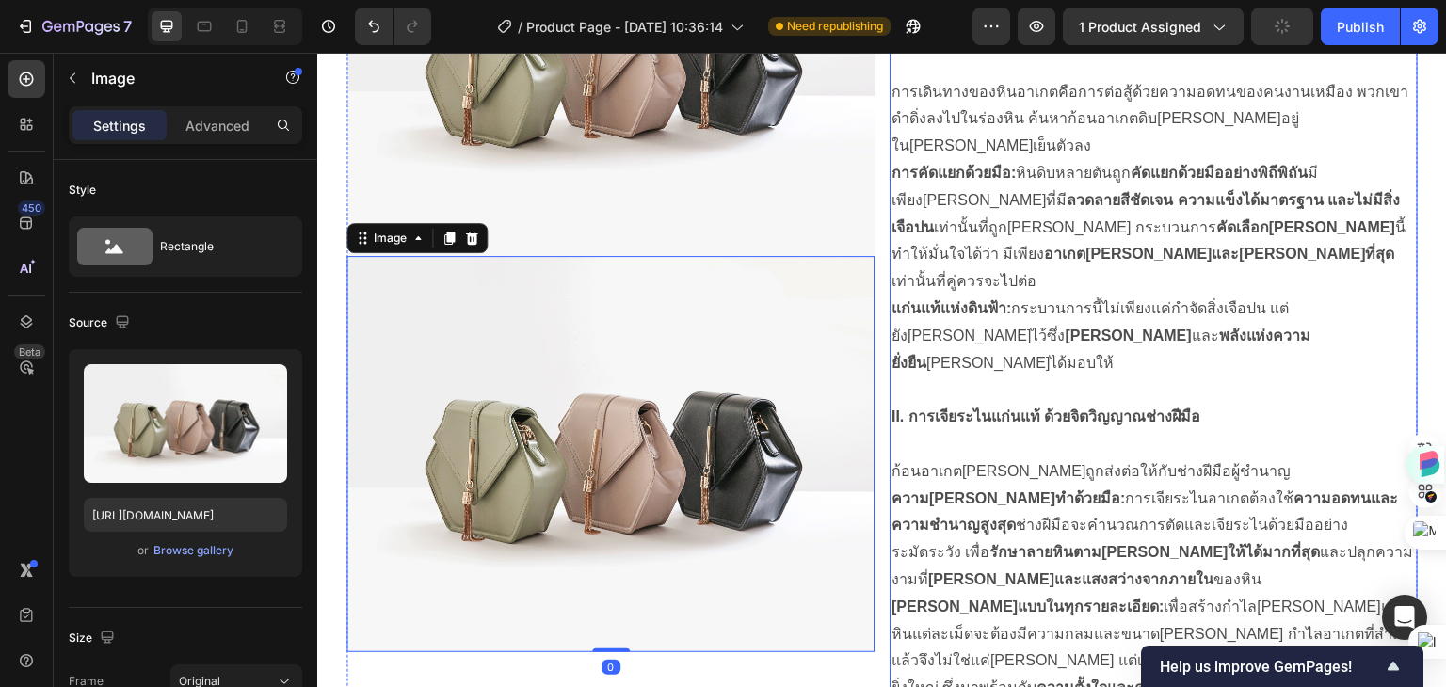
scroll to position [1635, 0]
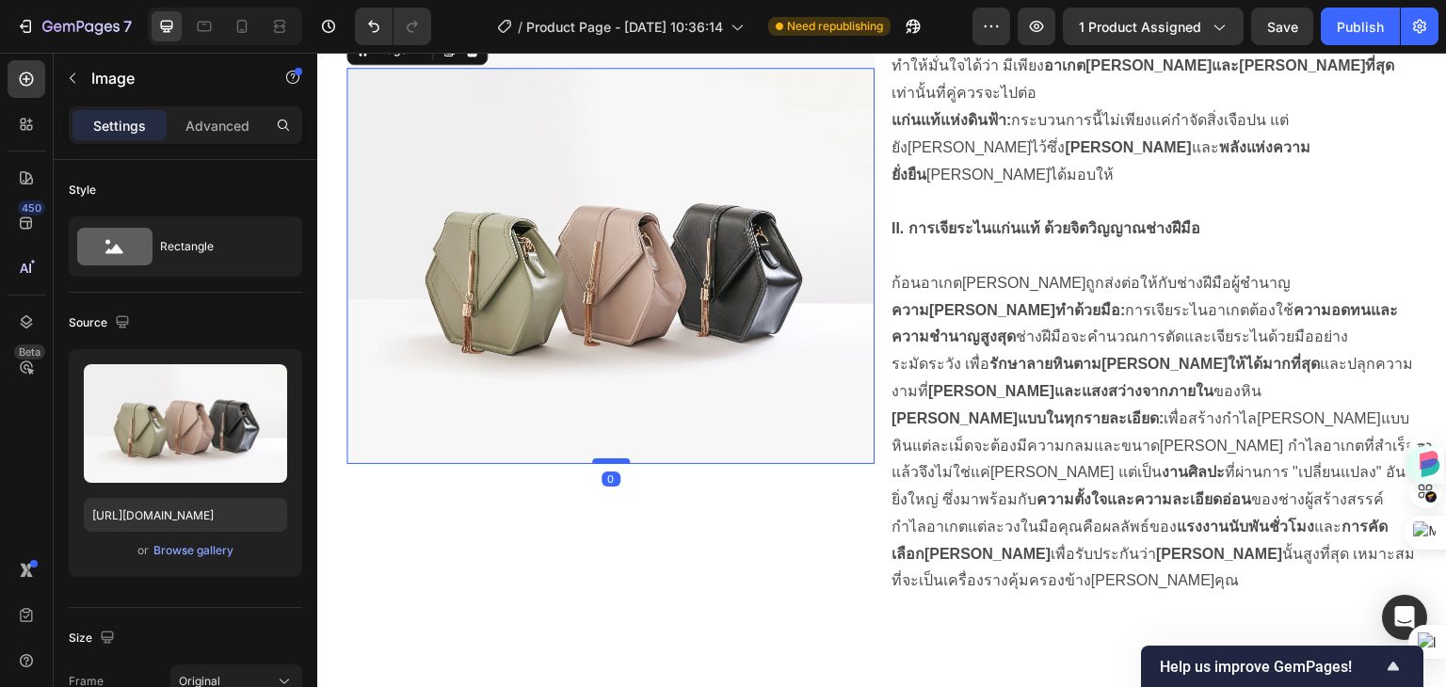
click at [608, 458] on div at bounding box center [611, 461] width 38 height 6
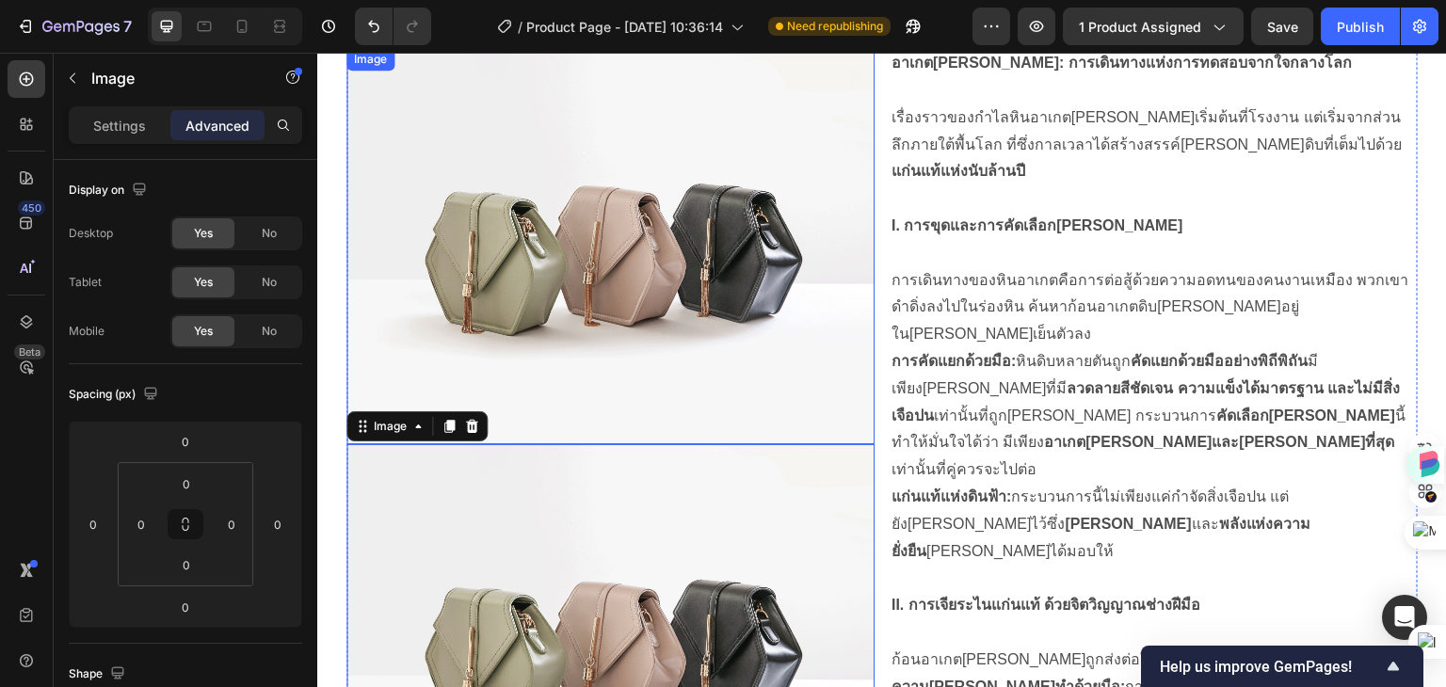
scroll to position [1004, 0]
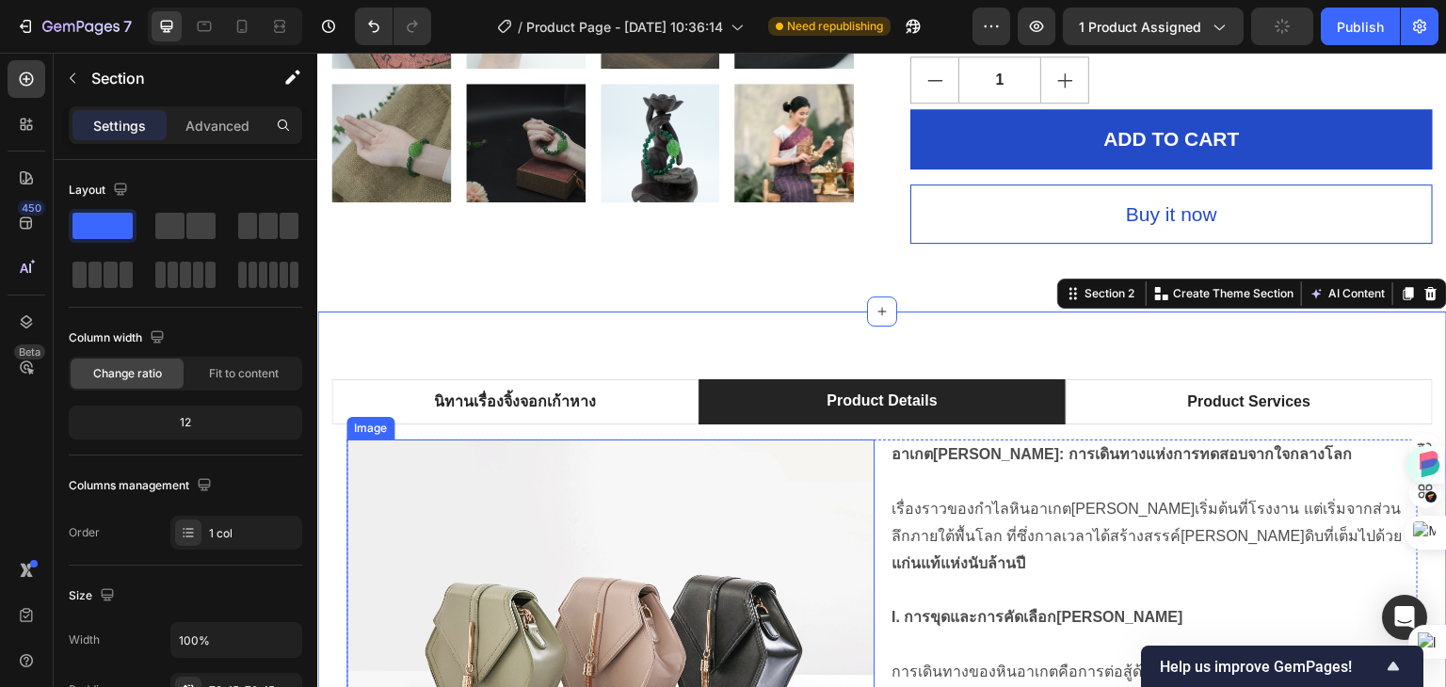
scroll to position [1070, 0]
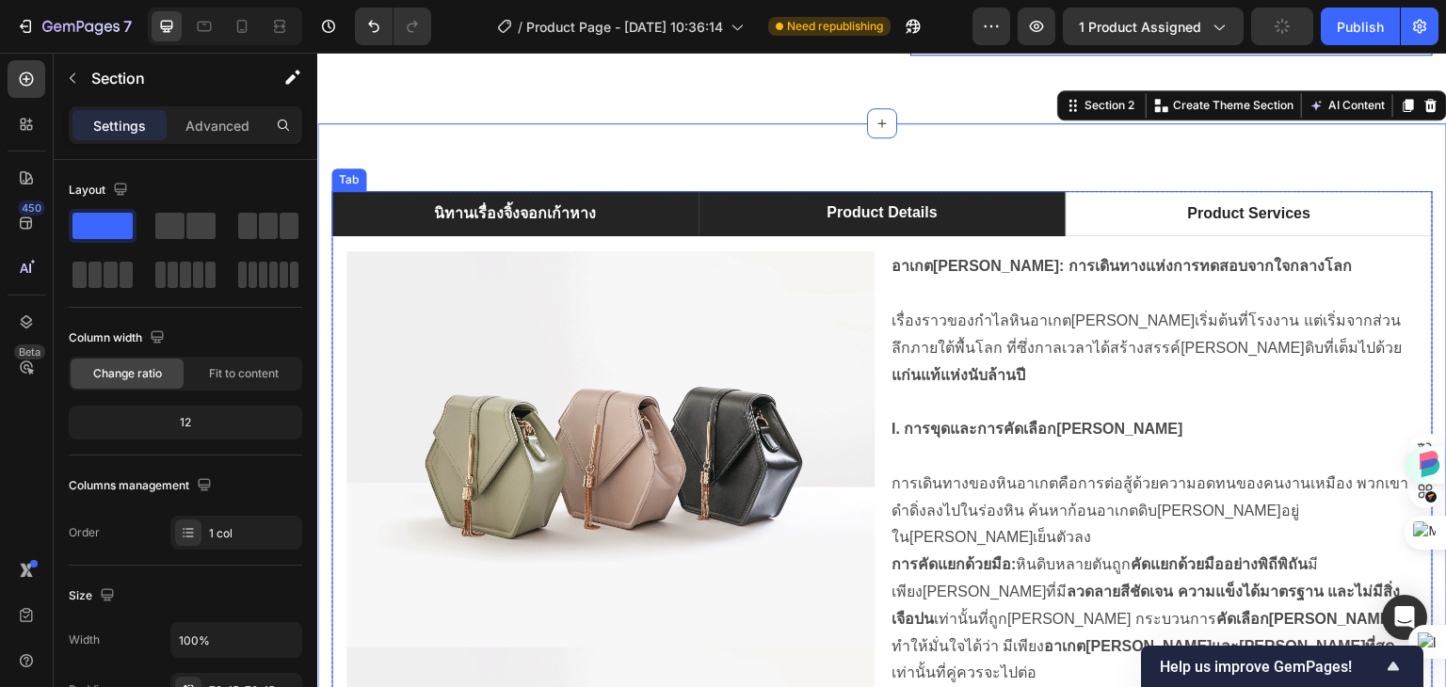
click at [516, 202] on p "นิทานเรื่องจิ้งจอกเก้าหาง" at bounding box center [515, 213] width 162 height 23
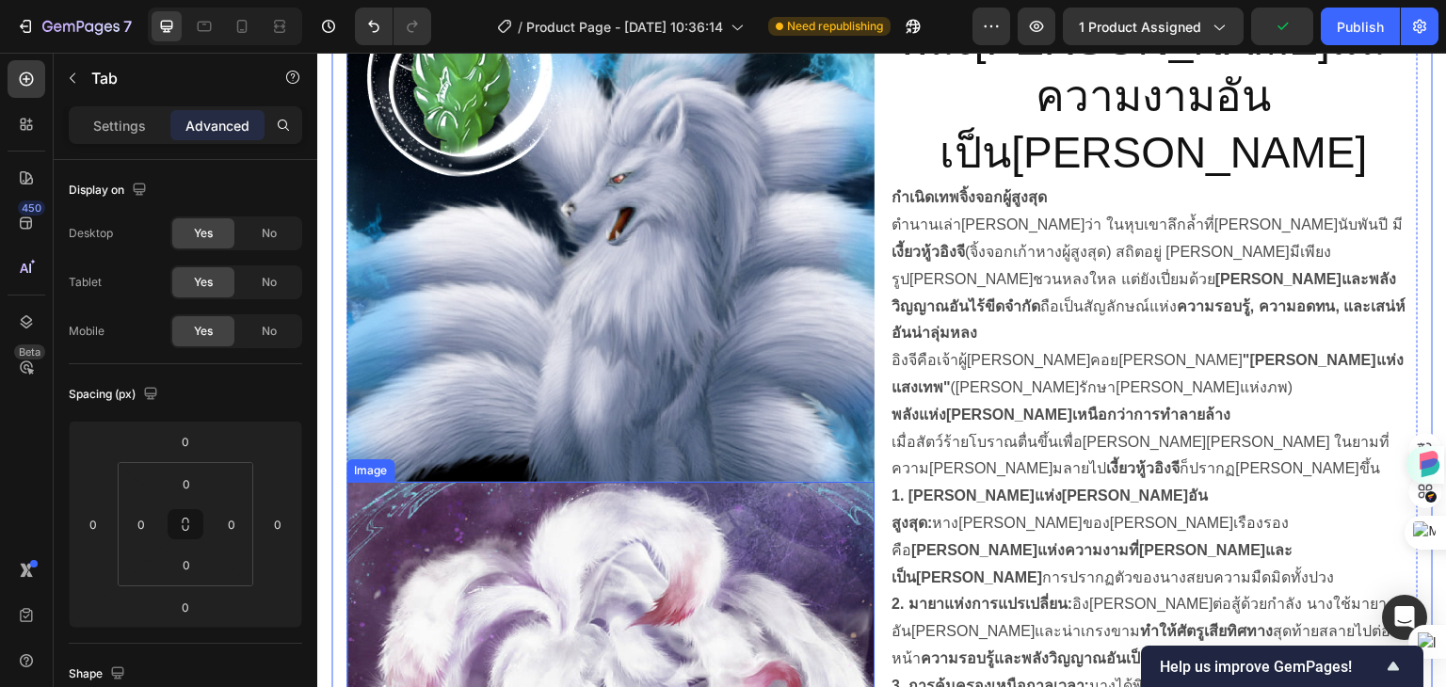
scroll to position [1352, 0]
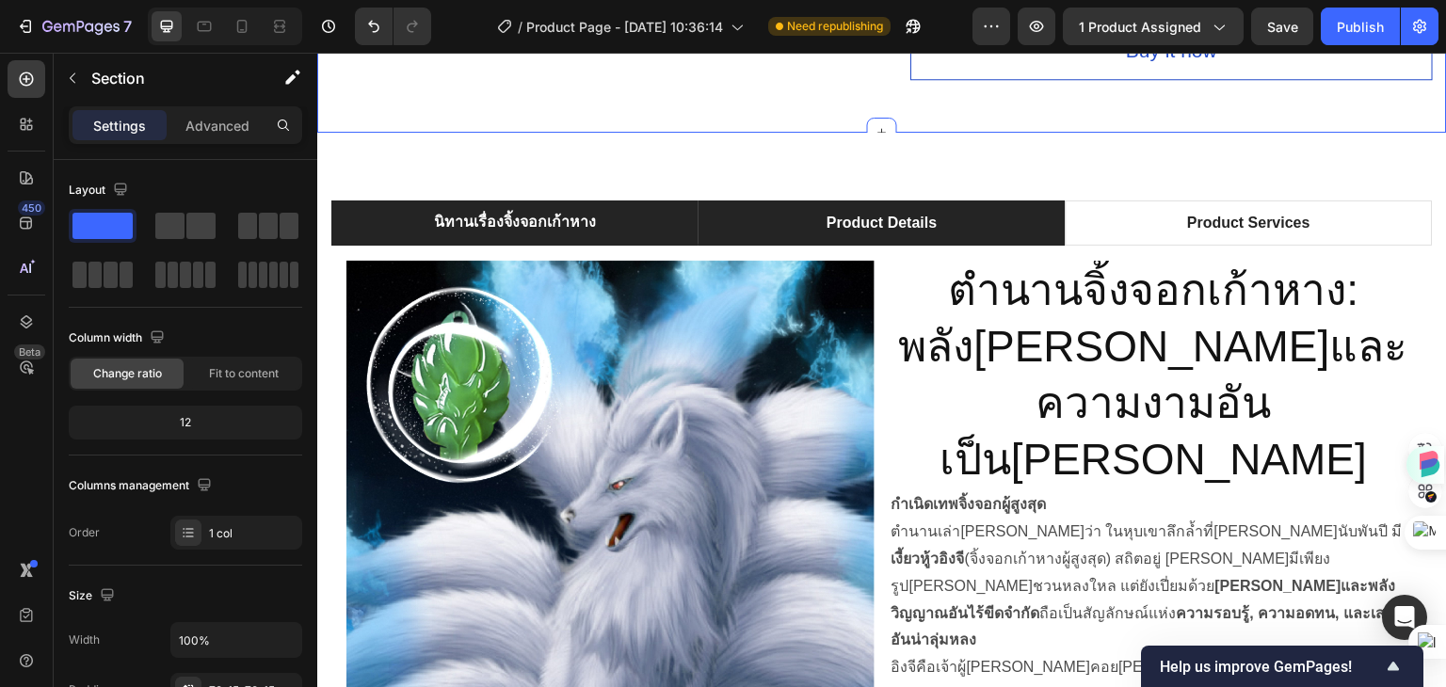
scroll to position [976, 0]
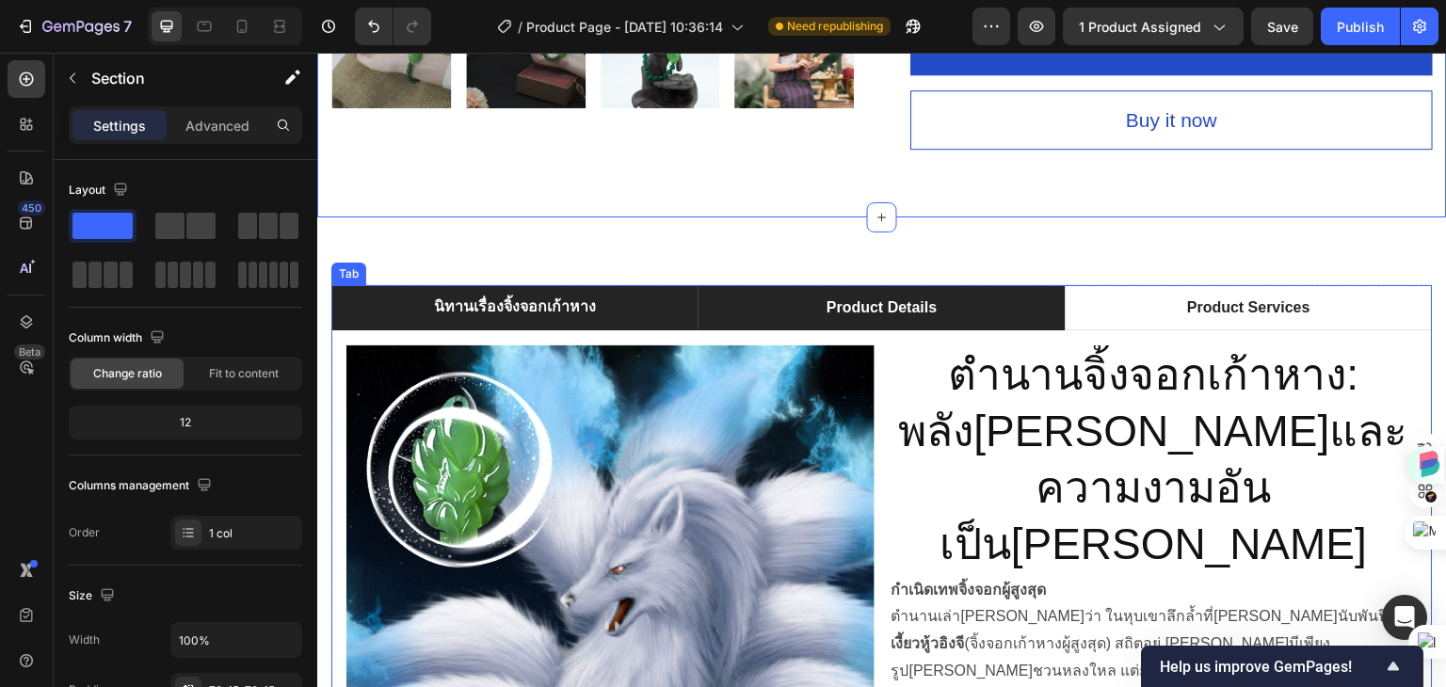
click at [854, 304] on div "Product Details" at bounding box center [882, 308] width 116 height 28
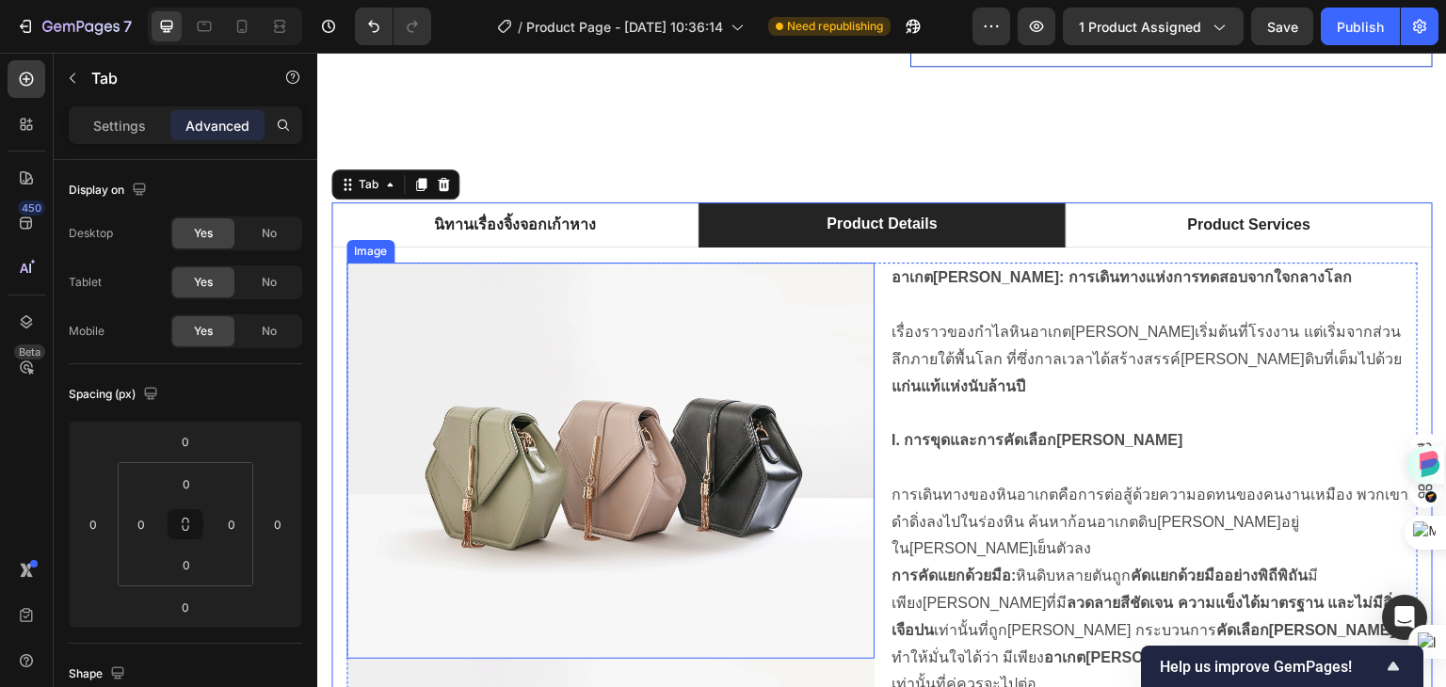
scroll to position [1070, 0]
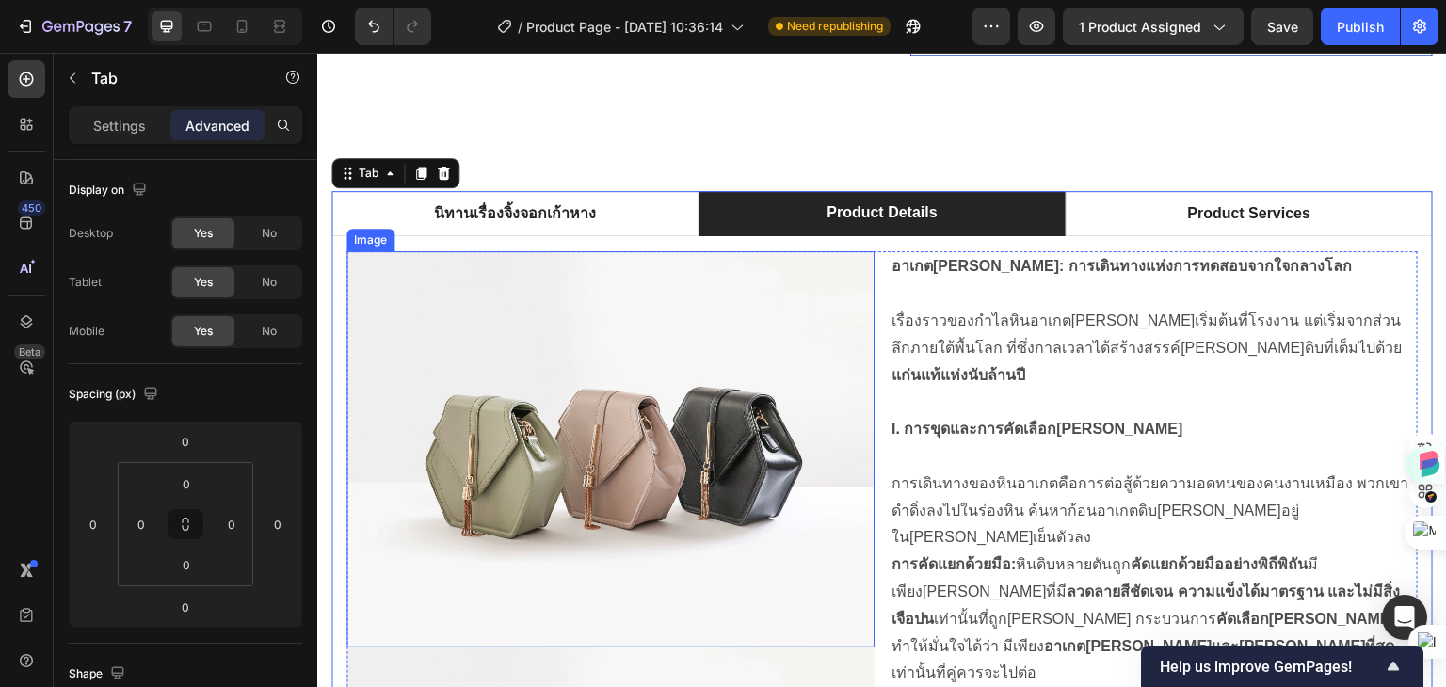
click at [580, 344] on img at bounding box center [610, 449] width 528 height 396
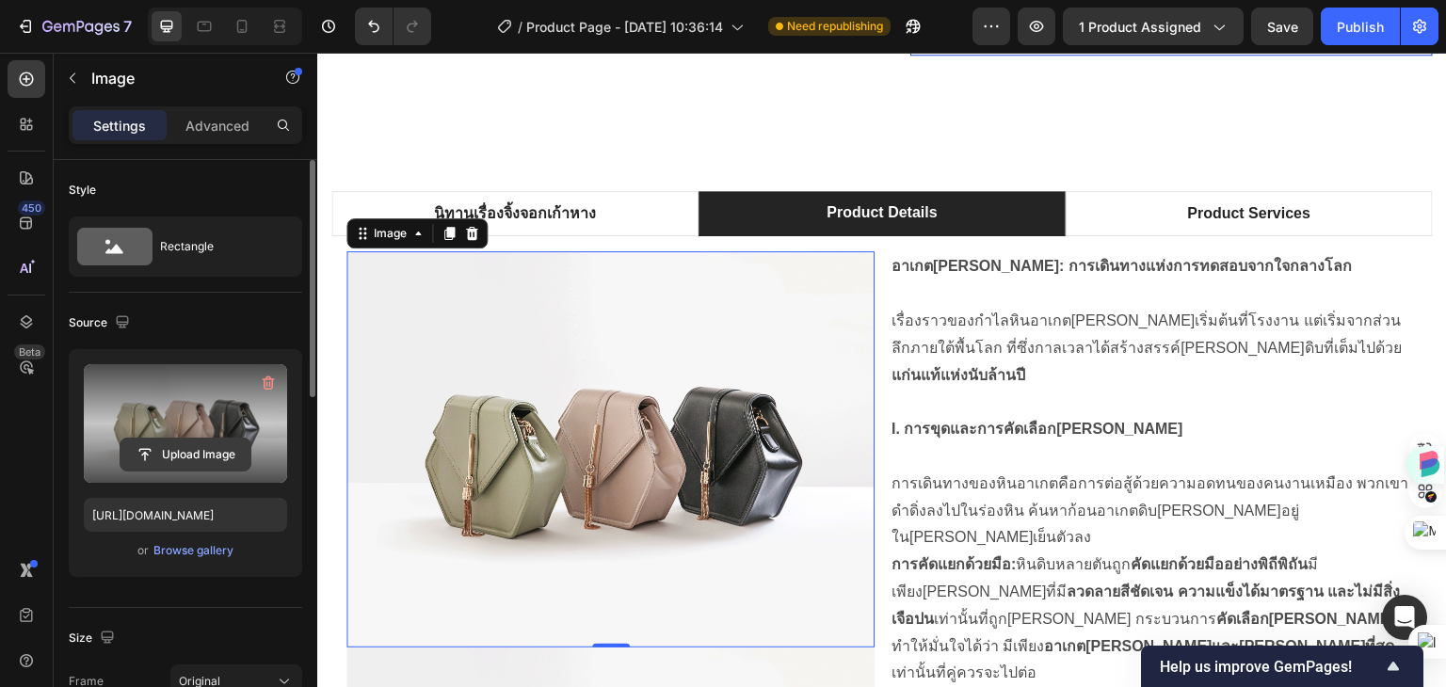
click at [199, 451] on input "file" at bounding box center [185, 455] width 130 height 32
click at [197, 459] on input "file" at bounding box center [185, 455] width 130 height 32
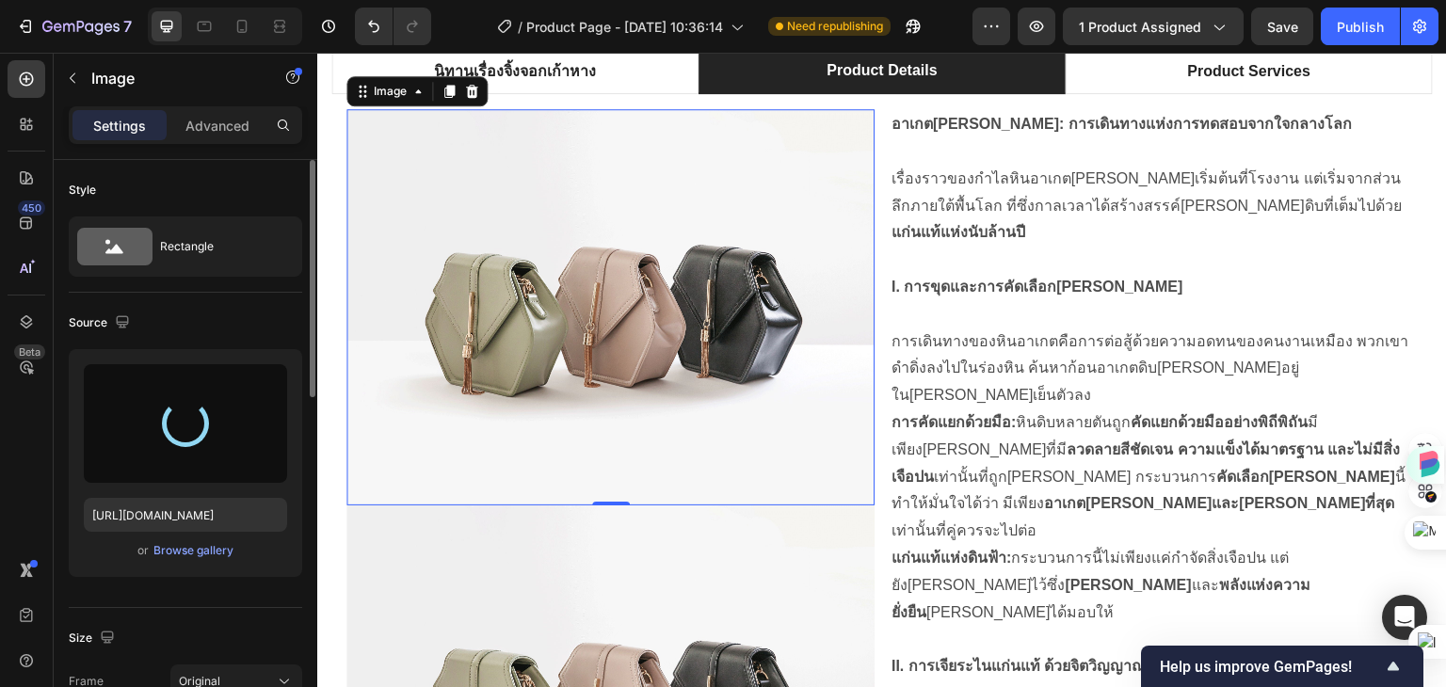
scroll to position [976, 0]
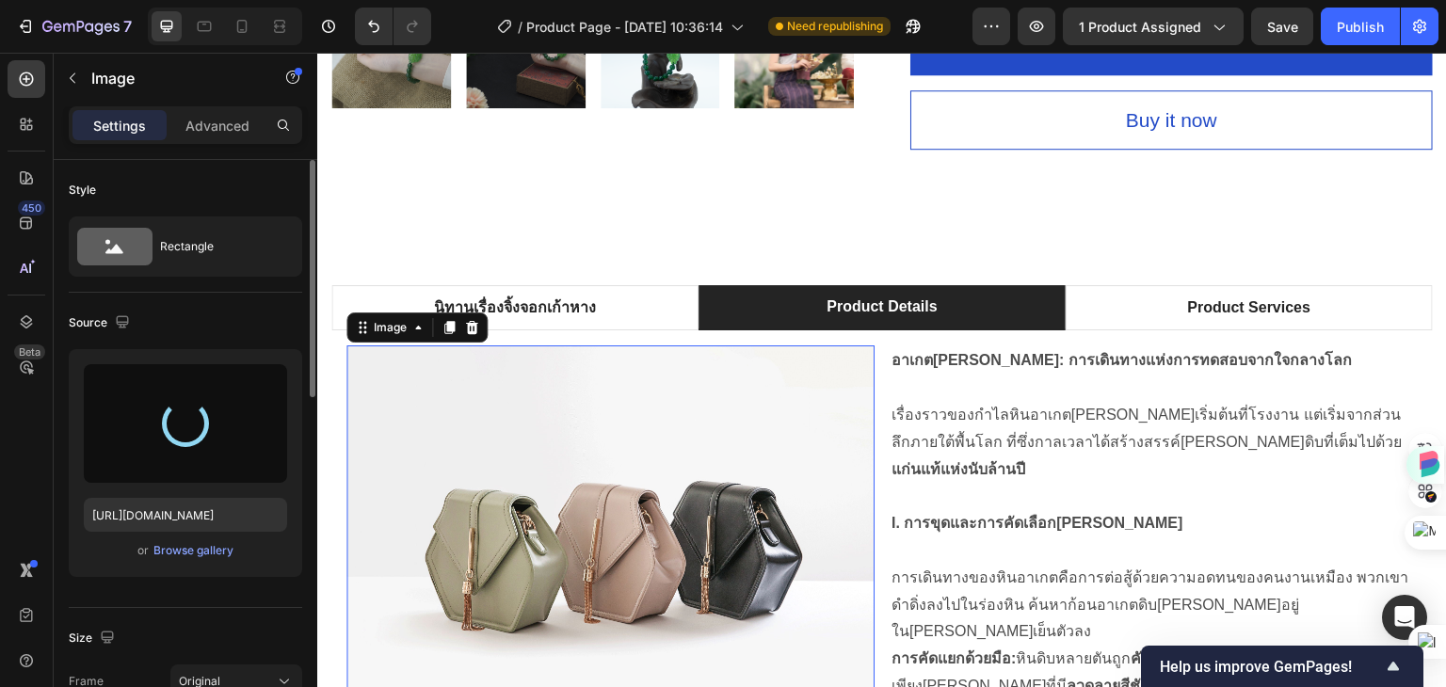
type input "https://cdn.shopify.com/s/files/1/0960/0909/3413/files/gempages_585921837259555…"
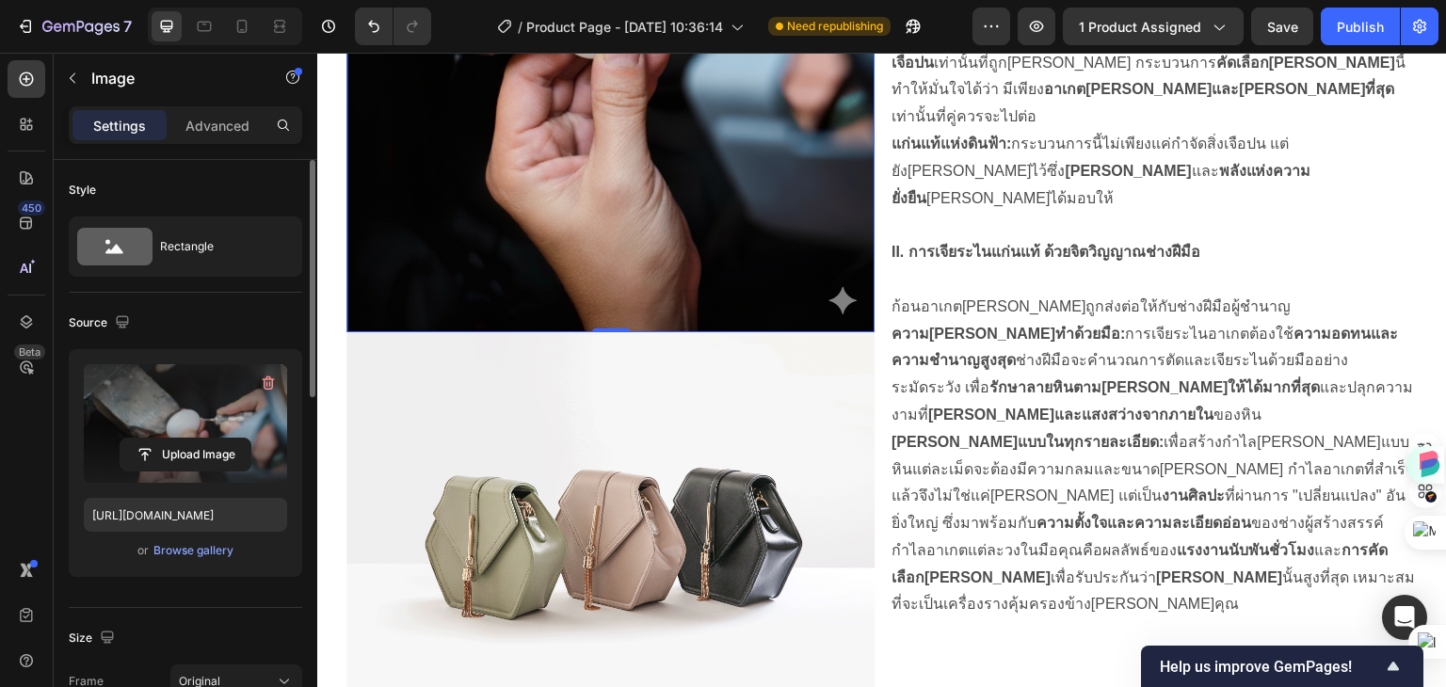
scroll to position [1635, 0]
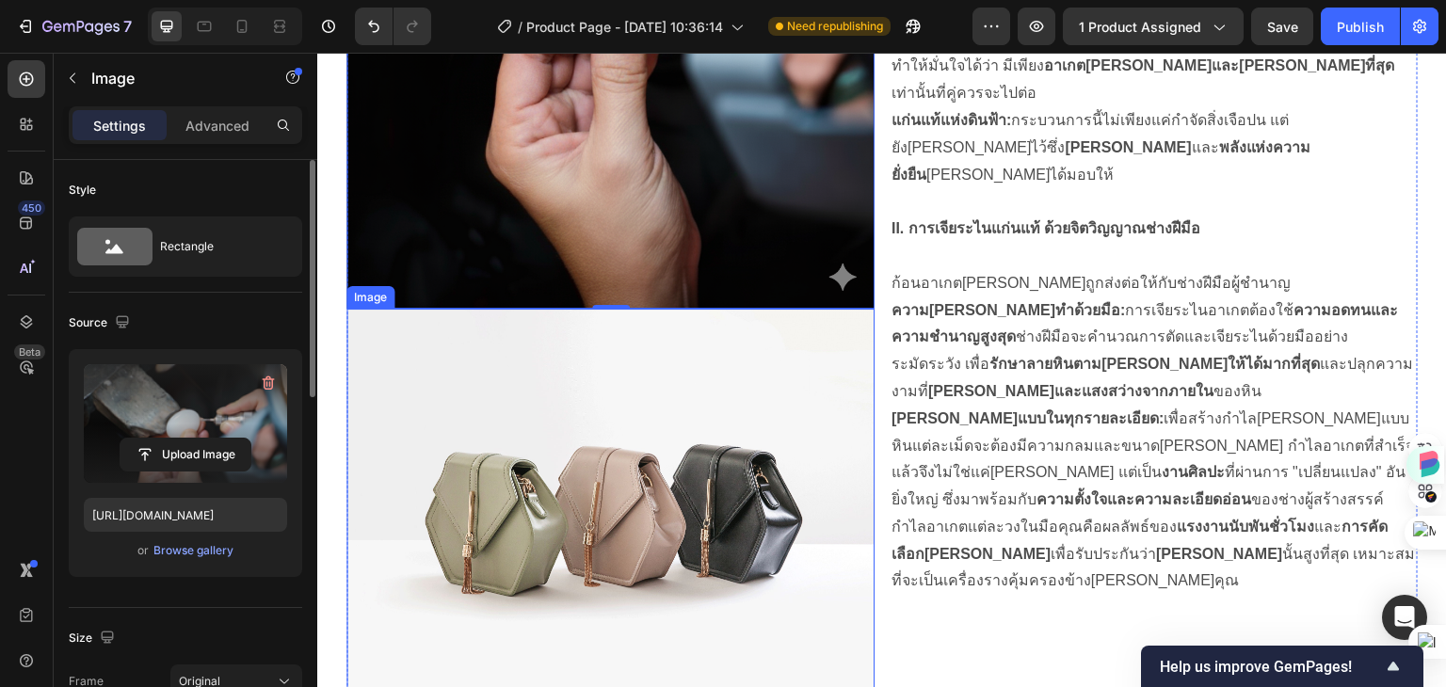
click at [618, 465] on img at bounding box center [610, 507] width 528 height 396
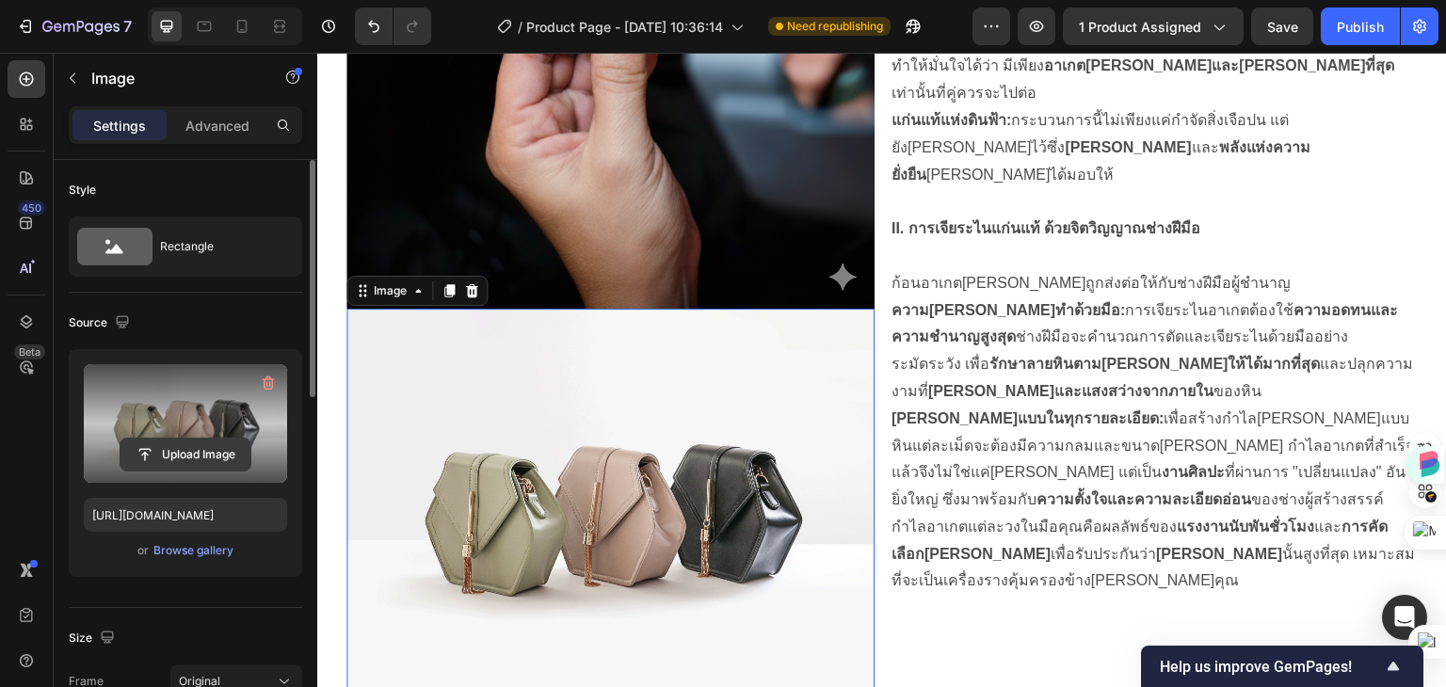
click at [188, 449] on input "file" at bounding box center [185, 455] width 130 height 32
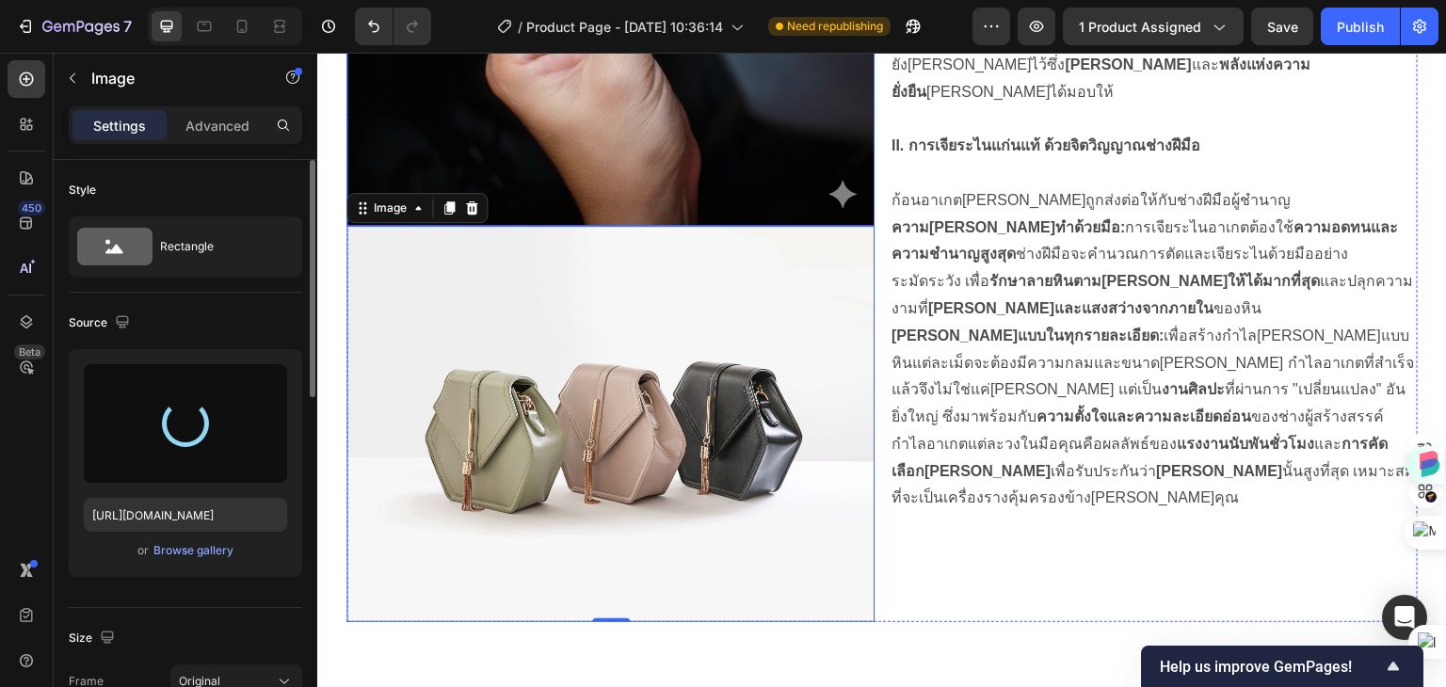
scroll to position [1729, 0]
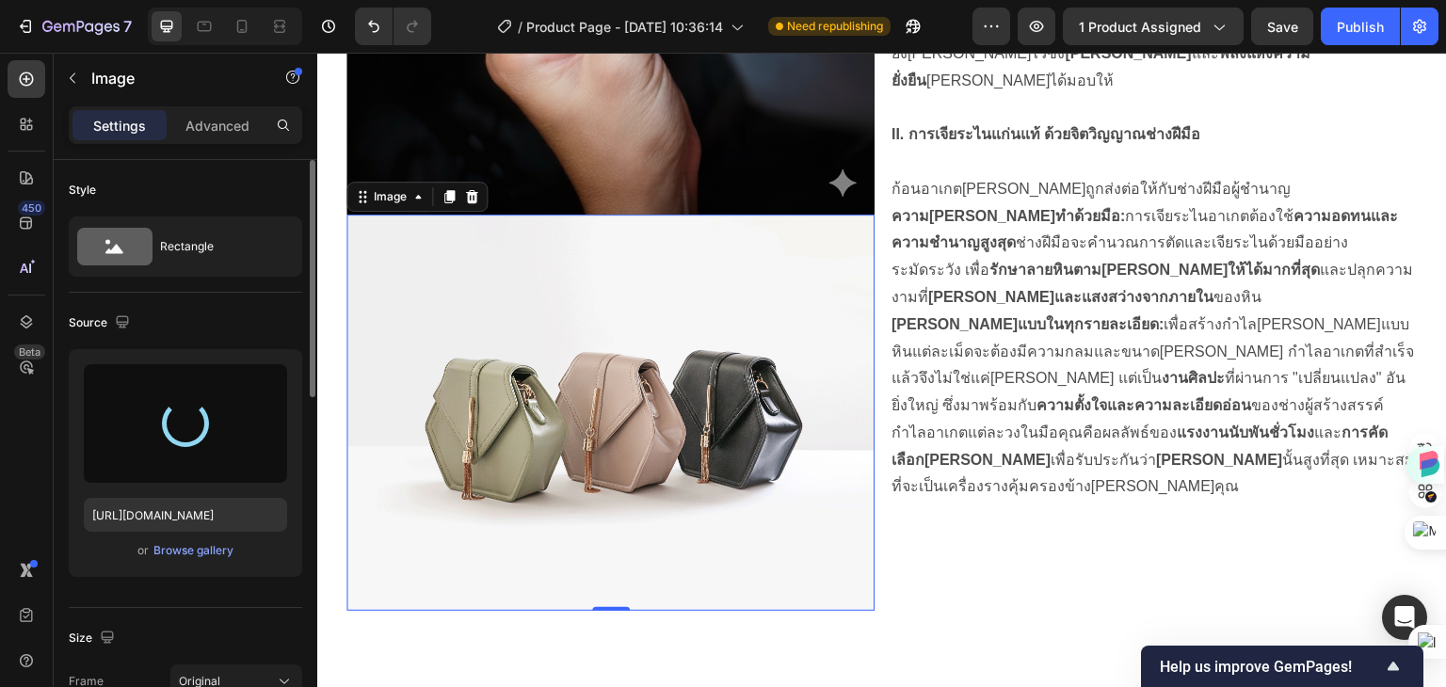
type input "https://cdn.shopify.com/s/files/1/0960/0909/3413/files/gempages_585921837259555…"
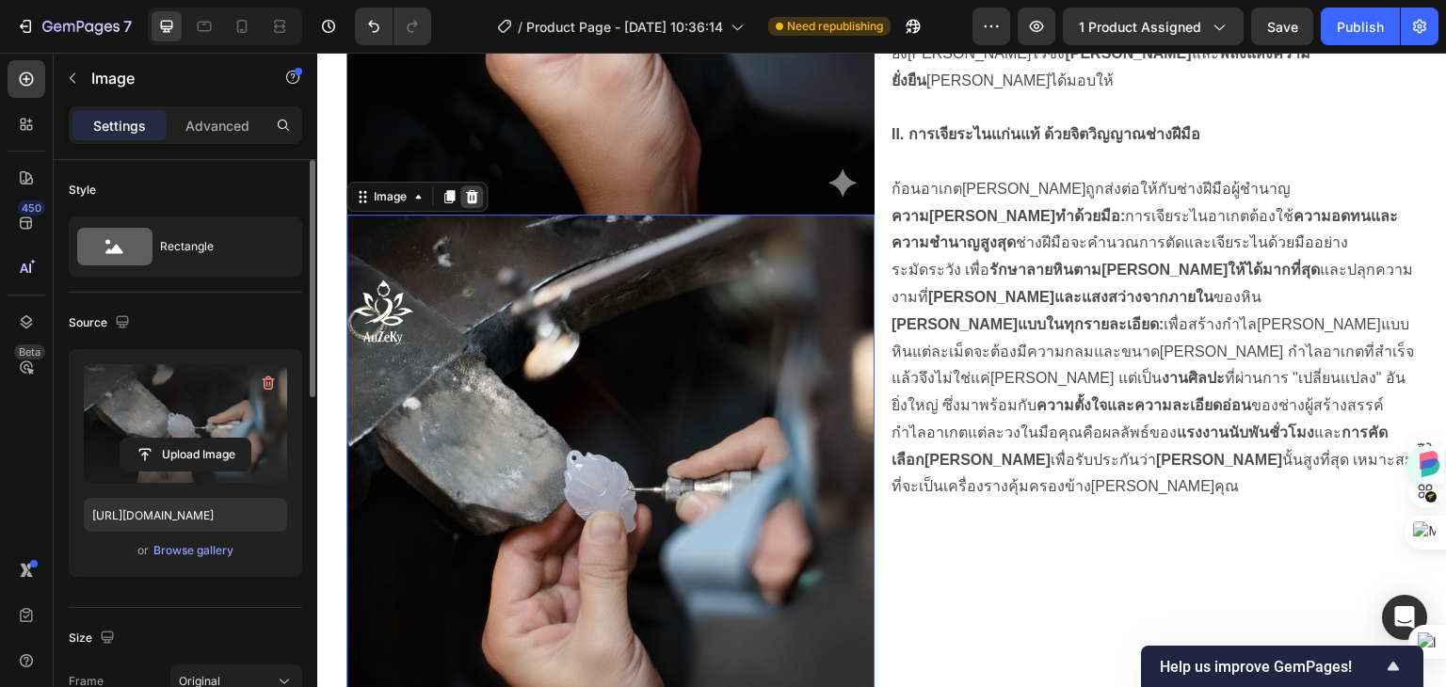
click at [474, 190] on icon at bounding box center [472, 196] width 12 height 13
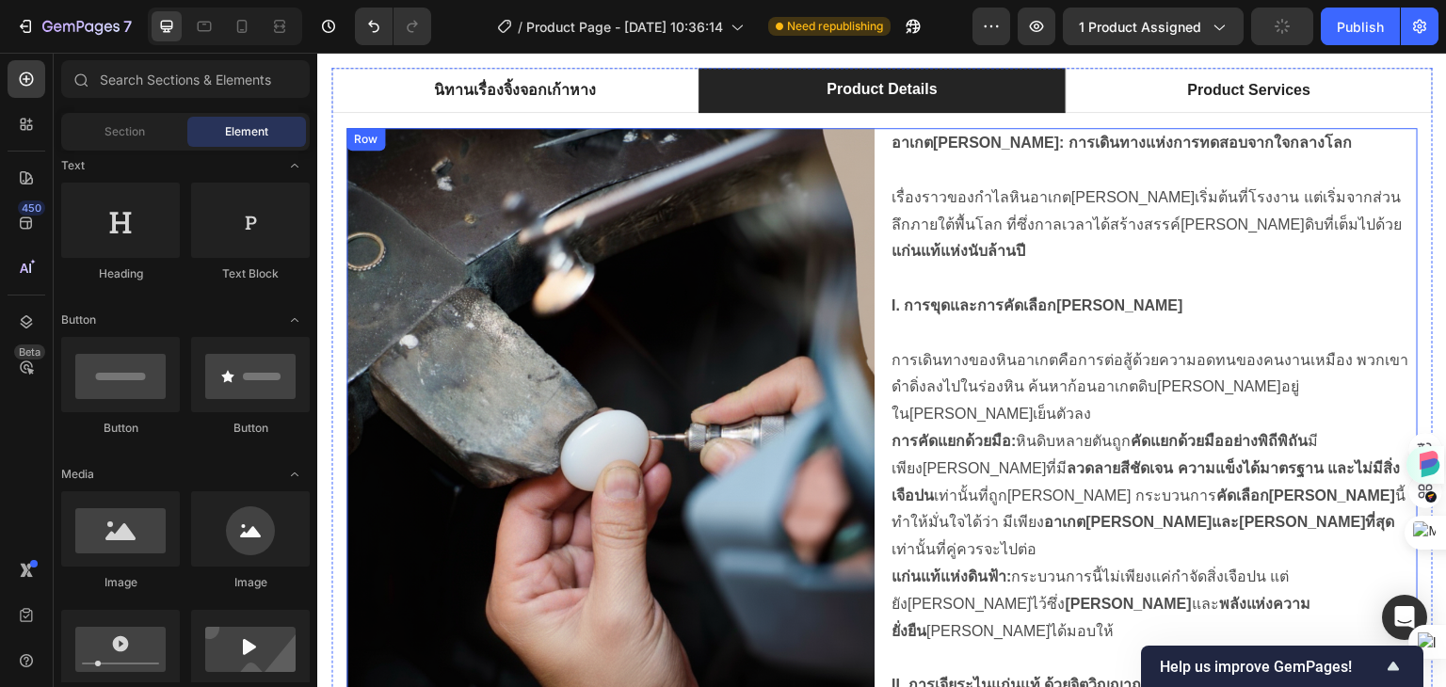
scroll to position [1164, 0]
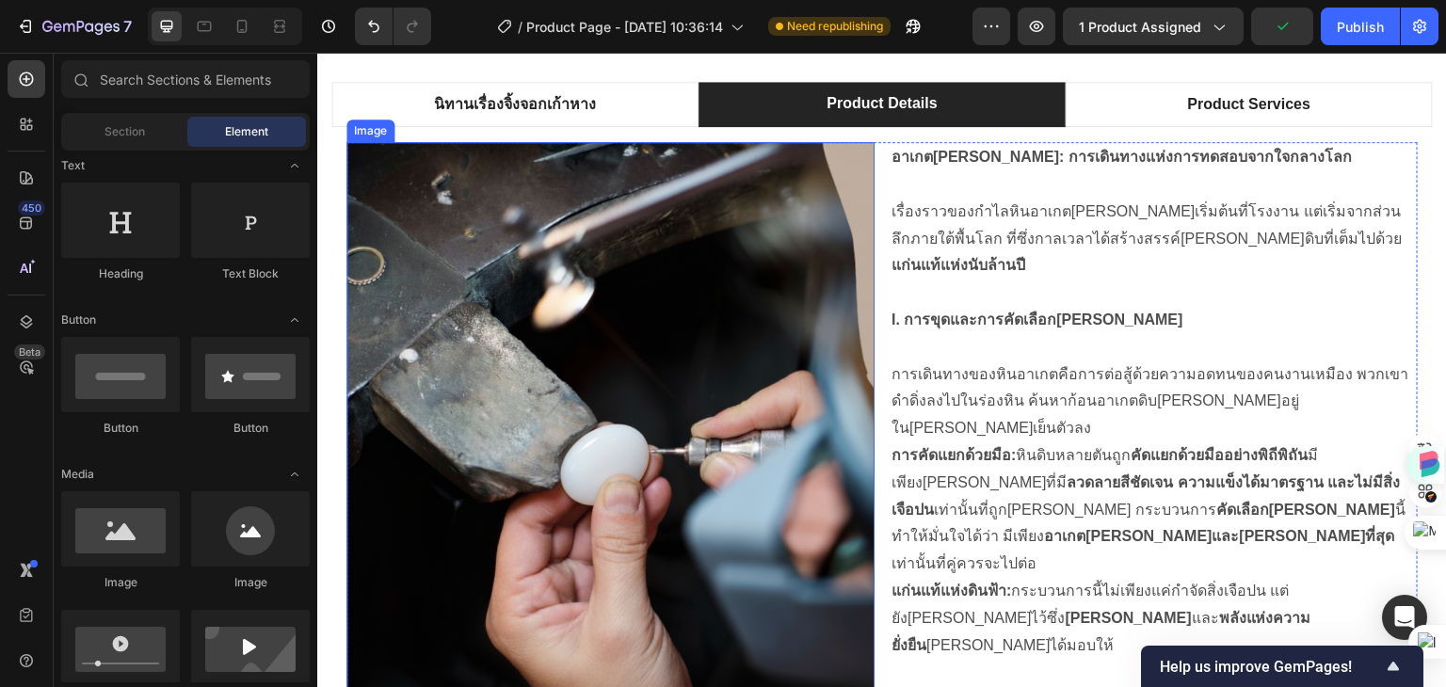
click at [482, 289] on img at bounding box center [610, 460] width 528 height 637
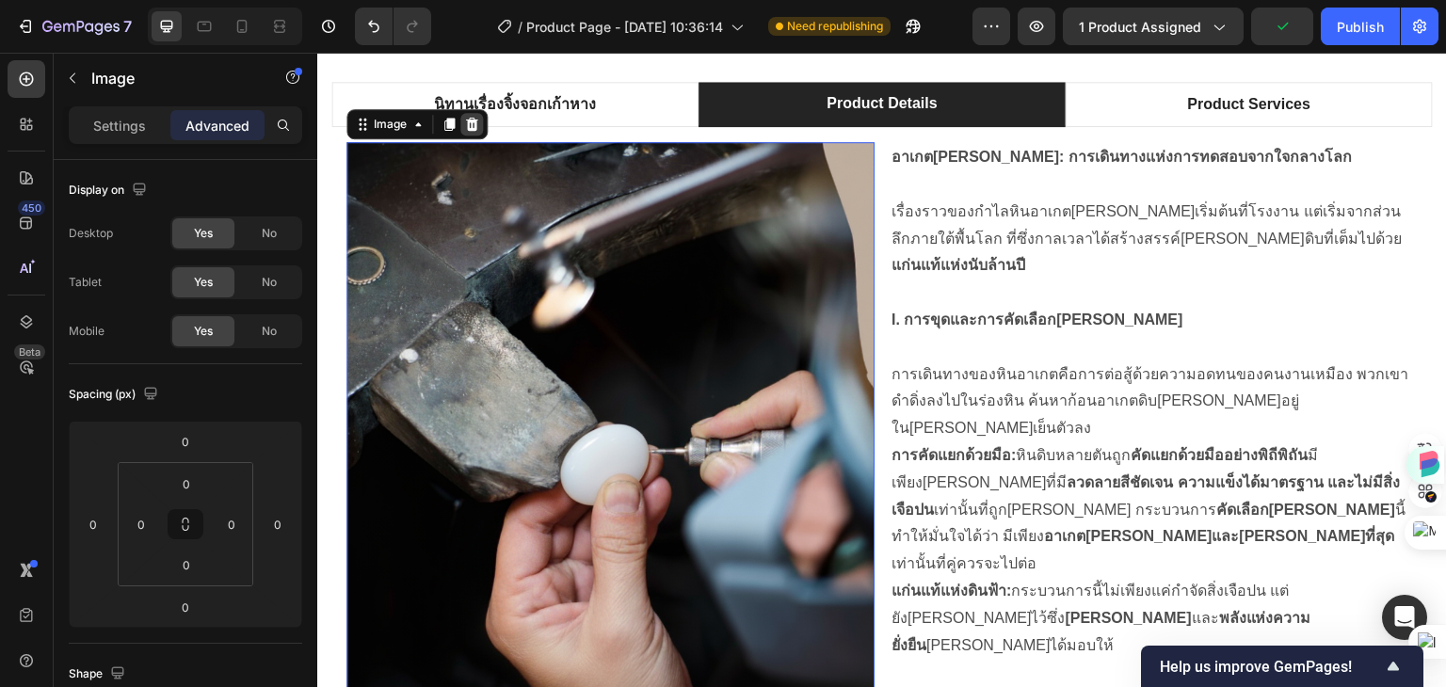
click at [471, 123] on icon at bounding box center [472, 124] width 12 height 13
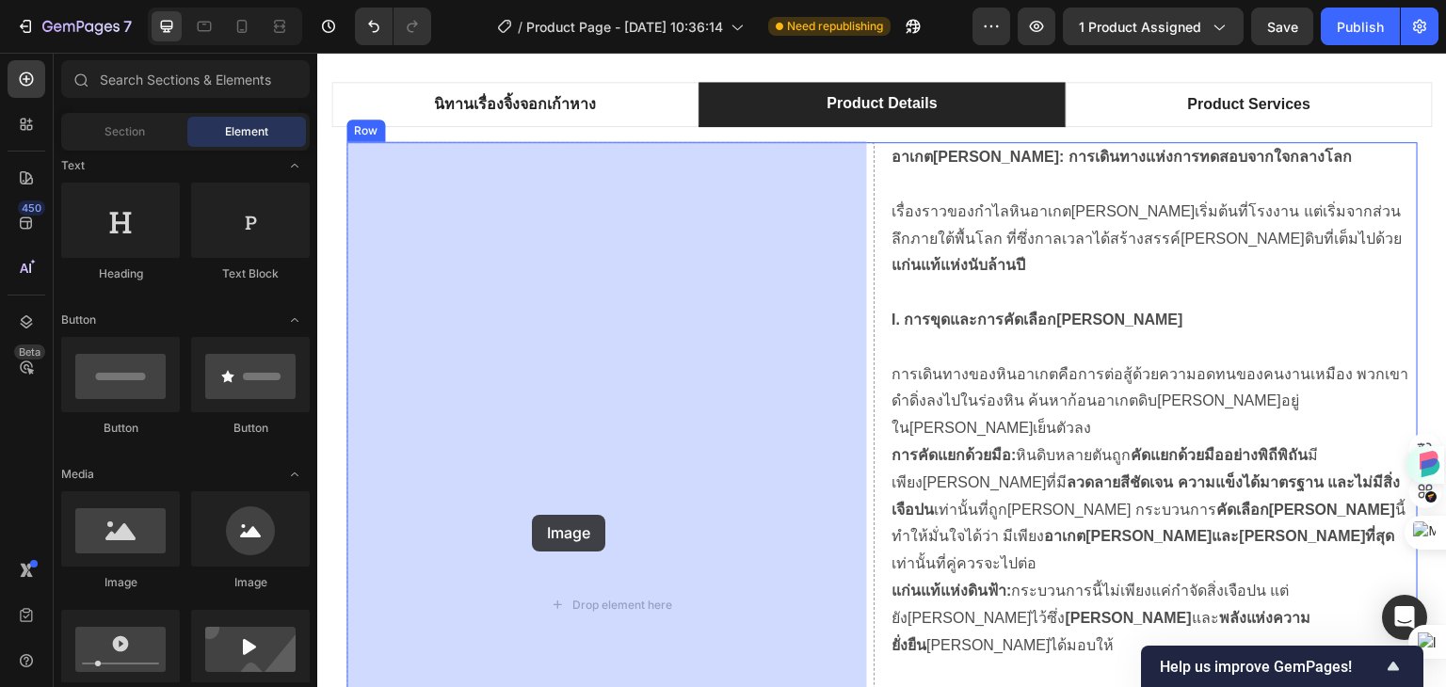
drag, startPoint x: 435, startPoint y: 579, endPoint x: 538, endPoint y: 515, distance: 121.7
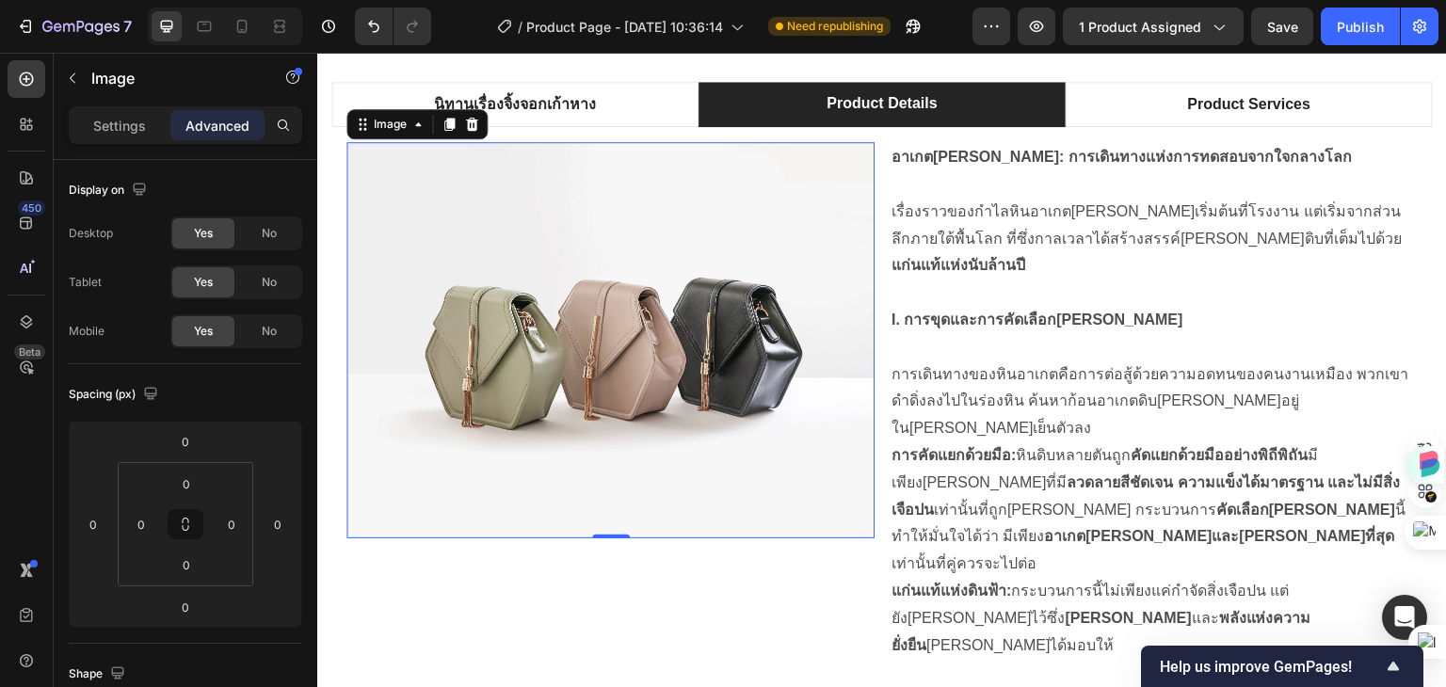
click at [577, 352] on img at bounding box center [610, 340] width 528 height 396
click at [72, 76] on icon "button" at bounding box center [73, 78] width 6 height 10
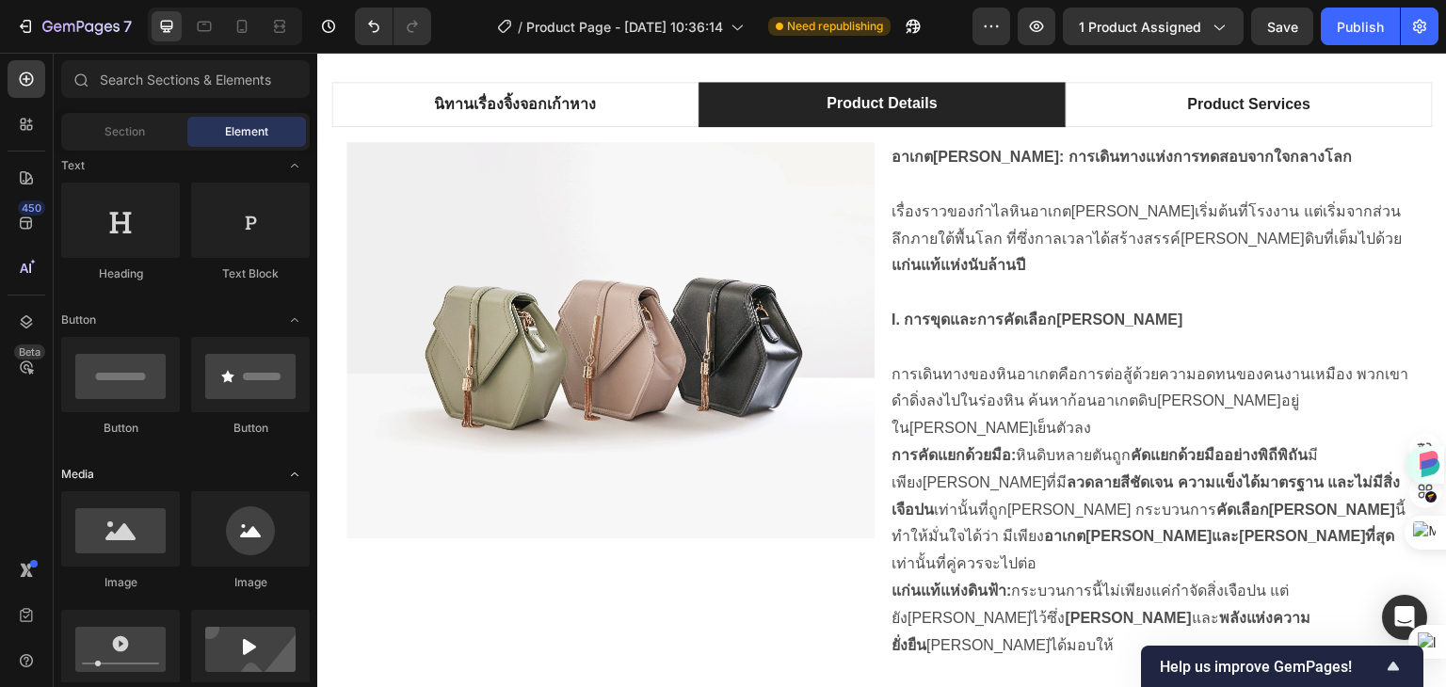
scroll to position [659, 0]
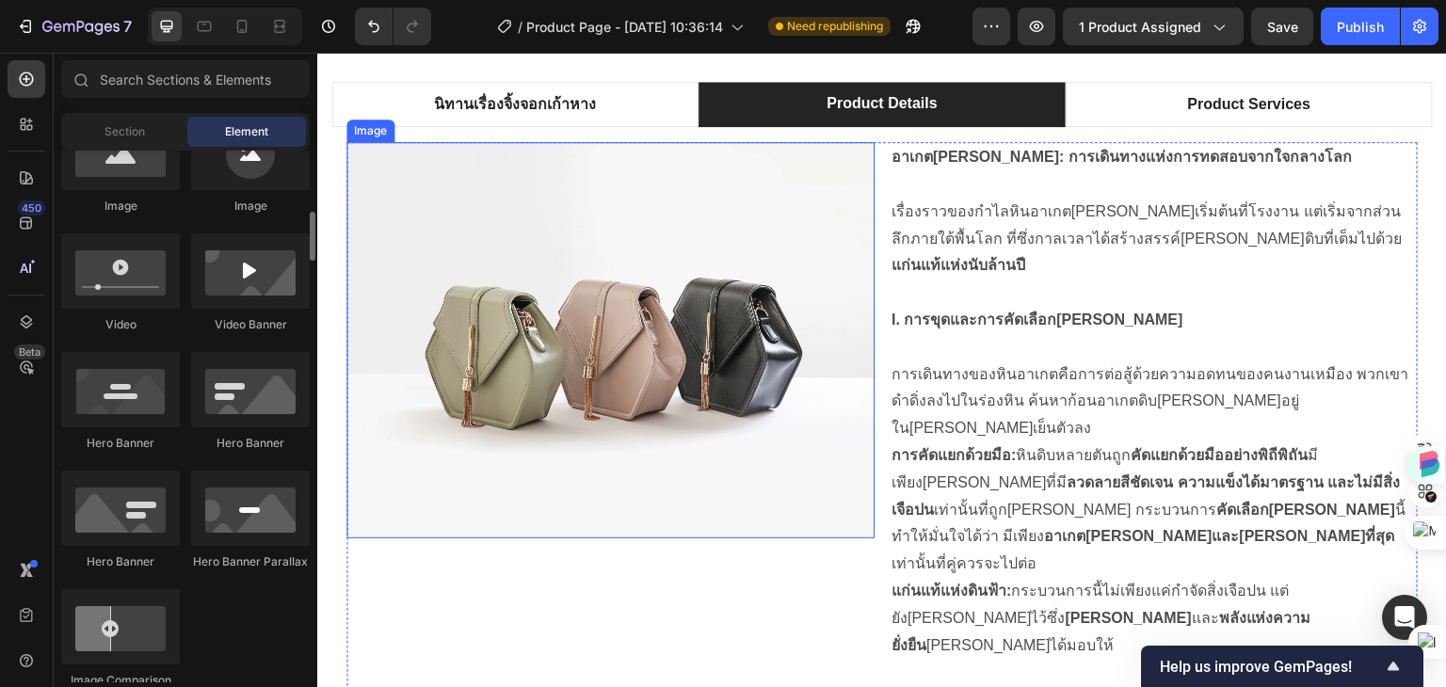
click at [622, 315] on img at bounding box center [610, 340] width 528 height 396
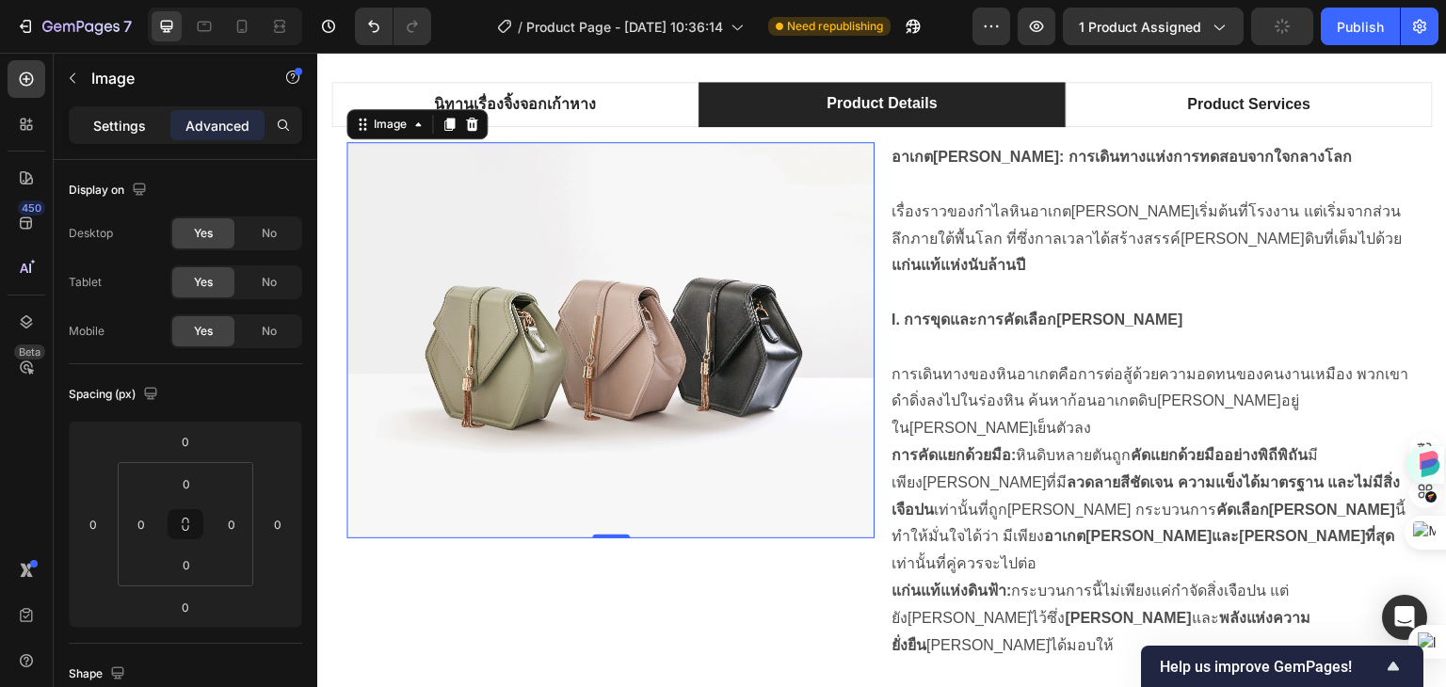
click at [102, 129] on p "Settings" at bounding box center [119, 126] width 53 height 20
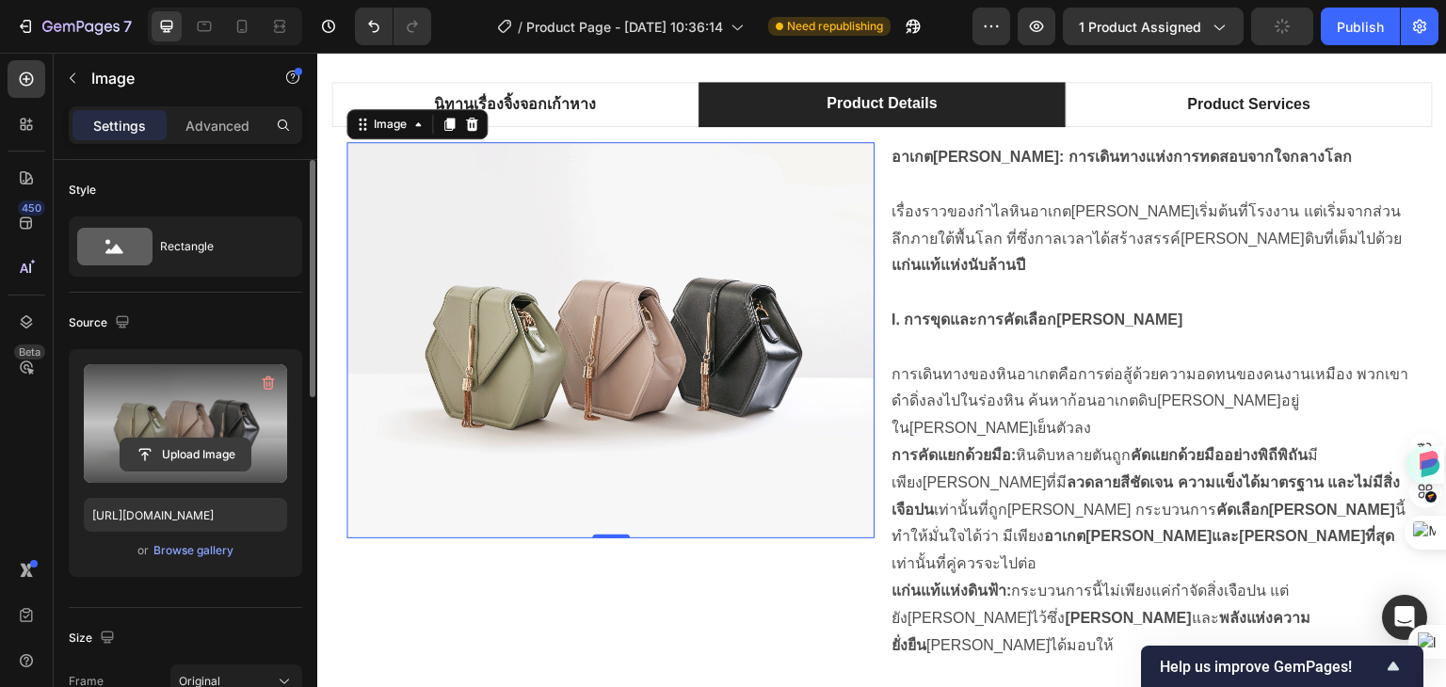
click at [196, 452] on input "file" at bounding box center [185, 455] width 130 height 32
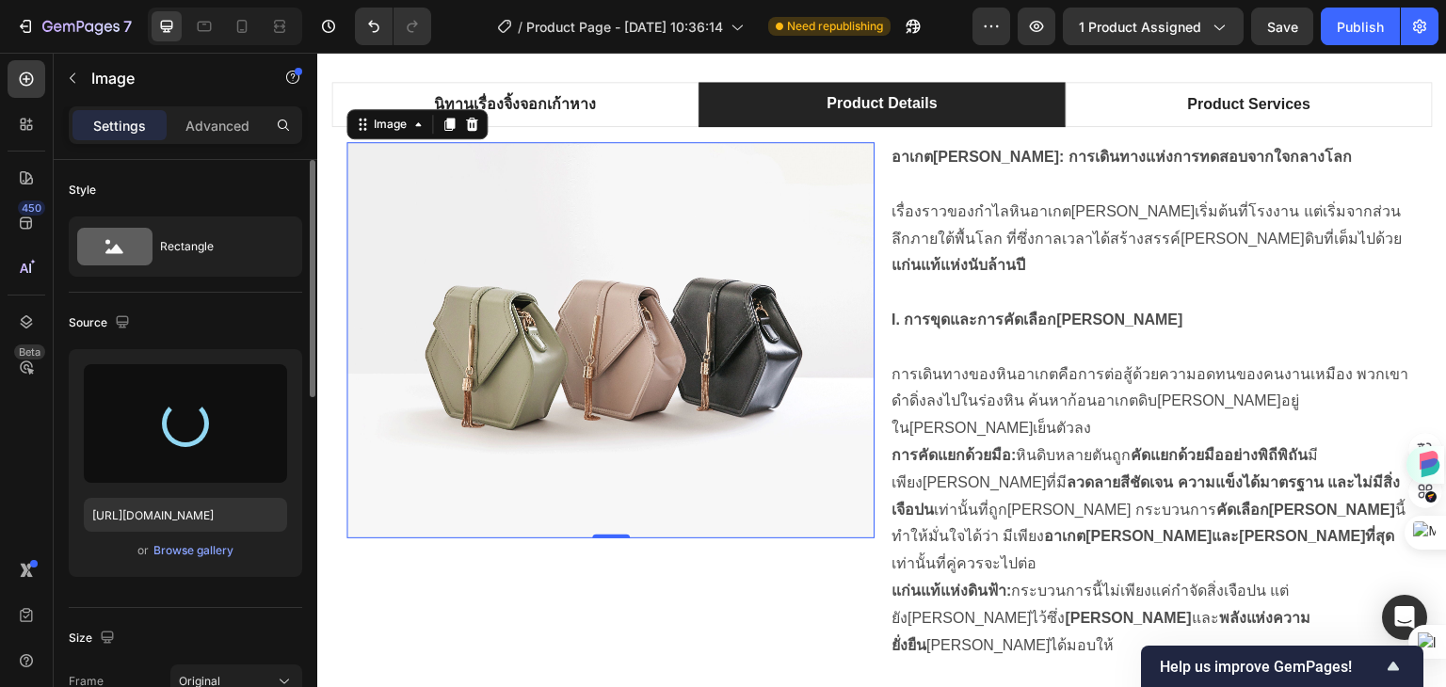
type input "https://cdn.shopify.com/s/files/1/0960/0909/3413/files/gempages_585921837259555…"
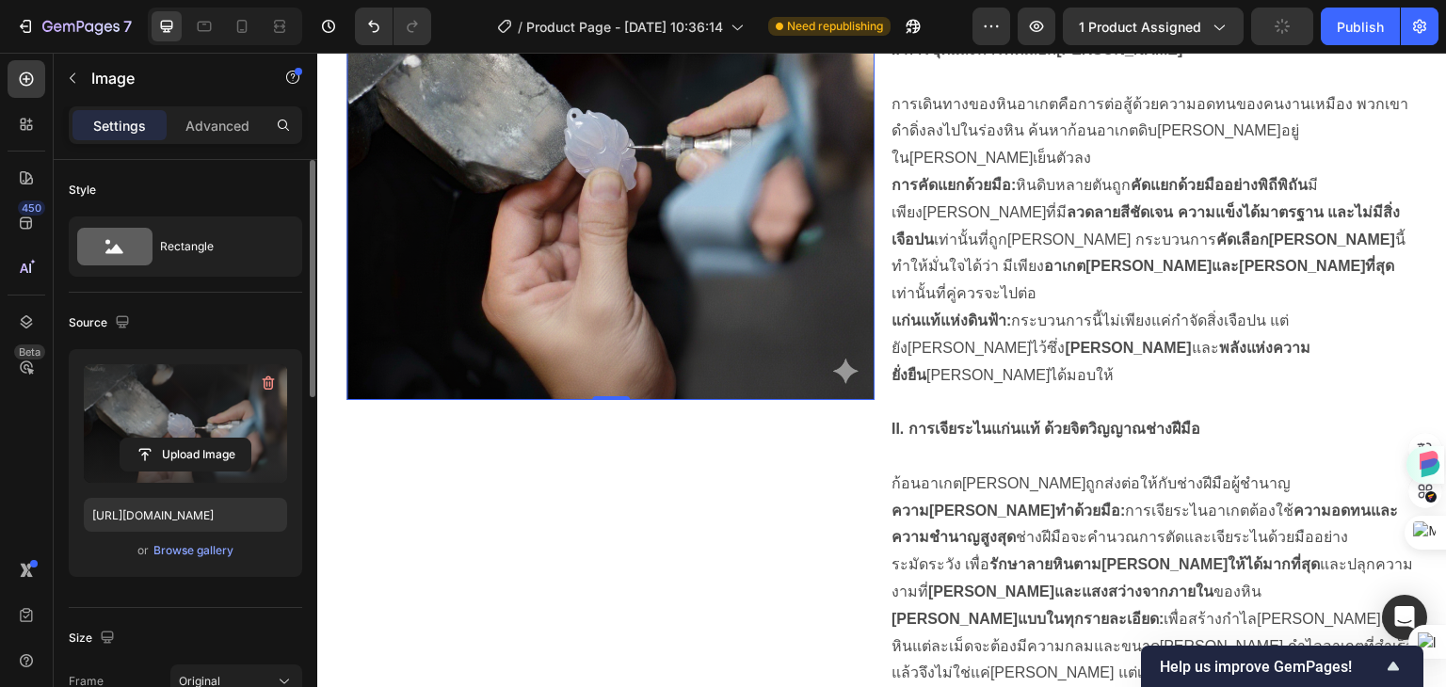
scroll to position [1102, 0]
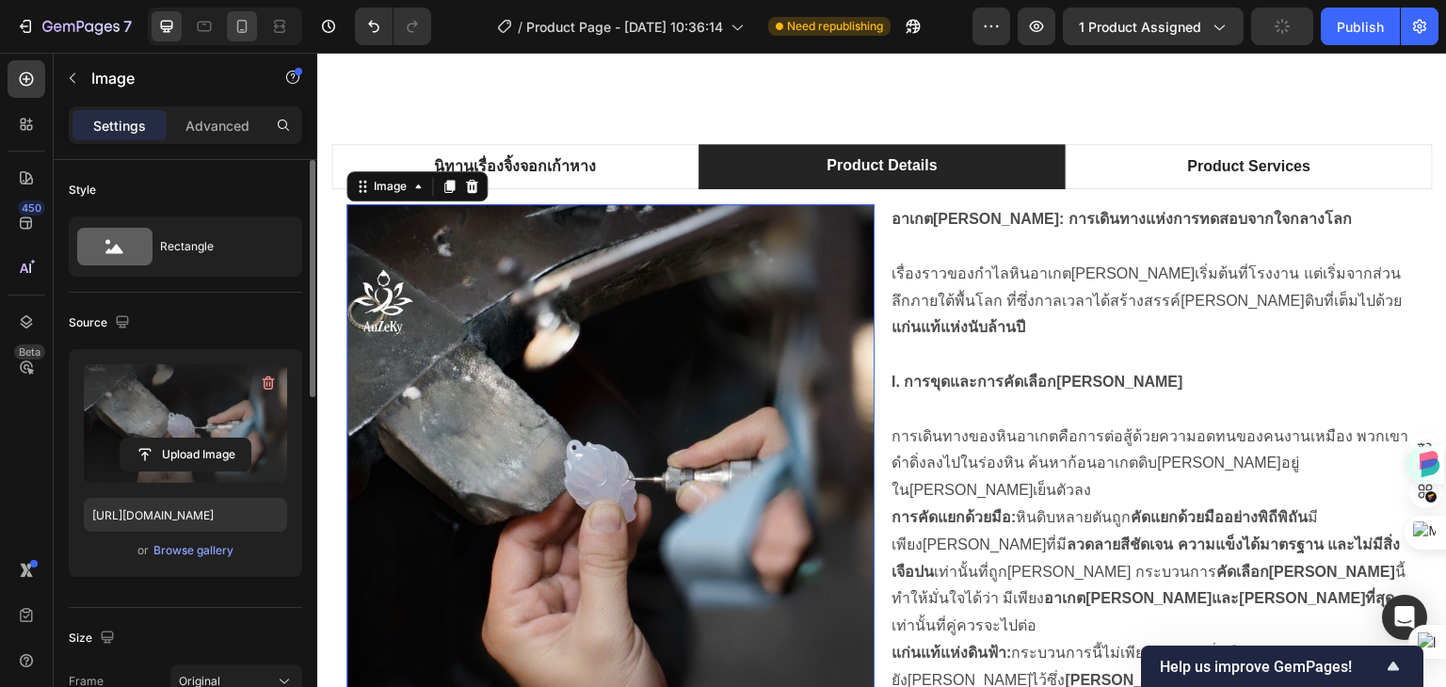
click at [241, 25] on icon at bounding box center [242, 26] width 19 height 19
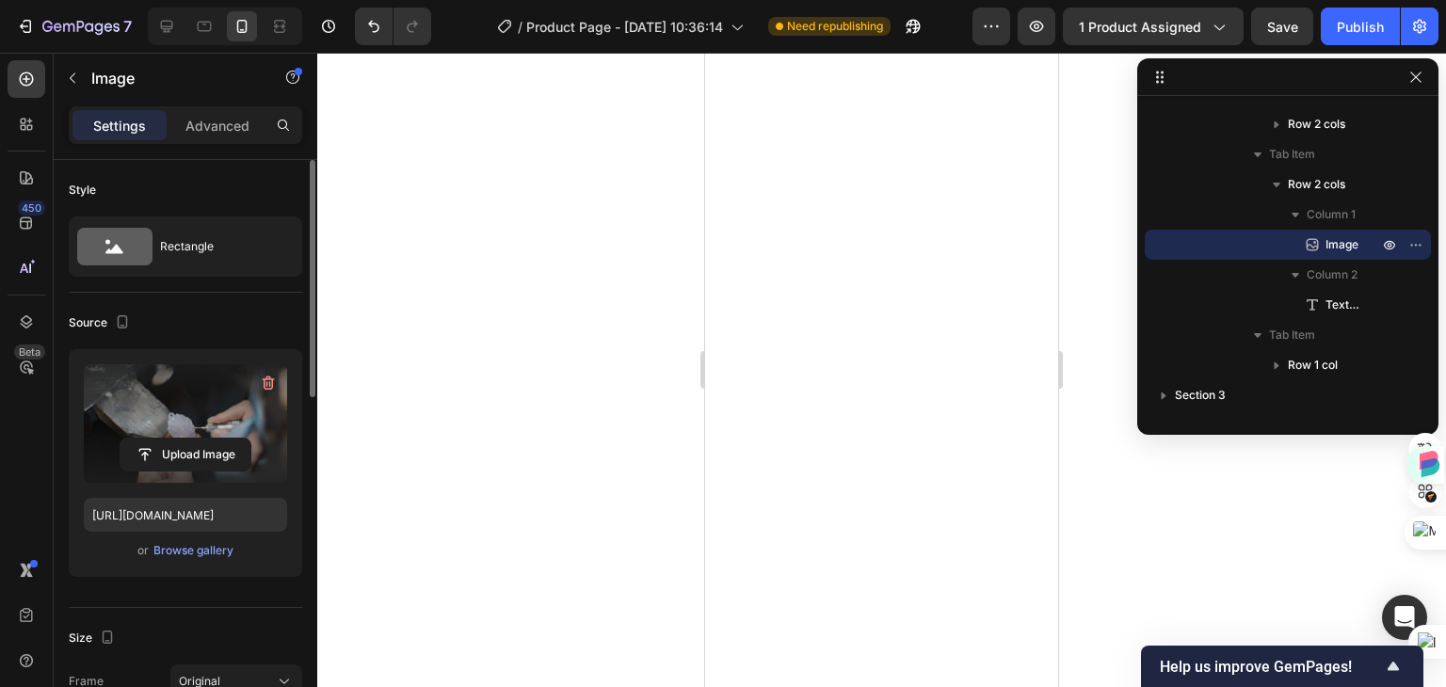
scroll to position [24, 0]
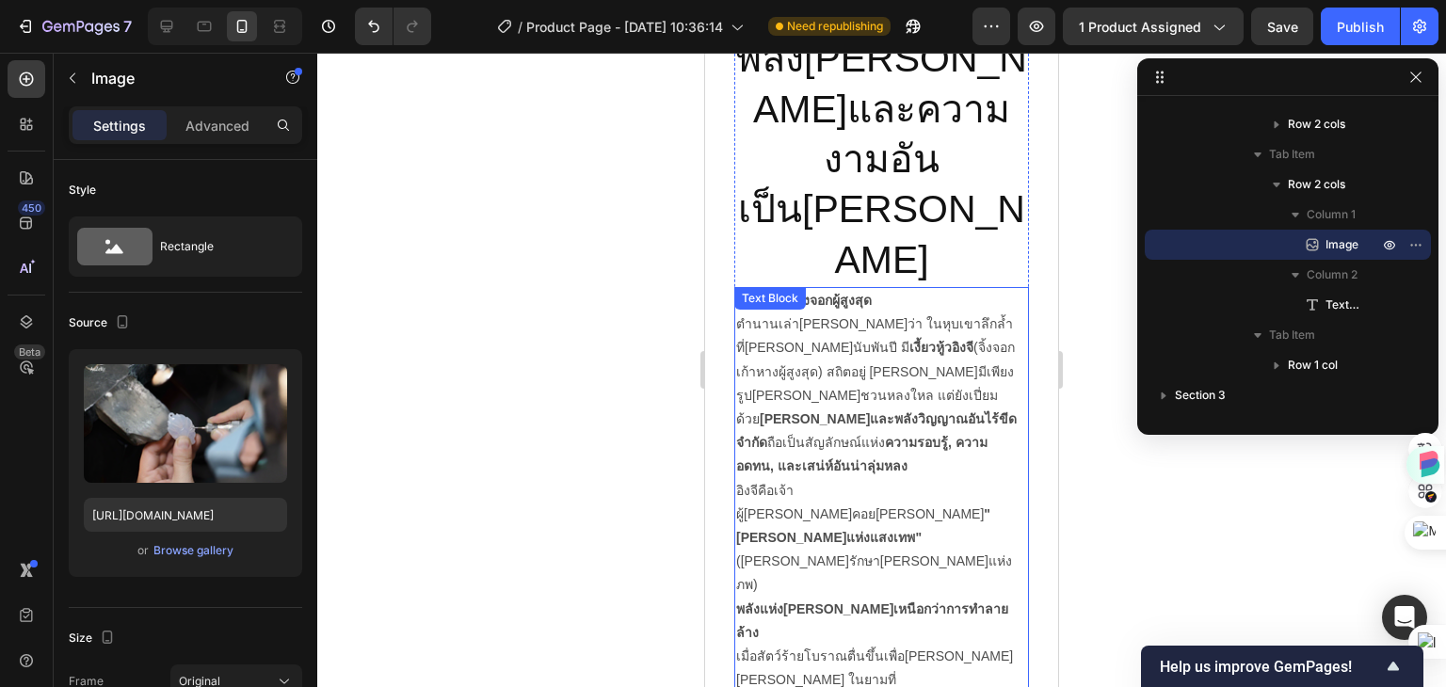
scroll to position [1883, 0]
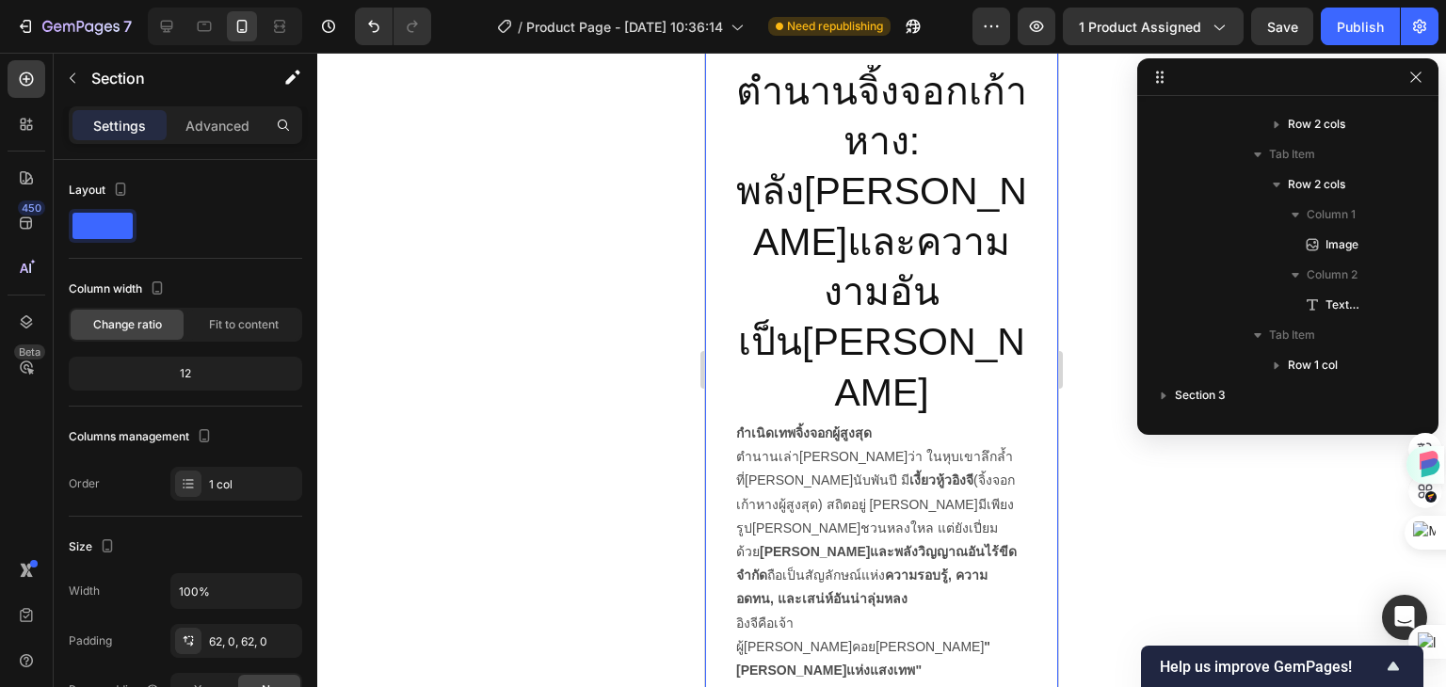
scroll to position [1600, 0]
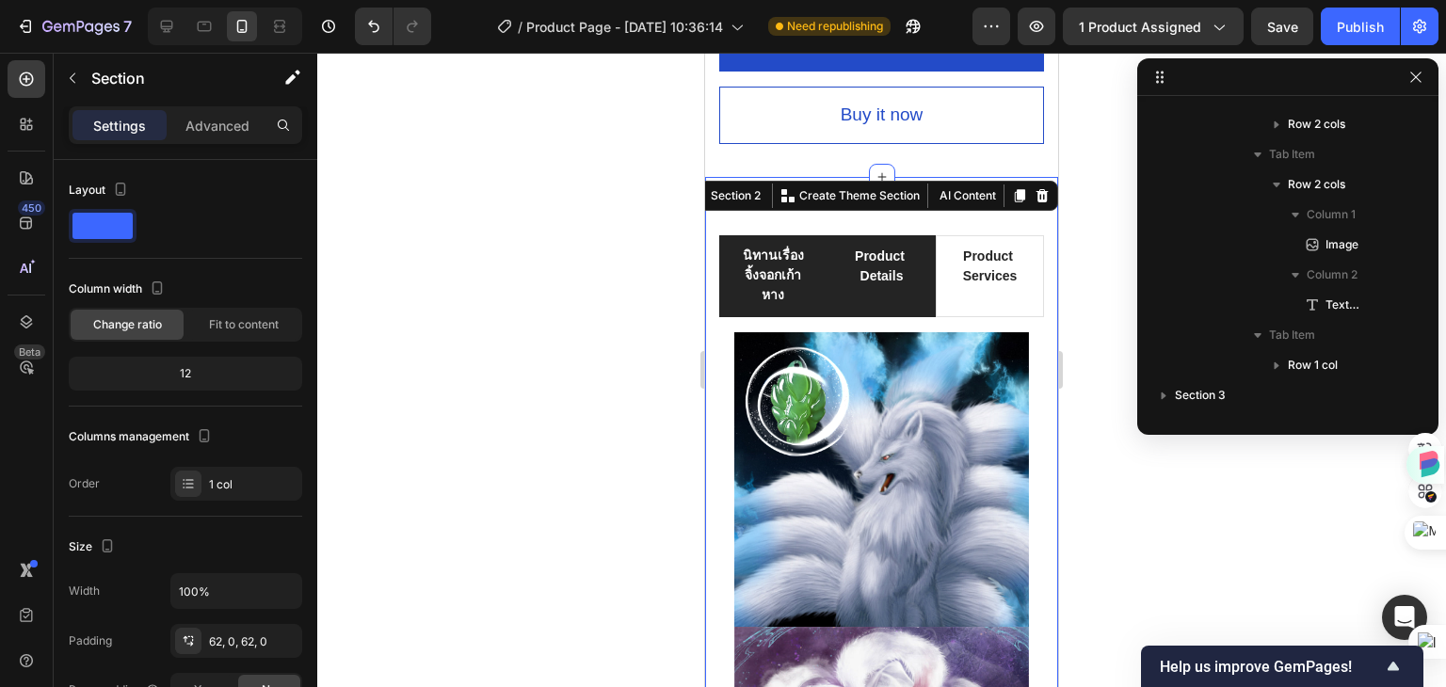
click at [863, 265] on p "Product Details" at bounding box center [881, 267] width 71 height 40
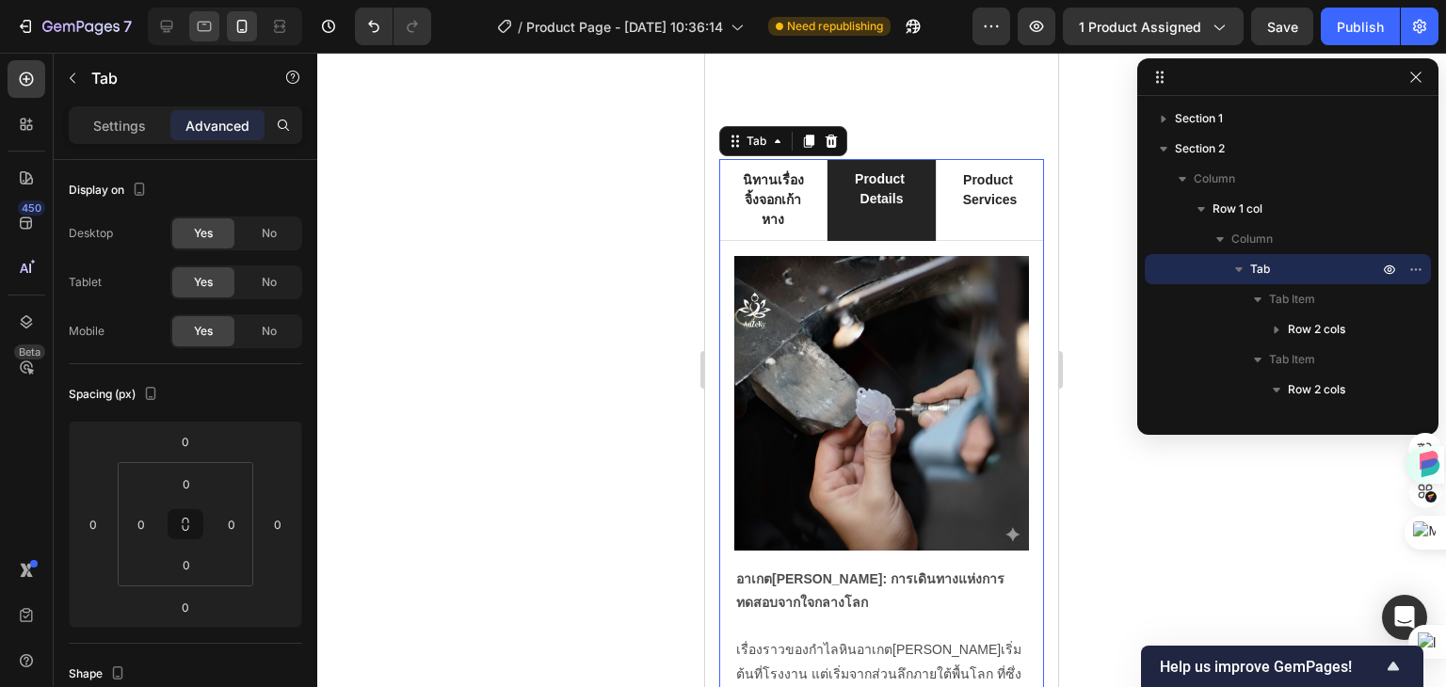
scroll to position [1506, 0]
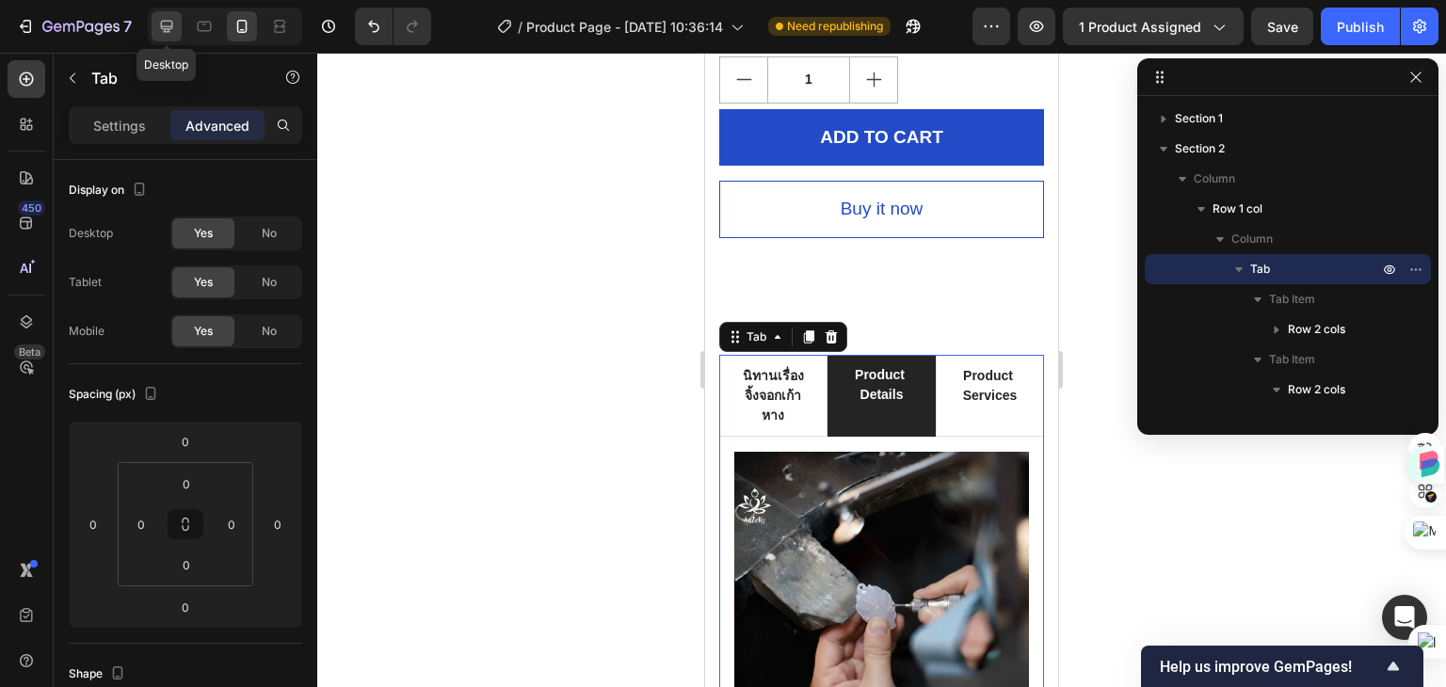
click at [162, 32] on icon at bounding box center [166, 26] width 19 height 19
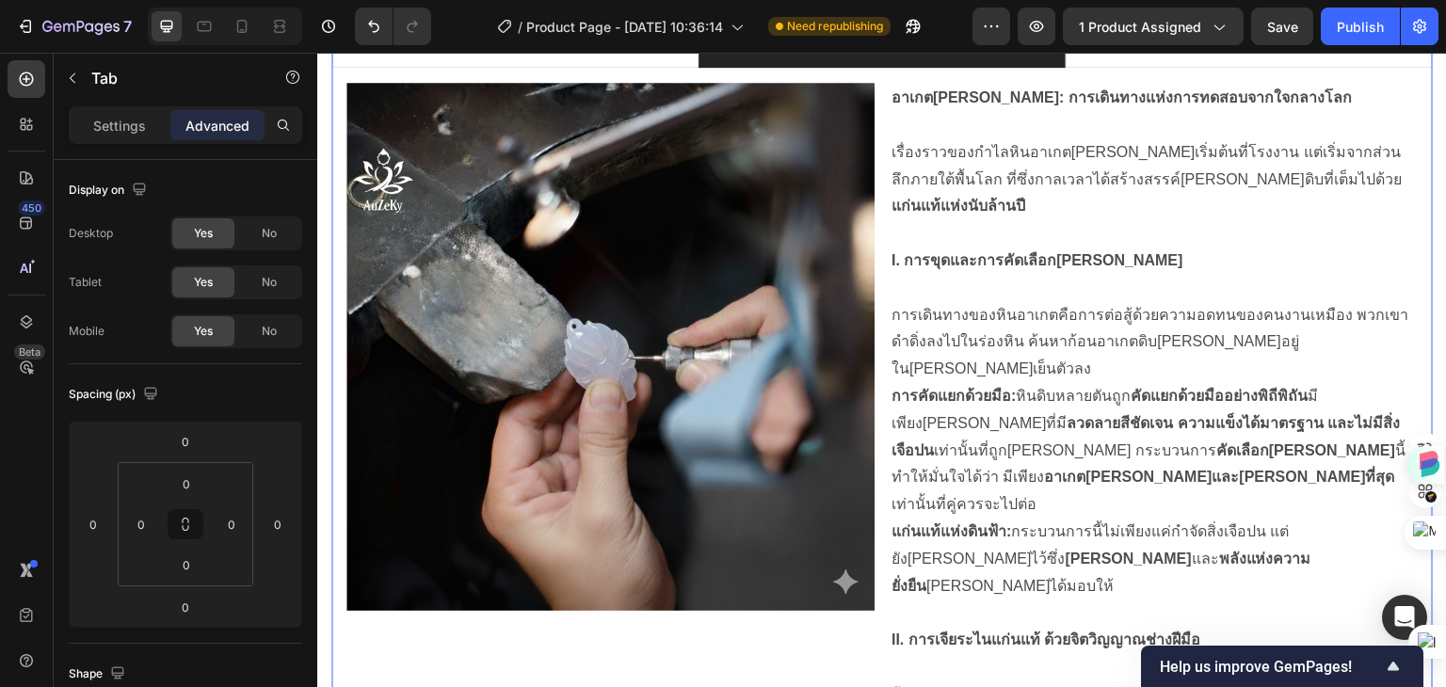
scroll to position [1127, 0]
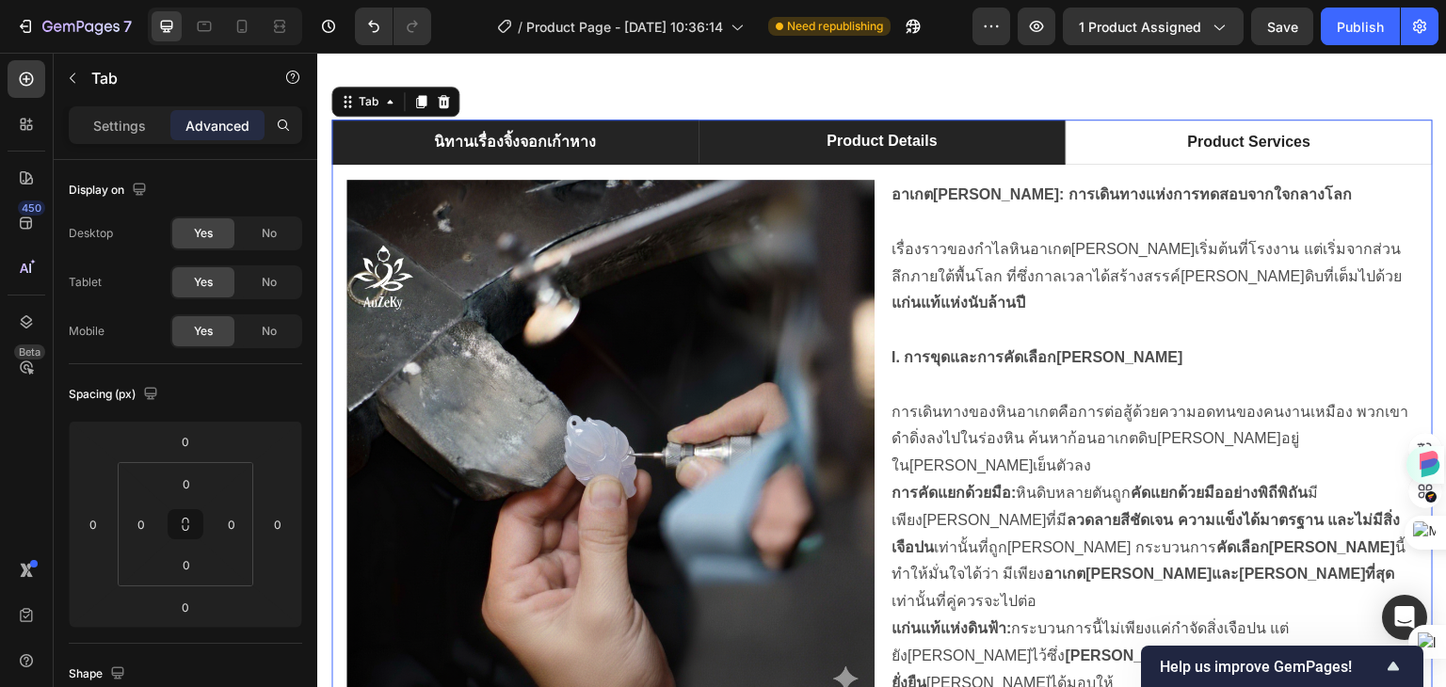
click at [533, 148] on p "นิทานเรื่องจิ้งจอกเก้าหาง" at bounding box center [515, 142] width 162 height 23
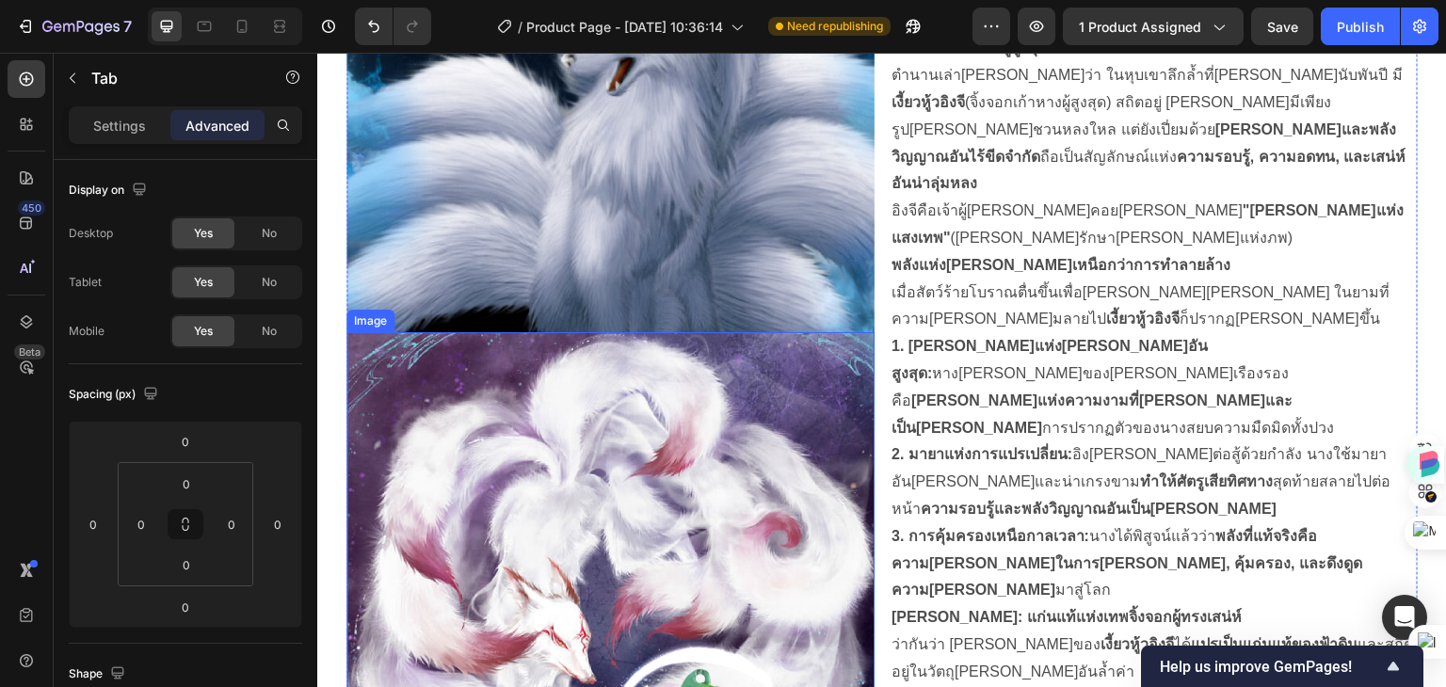
scroll to position [1785, 0]
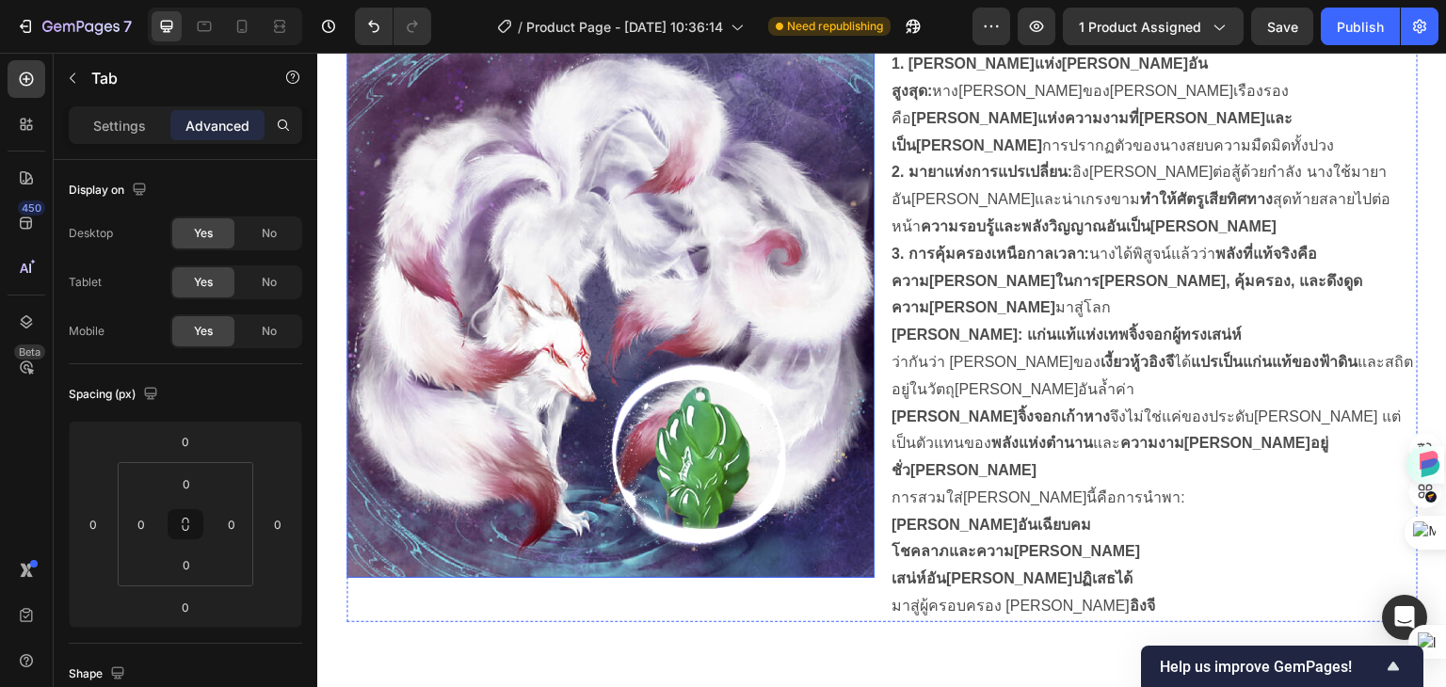
click at [627, 300] on img at bounding box center [610, 314] width 528 height 528
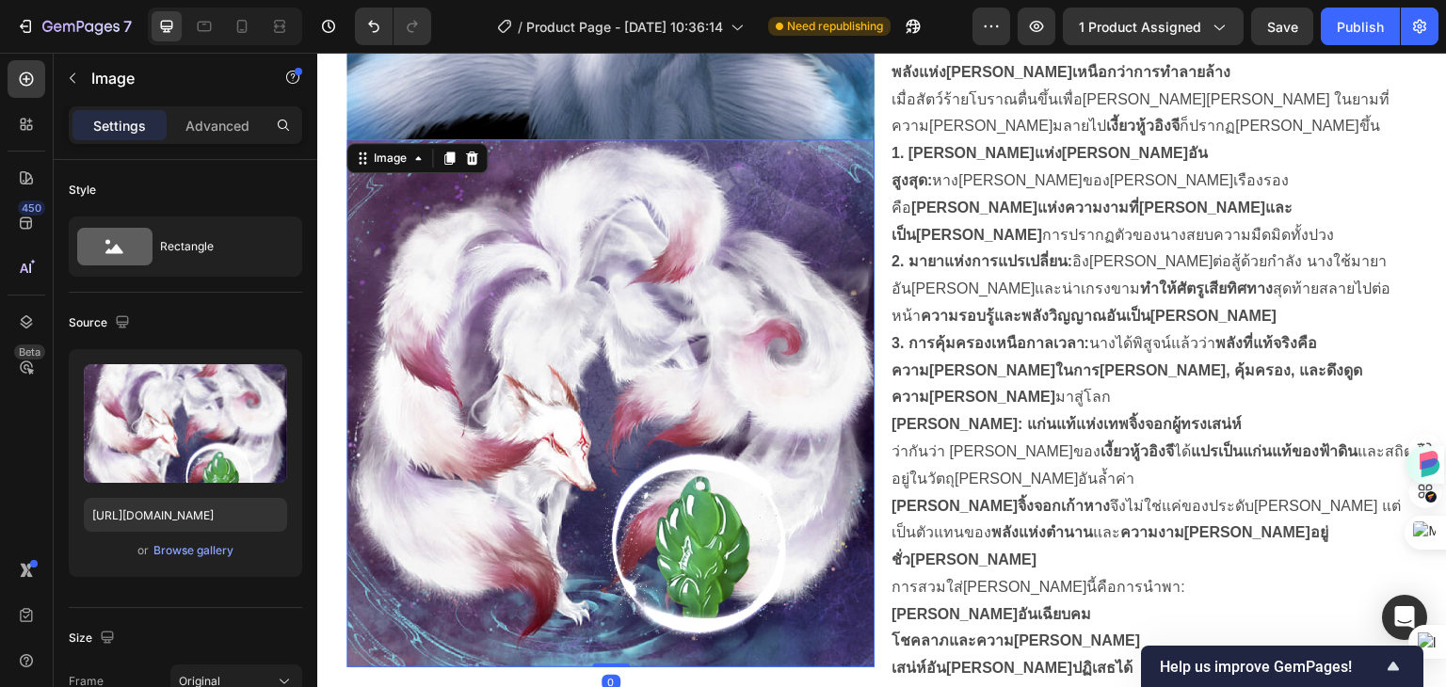
scroll to position [1691, 0]
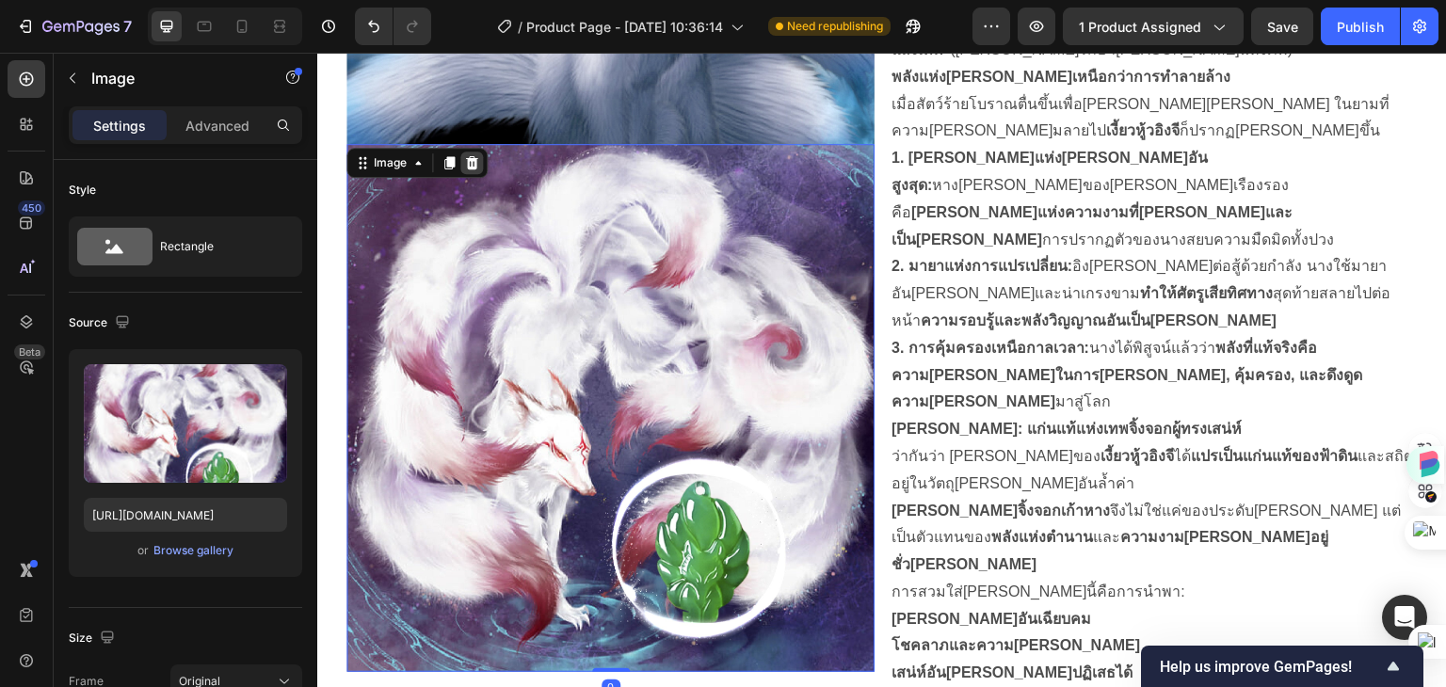
click at [475, 156] on icon at bounding box center [472, 162] width 12 height 13
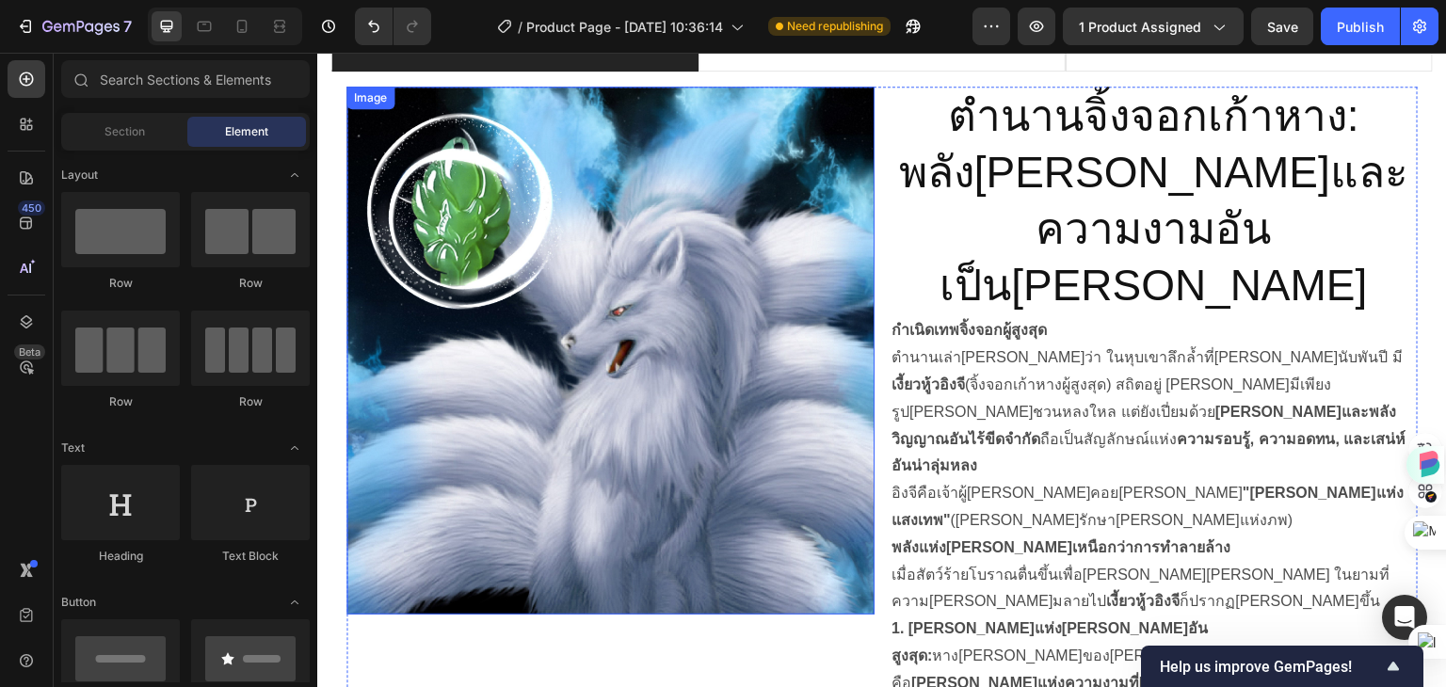
scroll to position [1131, 0]
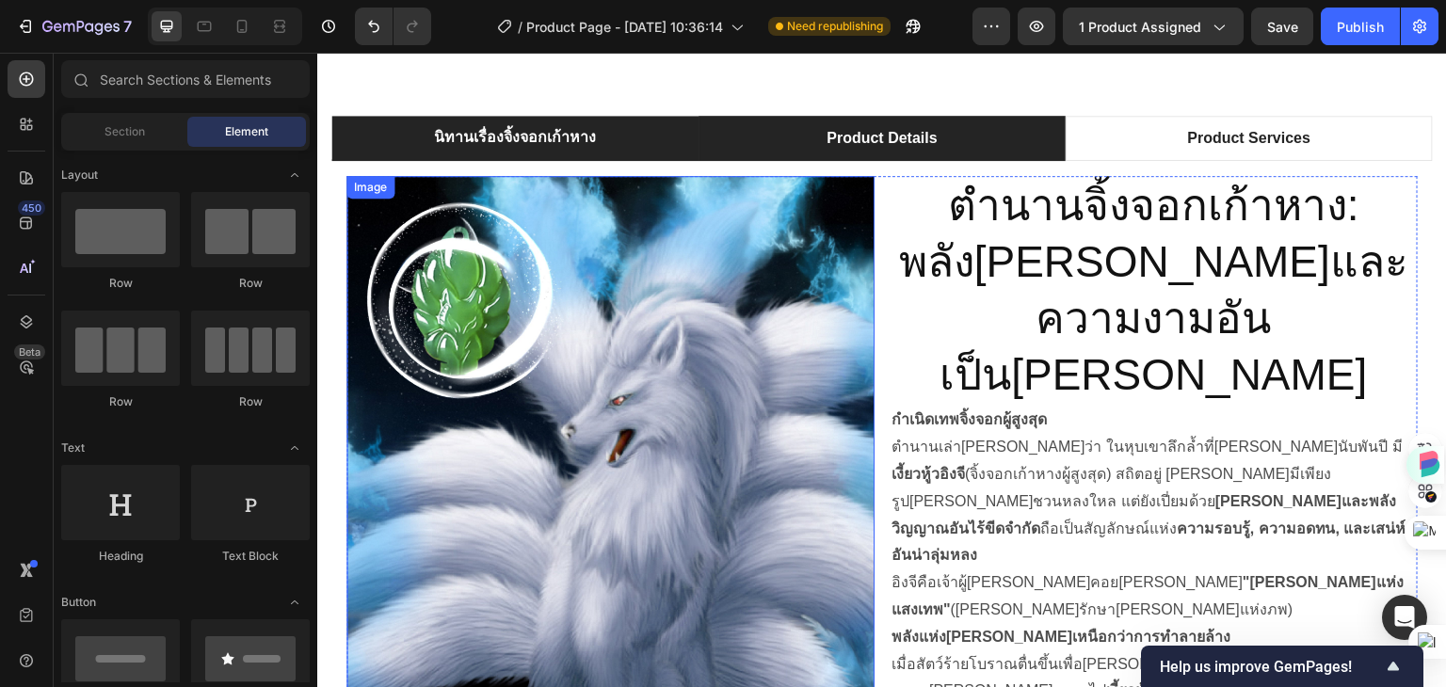
click at [883, 150] on p "Product Details" at bounding box center [882, 138] width 110 height 23
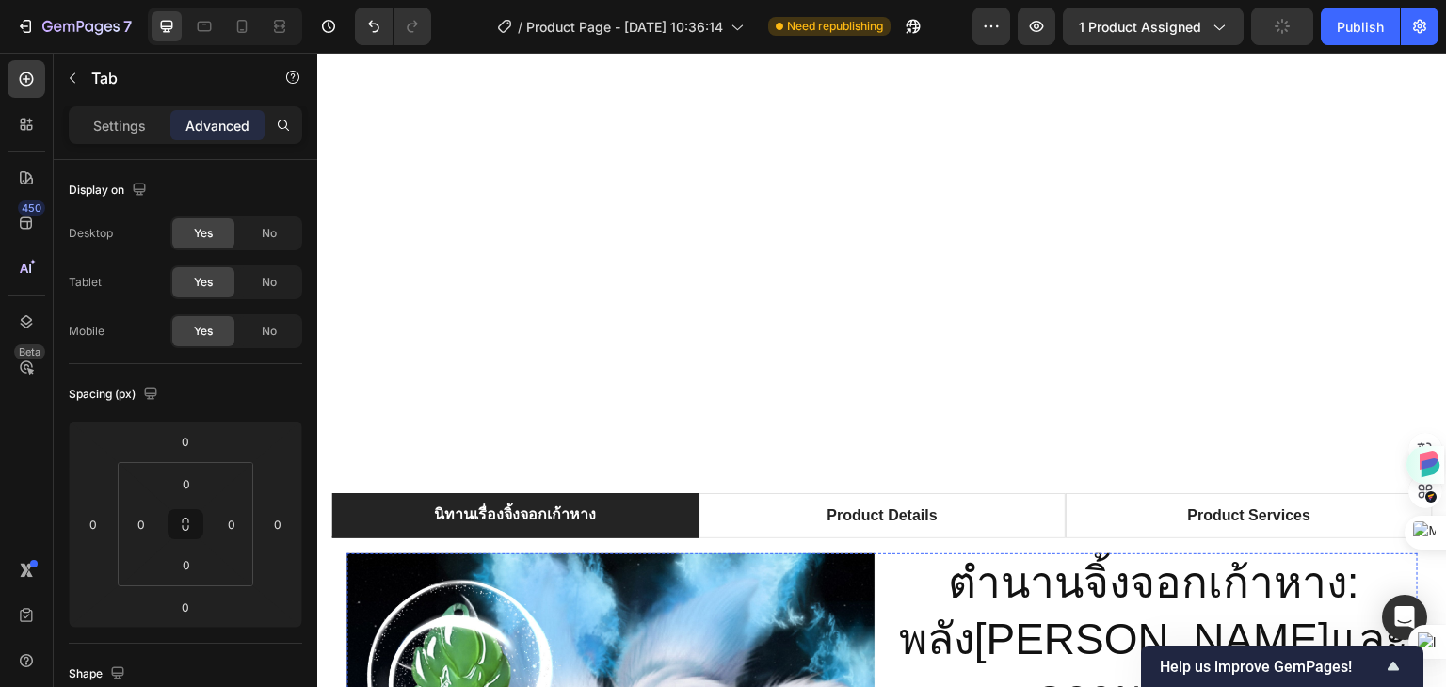
scroll to position [1224, 0]
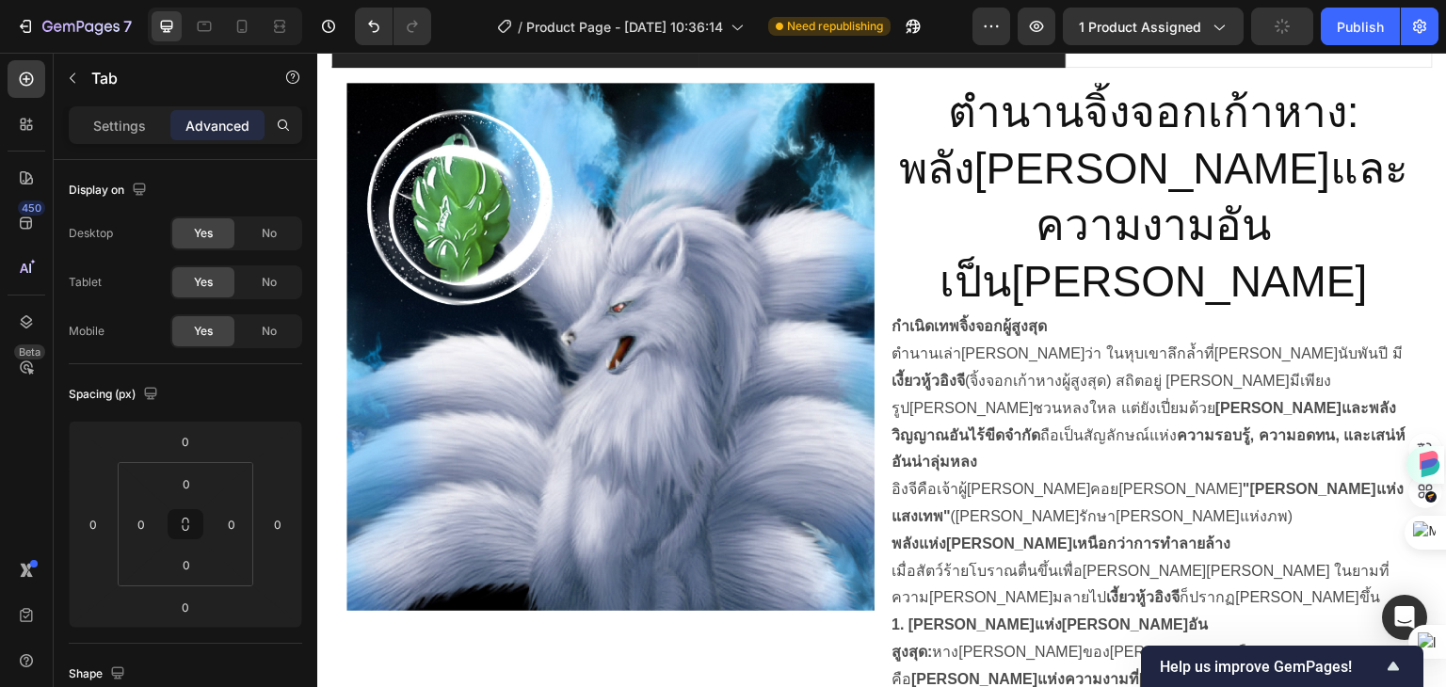
click at [865, 68] on li "Product Details" at bounding box center [881, 45] width 367 height 45
click at [865, 186] on div "นิทานเรื่องจิ้งจอกเก้าหาง Product Details Product Services Image ตำนานจิ้งจอกเก…" at bounding box center [882, 610] width 1130 height 1311
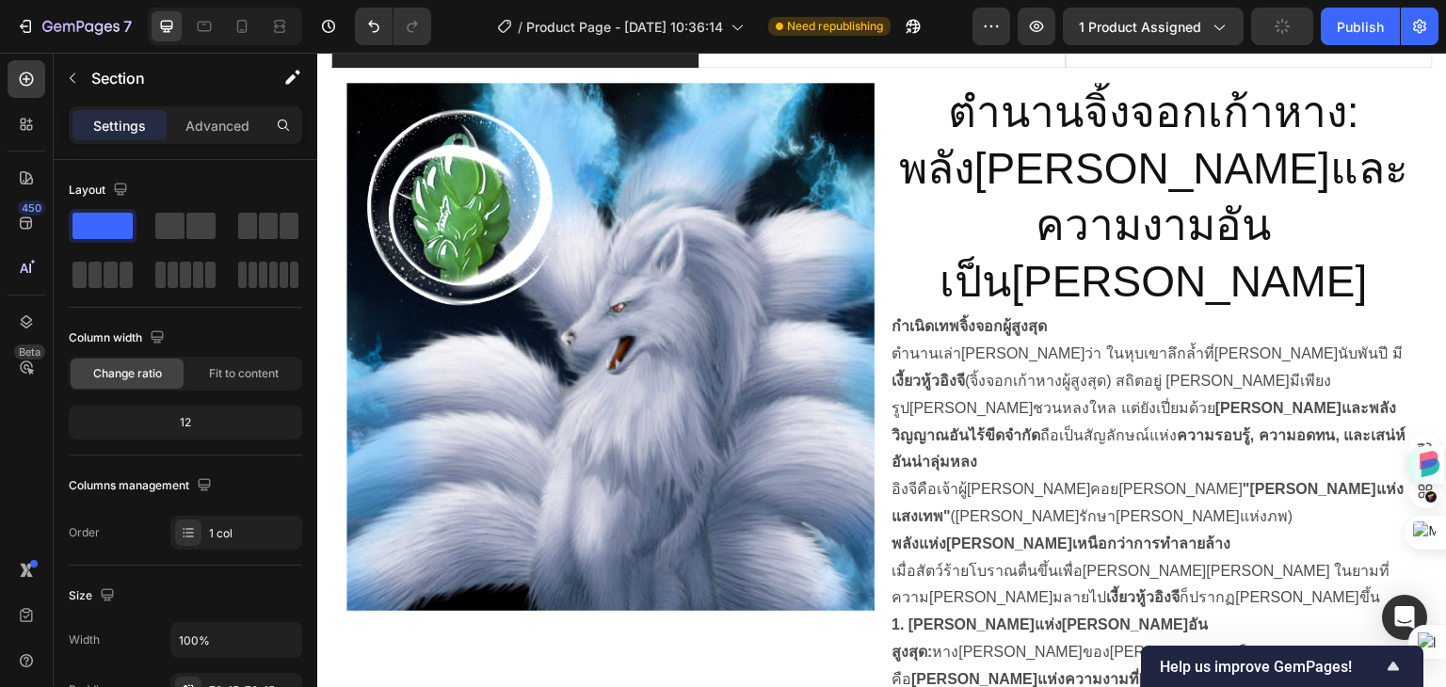
click at [918, 205] on div "นิทานเรื่องจิ้งจอกเก้าหาง Product Details Product Services Image ตำนานจิ้งจอกเก…" at bounding box center [882, 610] width 1130 height 1311
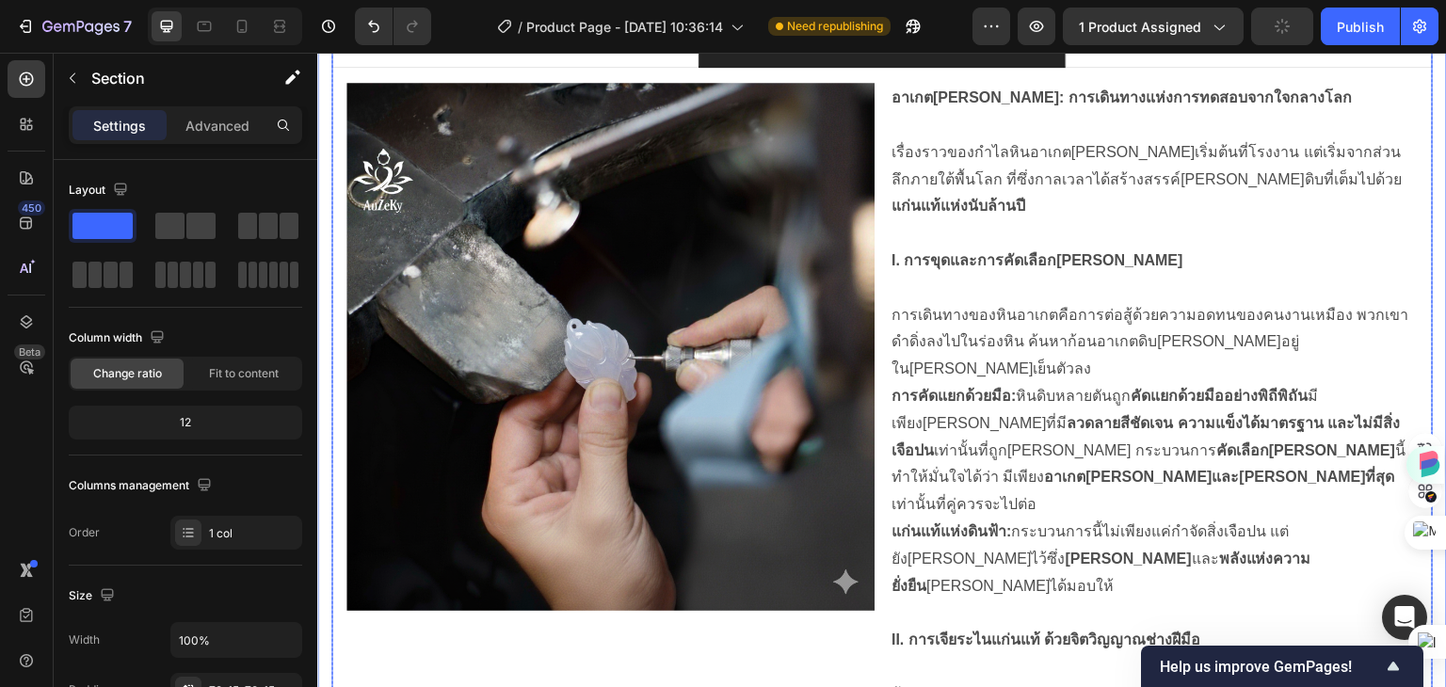
scroll to position [1036, 0]
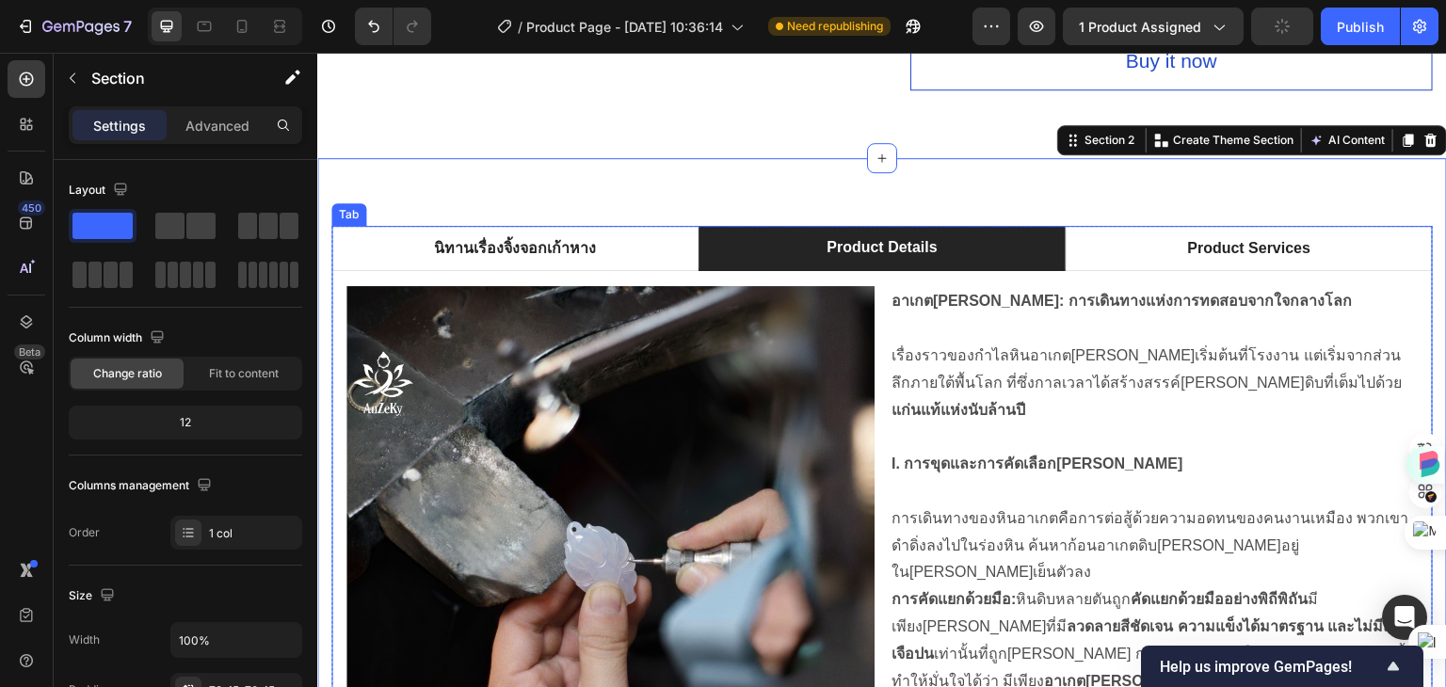
click at [924, 236] on p "Product Details" at bounding box center [882, 247] width 110 height 23
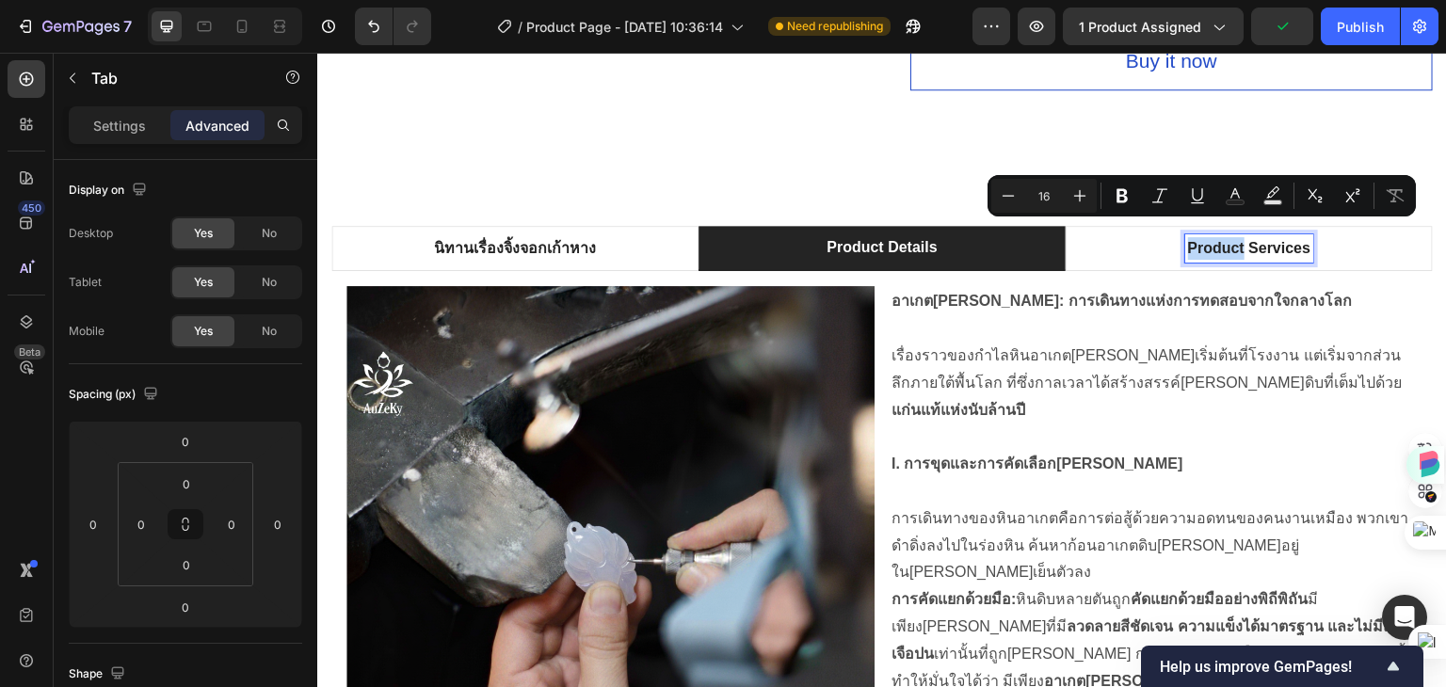
drag, startPoint x: 927, startPoint y: 233, endPoint x: 831, endPoint y: 235, distance: 96.0
click at [831, 236] on p "Product Details" at bounding box center [882, 247] width 110 height 23
click at [828, 236] on p "Product Details" at bounding box center [882, 247] width 110 height 23
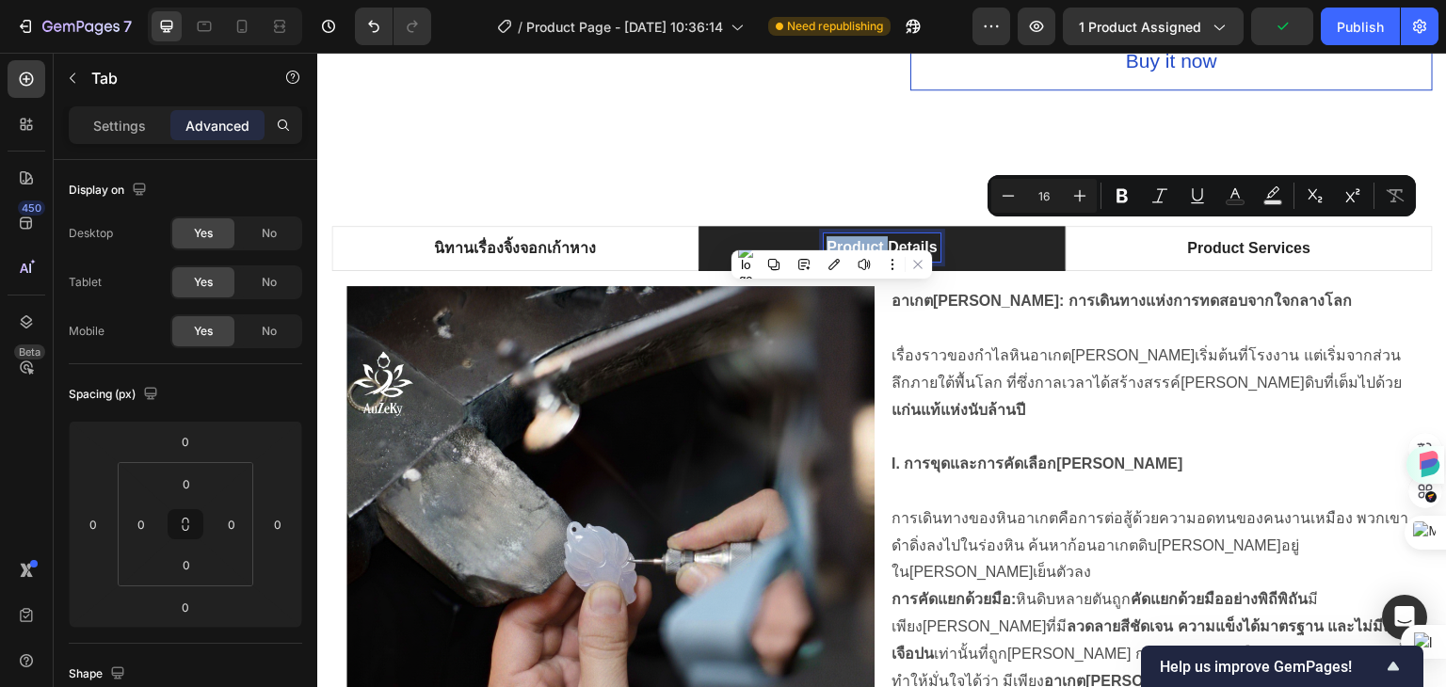
click at [828, 236] on p "Product Details" at bounding box center [882, 247] width 110 height 23
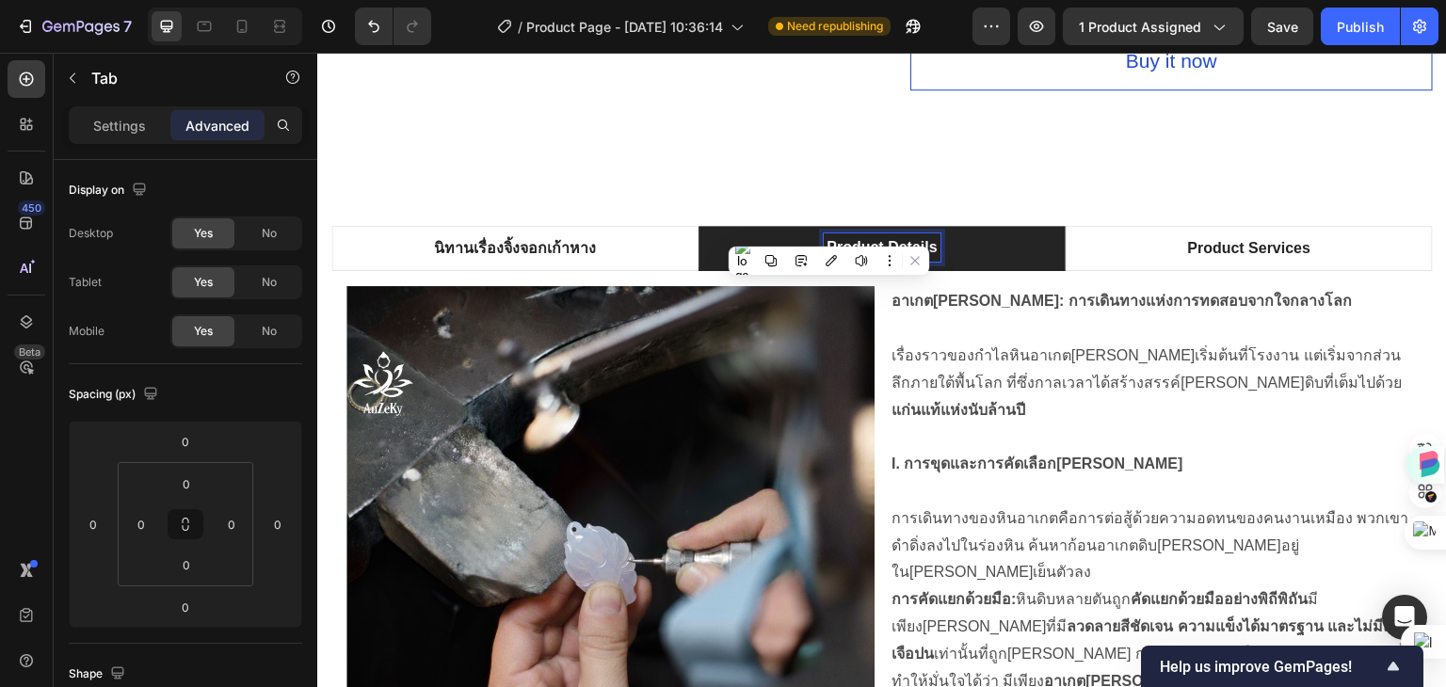
click at [893, 238] on p "Product Details" at bounding box center [882, 247] width 110 height 23
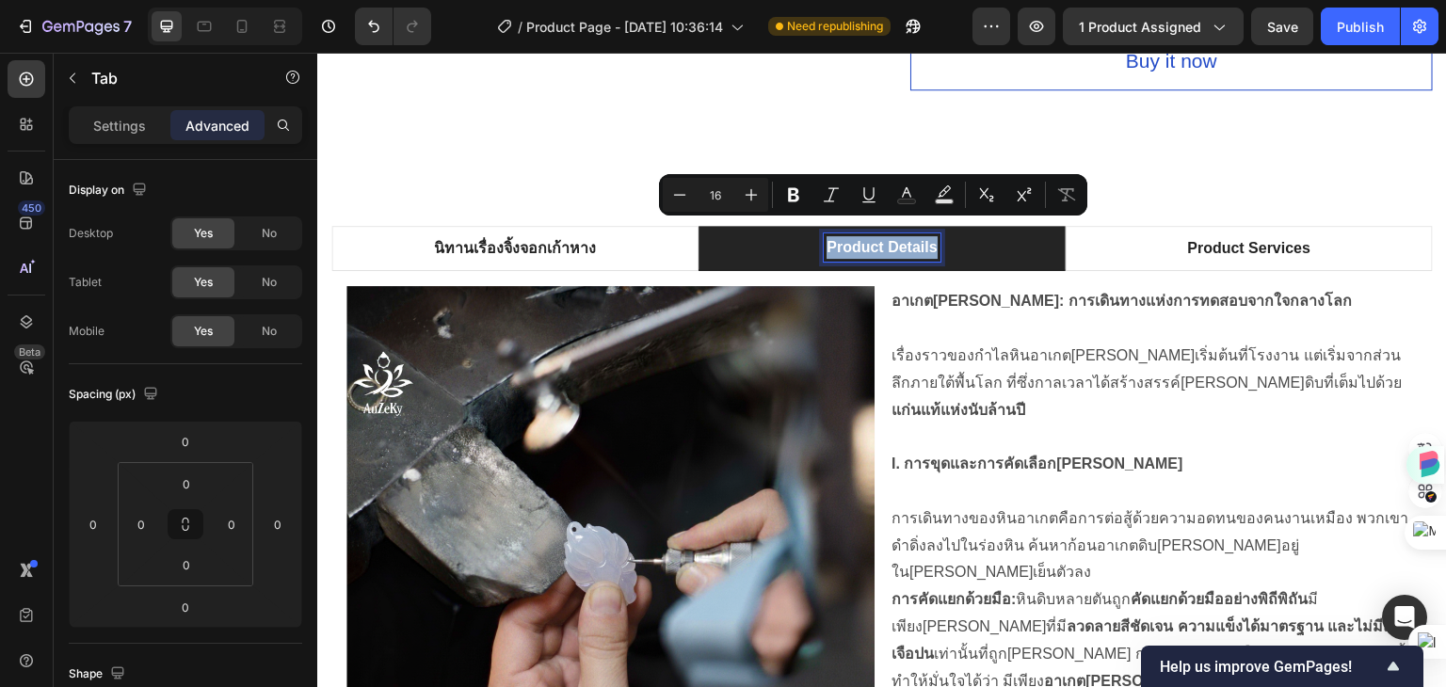
drag, startPoint x: 929, startPoint y: 233, endPoint x: 808, endPoint y: 234, distance: 121.5
click at [808, 238] on li "Product Details" at bounding box center [881, 248] width 367 height 45
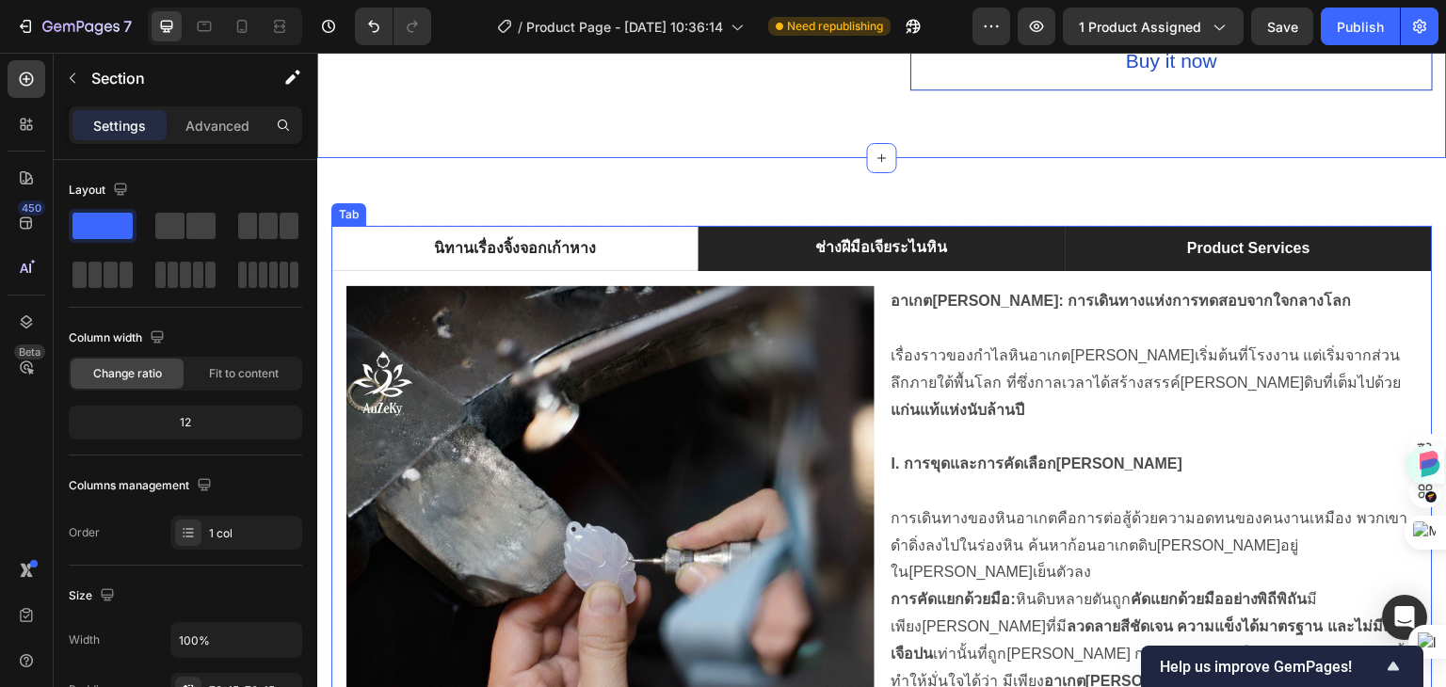
click at [1233, 237] on p "Product Services" at bounding box center [1249, 248] width 123 height 23
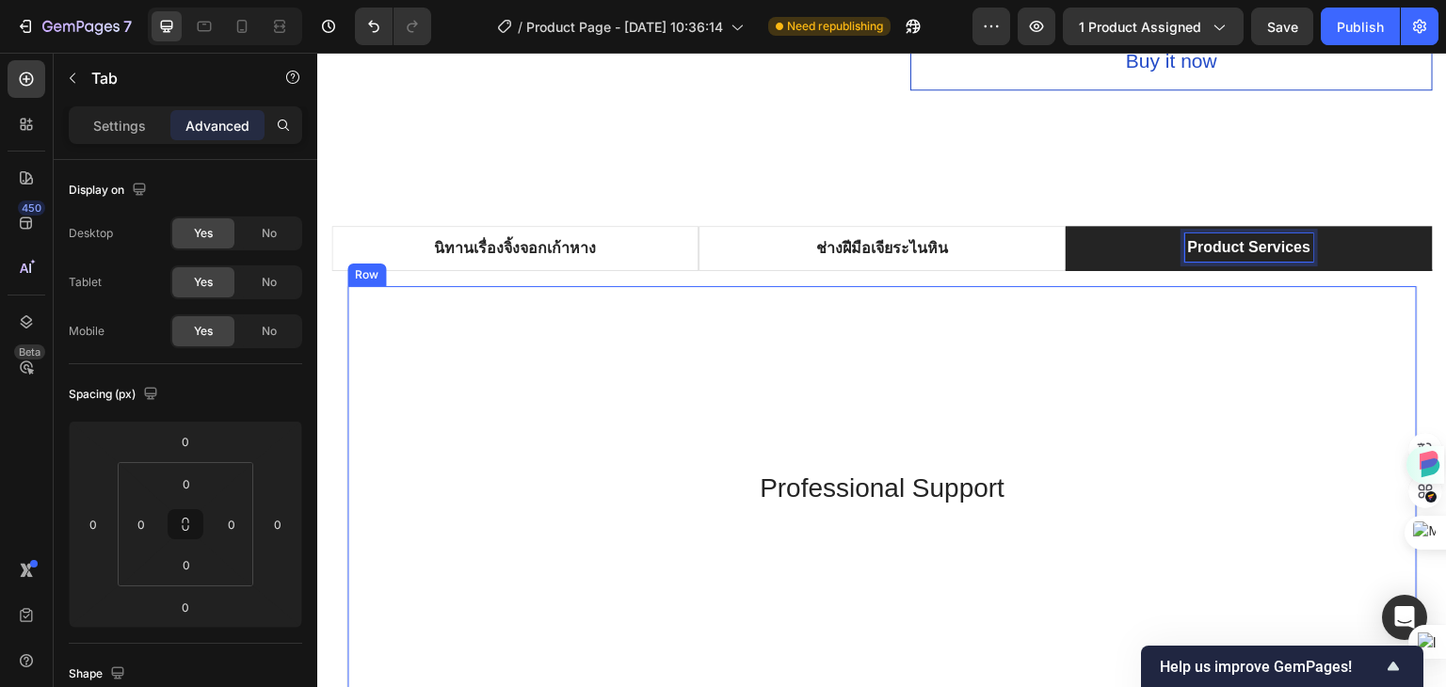
scroll to position [1118, 0]
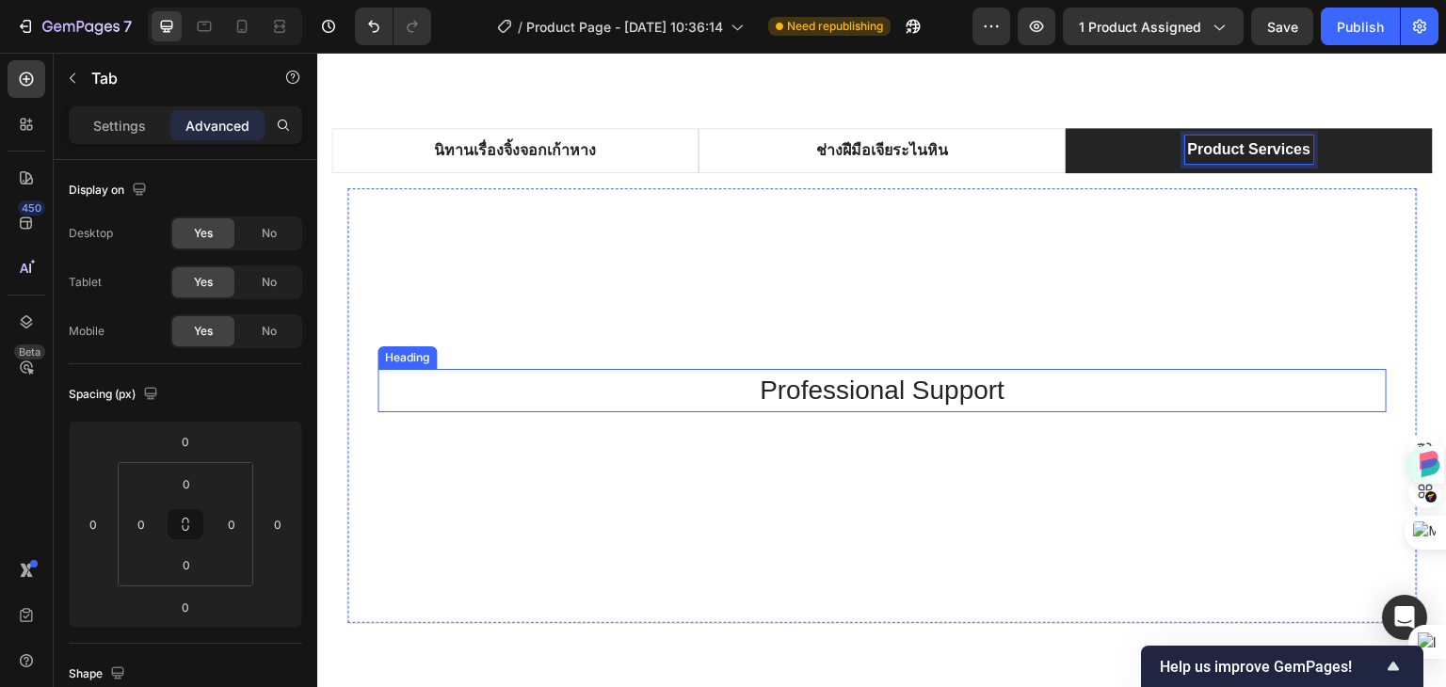
click at [802, 371] on p "Professional Support" at bounding box center [881, 391] width 1005 height 40
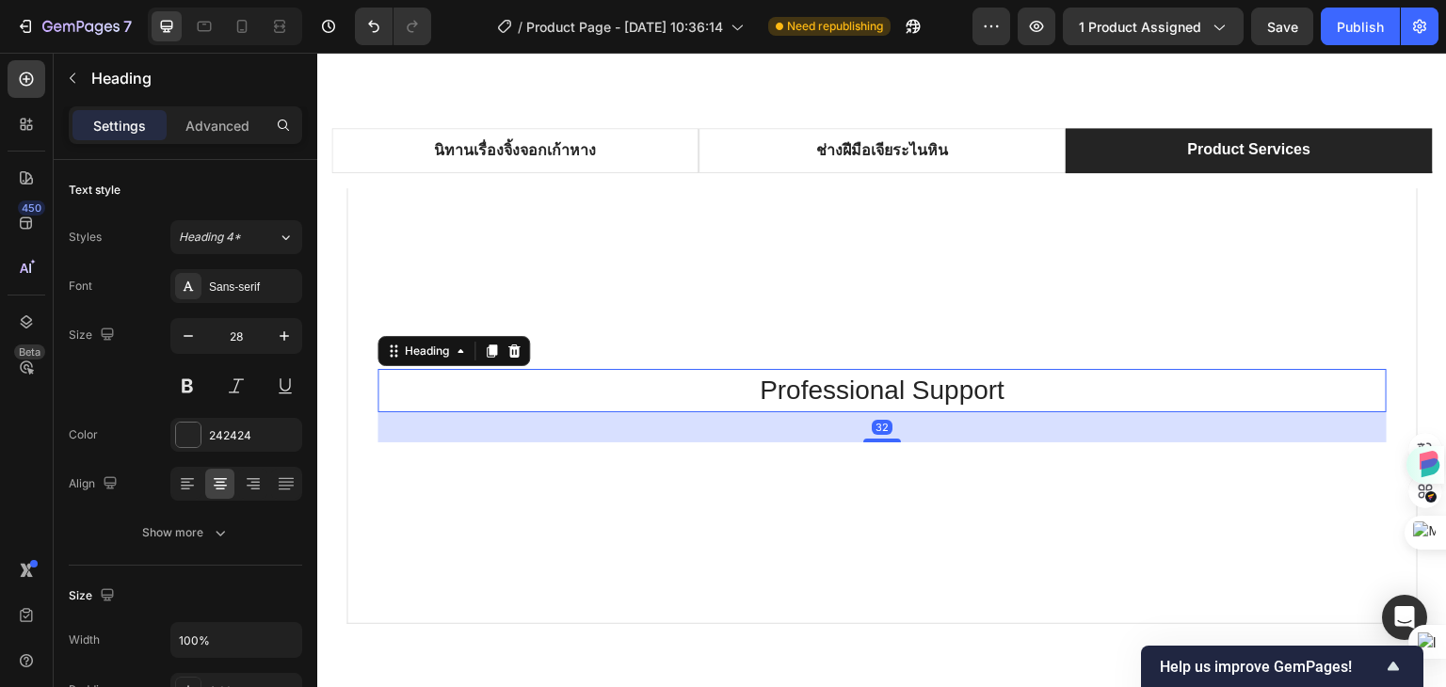
scroll to position [1130, 0]
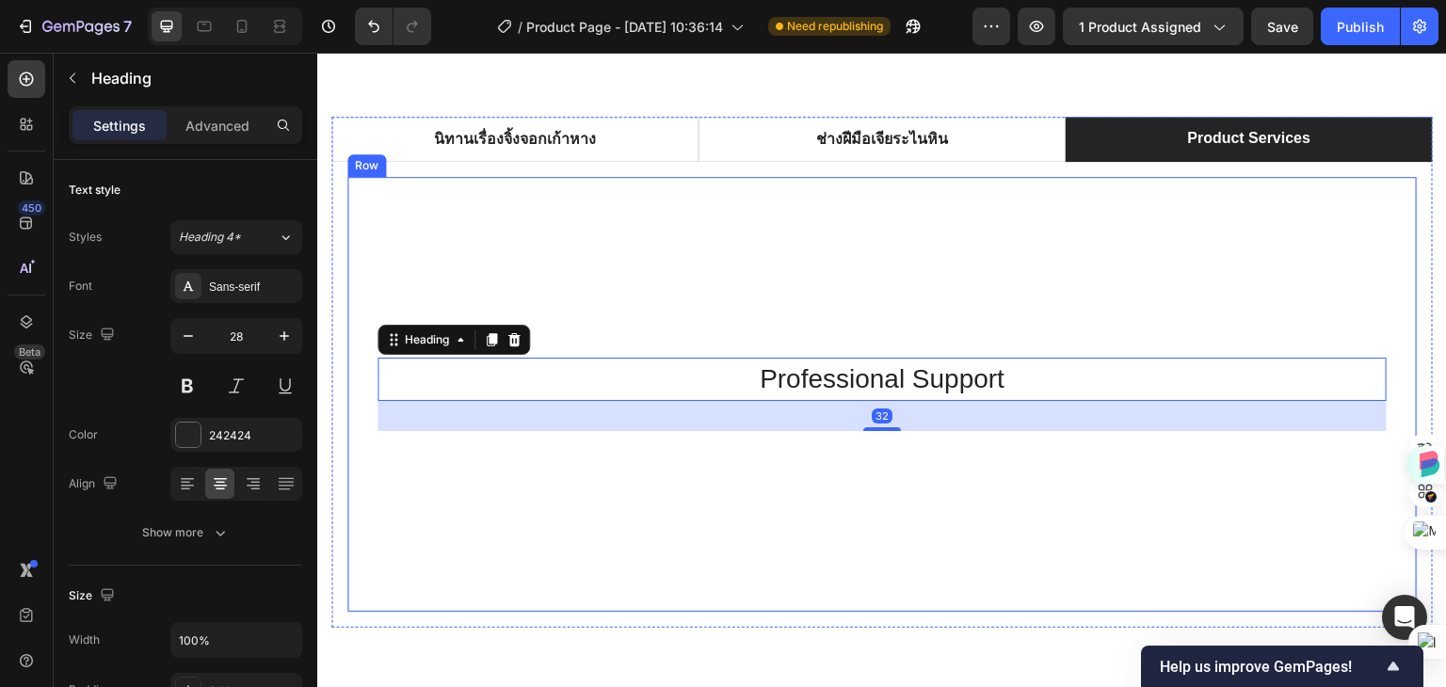
click at [778, 246] on div "Professional Support Heading 32 Row" at bounding box center [881, 395] width 1071 height 436
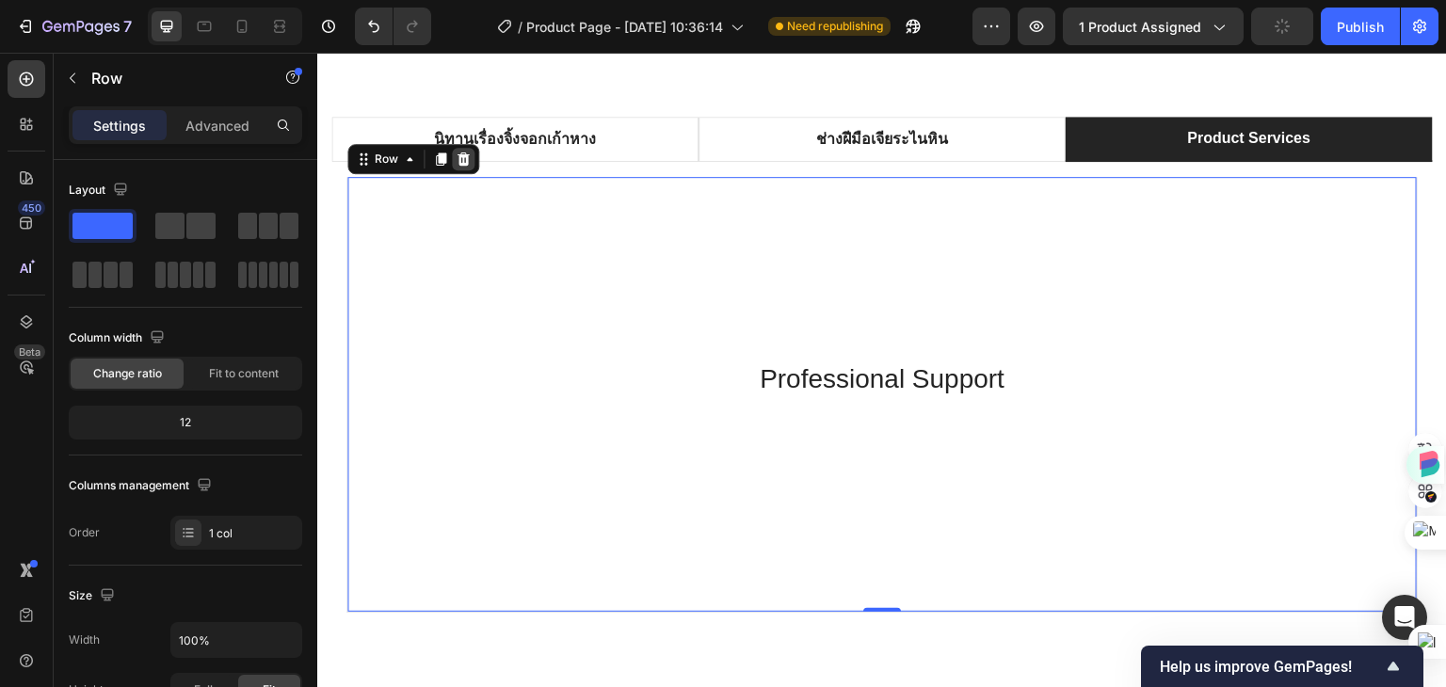
click at [459, 162] on icon at bounding box center [464, 159] width 12 height 13
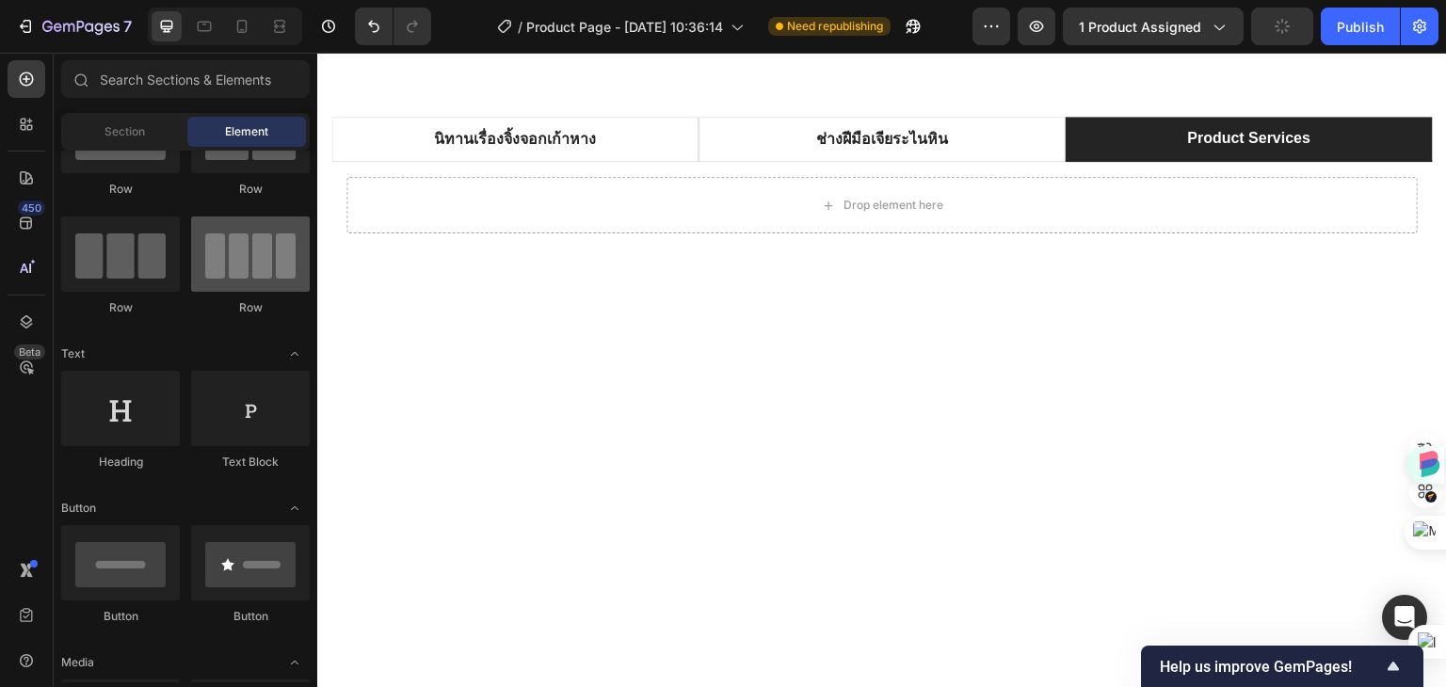
scroll to position [0, 0]
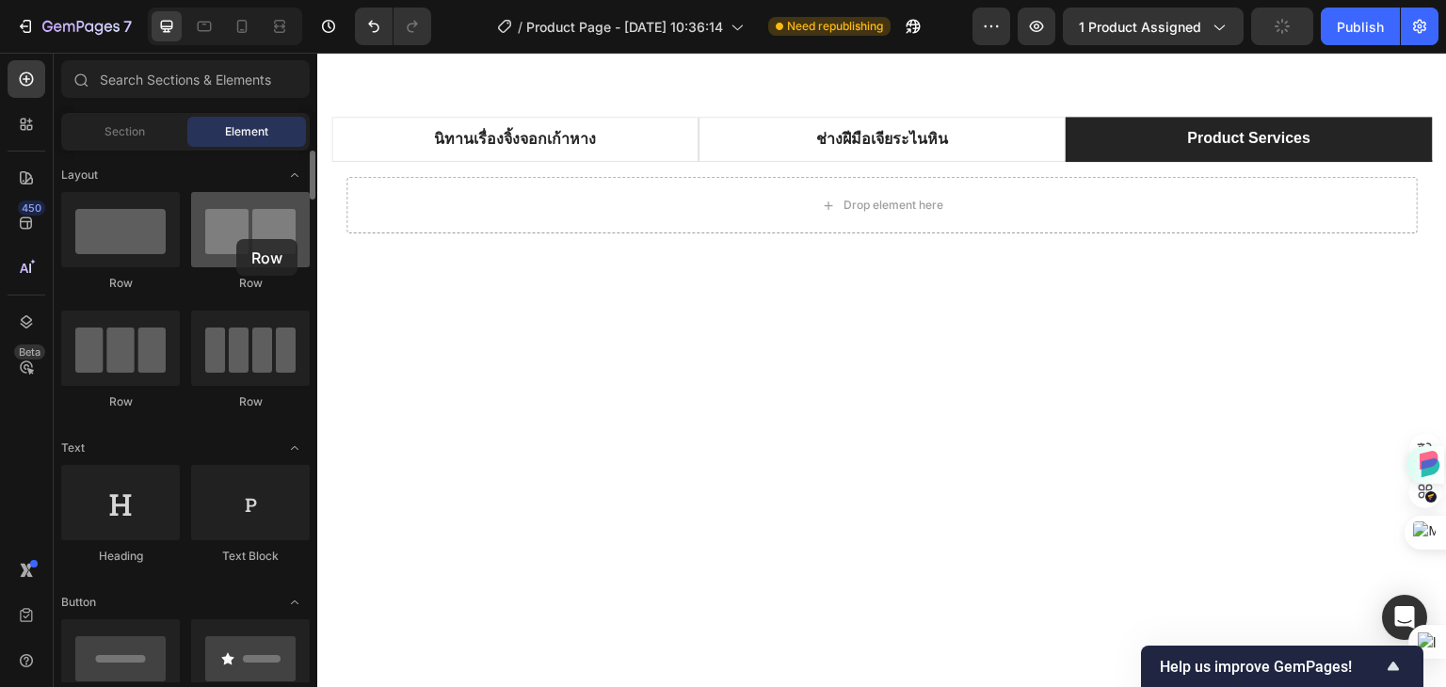
click at [236, 239] on div at bounding box center [250, 229] width 119 height 75
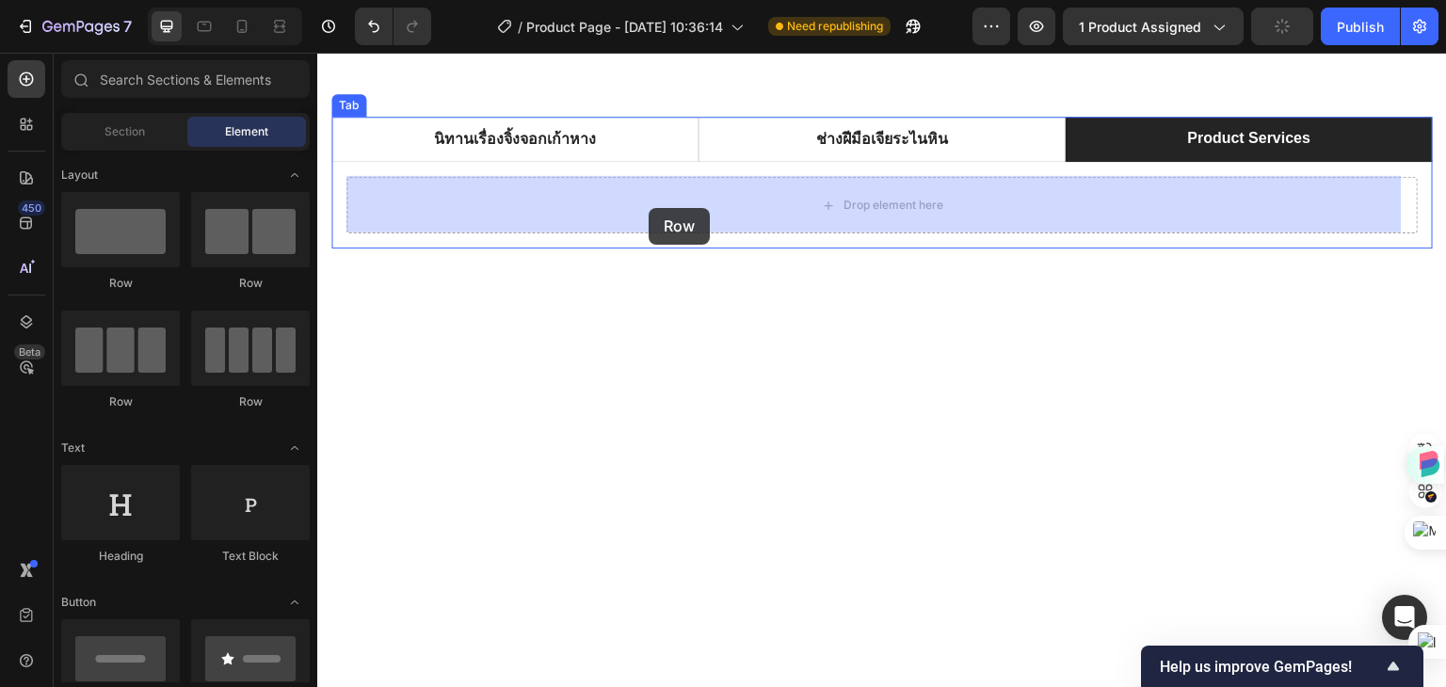
drag, startPoint x: 554, startPoint y: 292, endPoint x: 649, endPoint y: 208, distance: 126.7
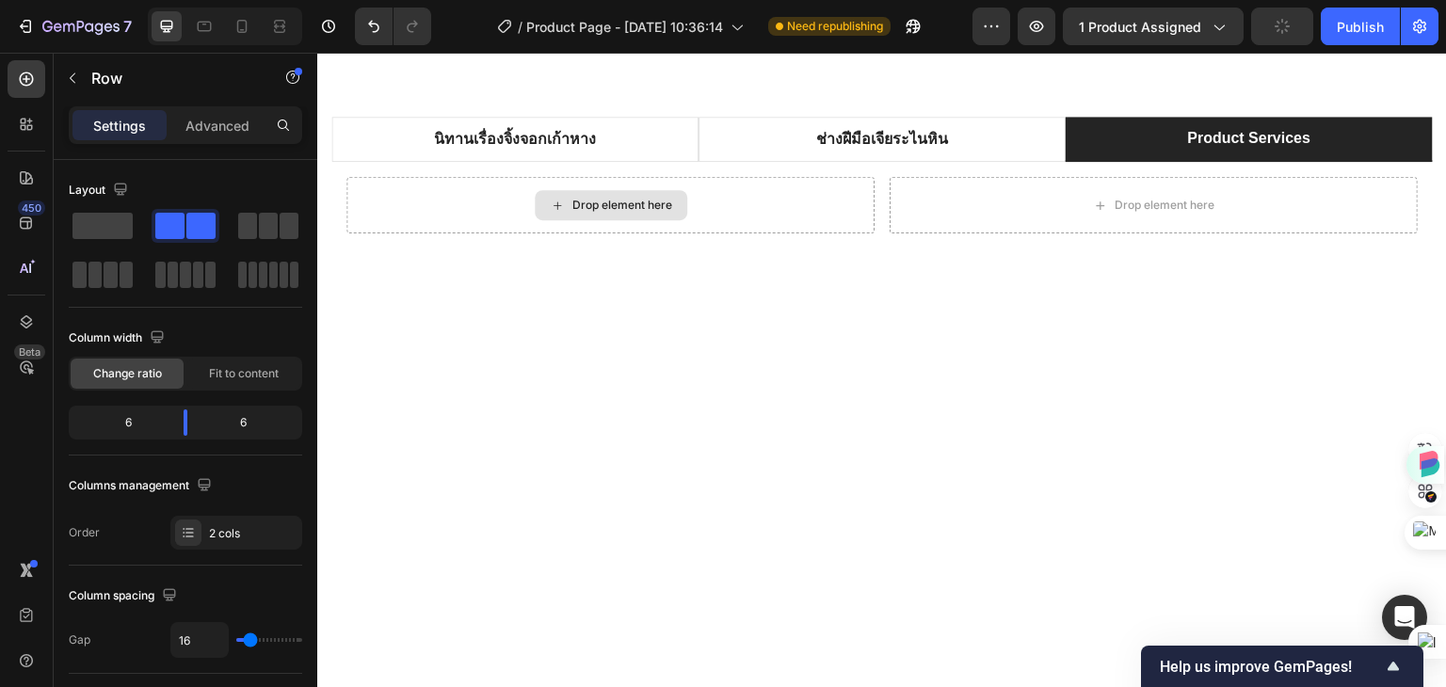
click at [613, 208] on div "Drop element here" at bounding box center [622, 205] width 100 height 15
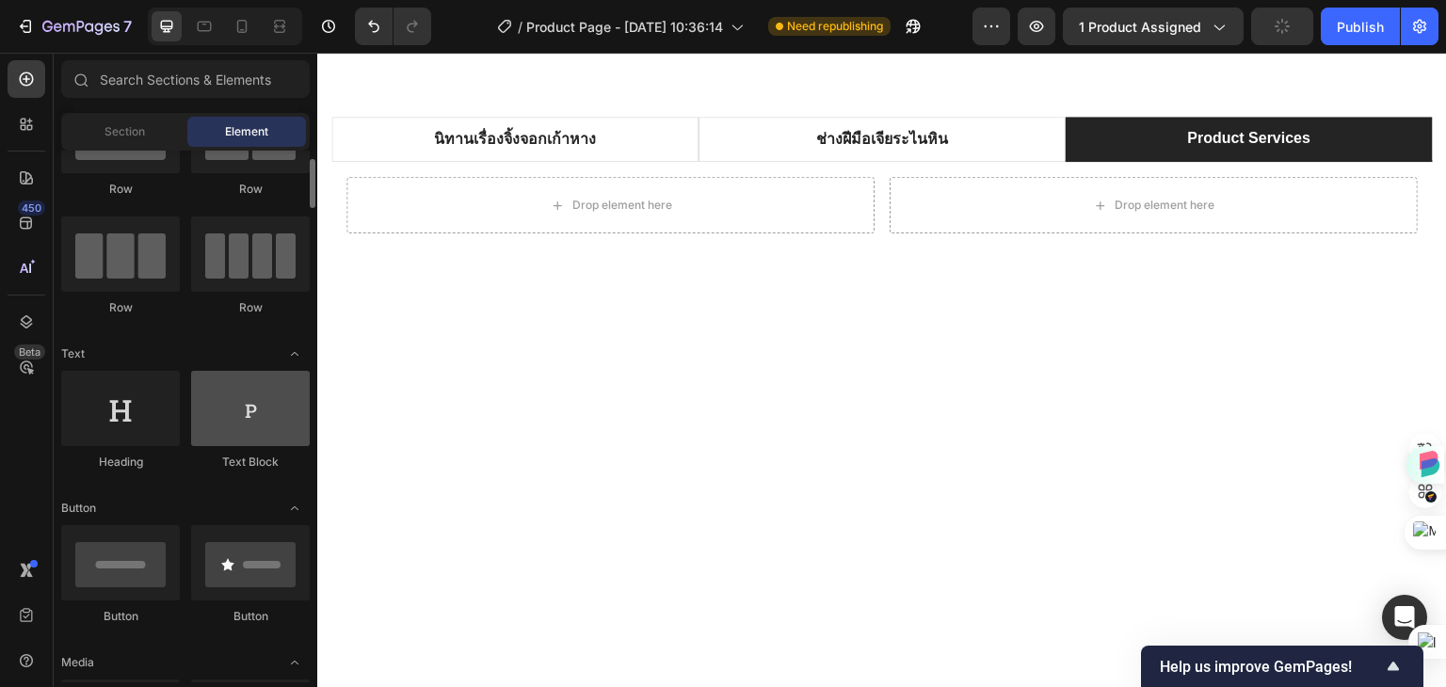
scroll to position [188, 0]
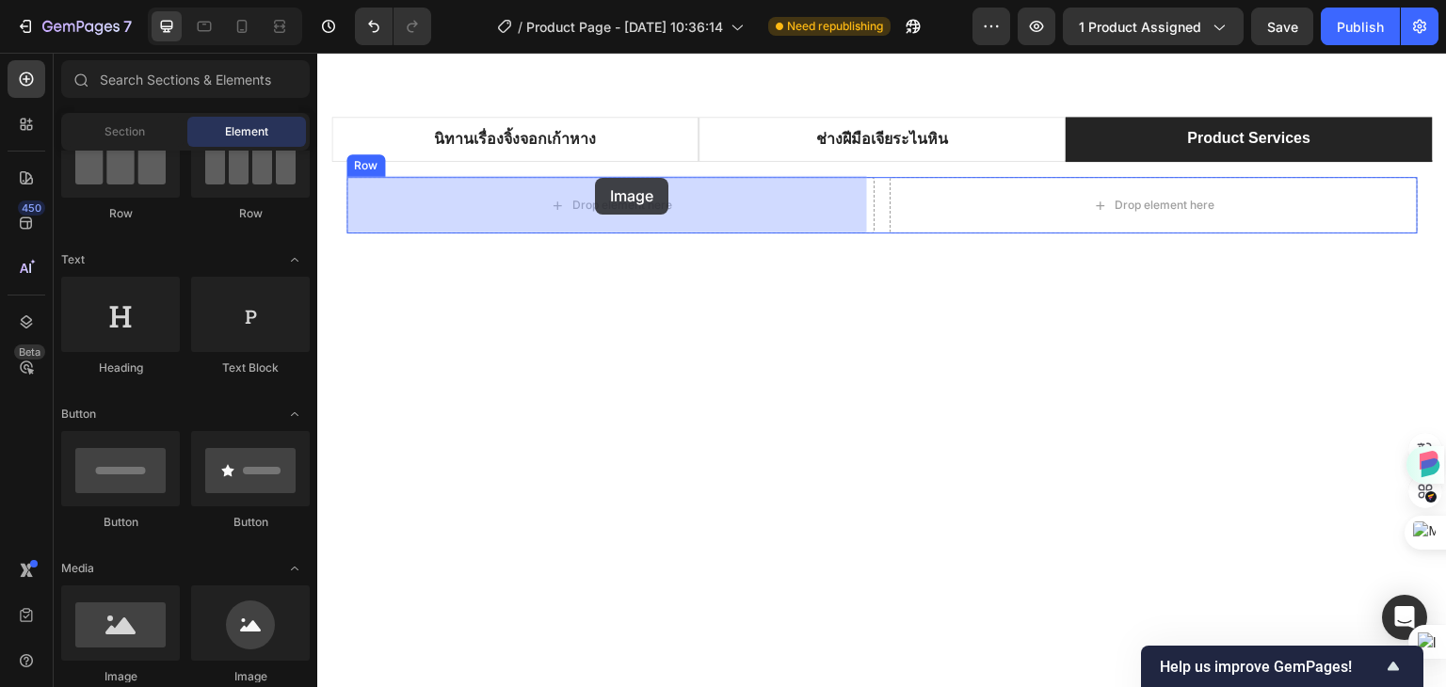
drag, startPoint x: 357, startPoint y: 285, endPoint x: 595, endPoint y: 178, distance: 261.2
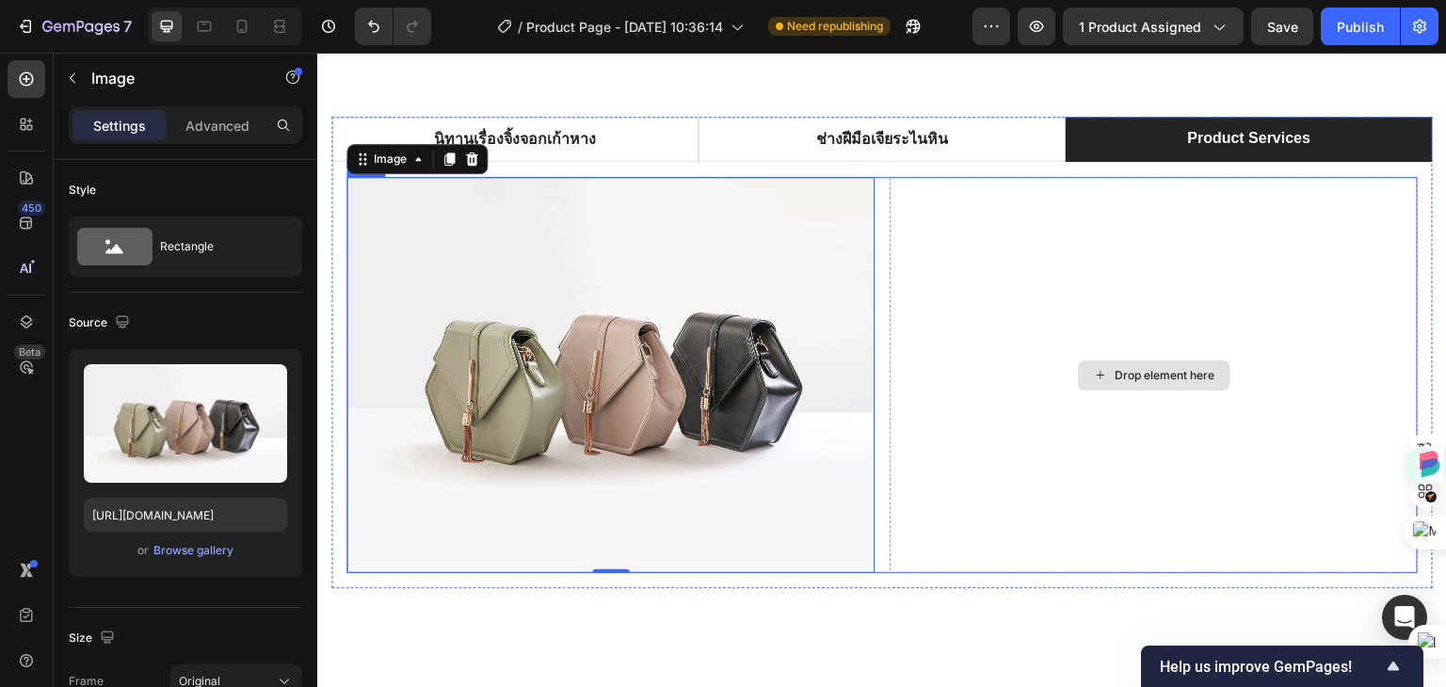
click at [1138, 368] on div "Drop element here" at bounding box center [1166, 375] width 100 height 15
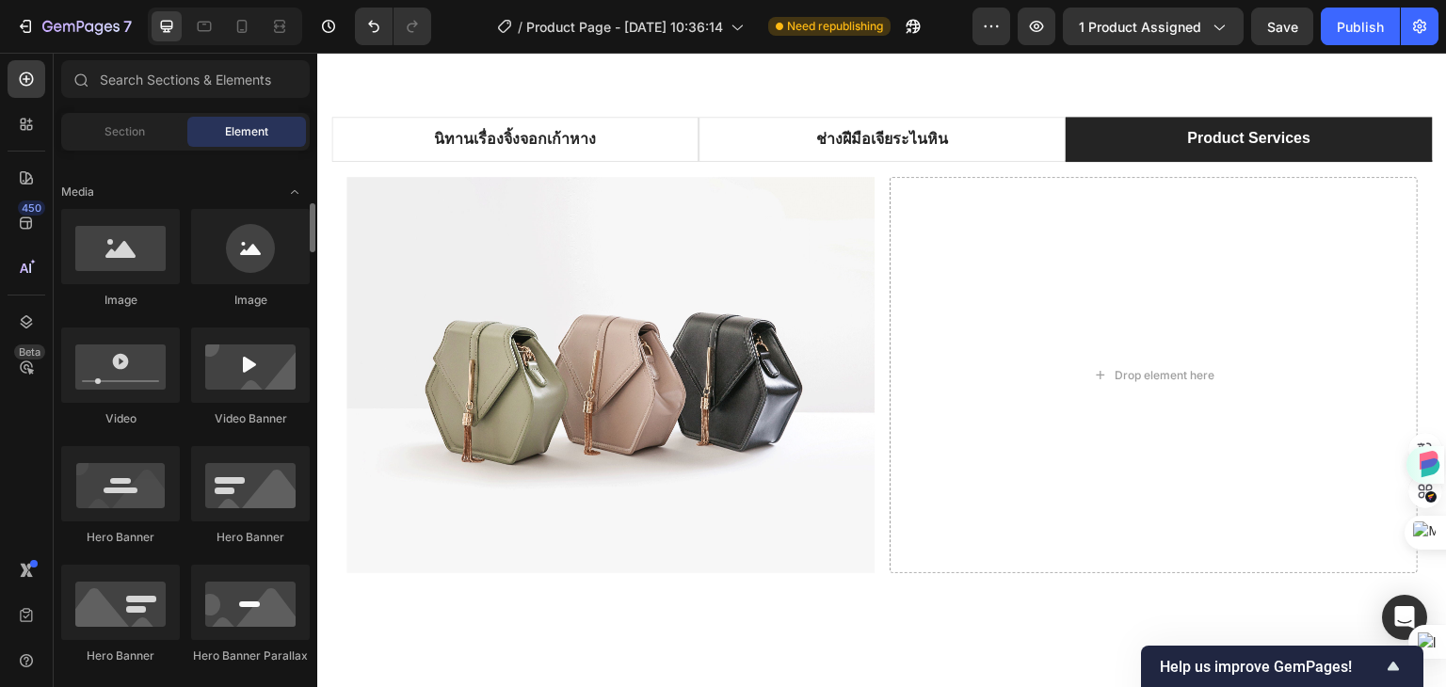
scroll to position [94, 0]
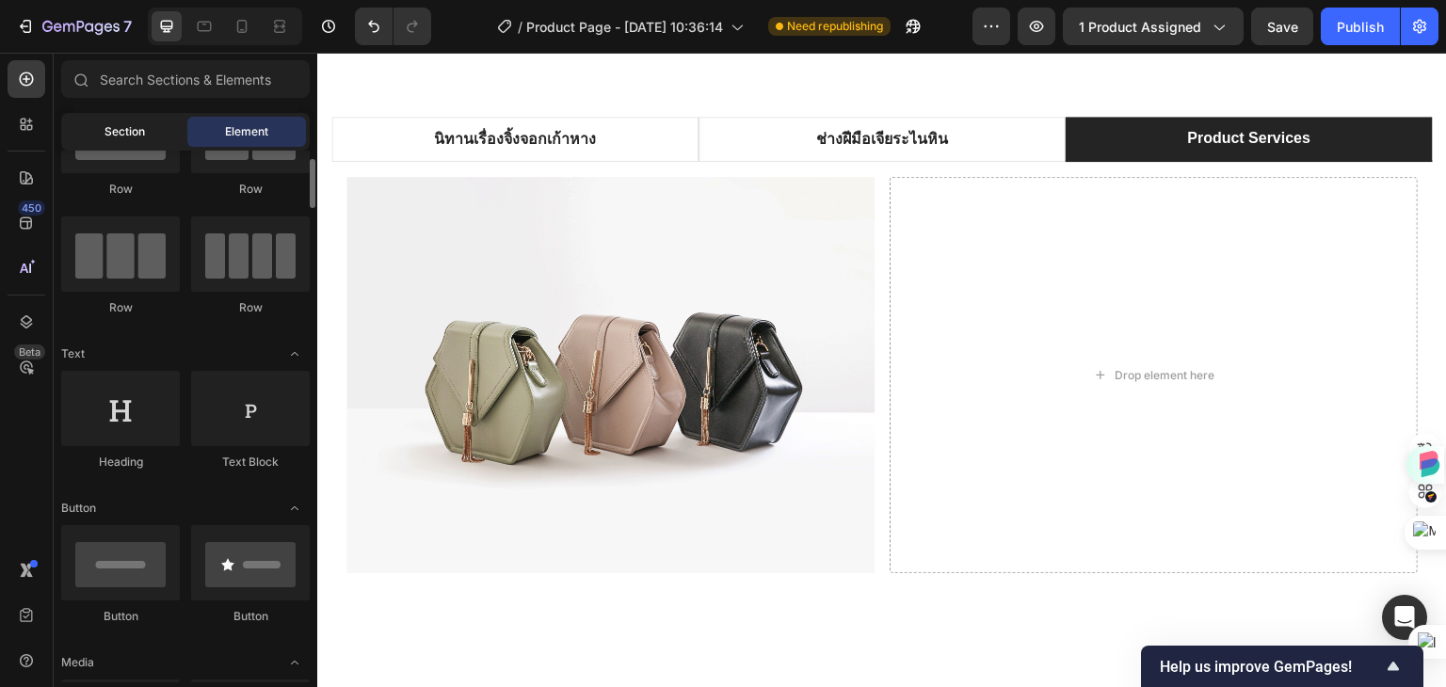
click at [130, 137] on span "Section" at bounding box center [124, 131] width 40 height 17
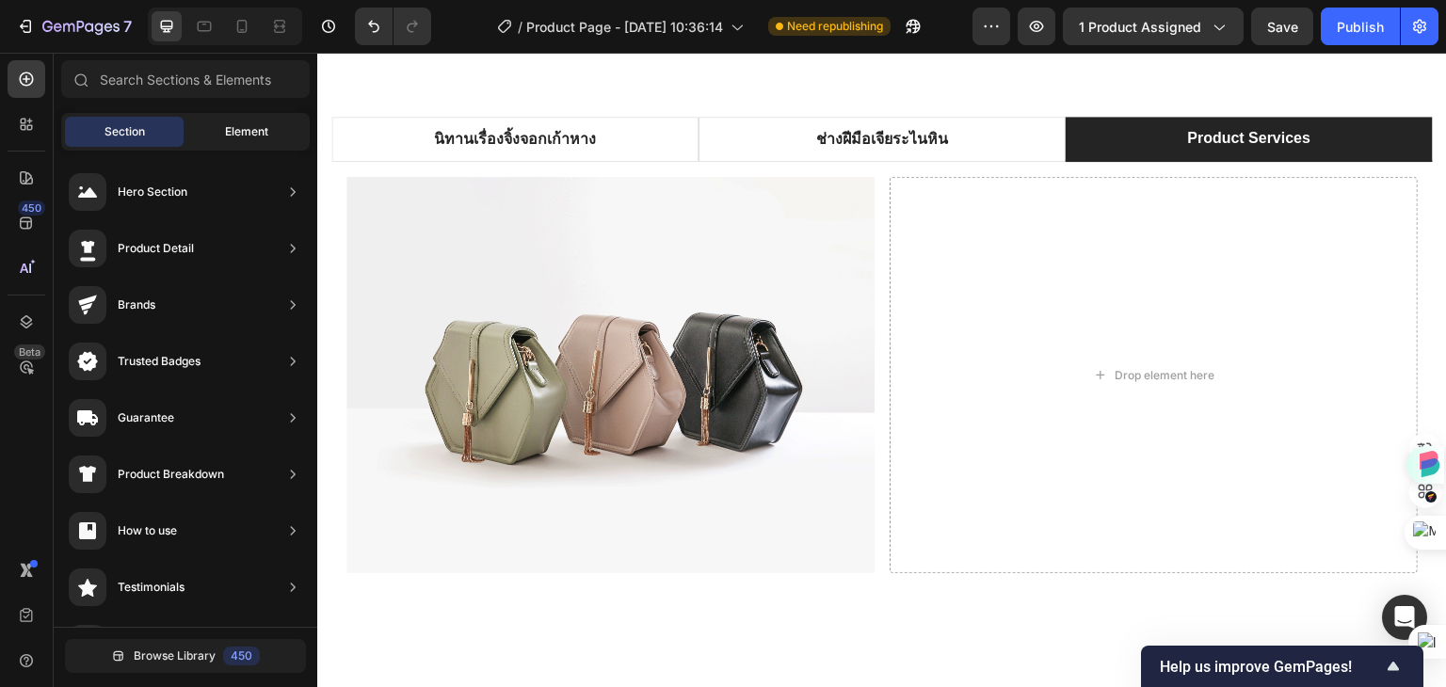
click at [218, 125] on div "Element" at bounding box center [246, 132] width 119 height 30
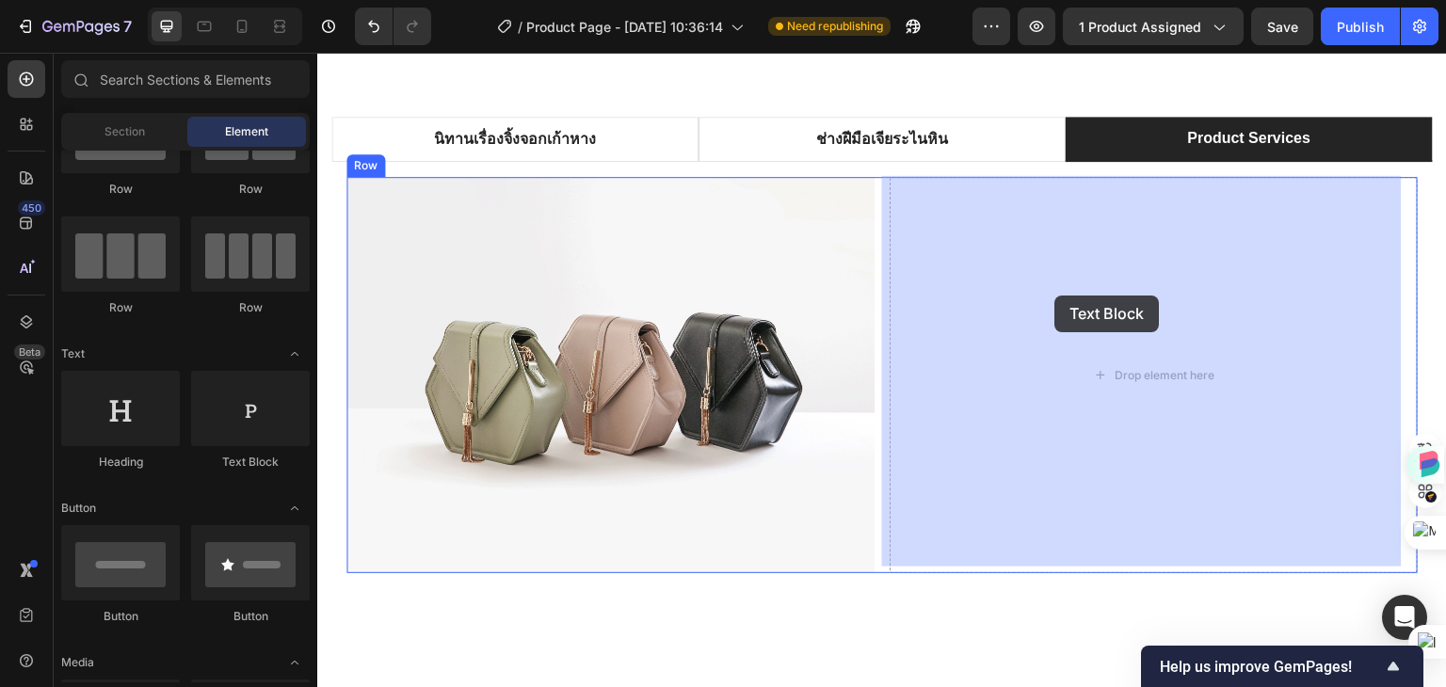
drag, startPoint x: 570, startPoint y: 478, endPoint x: 1055, endPoint y: 296, distance: 518.9
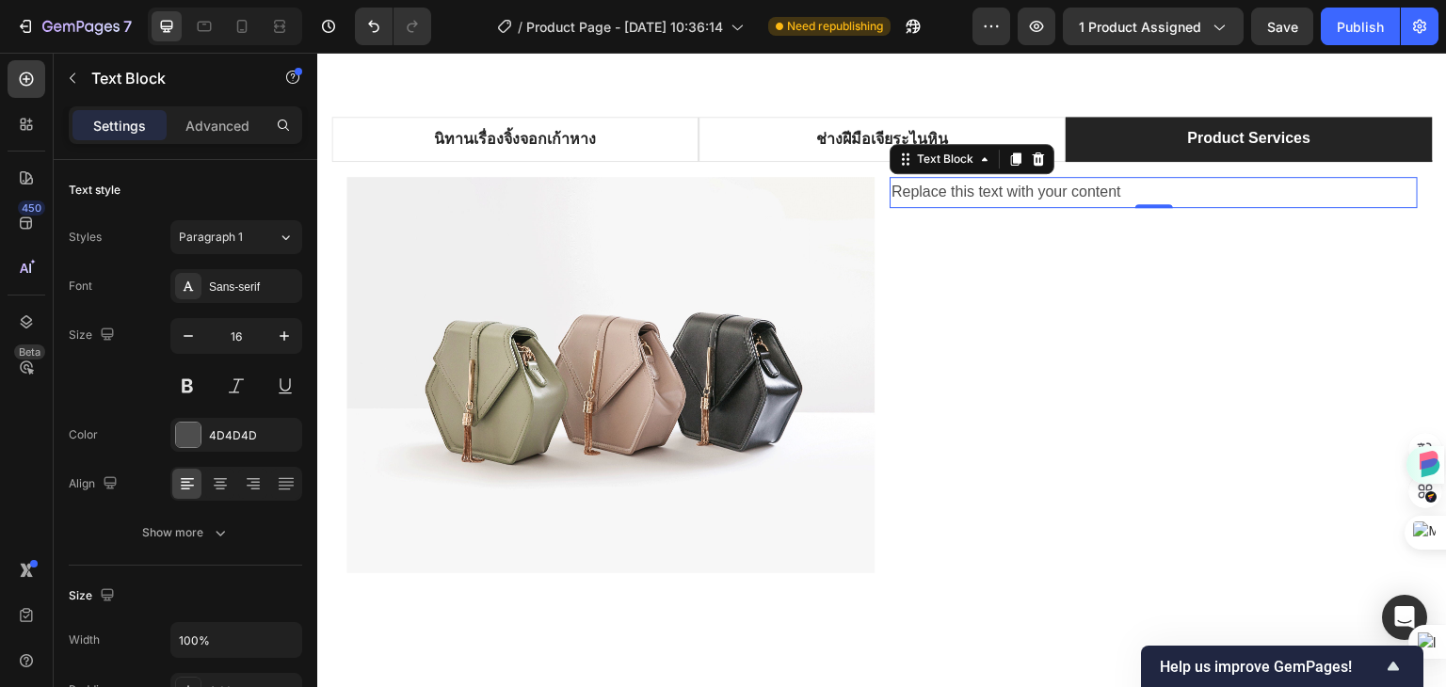
click at [1030, 186] on div "Replace this text with your content" at bounding box center [1154, 192] width 528 height 31
click at [1030, 186] on p "Replace this text with your content" at bounding box center [1153, 192] width 524 height 27
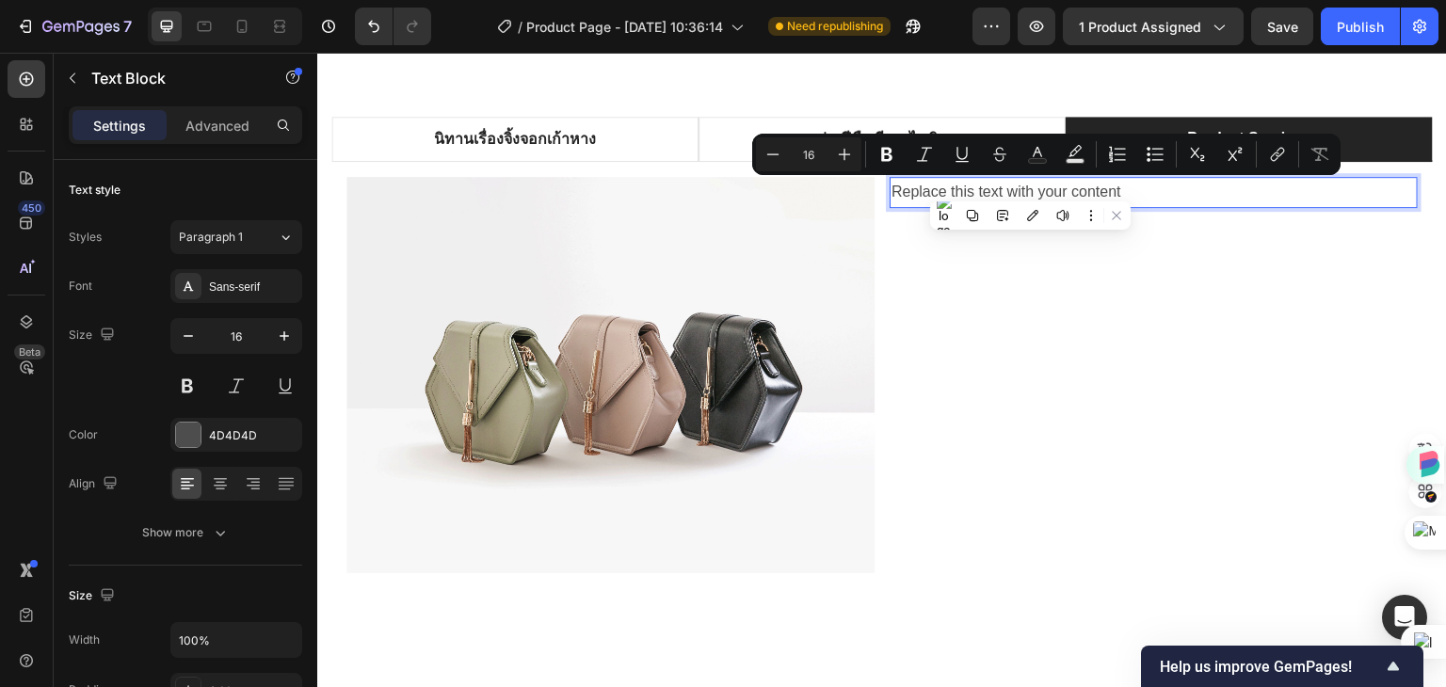
click at [1133, 193] on p "Replace this text with your content" at bounding box center [1153, 192] width 524 height 27
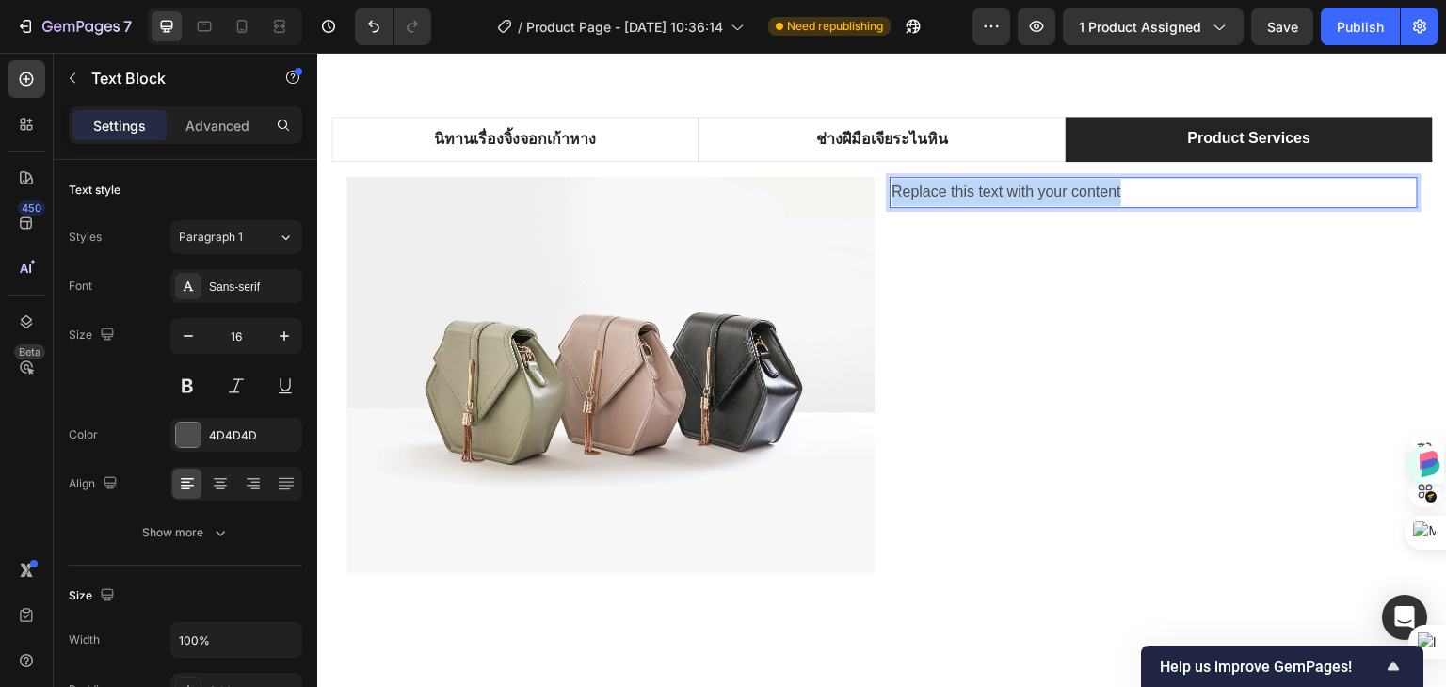
drag, startPoint x: 1143, startPoint y: 190, endPoint x: 886, endPoint y: 196, distance: 257.1
click at [891, 196] on p "Replace this text with your content" at bounding box center [1153, 192] width 524 height 27
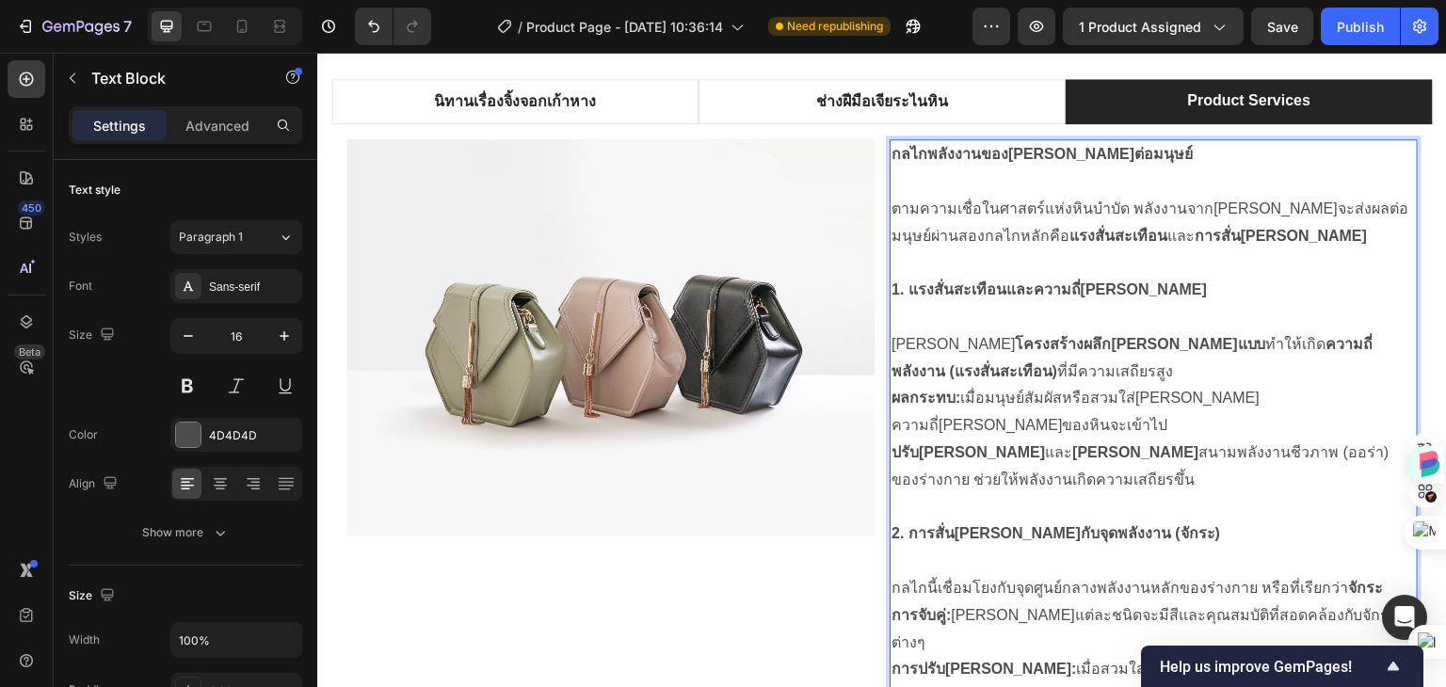
scroll to position [1164, 0]
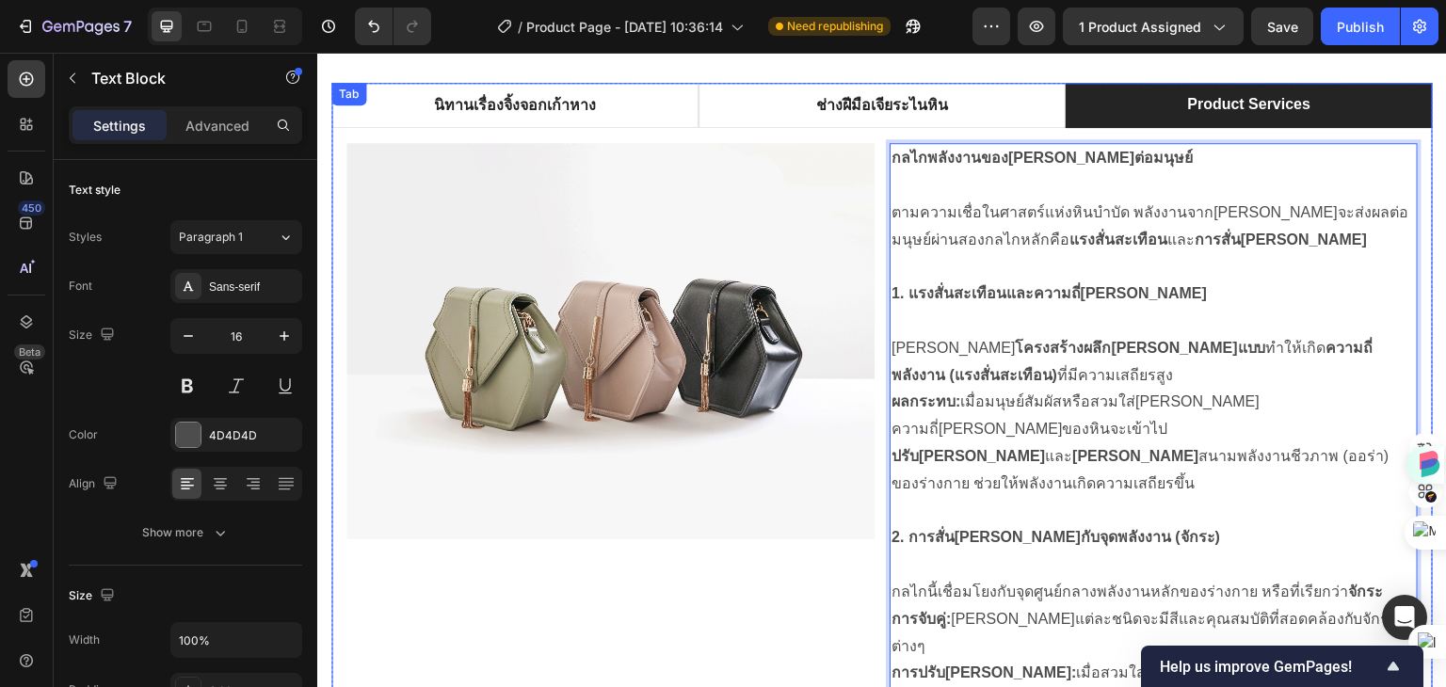
click at [1259, 109] on p "Product Services" at bounding box center [1249, 104] width 123 height 23
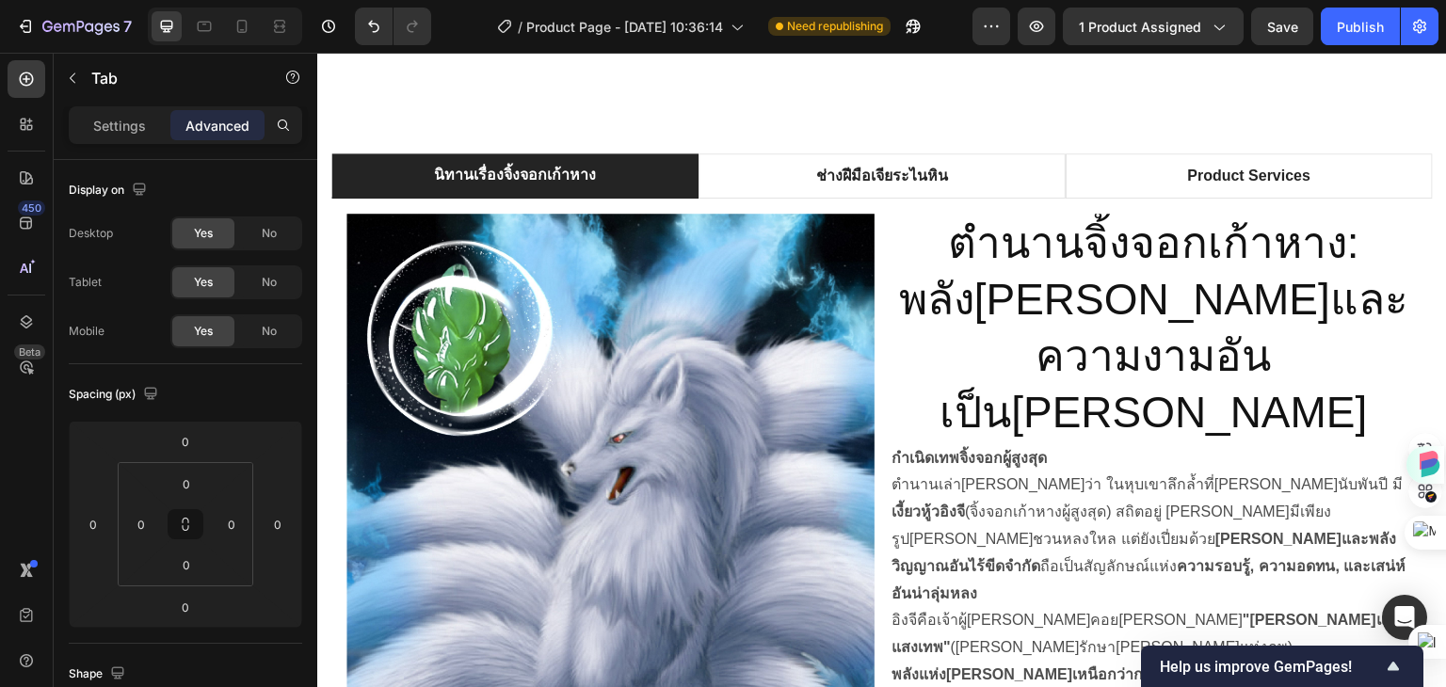
scroll to position [975, 0]
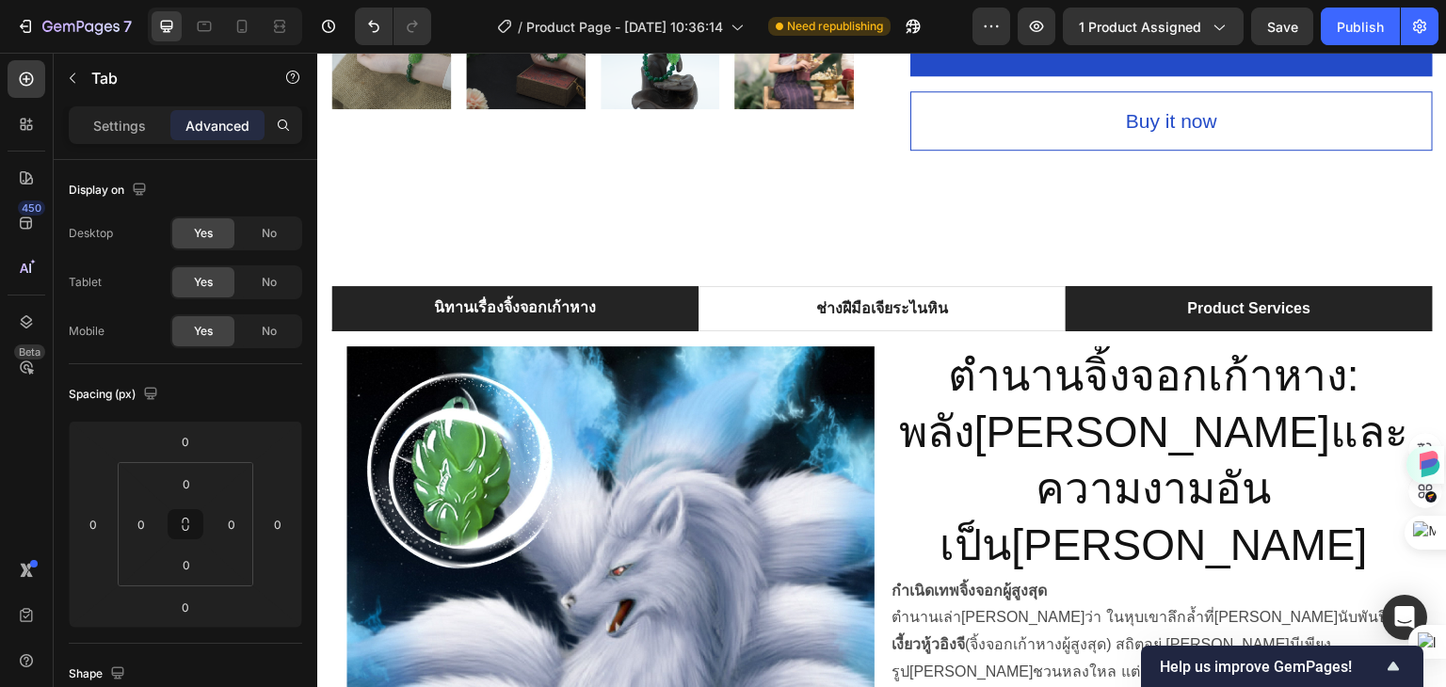
click at [1207, 297] on p "Product Services" at bounding box center [1249, 308] width 123 height 23
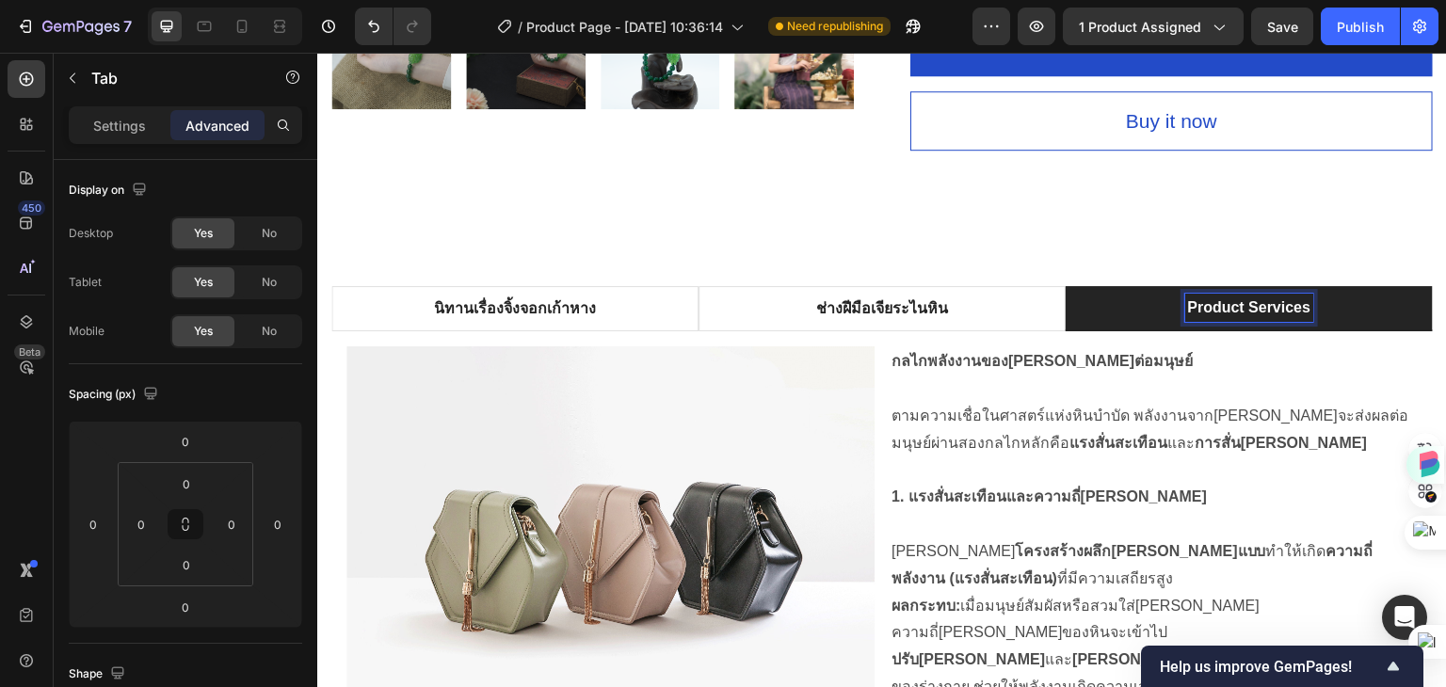
scroll to position [974, 0]
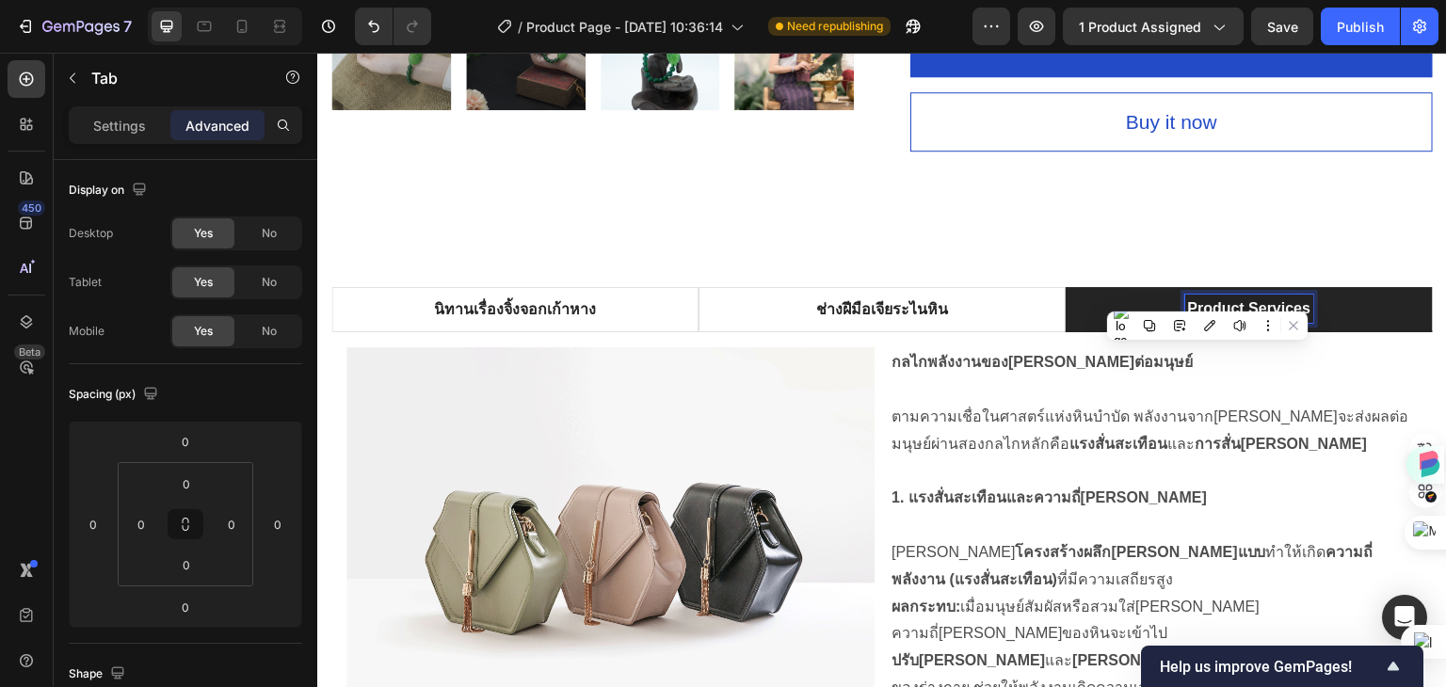
click at [1285, 297] on p "Product Services" at bounding box center [1249, 308] width 123 height 23
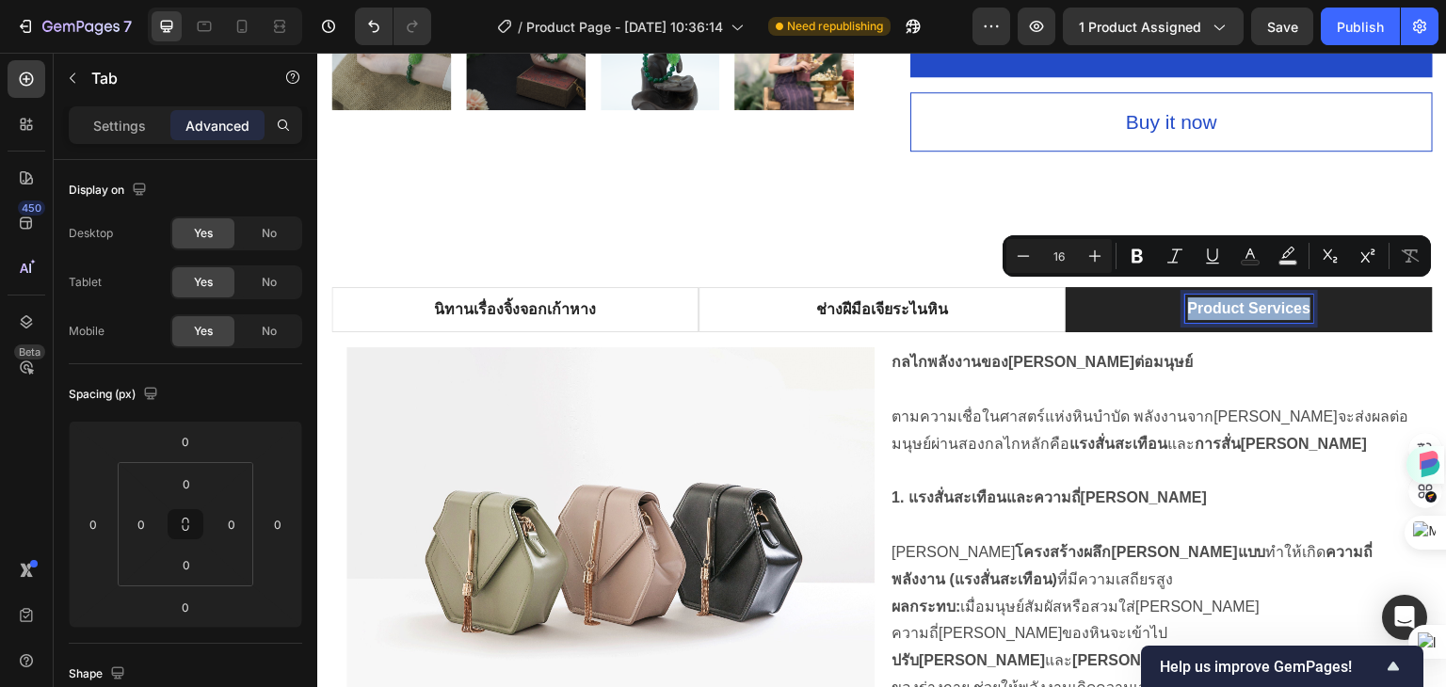
drag, startPoint x: 1295, startPoint y: 296, endPoint x: 1175, endPoint y: 297, distance: 120.5
click at [1188, 297] on p "Product Services" at bounding box center [1249, 308] width 123 height 23
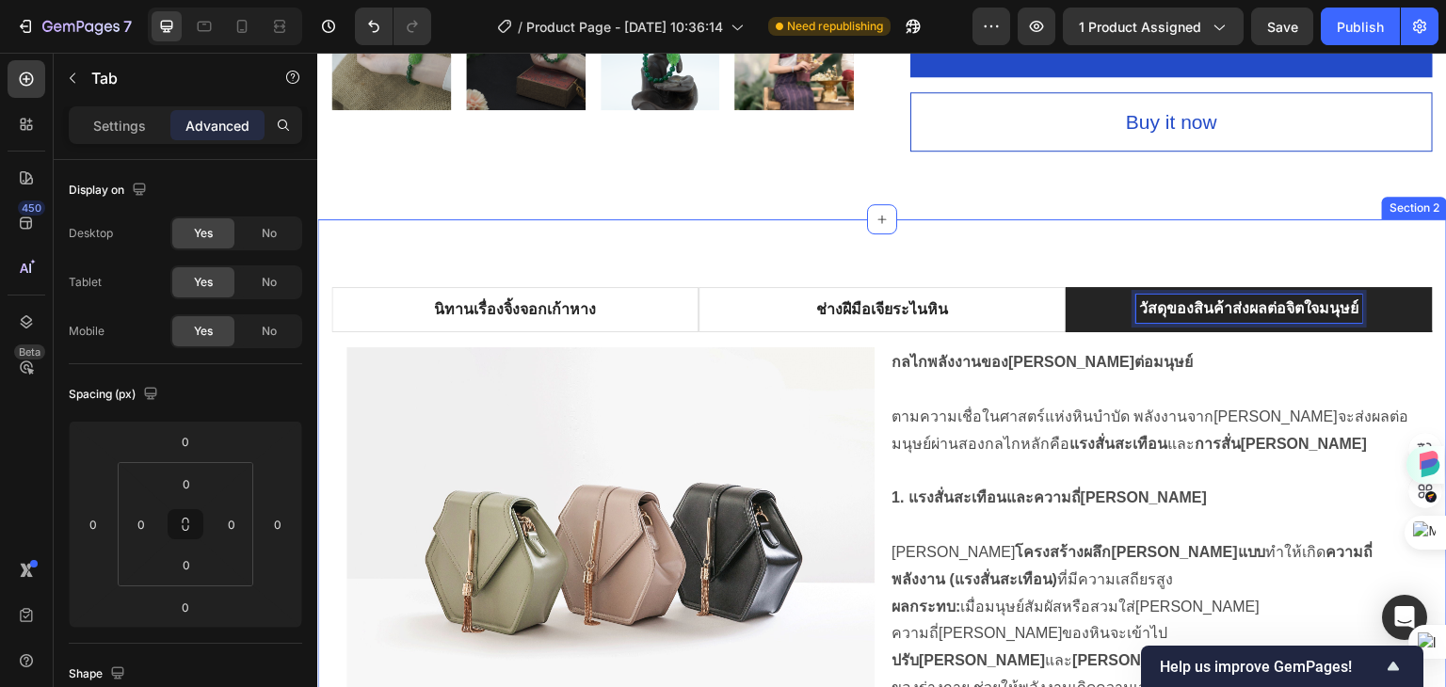
click at [1066, 219] on div "นิทานเรื่องจิ้งจอกเก้าหาง ช่างฝีมือเจียระไนหิน วัสดุของสินค้าส่งผลต่อจิตใจมนุษย…" at bounding box center [882, 679] width 1130 height 920
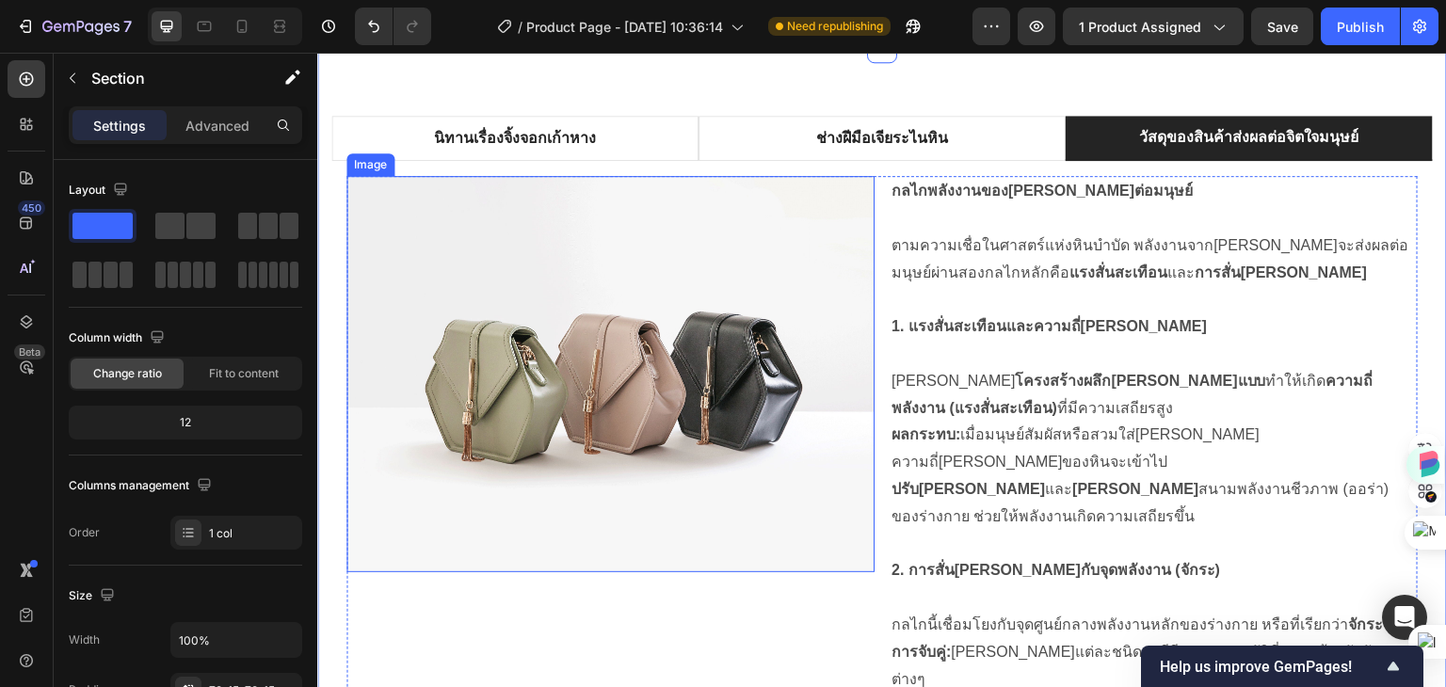
scroll to position [1163, 0]
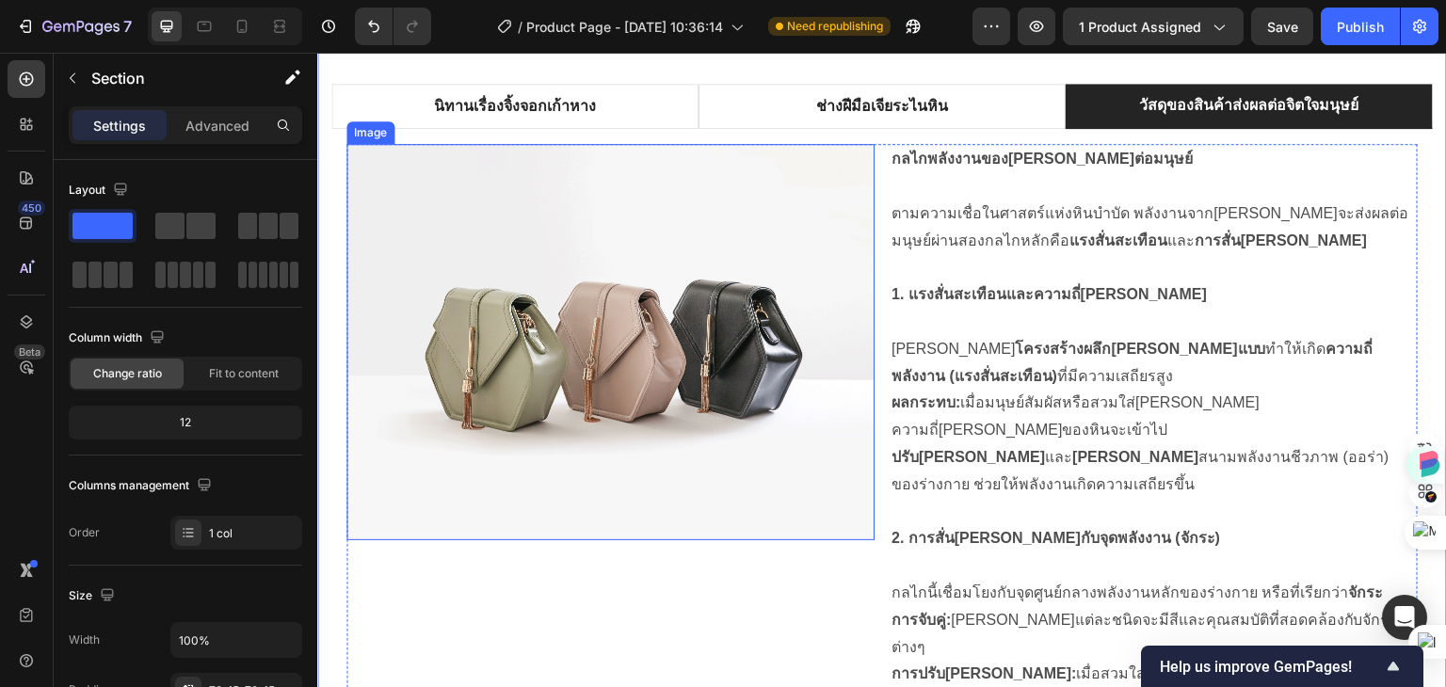
click at [596, 299] on img at bounding box center [610, 342] width 528 height 396
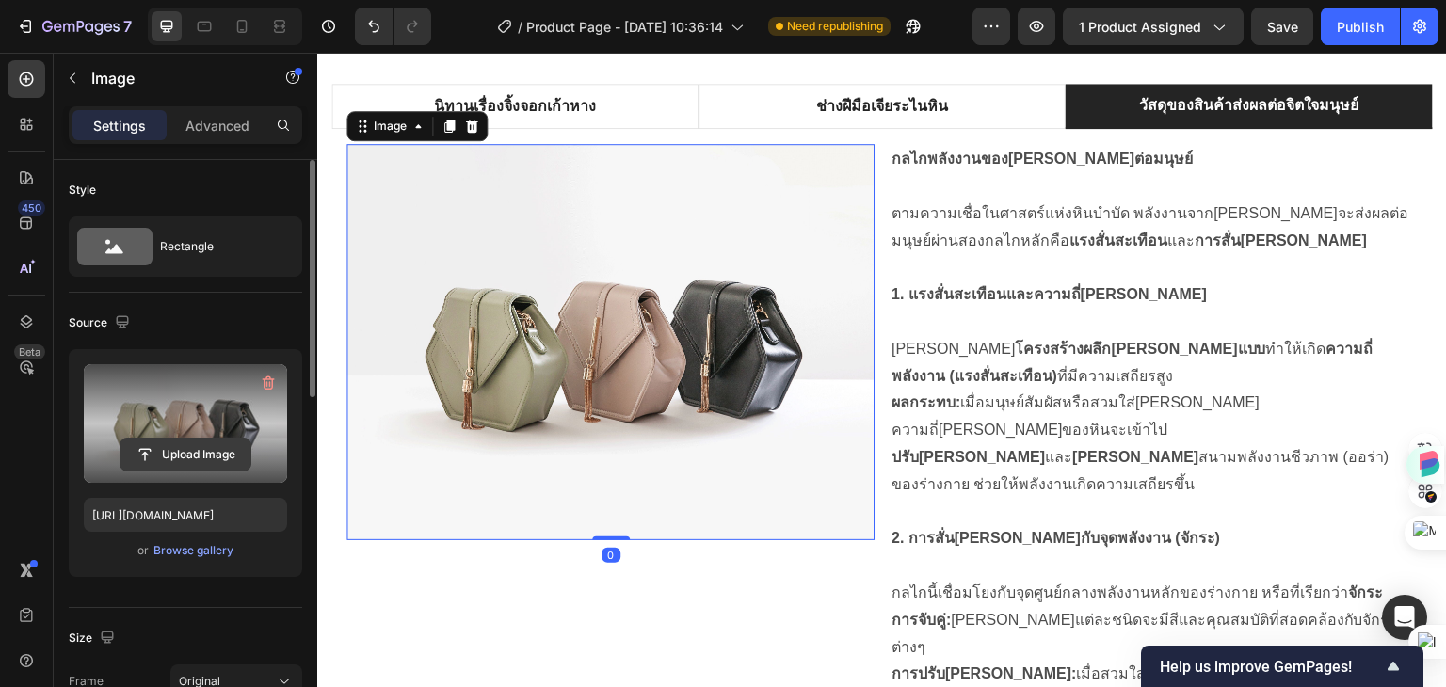
click at [188, 460] on input "file" at bounding box center [185, 455] width 130 height 32
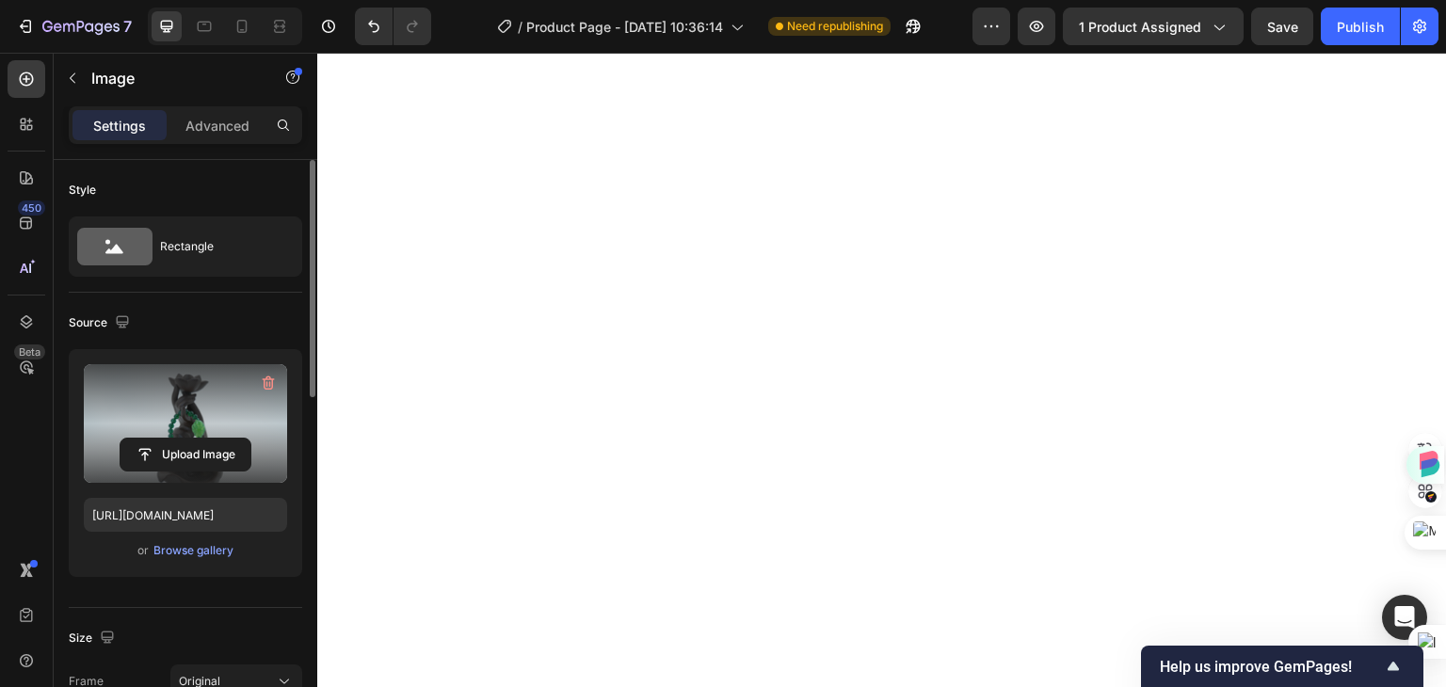
type input "https://cdn.shopify.com/s/files/1/0960/0909/3413/files/gempages_585921837259555…"
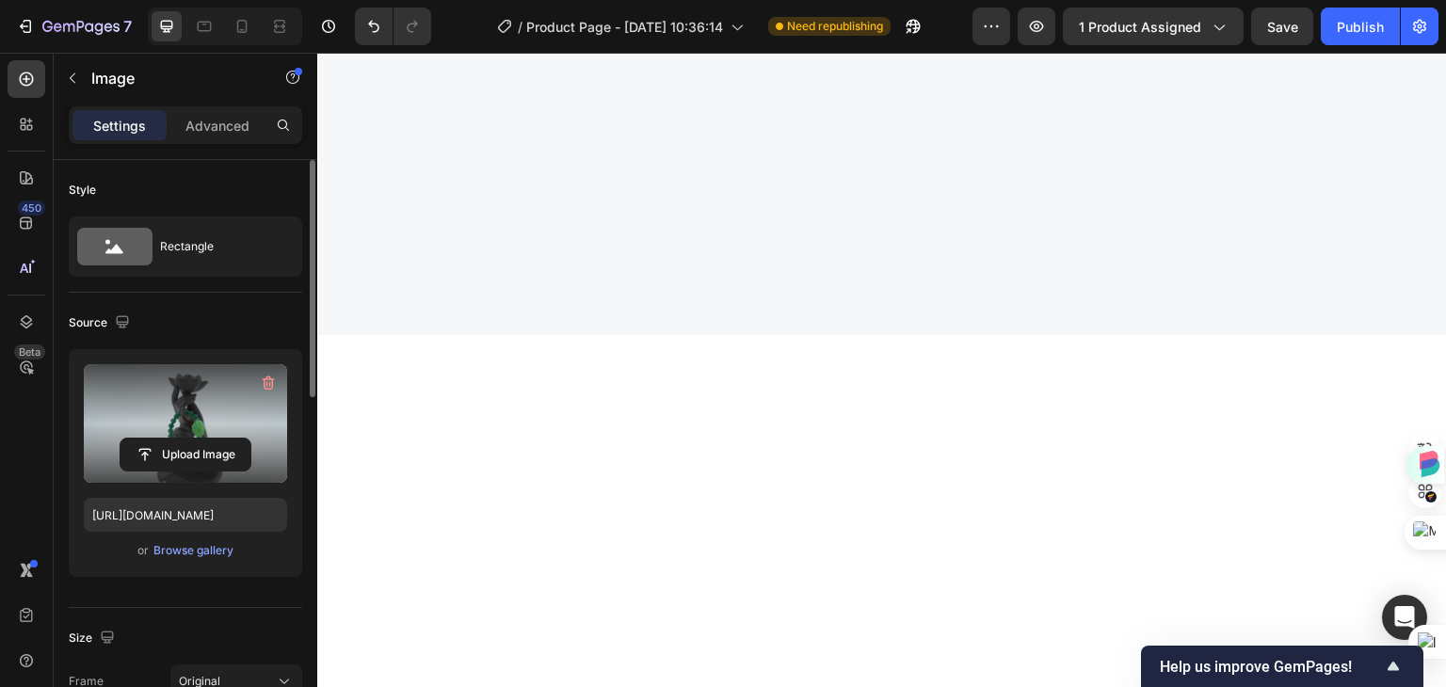
scroll to position [2918, 0]
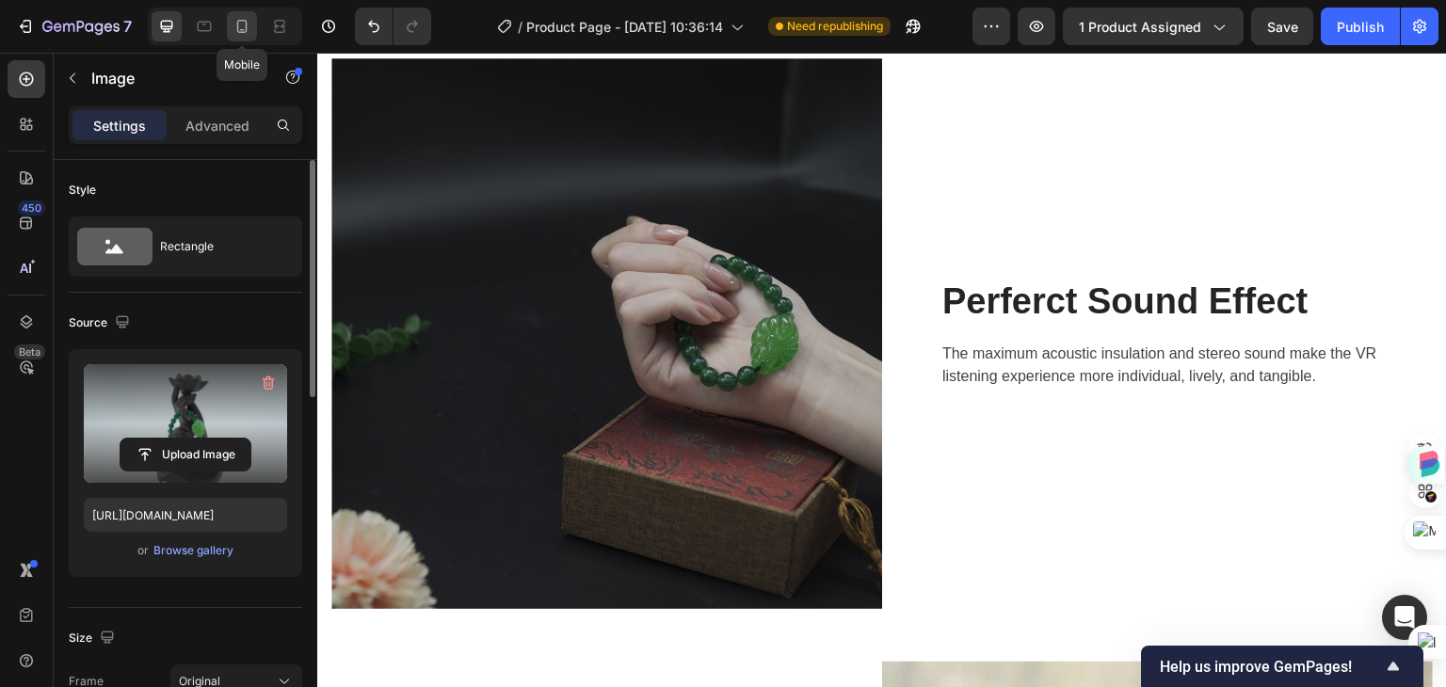
click at [238, 27] on icon at bounding box center [242, 26] width 19 height 19
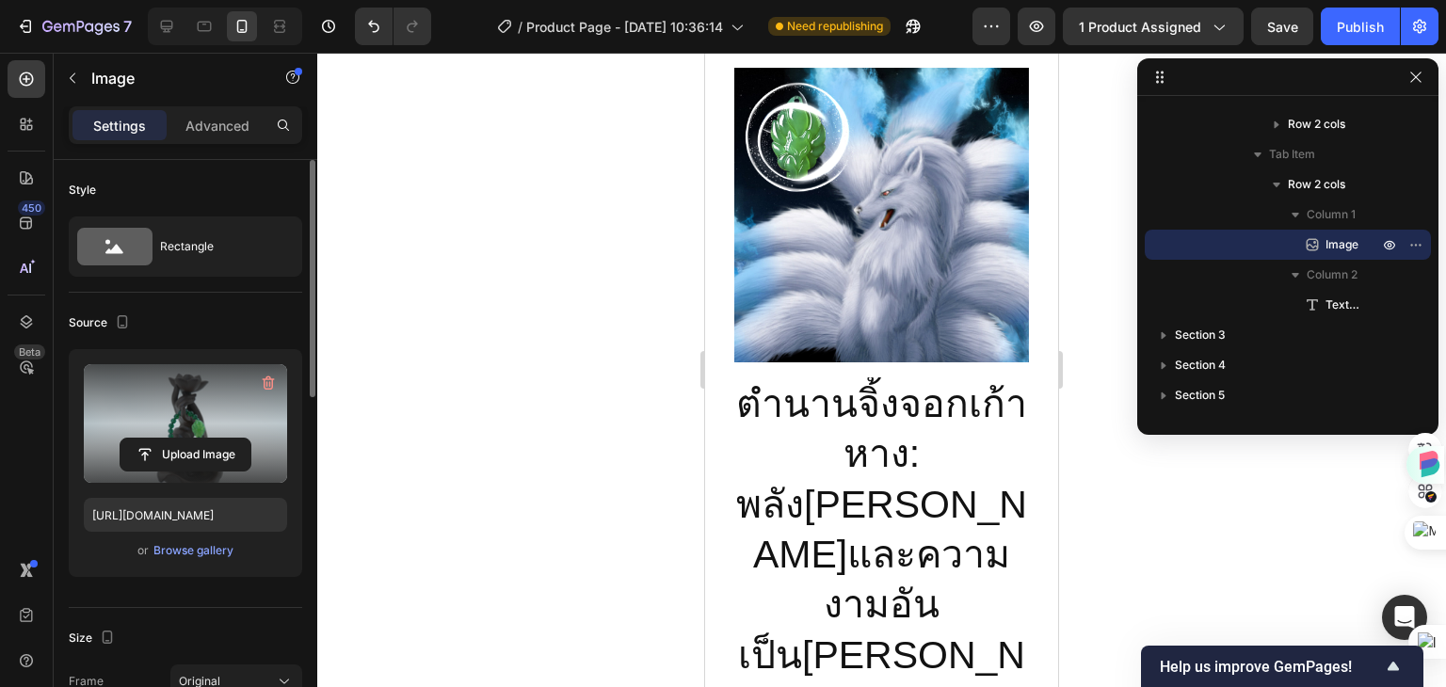
scroll to position [1224, 0]
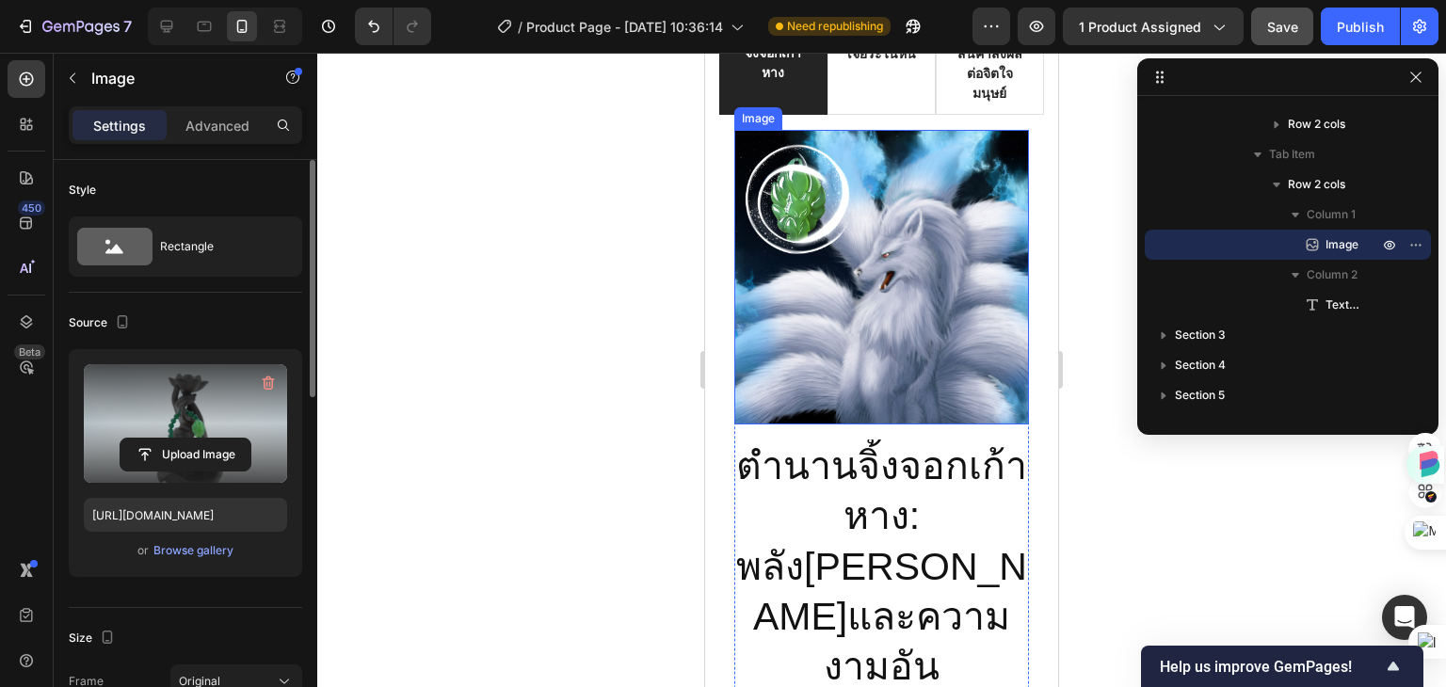
click at [1284, 26] on span "Save" at bounding box center [1282, 27] width 31 height 16
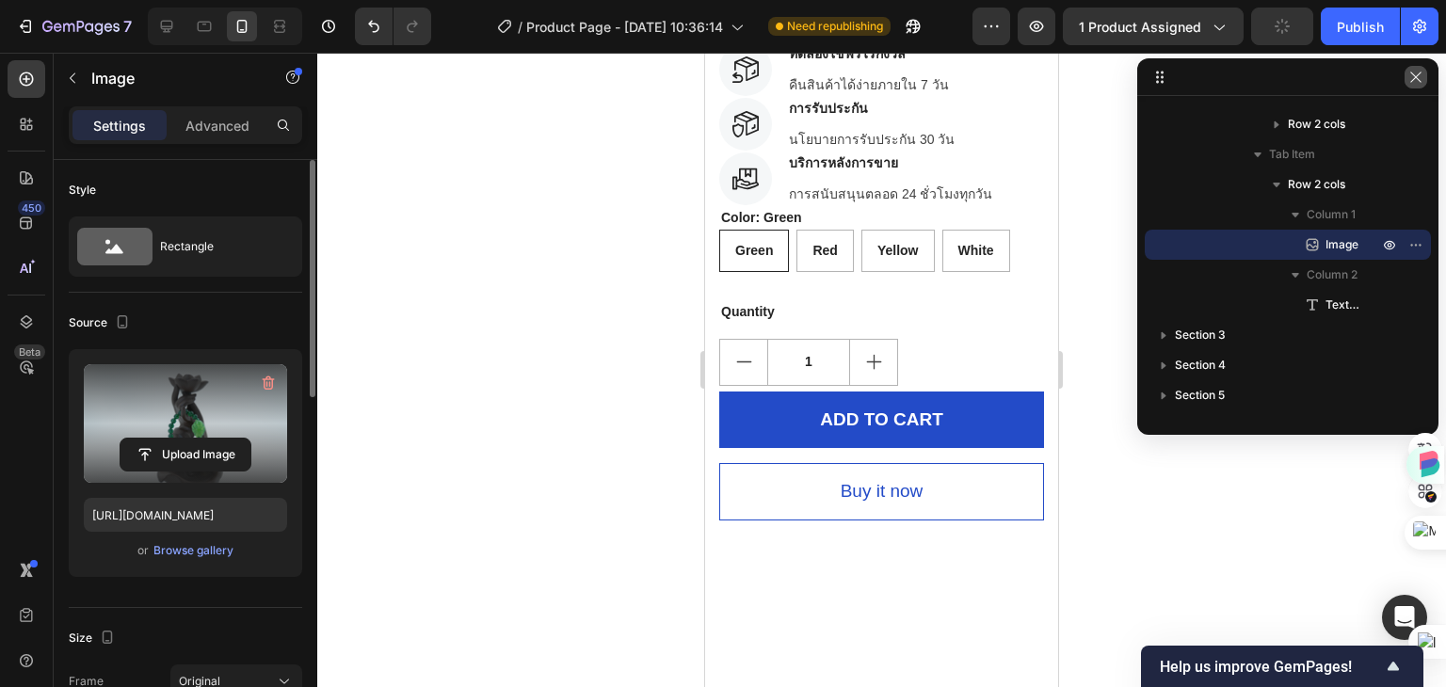
scroll to position [0, 0]
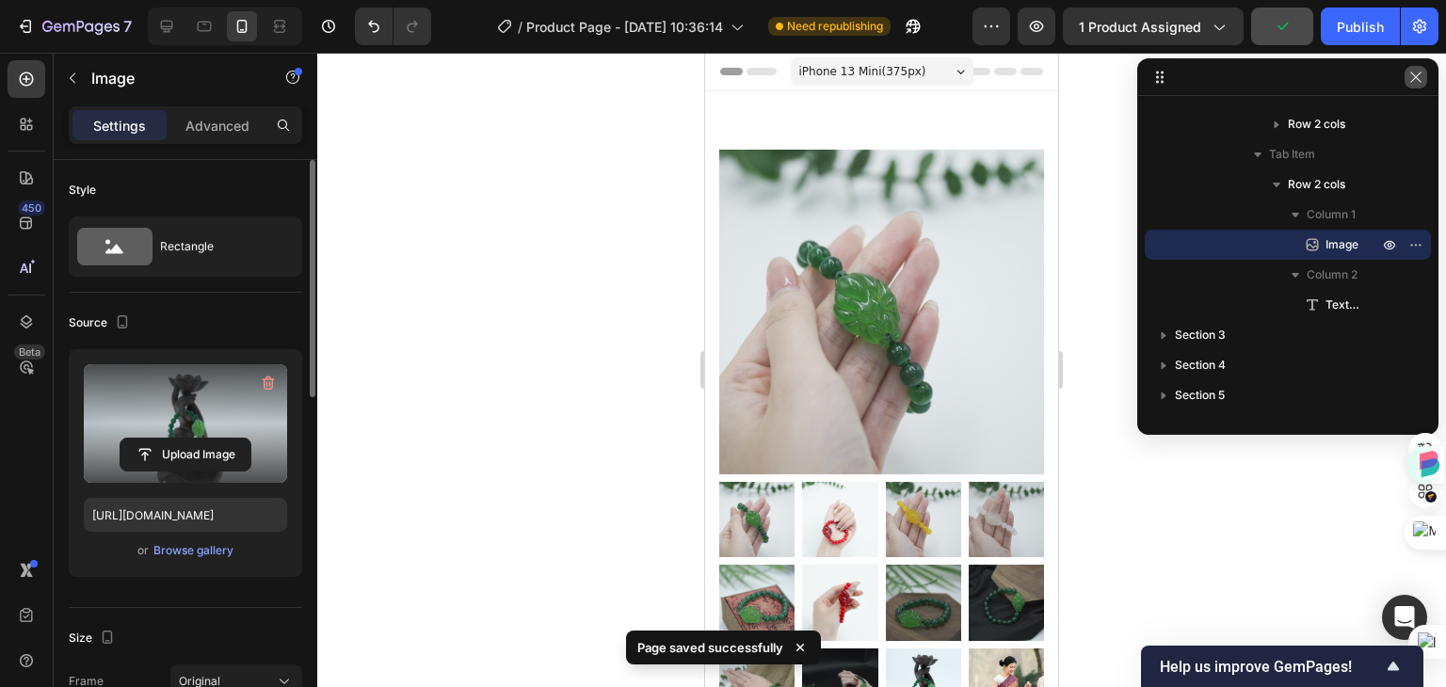
click at [1418, 78] on icon "button" at bounding box center [1415, 77] width 15 height 15
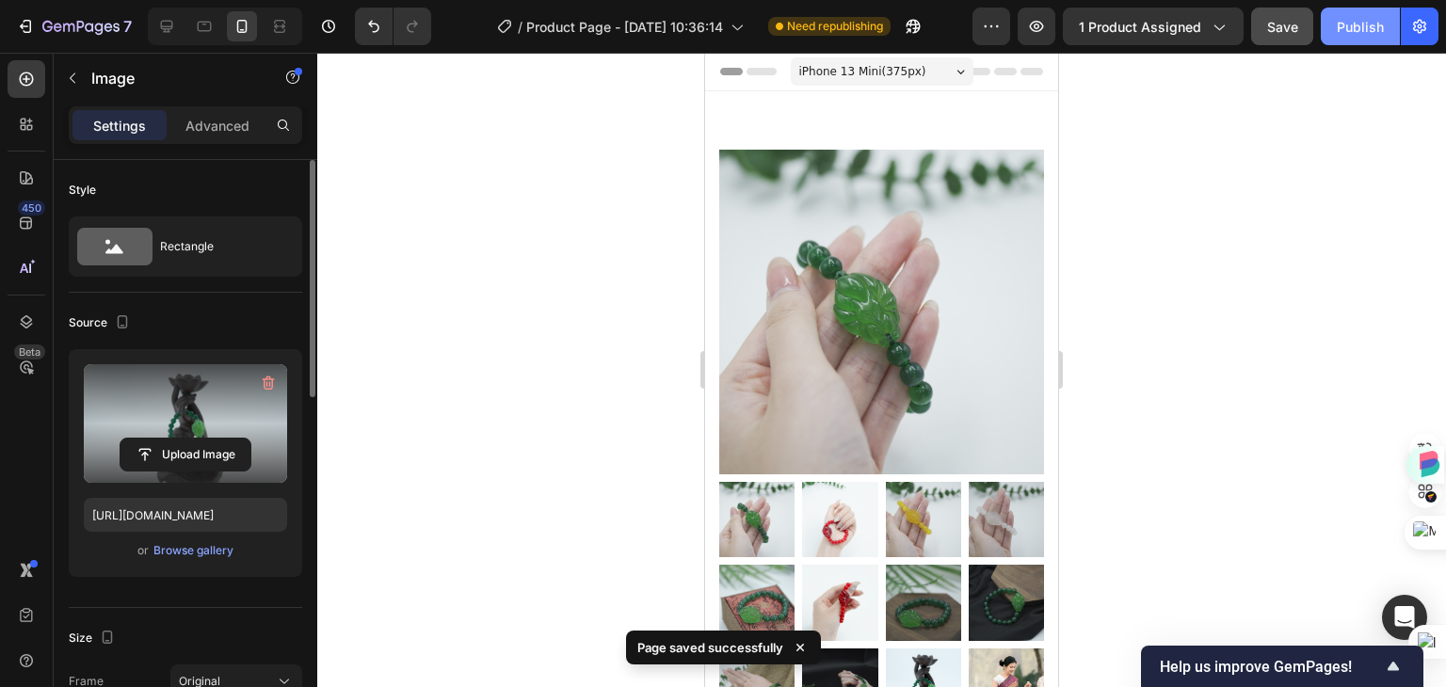
click at [1359, 28] on div "Publish" at bounding box center [1360, 27] width 47 height 20
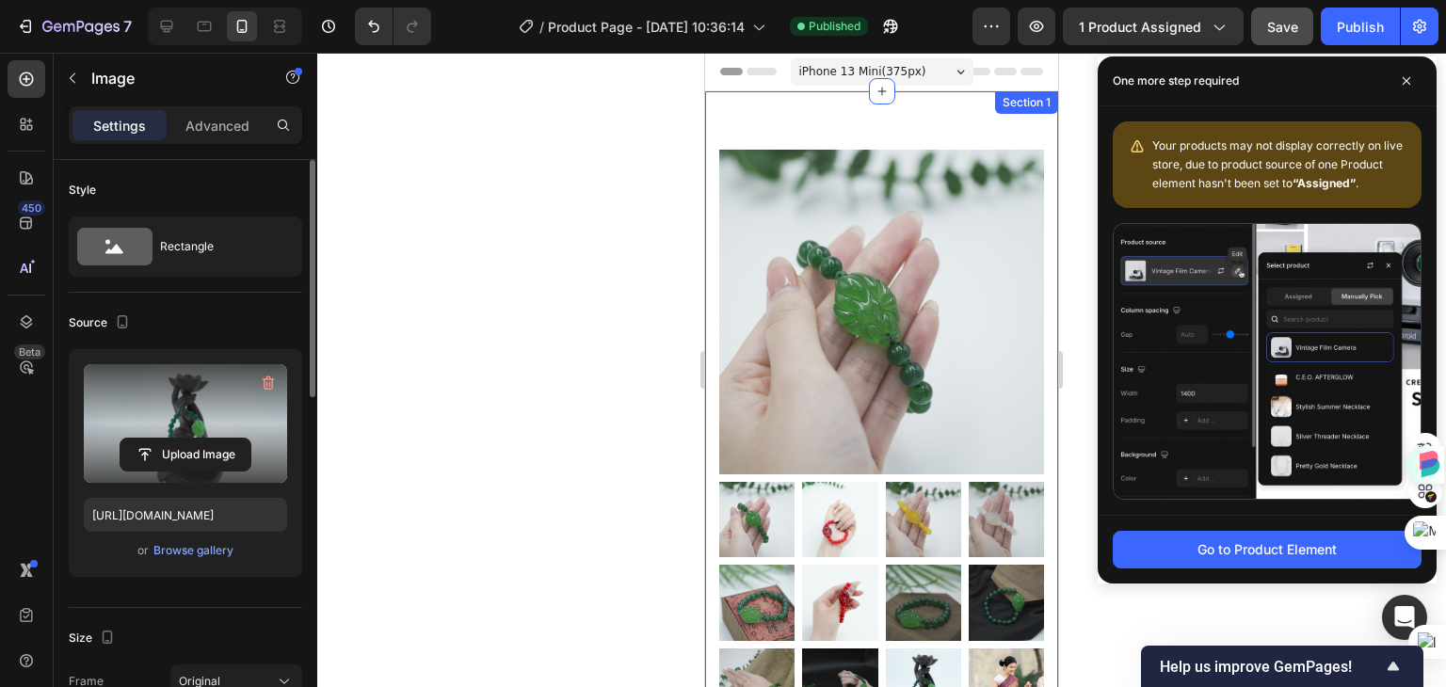
click at [932, 71] on div "iPhone 13 Mini ( 375 px)" at bounding box center [882, 71] width 183 height 28
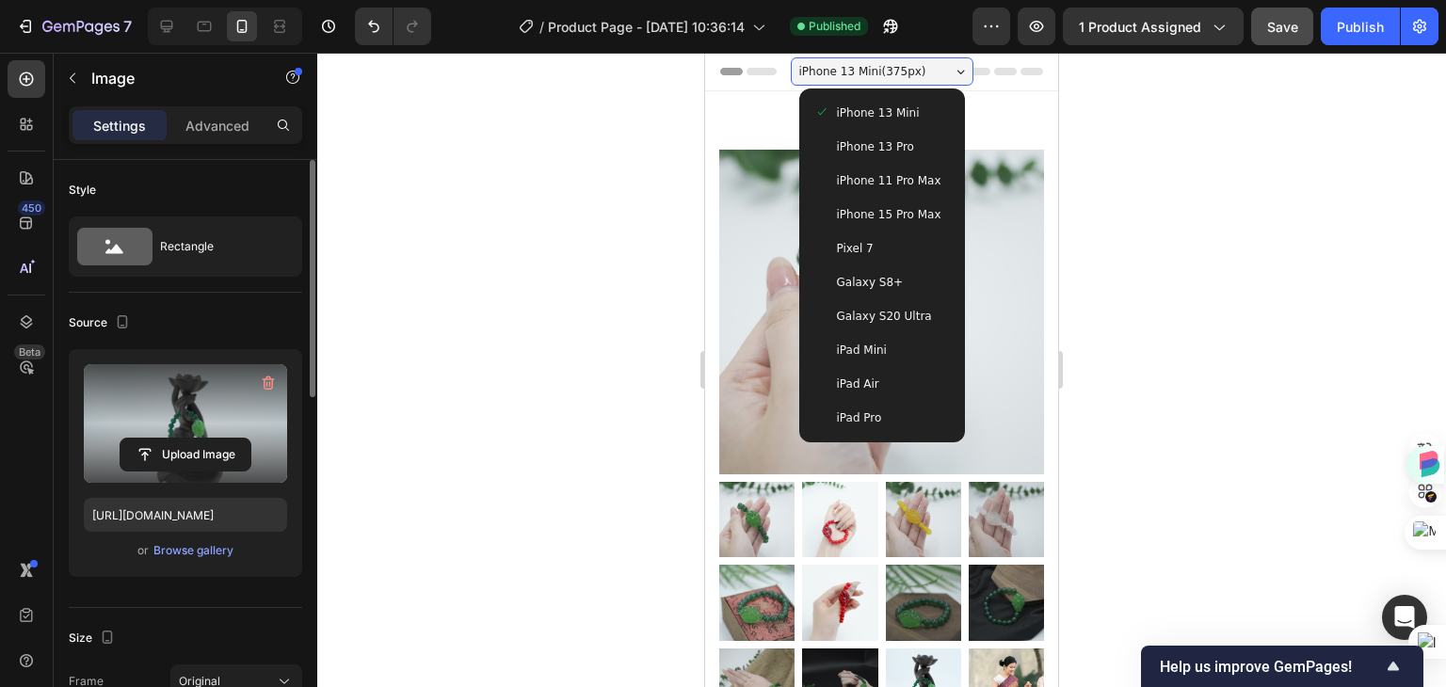
click at [846, 148] on span "iPhone 13 Pro" at bounding box center [875, 146] width 77 height 19
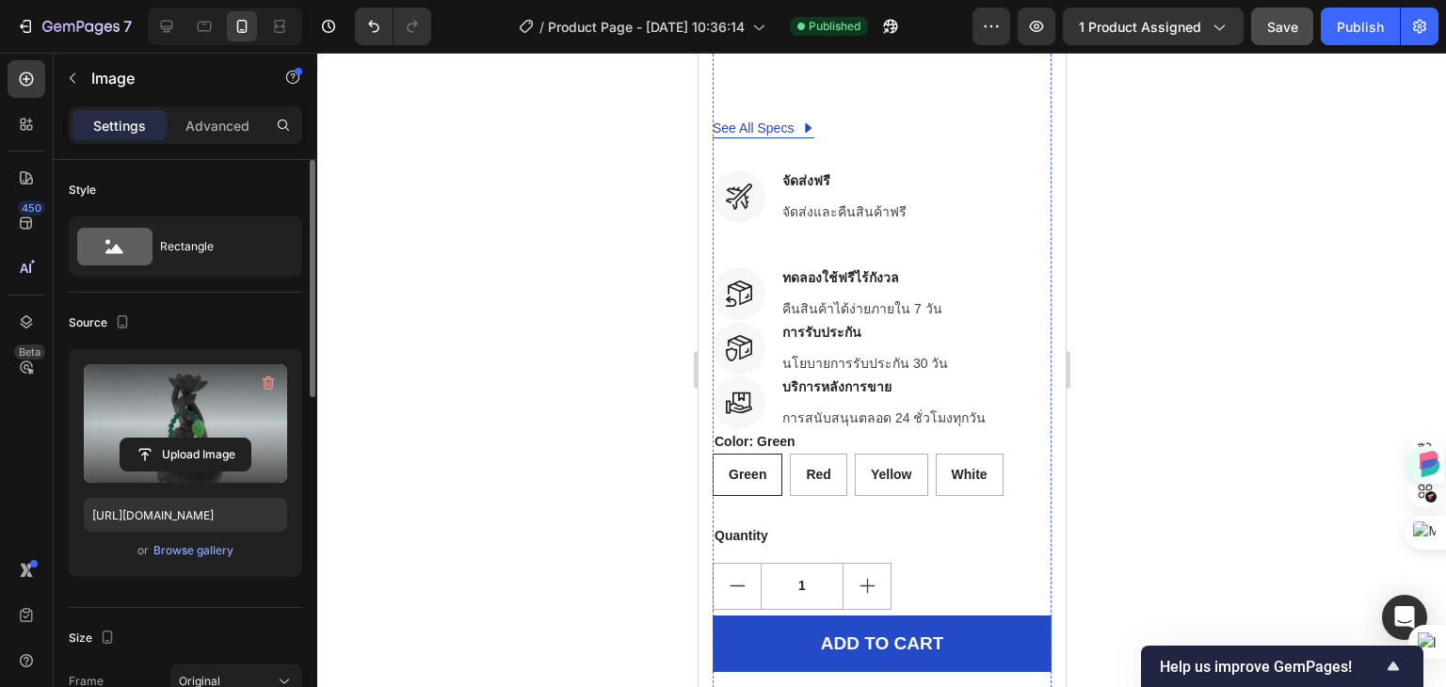
scroll to position [1036, 0]
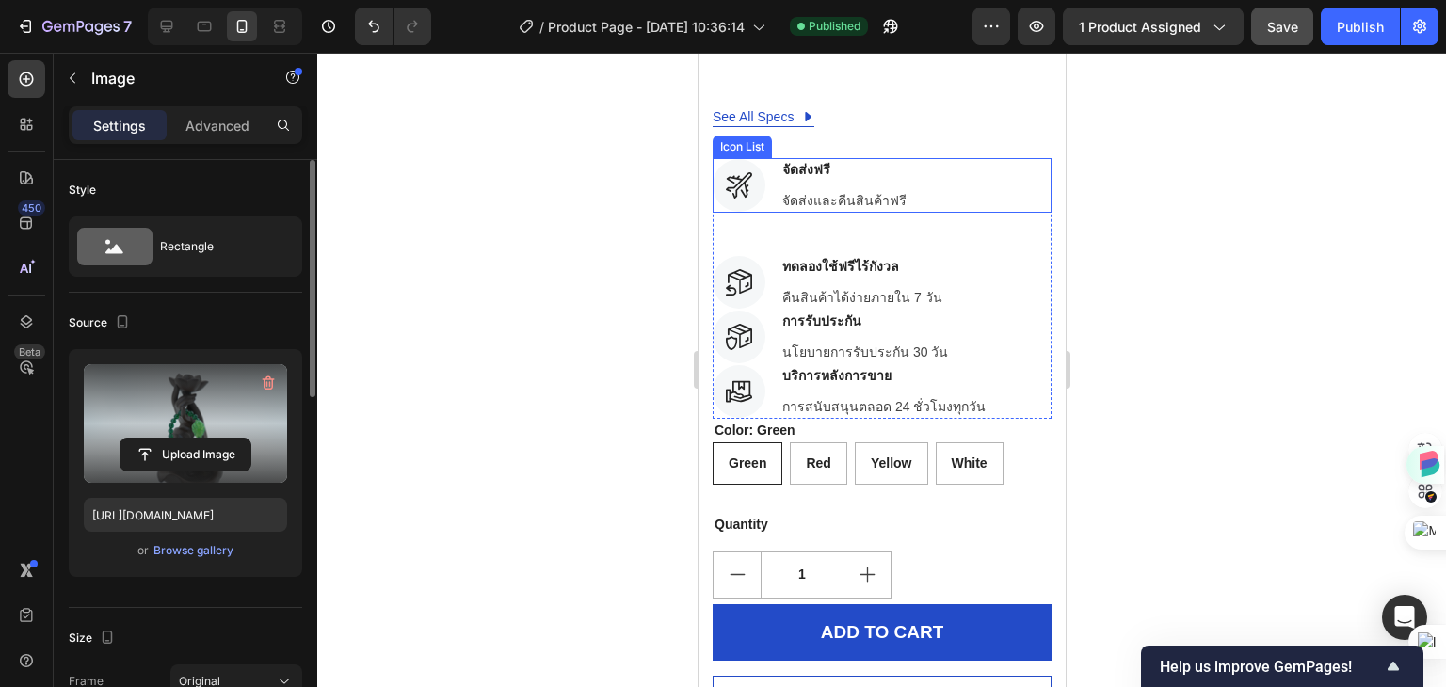
click at [912, 174] on div "Icon จัดส่งฟรี Text block จัดส่งและคืนสินค้าฟรี Text block" at bounding box center [881, 185] width 339 height 55
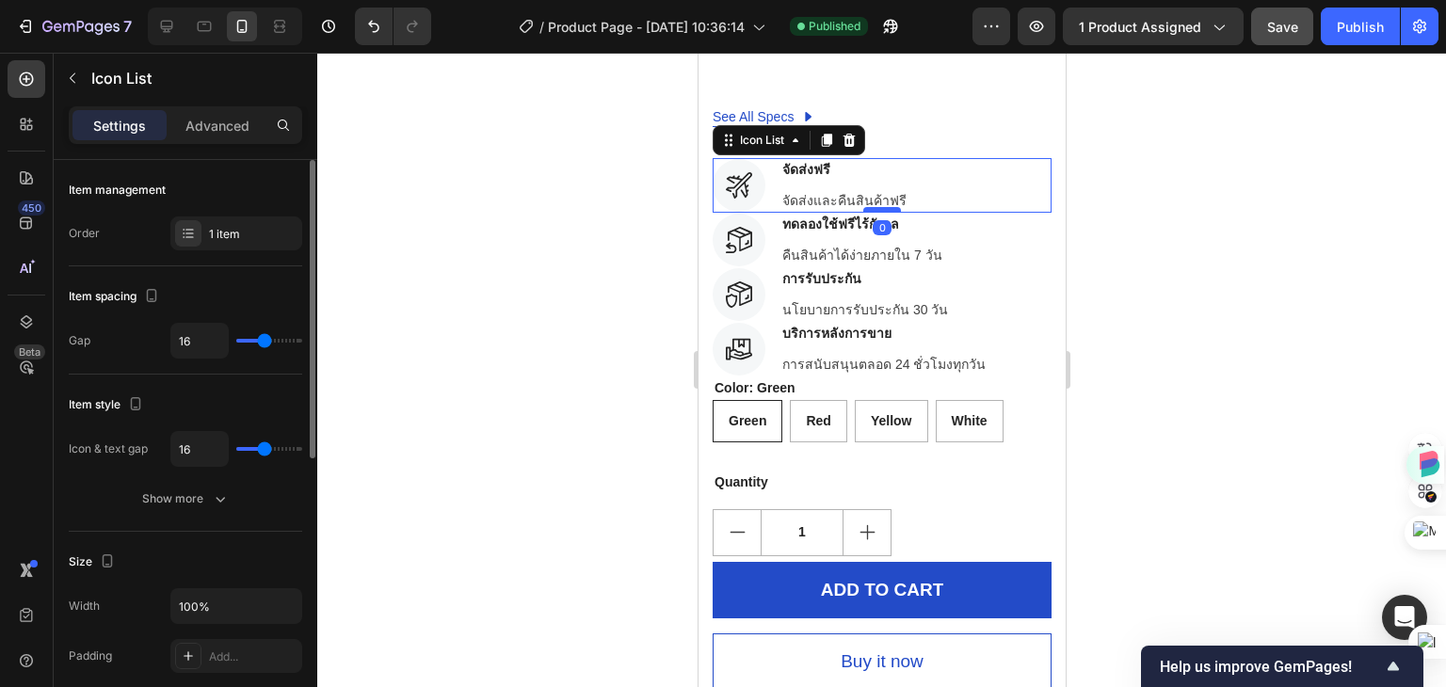
drag, startPoint x: 867, startPoint y: 228, endPoint x: 867, endPoint y: 185, distance: 42.4
click at [867, 207] on div at bounding box center [881, 210] width 38 height 6
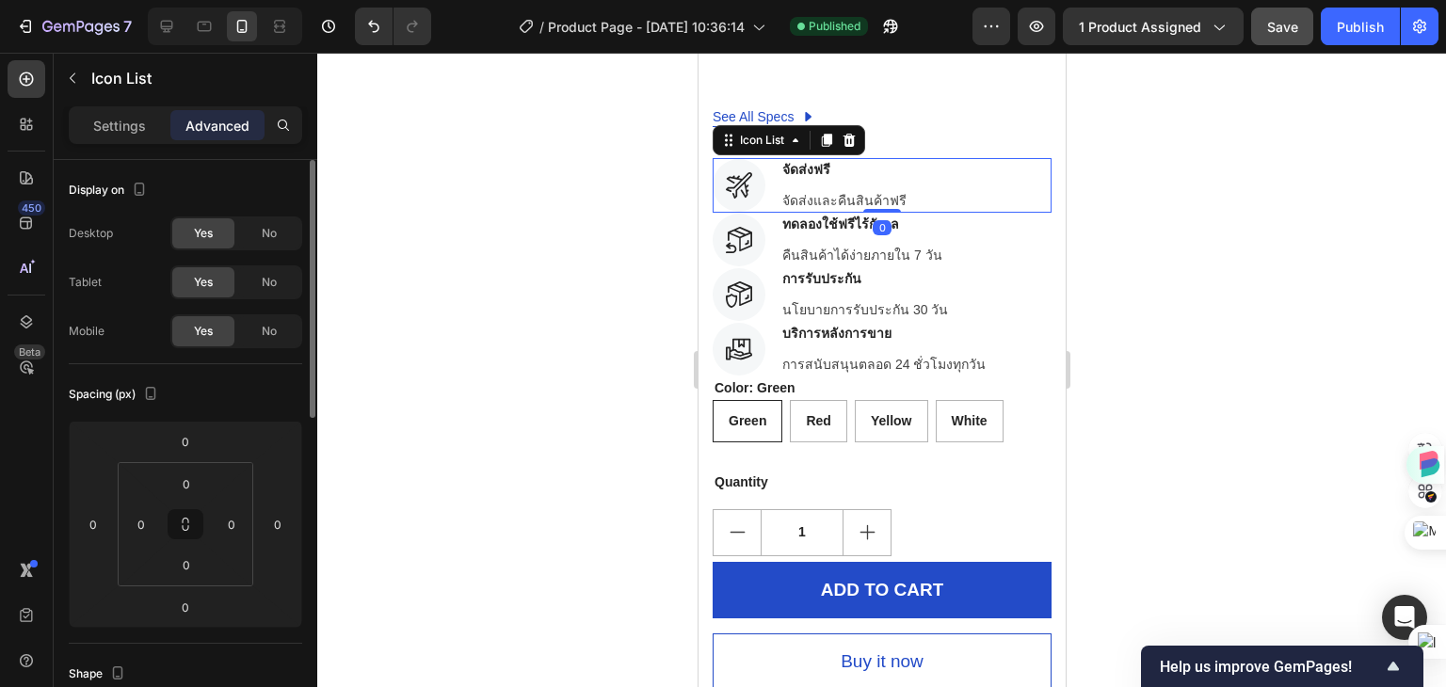
click at [1096, 233] on div at bounding box center [881, 370] width 1129 height 634
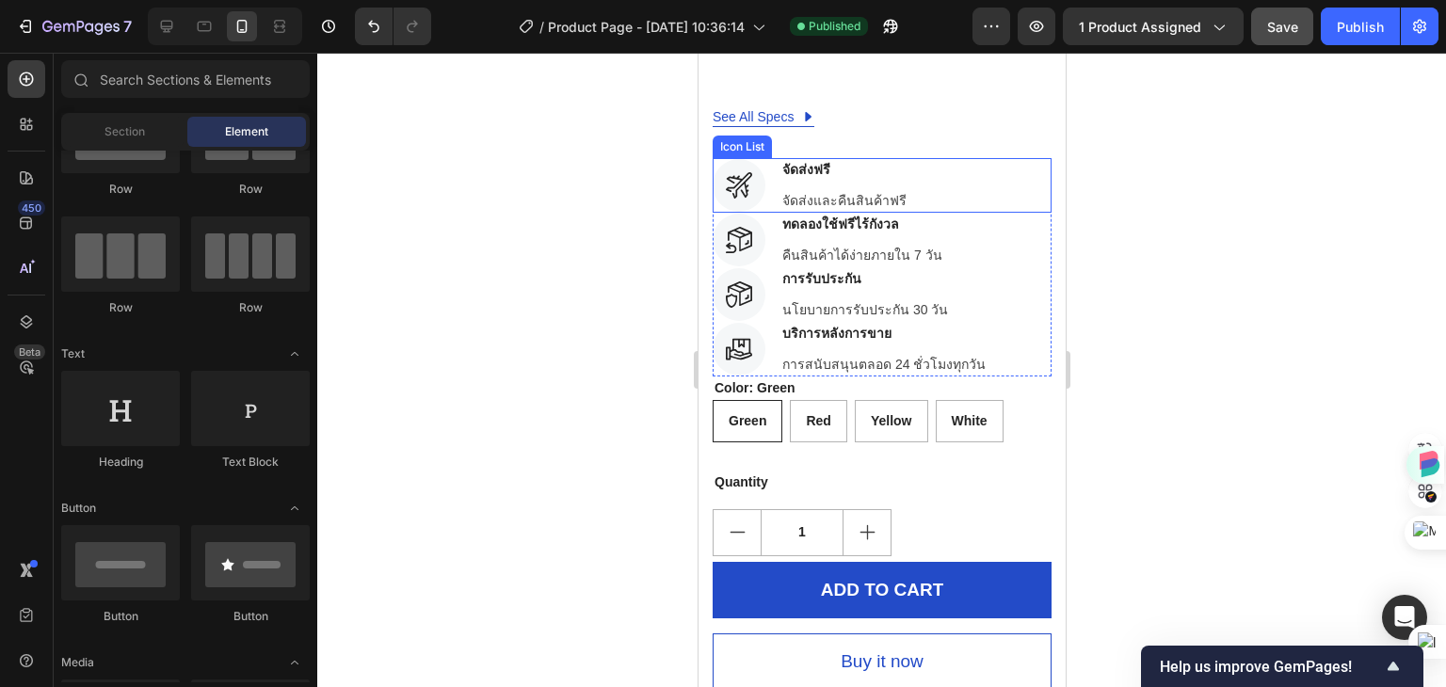
click at [930, 172] on div "Icon จัดส่งฟรี Text block จัดส่งและคืนสินค้าฟรี Text block" at bounding box center [881, 185] width 339 height 55
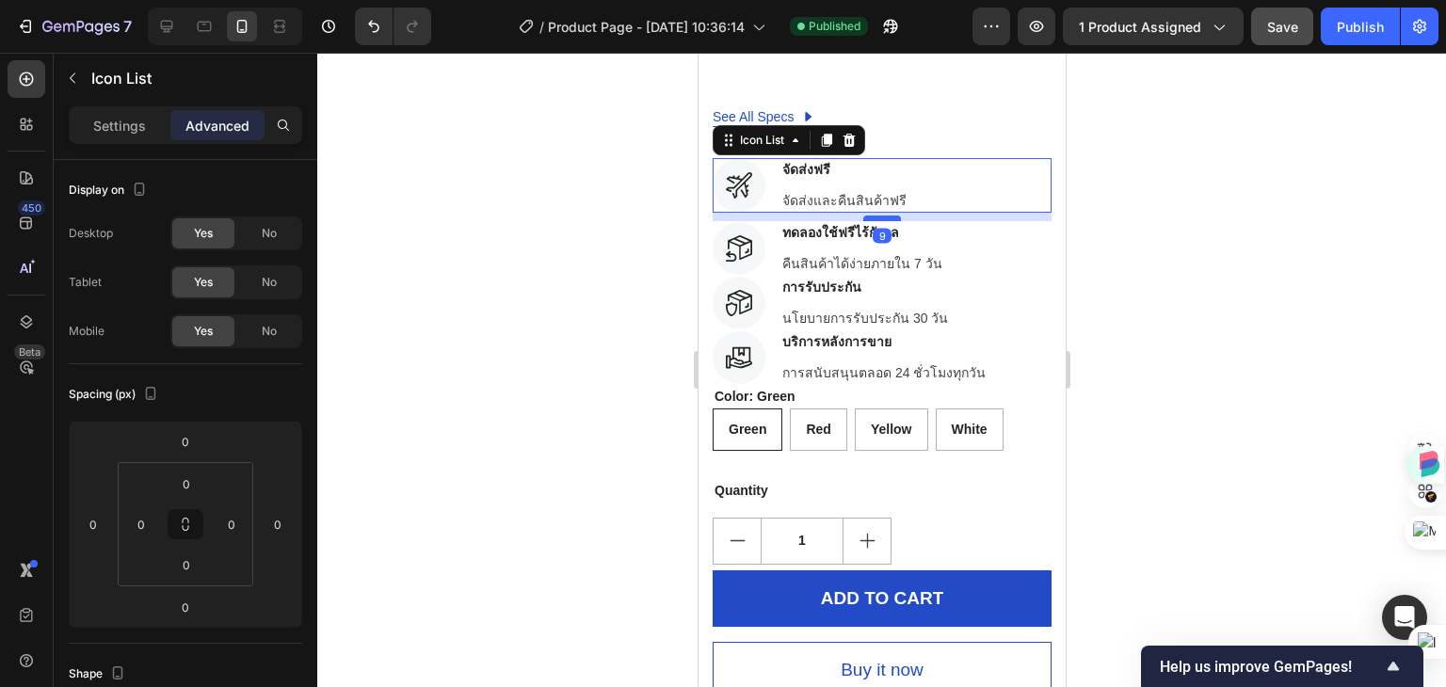
click at [873, 216] on div at bounding box center [881, 219] width 38 height 6
type input "9"
click at [1119, 212] on div at bounding box center [881, 370] width 1129 height 634
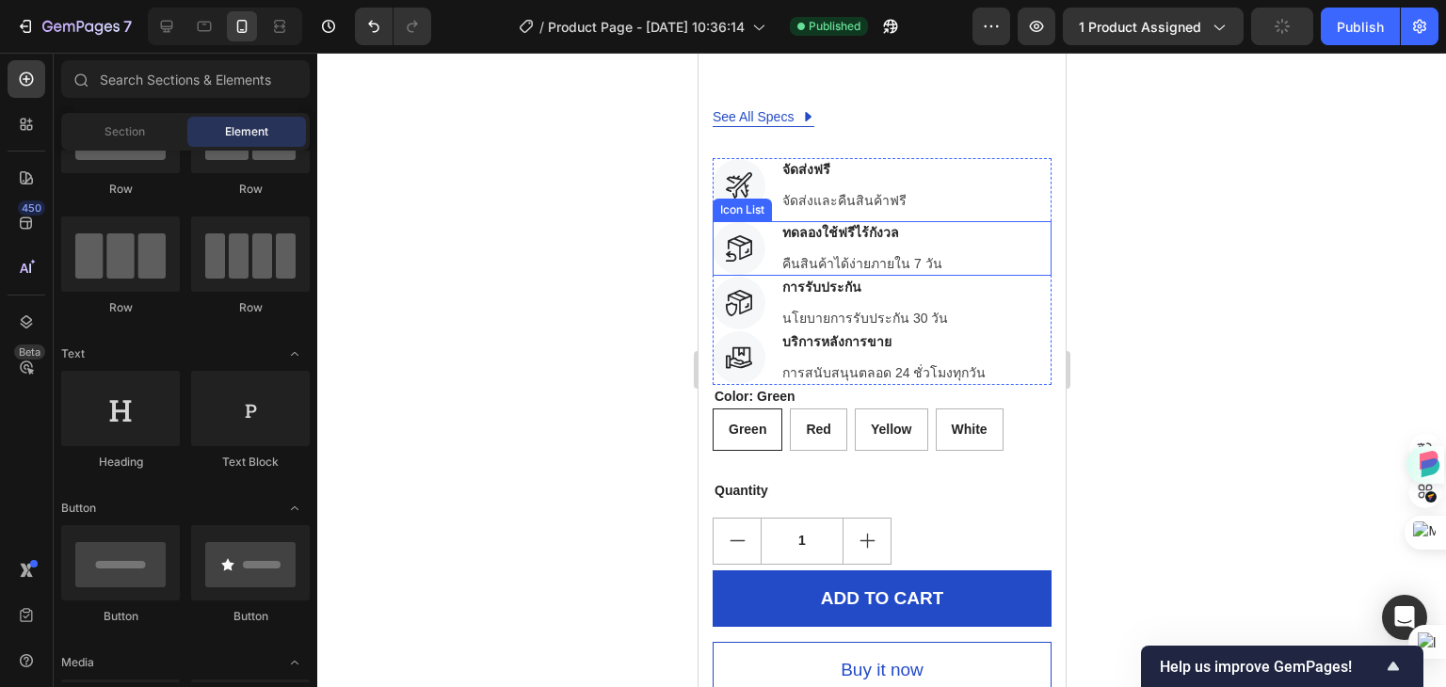
click at [965, 224] on div "Icon ทดลองใช้ฟรีไร้กังวล Text block คืนสินค้าได้ง่ายภายใน 7 วัน Text block" at bounding box center [881, 248] width 339 height 55
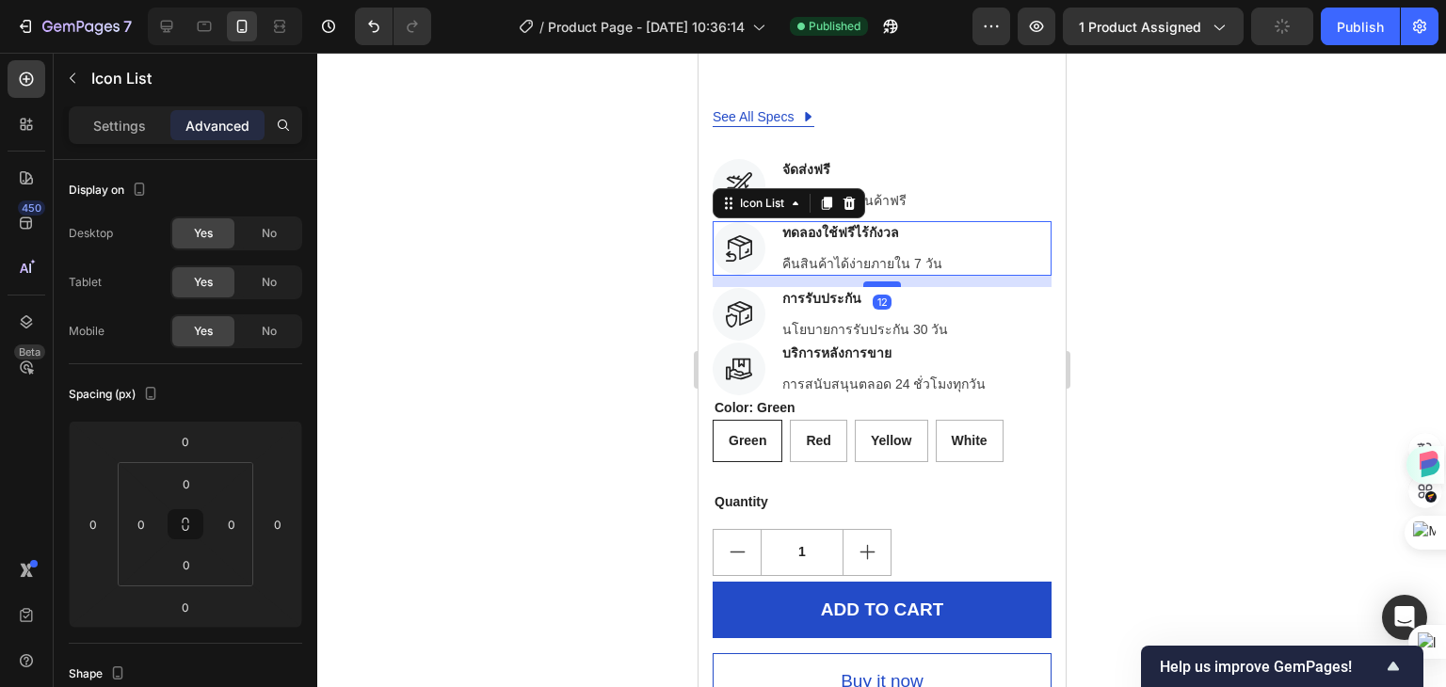
drag, startPoint x: 872, startPoint y: 248, endPoint x: 874, endPoint y: 259, distance: 11.5
click at [874, 281] on div at bounding box center [881, 284] width 38 height 6
type input "12"
click at [1118, 275] on div at bounding box center [881, 370] width 1129 height 634
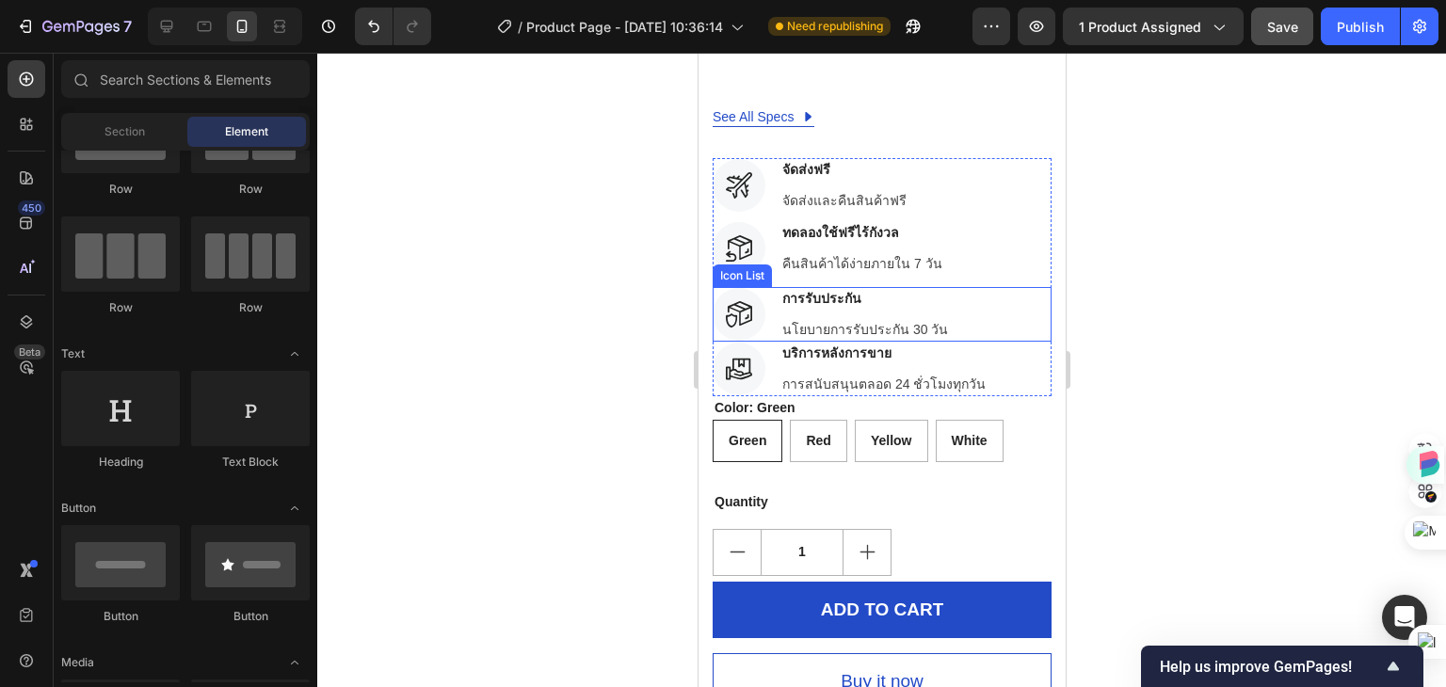
click at [935, 292] on div "Icon การรับประกัน Text block นโยบายการรับประกัน 30 วัน Text block" at bounding box center [881, 314] width 339 height 55
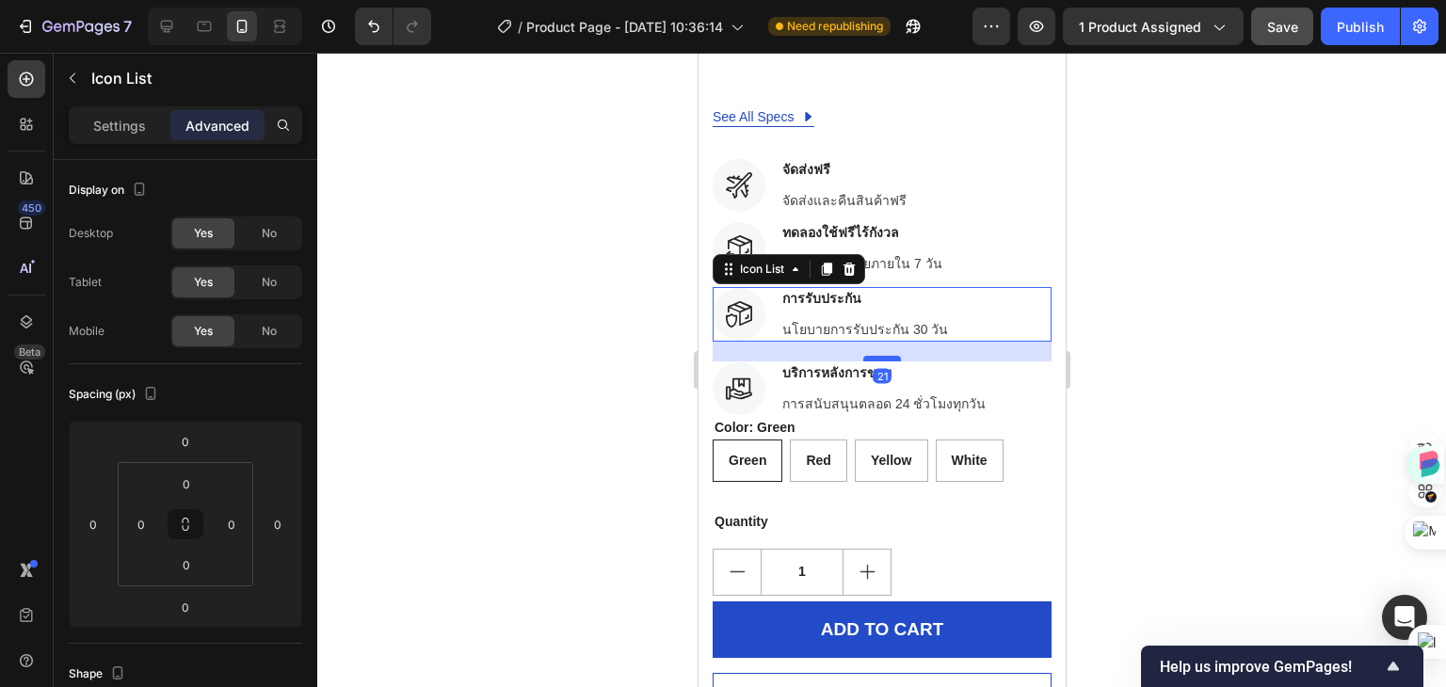
drag, startPoint x: 877, startPoint y: 313, endPoint x: 875, endPoint y: 333, distance: 20.0
click at [875, 356] on div at bounding box center [881, 359] width 38 height 6
type input "21"
click at [1133, 282] on div at bounding box center [881, 370] width 1129 height 634
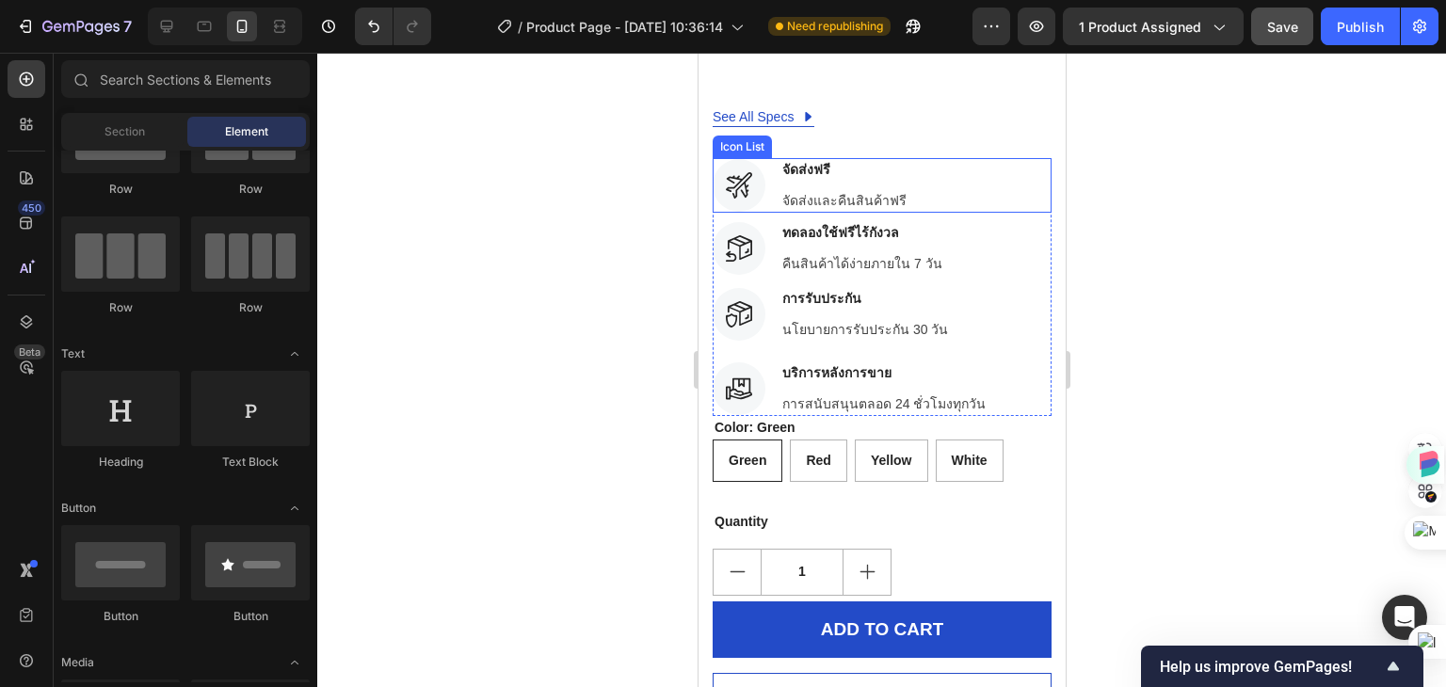
click at [920, 158] on div "Icon จัดส่งฟรี Text block จัดส่งและคืนสินค้าฟรี Text block" at bounding box center [881, 185] width 339 height 55
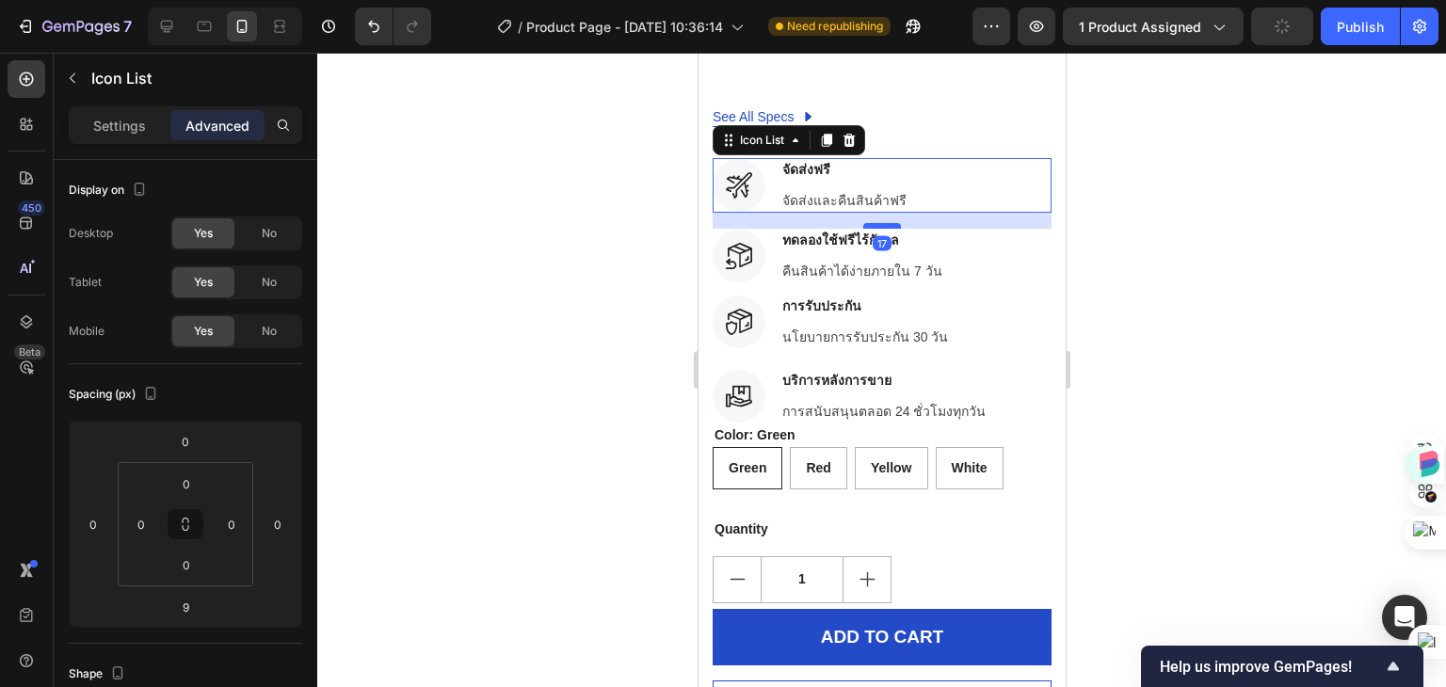
drag, startPoint x: 872, startPoint y: 193, endPoint x: 1832, endPoint y: 282, distance: 964.4
click at [871, 223] on div at bounding box center [881, 226] width 38 height 6
type input "17"
click at [1134, 230] on div at bounding box center [881, 370] width 1129 height 634
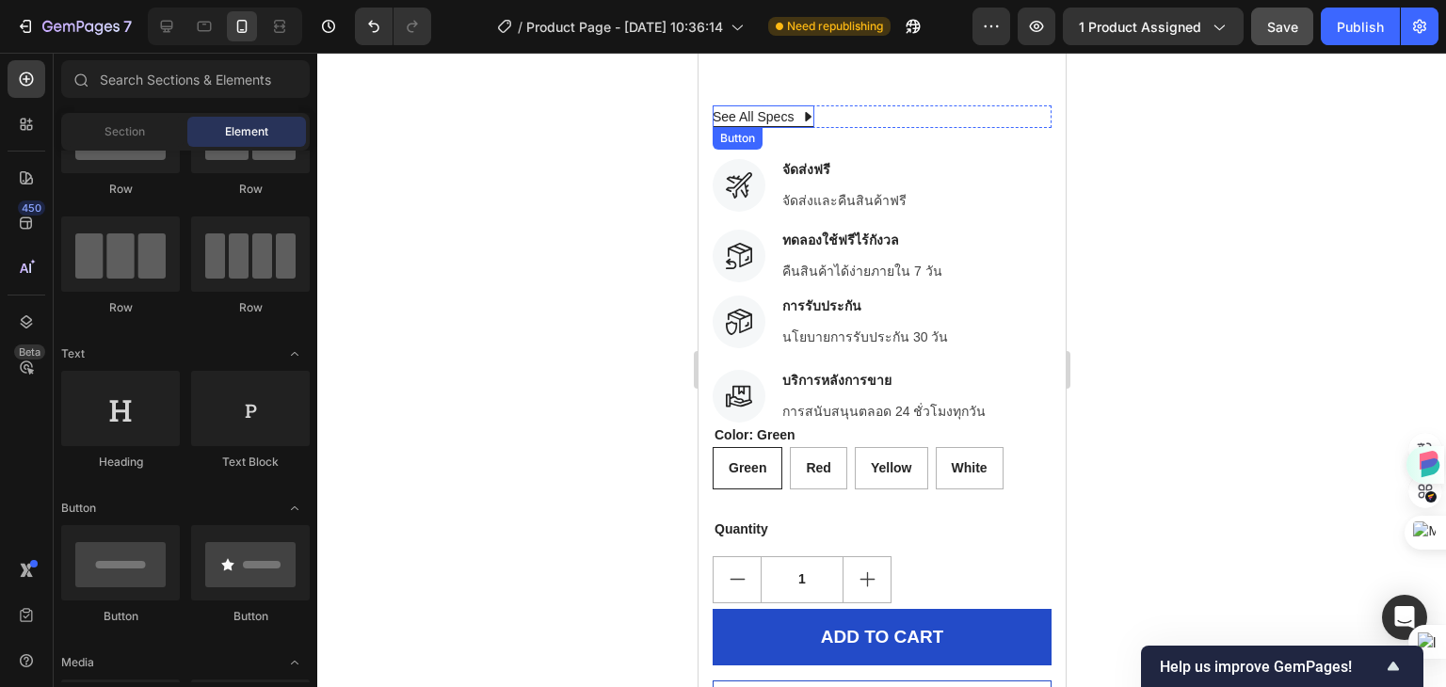
click at [806, 112] on icon at bounding box center [808, 116] width 7 height 9
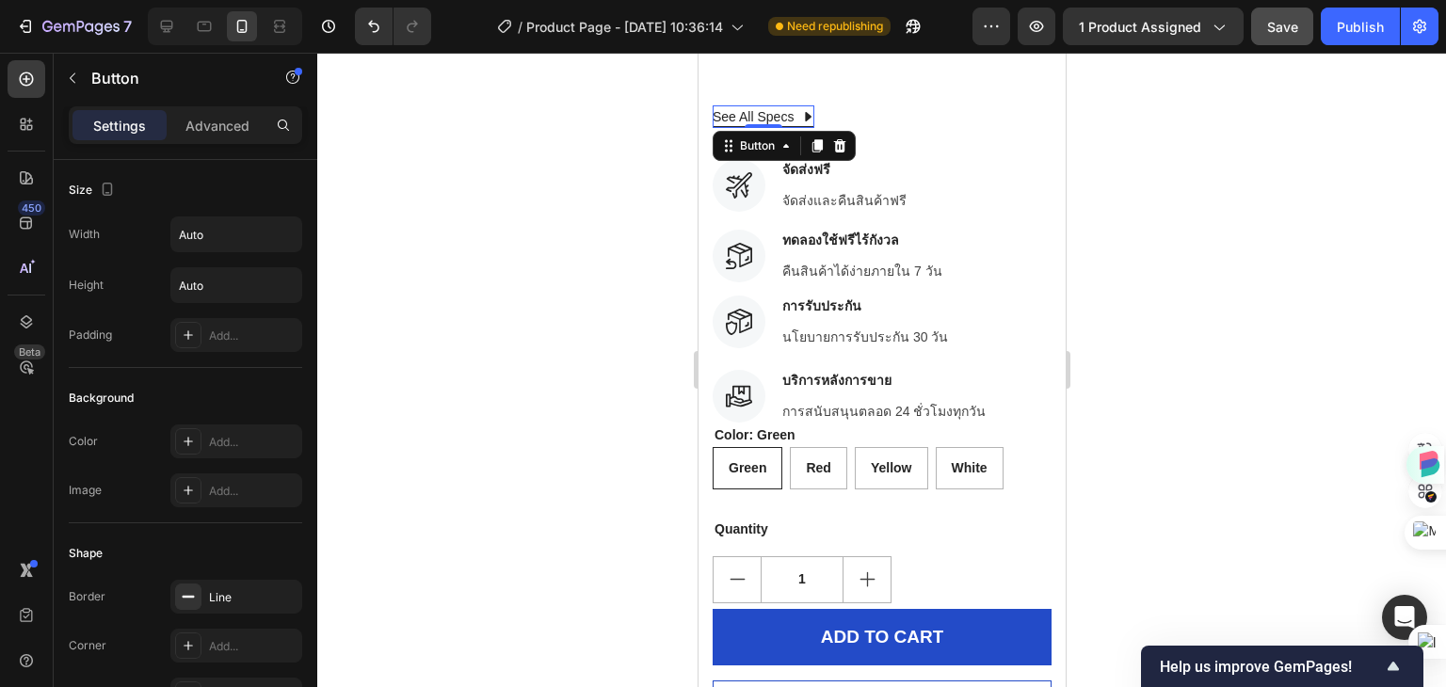
click at [806, 112] on icon at bounding box center [808, 116] width 7 height 9
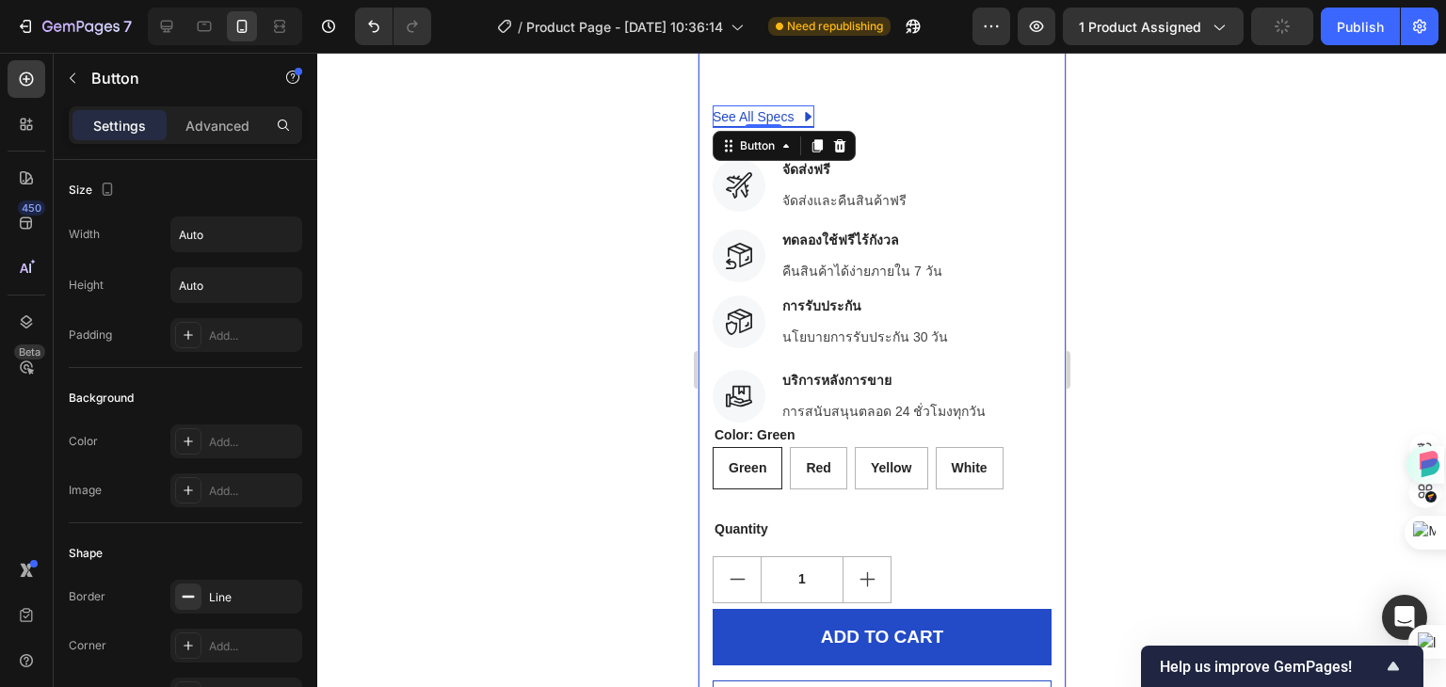
click at [1199, 177] on div at bounding box center [881, 370] width 1129 height 634
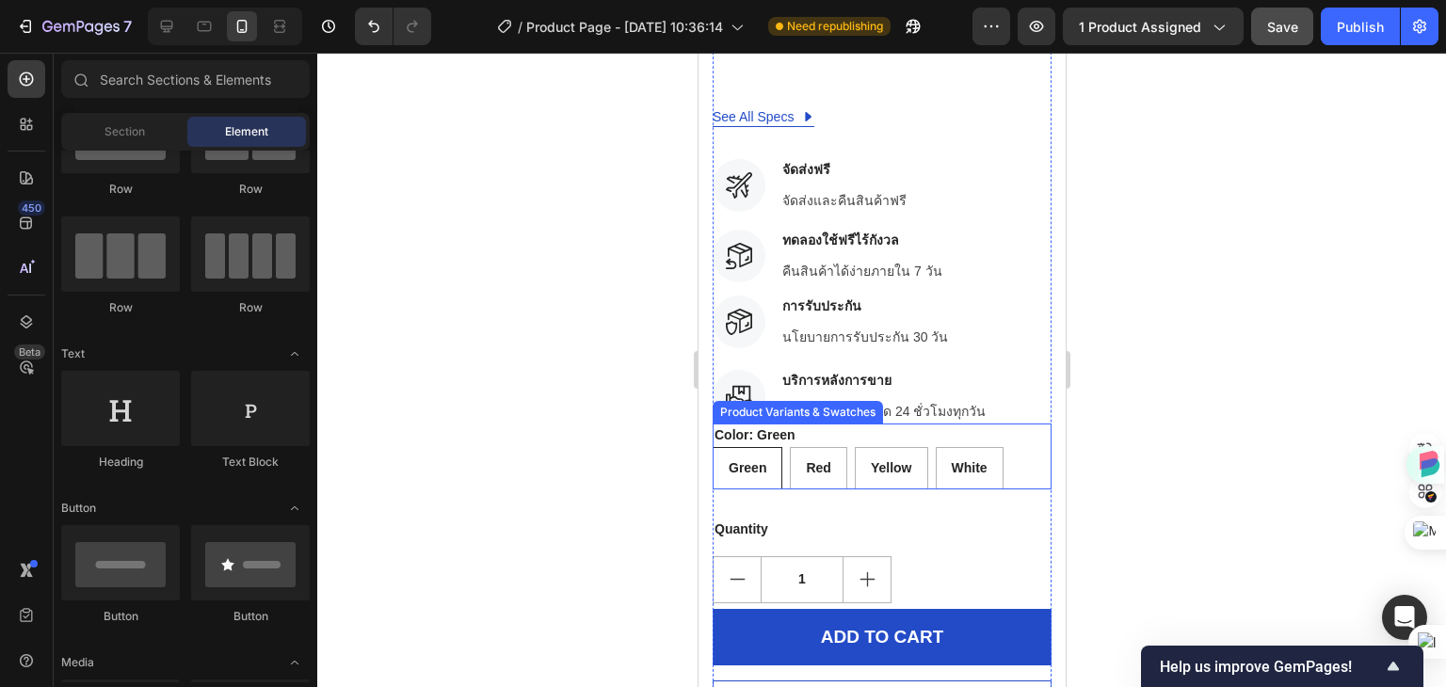
click at [915, 424] on div "Color: Green Green Green Green Red Red Red Yellow Yellow Yellow White White Whi…" at bounding box center [881, 457] width 339 height 66
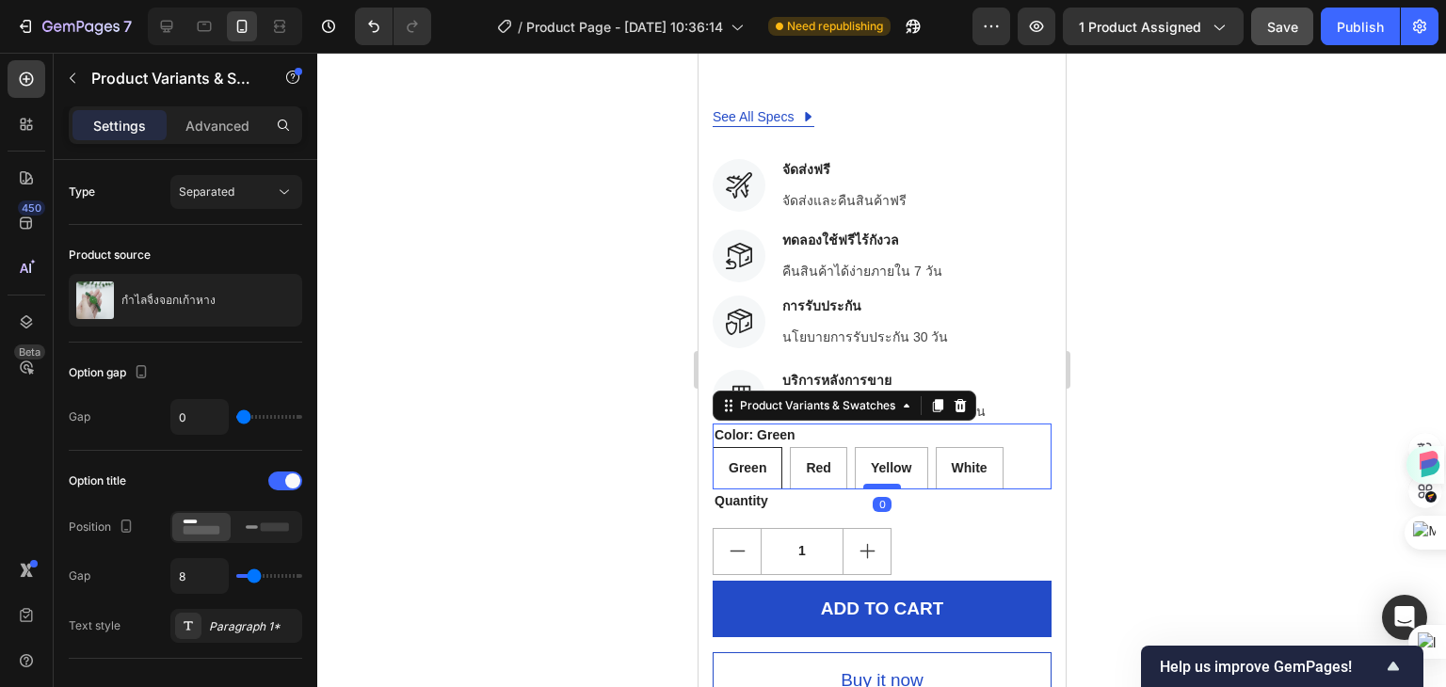
click at [863, 484] on div at bounding box center [881, 487] width 38 height 6
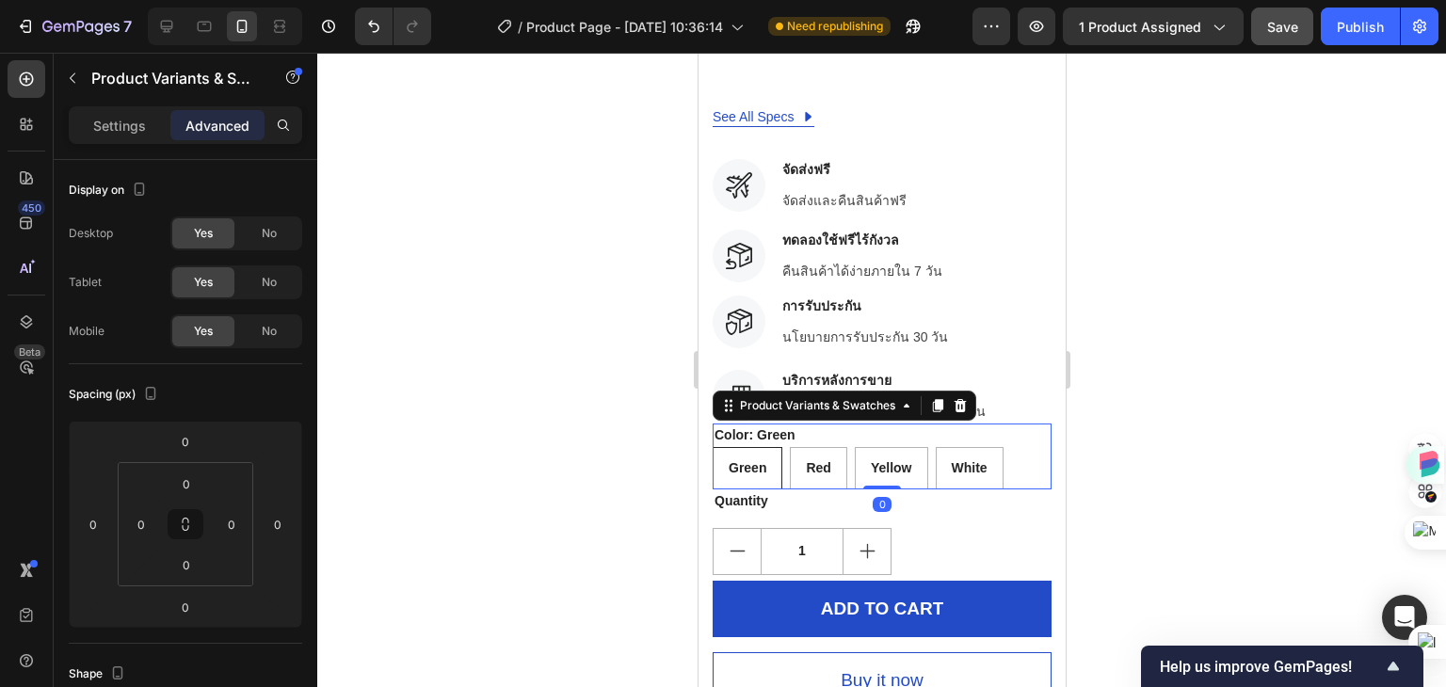
click at [1207, 445] on div at bounding box center [881, 370] width 1129 height 634
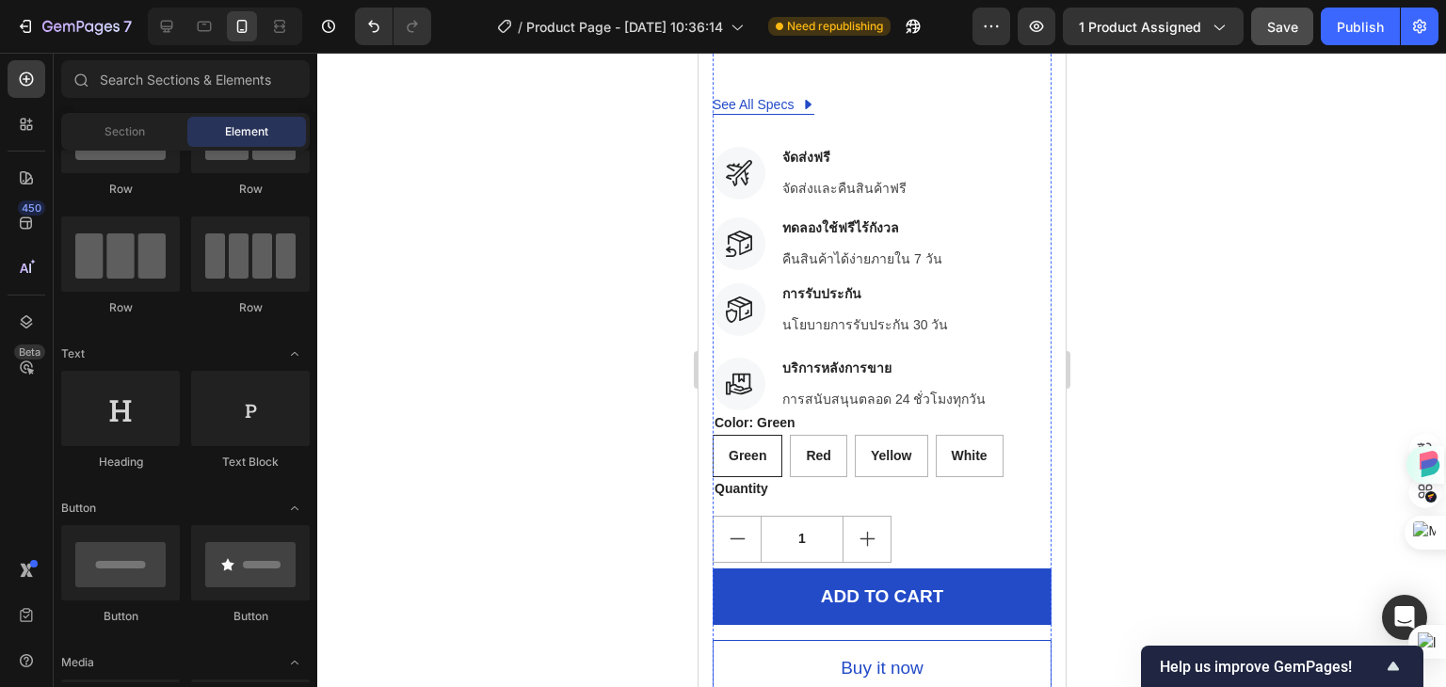
scroll to position [1506, 0]
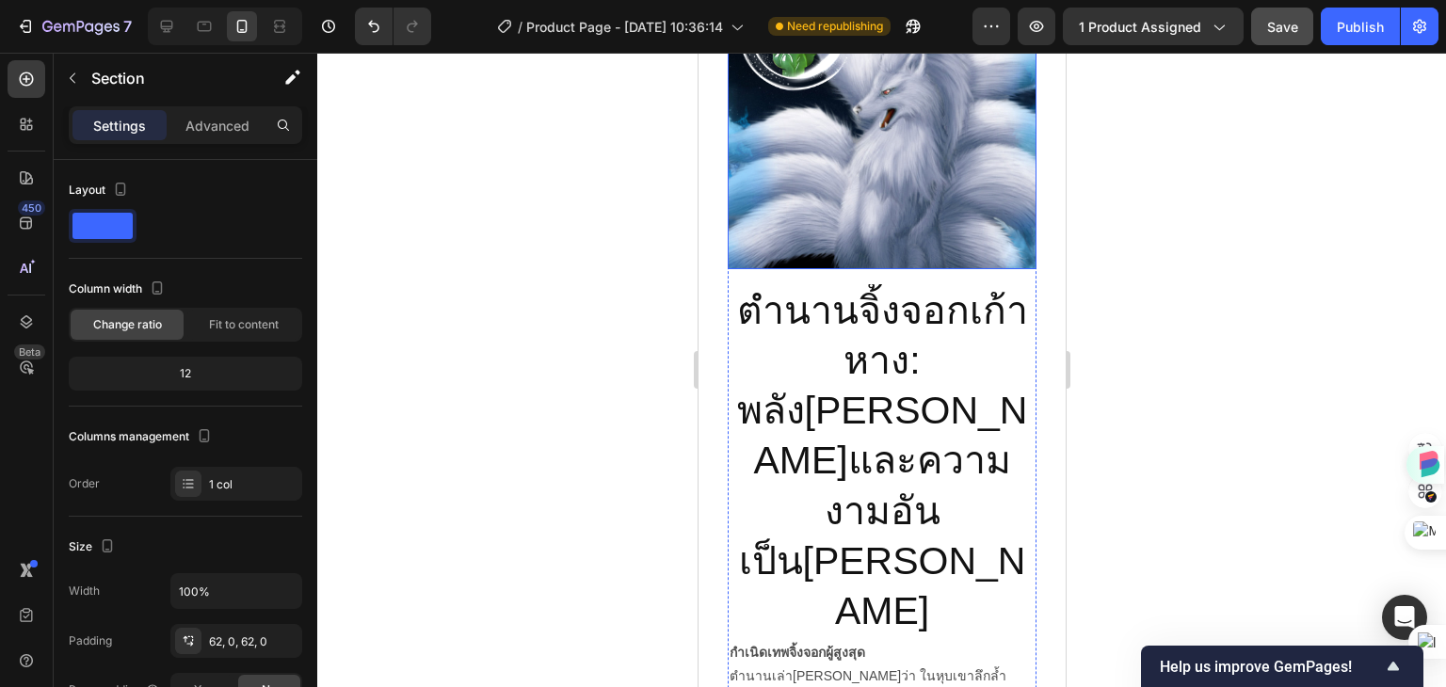
scroll to position [1883, 0]
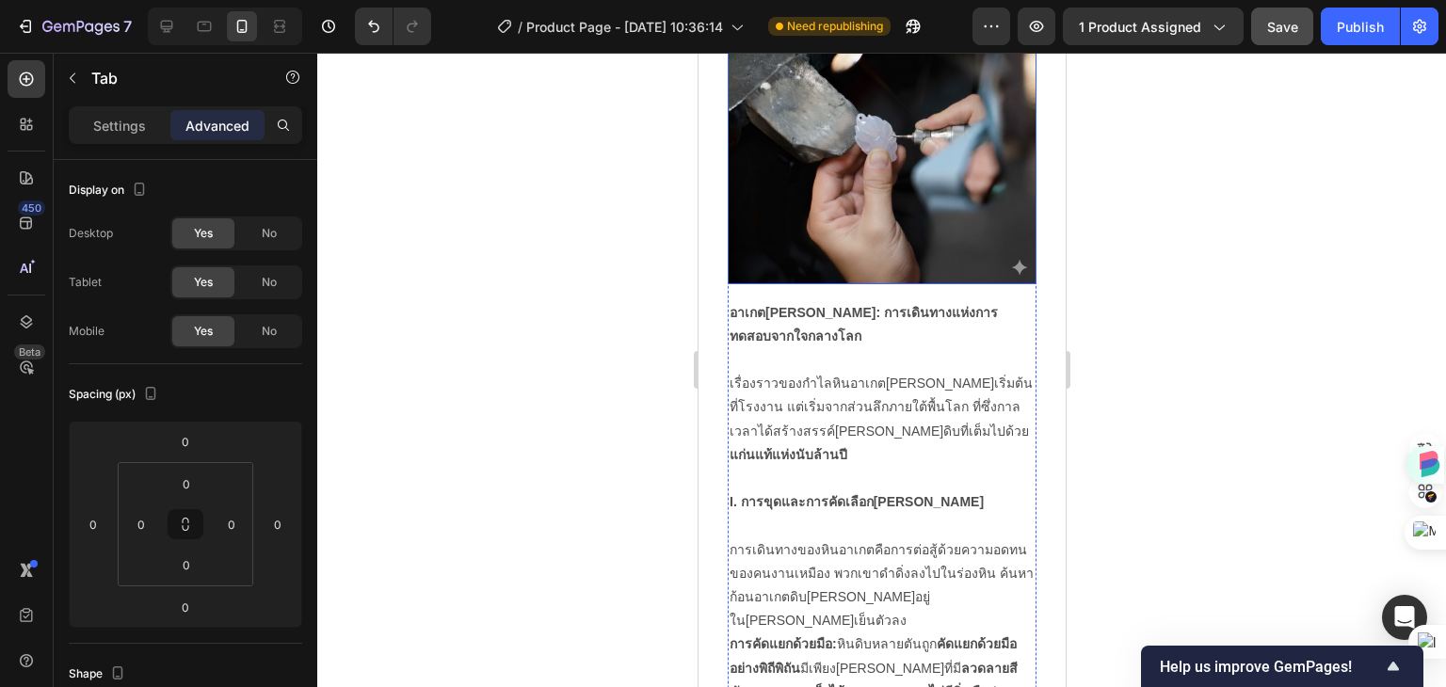
scroll to position [1977, 0]
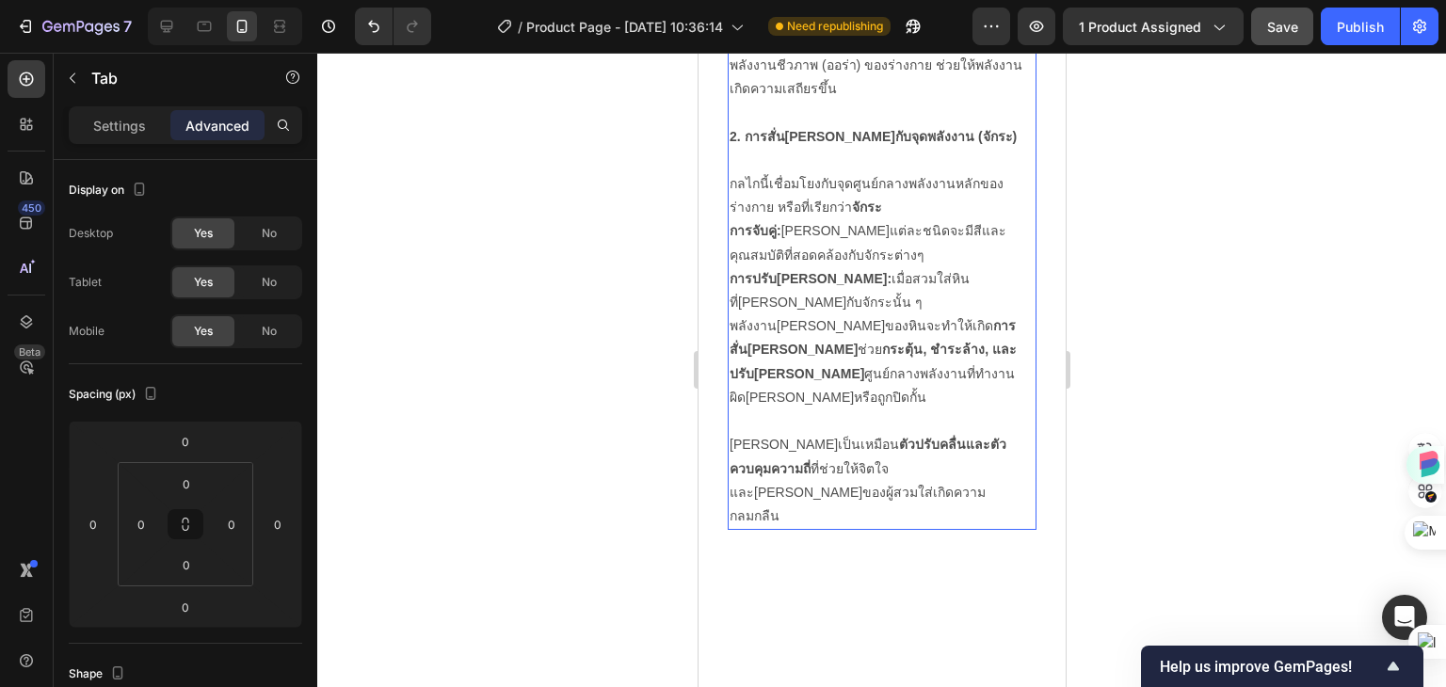
scroll to position [2164, 0]
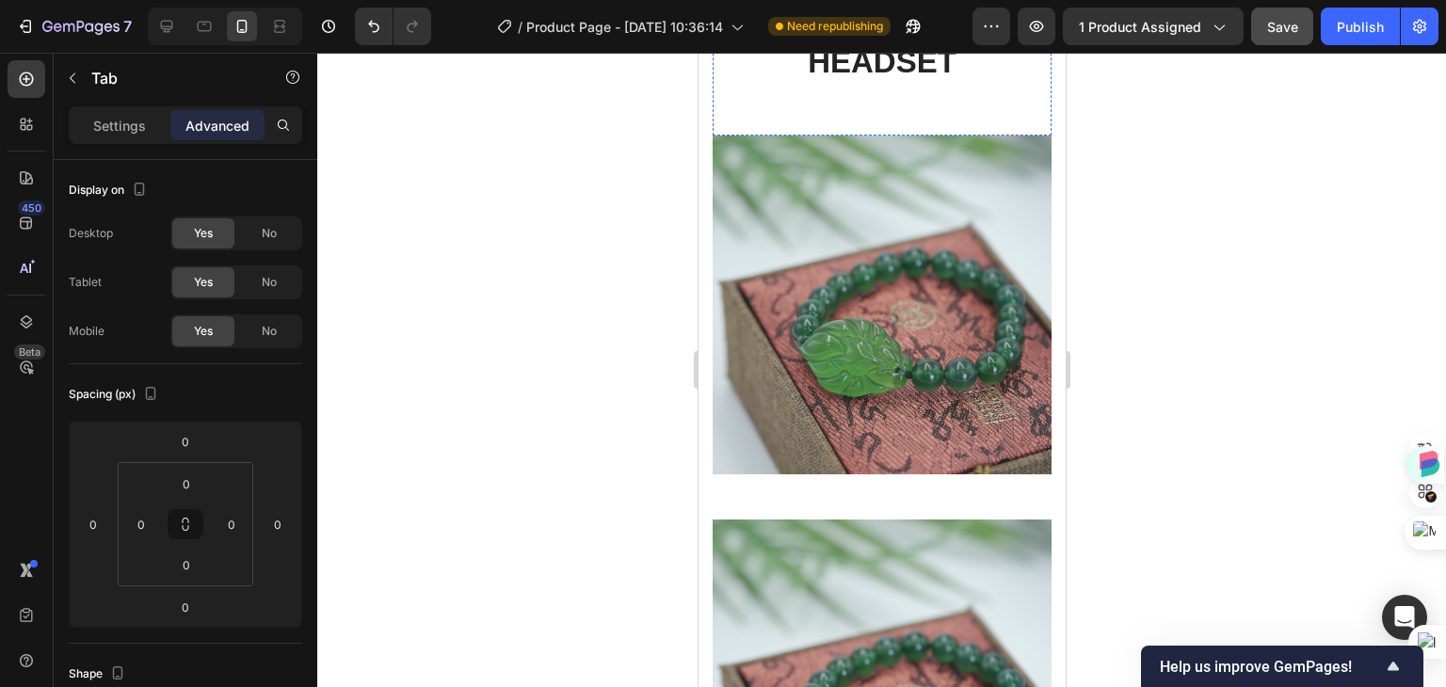
scroll to position [2634, 0]
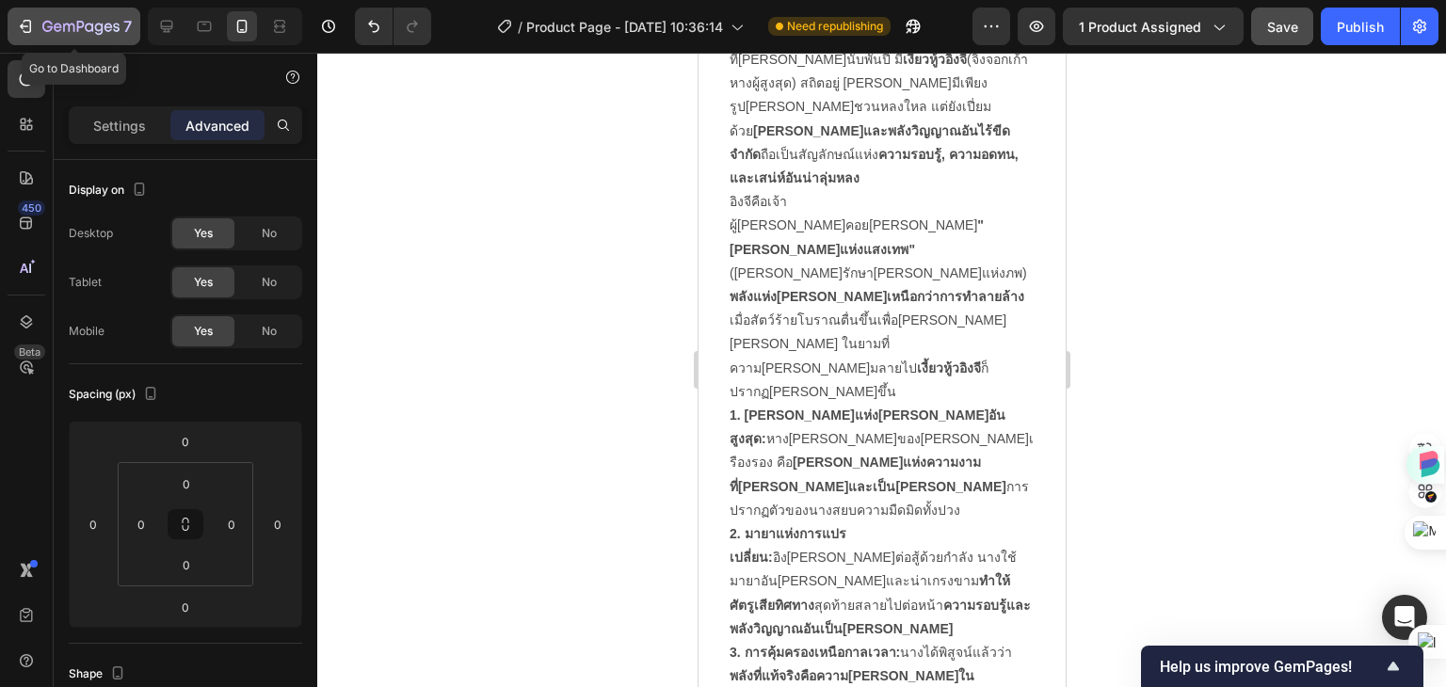
click at [39, 20] on div "7" at bounding box center [74, 26] width 116 height 23
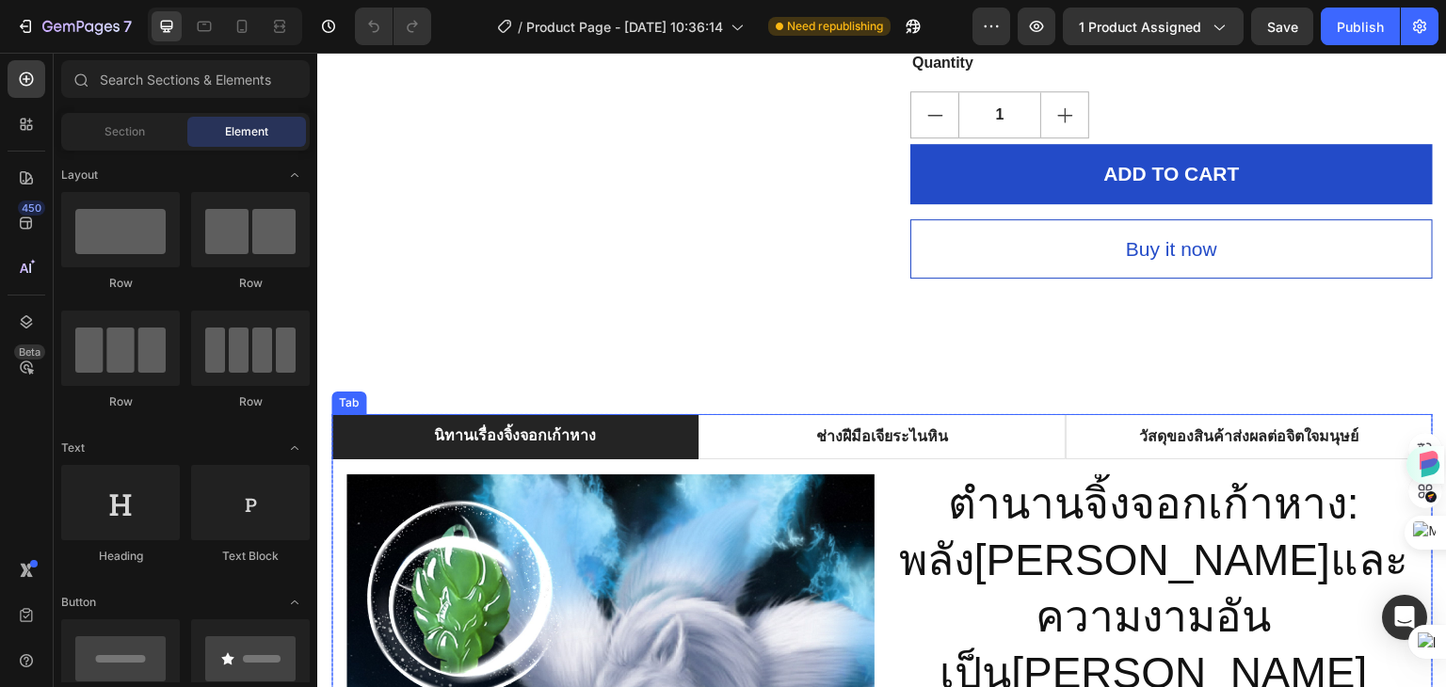
scroll to position [471, 0]
